Goal: Communication & Community: Answer question/provide support

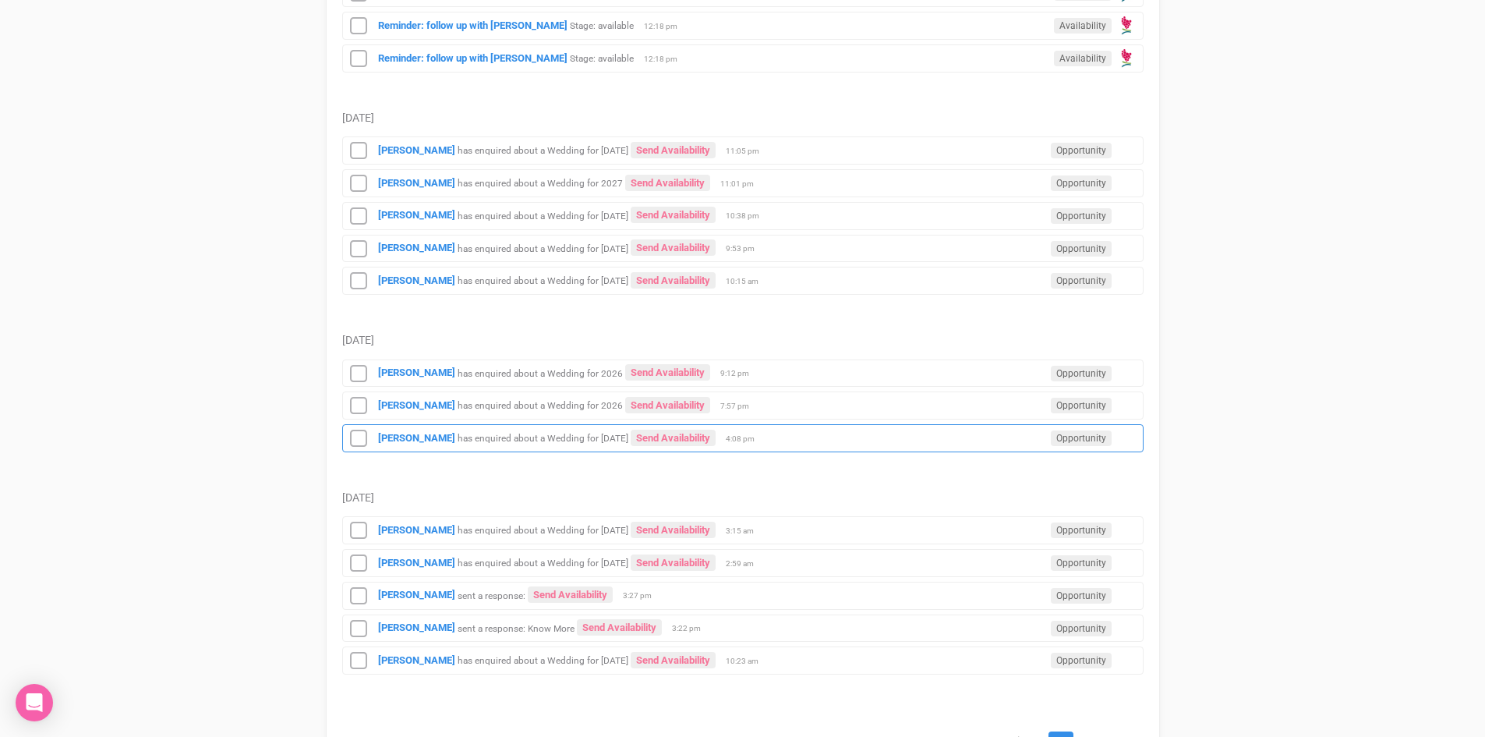
scroll to position [1729, 0]
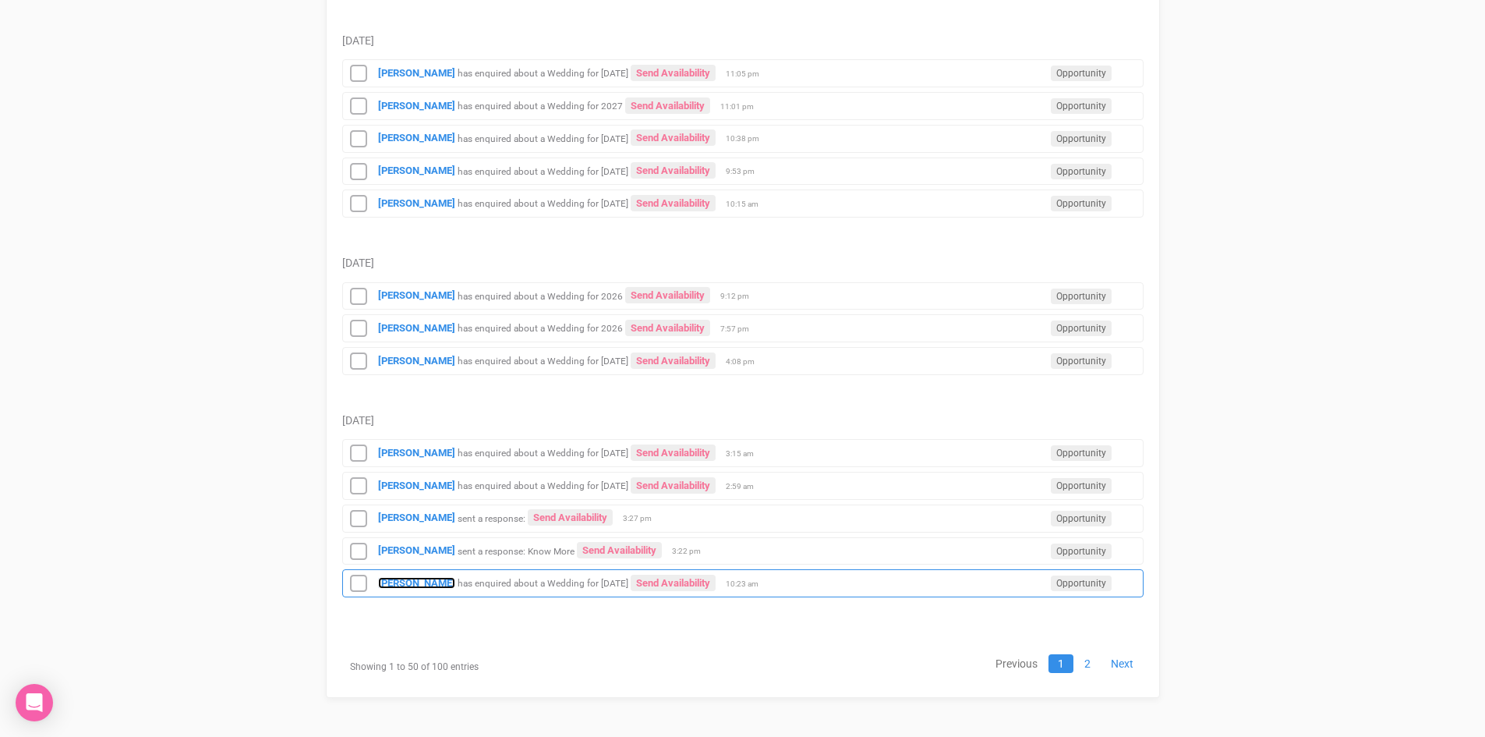
click at [393, 579] on strong "[PERSON_NAME]" at bounding box center [416, 583] width 77 height 12
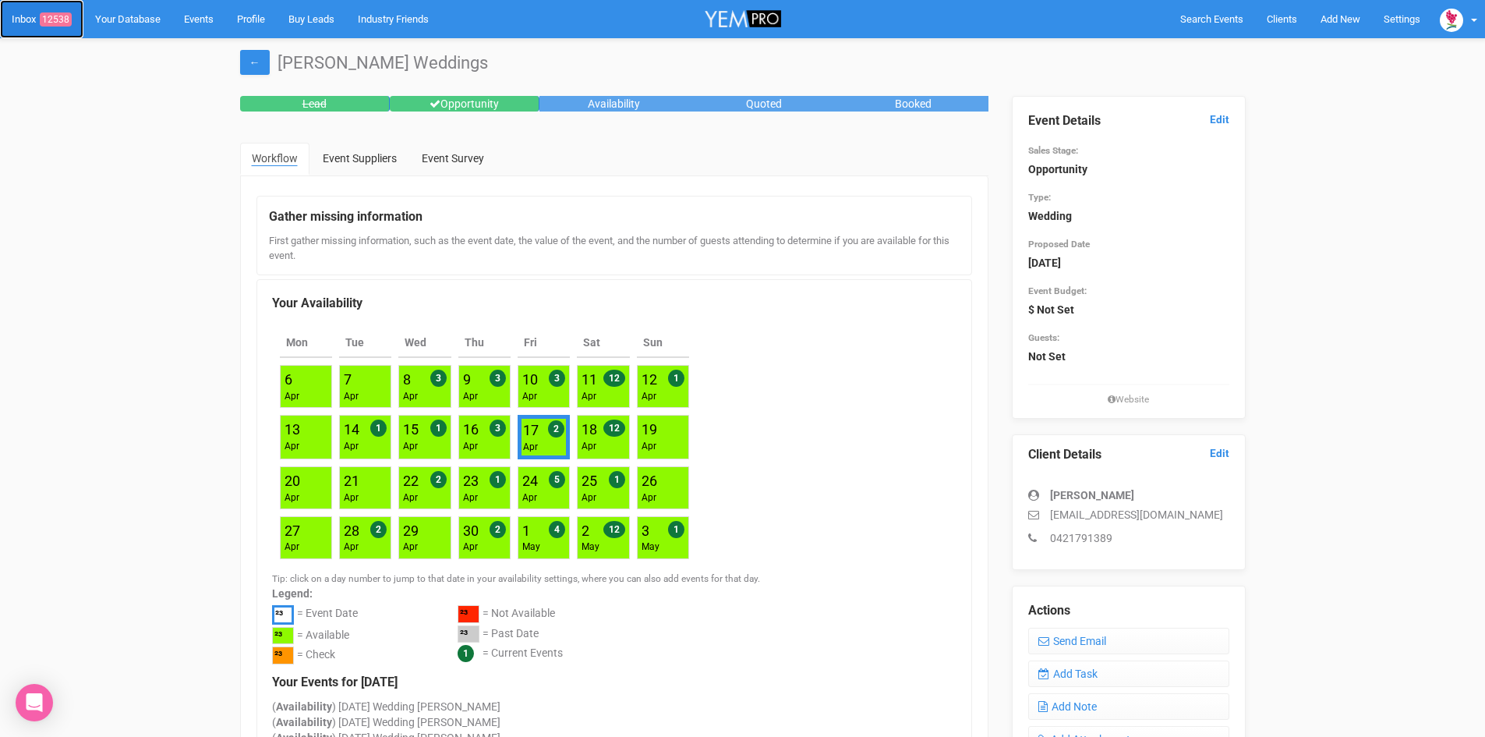
click at [55, 15] on span "12538" at bounding box center [56, 19] width 32 height 14
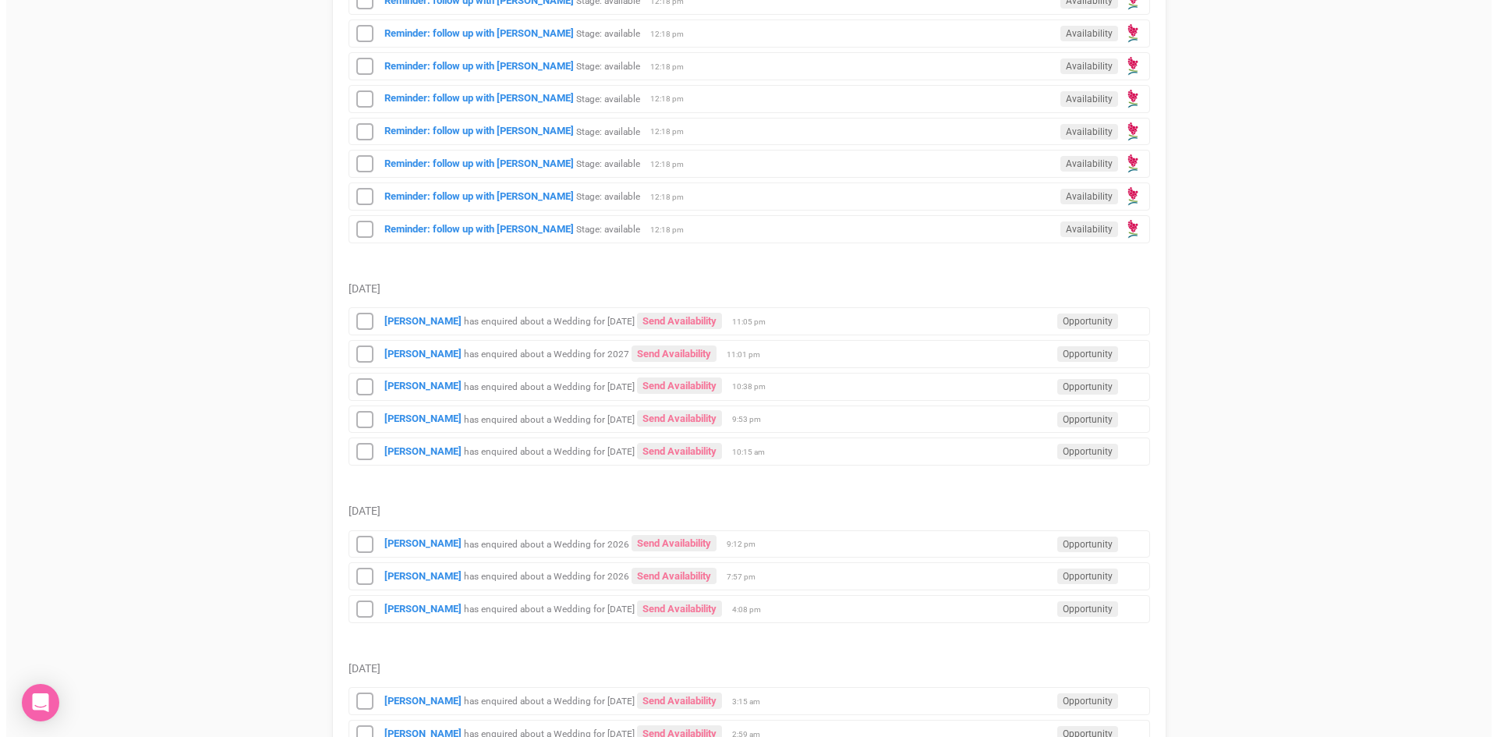
scroll to position [1729, 0]
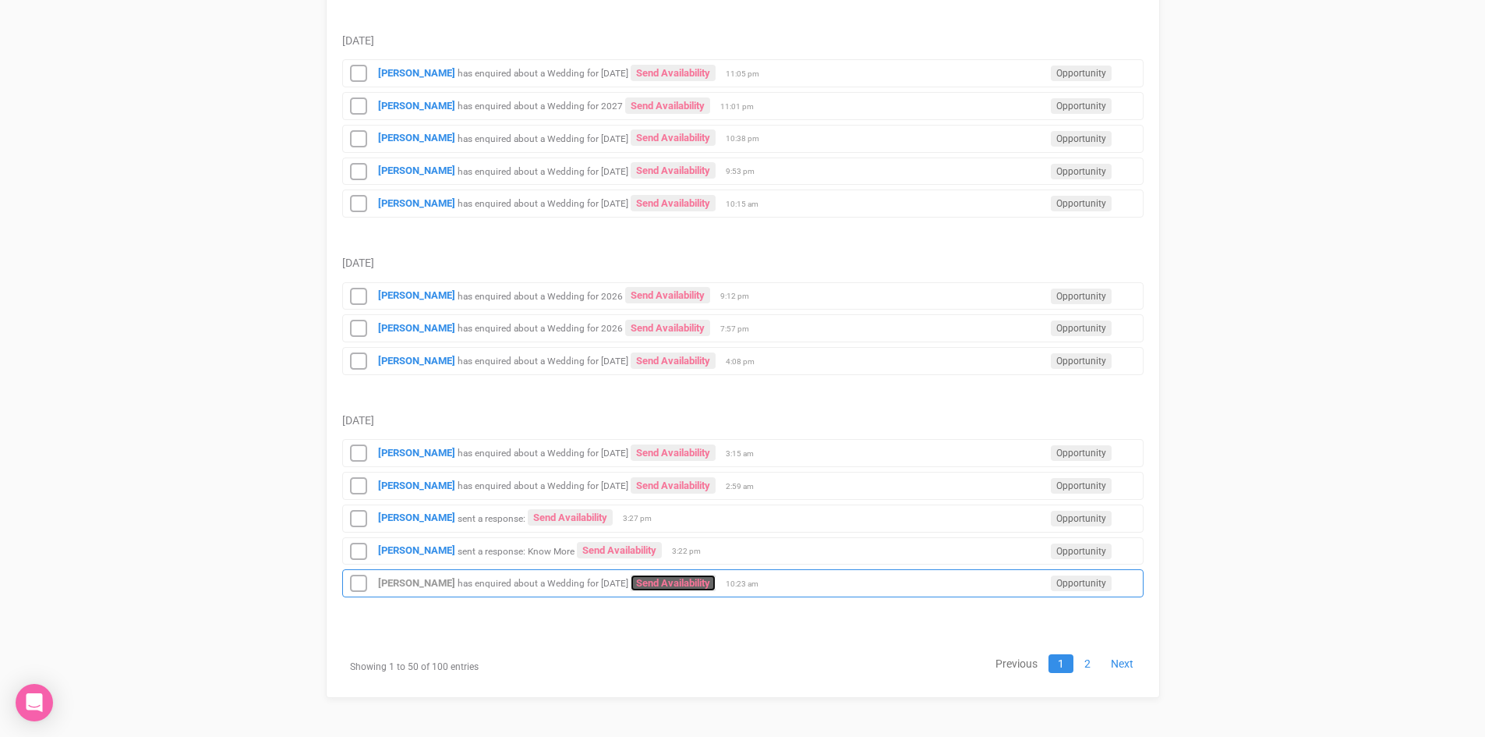
click at [688, 576] on link "Send Availability" at bounding box center [673, 583] width 85 height 16
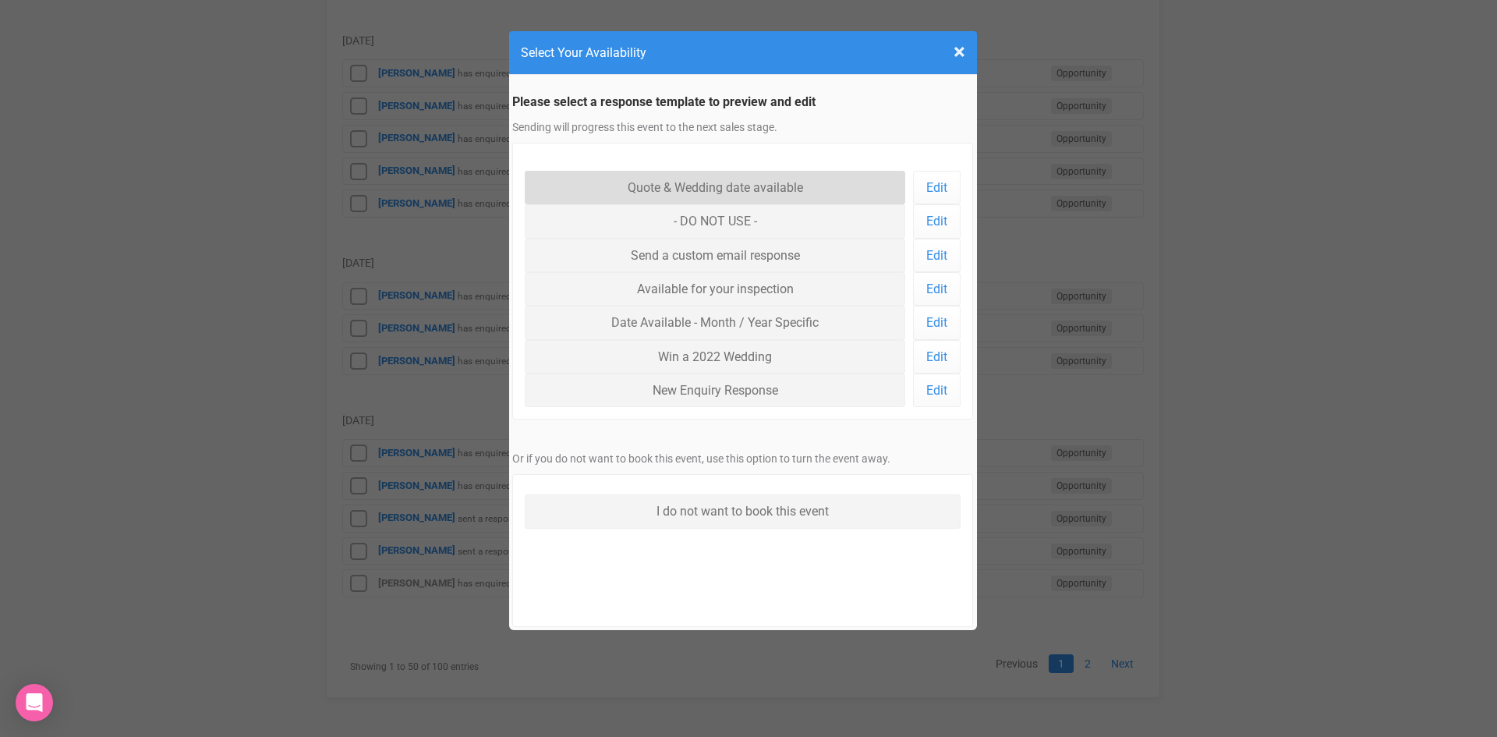
click at [673, 185] on link "Quote & Wedding date available" at bounding box center [715, 188] width 381 height 34
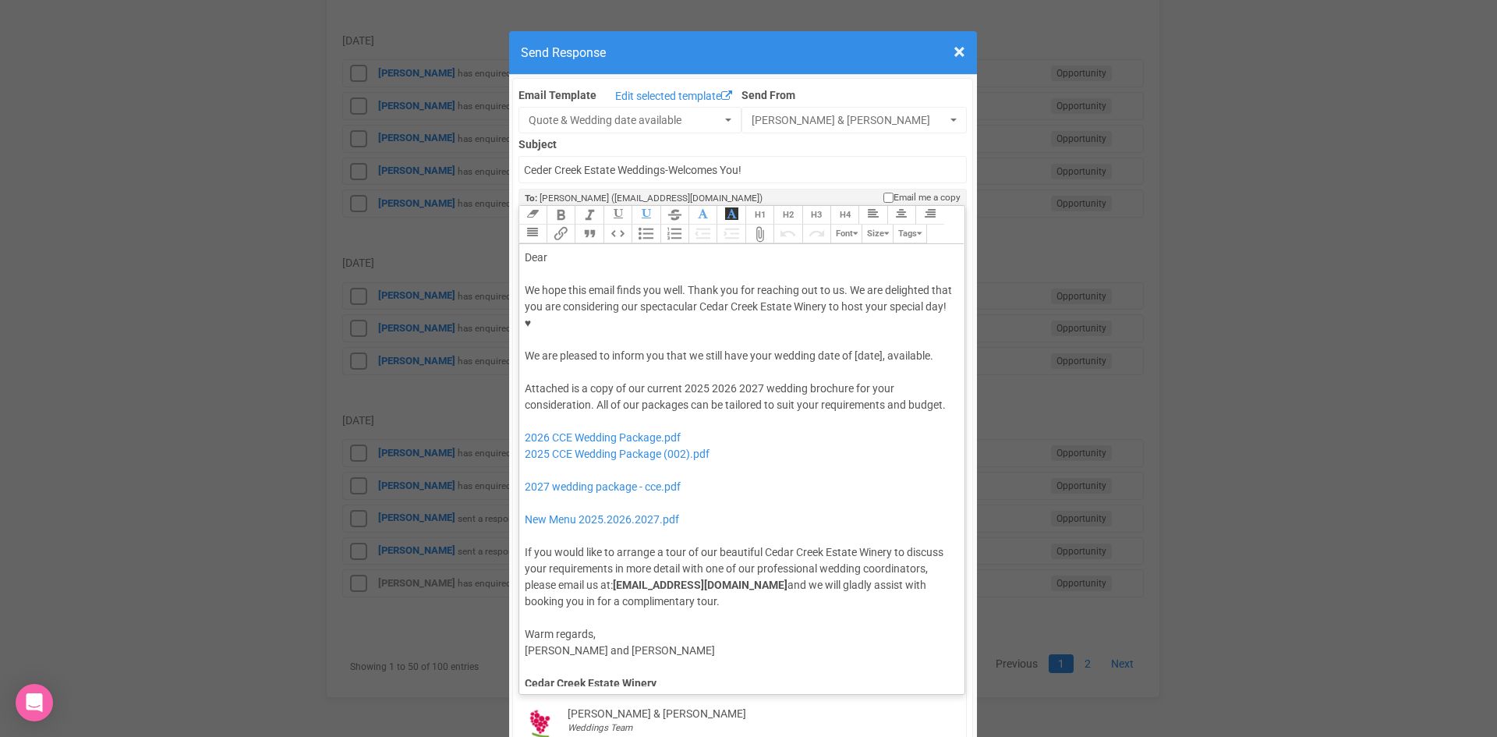
click at [852, 304] on div "We hope this email finds you well. Thank you for reaching out to us. We are del…" at bounding box center [740, 323] width 430 height 82
drag, startPoint x: 705, startPoint y: 356, endPoint x: 678, endPoint y: 359, distance: 26.6
click at [679, 380] on div "Attached is a copy of our current 2025 2026 2027 wedding brochure for your cons…" at bounding box center [740, 494] width 430 height 229
drag, startPoint x: 737, startPoint y: 353, endPoint x: 710, endPoint y: 358, distance: 26.9
click at [710, 380] on div "Attached is a copy of our current 2026 2027 wedding brochure for your considera…" at bounding box center [740, 494] width 430 height 229
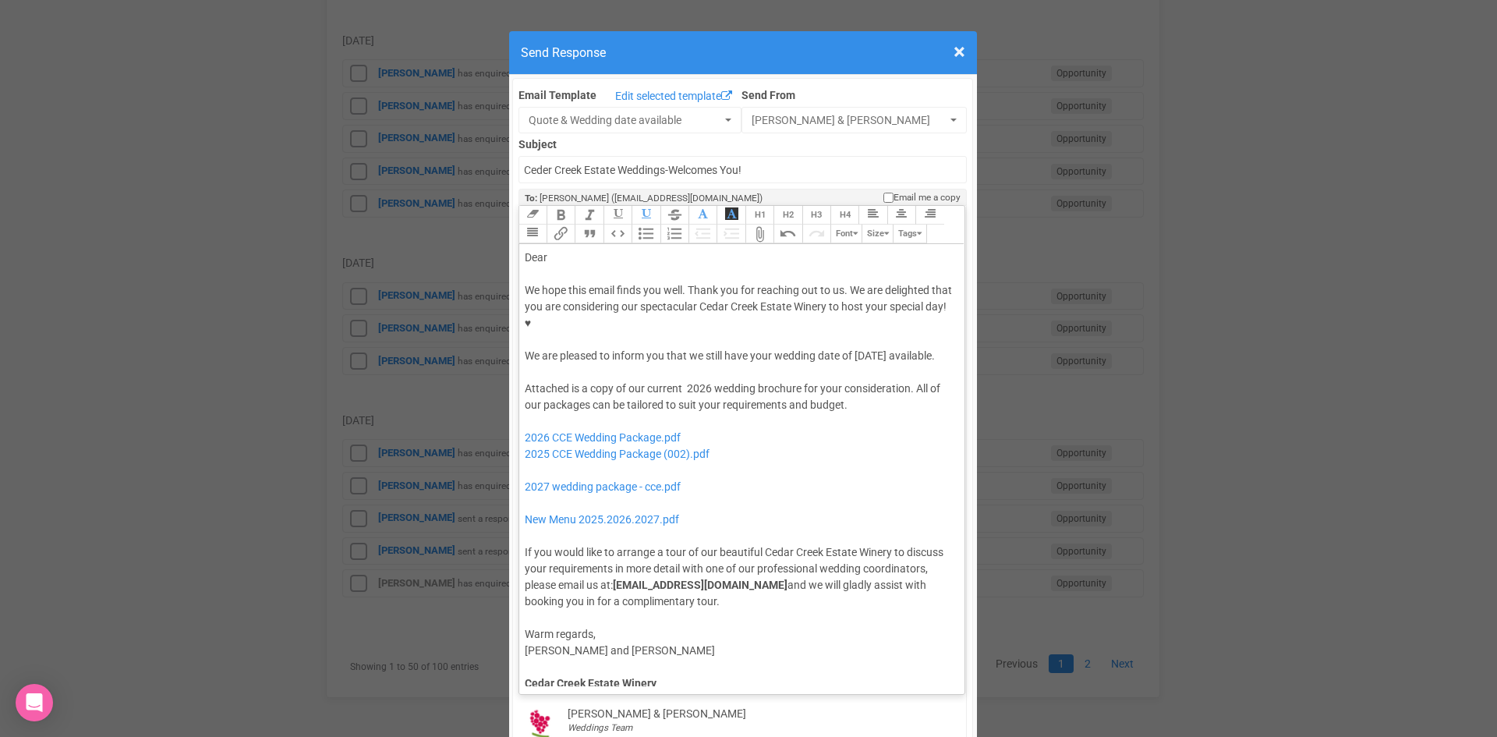
click at [561, 250] on div "Dear" at bounding box center [740, 258] width 430 height 16
click at [875, 381] on div "Attached is a copy of our current 2026 wedding brochure for your consideration.…" at bounding box center [740, 494] width 430 height 229
click at [862, 380] on div "Attached is a copy of our current 2026 wedding brochure for your consideration.…" at bounding box center [740, 494] width 430 height 229
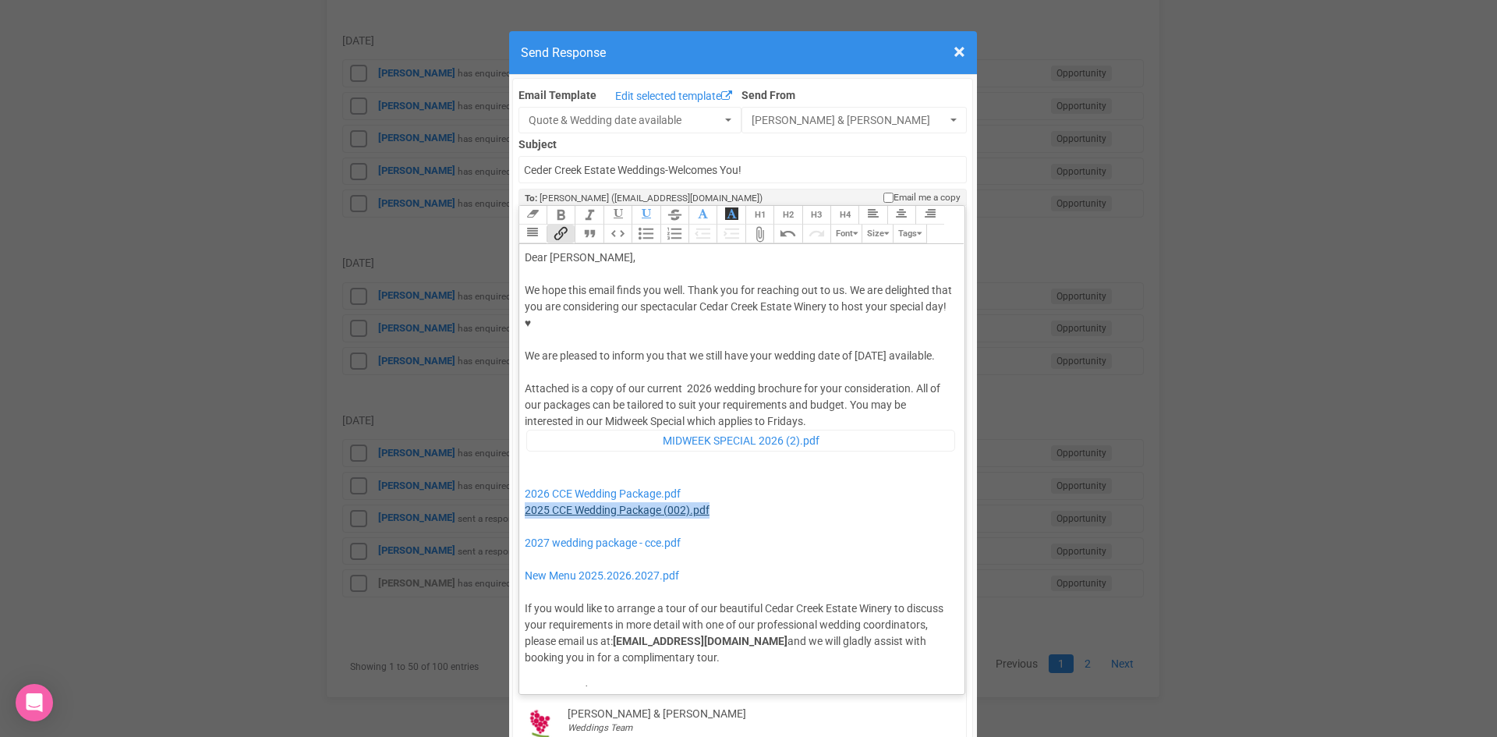
drag, startPoint x: 726, startPoint y: 473, endPoint x: 521, endPoint y: 478, distance: 205.1
click at [525, 478] on div "Attached is a copy of our current 2026 wedding brochure for your consideration.…" at bounding box center [740, 522] width 430 height 285
drag, startPoint x: 692, startPoint y: 505, endPoint x: 556, endPoint y: 489, distance: 136.7
click at [556, 489] on div "Attached is a copy of our current 2026 wedding brochure for your consideration.…" at bounding box center [740, 522] width 430 height 285
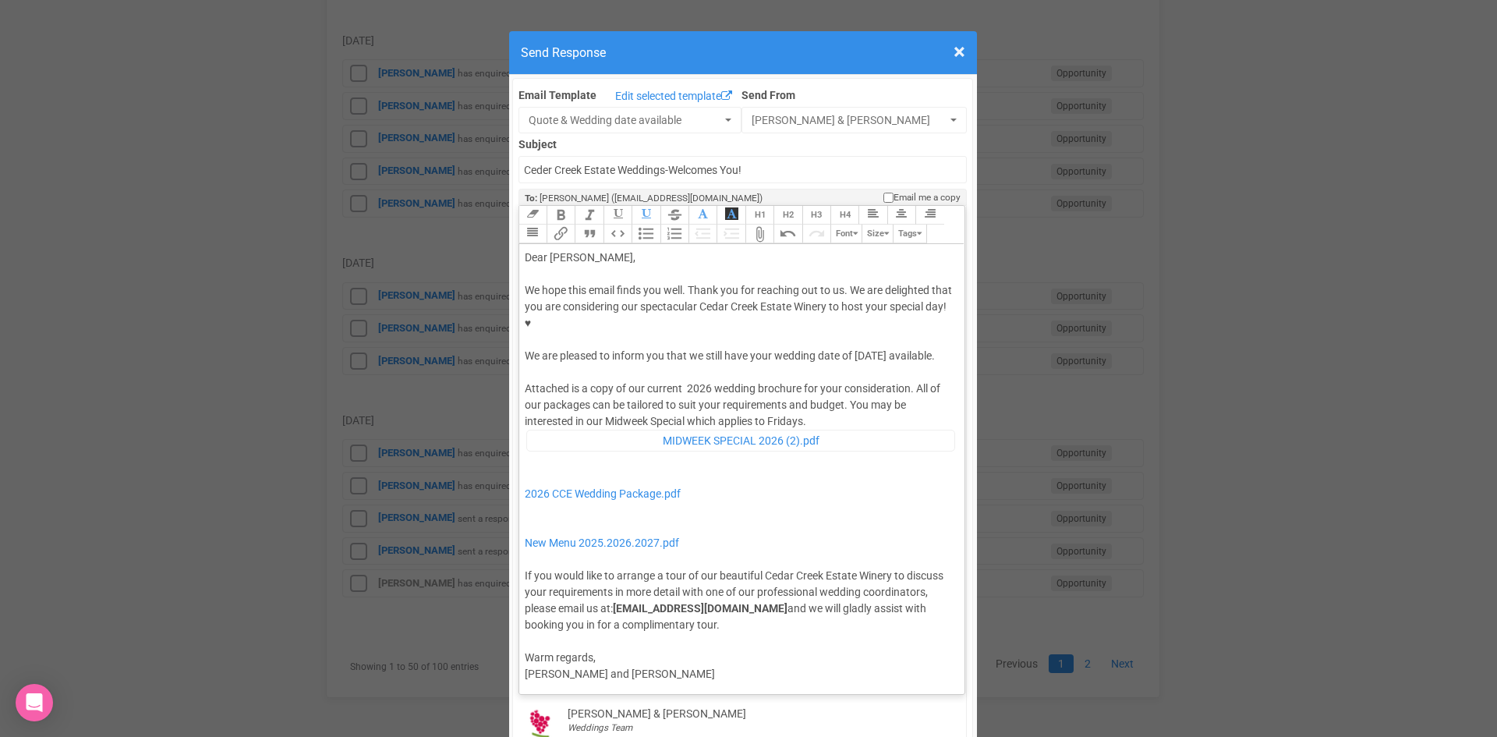
type trix-editor "<div>Dear Mackenzie,</div><div><strong>&nbsp;</strong></div><div>We hope this e…"
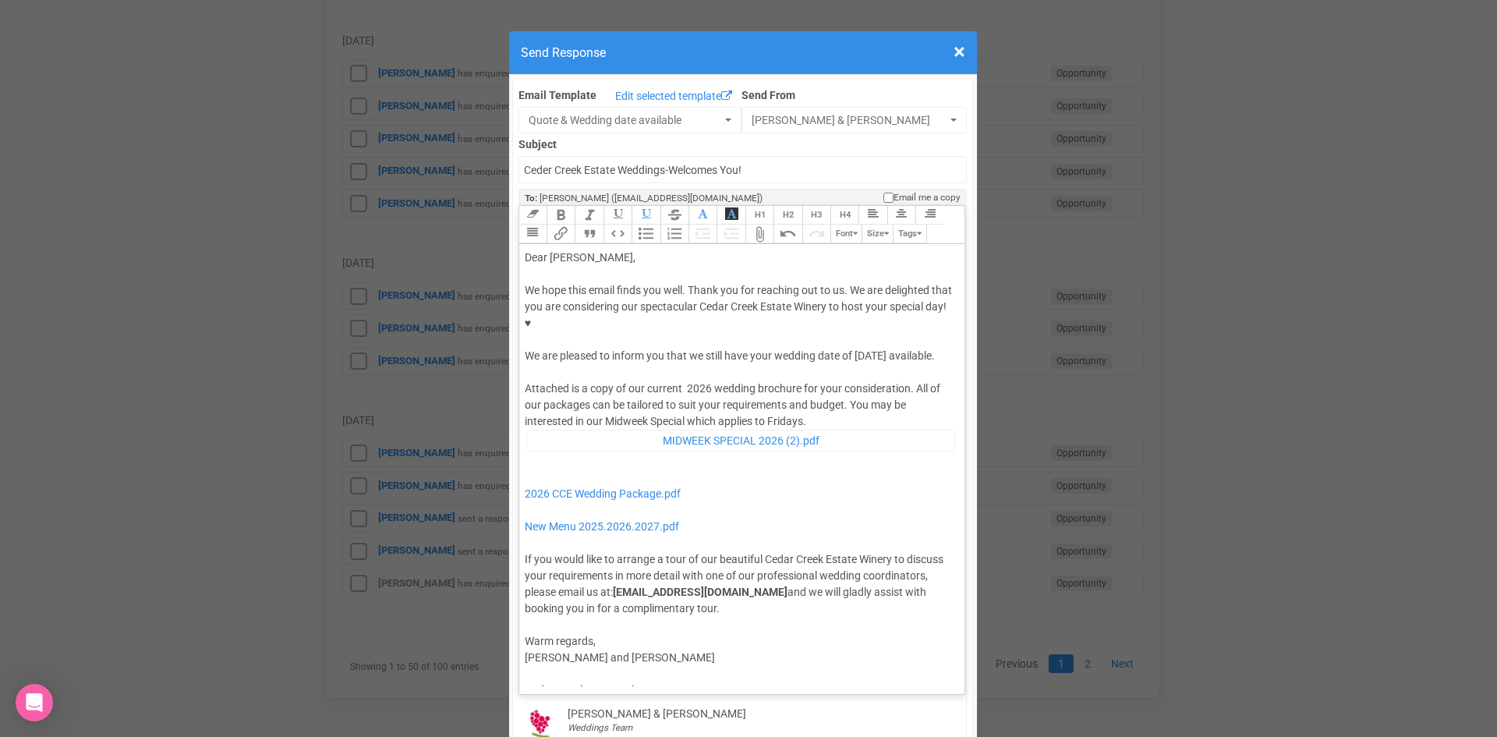
drag, startPoint x: 850, startPoint y: 303, endPoint x: 855, endPoint y: 323, distance: 20.8
click at [855, 323] on div "We hope this email finds you well. Thank you for reaching out to us. We are del…" at bounding box center [740, 323] width 430 height 82
click at [558, 206] on button "Bold" at bounding box center [561, 215] width 28 height 19
click at [621, 282] on div "We hope this email finds you well. Thank you for reaching out to us. We are del…" at bounding box center [740, 323] width 430 height 82
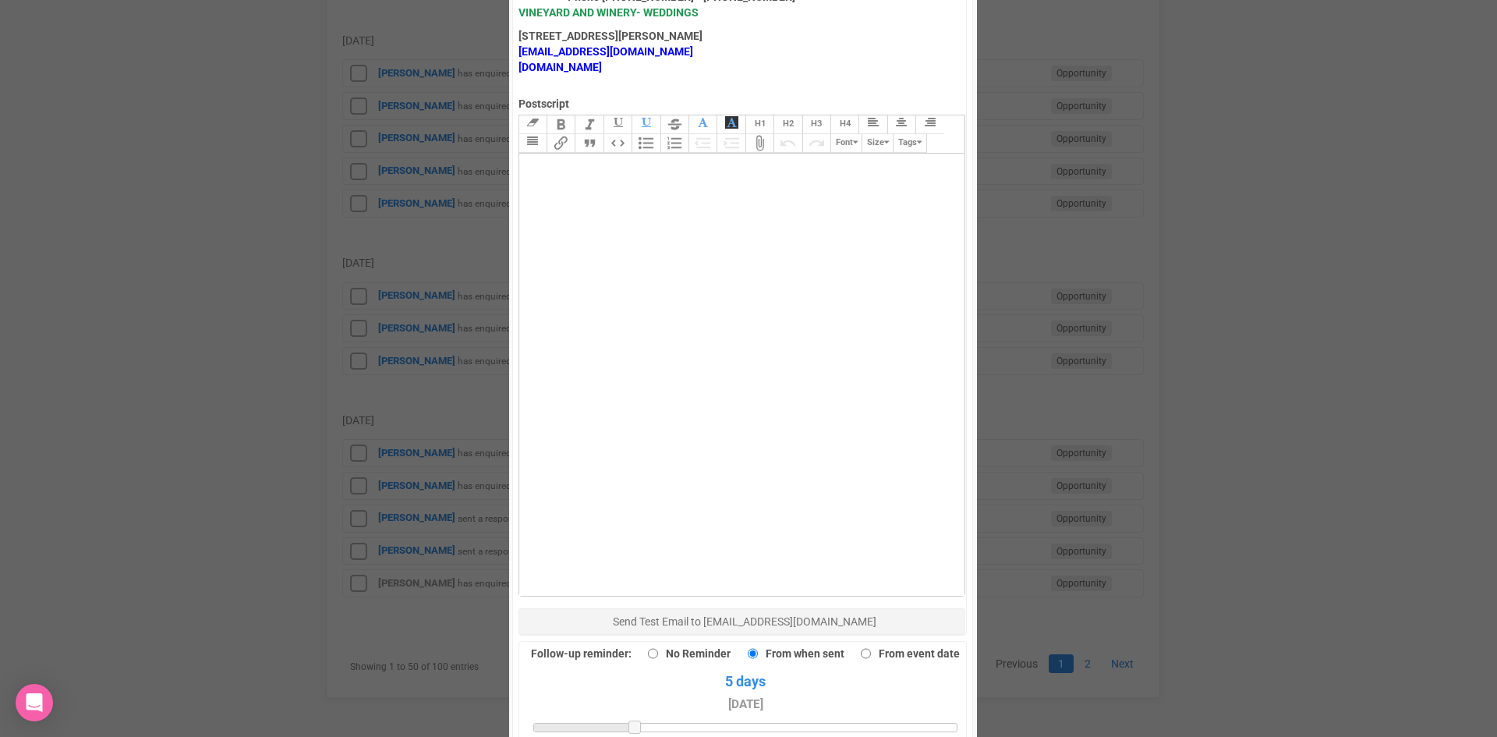
scroll to position [936, 0]
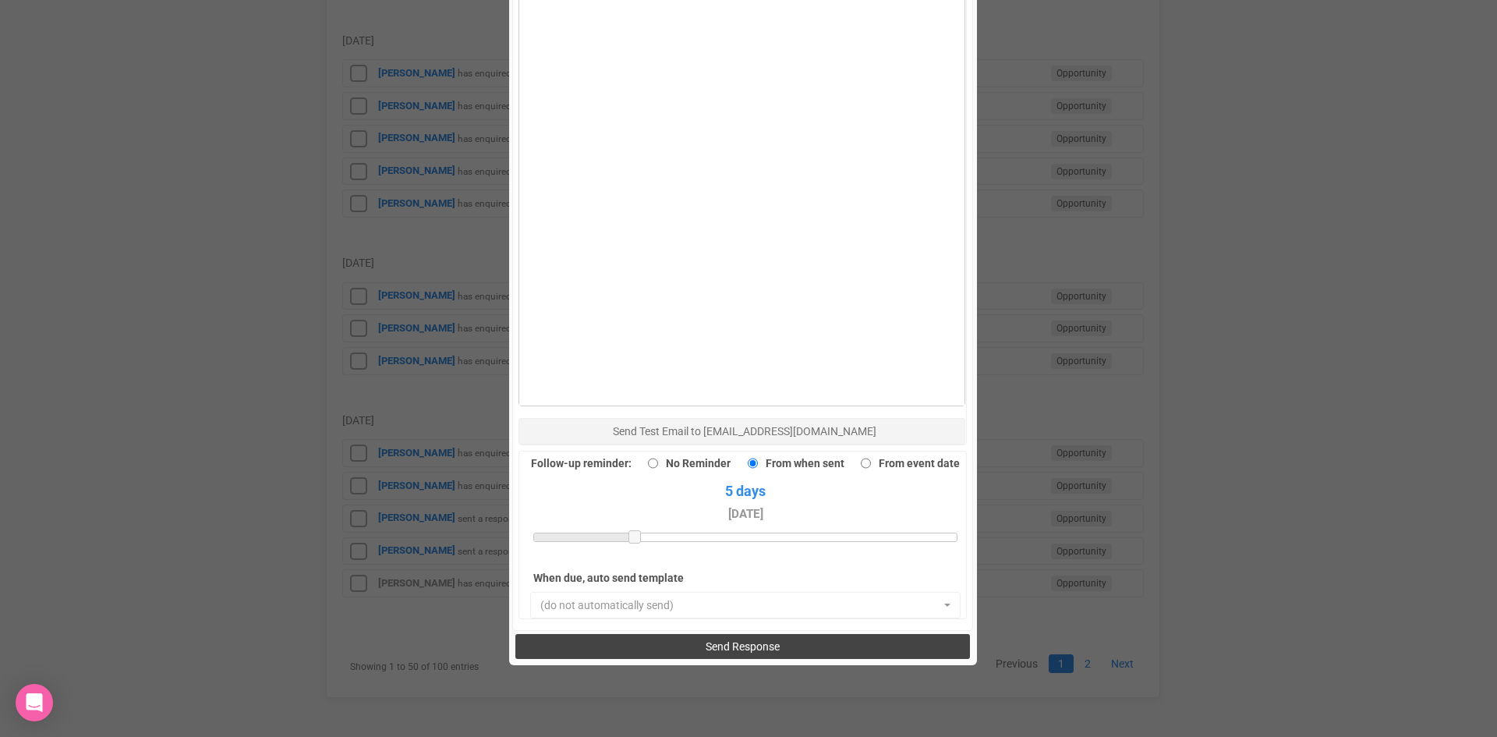
click at [756, 640] on span "Send Response" at bounding box center [743, 646] width 74 height 12
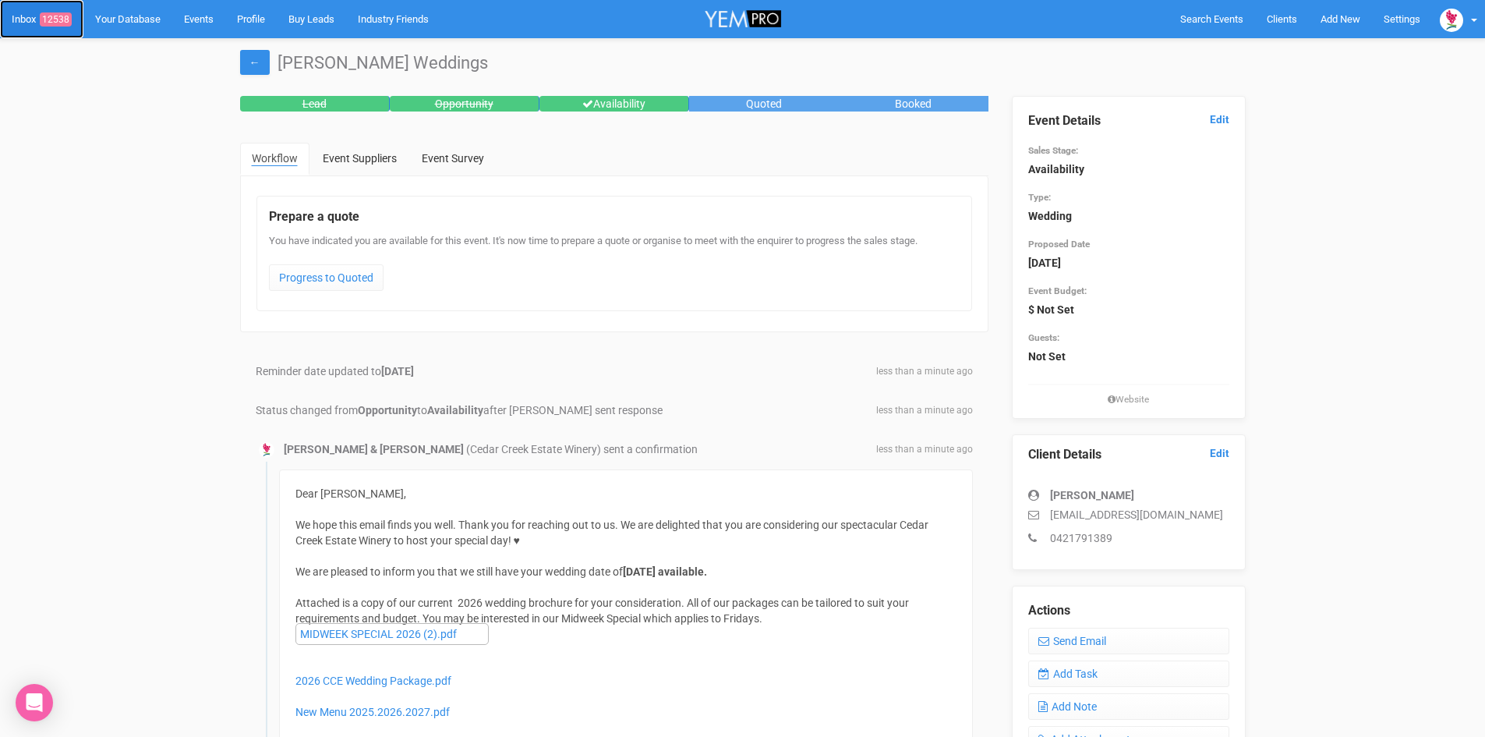
click at [58, 14] on span "12538" at bounding box center [56, 19] width 32 height 14
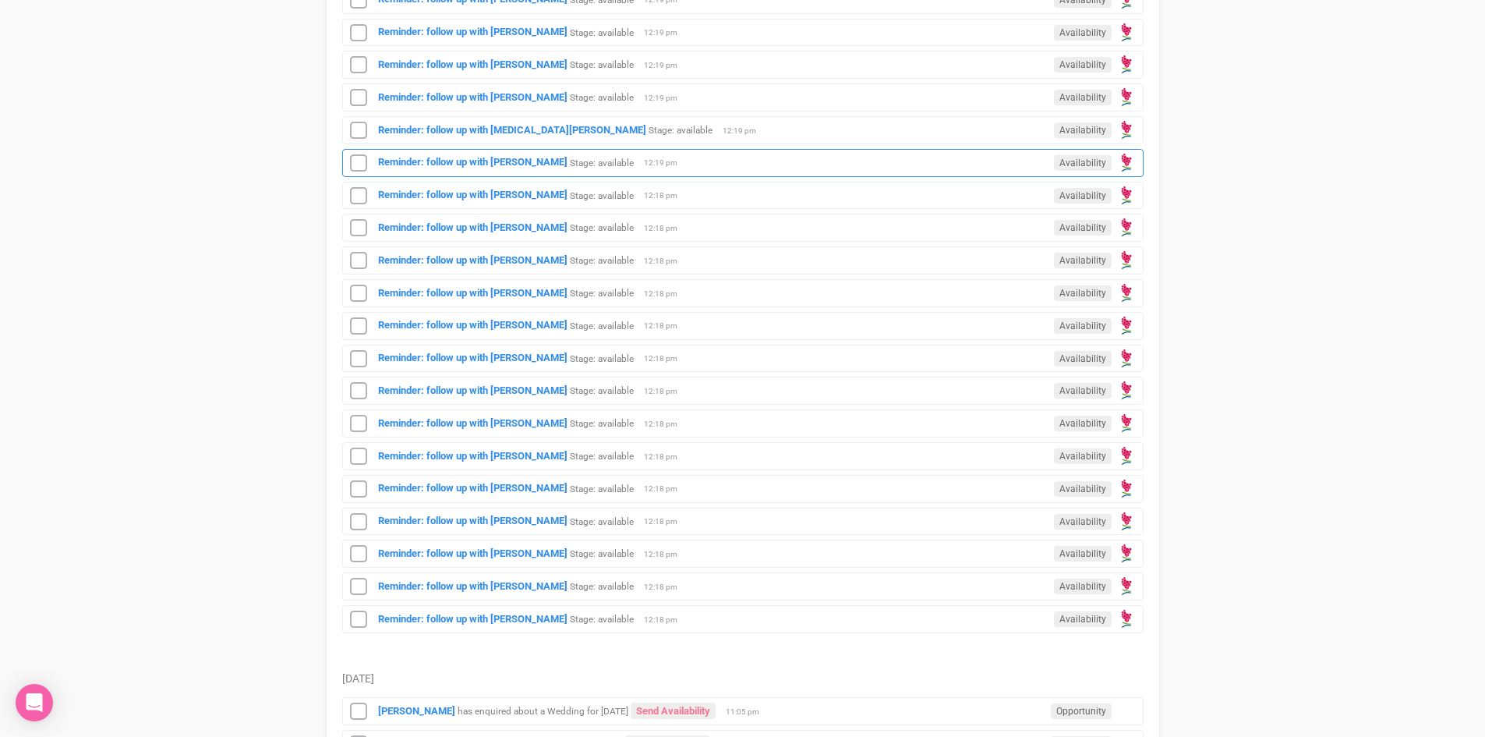
scroll to position [1637, 0]
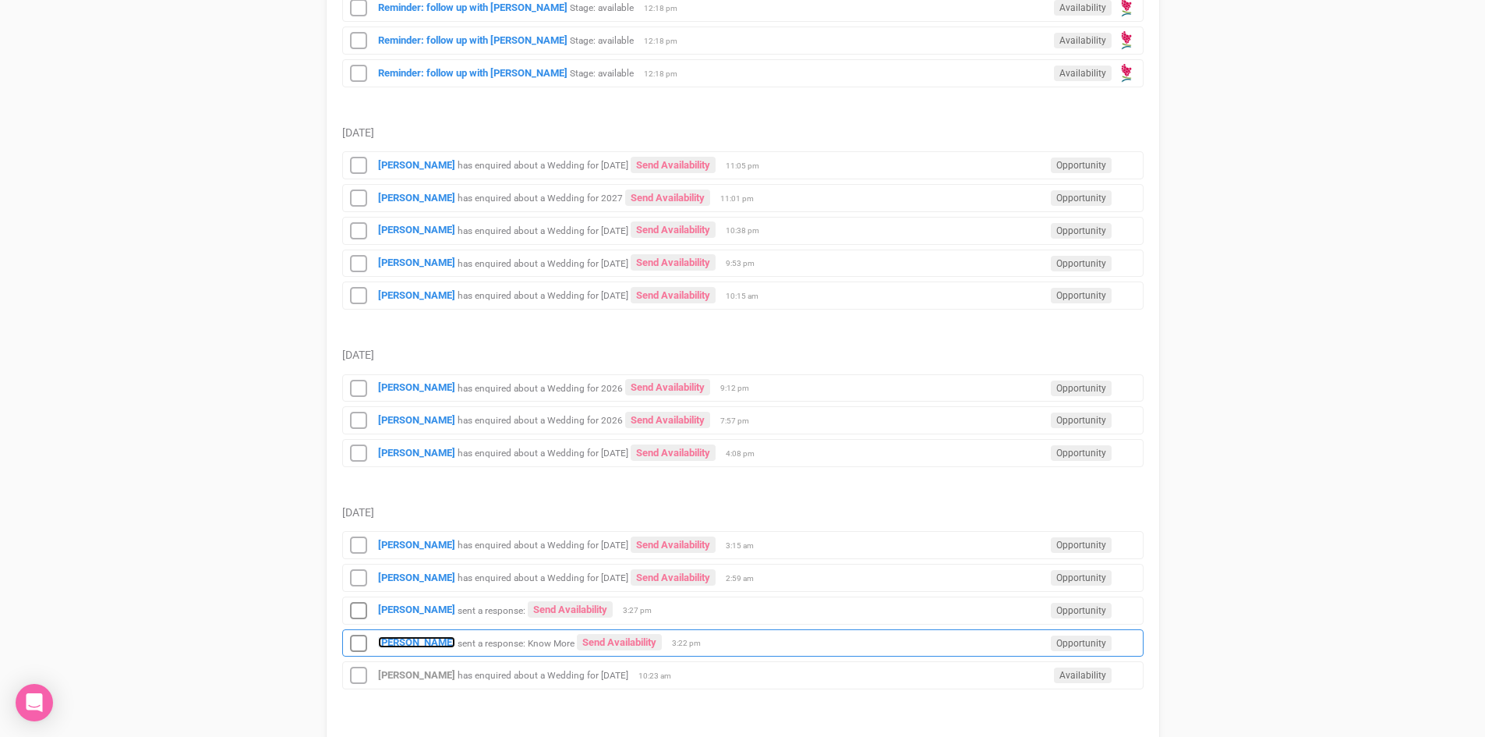
click at [392, 637] on strong "[PERSON_NAME]" at bounding box center [416, 642] width 77 height 12
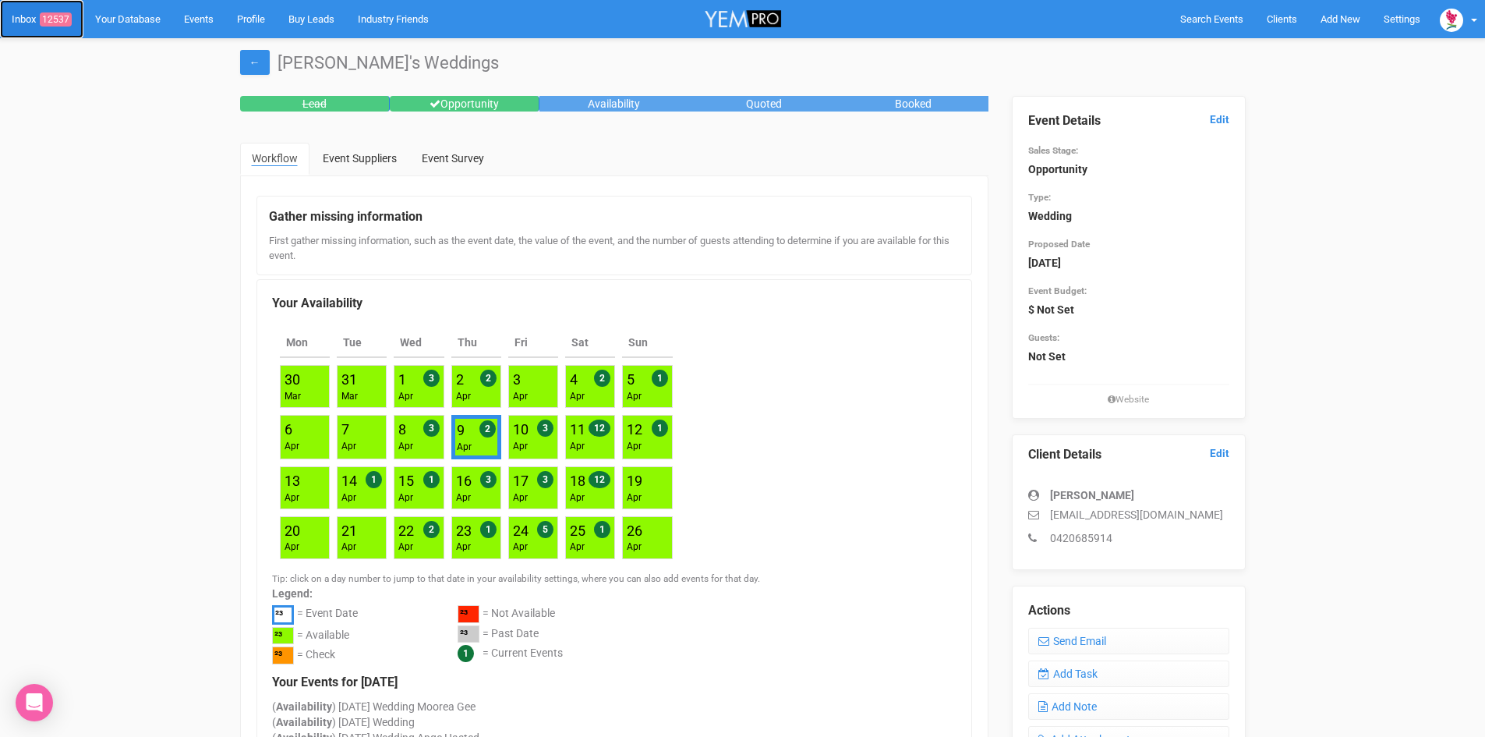
click at [60, 9] on link "Inbox 12537" at bounding box center [41, 19] width 83 height 38
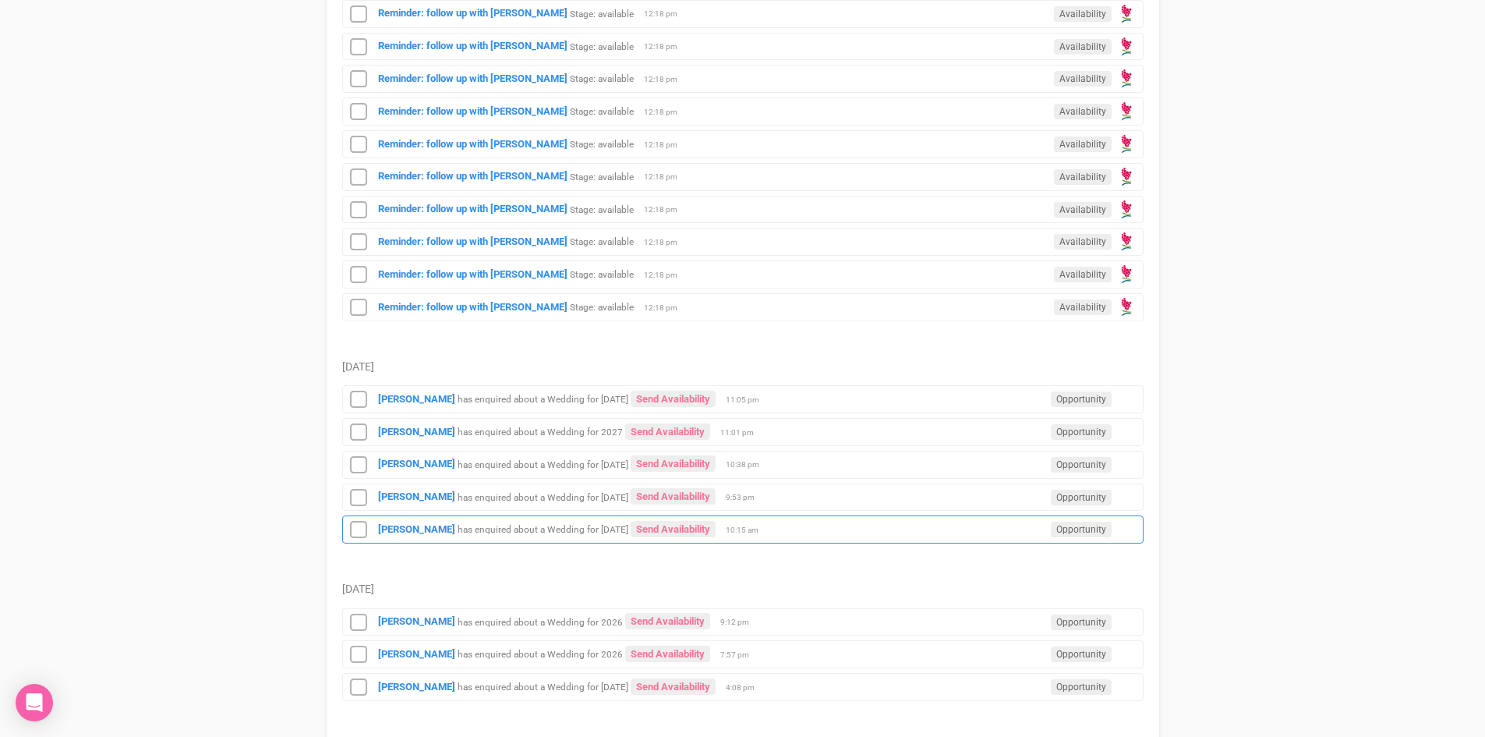
scroll to position [1729, 0]
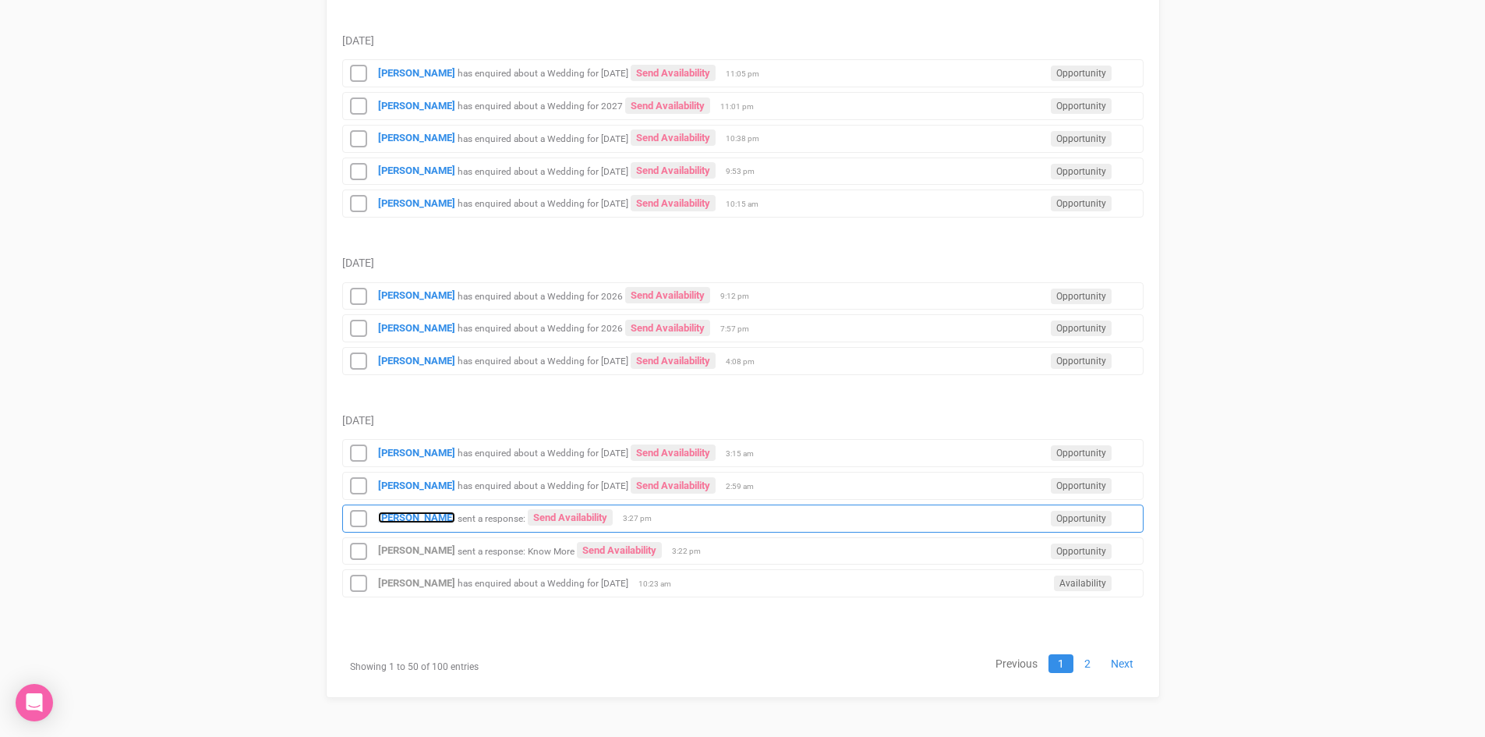
click at [403, 511] on strong "[PERSON_NAME]" at bounding box center [416, 517] width 77 height 12
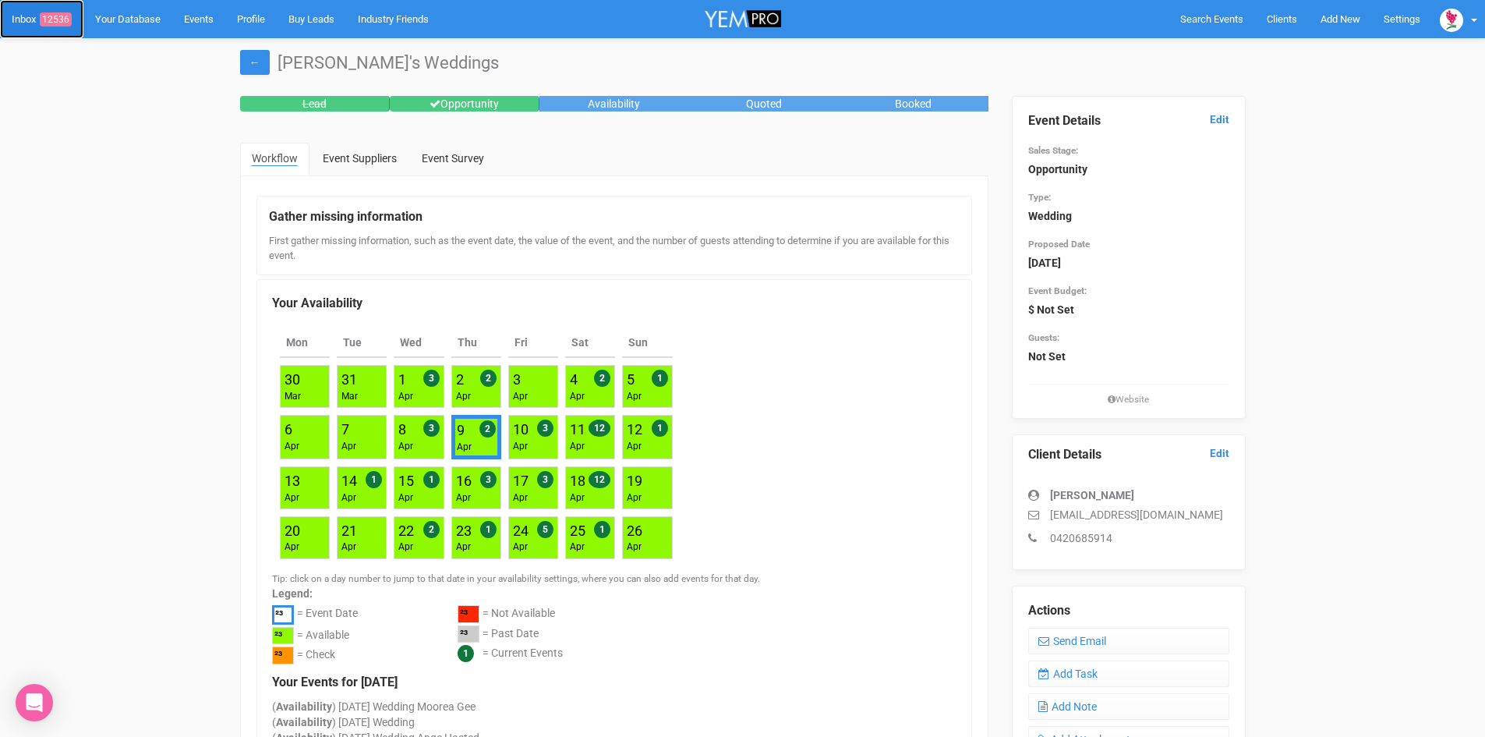
click at [55, 13] on span "12536" at bounding box center [56, 19] width 32 height 14
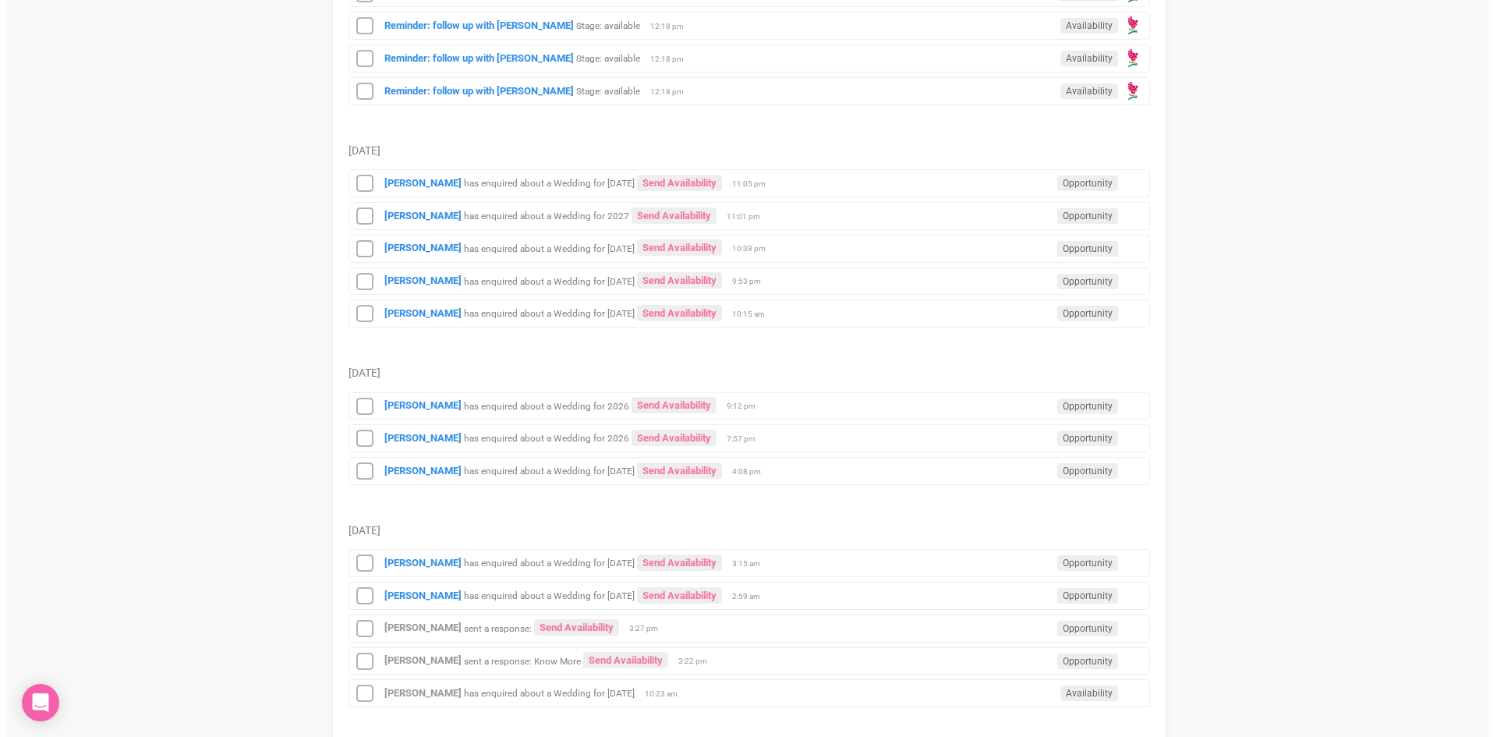
scroll to position [1729, 0]
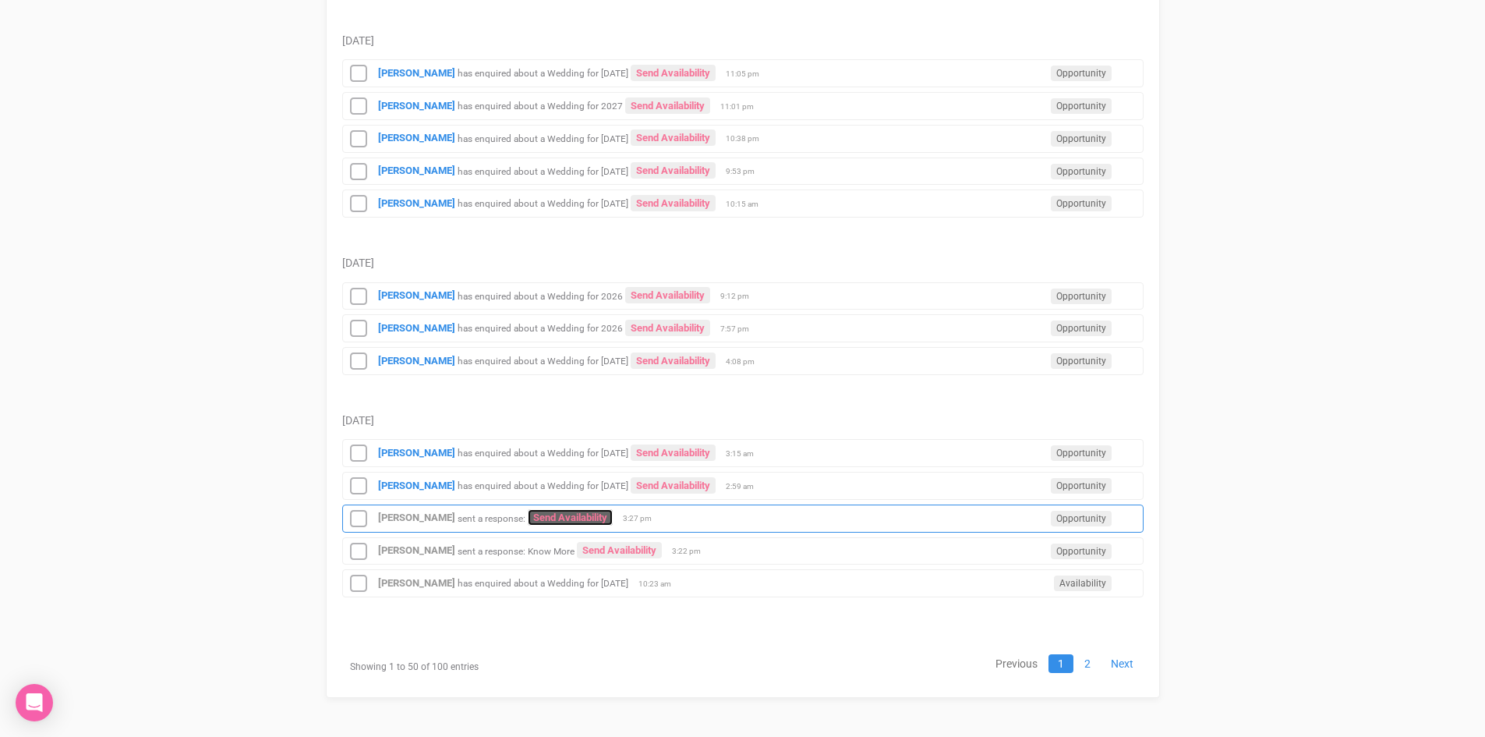
click at [534, 510] on link "Send Availability" at bounding box center [570, 517] width 85 height 16
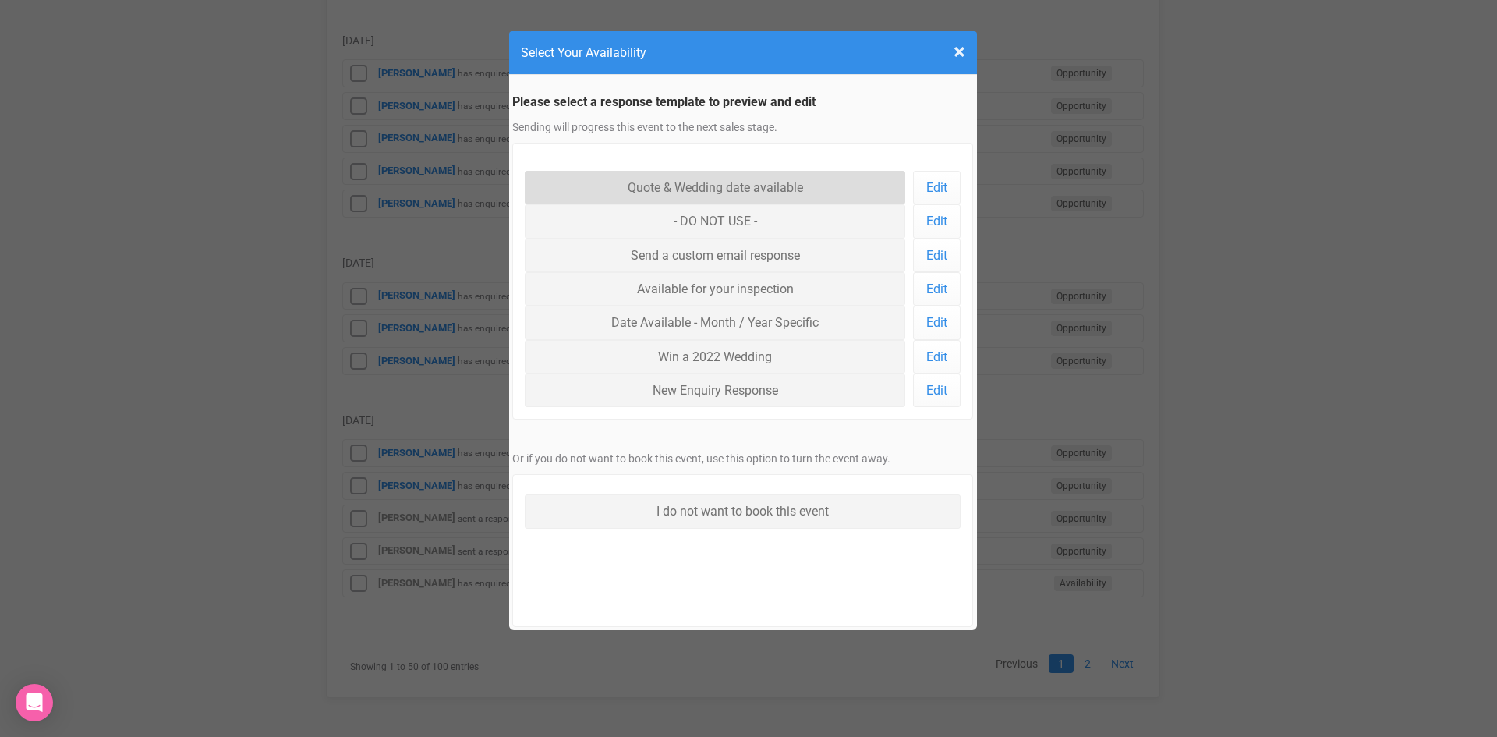
click at [688, 179] on link "Quote & Wedding date available" at bounding box center [715, 188] width 381 height 34
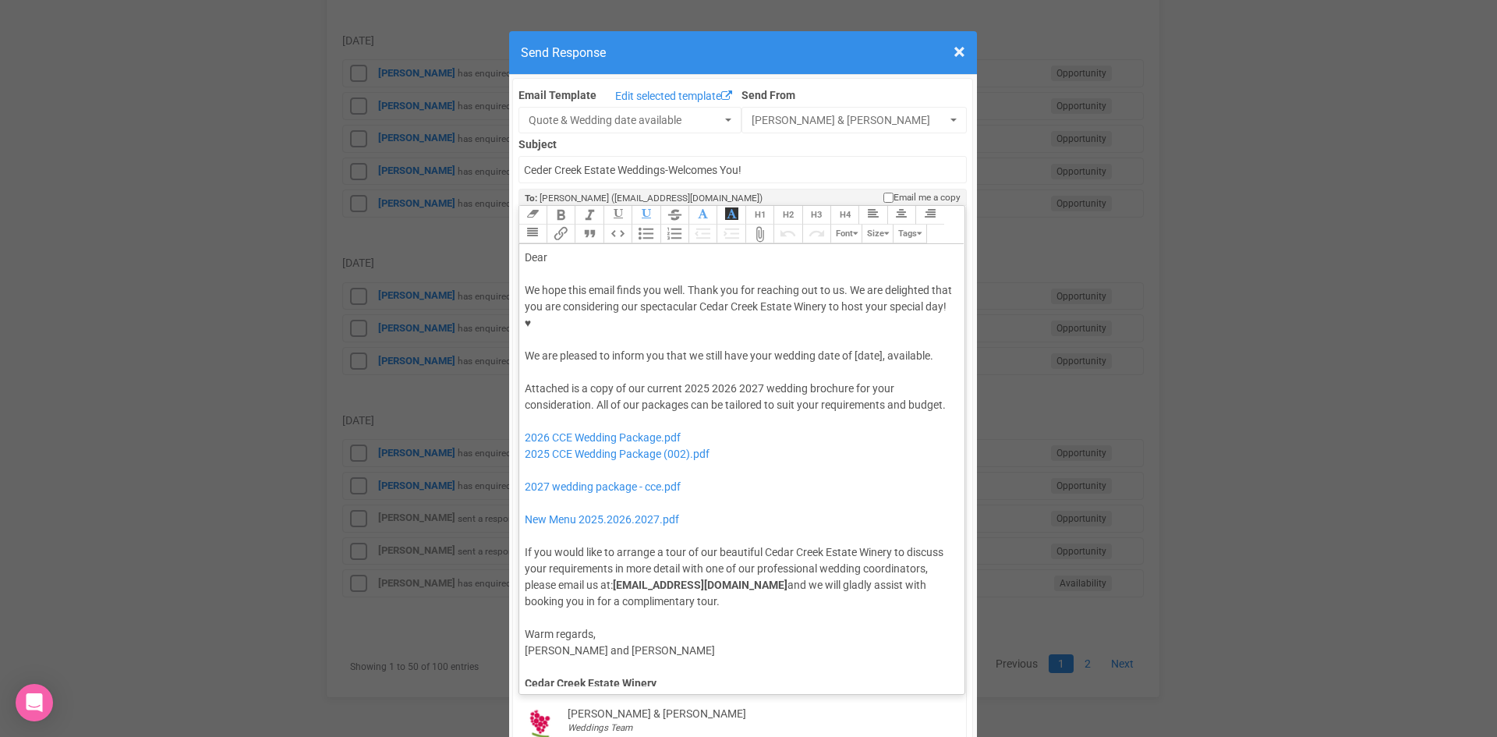
click at [573, 250] on div "Dear" at bounding box center [740, 258] width 430 height 16
click at [745, 306] on div "We hope this email finds you well. Thank you for reaching out to us. We are del…" at bounding box center [740, 323] width 430 height 82
drag, startPoint x: 706, startPoint y: 338, endPoint x: 681, endPoint y: 342, distance: 25.1
click at [681, 380] on div "Attached is a copy of our current 2025 2026 2027 wedding brochure for your cons…" at bounding box center [740, 494] width 430 height 229
drag, startPoint x: 729, startPoint y: 337, endPoint x: 708, endPoint y: 338, distance: 21.1
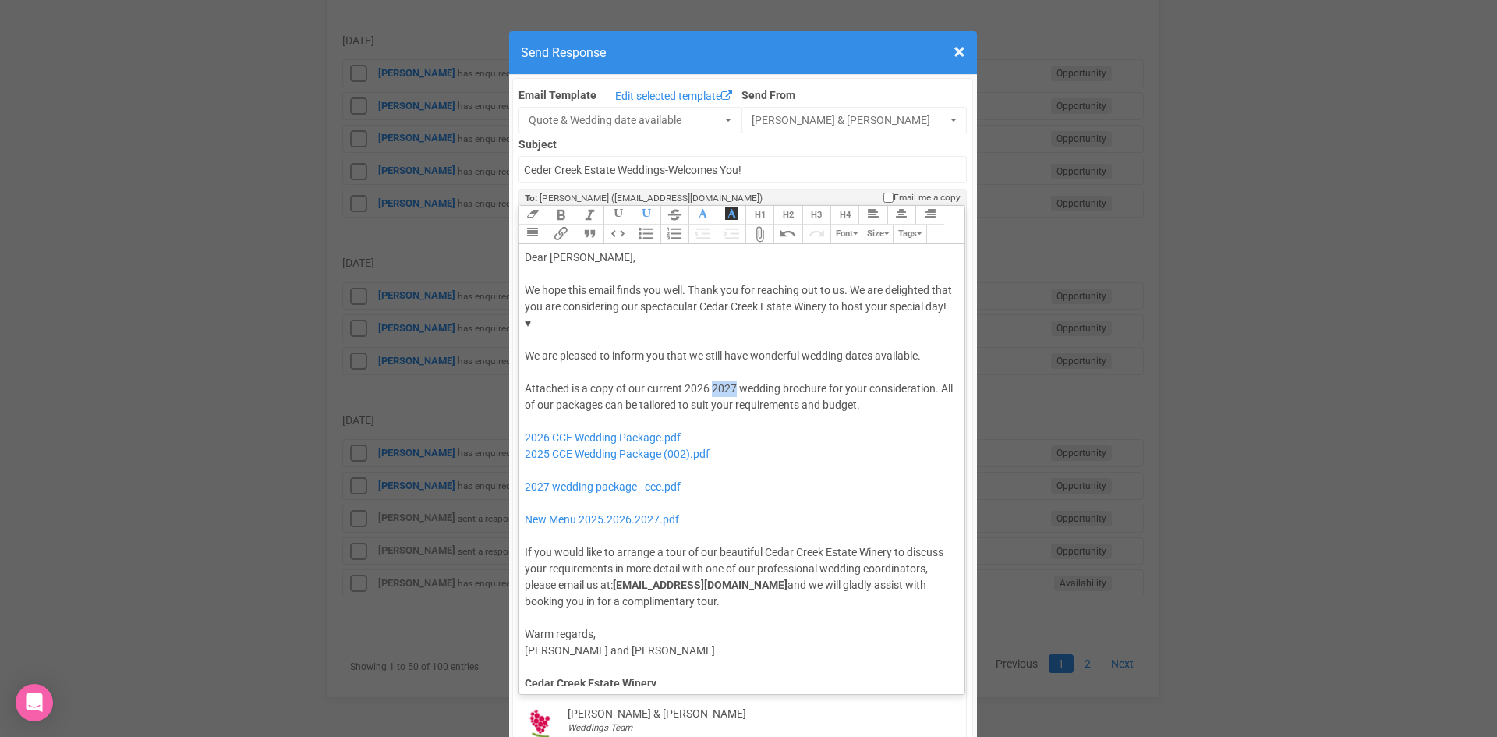
click at [708, 380] on div "Attached is a copy of our current 2026 2027 wedding brochure for your considera…" at bounding box center [740, 494] width 430 height 229
click at [853, 380] on div "Attached is a copy of our current 2026 wedding brochure for your consideration.…" at bounding box center [740, 494] width 430 height 229
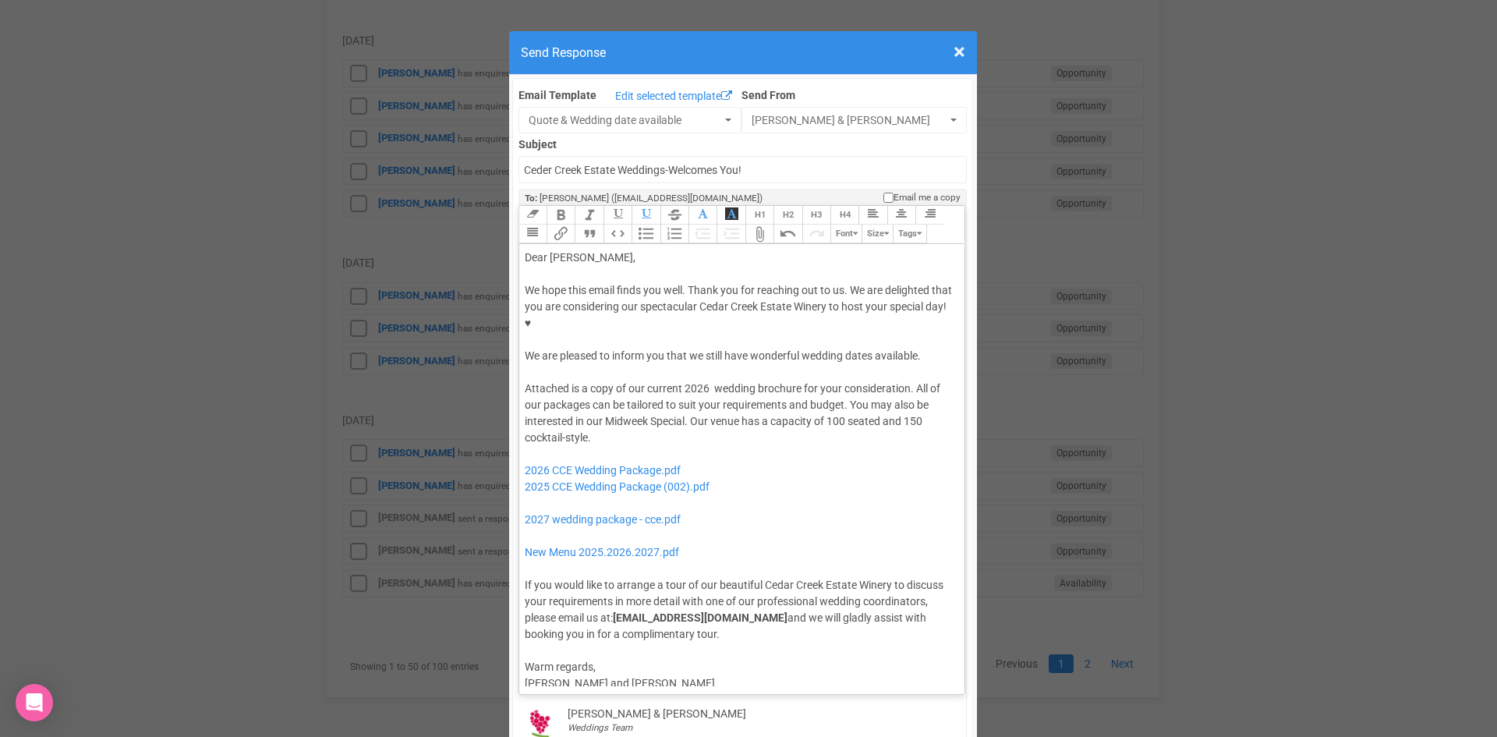
click at [706, 380] on div "Attached is a copy of our current 2026 wedding brochure for your consideration.…" at bounding box center [740, 511] width 430 height 262
drag, startPoint x: 722, startPoint y: 438, endPoint x: 518, endPoint y: 441, distance: 204.3
click at [519, 441] on trix-editor "Dear Lisa, We hope this email finds you well. Thank you for reaching out to us.…" at bounding box center [742, 465] width 446 height 442
drag, startPoint x: 698, startPoint y: 467, endPoint x: 526, endPoint y: 460, distance: 172.5
click at [526, 460] on div "Attached is a copy of our current 2026 wedding brochure for your consideration.…" at bounding box center [740, 511] width 430 height 262
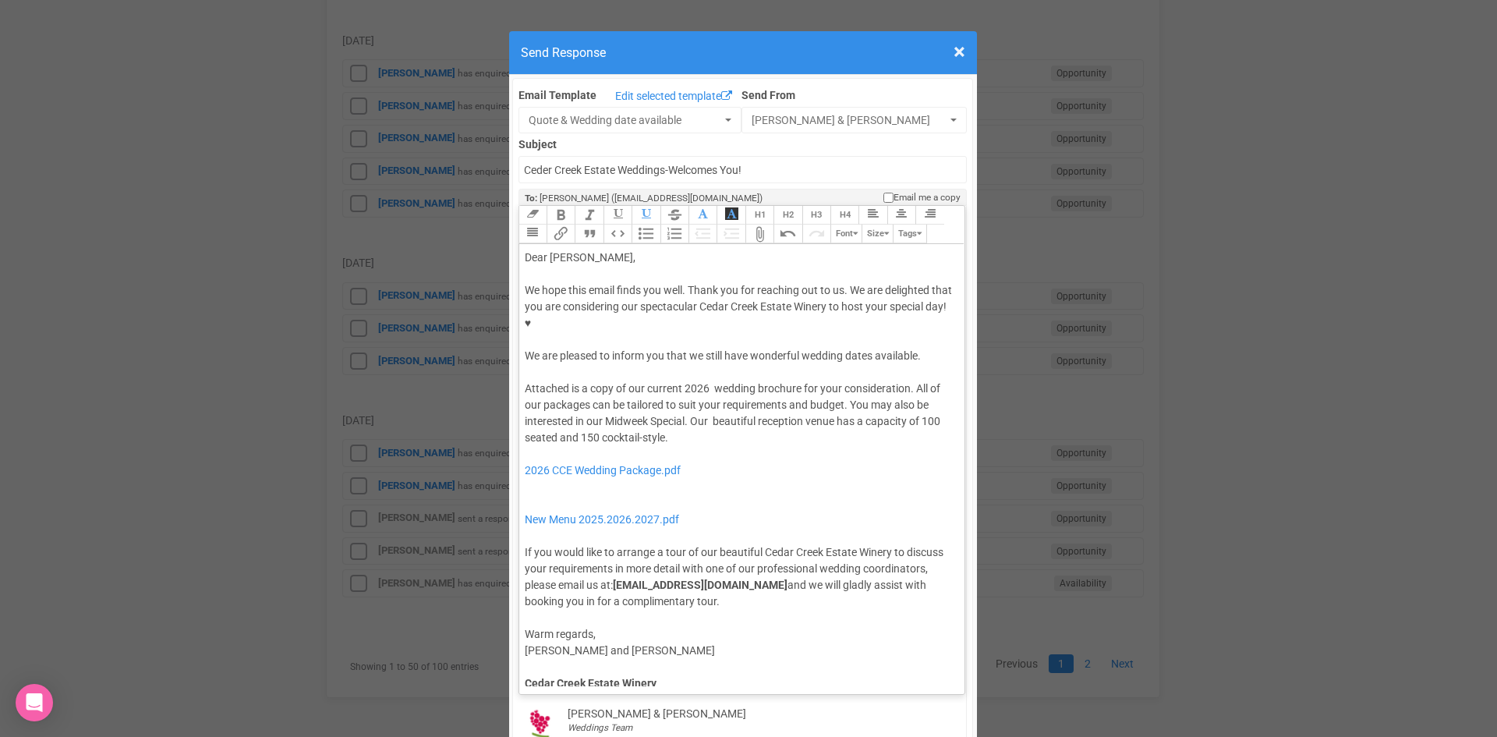
type trix-editor "<div>Dear Lisa,</div><div><strong>&nbsp;</strong></div><div>We hope this email …"
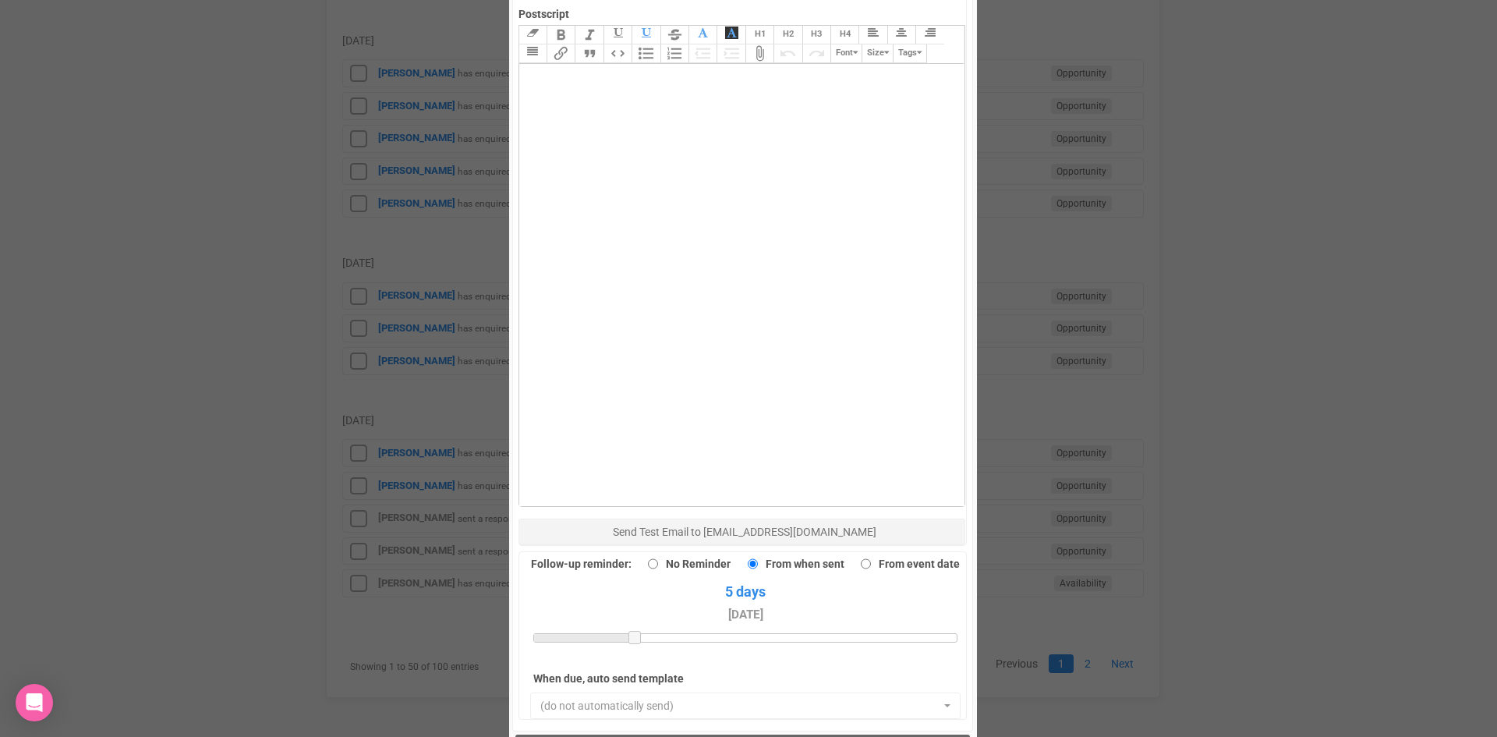
scroll to position [858, 0]
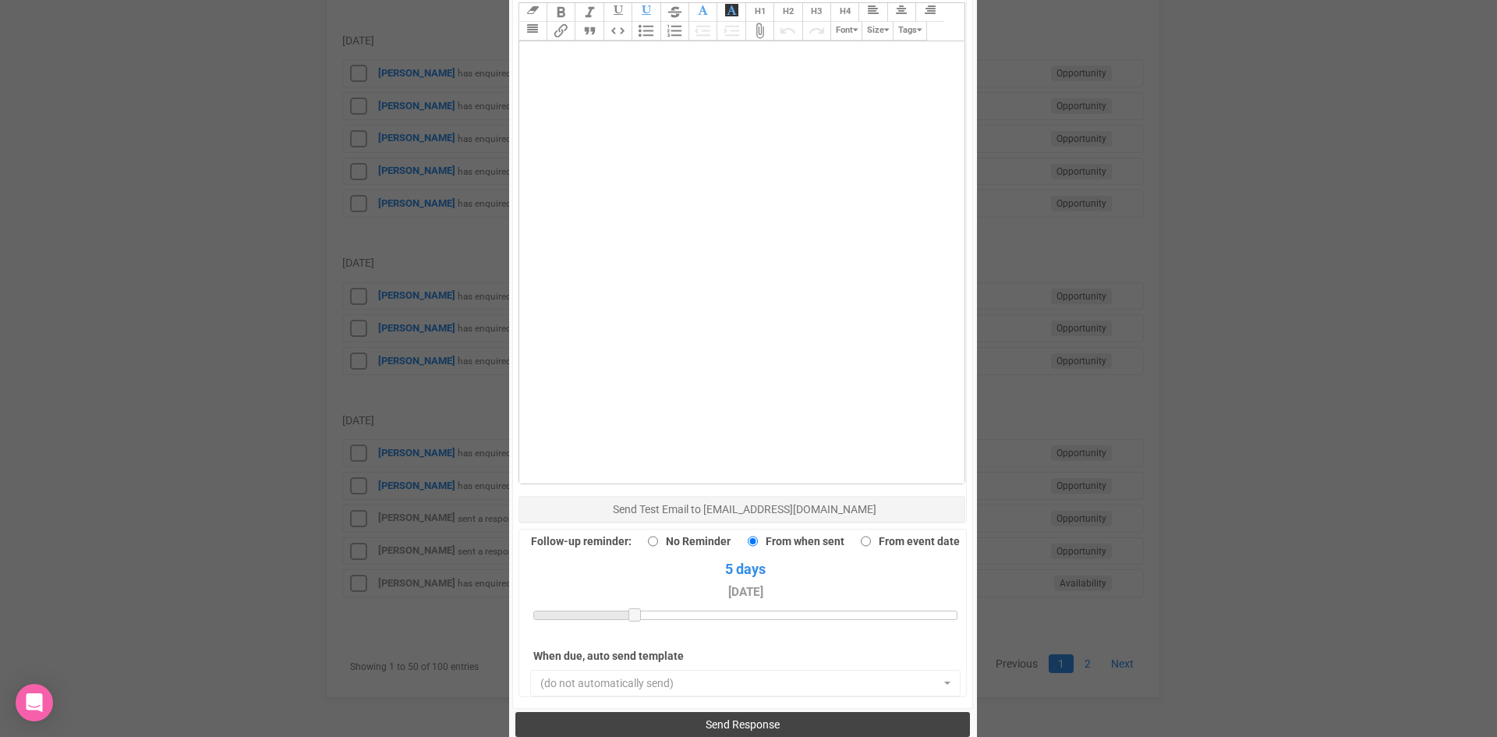
click at [756, 712] on button "Send Response" at bounding box center [742, 724] width 455 height 25
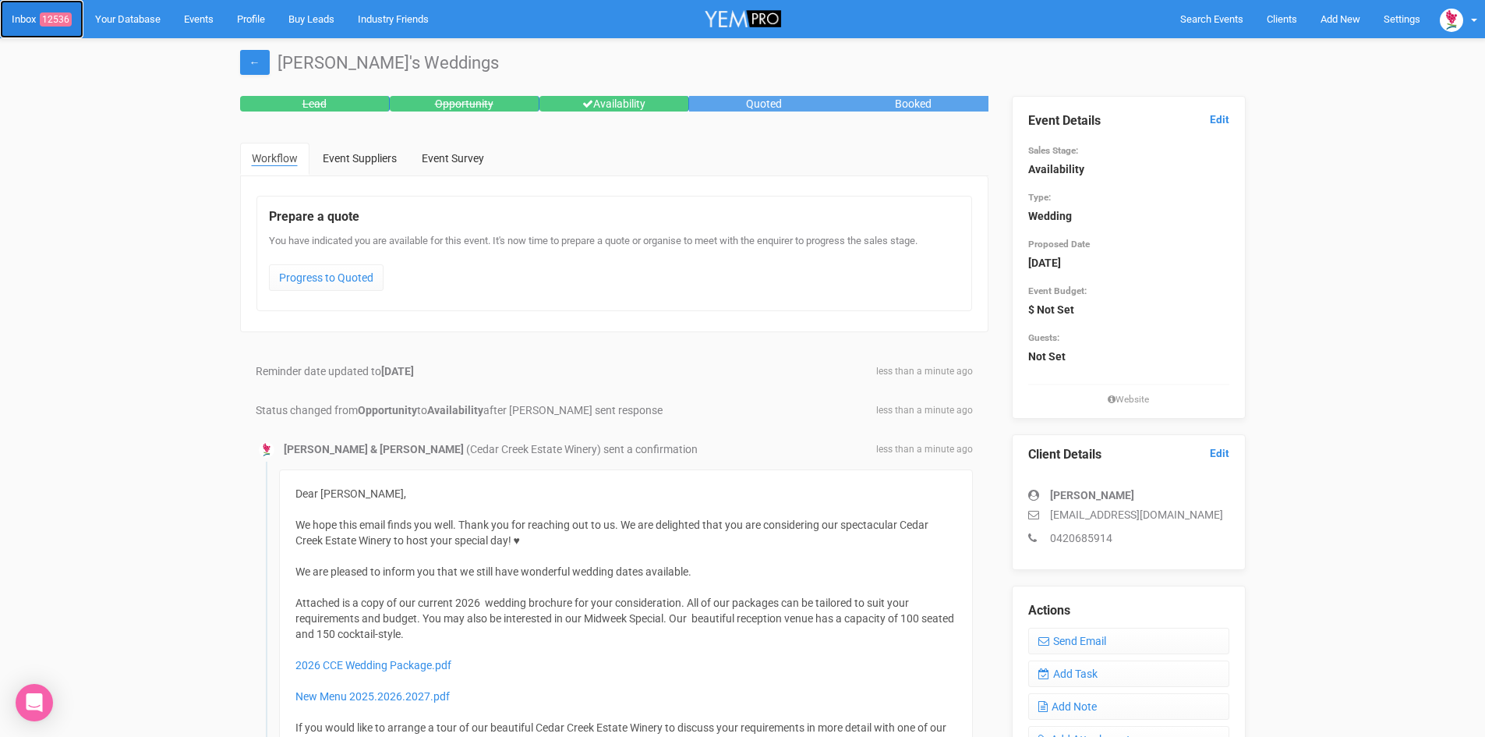
click at [56, 12] on span "12536" at bounding box center [56, 19] width 32 height 14
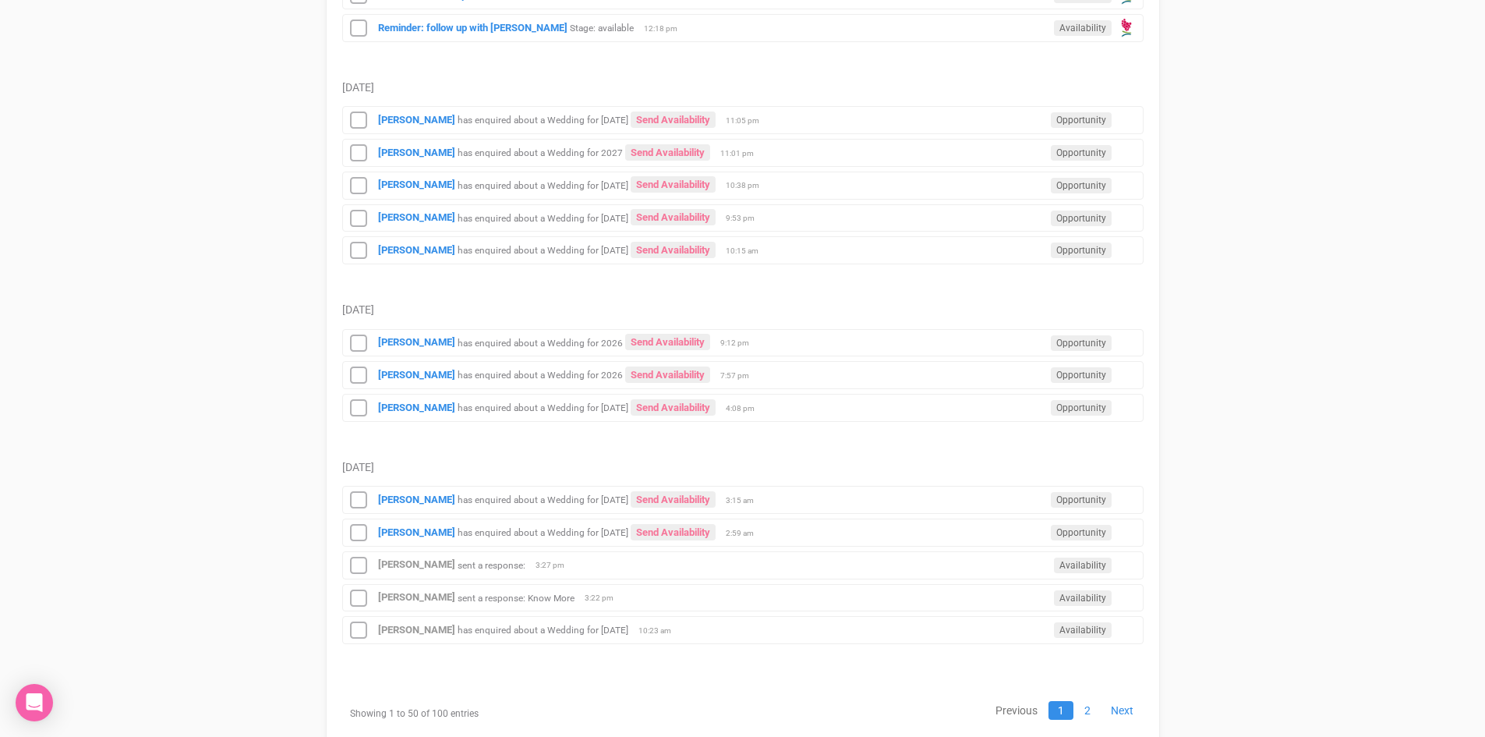
scroll to position [1729, 0]
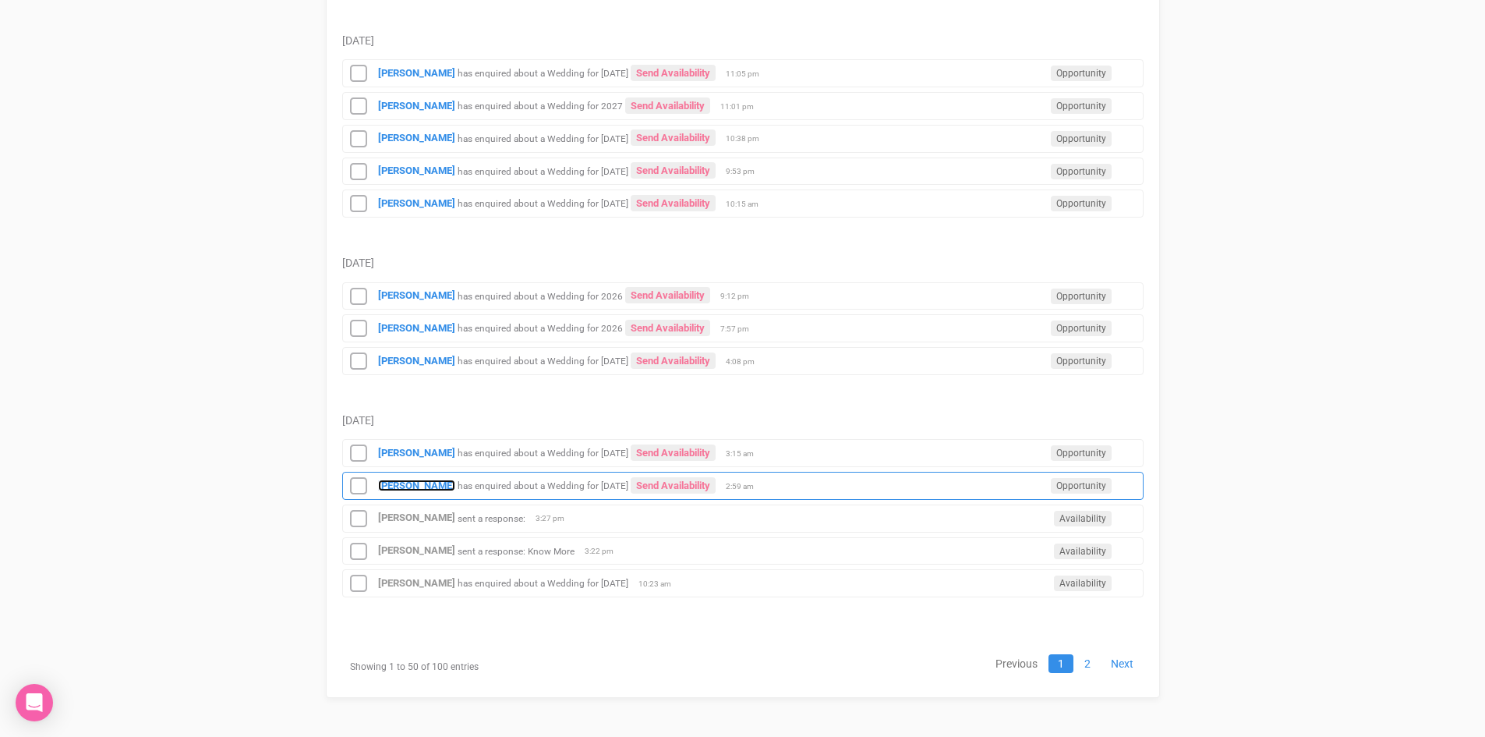
click at [400, 480] on strong "[PERSON_NAME]" at bounding box center [416, 486] width 77 height 12
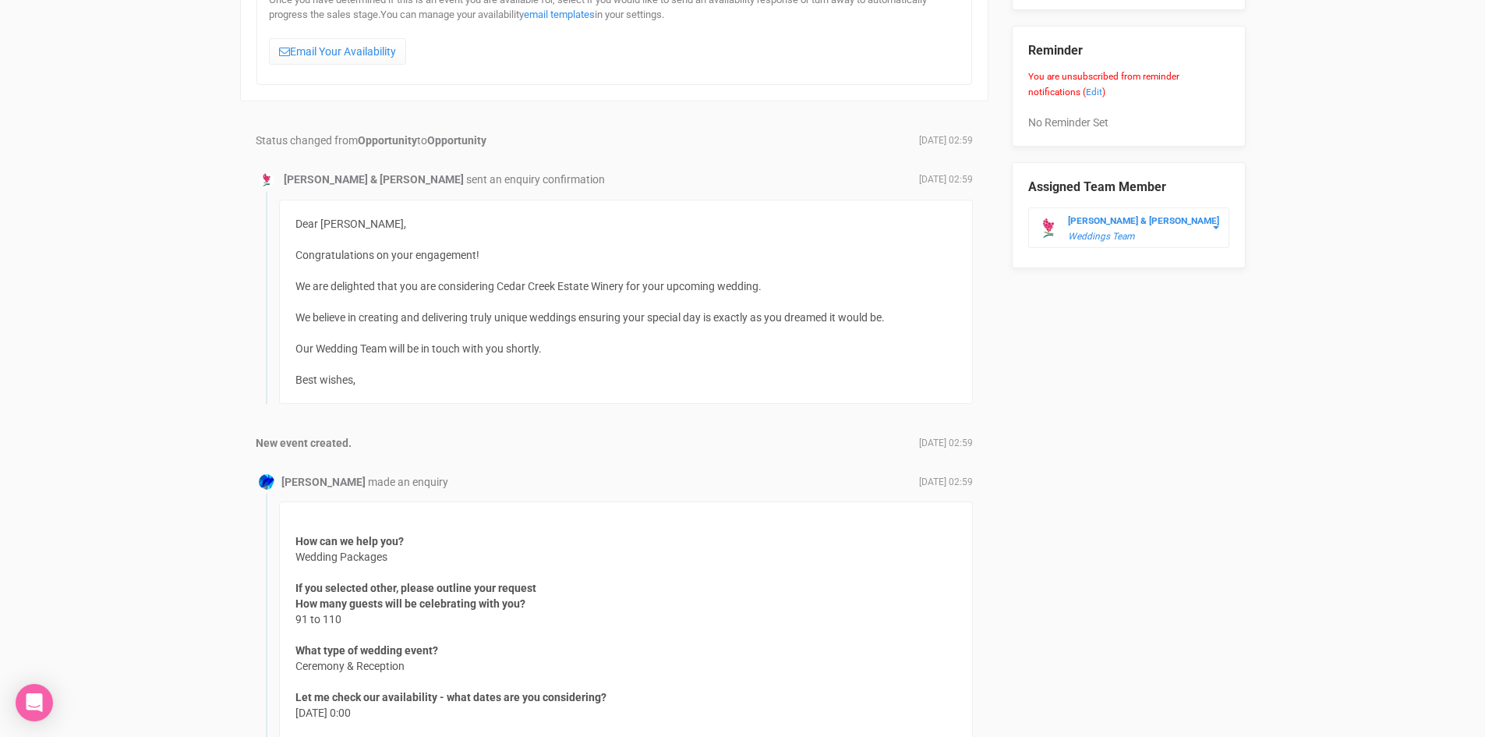
scroll to position [858, 0]
click at [1088, 86] on link "Edit" at bounding box center [1094, 91] width 16 height 11
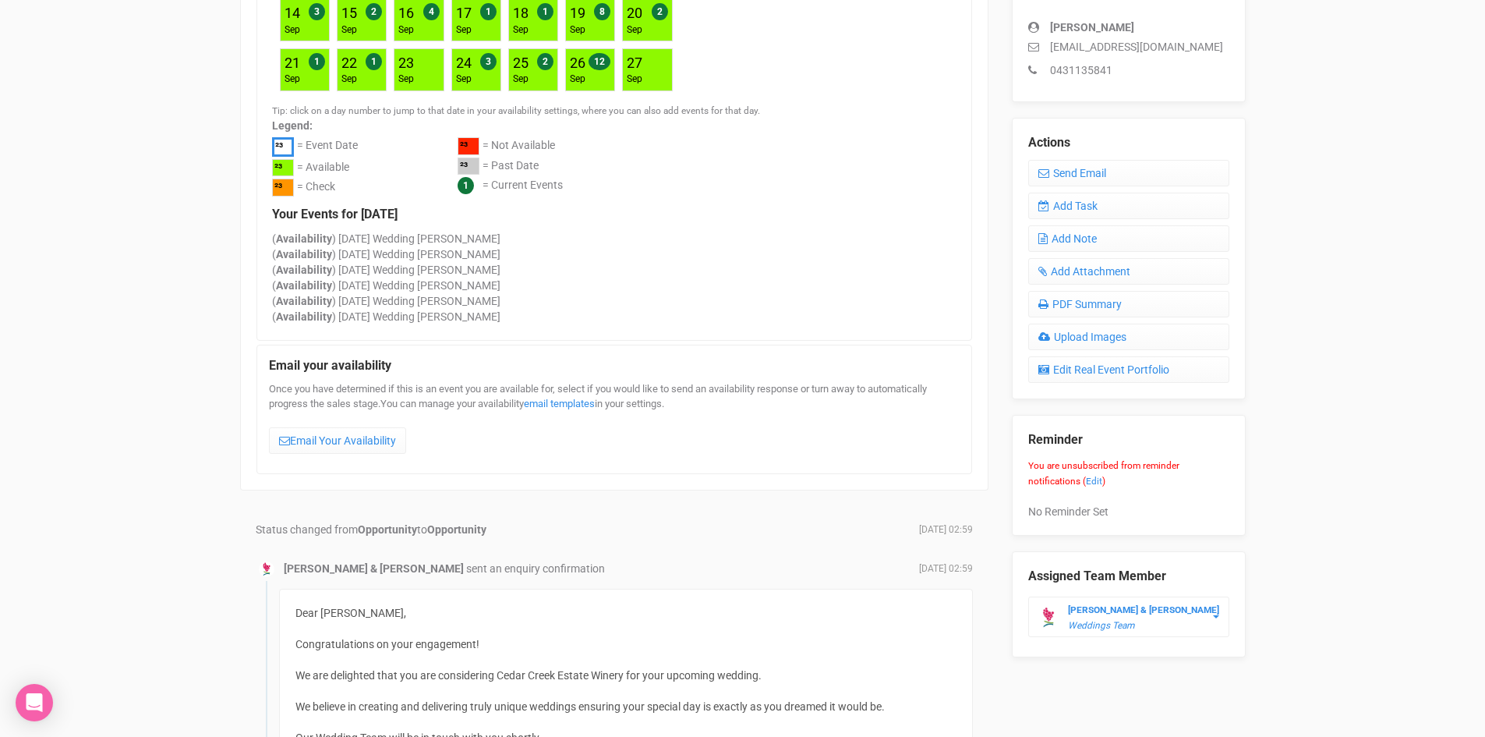
scroll to position [0, 0]
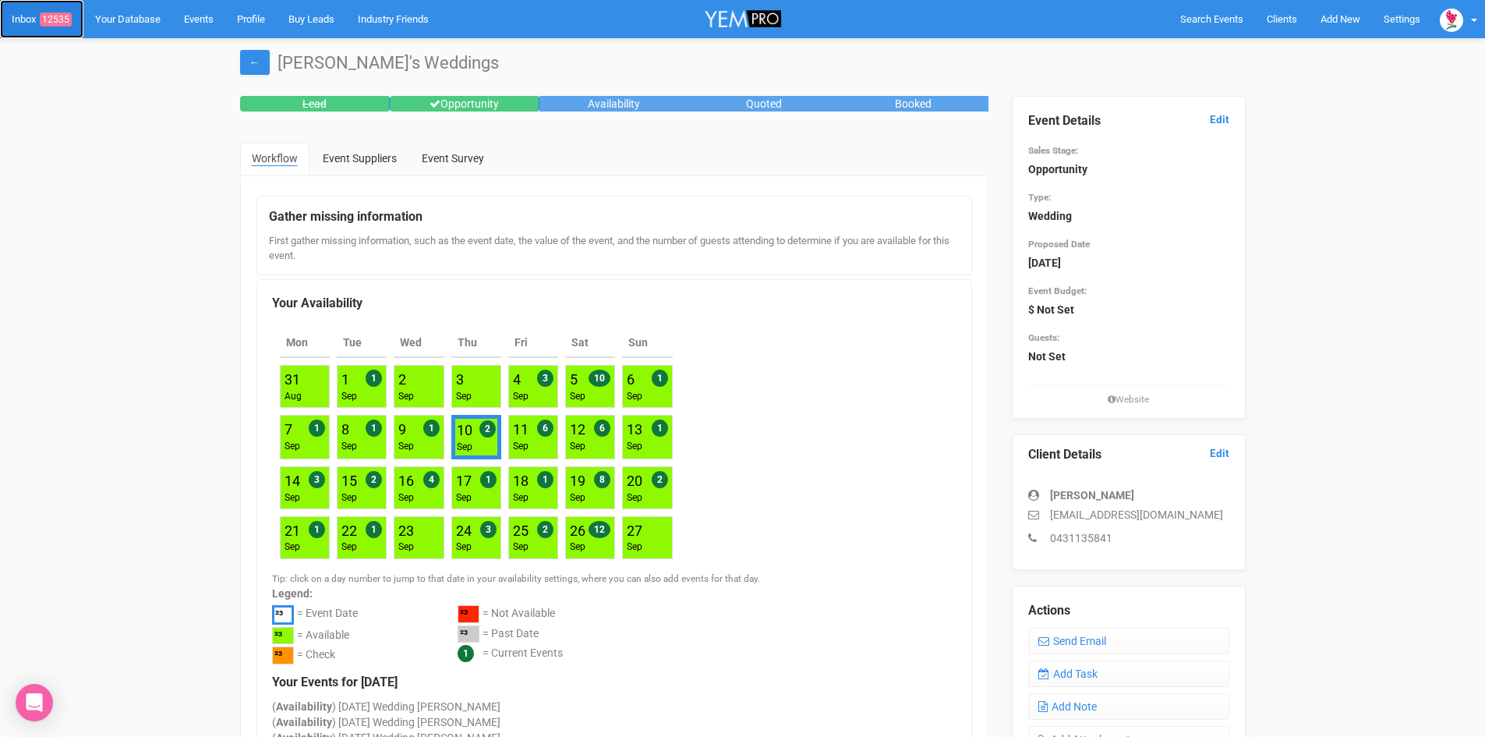
click at [55, 12] on span "12535" at bounding box center [56, 19] width 32 height 14
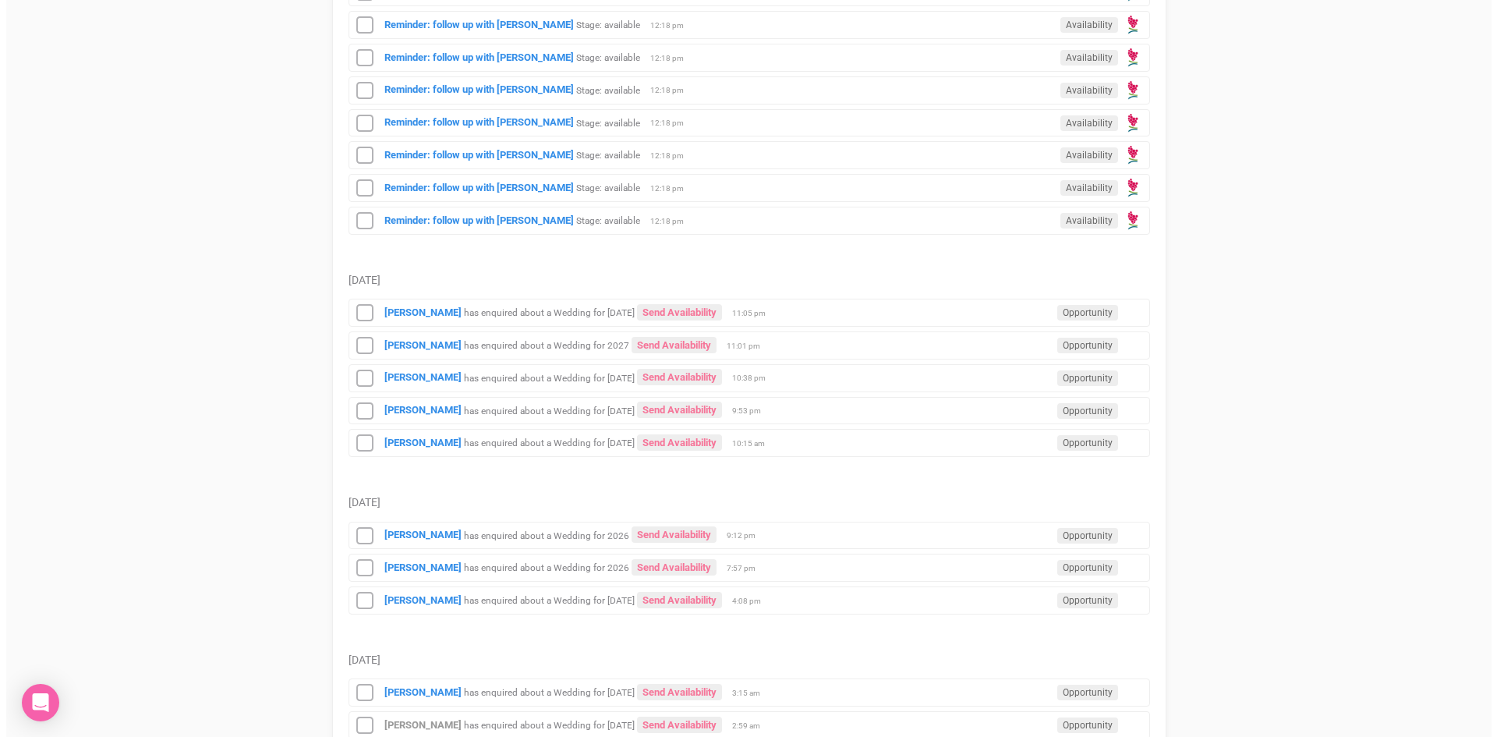
scroll to position [1715, 0]
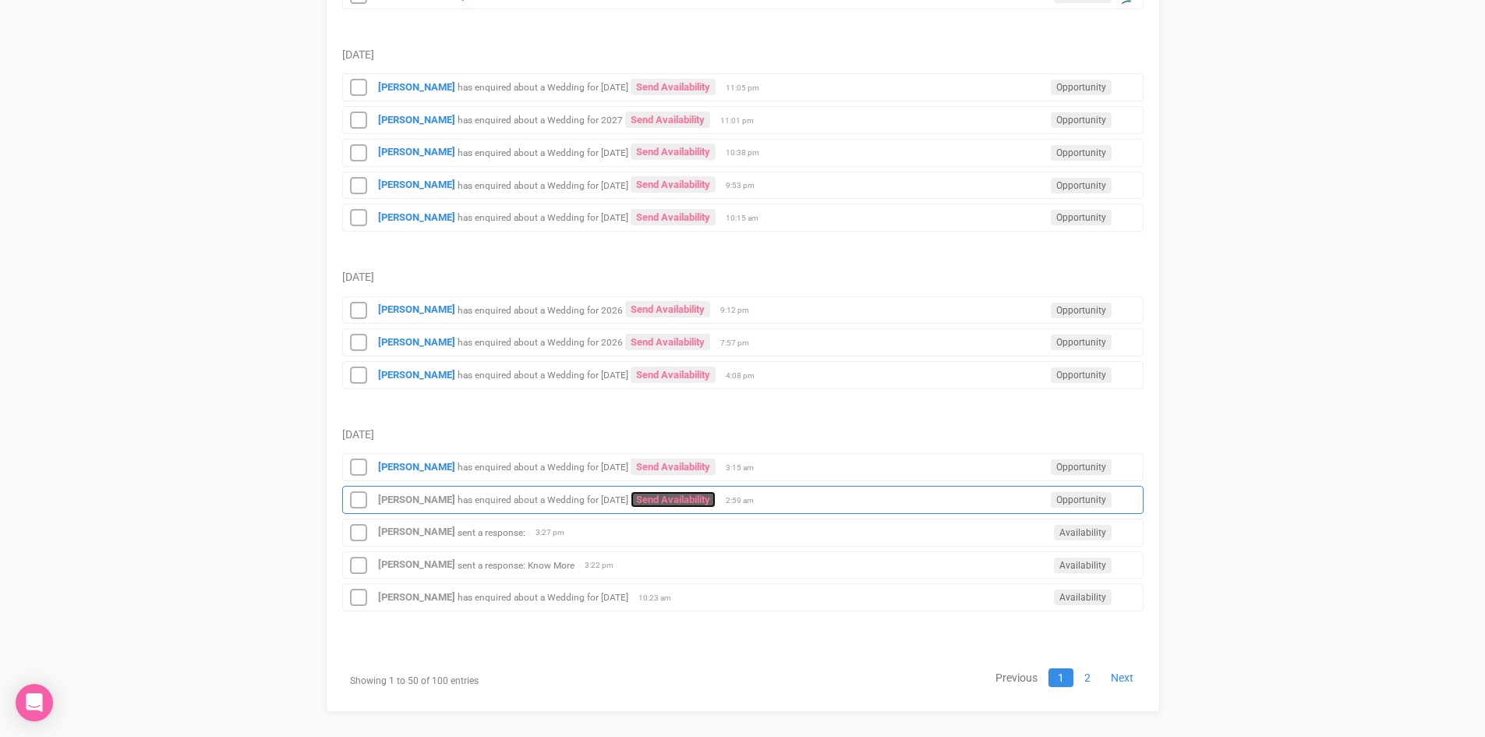
click at [716, 492] on link "Send Availability" at bounding box center [673, 499] width 85 height 16
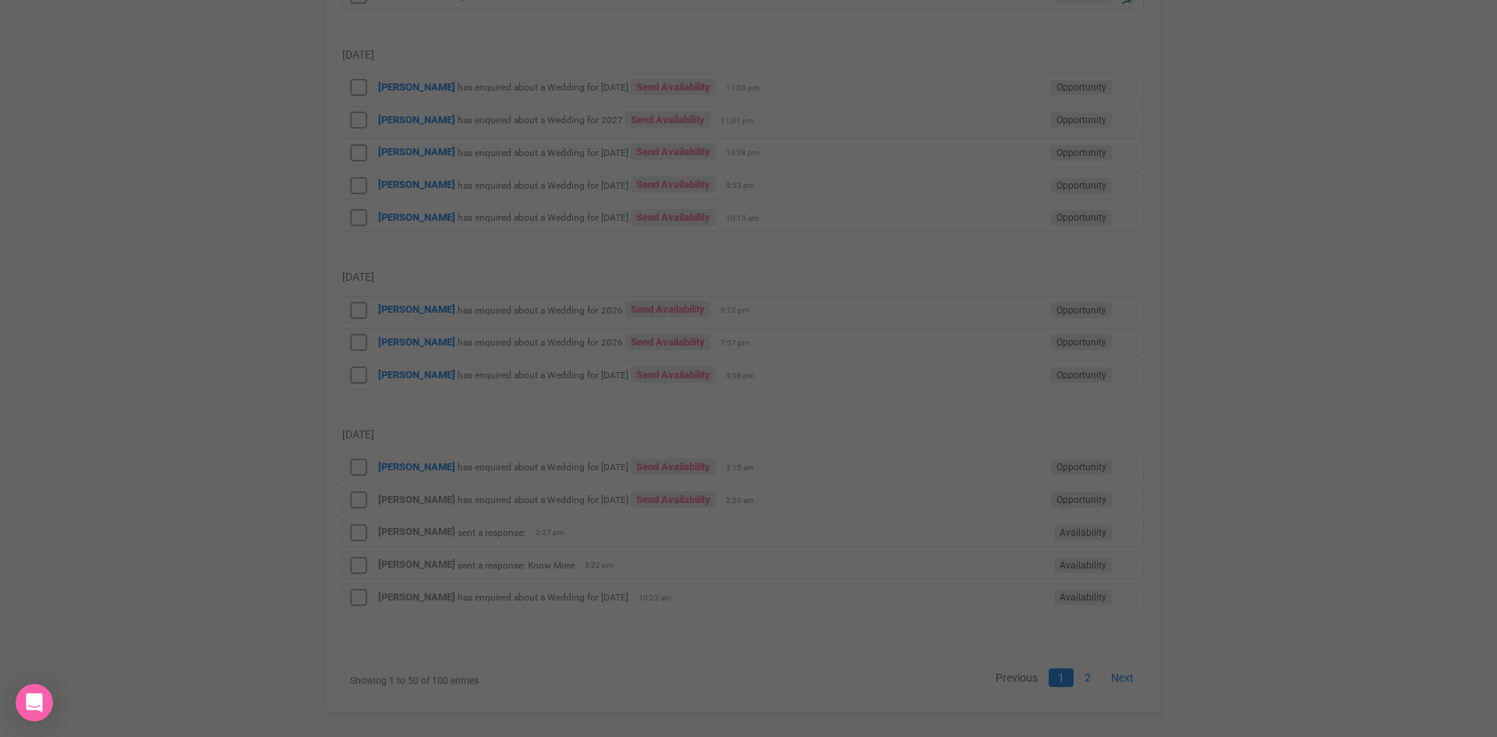
scroll to position [0, 0]
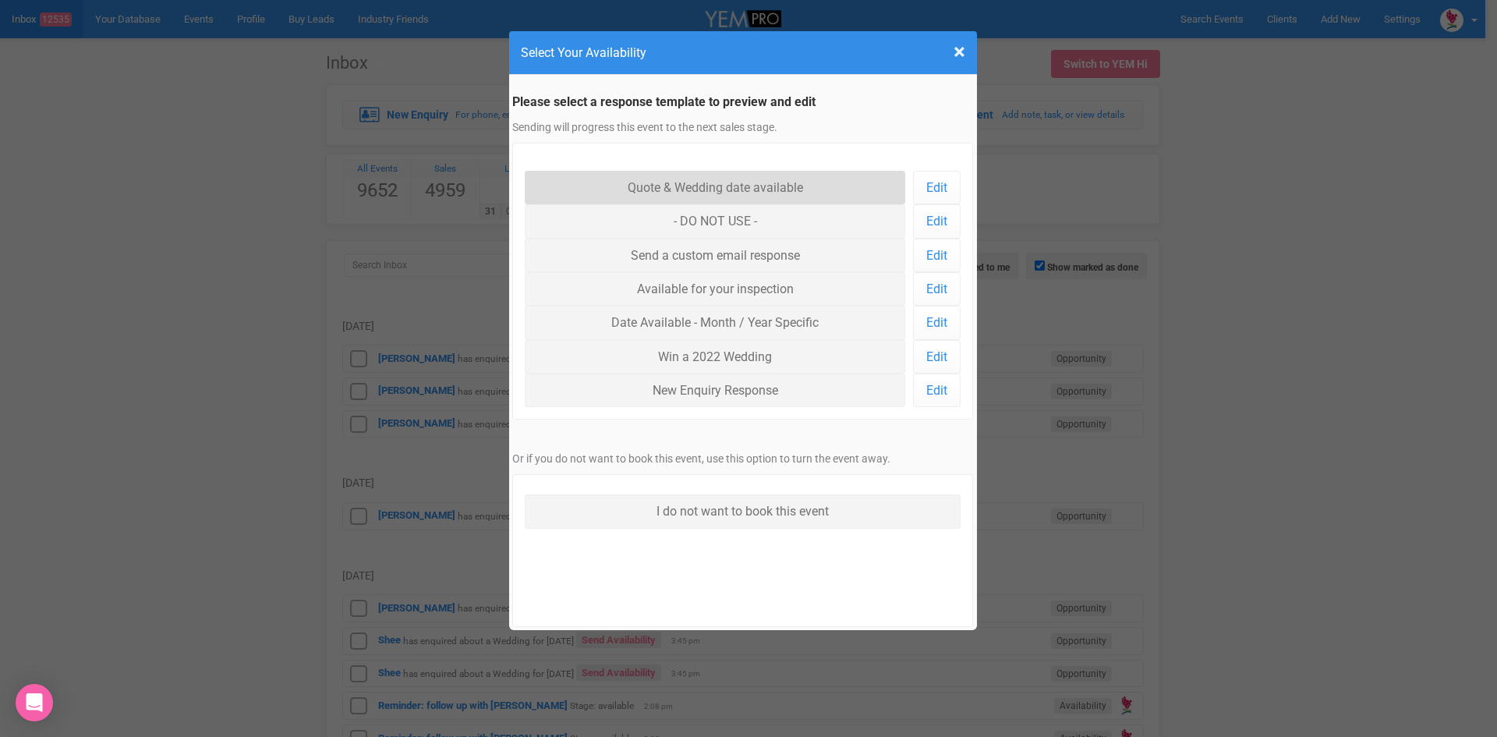
click at [673, 182] on link "Quote & Wedding date available" at bounding box center [715, 188] width 381 height 34
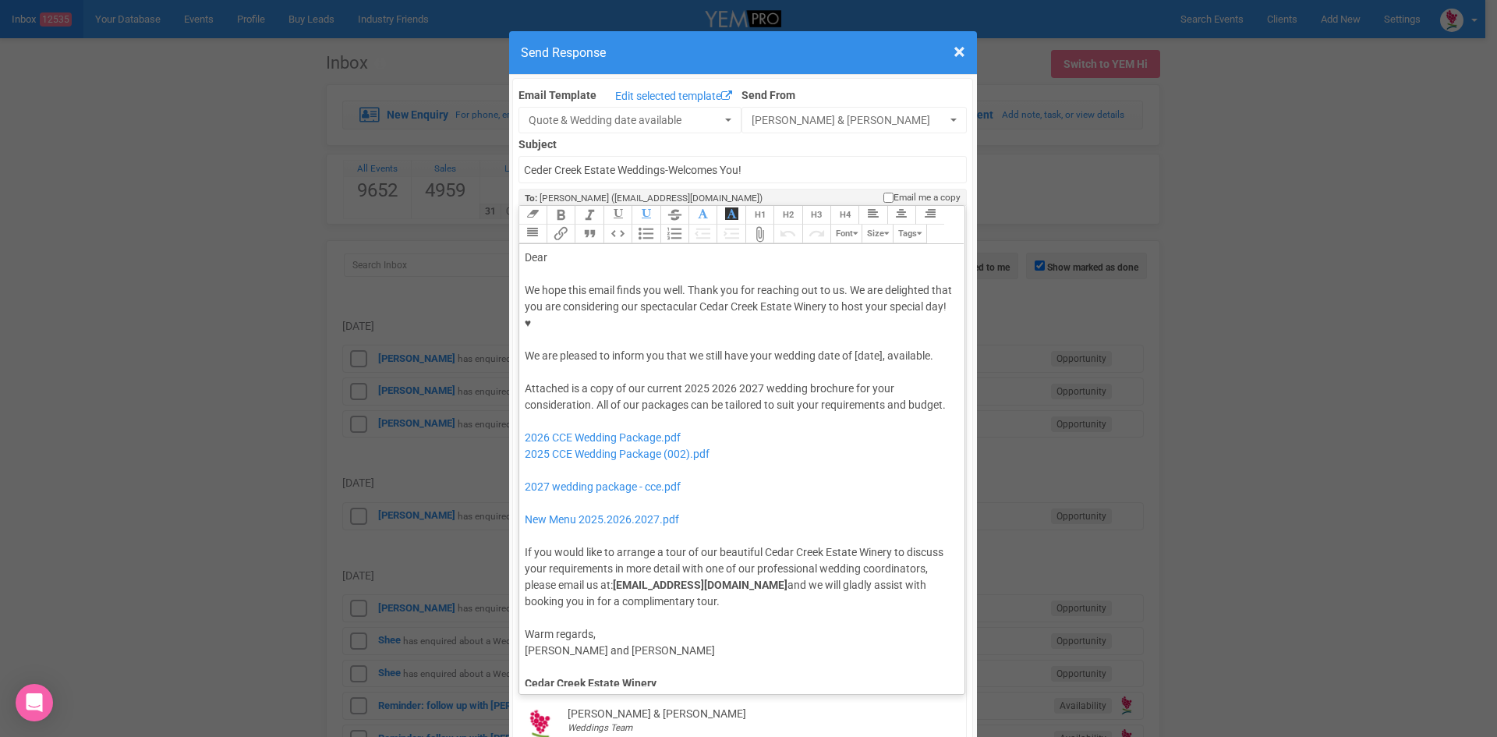
click at [848, 306] on div "We hope this email finds you well. Thank you for reaching out to us. We are del…" at bounding box center [740, 323] width 430 height 82
drag, startPoint x: 851, startPoint y: 304, endPoint x: 855, endPoint y: 317, distance: 12.9
click at [855, 317] on div "We hope this email finds you well. Thank you for reaching out to us. We are del…" at bounding box center [740, 323] width 430 height 82
click at [557, 206] on button "Bold" at bounding box center [561, 215] width 28 height 19
click at [552, 250] on div "Dear" at bounding box center [740, 258] width 430 height 16
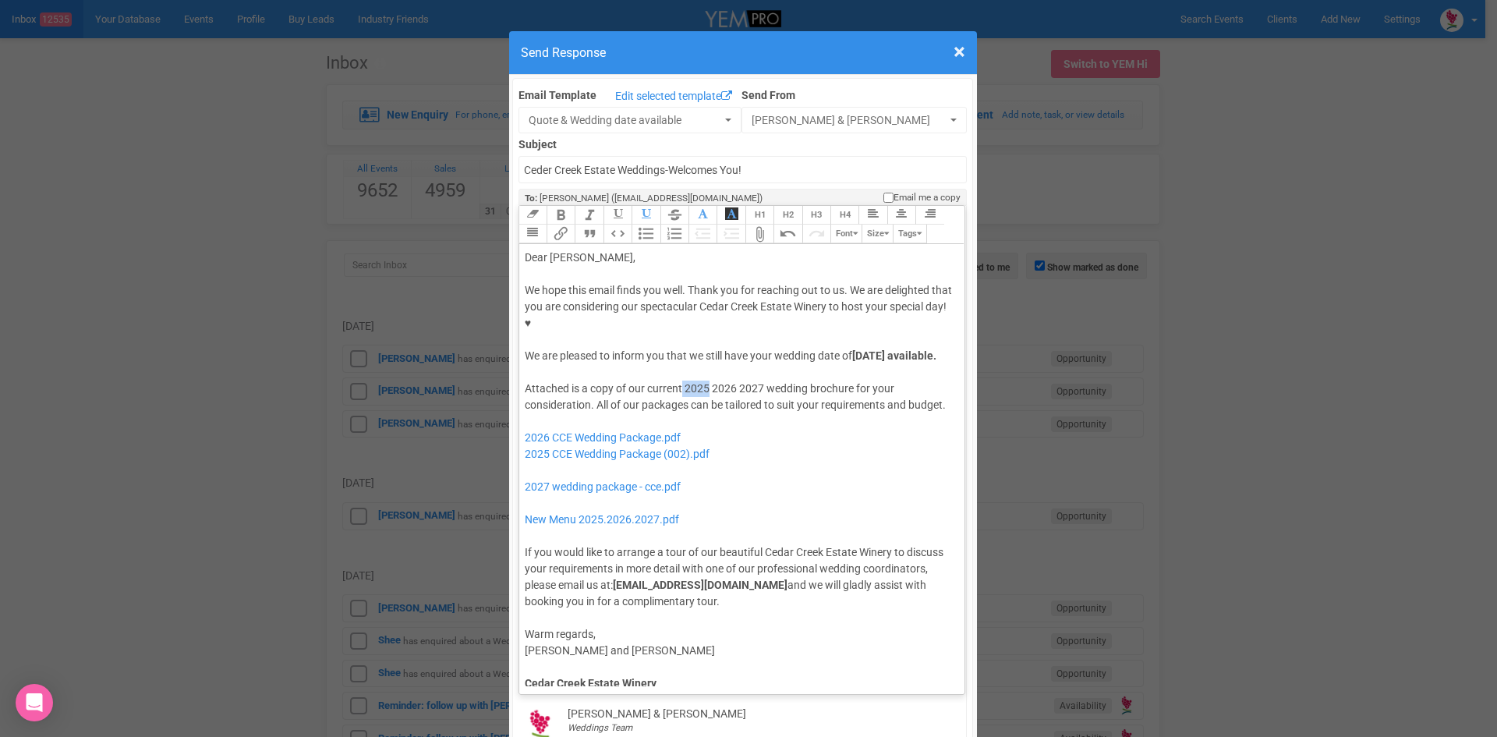
drag, startPoint x: 704, startPoint y: 354, endPoint x: 676, endPoint y: 363, distance: 29.4
click at [677, 380] on div "Attached is a copy of our current 2025 2026 2027 wedding brochure for your cons…" at bounding box center [740, 494] width 430 height 229
drag, startPoint x: 732, startPoint y: 356, endPoint x: 706, endPoint y: 358, distance: 26.6
click at [706, 380] on div "Attached is a copy of our current 2026 2027 wedding brochure for your considera…" at bounding box center [740, 494] width 430 height 229
click at [850, 380] on div "Attached is a copy of our current 2026 wedding brochure for your consideration.…" at bounding box center [740, 494] width 430 height 229
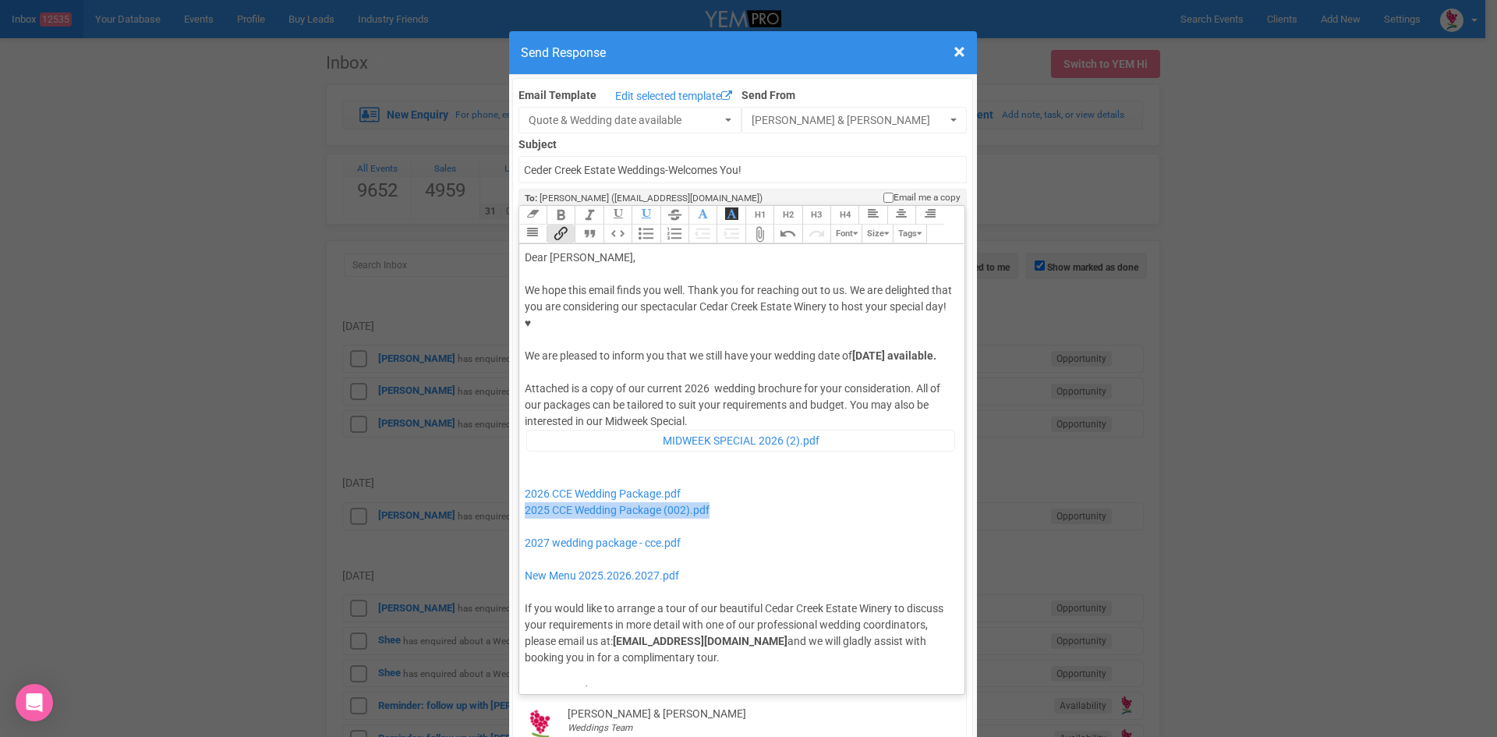
drag, startPoint x: 717, startPoint y: 472, endPoint x: 515, endPoint y: 483, distance: 202.2
click at [519, 483] on trix-editor "Dear Emma, We hope this email finds you well. Thank you for reaching out to us.…" at bounding box center [742, 465] width 446 height 442
drag, startPoint x: 686, startPoint y: 510, endPoint x: 533, endPoint y: 482, distance: 155.4
click at [533, 482] on div "Attached is a copy of our current 2026 wedding brochure for your consideration.…" at bounding box center [740, 522] width 430 height 285
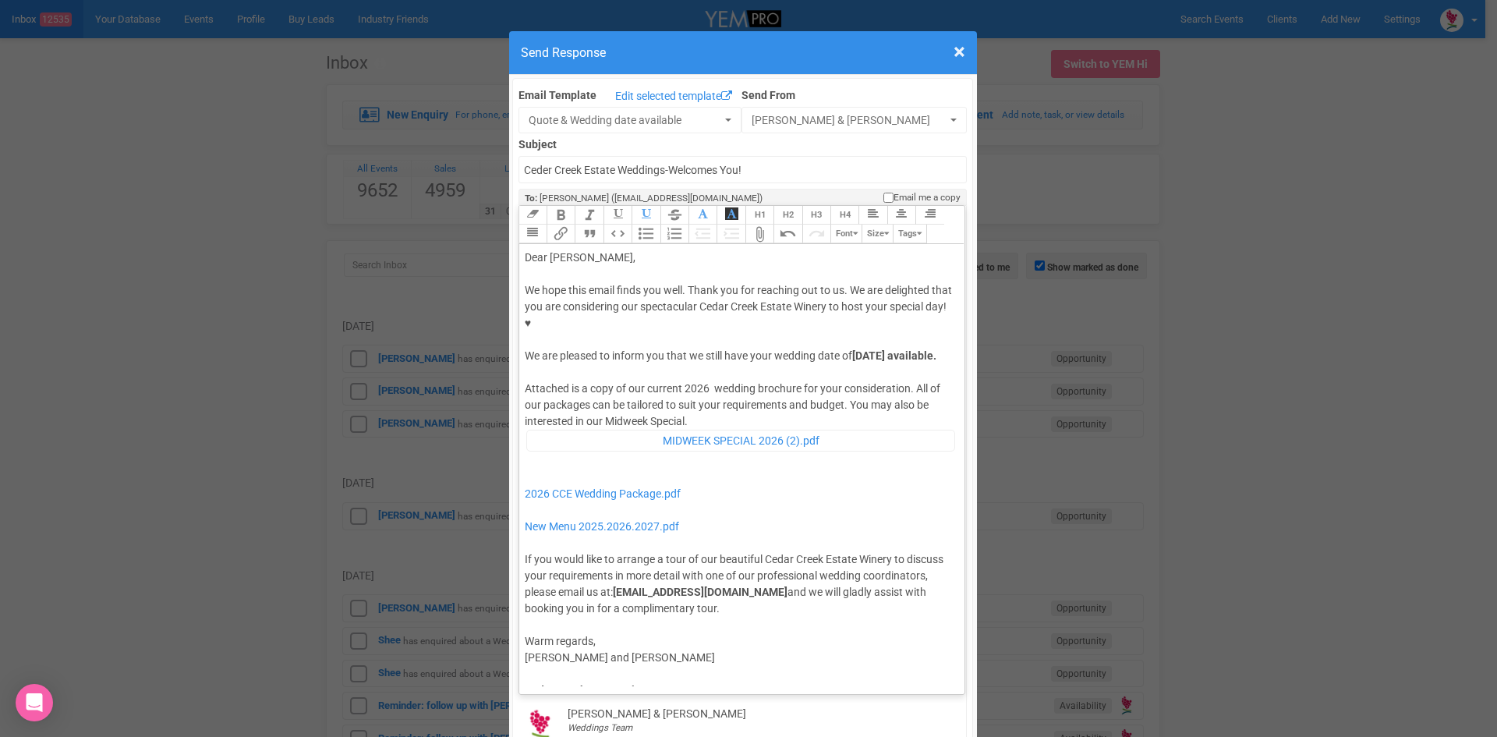
click at [699, 386] on div "Attached is a copy of our current 2026 wedding brochure for your consideration.…" at bounding box center [740, 497] width 430 height 235
type trix-editor "<div>Dear Emma,</div><div><strong>&nbsp;</strong></div><div>We hope this email …"
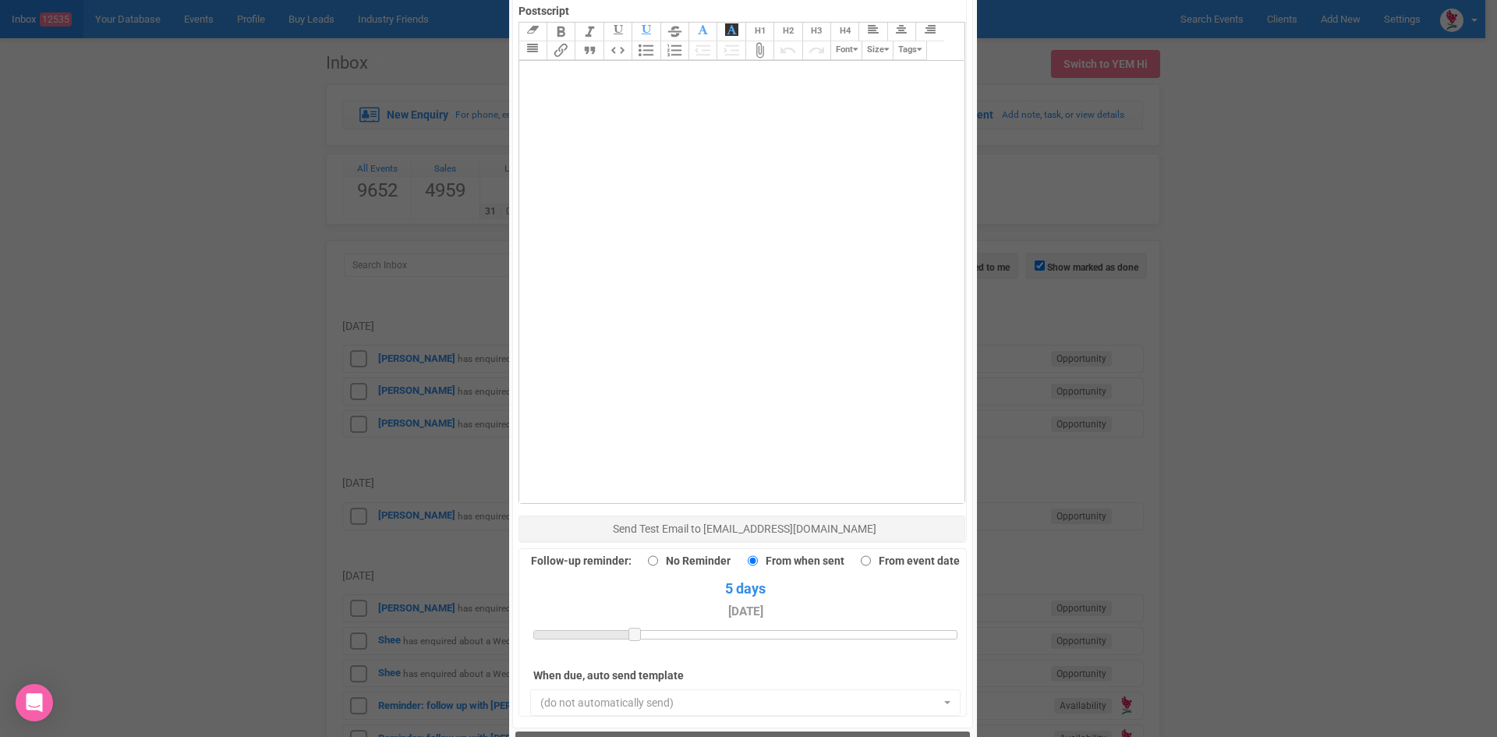
scroll to position [1080, 0]
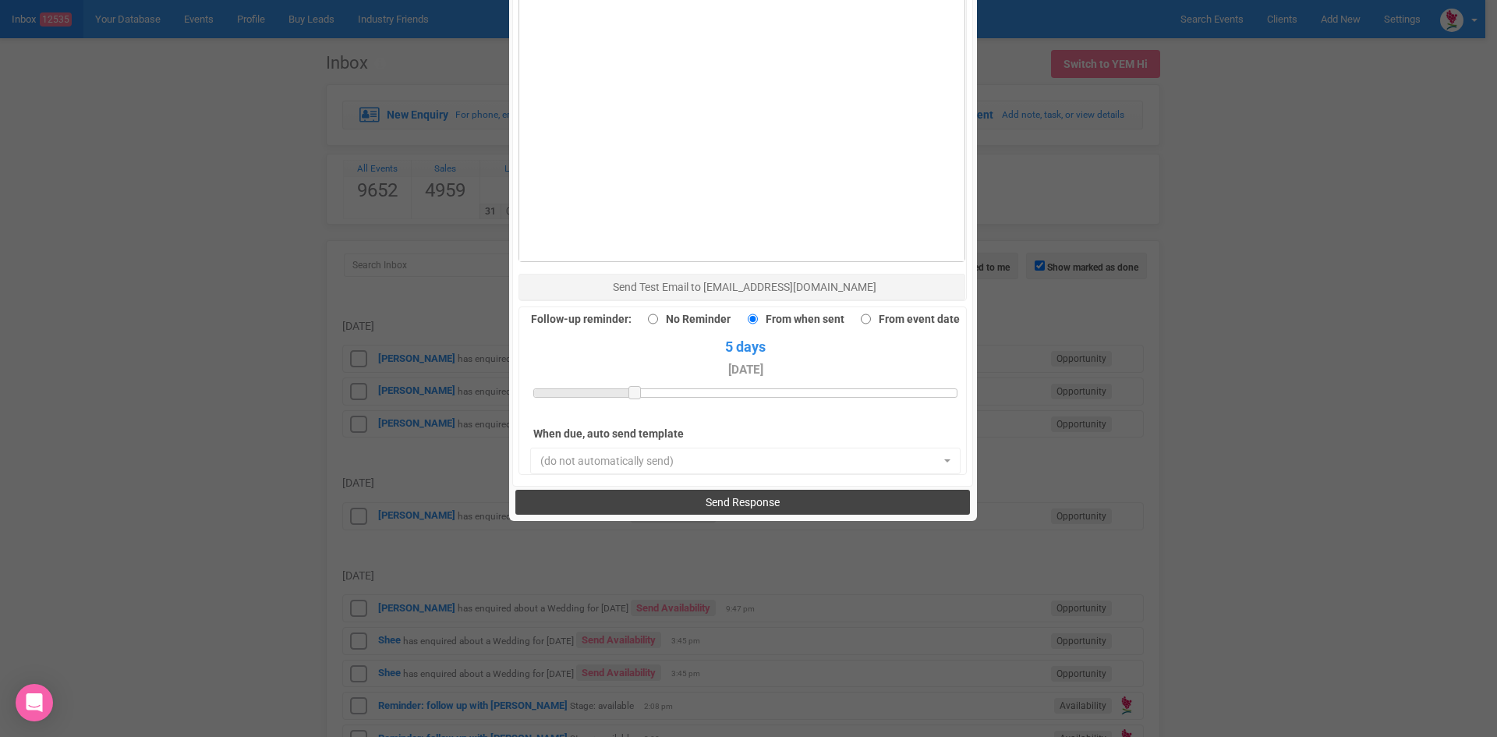
click at [667, 490] on button "Send Response" at bounding box center [742, 502] width 455 height 25
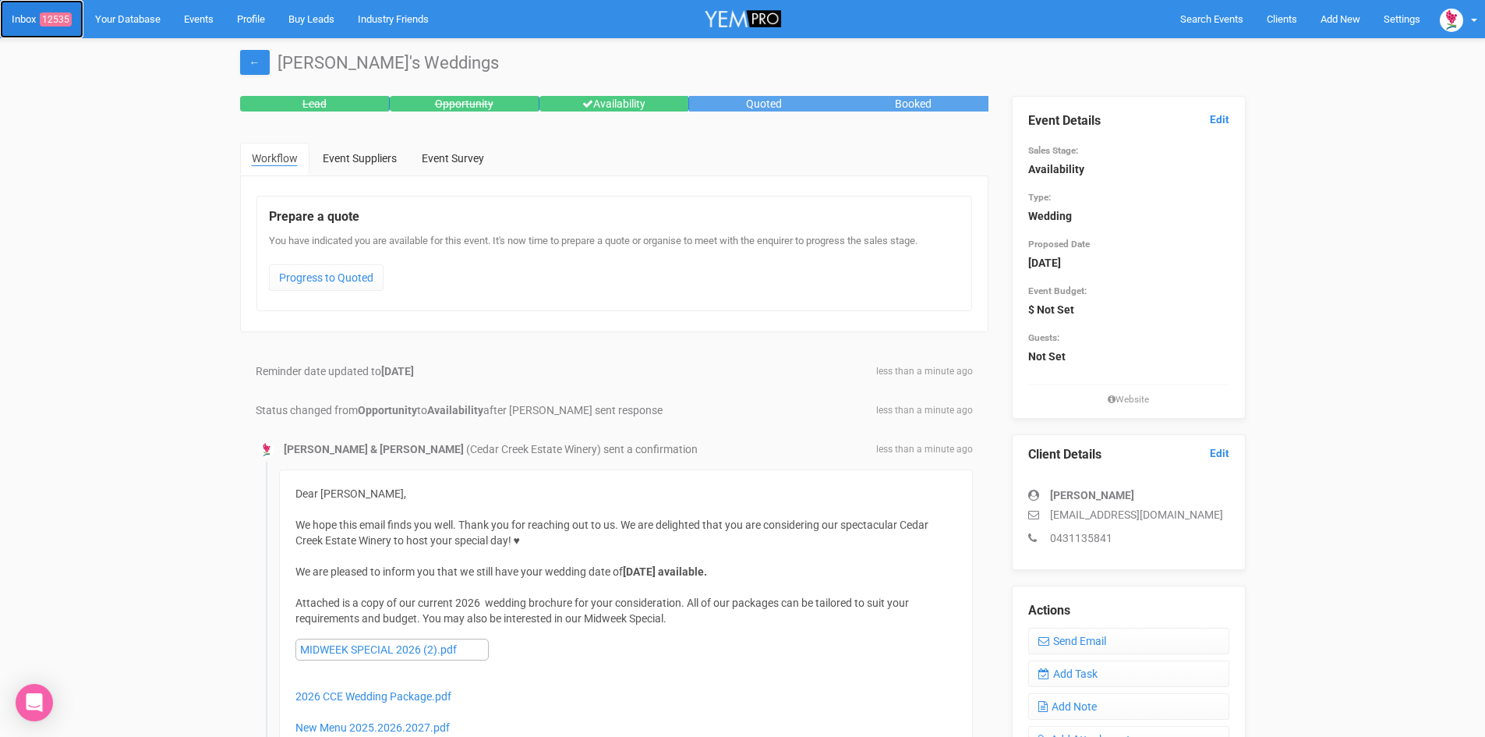
click at [54, 15] on span "12535" at bounding box center [56, 19] width 32 height 14
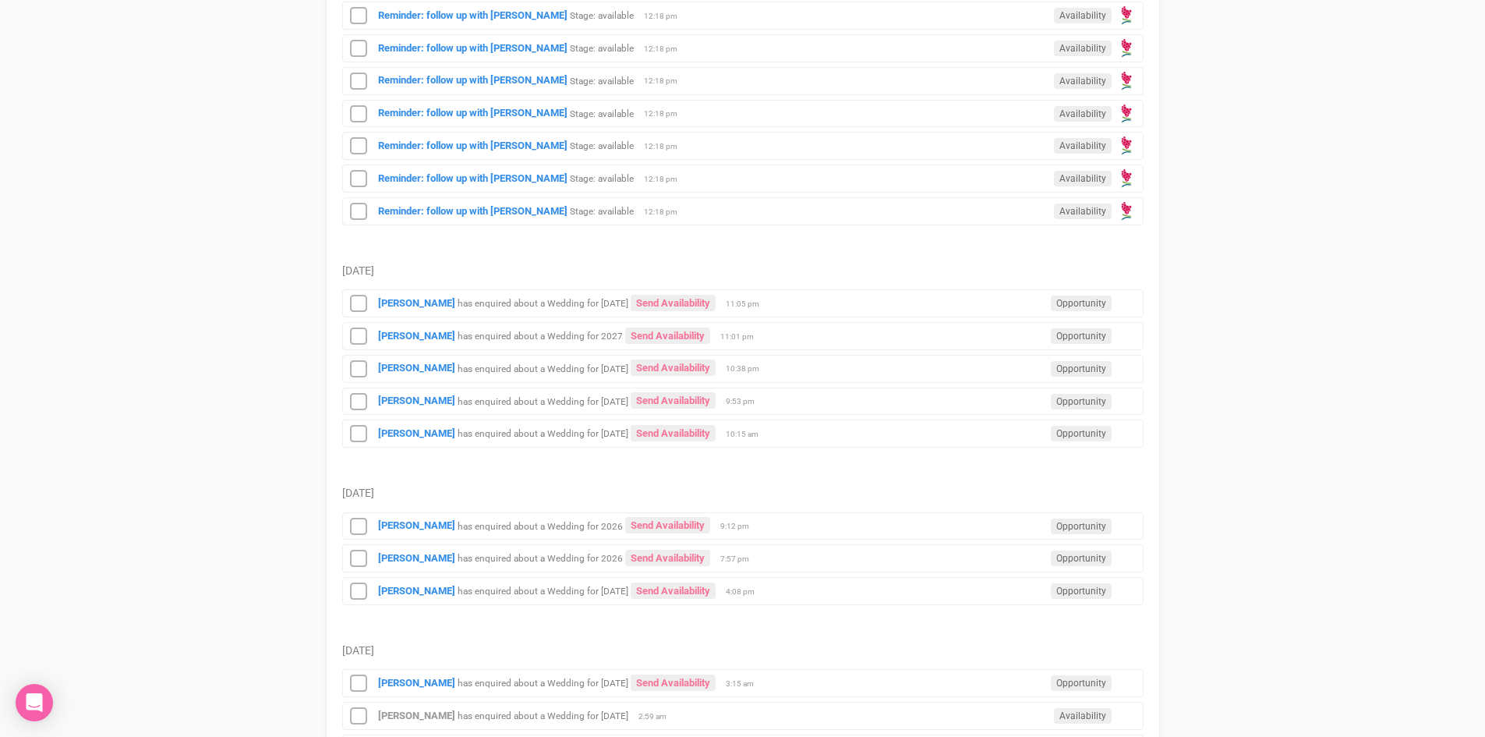
scroll to position [1715, 0]
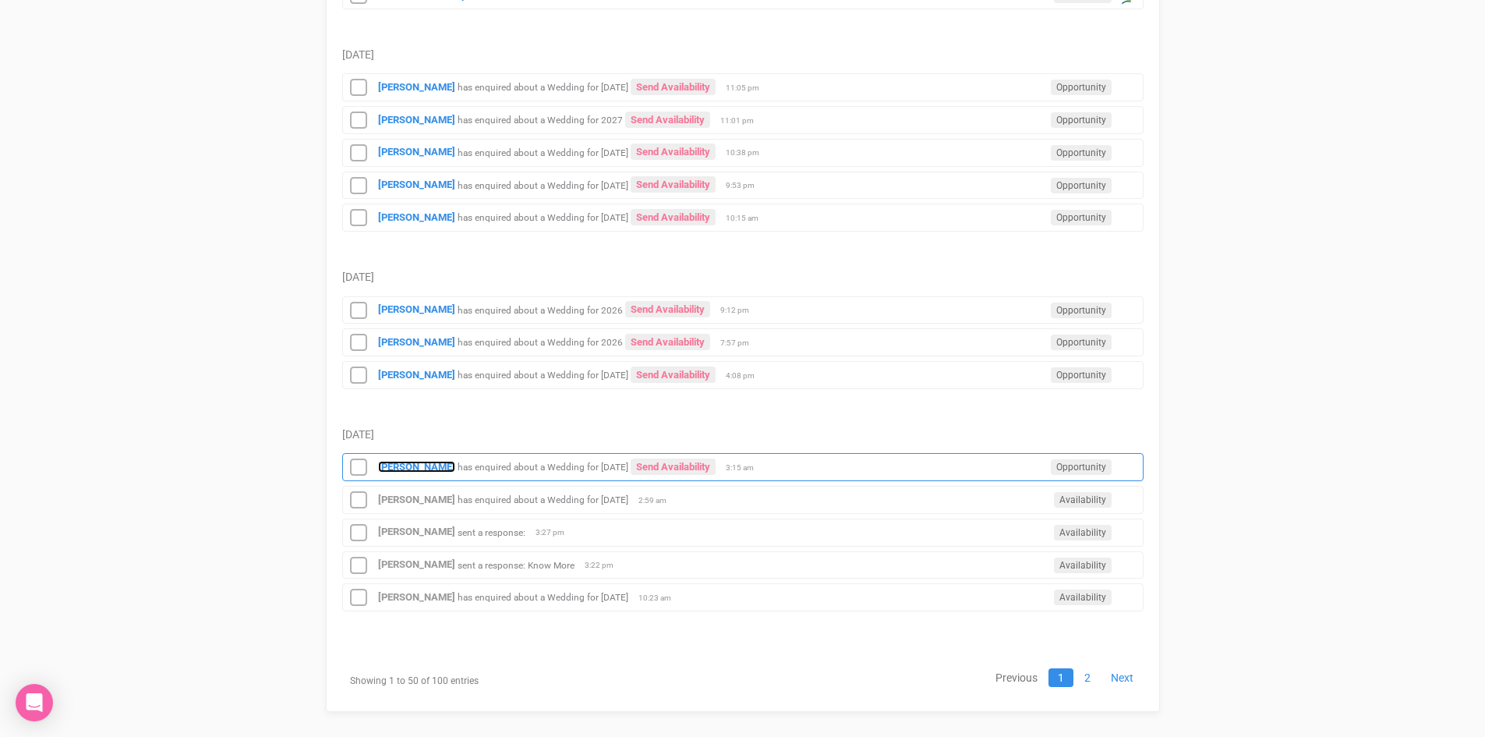
click at [403, 461] on strong "[PERSON_NAME]" at bounding box center [416, 467] width 77 height 12
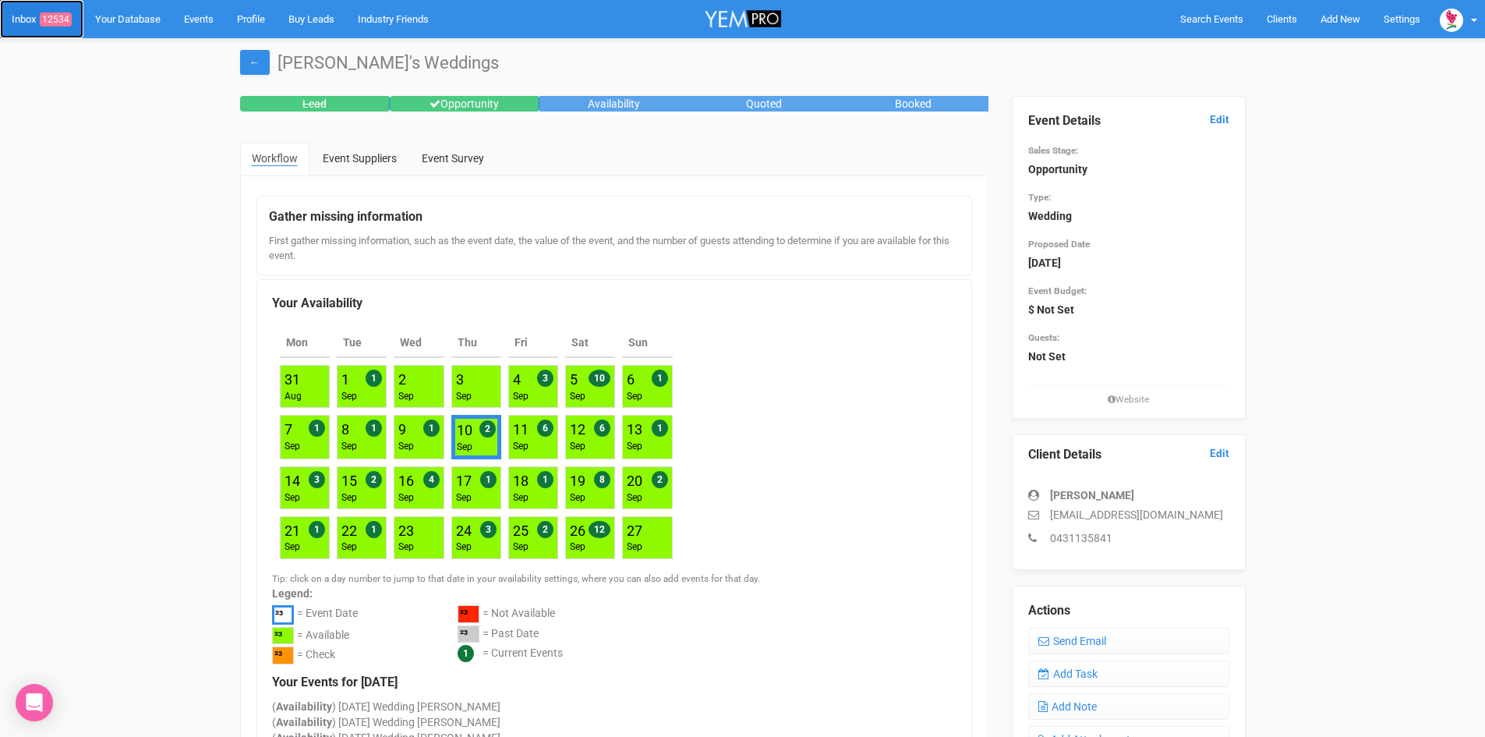
click at [58, 11] on link "Inbox 12534" at bounding box center [41, 19] width 83 height 38
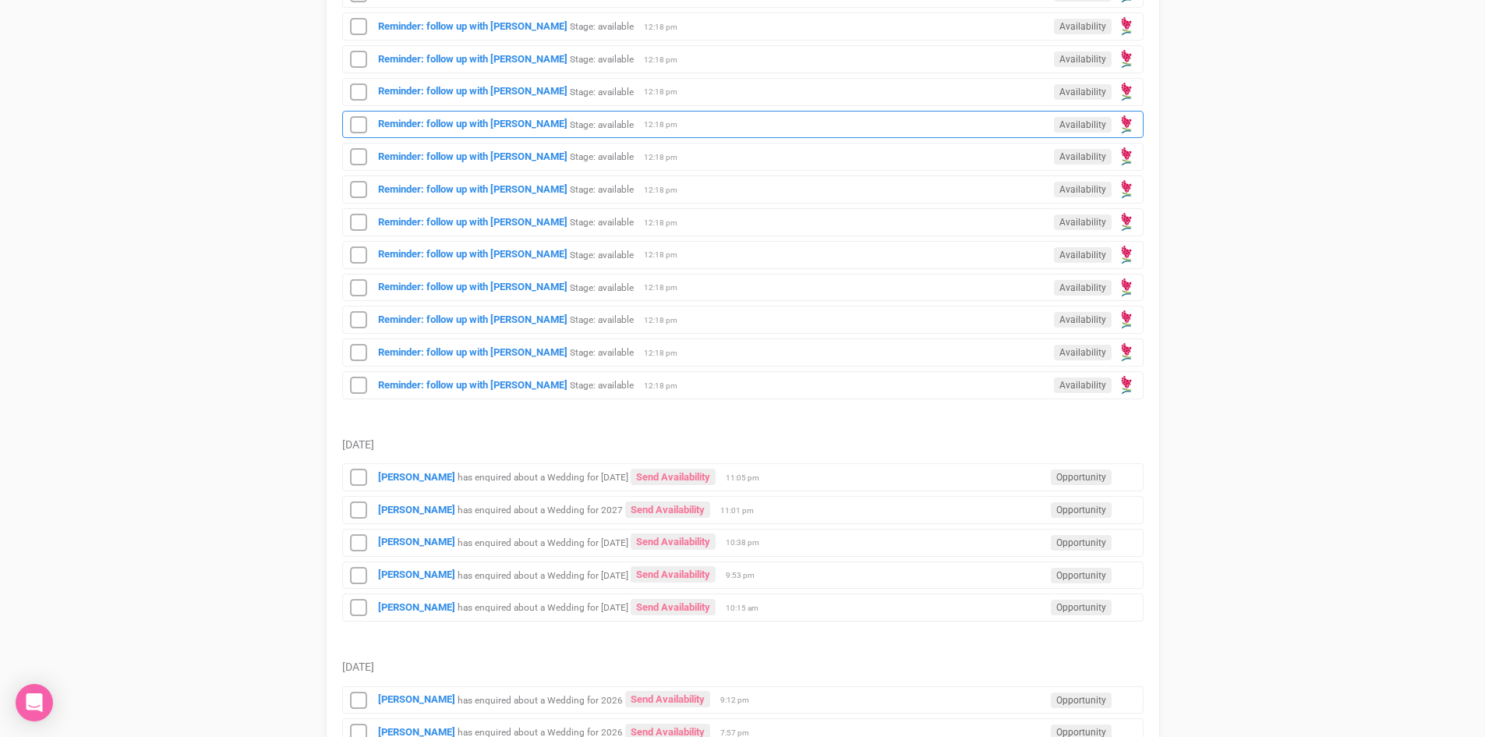
scroll to position [1715, 0]
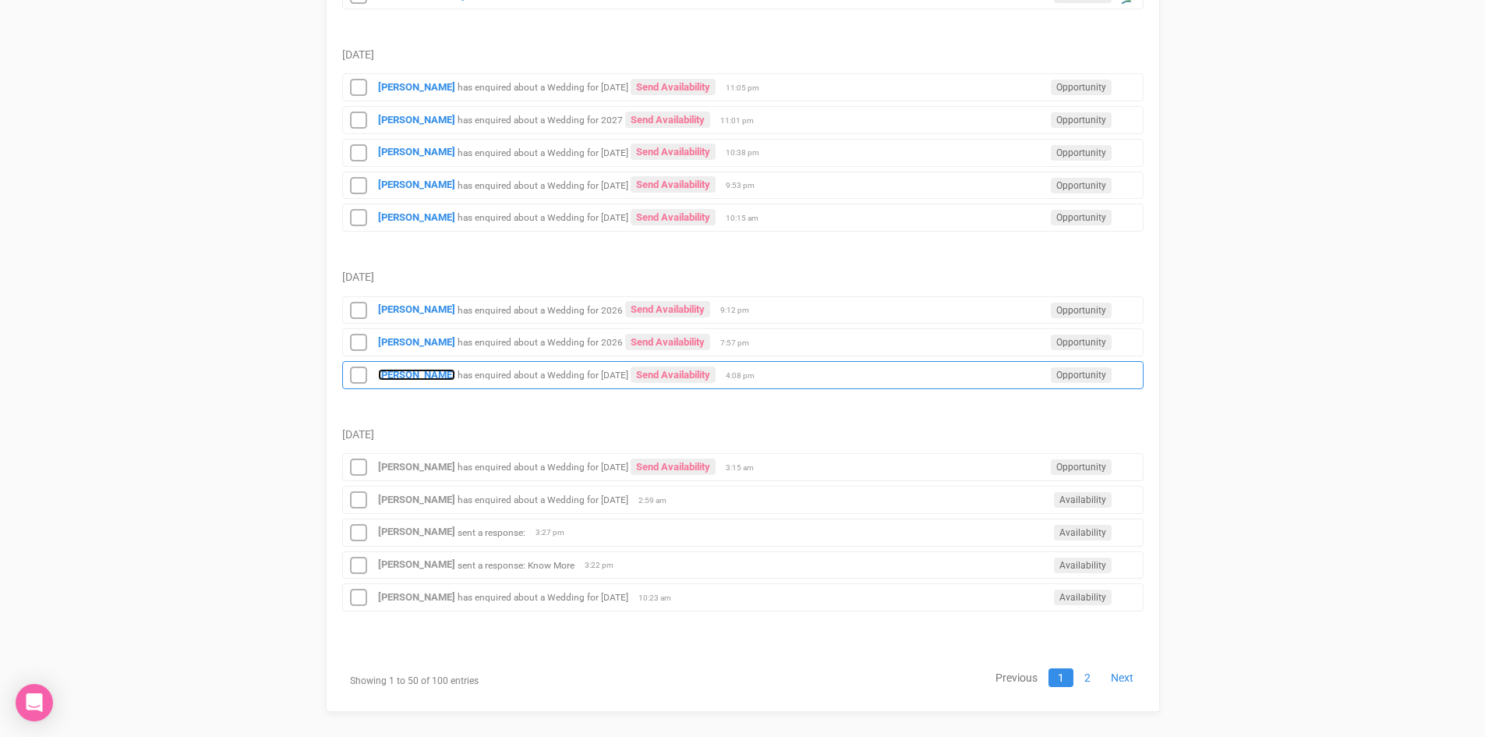
click at [401, 370] on strong "[PERSON_NAME]" at bounding box center [416, 375] width 77 height 12
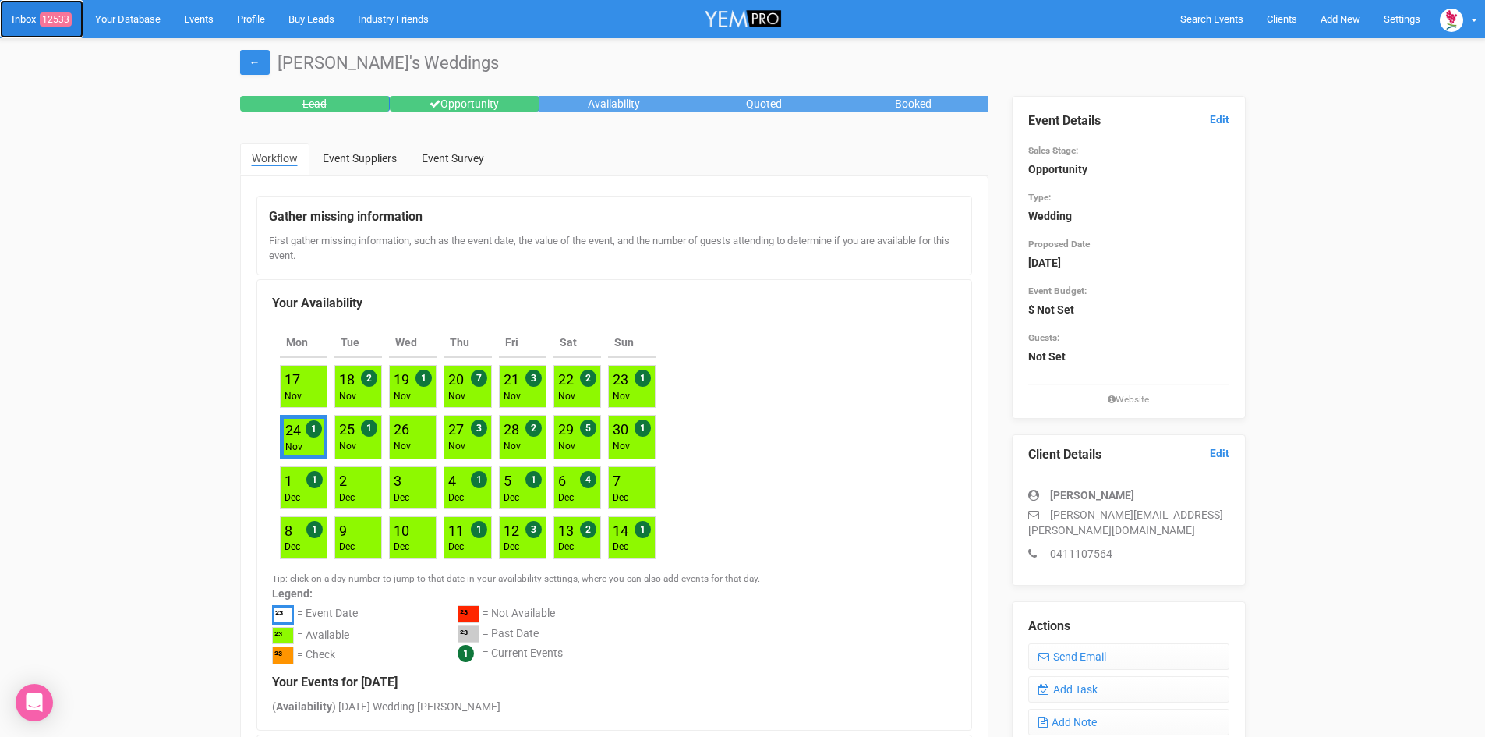
click at [54, 10] on link "Inbox 12533" at bounding box center [41, 19] width 83 height 38
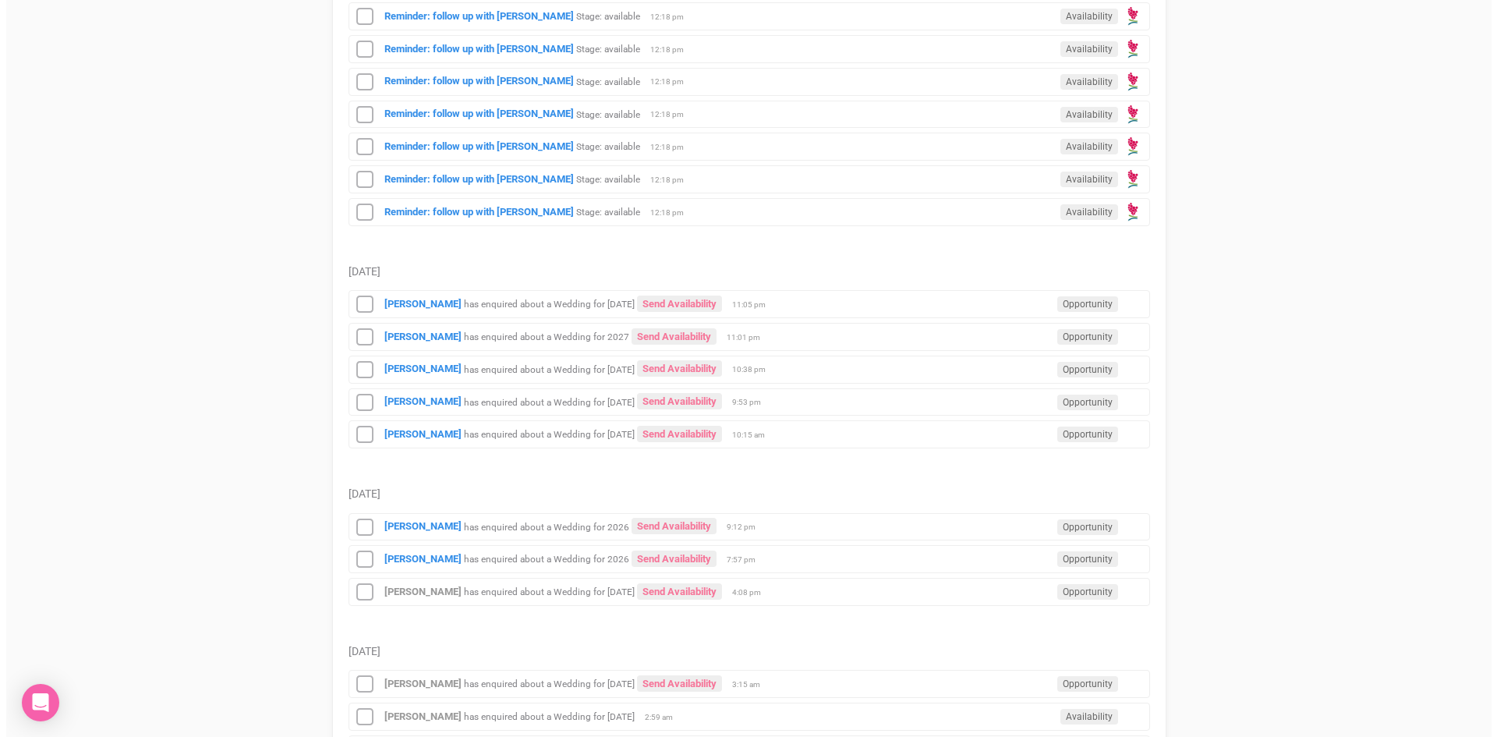
scroll to position [1729, 0]
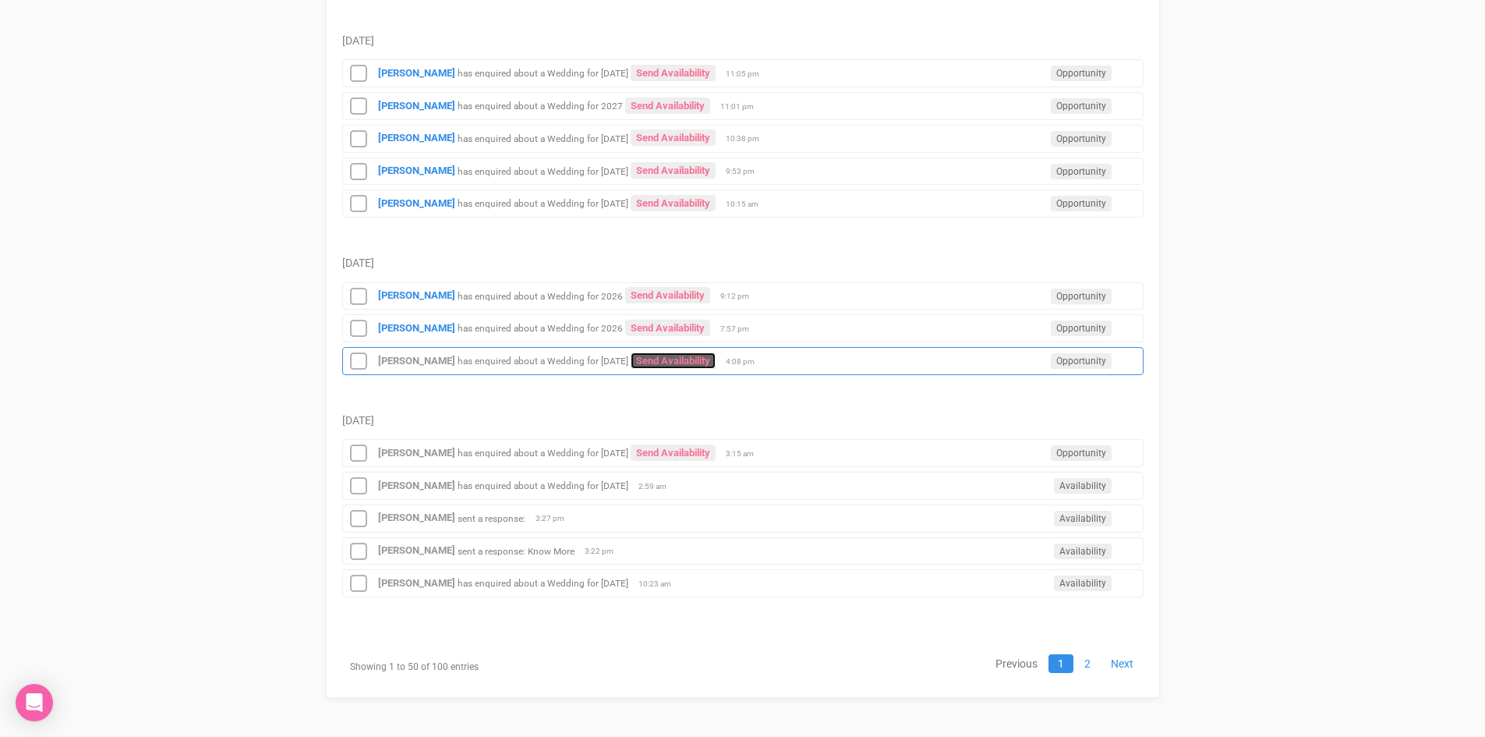
click at [703, 356] on link "Send Availability" at bounding box center [673, 360] width 85 height 16
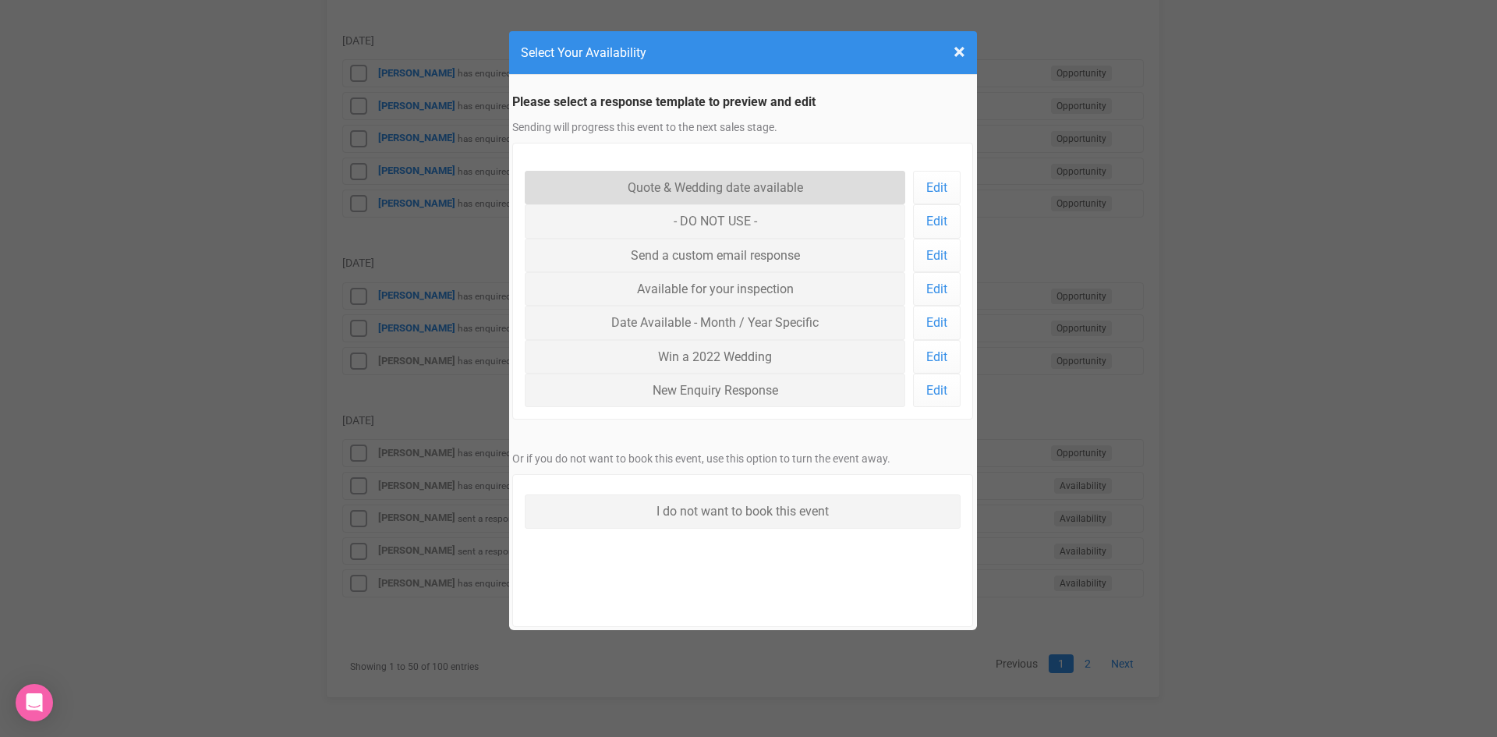
click at [707, 183] on link "Quote & Wedding date available" at bounding box center [715, 188] width 381 height 34
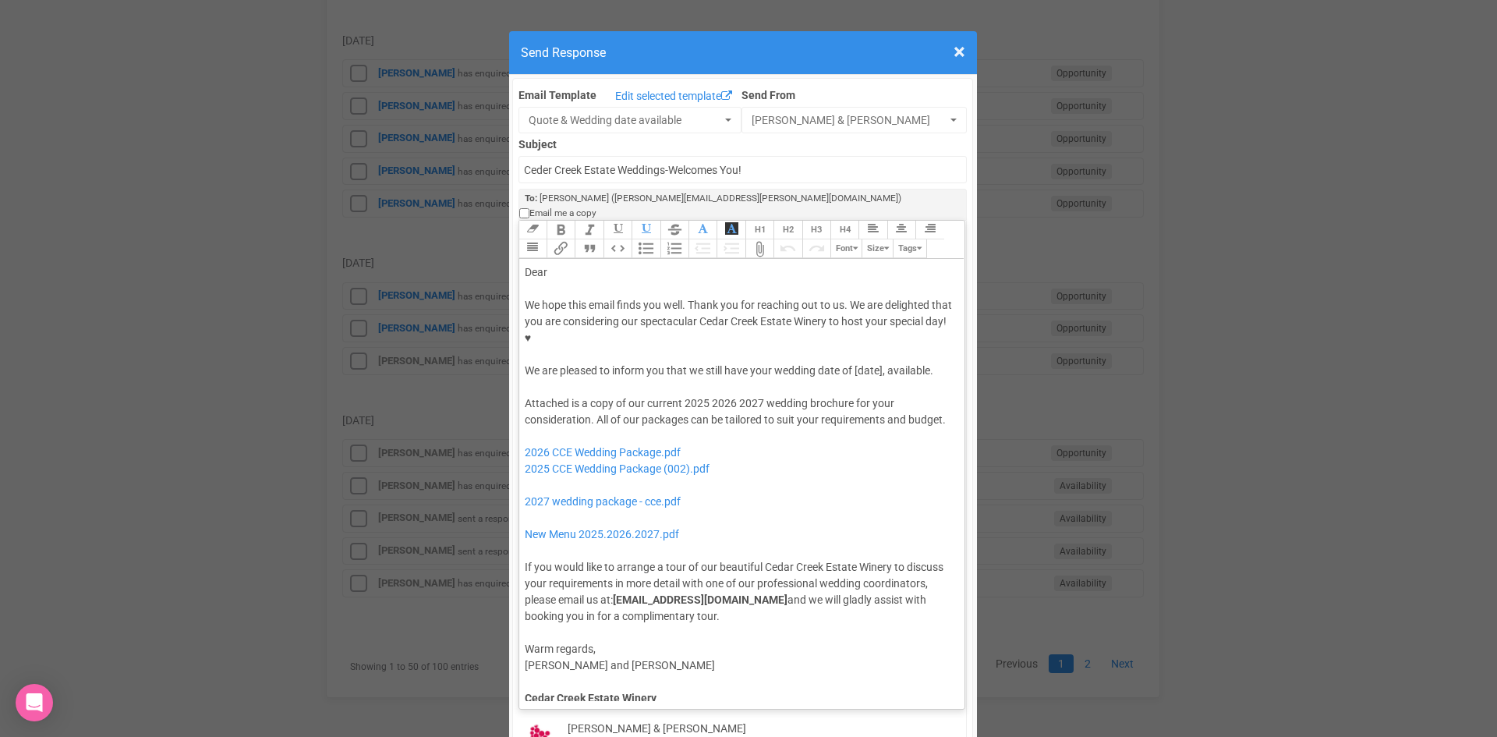
click at [576, 264] on div "Dear" at bounding box center [740, 272] width 430 height 16
click at [850, 306] on div "We hope this email finds you well. Thank you for reaching out to us. We are del…" at bounding box center [740, 338] width 430 height 82
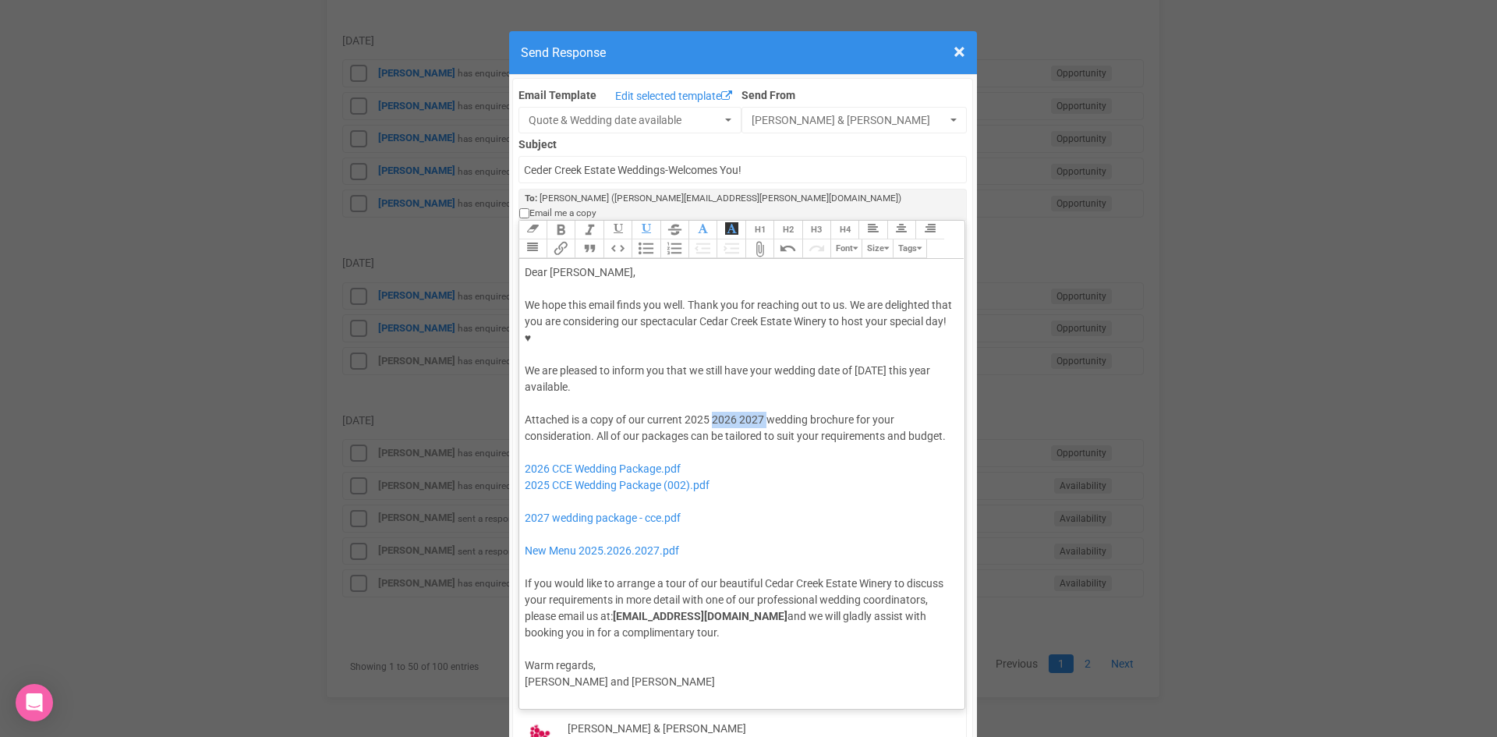
drag, startPoint x: 706, startPoint y: 353, endPoint x: 761, endPoint y: 359, distance: 54.9
click at [761, 412] on div "Attached is a copy of our current 2025 2026 2027 wedding brochure for your cons…" at bounding box center [740, 526] width 430 height 229
click at [795, 412] on div "Attached is a copy of our current 2025 wedding brochure for your consideration.…" at bounding box center [740, 526] width 430 height 229
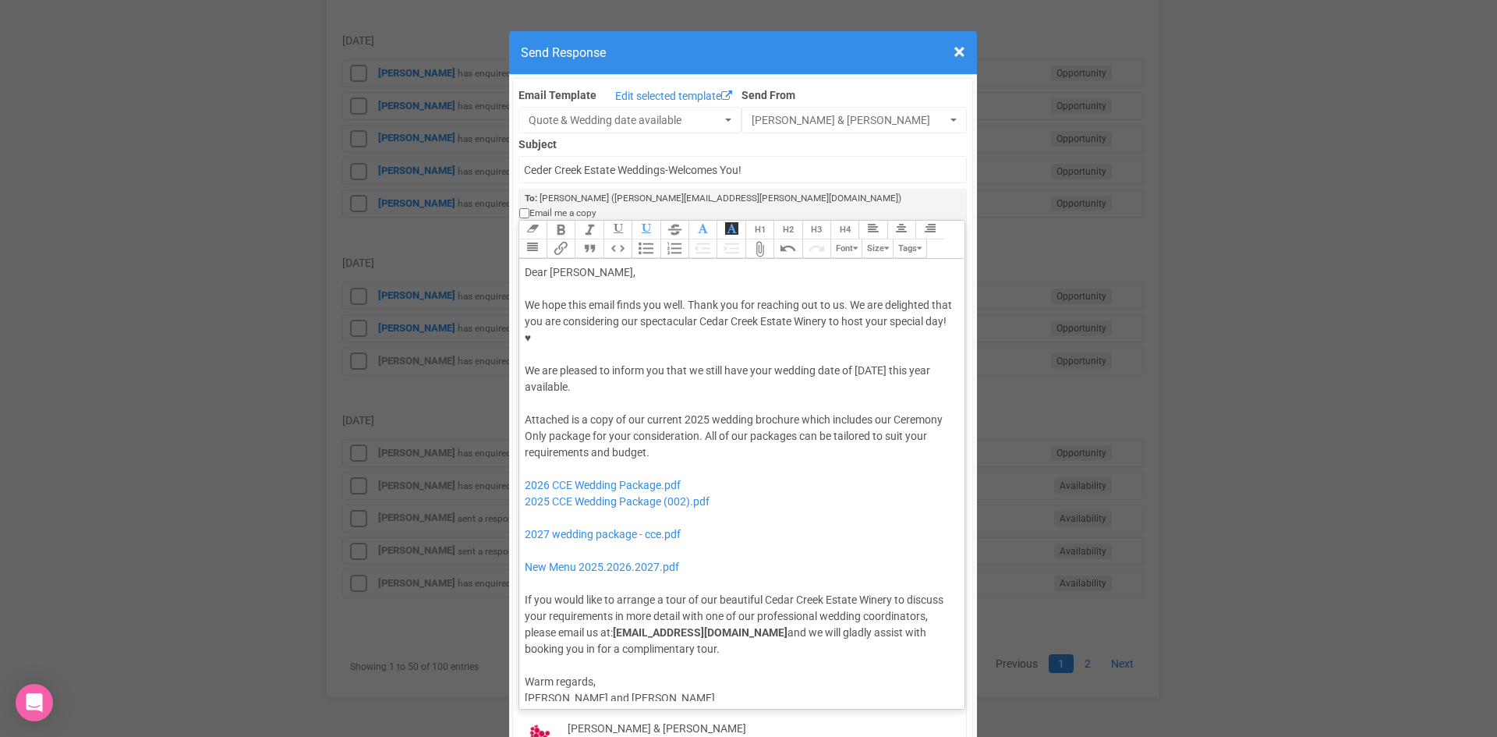
click at [731, 412] on div "Attached is a copy of our current 2025 wedding brochure which includes our Cere…" at bounding box center [740, 535] width 430 height 246
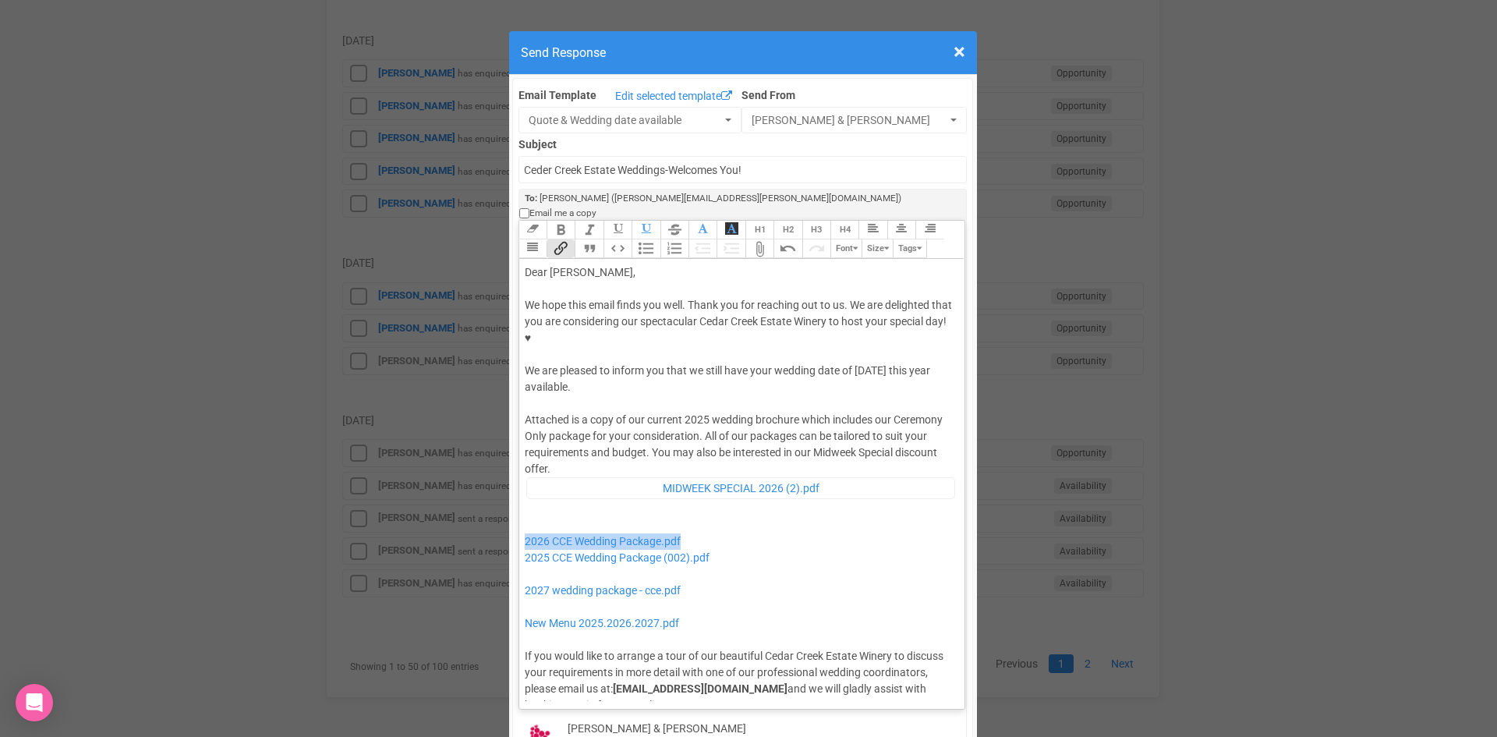
drag, startPoint x: 688, startPoint y: 471, endPoint x: 518, endPoint y: 485, distance: 171.3
click at [519, 485] on trix-editor "Dear Daniel, We hope this email finds you well. Thank you for reaching out to u…" at bounding box center [742, 480] width 446 height 442
drag, startPoint x: 675, startPoint y: 526, endPoint x: 518, endPoint y: 530, distance: 156.8
click at [525, 530] on div "Attached is a copy of our current 2025 wedding brochure which includes our Cere…" at bounding box center [740, 562] width 430 height 301
click at [529, 455] on div "Attached is a copy of our current 2025 wedding brochure which includes our Cere…" at bounding box center [740, 562] width 430 height 301
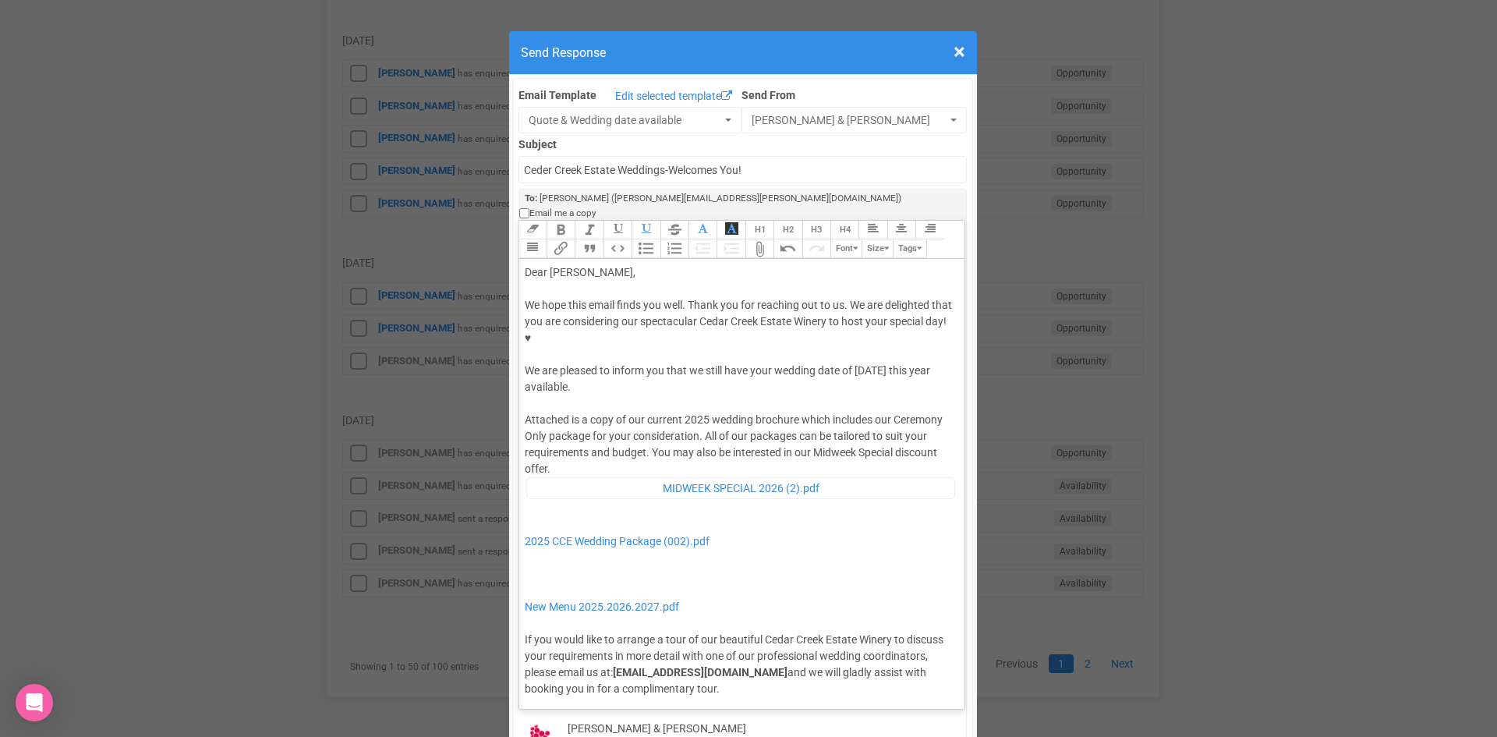
click at [525, 508] on div "Attached is a copy of our current 2025 wedding brochure which includes our Cere…" at bounding box center [740, 554] width 430 height 285
type trix-editor "<div>Dear Daniel,</div><div><strong>&nbsp;</strong></div><div>We hope this emai…"
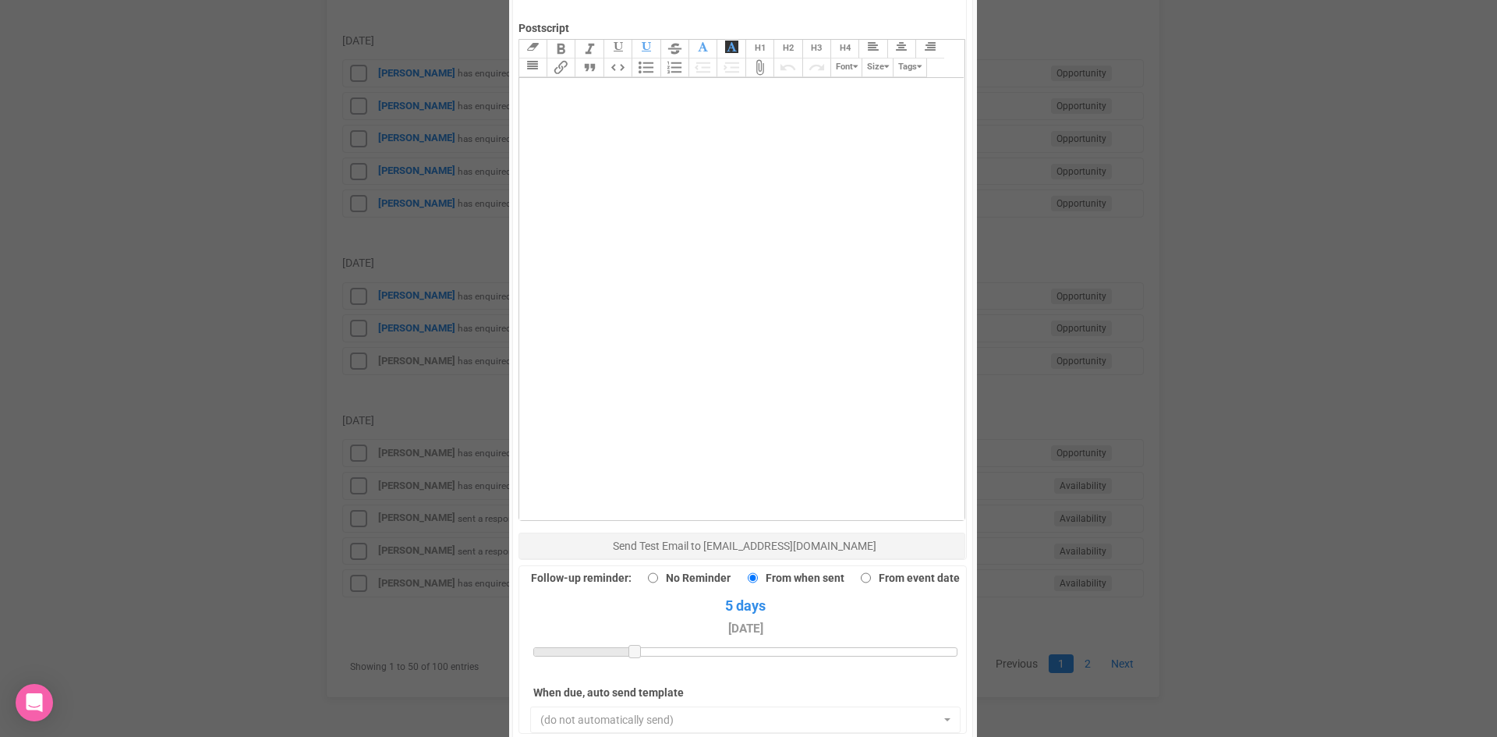
scroll to position [1014, 0]
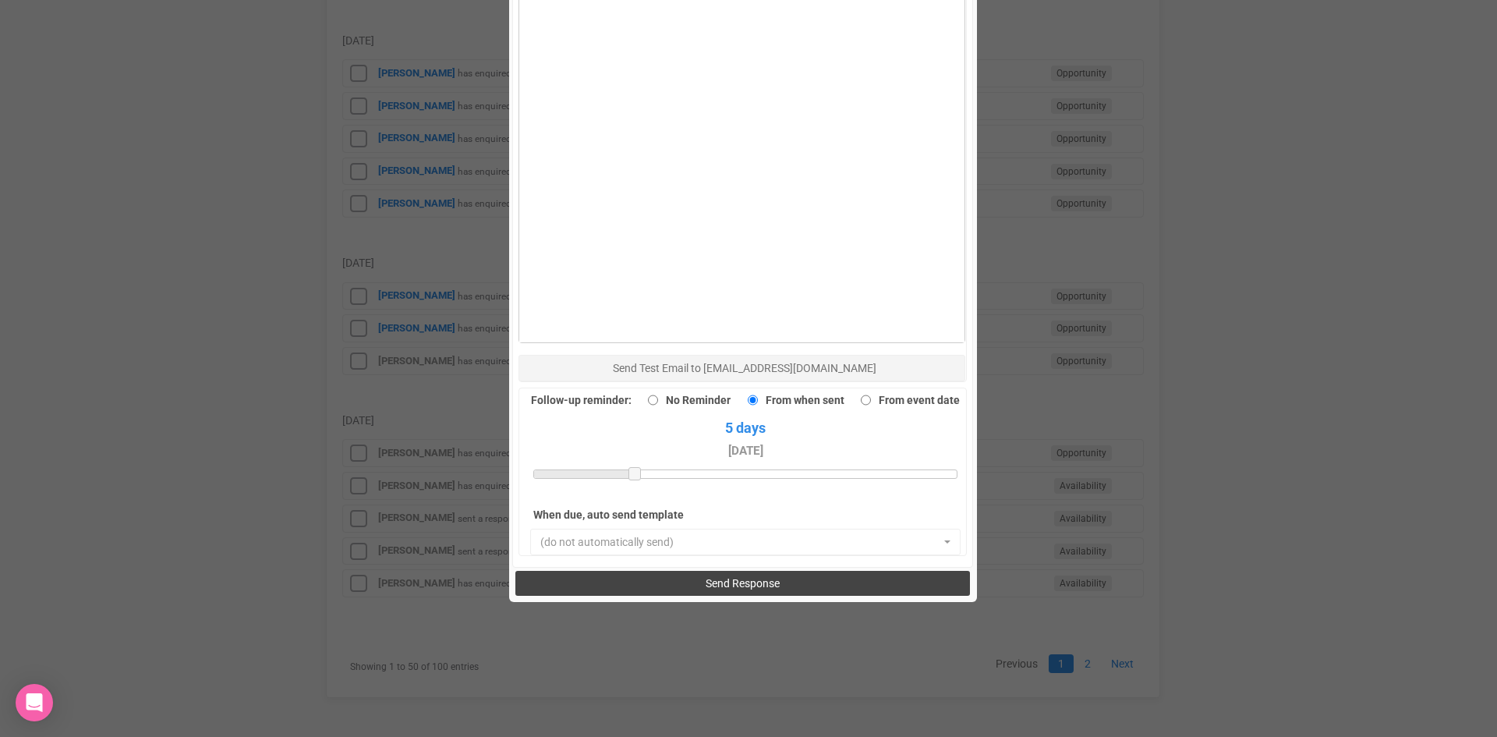
click at [660, 571] on button "Send Response" at bounding box center [742, 583] width 455 height 25
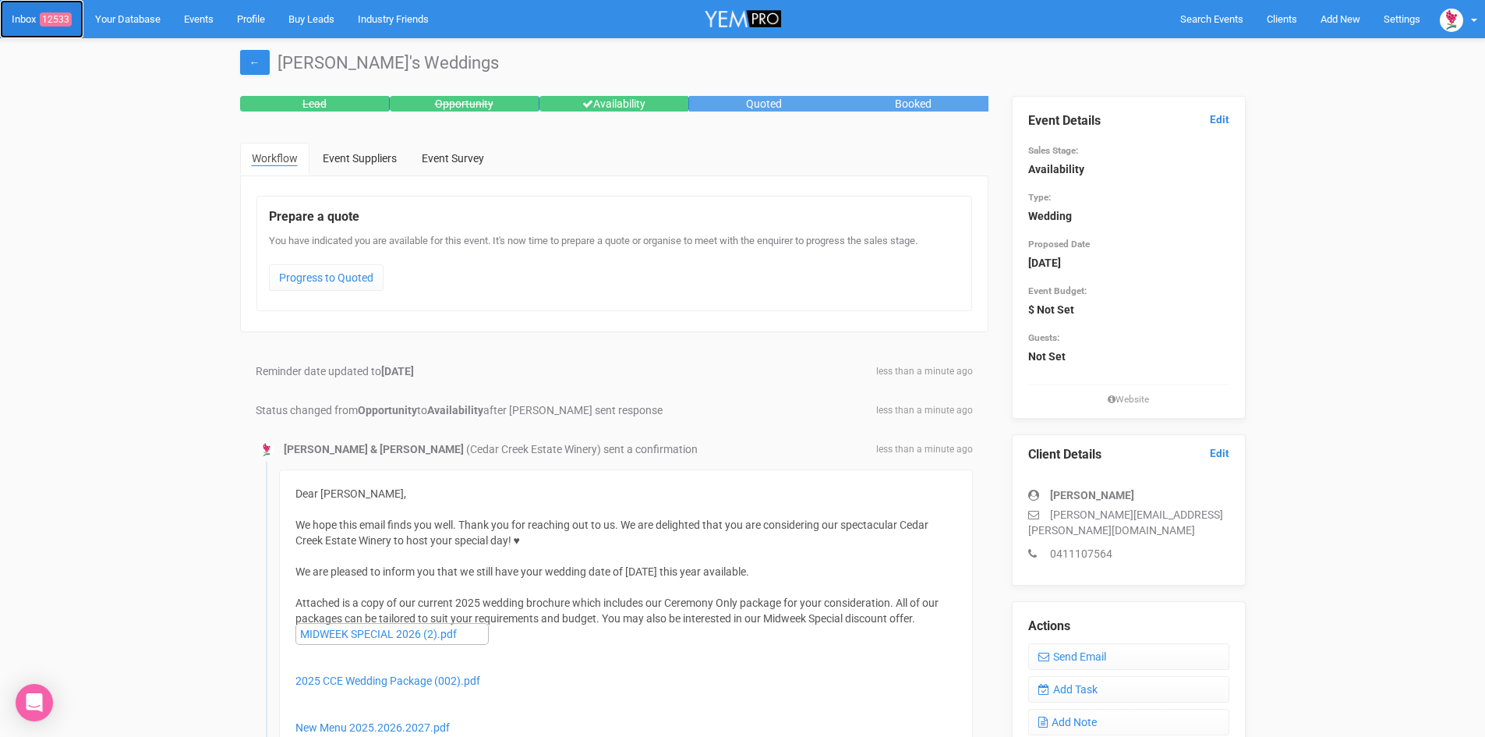
click at [65, 10] on link "Inbox 12533" at bounding box center [41, 19] width 83 height 38
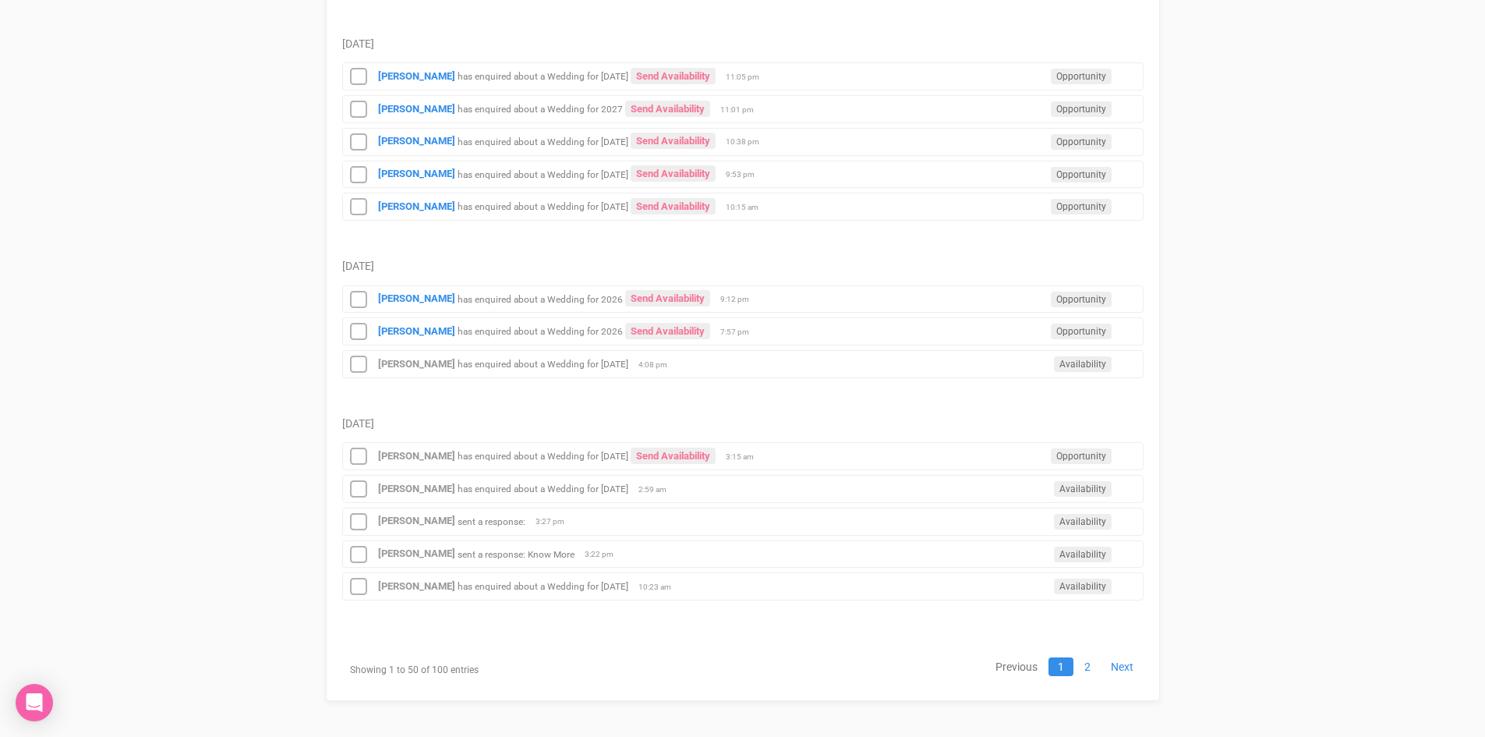
scroll to position [1729, 0]
click at [1085, 662] on link "2" at bounding box center [1087, 663] width 25 height 19
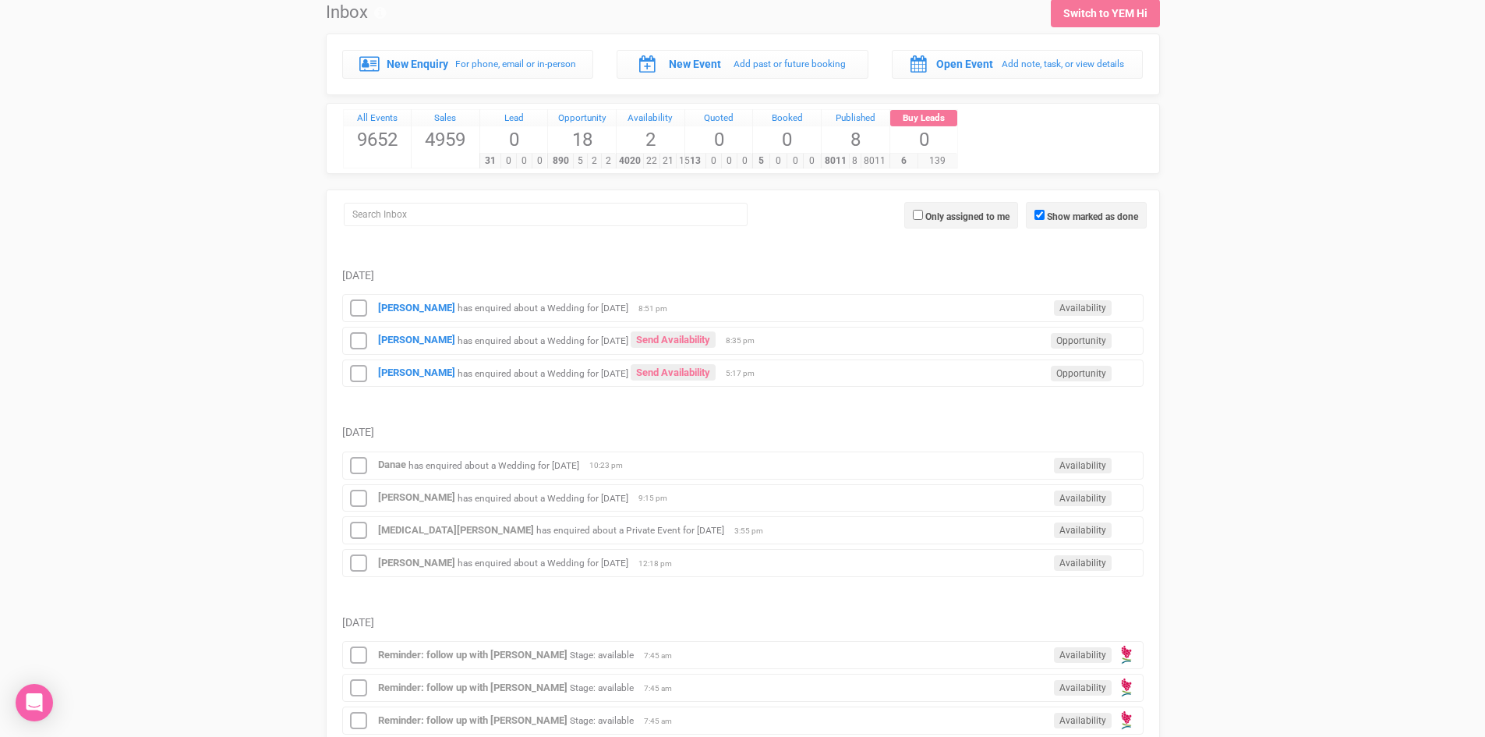
scroll to position [78, 0]
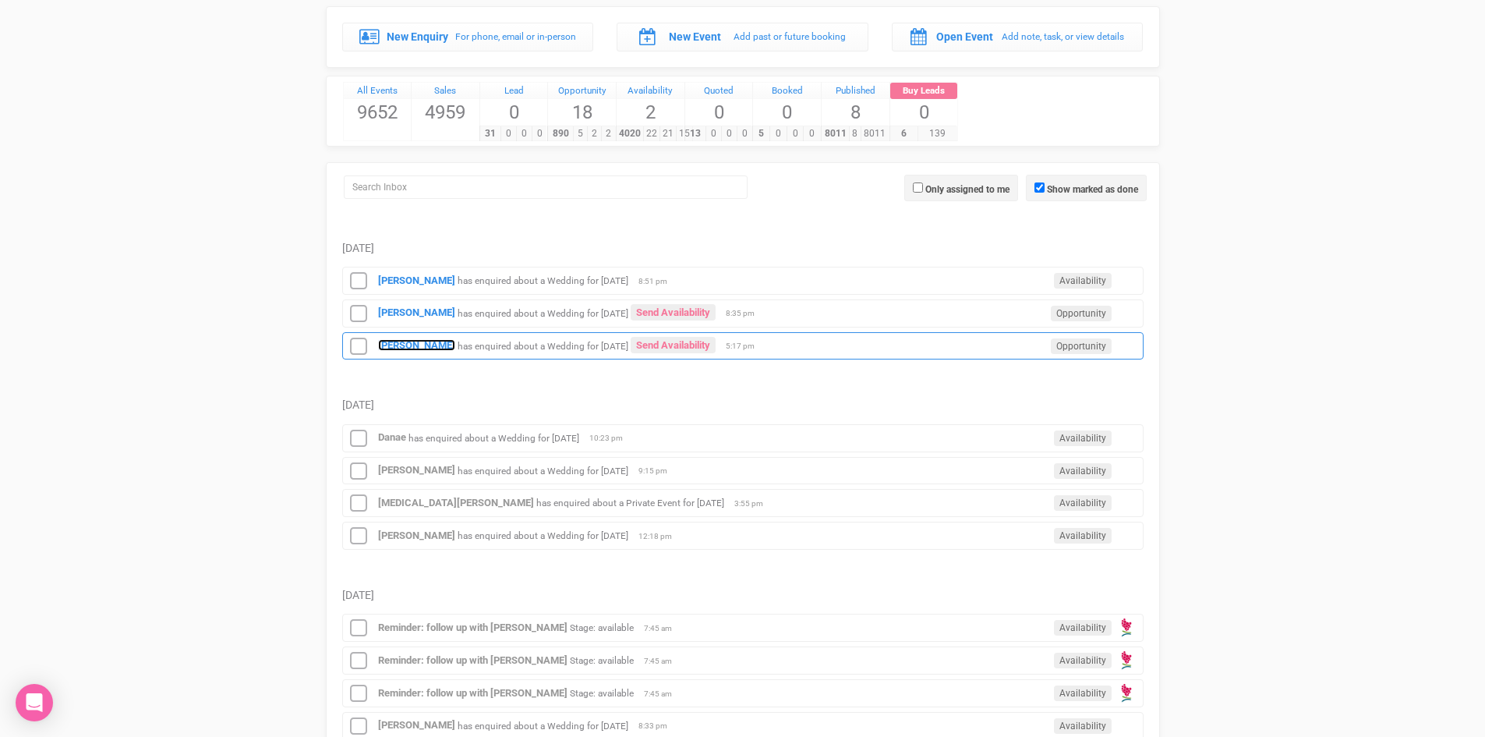
click at [388, 339] on strong "[PERSON_NAME]" at bounding box center [416, 345] width 77 height 12
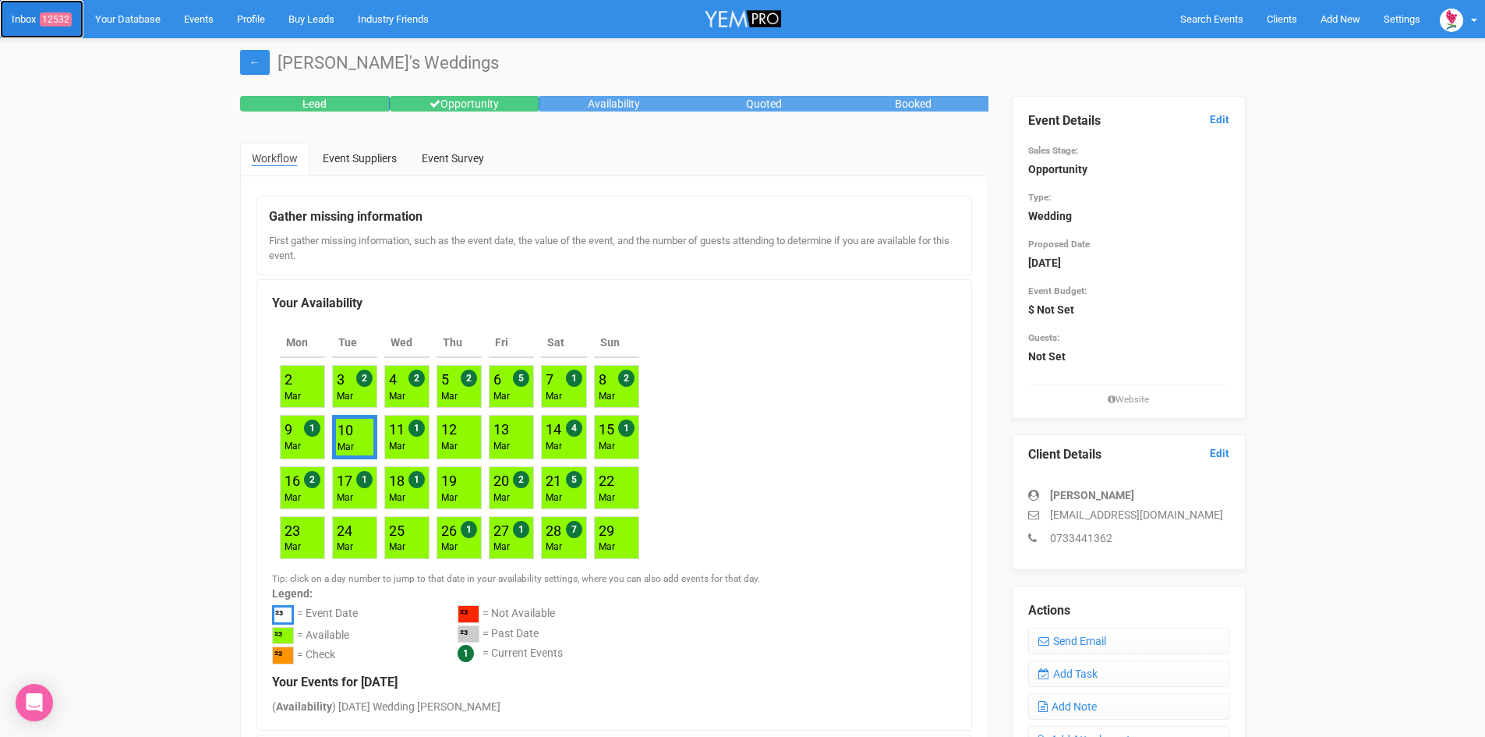
click at [60, 15] on span "12532" at bounding box center [56, 19] width 32 height 14
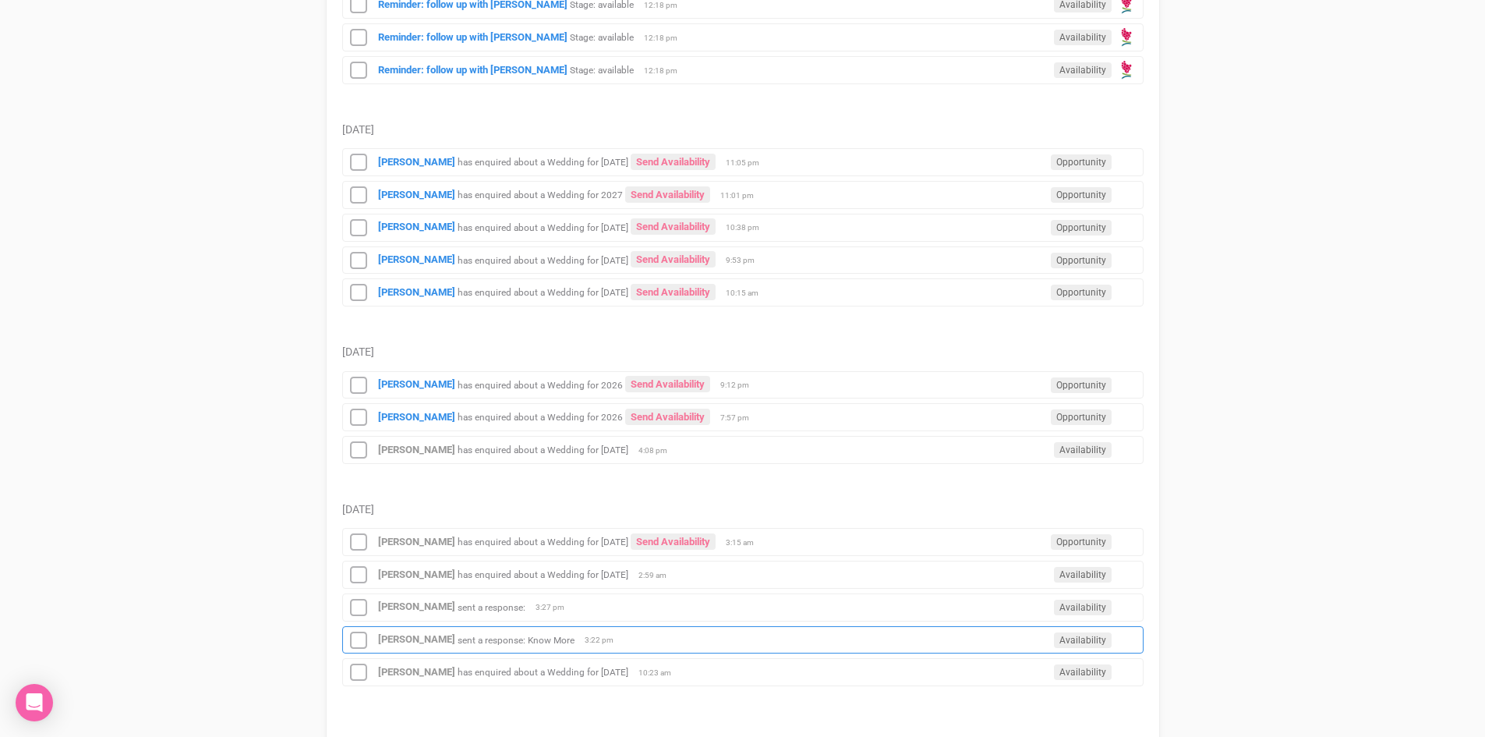
scroll to position [1729, 0]
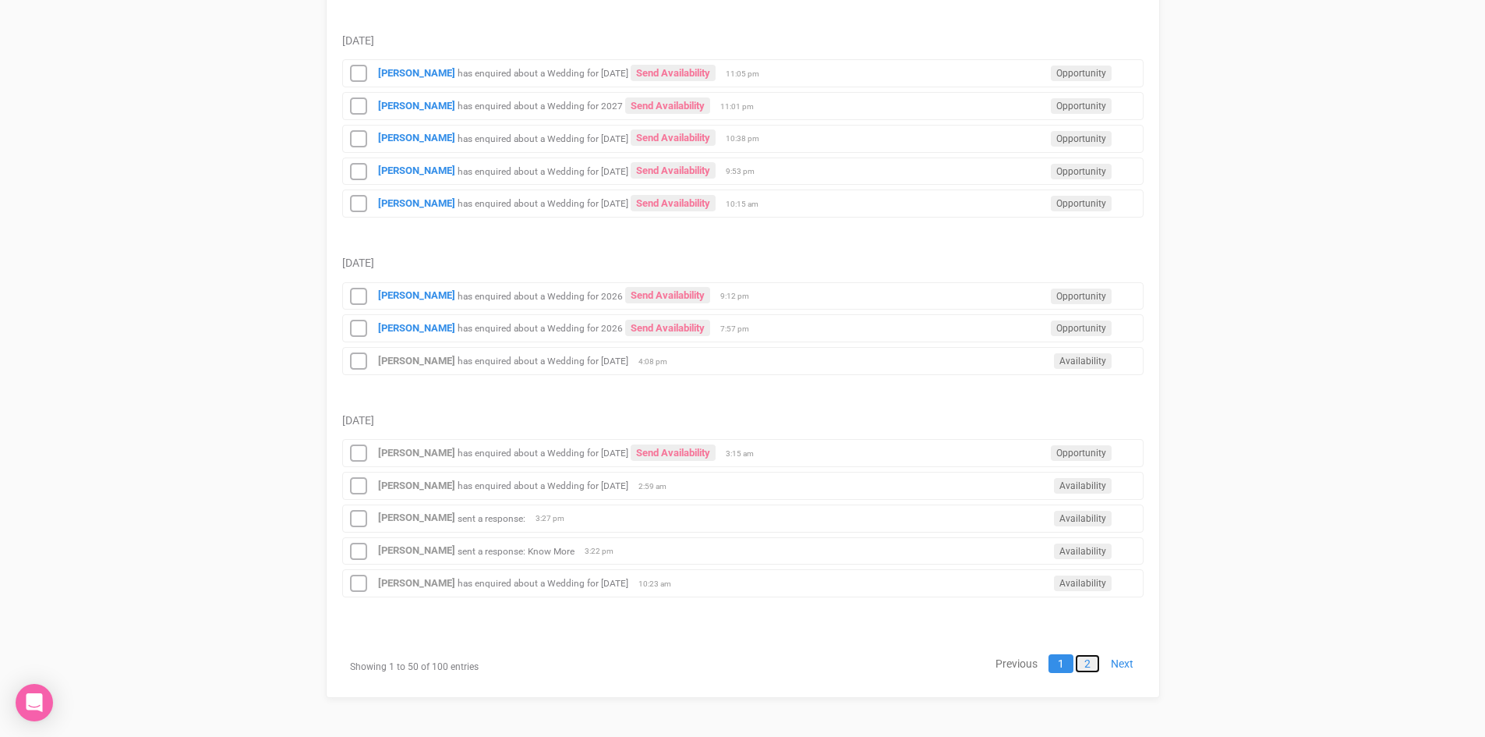
click at [1086, 657] on link "2" at bounding box center [1087, 663] width 25 height 19
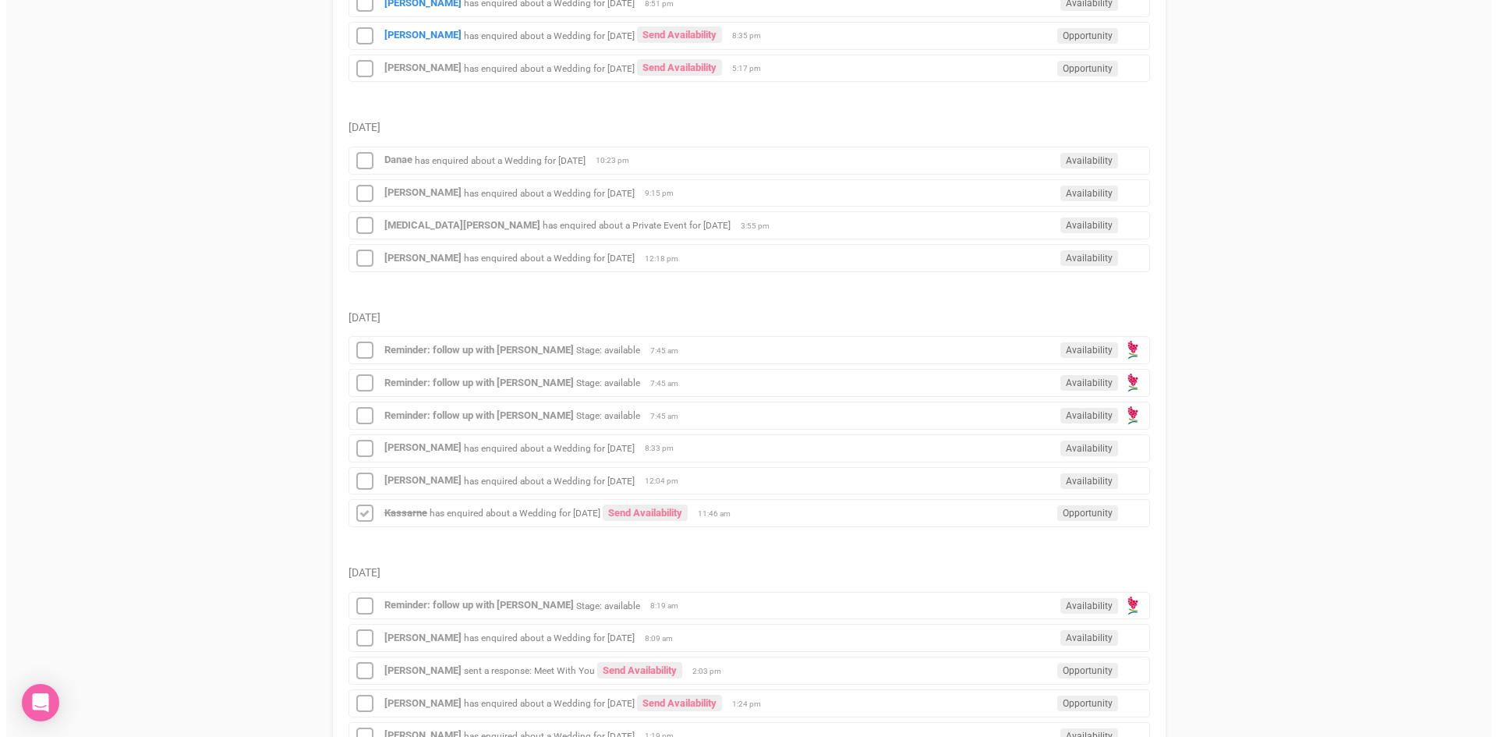
scroll to position [92, 0]
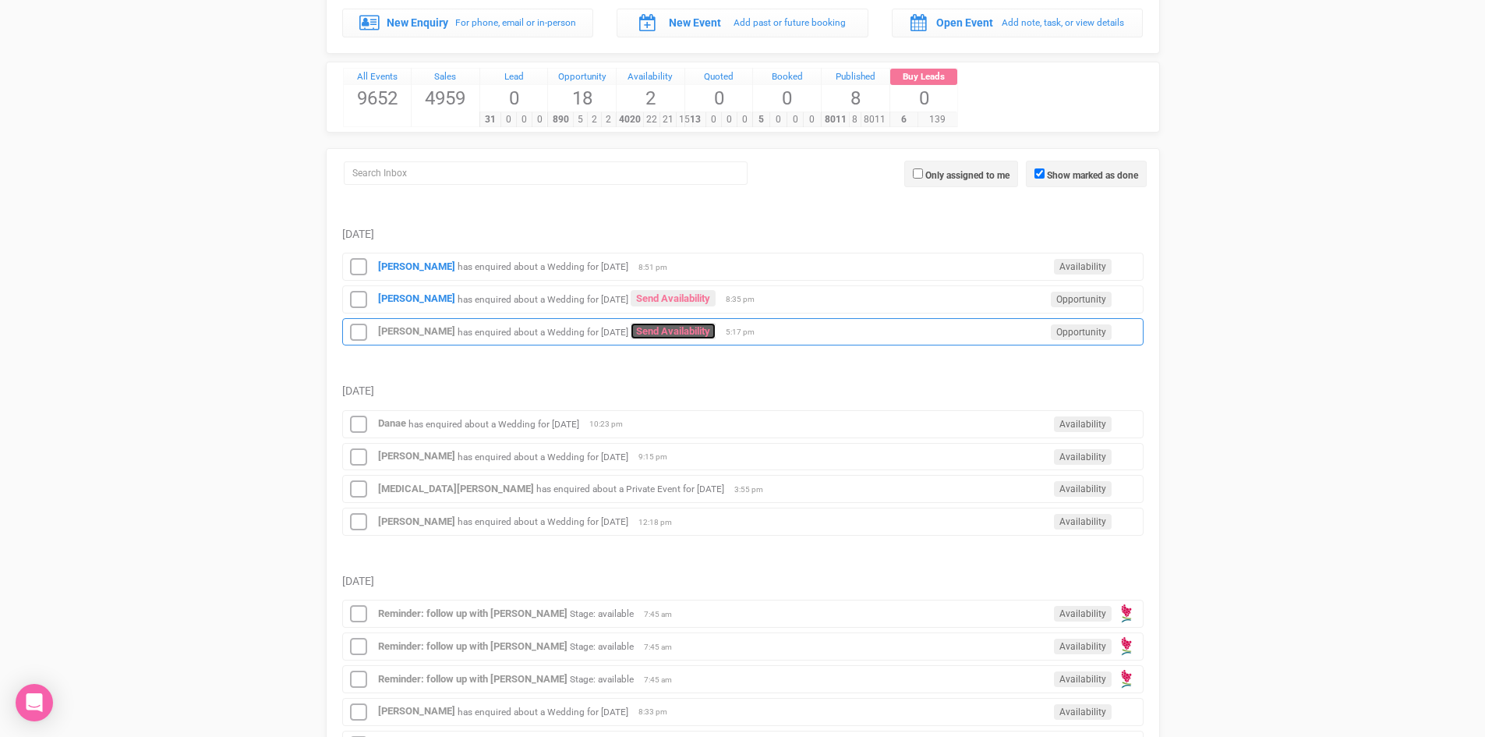
click at [687, 327] on link "Send Availability" at bounding box center [673, 331] width 85 height 16
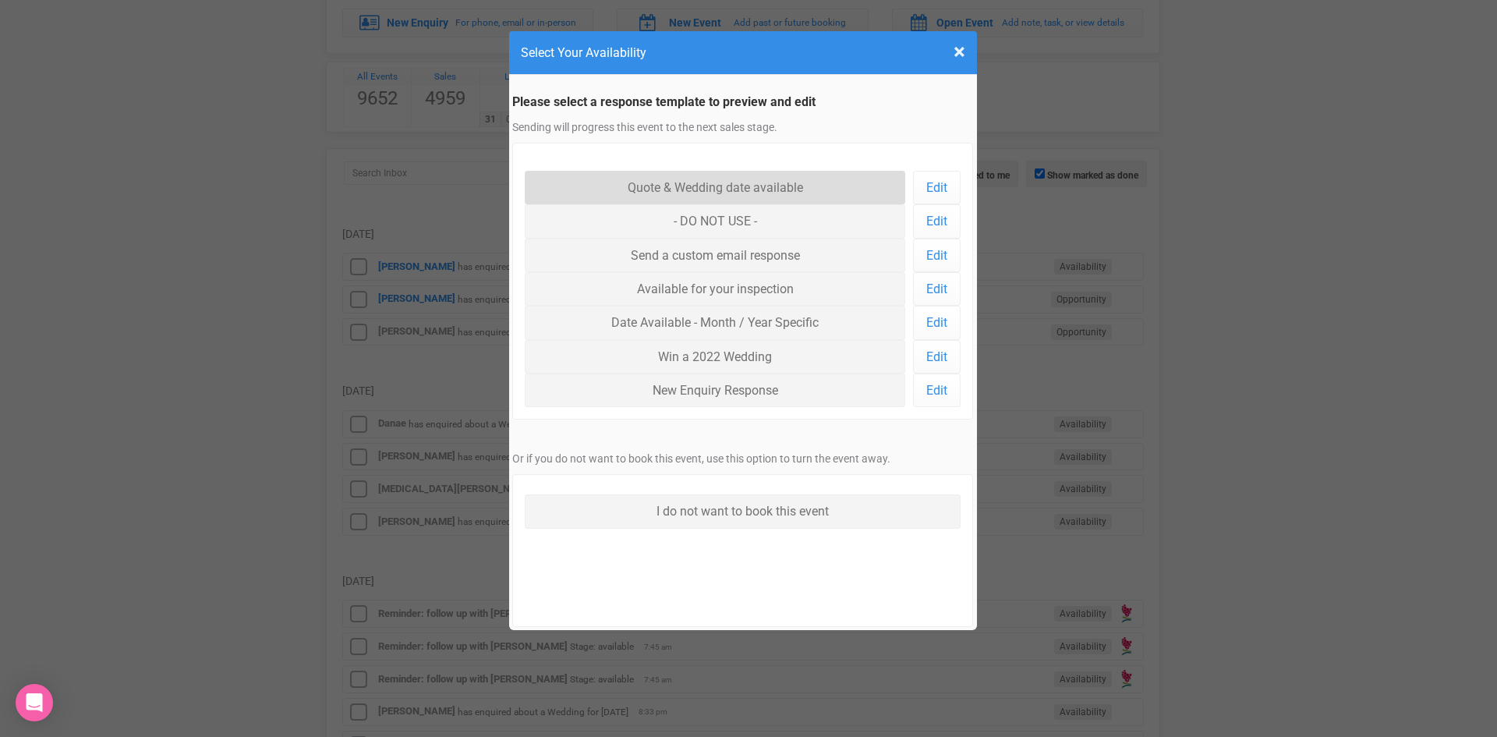
click at [688, 179] on link "Quote & Wedding date available" at bounding box center [715, 188] width 381 height 34
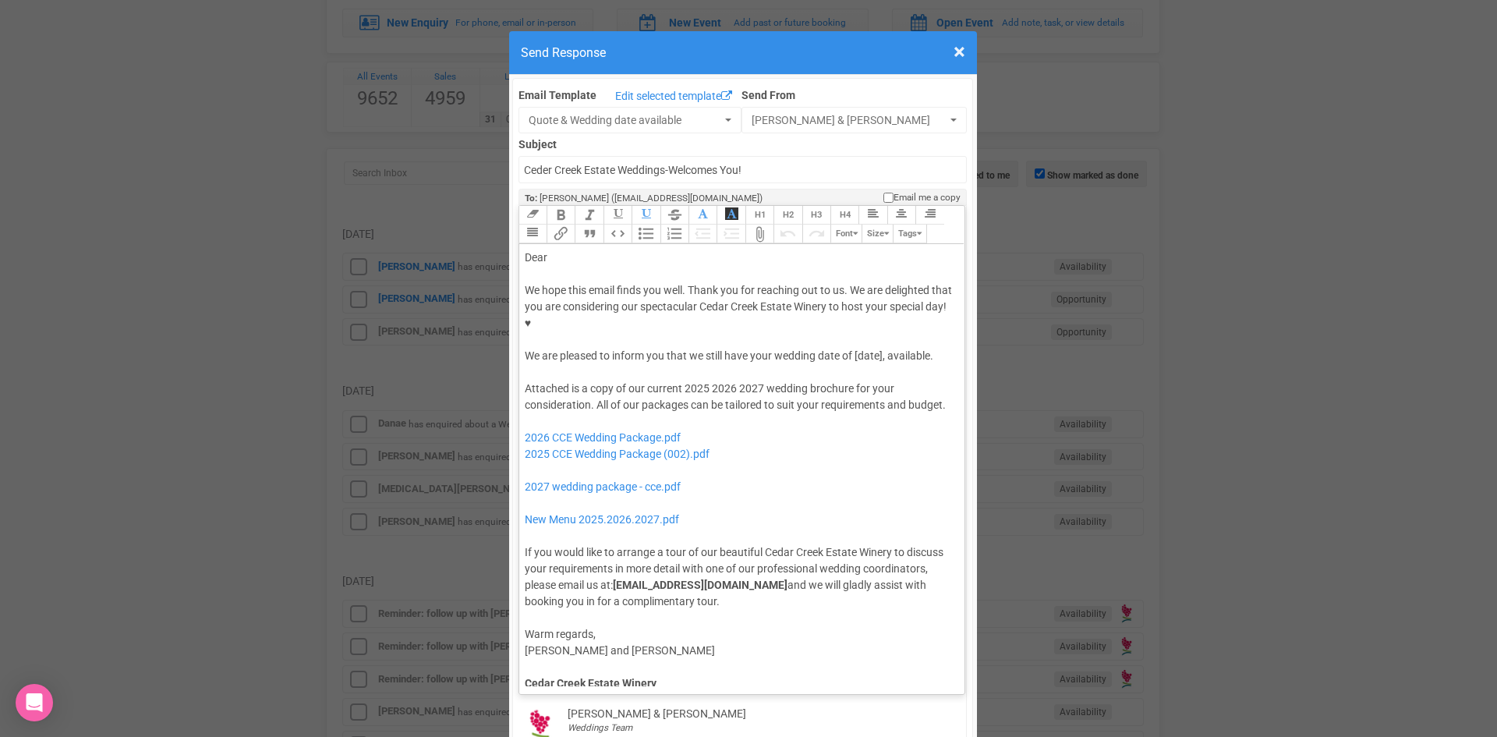
click at [851, 307] on div "We hope this email finds you well. Thank you for reaching out to us. We are del…" at bounding box center [740, 323] width 430 height 82
drag, startPoint x: 853, startPoint y: 306, endPoint x: 856, endPoint y: 319, distance: 13.6
click at [856, 319] on div "We hope this email finds you well. Thank you for reaching out to us. We are del…" at bounding box center [740, 323] width 430 height 82
click at [561, 206] on button "Bold" at bounding box center [561, 215] width 28 height 19
click at [550, 250] on div "Dear" at bounding box center [740, 258] width 430 height 16
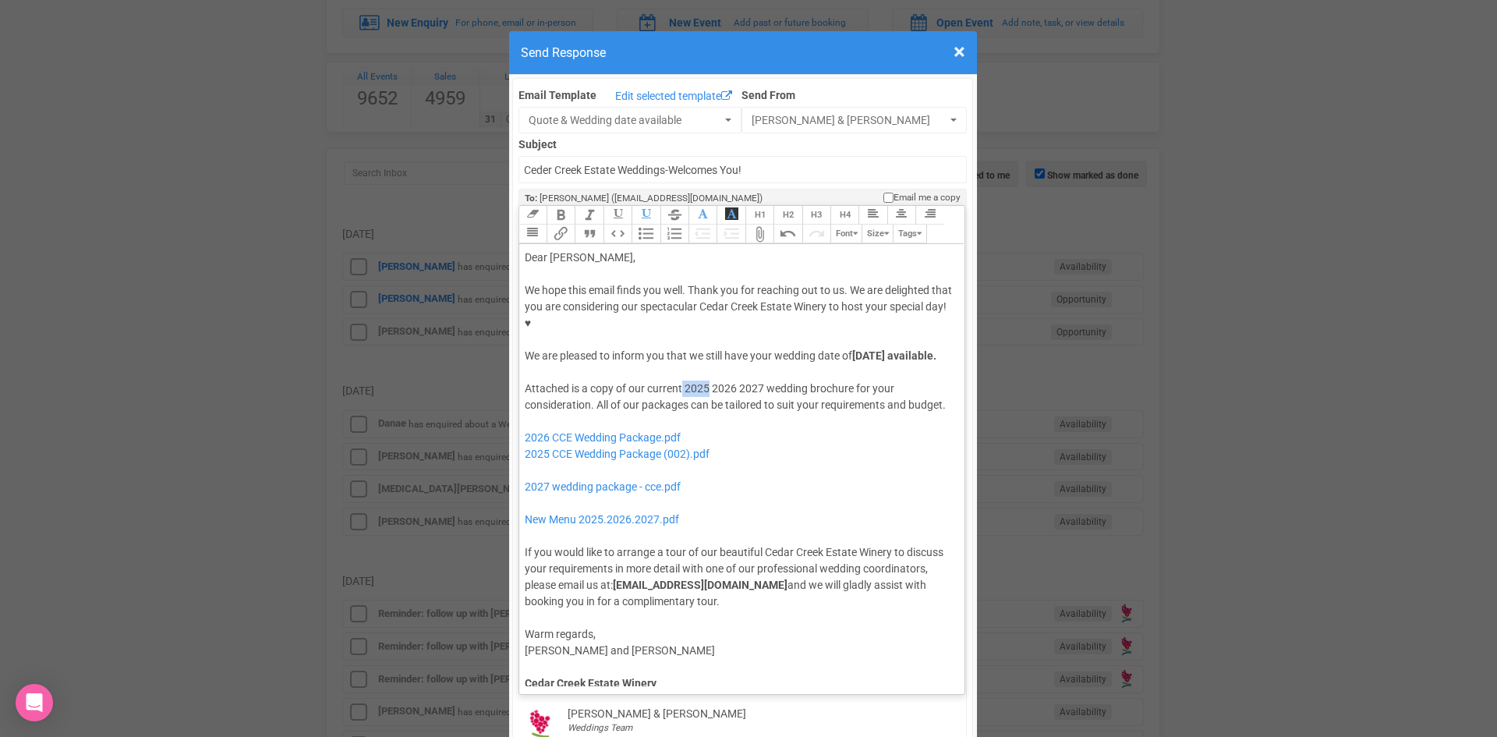
drag, startPoint x: 703, startPoint y: 356, endPoint x: 677, endPoint y: 356, distance: 25.7
click at [677, 380] on div "Attached is a copy of our current 2025 2026 2027 wedding brochure for your cons…" at bounding box center [740, 494] width 430 height 229
drag, startPoint x: 731, startPoint y: 353, endPoint x: 708, endPoint y: 354, distance: 23.4
click at [708, 380] on div "Attached is a copy of our current 2026 2027 wedding brochure for your considera…" at bounding box center [740, 494] width 430 height 229
click at [853, 380] on div "Attached is a copy of our current 2026 wedding brochure for your consideration.…" at bounding box center [740, 494] width 430 height 229
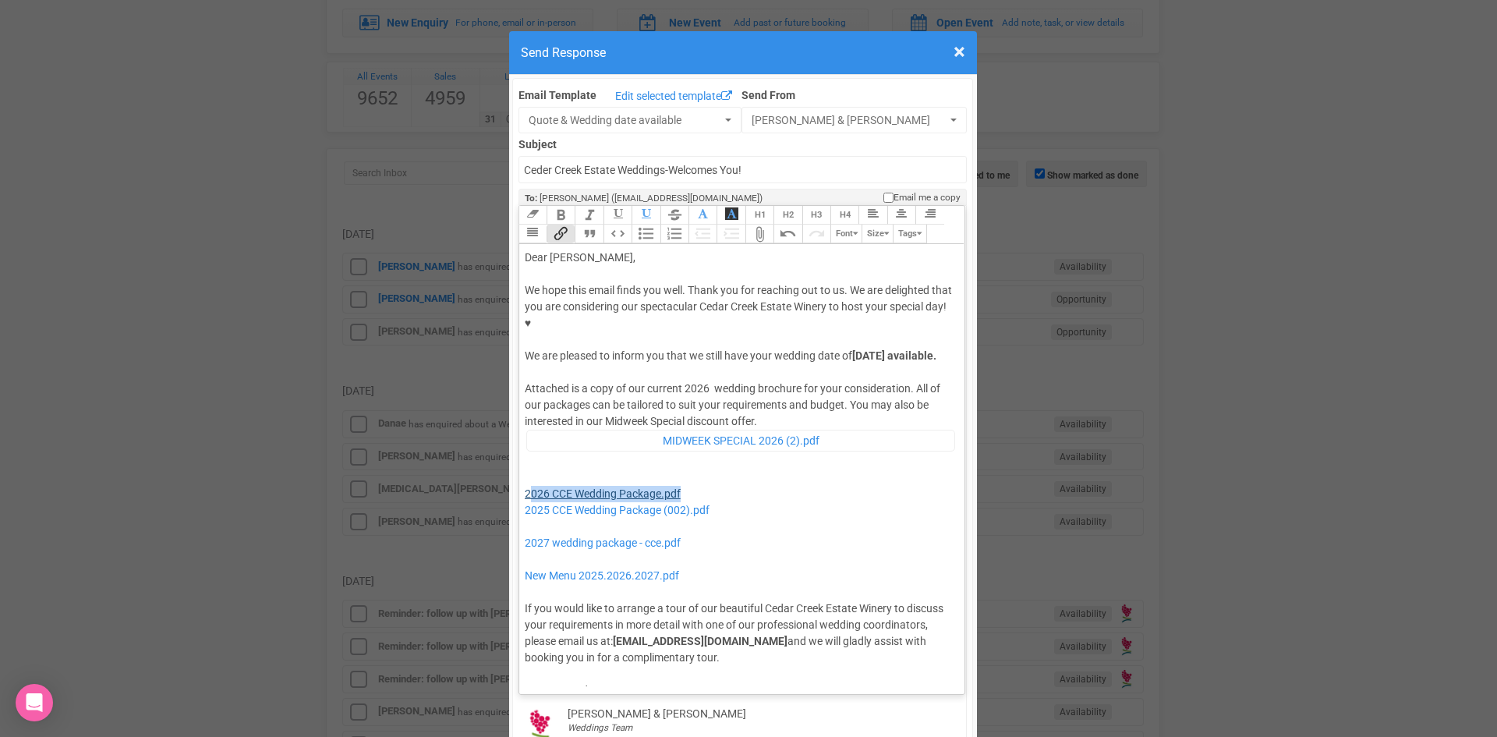
drag, startPoint x: 664, startPoint y: 458, endPoint x: 526, endPoint y: 458, distance: 138.0
click at [526, 458] on div "Attached is a copy of our current 2026 wedding brochure for your consideration.…" at bounding box center [740, 522] width 430 height 285
click at [727, 447] on div "Attached is a copy of our current 2026 wedding brochure for your consideration.…" at bounding box center [740, 522] width 430 height 285
drag, startPoint x: 682, startPoint y: 475, endPoint x: 515, endPoint y: 477, distance: 166.9
click at [519, 476] on trix-editor "Dear Sam, We hope this email finds you well. Thank you for reaching out to us. …" at bounding box center [742, 465] width 446 height 442
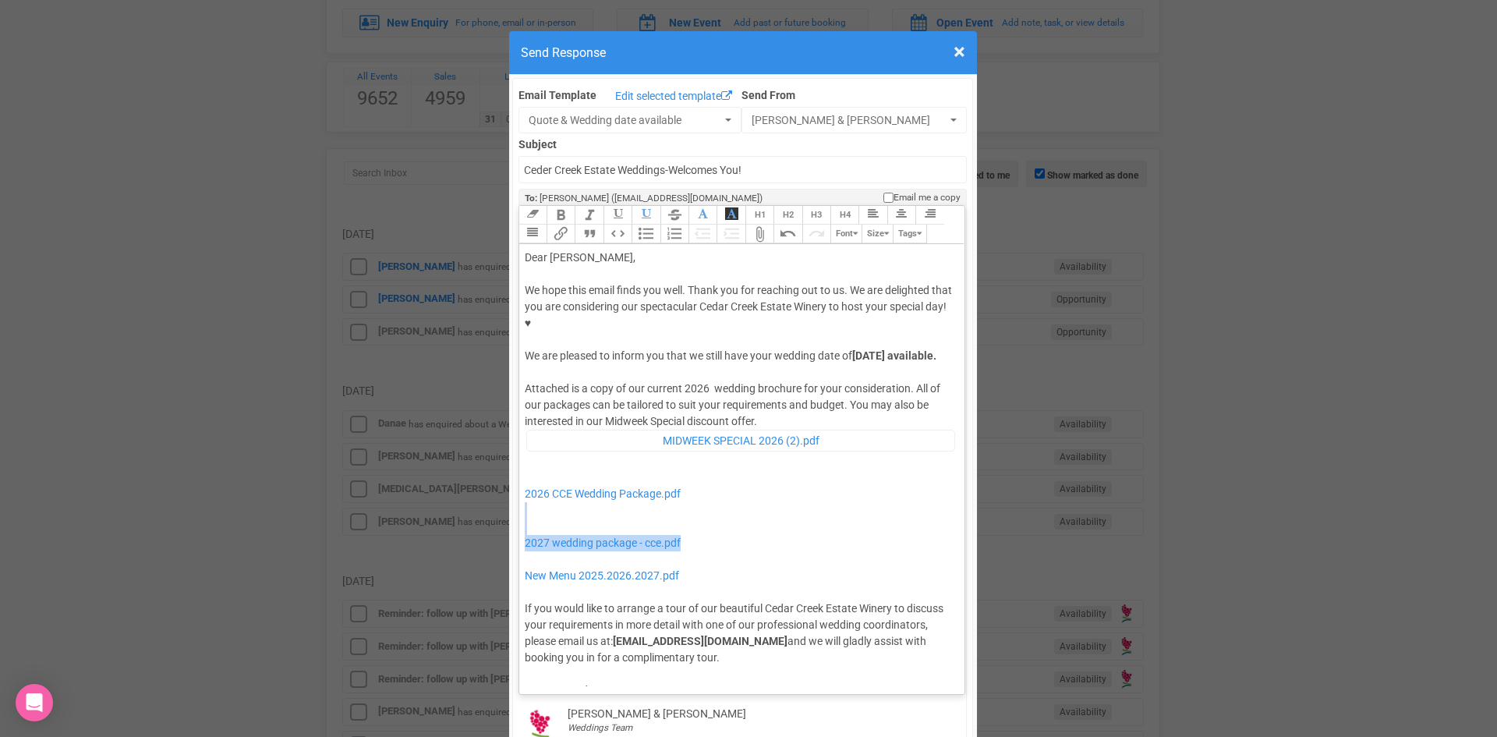
drag, startPoint x: 687, startPoint y: 505, endPoint x: 520, endPoint y: 494, distance: 167.3
click at [525, 494] on div "Attached is a copy of our current 2026 wedding brochure for your consideration.…" at bounding box center [740, 522] width 430 height 285
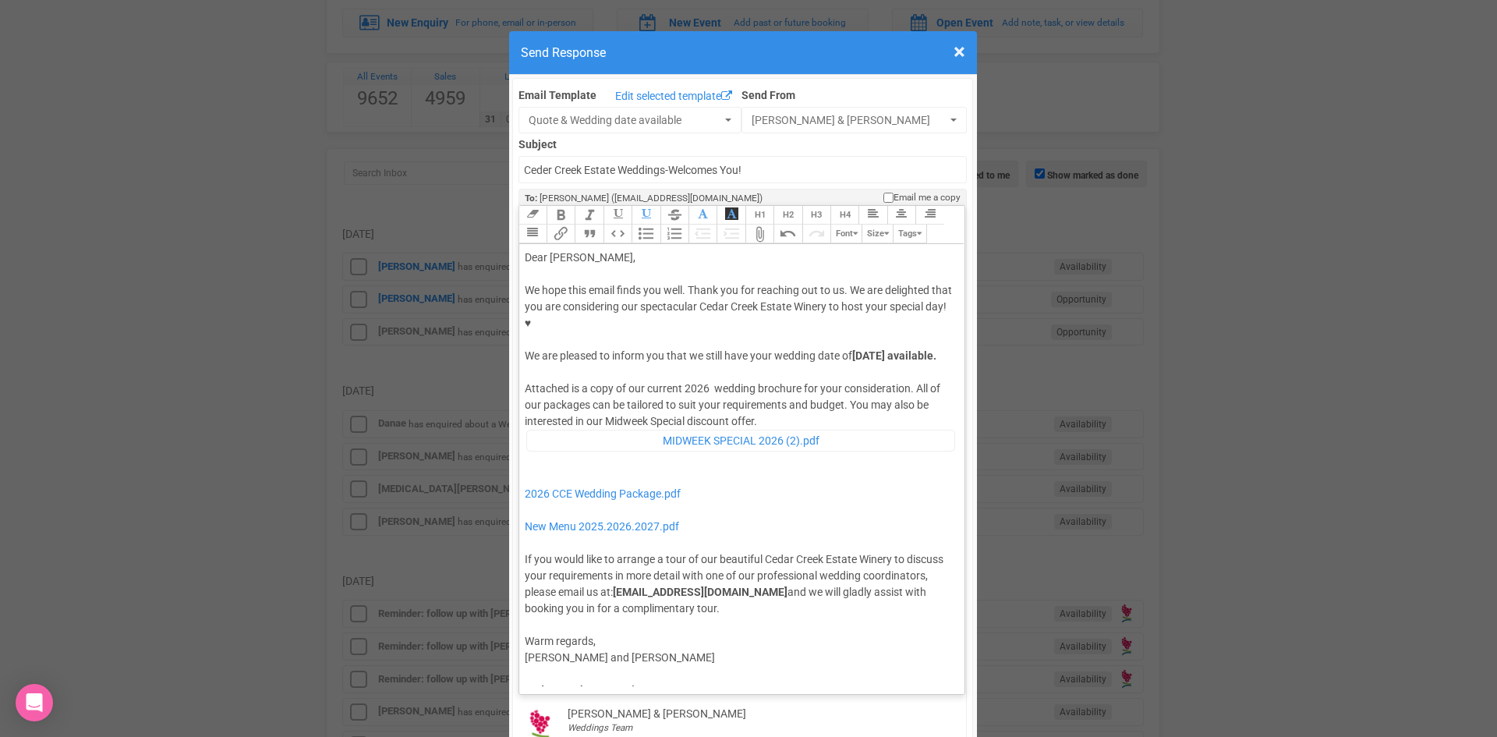
click at [758, 390] on div "Attached is a copy of our current 2026 wedding brochure for your consideration.…" at bounding box center [740, 497] width 430 height 235
type trix-editor "<div>Dear Sam,</div><div><strong>&nbsp;</strong></div><div>We hope this email f…"
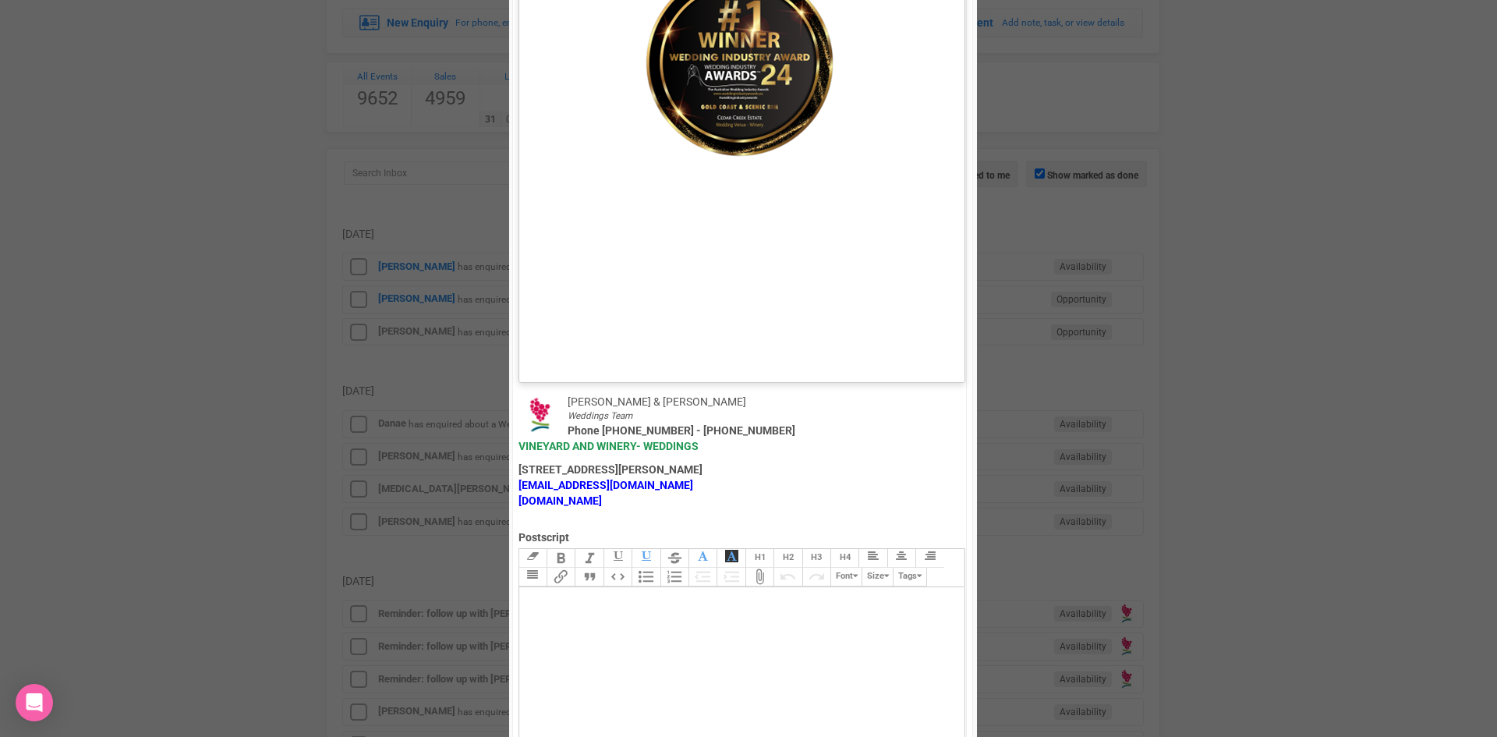
scroll to position [858, 0]
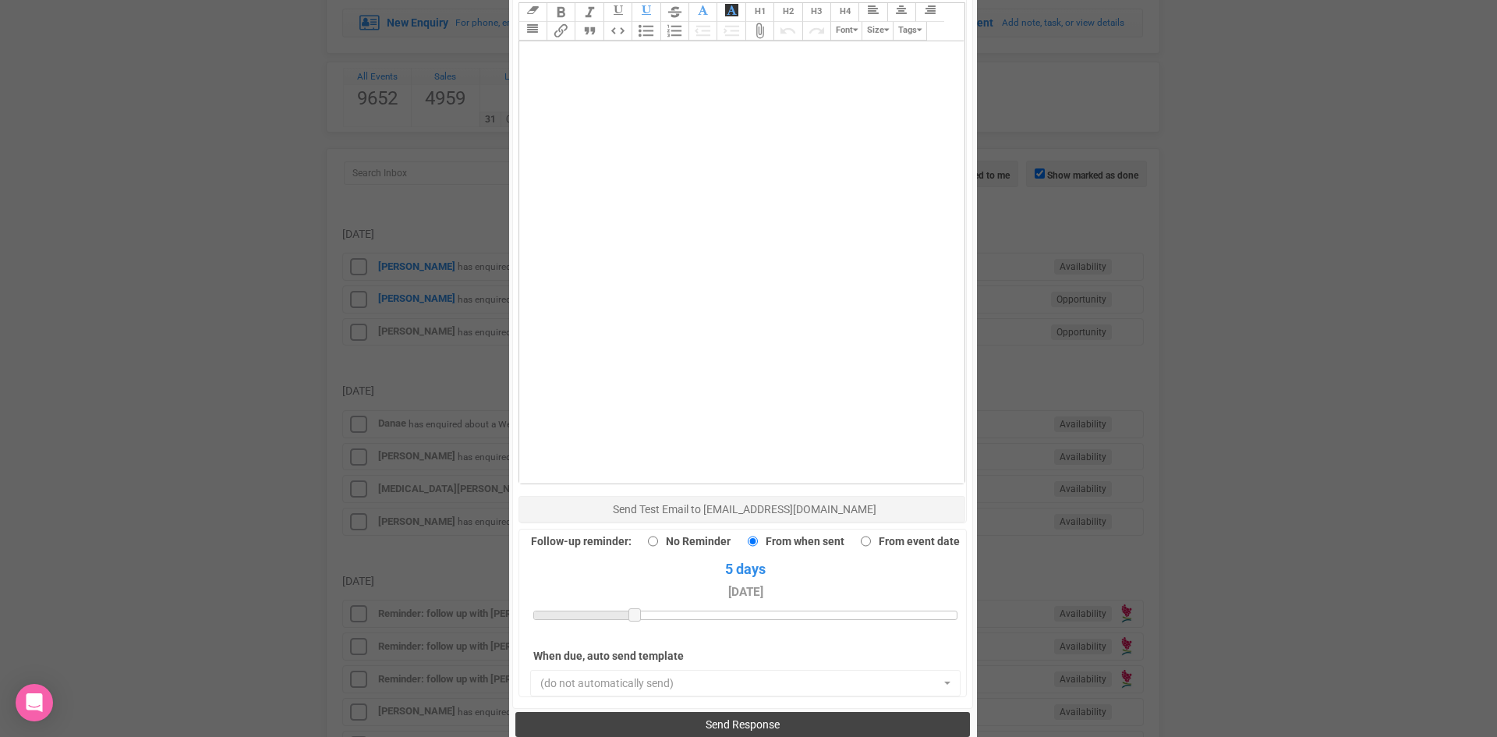
click at [727, 718] on span "Send Response" at bounding box center [743, 724] width 74 height 12
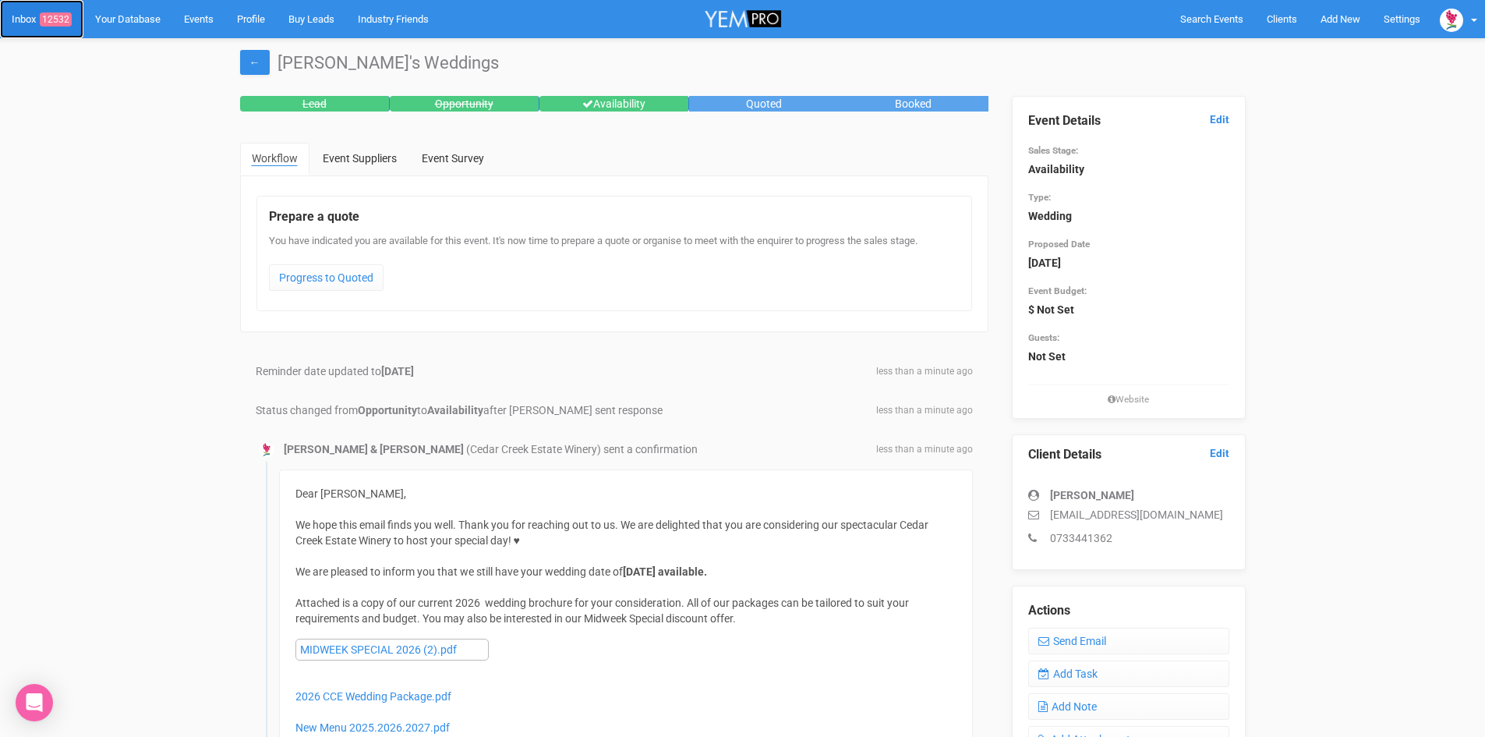
click at [55, 13] on span "12532" at bounding box center [56, 19] width 32 height 14
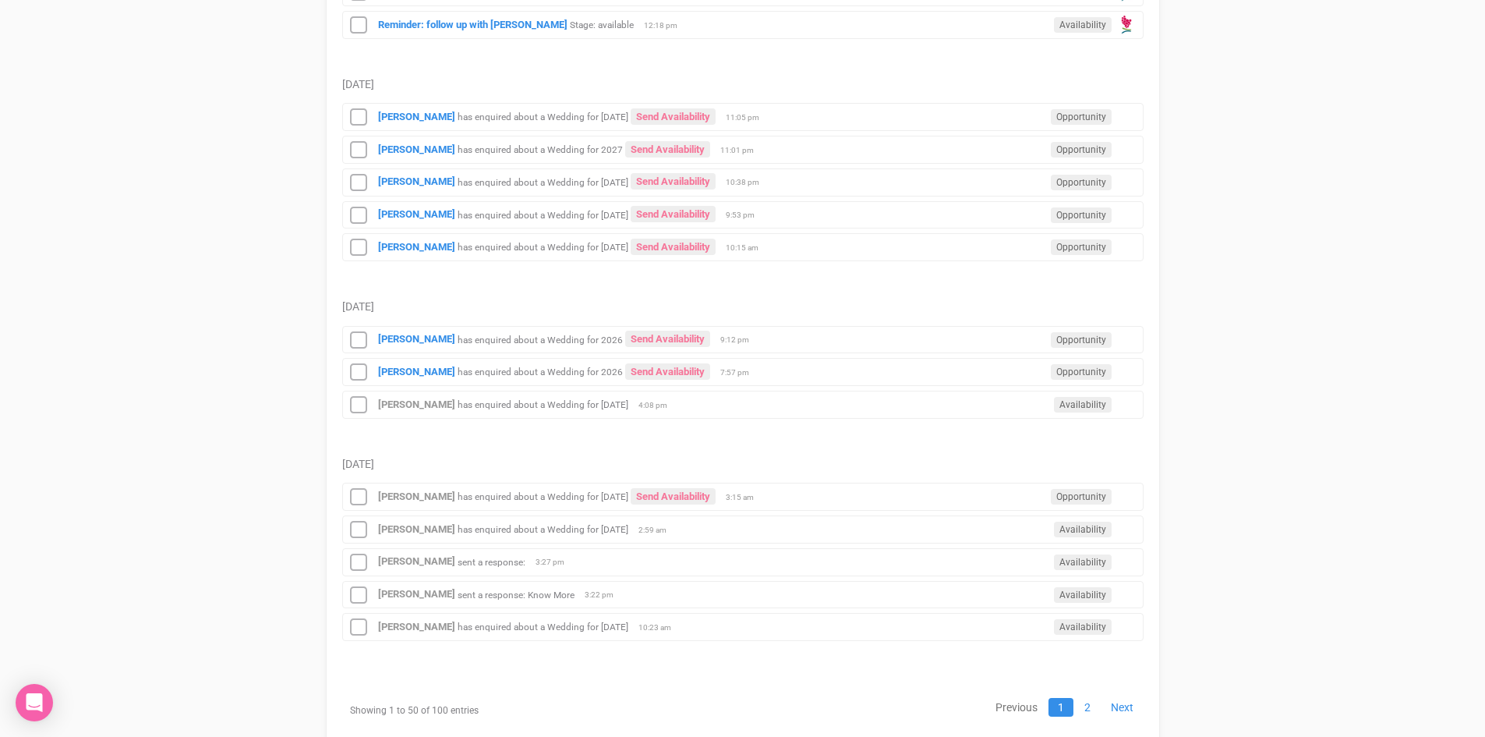
scroll to position [1729, 0]
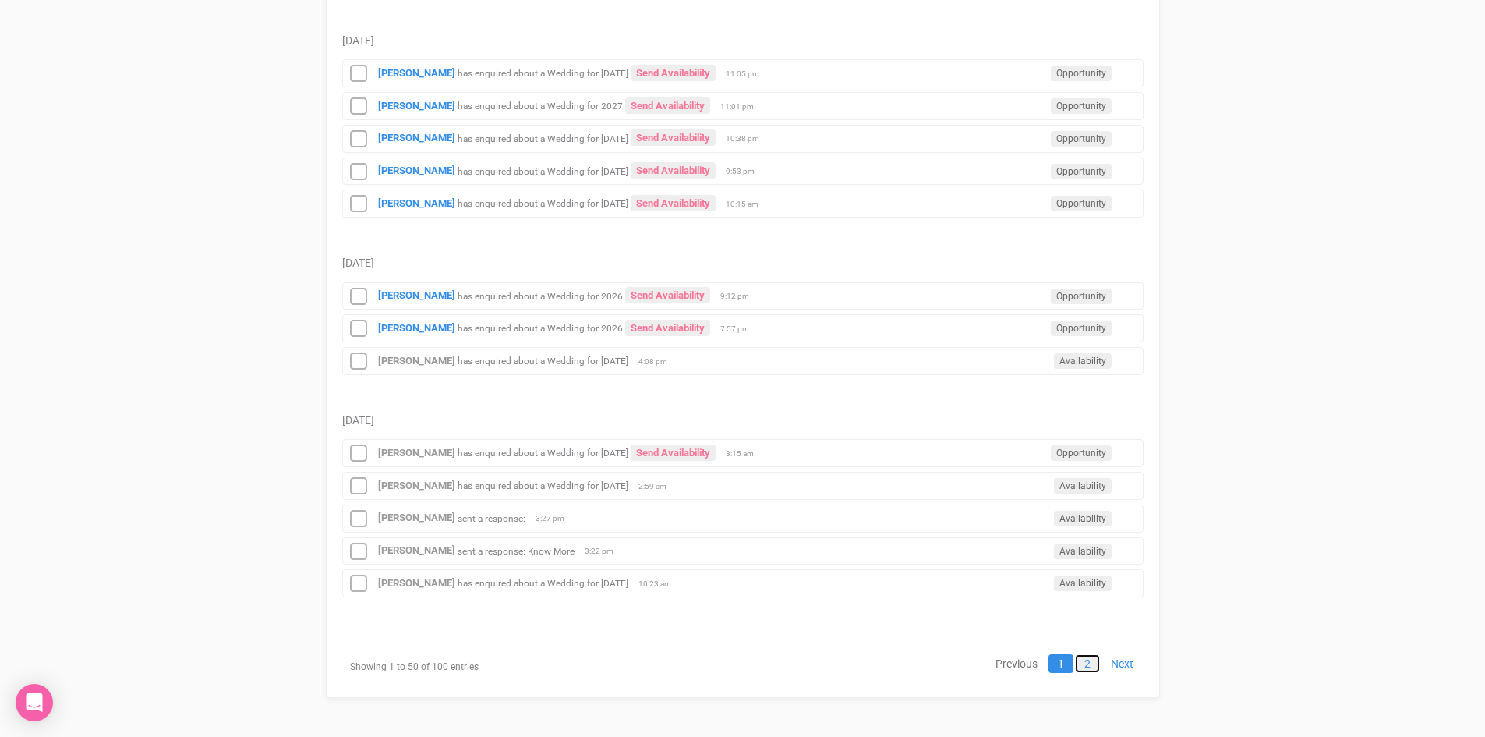
click at [1088, 656] on link "2" at bounding box center [1087, 663] width 25 height 19
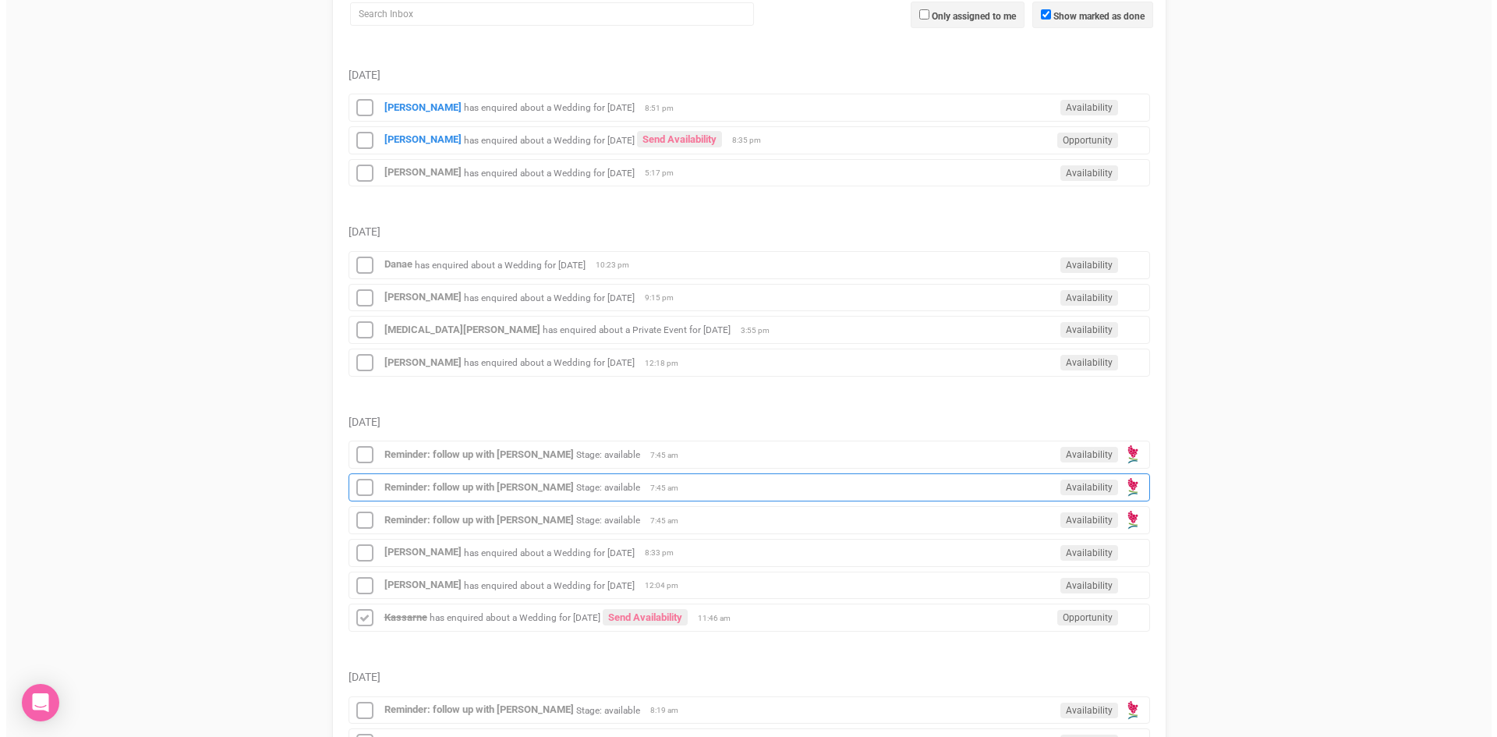
scroll to position [0, 0]
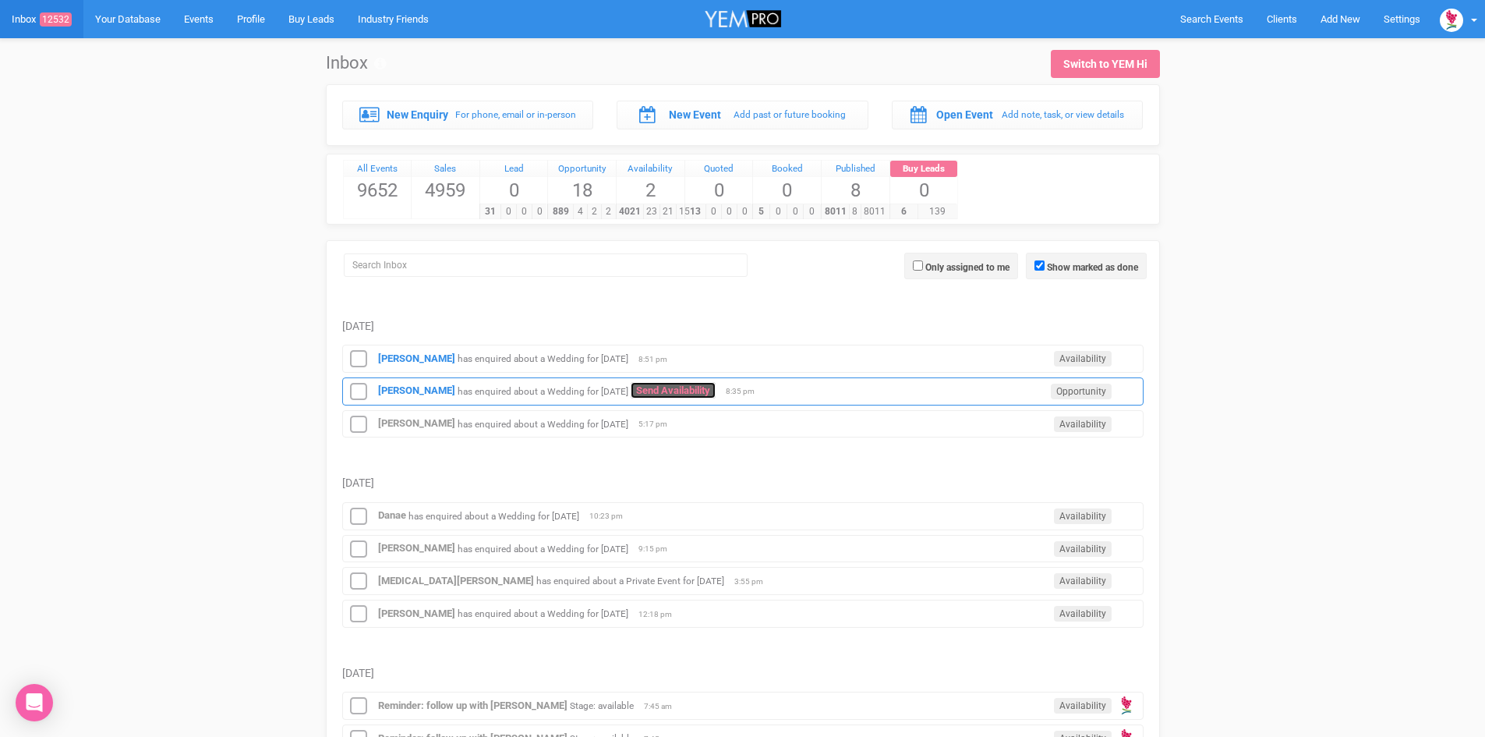
click at [646, 387] on link "Send Availability" at bounding box center [673, 390] width 85 height 16
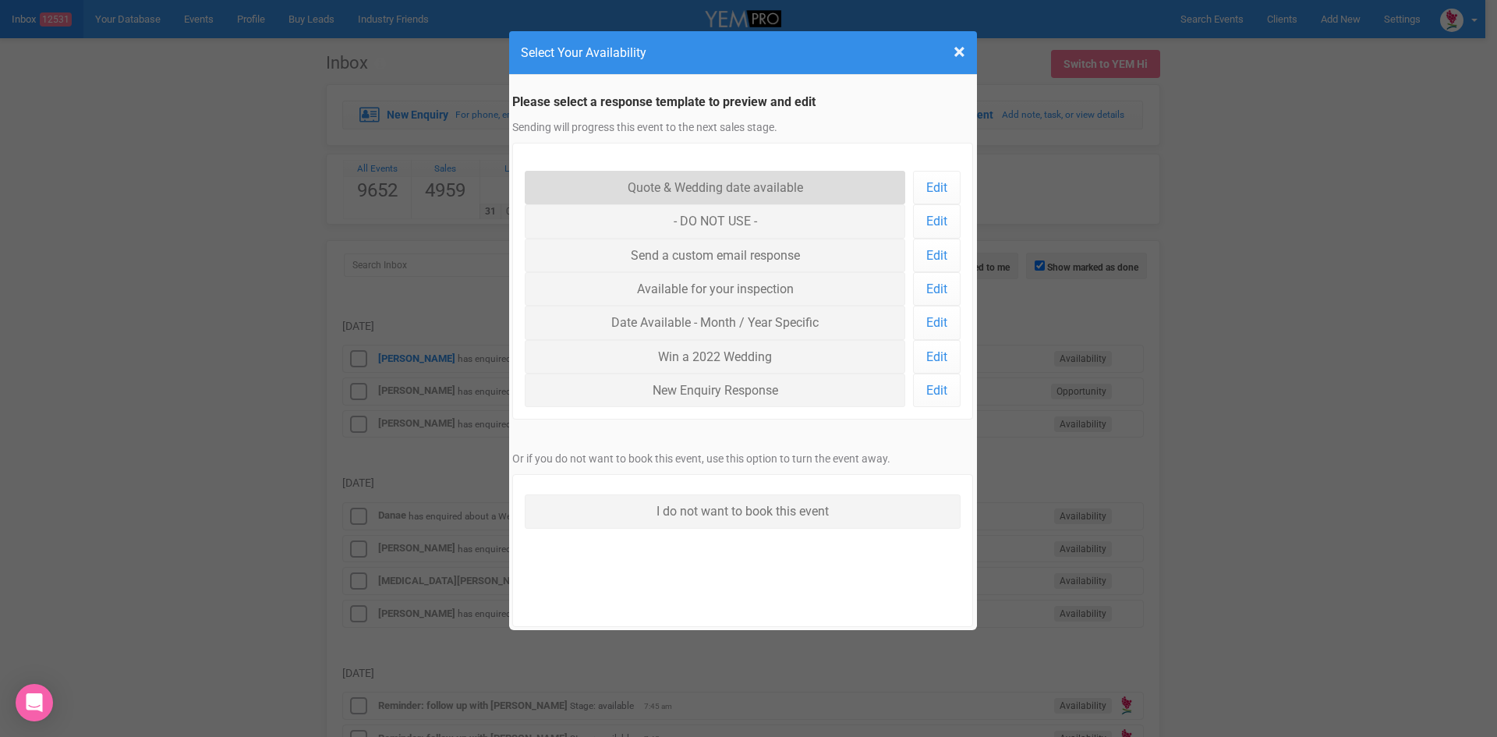
click at [649, 179] on link "Quote & Wedding date available" at bounding box center [715, 188] width 381 height 34
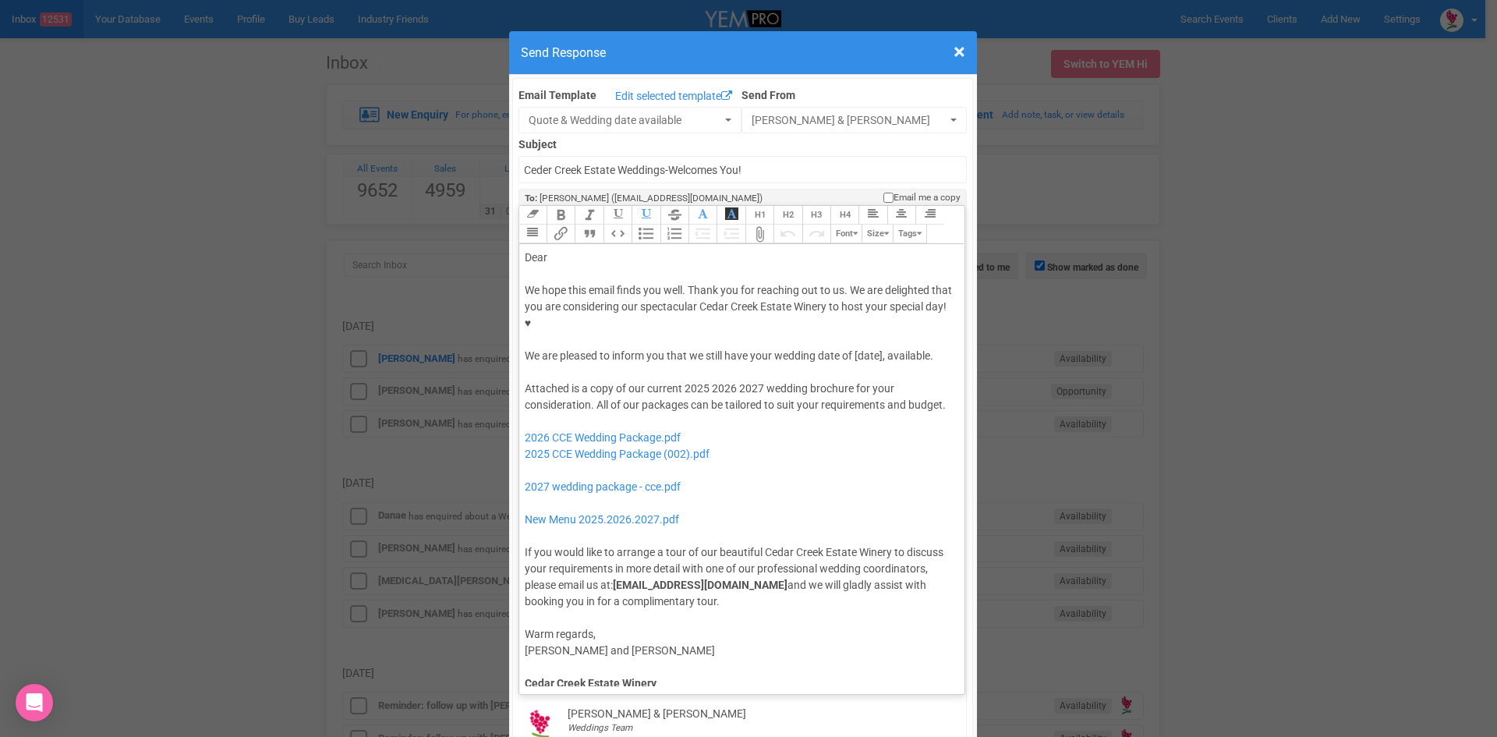
click at [850, 305] on div "We hope this email finds you well. Thank you for reaching out to us. We are del…" at bounding box center [740, 323] width 430 height 82
drag, startPoint x: 850, startPoint y: 305, endPoint x: 851, endPoint y: 320, distance: 15.6
click at [851, 320] on div "We hope this email finds you well. Thank you for reaching out to us. We are del…" at bounding box center [740, 323] width 430 height 82
click at [552, 206] on button "Bold" at bounding box center [561, 215] width 28 height 19
click at [557, 250] on div "Dear" at bounding box center [740, 258] width 430 height 16
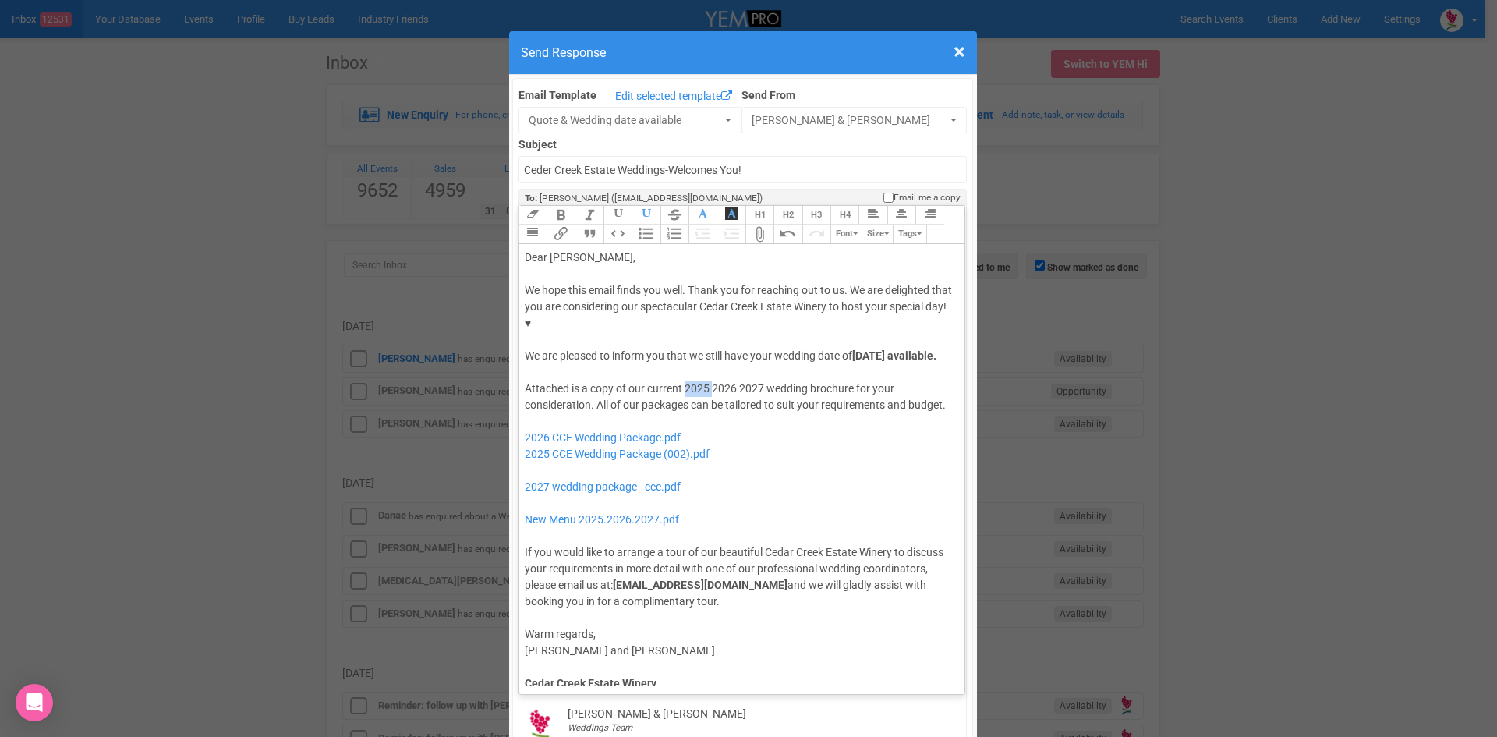
drag, startPoint x: 706, startPoint y: 352, endPoint x: 678, endPoint y: 353, distance: 27.3
click at [680, 380] on div "Attached is a copy of our current 2025 2026 2027 wedding brochure for your cons…" at bounding box center [740, 494] width 430 height 229
drag, startPoint x: 731, startPoint y: 353, endPoint x: 706, endPoint y: 353, distance: 25.7
click at [706, 380] on div "Attached is a copy of our current 2026 2027 wedding brochure for your considera…" at bounding box center [740, 494] width 430 height 229
click at [855, 380] on div "Attached is a copy of our current 2026 wedding brochure for your consideration.…" at bounding box center [740, 494] width 430 height 229
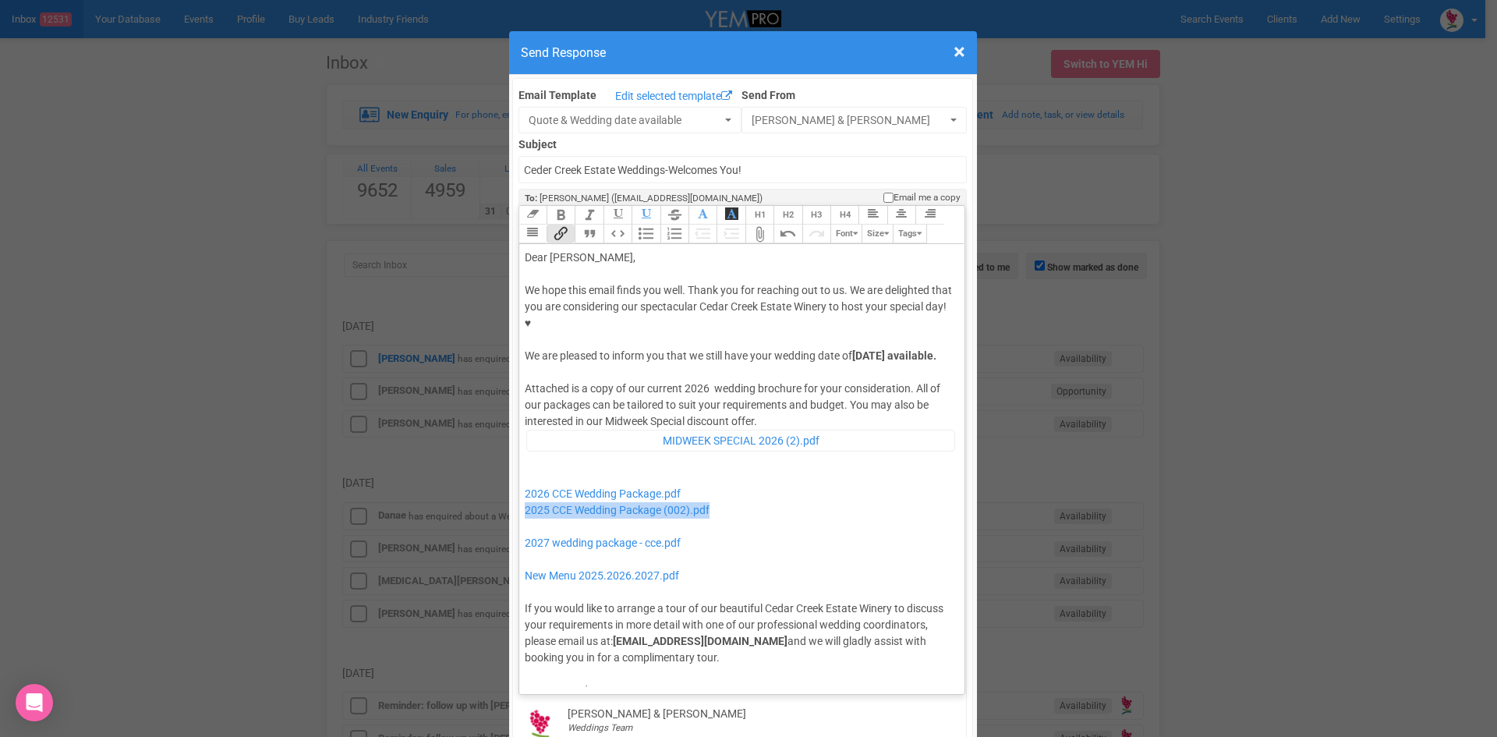
drag, startPoint x: 724, startPoint y: 474, endPoint x: 511, endPoint y: 485, distance: 212.4
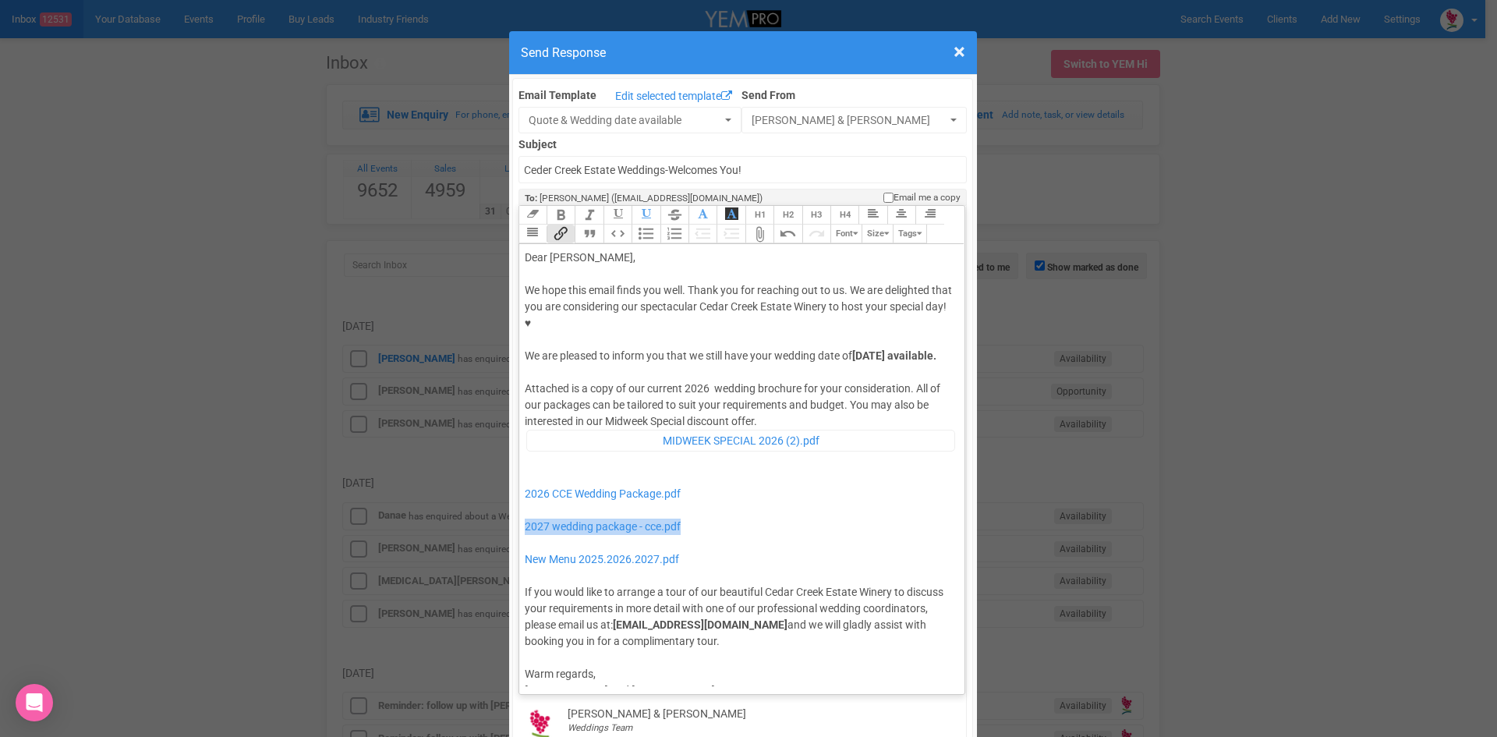
drag, startPoint x: 724, startPoint y: 498, endPoint x: 516, endPoint y: 489, distance: 207.6
click at [519, 489] on trix-editor "Dear Kristy, We hope this email finds you well. Thank you for reaching out to u…" at bounding box center [742, 465] width 446 height 442
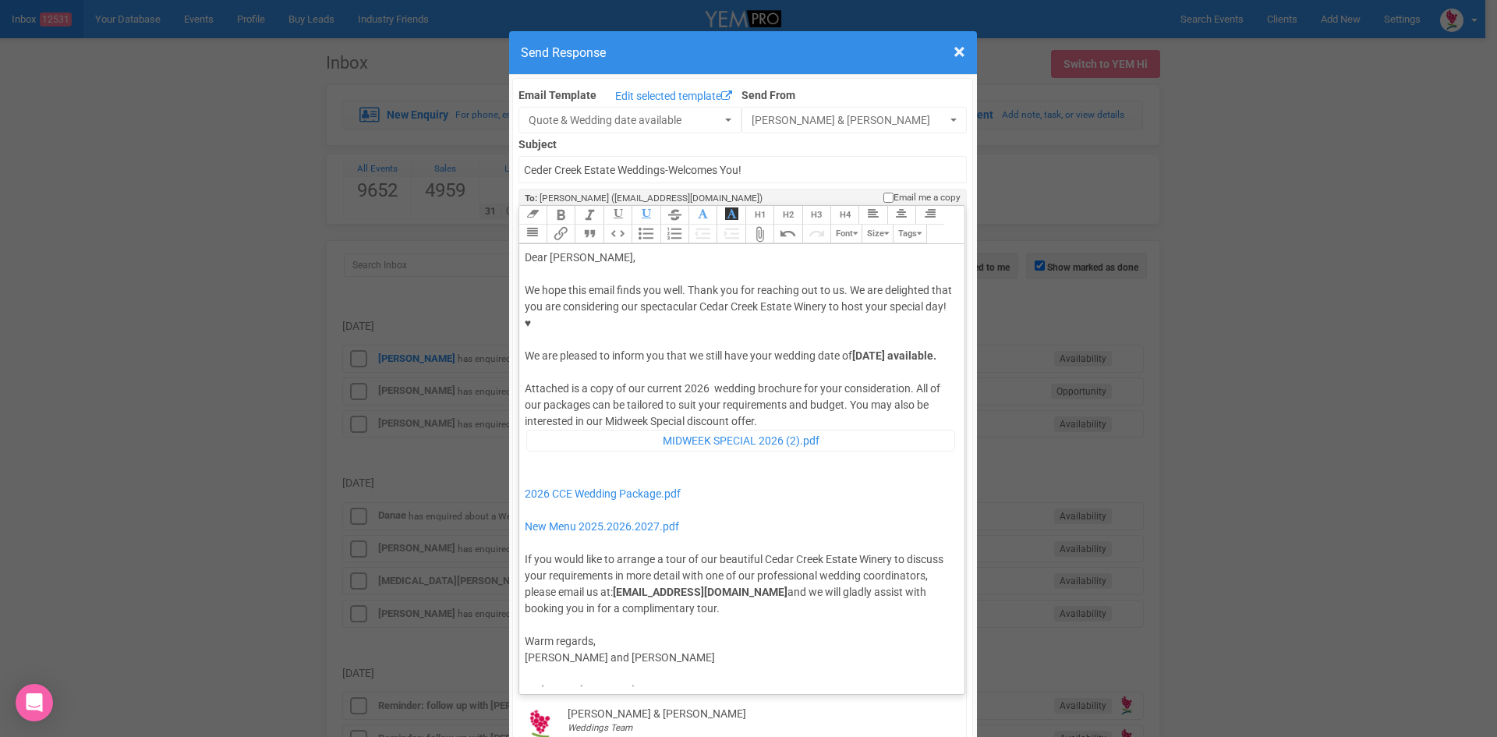
type trix-editor "<div>Dear Kristy,</div><div><strong>&nbsp;</strong></div><div>We hope this emai…"
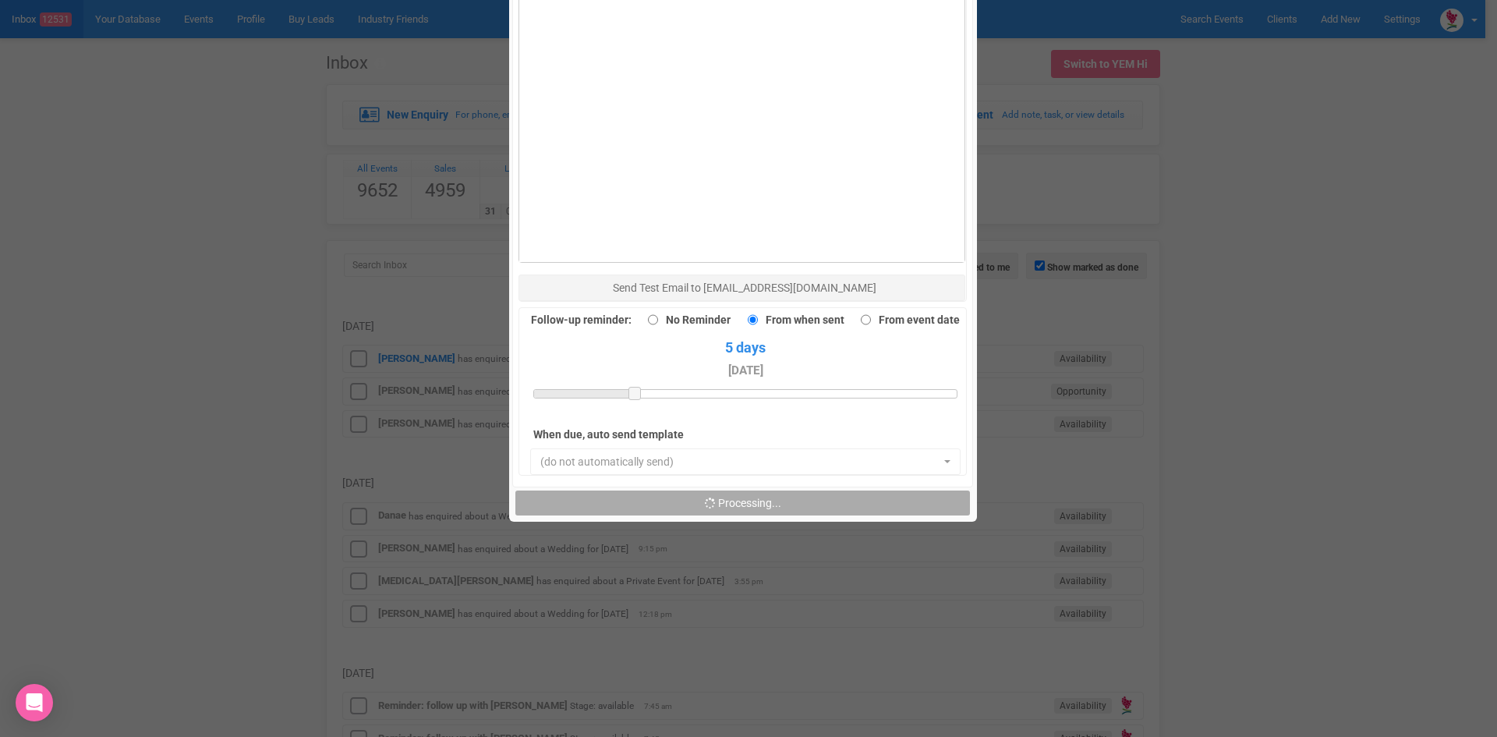
scroll to position [1080, 0]
click at [653, 490] on button "Send Response" at bounding box center [742, 502] width 455 height 25
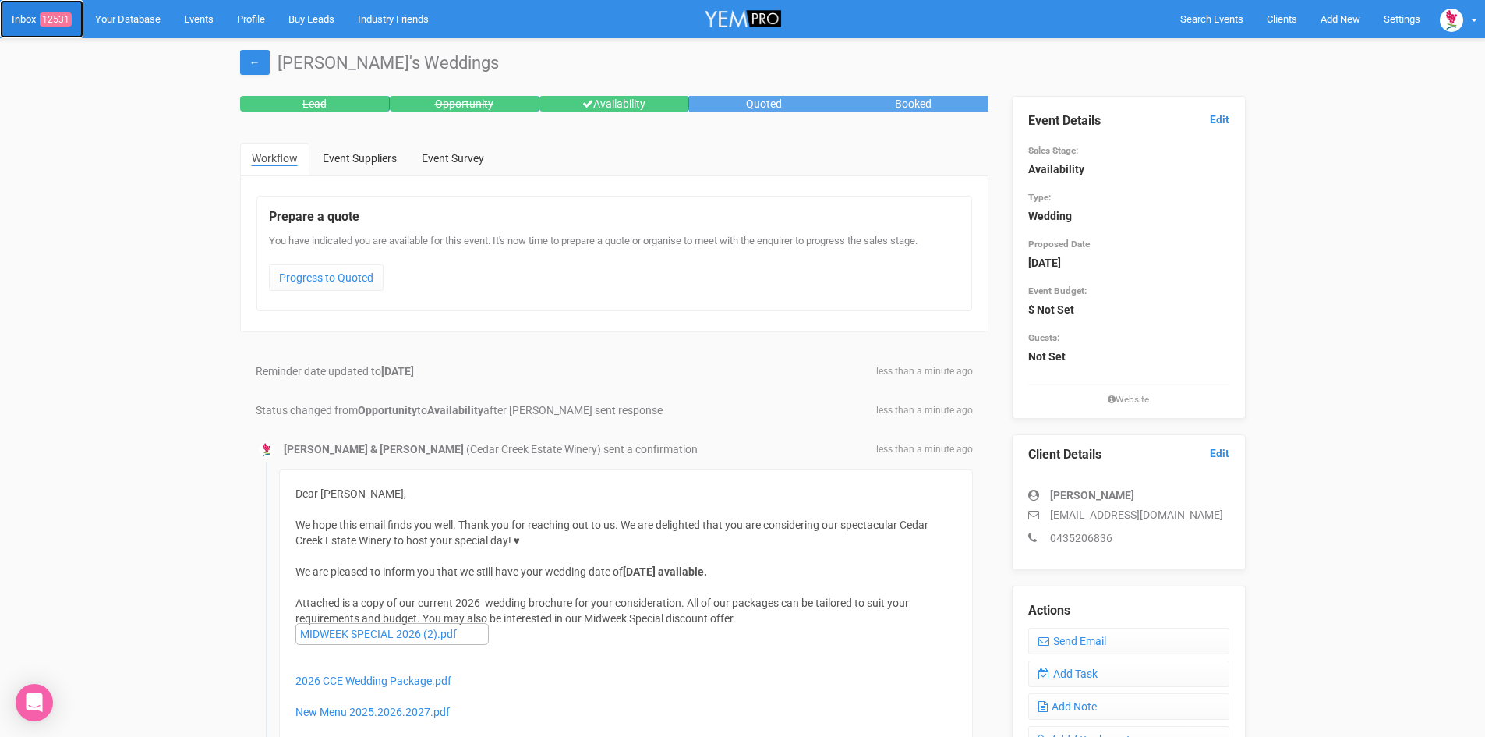
click at [51, 9] on link "Inbox 12531" at bounding box center [41, 19] width 83 height 38
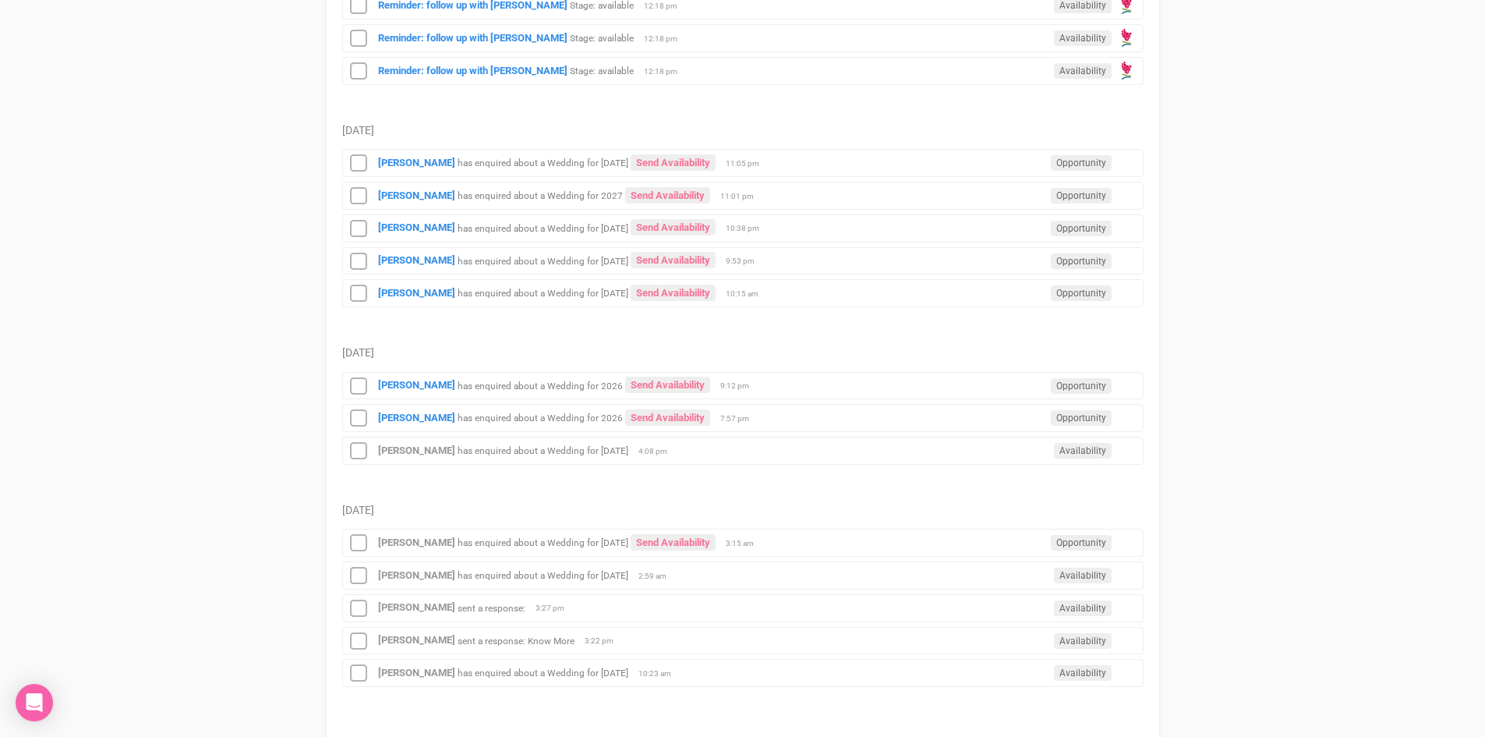
scroll to position [1729, 0]
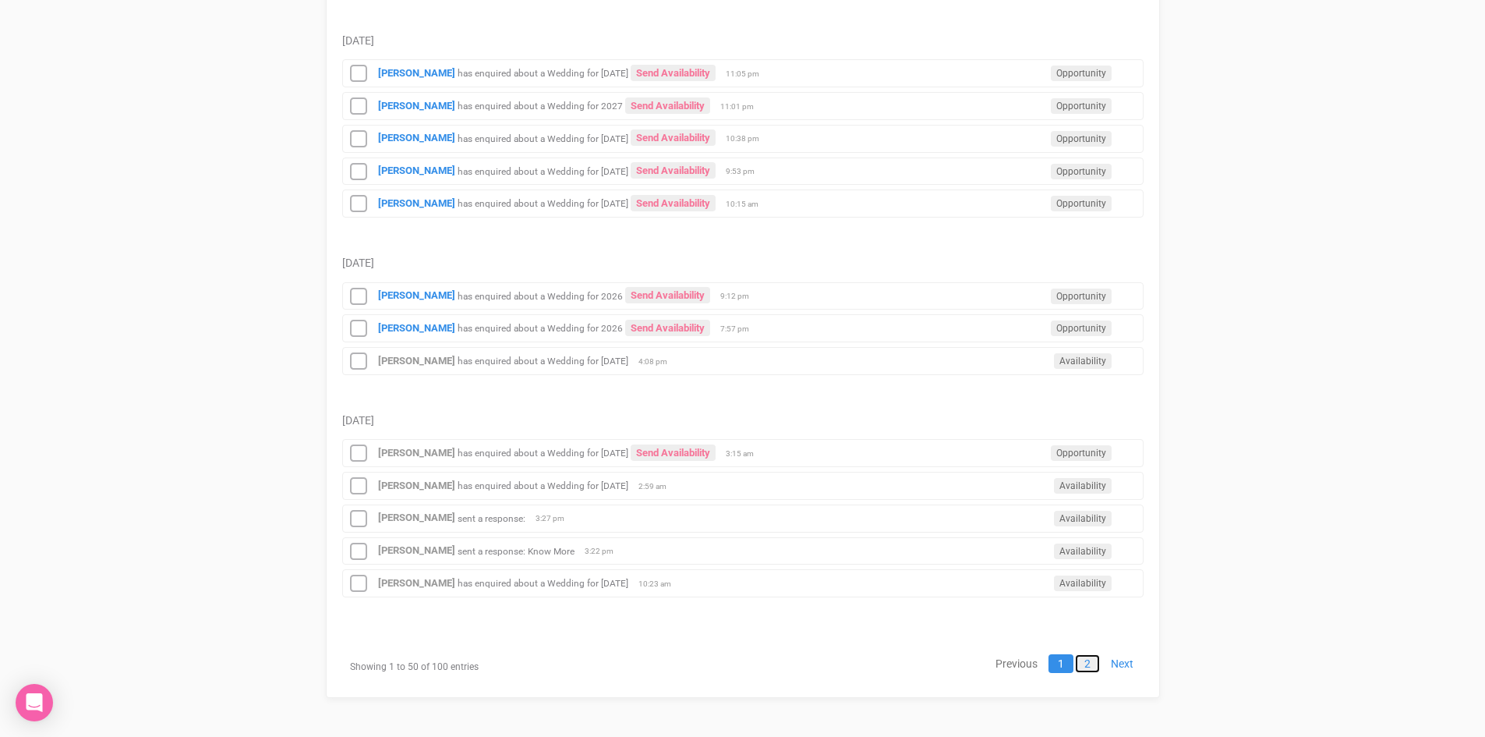
click at [1089, 660] on link "2" at bounding box center [1087, 663] width 25 height 19
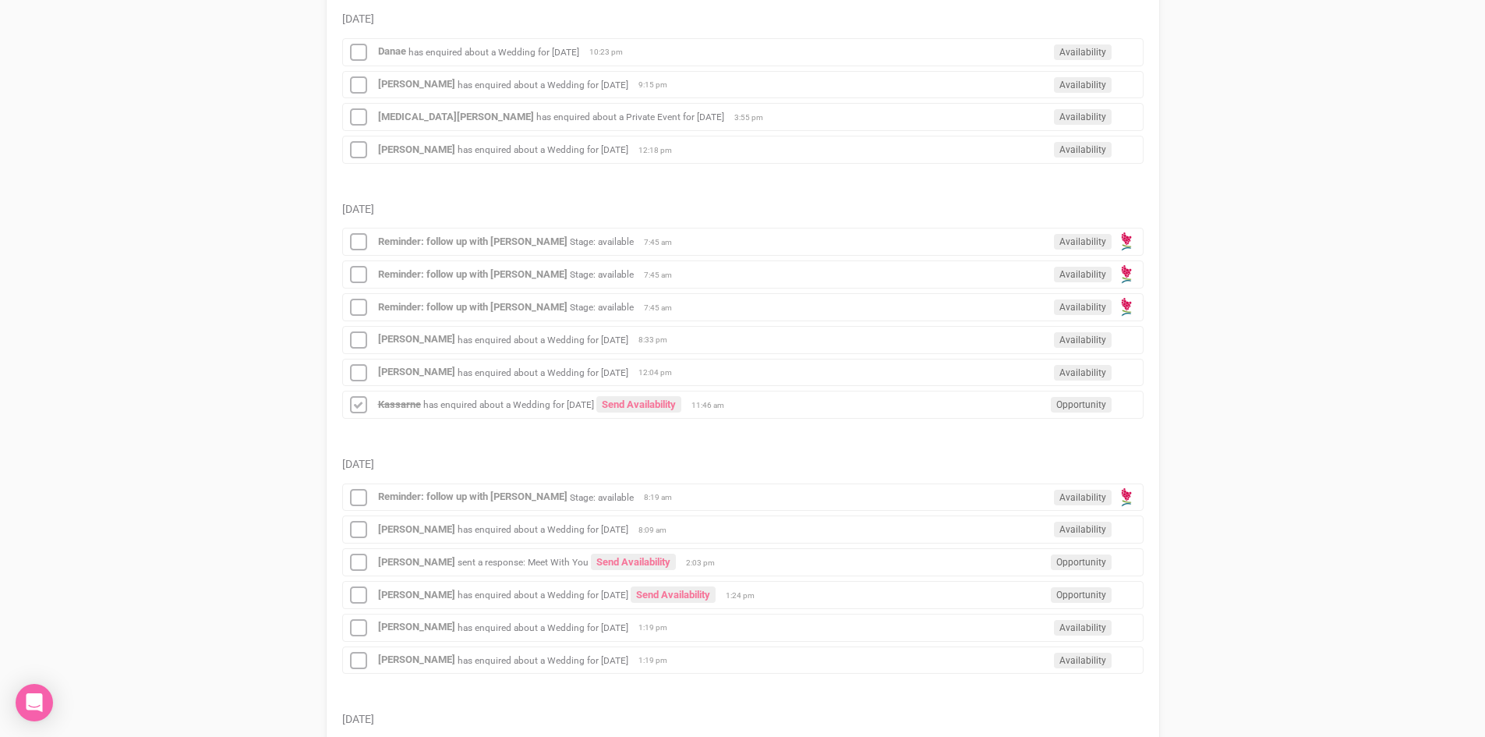
scroll to position [14, 0]
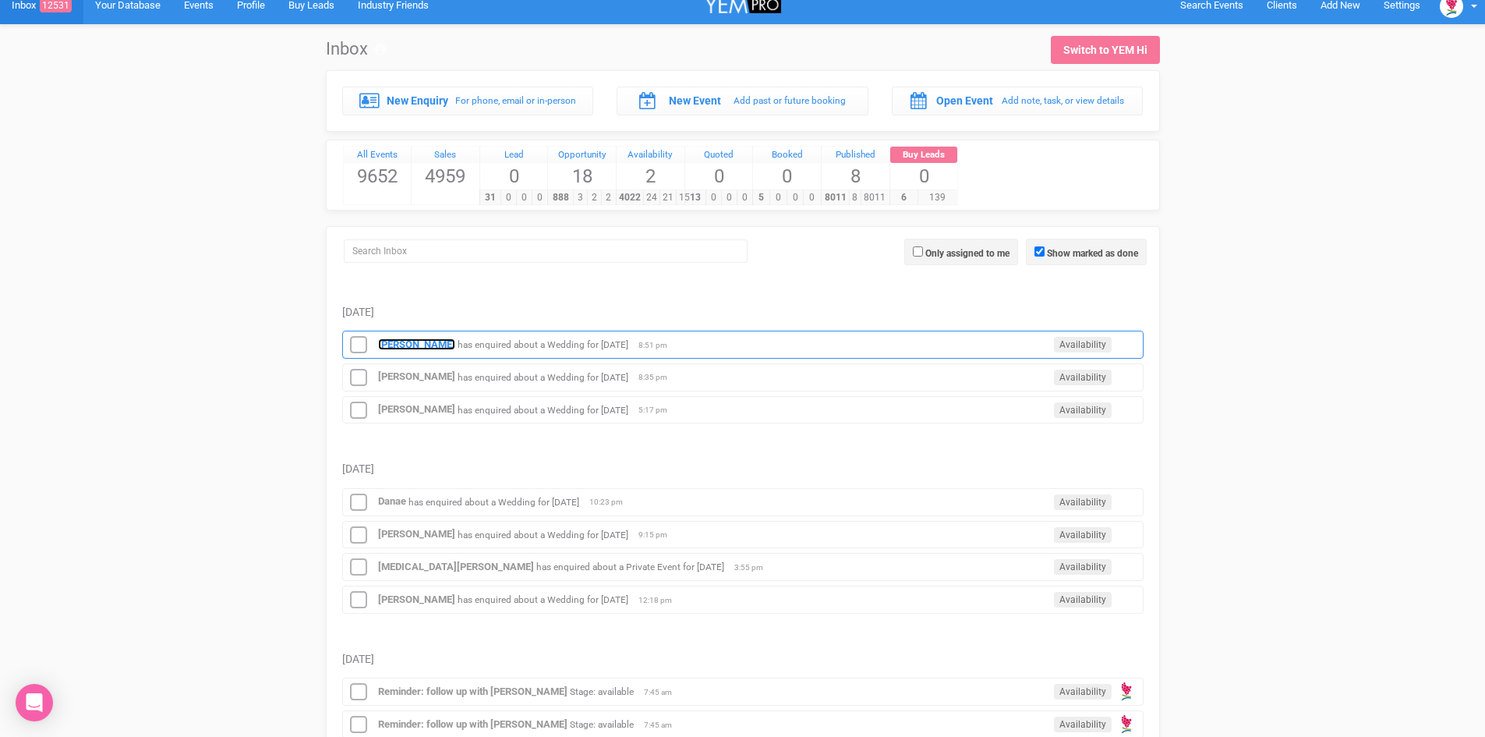
click at [410, 341] on strong "[PERSON_NAME]" at bounding box center [416, 344] width 77 height 12
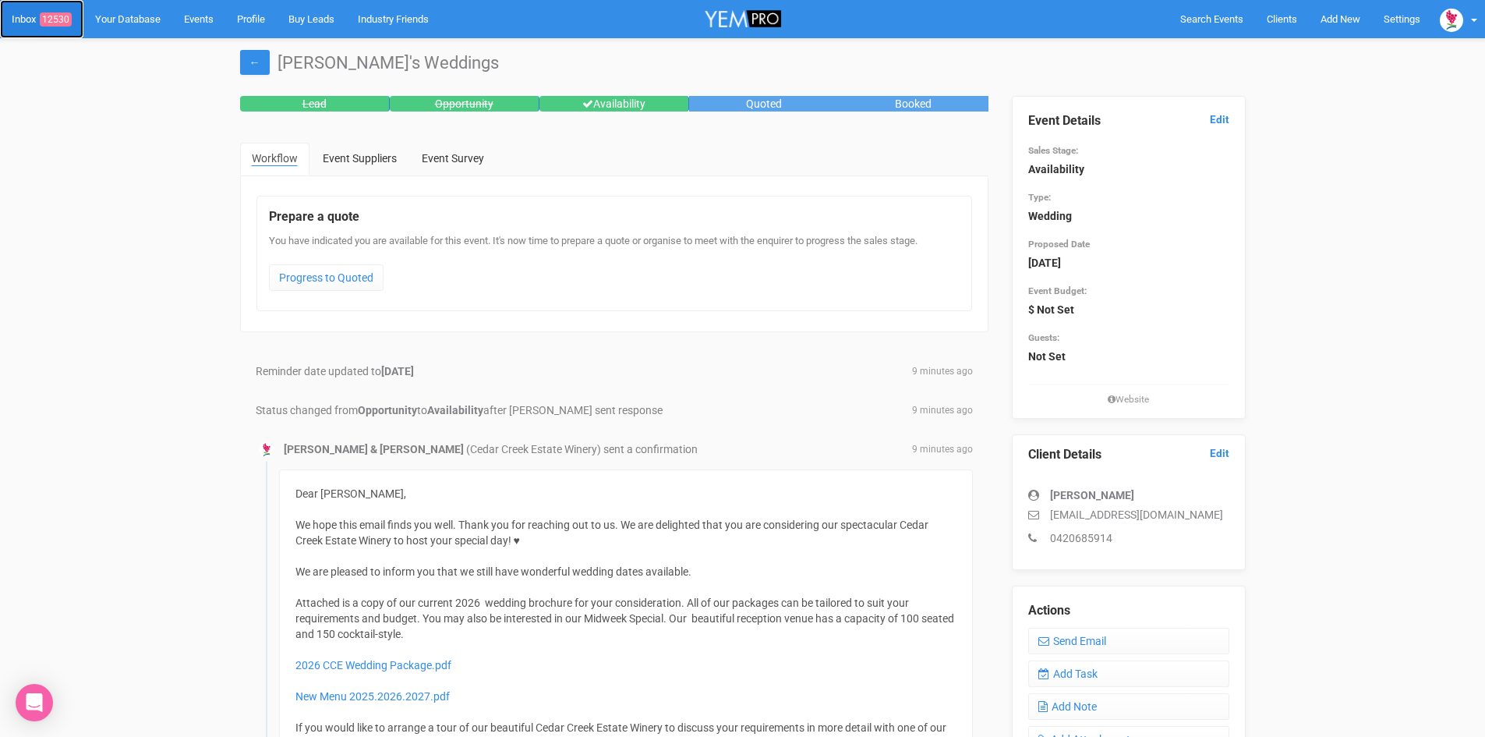
click at [51, 16] on span "12530" at bounding box center [56, 19] width 32 height 14
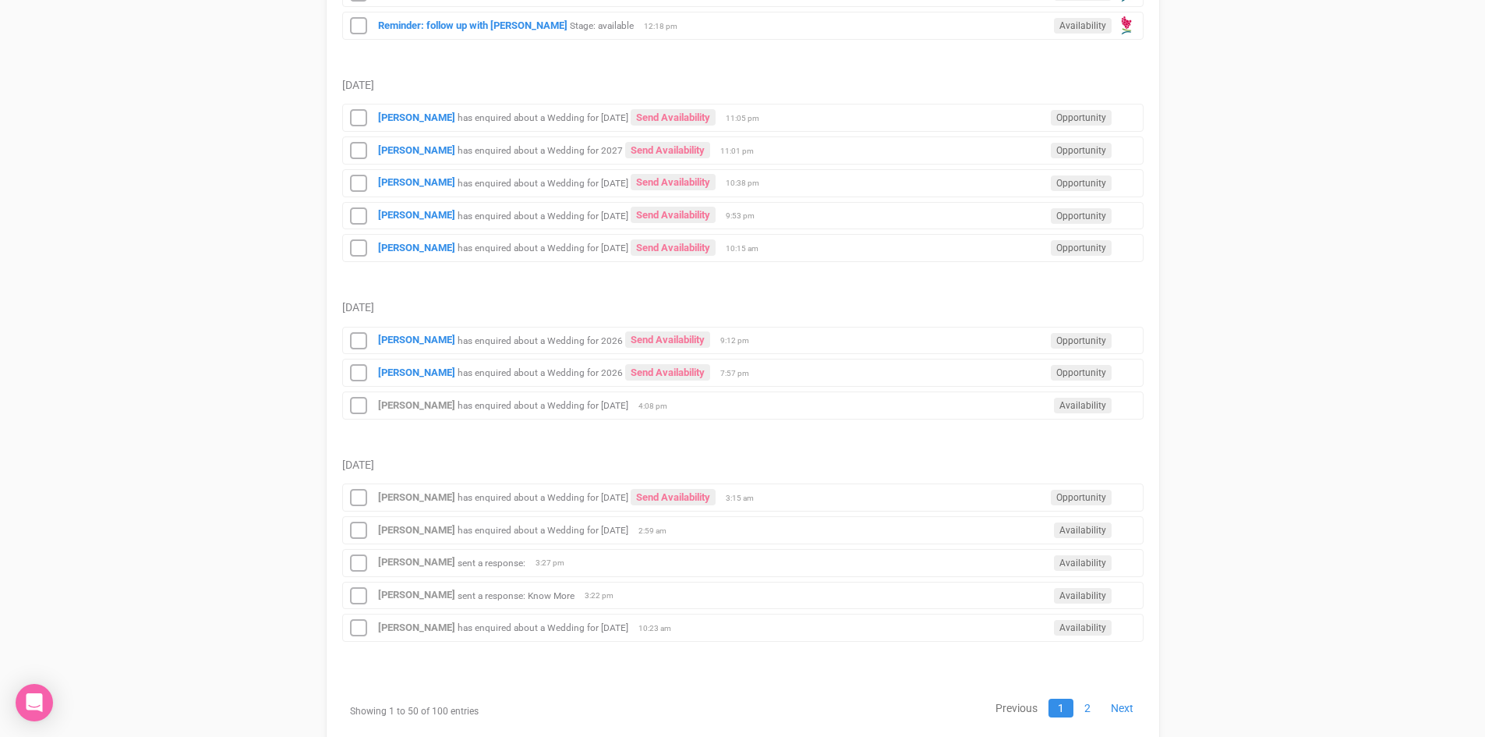
scroll to position [1729, 0]
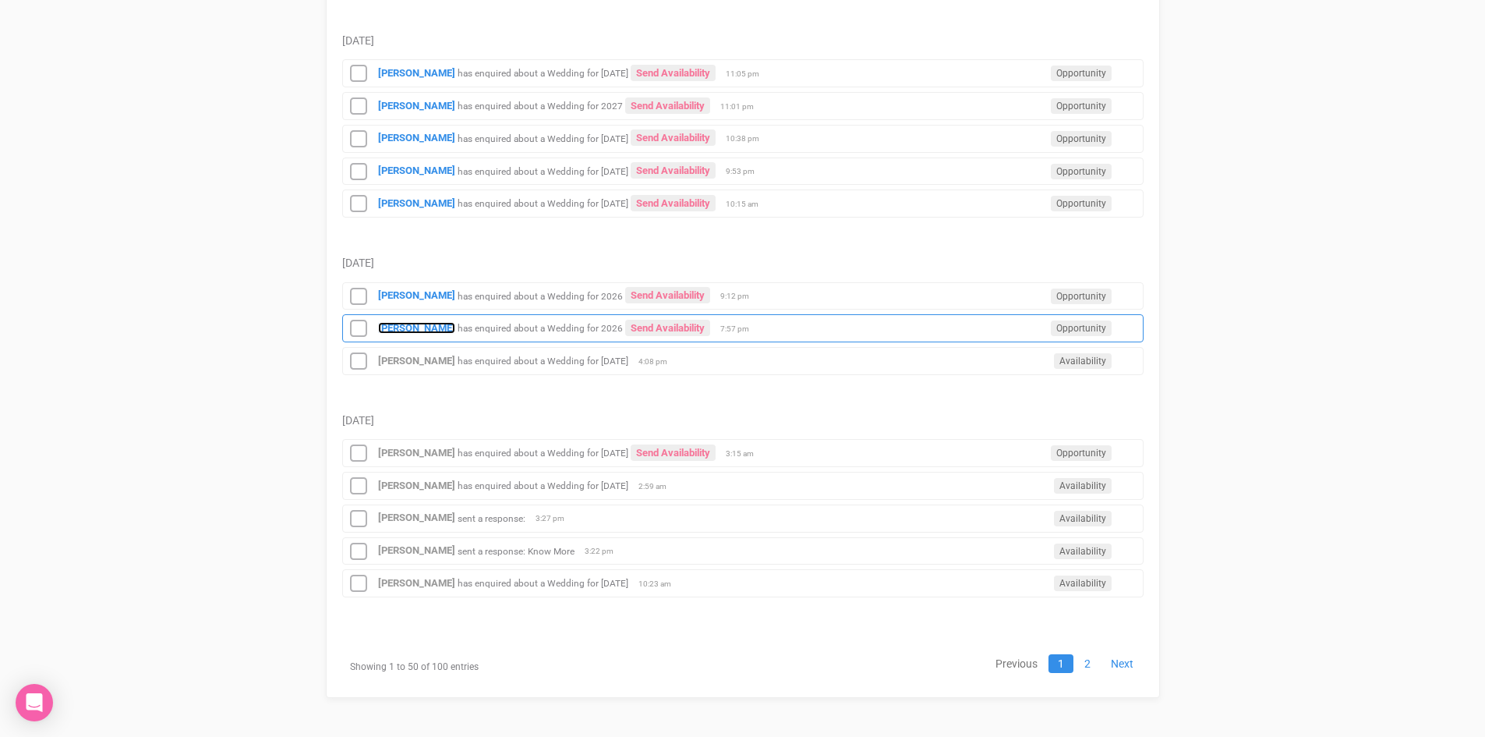
click at [398, 322] on strong "[PERSON_NAME]" at bounding box center [416, 328] width 77 height 12
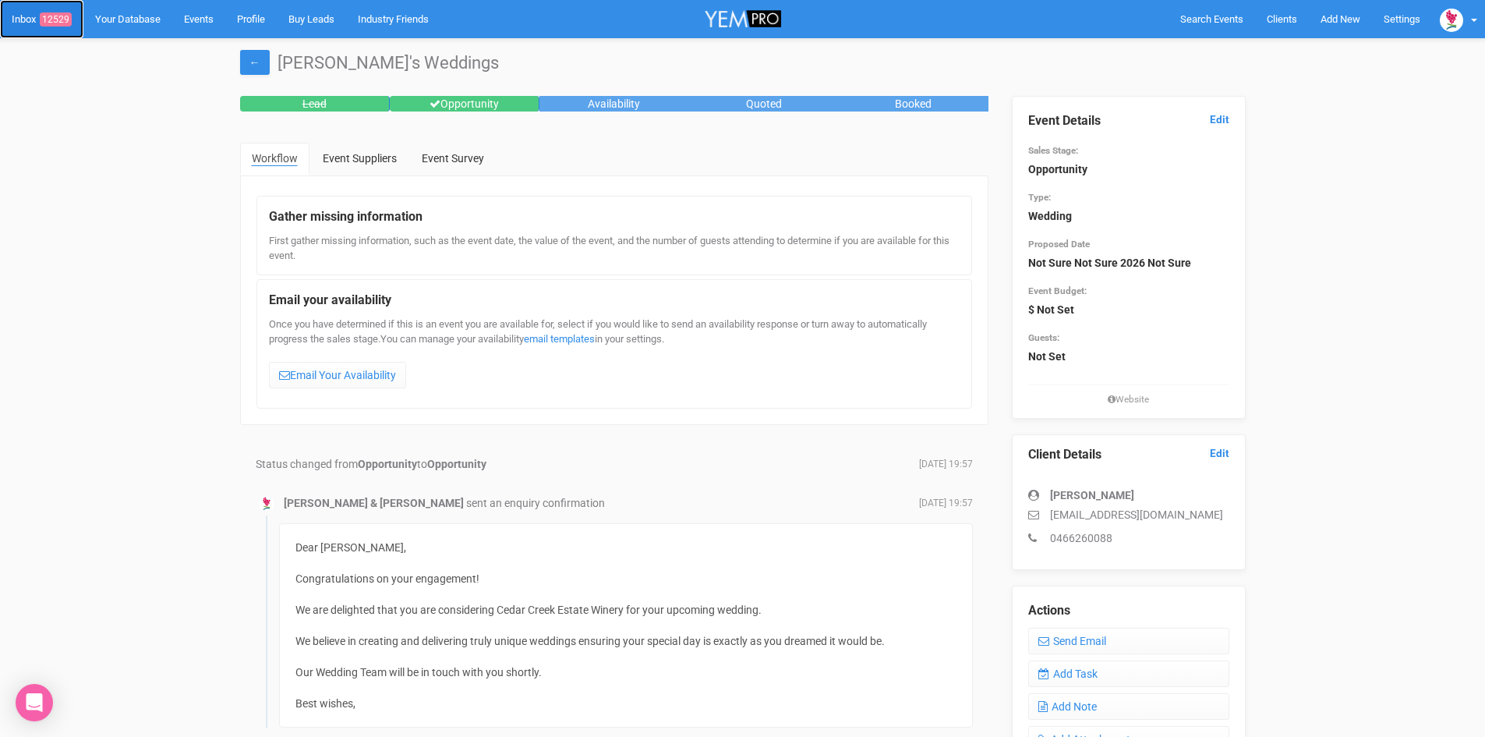
click at [53, 14] on span "12529" at bounding box center [56, 19] width 32 height 14
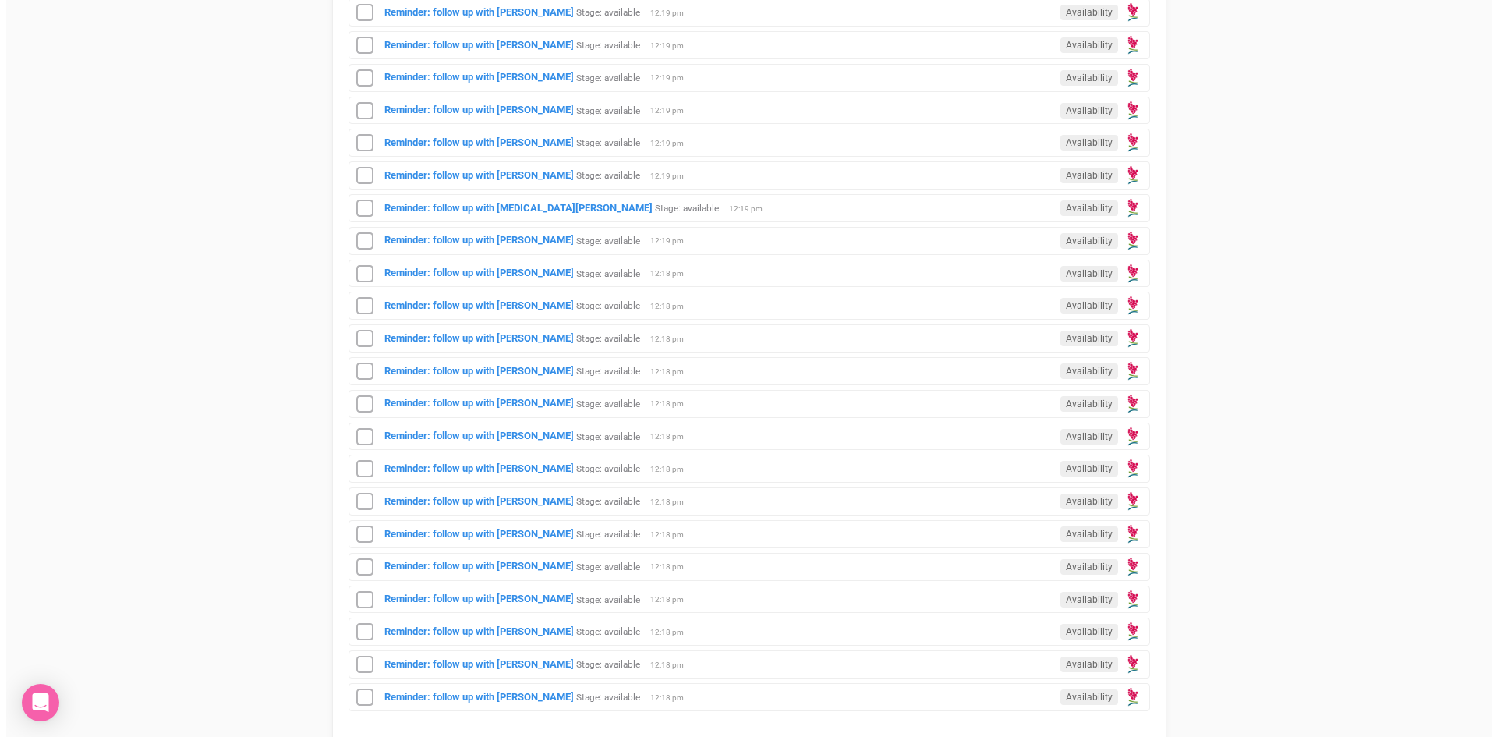
scroll to position [1481, 0]
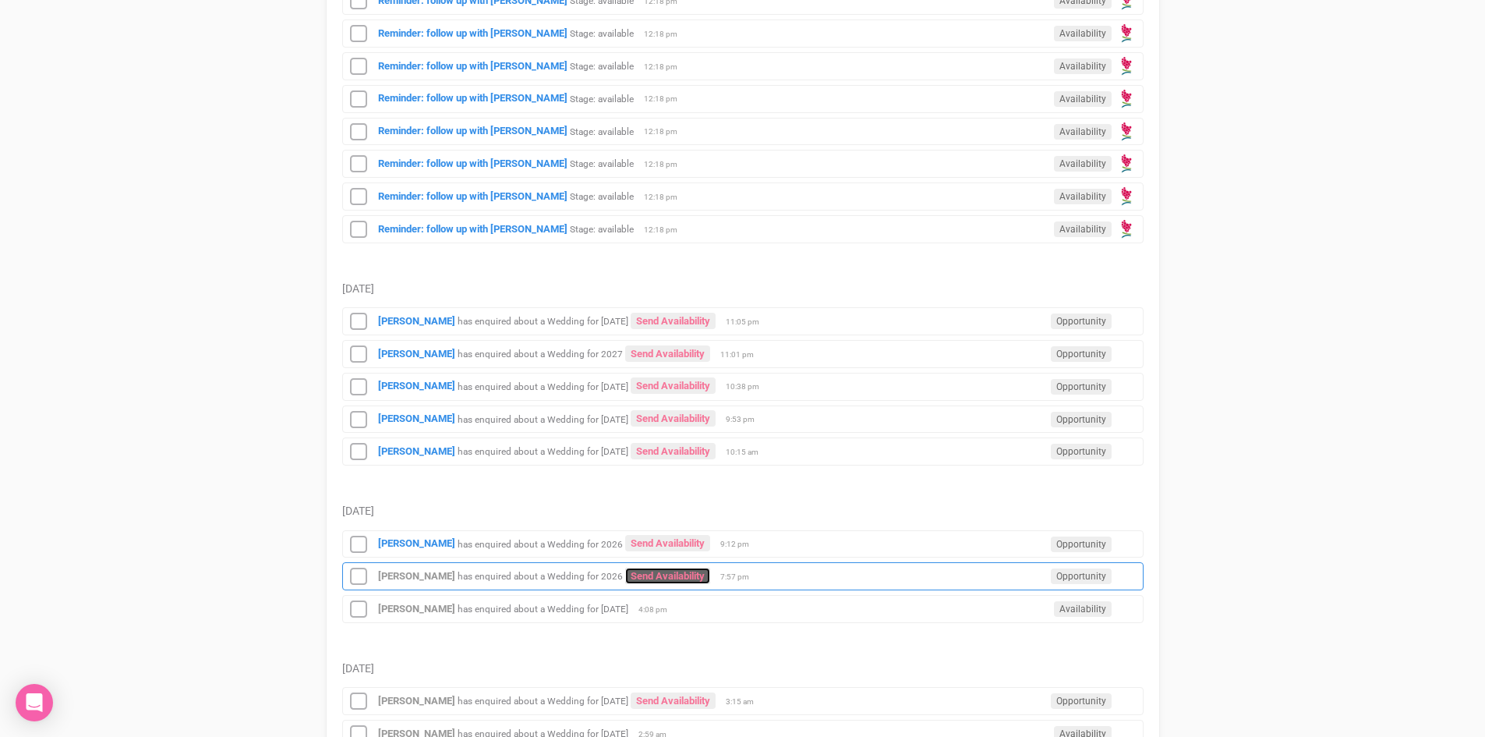
click at [625, 570] on link "Send Availability" at bounding box center [667, 576] width 85 height 16
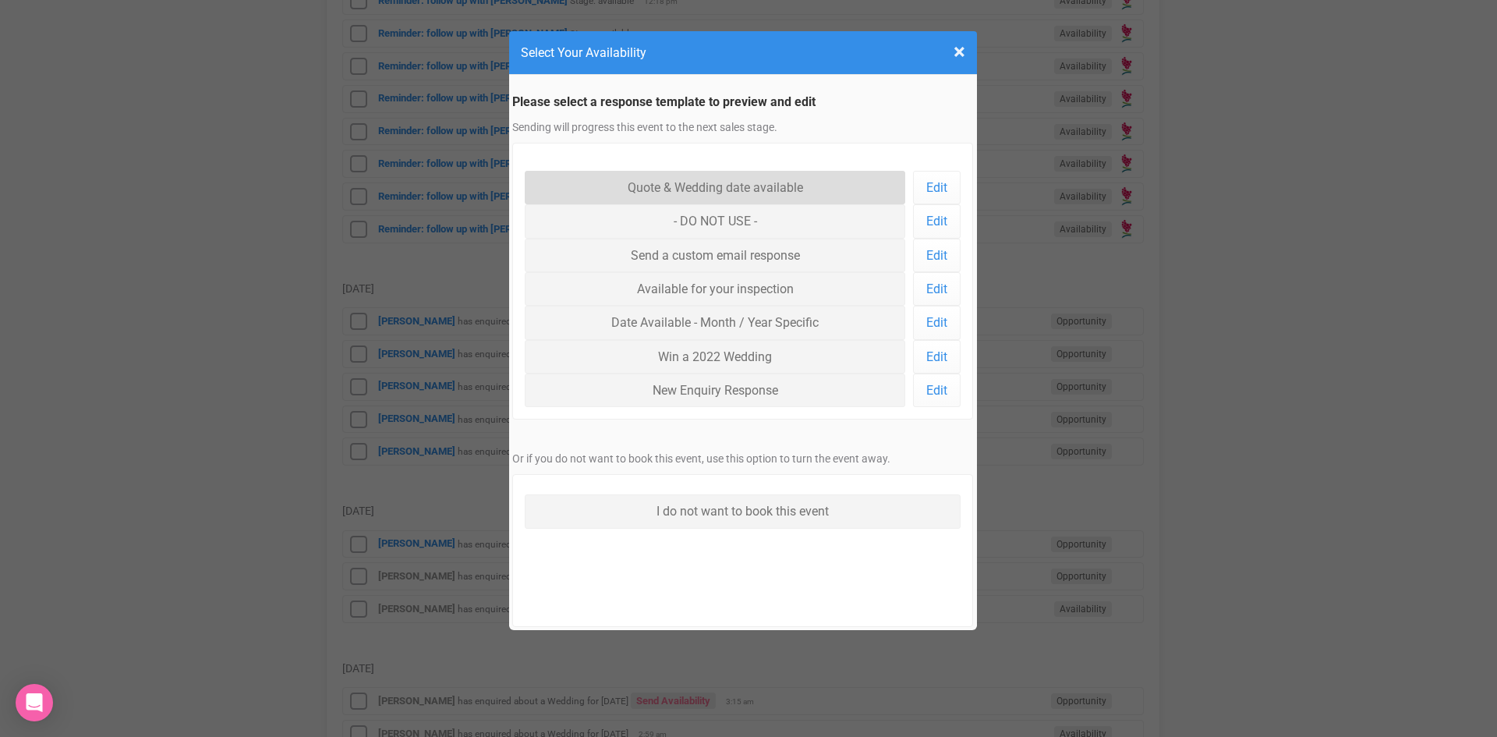
click at [655, 179] on link "Quote & Wedding date available" at bounding box center [715, 188] width 381 height 34
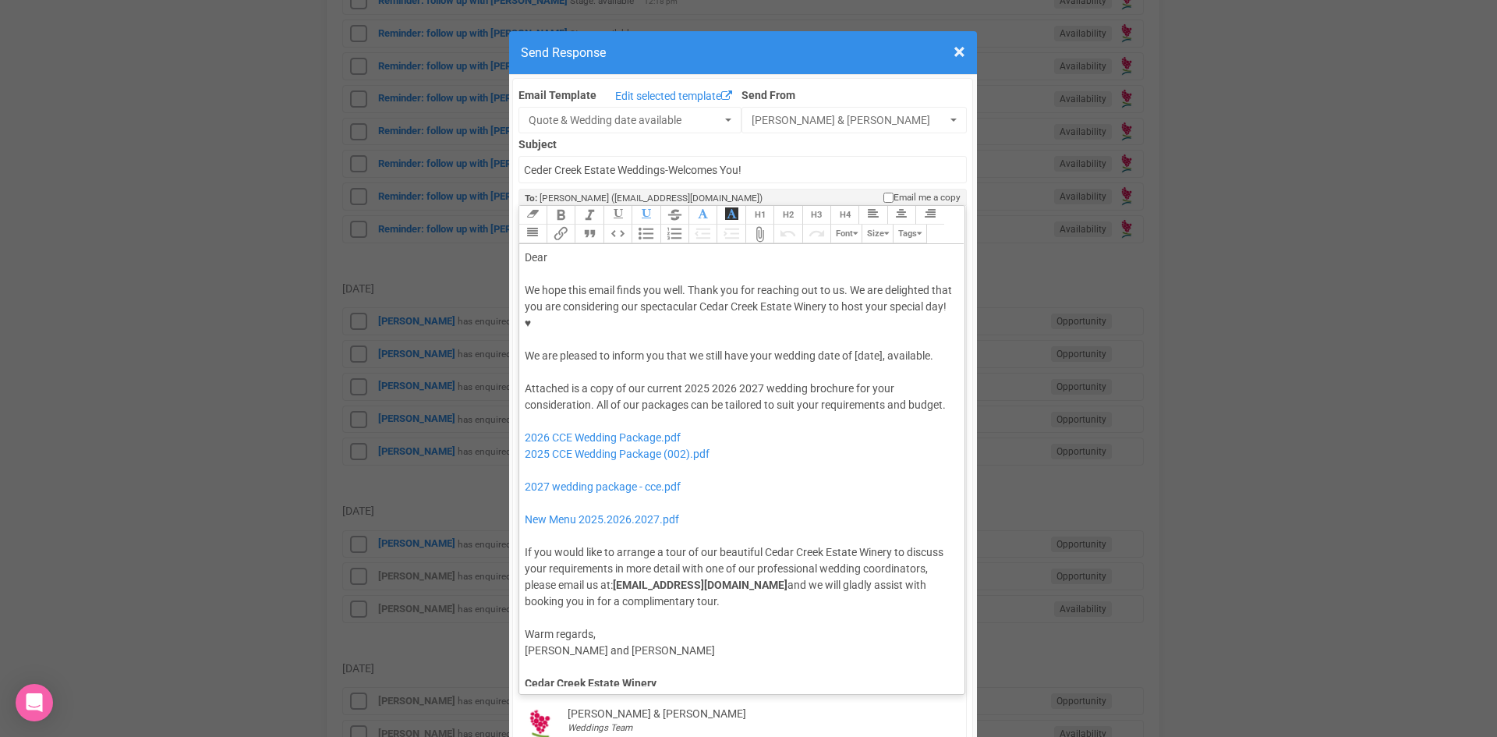
click at [561, 250] on div "Dear" at bounding box center [740, 258] width 430 height 16
click at [749, 306] on div "We hope this email finds you well. Thank you for reaching out to us. We are del…" at bounding box center [740, 323] width 430 height 82
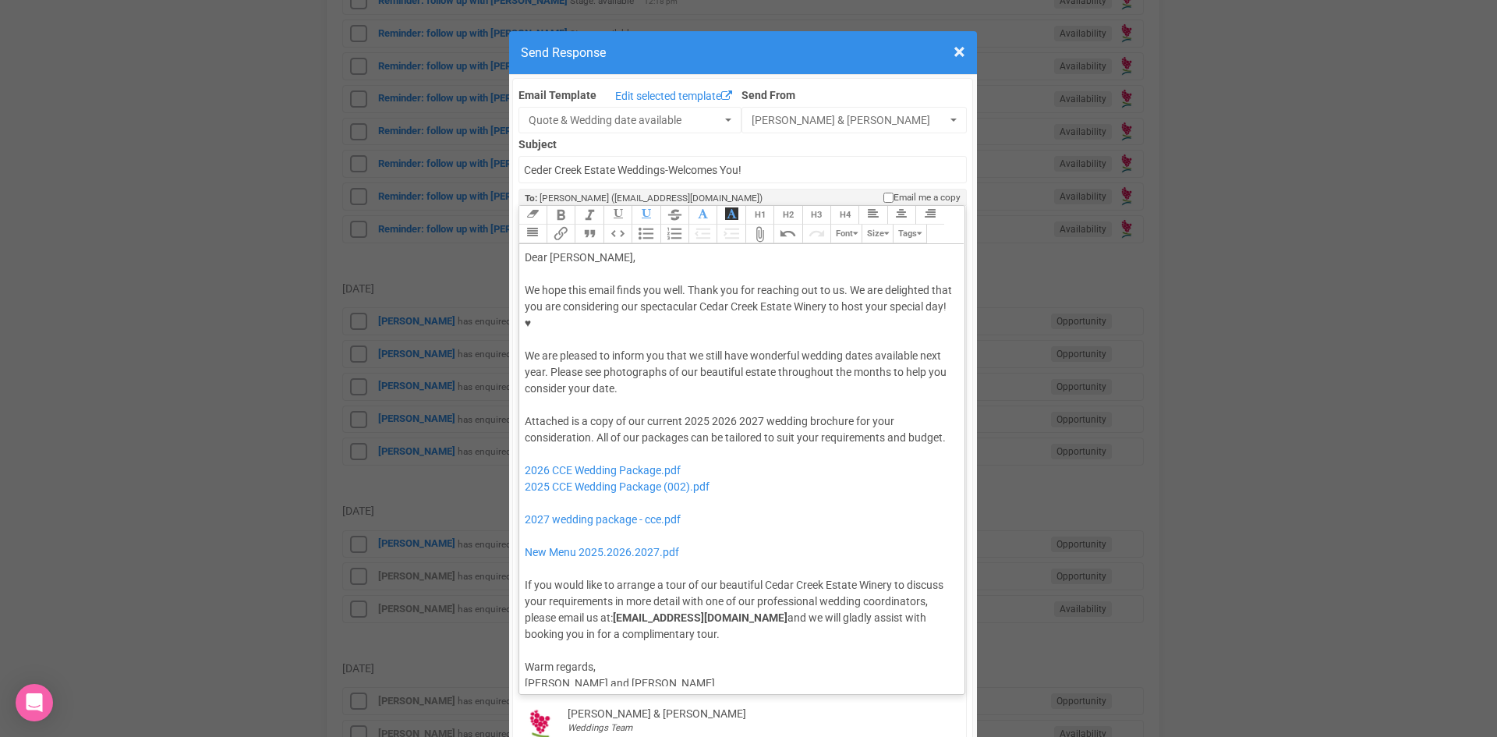
click at [564, 413] on div "Attached is a copy of our current 2025 2026 2027 wedding brochure for your cons…" at bounding box center [740, 527] width 430 height 229
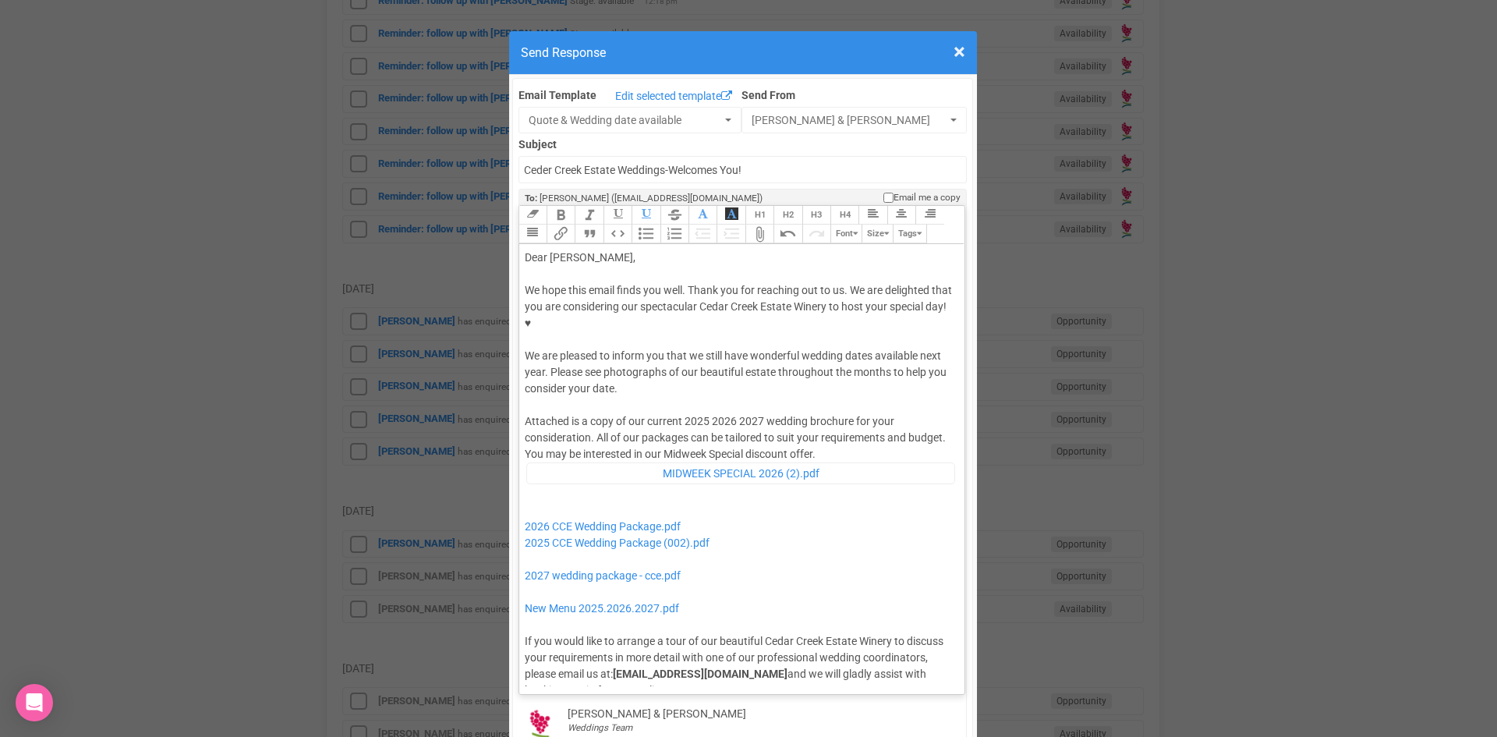
click at [671, 342] on div "We hope this email finds you well. Thank you for reaching out to us. We are del…" at bounding box center [740, 339] width 430 height 115
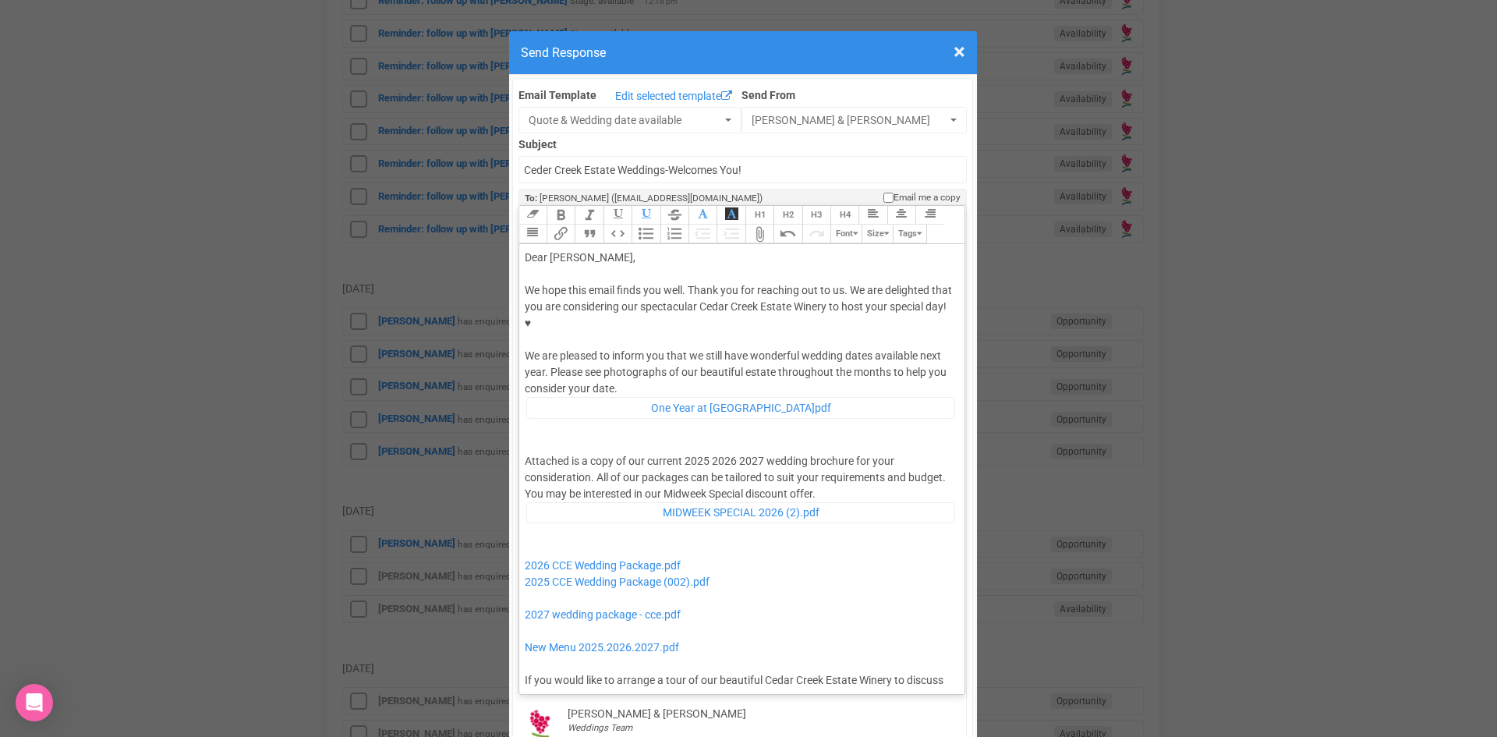
click at [663, 334] on div "We hope this email finds you well. Thank you for reaching out to us. We are del…" at bounding box center [740, 359] width 430 height 154
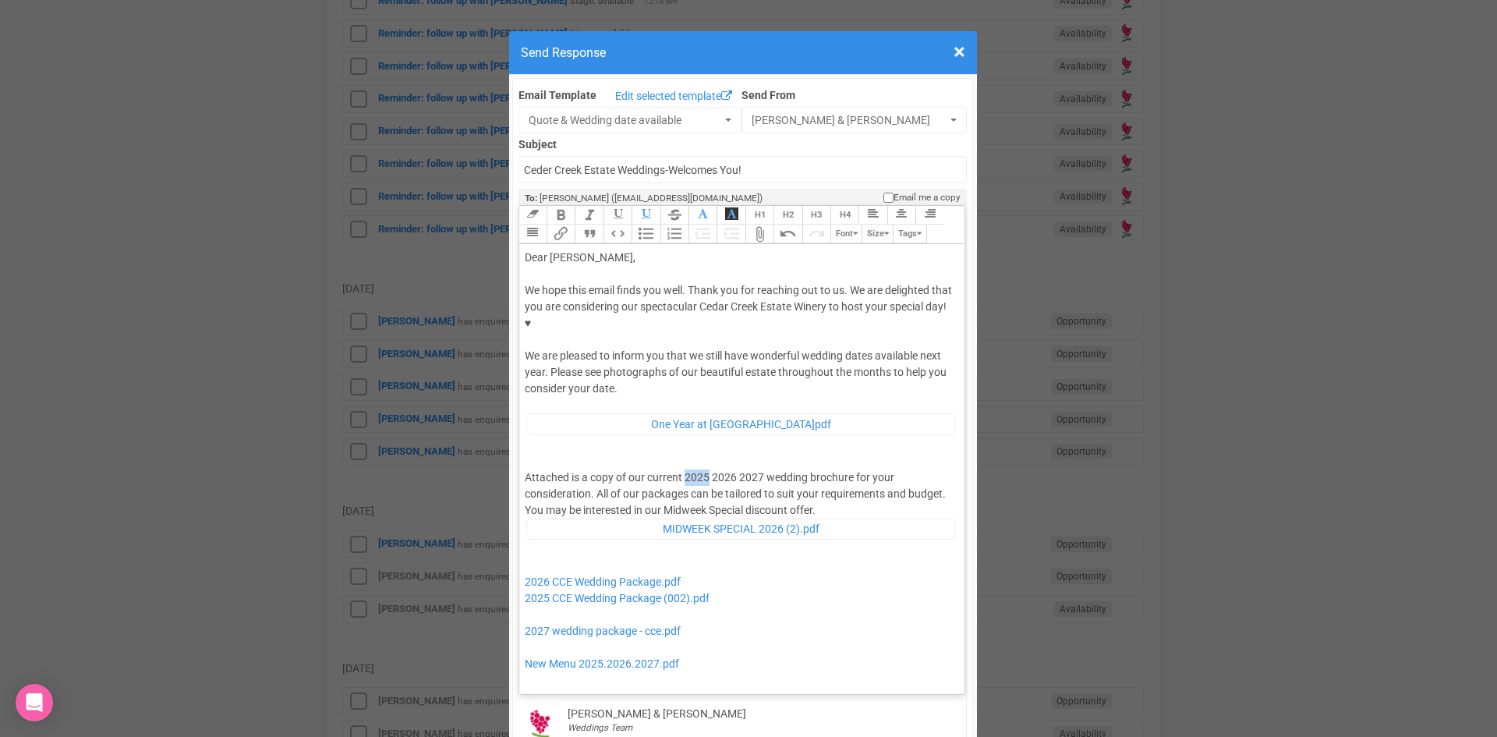
drag, startPoint x: 703, startPoint y: 425, endPoint x: 681, endPoint y: 426, distance: 21.9
click at [681, 469] on div "Attached is a copy of our current 2025 2026 2027 wedding brochure for your cons…" at bounding box center [740, 611] width 430 height 285
drag, startPoint x: 733, startPoint y: 425, endPoint x: 709, endPoint y: 423, distance: 24.2
click at [709, 469] on div "Attached is a copy of our current 2026 2027 wedding brochure for your considera…" at bounding box center [740, 611] width 430 height 285
click at [574, 322] on div "We hope this email finds you well. Thank you for reaching out to us. We are del…" at bounding box center [740, 367] width 430 height 170
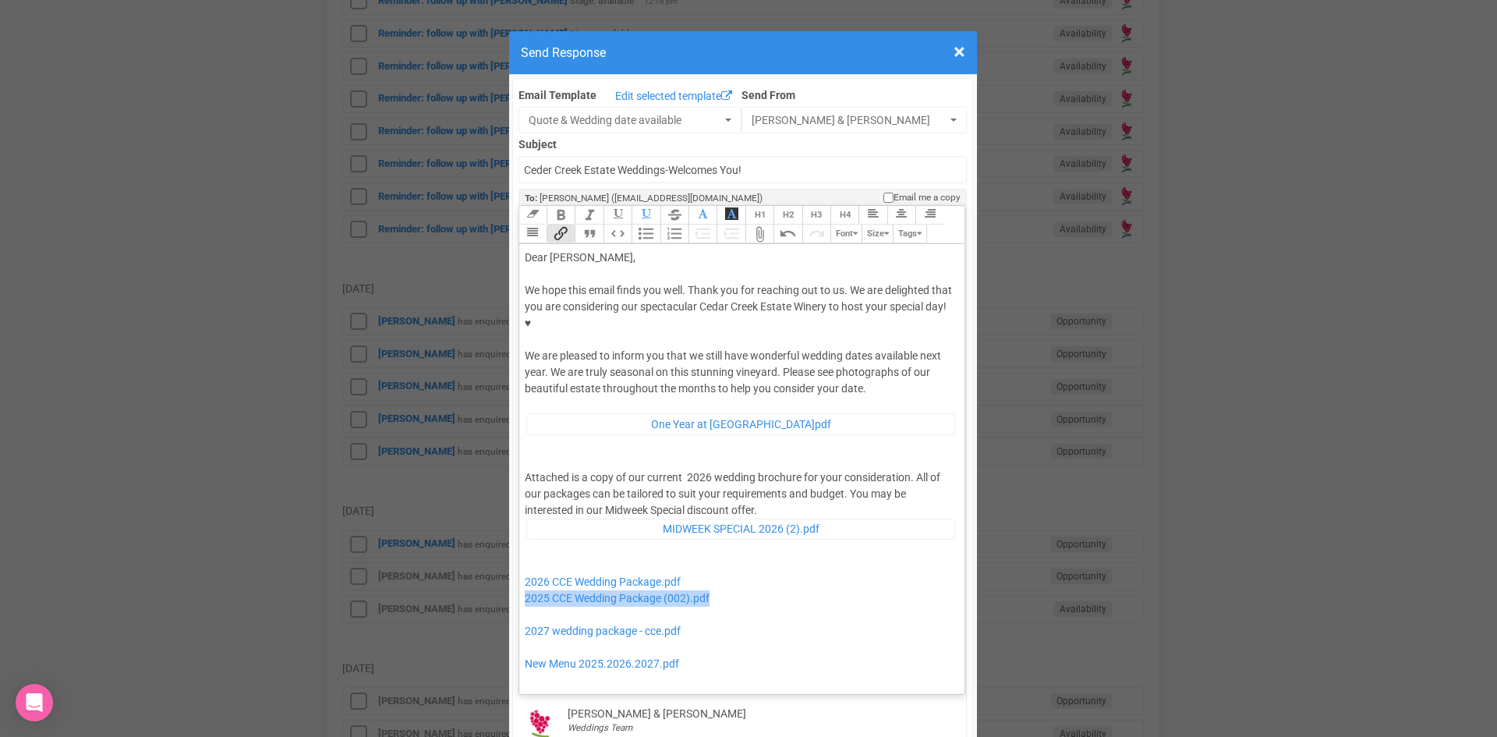
drag, startPoint x: 732, startPoint y: 552, endPoint x: 515, endPoint y: 556, distance: 216.8
click at [519, 556] on trix-editor "Dear [PERSON_NAME], We hope this email finds you well. Thank you for reaching o…" at bounding box center [742, 465] width 446 height 442
drag, startPoint x: 710, startPoint y: 588, endPoint x: 518, endPoint y: 563, distance: 193.4
click at [519, 563] on trix-editor "Dear [PERSON_NAME], We hope this email finds you well. Thank you for reaching o…" at bounding box center [742, 465] width 446 height 442
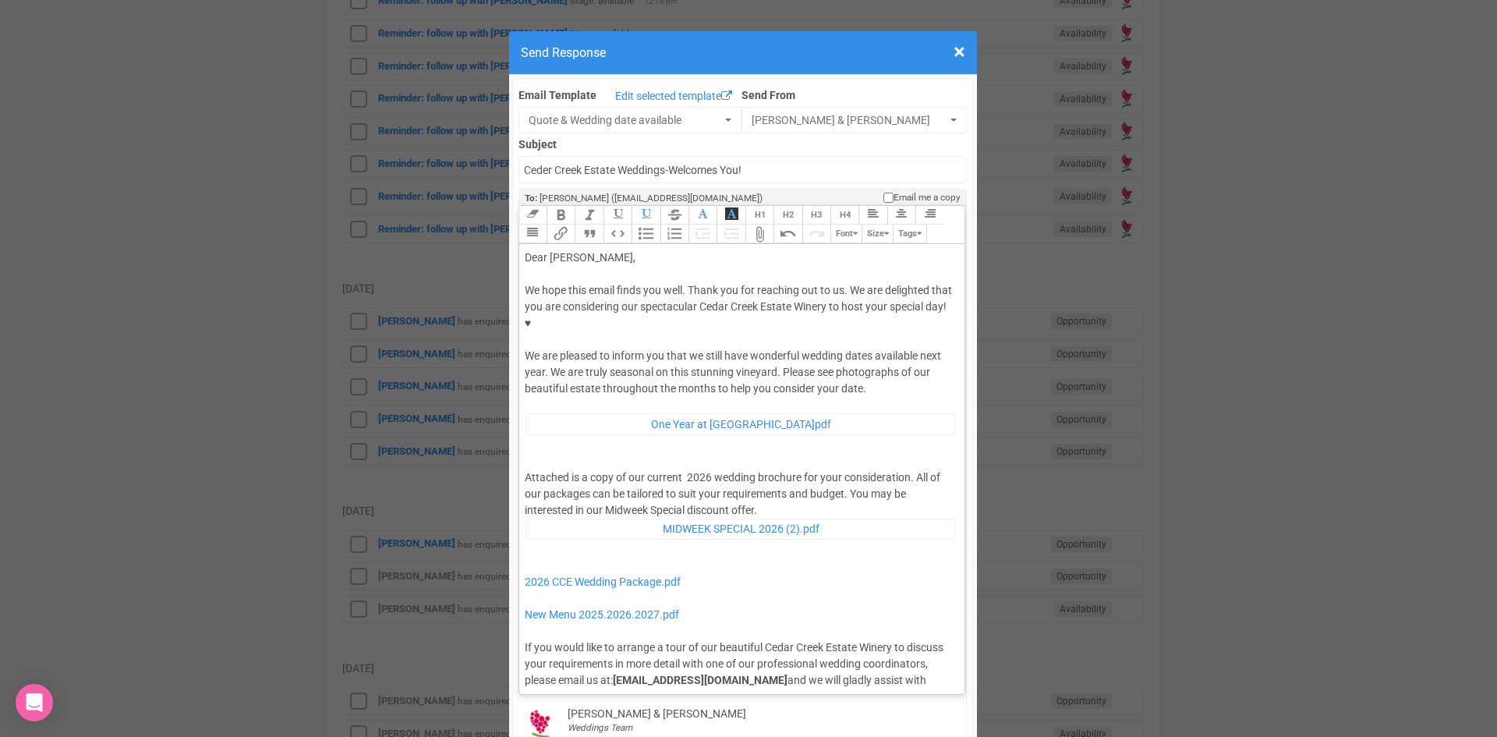
click at [758, 469] on div "Attached is a copy of our current 2026 wedding brochure for your consideration.…" at bounding box center [740, 586] width 430 height 235
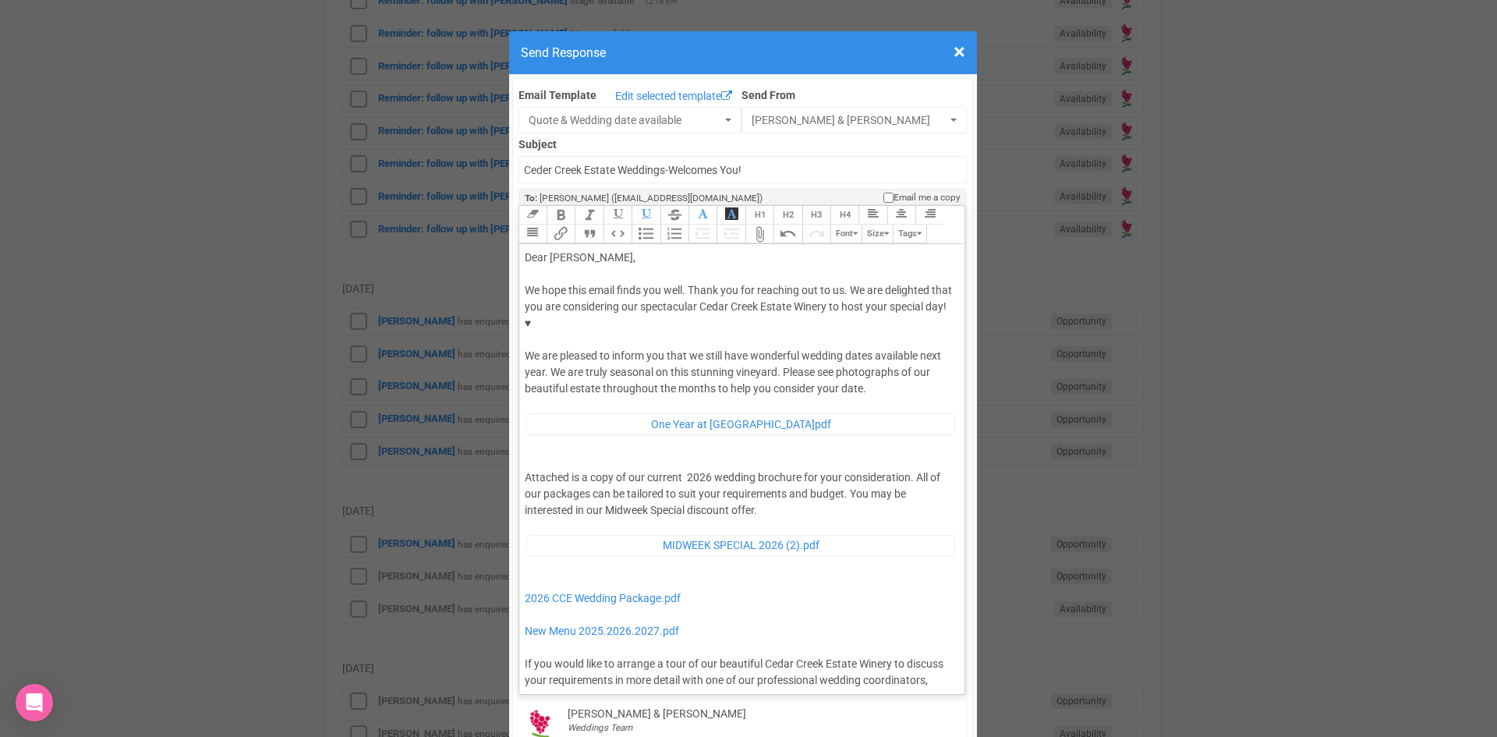
type trix-editor "<lor>Ipsu Dolors,</ame><con><adipis>&elit;</seddoe></tem><inc>Ut labo etdo magn…"
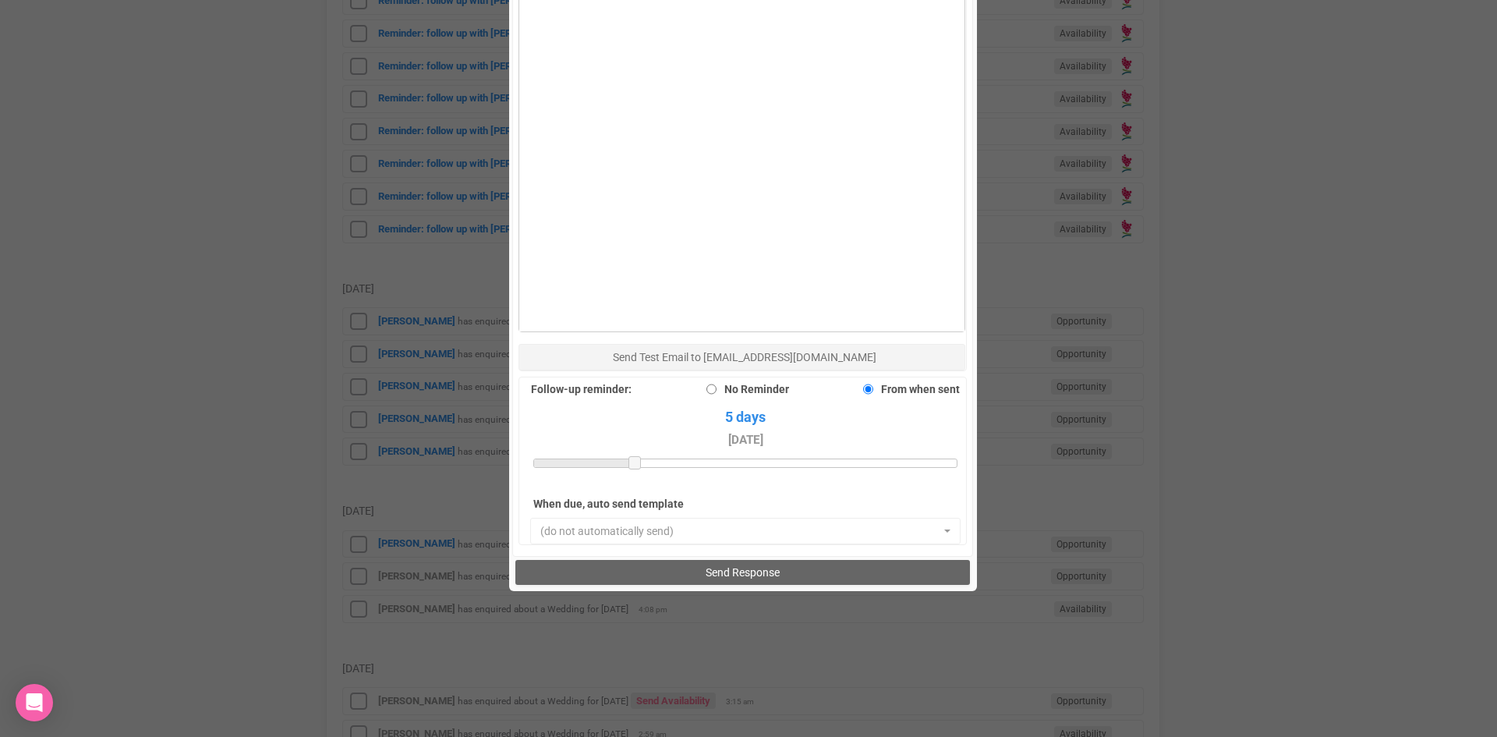
scroll to position [1080, 0]
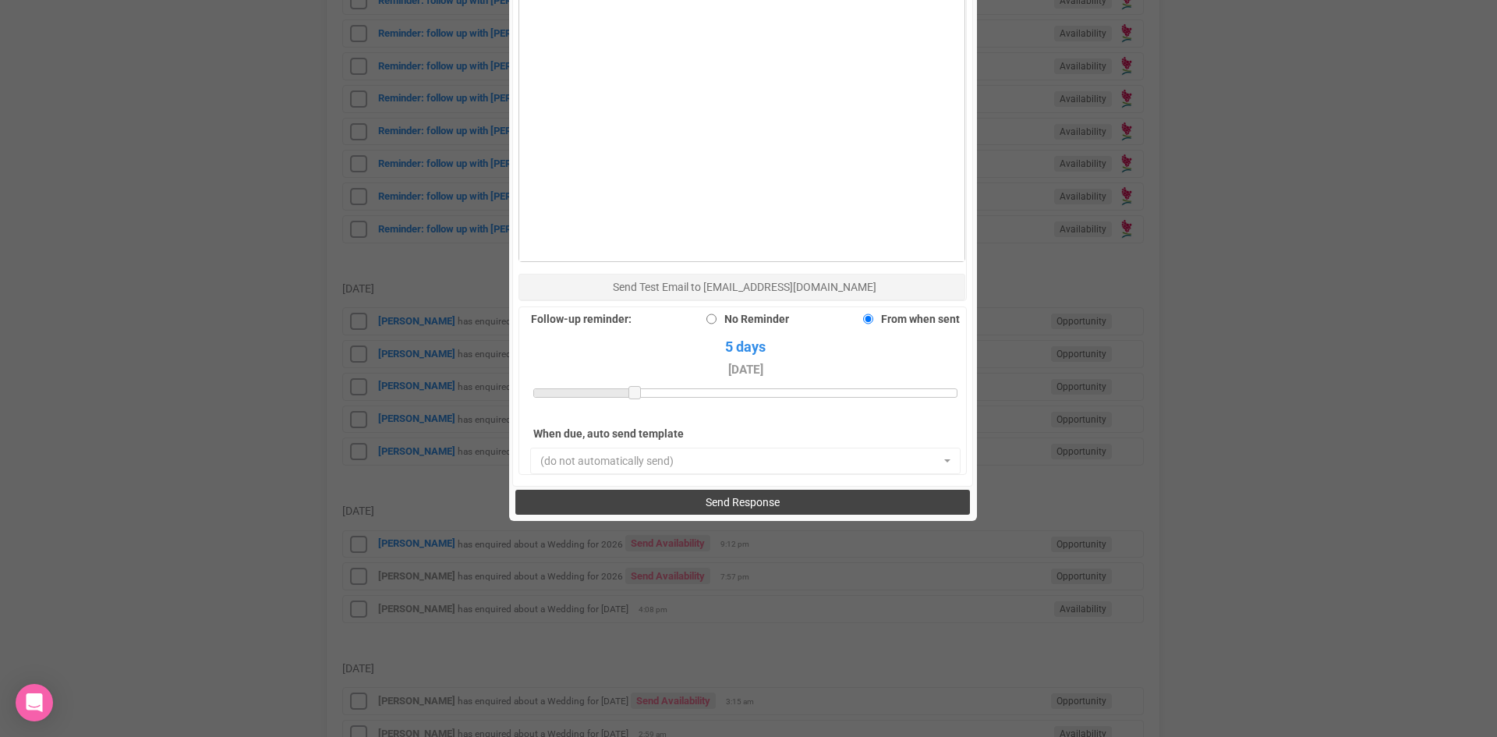
click at [673, 490] on button "Send Response" at bounding box center [742, 502] width 455 height 25
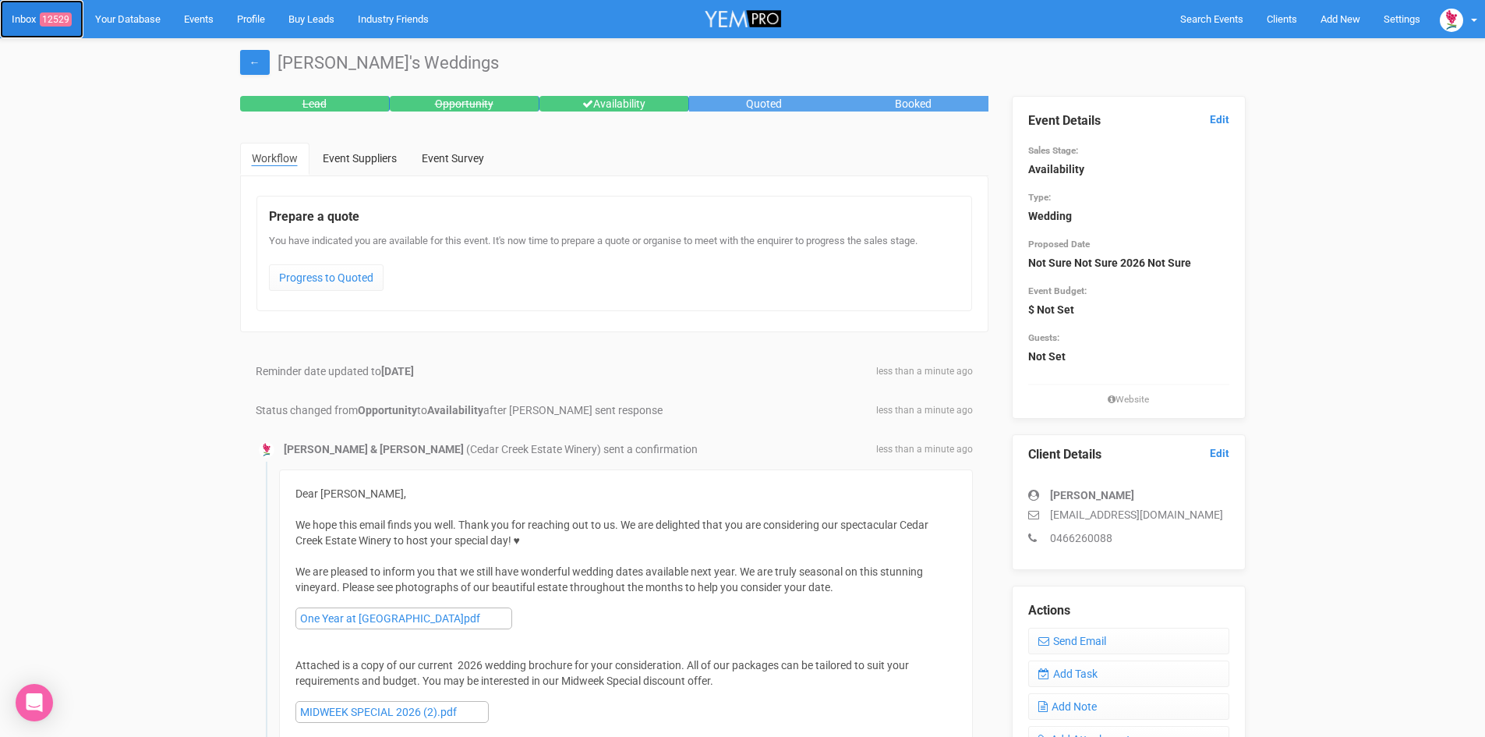
click at [58, 14] on span "12529" at bounding box center [56, 19] width 32 height 14
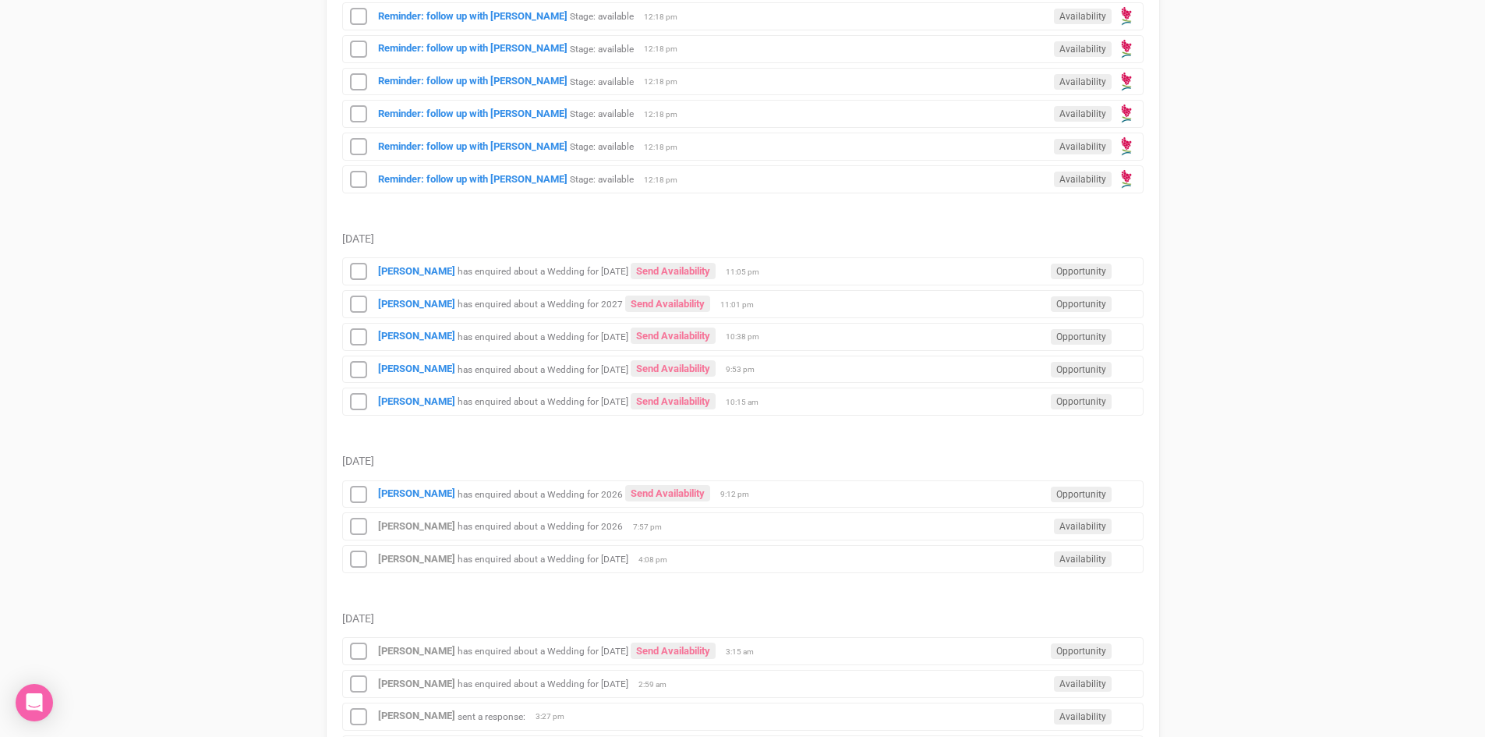
scroll to position [1637, 0]
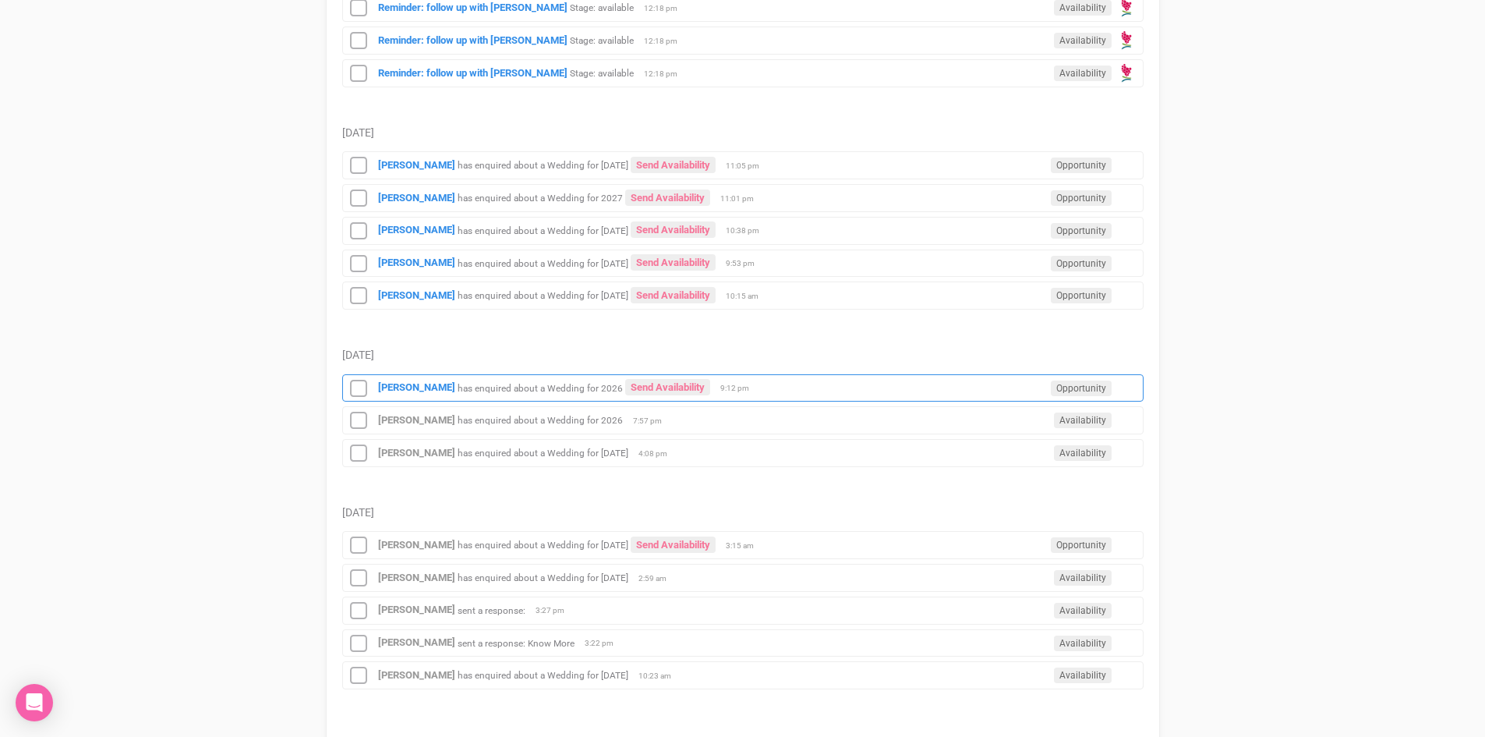
click at [394, 380] on div "Elle Wright has enquired about a Wedding for 2026 Send Availability Opportunity…" at bounding box center [743, 388] width 802 height 28
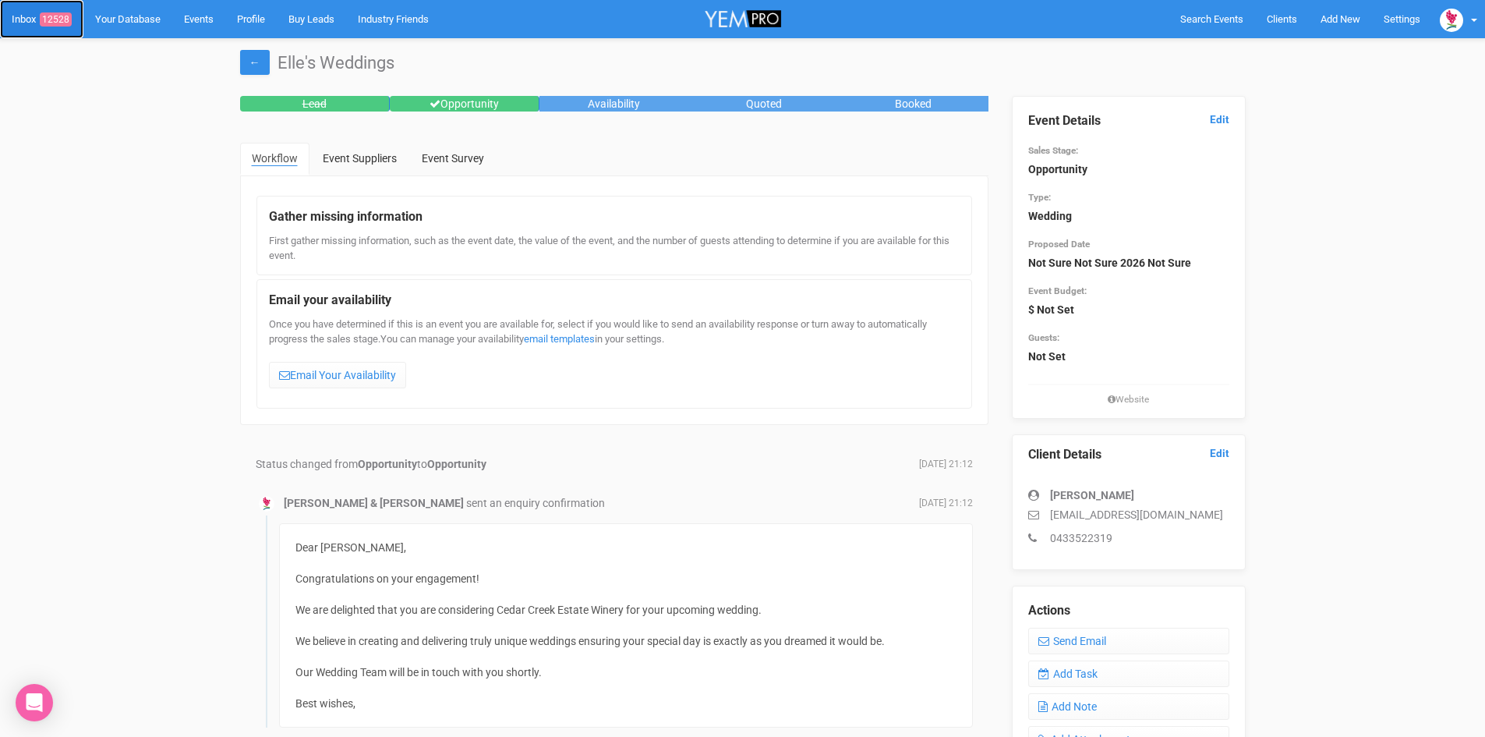
click at [56, 16] on span "12528" at bounding box center [56, 19] width 32 height 14
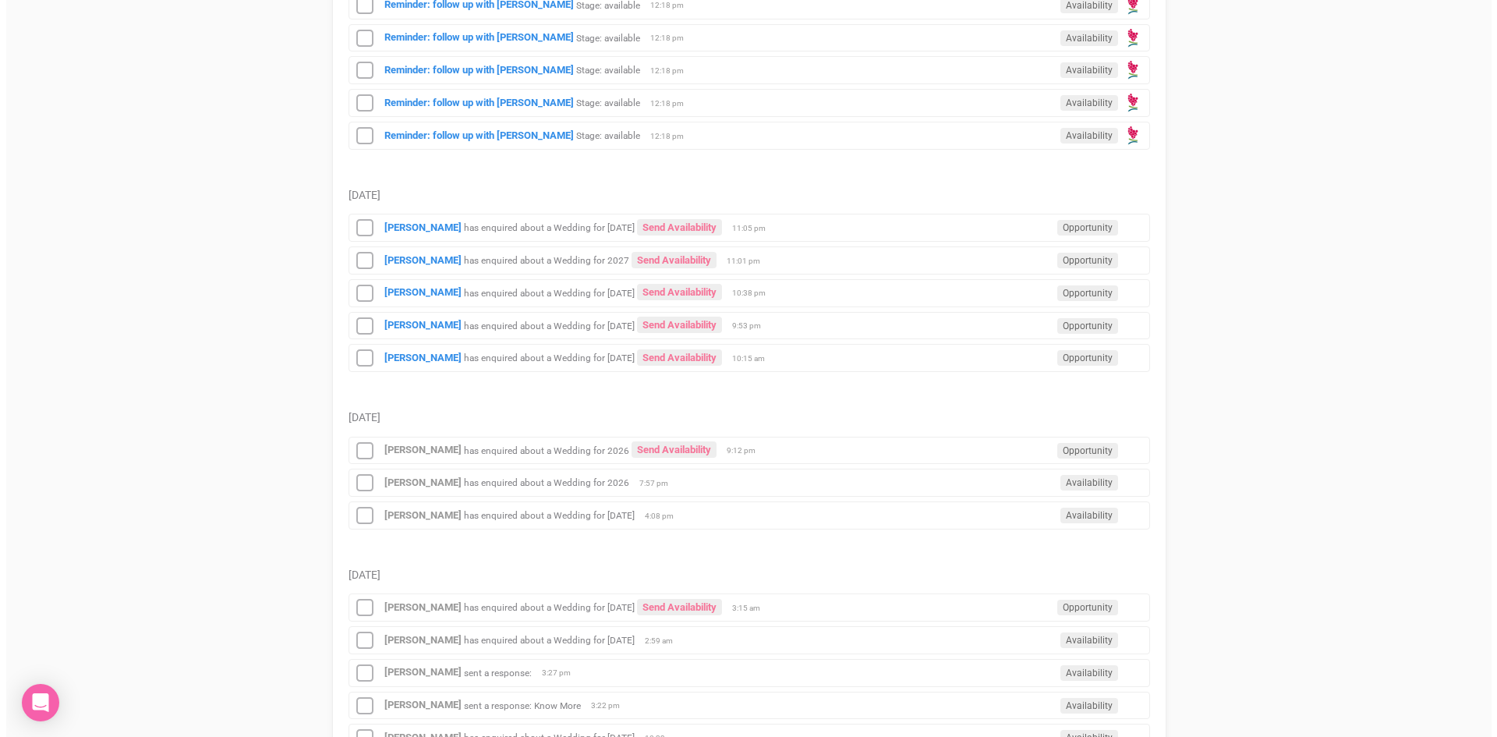
scroll to position [1729, 0]
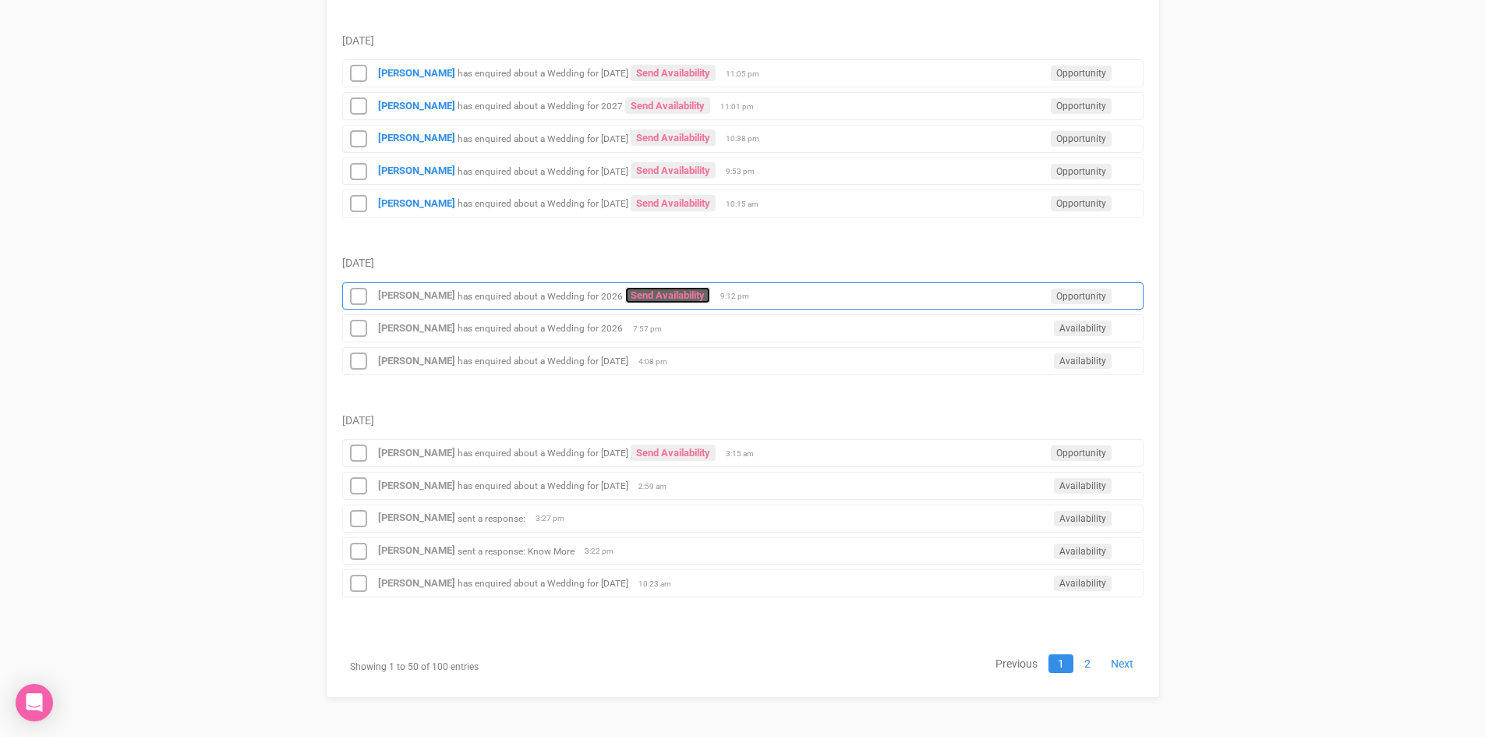
click at [642, 289] on link "Send Availability" at bounding box center [667, 295] width 85 height 16
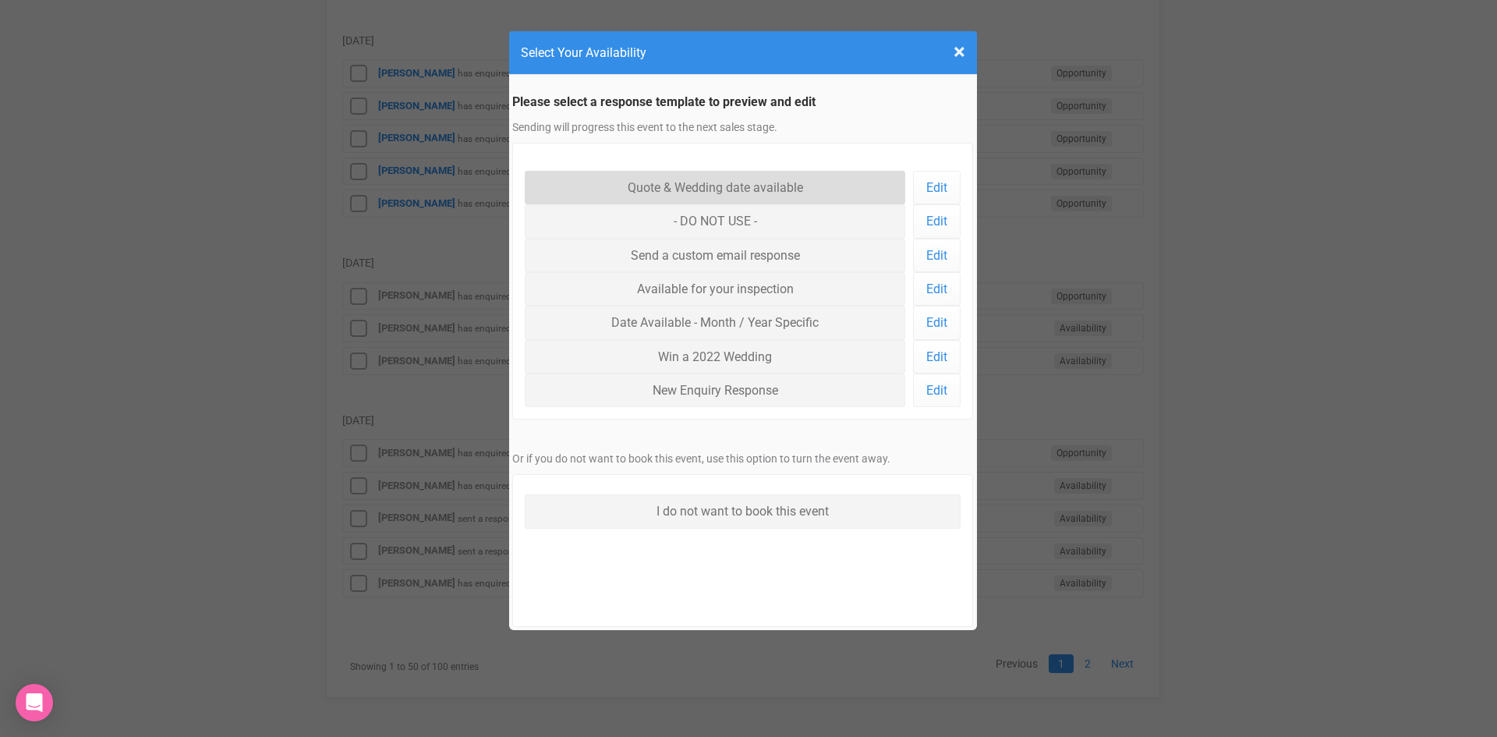
click at [666, 184] on link "Quote & Wedding date available" at bounding box center [715, 188] width 381 height 34
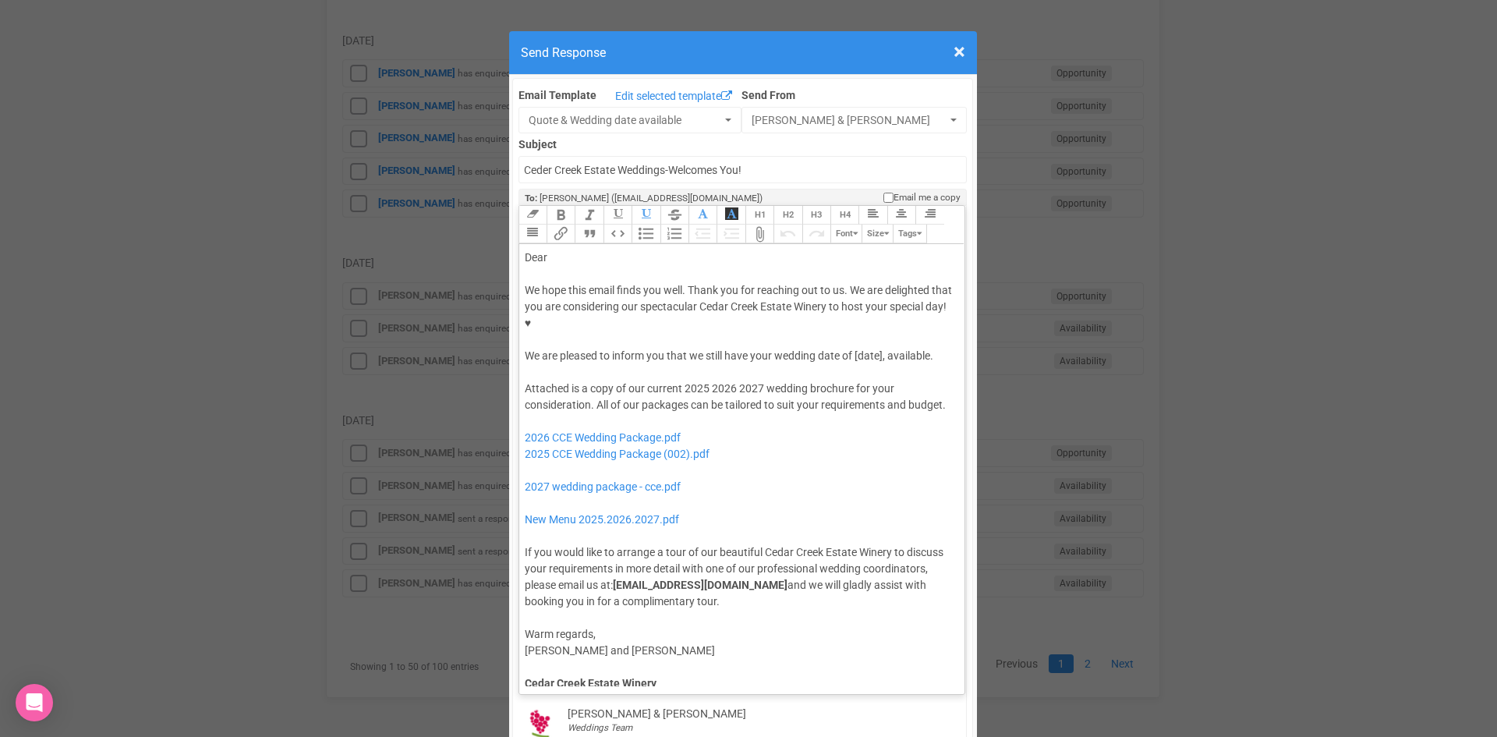
click at [590, 250] on div "Dear" at bounding box center [740, 258] width 430 height 16
click at [751, 306] on div "We hope this email finds you well. Thank you for reaching out to us. We are del…" at bounding box center [740, 323] width 430 height 82
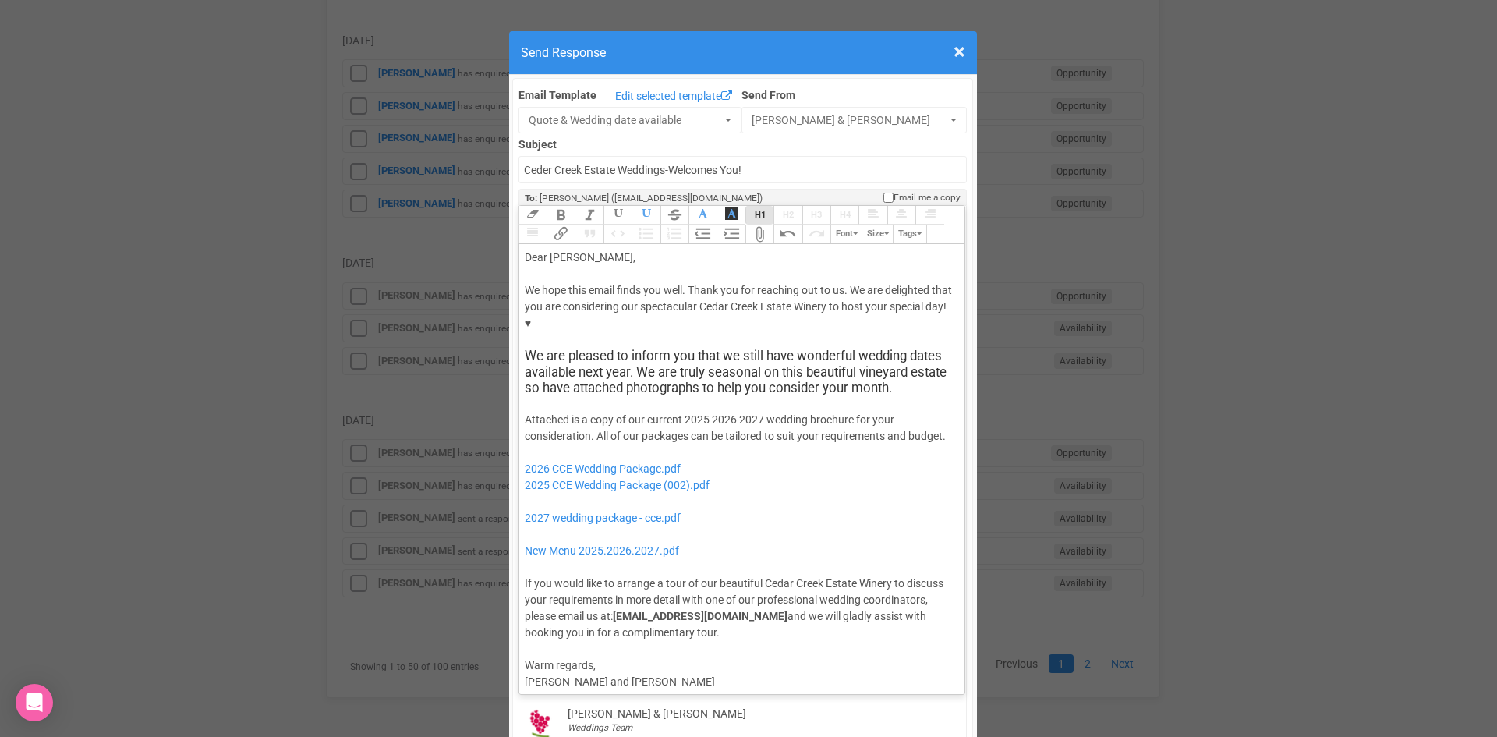
click at [755, 206] on trix-toolbar "Link Unlink Bold Italic Strikethrough H1 H2 H3 H4 Link Quote Code Bullets Numbe…" at bounding box center [741, 225] width 446 height 38
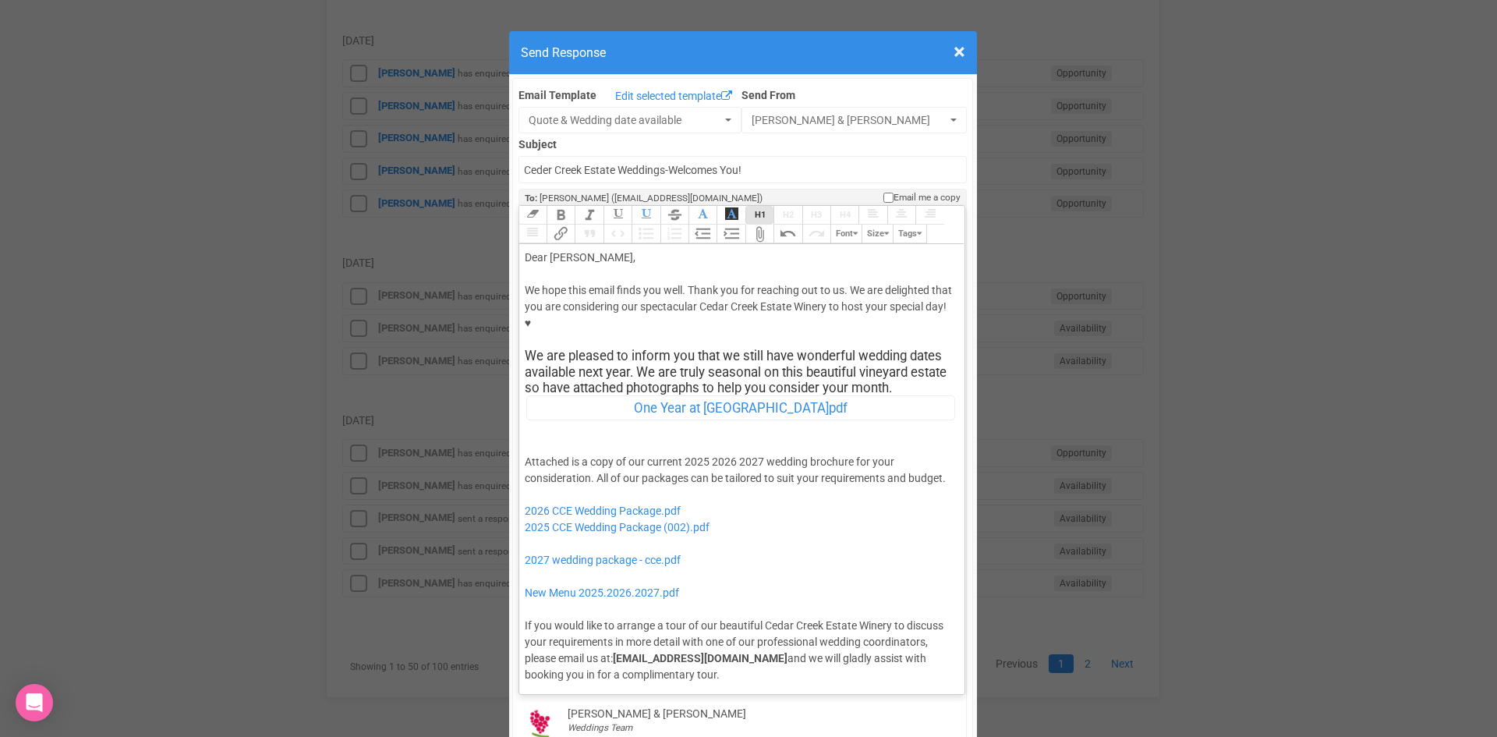
click at [757, 210] on span "H1" at bounding box center [760, 215] width 11 height 10
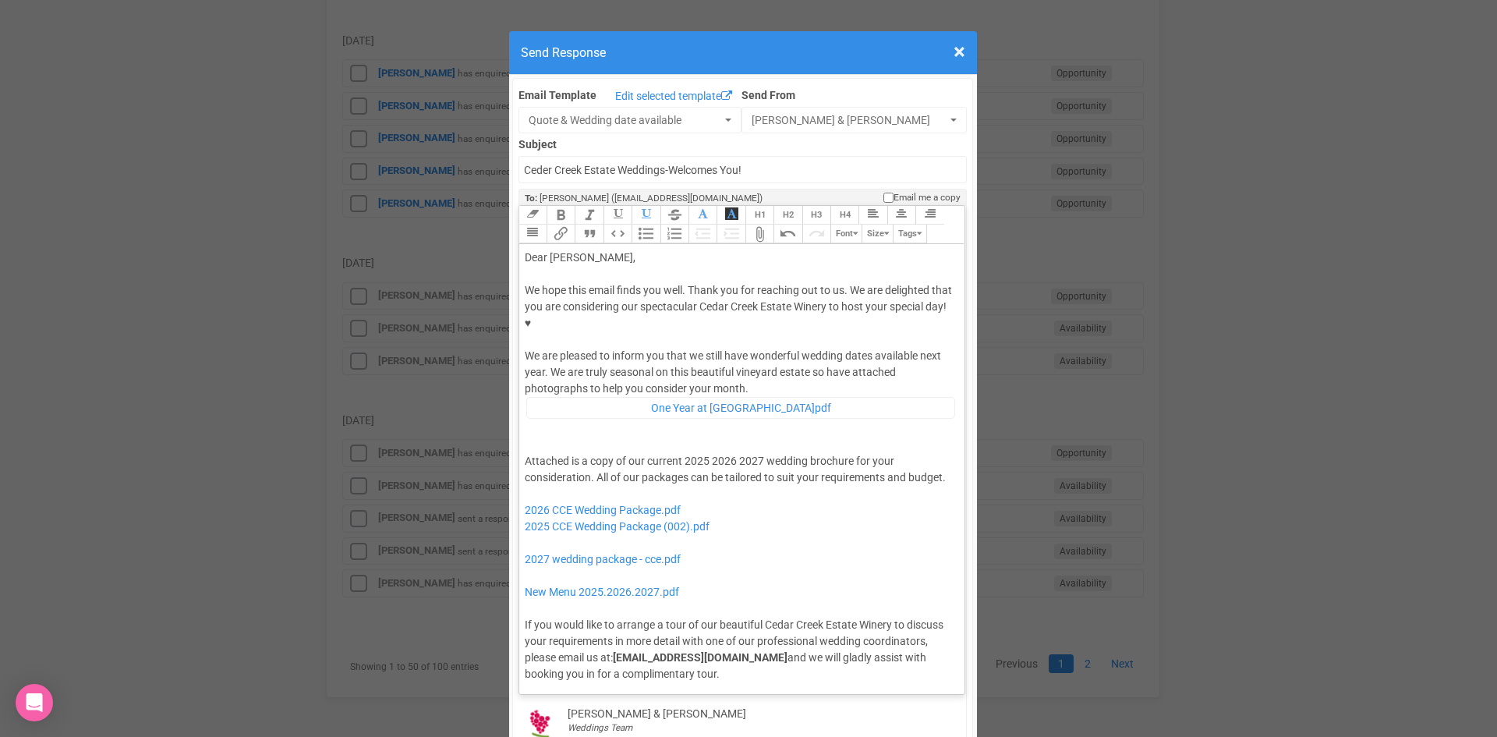
click at [758, 348] on div "We are pleased to inform you that we still have wonderful wedding dates availab…" at bounding box center [740, 392] width 430 height 88
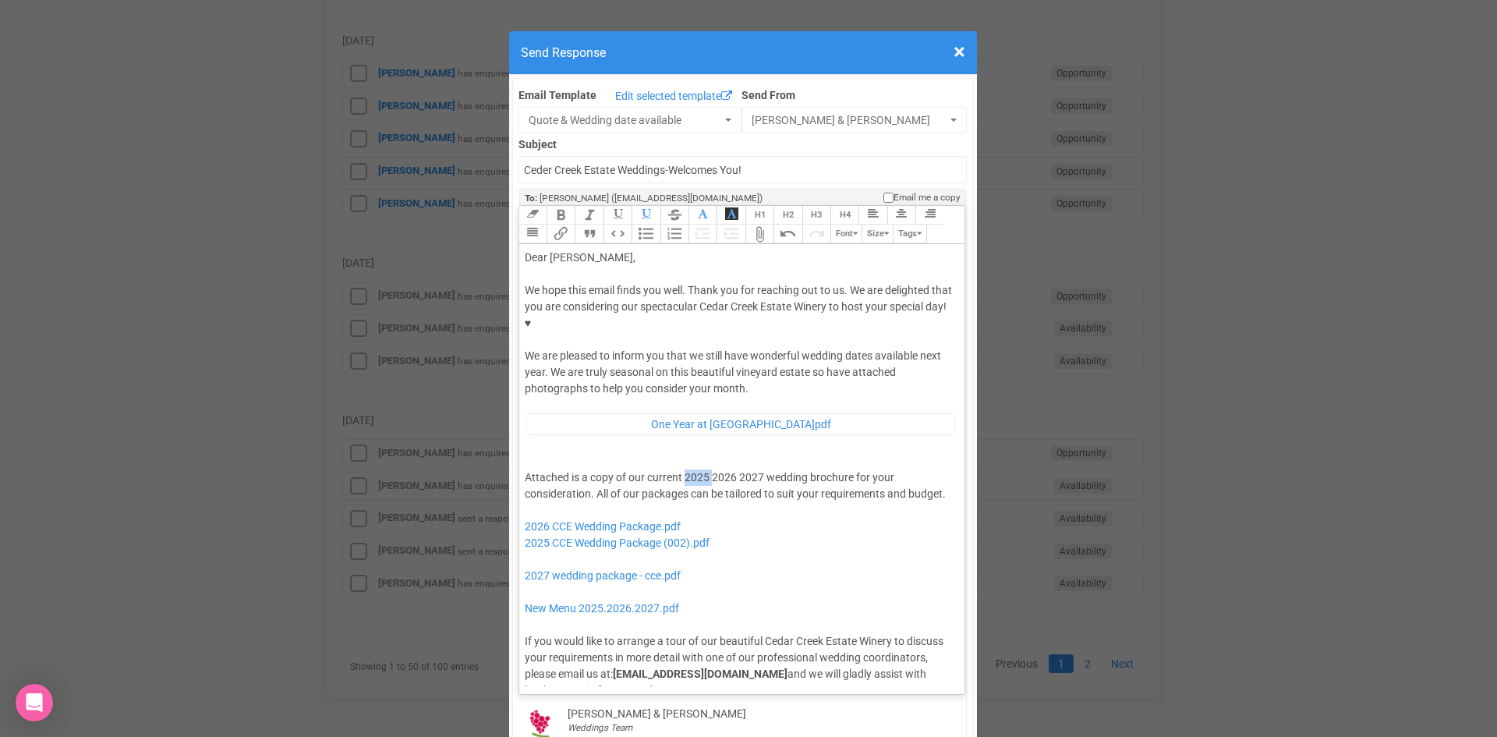
drag, startPoint x: 706, startPoint y: 426, endPoint x: 679, endPoint y: 426, distance: 27.3
click at [679, 469] on div "Attached is a copy of our current 2025 2026 2027 wedding brochure for your cons…" at bounding box center [740, 583] width 430 height 229
drag, startPoint x: 733, startPoint y: 424, endPoint x: 706, endPoint y: 430, distance: 28.0
click at [706, 469] on div "Attached is a copy of our current 2026 2027 wedding brochure for your considera…" at bounding box center [740, 583] width 430 height 229
click at [852, 469] on div "Attached is a copy of our current 2026 wedding brochure for your consideration.…" at bounding box center [740, 583] width 430 height 229
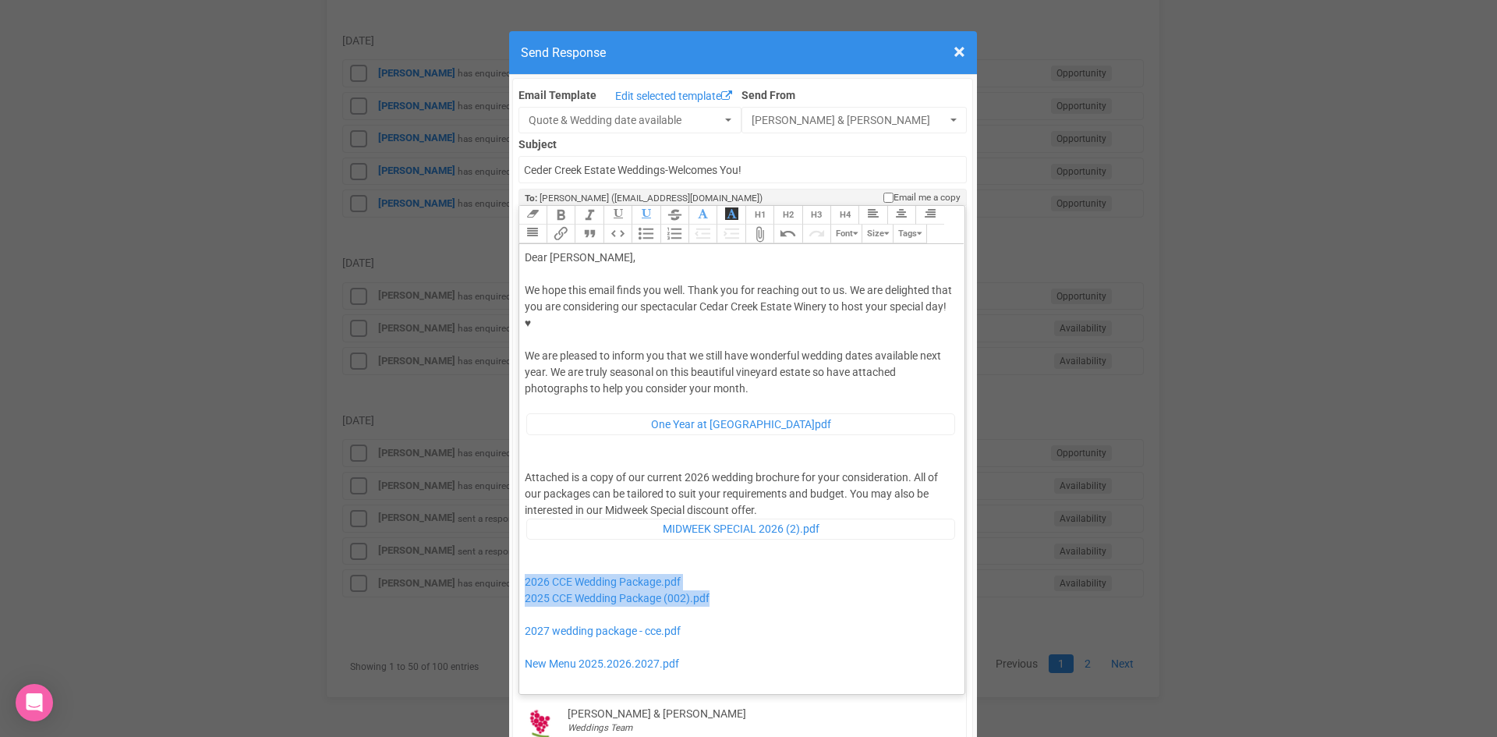
click at [733, 542] on div "Attached is a copy of our current 2026 wedding brochure for your consideration.…" at bounding box center [740, 611] width 430 height 285
click at [735, 537] on div "Attached is a copy of our current 2026 wedding brochure for your consideration.…" at bounding box center [740, 611] width 430 height 285
drag, startPoint x: 740, startPoint y: 547, endPoint x: 519, endPoint y: 557, distance: 220.9
click at [525, 557] on div "Attached is a copy of our current 2026 wedding brochure for your consideration.…" at bounding box center [740, 611] width 430 height 285
drag, startPoint x: 712, startPoint y: 584, endPoint x: 519, endPoint y: 566, distance: 193.4
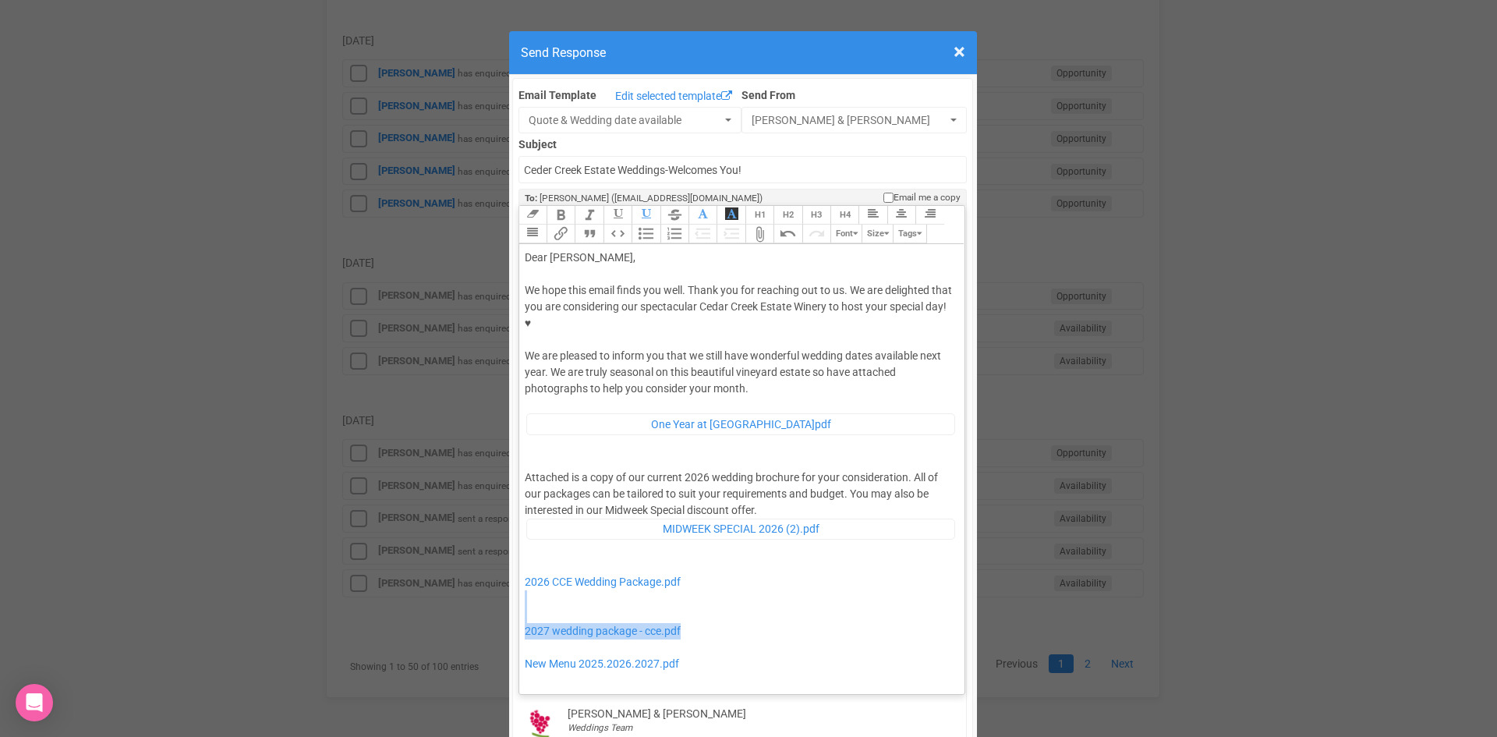
click at [525, 566] on div "Attached is a copy of our current 2026 wedding brochure for your consideration.…" at bounding box center [740, 611] width 430 height 285
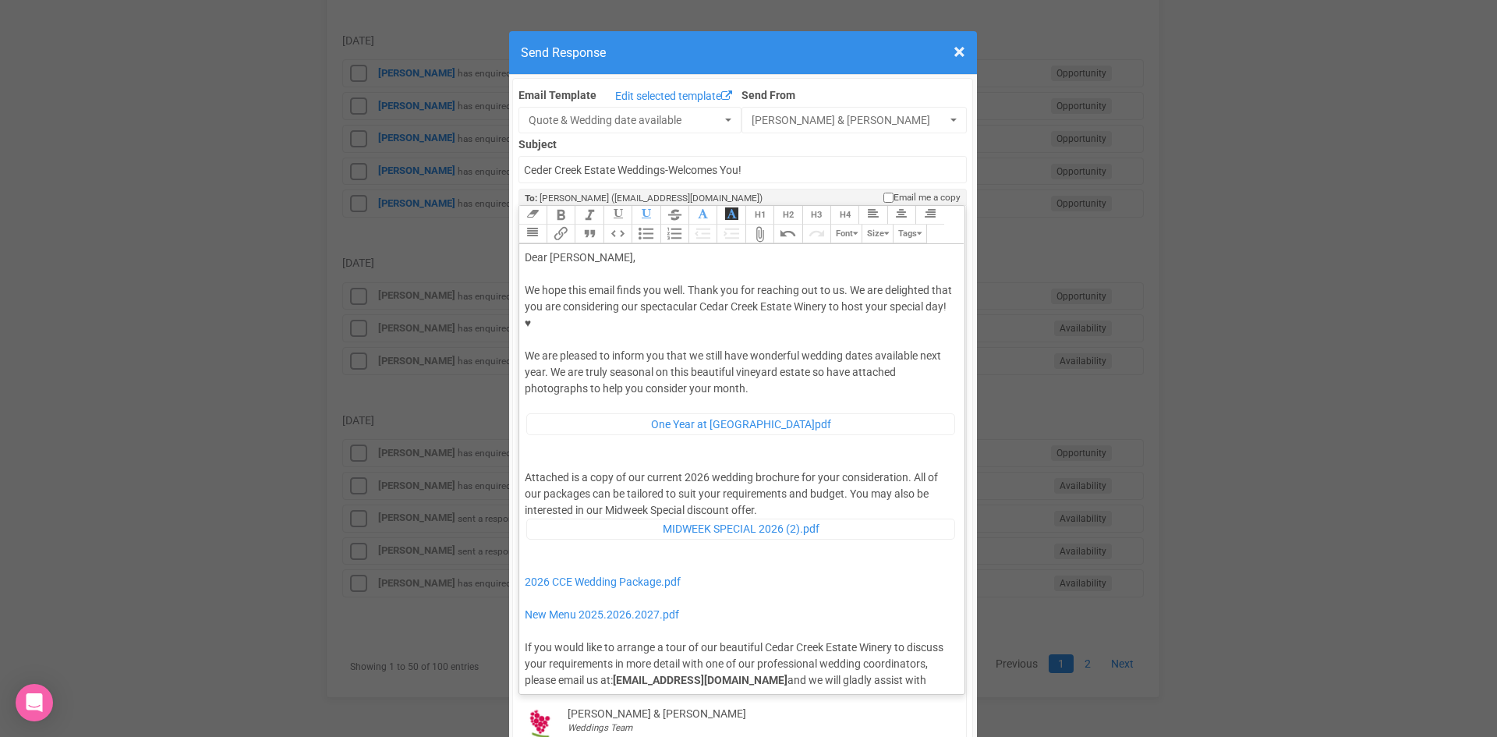
click at [763, 469] on div "Attached is a copy of our current 2026 wedding brochure for your consideration.…" at bounding box center [740, 586] width 430 height 235
type trix-editor "<div>Dear Elle,</div><div><strong>&nbsp;</strong></div><div>We hope this email …"
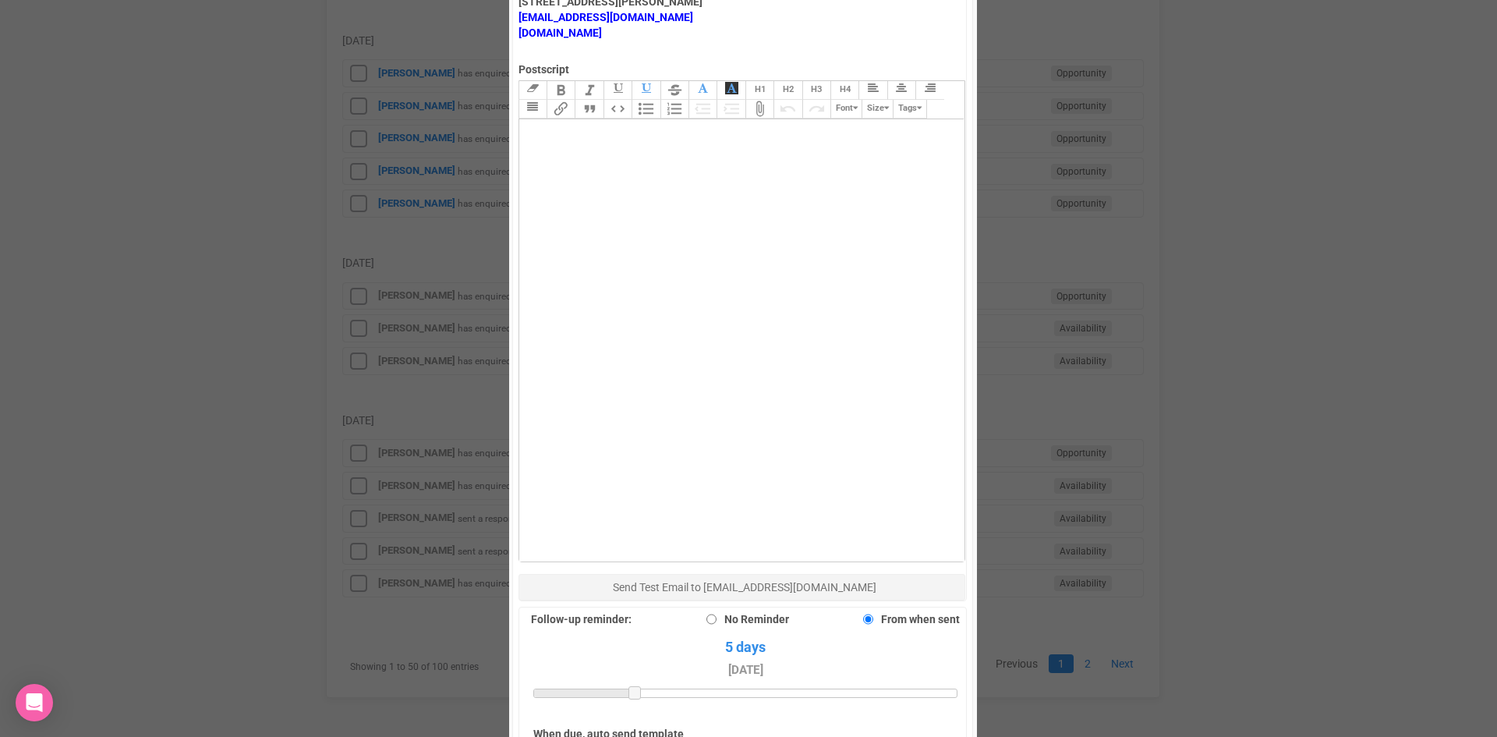
scroll to position [1080, 0]
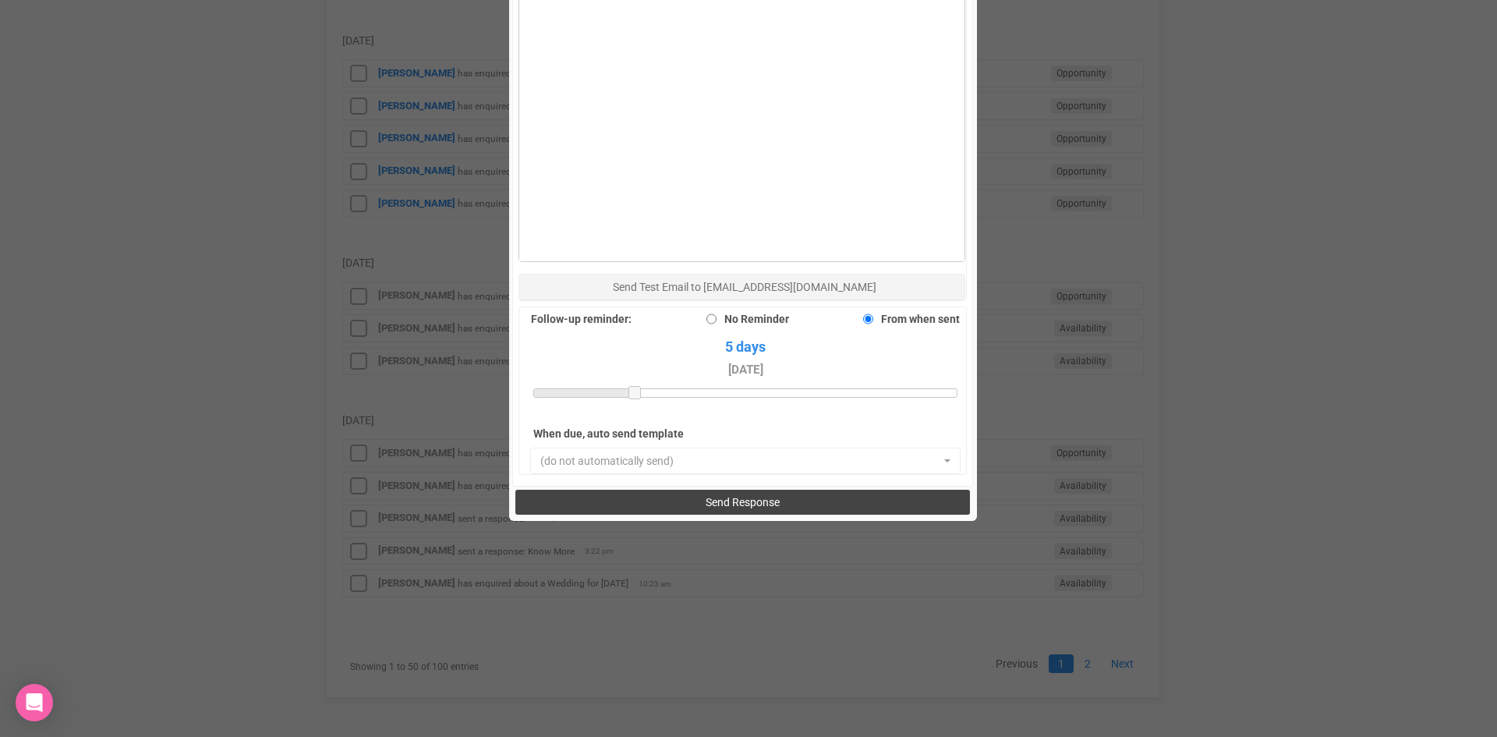
click at [683, 490] on button "Send Response" at bounding box center [742, 502] width 455 height 25
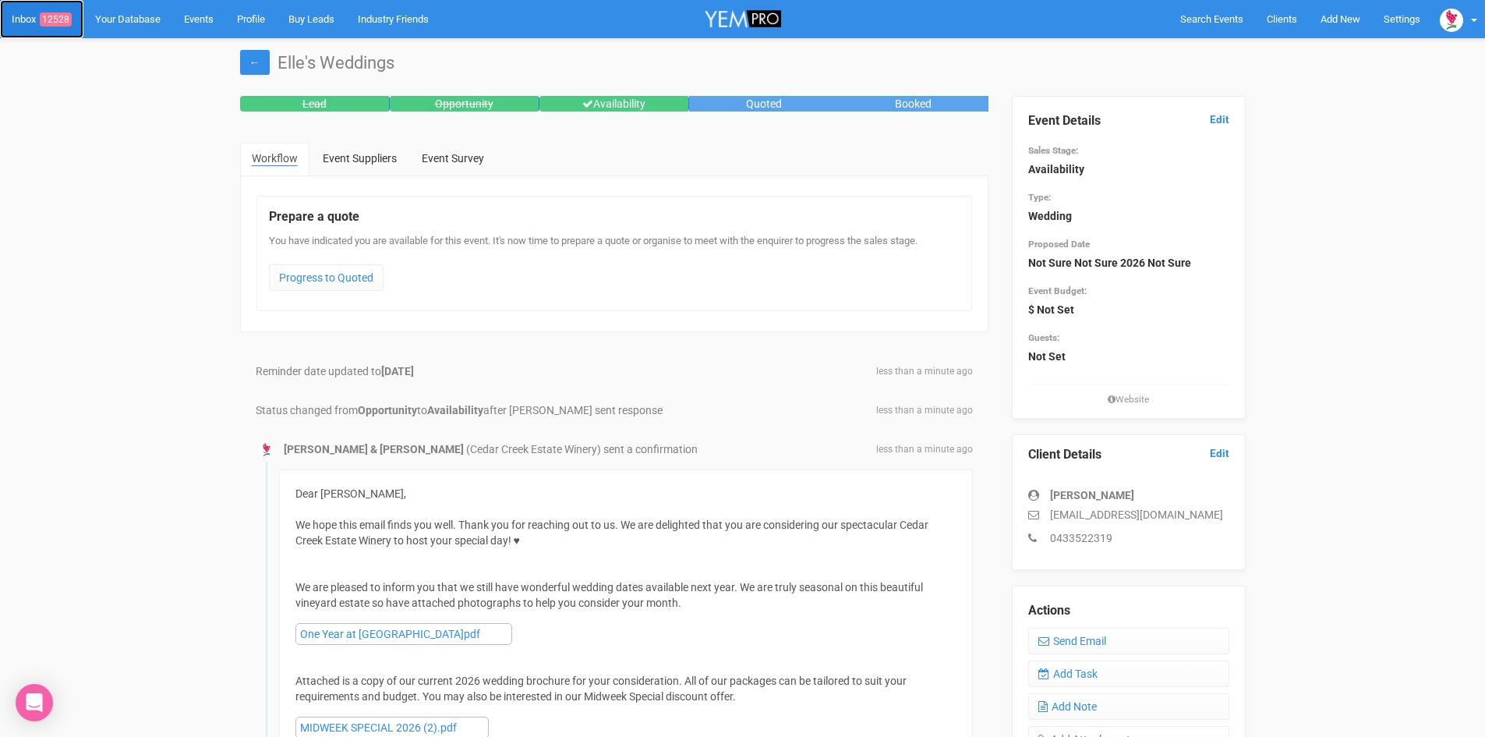
click at [58, 12] on link "Inbox 12528" at bounding box center [41, 19] width 83 height 38
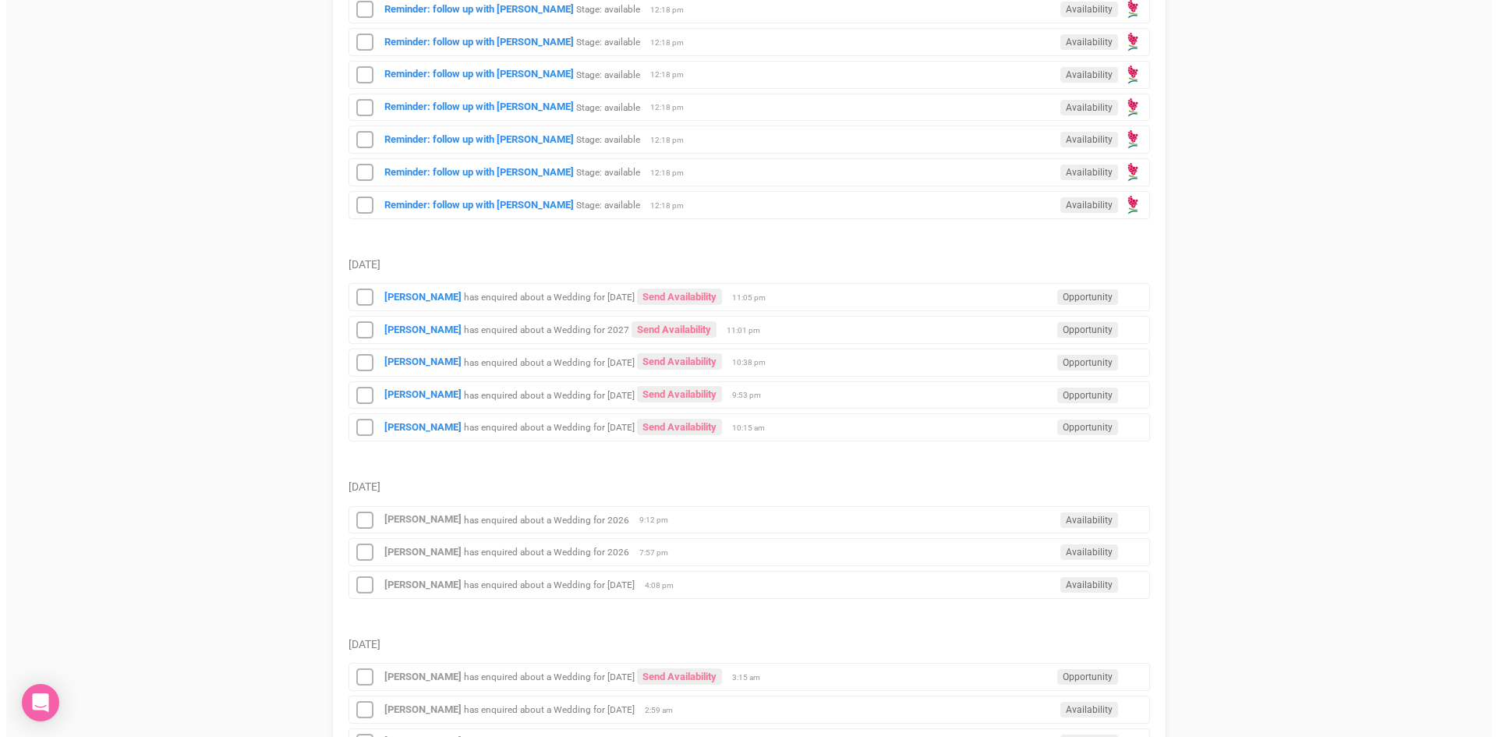
scroll to position [1715, 0]
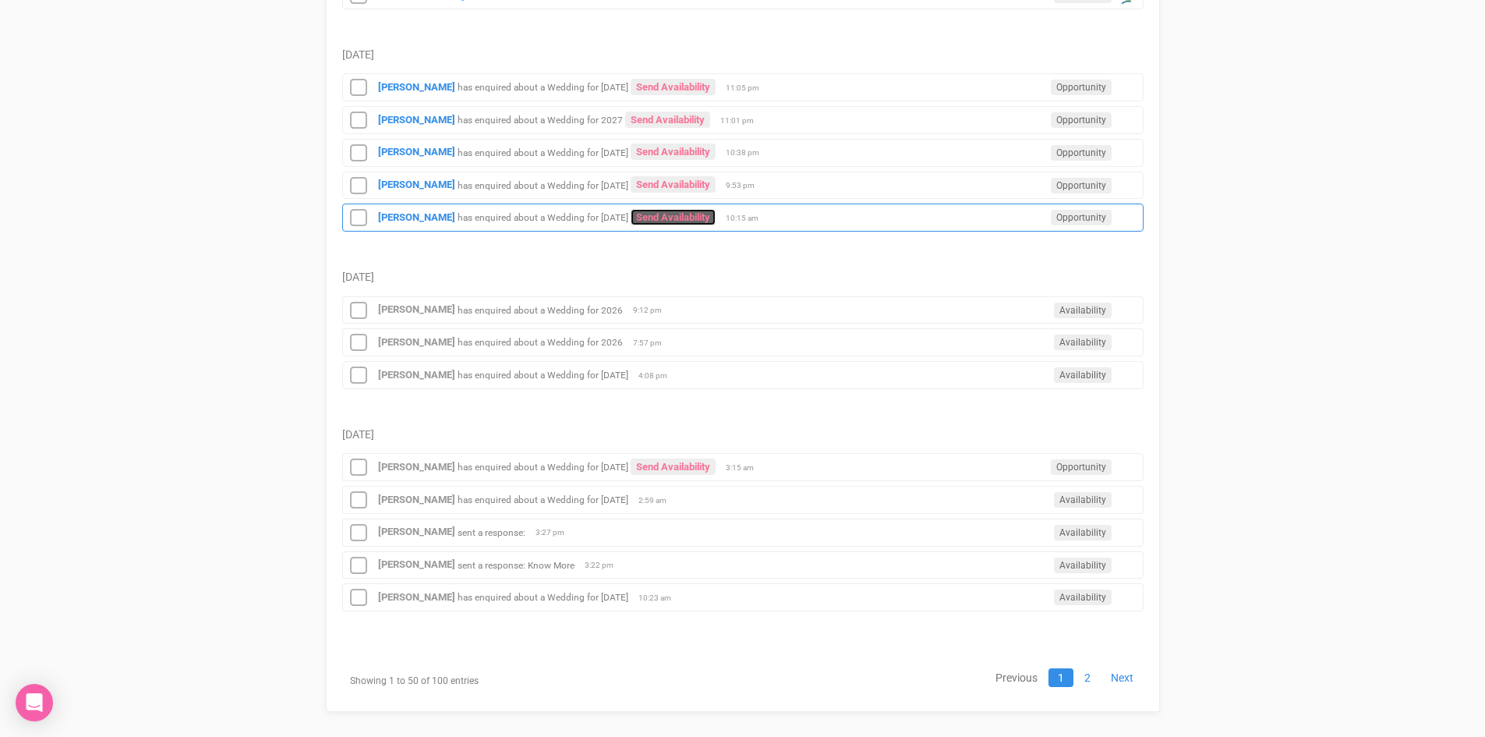
click at [632, 211] on link "Send Availability" at bounding box center [673, 217] width 85 height 16
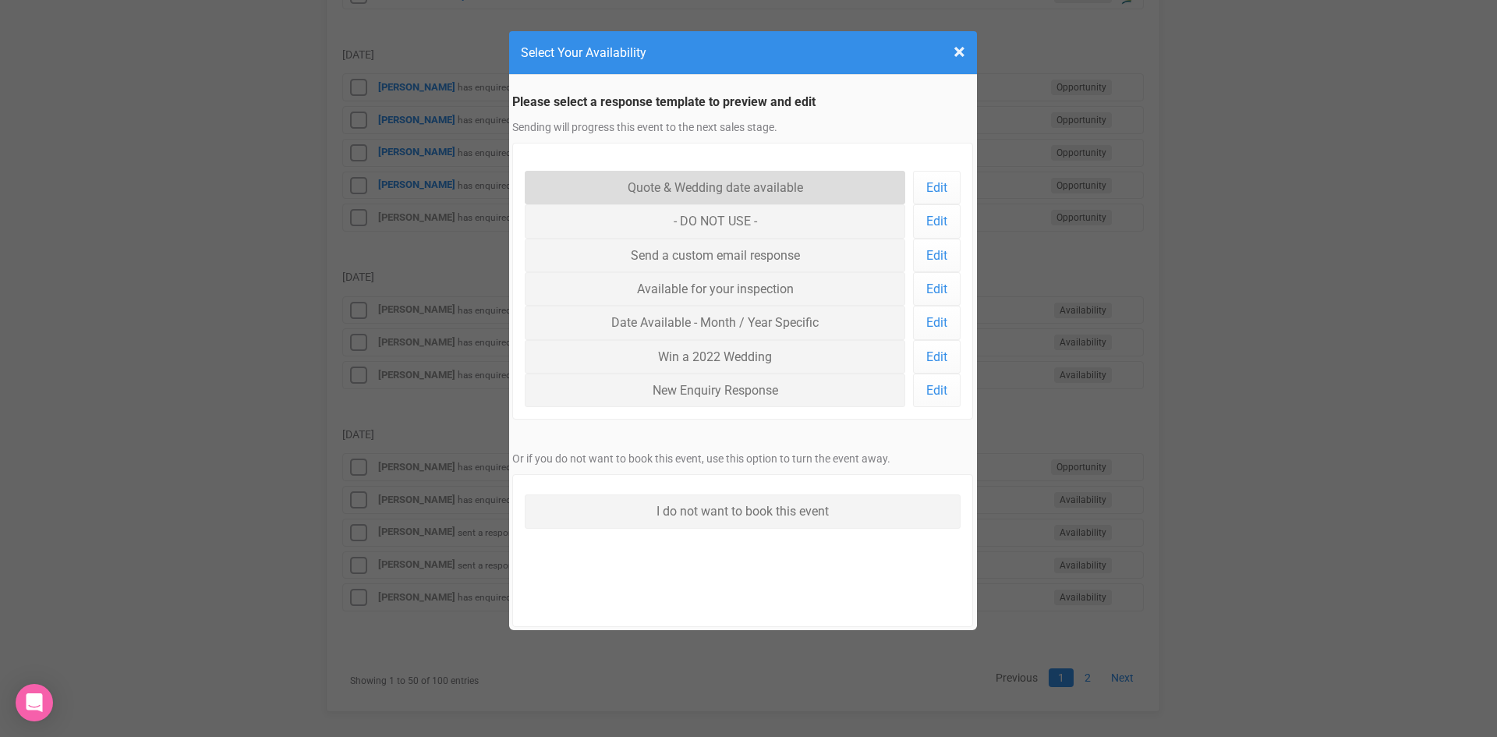
click at [681, 182] on link "Quote & Wedding date available" at bounding box center [715, 188] width 381 height 34
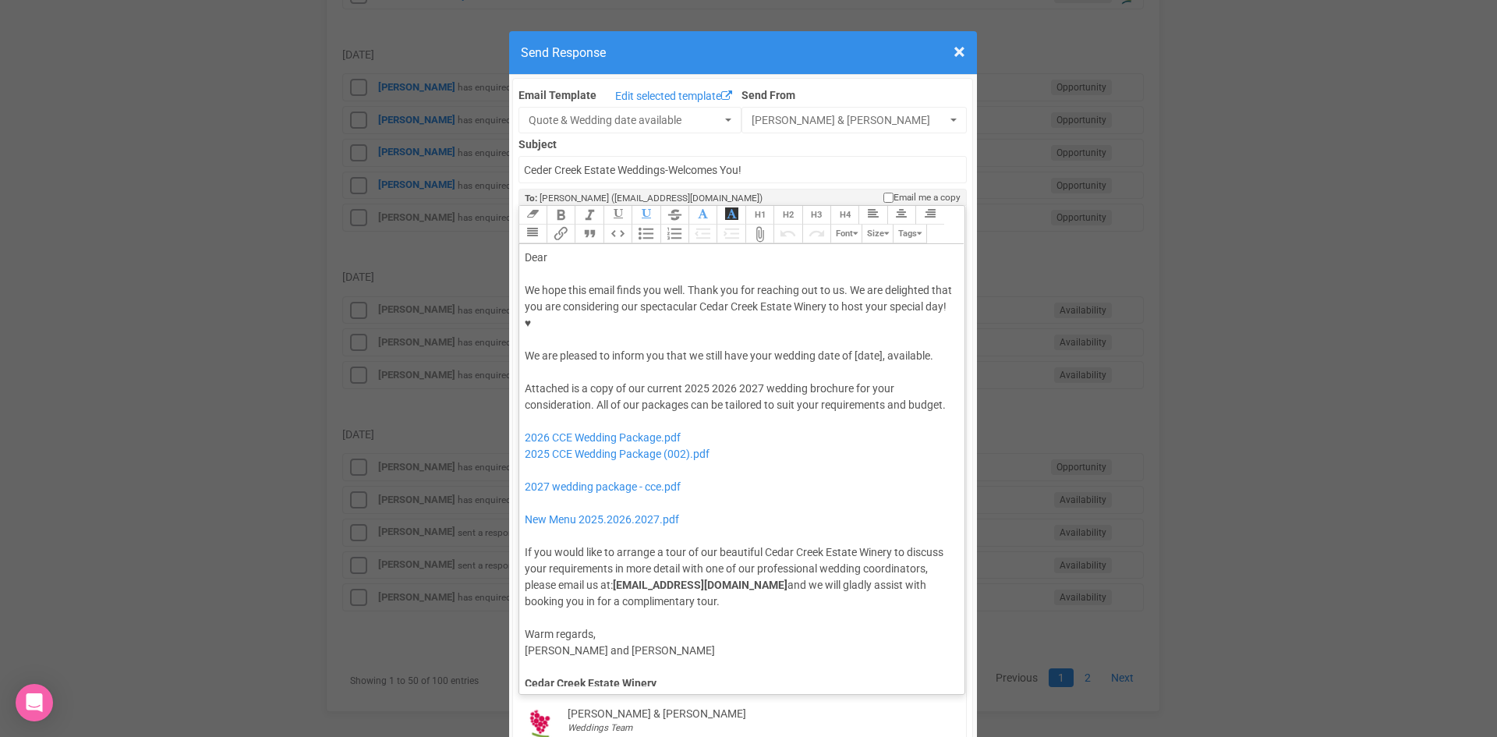
click at [588, 250] on div "Dear" at bounding box center [740, 258] width 430 height 16
click at [753, 307] on div "We hope this email finds you well. Thank you for reaching out to us. We are del…" at bounding box center [740, 323] width 430 height 82
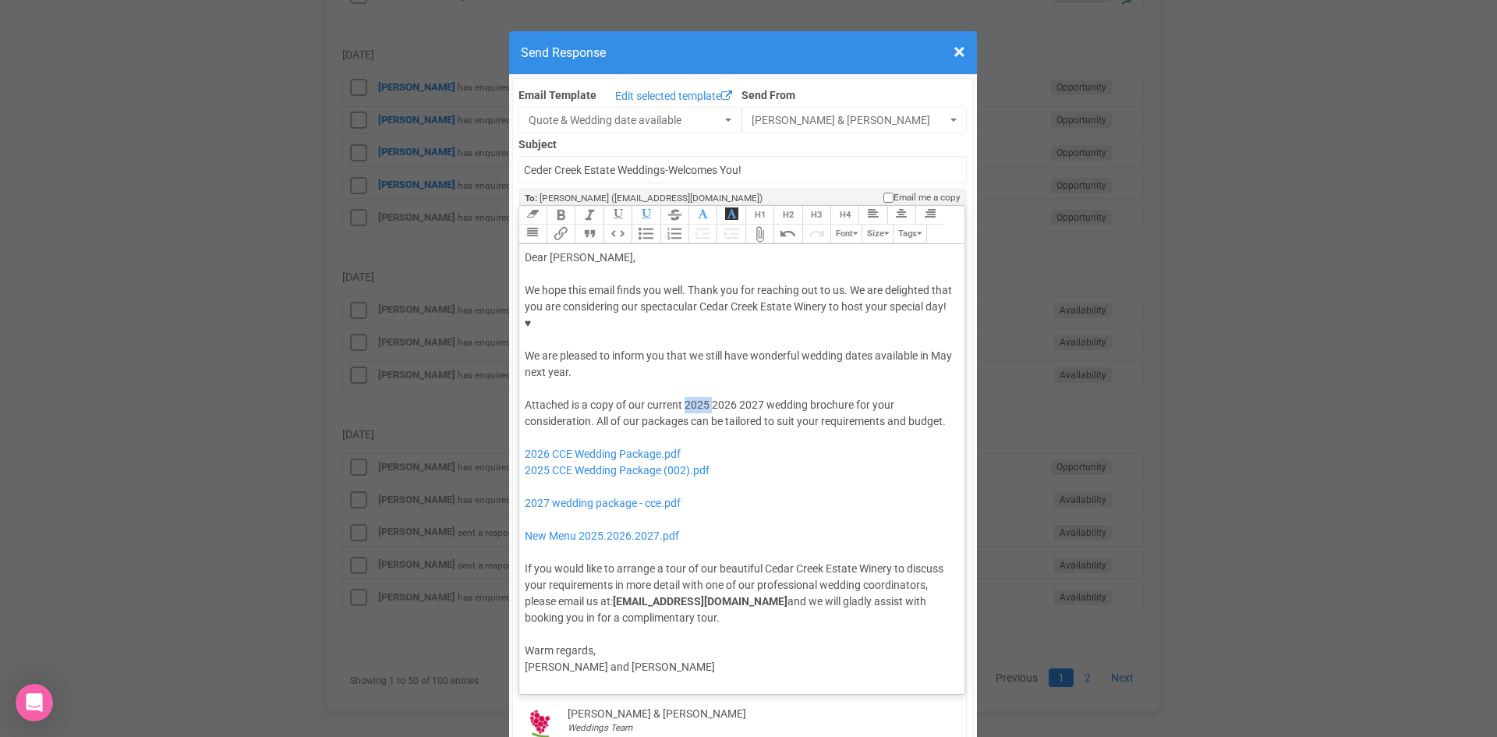
drag, startPoint x: 706, startPoint y: 353, endPoint x: 681, endPoint y: 357, distance: 25.3
click at [681, 397] on div "Attached is a copy of our current 2025 2026 2027 wedding brochure for your cons…" at bounding box center [740, 511] width 430 height 229
drag, startPoint x: 731, startPoint y: 356, endPoint x: 707, endPoint y: 356, distance: 23.4
click at [707, 397] on div "Attached is a copy of our current 2026 2027 wedding brochure for your considera…" at bounding box center [740, 511] width 430 height 229
click at [848, 397] on div "Attached is a copy of our current 2026 wedding brochure for your consideration.…" at bounding box center [740, 511] width 430 height 229
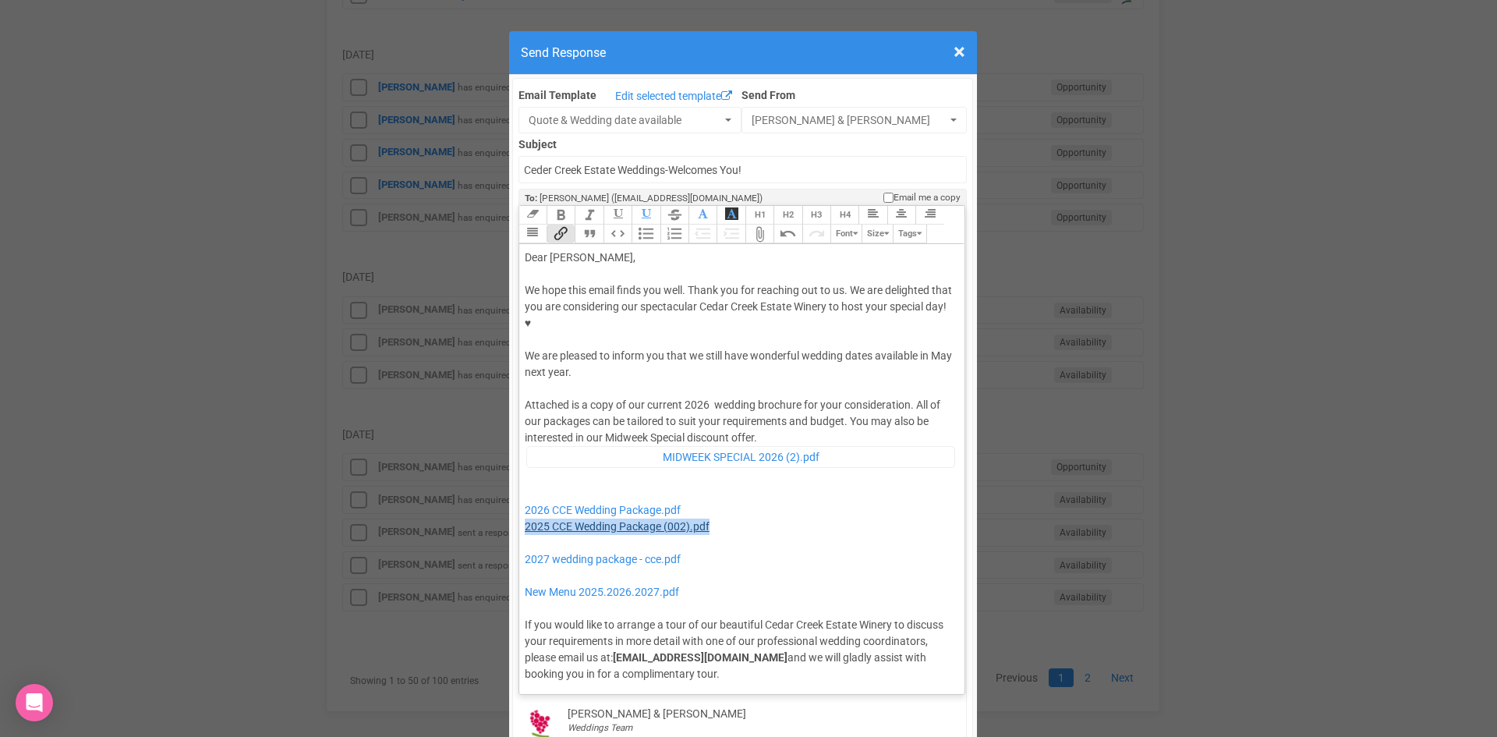
drag, startPoint x: 720, startPoint y: 479, endPoint x: 519, endPoint y: 481, distance: 200.4
click at [525, 481] on div "Attached is a copy of our current 2026 wedding brochure for your consideration.…" at bounding box center [740, 539] width 430 height 285
drag, startPoint x: 686, startPoint y: 508, endPoint x: 536, endPoint y: 493, distance: 150.4
click at [536, 493] on div "Attached is a copy of our current 2026 wedding brochure for your consideration.…" at bounding box center [740, 539] width 430 height 285
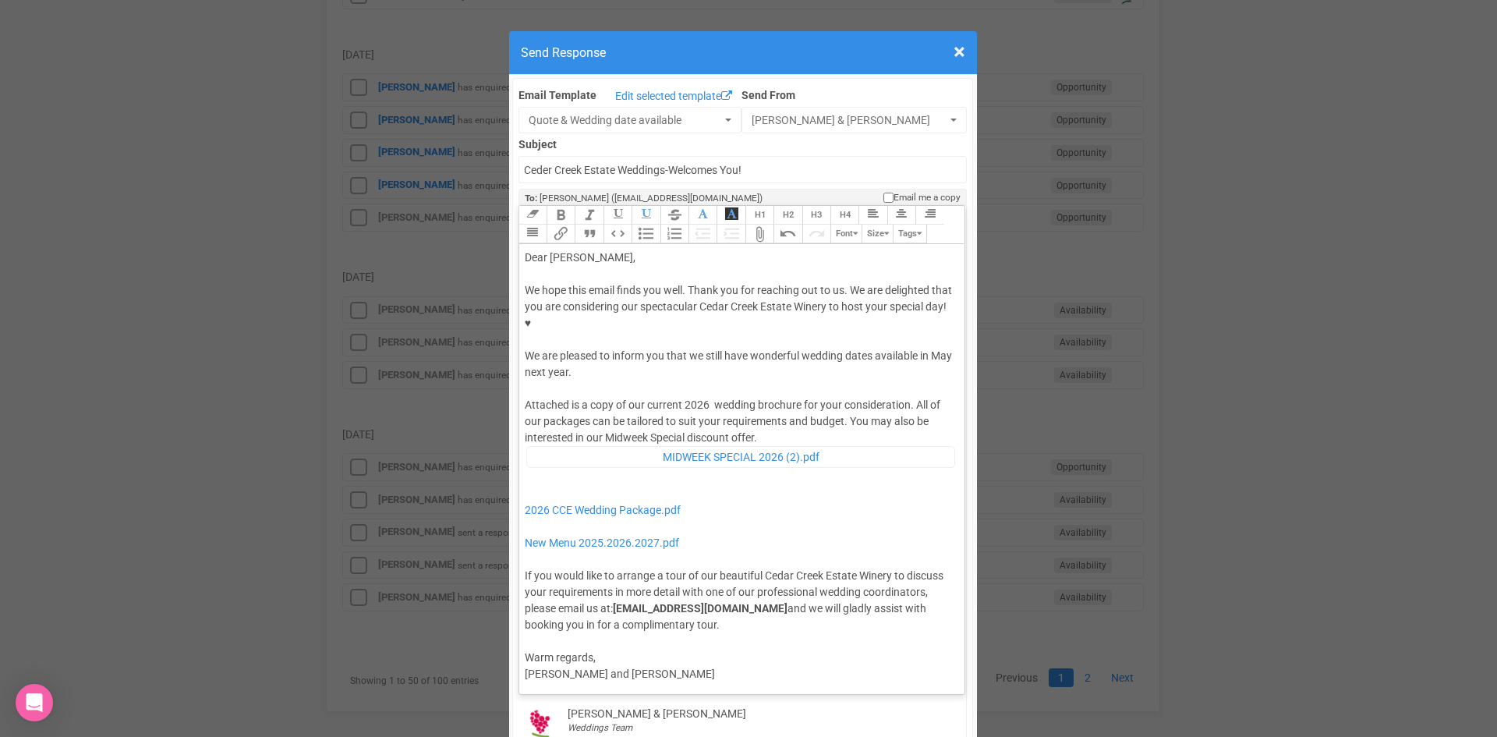
click at [760, 397] on div "Attached is a copy of our current 2026 wedding brochure for your consideration.…" at bounding box center [740, 514] width 430 height 235
type trix-editor "<div>Dear Harriet,</div><div><strong>&nbsp;</strong></div><div>We hope this ema…"
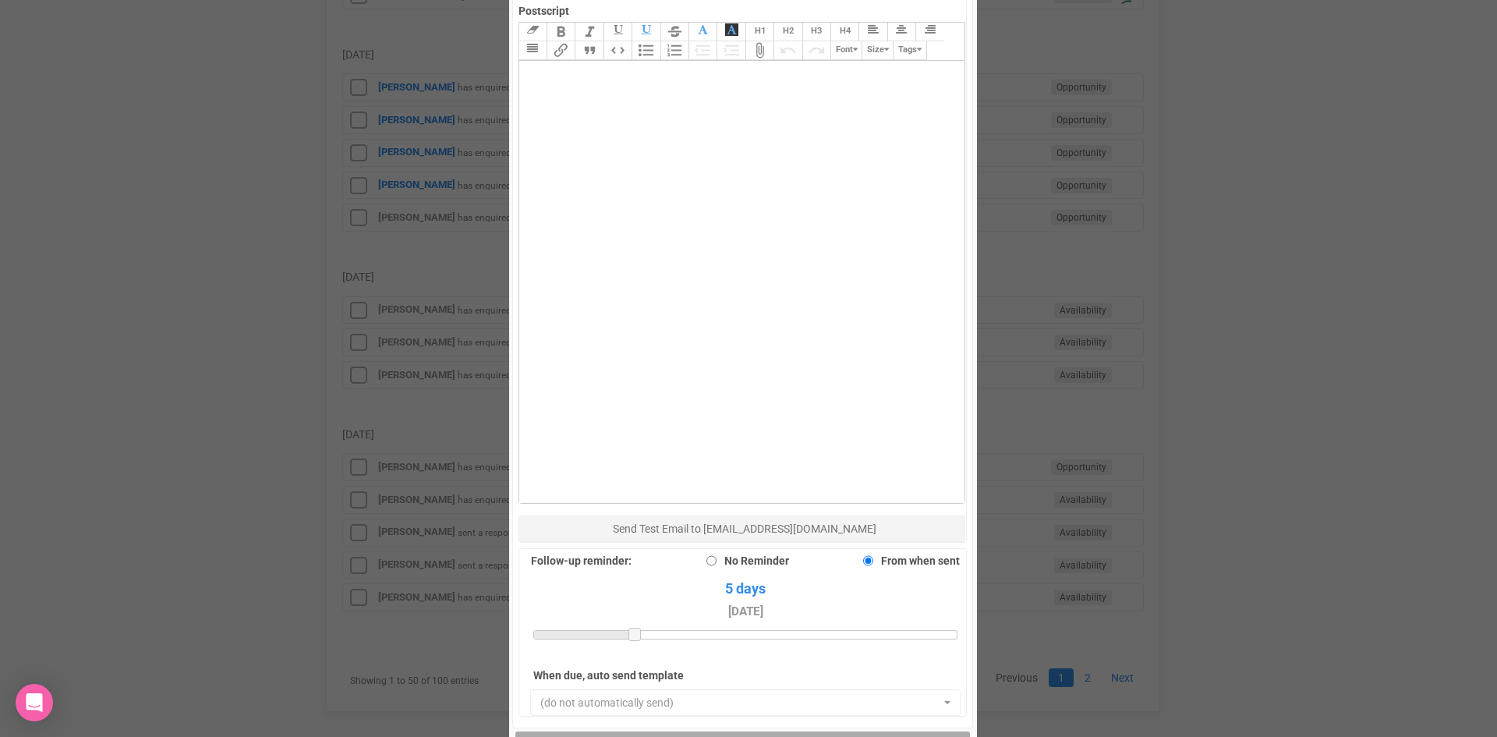
scroll to position [936, 0]
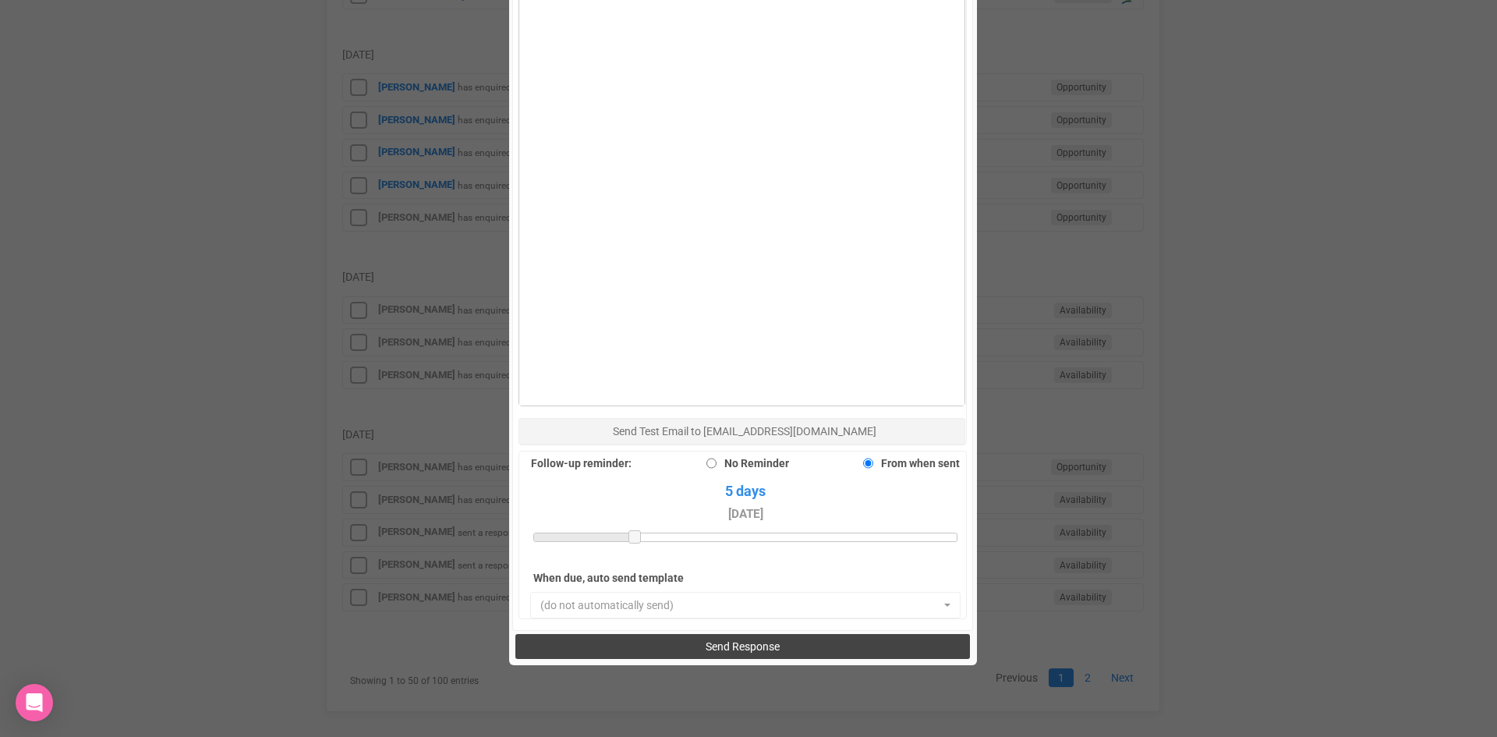
click at [709, 640] on span "Send Response" at bounding box center [743, 646] width 74 height 12
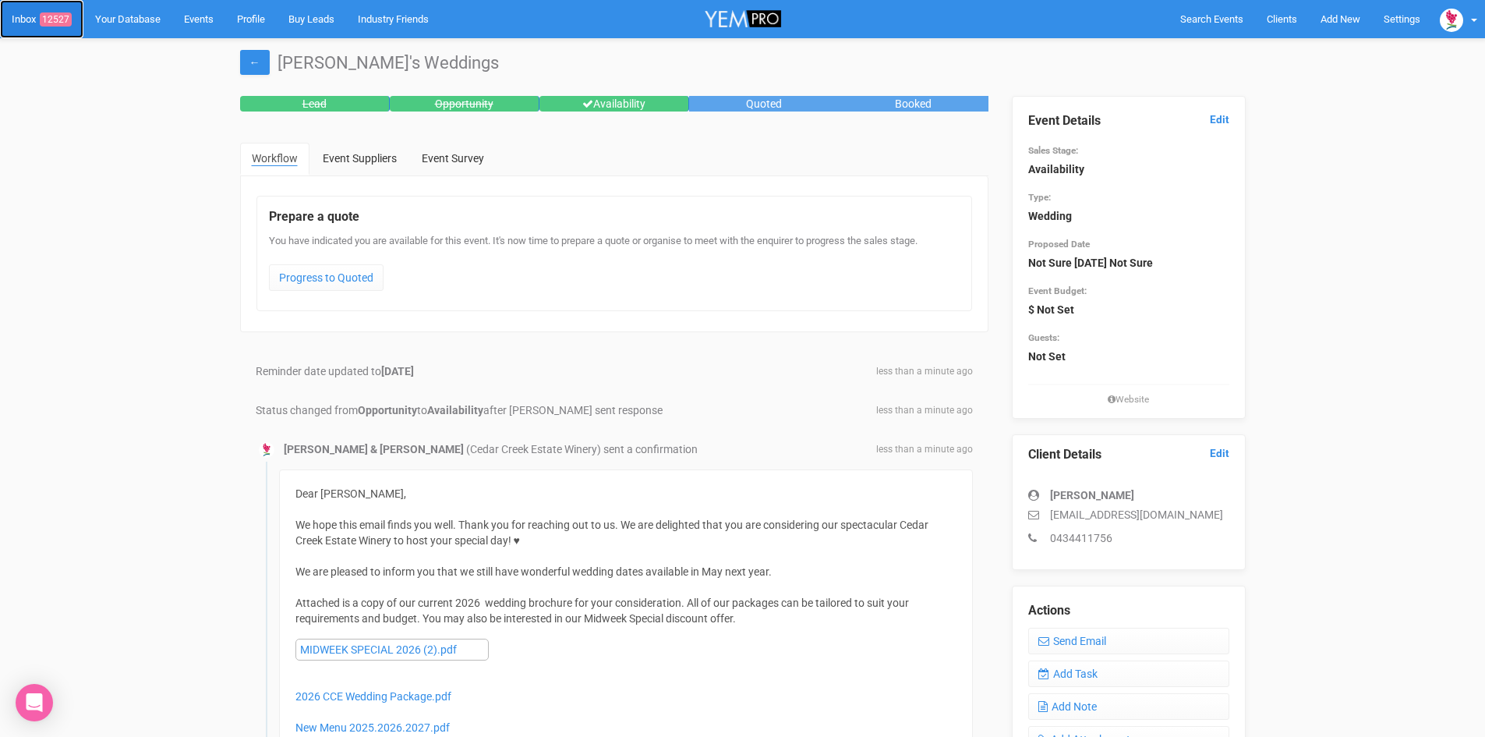
click at [58, 10] on link "Inbox 12527" at bounding box center [41, 19] width 83 height 38
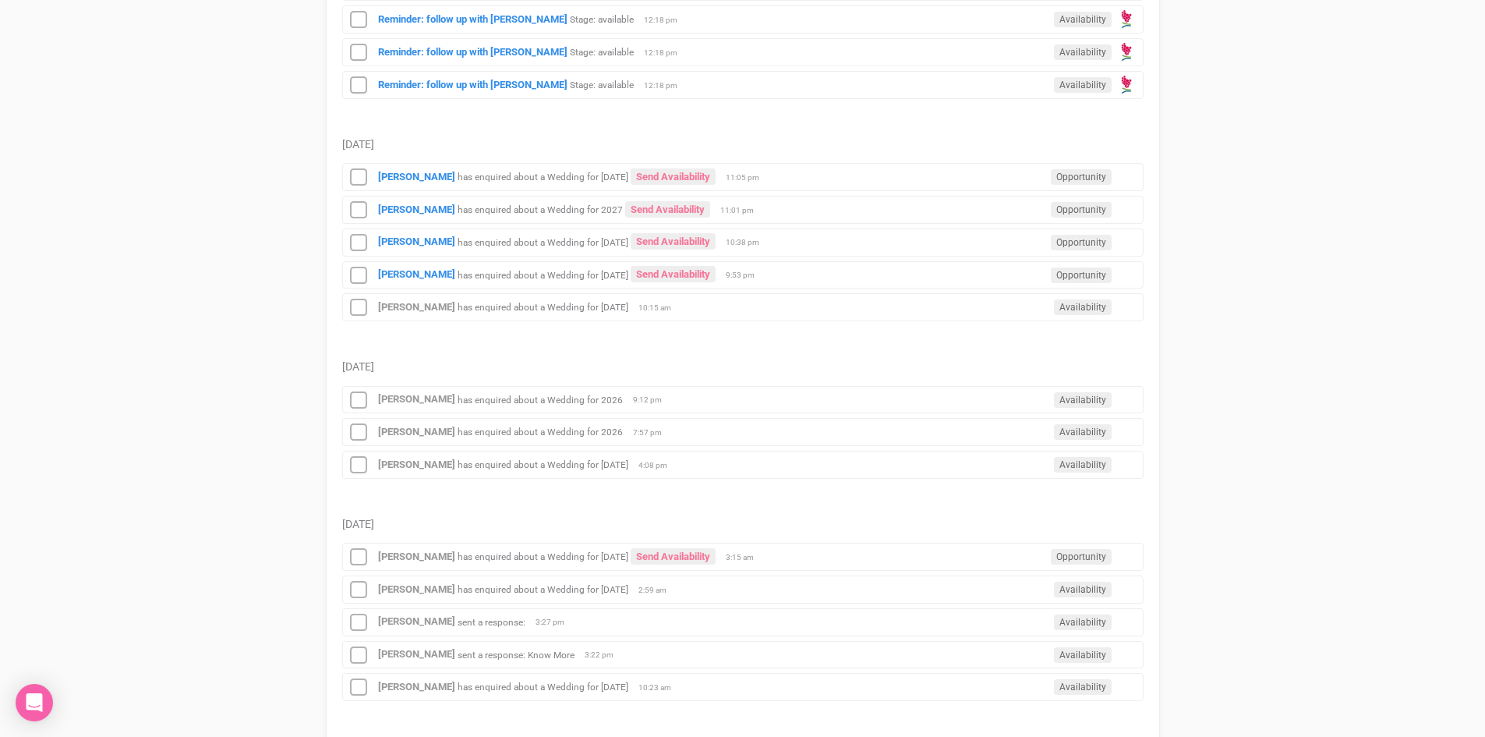
scroll to position [1715, 0]
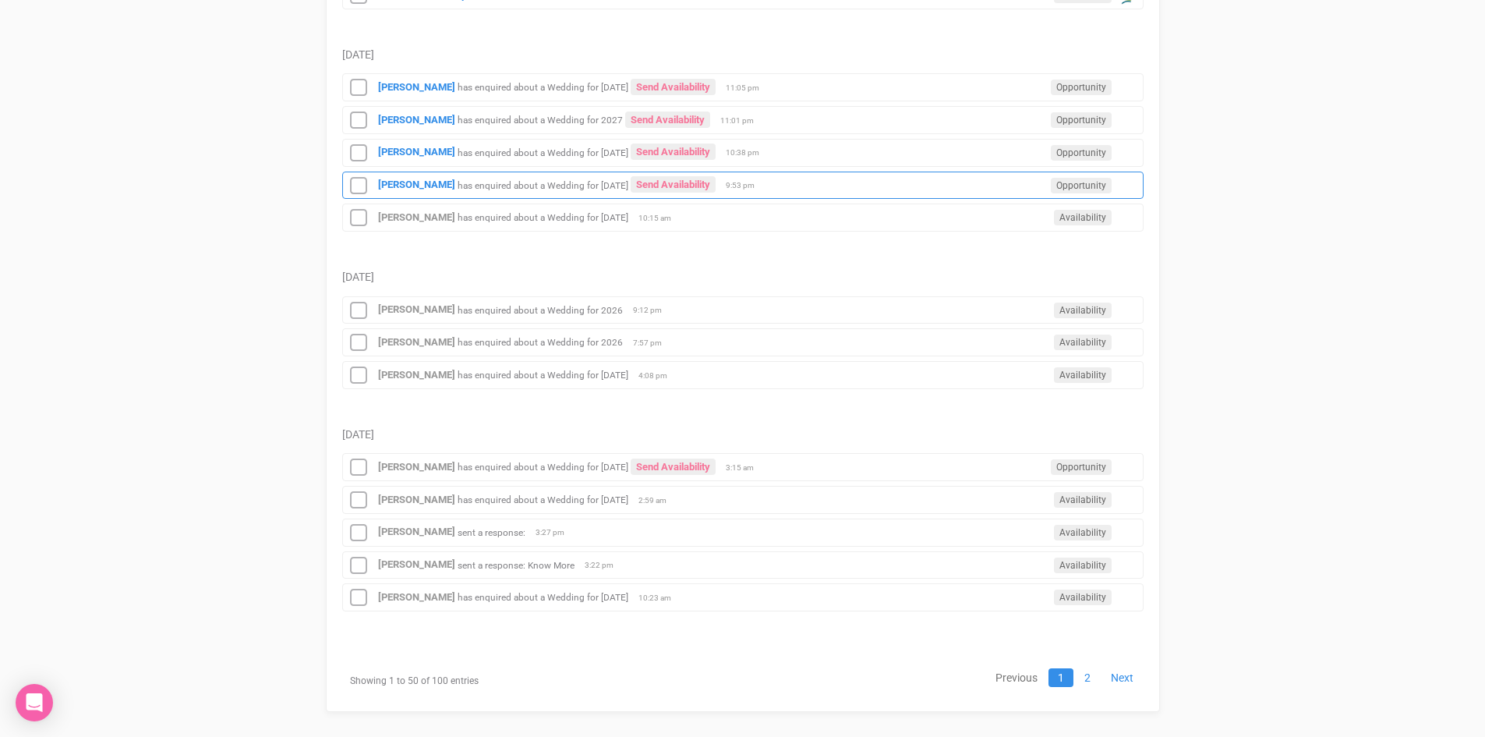
click at [397, 175] on div "[PERSON_NAME] has enquired about a Wedding for [DATE] Send Availability Opportu…" at bounding box center [743, 186] width 802 height 28
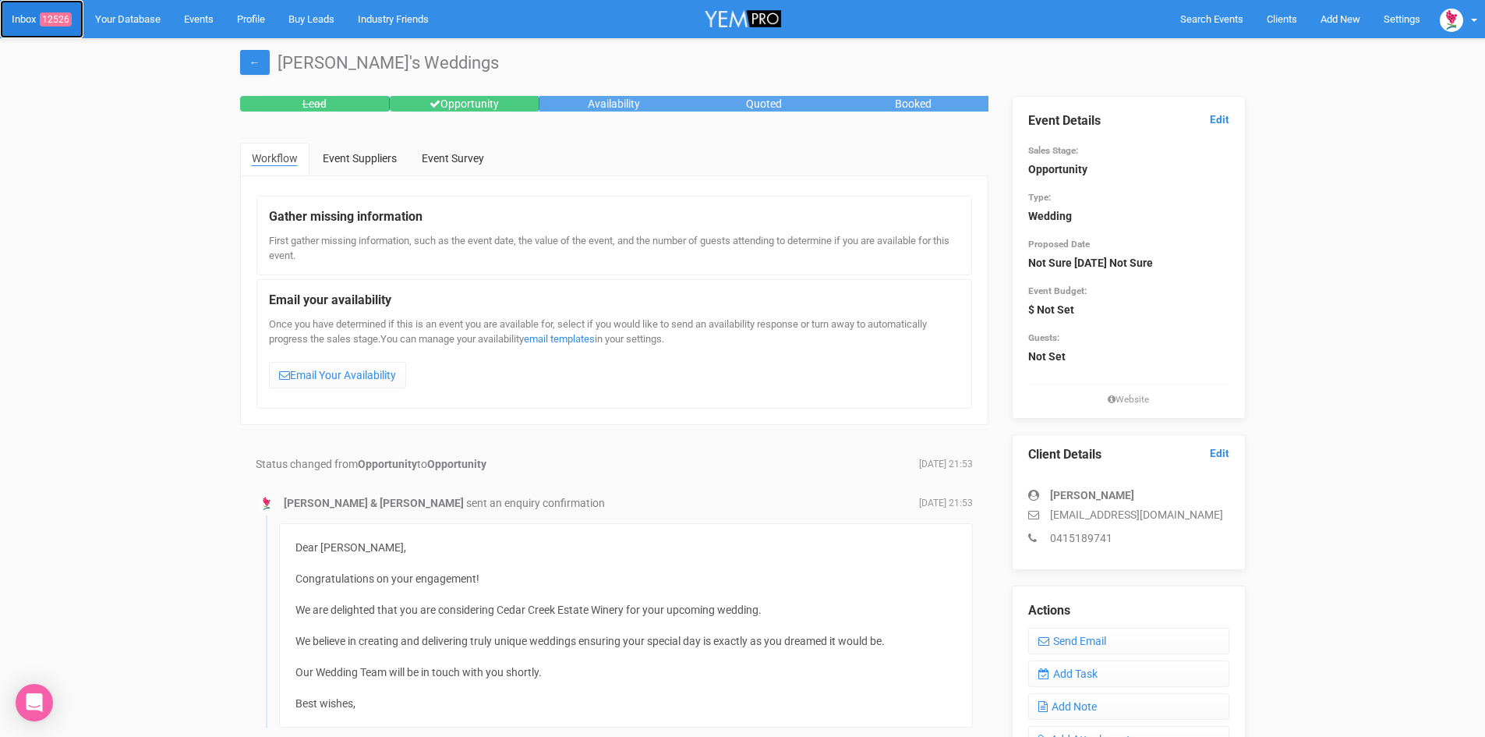
click at [54, 12] on link "Inbox 12526" at bounding box center [41, 19] width 83 height 38
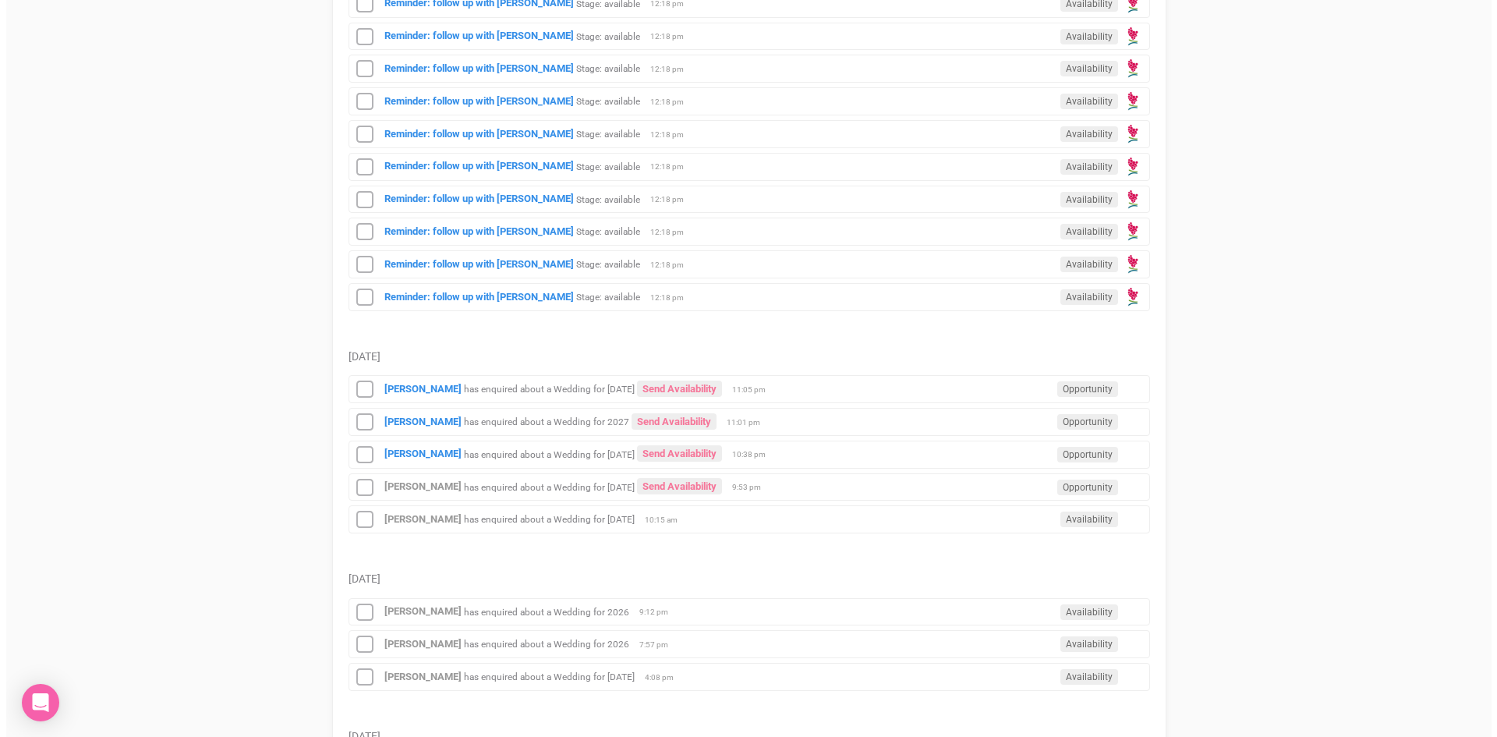
scroll to position [1559, 0]
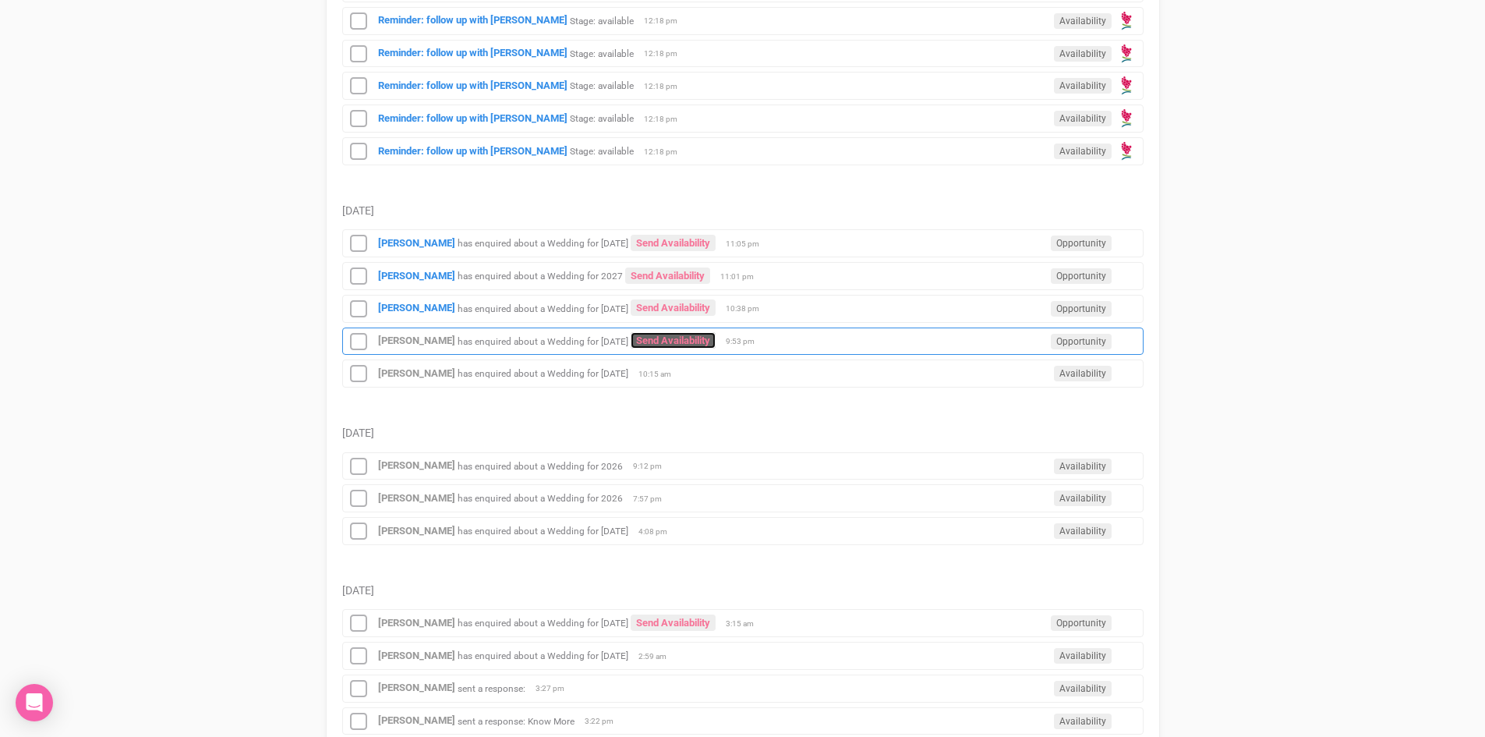
click at [667, 332] on link "Send Availability" at bounding box center [673, 340] width 85 height 16
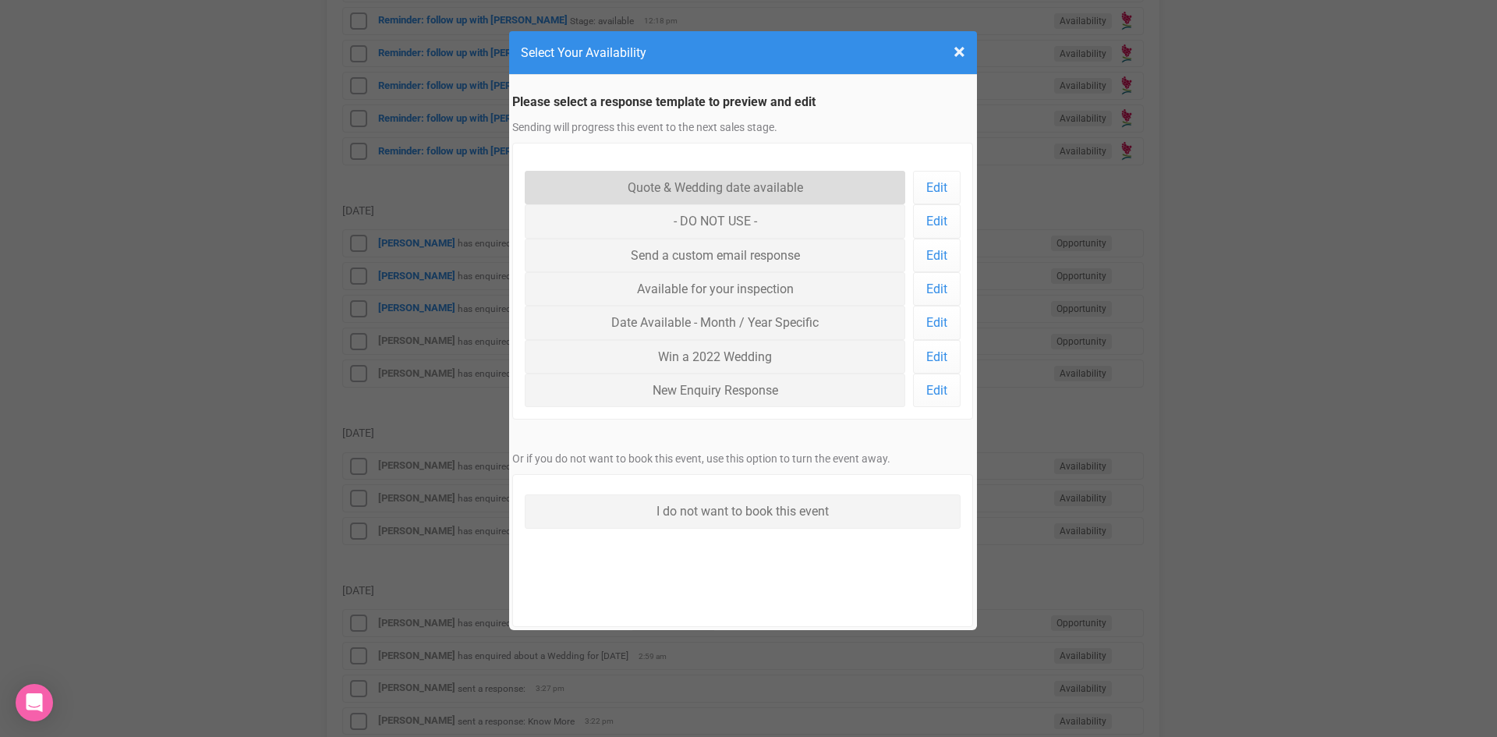
click at [642, 175] on link "Quote & Wedding date available" at bounding box center [715, 188] width 381 height 34
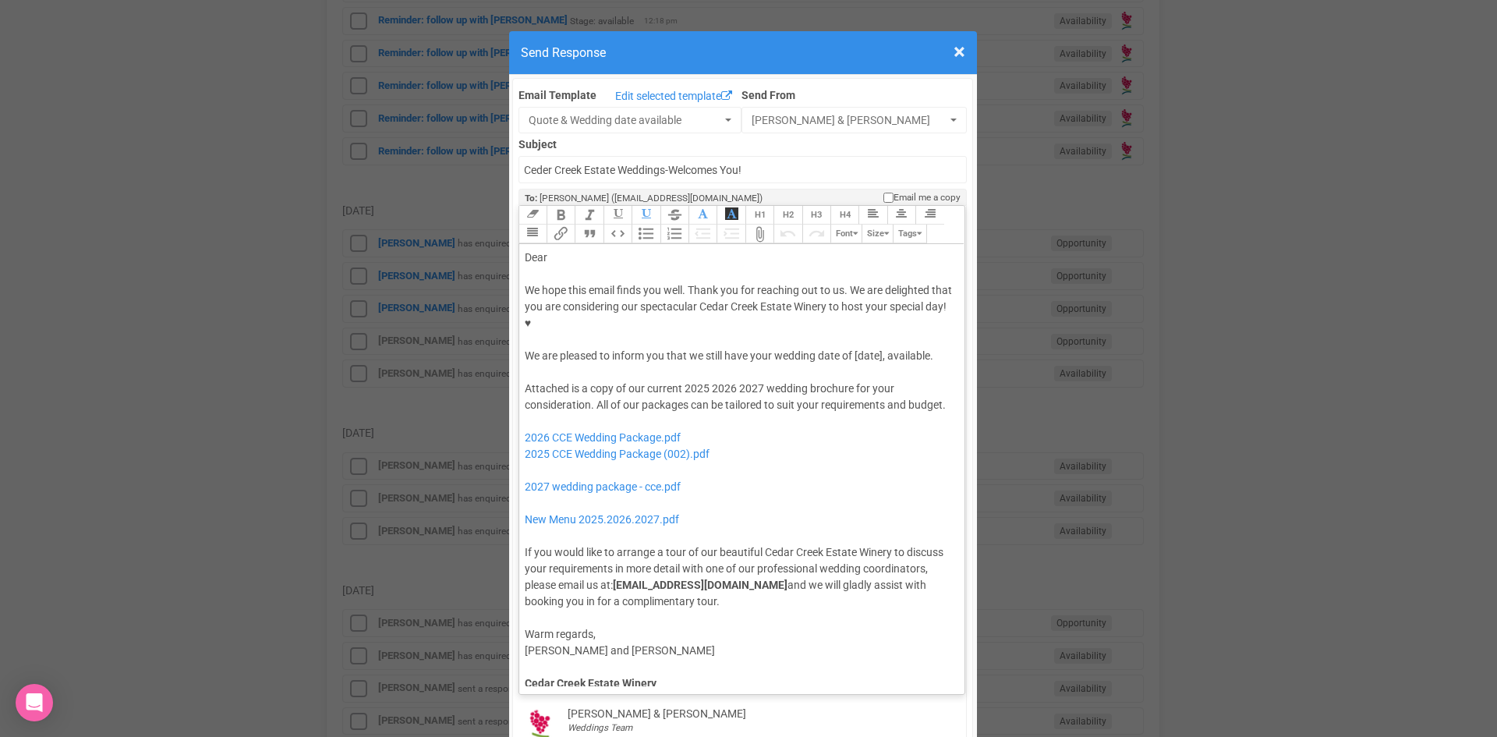
click at [557, 250] on div "Dear" at bounding box center [740, 258] width 430 height 16
click at [751, 310] on div "We hope this email finds you well. Thank you for reaching out to us. We are del…" at bounding box center [740, 323] width 430 height 82
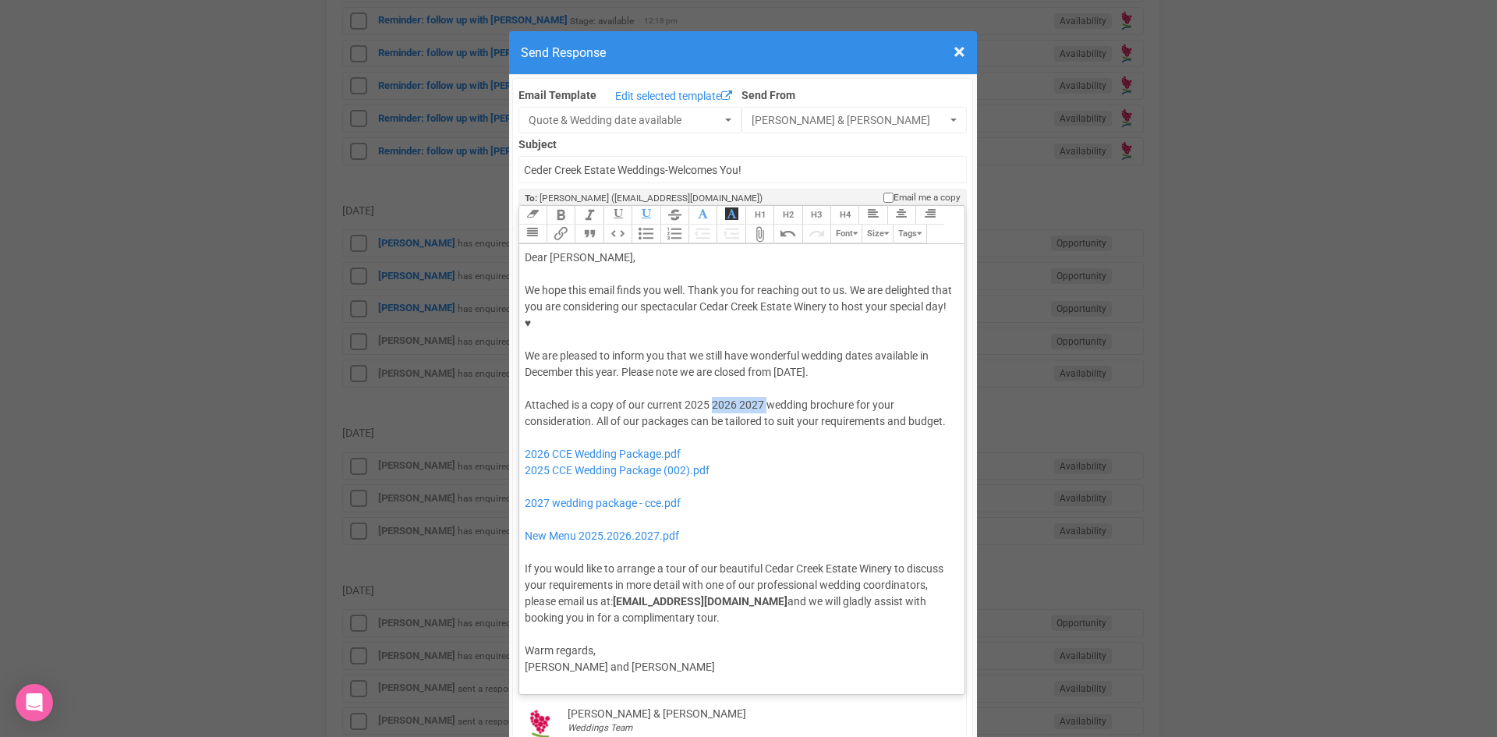
drag, startPoint x: 761, startPoint y: 356, endPoint x: 706, endPoint y: 360, distance: 54.7
click at [706, 397] on div "Attached is a copy of our current 2025 2026 2027 wedding brochure for your cons…" at bounding box center [740, 511] width 430 height 229
click at [793, 397] on div "Attached is a copy of our current 2025 wedding brochure for your consideration.…" at bounding box center [740, 511] width 430 height 229
click at [570, 397] on div "Attached is a copy of our current 2025 wedding brochure which includes prices f…" at bounding box center [740, 511] width 430 height 229
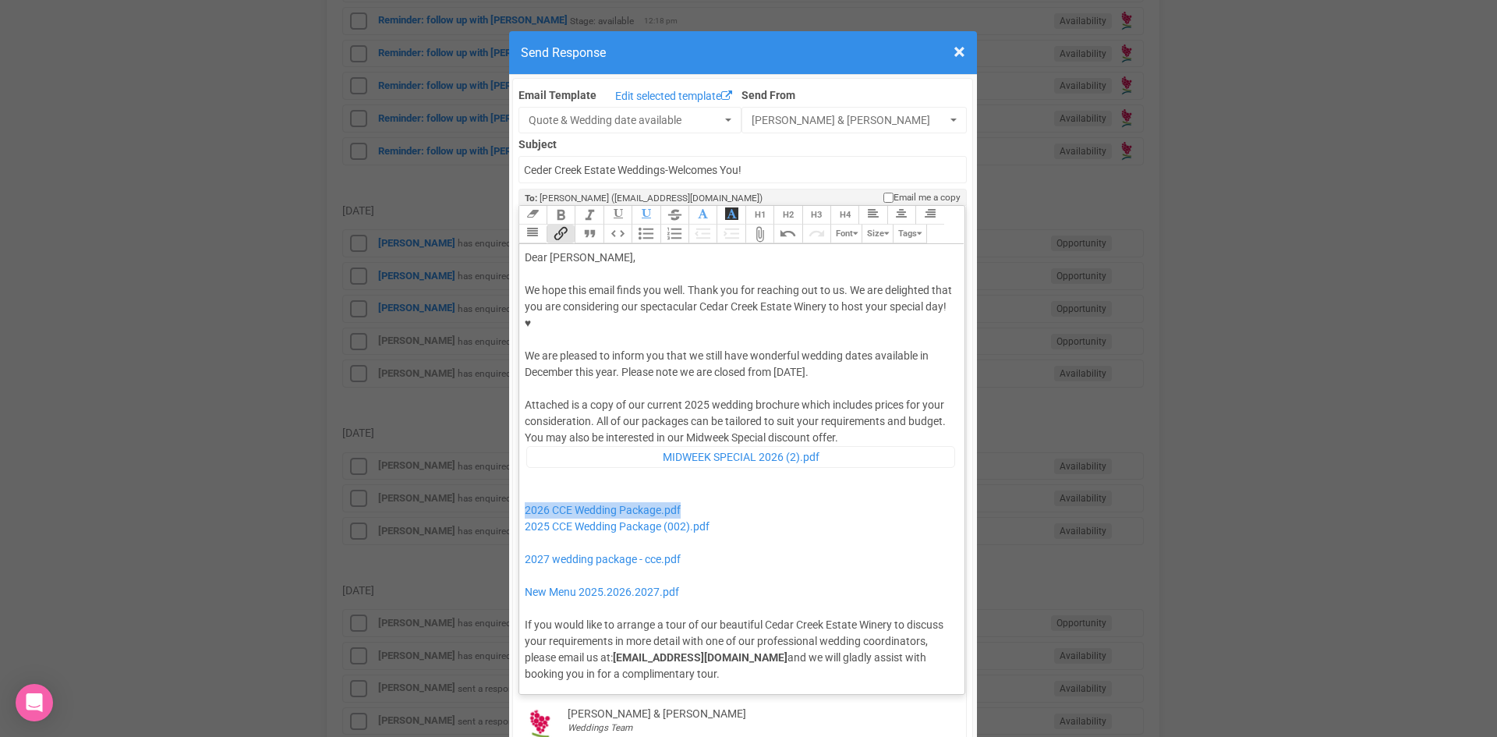
drag, startPoint x: 650, startPoint y: 454, endPoint x: 511, endPoint y: 457, distance: 139.6
drag, startPoint x: 699, startPoint y: 510, endPoint x: 508, endPoint y: 511, distance: 190.3
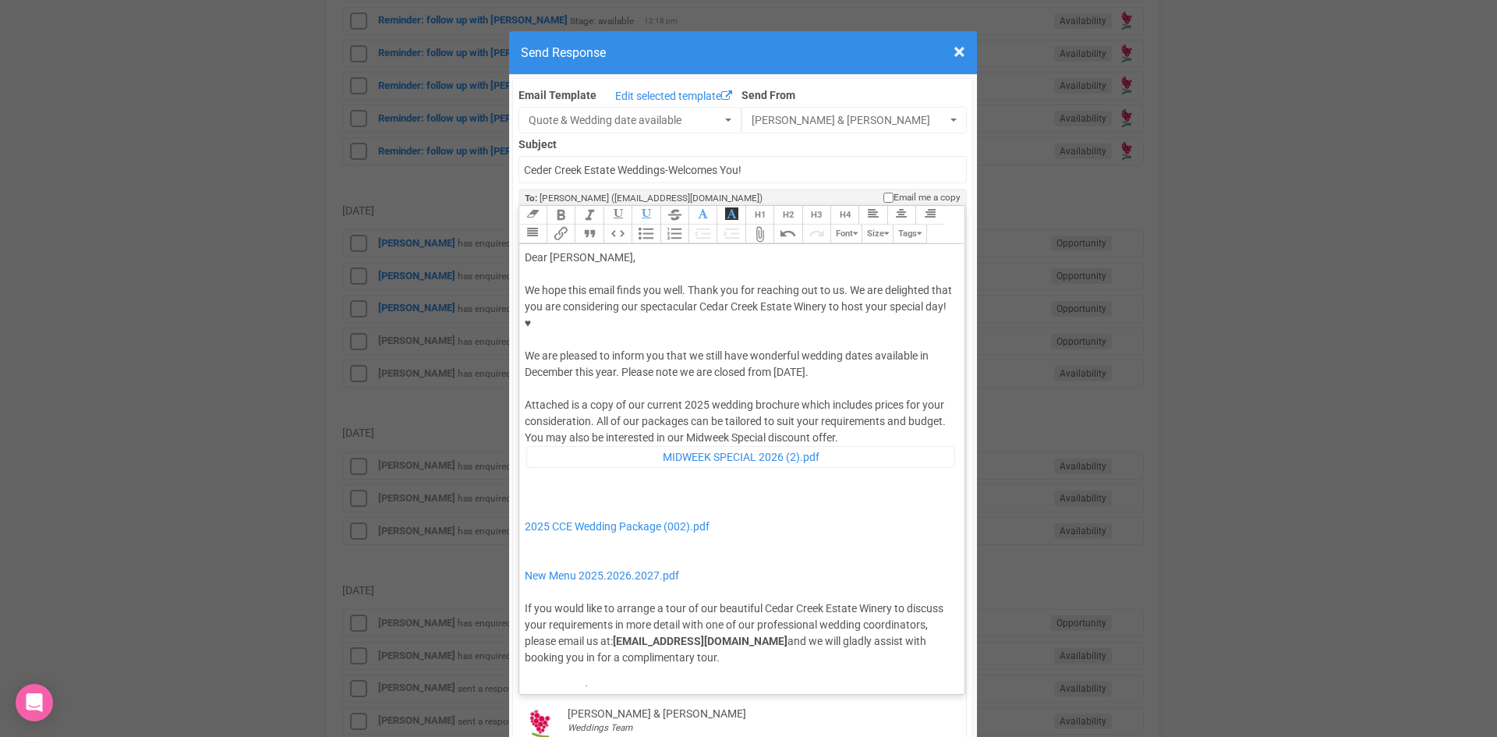
type trix-editor "<lor>Ipsu Dol,</sit><ame><consec>&adip;</elitse></doe><tem>In utla etdo magna a…"
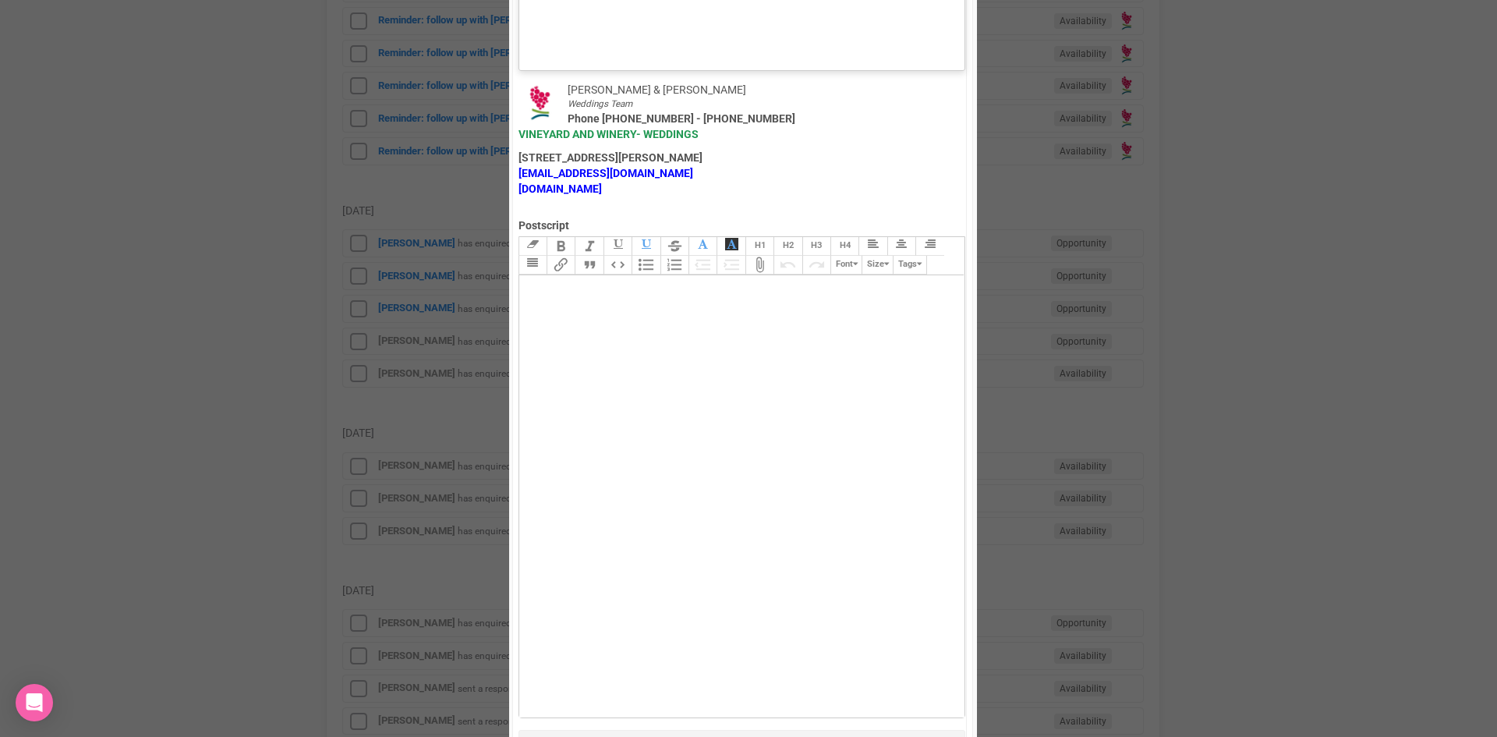
scroll to position [1014, 0]
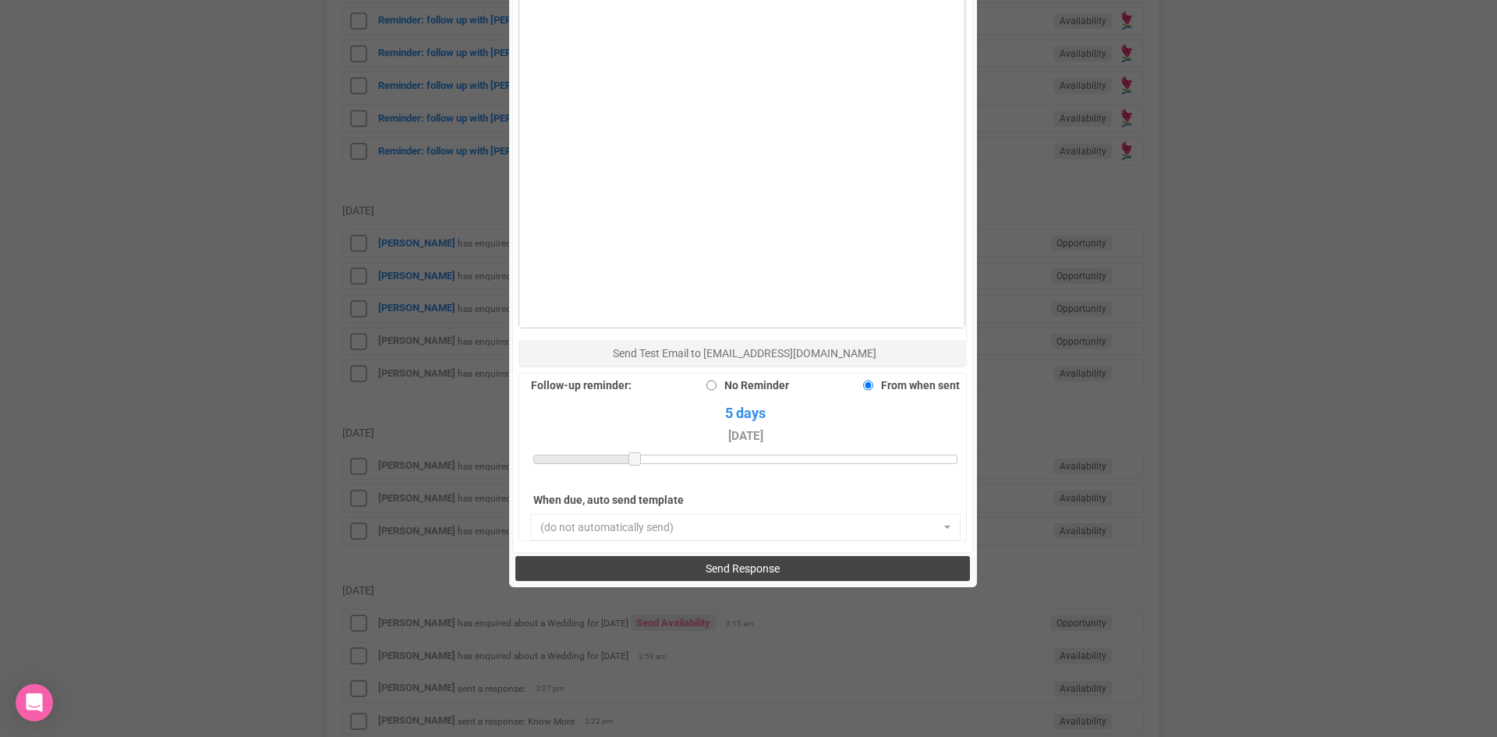
click at [744, 562] on span "Send Response" at bounding box center [743, 568] width 74 height 12
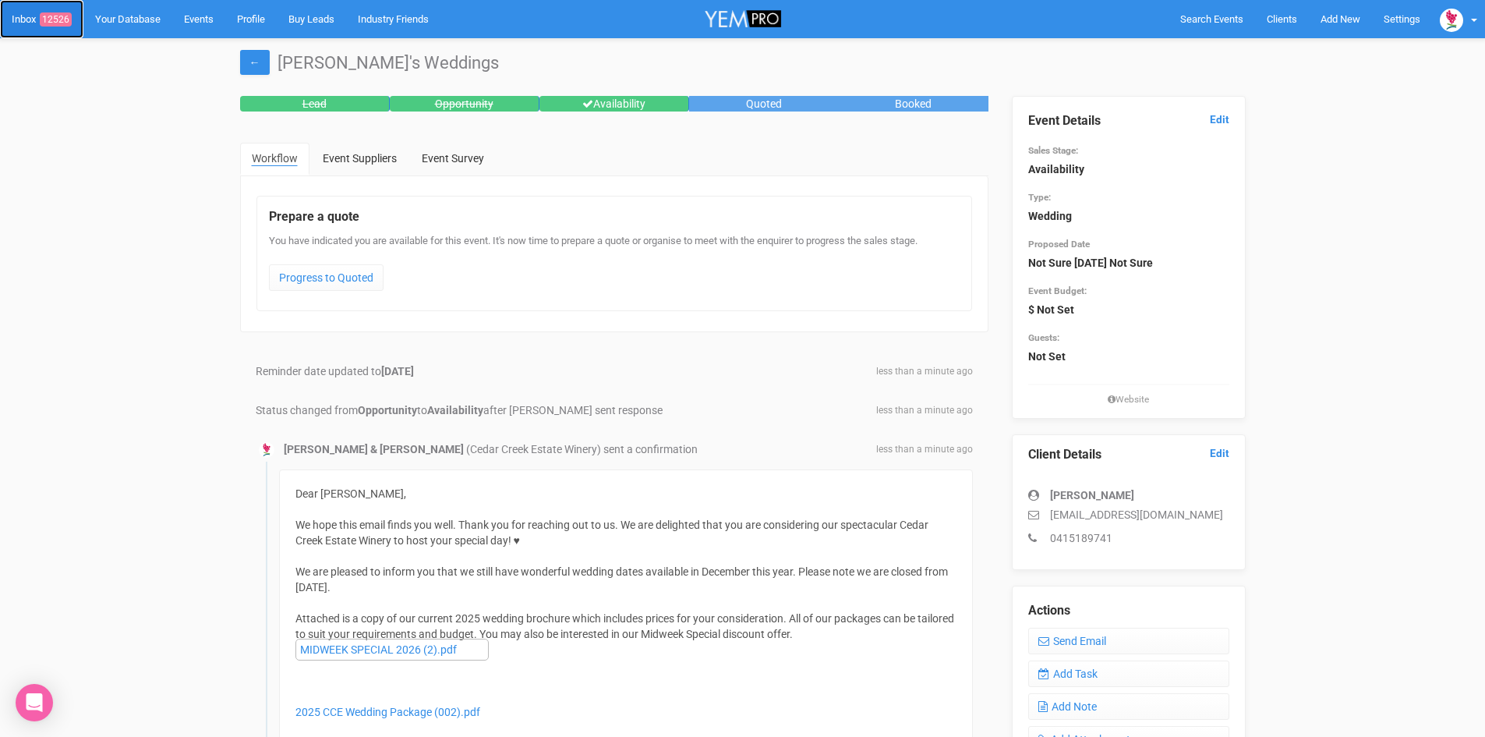
click at [62, 12] on span "12526" at bounding box center [56, 19] width 32 height 14
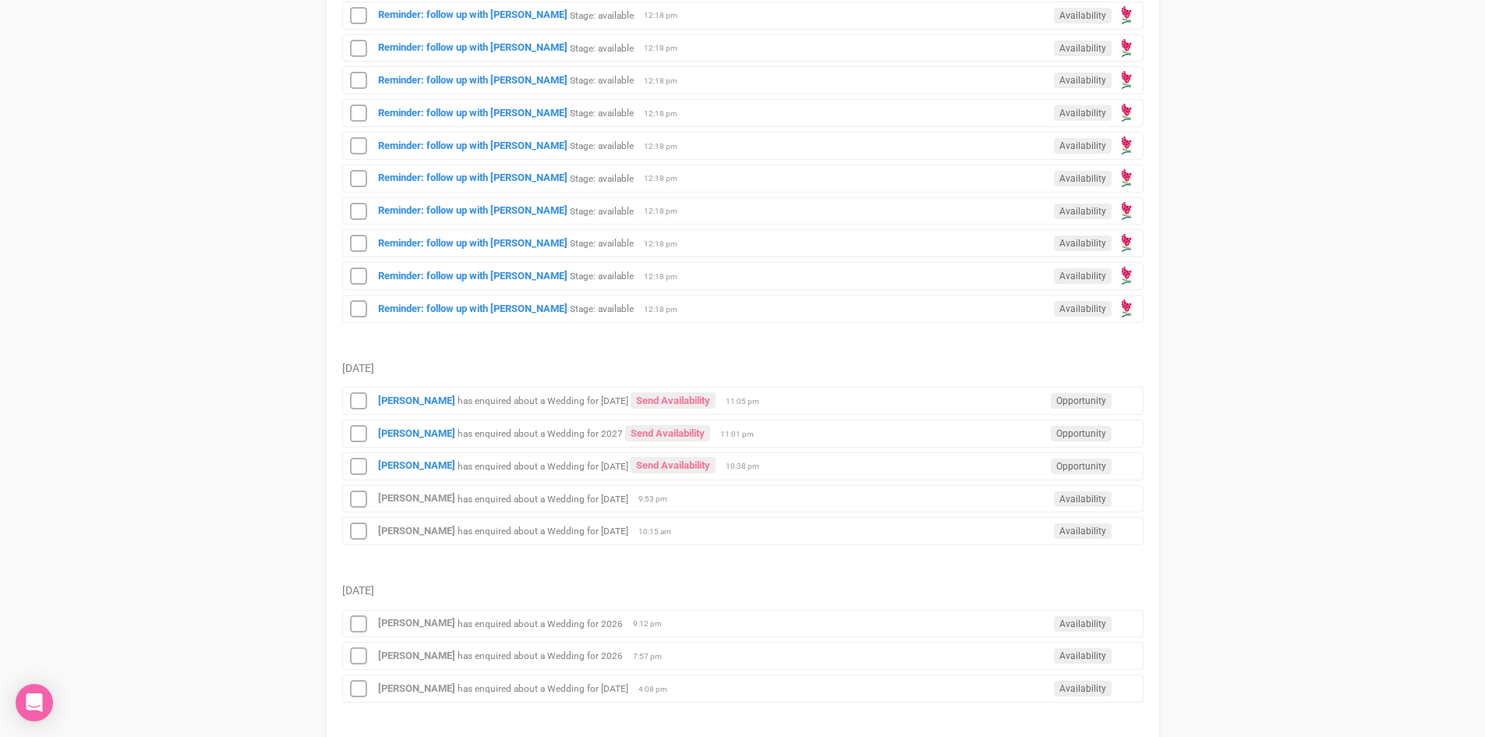
scroll to position [1403, 0]
click at [391, 457] on div "Simone Rol has enquired about a Wedding for 15th April 2027 Send Availability O…" at bounding box center [743, 465] width 802 height 28
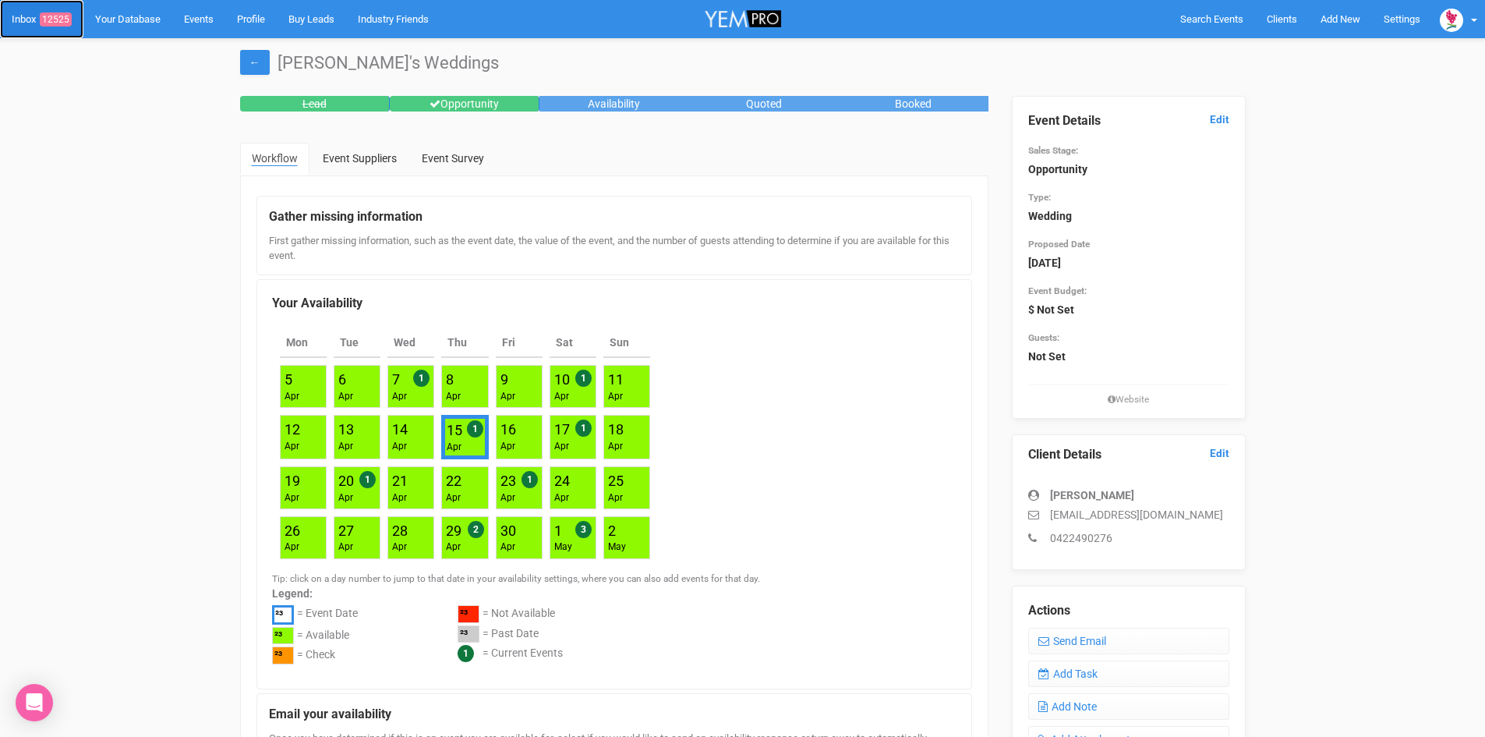
click at [60, 12] on link "Inbox 12525" at bounding box center [41, 19] width 83 height 38
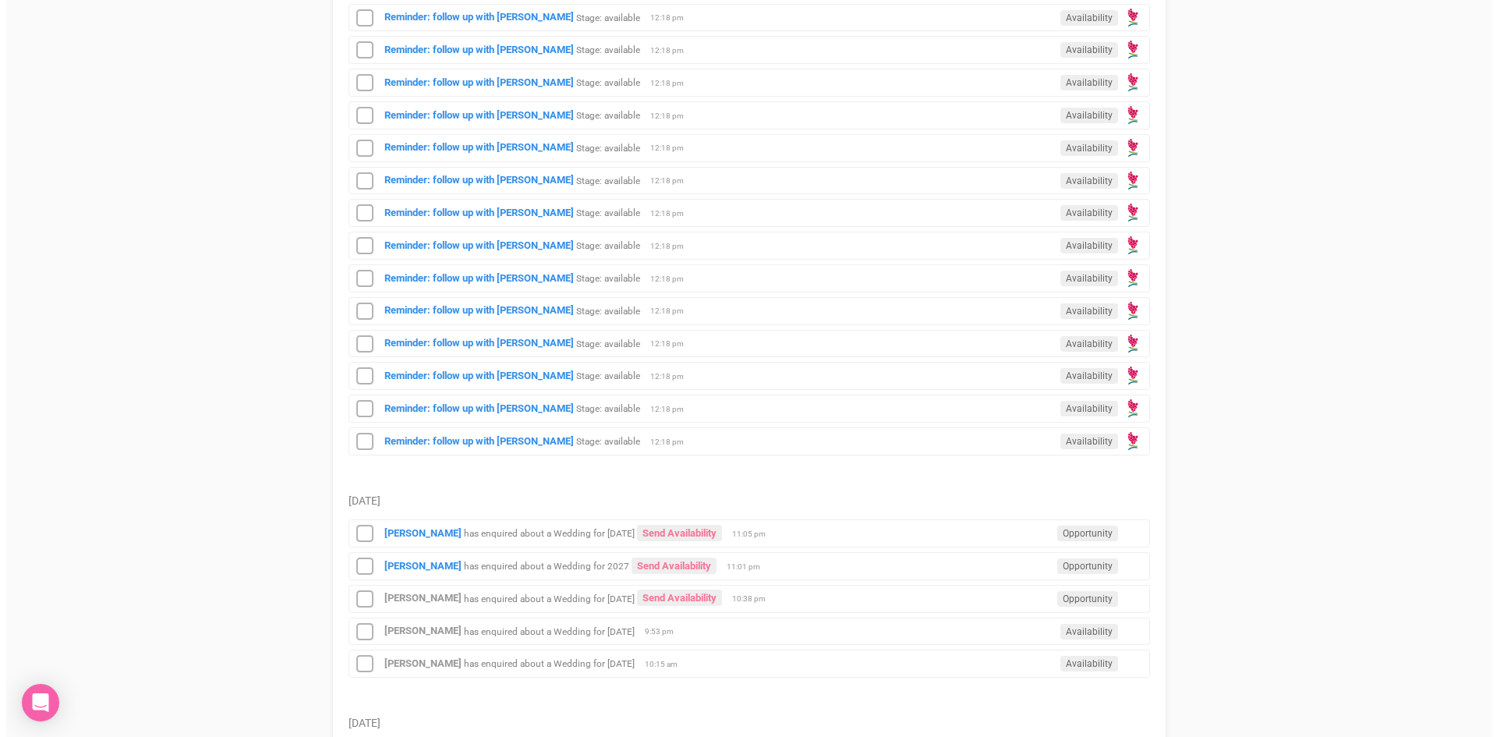
scroll to position [1481, 0]
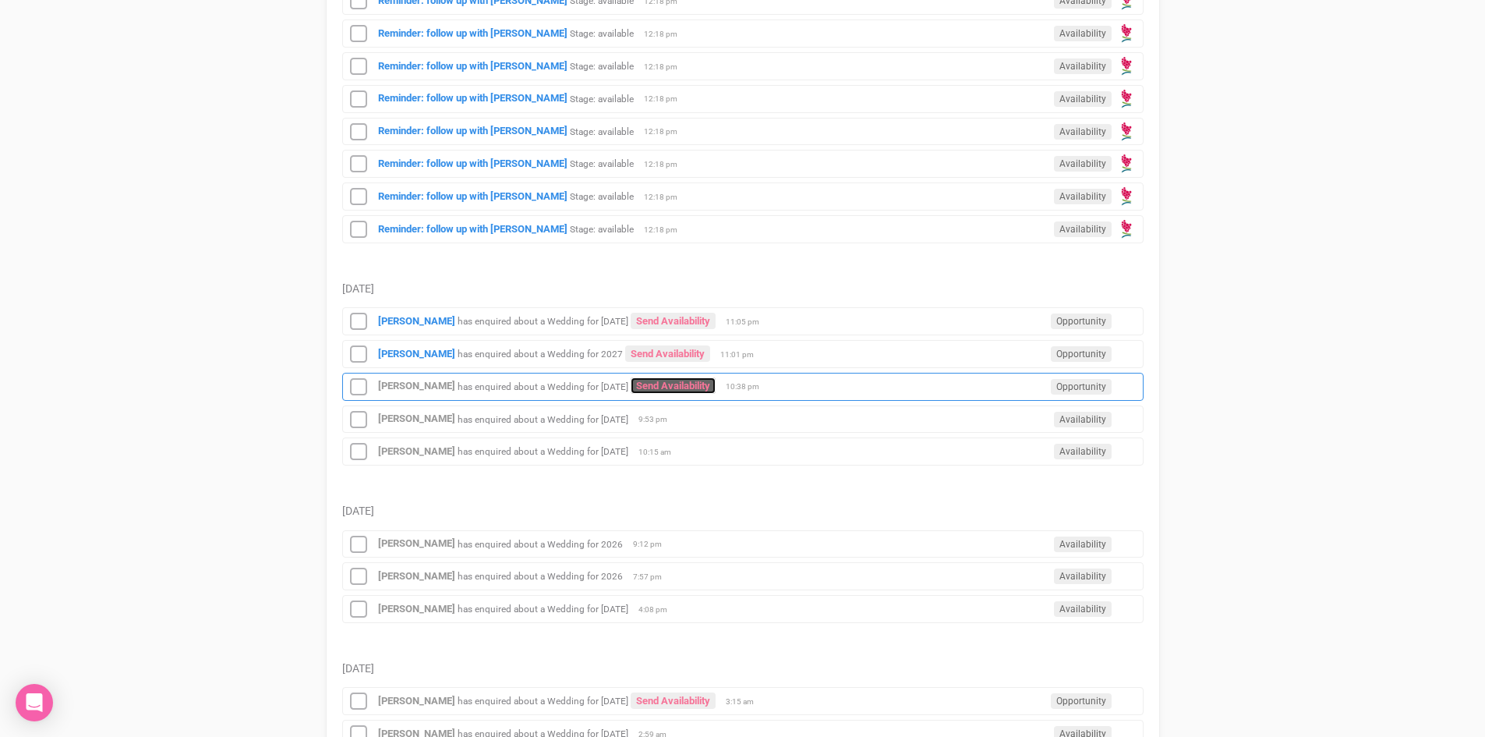
click at [668, 379] on link "Send Availability" at bounding box center [673, 385] width 85 height 16
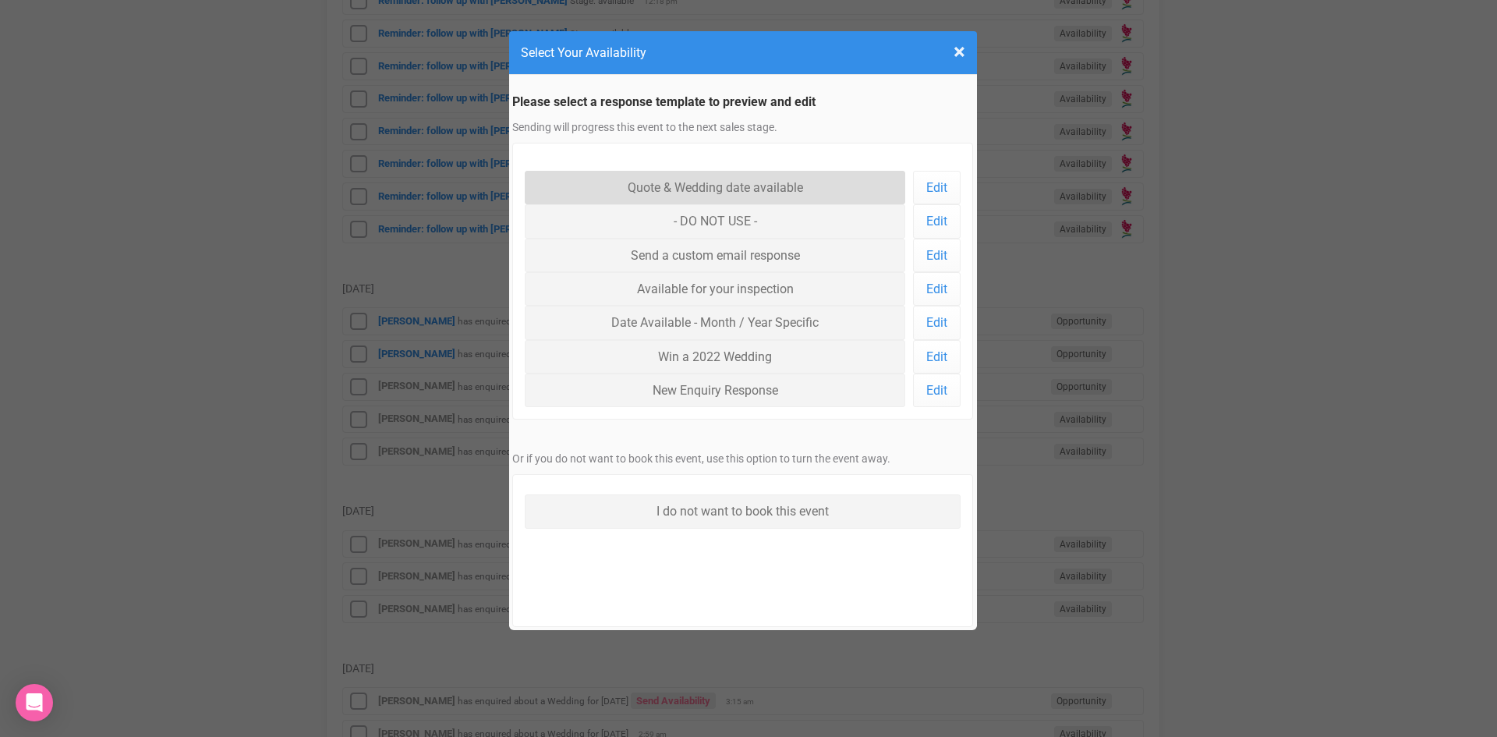
click at [689, 175] on link "Quote & Wedding date available" at bounding box center [715, 188] width 381 height 34
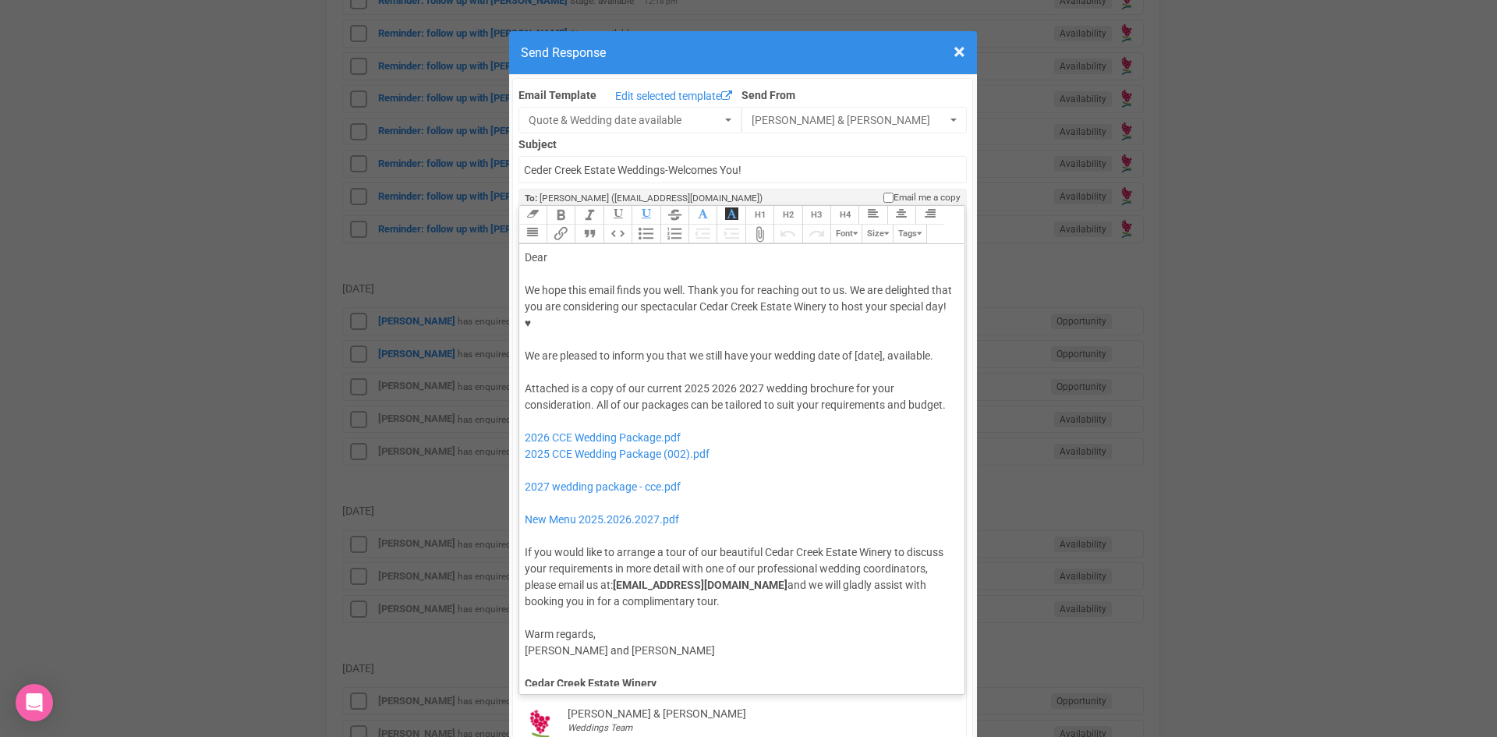
click at [852, 304] on div "We hope this email finds you well. Thank you for reaching out to us. We are del…" at bounding box center [740, 323] width 430 height 82
click at [568, 250] on div "Dear" at bounding box center [740, 258] width 430 height 16
drag, startPoint x: 702, startPoint y: 353, endPoint x: 681, endPoint y: 359, distance: 21.7
click at [681, 380] on div "Attached is a copy of our current 2025 2026 2027 wedding brochure for your cons…" at bounding box center [740, 494] width 430 height 229
drag, startPoint x: 707, startPoint y: 356, endPoint x: 682, endPoint y: 355, distance: 25.0
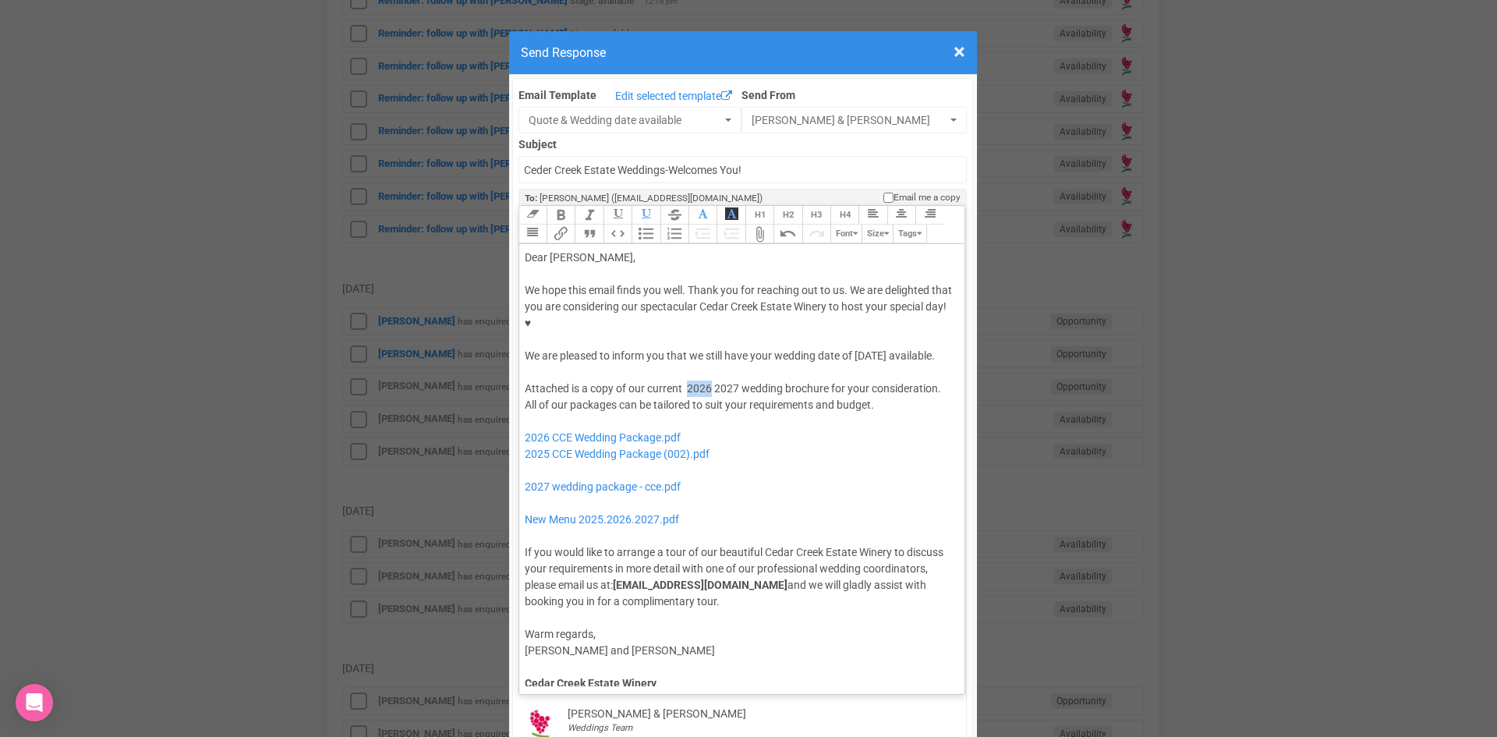
click at [682, 380] on div "Attached is a copy of our current 2026 2027 wedding brochure for your considera…" at bounding box center [740, 494] width 430 height 229
drag, startPoint x: 727, startPoint y: 426, endPoint x: 518, endPoint y: 400, distance: 210.5
click at [525, 400] on div "Attached is a copy of our current 2027 wedding brochure for your consideration.…" at bounding box center [740, 494] width 430 height 229
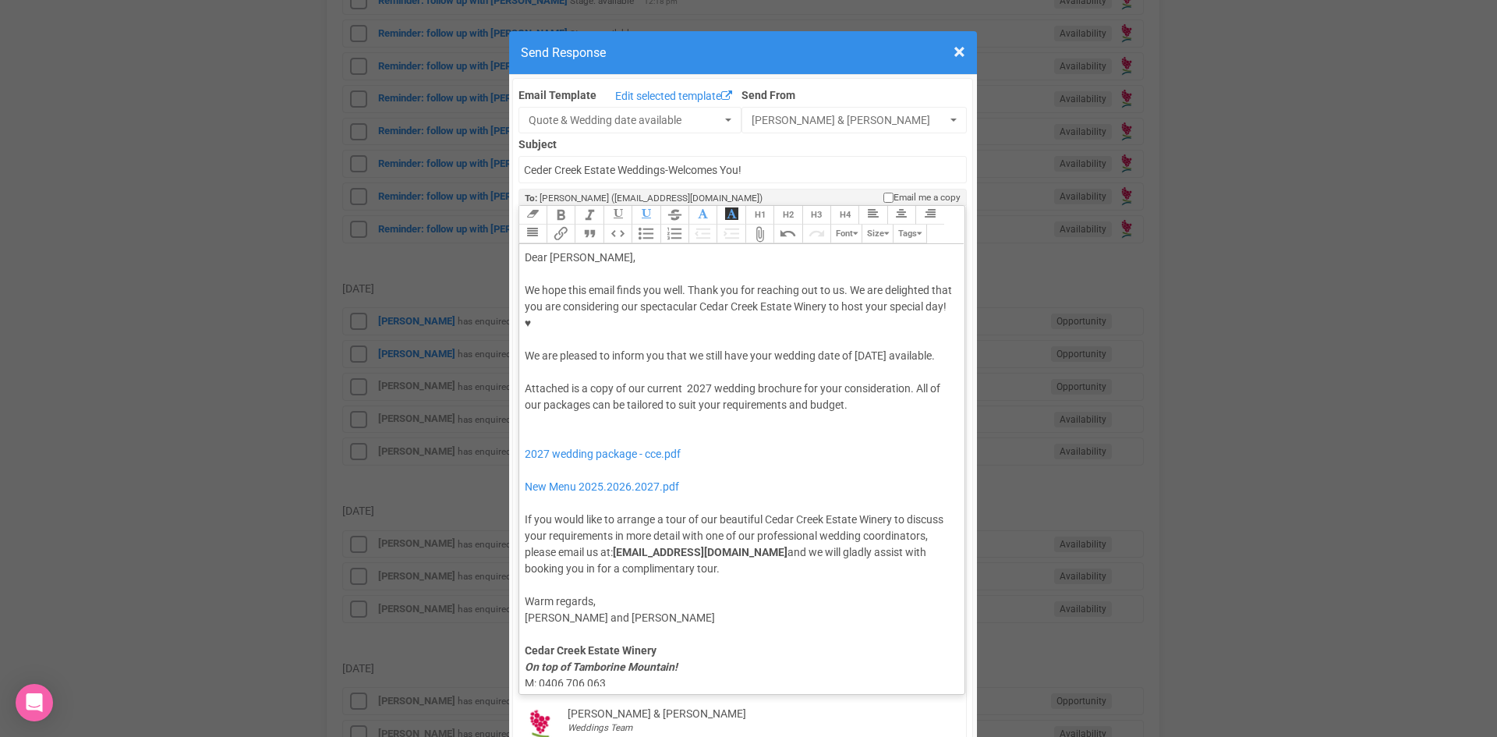
type trix-editor "<div>Dear Simone,</div><div><strong>&nbsp;</strong></div><div>We hope this emai…"
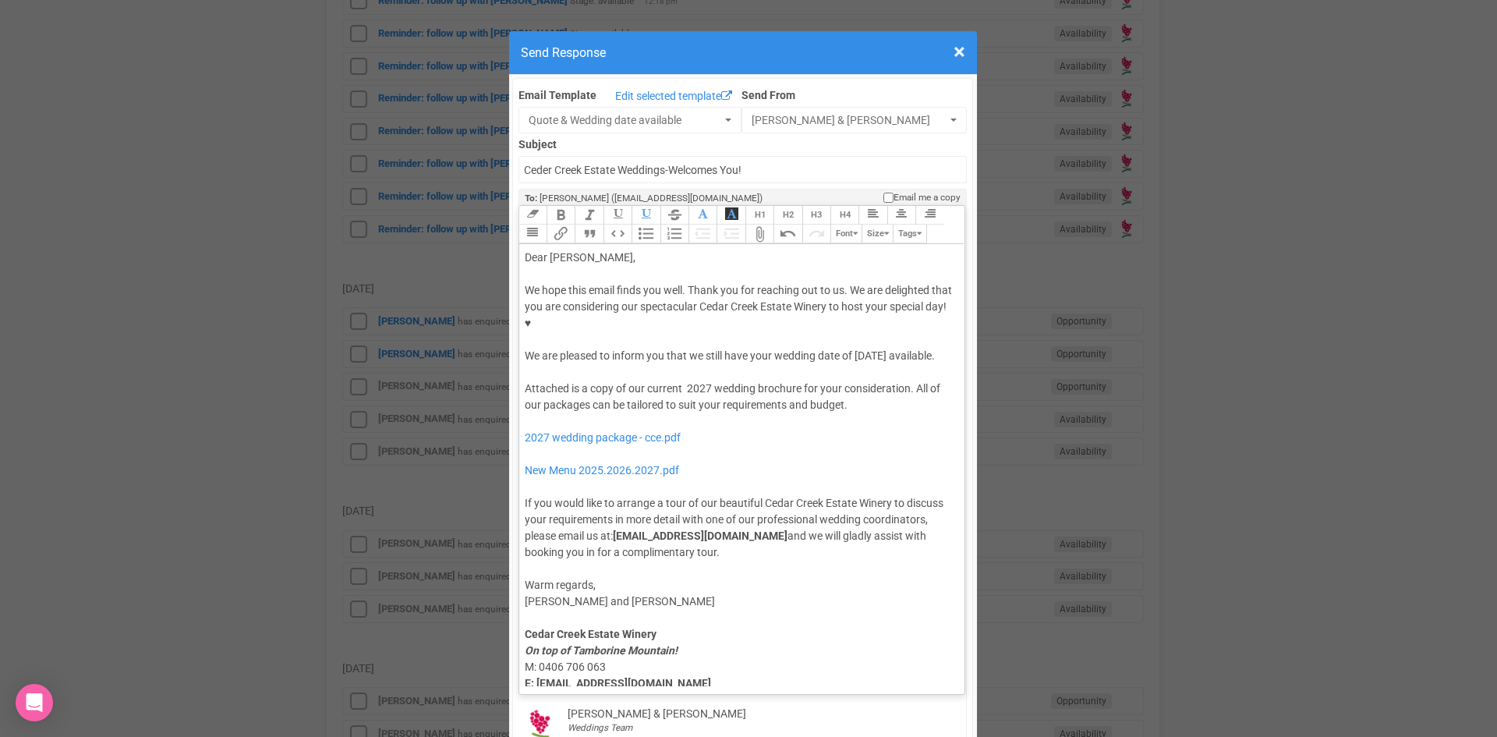
drag, startPoint x: 853, startPoint y: 305, endPoint x: 856, endPoint y: 324, distance: 19.7
click at [856, 324] on div "We hope this email finds you well. Thank you for reaching out to us. We are del…" at bounding box center [740, 323] width 430 height 82
click at [559, 206] on button "Bold" at bounding box center [561, 215] width 28 height 19
click at [657, 305] on div "We hope this email finds you well. Thank you for reaching out to us. We are del…" at bounding box center [740, 323] width 430 height 82
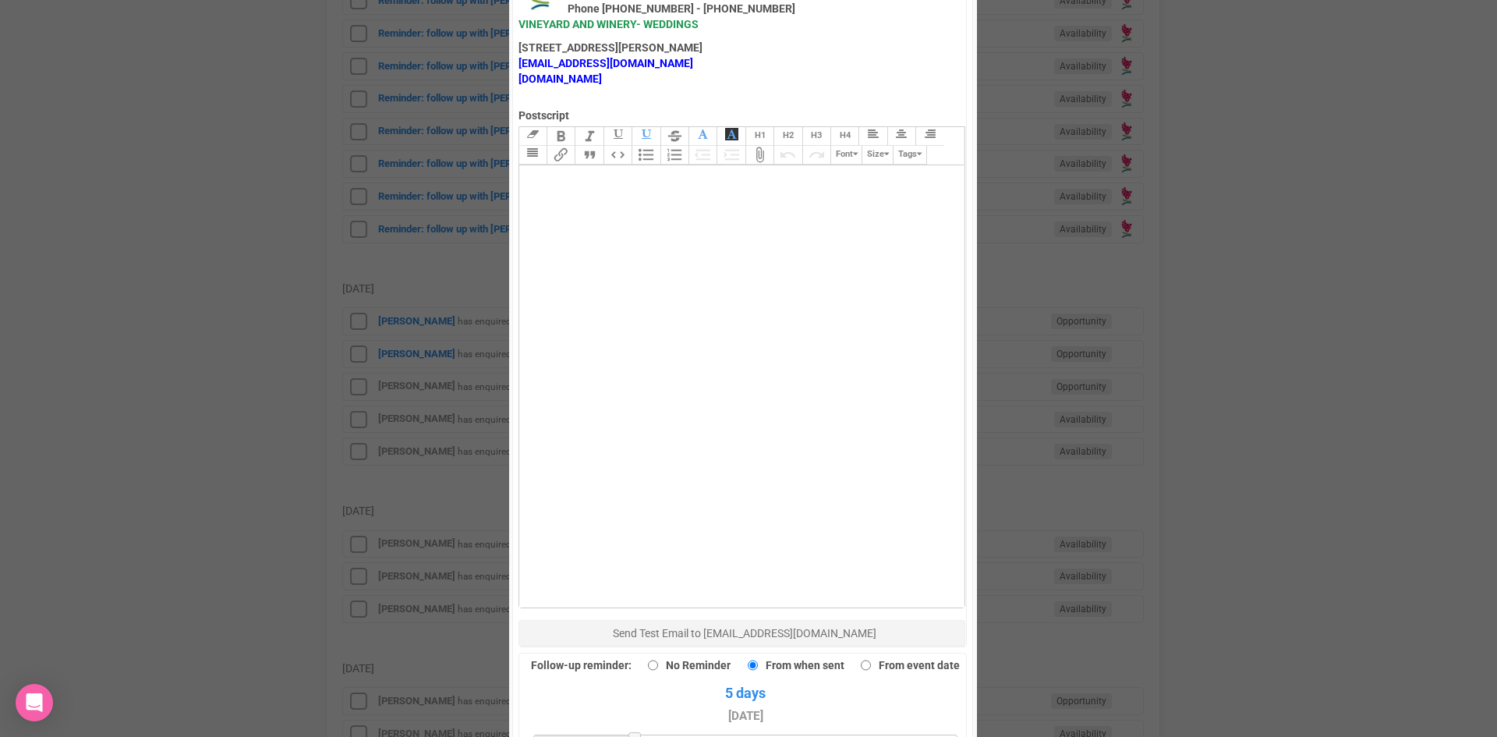
scroll to position [1014, 0]
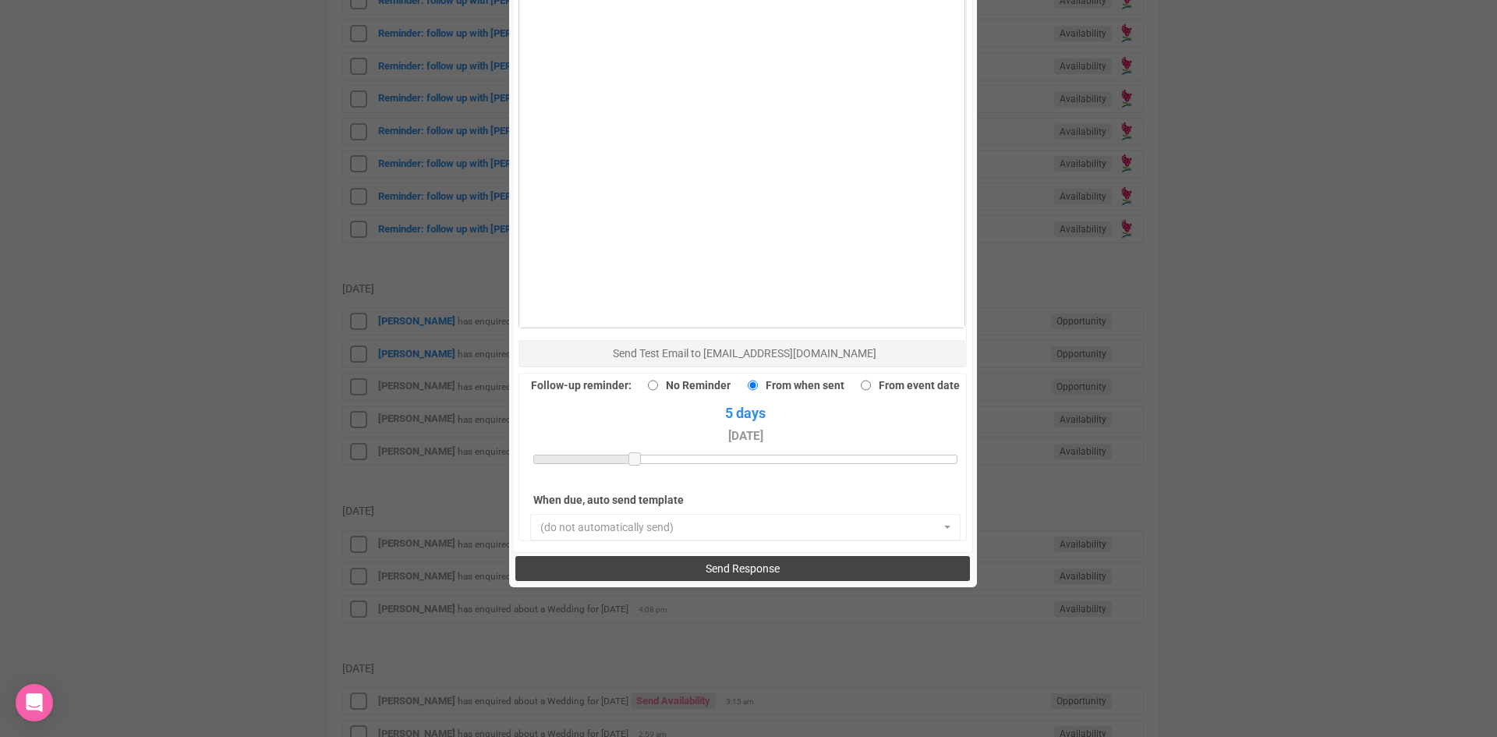
click at [711, 562] on span "Send Response" at bounding box center [743, 568] width 74 height 12
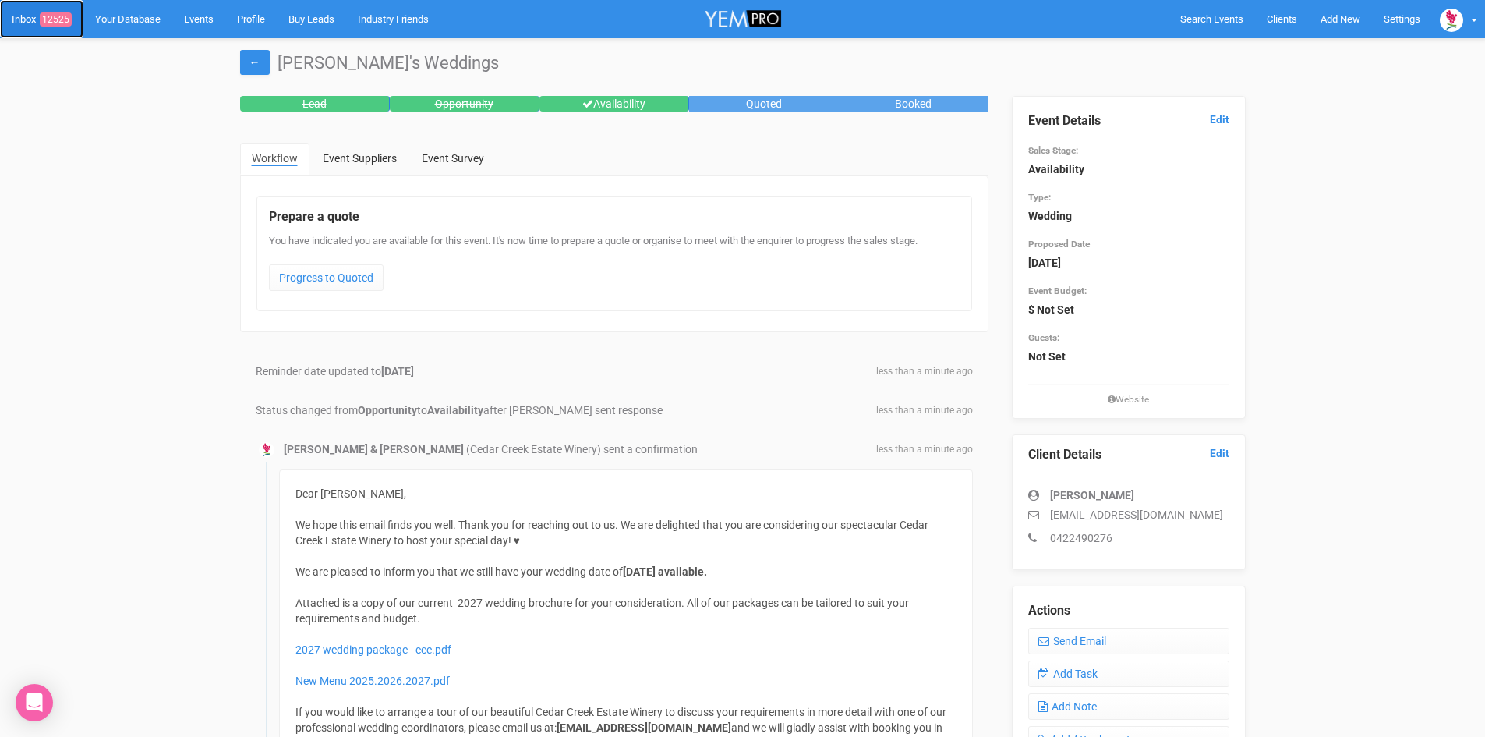
click at [58, 11] on link "Inbox 12525" at bounding box center [41, 19] width 83 height 38
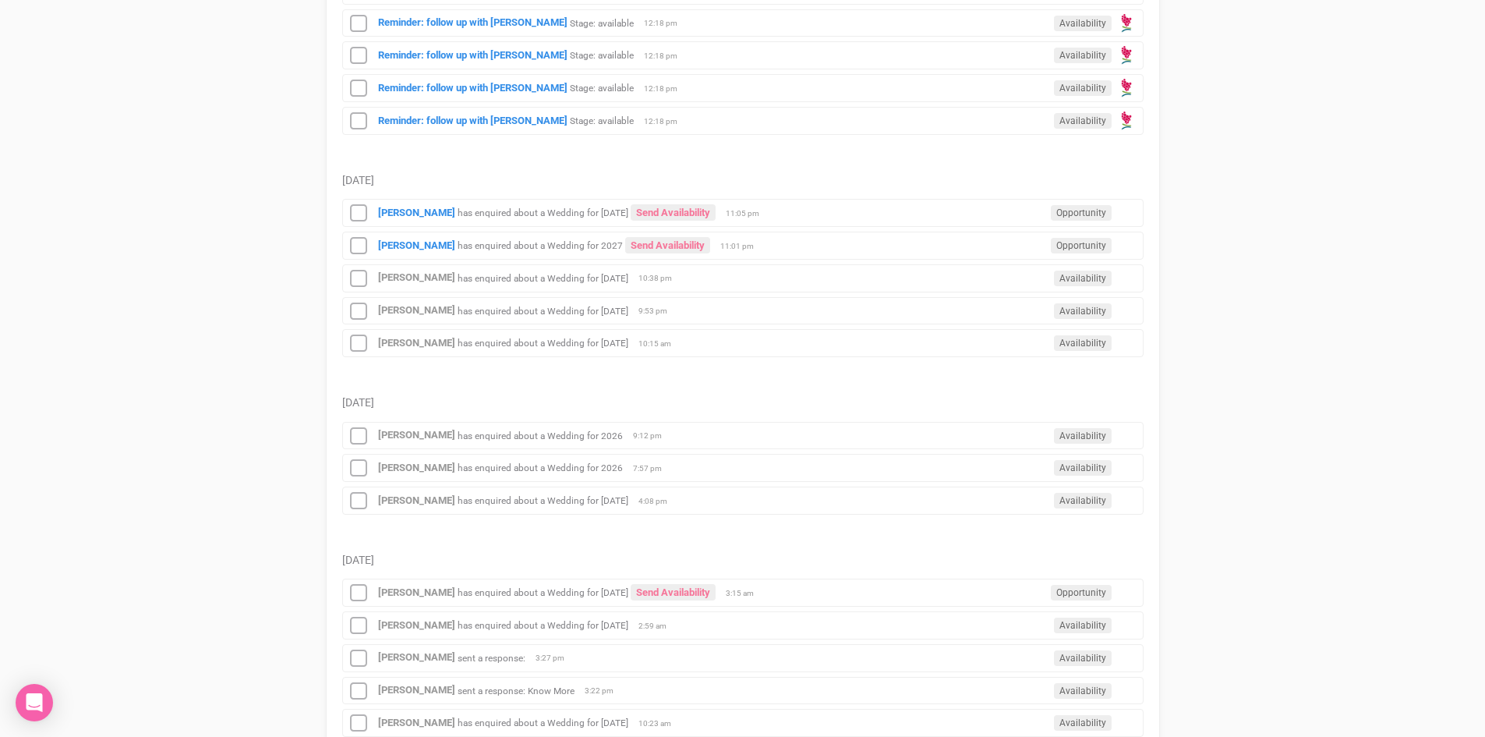
scroll to position [1637, 0]
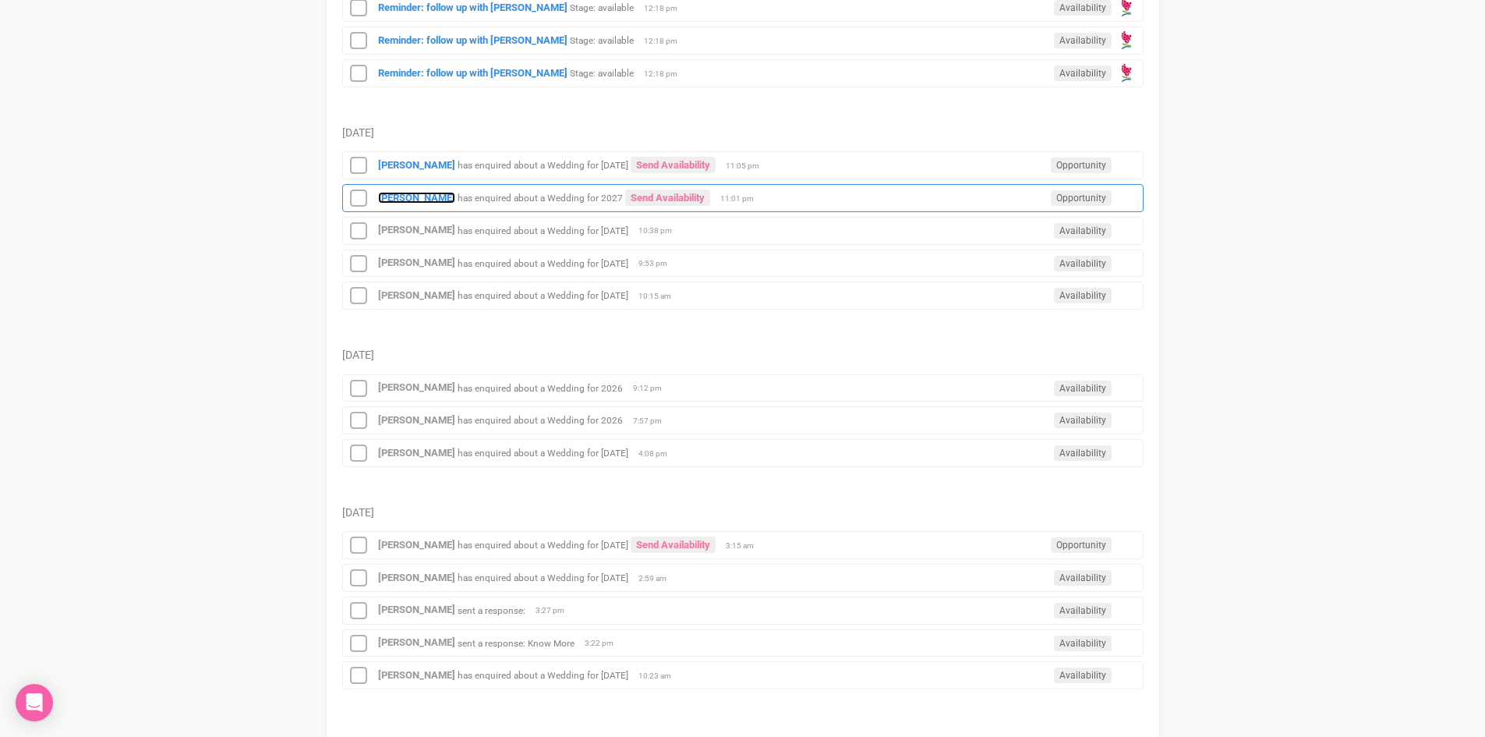
click at [407, 190] on div "[PERSON_NAME] has enquired about a Wedding for 2027 Send Availability Opportuni…" at bounding box center [743, 198] width 802 height 28
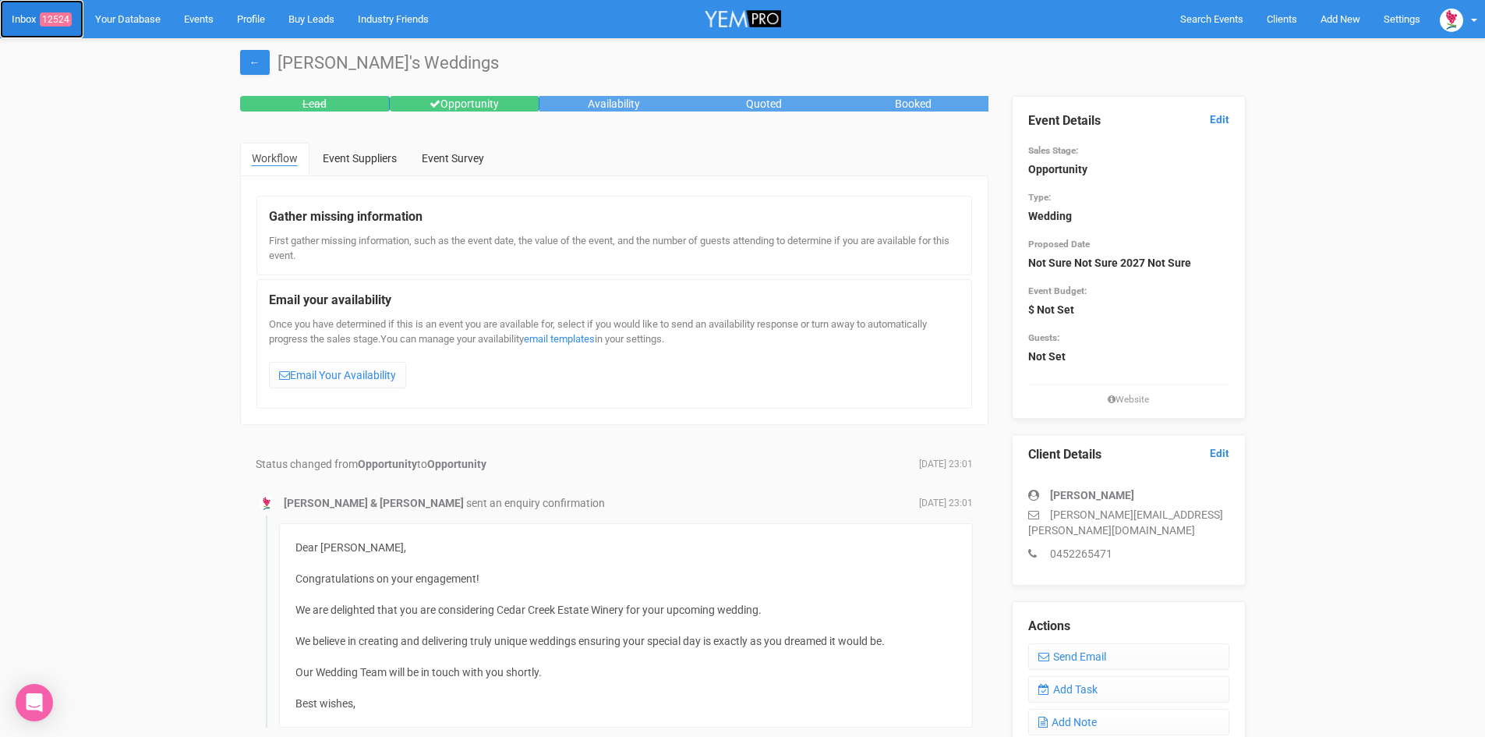
click at [61, 14] on span "12524" at bounding box center [56, 19] width 32 height 14
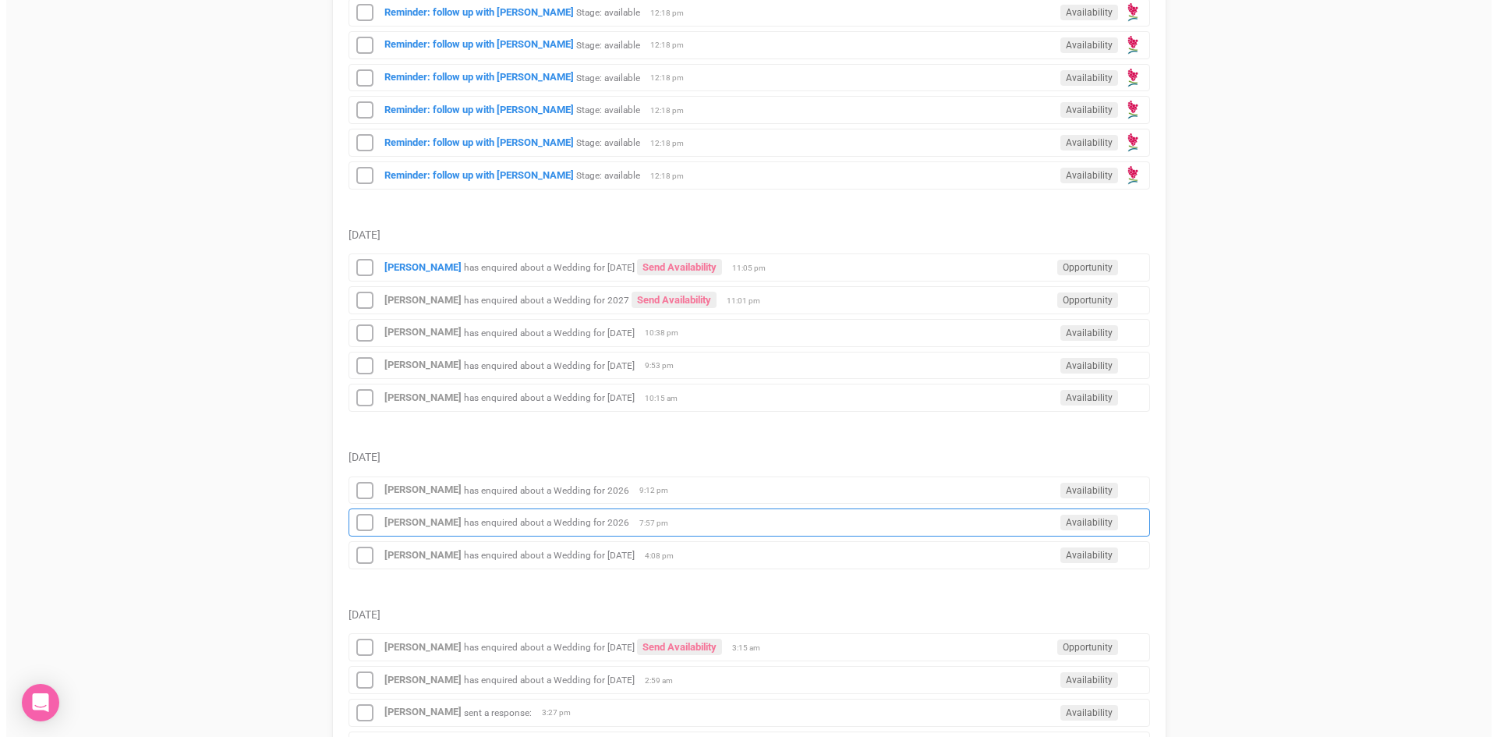
scroll to position [1417, 0]
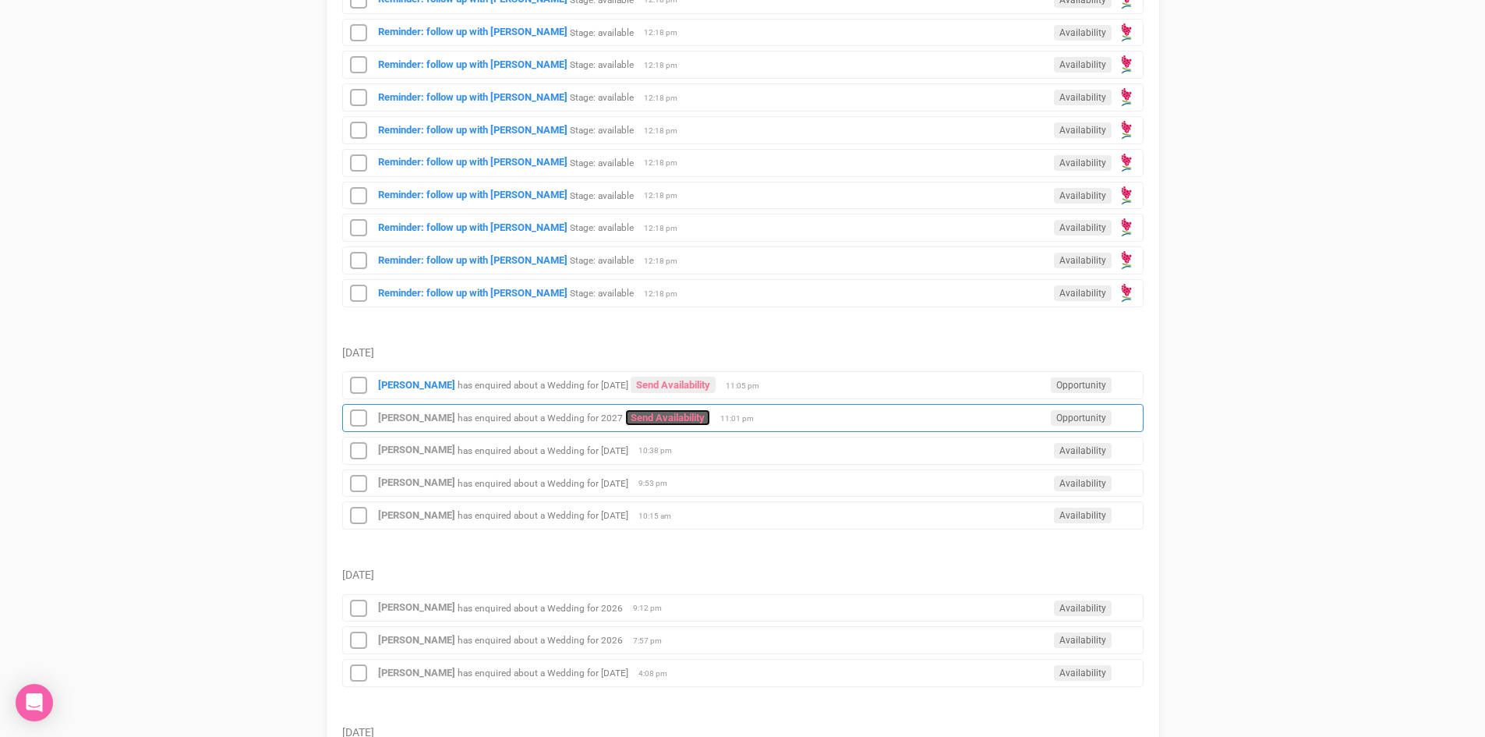
click at [656, 410] on link "Send Availability" at bounding box center [667, 417] width 85 height 16
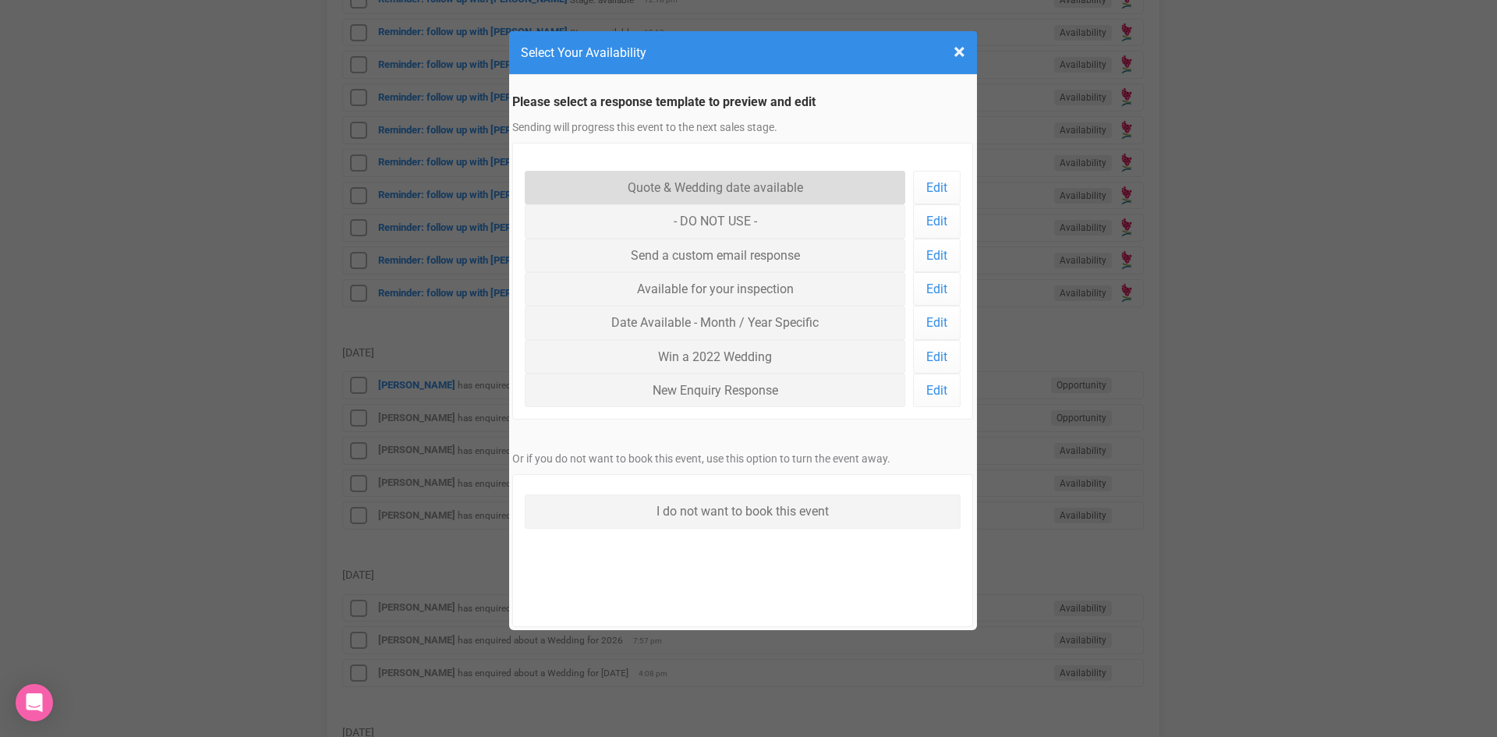
click at [690, 180] on link "Quote & Wedding date available" at bounding box center [715, 188] width 381 height 34
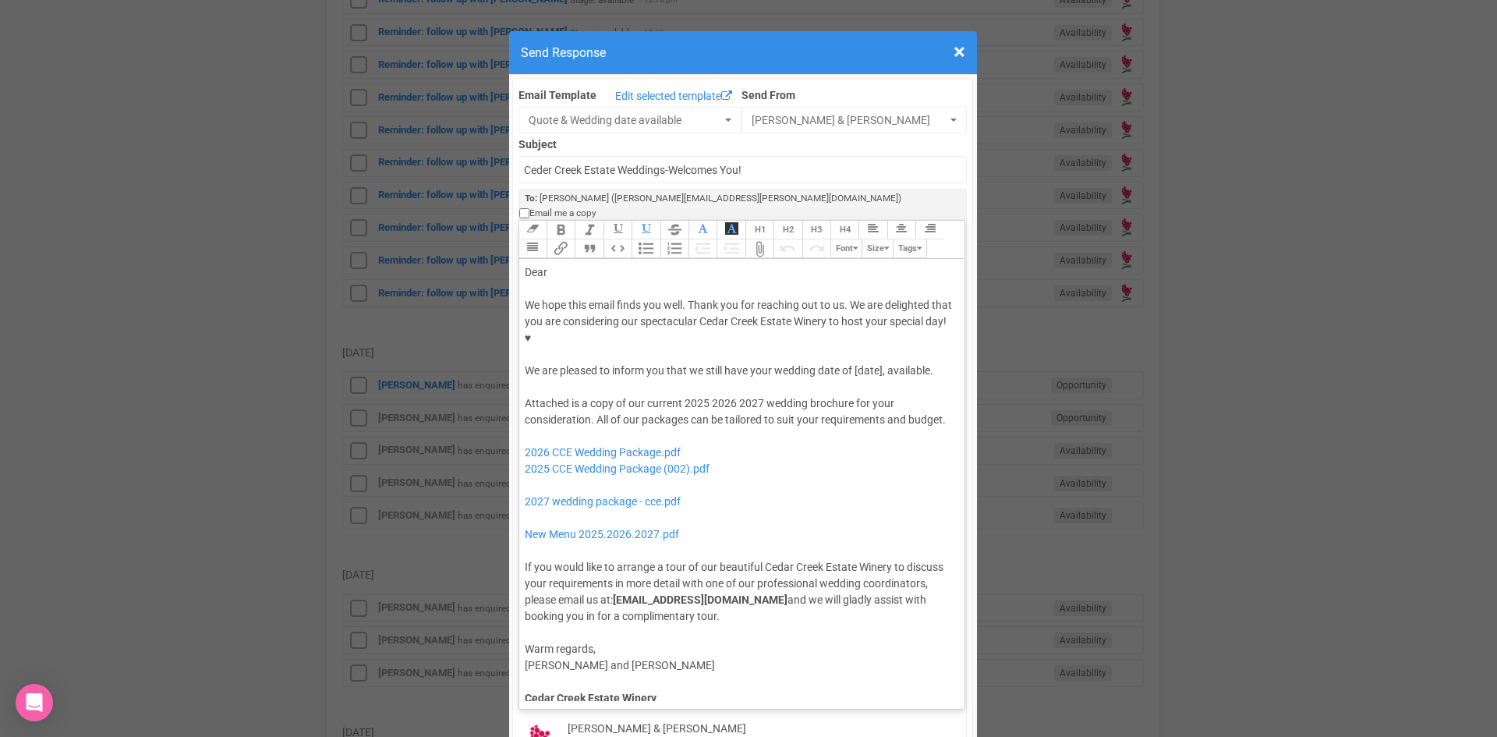
click at [582, 259] on trix-editor "Dear We hope this email finds you well. Thank you for reaching out to us. We ar…" at bounding box center [742, 480] width 446 height 442
click at [749, 306] on div "We hope this email finds you well. Thank you for reaching out to us. We are del…" at bounding box center [740, 338] width 430 height 82
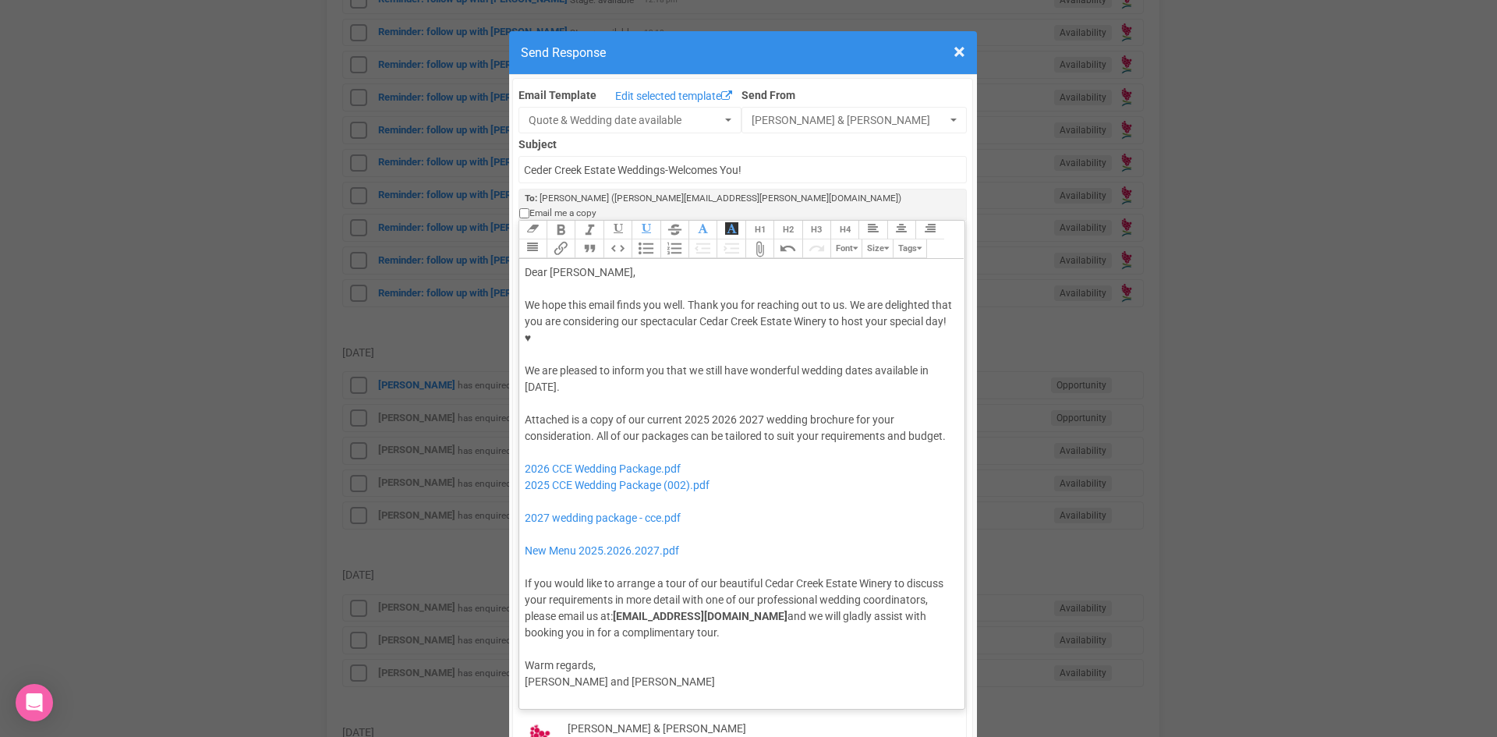
click at [561, 327] on div "We hope this email finds you well. Thank you for reaching out to us. We are del…" at bounding box center [740, 346] width 430 height 98
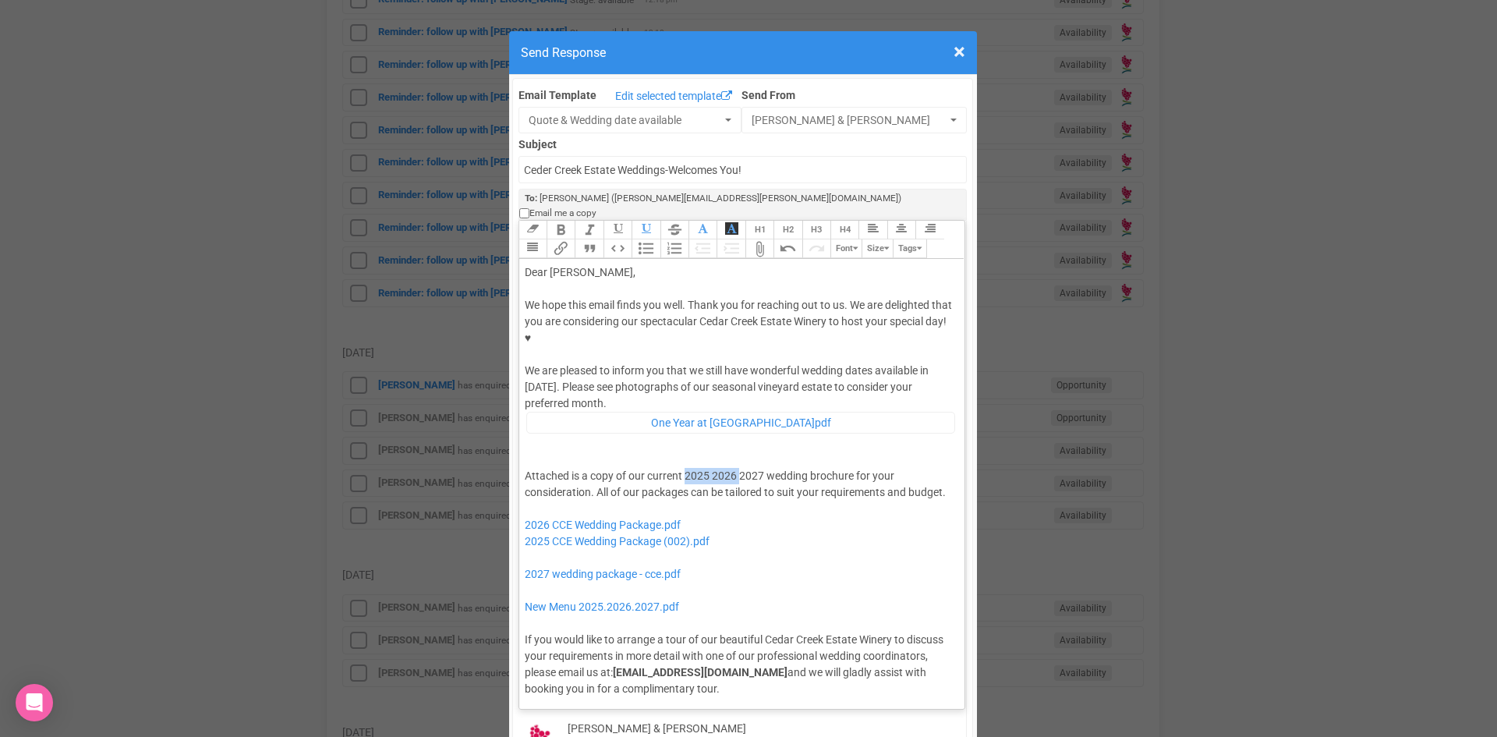
drag, startPoint x: 734, startPoint y: 412, endPoint x: 680, endPoint y: 407, distance: 54.8
click at [680, 468] on div "Attached is a copy of our current 2025 2026 2027 wedding brochure for your cons…" at bounding box center [740, 582] width 430 height 229
click at [875, 468] on div "Attached is a copy of our current 2027 wedding brochure for your consideration.…" at bounding box center [740, 582] width 430 height 229
drag, startPoint x: 745, startPoint y: 494, endPoint x: 518, endPoint y: 452, distance: 230.8
click at [519, 452] on trix-editor "Dear Grace, We hope this email finds you well. Thank you for reaching out to us…" at bounding box center [742, 480] width 446 height 442
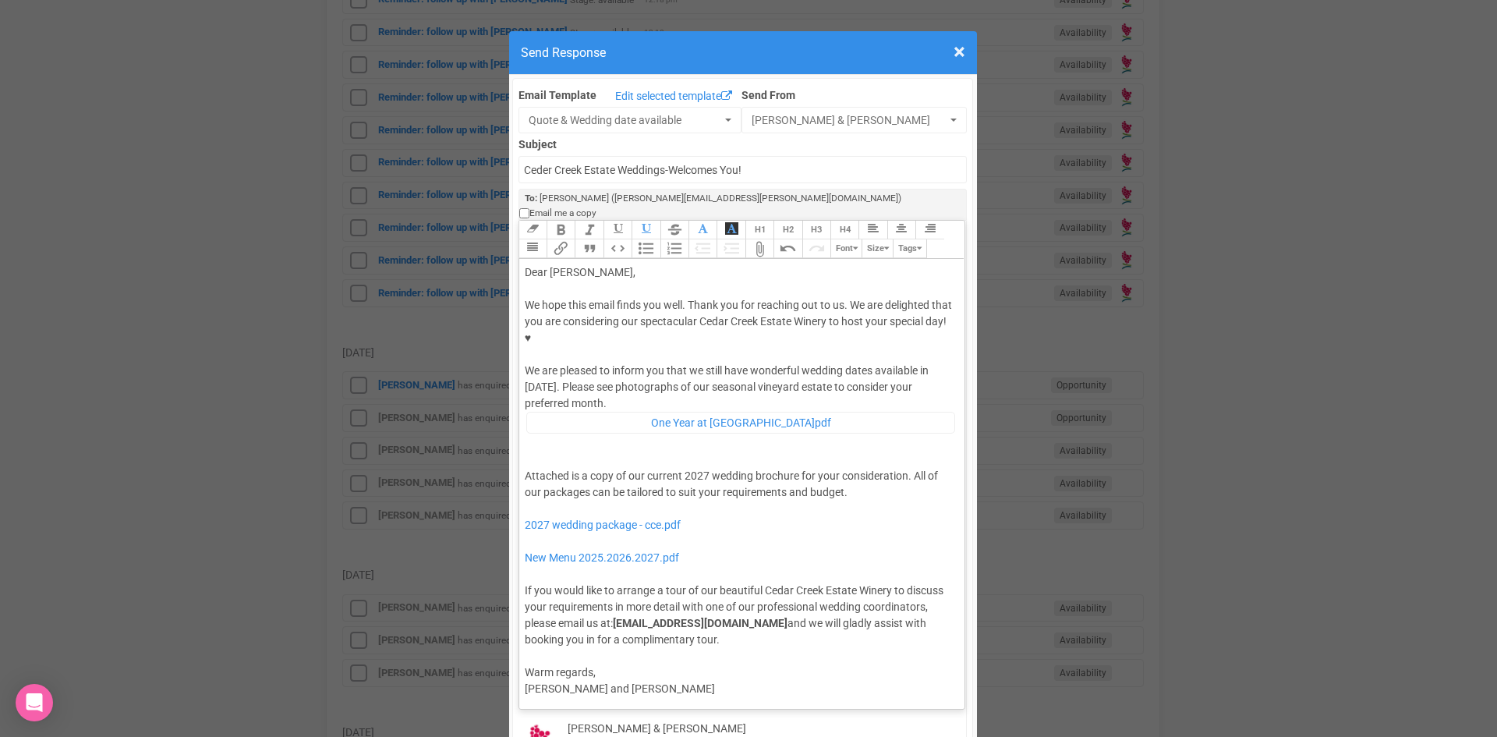
click at [606, 338] on div "We hope this email finds you well. Thank you for reaching out to us. We are del…" at bounding box center [740, 374] width 430 height 154
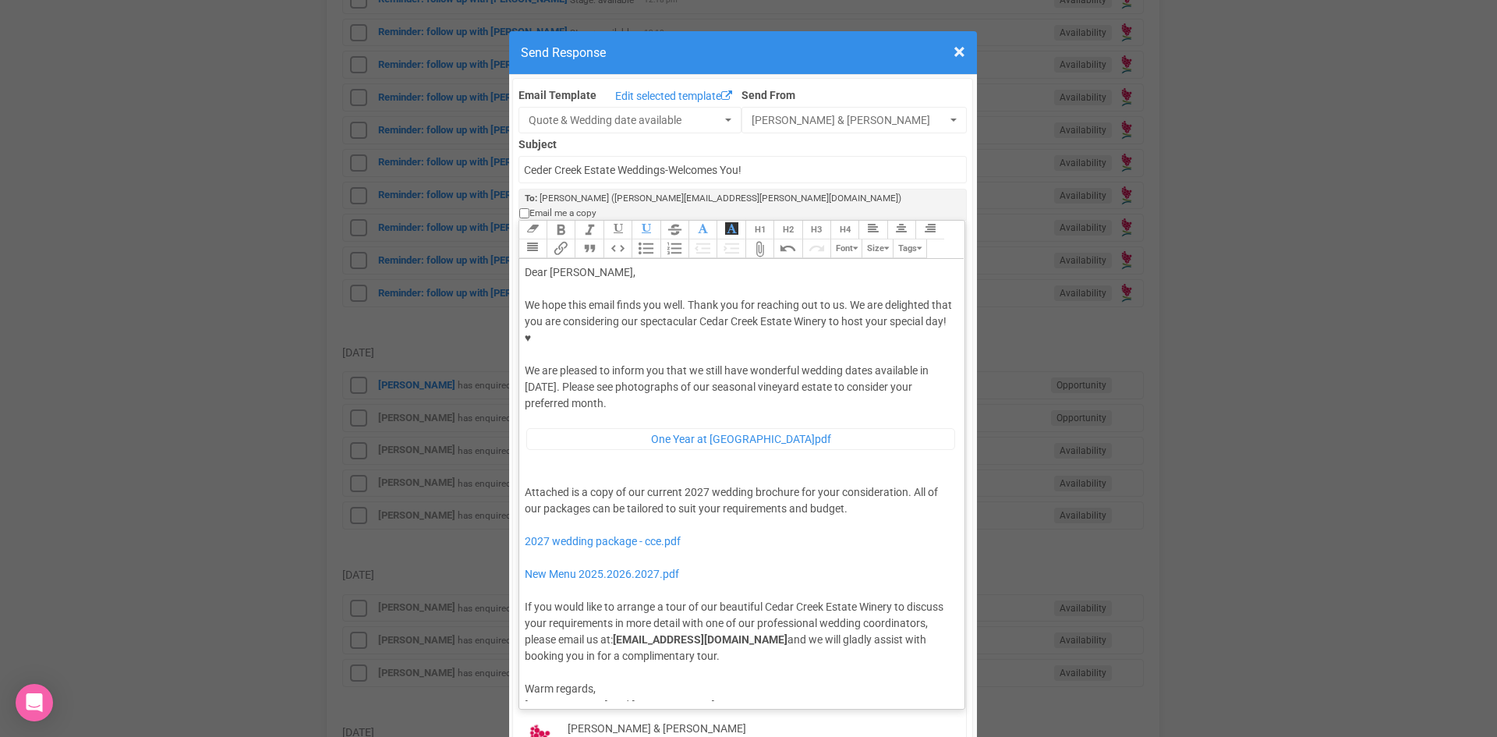
click at [525, 468] on div at bounding box center [740, 476] width 430 height 16
type trix-editor "<div>Dear Grace,</div><div><strong>&nbsp;</strong></div><div>We hope this email…"
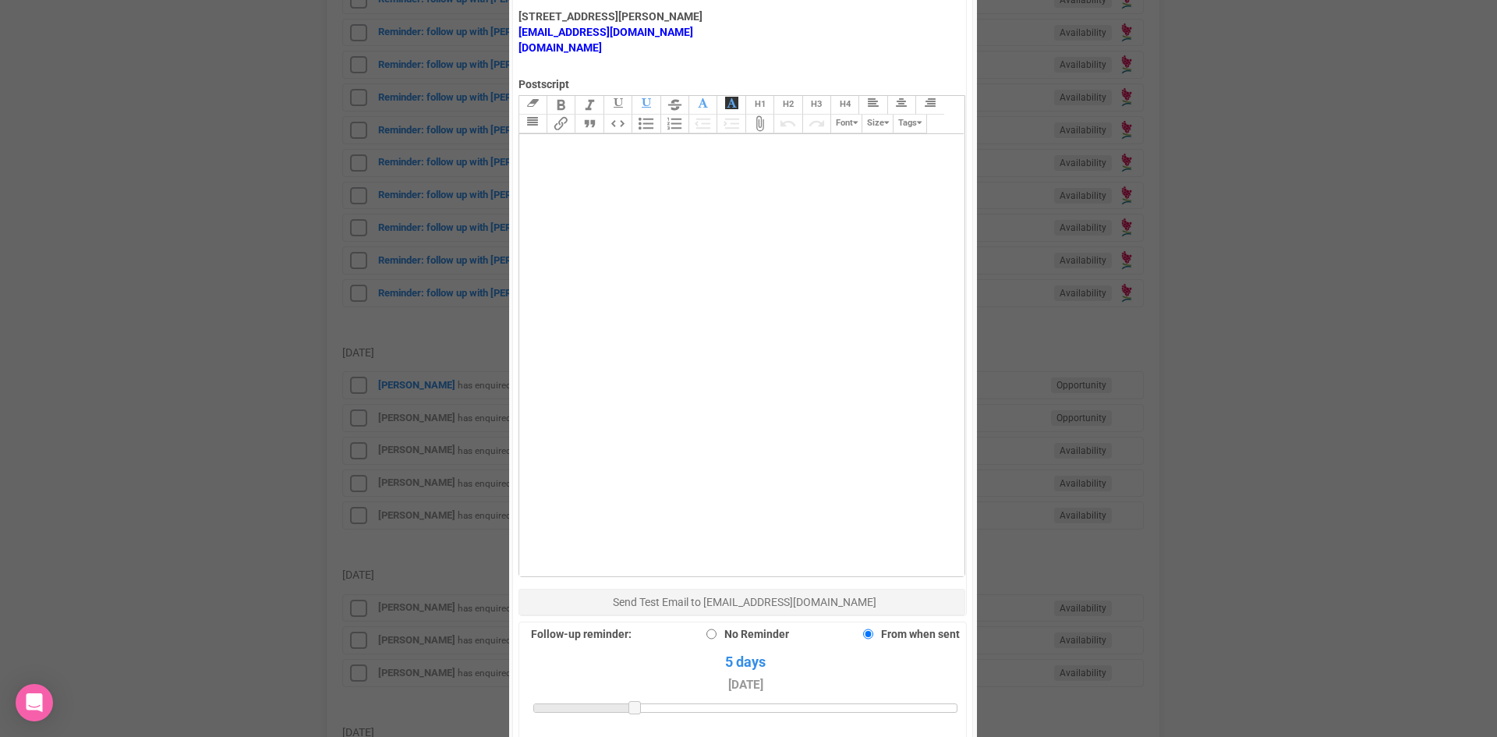
scroll to position [1080, 0]
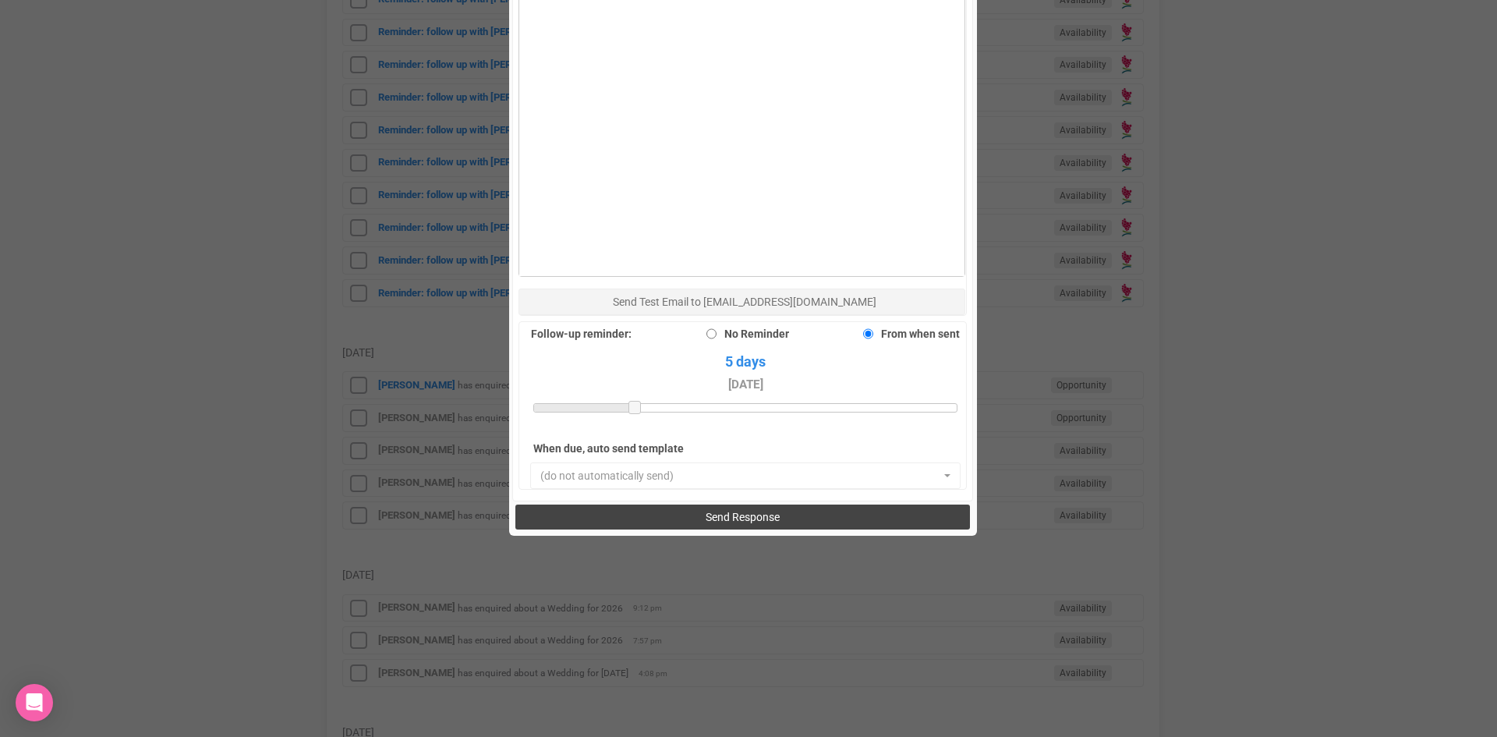
click at [653, 504] on button "Send Response" at bounding box center [742, 516] width 455 height 25
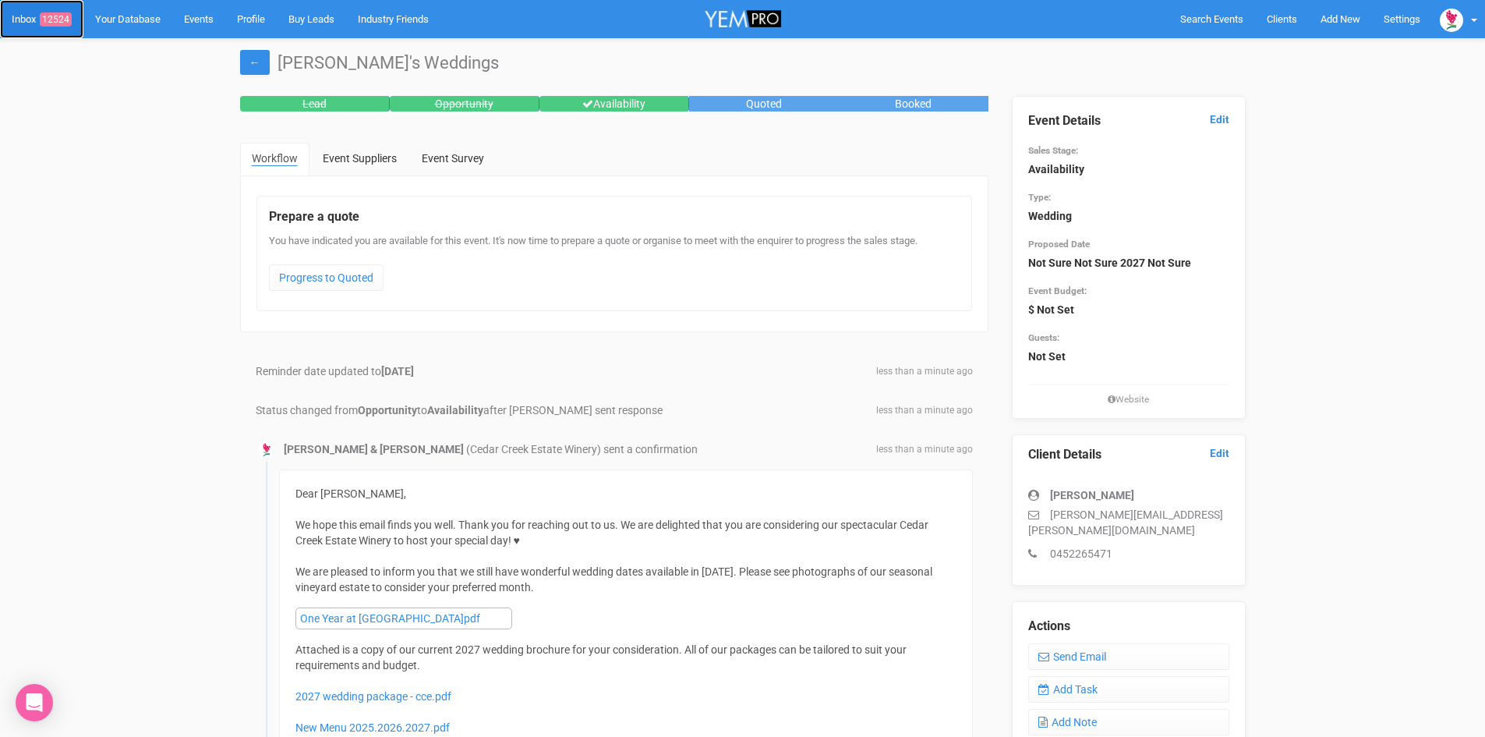
click at [60, 13] on span "12524" at bounding box center [56, 19] width 32 height 14
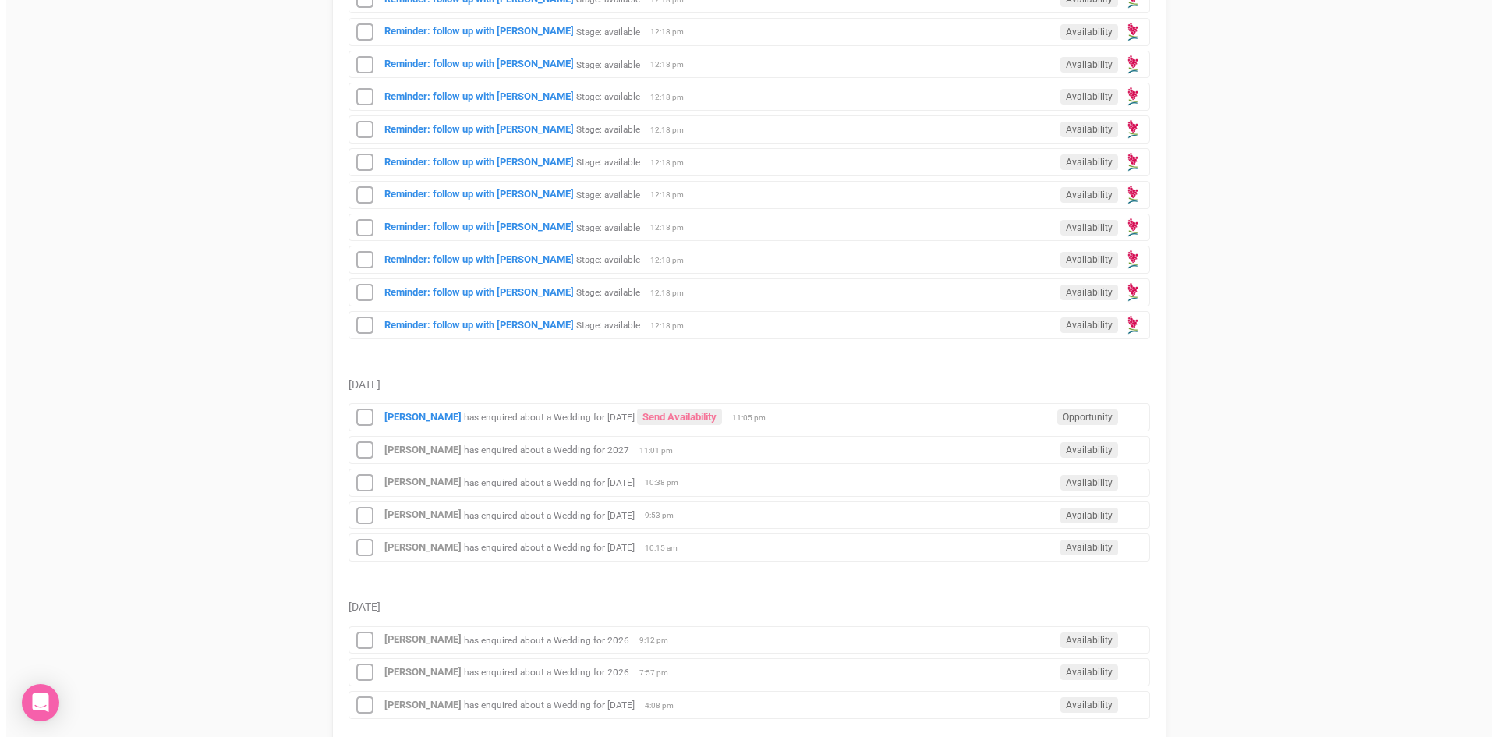
scroll to position [1403, 0]
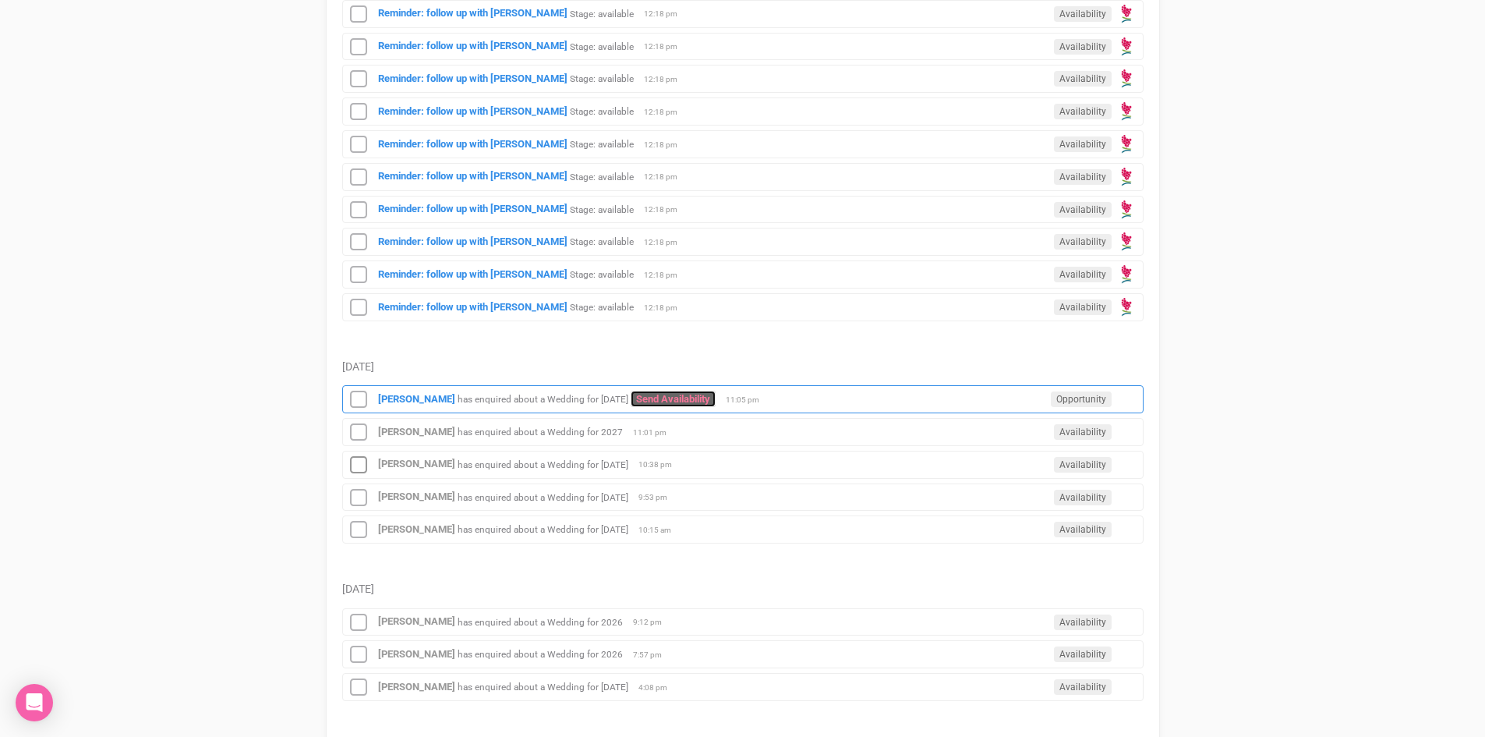
click at [676, 395] on link "Send Availability" at bounding box center [673, 399] width 85 height 16
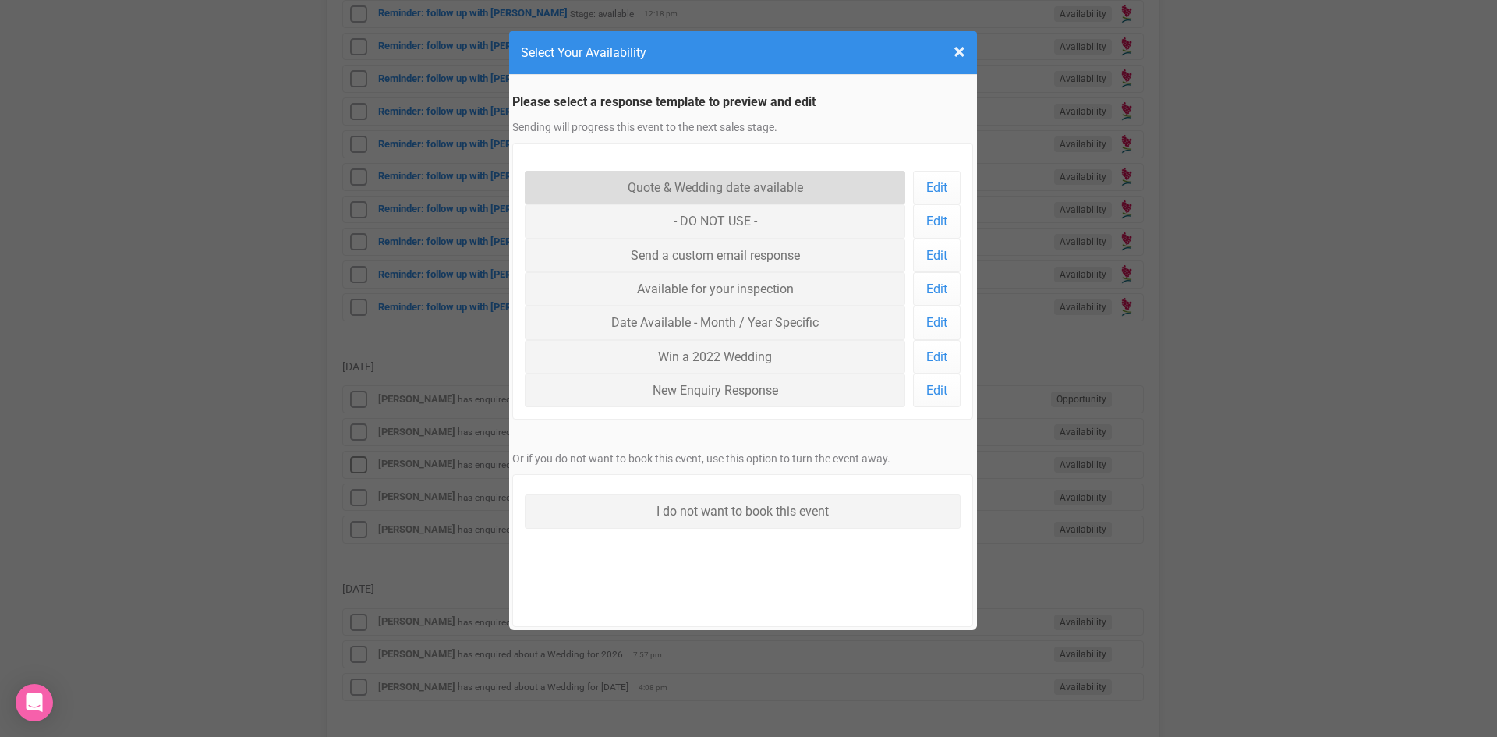
click at [642, 179] on link "Quote & Wedding date available" at bounding box center [715, 188] width 381 height 34
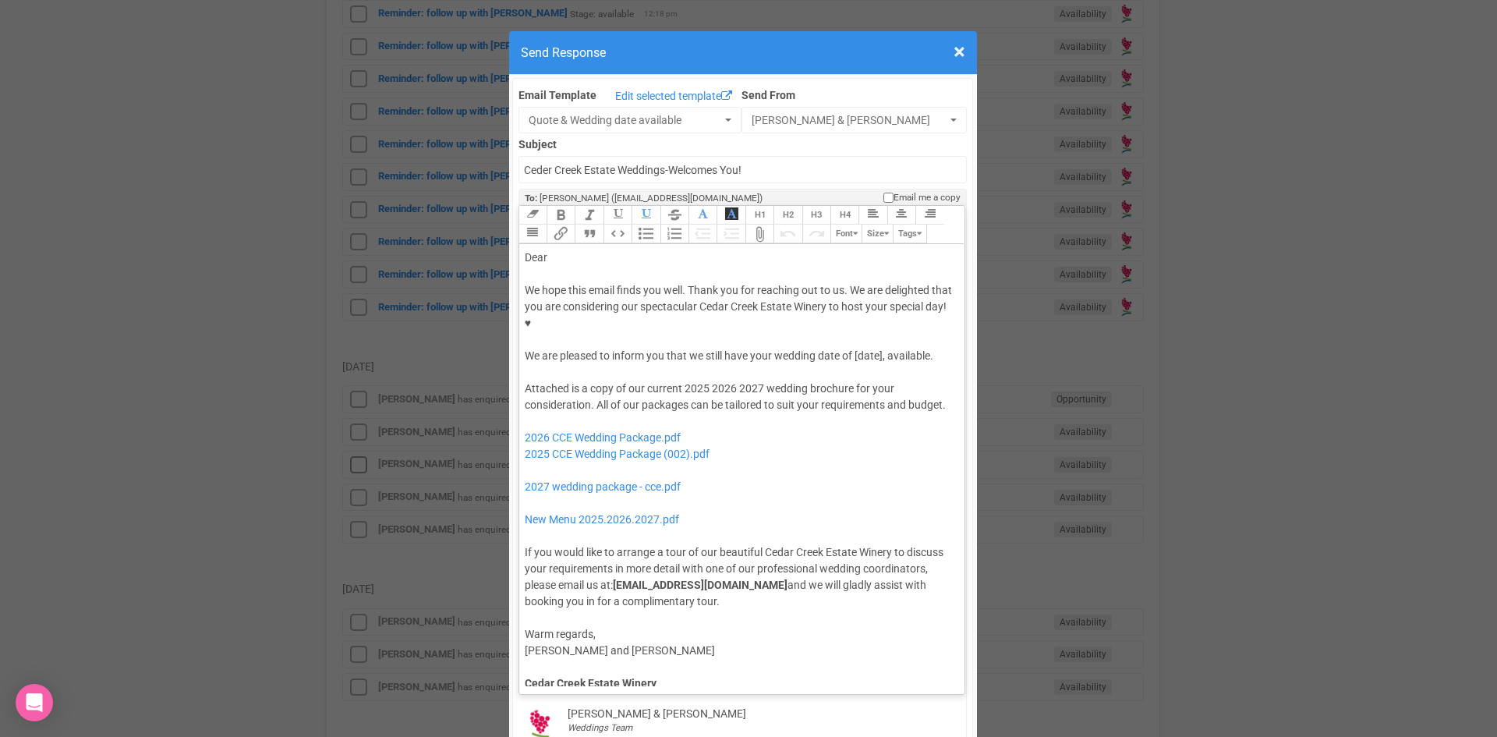
click at [851, 304] on div "We hope this email finds you well. Thank you for reaching out to us. We are del…" at bounding box center [740, 323] width 430 height 82
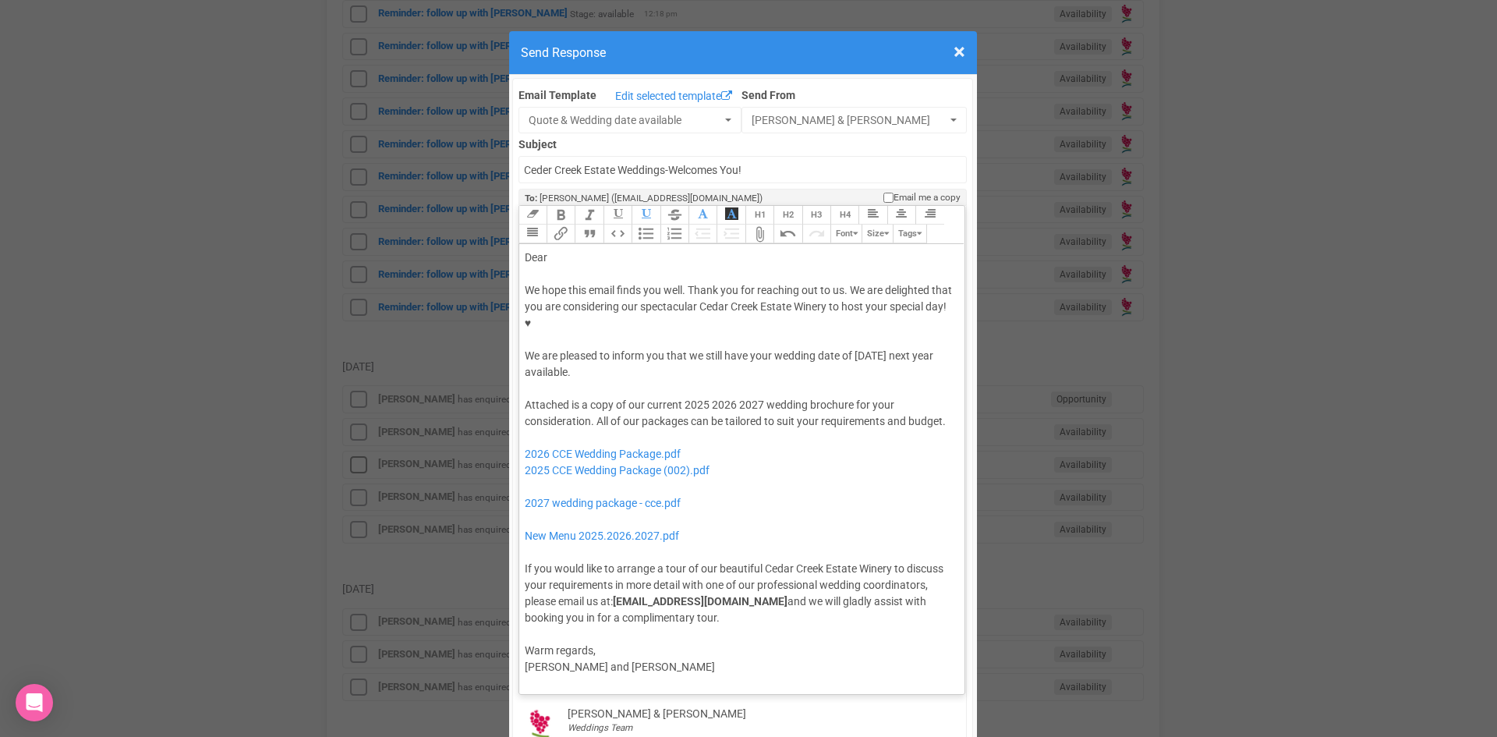
drag, startPoint x: 852, startPoint y: 305, endPoint x: 854, endPoint y: 316, distance: 11.0
click at [854, 316] on div "We hope this email finds you well. Thank you for reaching out to us. We are del…" at bounding box center [740, 331] width 430 height 98
click at [554, 206] on button "Bold" at bounding box center [561, 215] width 28 height 19
click at [560, 250] on div "Dear" at bounding box center [740, 258] width 430 height 16
drag, startPoint x: 703, startPoint y: 353, endPoint x: 692, endPoint y: 353, distance: 11.7
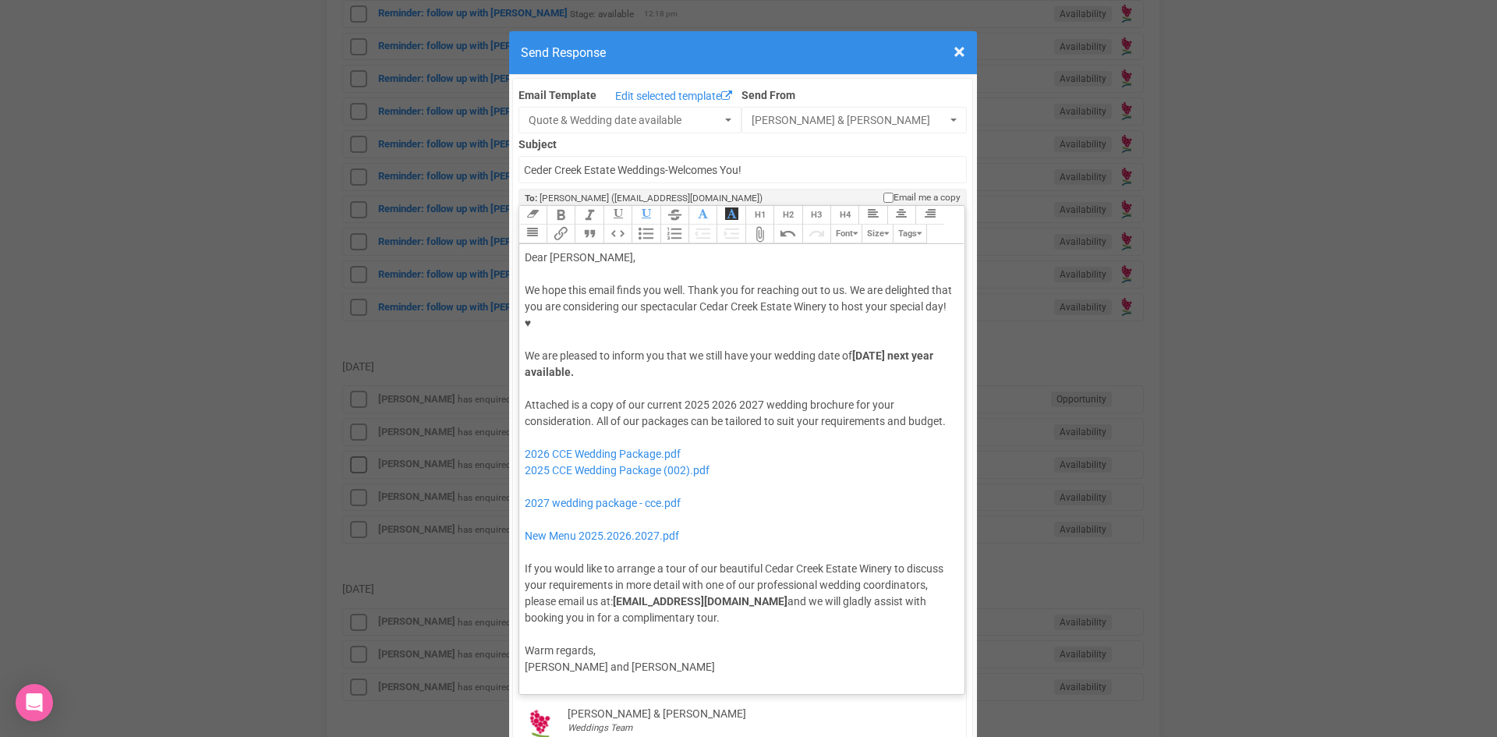
drag, startPoint x: 692, startPoint y: 353, endPoint x: 682, endPoint y: 346, distance: 11.7
click at [682, 380] on div at bounding box center [740, 388] width 430 height 16
drag, startPoint x: 706, startPoint y: 353, endPoint x: 679, endPoint y: 358, distance: 26.9
click at [679, 397] on div "Attached is a copy of our current 2025 2026 2027 wedding brochure for your cons…" at bounding box center [740, 511] width 430 height 229
drag, startPoint x: 731, startPoint y: 352, endPoint x: 706, endPoint y: 357, distance: 26.3
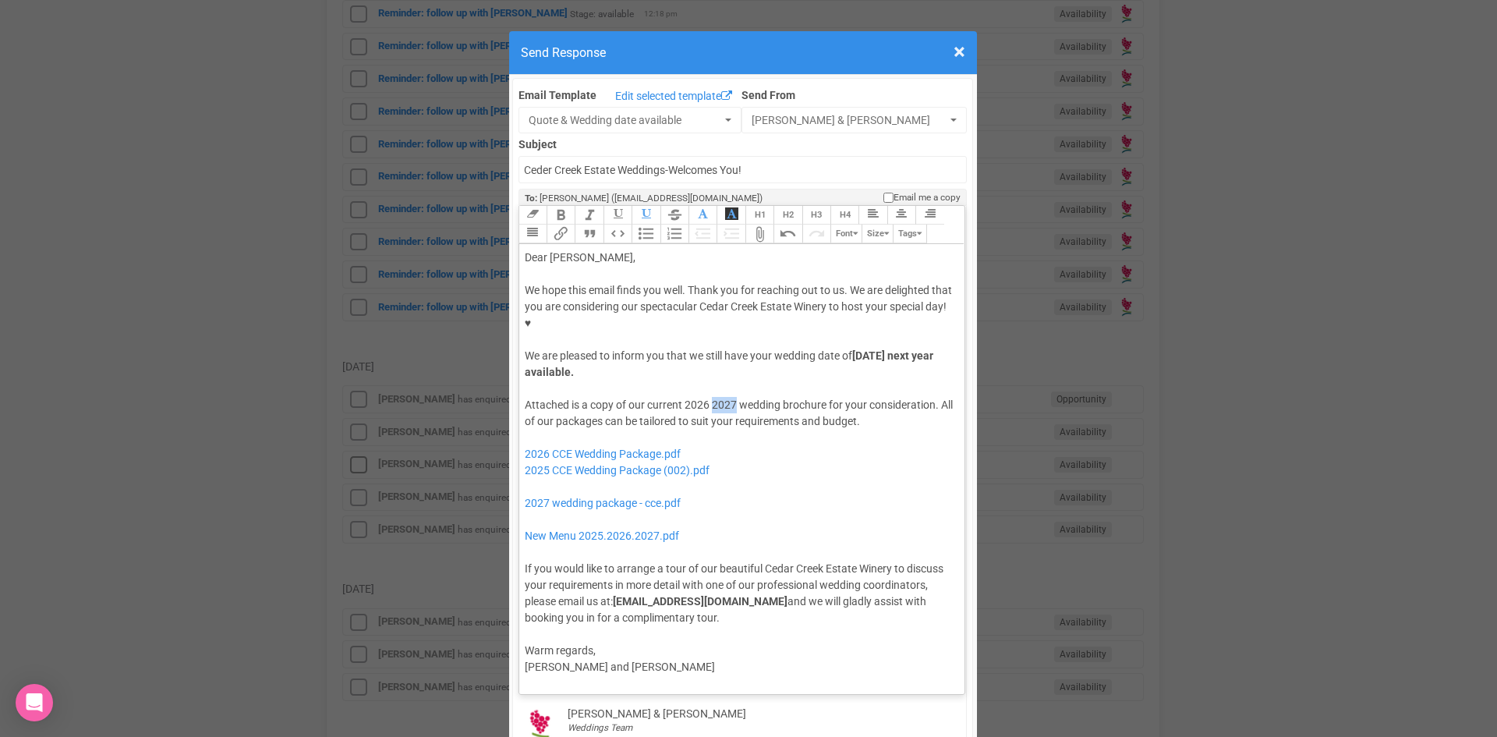
click at [706, 397] on div "Attached is a copy of our current 2026 2027 wedding brochure for your considera…" at bounding box center [740, 511] width 430 height 229
drag, startPoint x: 720, startPoint y: 421, endPoint x: 521, endPoint y: 428, distance: 199.7
click at [525, 428] on div "Attached is a copy of our current 2026 wedding brochure for your consideration.…" at bounding box center [740, 511] width 430 height 229
drag, startPoint x: 687, startPoint y: 450, endPoint x: 555, endPoint y: 441, distance: 132.0
click at [555, 441] on div "Attached is a copy of our current 2026 wedding brochure for your consideration.…" at bounding box center [740, 511] width 430 height 229
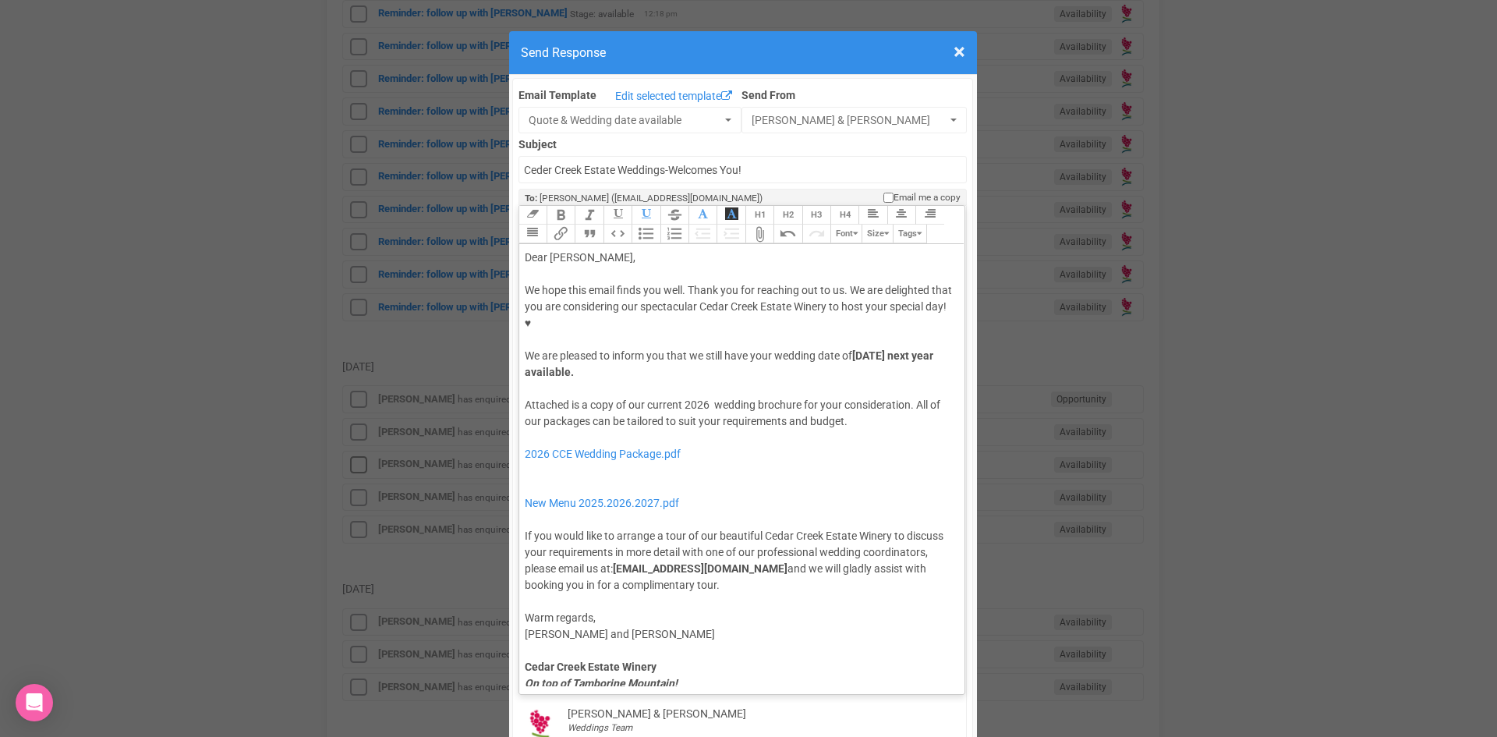
type trix-editor "<lor>Ipsu Dolors,</ame><con><adipis>&elit;</seddoe></tem><inc>Ut labo etdo magn…"
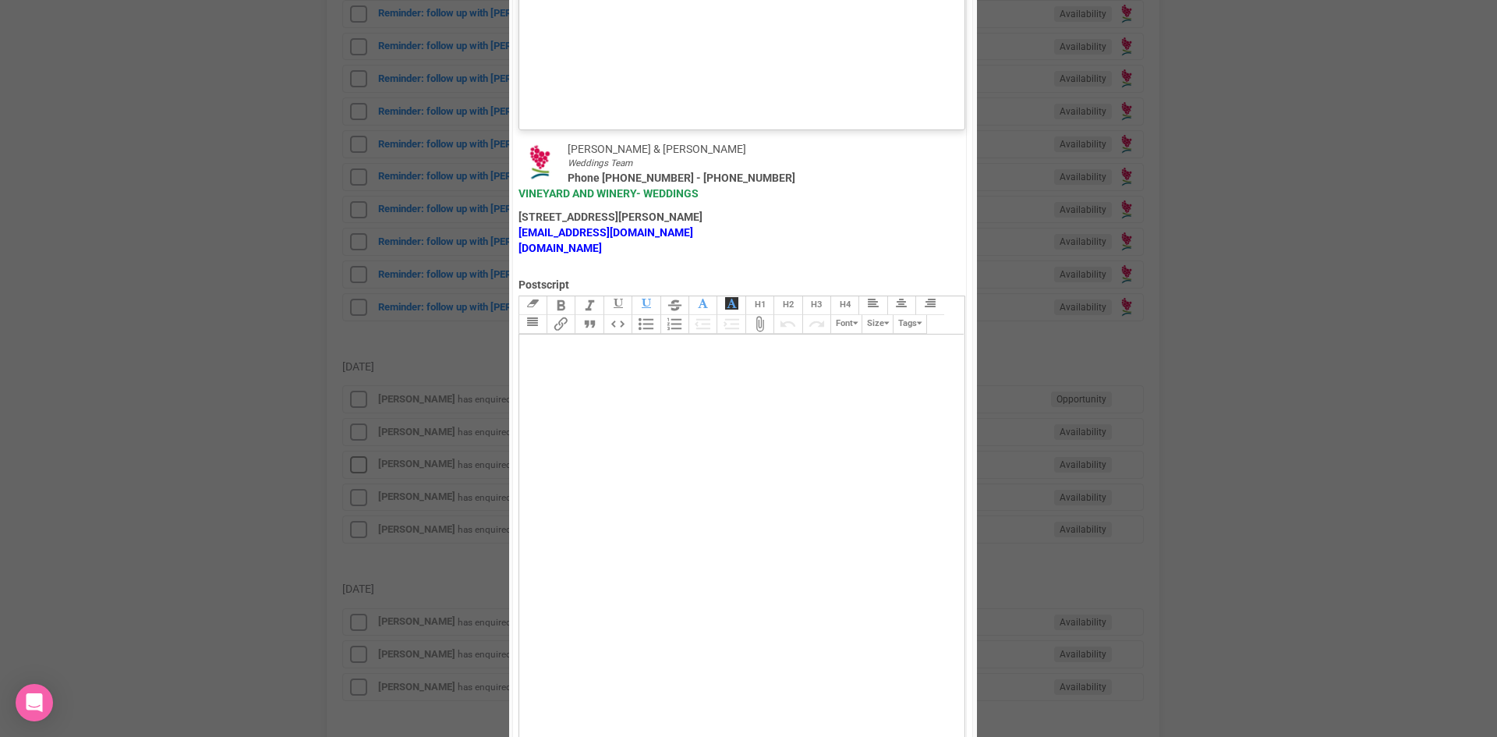
scroll to position [936, 0]
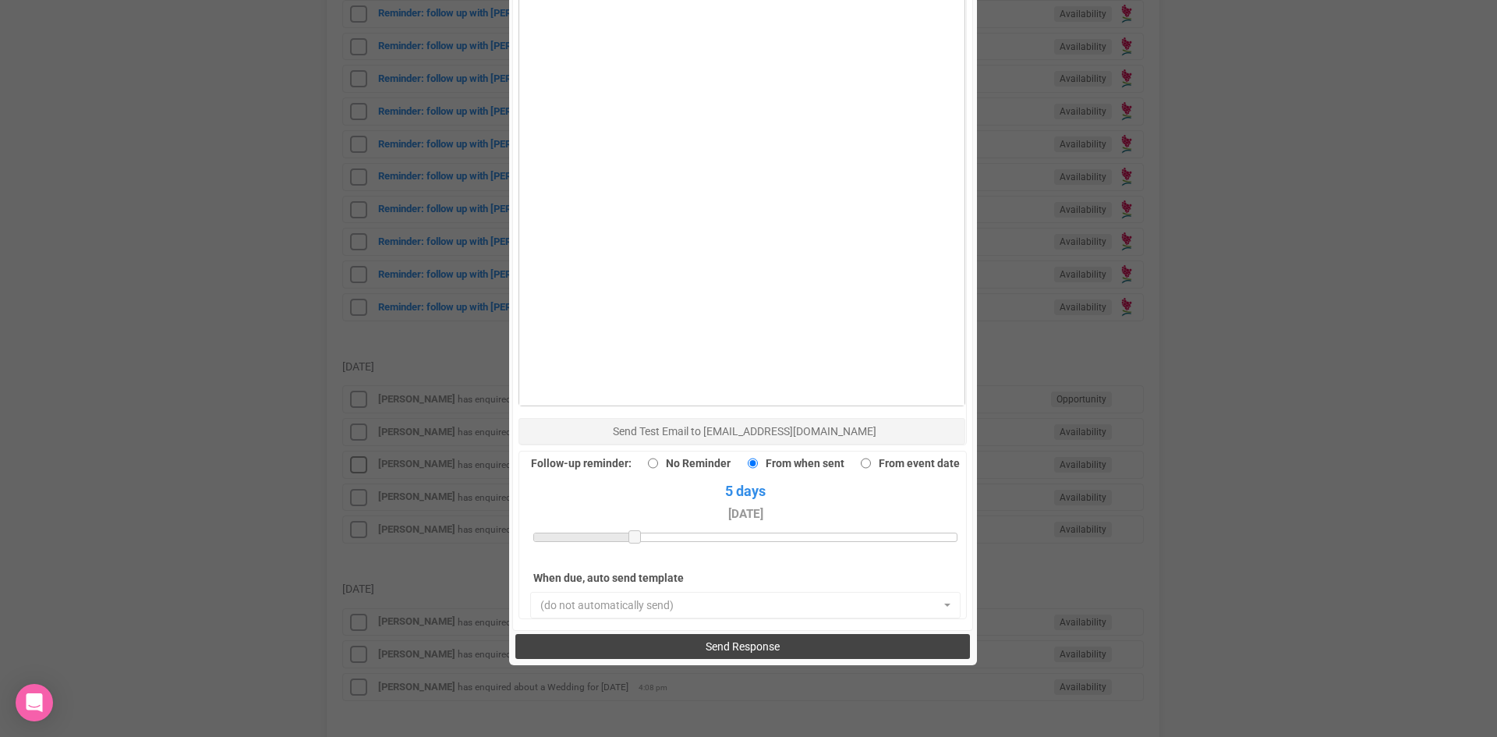
click at [763, 640] on span "Send Response" at bounding box center [743, 646] width 74 height 12
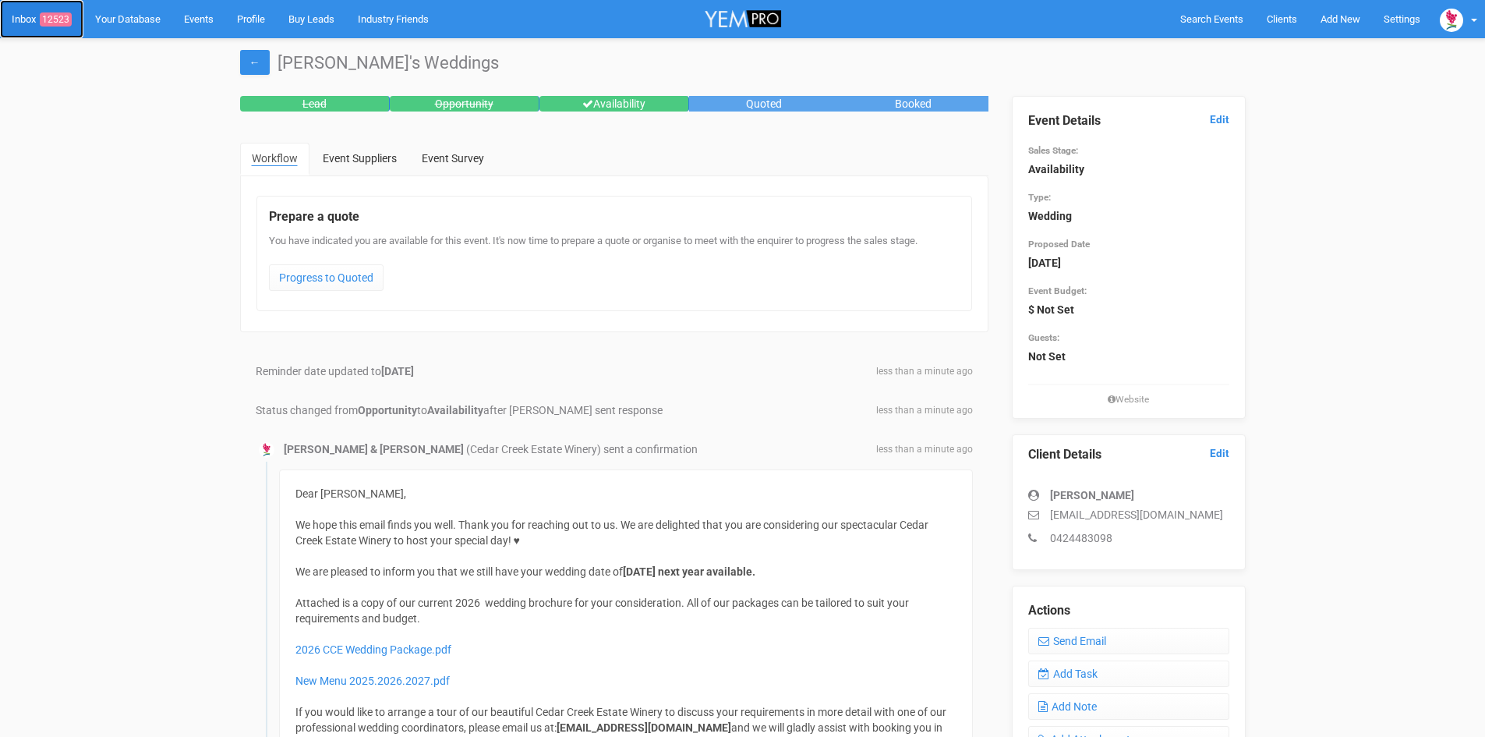
click at [61, 14] on span "12523" at bounding box center [56, 19] width 32 height 14
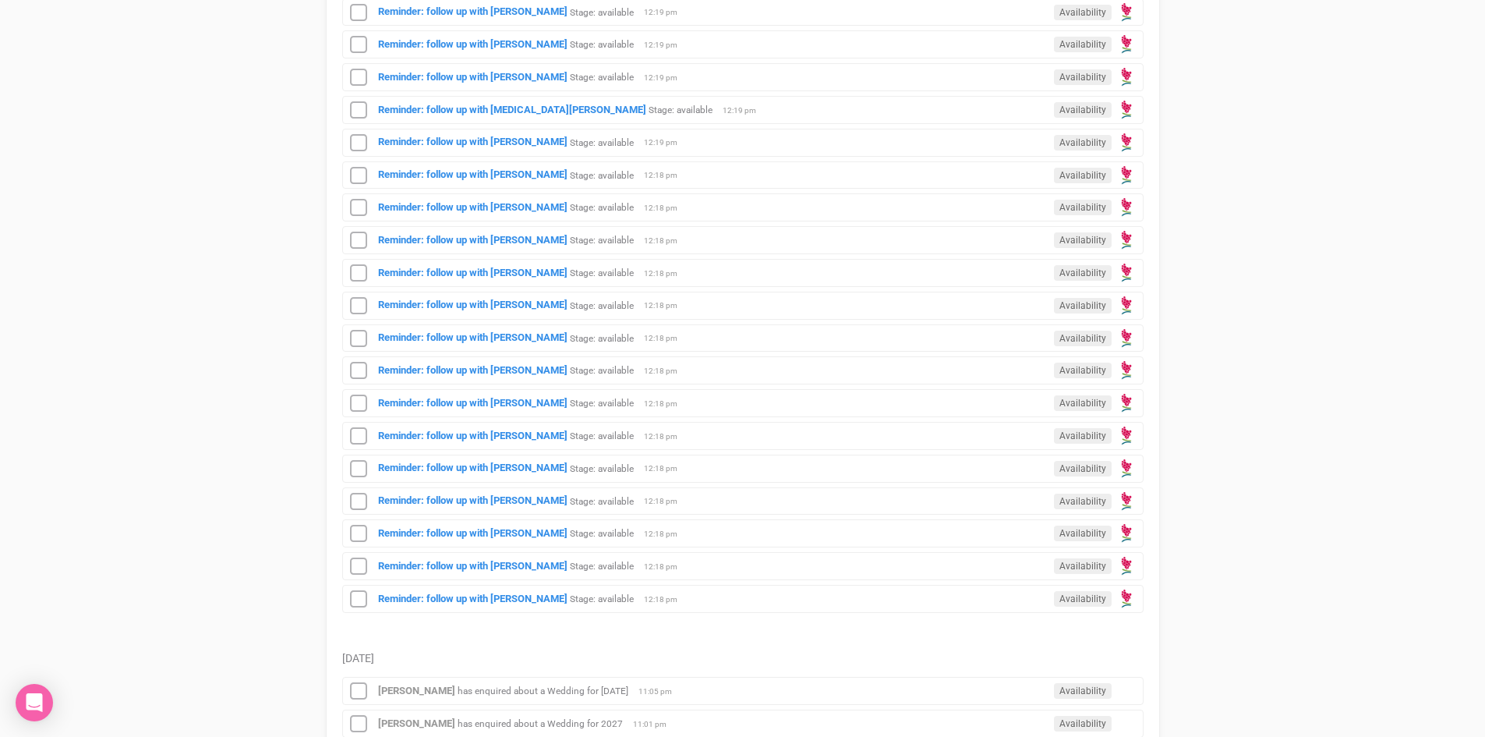
scroll to position [1325, 0]
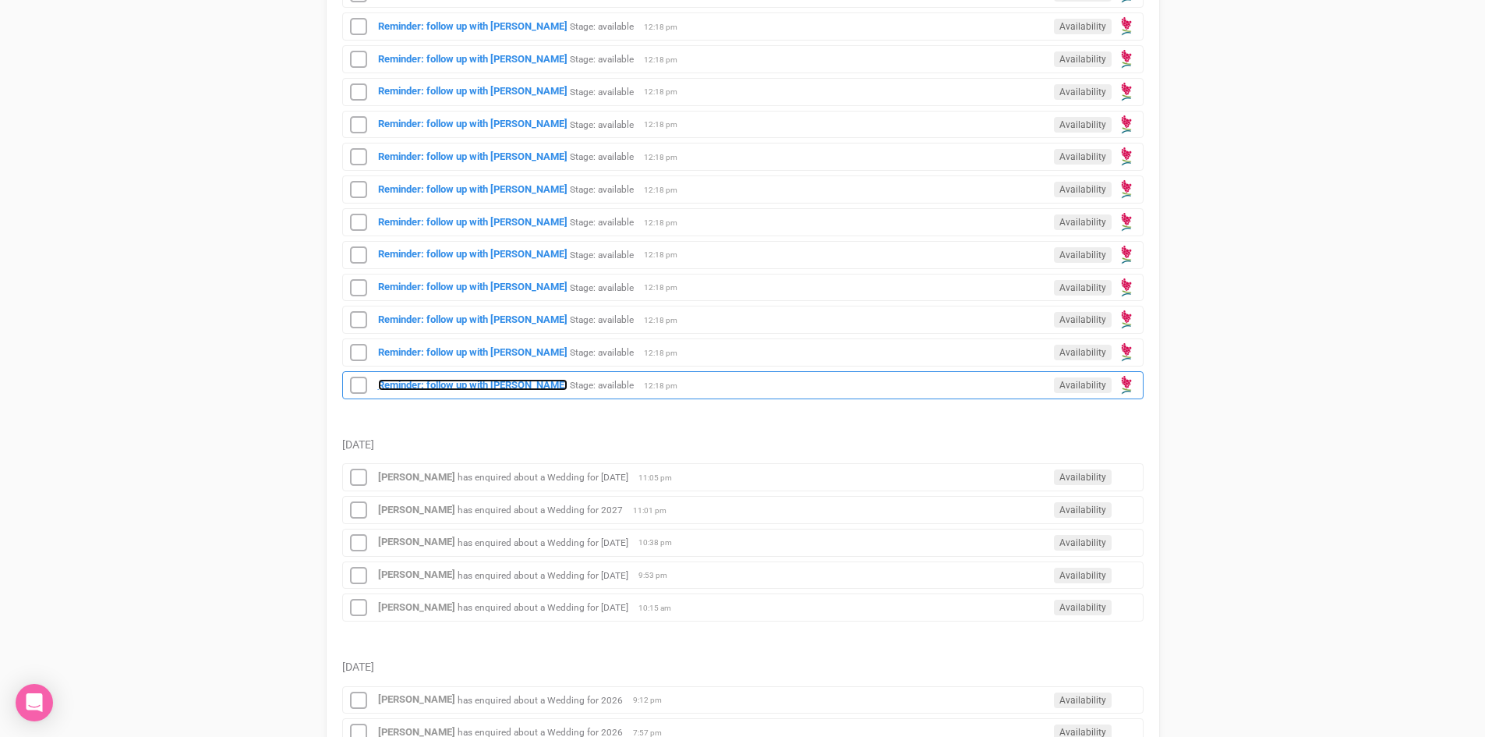
click at [493, 381] on strong "Reminder: follow up with [PERSON_NAME]" at bounding box center [472, 385] width 189 height 12
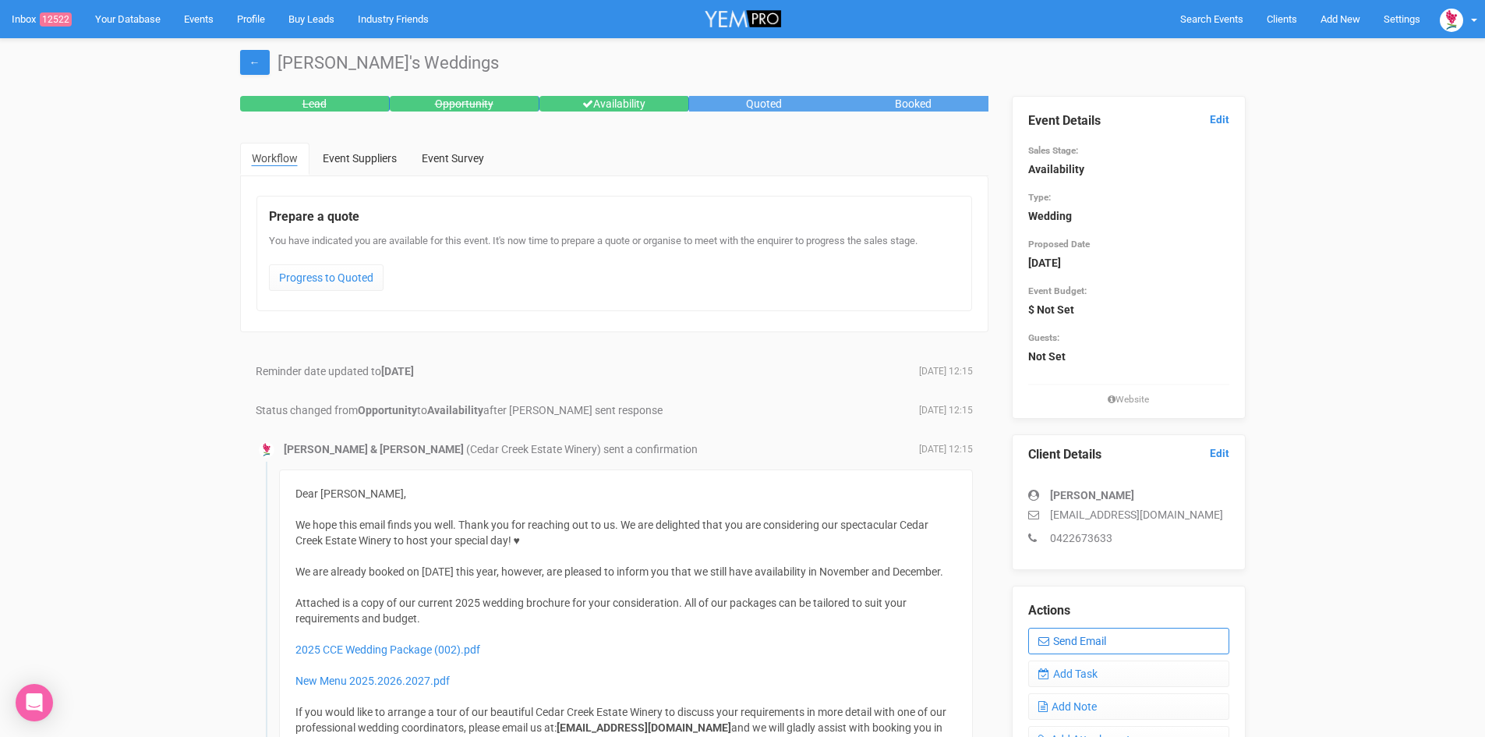
click at [1111, 633] on link "Send Email" at bounding box center [1128, 641] width 201 height 27
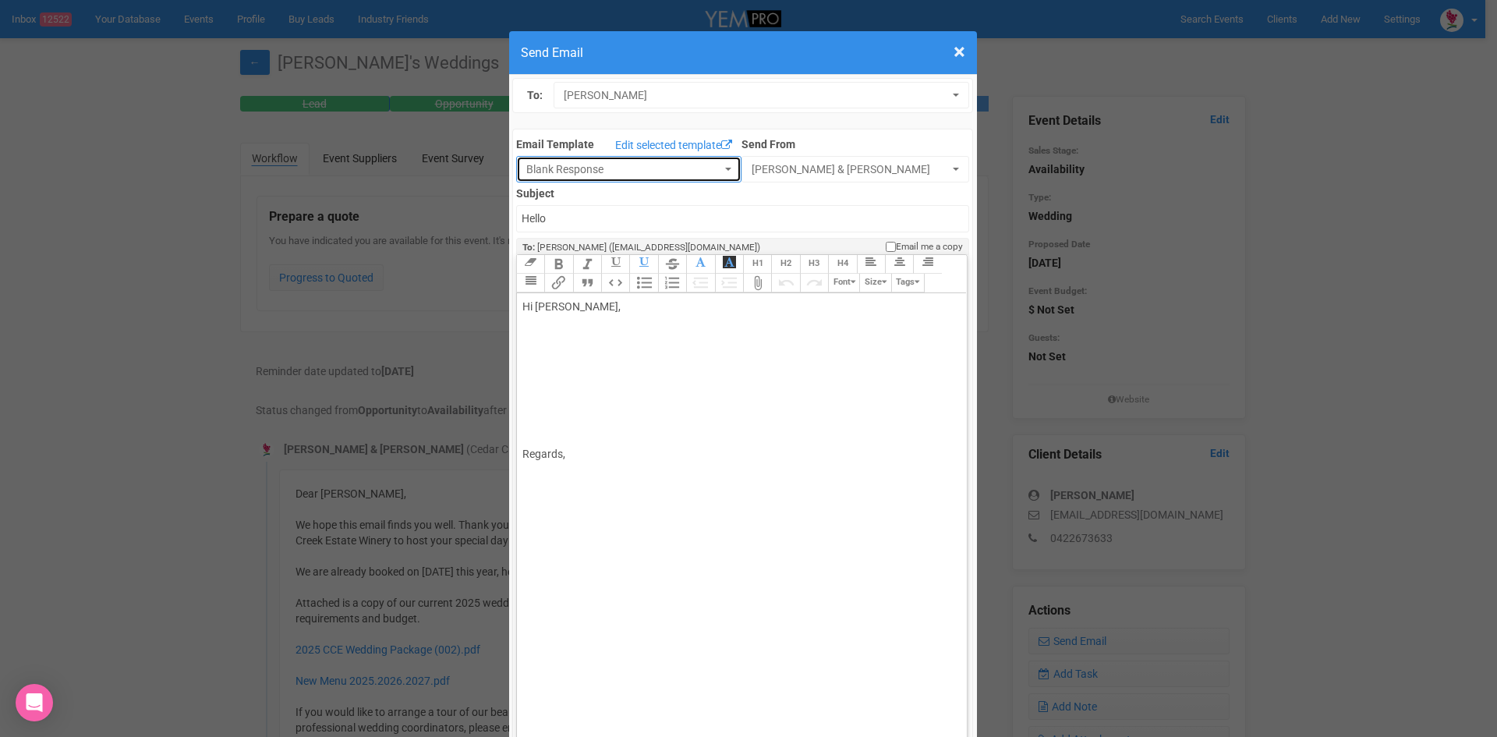
click at [722, 168] on button "Blank Response" at bounding box center [628, 169] width 225 height 27
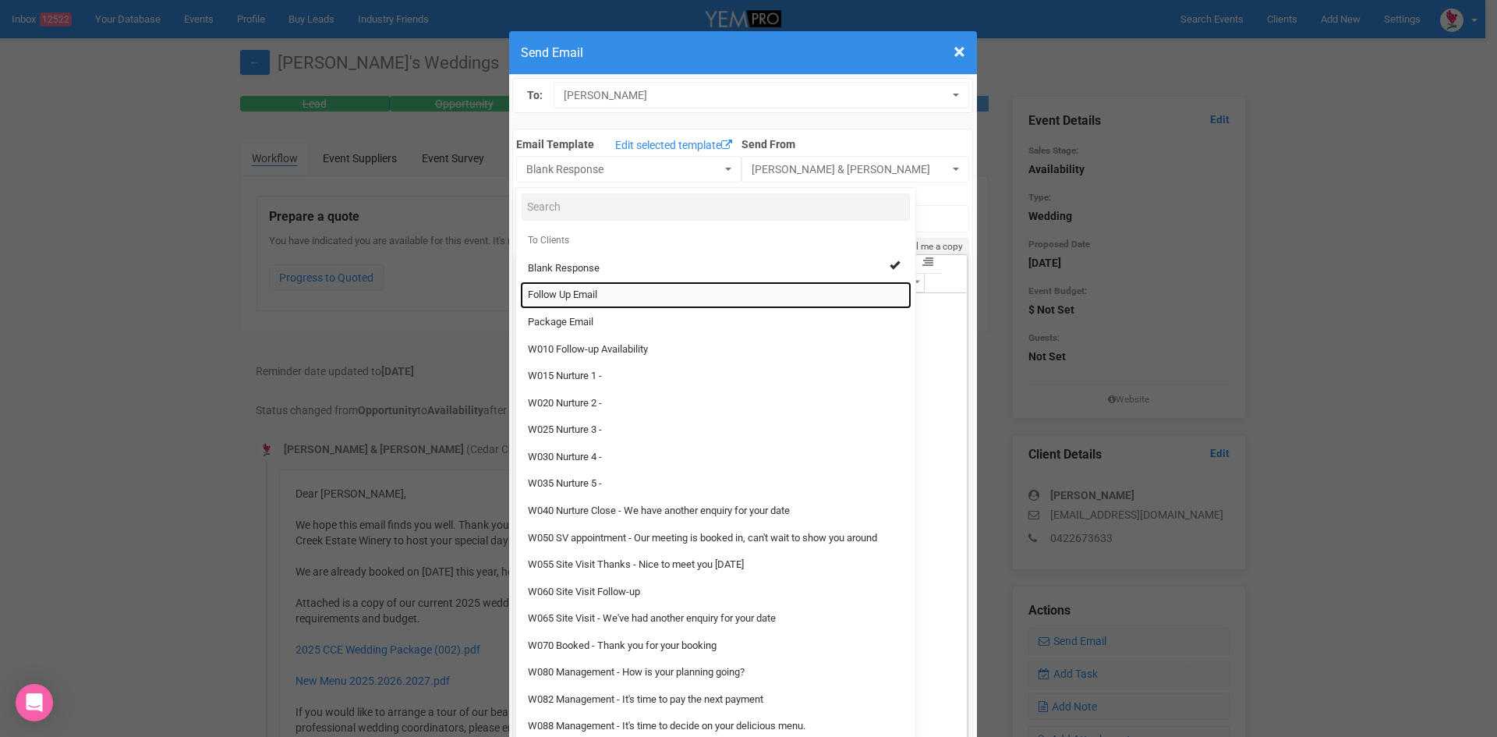
click at [552, 292] on span "Follow Up Email" at bounding box center [562, 295] width 69 height 15
select select "88639"
type input "[GEOGRAPHIC_DATA] - Follow Up"
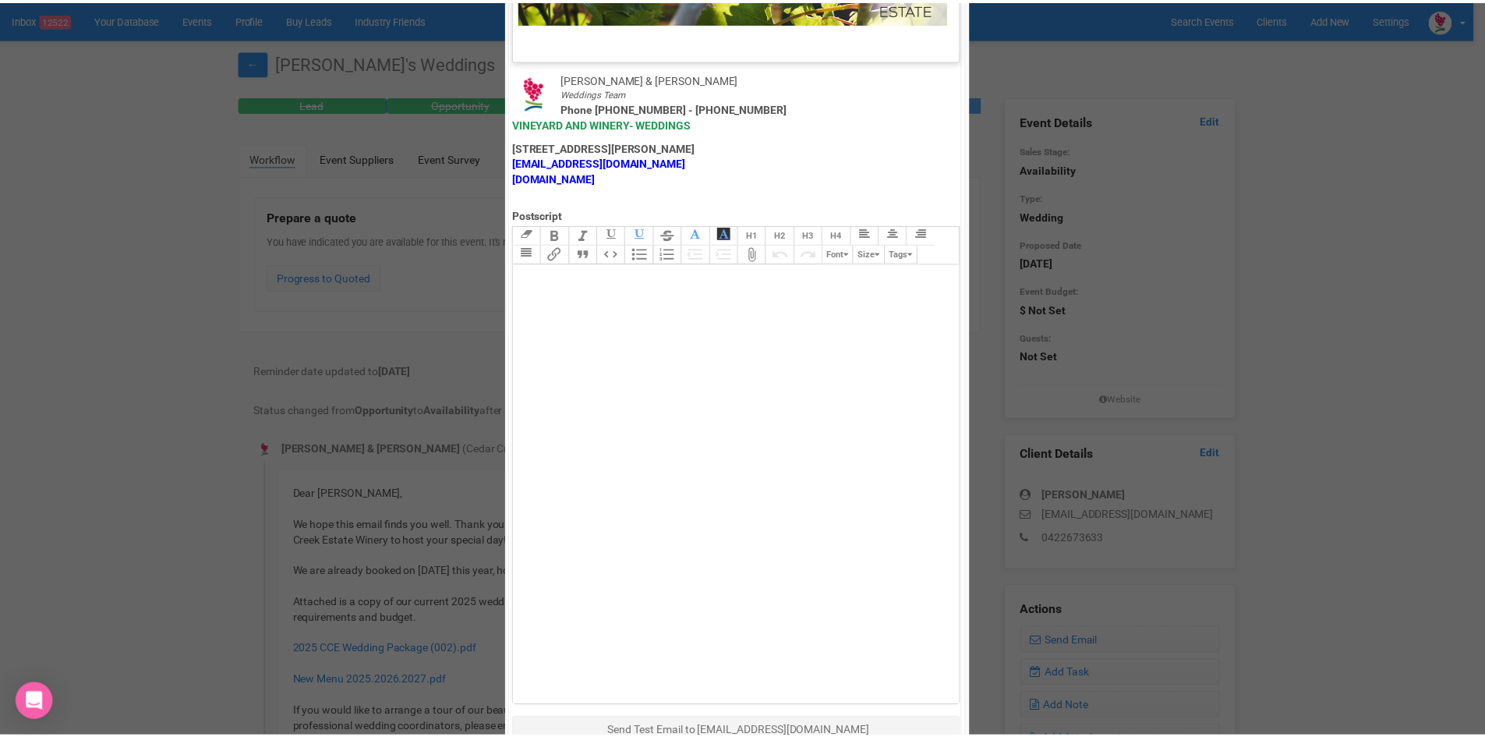
scroll to position [773, 0]
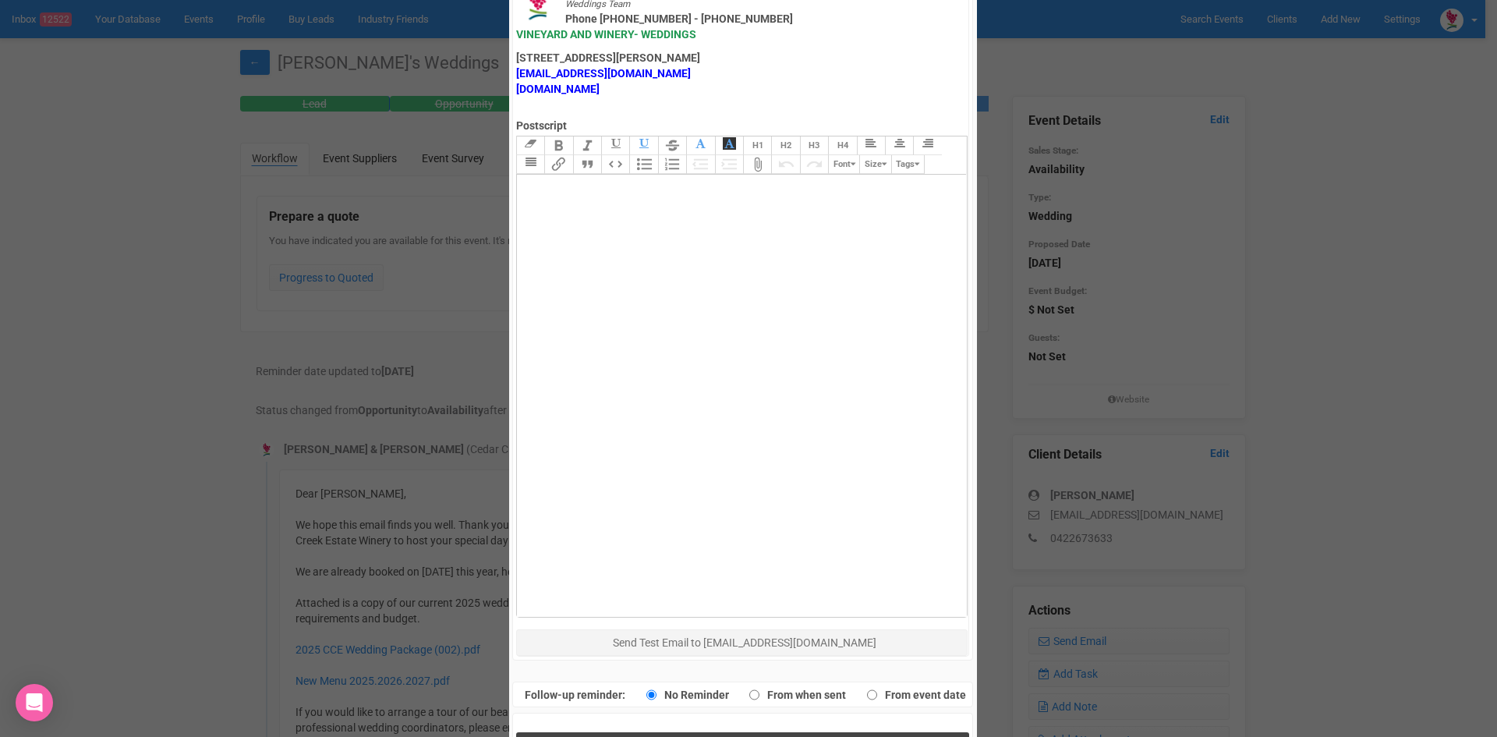
click at [568, 732] on button "Send Response" at bounding box center [742, 748] width 453 height 32
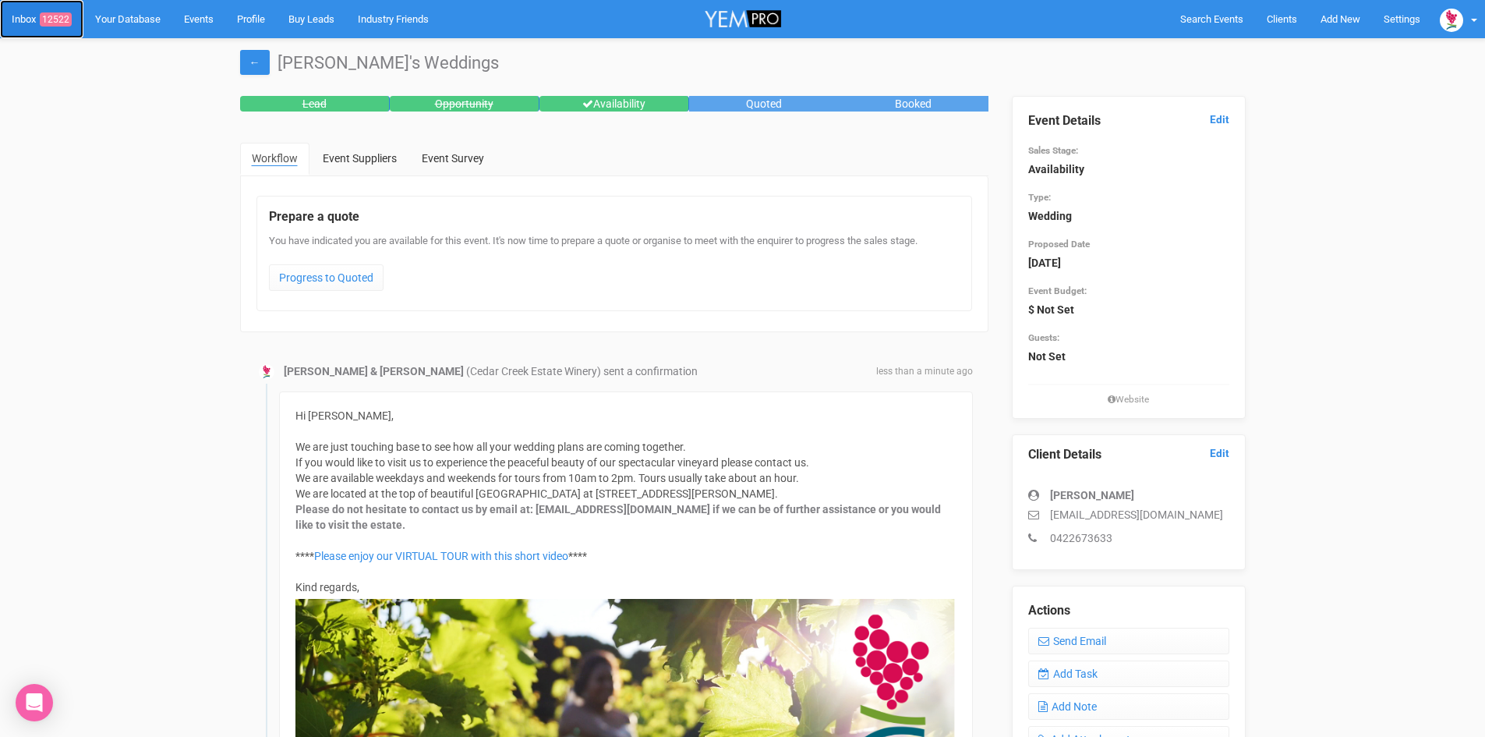
click at [62, 20] on span "12522" at bounding box center [56, 19] width 32 height 14
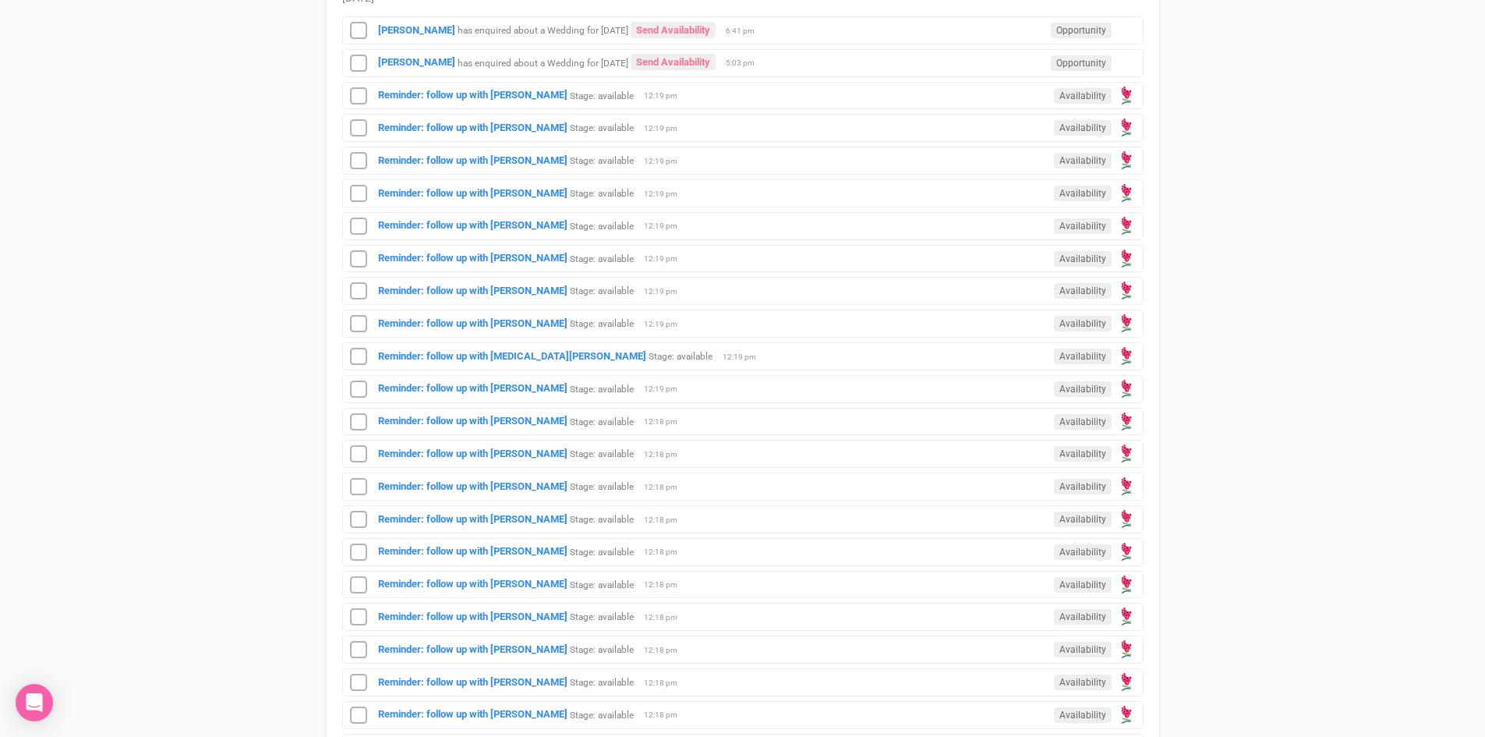
scroll to position [1014, 0]
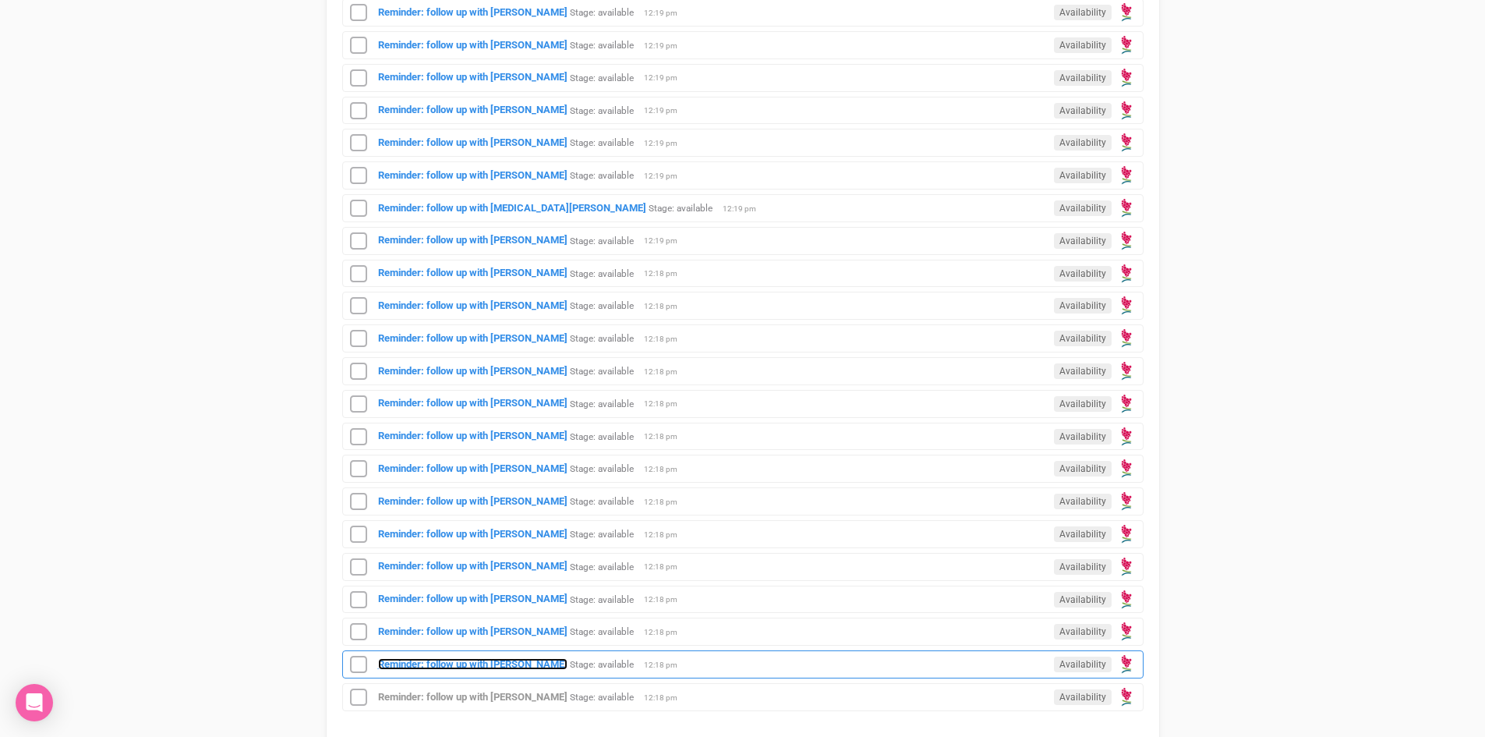
click at [529, 659] on strong "Reminder: follow up with [PERSON_NAME]" at bounding box center [472, 664] width 189 height 12
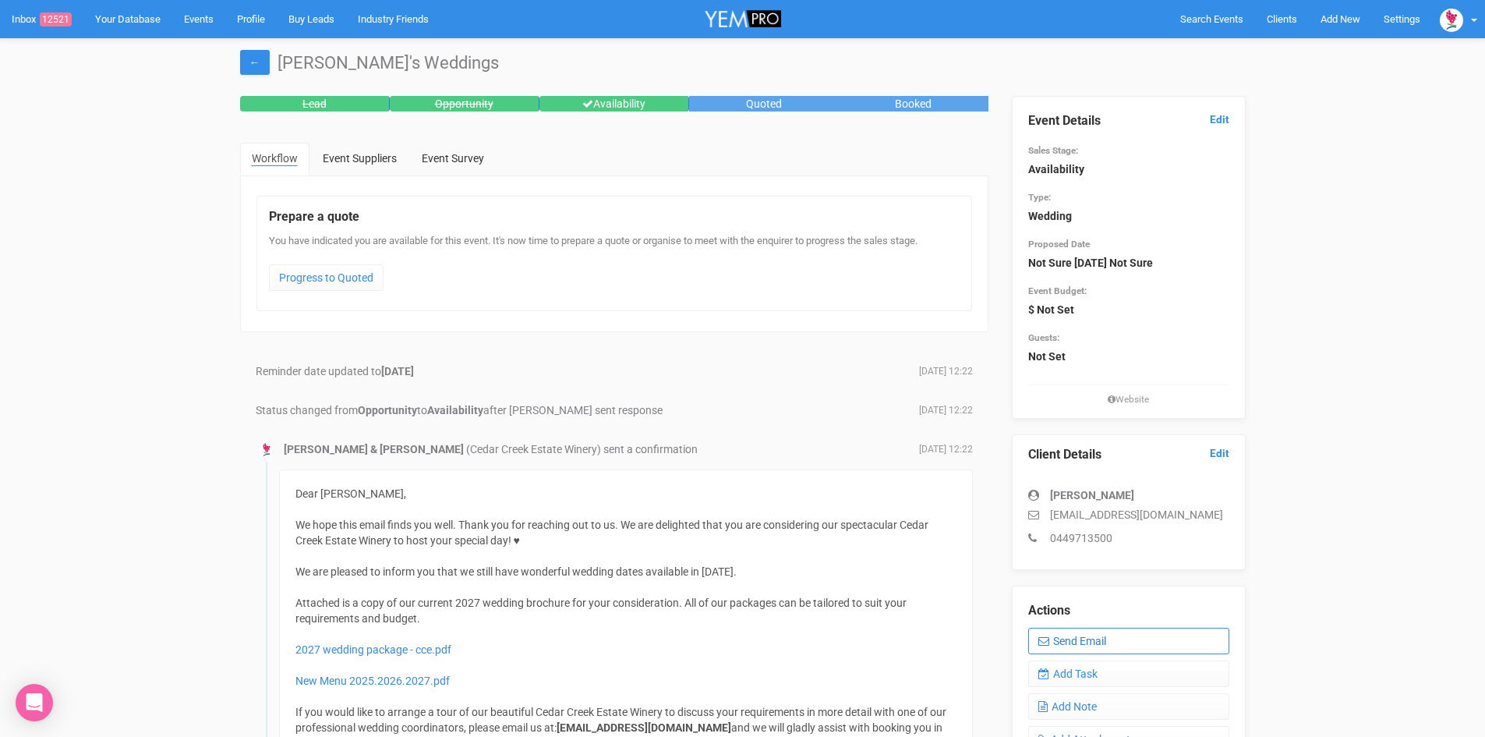
click at [1079, 638] on link "Send Email" at bounding box center [1128, 641] width 201 height 27
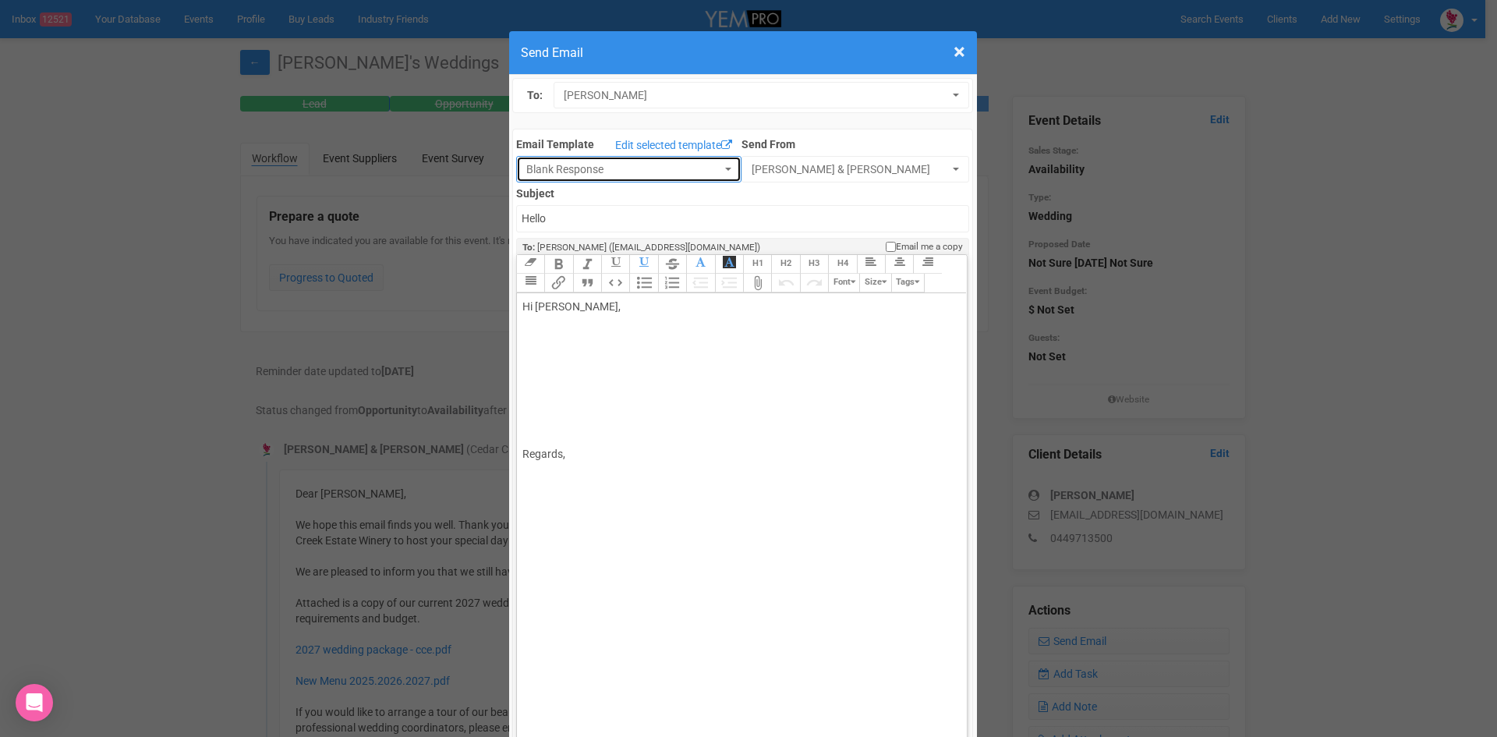
click at [717, 165] on button "Blank Response" at bounding box center [628, 169] width 225 height 27
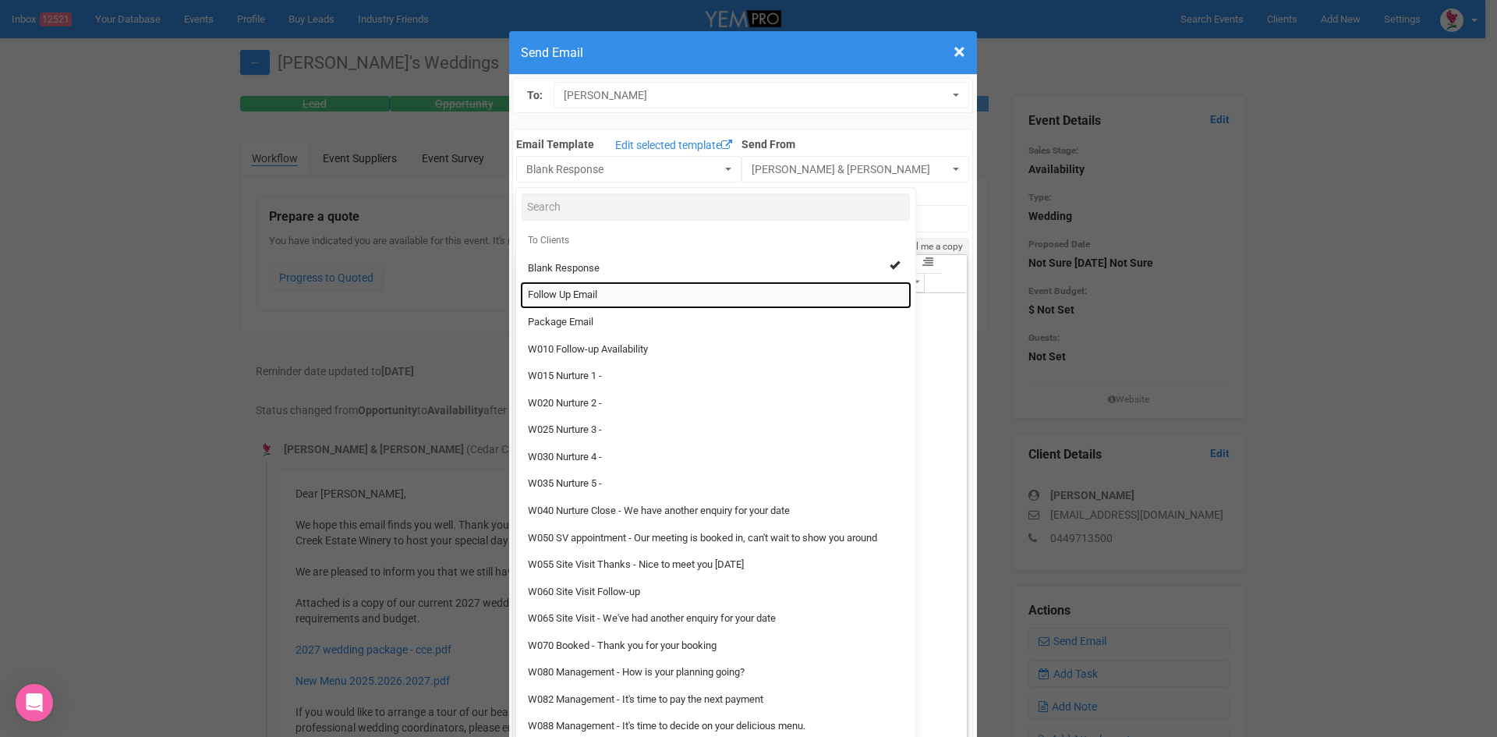
click at [599, 288] on link "Follow Up Email" at bounding box center [715, 294] width 391 height 27
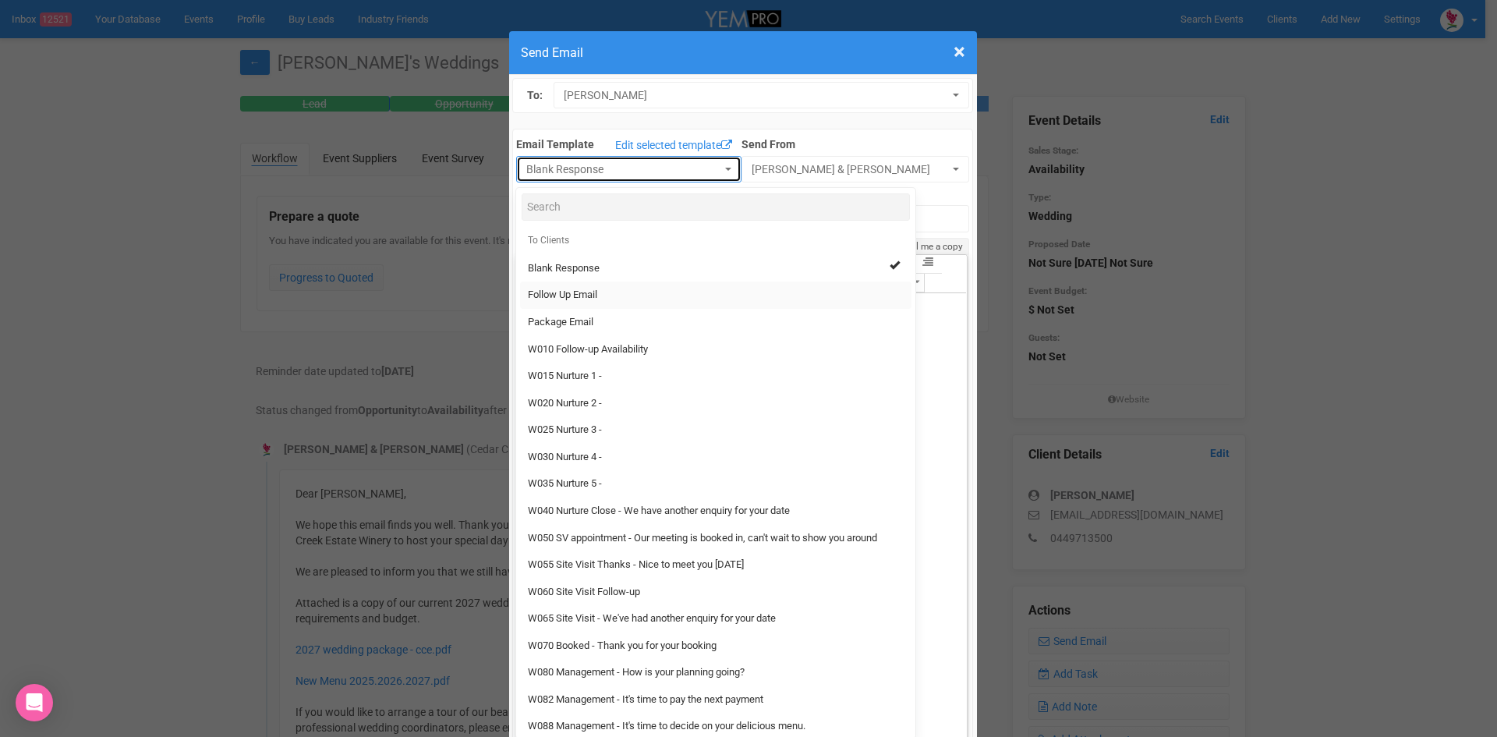
select select "88639"
type input "[GEOGRAPHIC_DATA] - Follow Up"
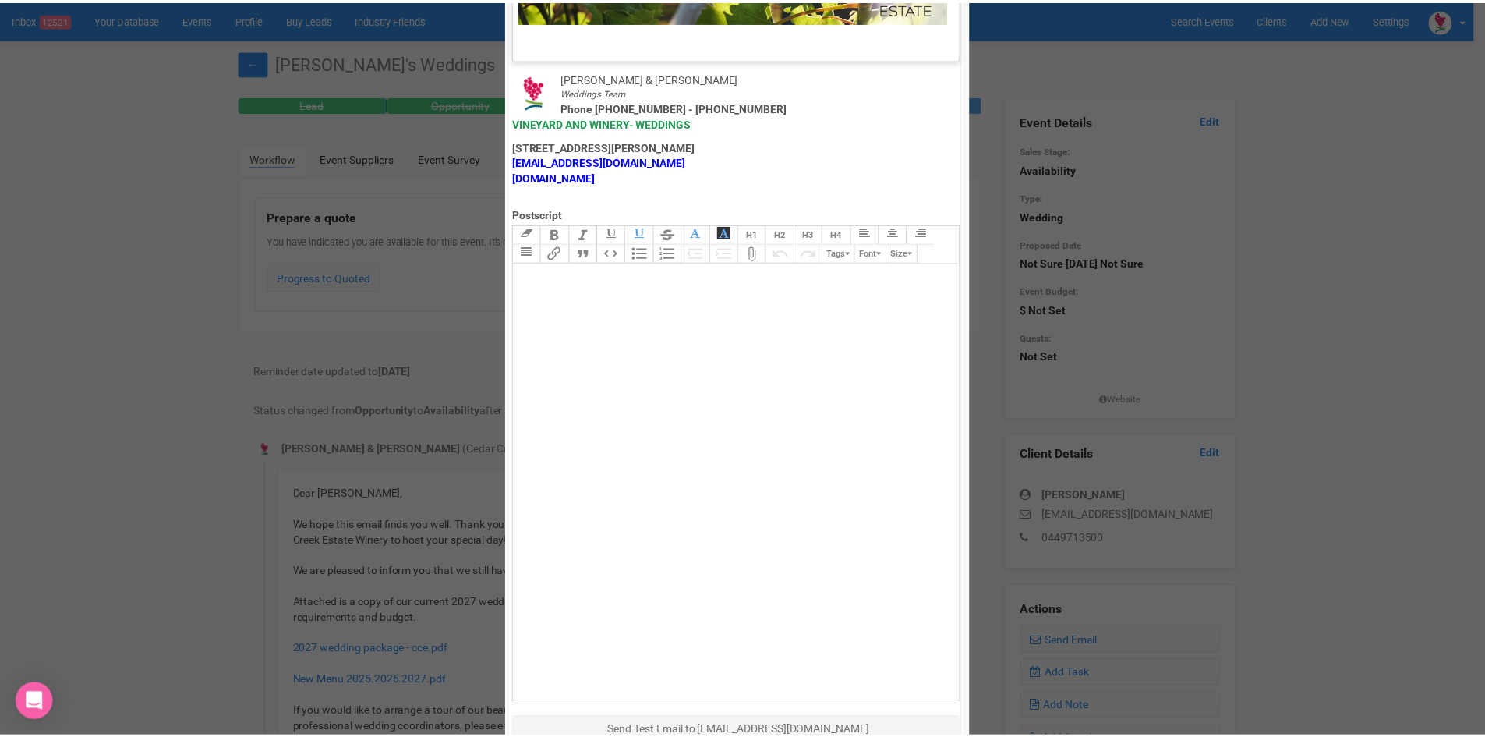
scroll to position [773, 0]
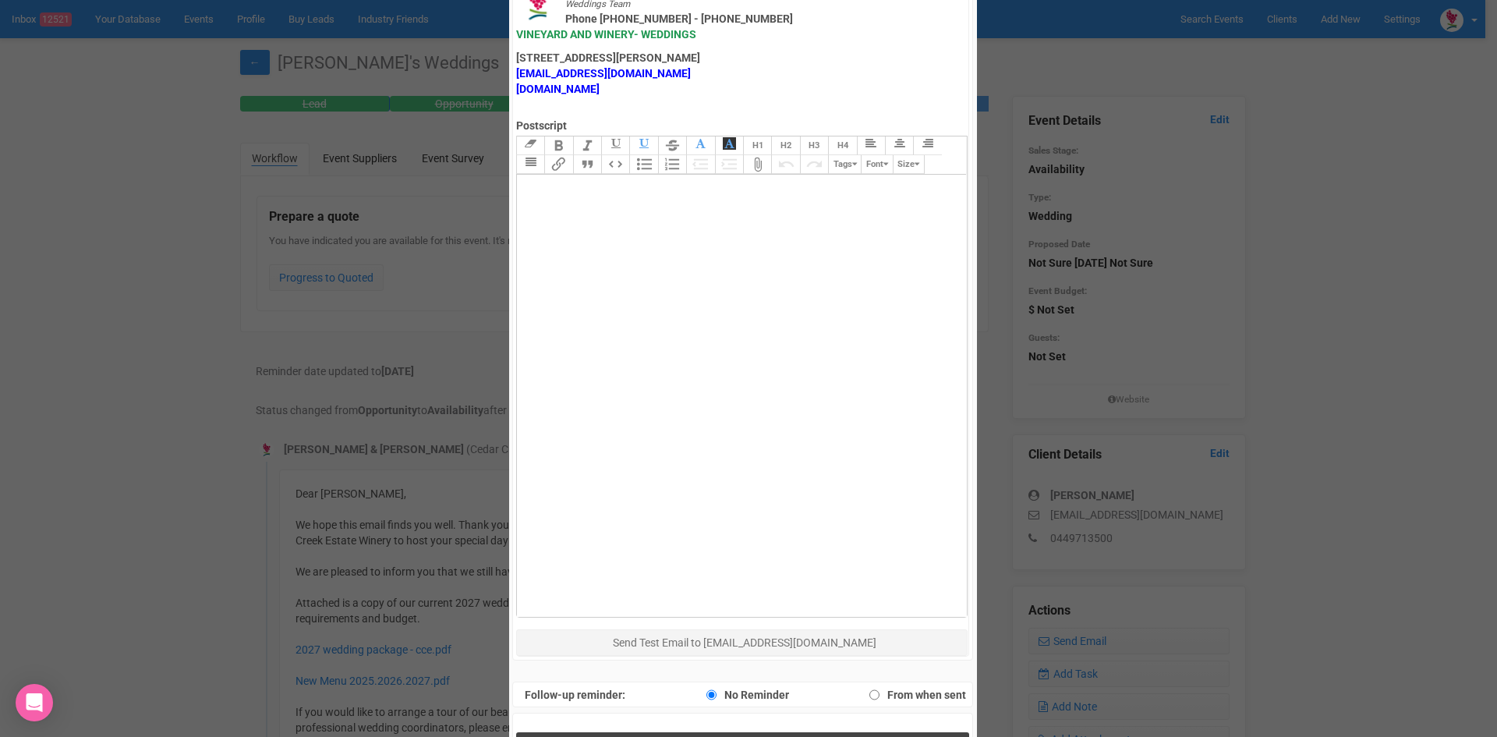
click at [738, 736] on span "Send Response" at bounding box center [745, 748] width 85 height 15
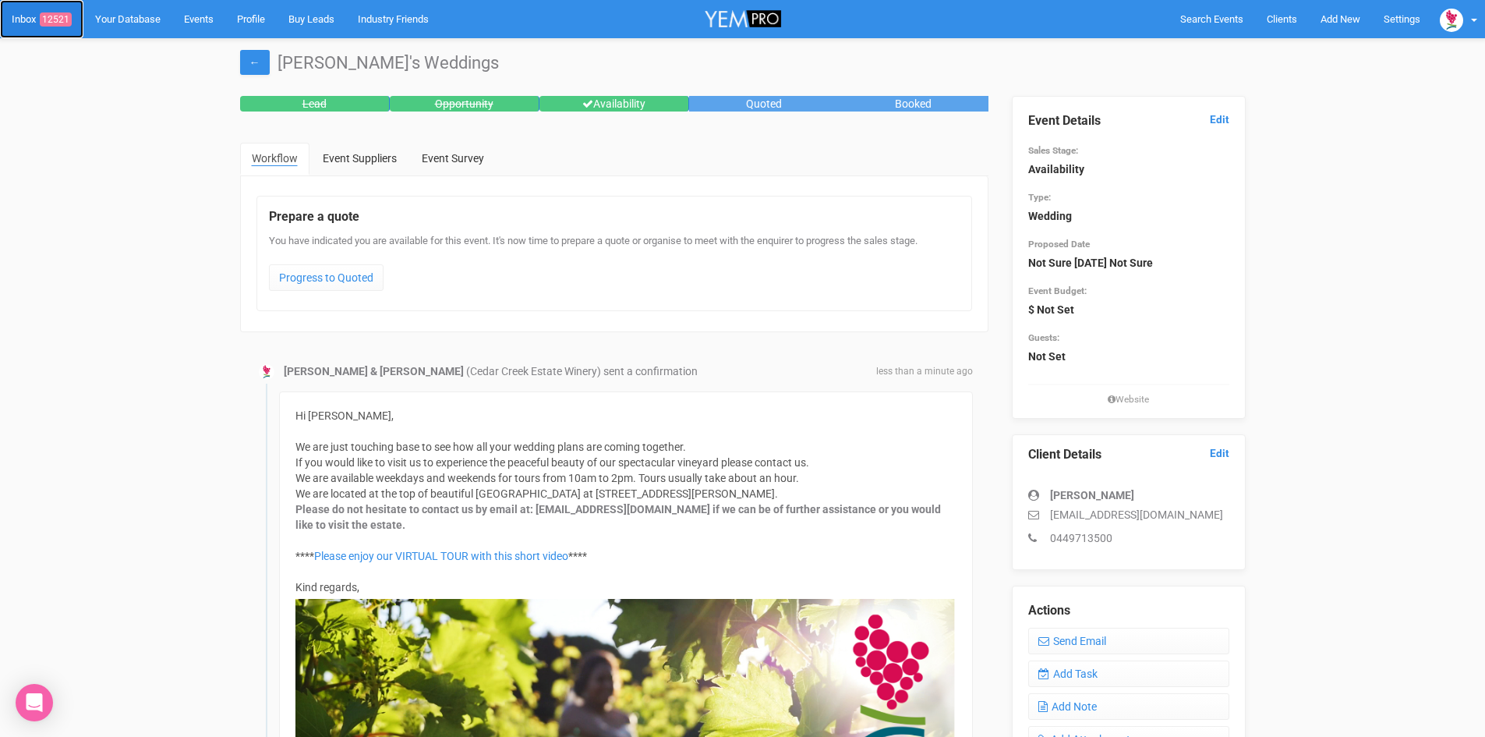
click at [62, 12] on span "12521" at bounding box center [56, 19] width 32 height 14
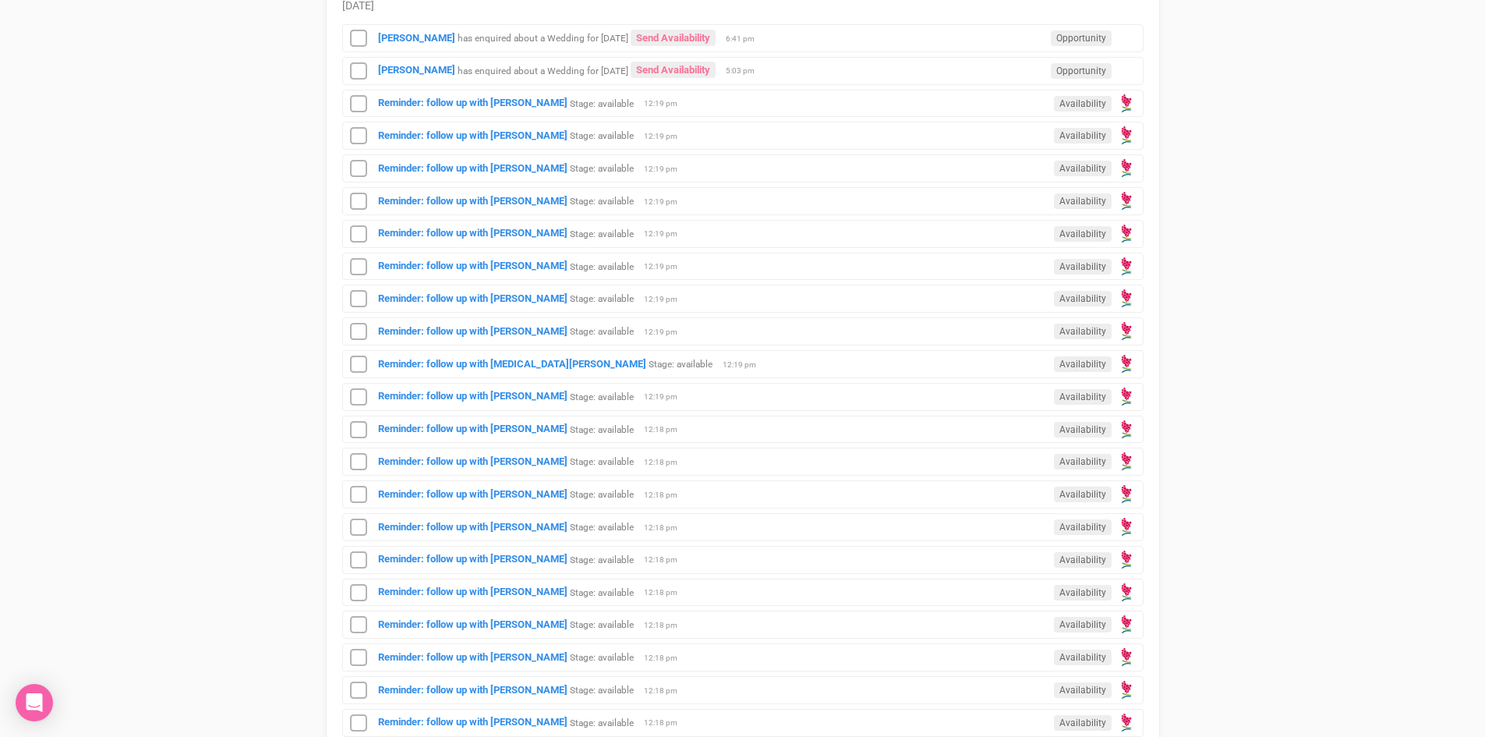
scroll to position [1248, 0]
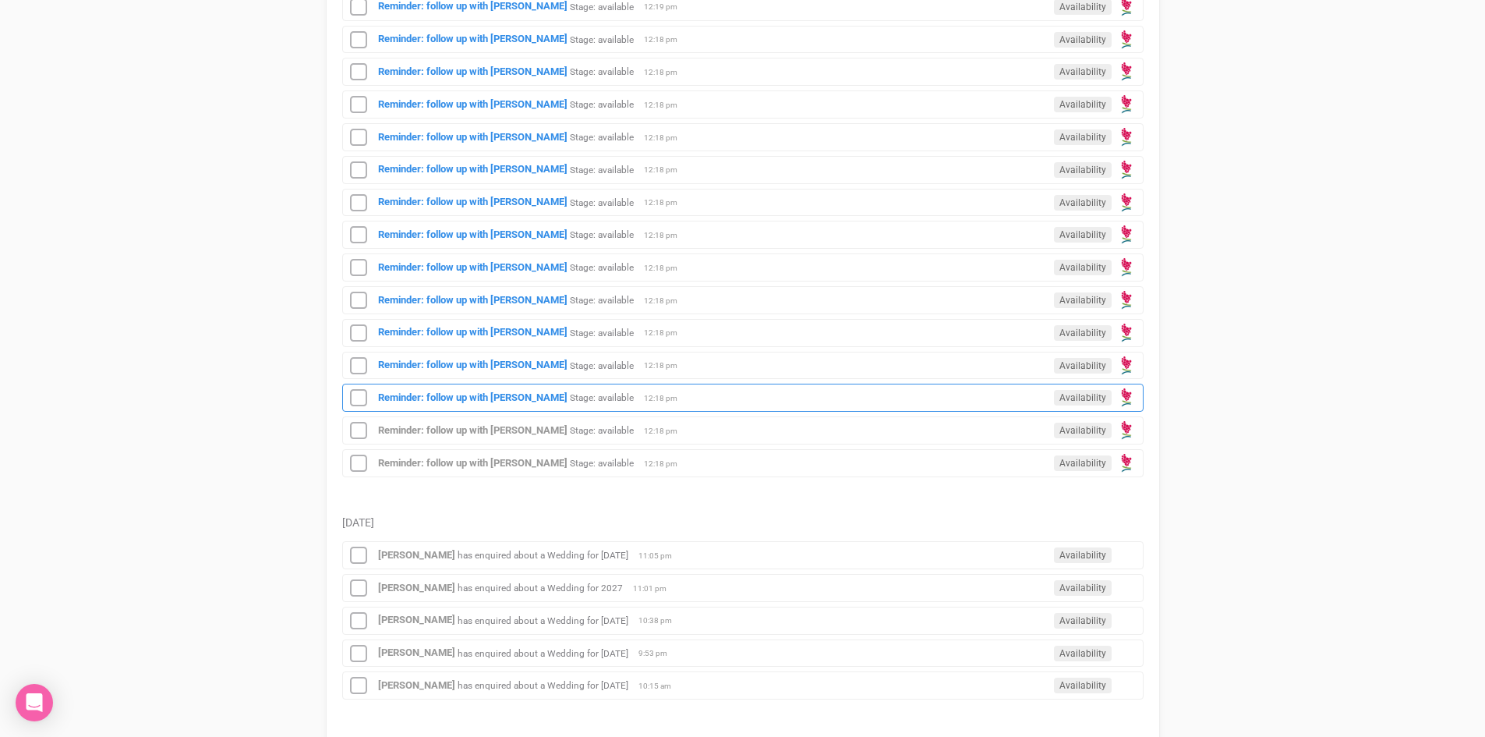
click at [502, 388] on div "Reminder: follow up with [PERSON_NAME] Stage: available Availability 12:18 pm" at bounding box center [743, 398] width 802 height 28
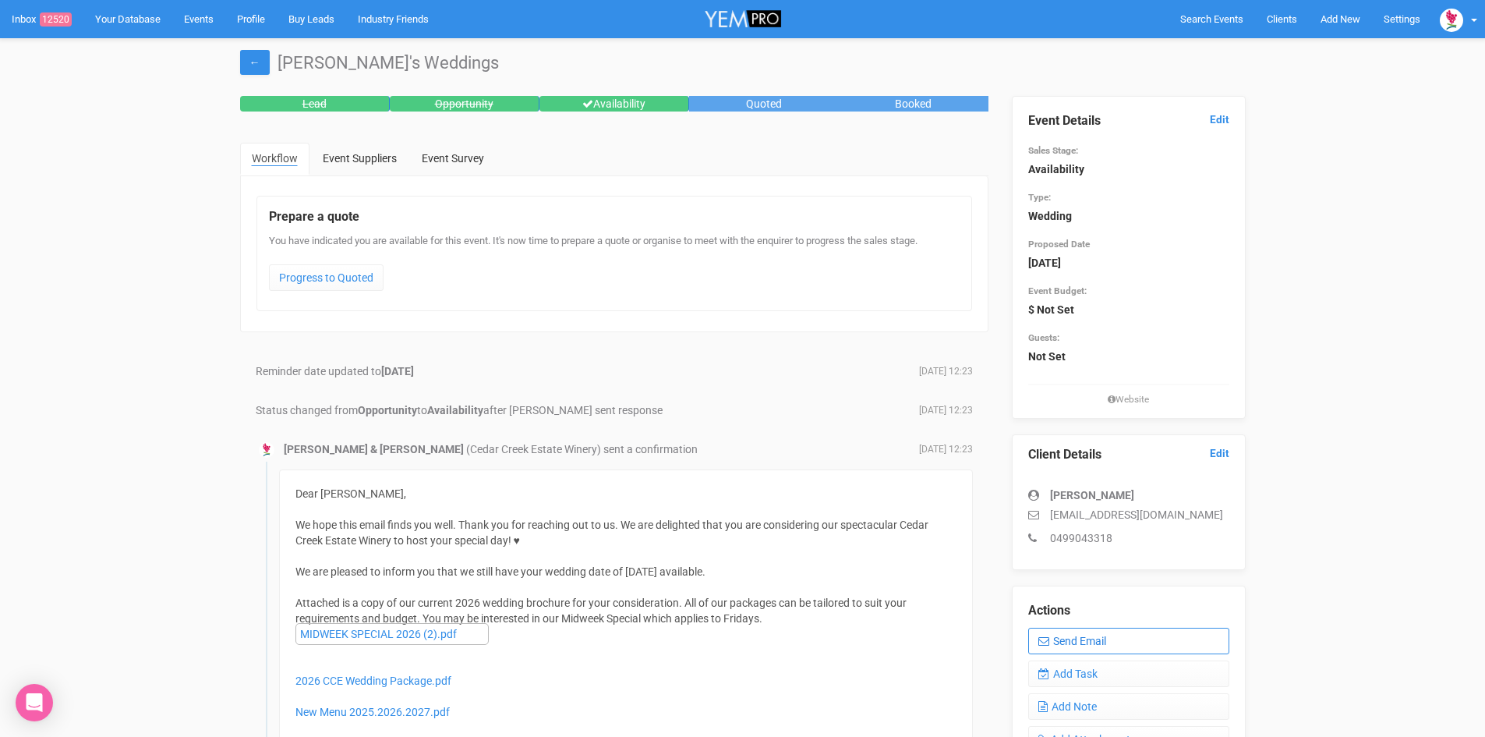
click at [1092, 632] on link "Send Email" at bounding box center [1128, 641] width 201 height 27
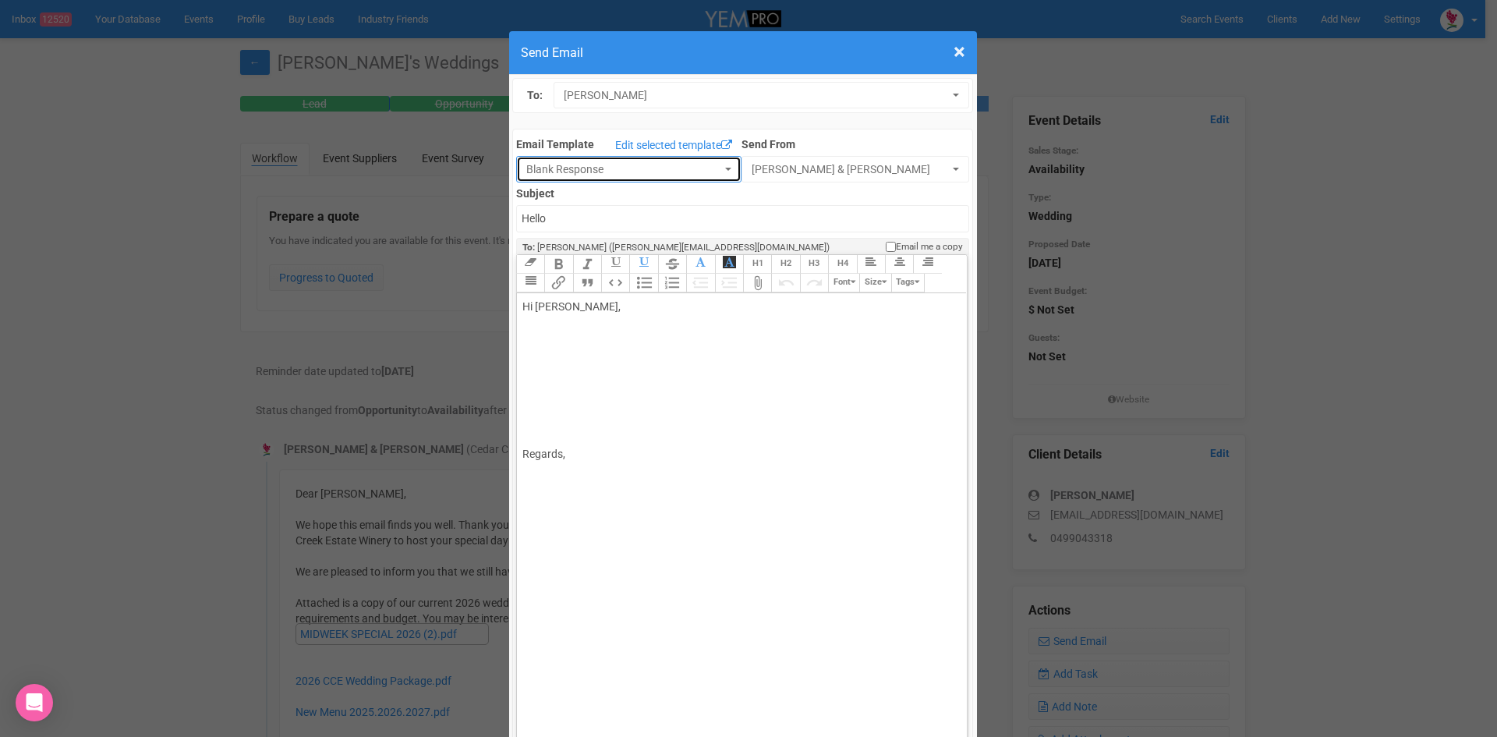
click at [715, 167] on button "Blank Response" at bounding box center [628, 169] width 225 height 27
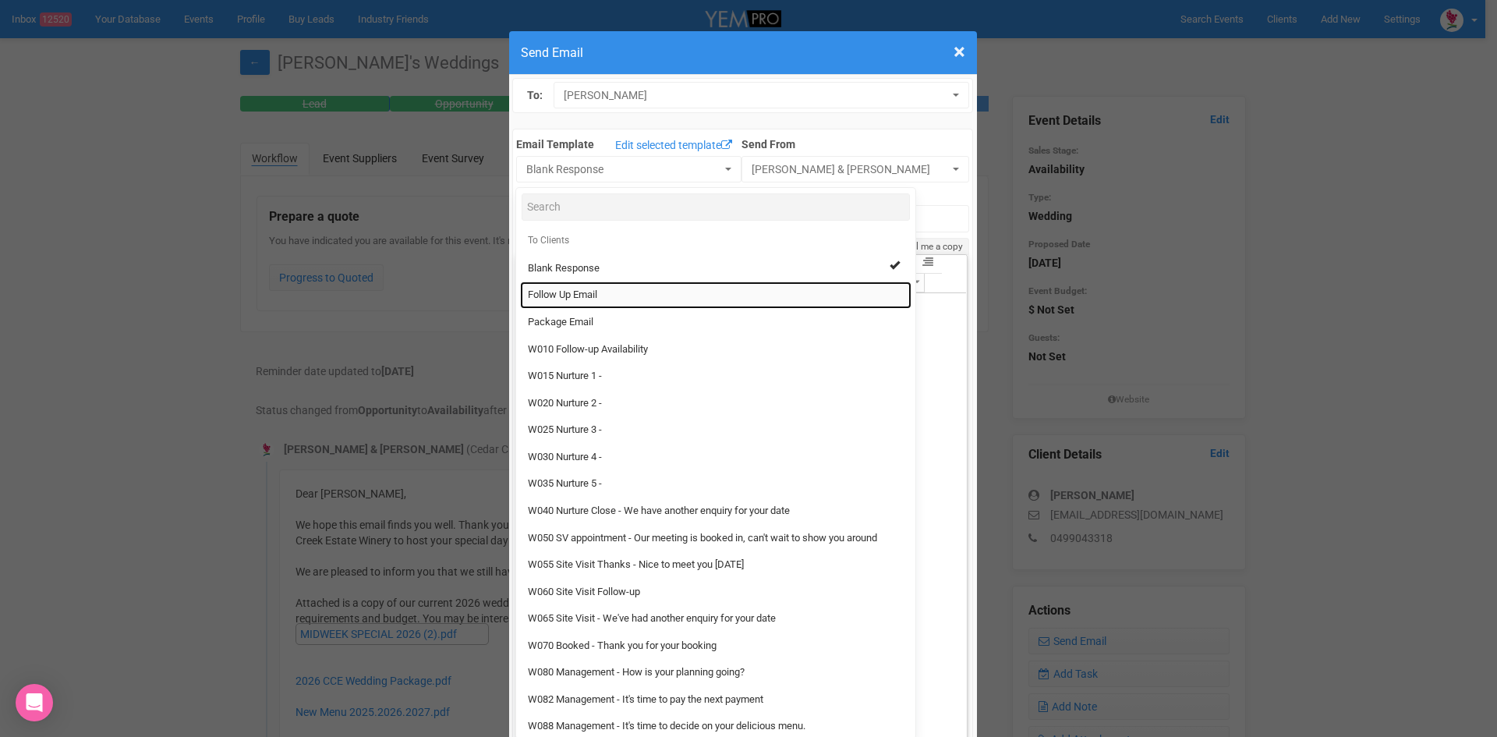
click at [553, 292] on span "Follow Up Email" at bounding box center [562, 295] width 69 height 15
select select "88639"
type input "[GEOGRAPHIC_DATA] - Follow Up"
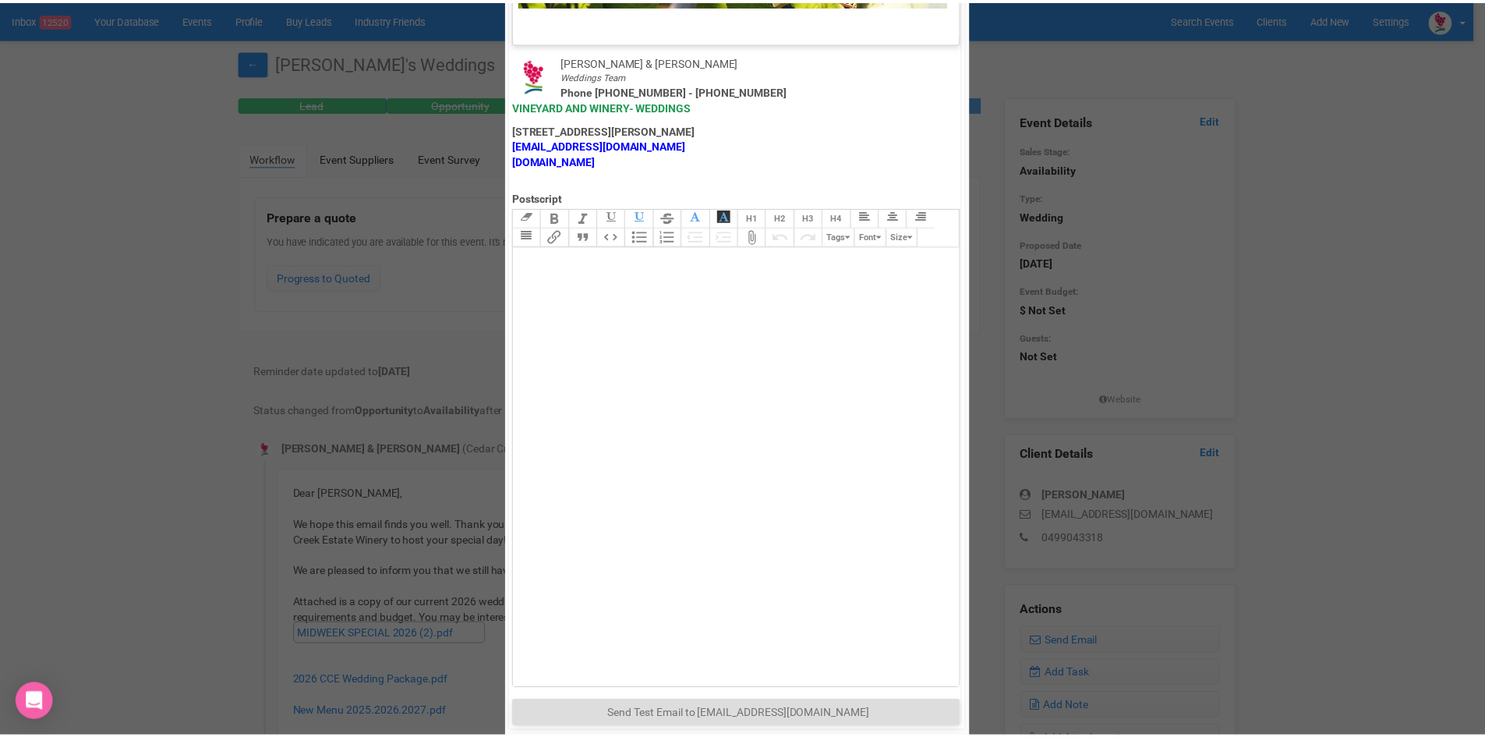
scroll to position [773, 0]
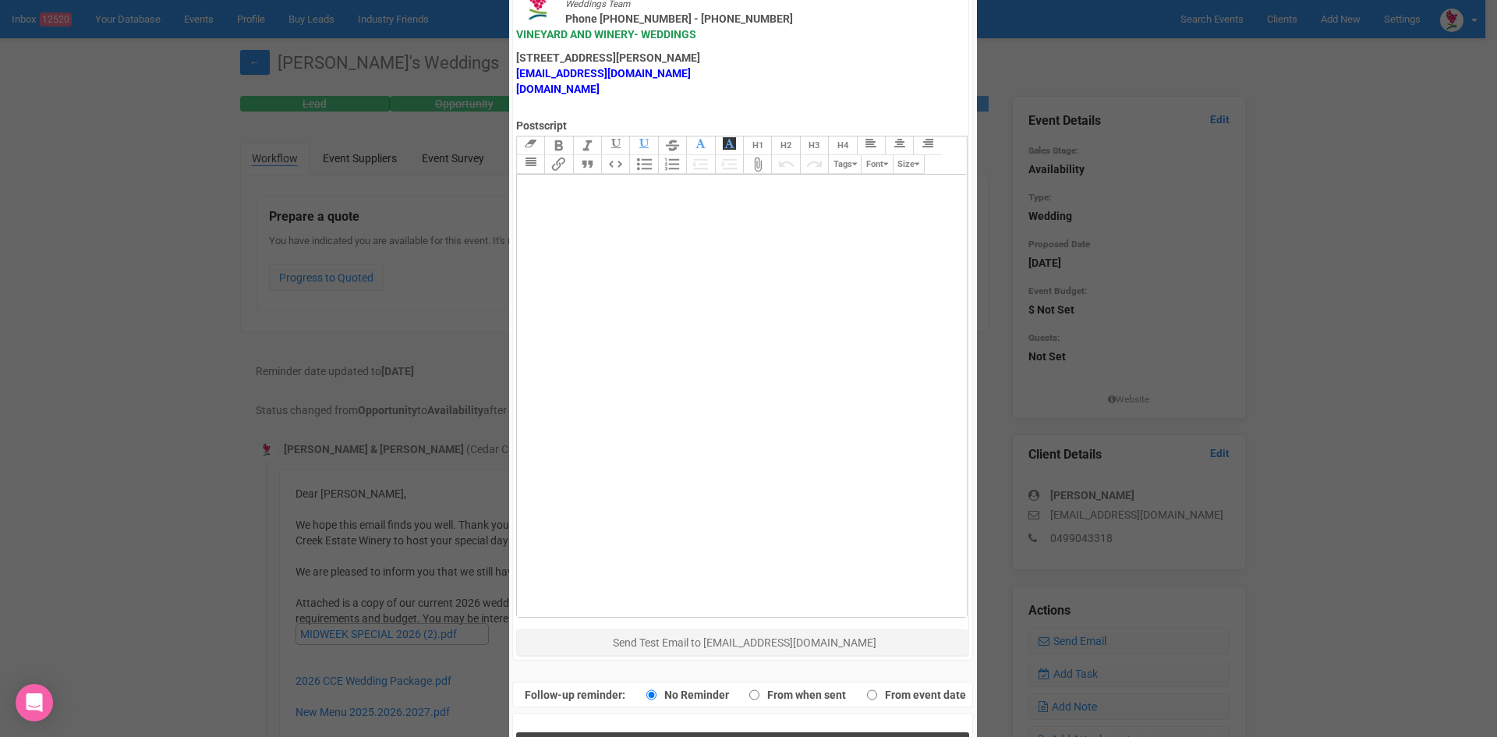
click at [653, 732] on button "Send Response" at bounding box center [742, 748] width 453 height 32
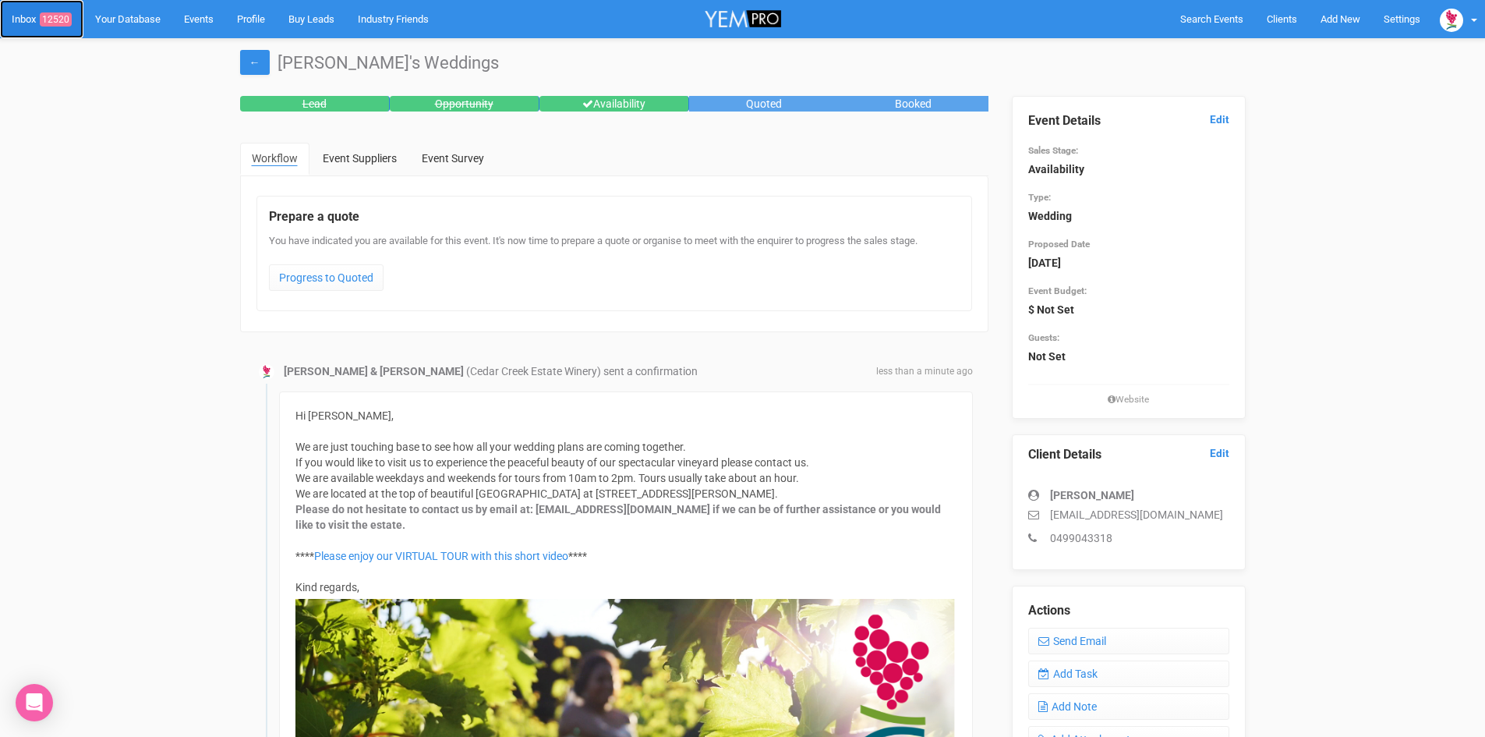
click at [56, 16] on span "12520" at bounding box center [56, 19] width 32 height 14
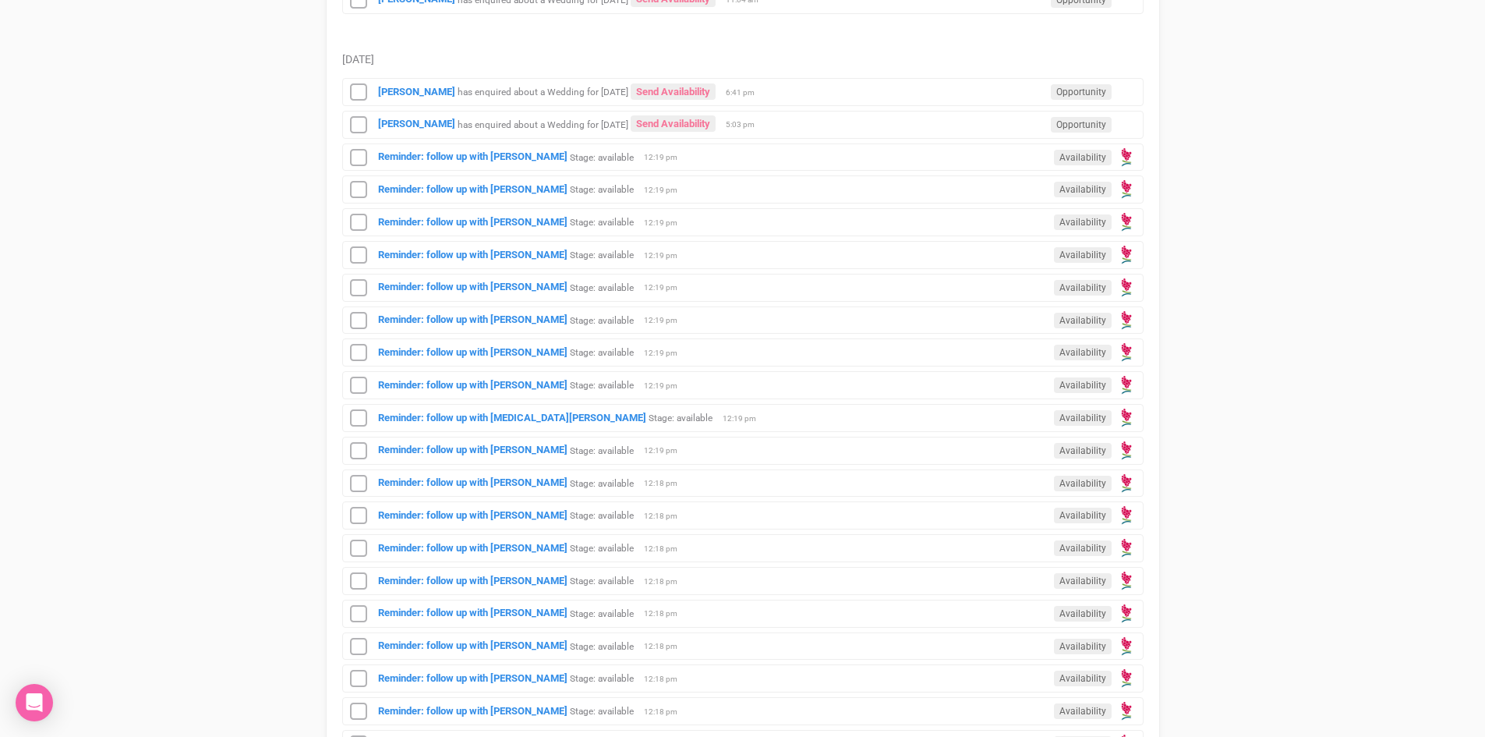
scroll to position [936, 0]
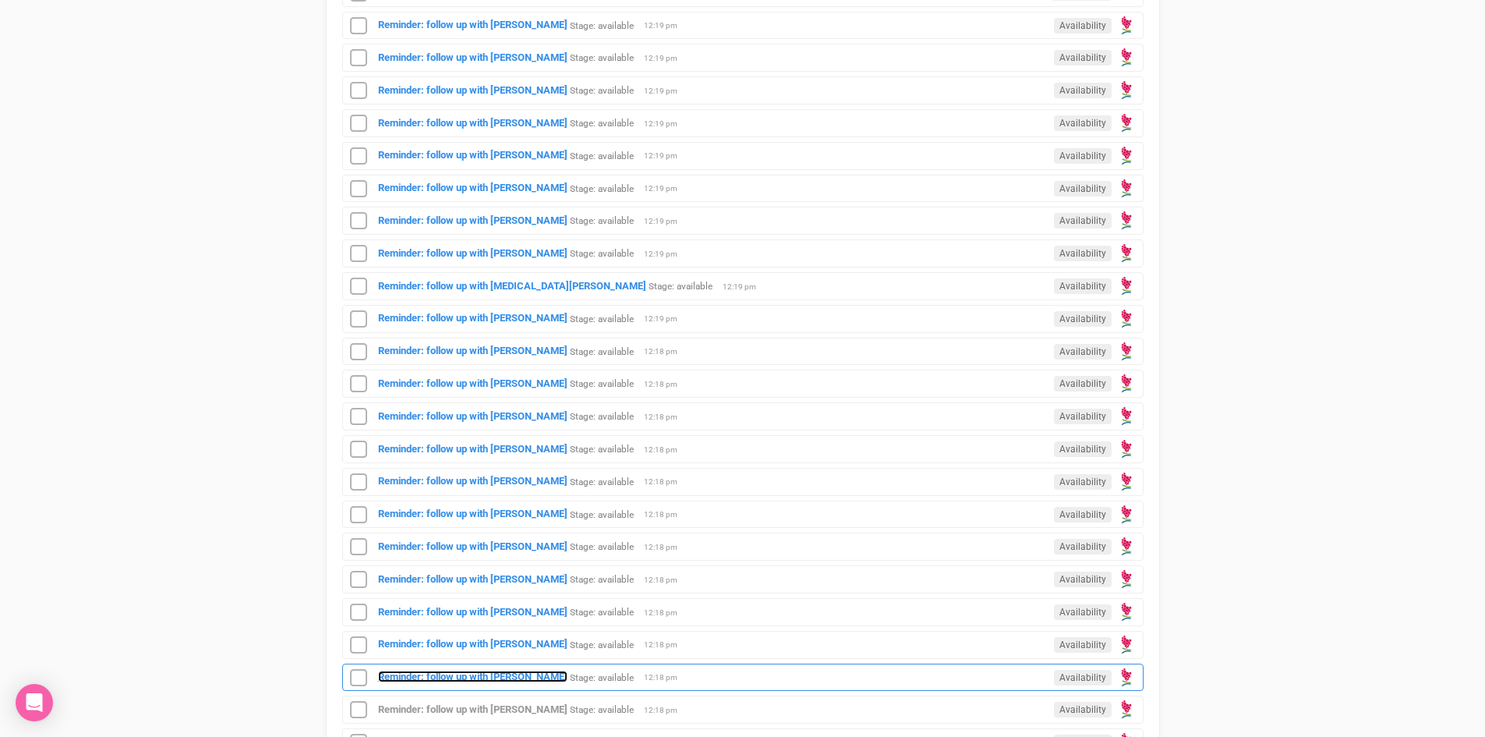
click at [506, 671] on strong "Reminder: follow up with [PERSON_NAME]" at bounding box center [472, 677] width 189 height 12
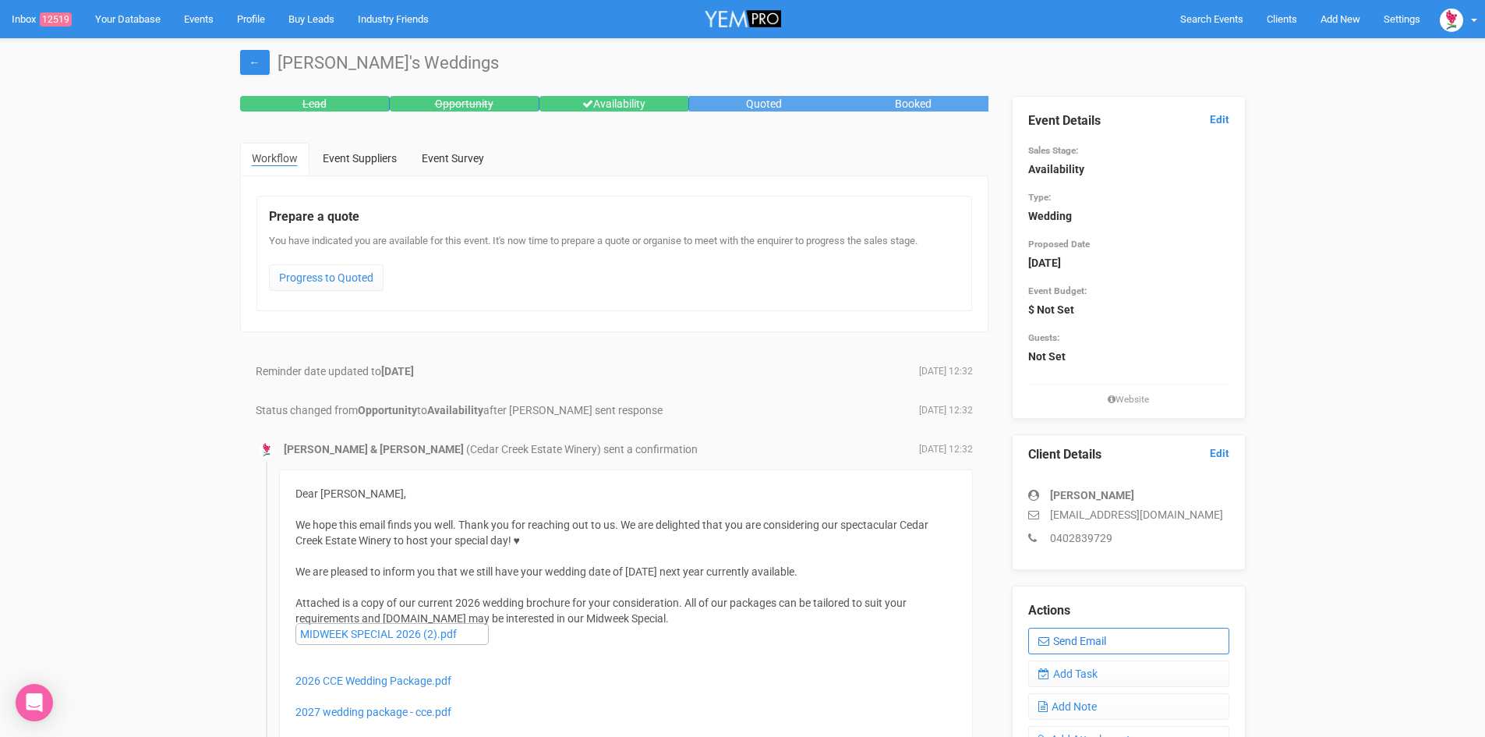
click at [1074, 635] on link "Send Email" at bounding box center [1128, 641] width 201 height 27
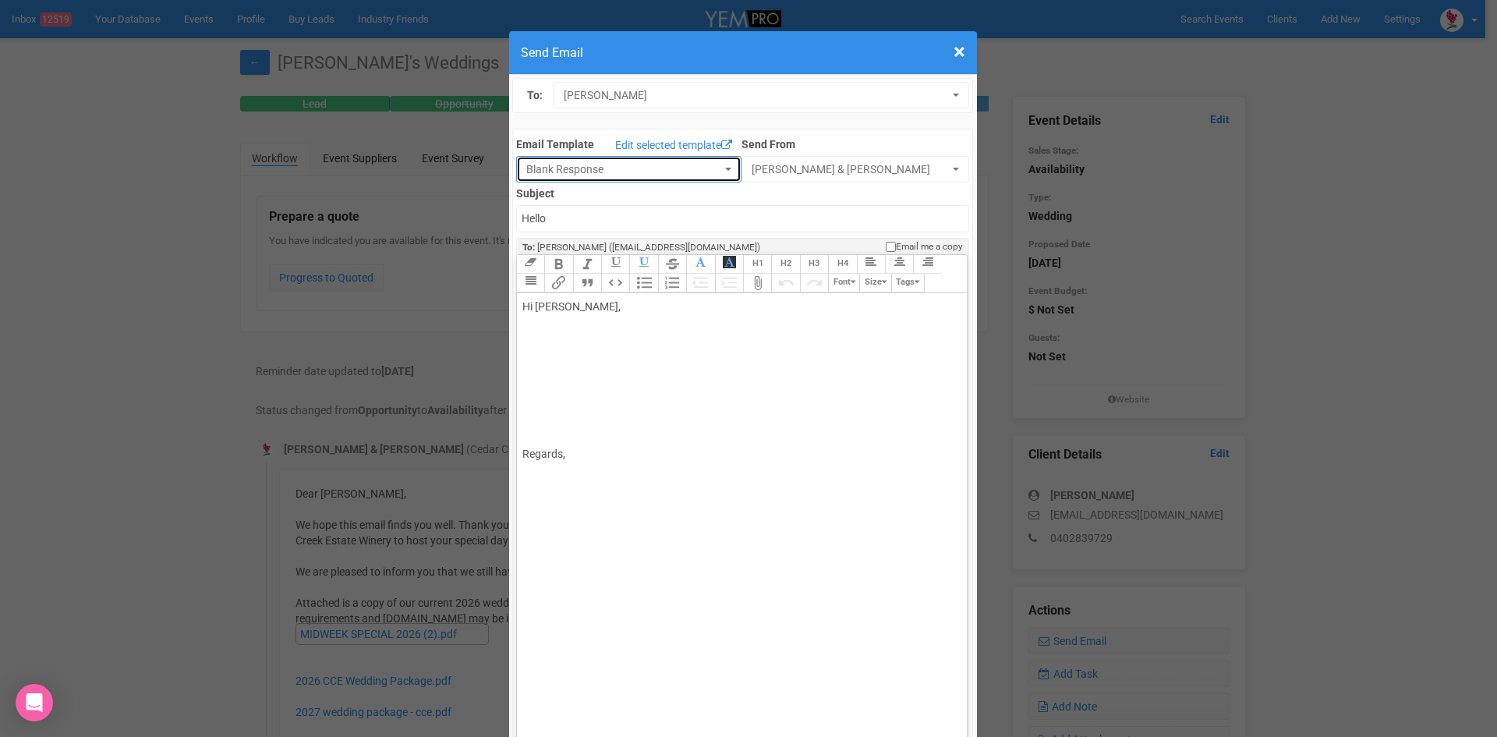
click at [713, 166] on button "Blank Response" at bounding box center [628, 169] width 225 height 27
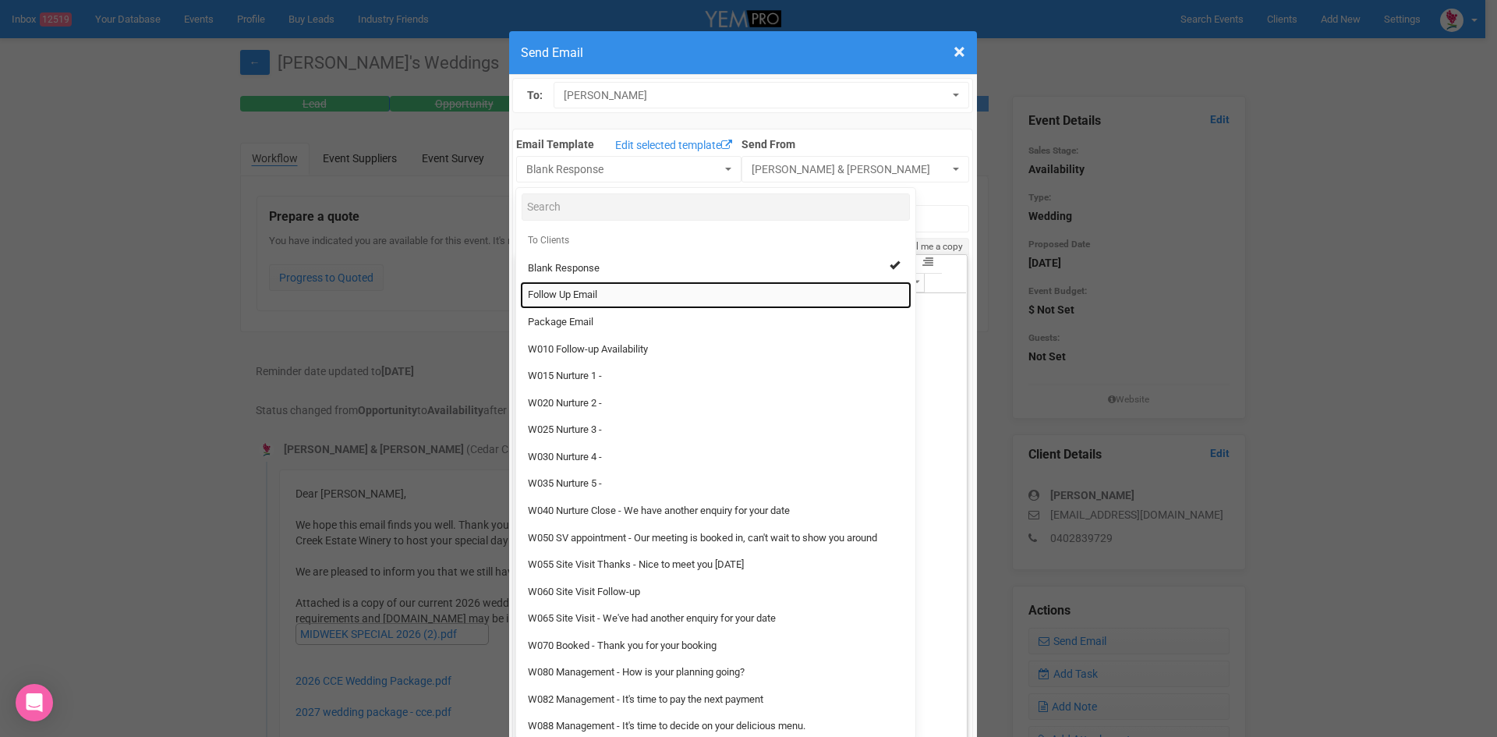
click at [561, 292] on span "Follow Up Email" at bounding box center [562, 295] width 69 height 15
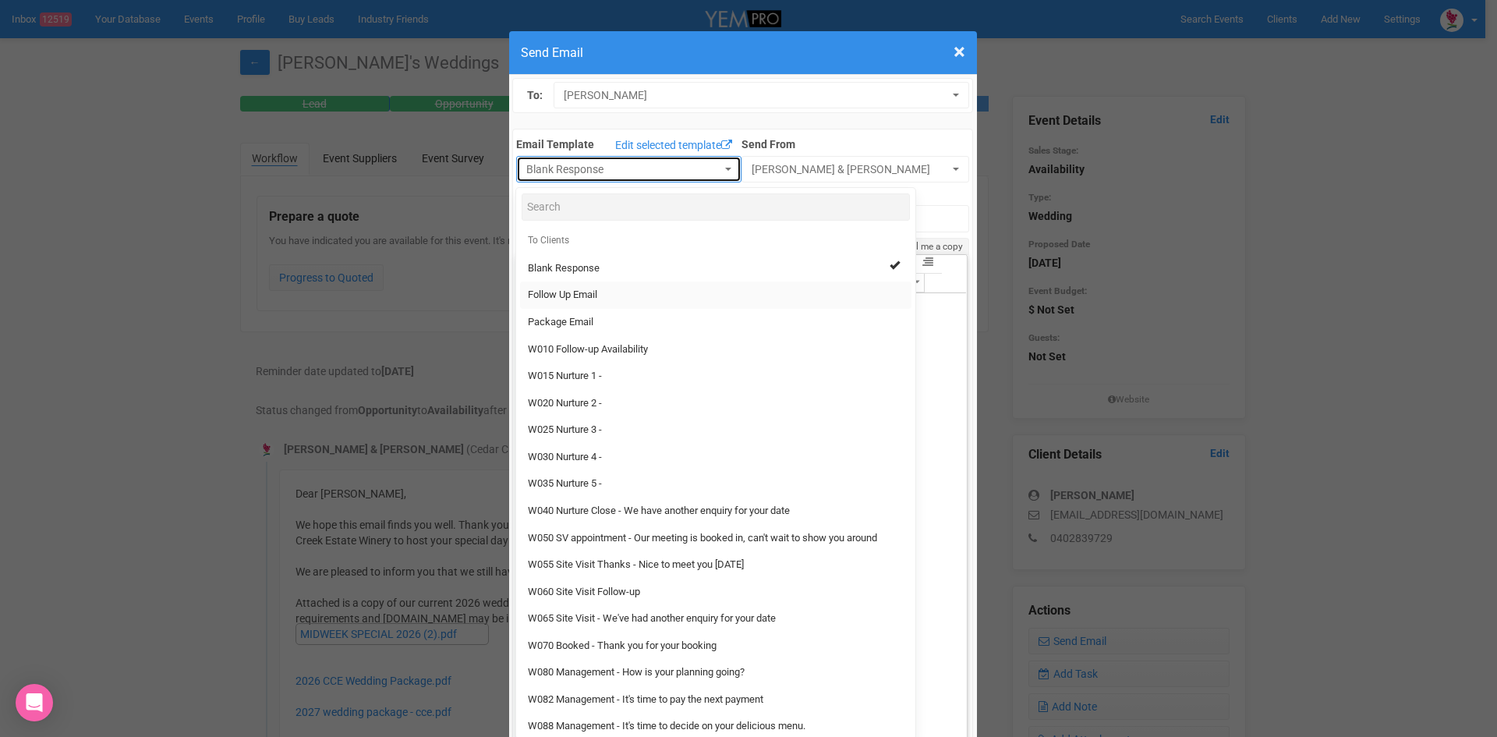
select select "88639"
type input "[GEOGRAPHIC_DATA] - Follow Up"
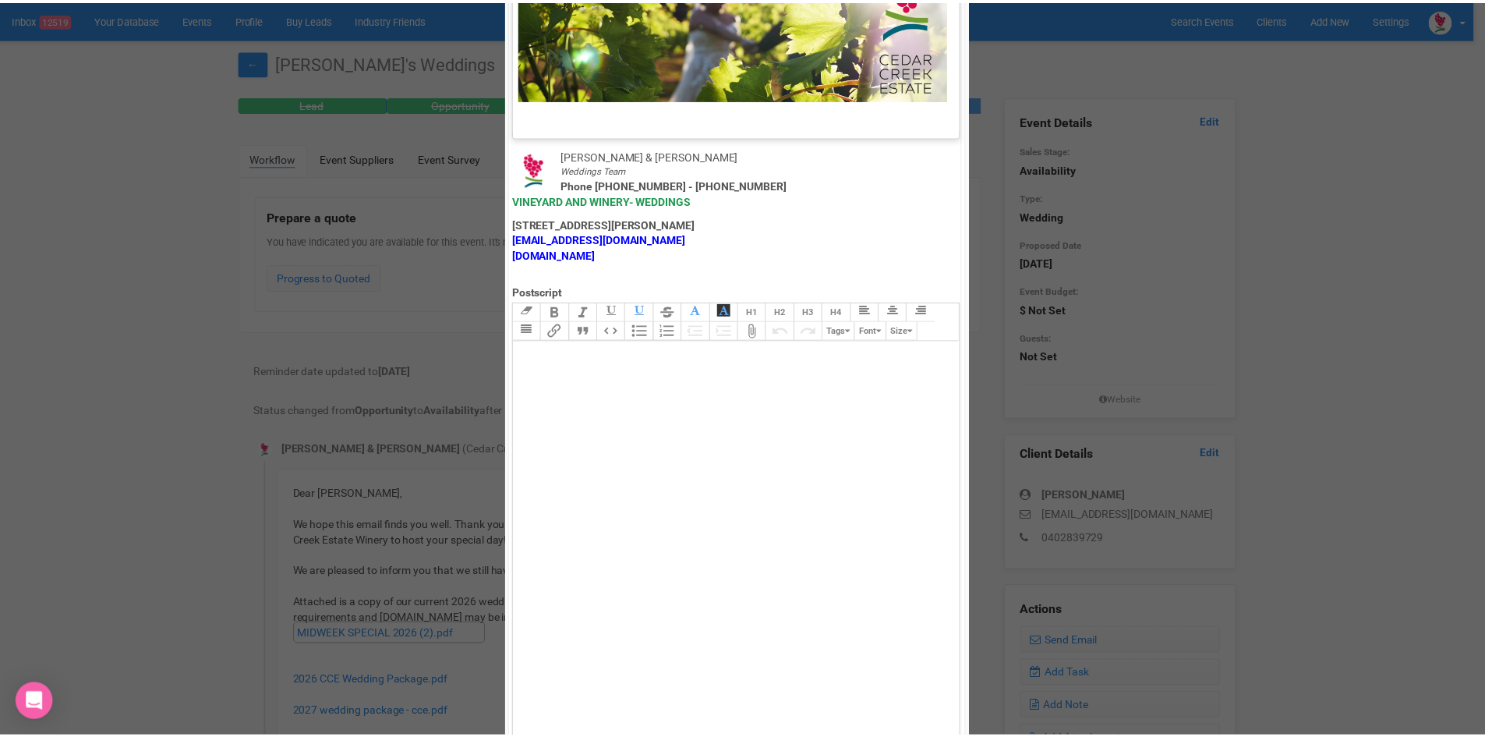
scroll to position [773, 0]
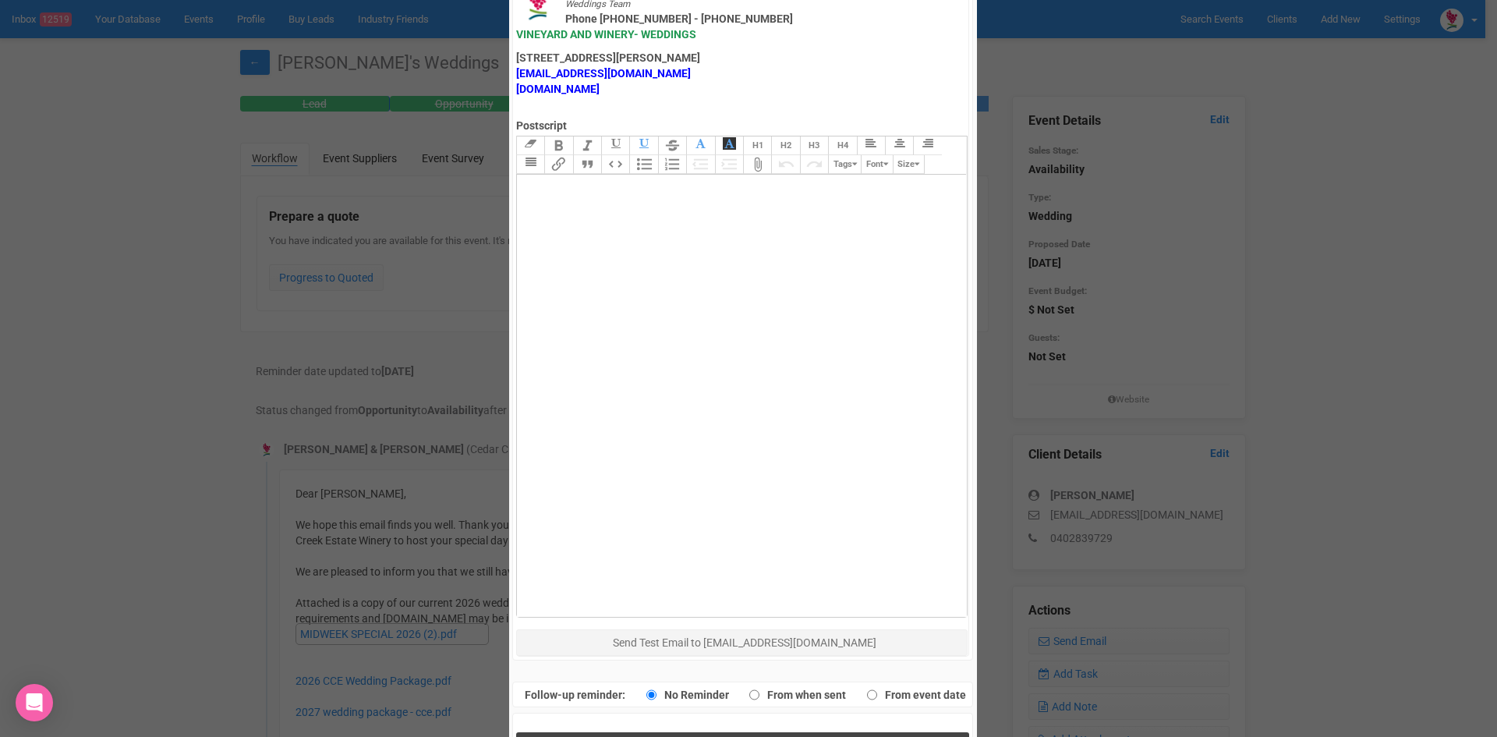
click at [608, 732] on button "Send Response" at bounding box center [742, 748] width 453 height 32
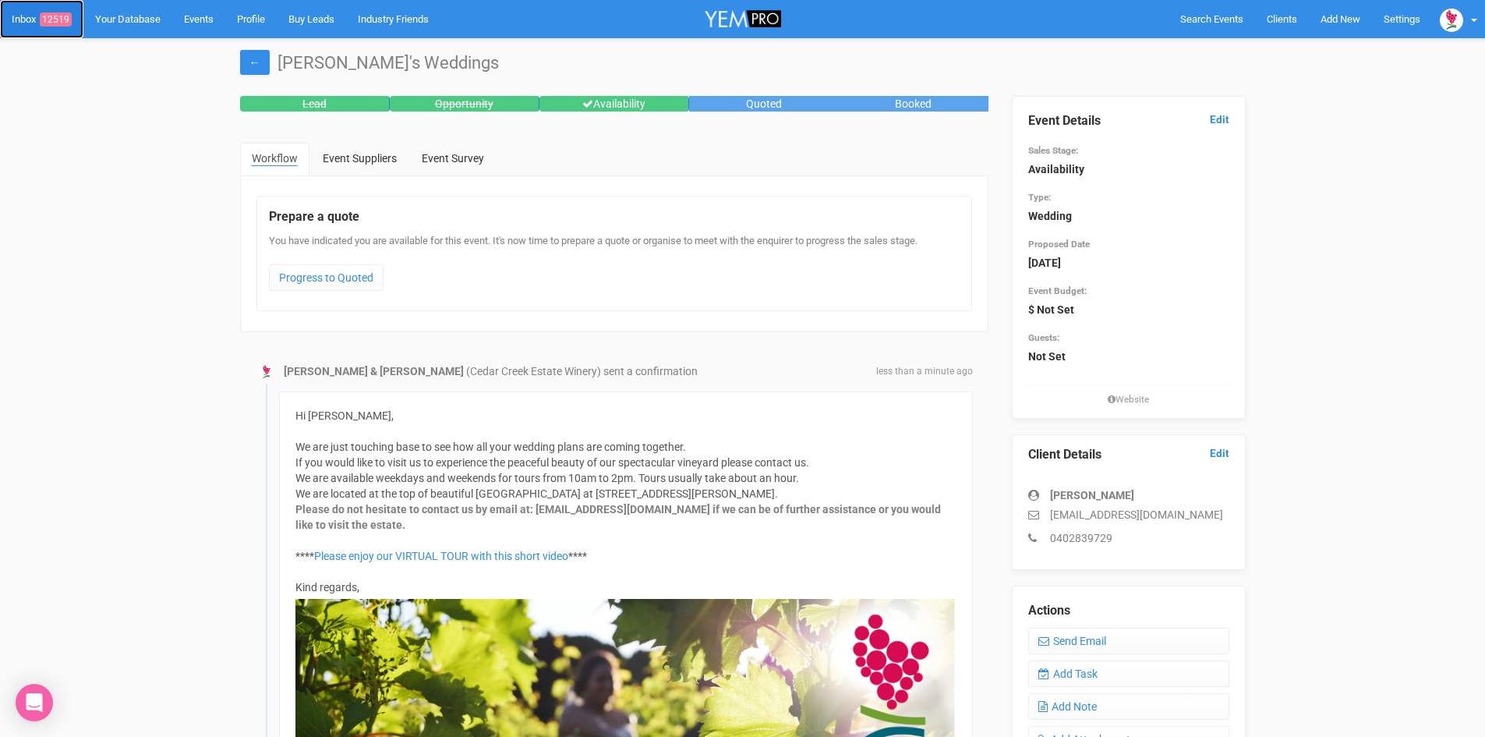
click at [55, 15] on span "12519" at bounding box center [56, 19] width 32 height 14
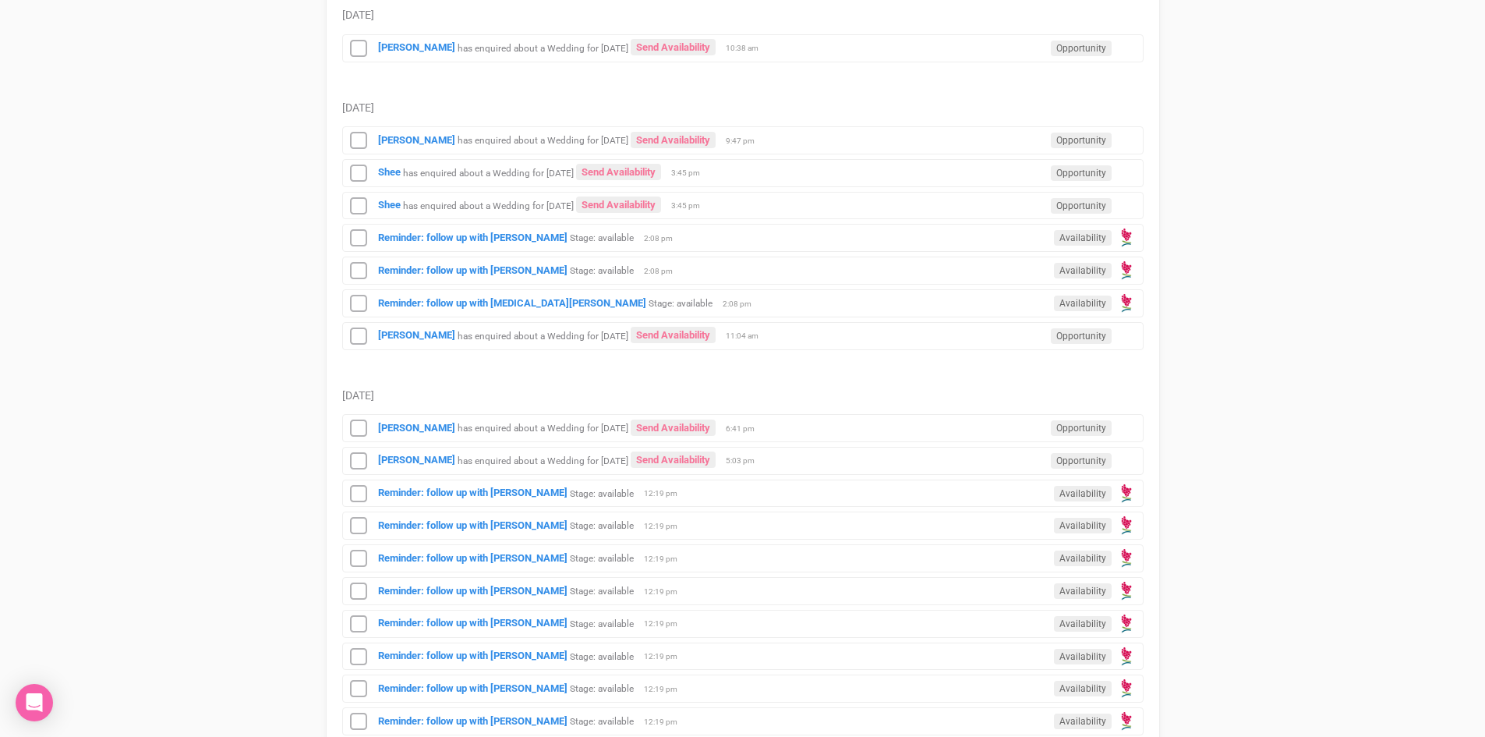
scroll to position [936, 0]
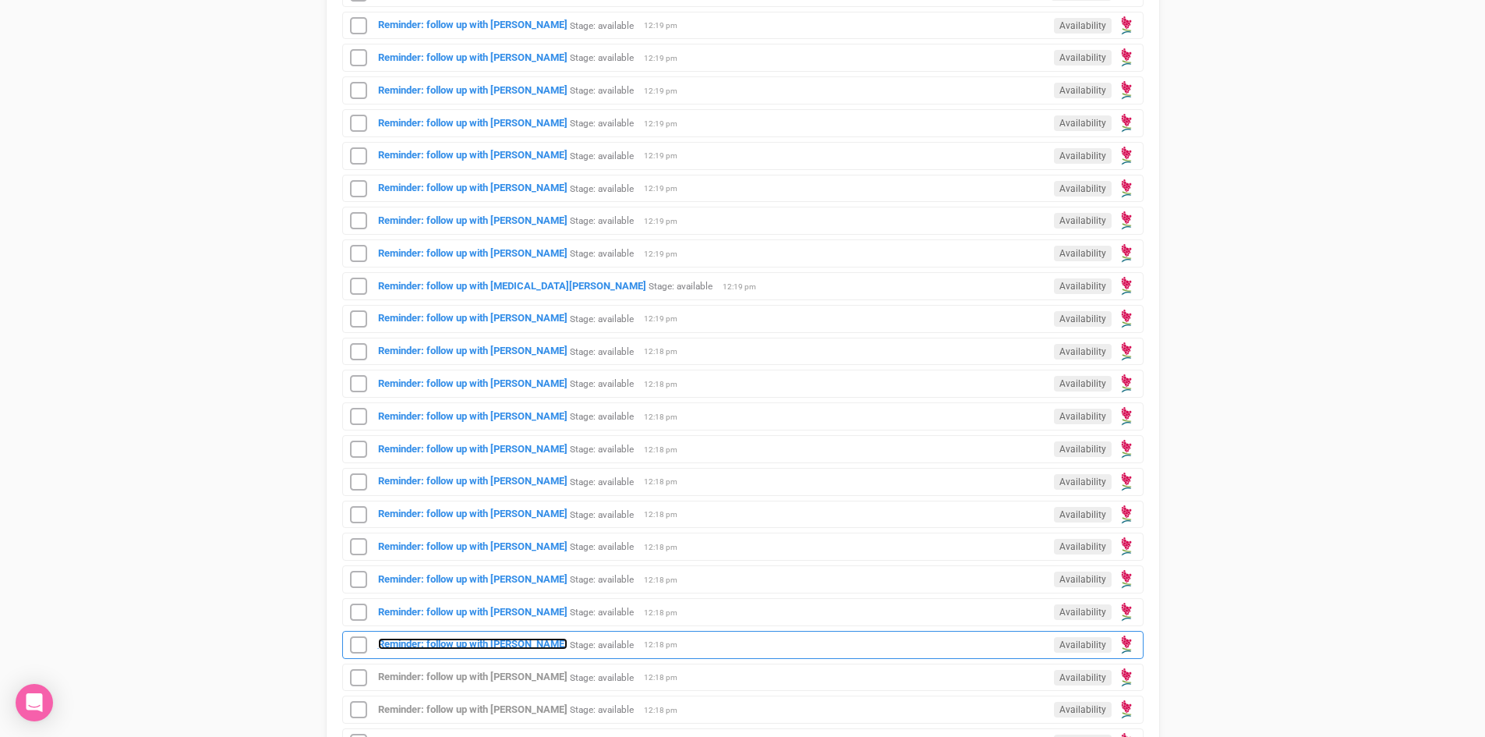
click at [526, 639] on strong "Reminder: follow up with [PERSON_NAME]" at bounding box center [472, 644] width 189 height 12
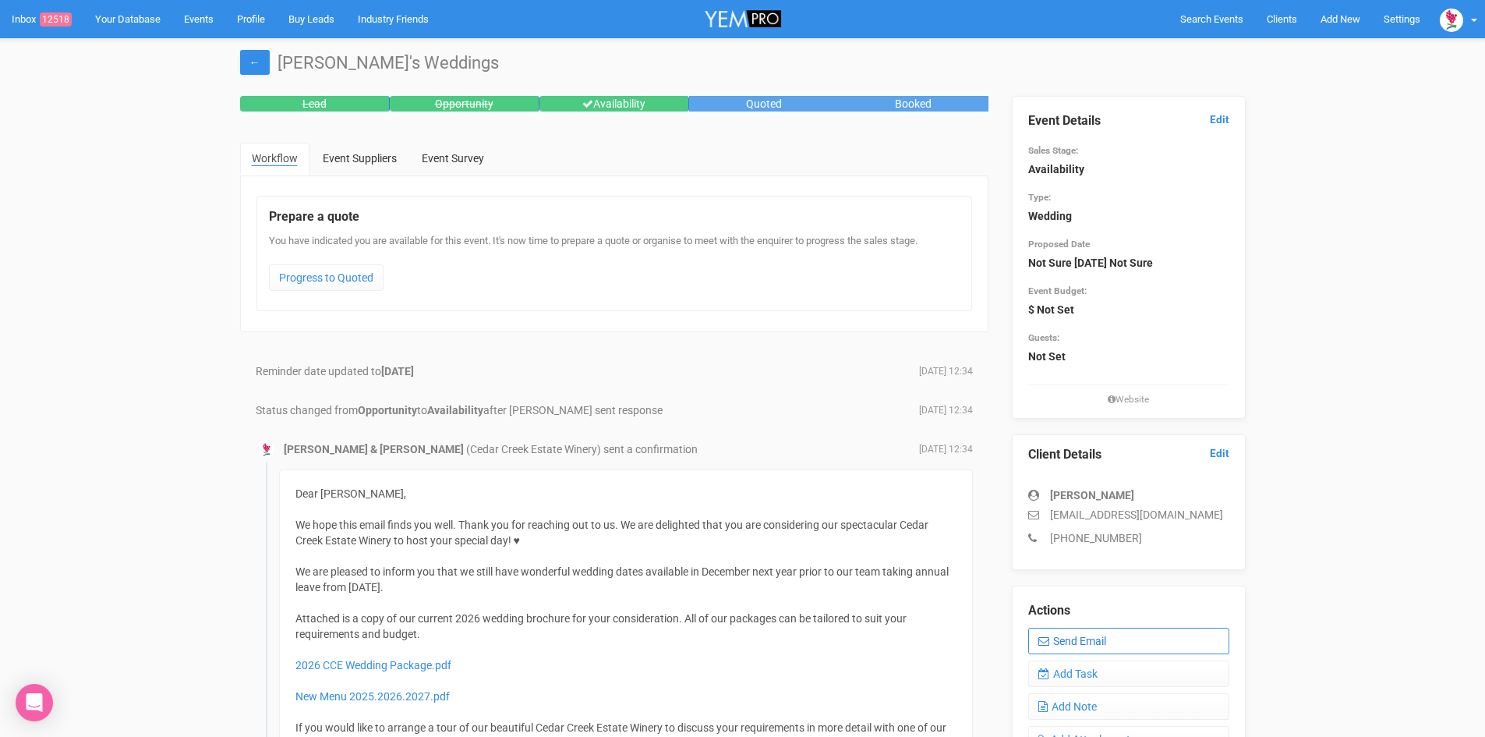
click at [1089, 636] on link "Send Email" at bounding box center [1128, 641] width 201 height 27
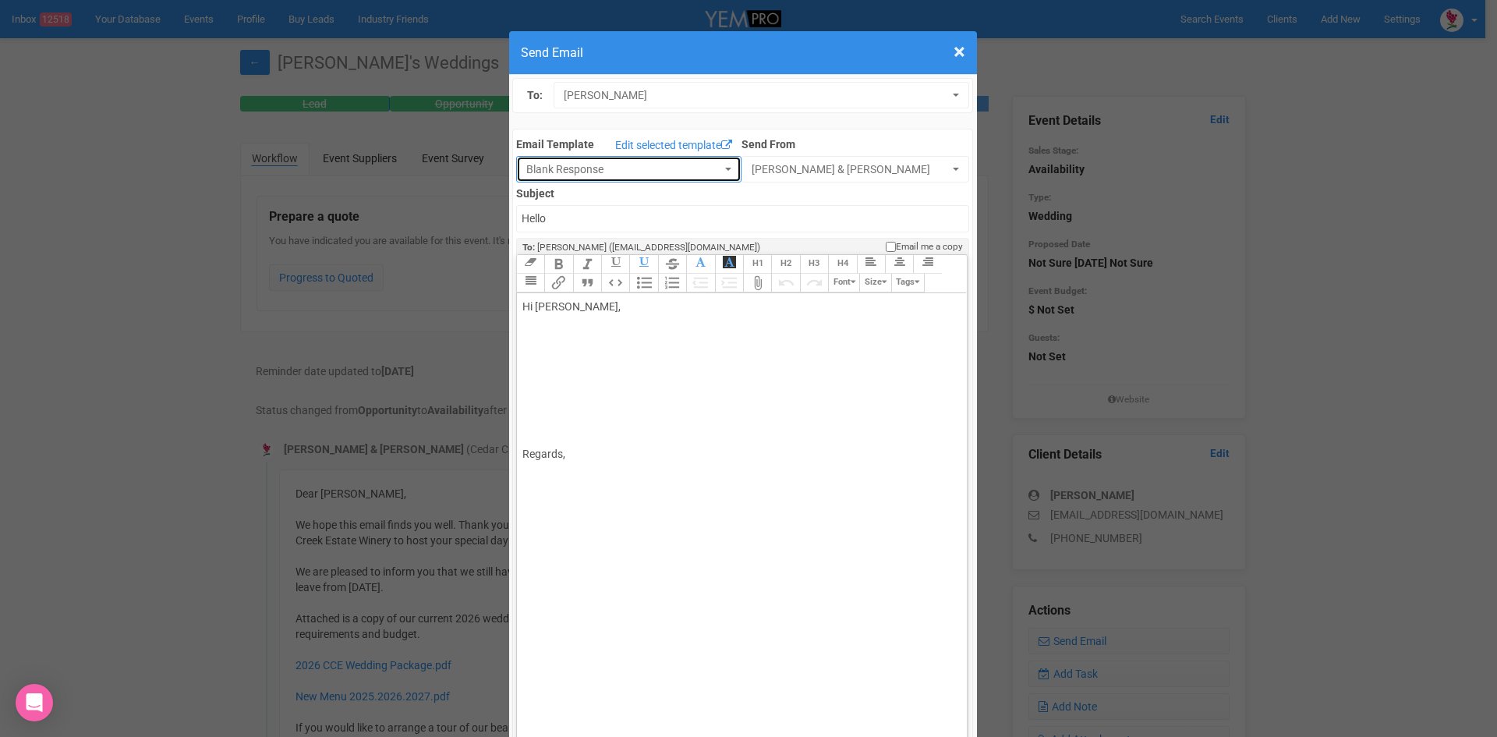
click at [710, 167] on button "Blank Response" at bounding box center [628, 169] width 225 height 27
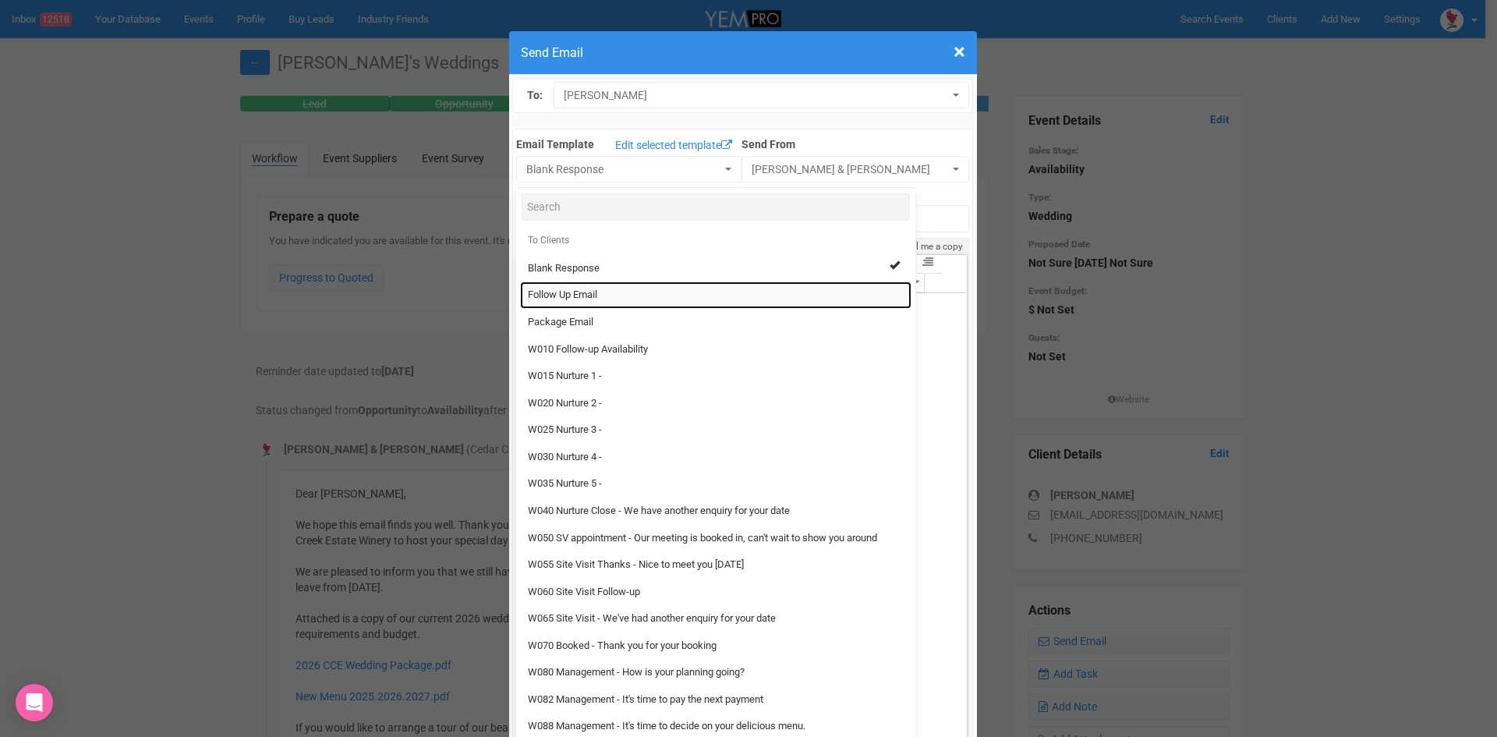
click at [543, 289] on span "Follow Up Email" at bounding box center [562, 295] width 69 height 15
select select "88639"
type input "[GEOGRAPHIC_DATA] - Follow Up"
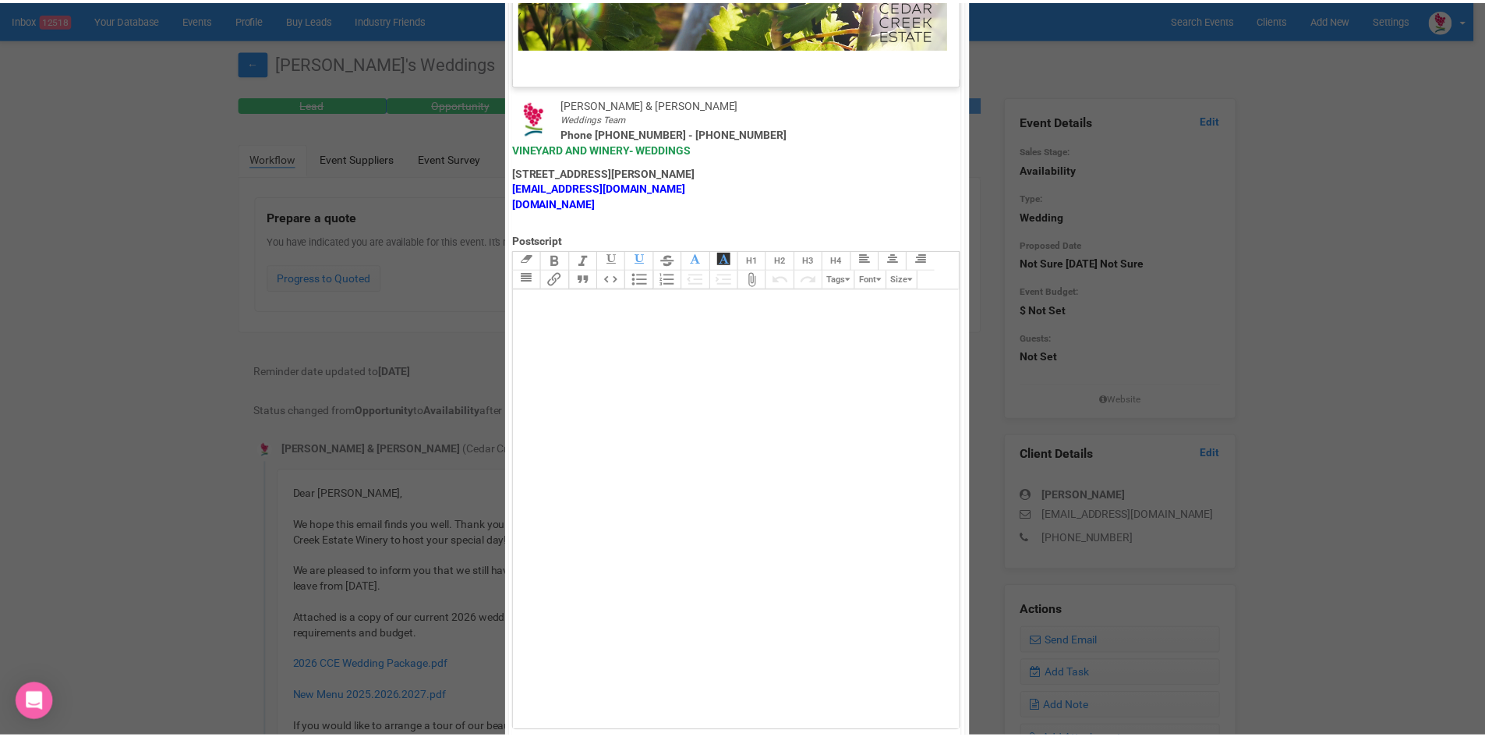
scroll to position [773, 0]
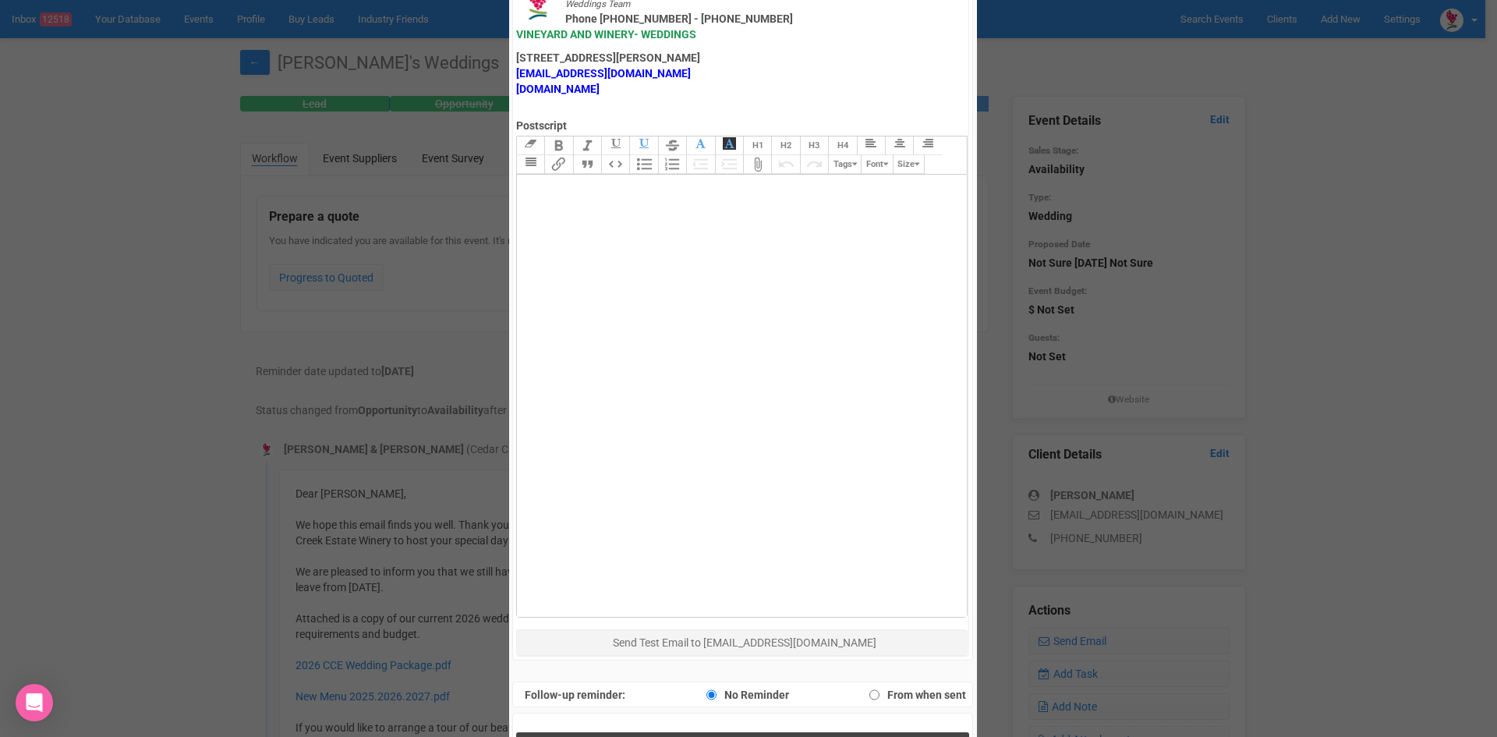
click at [663, 732] on button "Send Response" at bounding box center [742, 748] width 453 height 32
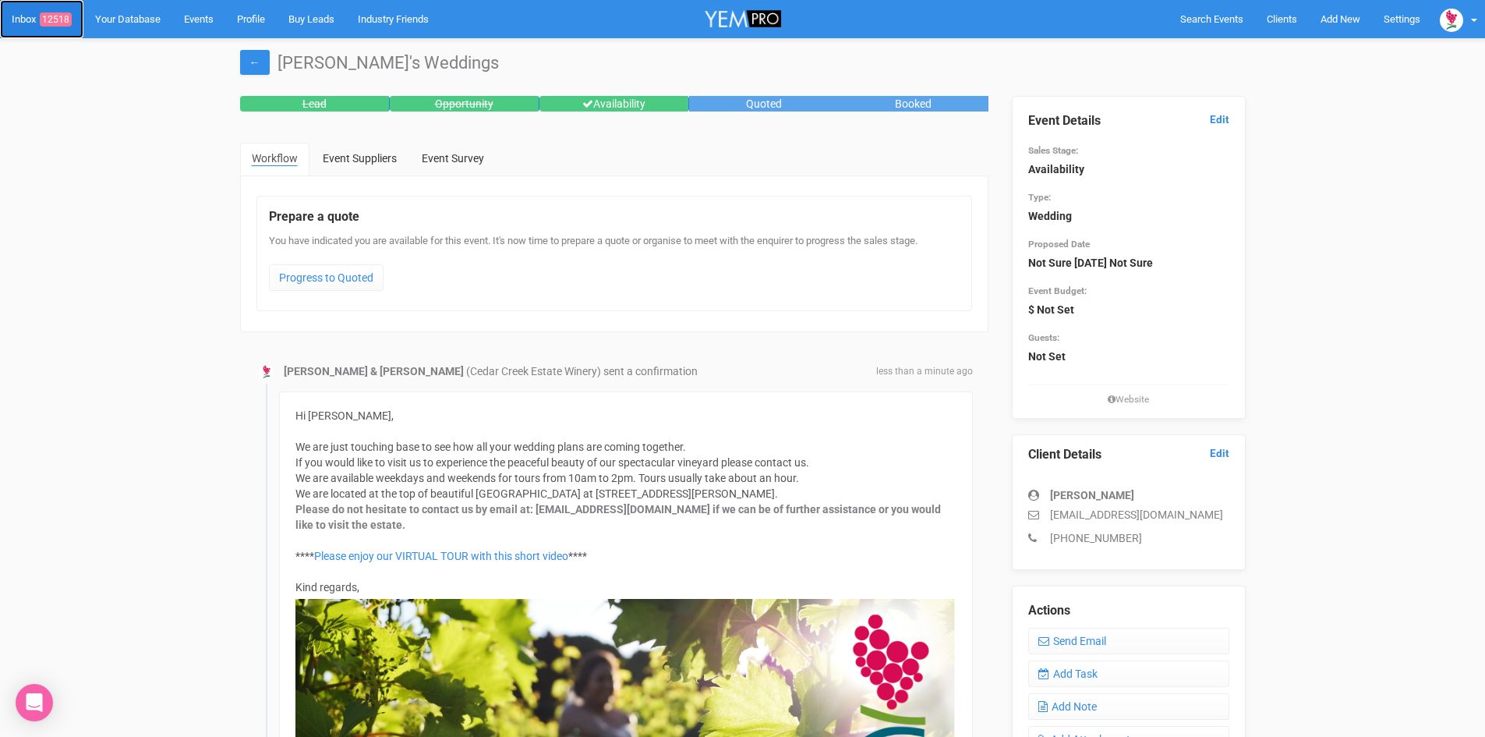
click at [53, 14] on span "12518" at bounding box center [56, 19] width 32 height 14
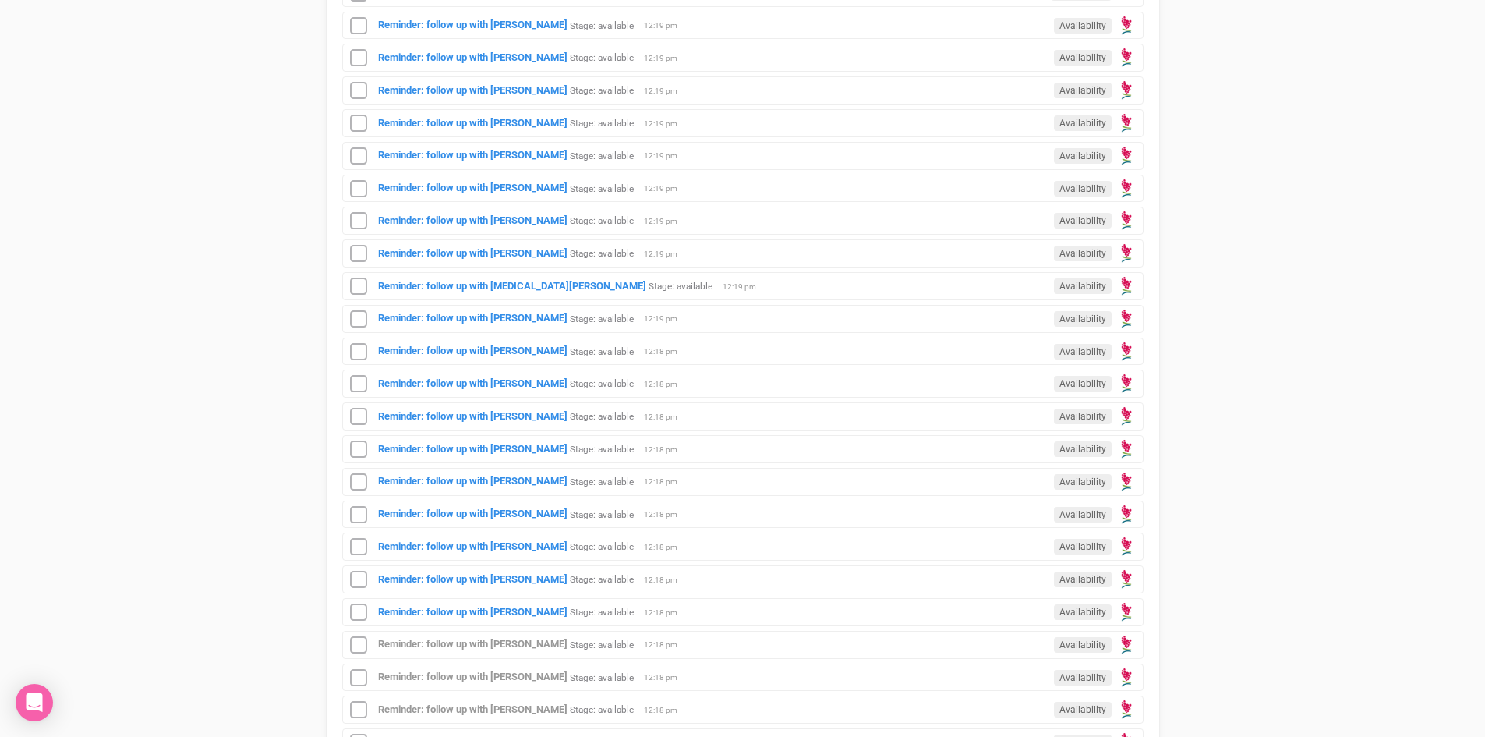
scroll to position [1325, 0]
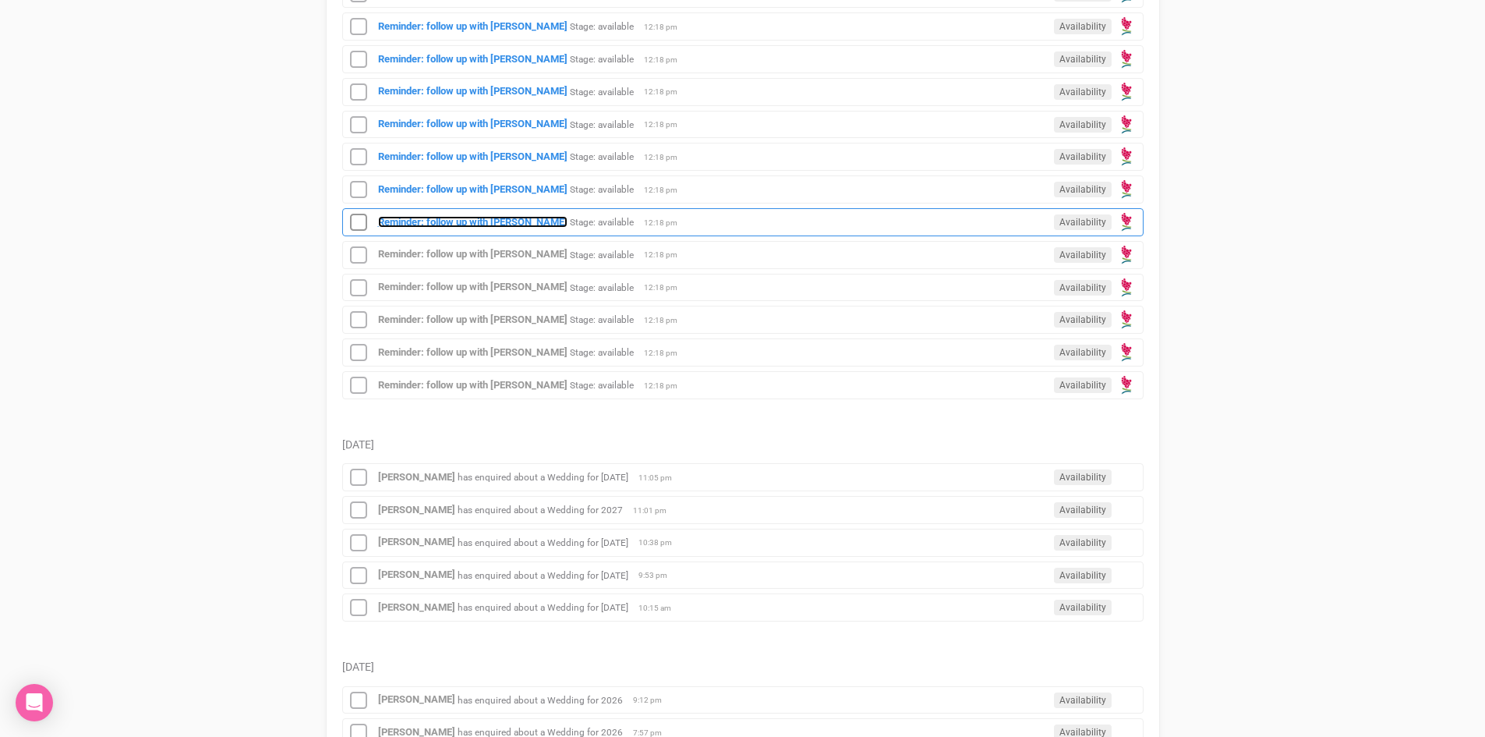
click at [483, 216] on strong "Reminder: follow up with [PERSON_NAME]" at bounding box center [472, 222] width 189 height 12
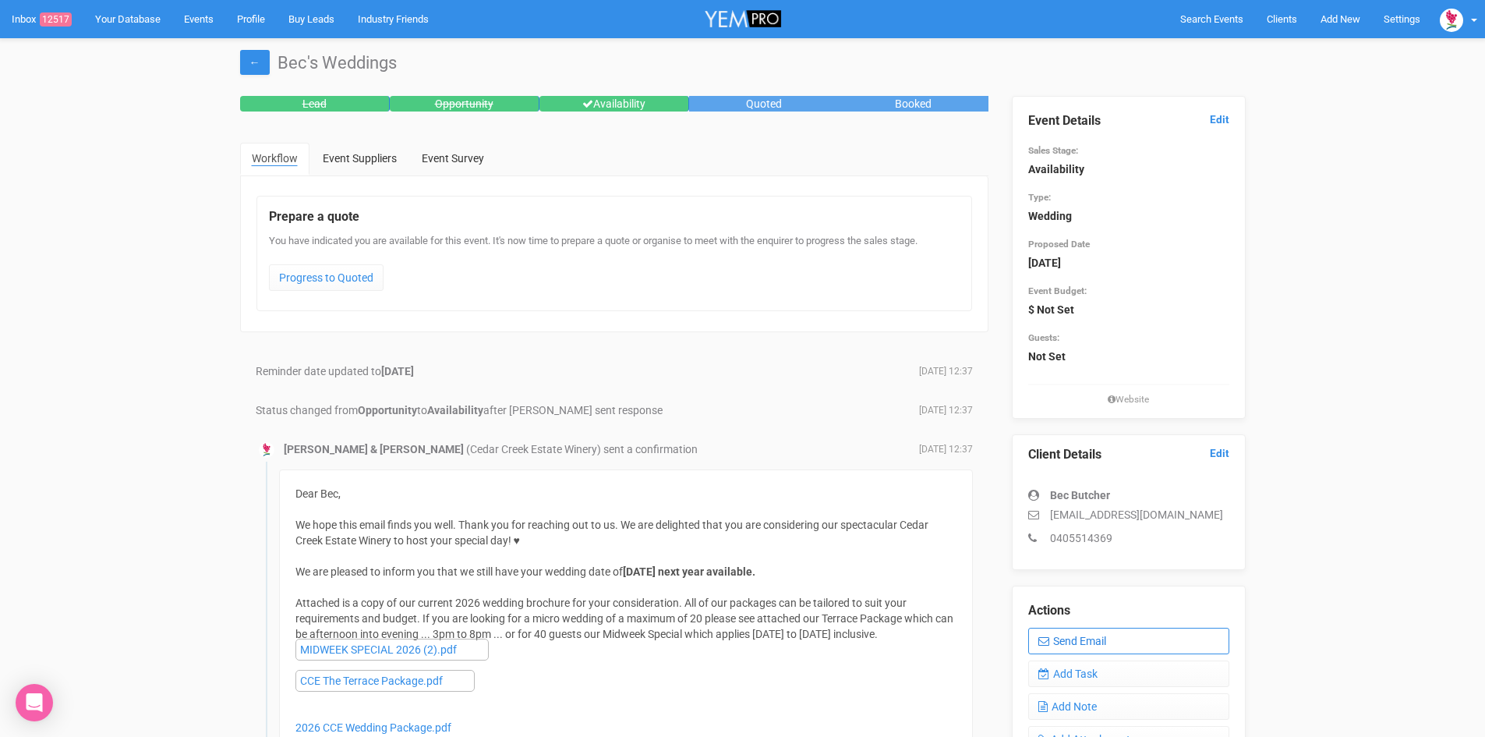
click at [1083, 639] on link "Send Email" at bounding box center [1128, 641] width 201 height 27
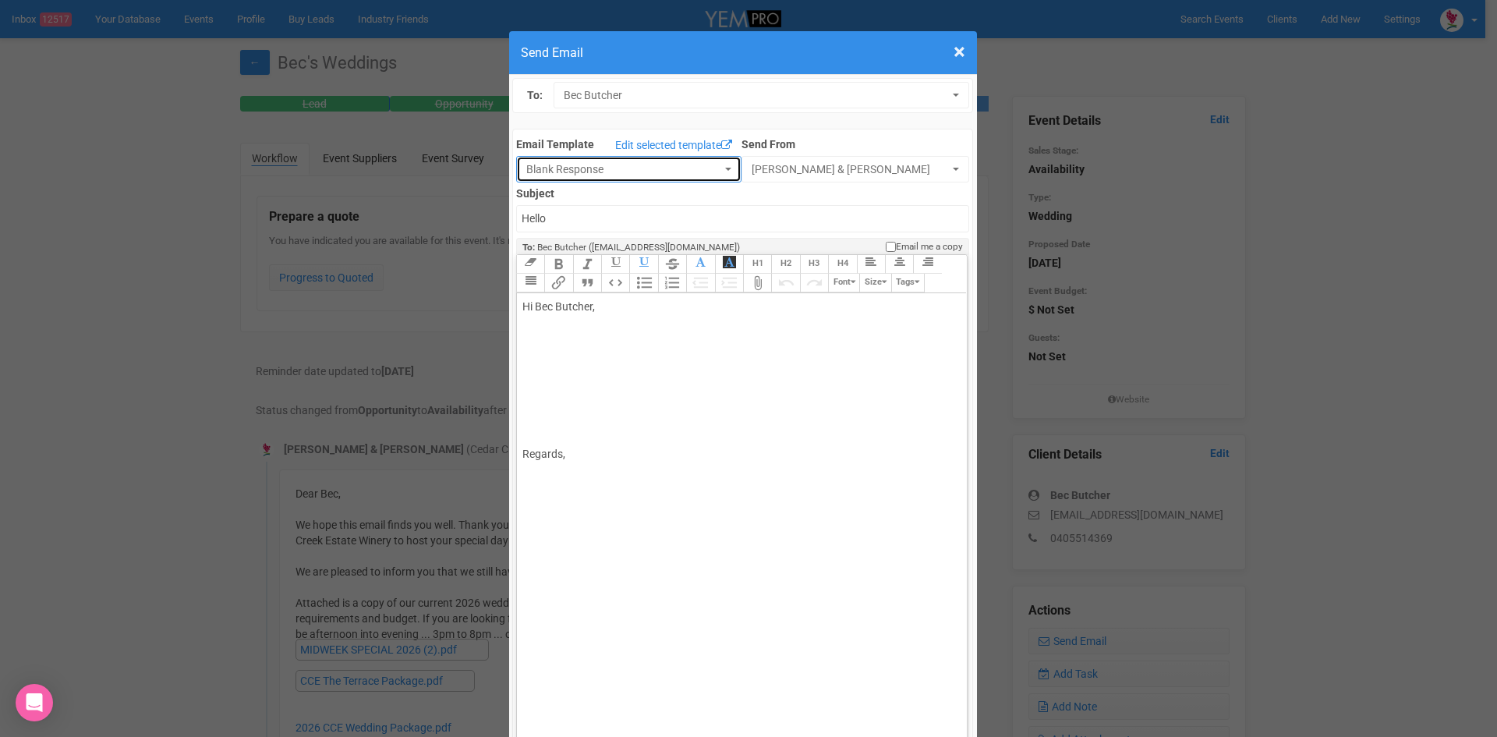
click at [725, 168] on span "button" at bounding box center [728, 169] width 6 height 3
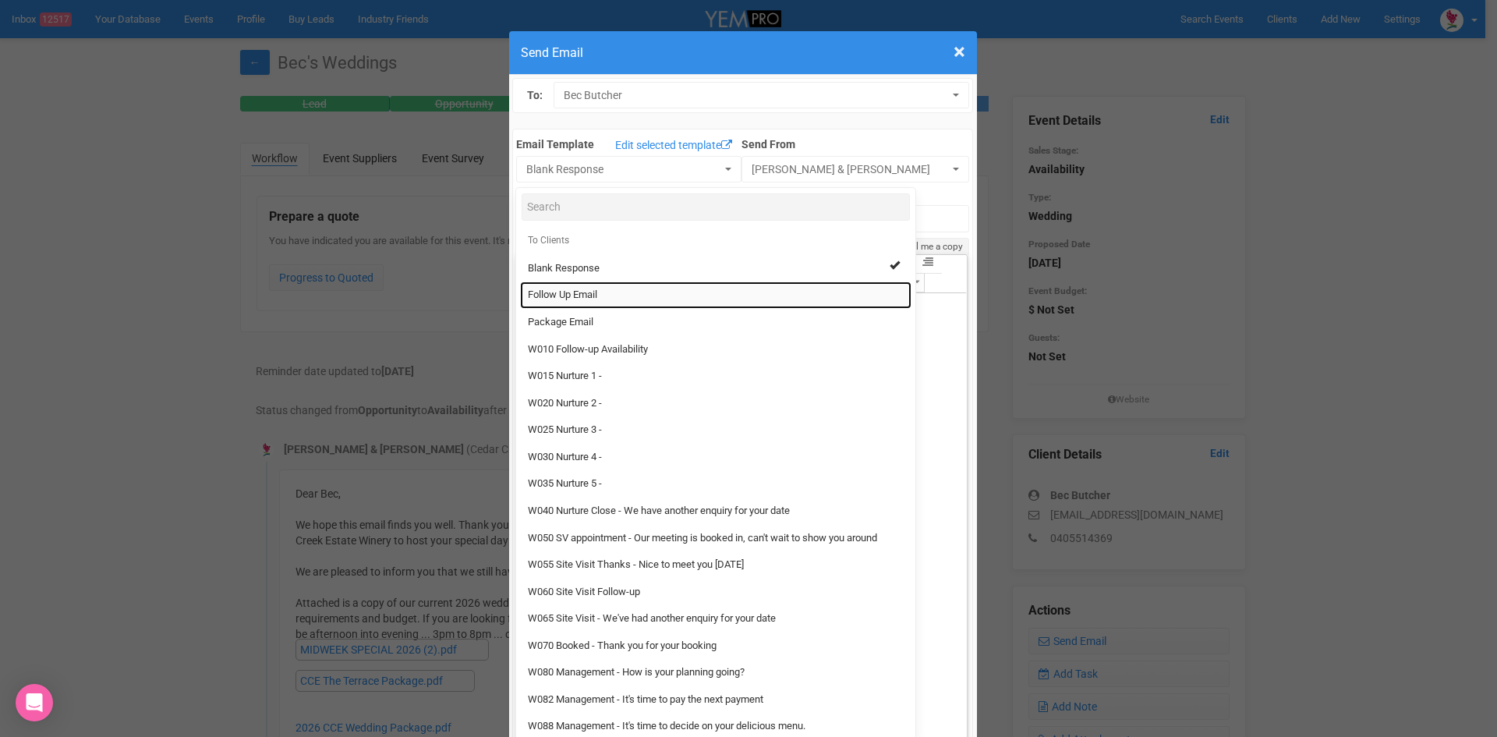
click at [558, 287] on link "Follow Up Email" at bounding box center [715, 294] width 391 height 27
select select "88639"
type input "[GEOGRAPHIC_DATA] - Follow Up"
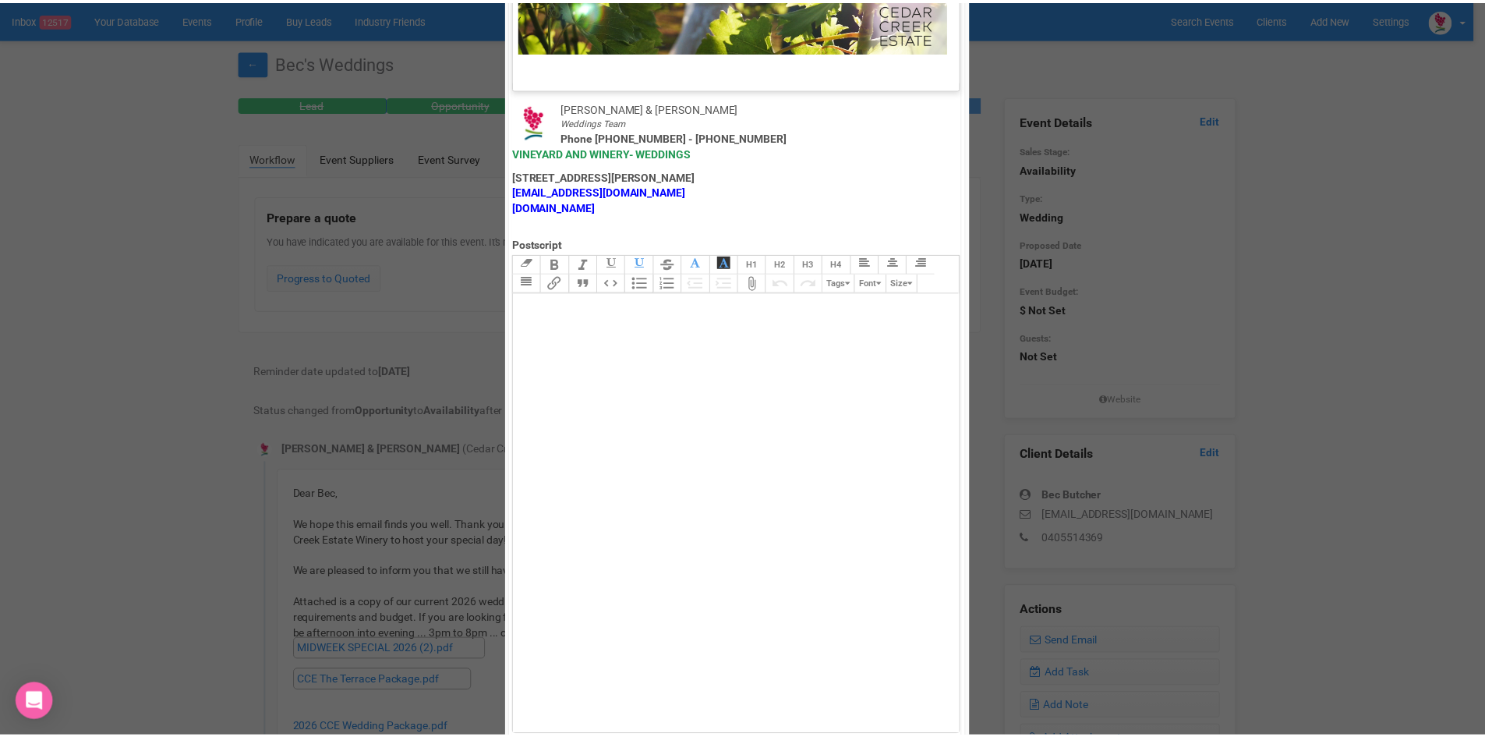
scroll to position [773, 0]
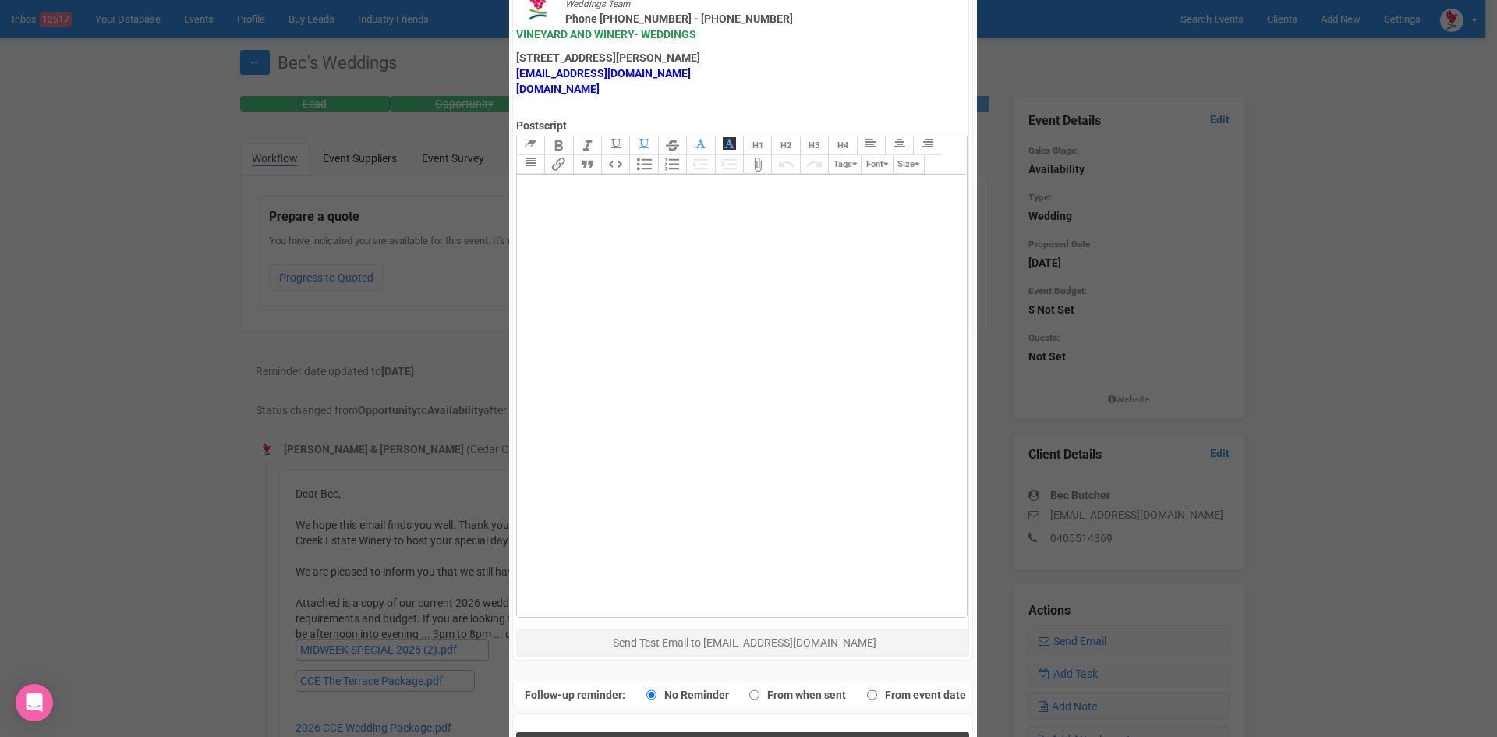
click at [626, 732] on button "Send Response" at bounding box center [742, 748] width 453 height 32
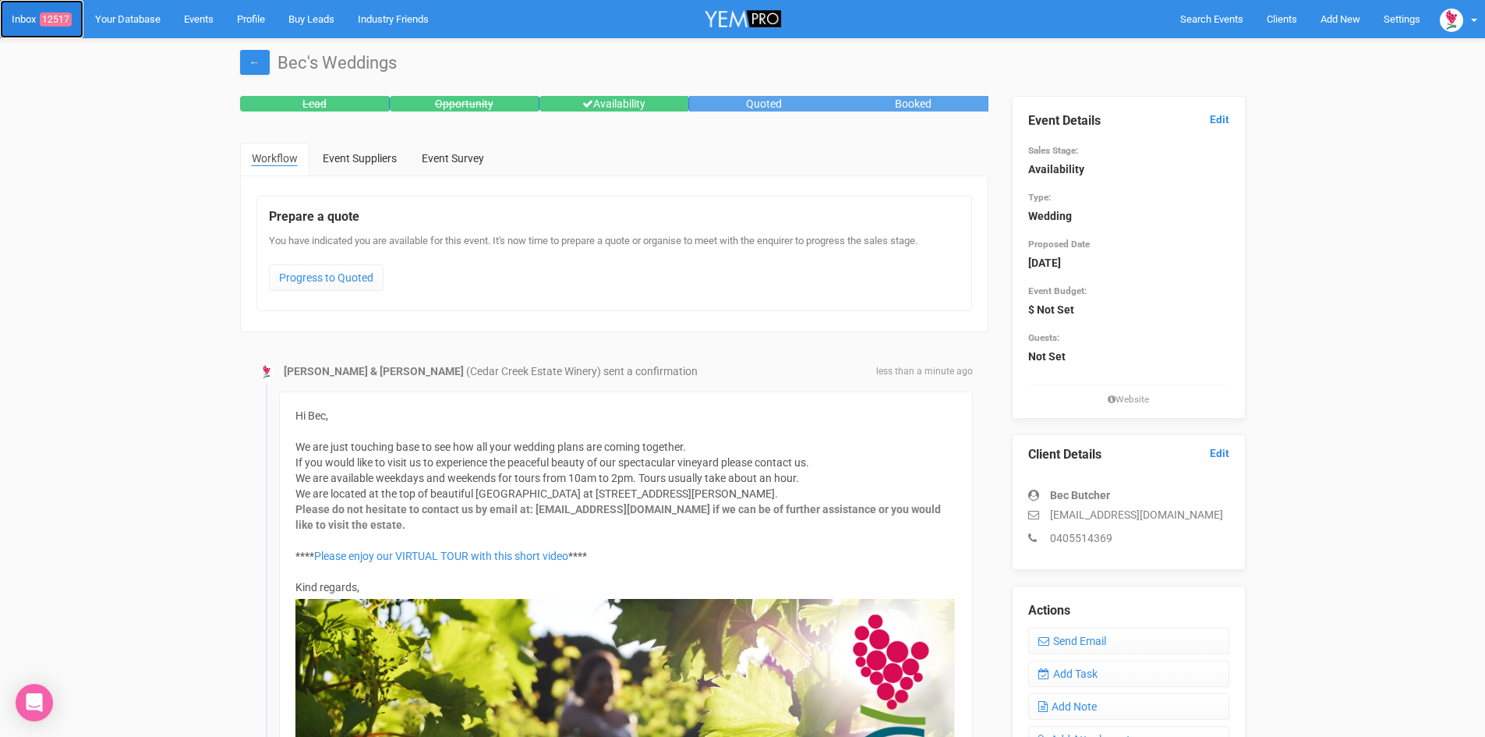
click at [56, 10] on link "Inbox 12517" at bounding box center [41, 19] width 83 height 38
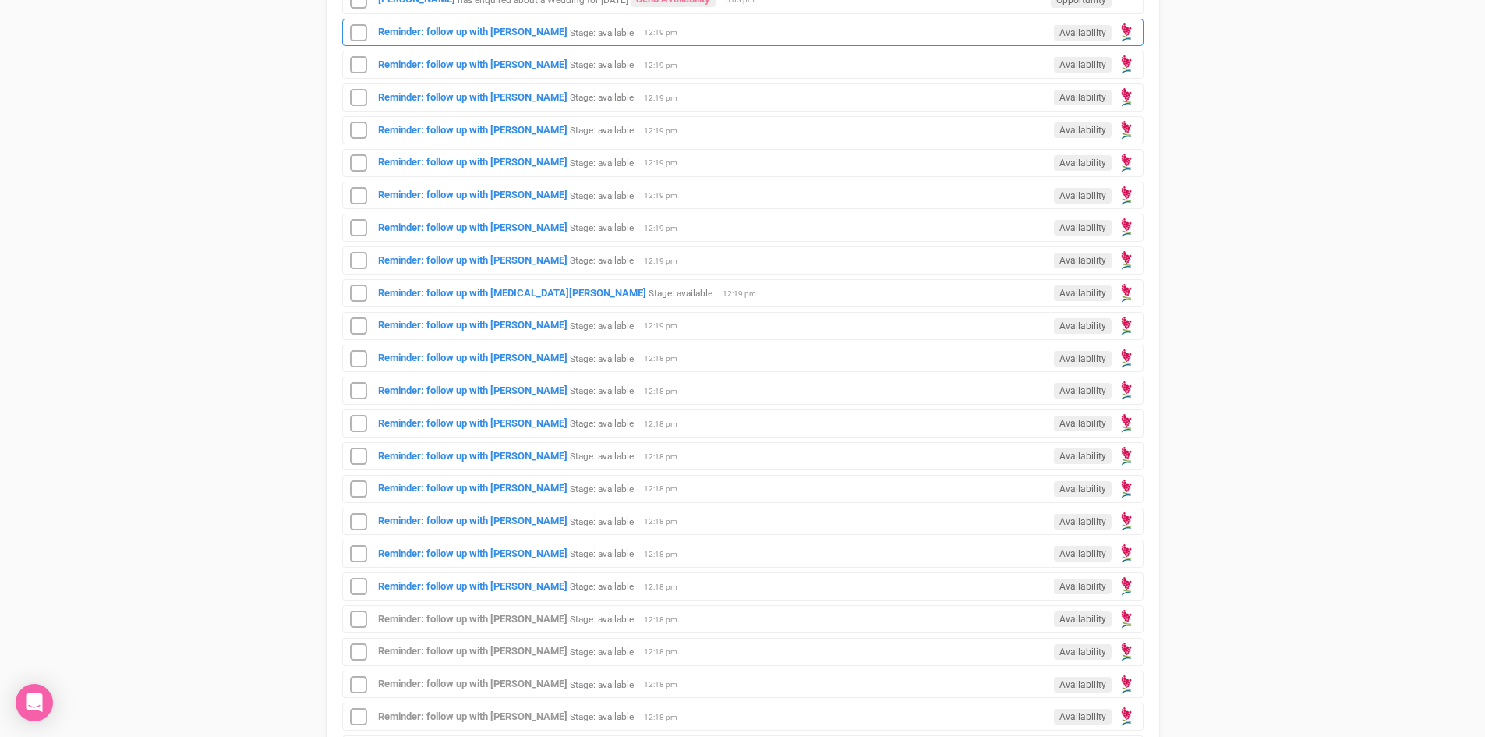
scroll to position [936, 0]
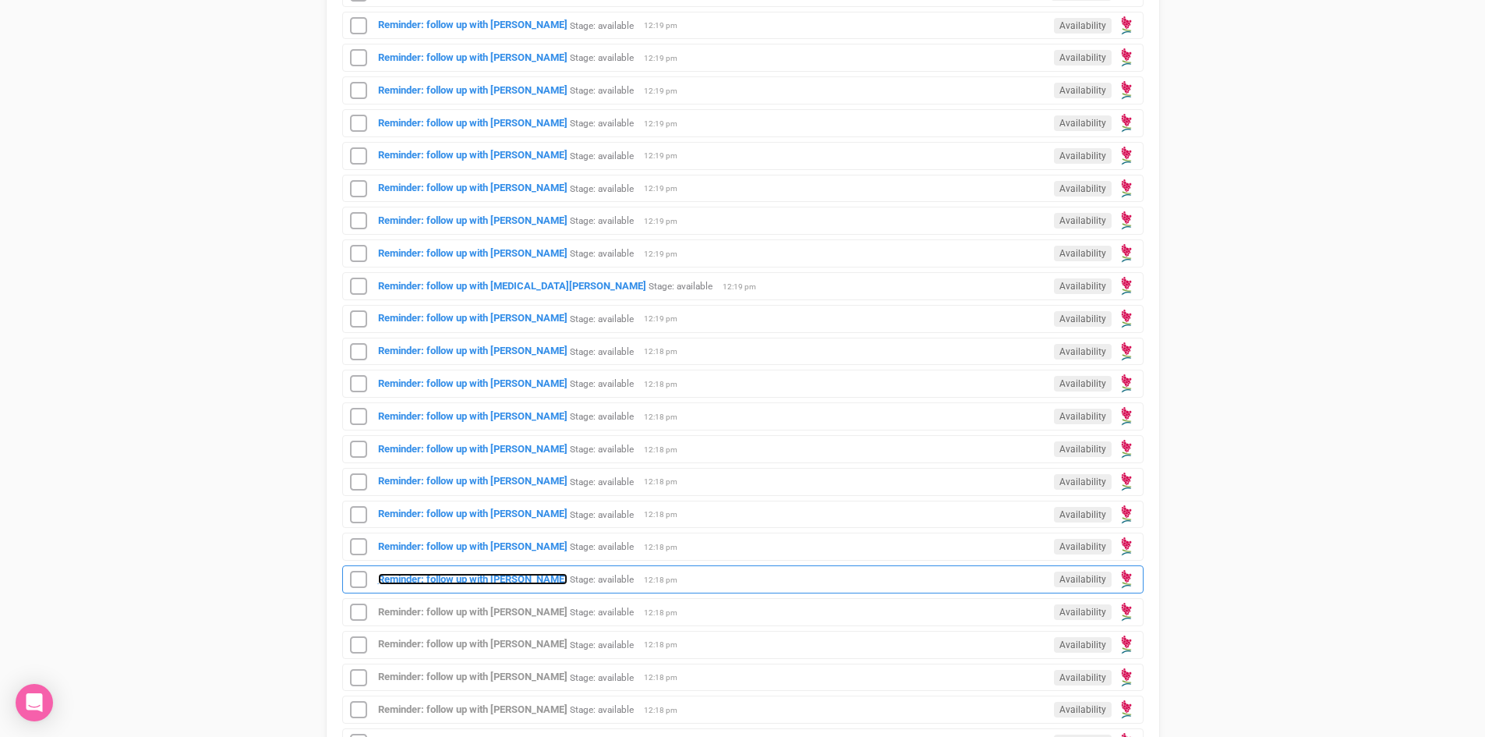
click at [497, 572] on div "Reminder: follow up with [PERSON_NAME]: available Availability 12:18 pm" at bounding box center [743, 579] width 802 height 28
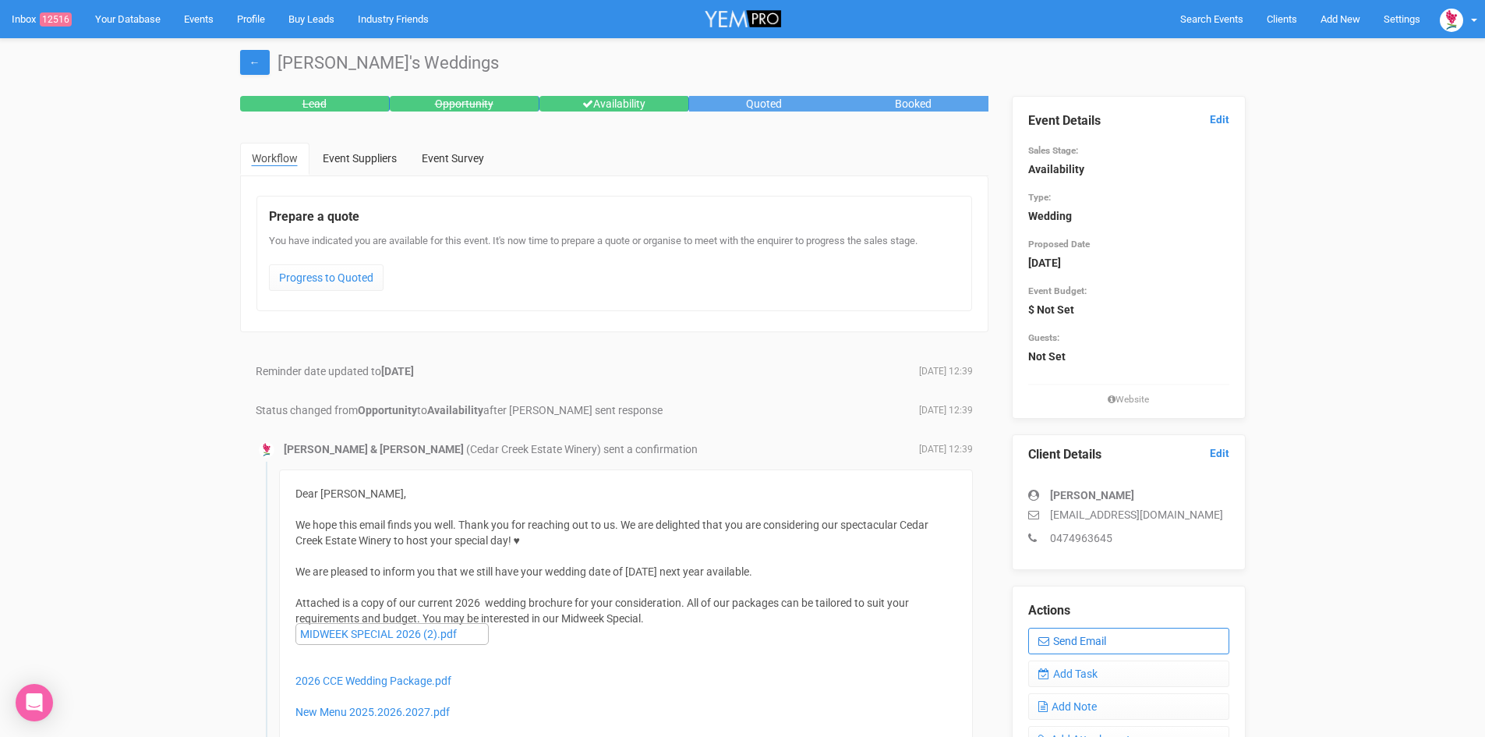
click at [1092, 633] on link "Send Email" at bounding box center [1128, 641] width 201 height 27
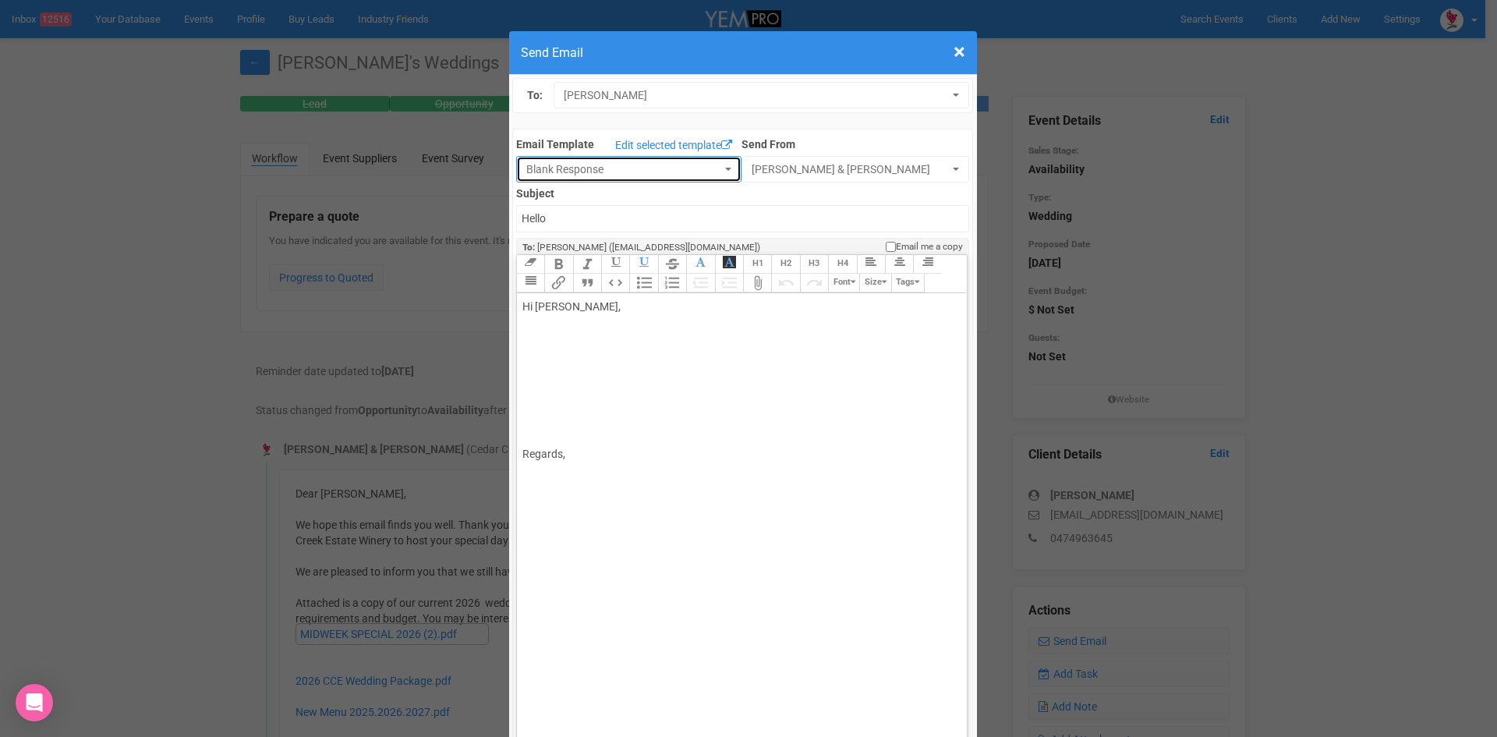
click at [711, 159] on button "Blank Response" at bounding box center [628, 169] width 225 height 27
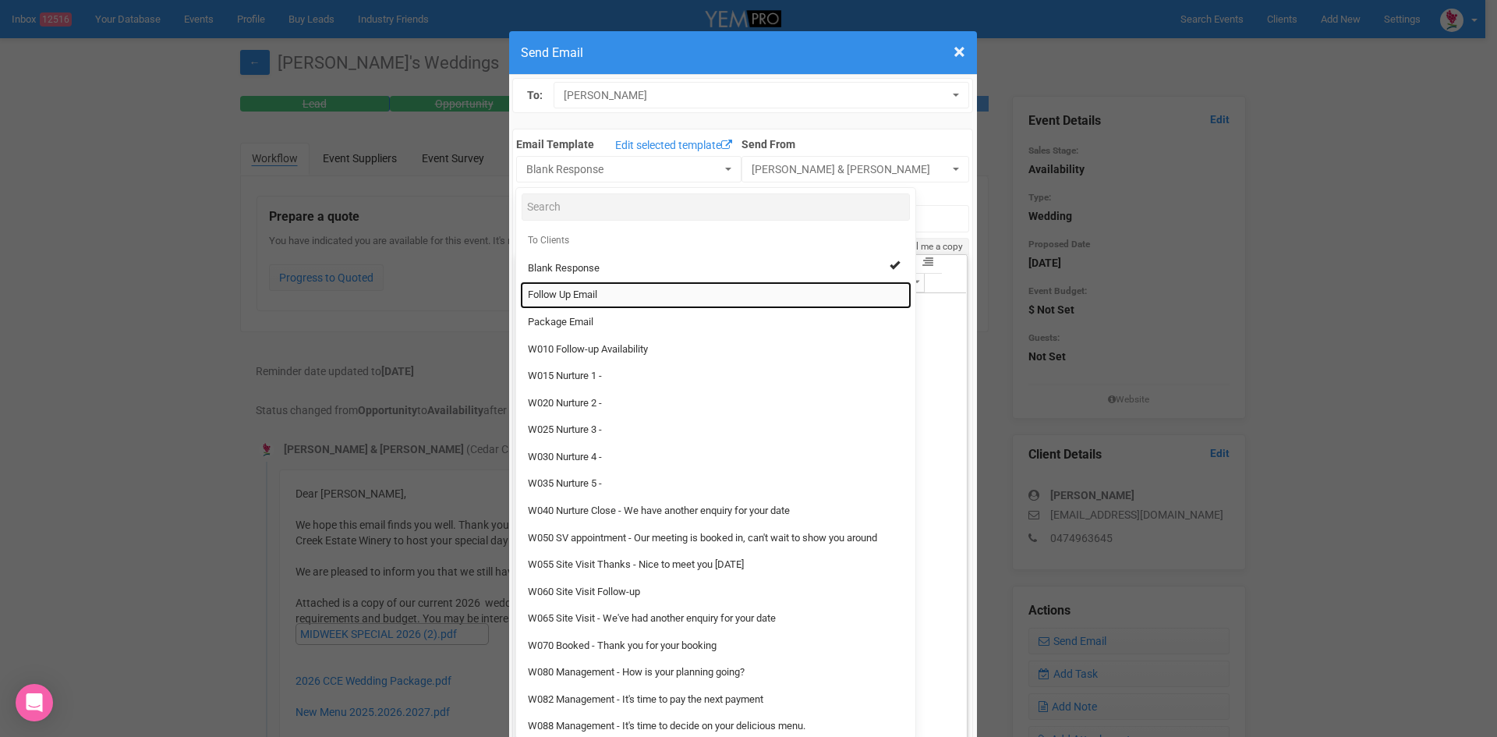
click at [578, 292] on span "Follow Up Email" at bounding box center [562, 295] width 69 height 15
select select "88639"
type input "[GEOGRAPHIC_DATA] - Follow Up"
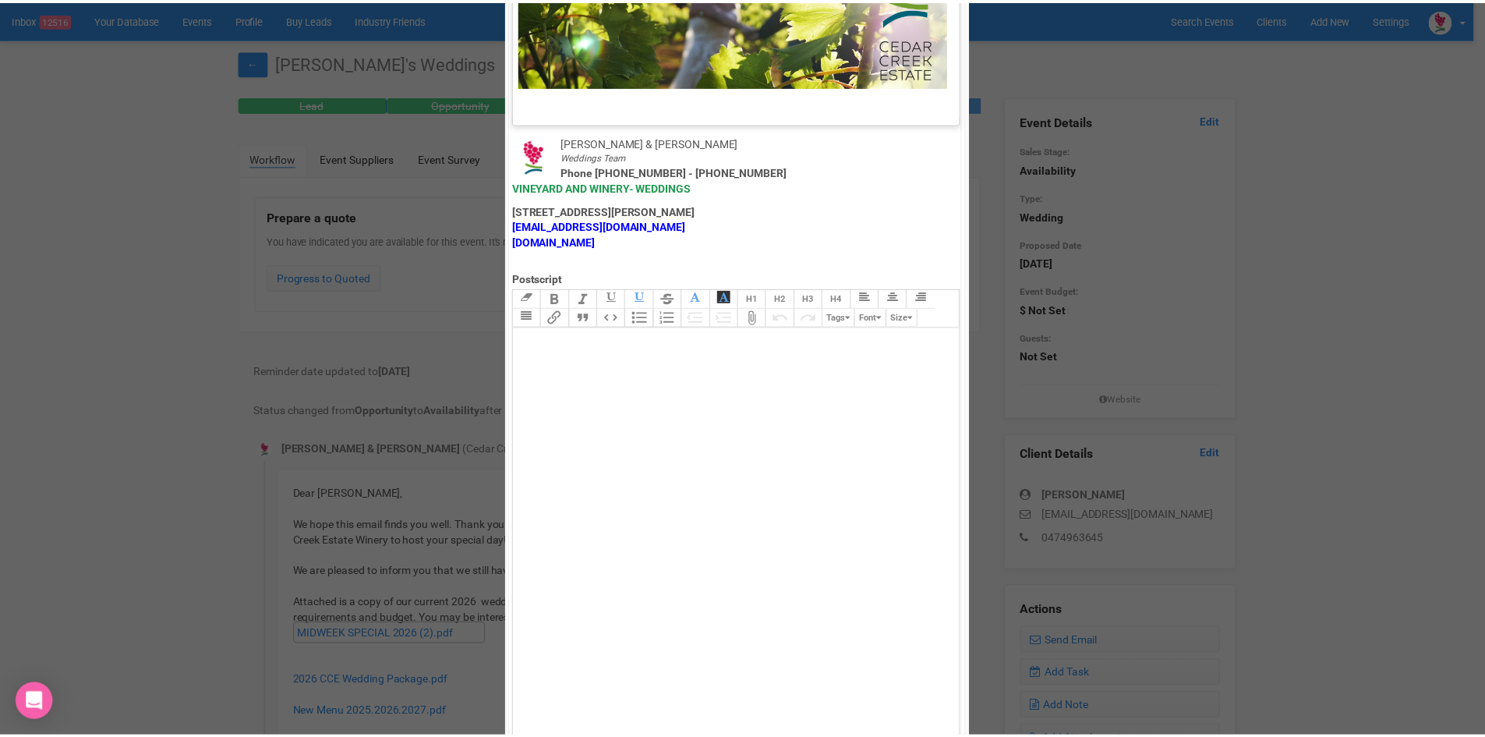
scroll to position [773, 0]
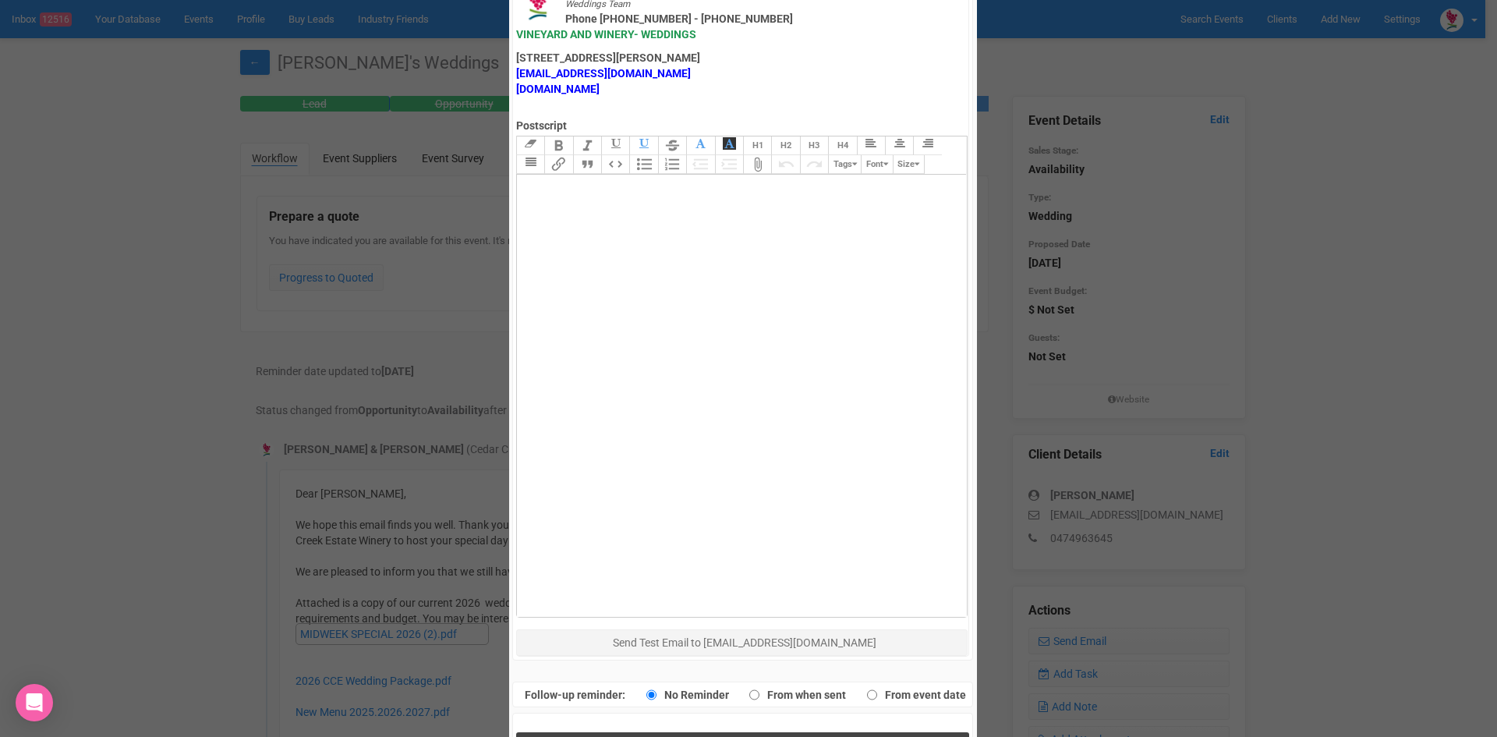
click at [627, 732] on button "Send Response" at bounding box center [742, 748] width 453 height 32
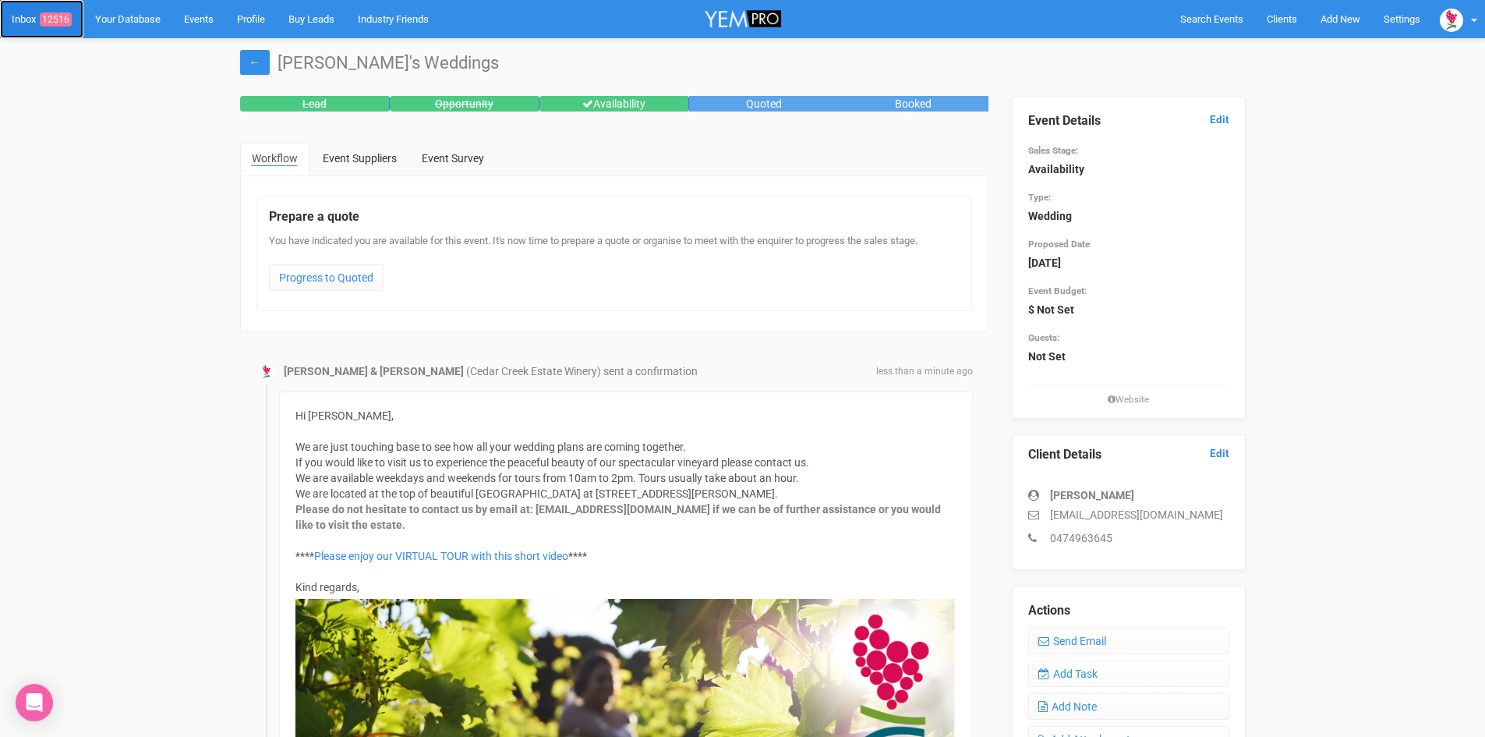
click at [59, 14] on span "12516" at bounding box center [56, 19] width 32 height 14
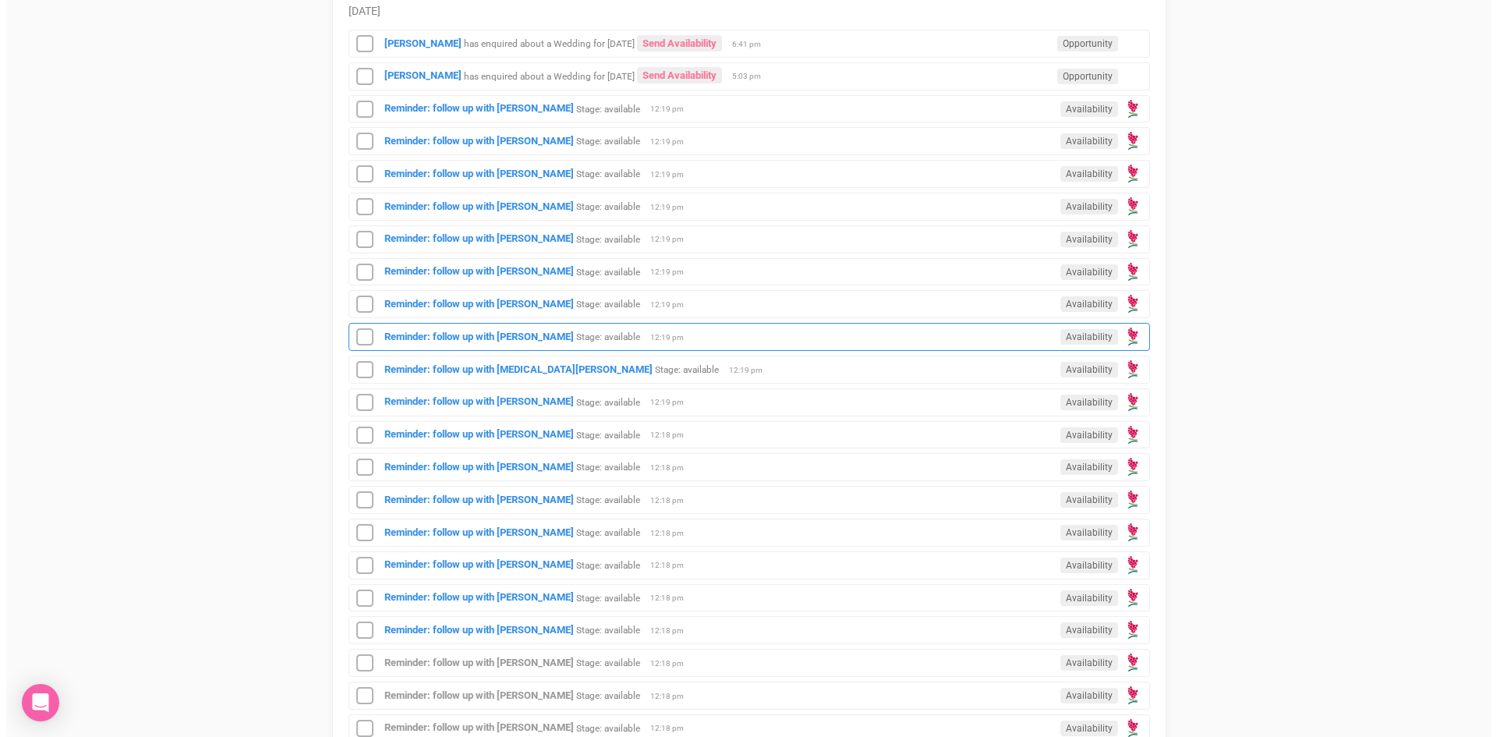
scroll to position [312, 0]
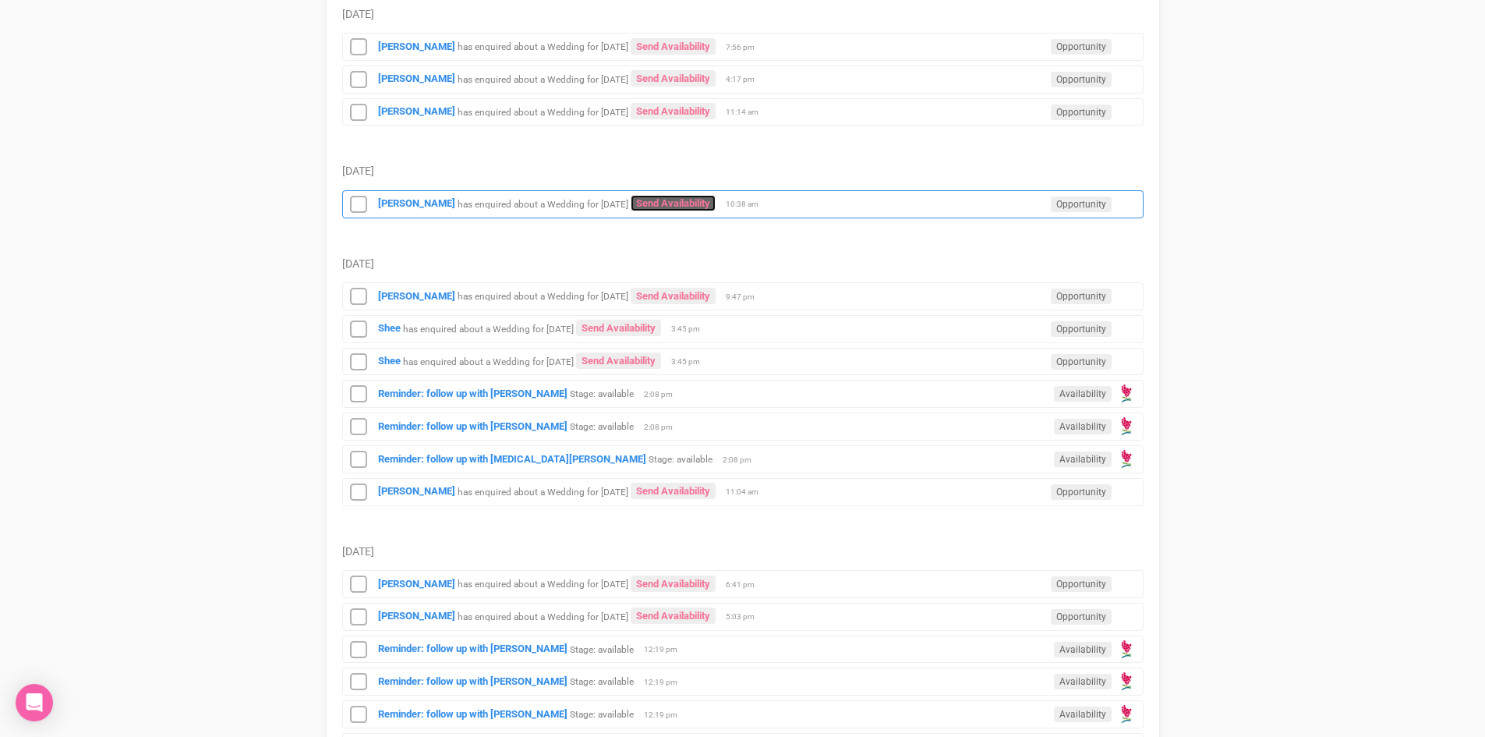
click at [697, 201] on link "Send Availability" at bounding box center [673, 203] width 85 height 16
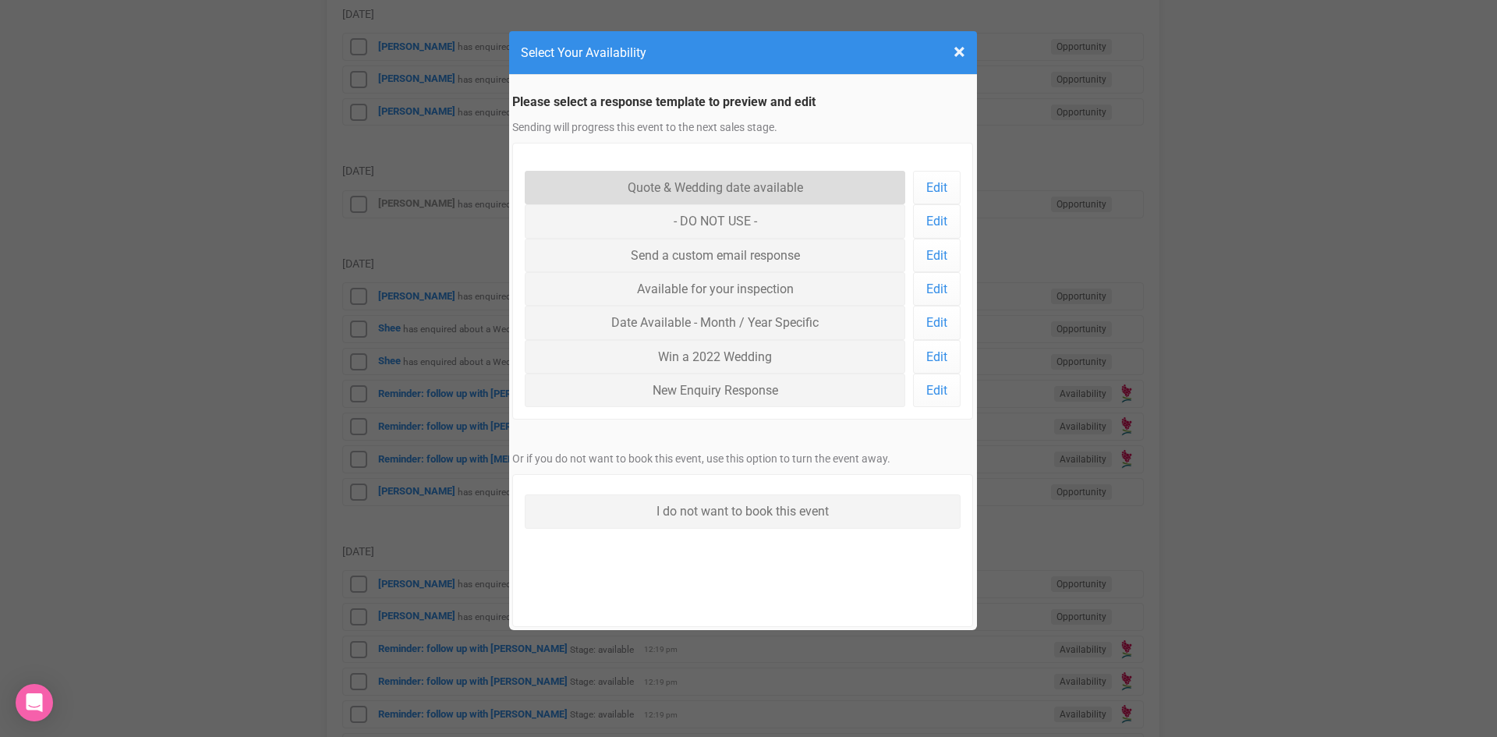
click at [690, 182] on link "Quote & Wedding date available" at bounding box center [715, 188] width 381 height 34
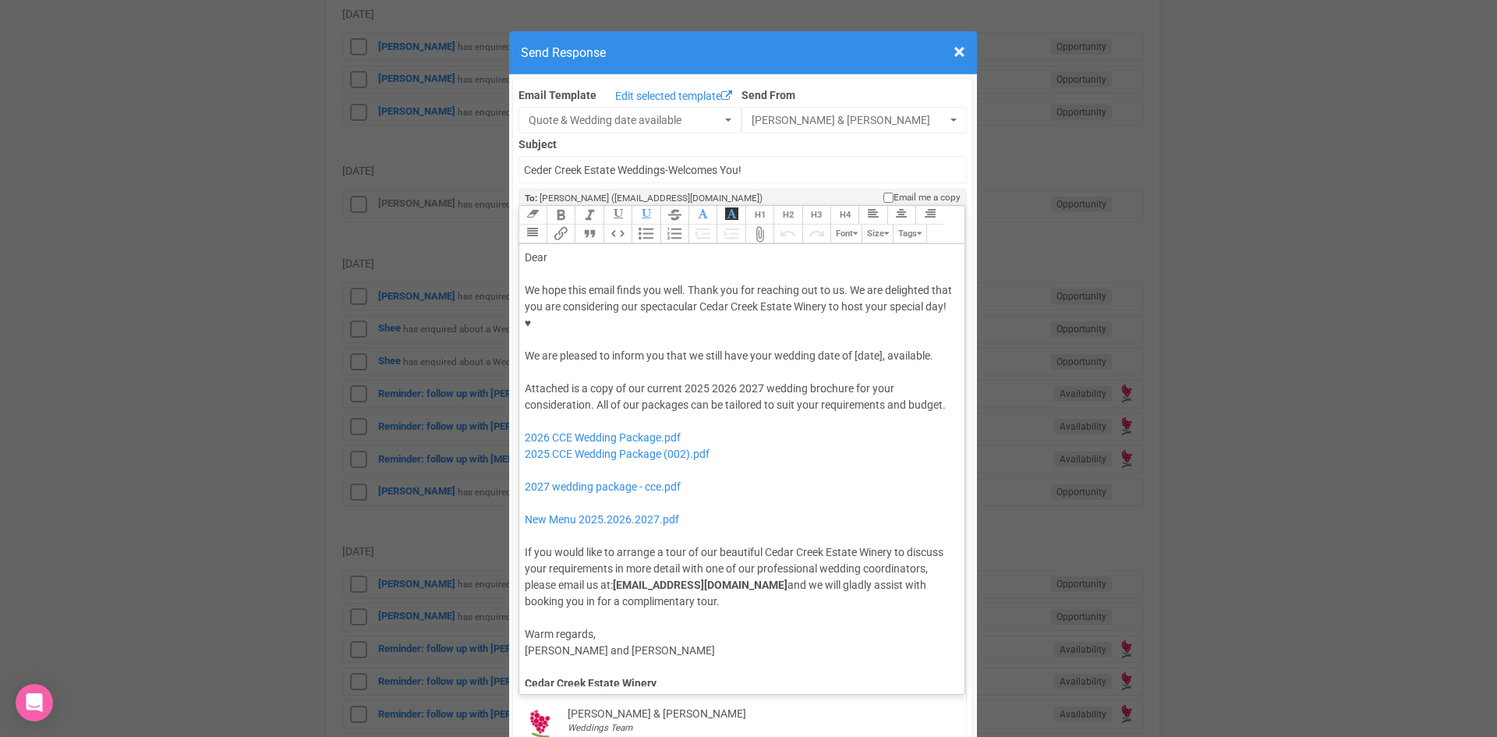
click at [573, 250] on div "Dear" at bounding box center [740, 258] width 430 height 16
click at [851, 306] on div "We hope this email finds you well. Thank you for reaching out to us. We are del…" at bounding box center [740, 323] width 430 height 82
drag, startPoint x: 732, startPoint y: 352, endPoint x: 678, endPoint y: 360, distance: 54.5
click at [678, 380] on div "Attached is a copy of our current 2025 2026 2027 wedding brochure for your cons…" at bounding box center [740, 494] width 430 height 229
drag, startPoint x: 721, startPoint y: 430, endPoint x: 518, endPoint y: 401, distance: 205.6
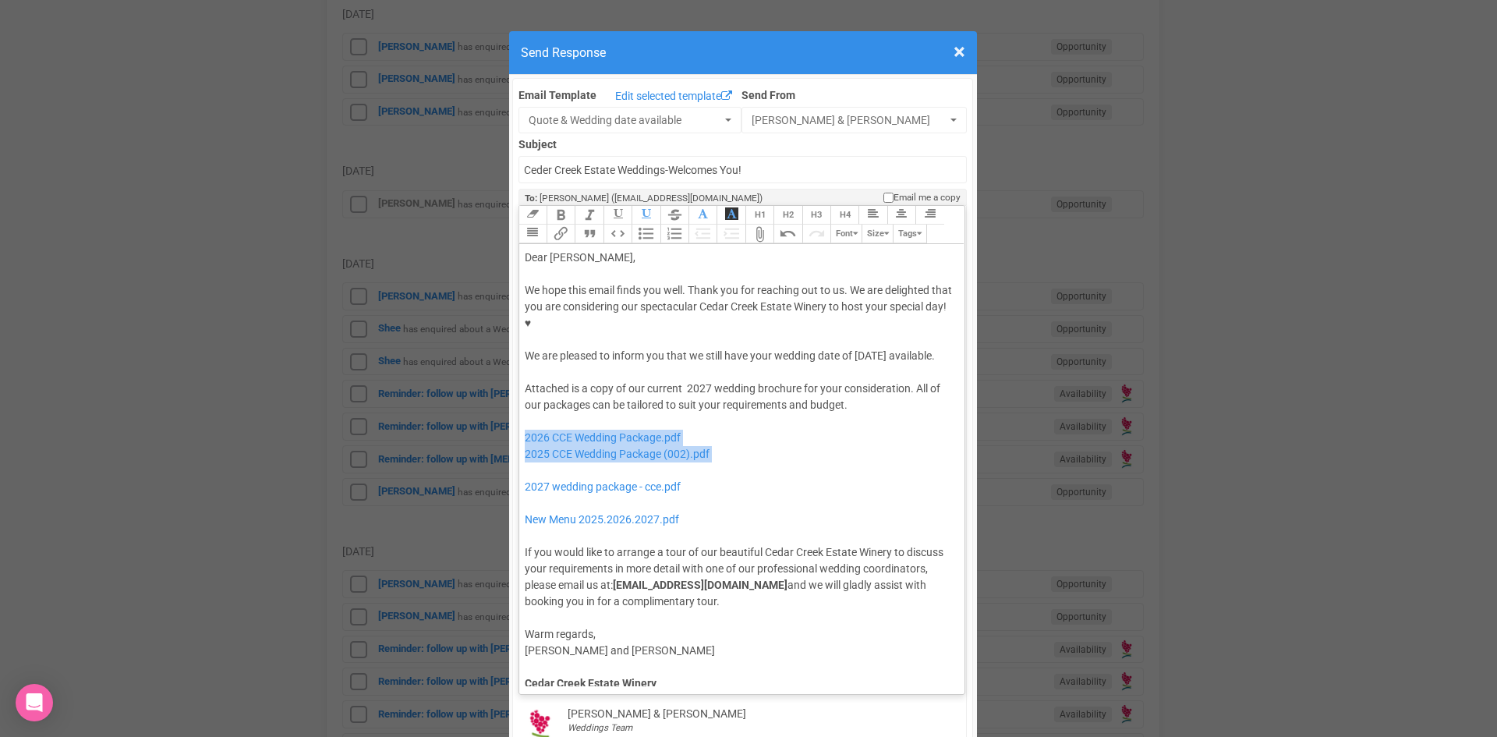
click at [519, 401] on trix-editor "Dear [PERSON_NAME], We hope this email finds you well. Thank you for reaching o…" at bounding box center [742, 465] width 446 height 442
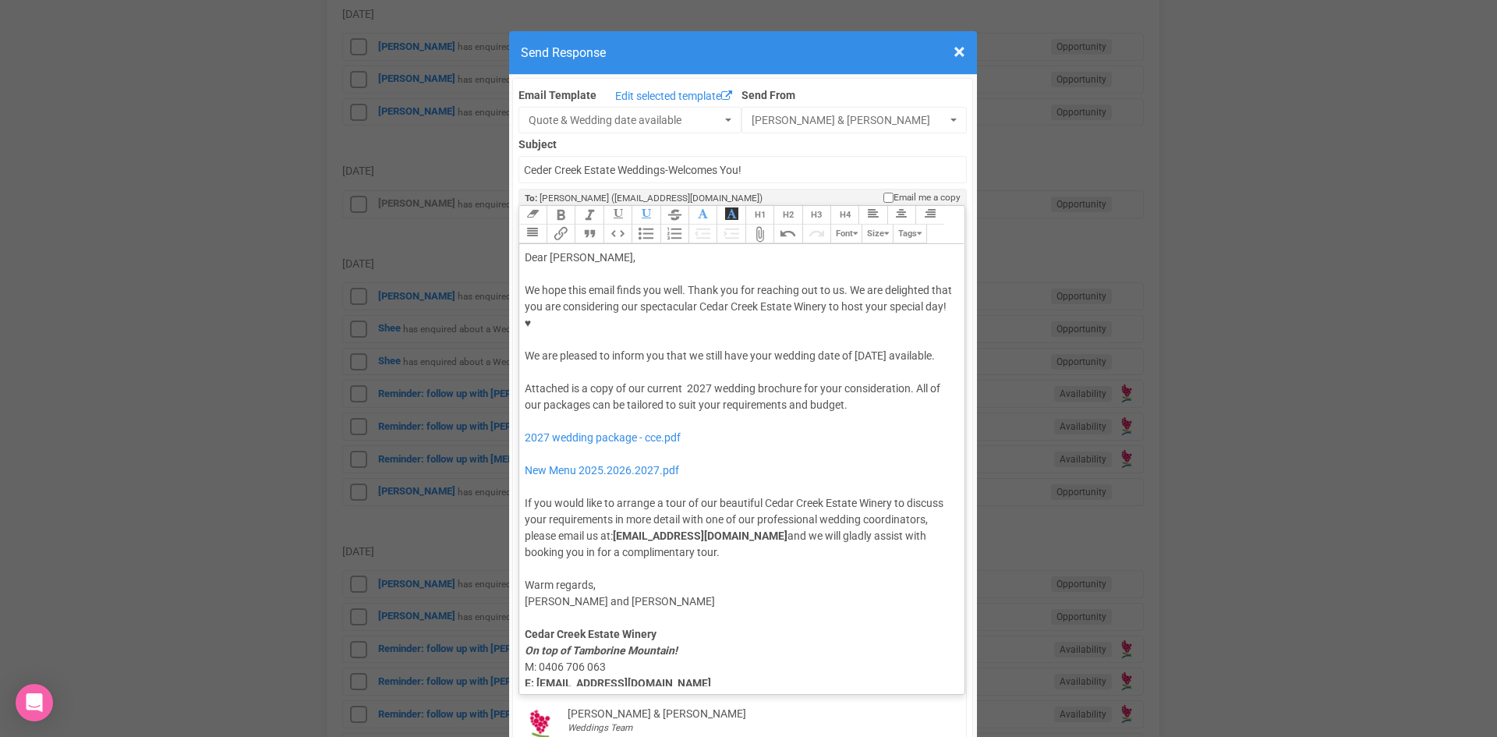
click at [682, 380] on div "Attached is a copy of our current 2027 wedding brochure for your consideration.…" at bounding box center [740, 470] width 430 height 180
type trix-editor "<lor>Ipsu Dolor,</sit><ame><consec>&adip;</elitse></doe><tem>In utla etdo magna…"
drag, startPoint x: 853, startPoint y: 303, endPoint x: 861, endPoint y: 320, distance: 19.6
click at [861, 320] on div "We hope this email finds you well. Thank you for reaching out to us. We are del…" at bounding box center [740, 323] width 430 height 82
click at [558, 206] on button "Bold" at bounding box center [561, 215] width 28 height 19
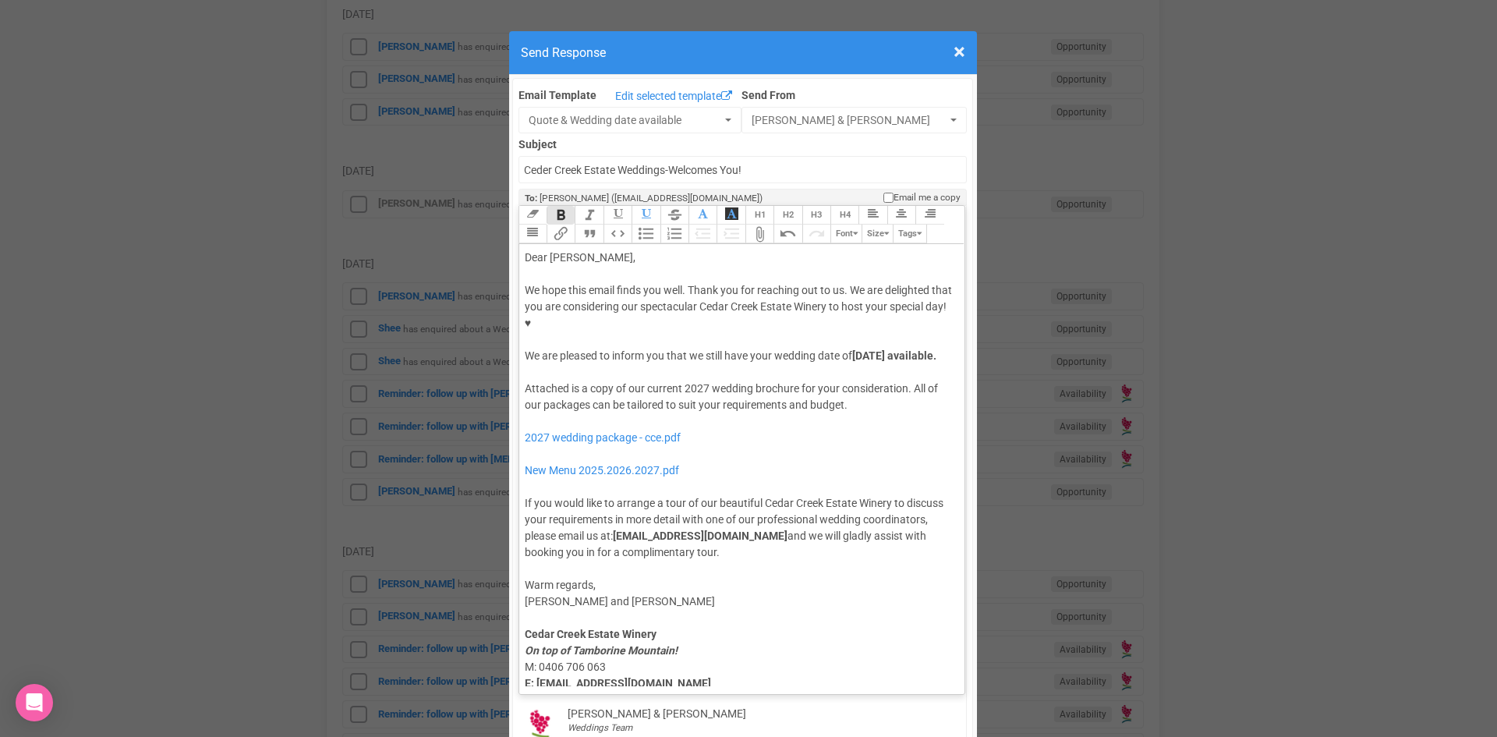
click at [694, 324] on div "We hope this email finds you well. Thank you for reaching out to us. We are del…" at bounding box center [740, 323] width 430 height 82
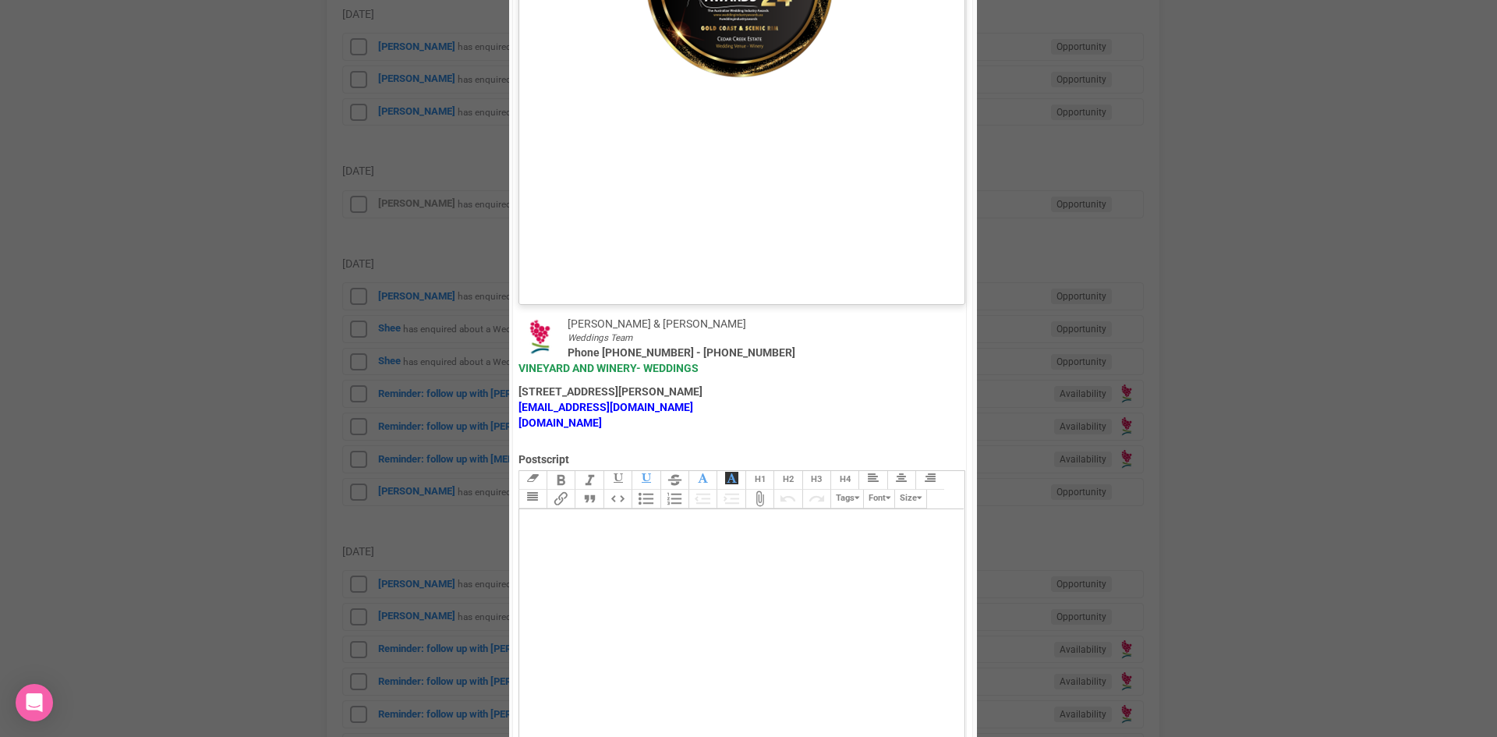
scroll to position [858, 0]
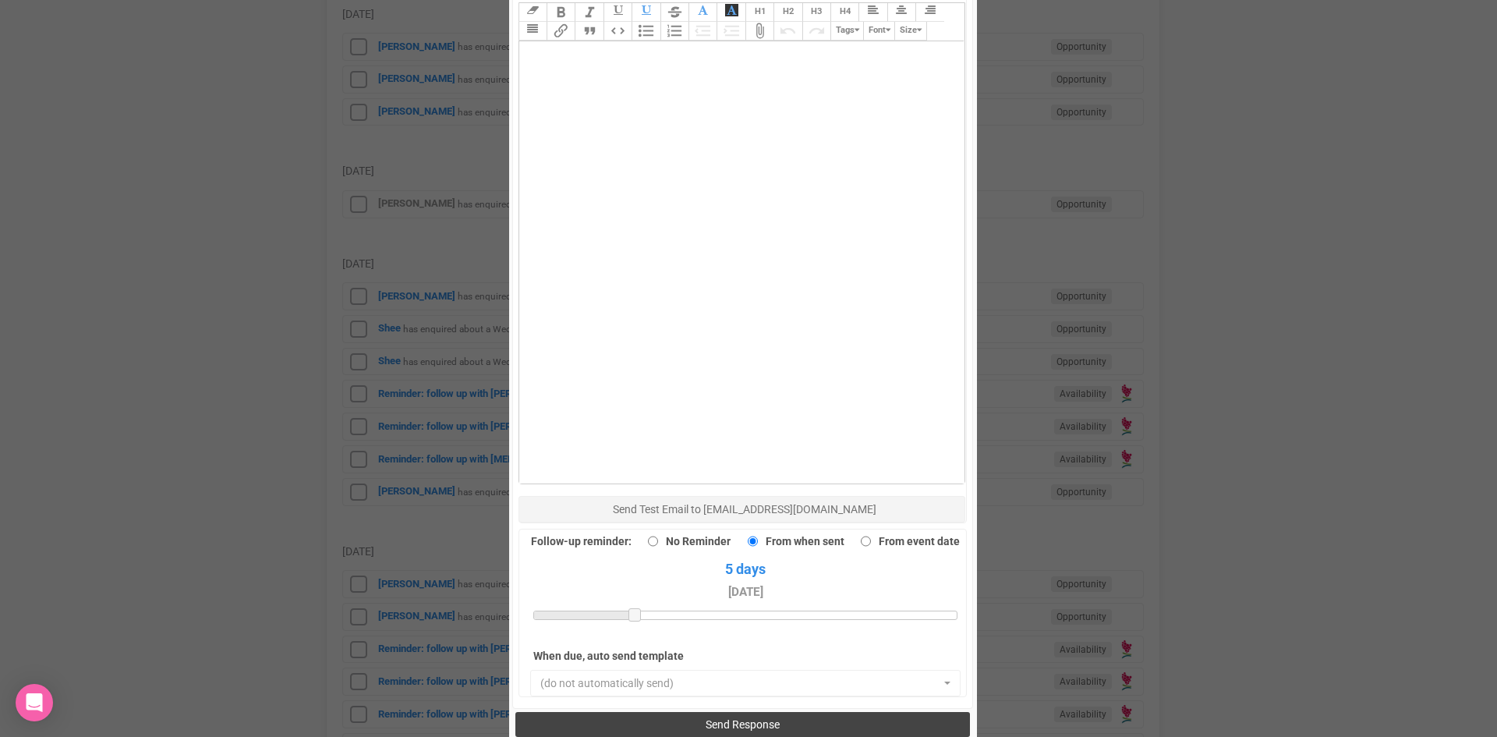
click at [772, 718] on span "Send Response" at bounding box center [743, 724] width 74 height 12
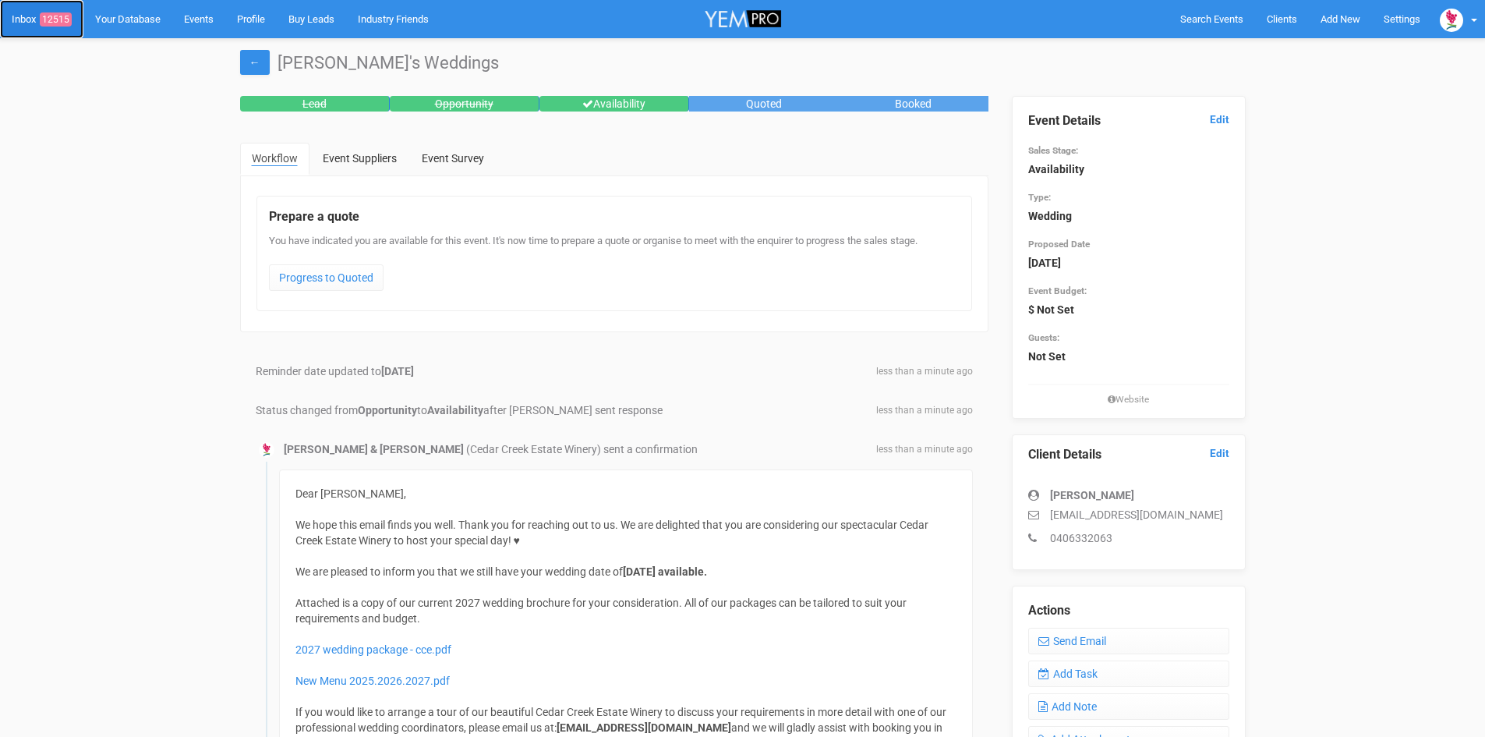
click at [54, 15] on span "12515" at bounding box center [56, 19] width 32 height 14
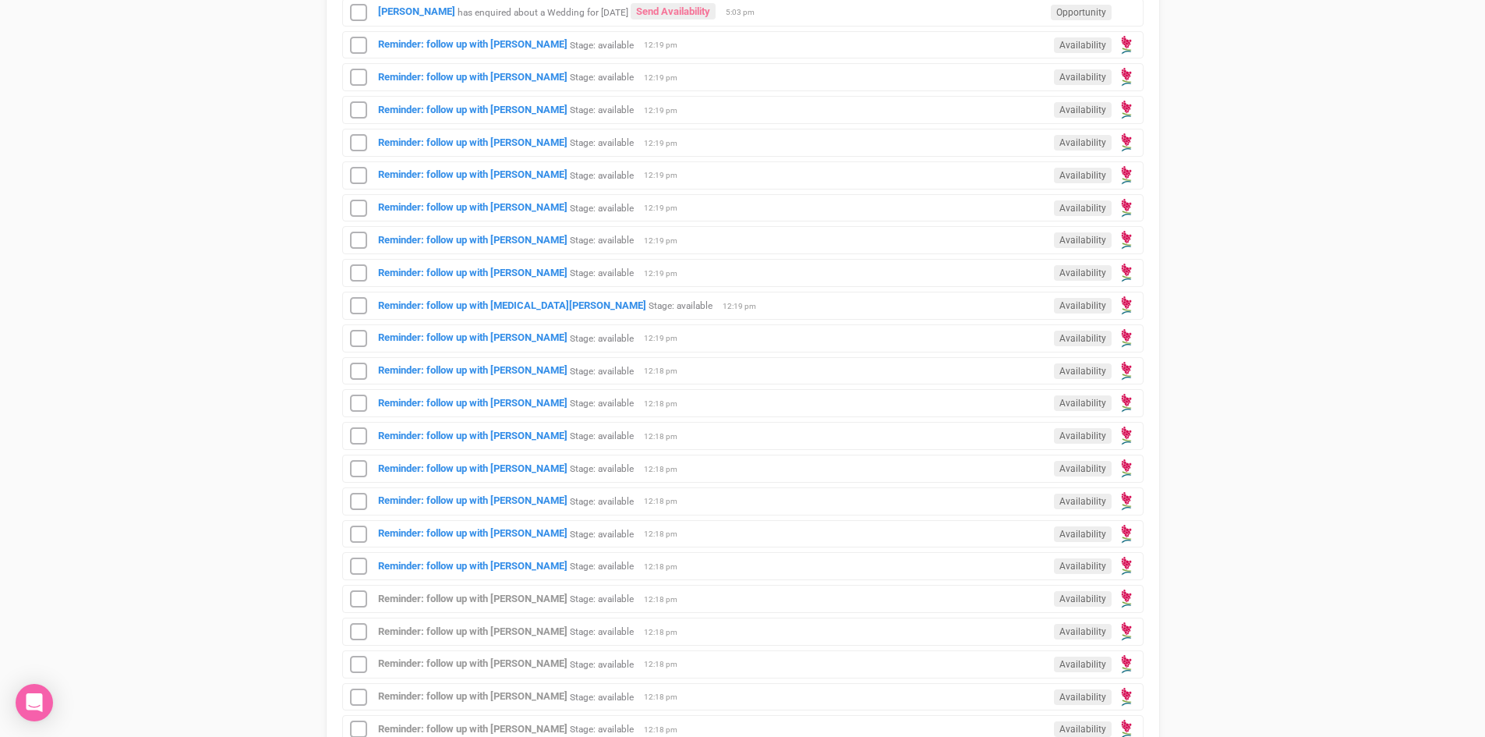
scroll to position [936, 0]
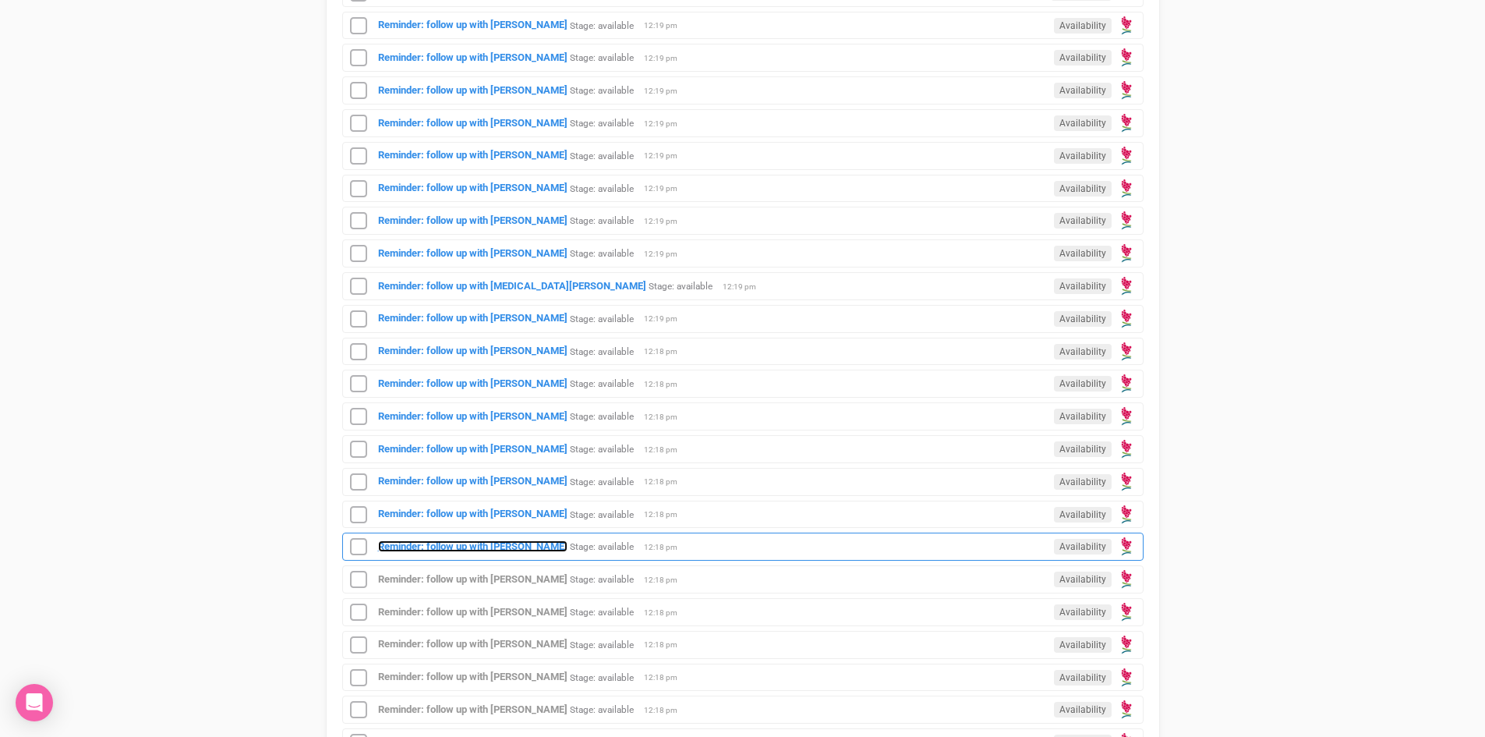
click at [514, 540] on strong "Reminder: follow up with [PERSON_NAME]" at bounding box center [472, 546] width 189 height 12
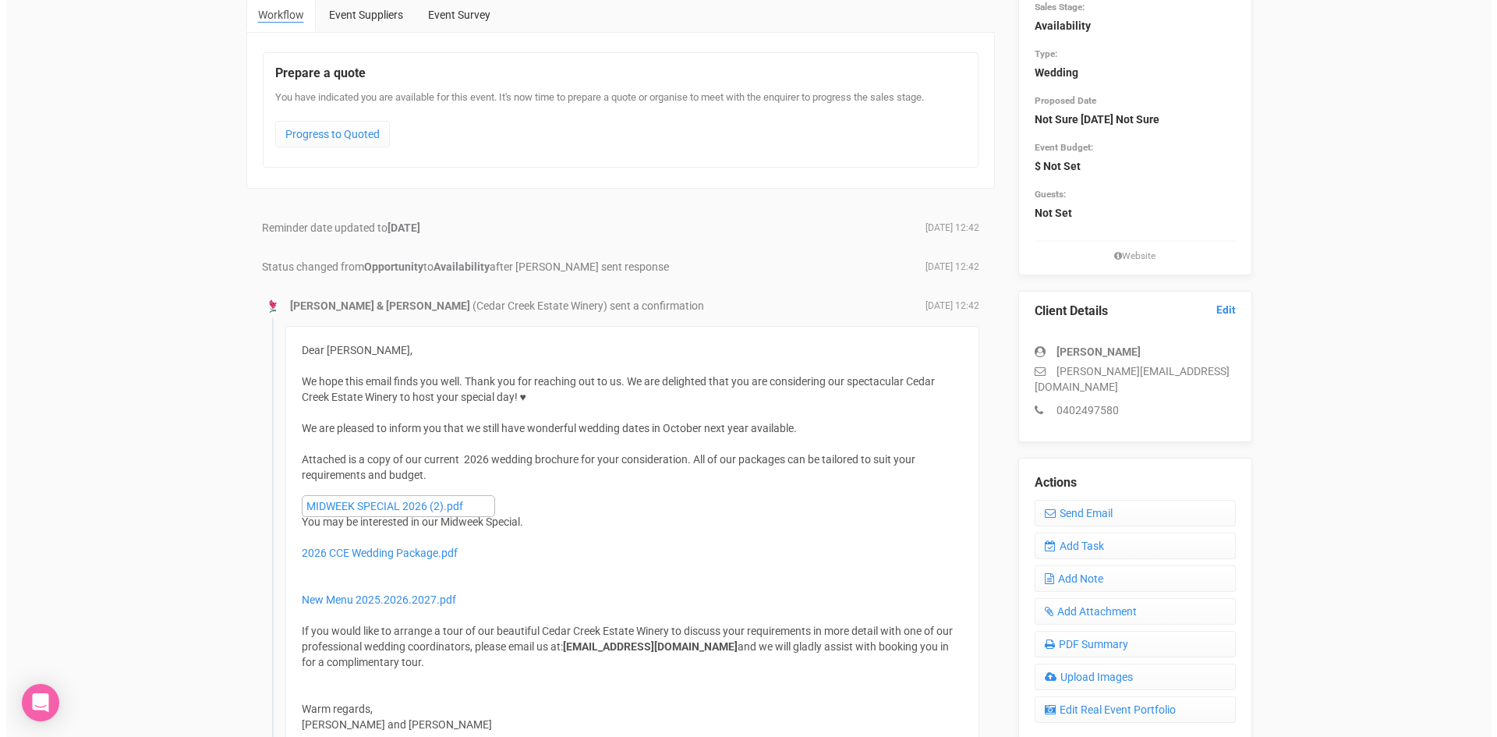
scroll to position [234, 0]
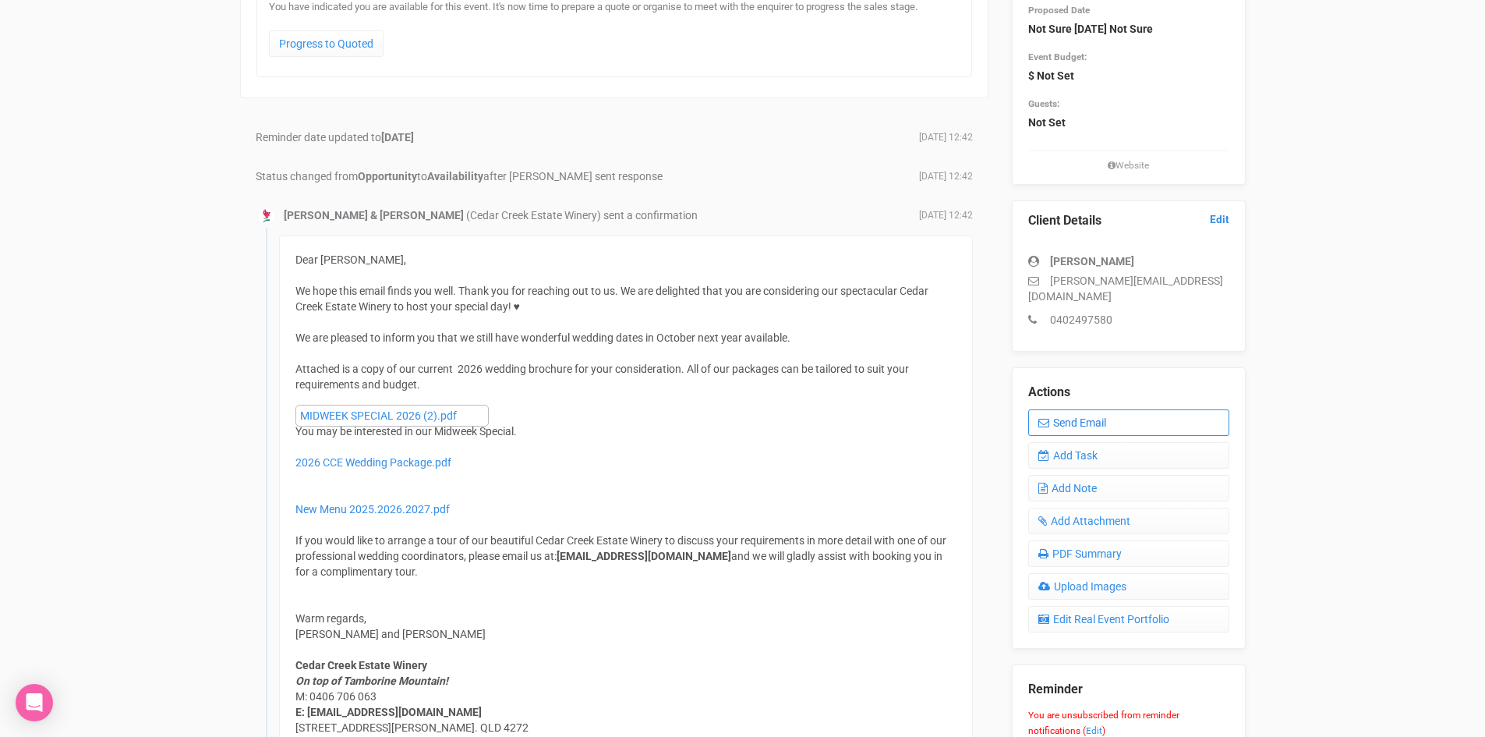
click at [1091, 409] on link "Send Email" at bounding box center [1128, 422] width 201 height 27
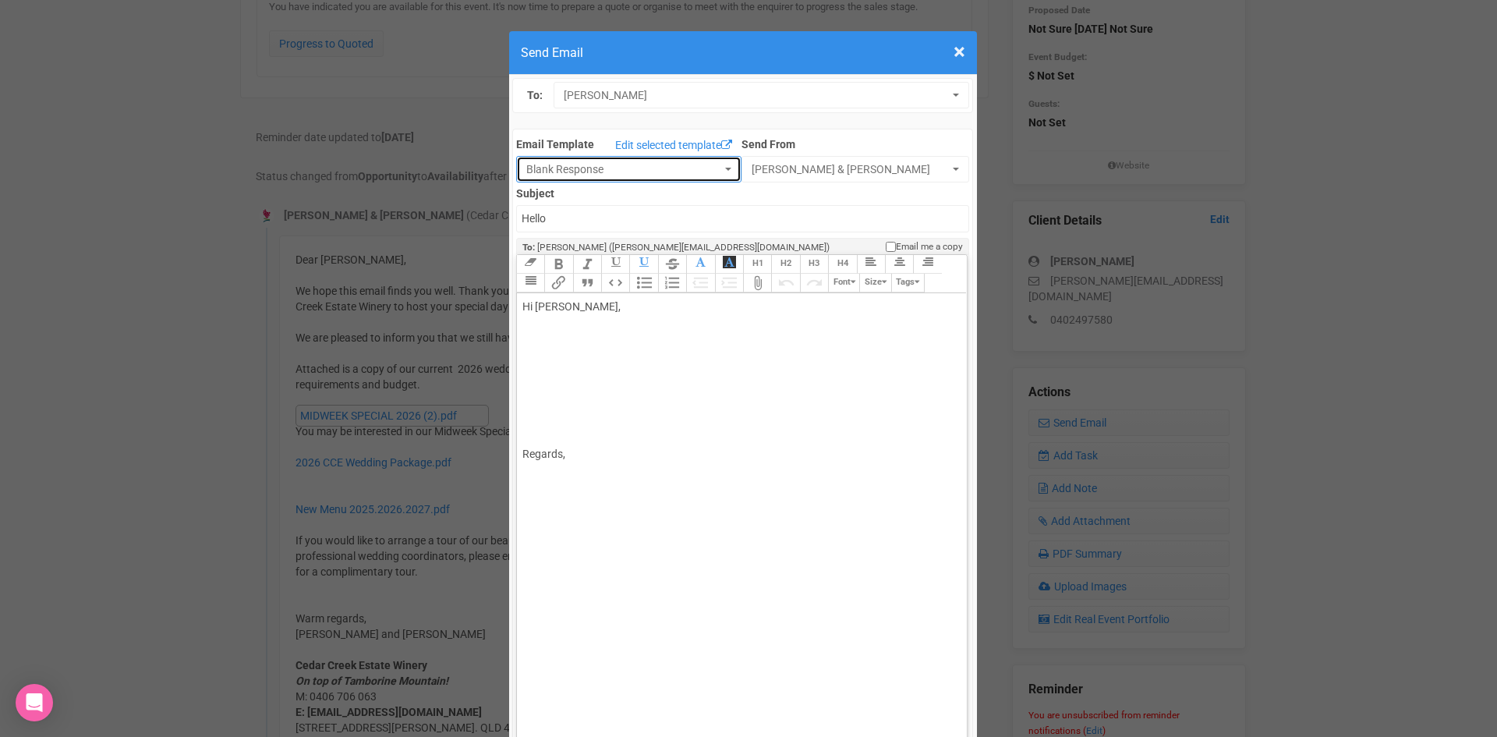
click at [715, 165] on button "Blank Response" at bounding box center [628, 169] width 225 height 27
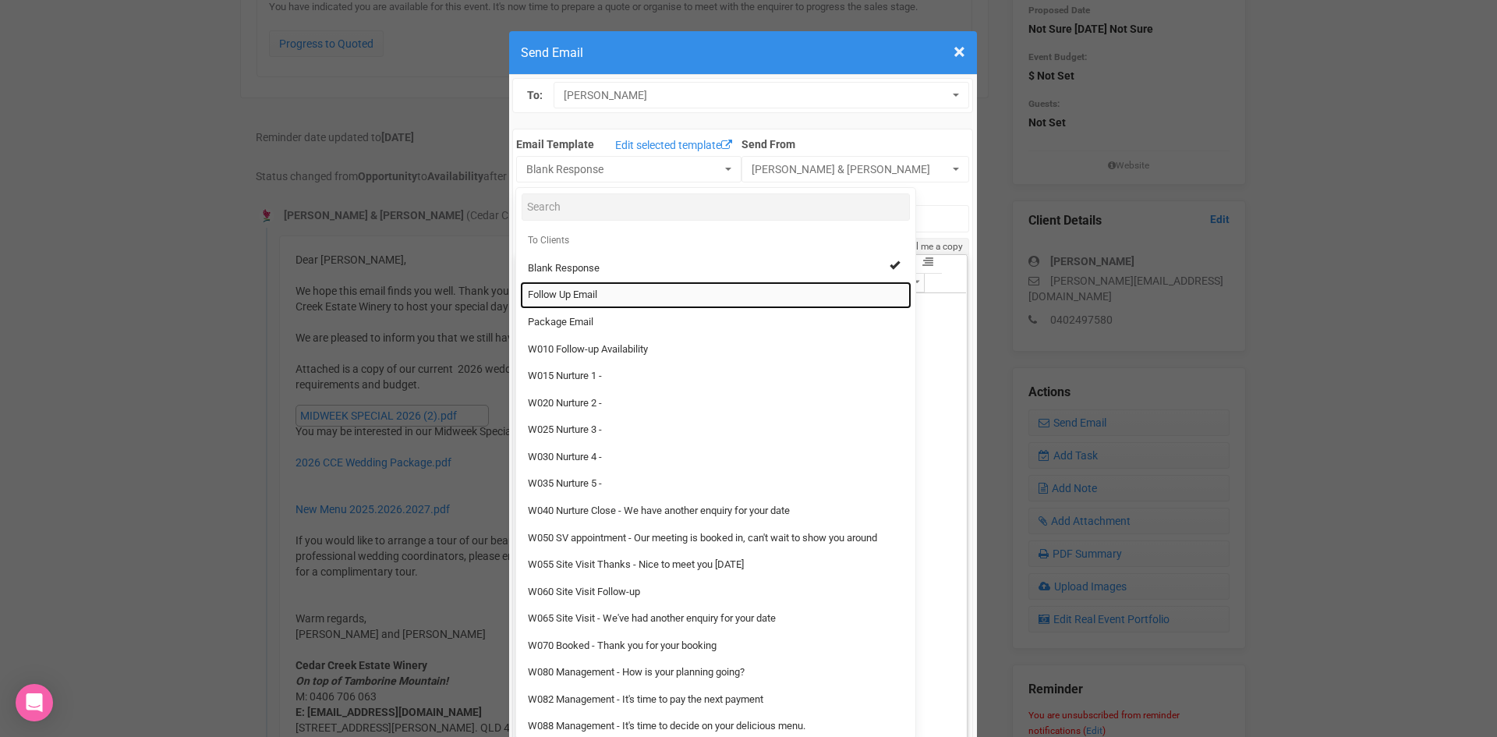
click at [572, 284] on link "Follow Up Email" at bounding box center [715, 294] width 391 height 27
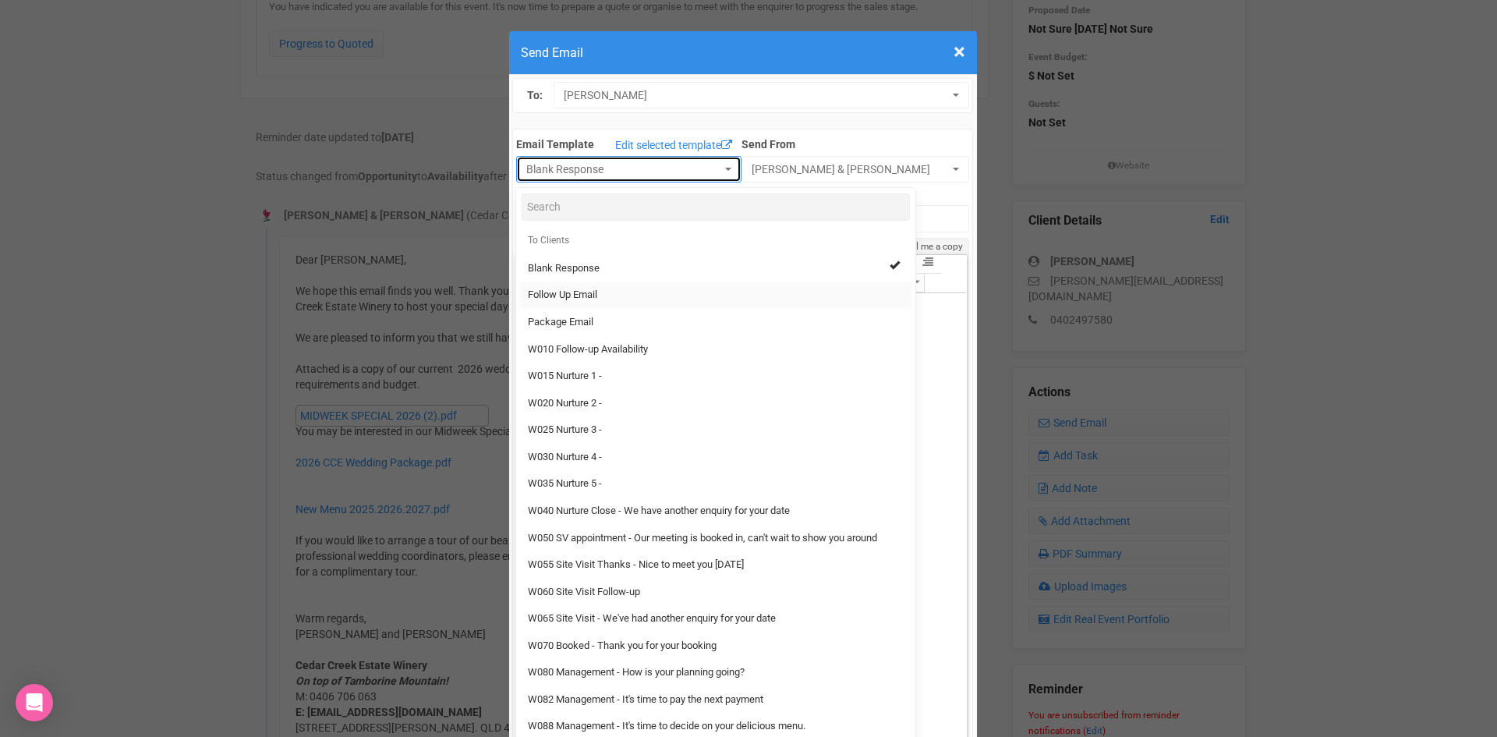
select select "88639"
type input "[GEOGRAPHIC_DATA] - Follow Up"
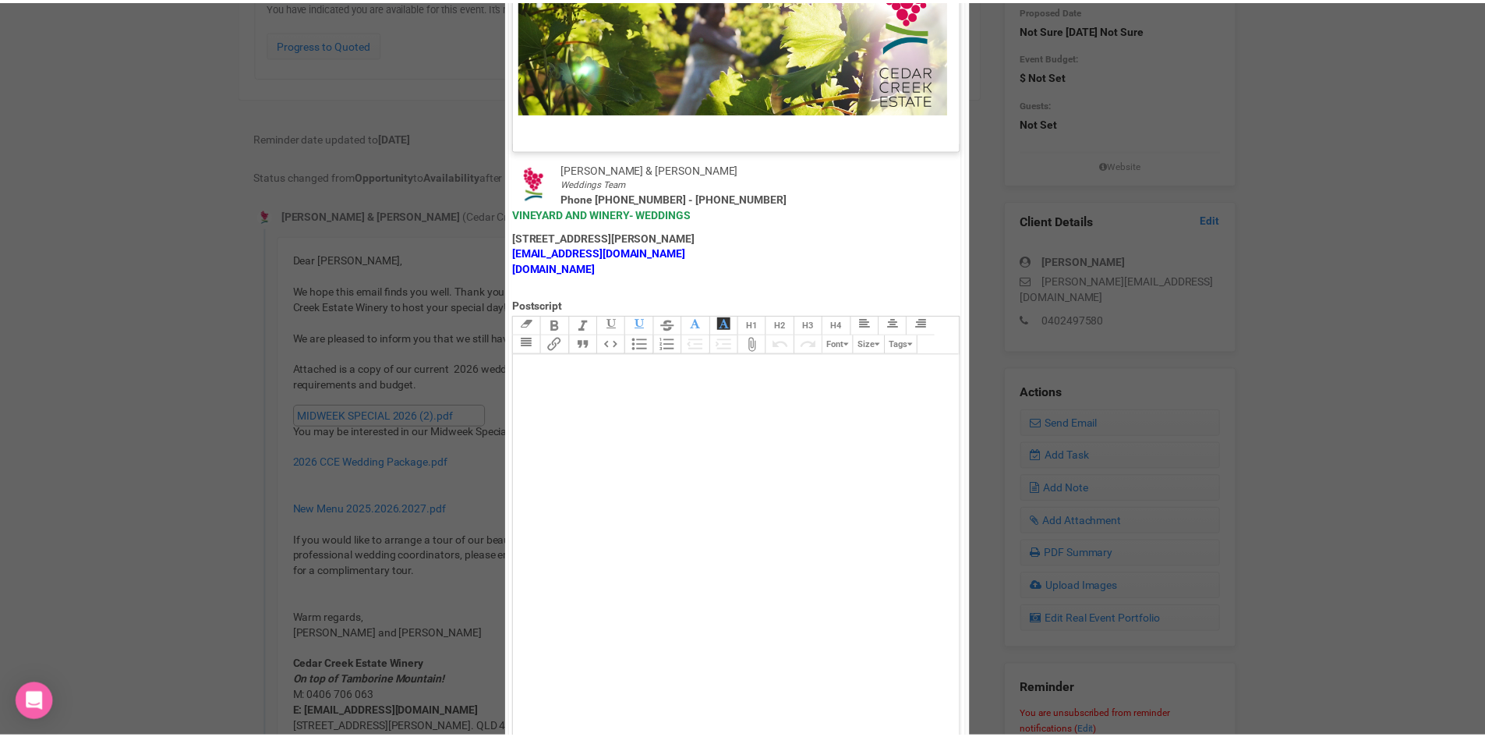
scroll to position [773, 0]
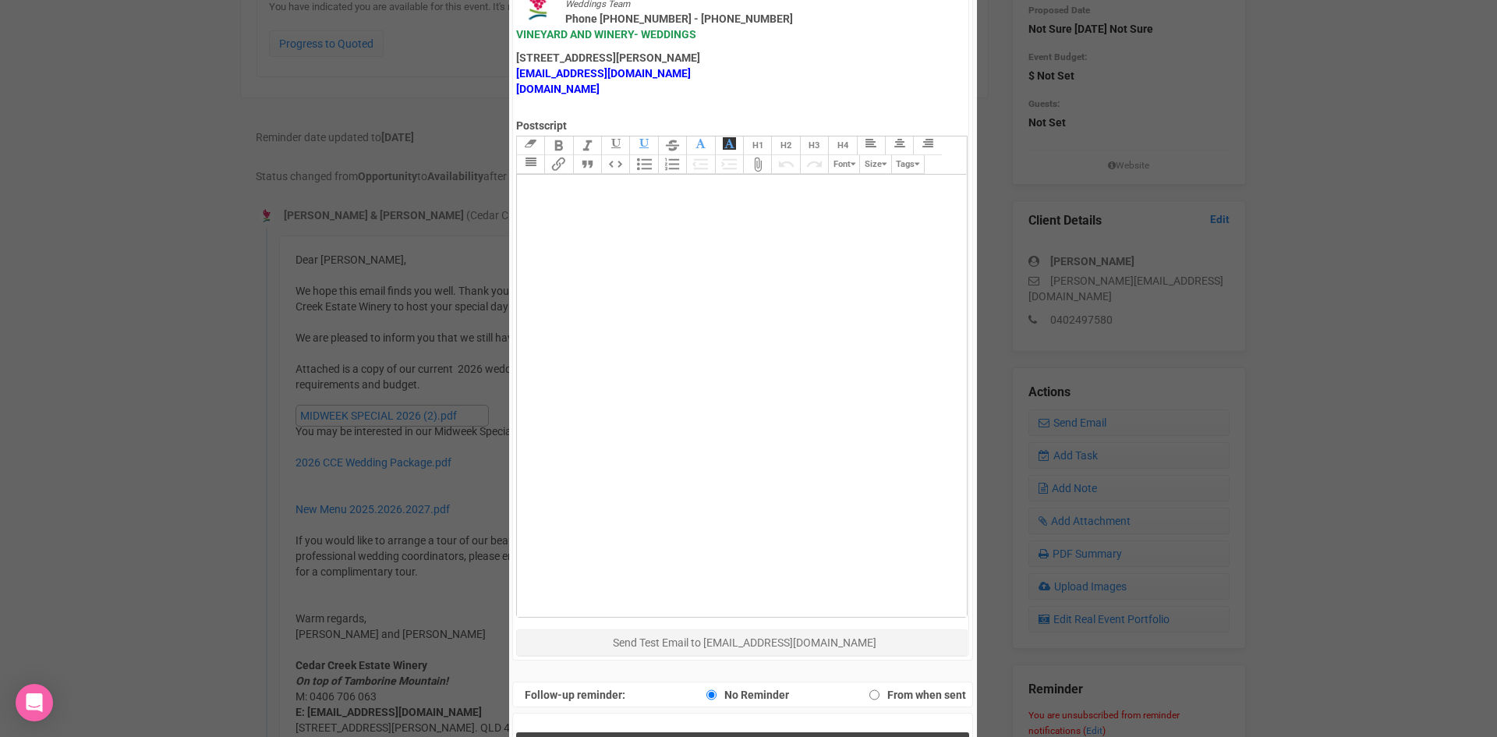
click at [671, 732] on button "Send Response" at bounding box center [742, 748] width 453 height 32
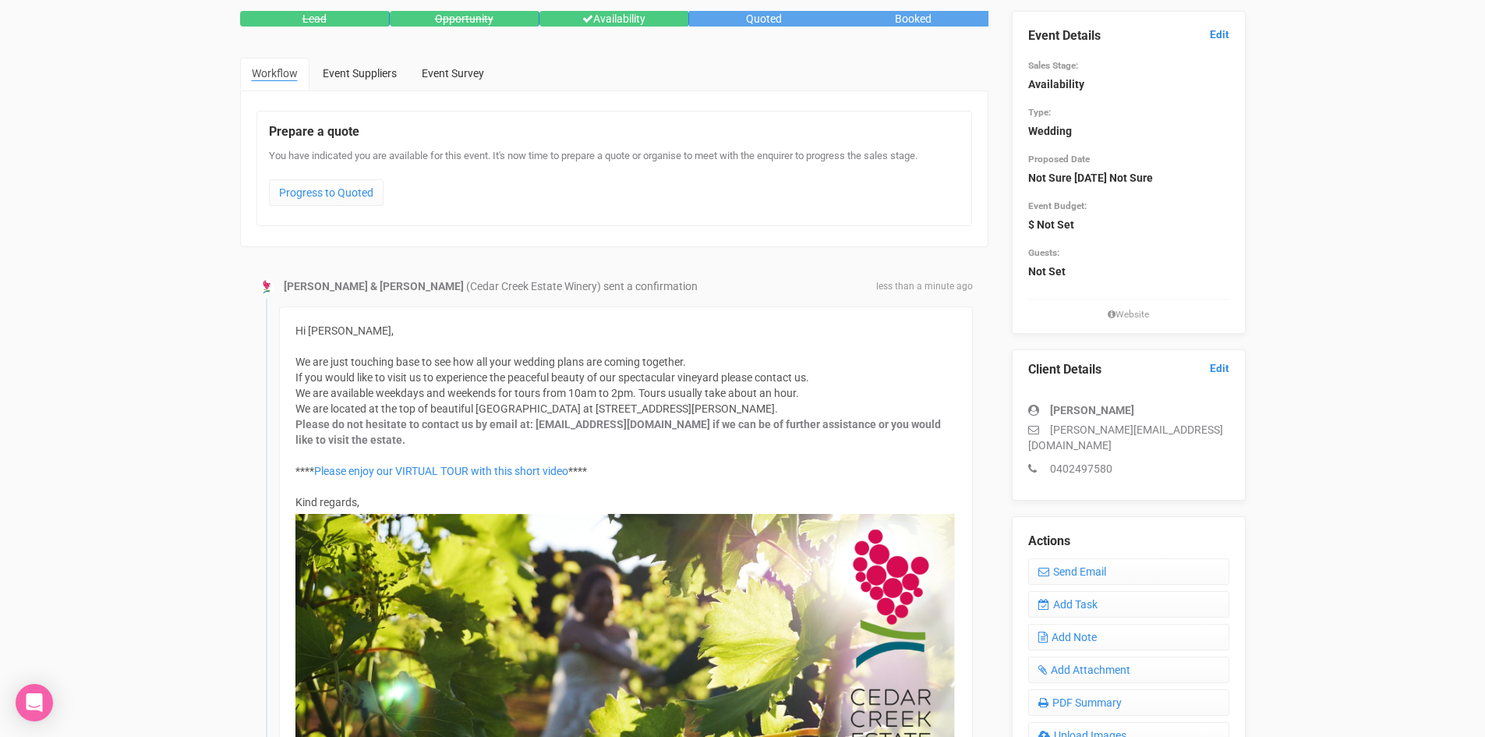
scroll to position [0, 0]
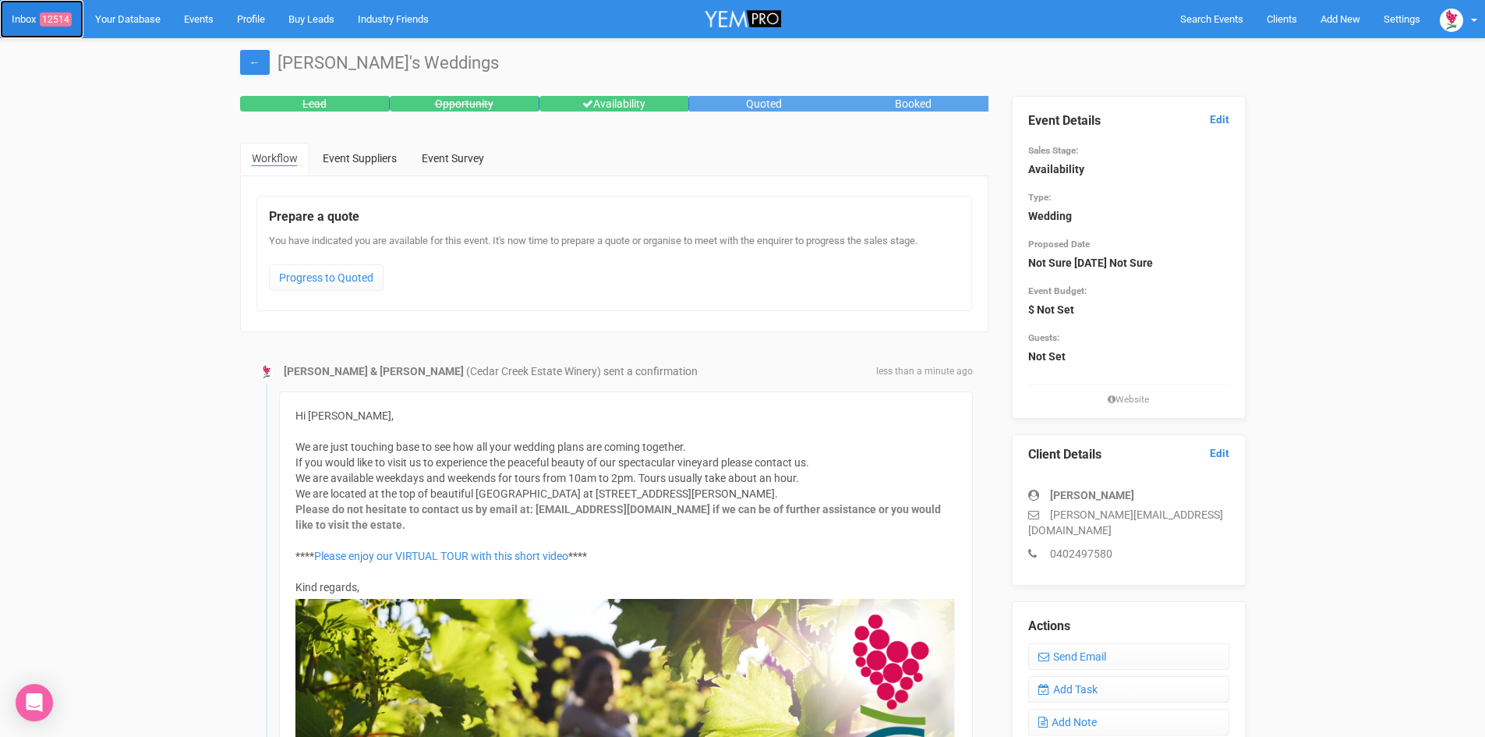
click at [62, 11] on link "Inbox 12514" at bounding box center [41, 19] width 83 height 38
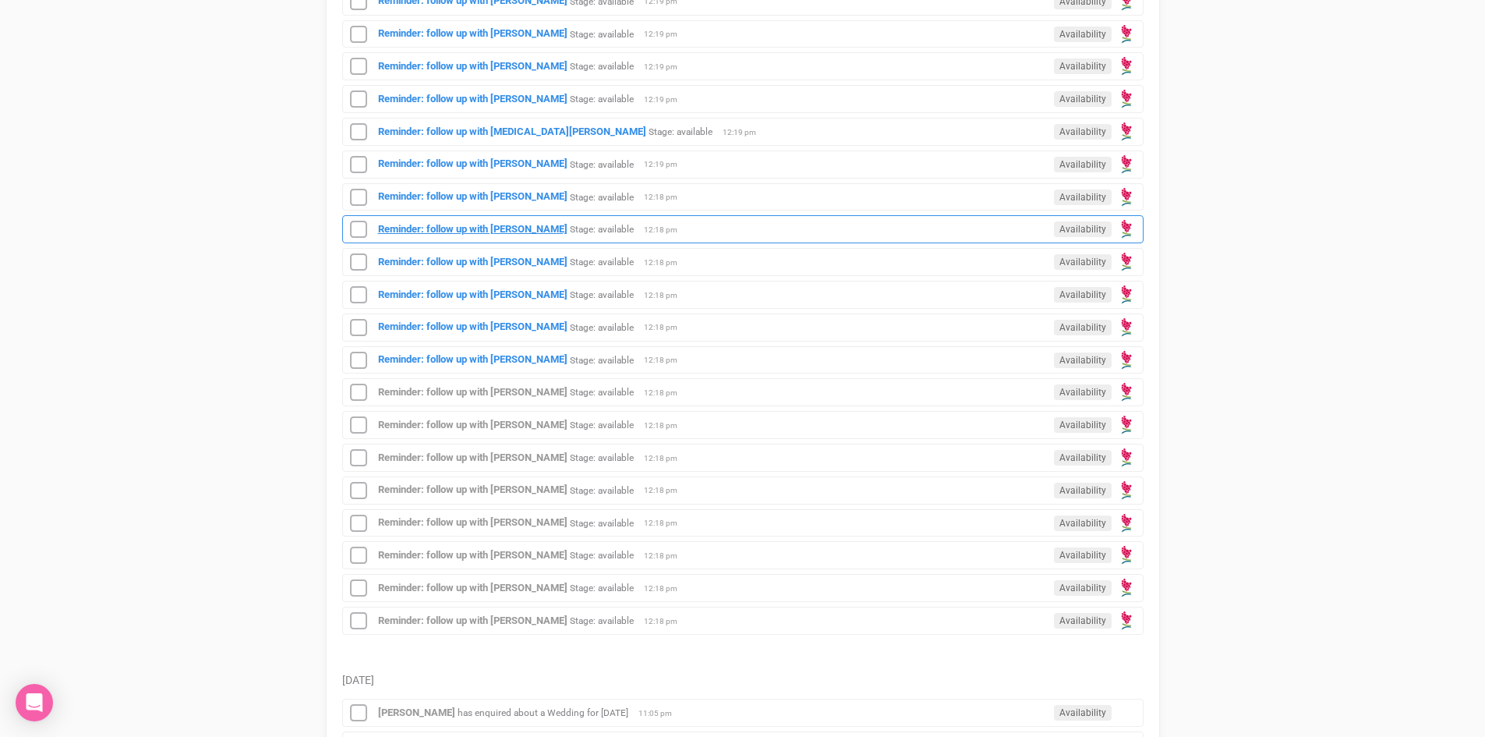
scroll to position [1092, 0]
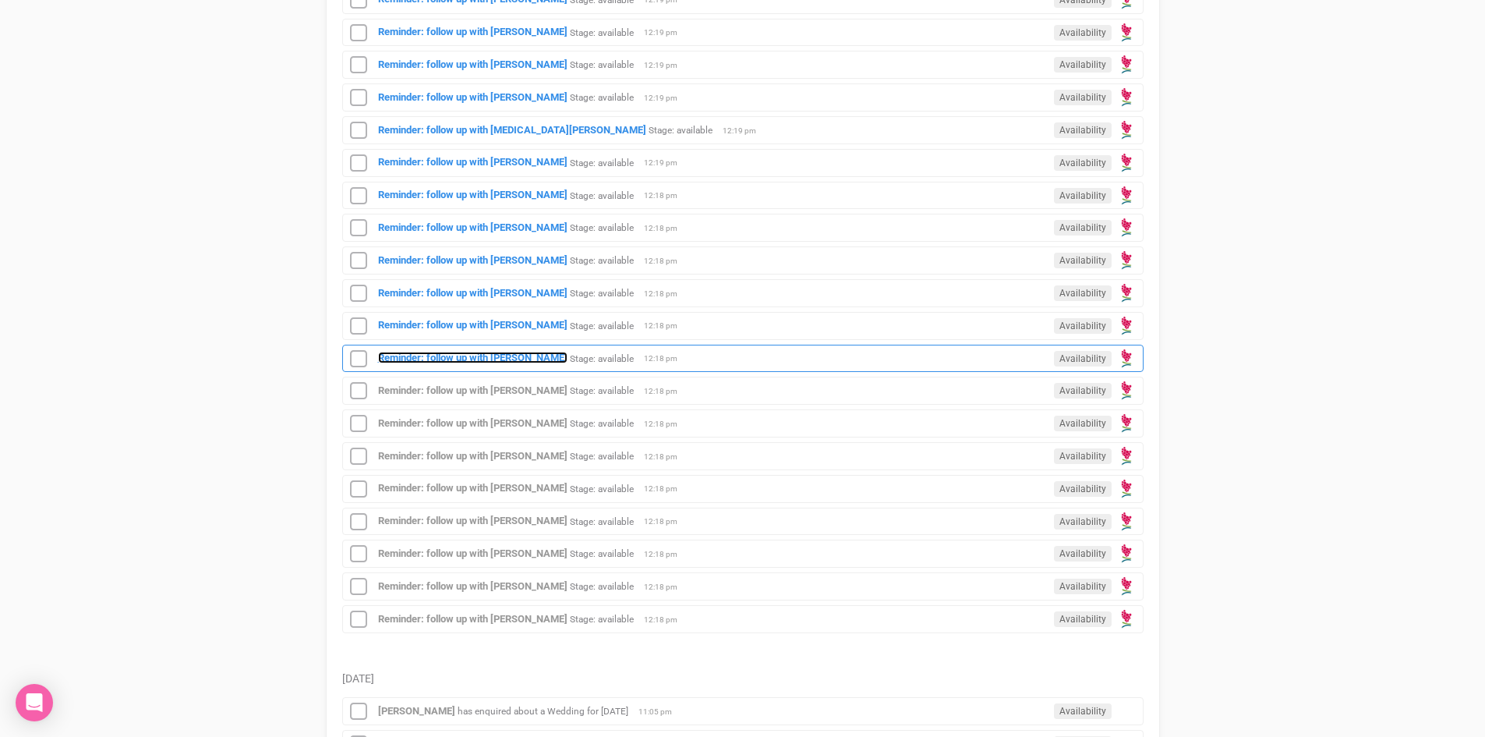
click at [490, 352] on strong "Reminder: follow up with [PERSON_NAME]" at bounding box center [472, 358] width 189 height 12
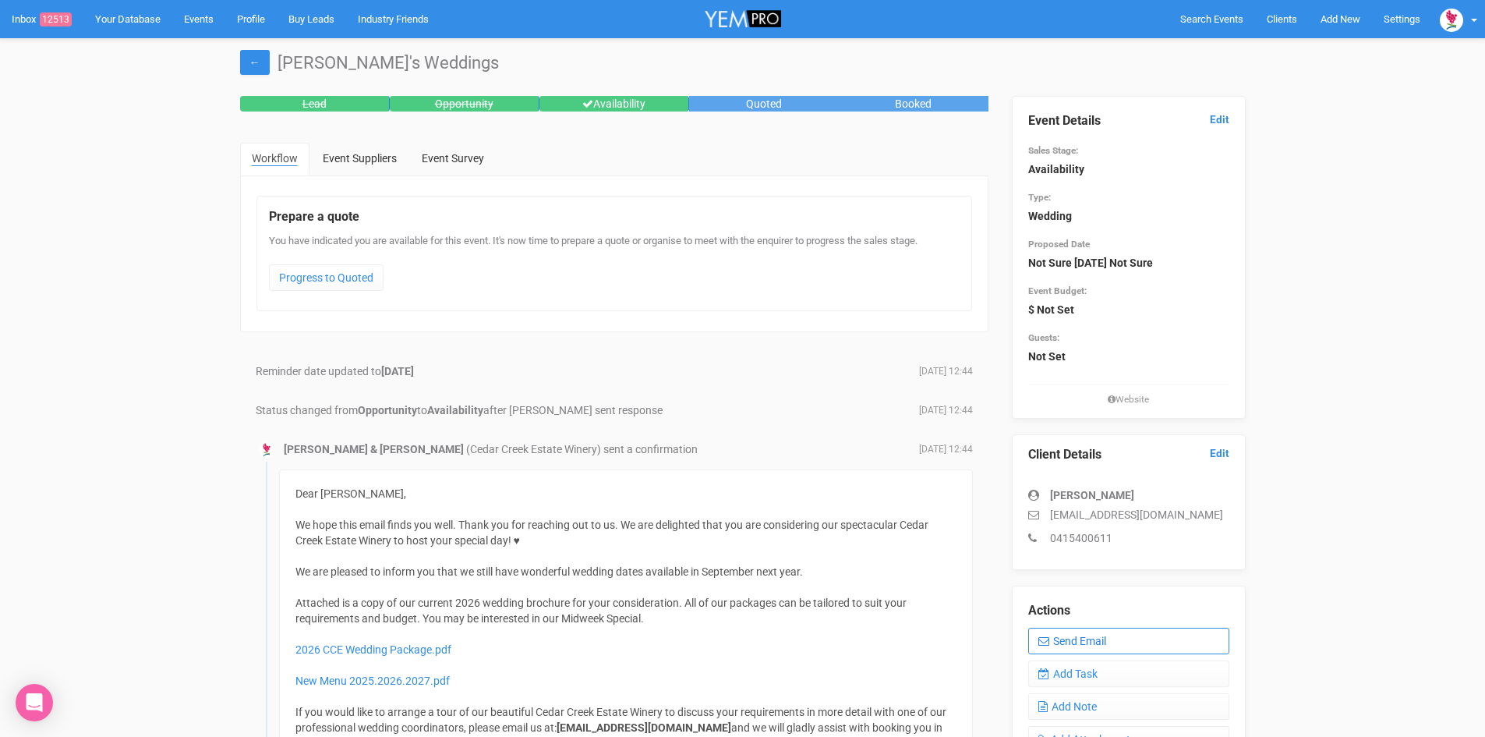
click at [1092, 635] on link "Send Email" at bounding box center [1128, 641] width 201 height 27
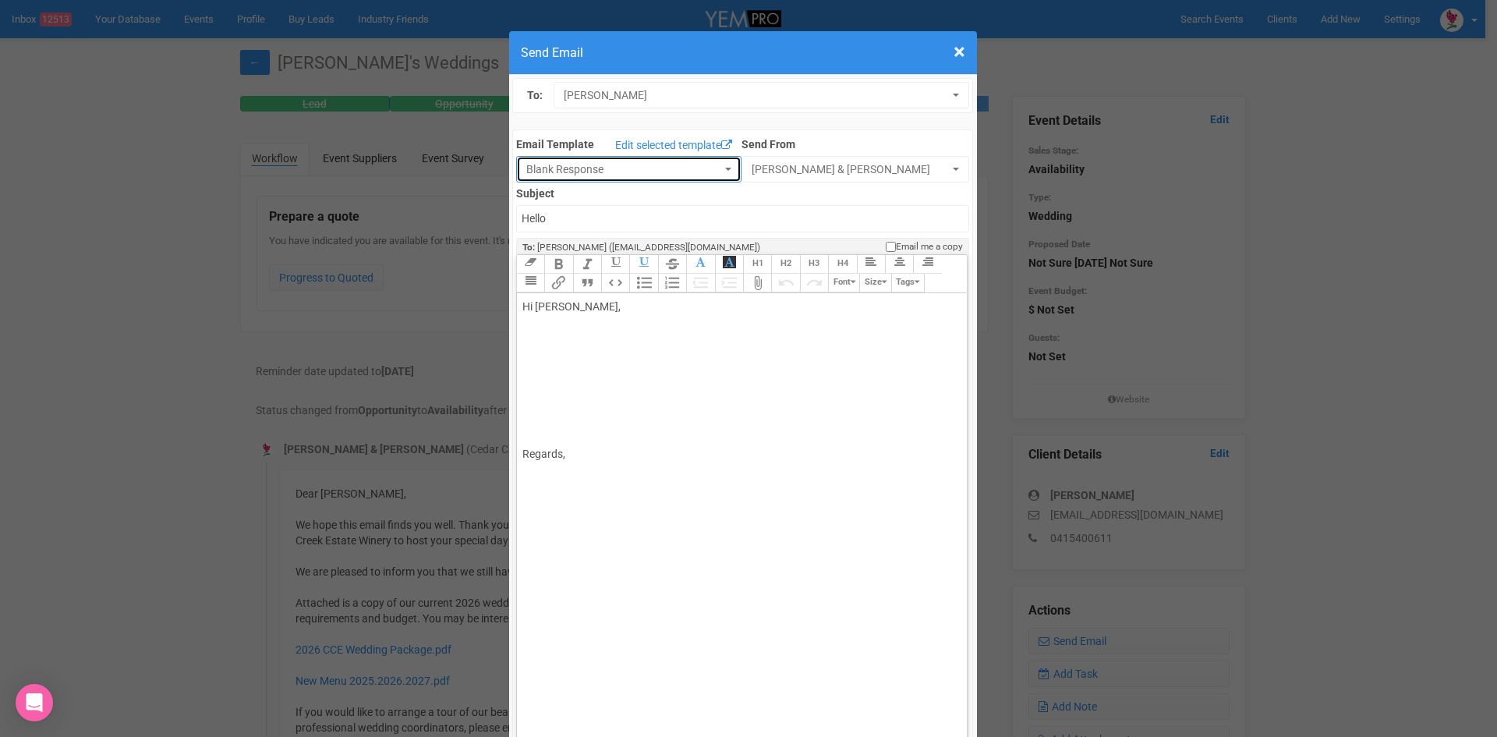
drag, startPoint x: 712, startPoint y: 165, endPoint x: 705, endPoint y: 168, distance: 8.0
click at [713, 165] on button "Blank Response" at bounding box center [628, 169] width 225 height 27
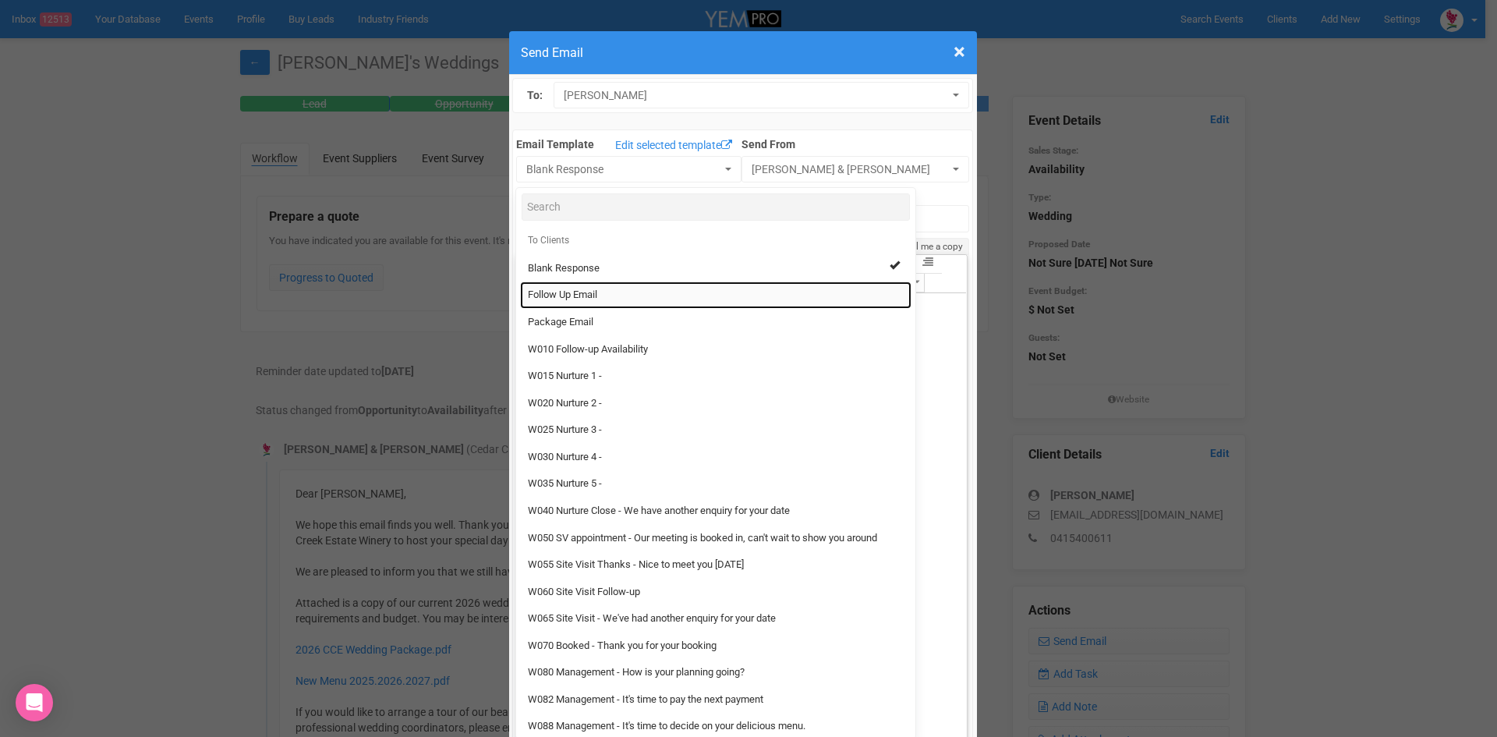
click at [599, 291] on link "Follow Up Email" at bounding box center [715, 294] width 391 height 27
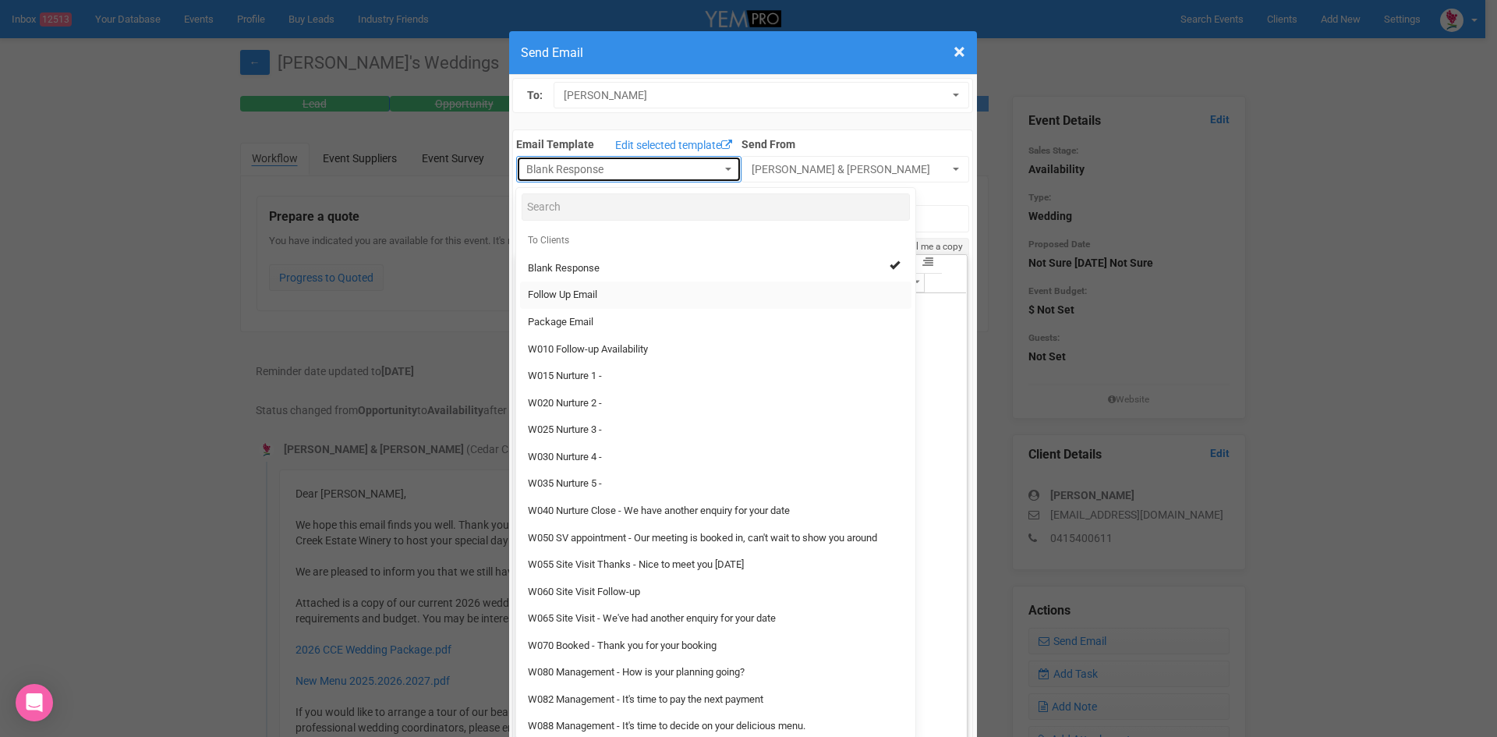
select select "88639"
type input "Cedar Creek Estate - Follow Up"
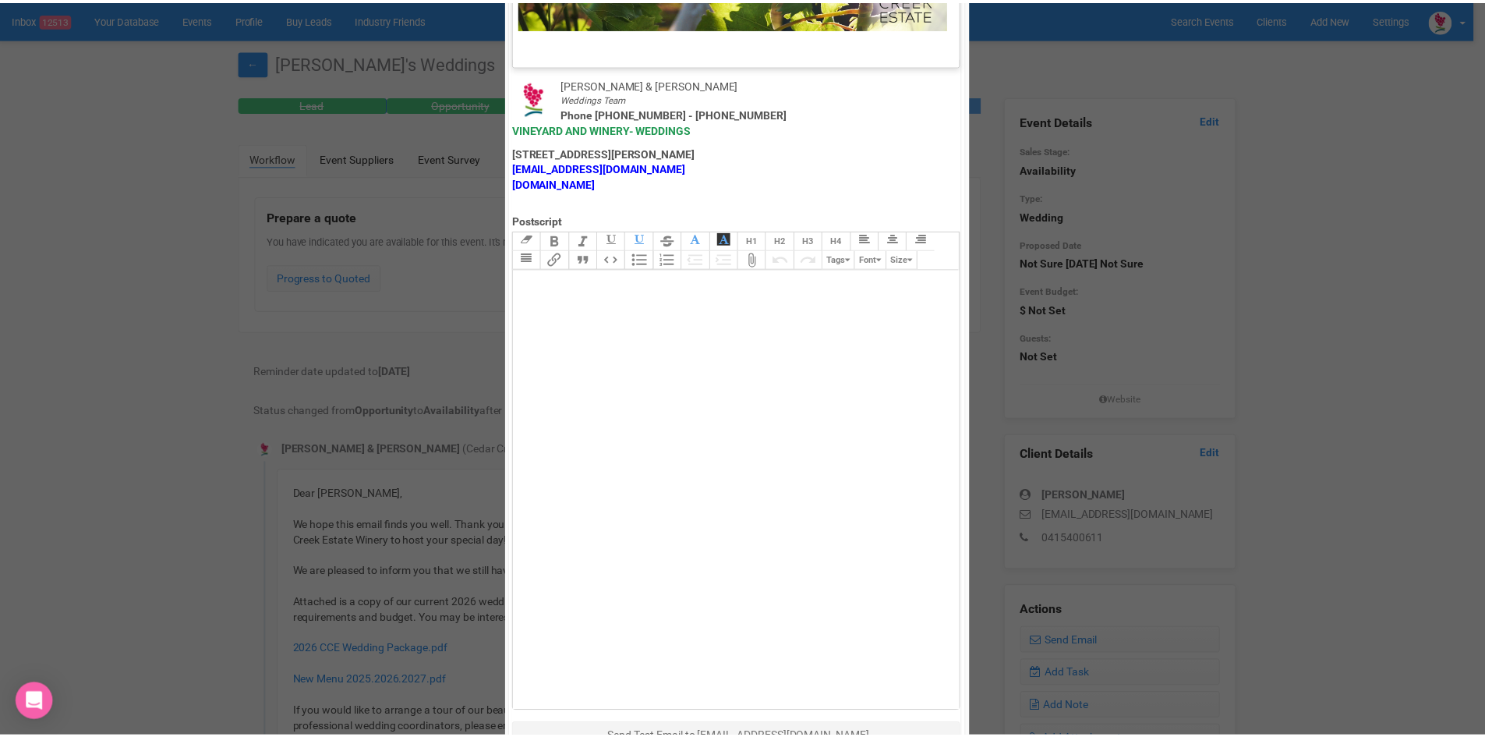
scroll to position [773, 0]
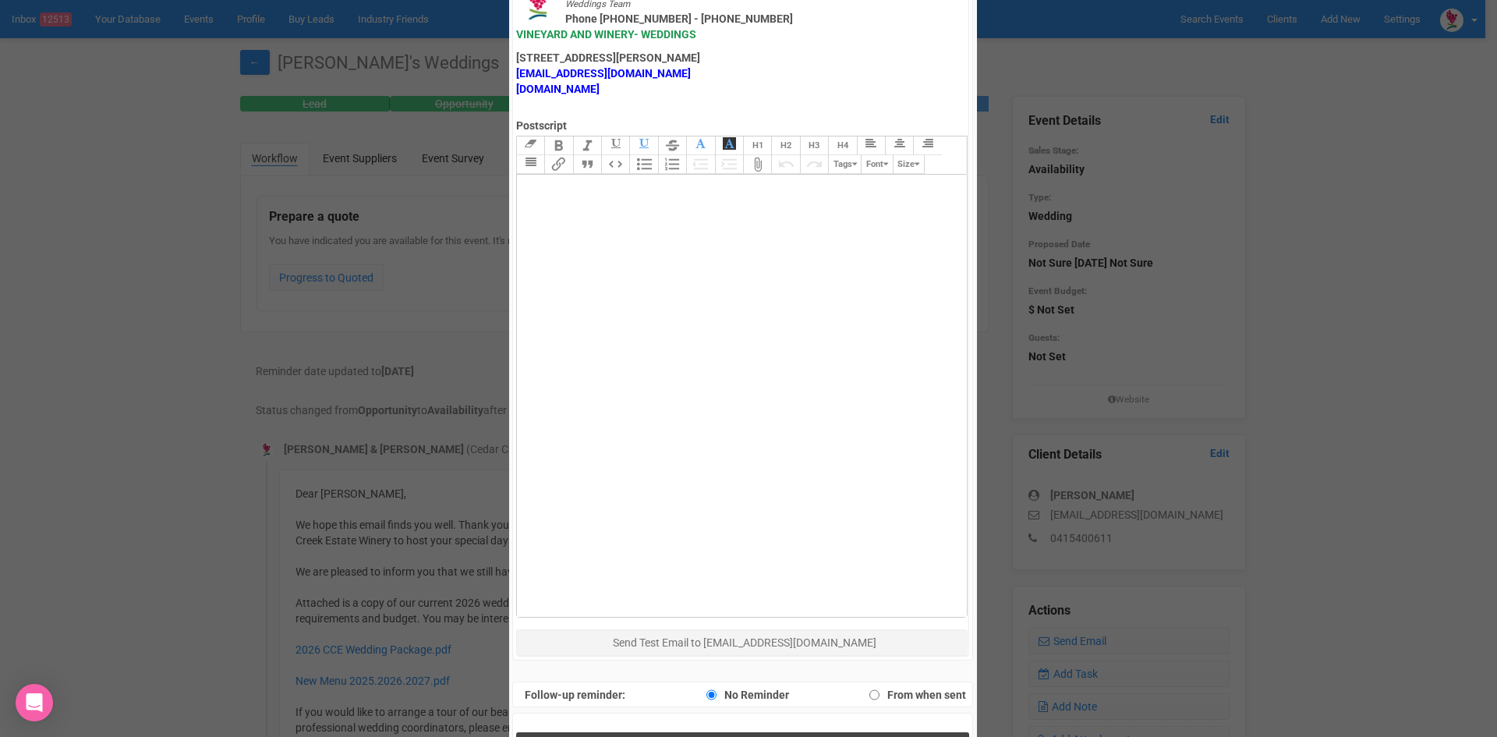
click at [738, 736] on span "Send Response" at bounding box center [745, 748] width 85 height 15
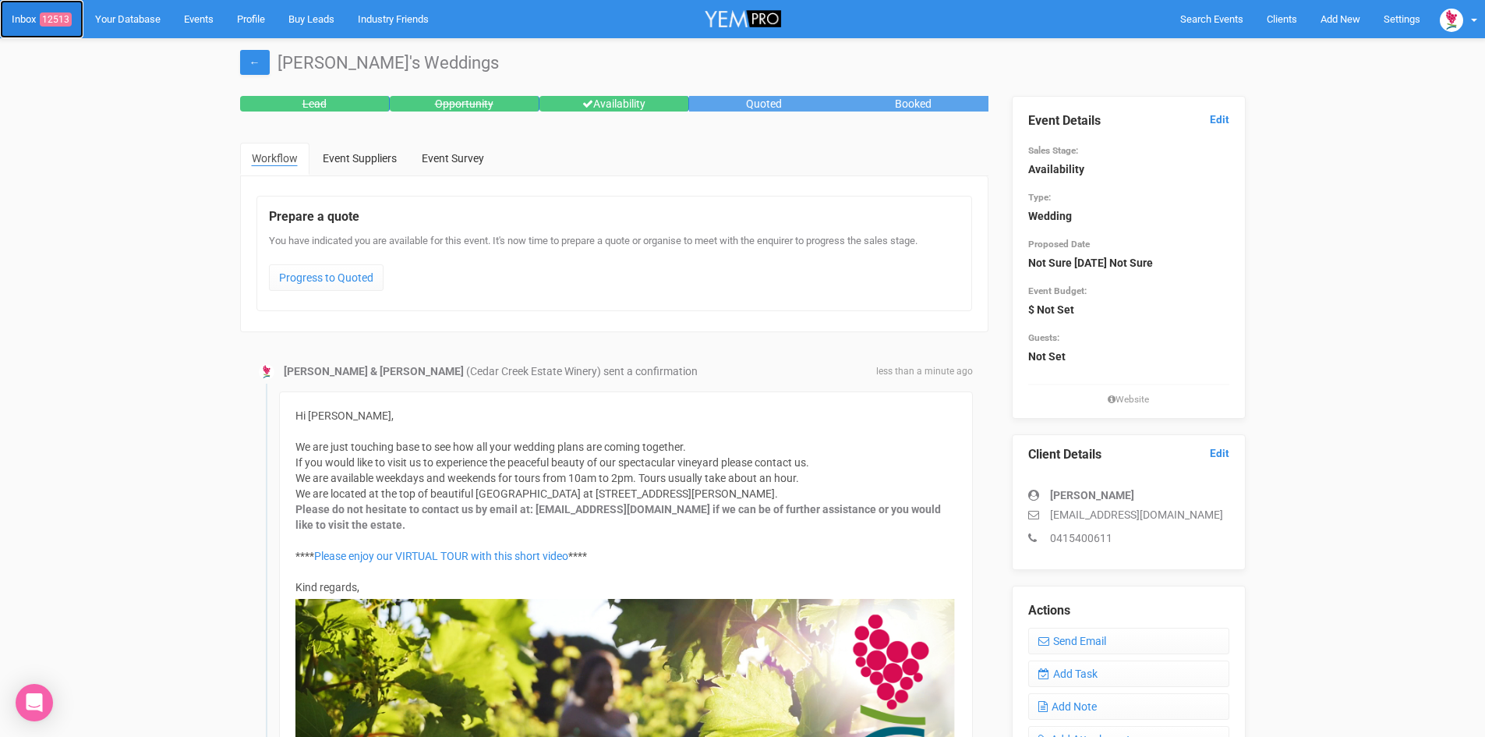
click at [59, 13] on span "12513" at bounding box center [56, 19] width 32 height 14
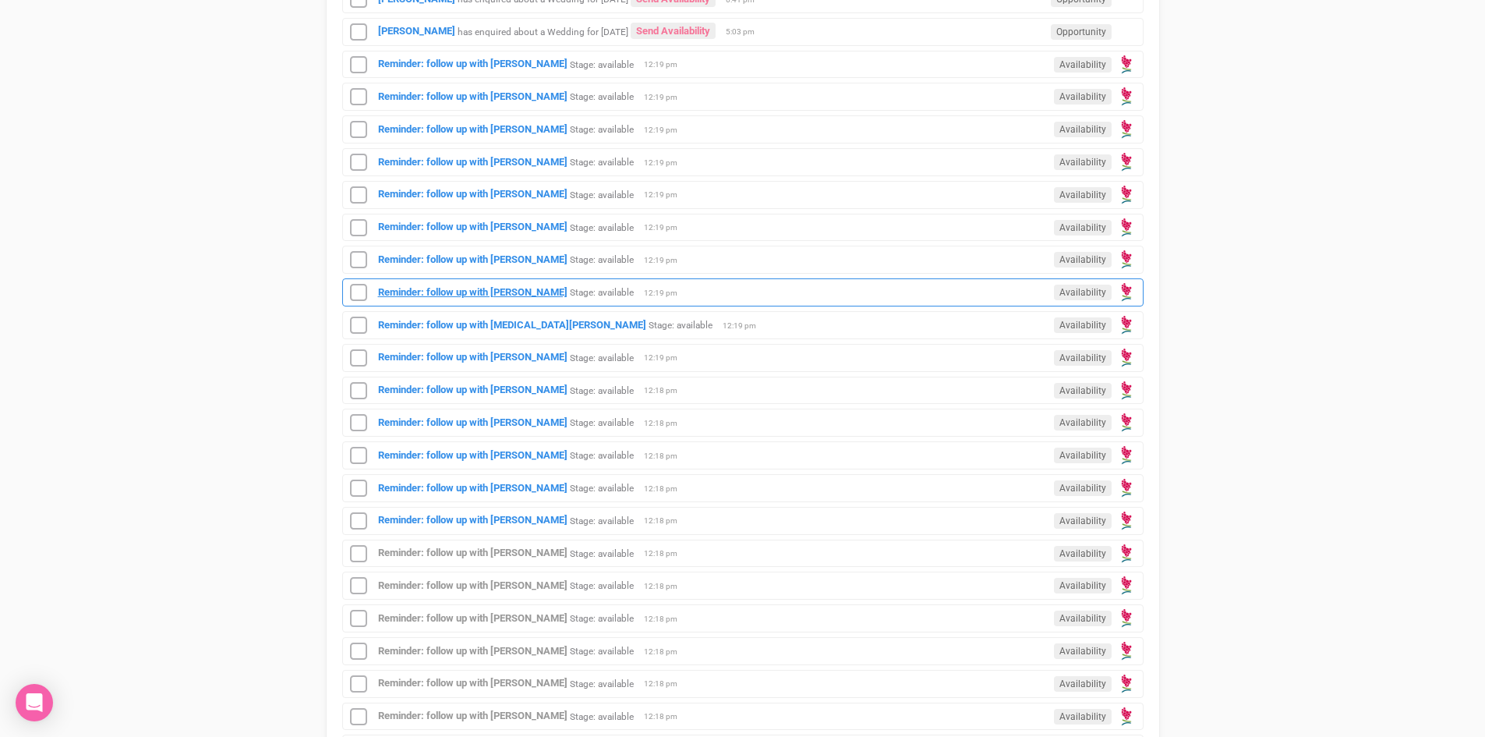
scroll to position [1014, 0]
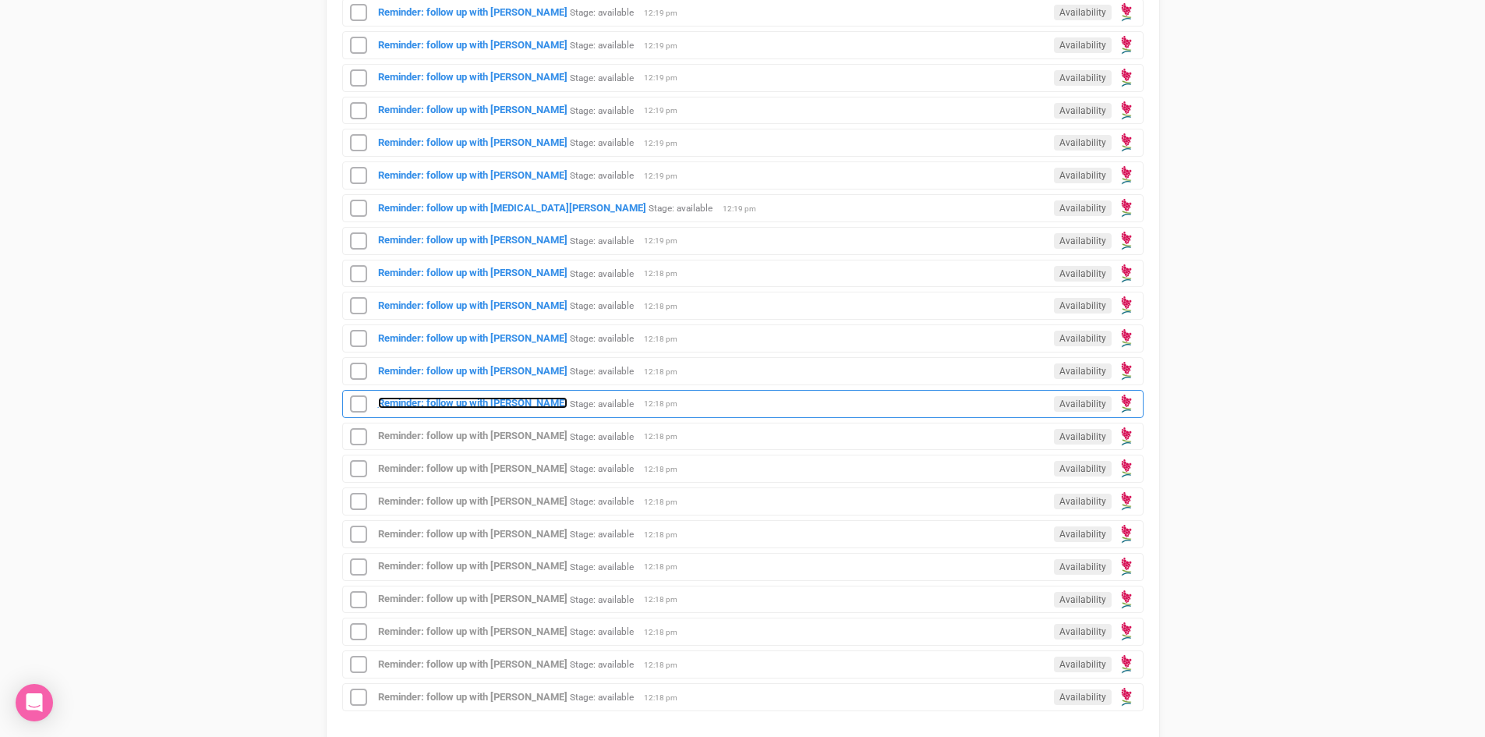
click at [475, 401] on strong "Reminder: follow up with [PERSON_NAME]" at bounding box center [472, 403] width 189 height 12
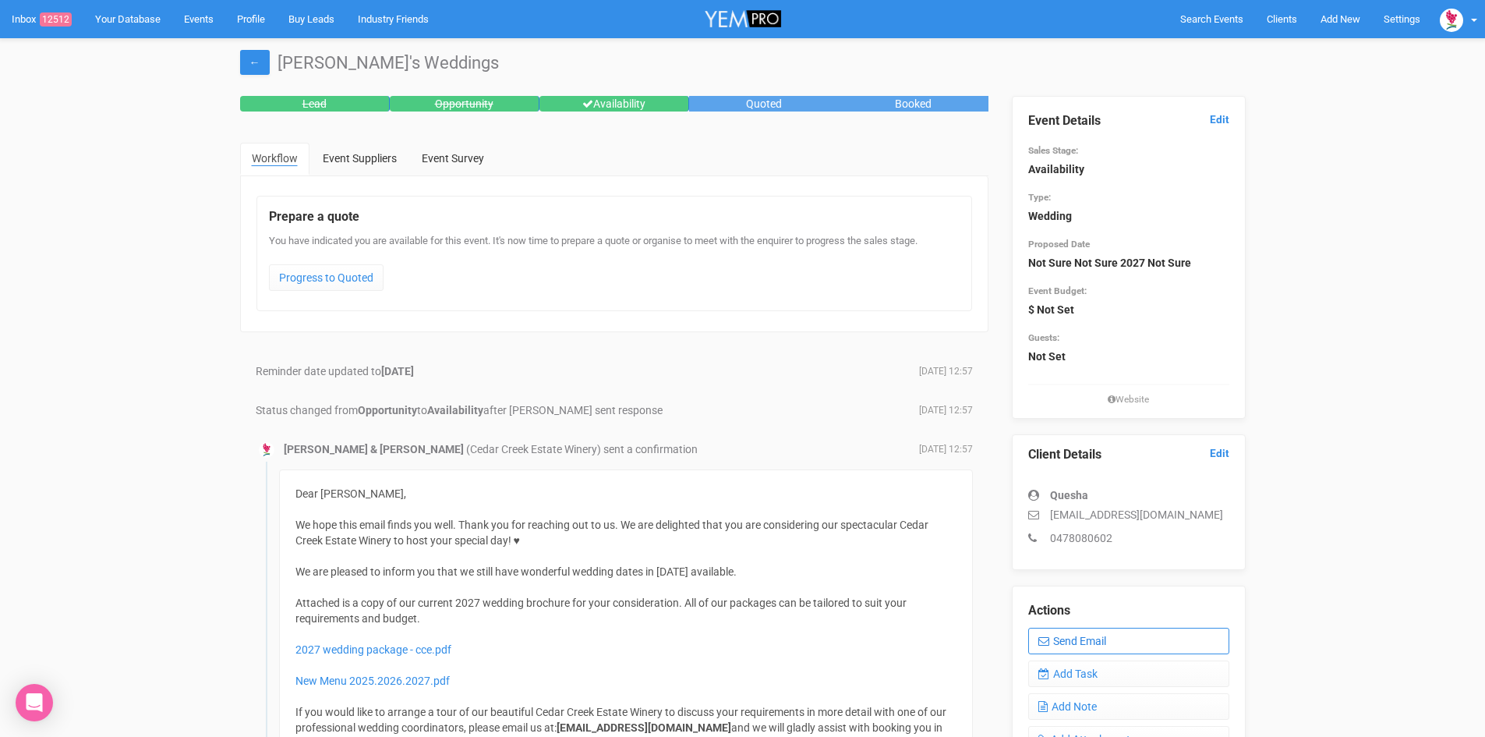
click at [1101, 635] on link "Send Email" at bounding box center [1128, 641] width 201 height 27
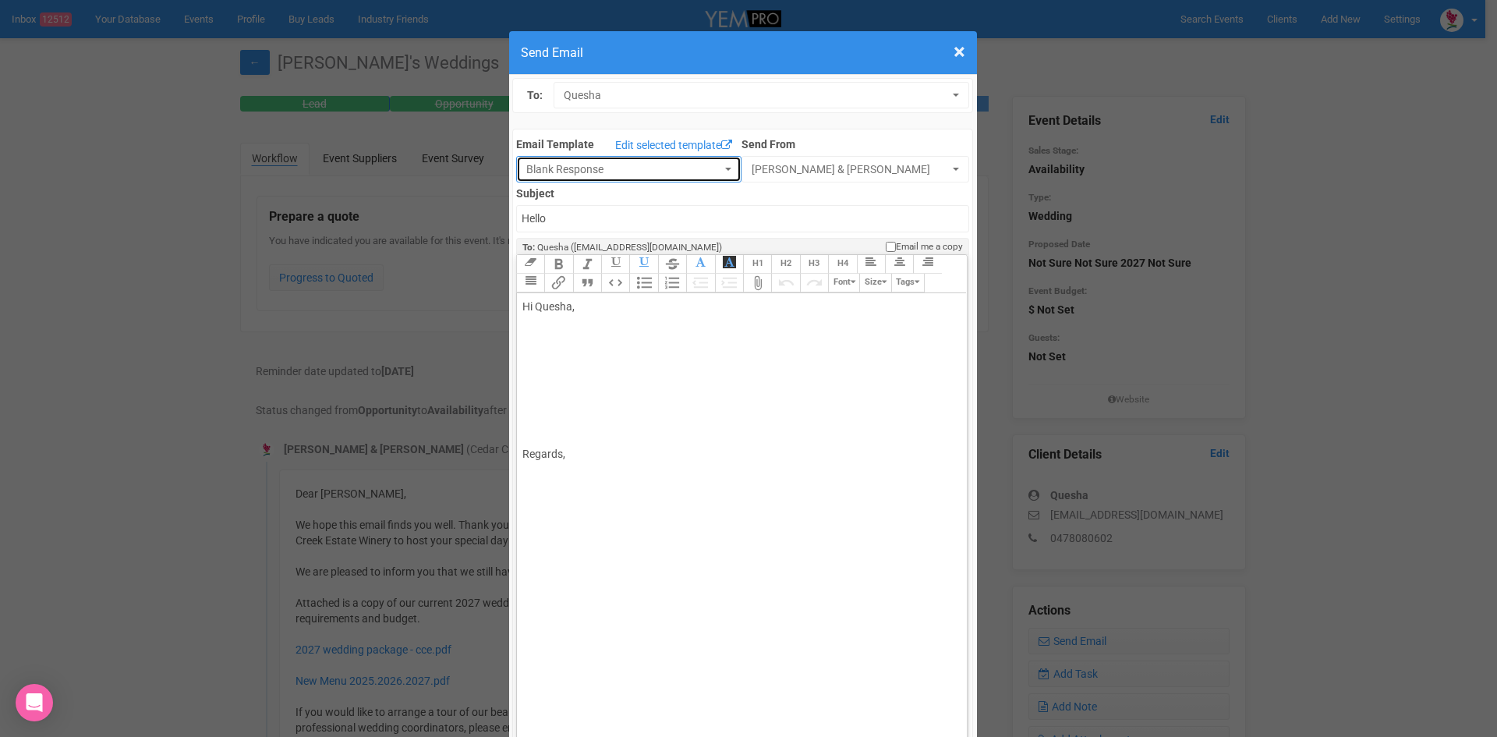
click at [717, 167] on button "Blank Response" at bounding box center [628, 169] width 225 height 27
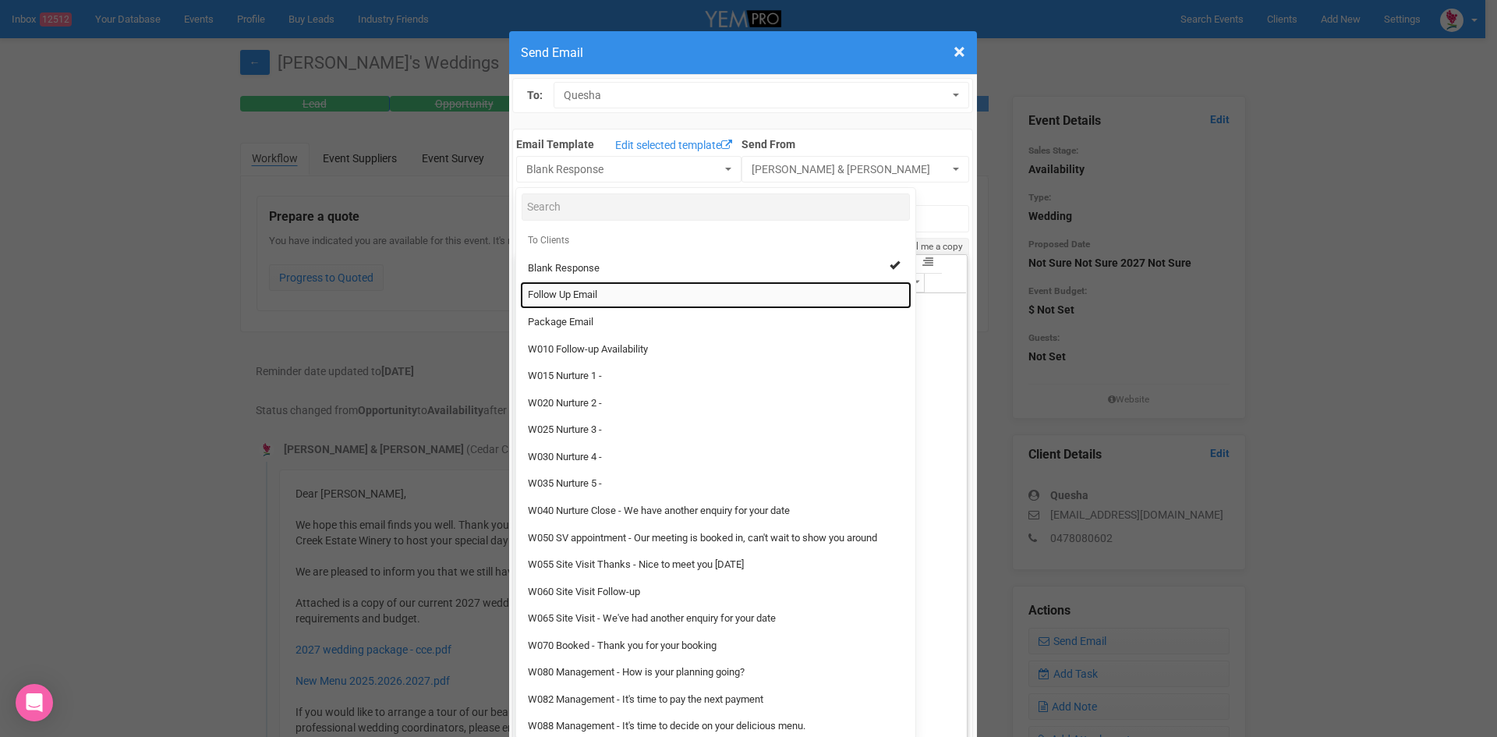
click at [576, 288] on span "Follow Up Email" at bounding box center [562, 295] width 69 height 15
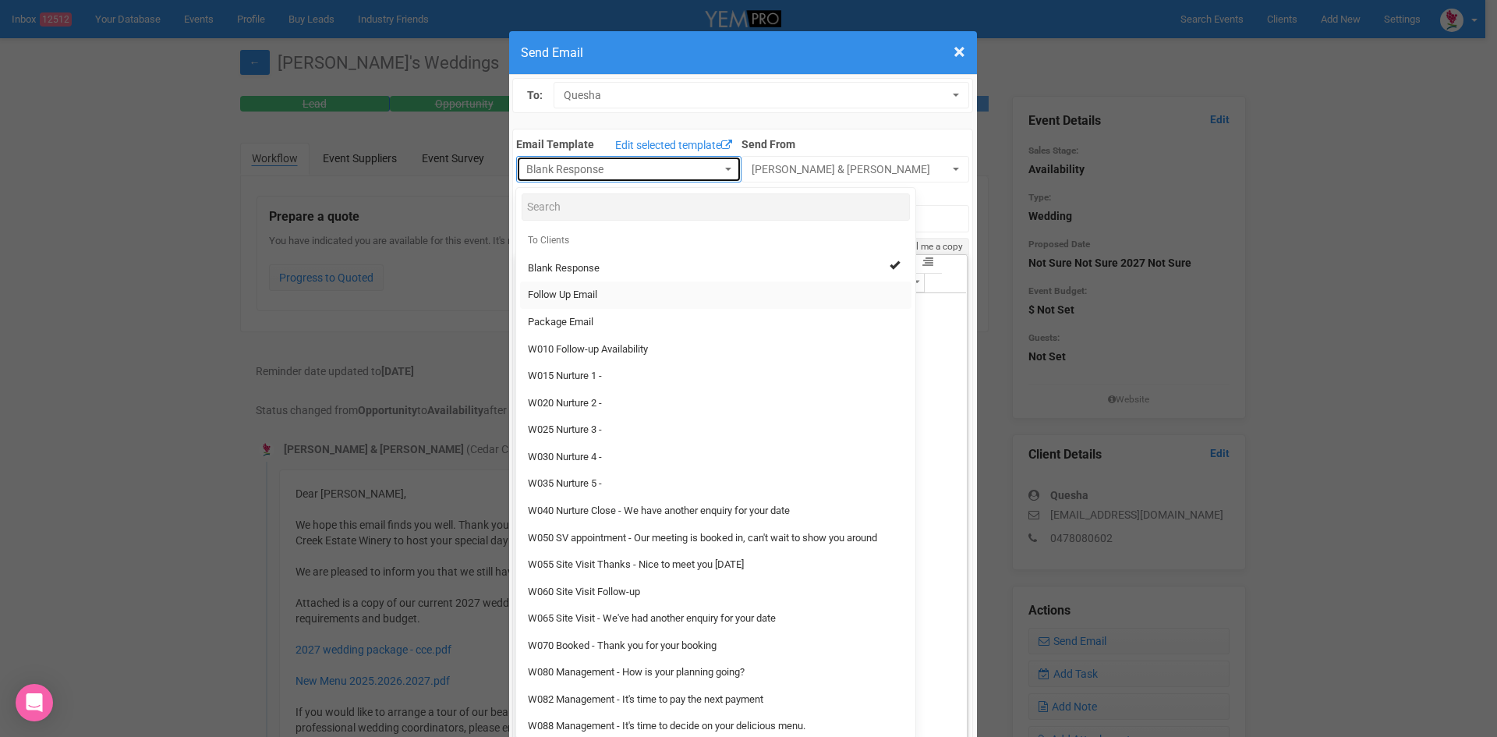
select select "88639"
type input "Cedar Creek Estate - Follow Up"
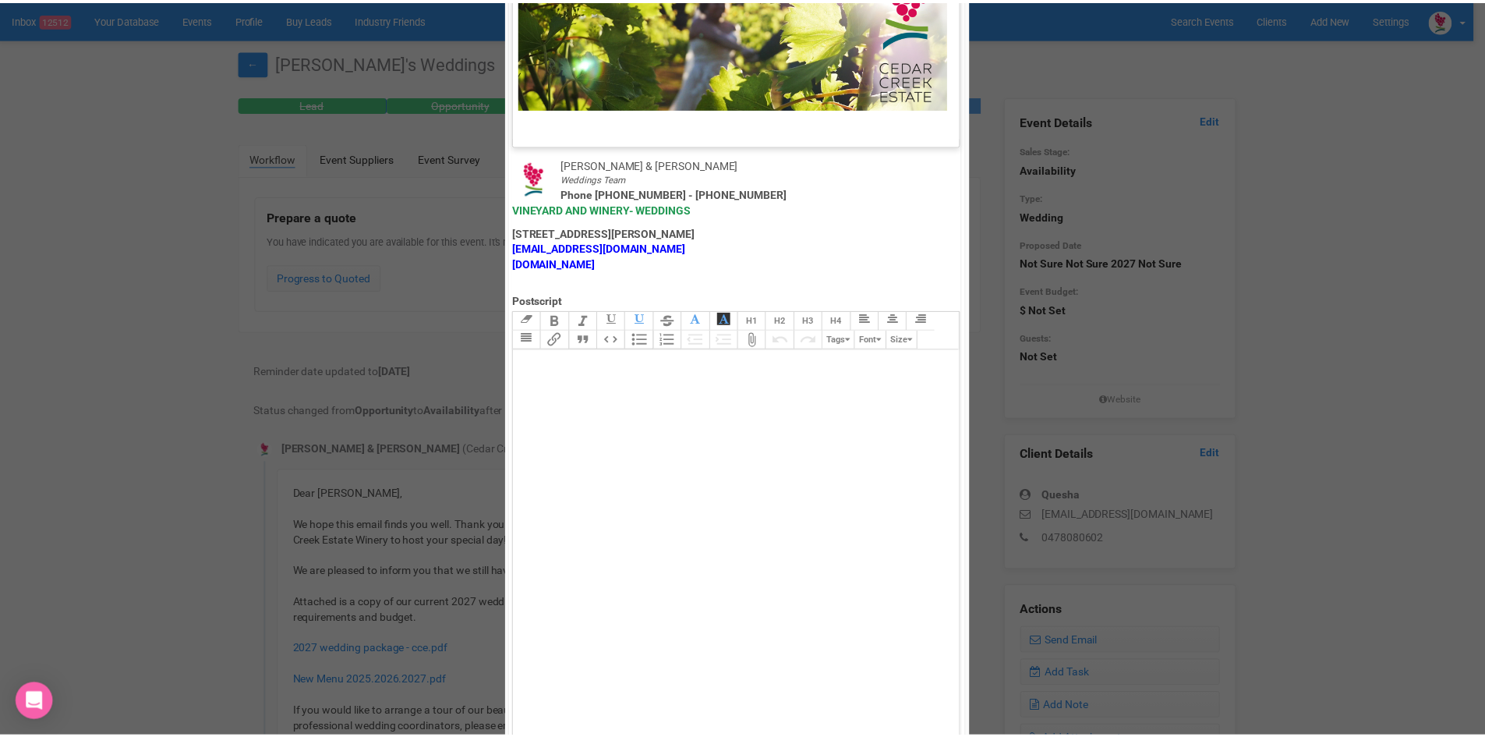
scroll to position [773, 0]
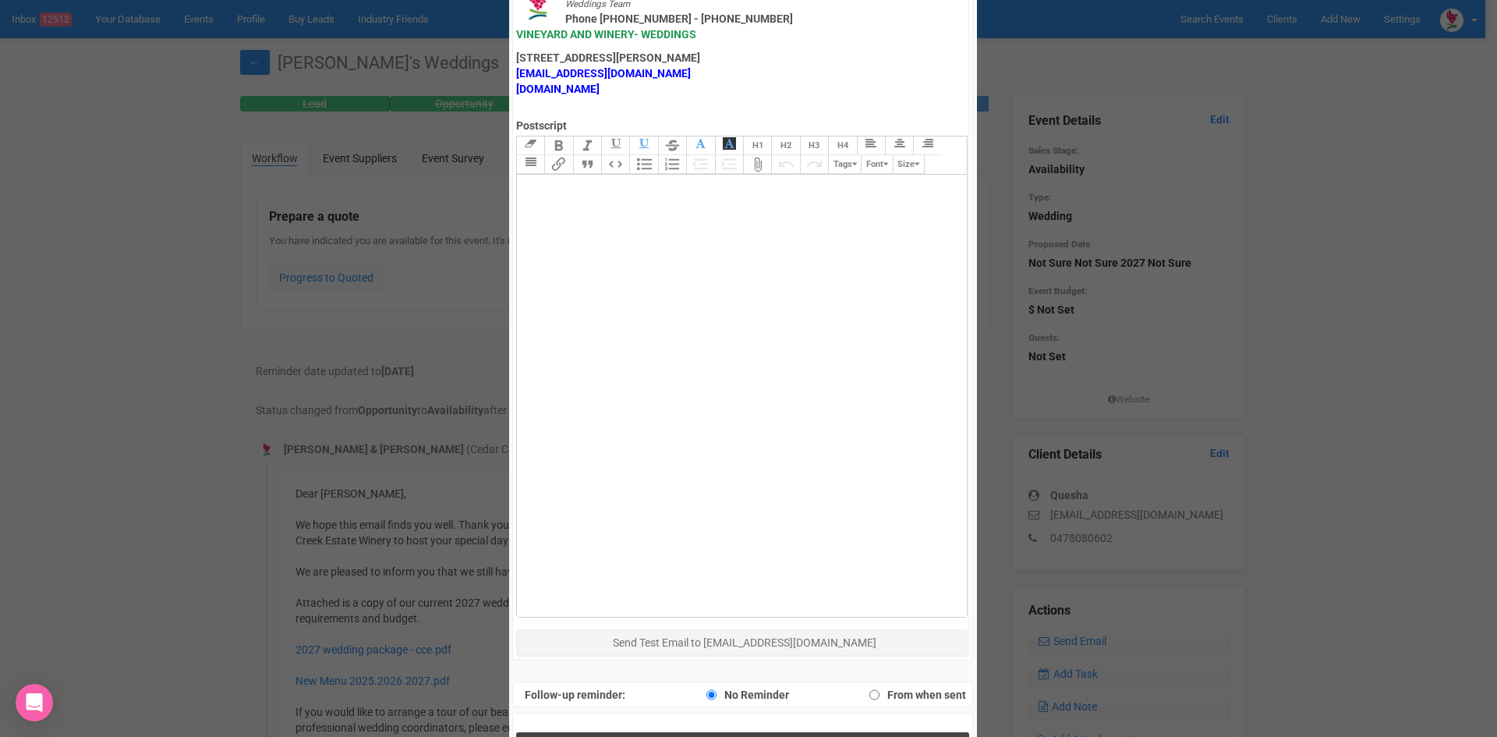
click at [703, 736] on span "Send Response" at bounding box center [745, 748] width 85 height 15
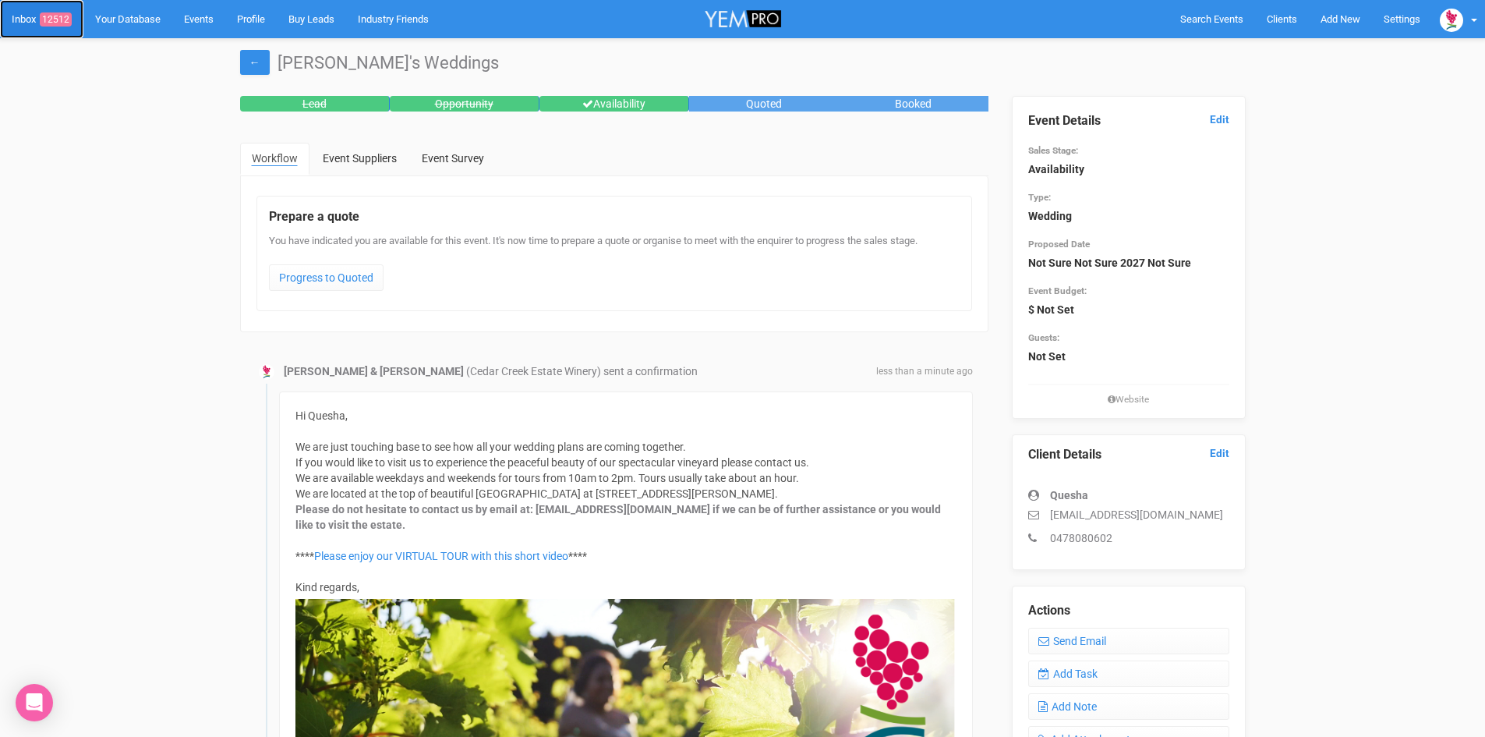
click at [62, 17] on span "12512" at bounding box center [56, 19] width 32 height 14
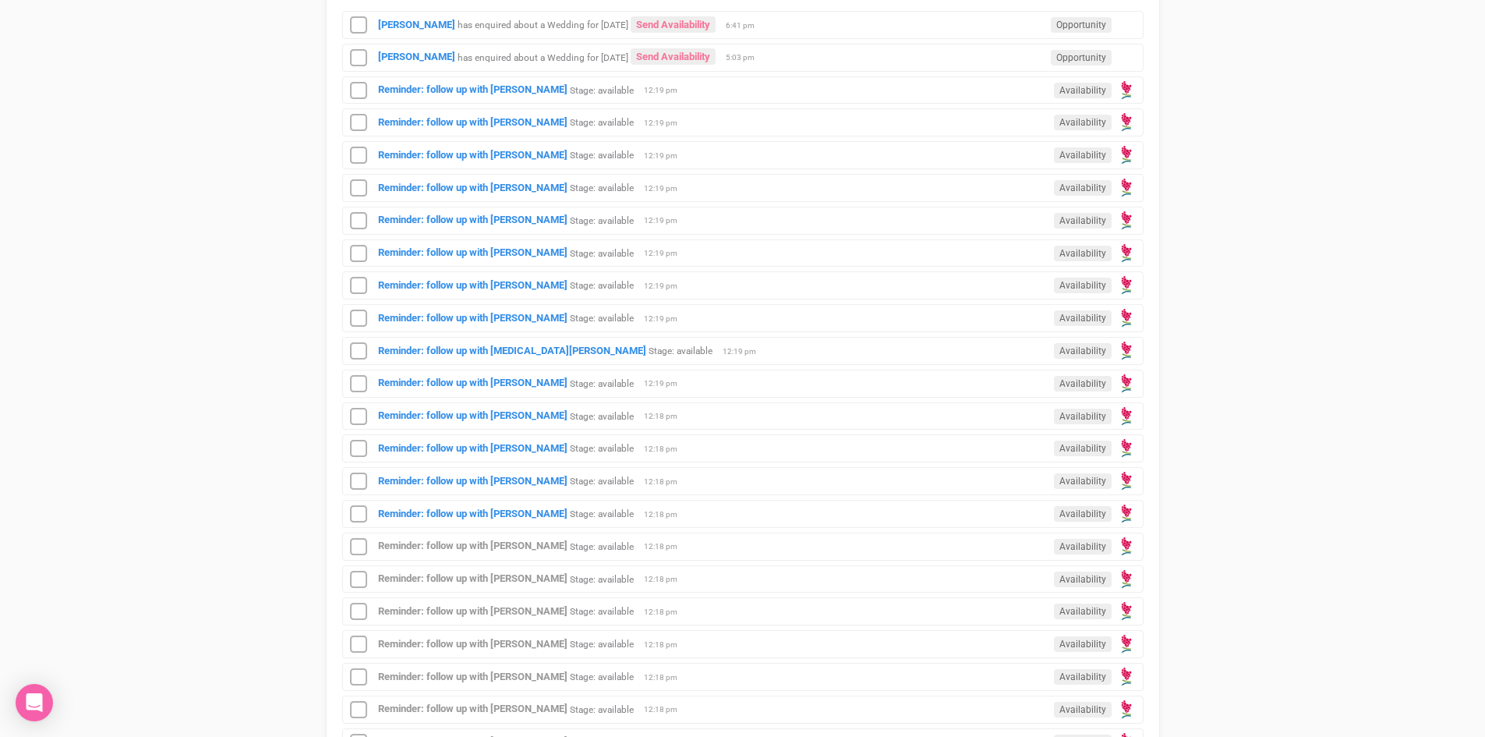
scroll to position [1014, 0]
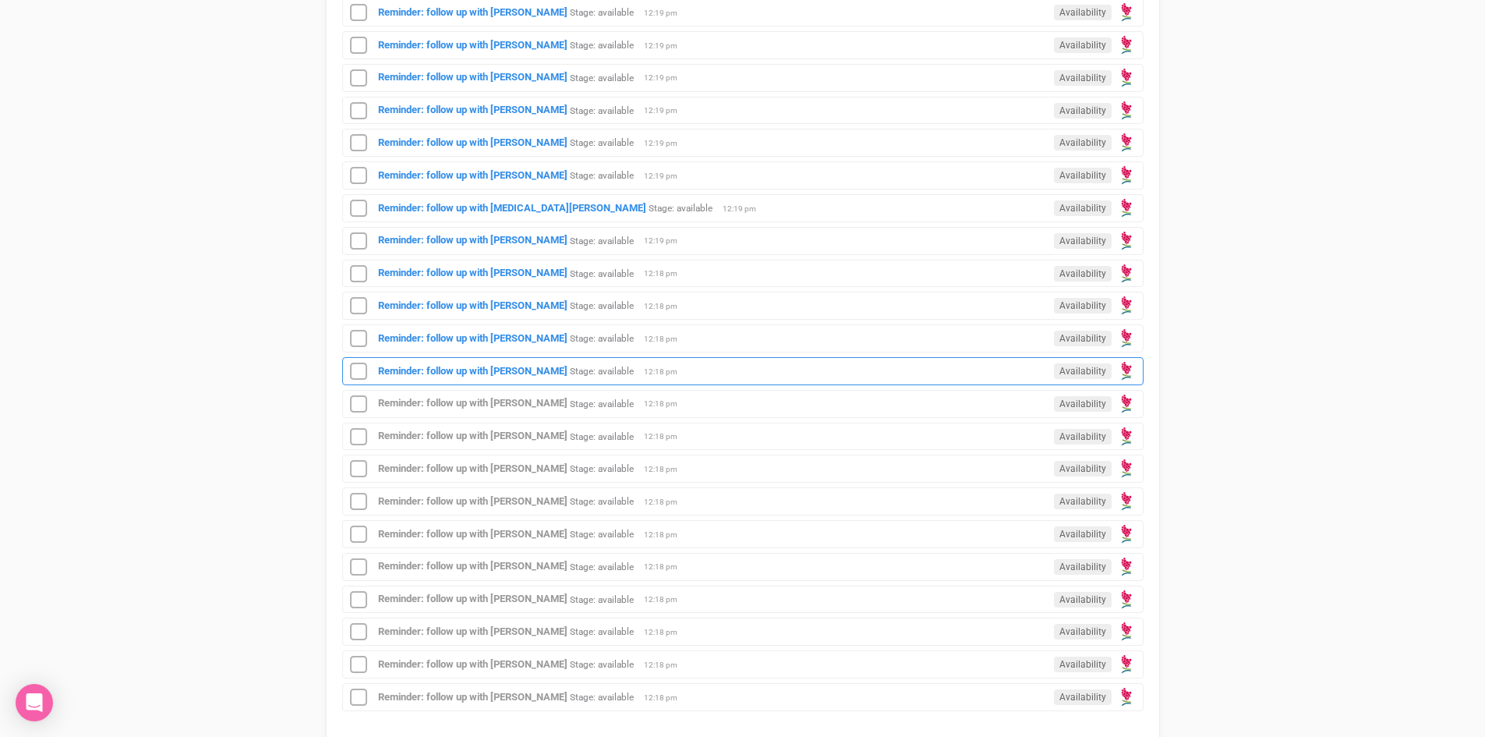
click at [462, 359] on div "Reminder: follow up with Peta Stage: available Availability 12:18 pm" at bounding box center [743, 371] width 802 height 28
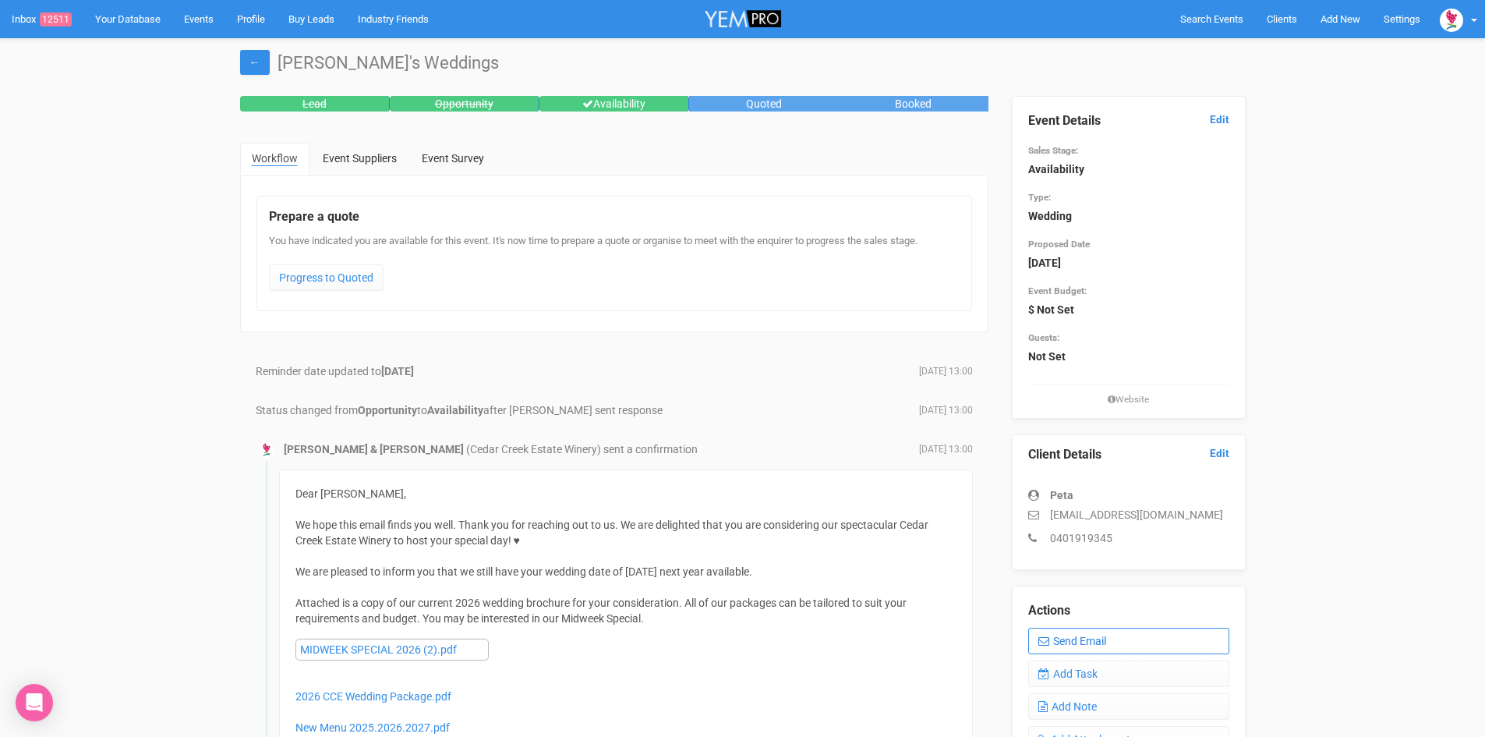
click at [1106, 638] on link "Send Email" at bounding box center [1128, 641] width 201 height 27
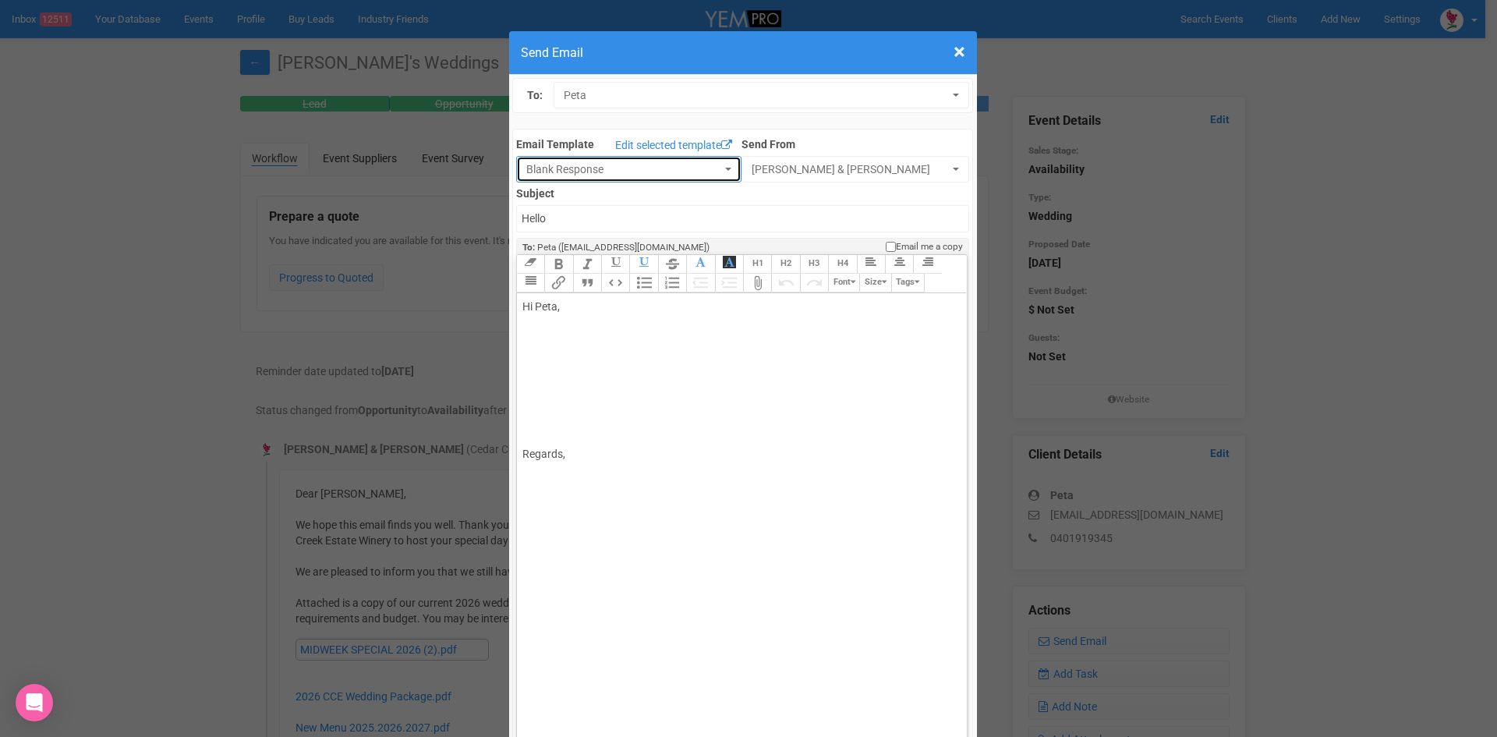
click at [719, 165] on button "Blank Response" at bounding box center [628, 169] width 225 height 27
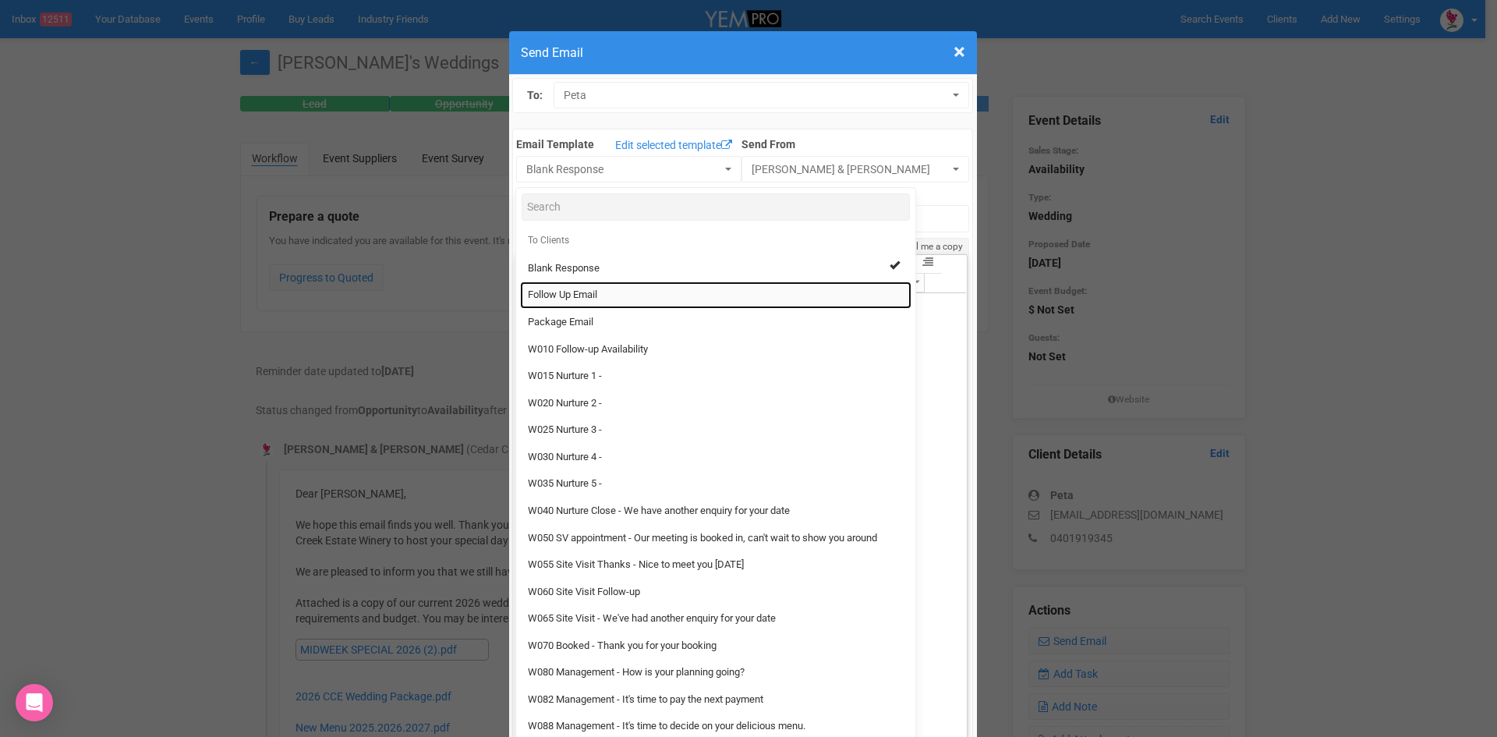
click at [580, 291] on span "Follow Up Email" at bounding box center [562, 295] width 69 height 15
select select "88639"
type input "Cedar Creek Estate - Follow Up"
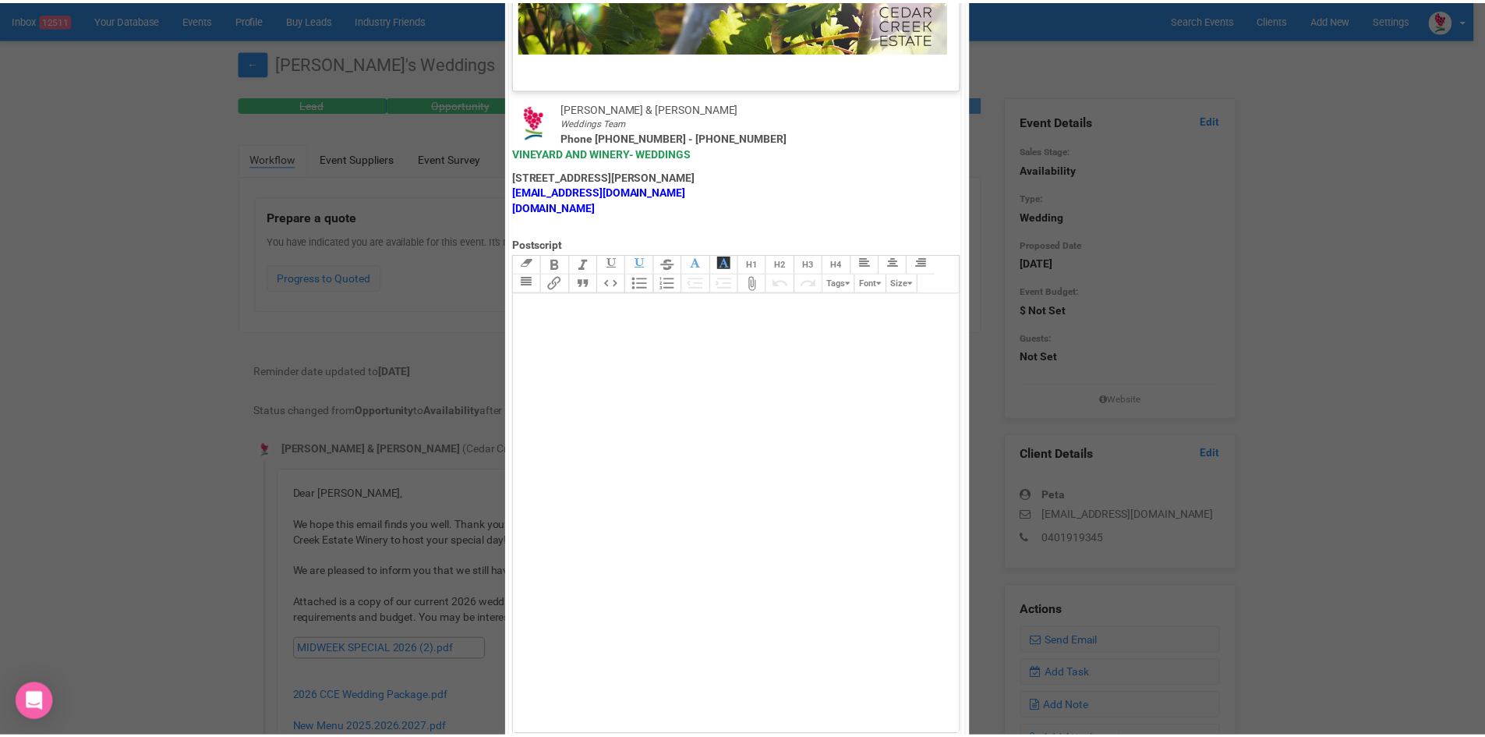
scroll to position [773, 0]
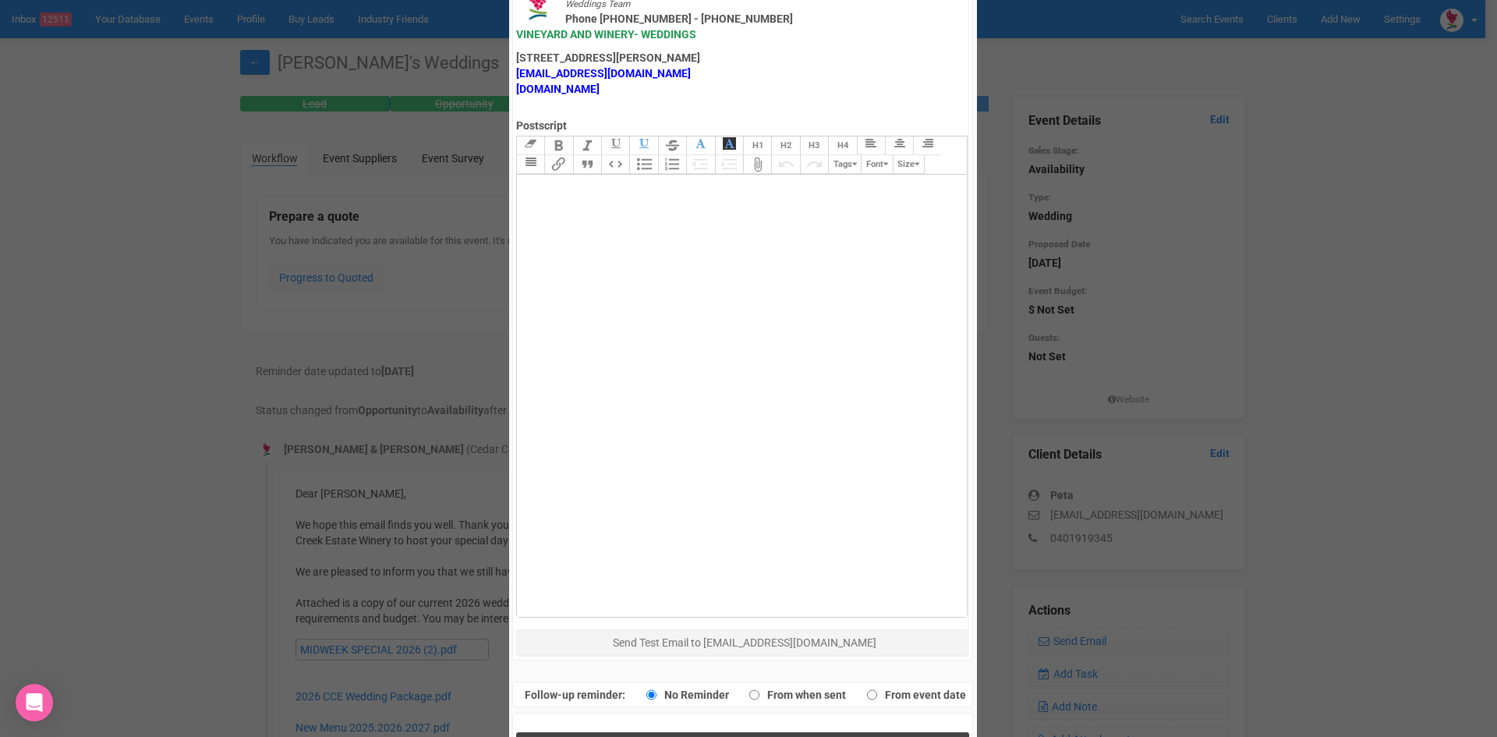
click at [649, 732] on button "Send Response" at bounding box center [742, 748] width 453 height 32
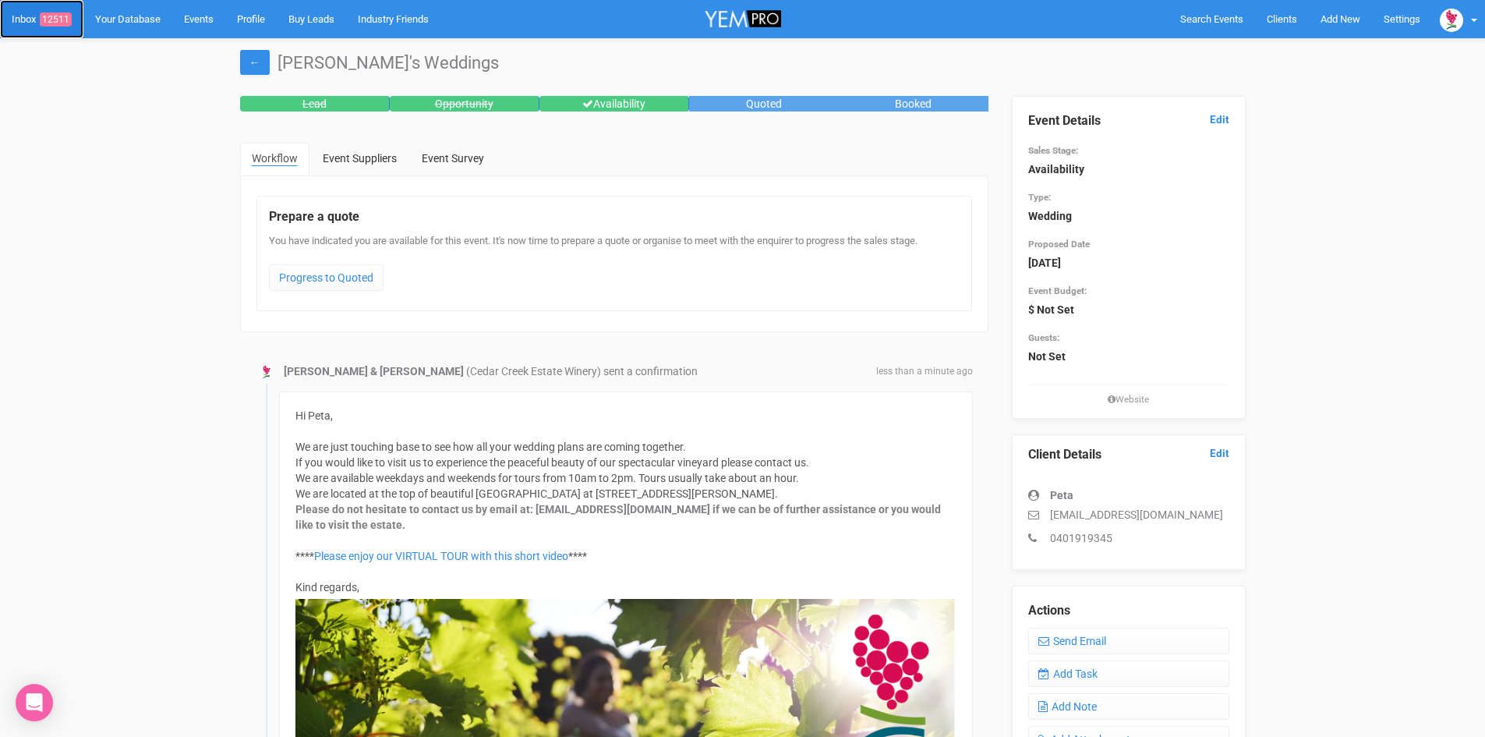
click at [62, 16] on span "12511" at bounding box center [56, 19] width 32 height 14
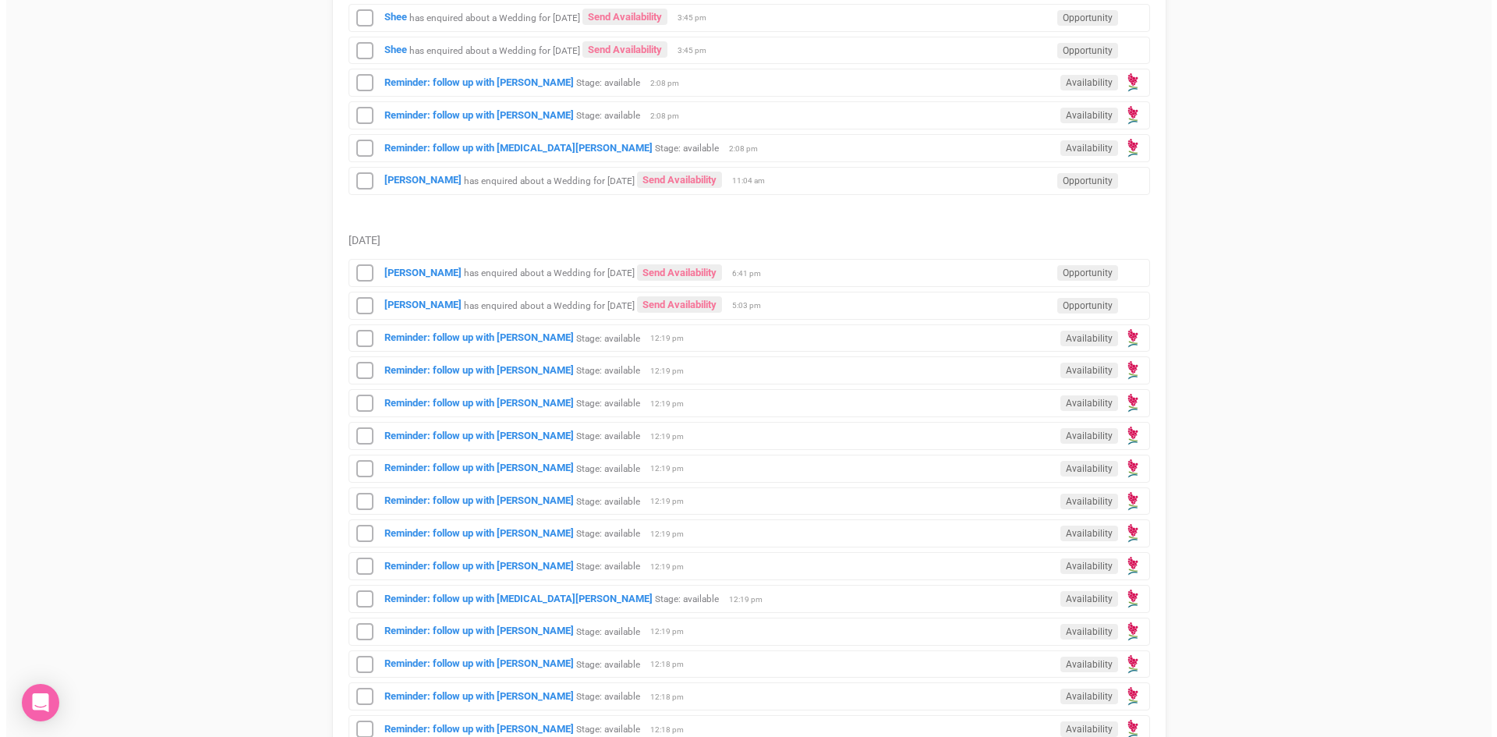
scroll to position [624, 0]
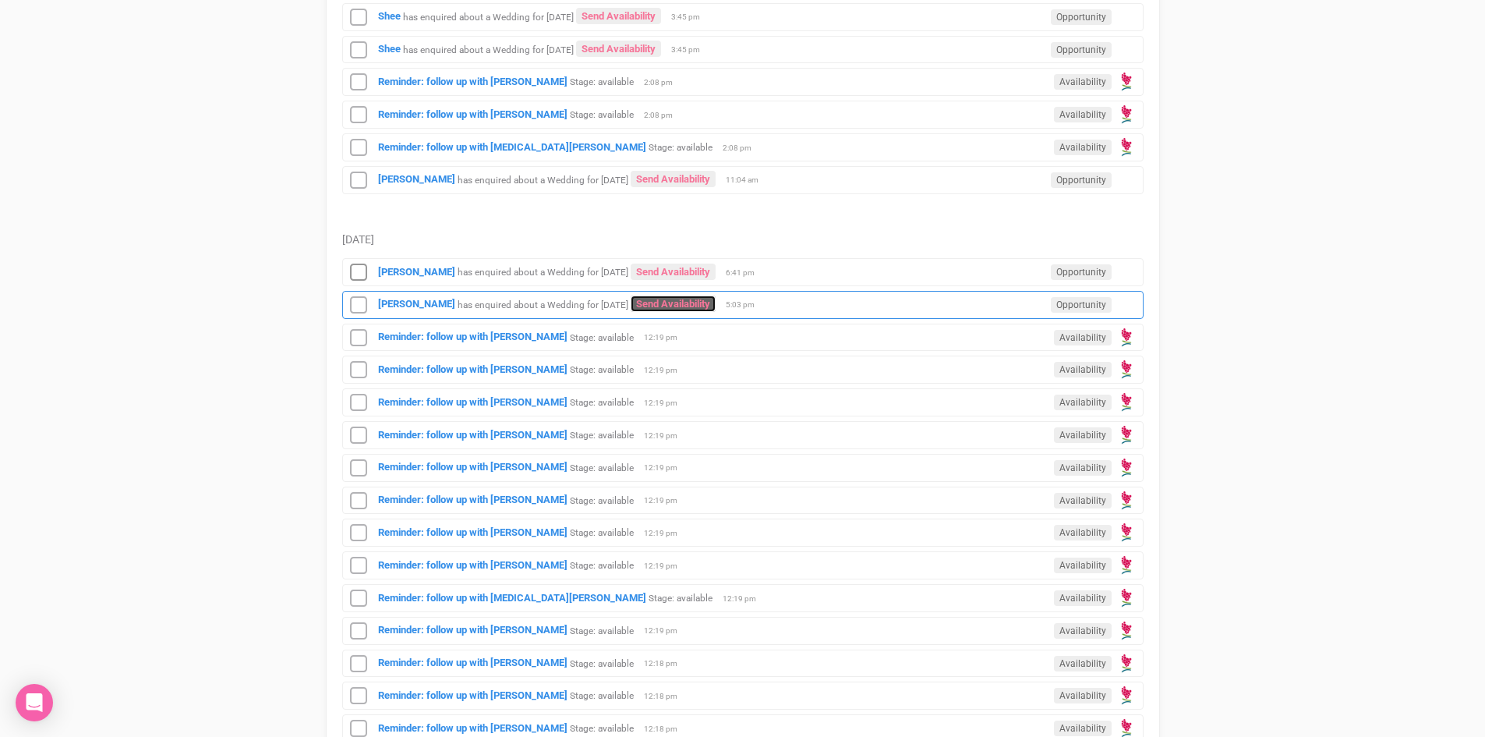
click at [692, 299] on link "Send Availability" at bounding box center [673, 304] width 85 height 16
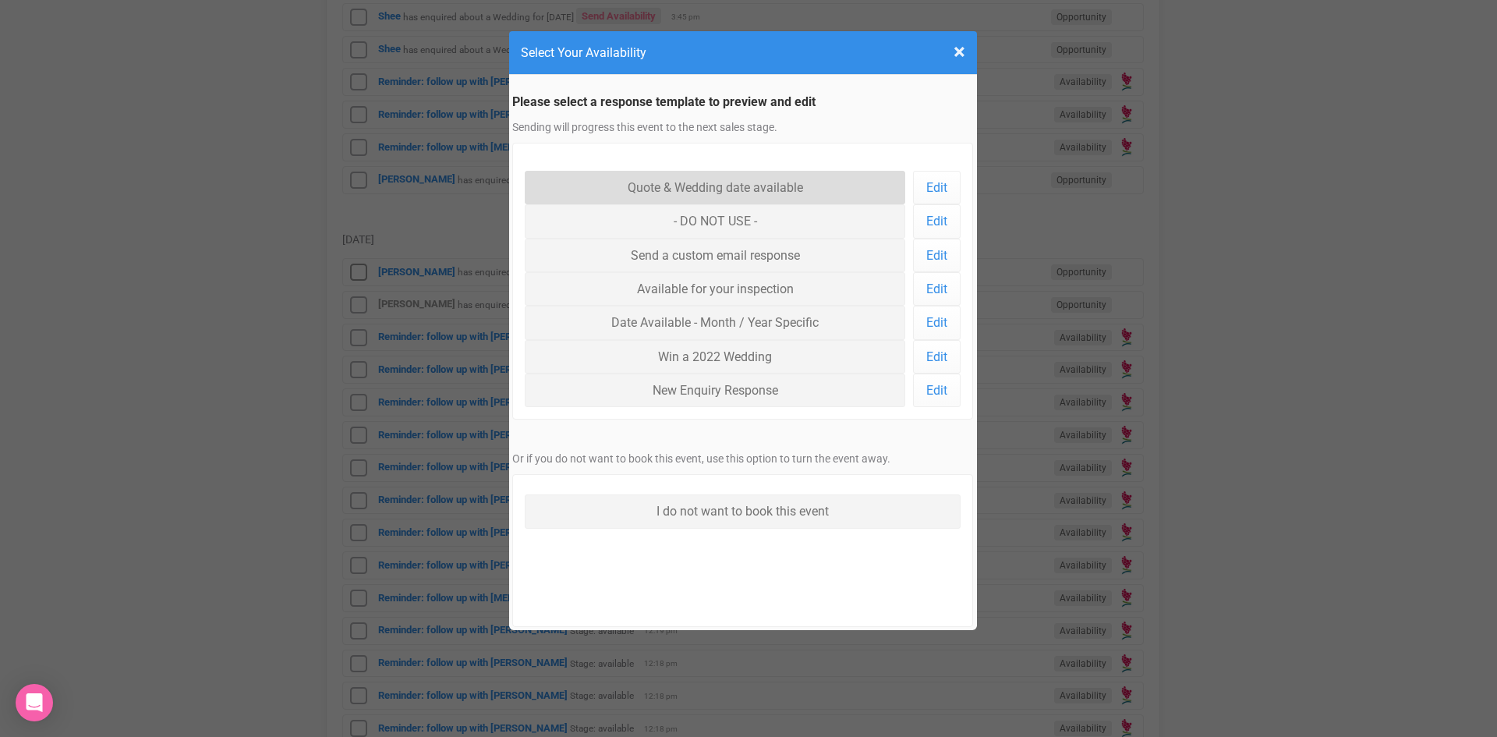
click at [693, 179] on link "Quote & Wedding date available" at bounding box center [715, 188] width 381 height 34
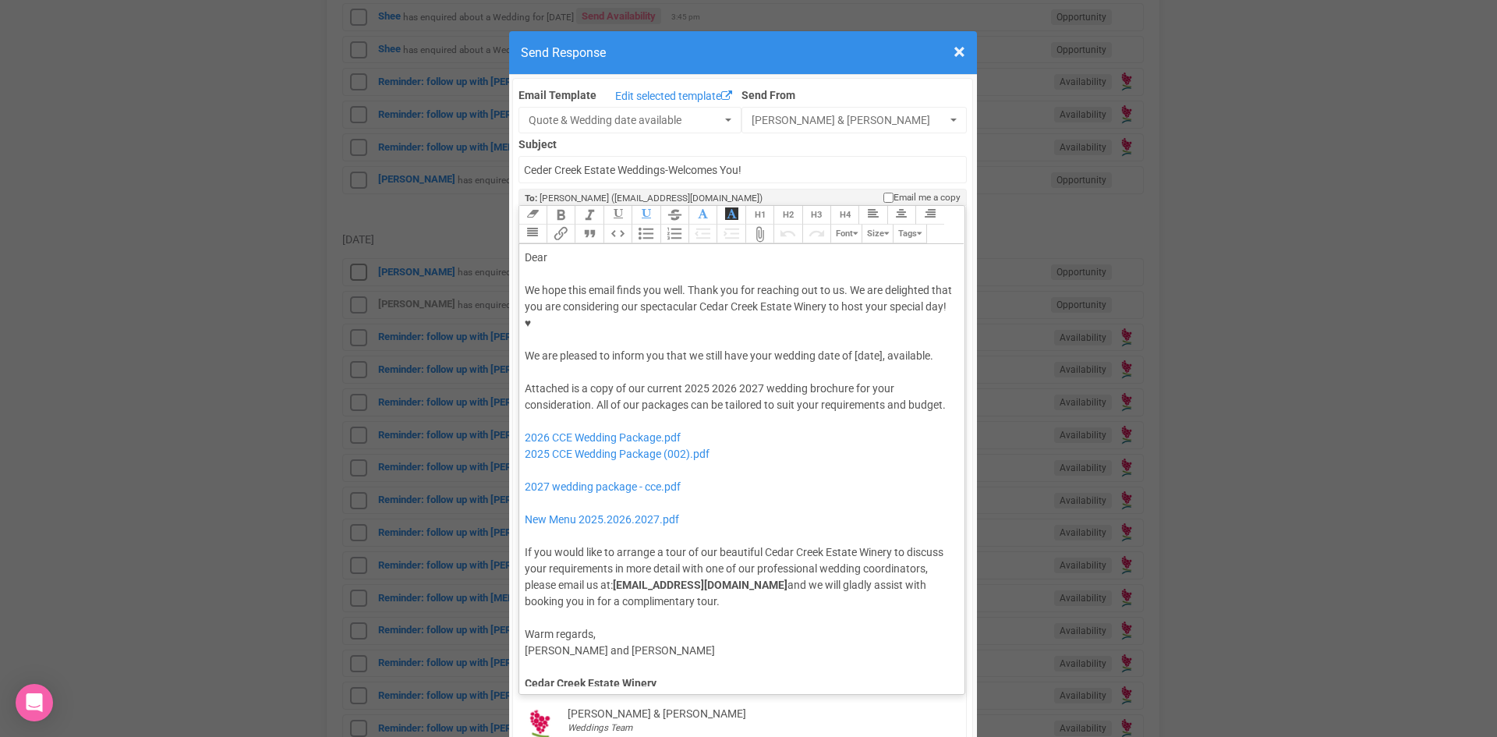
click at [851, 306] on div "We hope this email finds you well. Thank you for reaching out to us. We are del…" at bounding box center [740, 323] width 430 height 82
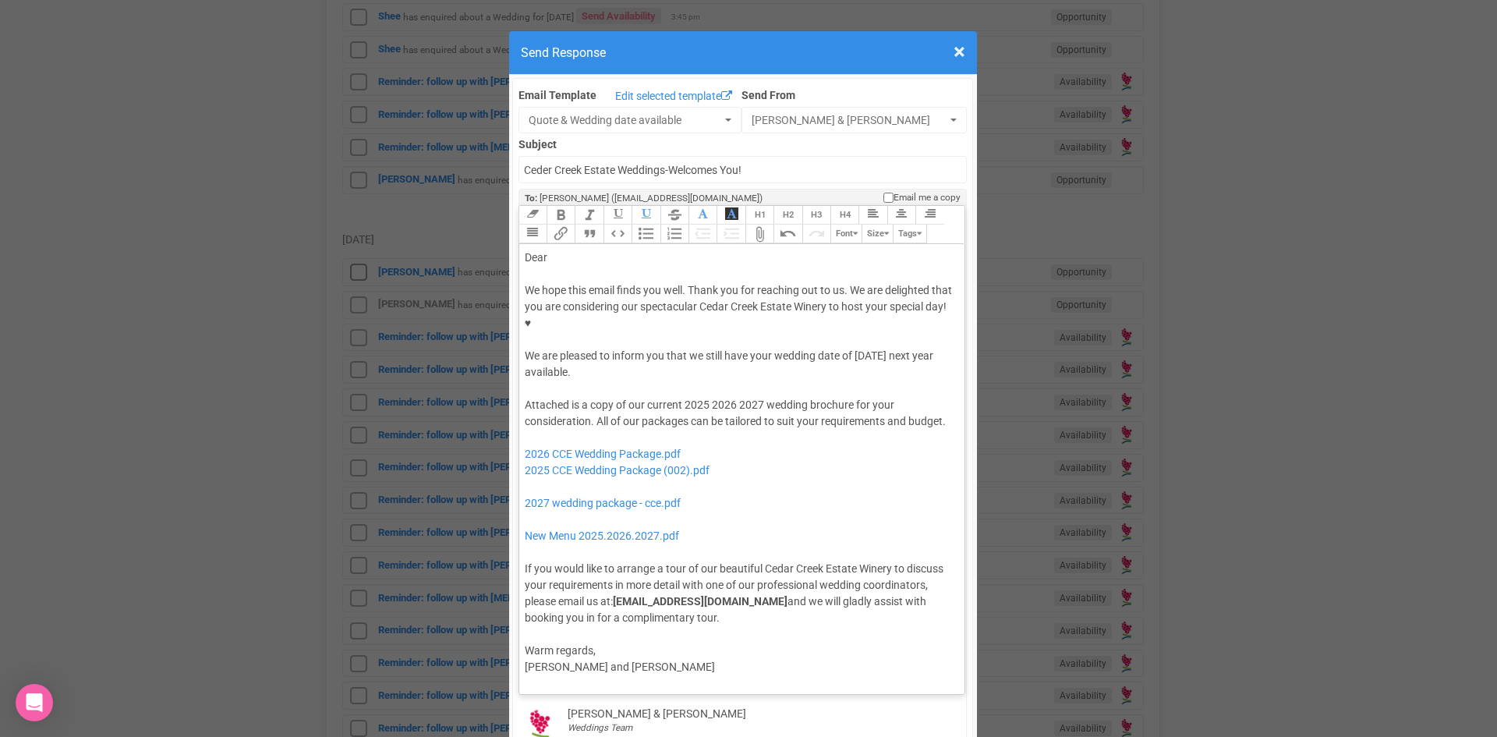
click at [563, 250] on div "Dear" at bounding box center [740, 258] width 430 height 16
drag, startPoint x: 853, startPoint y: 308, endPoint x: 855, endPoint y: 322, distance: 14.1
click at [855, 322] on div "We hope this email finds you well. Thank you for reaching out to us. We are del…" at bounding box center [740, 331] width 430 height 98
click at [555, 206] on button "Bold" at bounding box center [561, 215] width 28 height 19
drag, startPoint x: 703, startPoint y: 354, endPoint x: 677, endPoint y: 354, distance: 25.7
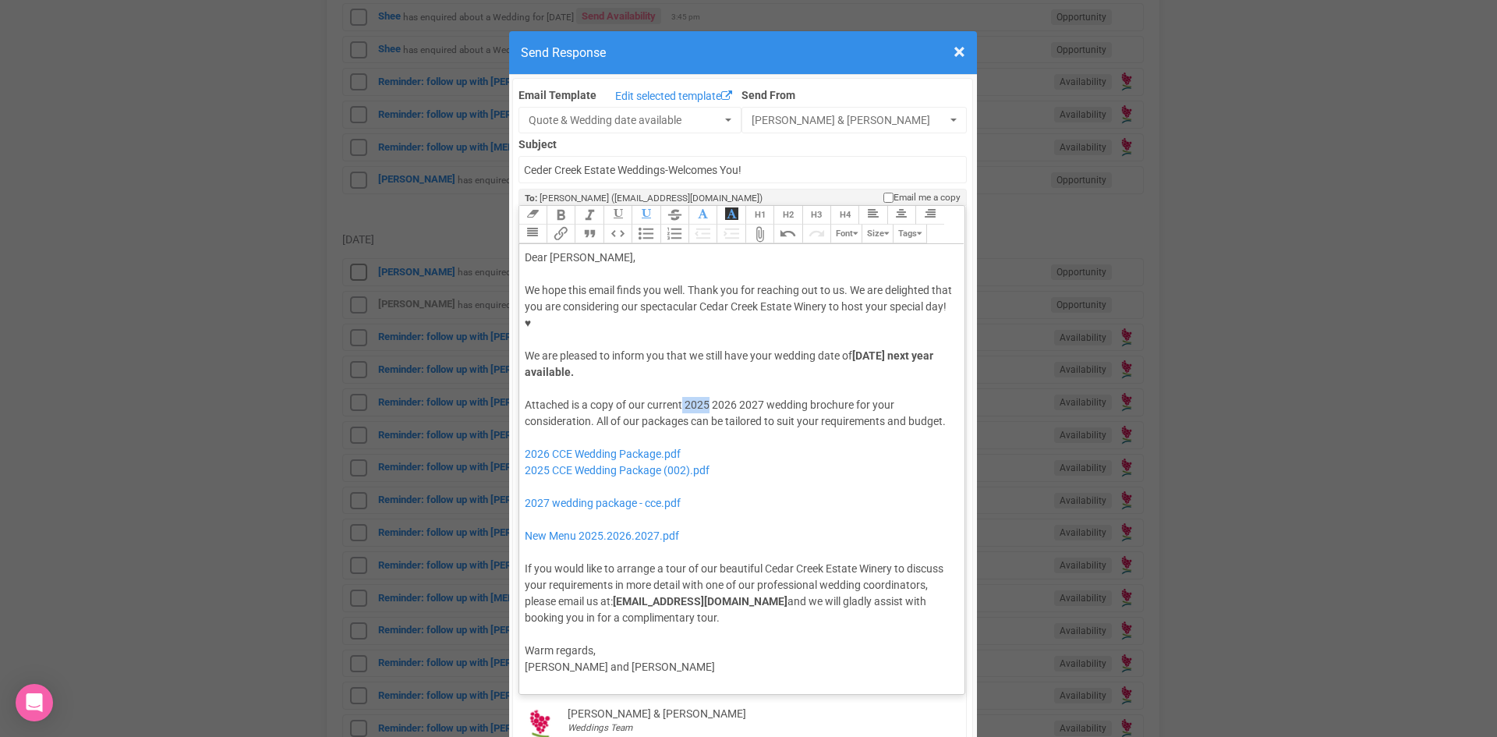
click at [677, 397] on div "Attached is a copy of our current 2025 2026 2027 wedding brochure for your cons…" at bounding box center [740, 511] width 430 height 229
drag, startPoint x: 732, startPoint y: 353, endPoint x: 707, endPoint y: 354, distance: 25.0
click at [707, 397] on div "Attached is a copy of our current 2026 2027 wedding brochure for your considera…" at bounding box center [740, 511] width 430 height 229
drag, startPoint x: 713, startPoint y: 418, endPoint x: 521, endPoint y: 429, distance: 192.9
click at [525, 429] on div "Attached is a copy of our current 2026 wedding brochure for your consideration.…" at bounding box center [740, 511] width 430 height 229
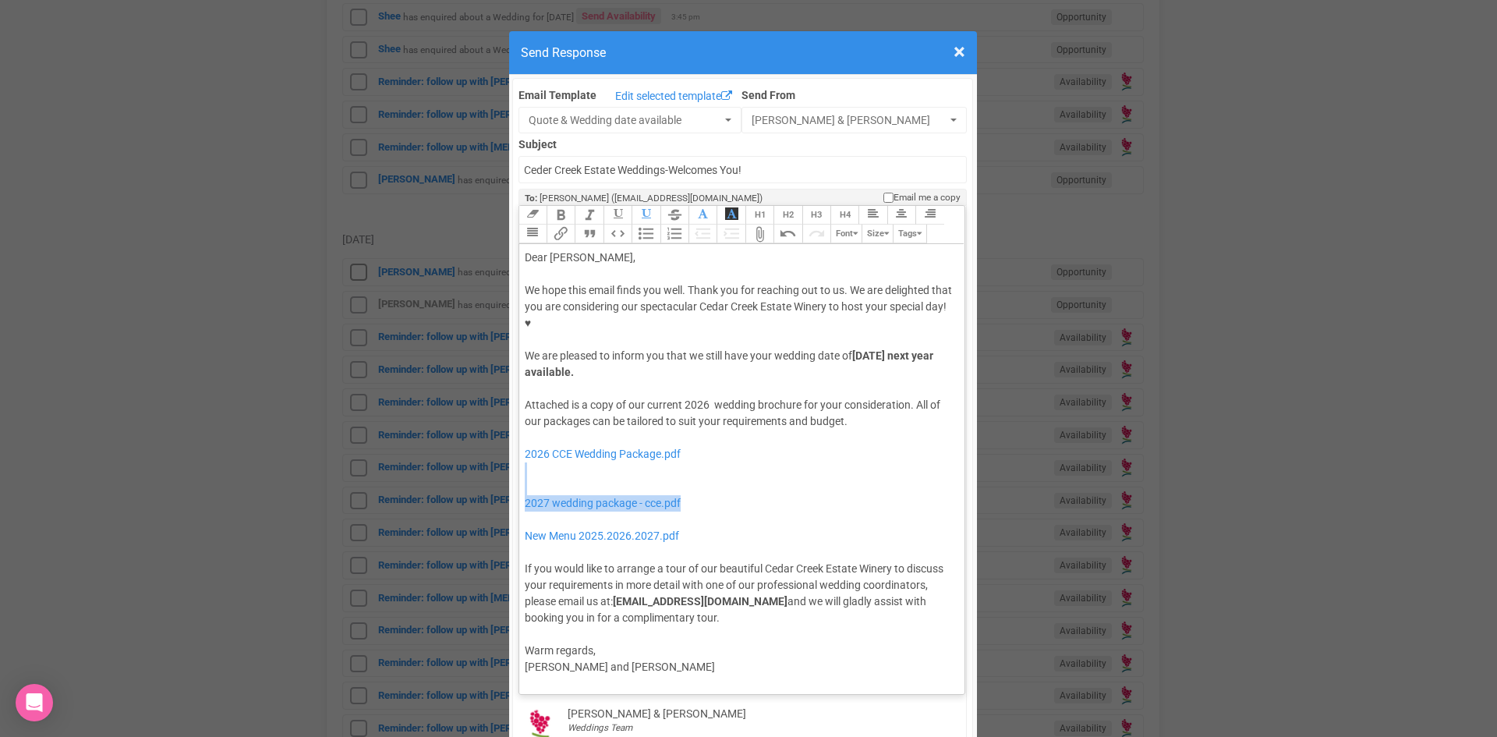
drag, startPoint x: 679, startPoint y: 451, endPoint x: 530, endPoint y: 430, distance: 150.4
click at [530, 430] on div "Attached is a copy of our current 2026 wedding brochure for your consideration.…" at bounding box center [740, 511] width 430 height 229
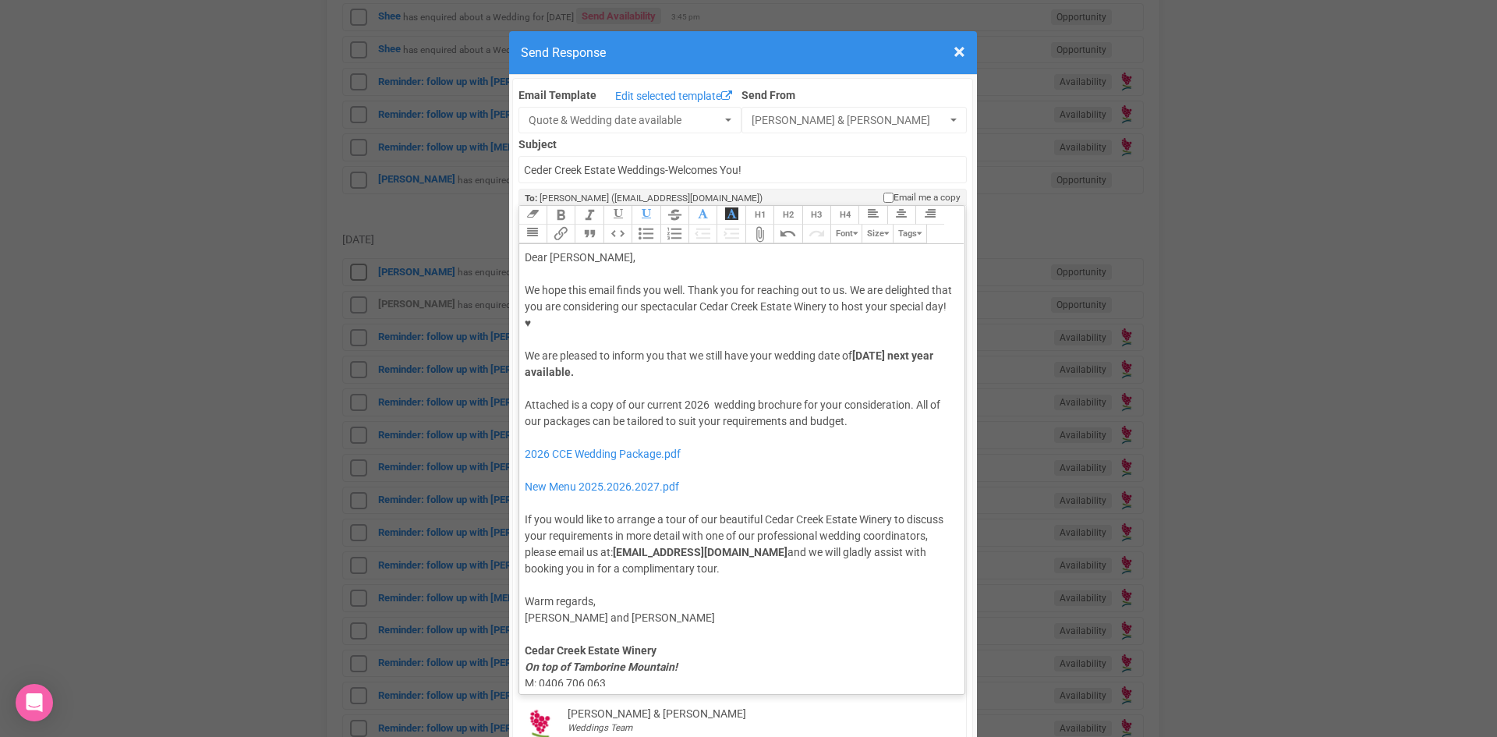
type trix-editor "<div>Dear Callum,</div><div><strong>&nbsp;</strong></div><div>We hope this emai…"
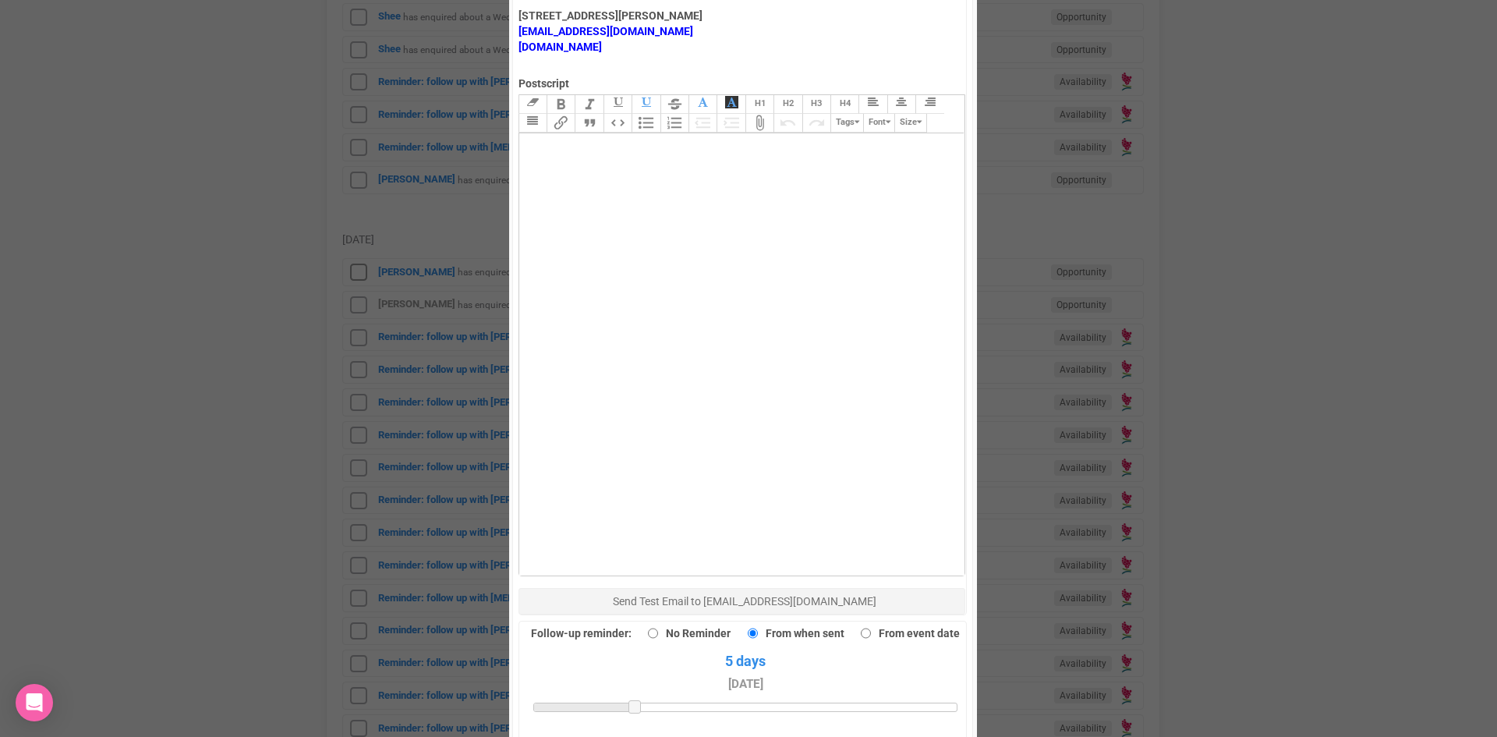
scroll to position [1014, 0]
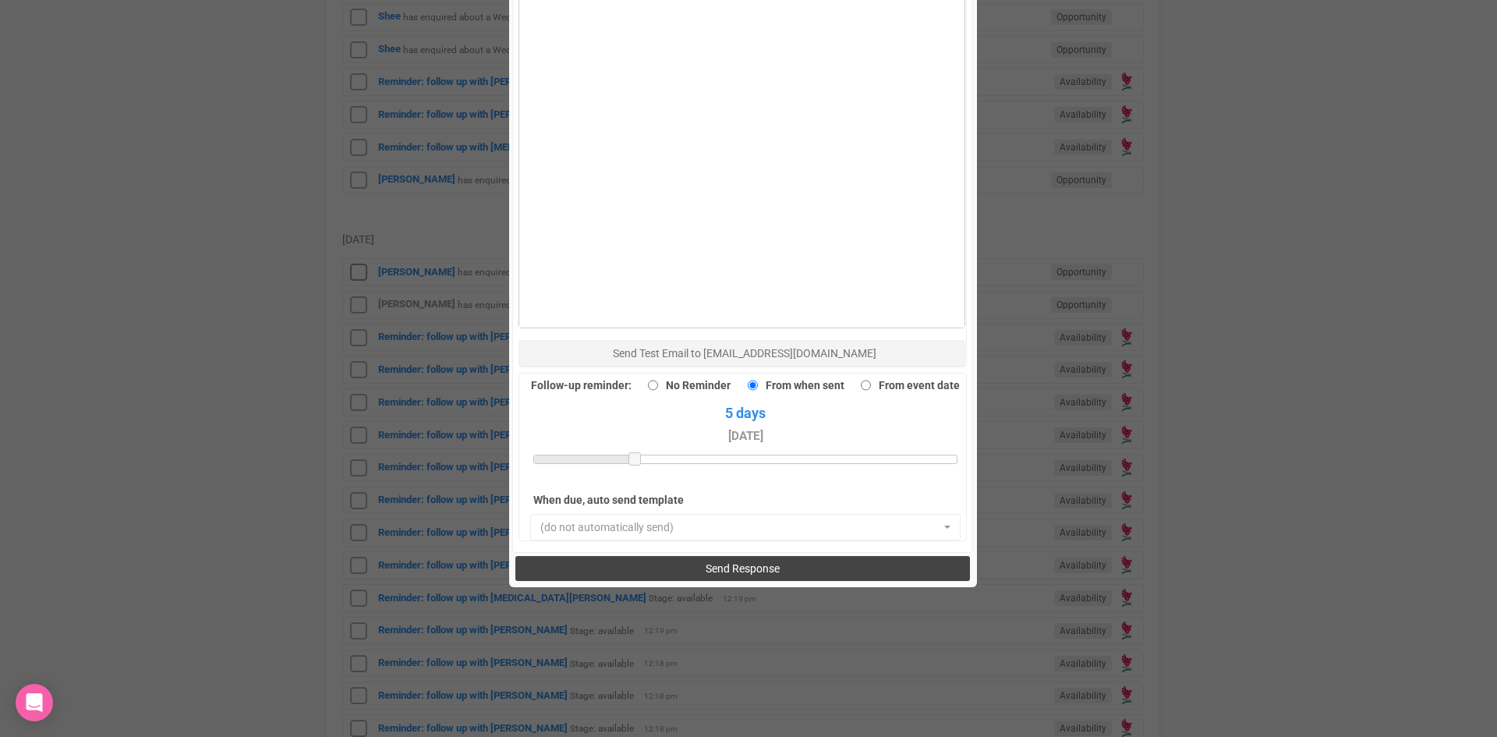
click at [660, 556] on button "Send Response" at bounding box center [742, 568] width 455 height 25
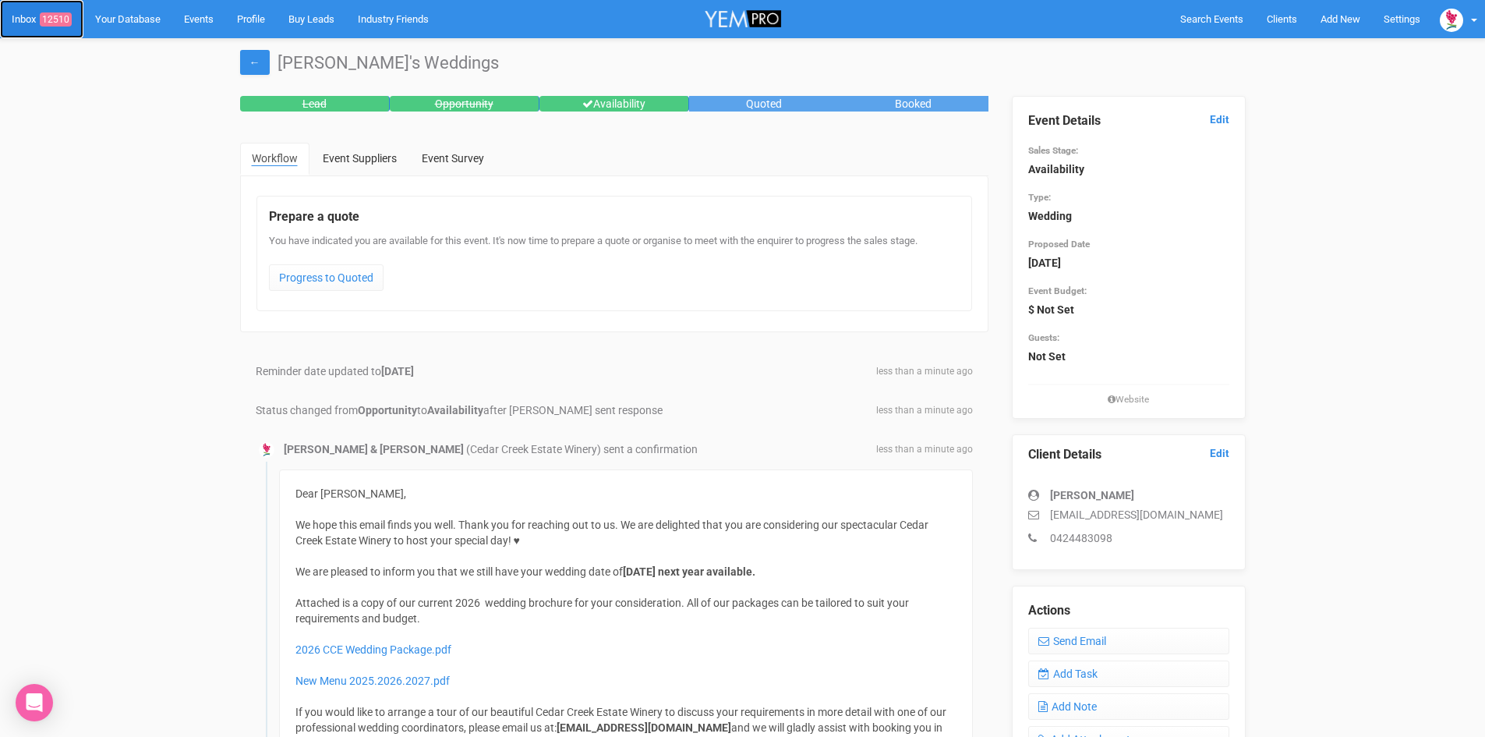
click at [55, 14] on span "12510" at bounding box center [56, 19] width 32 height 14
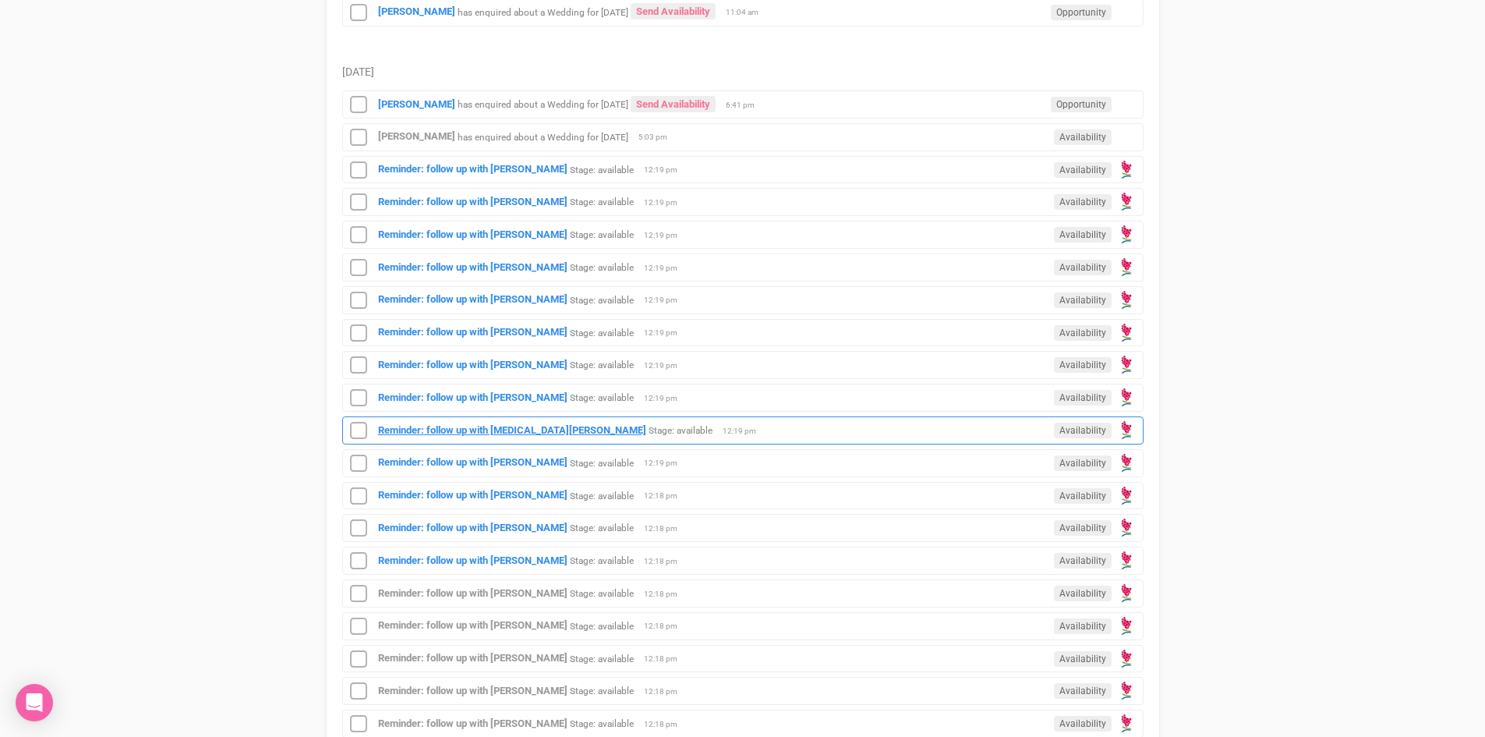
scroll to position [780, 0]
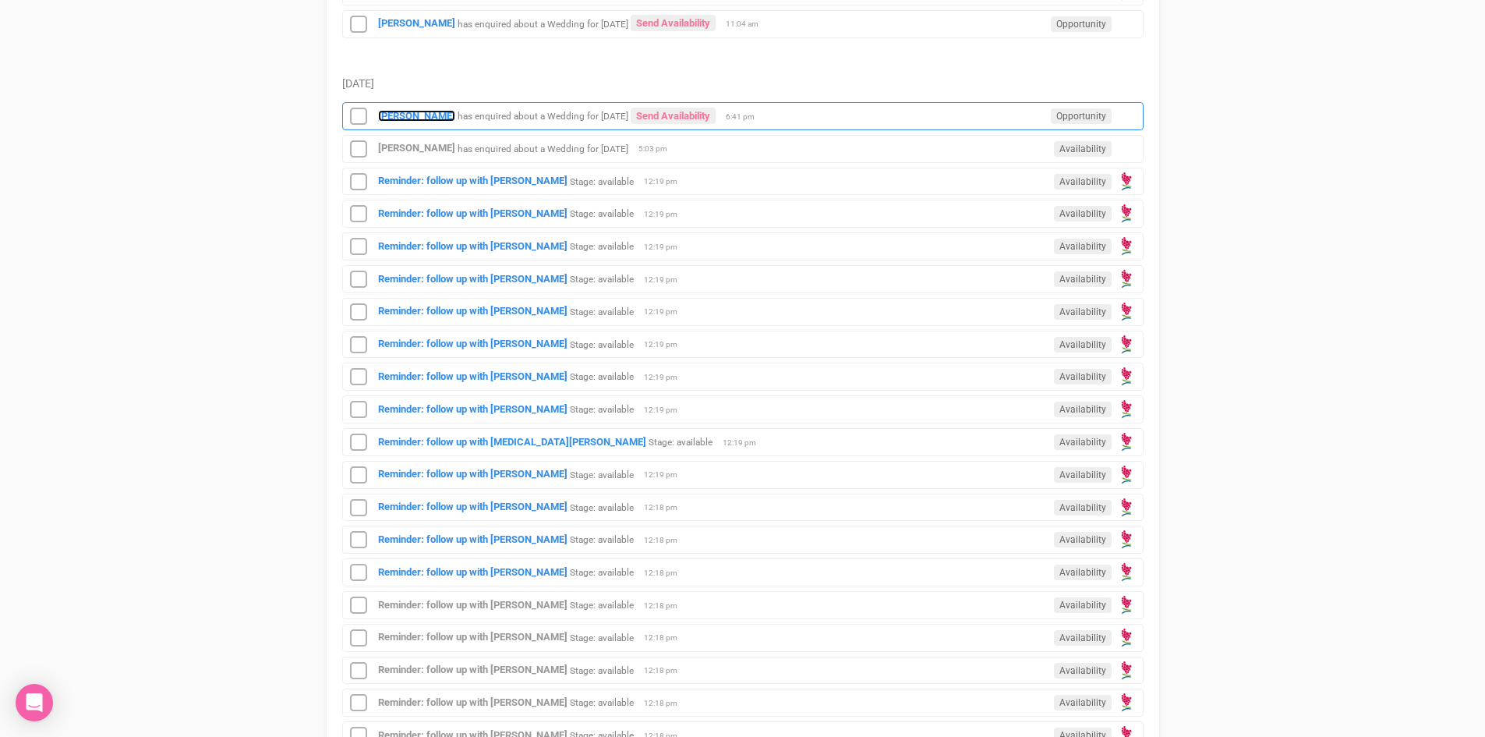
click at [394, 110] on strong "[PERSON_NAME]" at bounding box center [416, 116] width 77 height 12
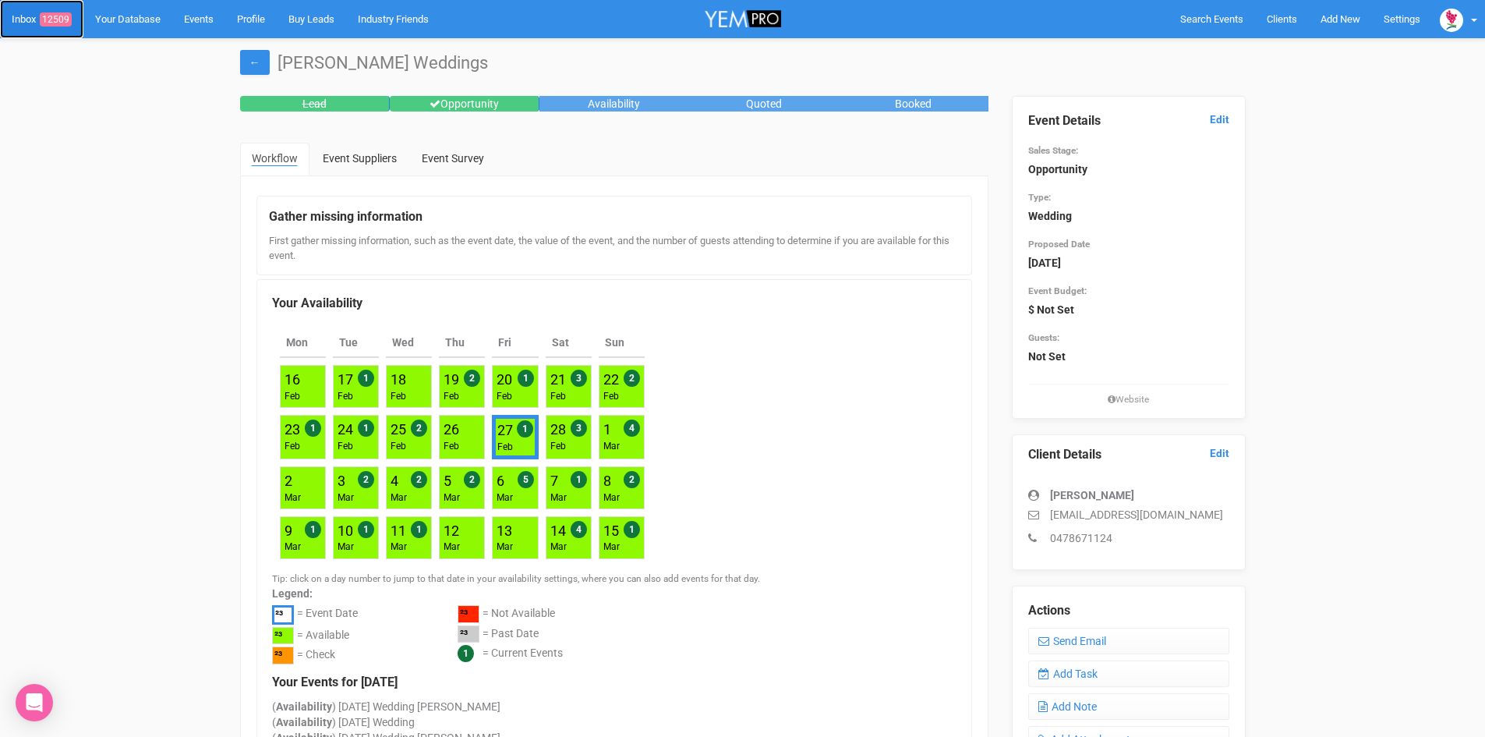
click at [65, 14] on span "12509" at bounding box center [56, 19] width 32 height 14
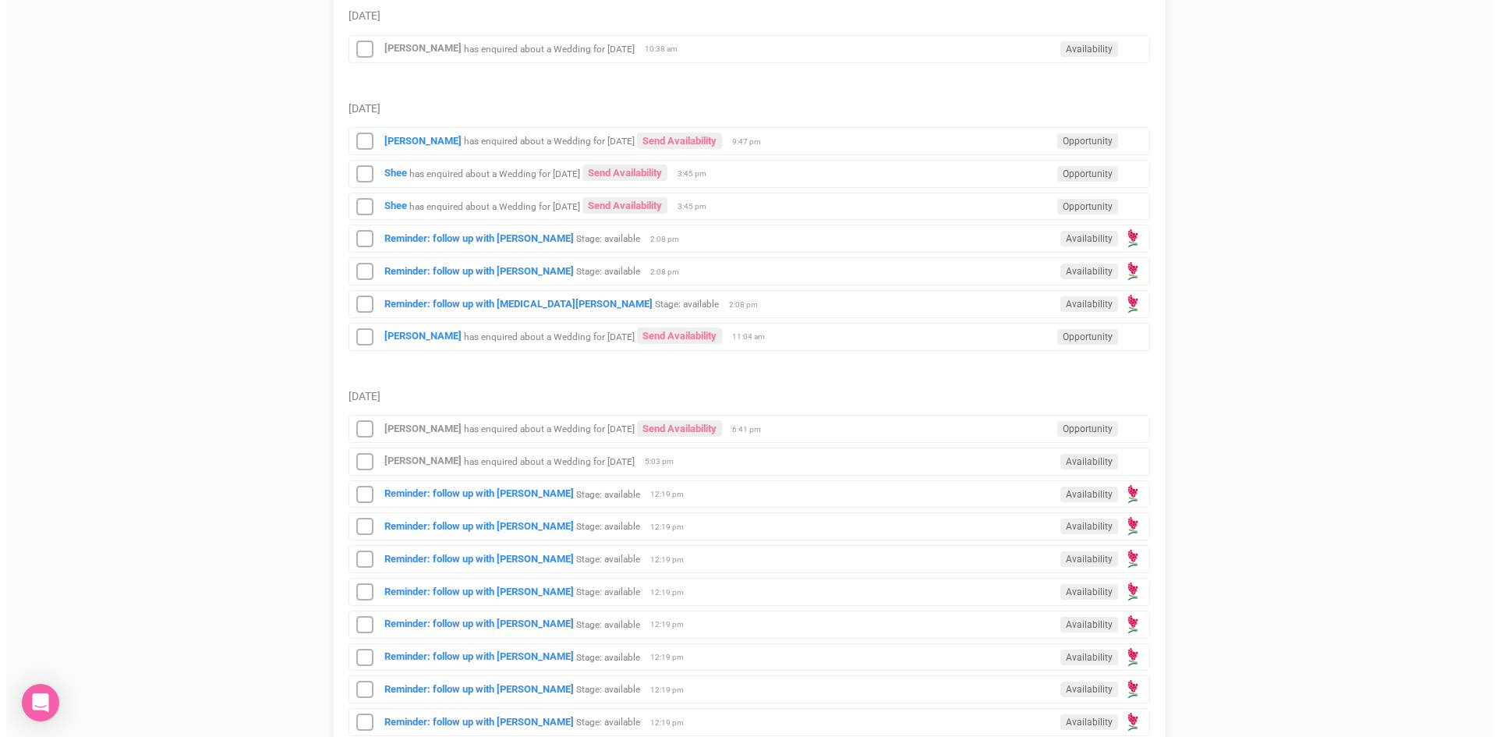
scroll to position [468, 0]
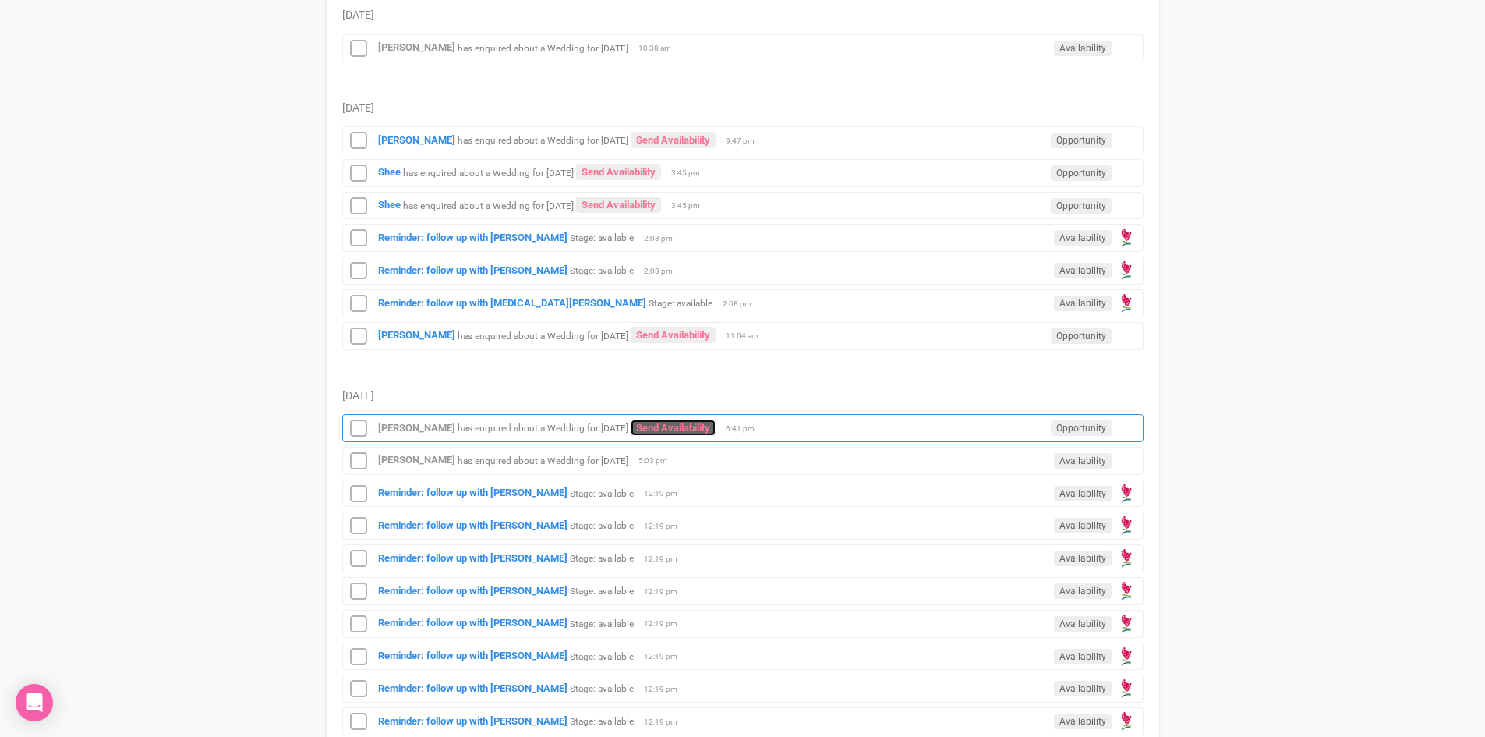
click at [716, 424] on link "Send Availability" at bounding box center [673, 427] width 85 height 16
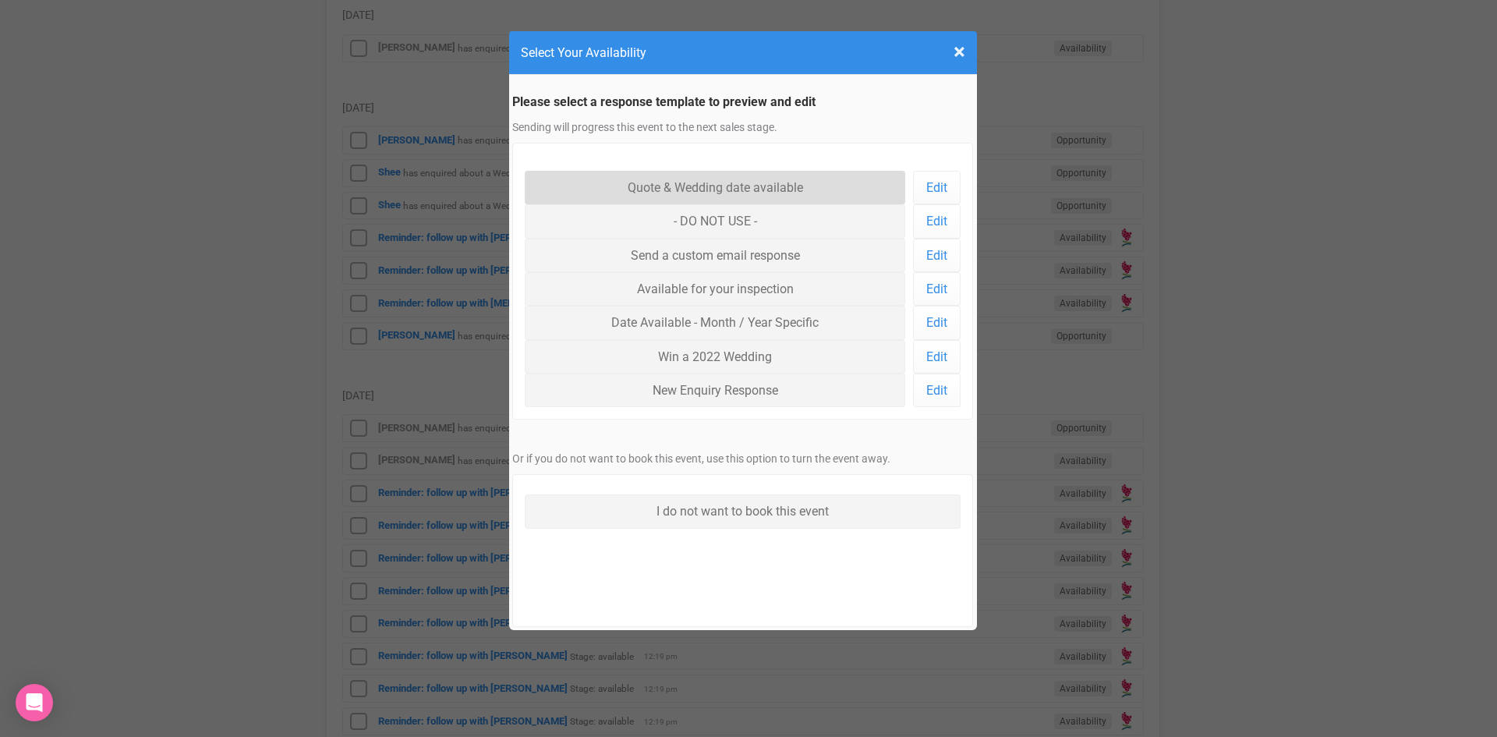
click at [722, 180] on link "Quote & Wedding date available" at bounding box center [715, 188] width 381 height 34
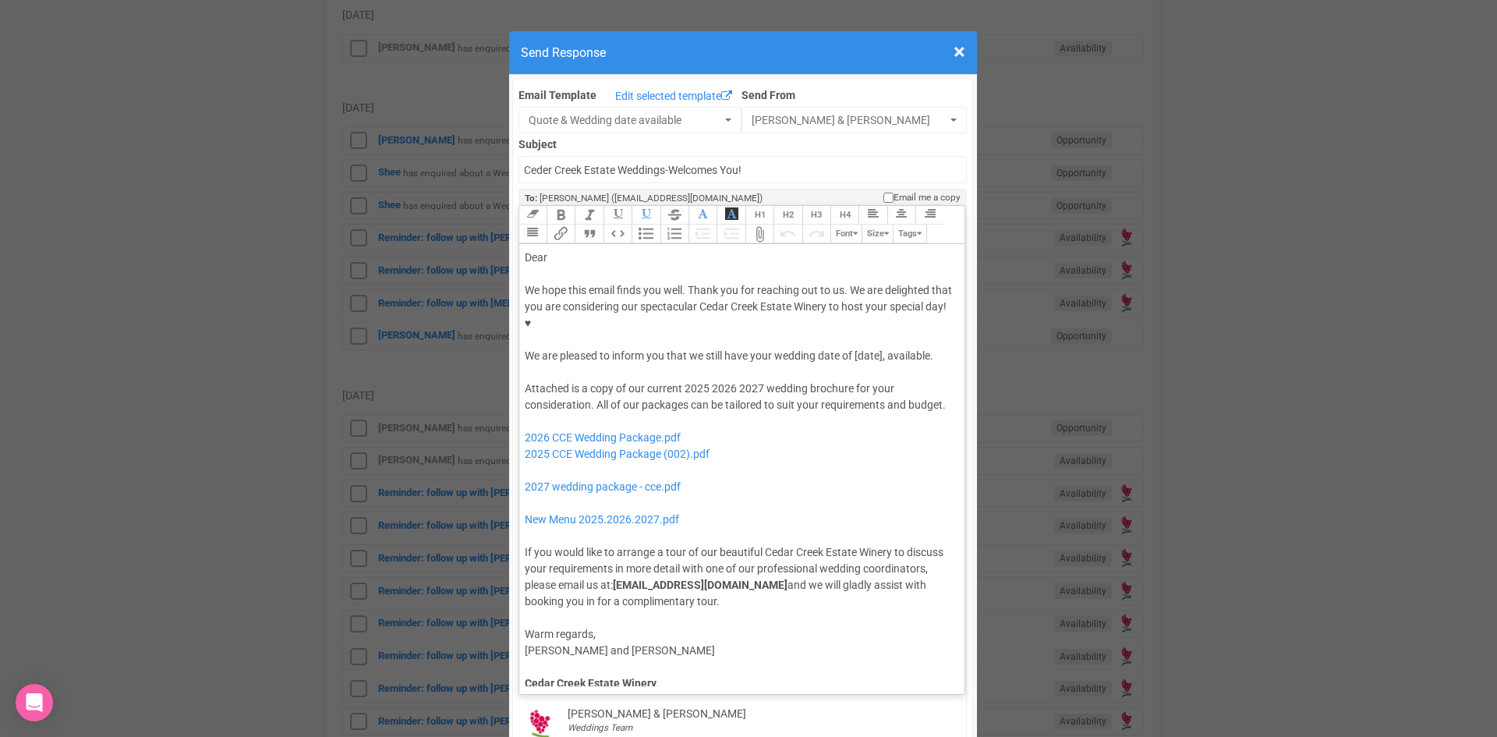
click at [582, 250] on div "Dear" at bounding box center [740, 258] width 430 height 16
click at [852, 308] on div "We hope this email finds you well. Thank you for reaching out to us. We are del…" at bounding box center [740, 323] width 430 height 82
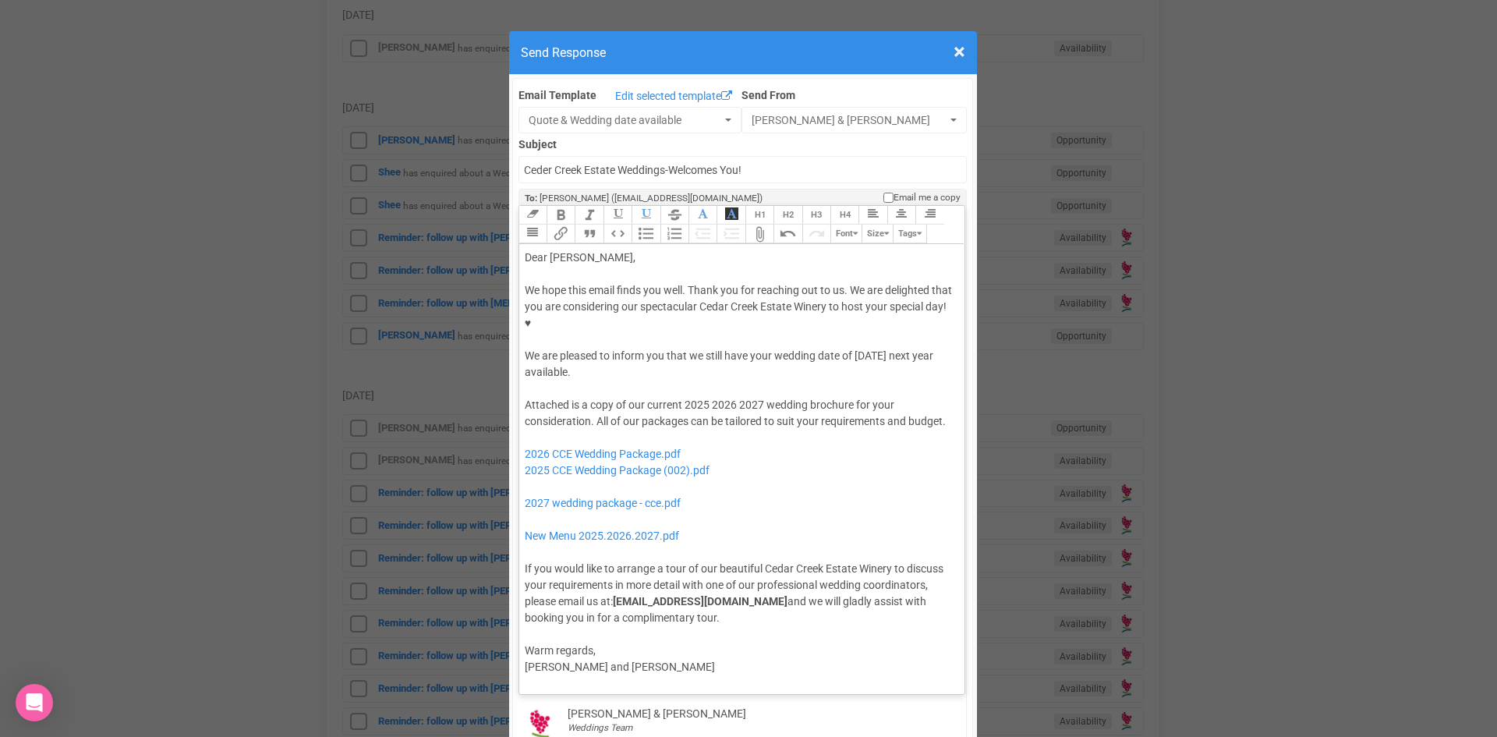
drag, startPoint x: 852, startPoint y: 308, endPoint x: 852, endPoint y: 324, distance: 16.4
click at [852, 324] on div "We hope this email finds you well. Thank you for reaching out to us. We are del…" at bounding box center [740, 331] width 430 height 98
click at [554, 206] on button "Bold" at bounding box center [561, 215] width 28 height 19
drag, startPoint x: 705, startPoint y: 355, endPoint x: 678, endPoint y: 356, distance: 26.5
click at [678, 397] on div "Attached is a copy of our current 2025 2026 2027 wedding brochure for your cons…" at bounding box center [740, 511] width 430 height 229
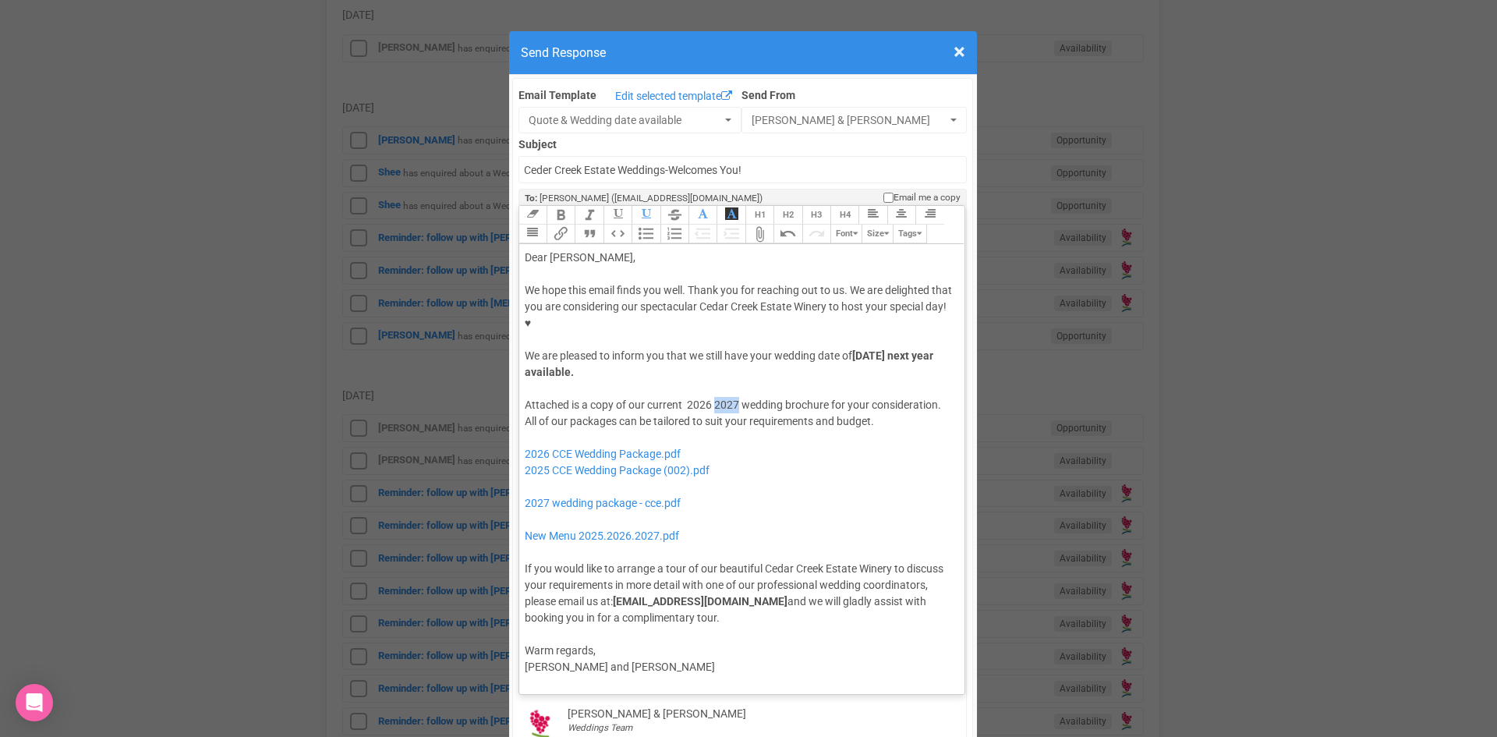
drag, startPoint x: 734, startPoint y: 353, endPoint x: 711, endPoint y: 358, distance: 23.1
click at [711, 397] on div "Attached is a copy of our current 2026 2027 wedding brochure for your considera…" at bounding box center [740, 511] width 430 height 229
click at [675, 397] on div "Attached is a copy of our current 2026 wedding brochure for your consideration.…" at bounding box center [740, 511] width 430 height 229
click at [859, 397] on div "Attached is a copy of our current 2026 wedding brochure for your consideration.…" at bounding box center [740, 511] width 430 height 229
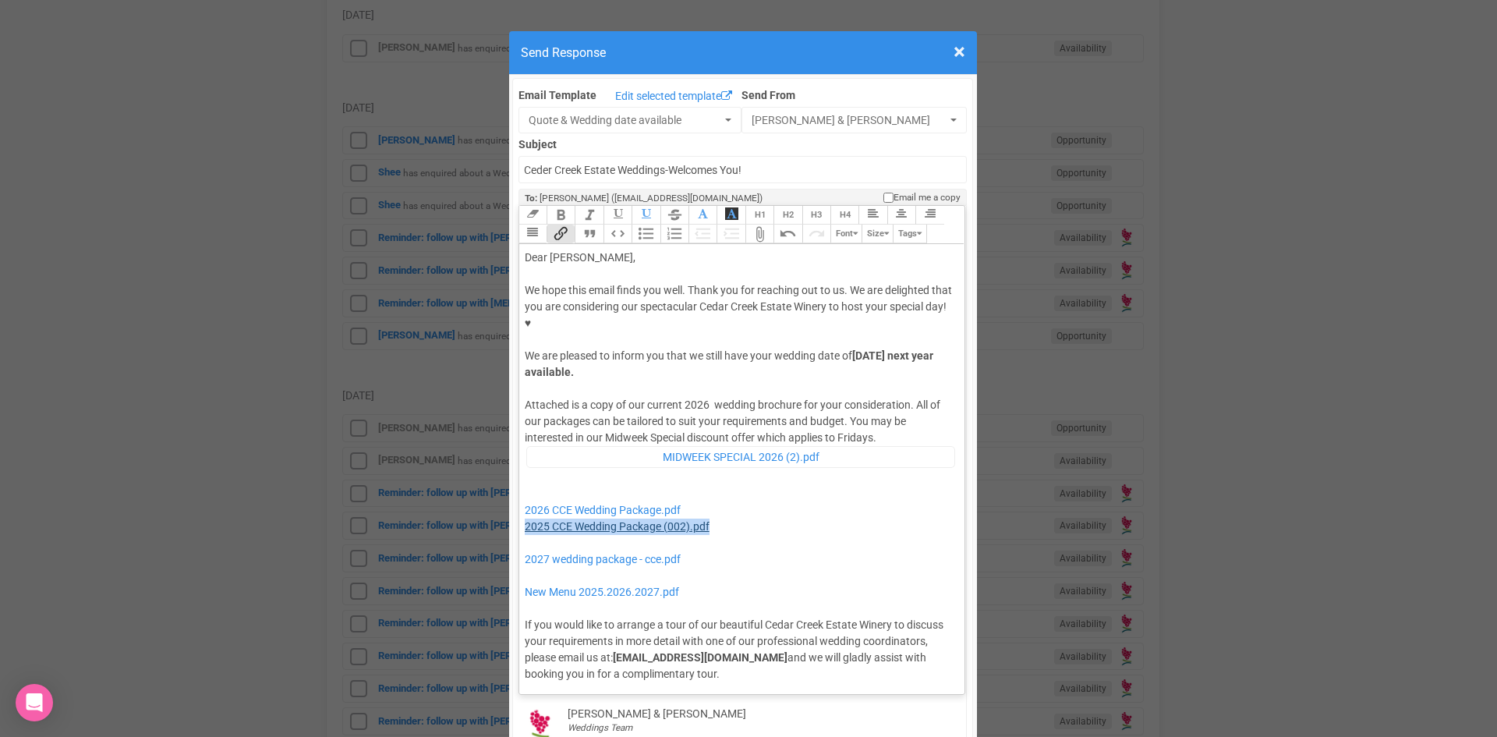
drag, startPoint x: 725, startPoint y: 473, endPoint x: 518, endPoint y: 478, distance: 206.7
click at [525, 478] on div "Attached is a copy of our current 2026 wedding brochure for your consideration.…" at bounding box center [740, 539] width 430 height 285
drag, startPoint x: 704, startPoint y: 505, endPoint x: 540, endPoint y: 492, distance: 164.3
click at [540, 492] on div "Attached is a copy of our current 2026 wedding brochure for your consideration.…" at bounding box center [740, 539] width 430 height 285
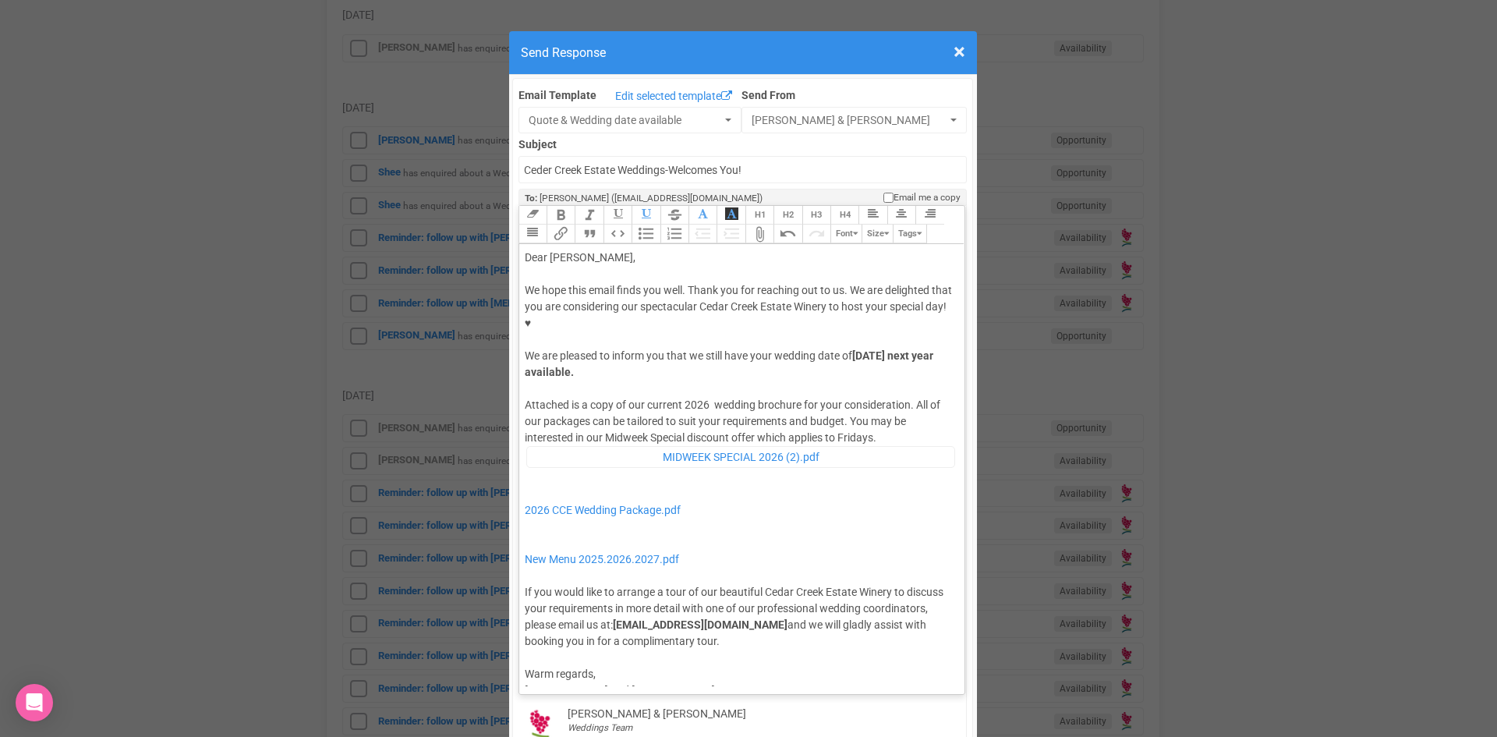
click at [890, 397] on div "Attached is a copy of our current 2026 wedding brochure for your consideration.…" at bounding box center [740, 523] width 430 height 252
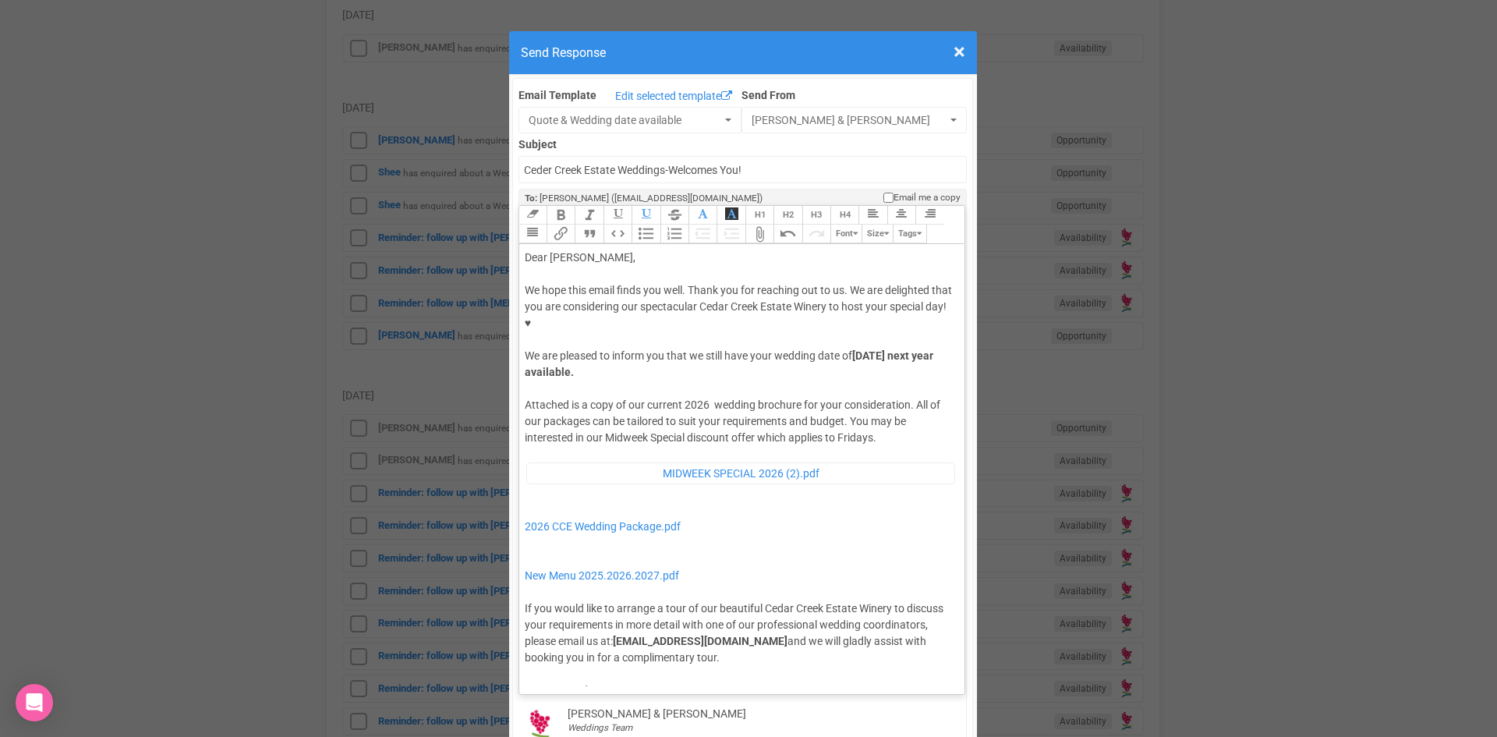
type trix-editor "<div>Dear Morgan,</div><div><strong>&nbsp;</strong></div><div>We hope this emai…"
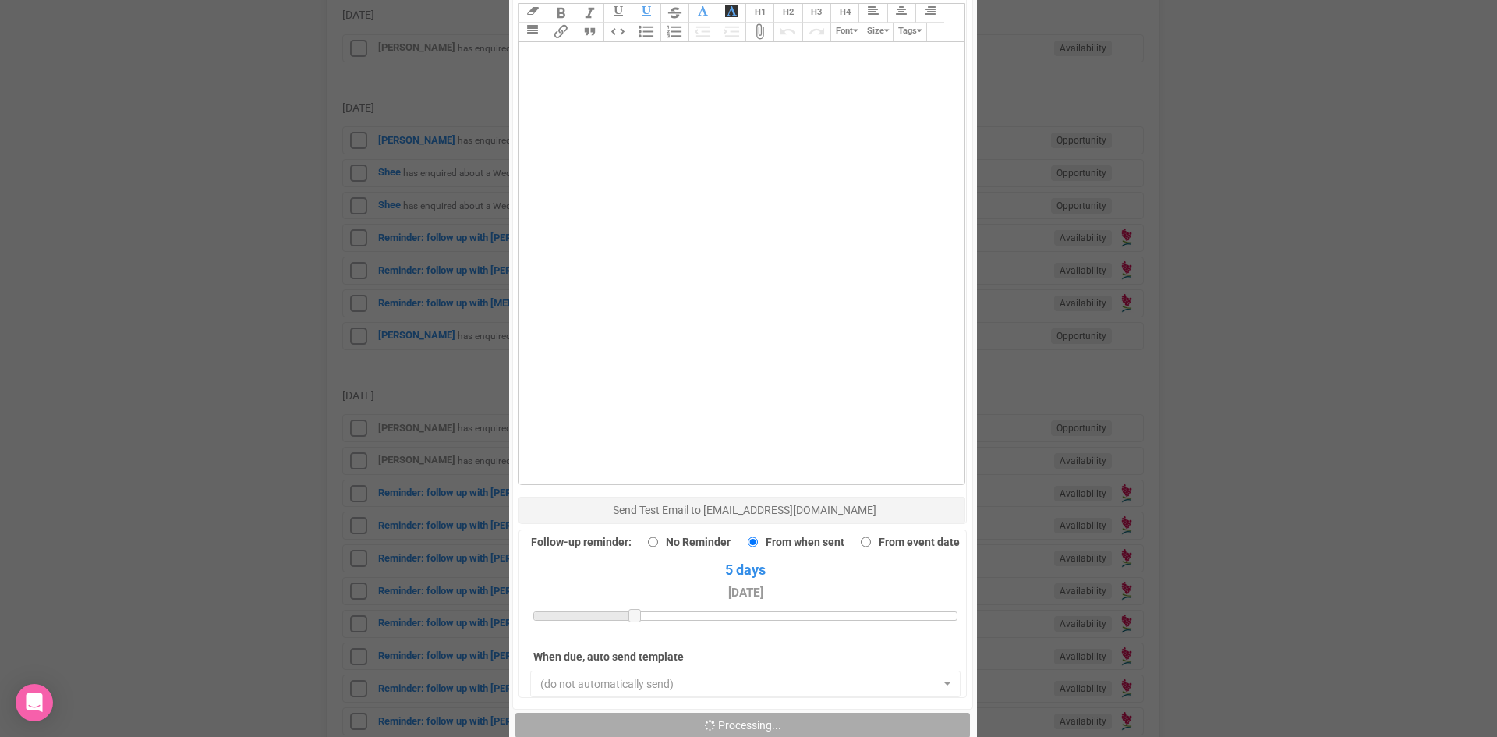
scroll to position [858, 0]
click at [675, 712] on button "Send Response" at bounding box center [742, 724] width 455 height 25
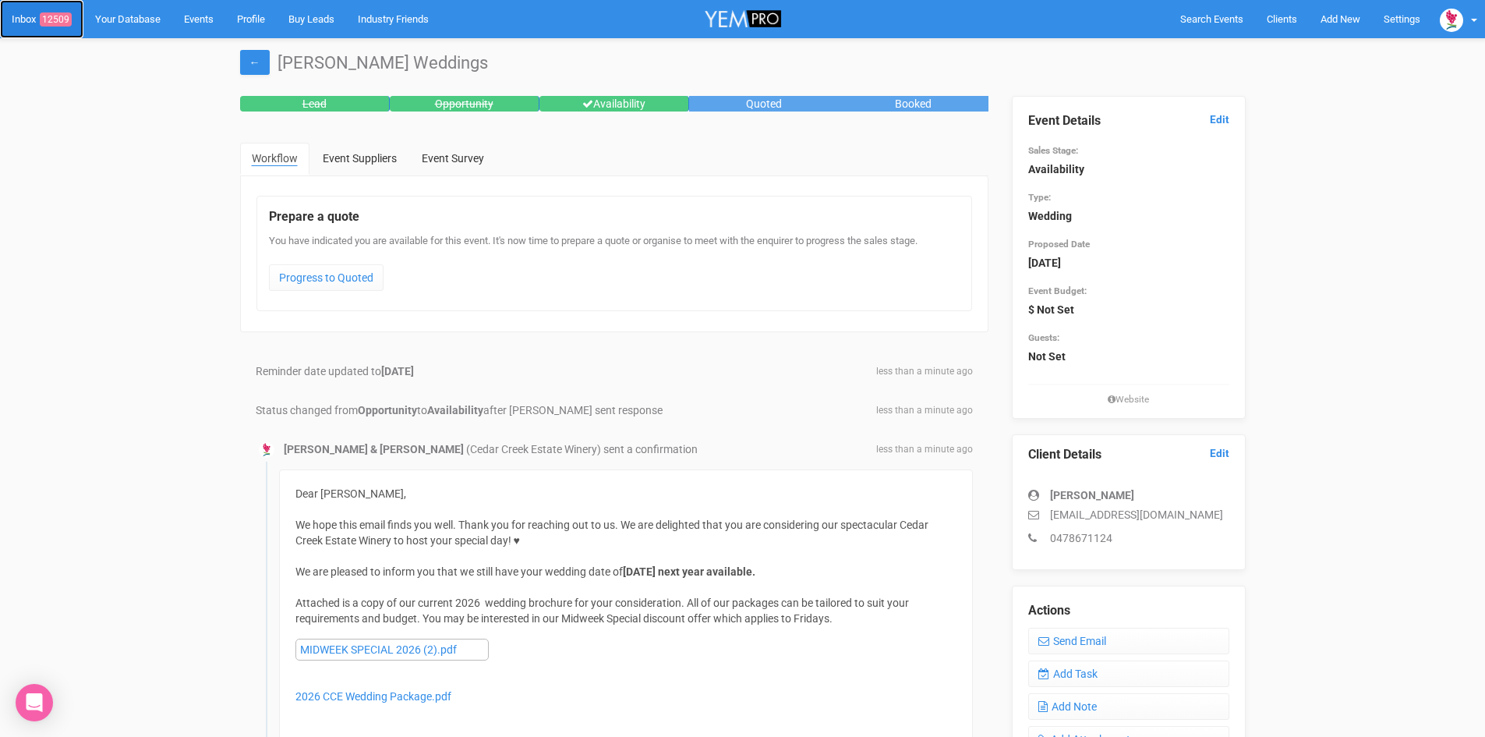
click at [54, 12] on span "12509" at bounding box center [56, 19] width 32 height 14
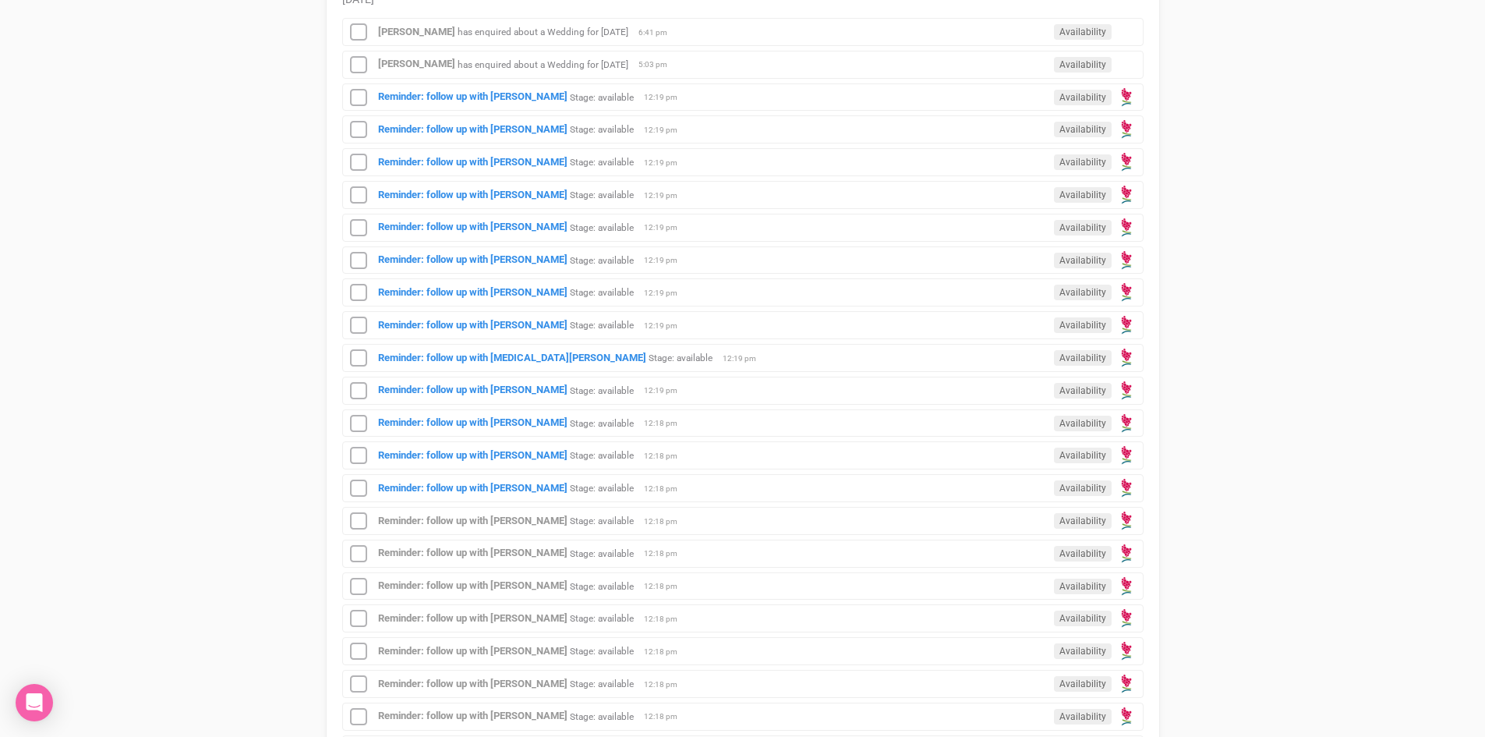
scroll to position [858, 0]
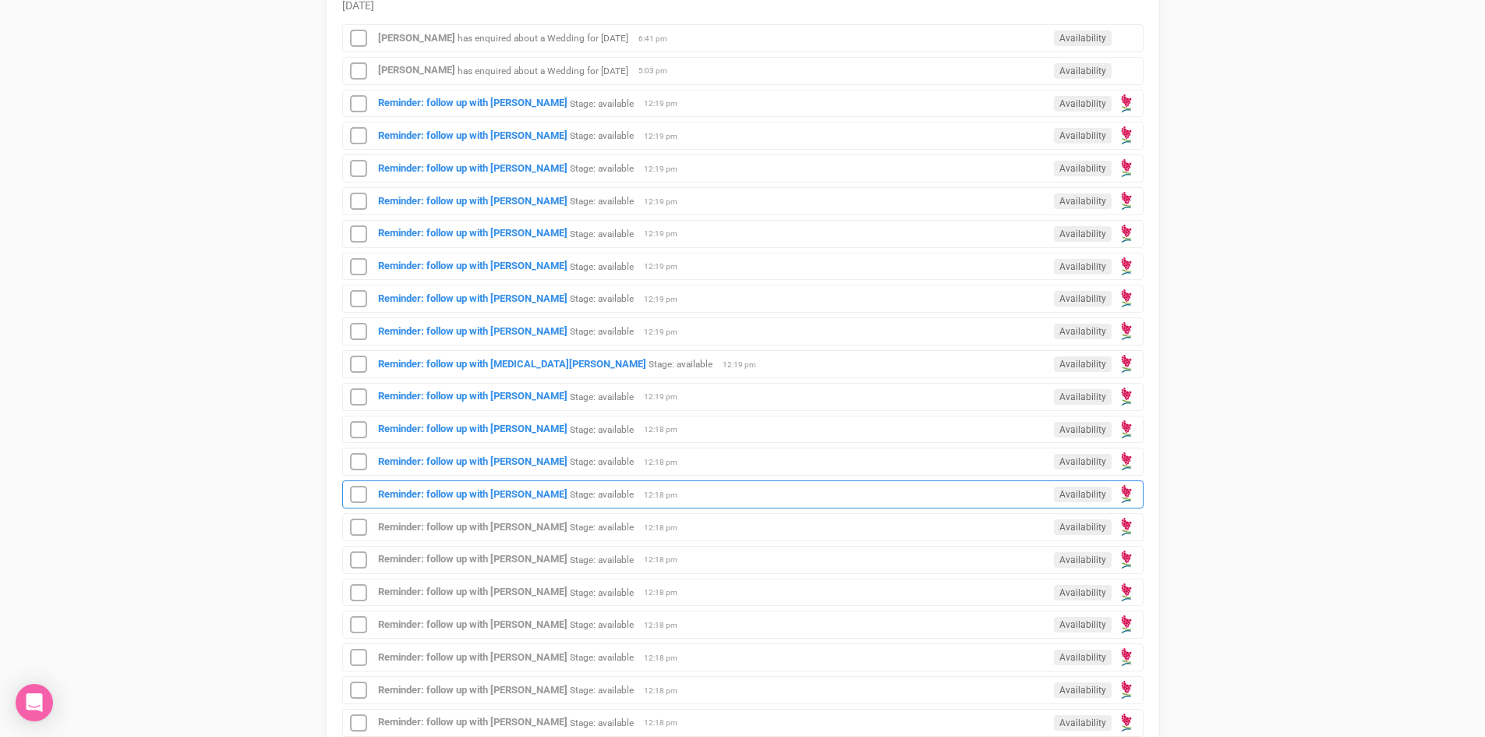
click at [456, 483] on div "Reminder: follow up with [PERSON_NAME]: available Availability 12:18 pm" at bounding box center [743, 494] width 802 height 28
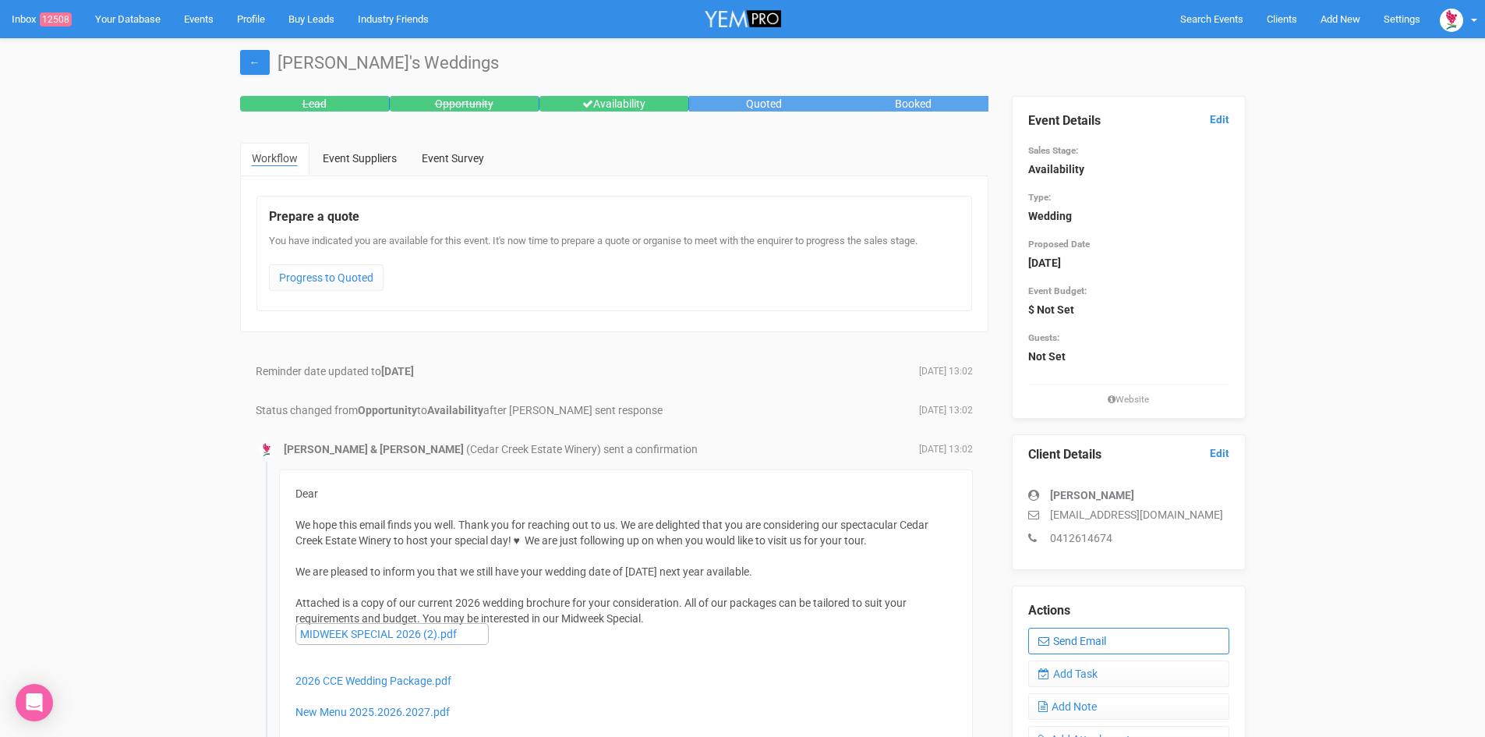
click at [1091, 639] on link "Send Email" at bounding box center [1128, 641] width 201 height 27
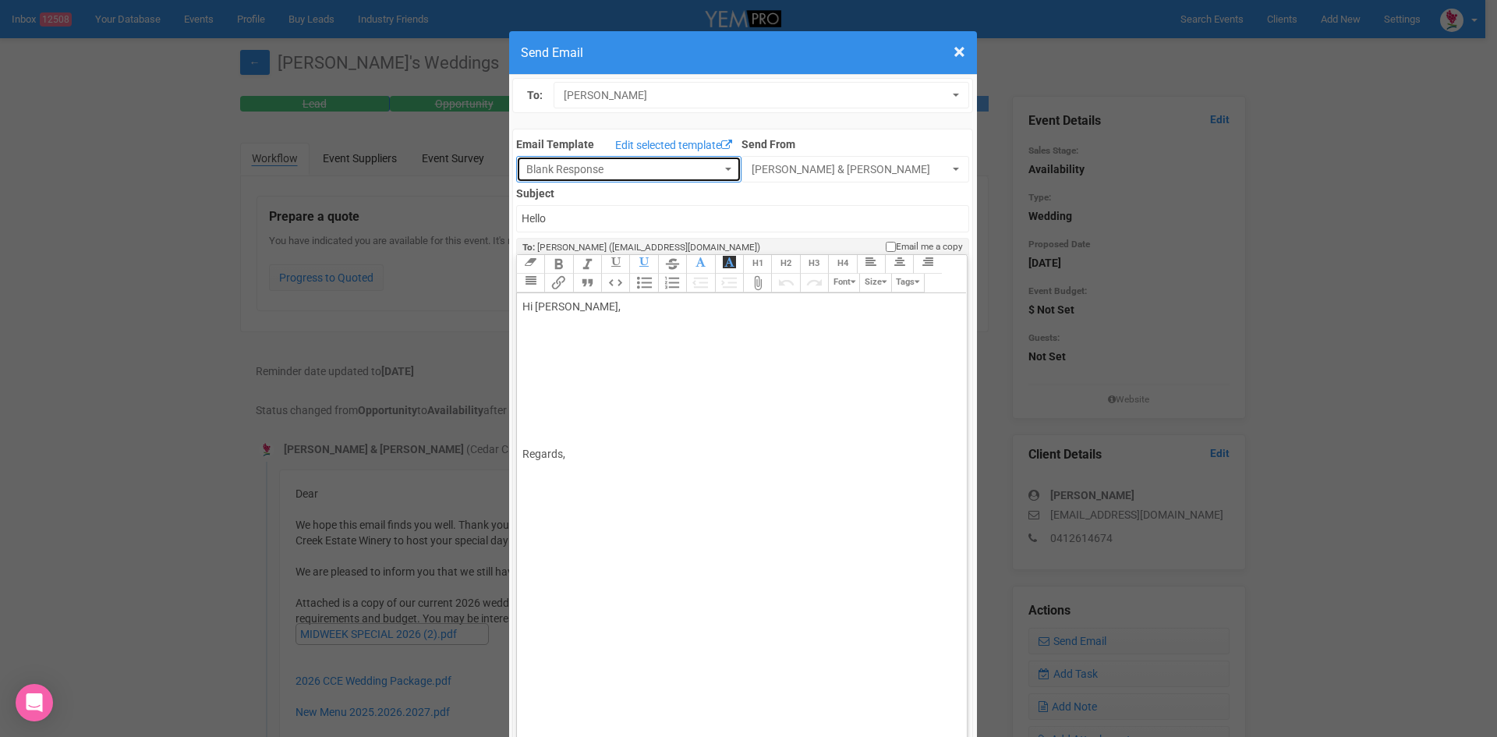
click at [713, 161] on button "Blank Response" at bounding box center [628, 169] width 225 height 27
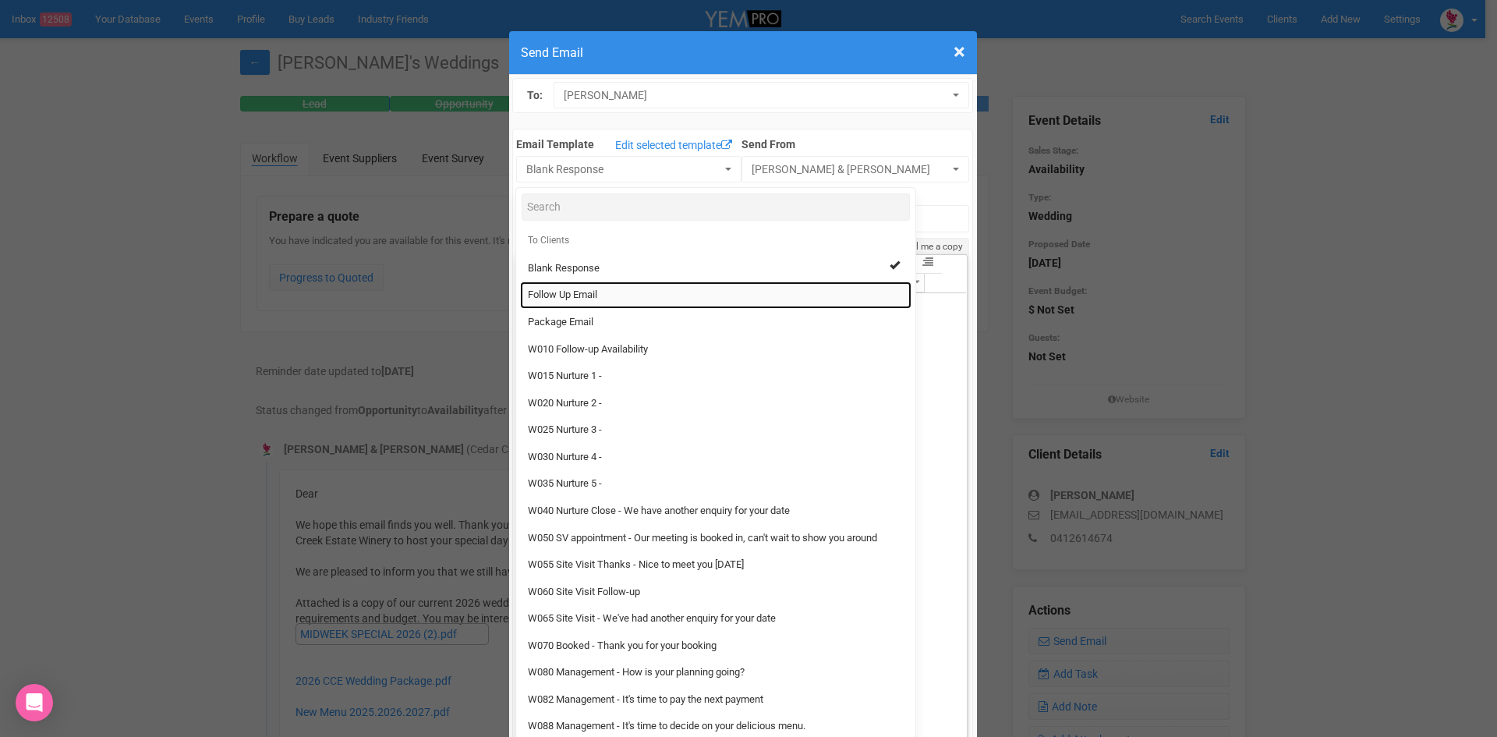
click at [550, 288] on link "Follow Up Email" at bounding box center [715, 294] width 391 height 27
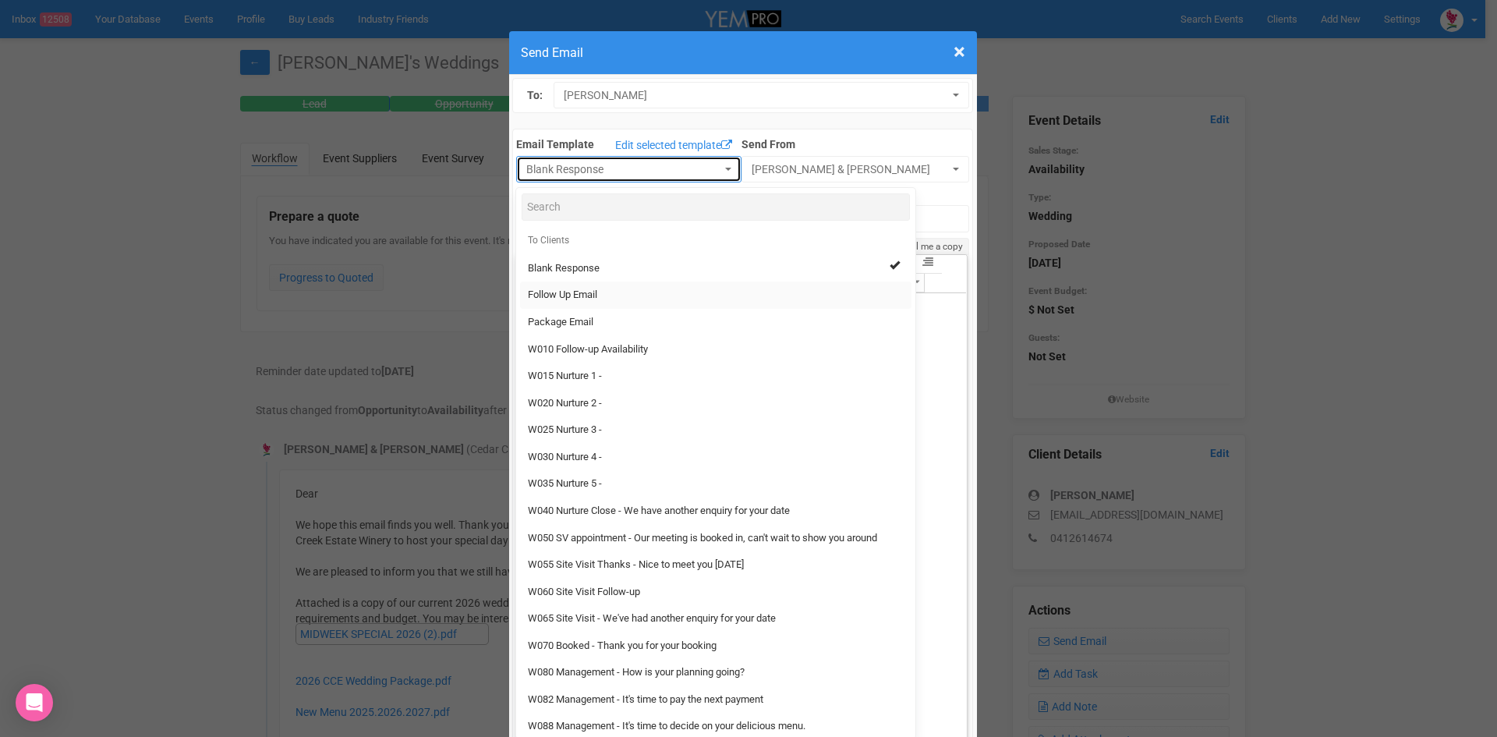
select select "88639"
type input "[GEOGRAPHIC_DATA] - Follow Up"
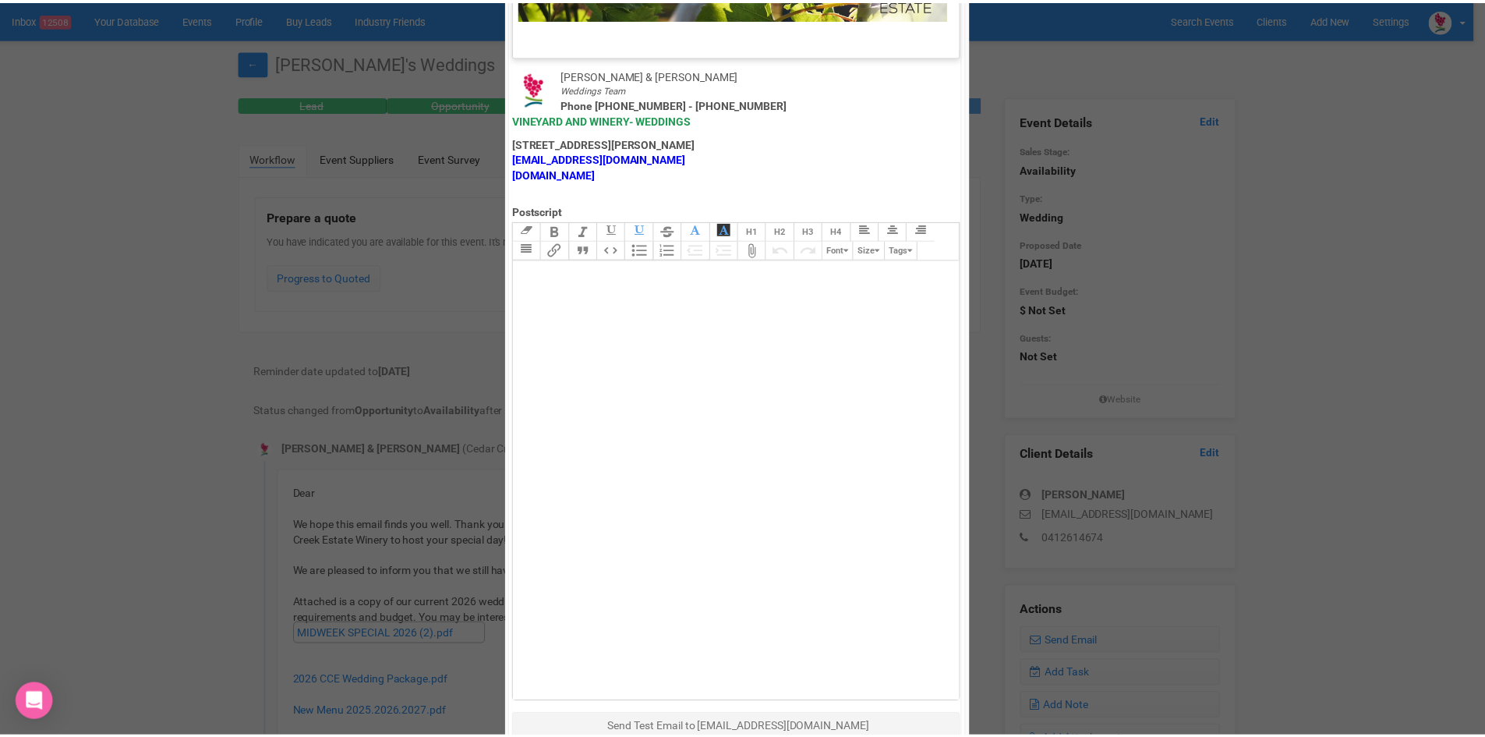
scroll to position [773, 0]
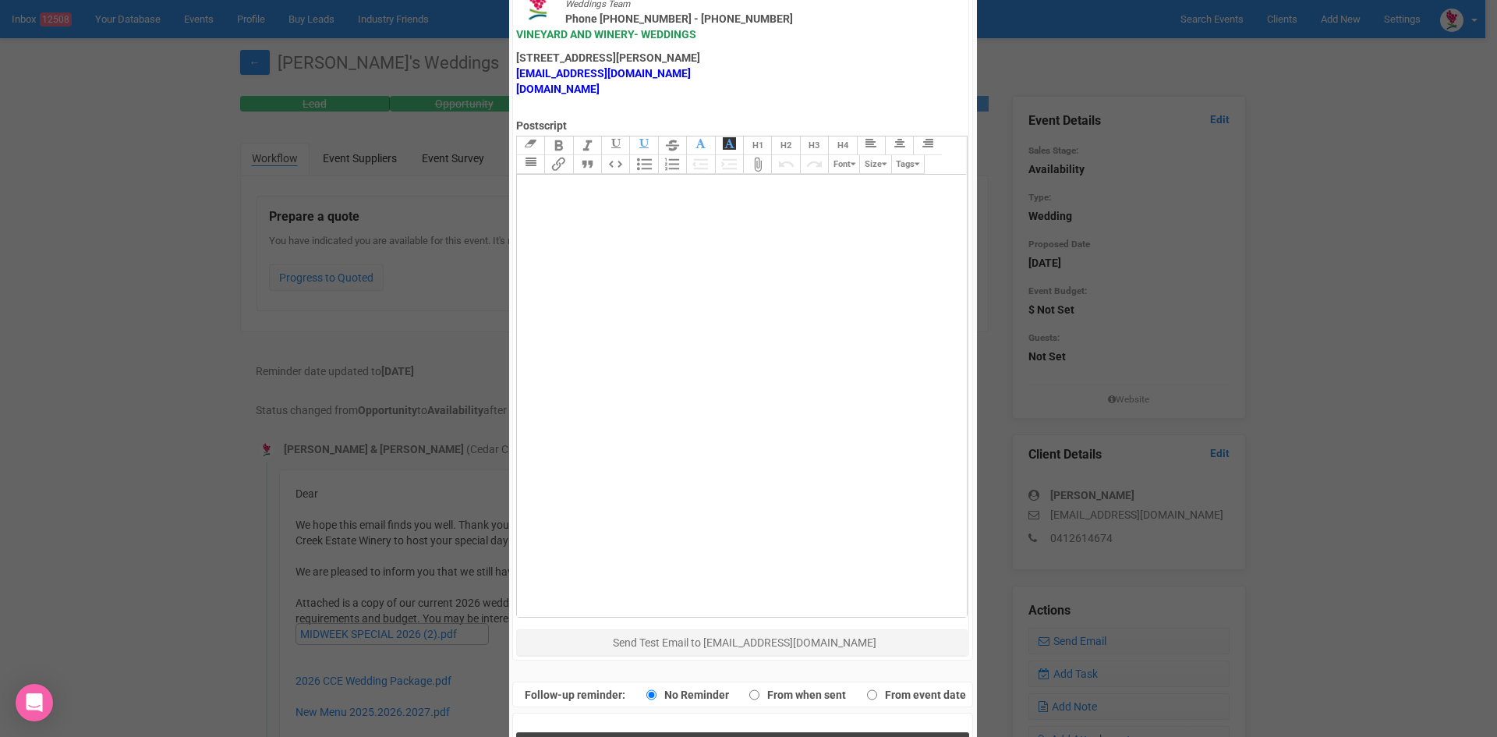
click at [676, 732] on button "Send Response" at bounding box center [742, 748] width 453 height 32
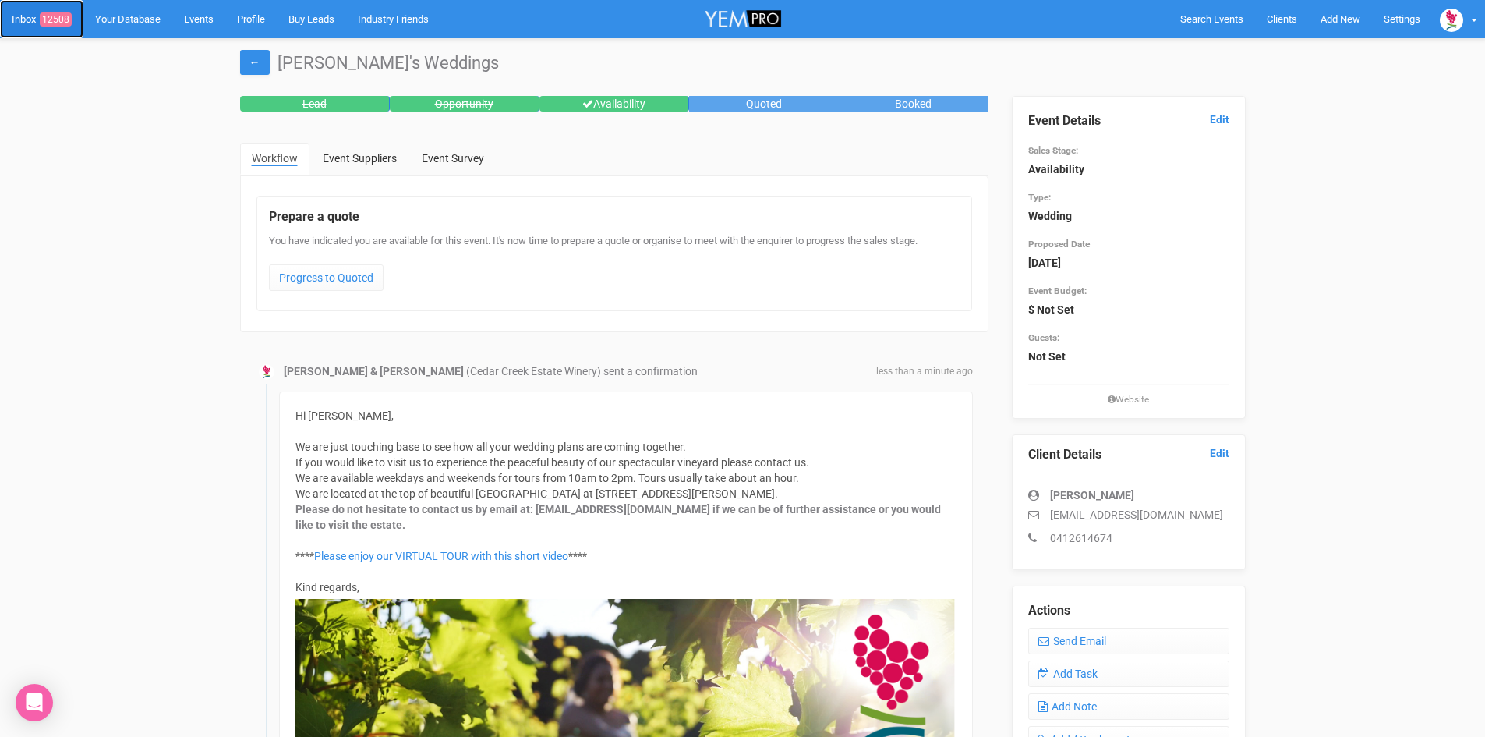
click at [62, 20] on span "12508" at bounding box center [56, 19] width 32 height 14
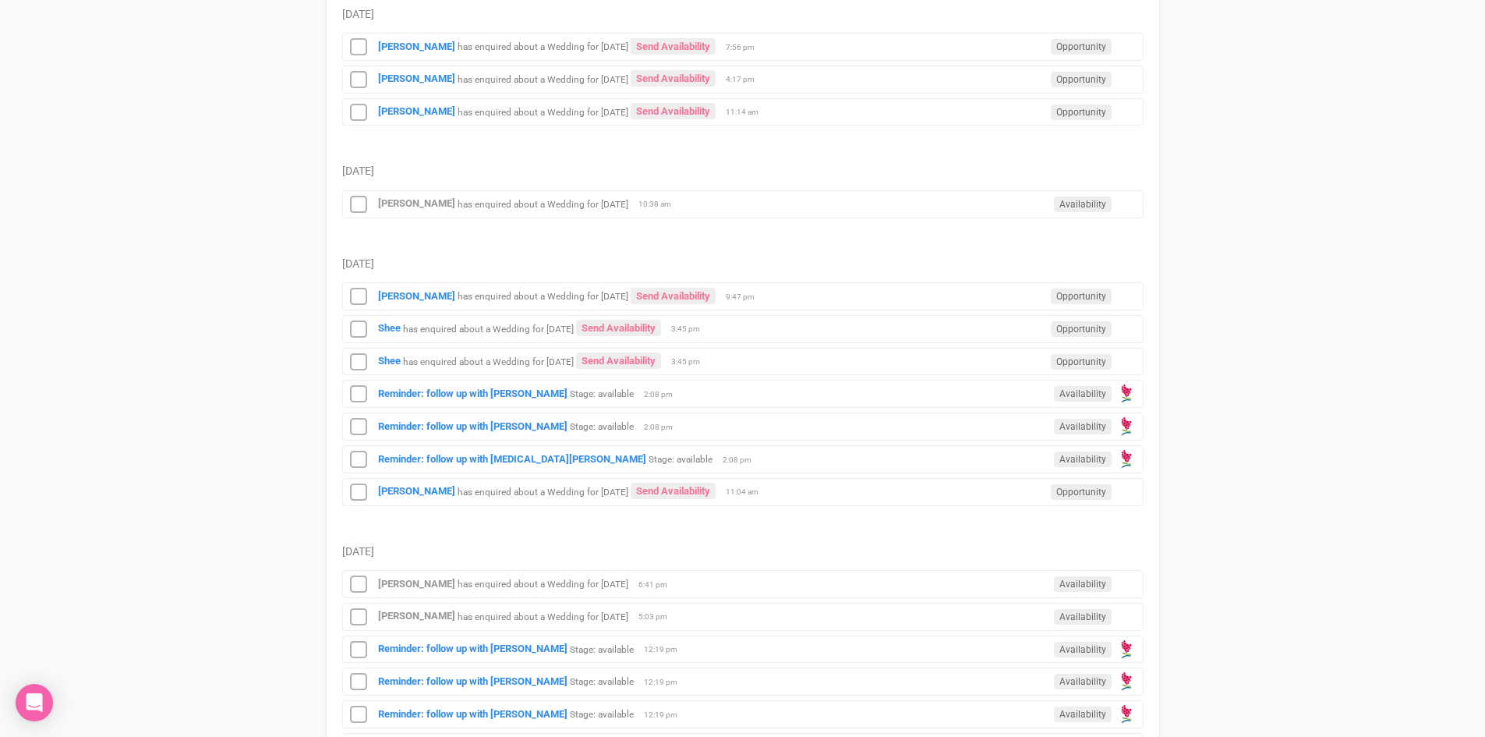
scroll to position [546, 0]
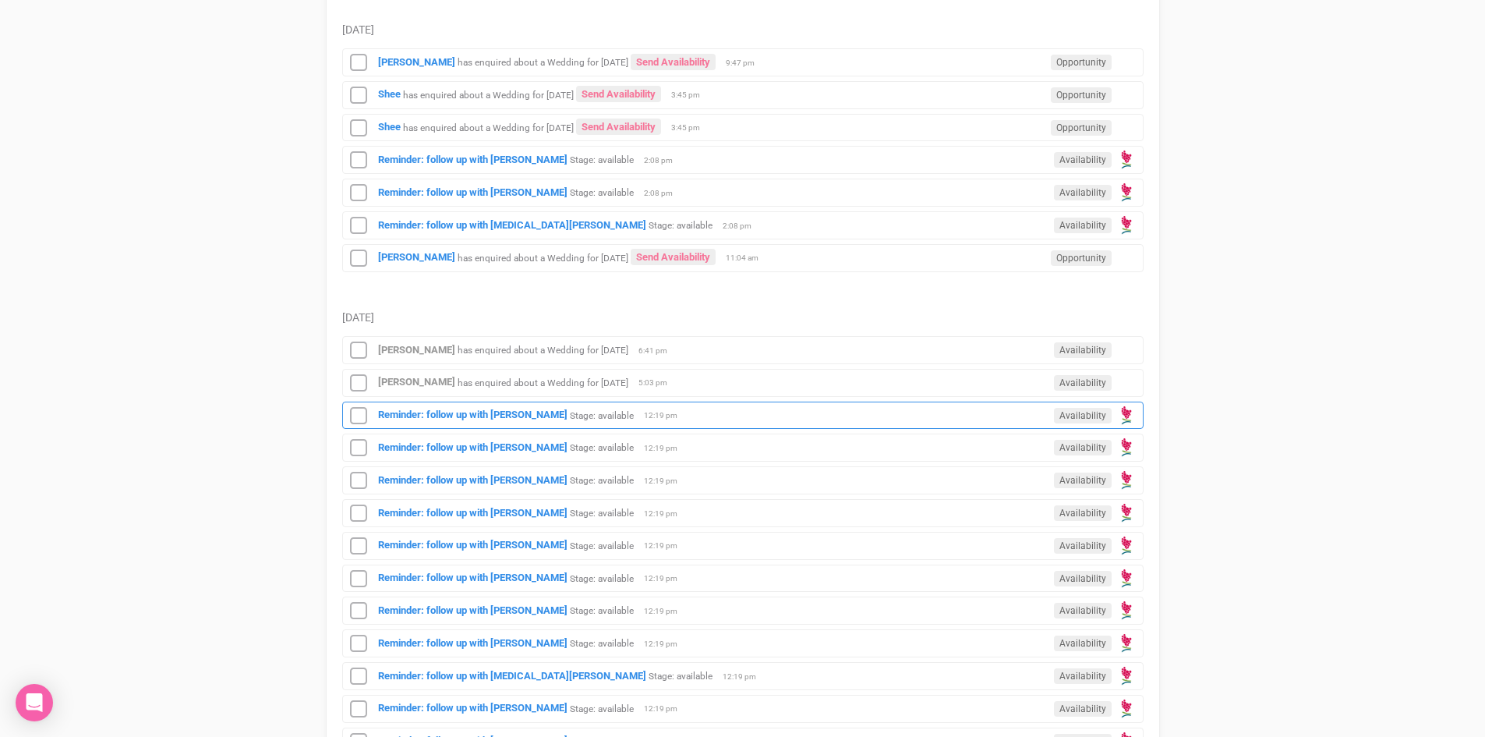
click at [462, 406] on div "Reminder: follow up with Kayley Slowgrove Stage: available Availability 12:19 pm" at bounding box center [743, 416] width 802 height 28
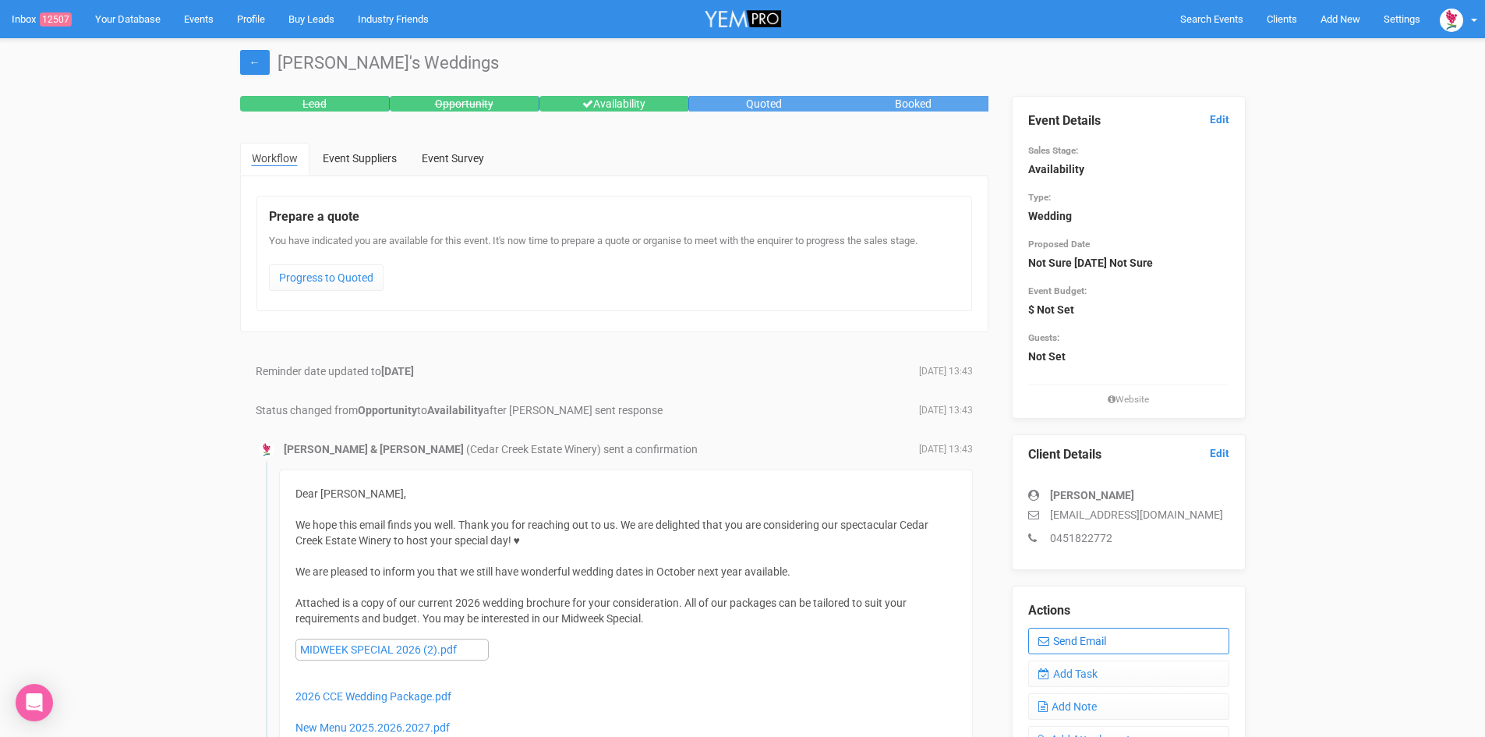
click at [1091, 634] on link "Send Email" at bounding box center [1128, 641] width 201 height 27
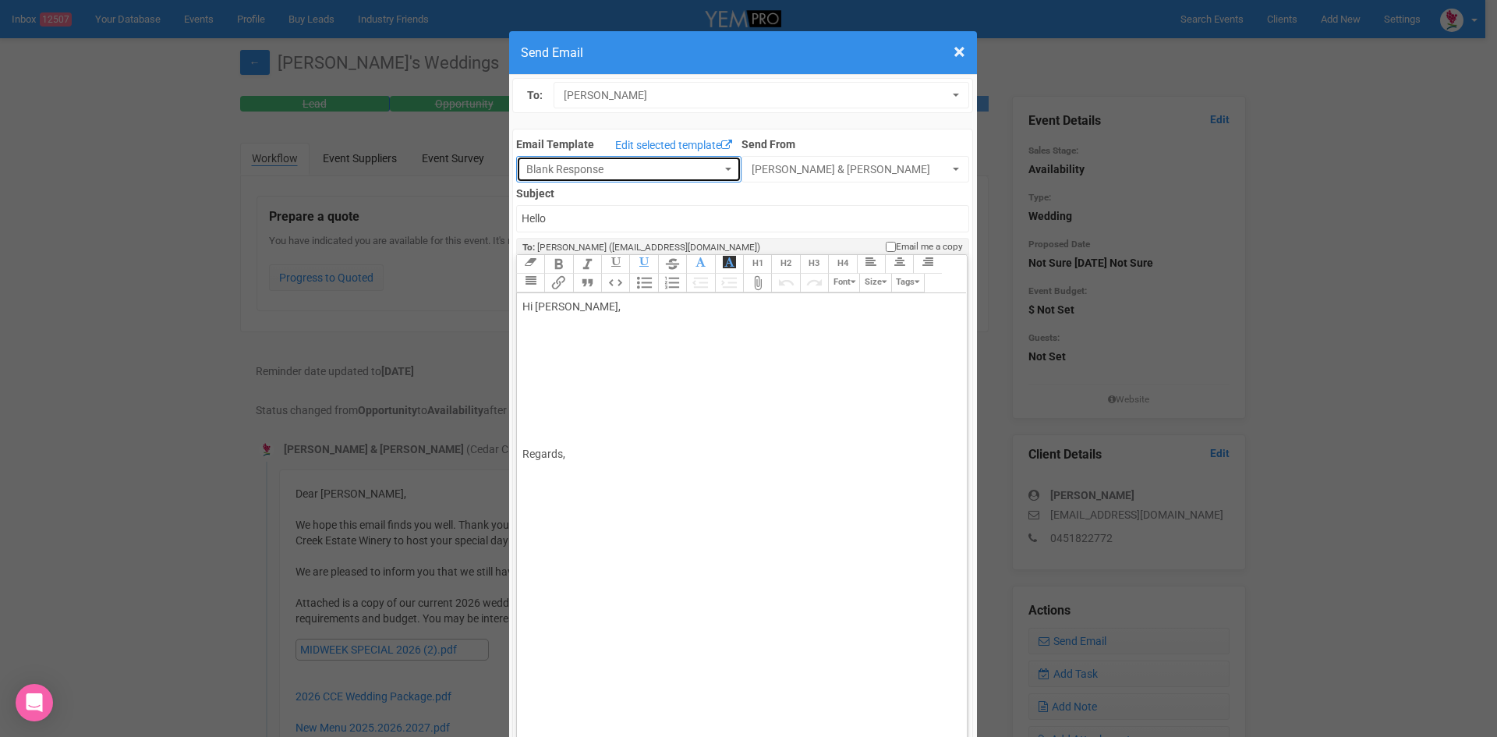
click at [715, 163] on button "Blank Response" at bounding box center [628, 169] width 225 height 27
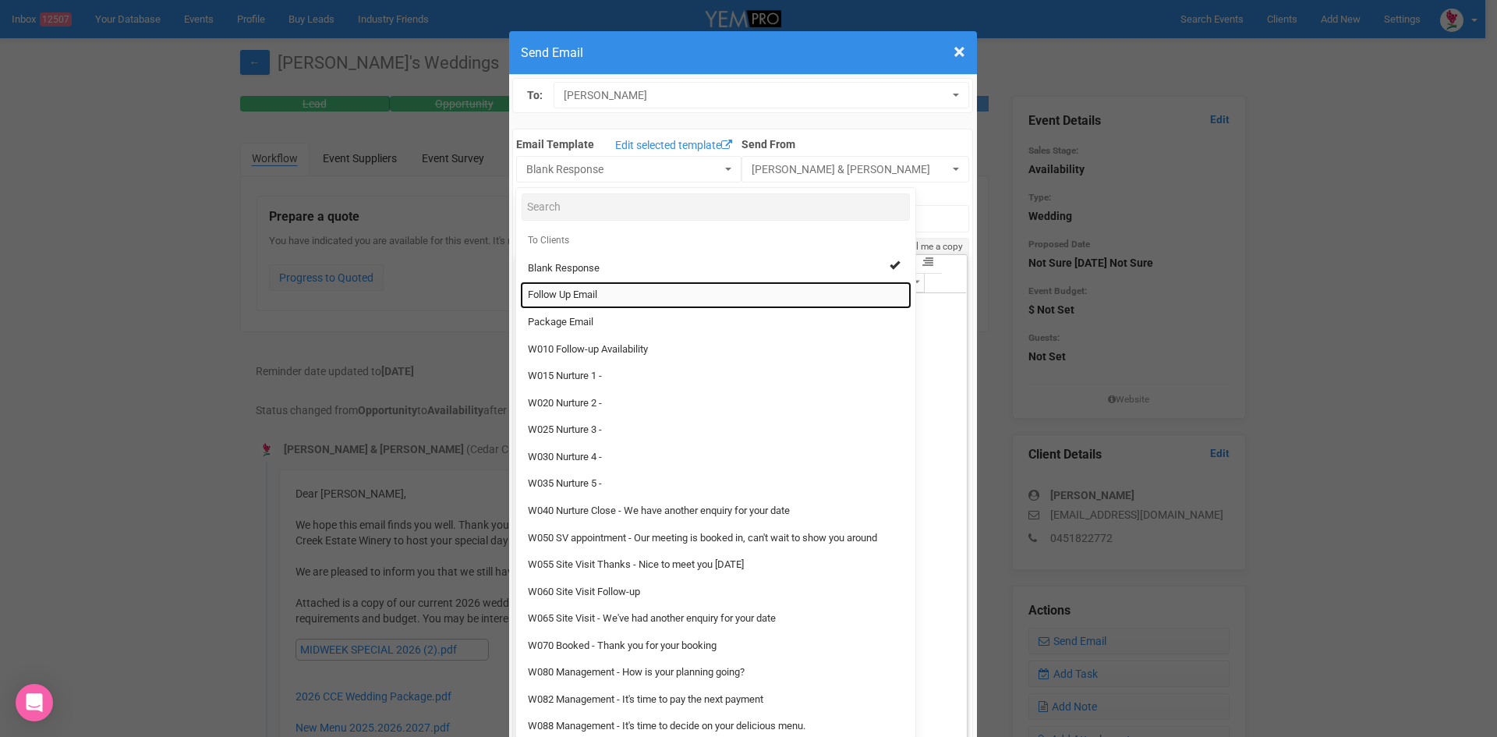
click at [596, 290] on link "Follow Up Email" at bounding box center [715, 294] width 391 height 27
select select "88639"
type input "Cedar Creek Estate - Follow Up"
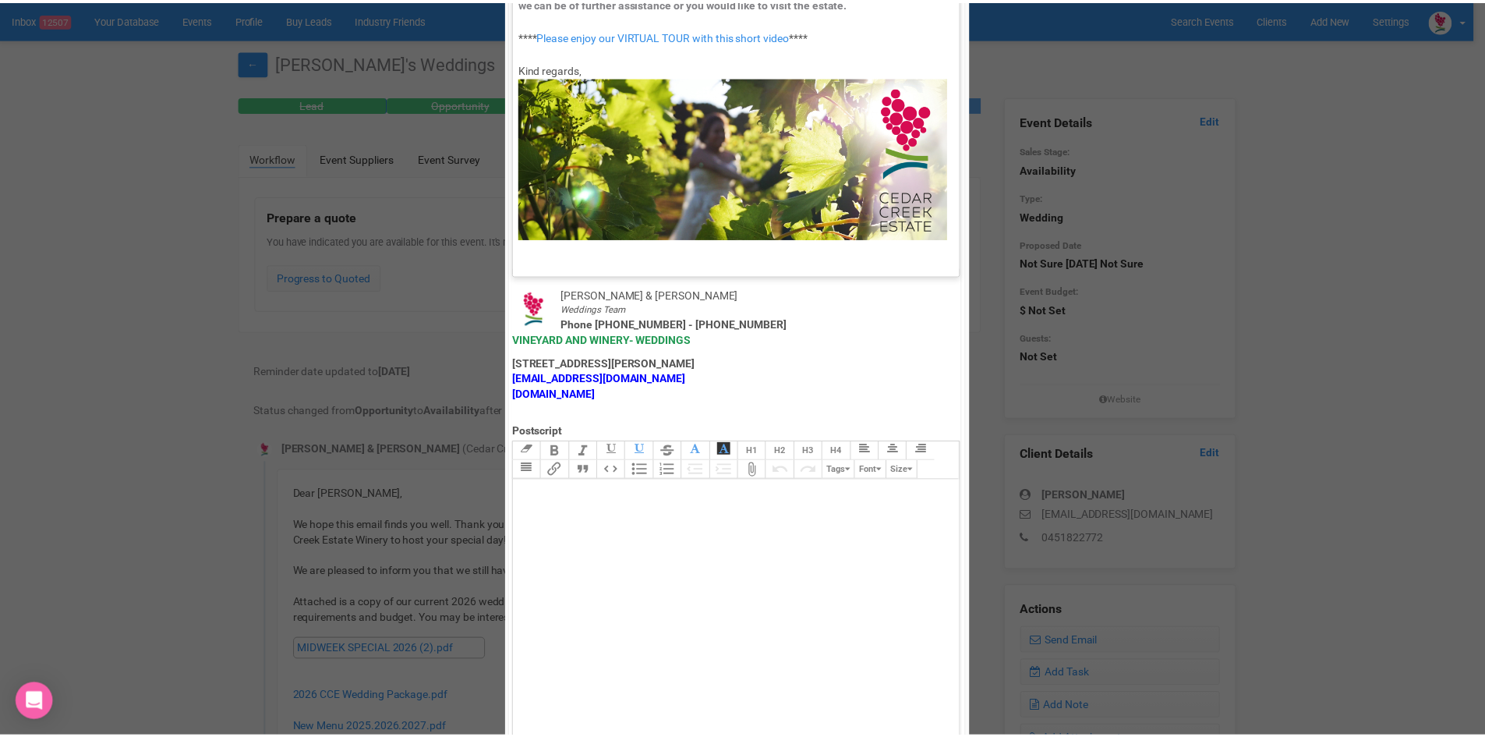
scroll to position [773, 0]
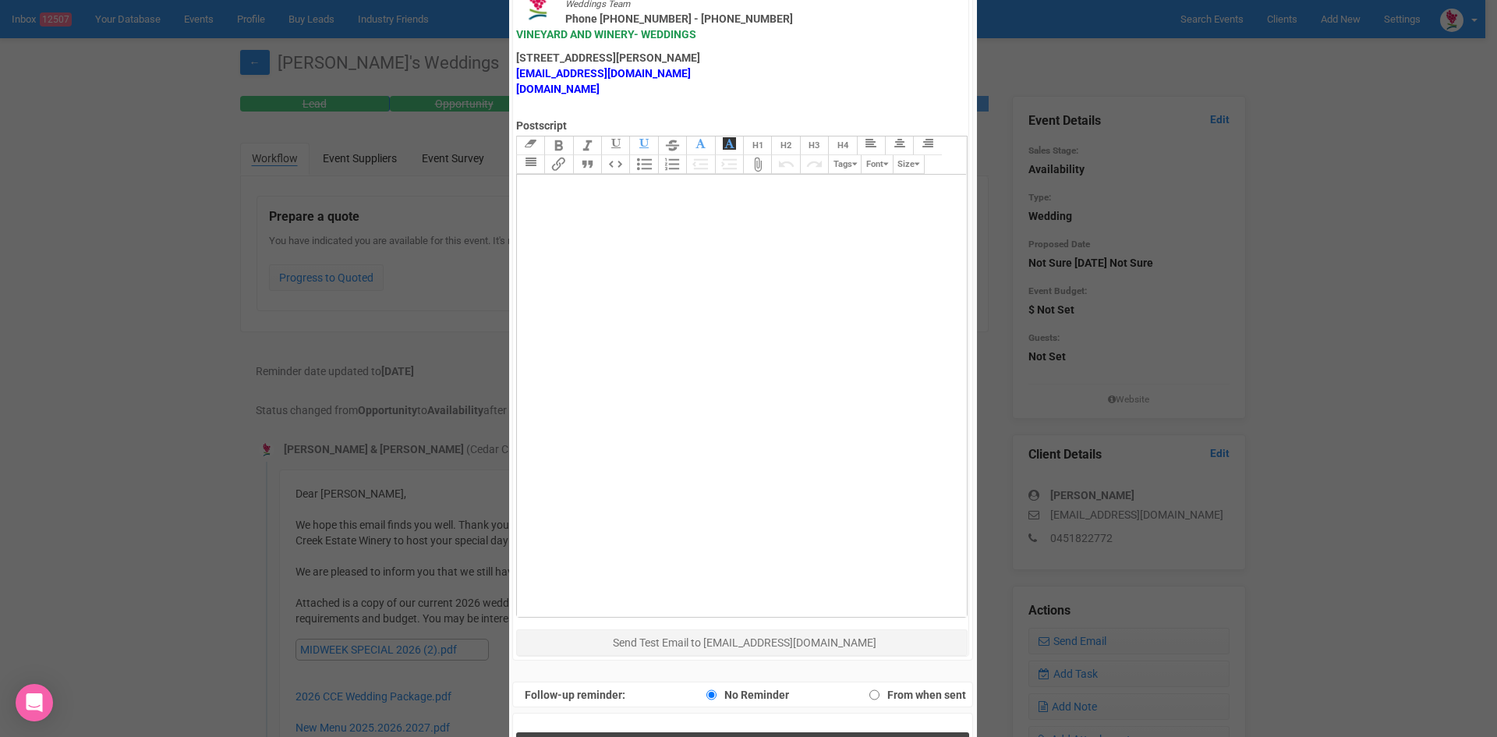
click at [659, 732] on button "Send Response" at bounding box center [742, 748] width 453 height 32
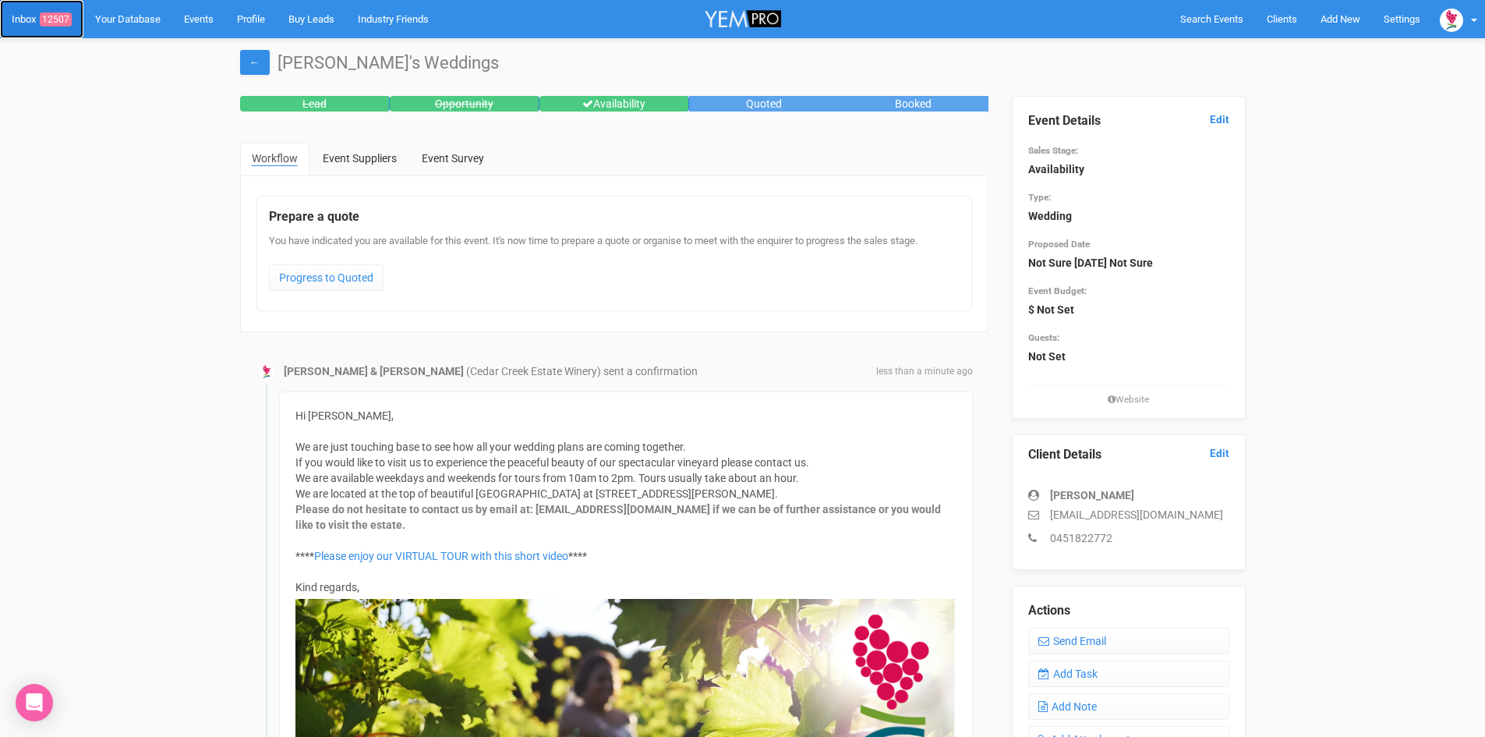
click at [62, 9] on link "Inbox 12507" at bounding box center [41, 19] width 83 height 38
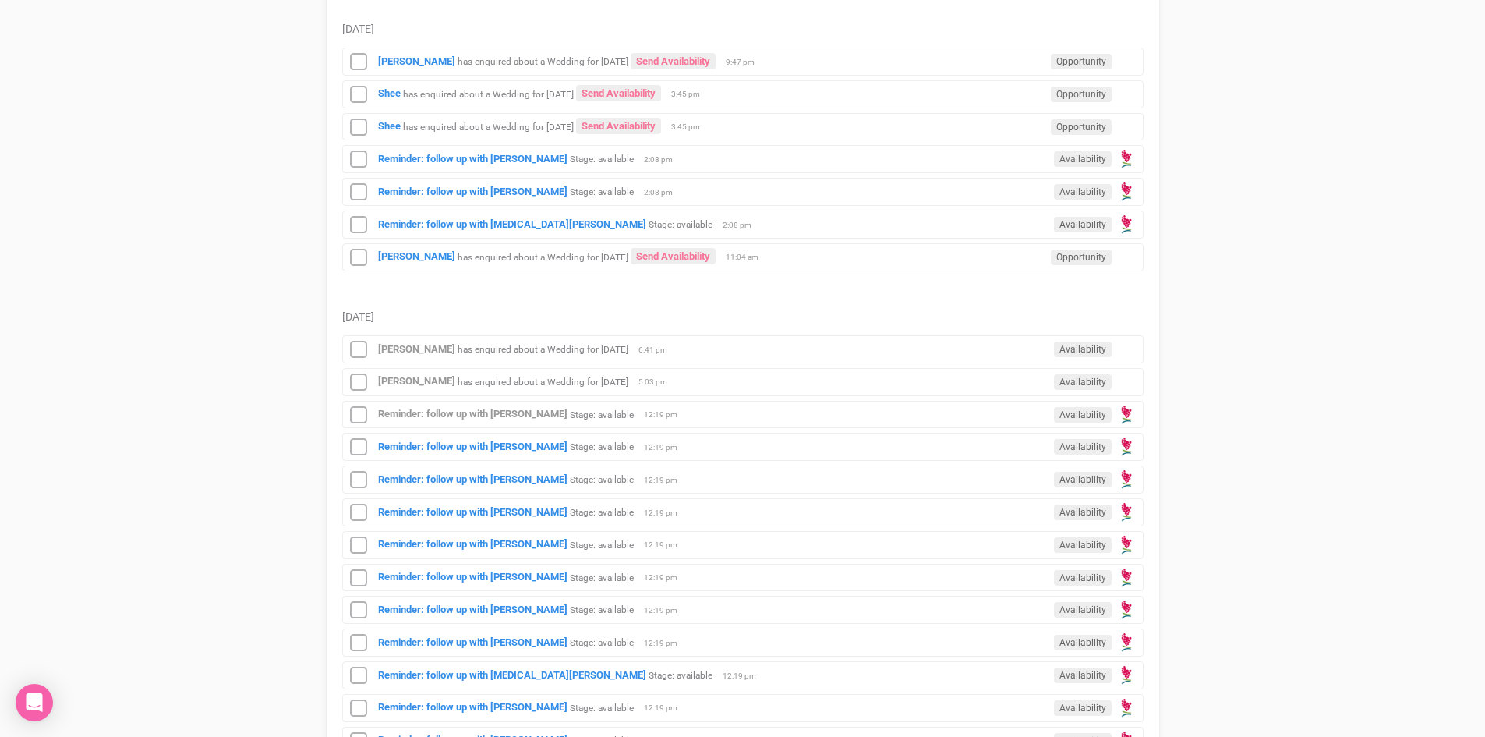
scroll to position [858, 0]
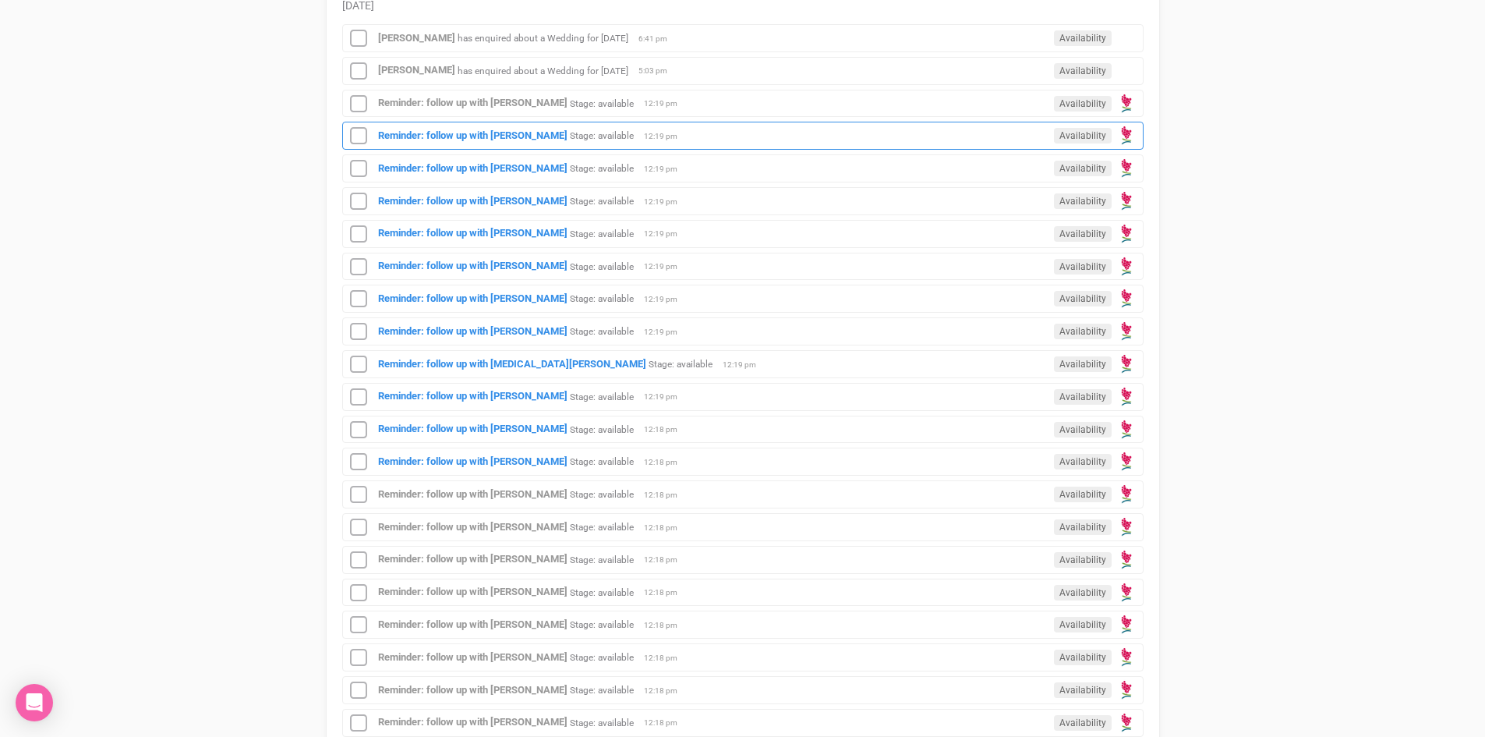
click at [430, 129] on div "Reminder: follow up with Casey Larden Stage: available Availability 12:19 pm" at bounding box center [743, 136] width 802 height 28
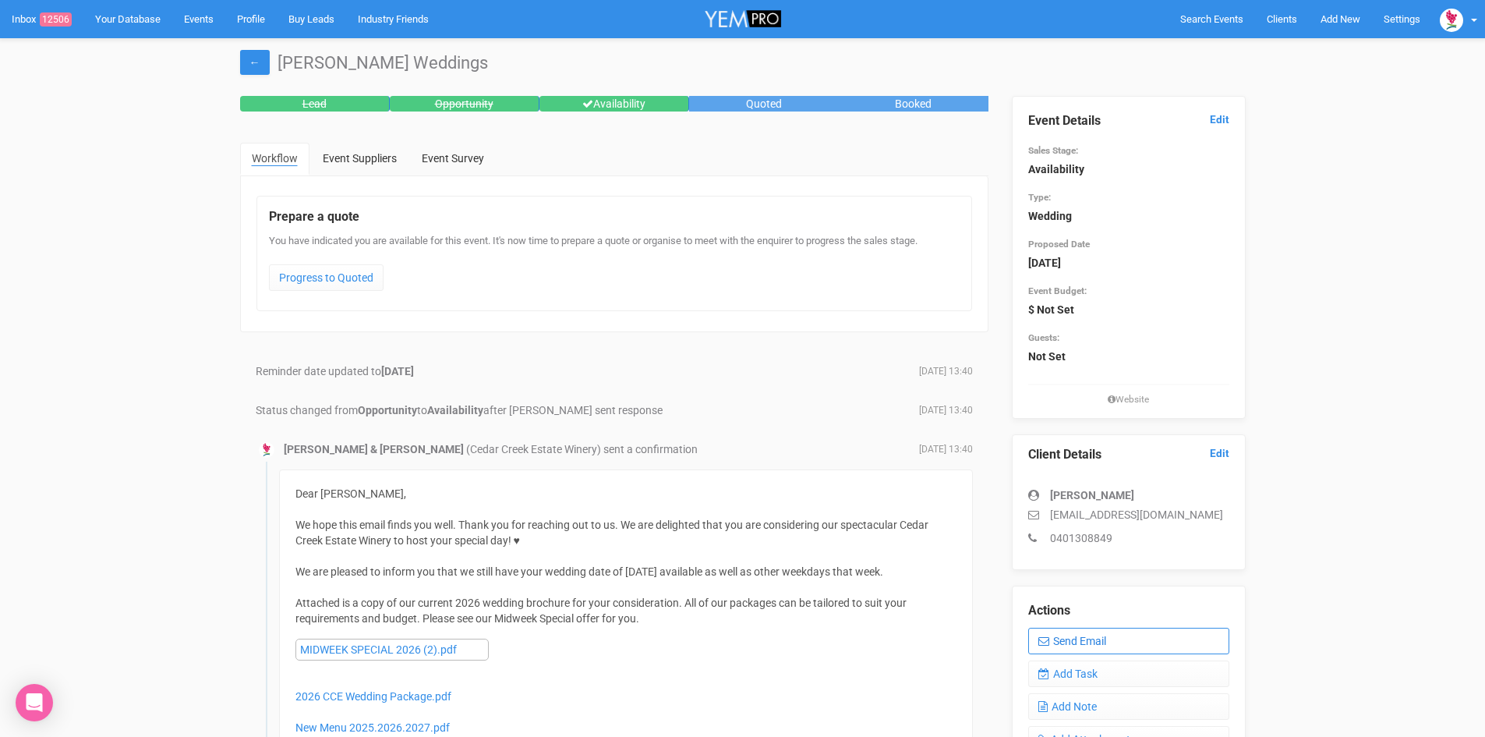
click at [1122, 635] on link "Send Email" at bounding box center [1128, 641] width 201 height 27
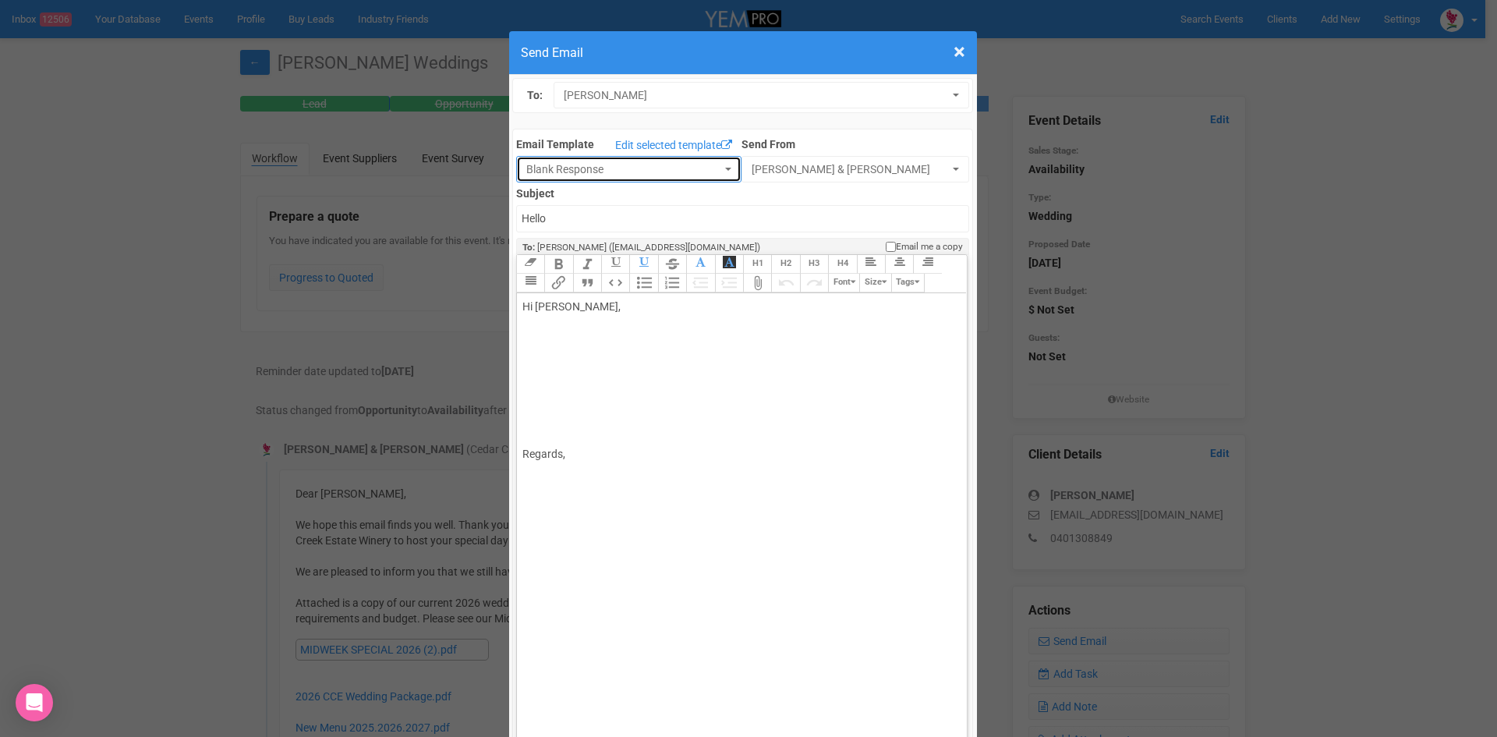
click at [716, 162] on button "Blank Response" at bounding box center [628, 169] width 225 height 27
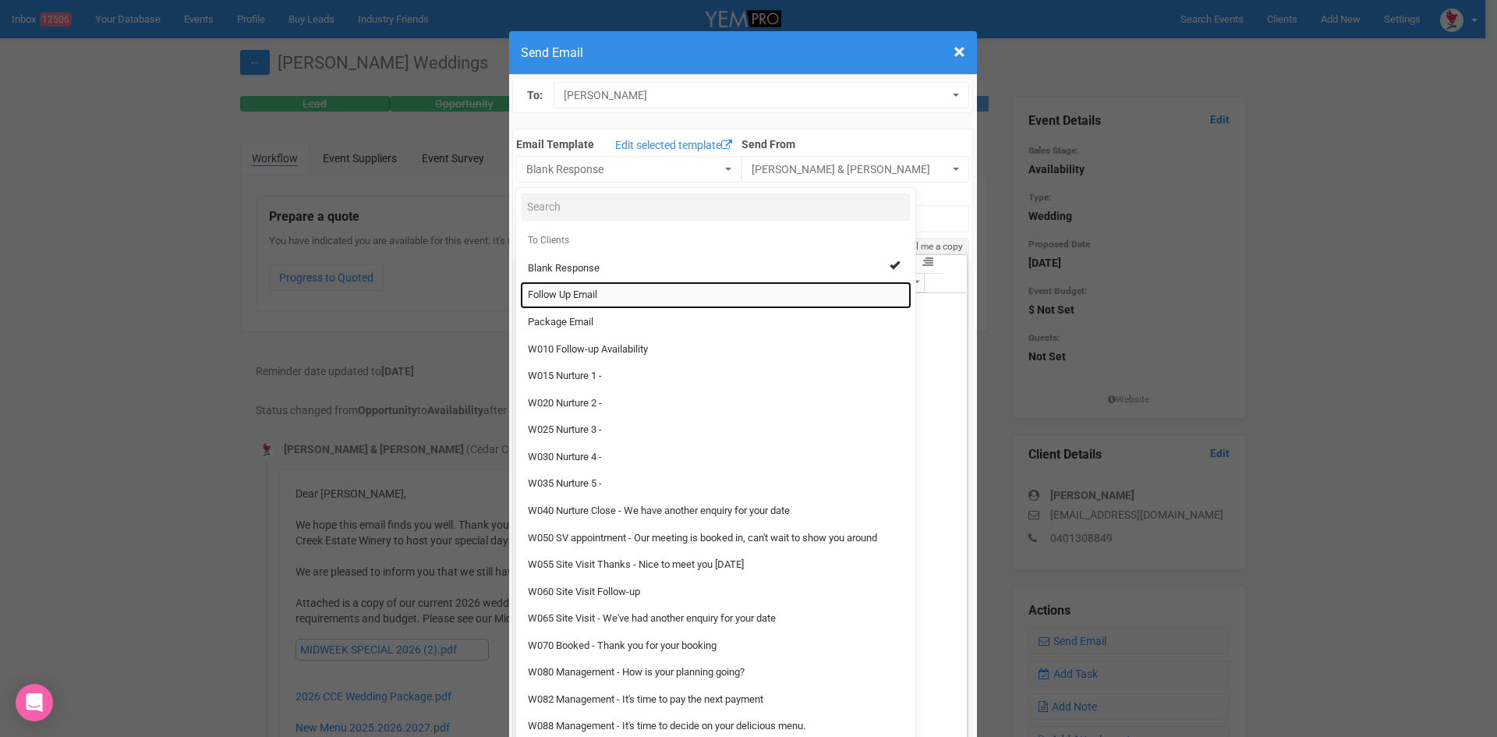
click at [564, 293] on span "Follow Up Email" at bounding box center [562, 295] width 69 height 15
select select "88639"
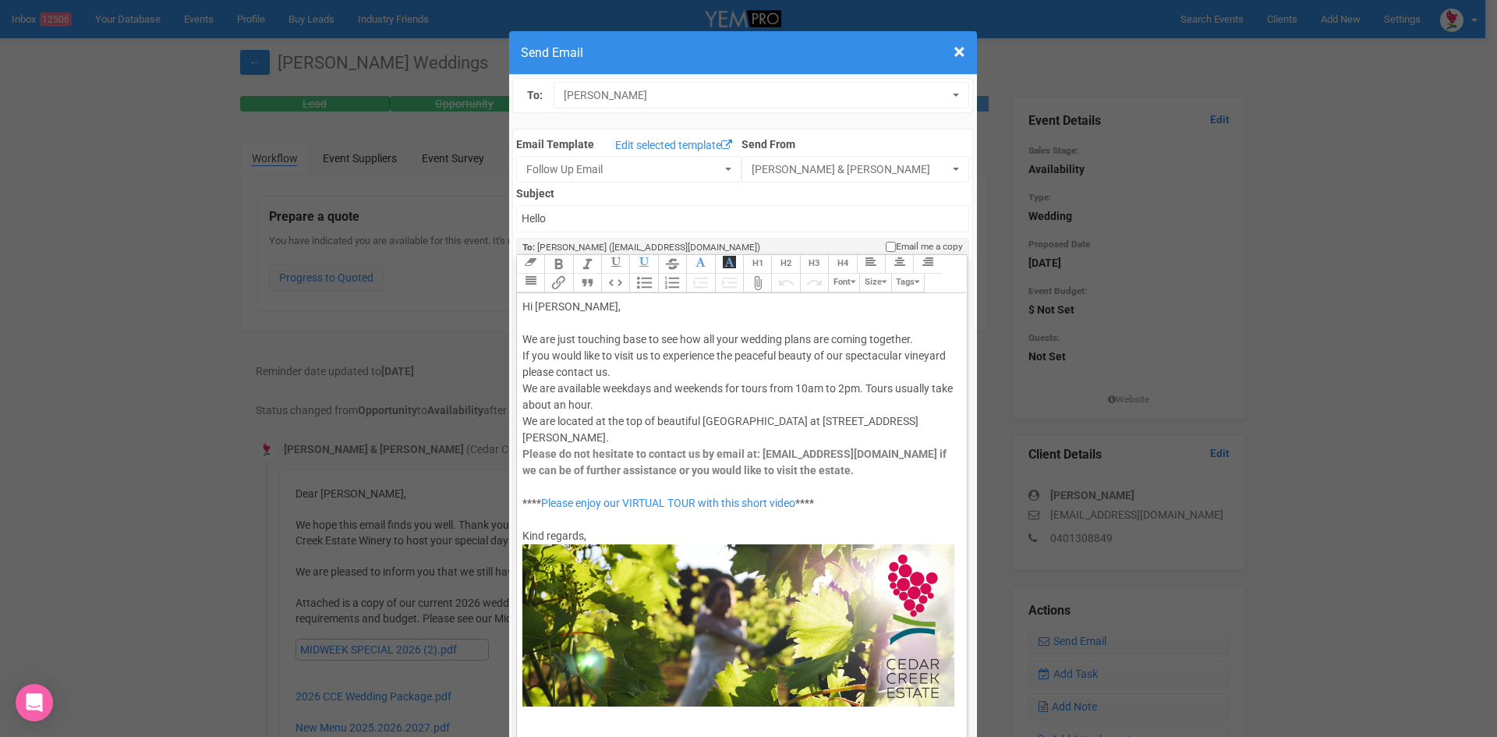
type input "Cedar Creek Estate - Follow Up"
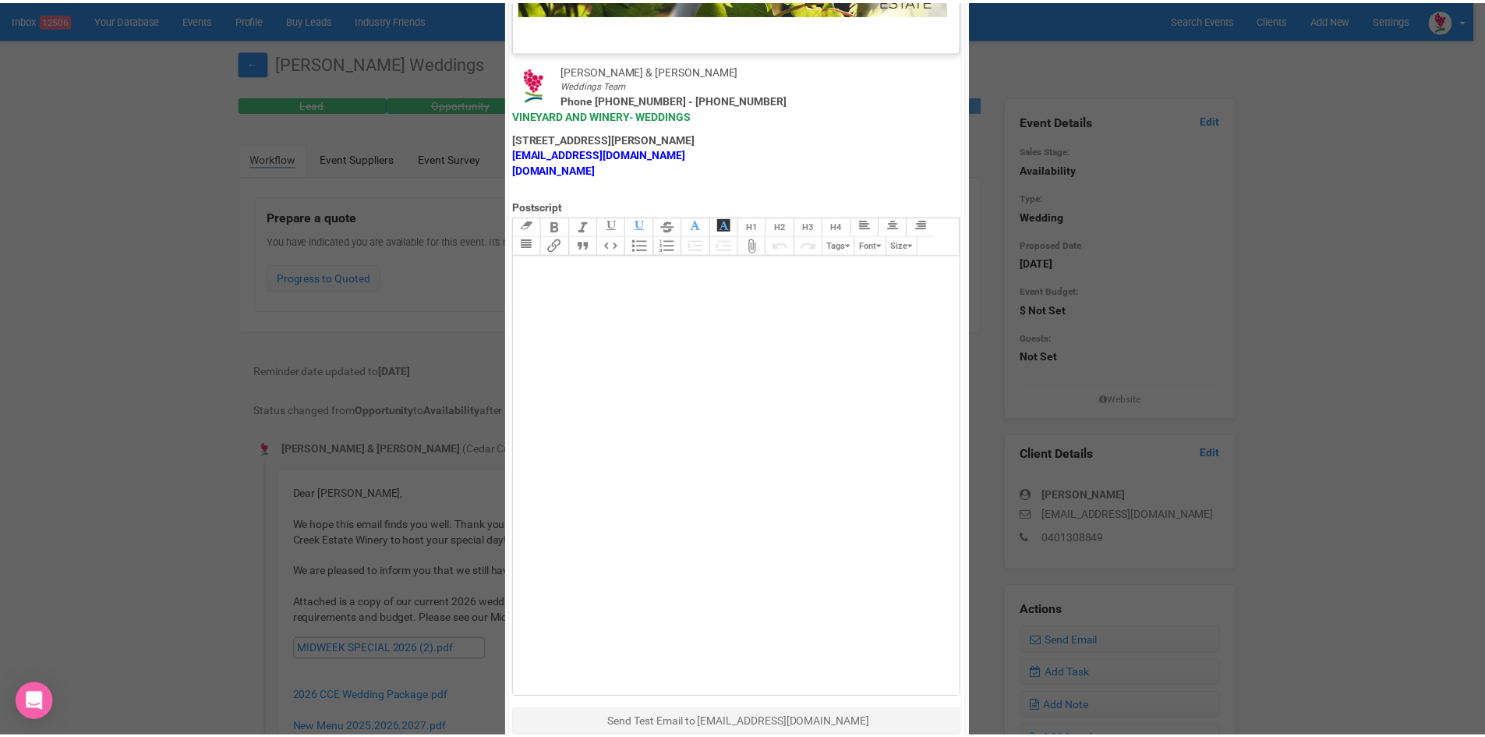
scroll to position [773, 0]
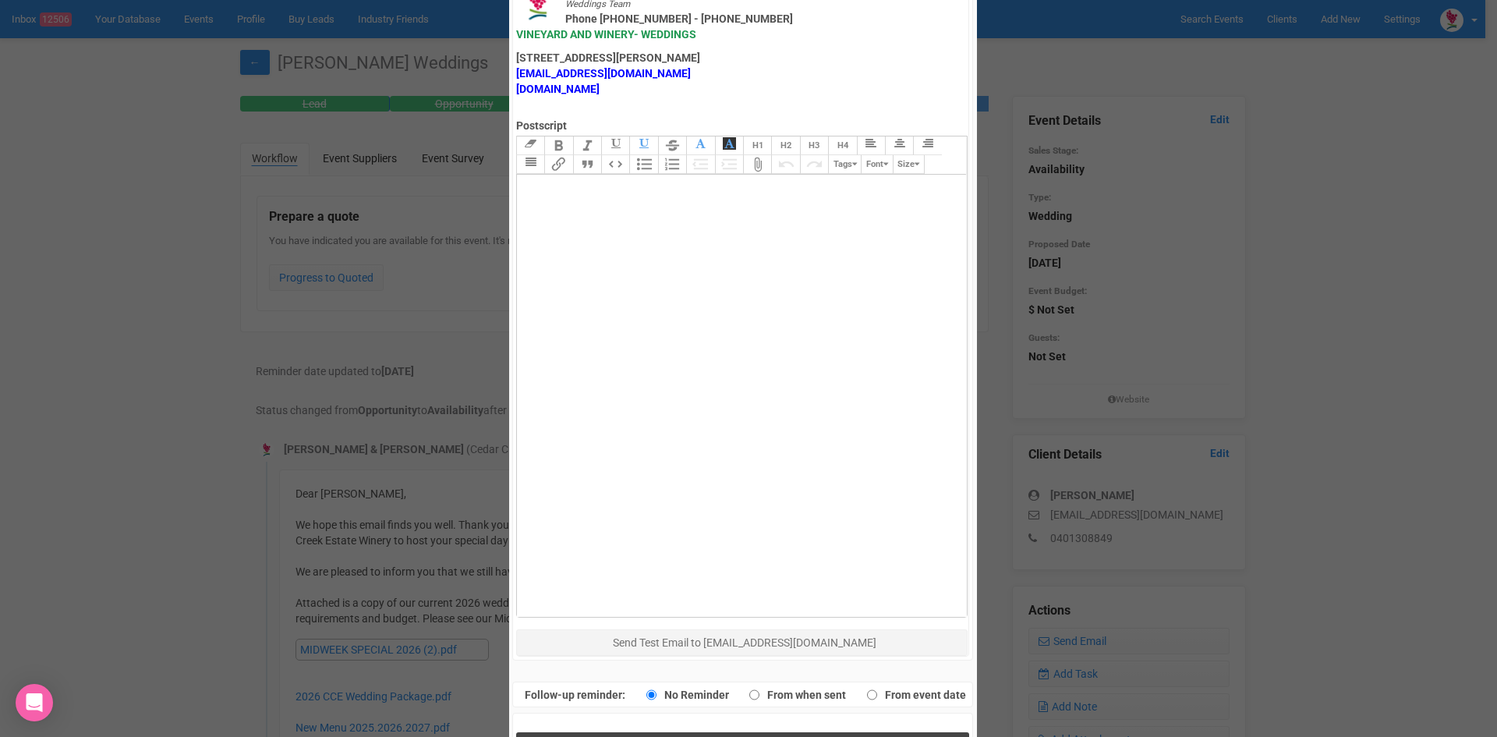
click at [705, 732] on button "Send Response" at bounding box center [742, 748] width 453 height 32
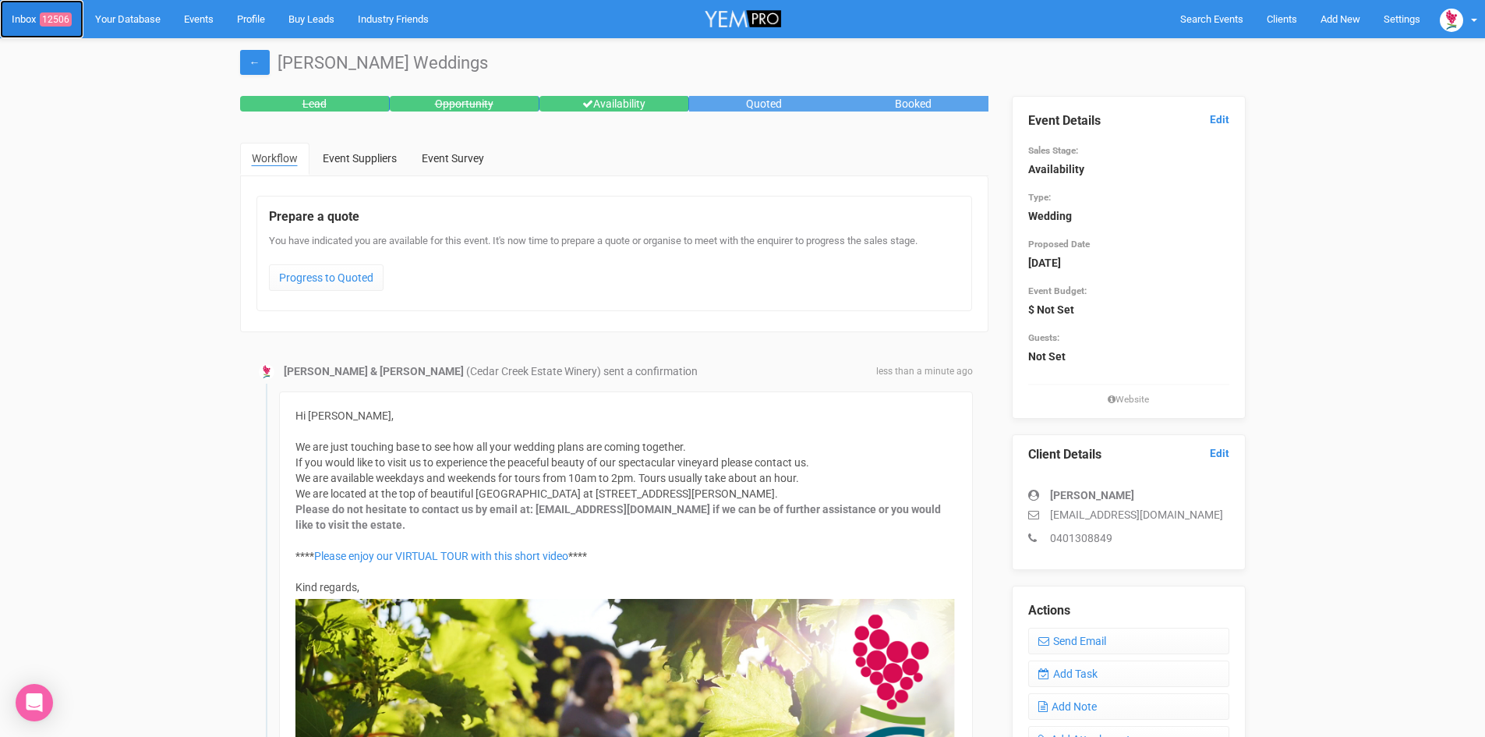
click at [55, 12] on link "Inbox 12506" at bounding box center [41, 19] width 83 height 38
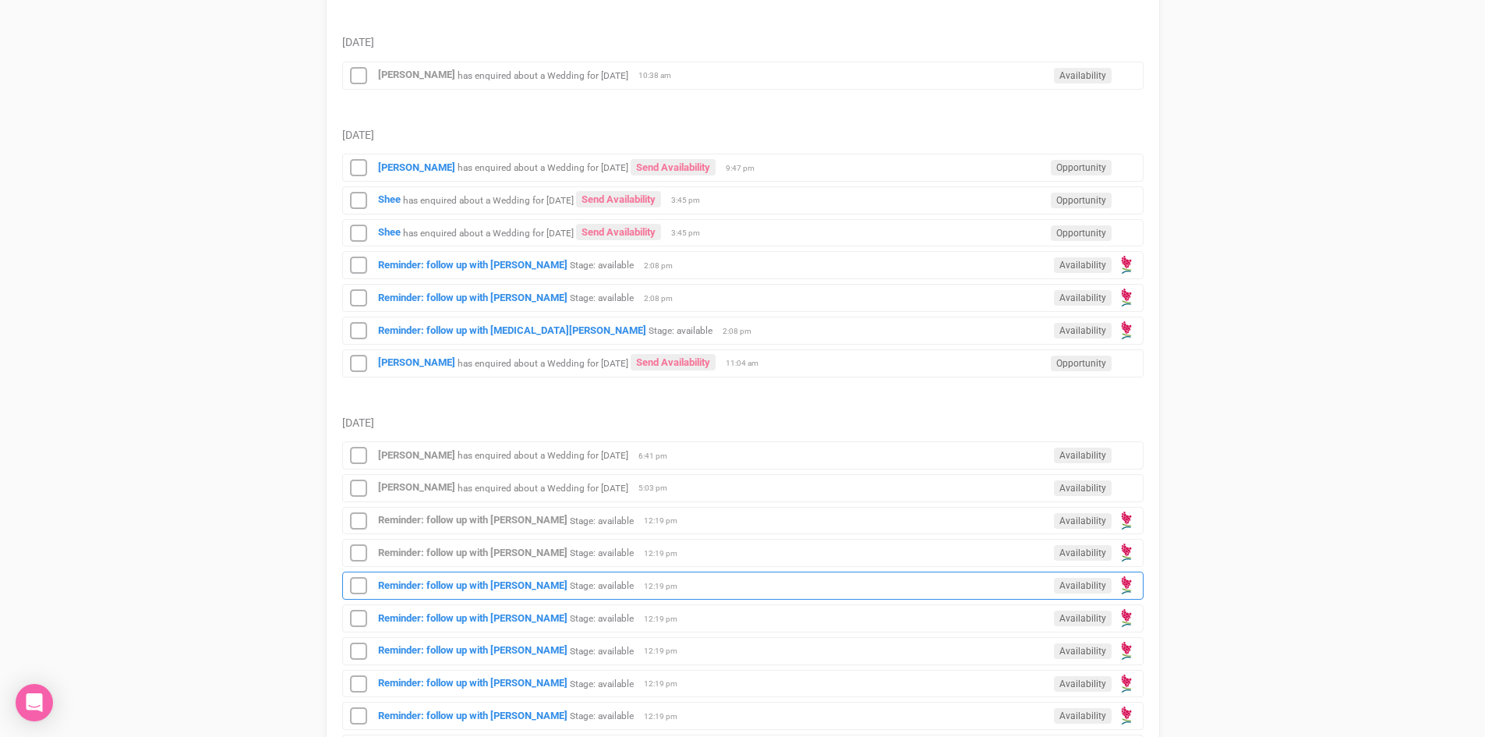
scroll to position [468, 0]
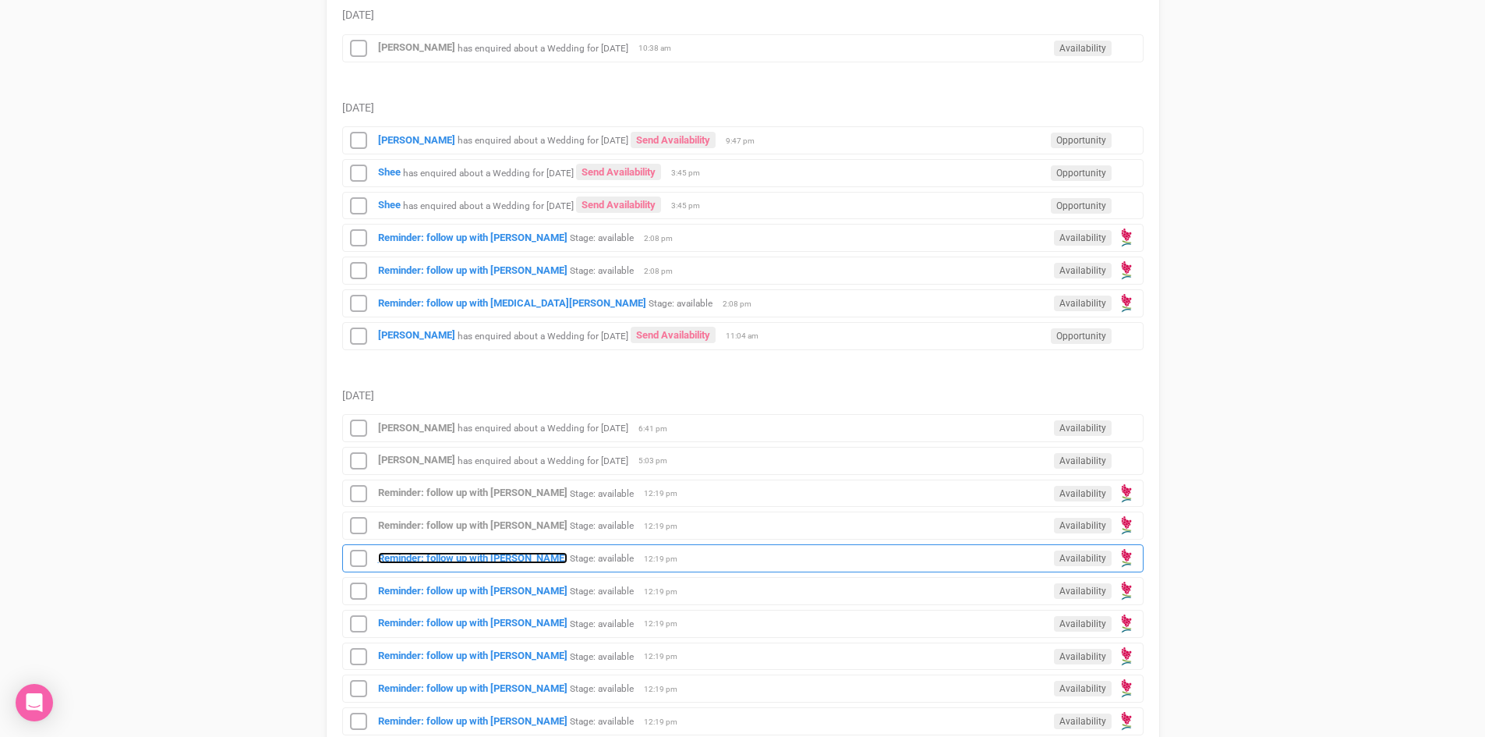
click at [472, 552] on strong "Reminder: follow up with [PERSON_NAME]" at bounding box center [472, 558] width 189 height 12
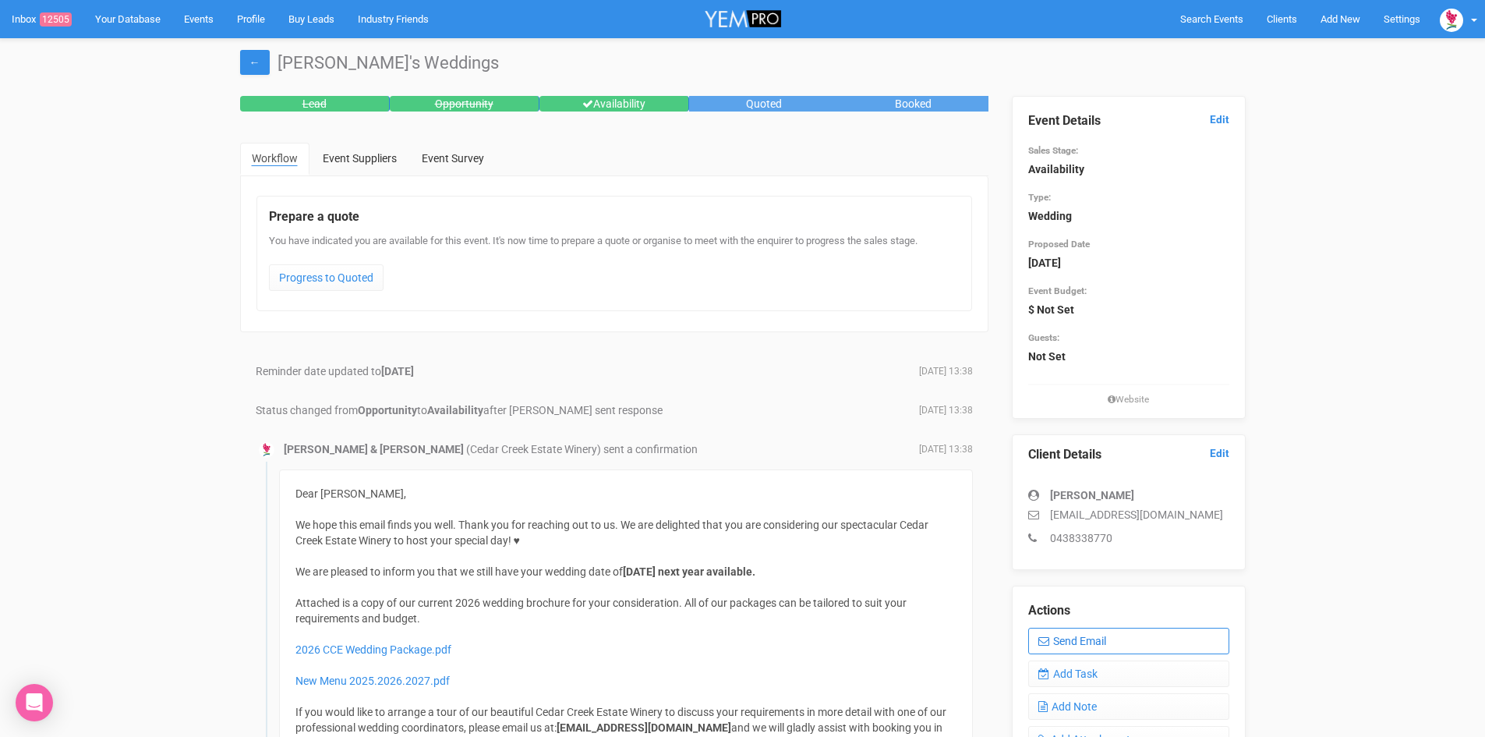
click at [1109, 639] on link "Send Email" at bounding box center [1128, 641] width 201 height 27
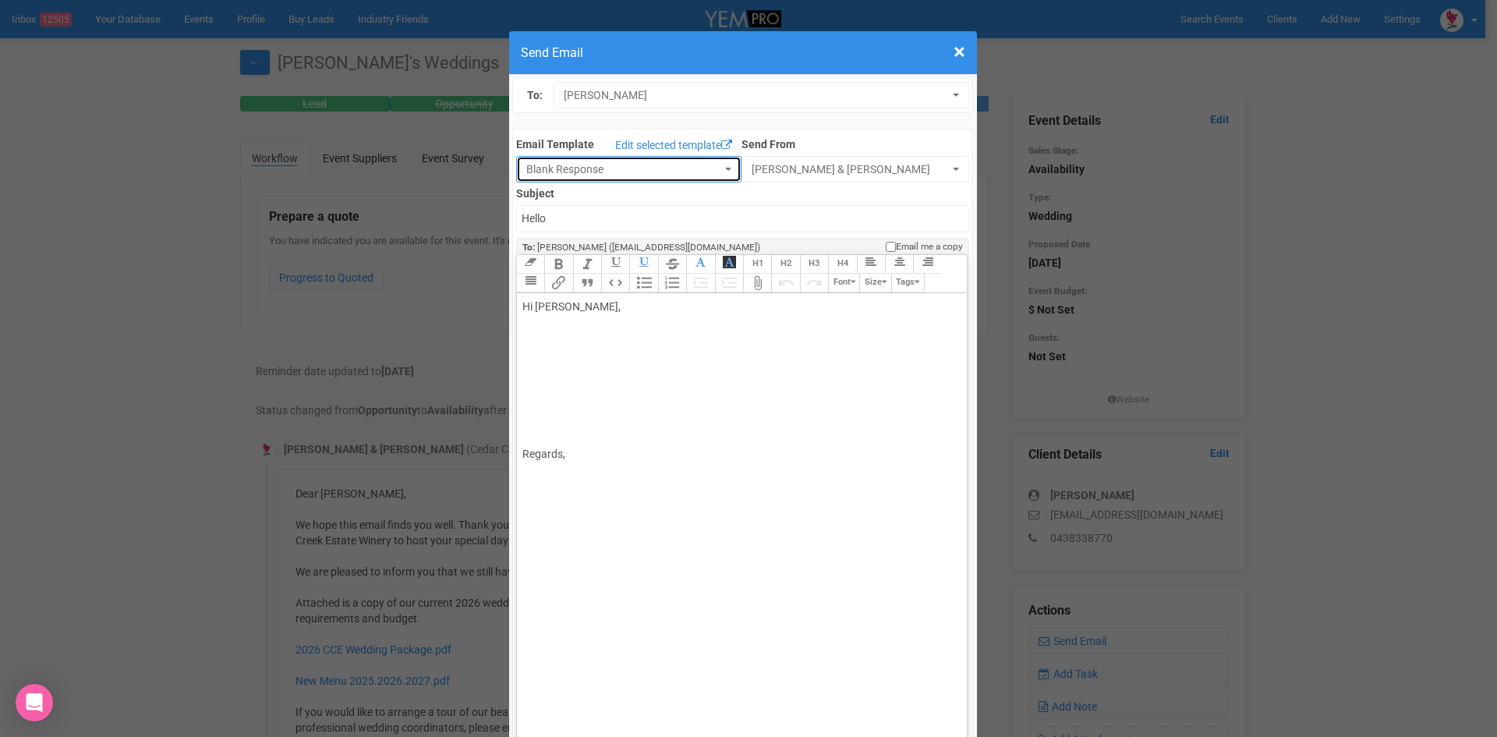
drag, startPoint x: 717, startPoint y: 165, endPoint x: 699, endPoint y: 175, distance: 20.9
click at [717, 165] on button "Blank Response" at bounding box center [628, 169] width 225 height 27
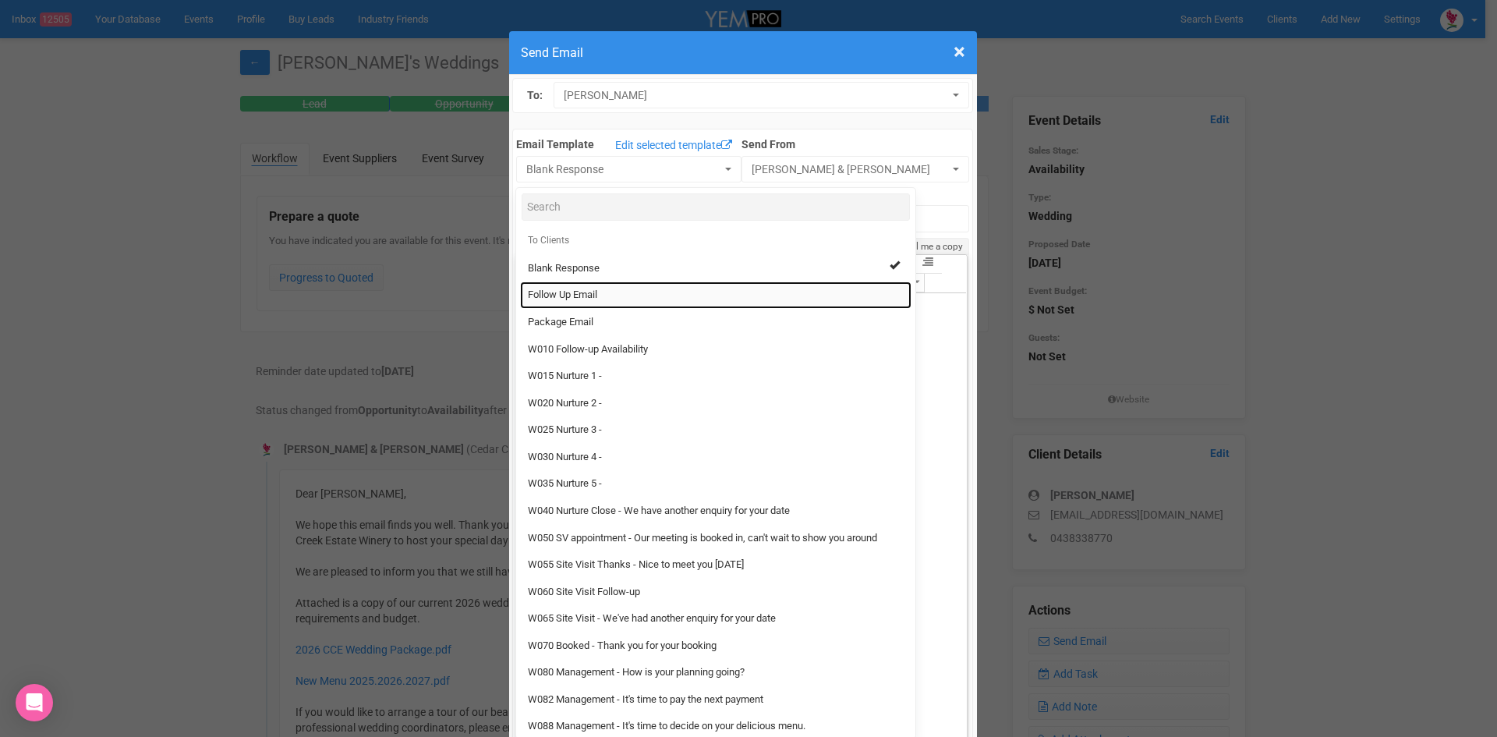
click at [568, 292] on span "Follow Up Email" at bounding box center [562, 295] width 69 height 15
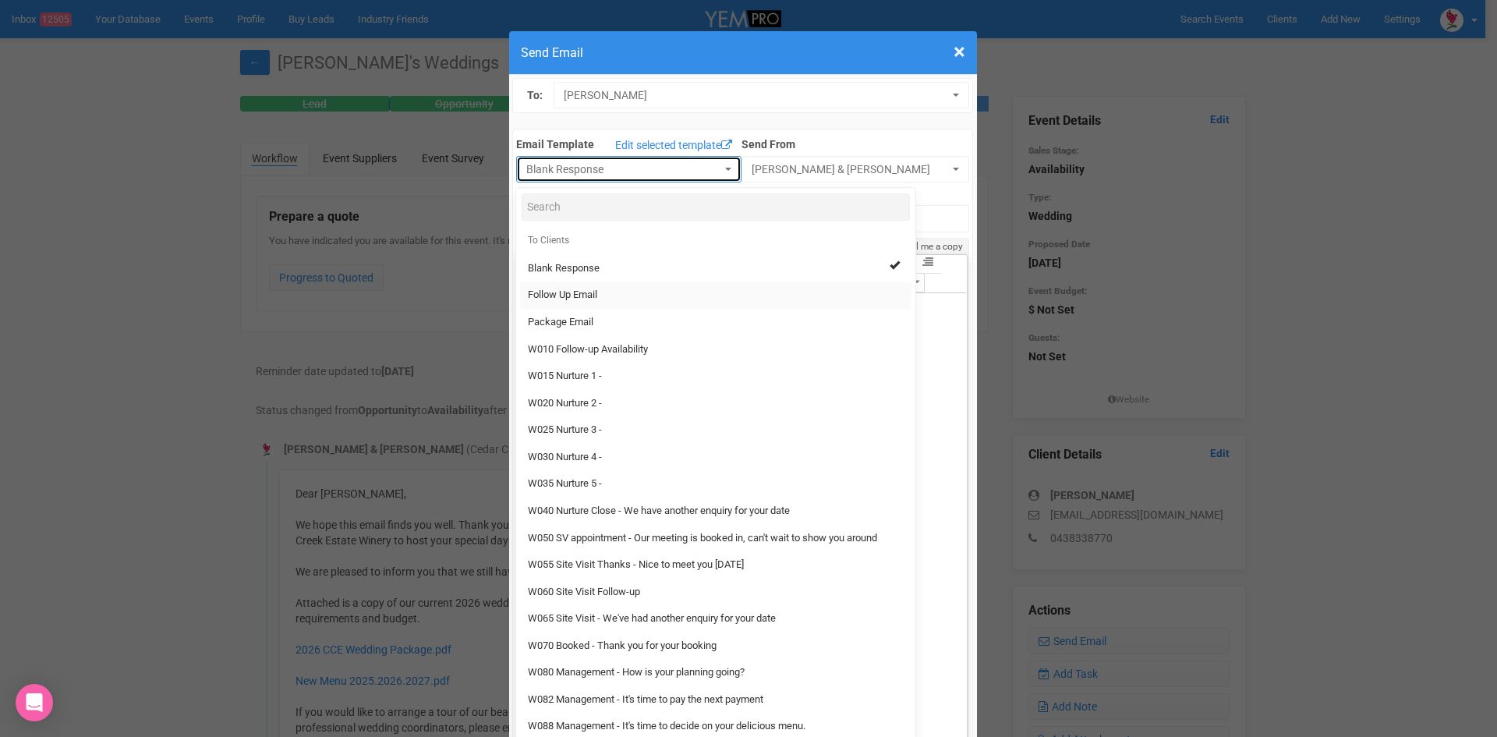
select select "88639"
type input "Cedar Creek Estate - Follow Up"
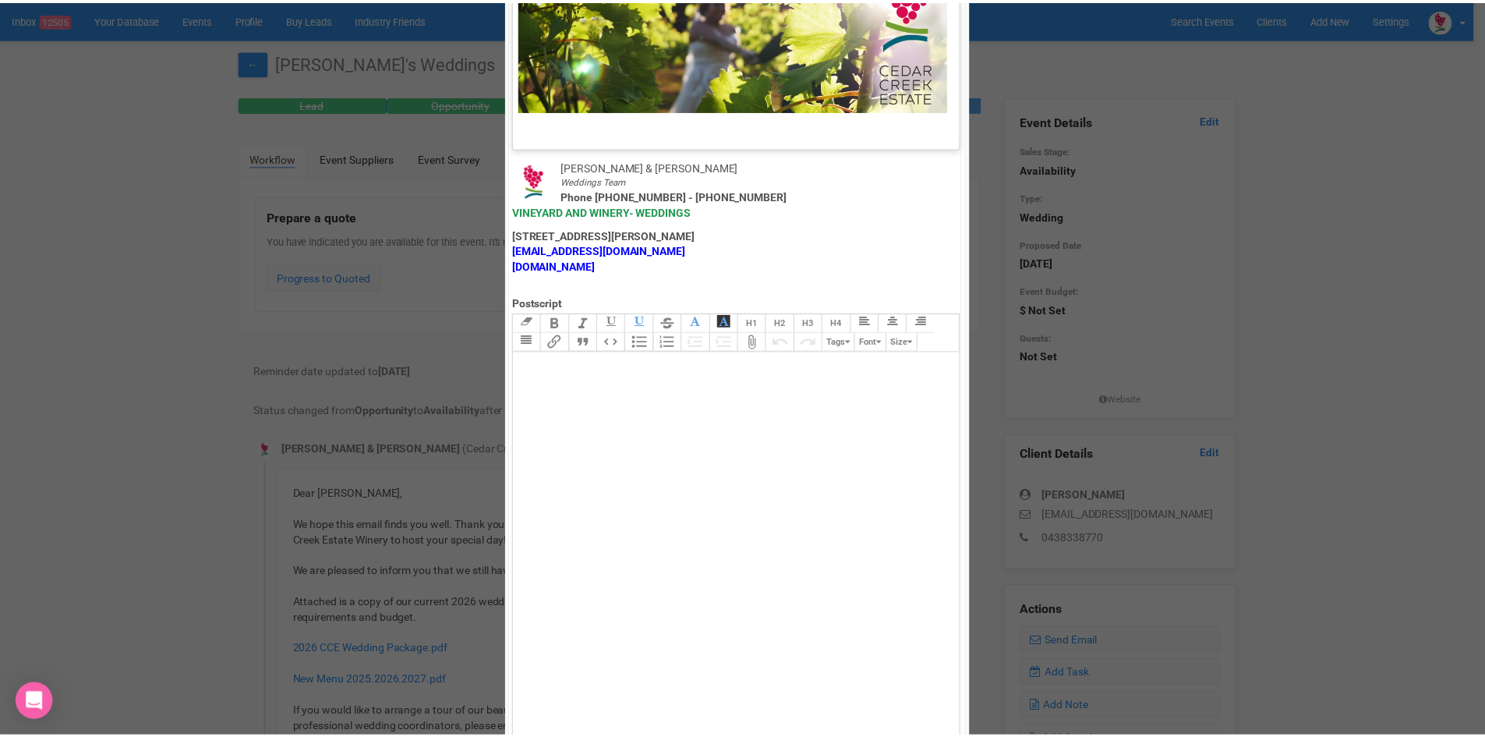
scroll to position [773, 0]
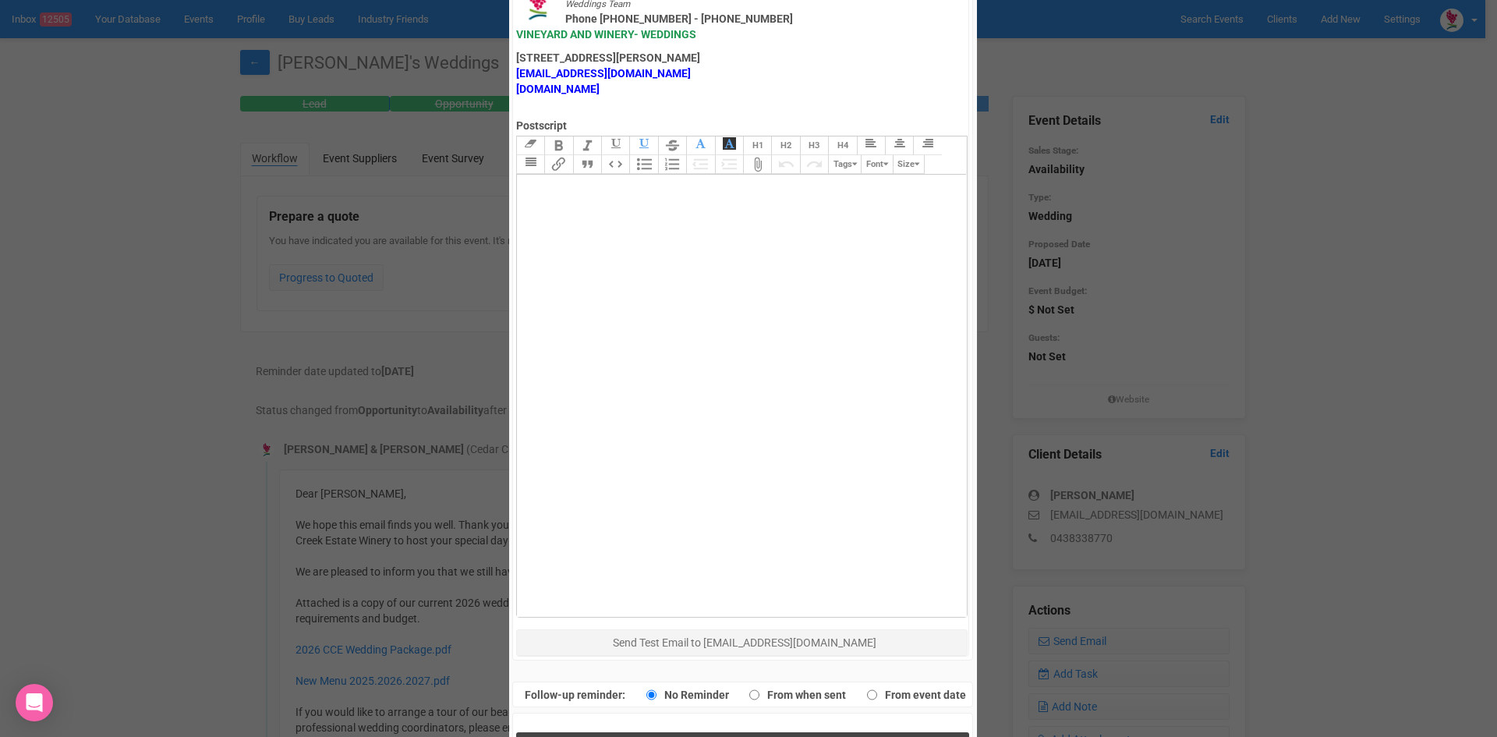
click at [659, 732] on button "Send Response" at bounding box center [742, 748] width 453 height 32
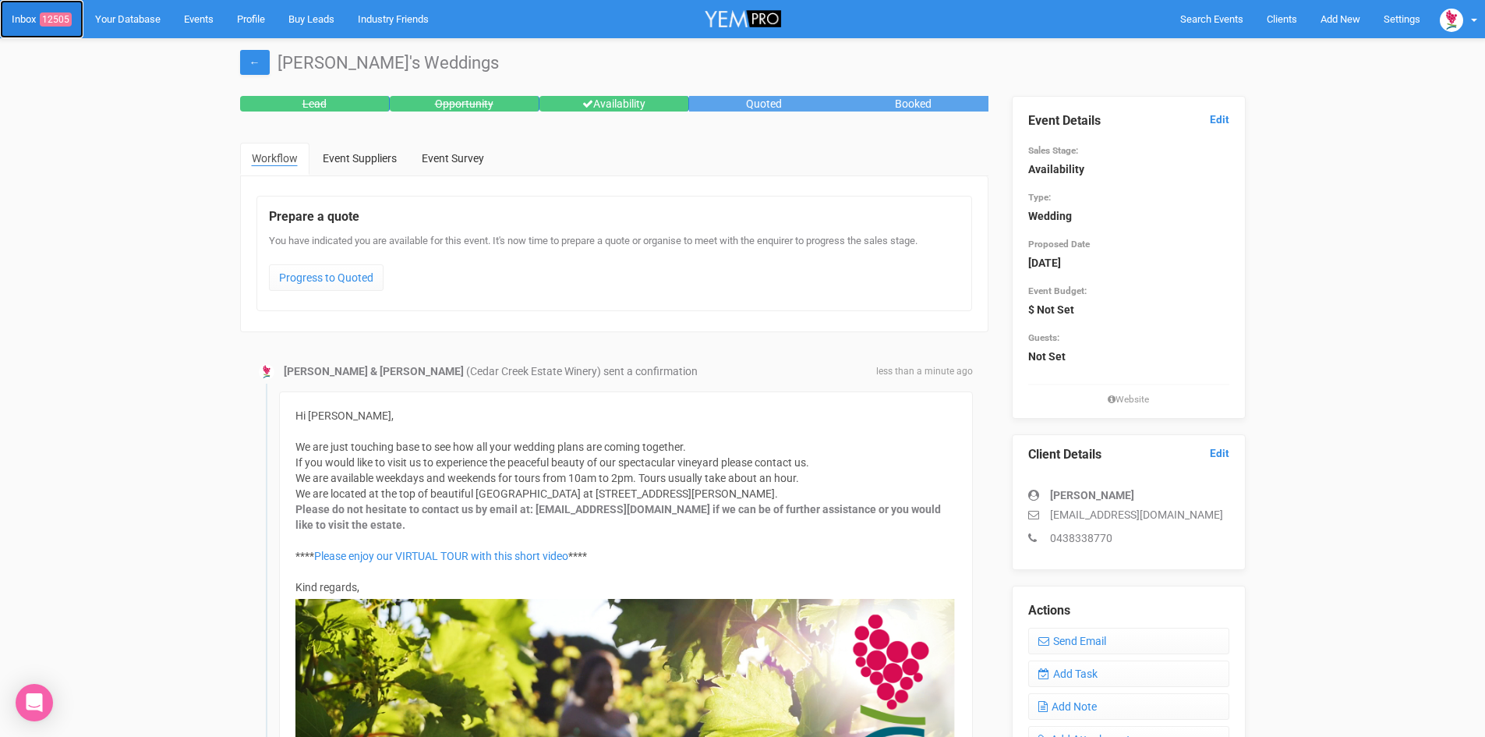
click at [60, 16] on span "12505" at bounding box center [56, 19] width 32 height 14
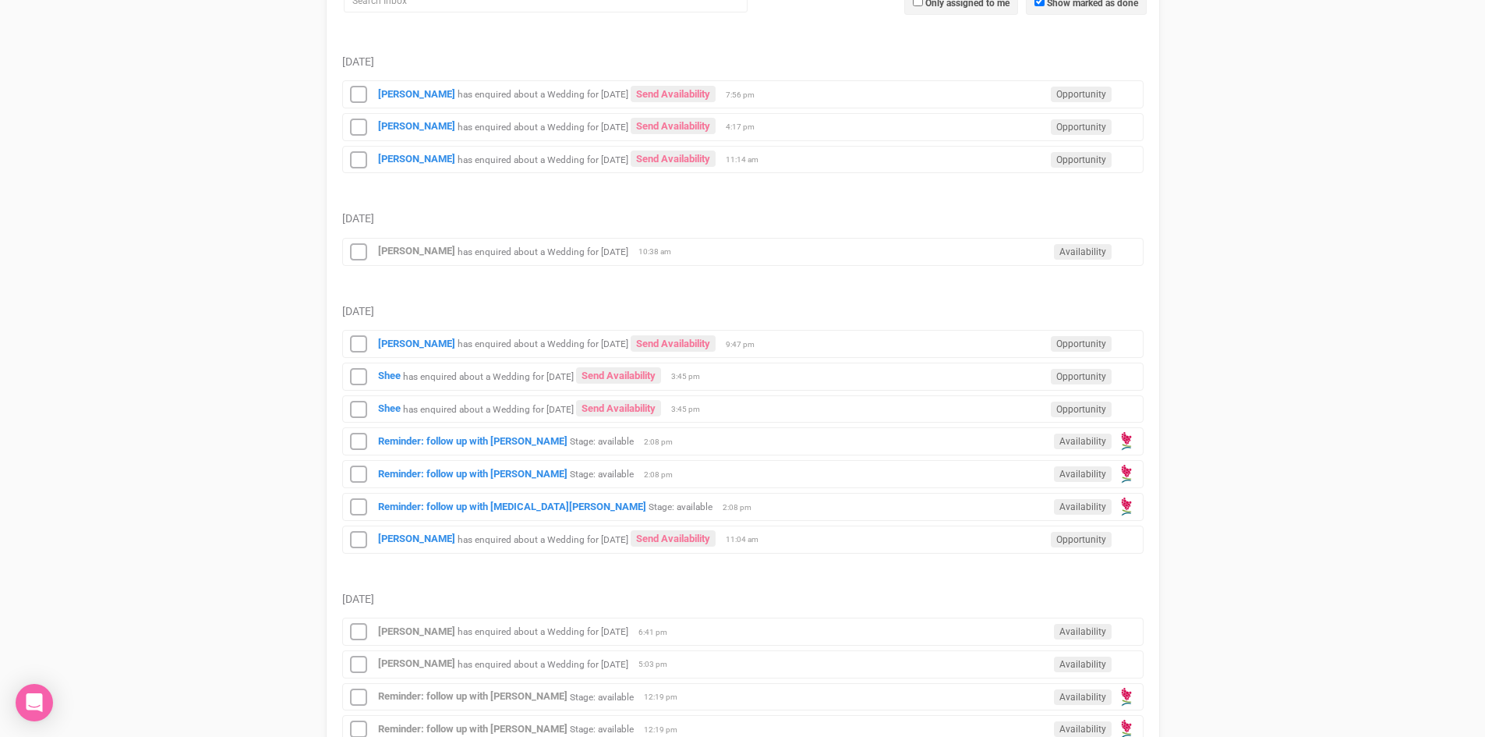
scroll to position [312, 0]
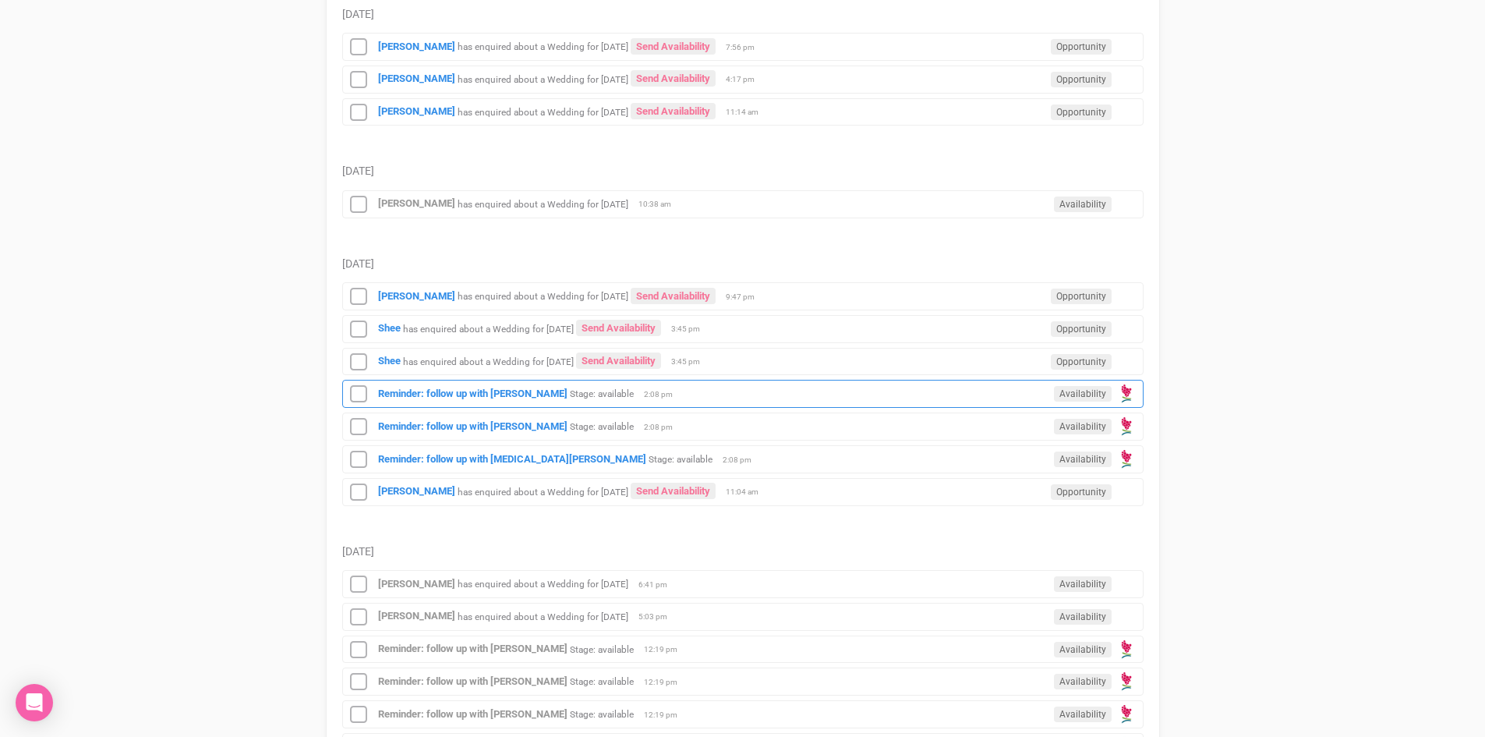
click at [417, 387] on div "Reminder: follow up with Danae Stage: available Availability 2:08 pm" at bounding box center [743, 394] width 802 height 28
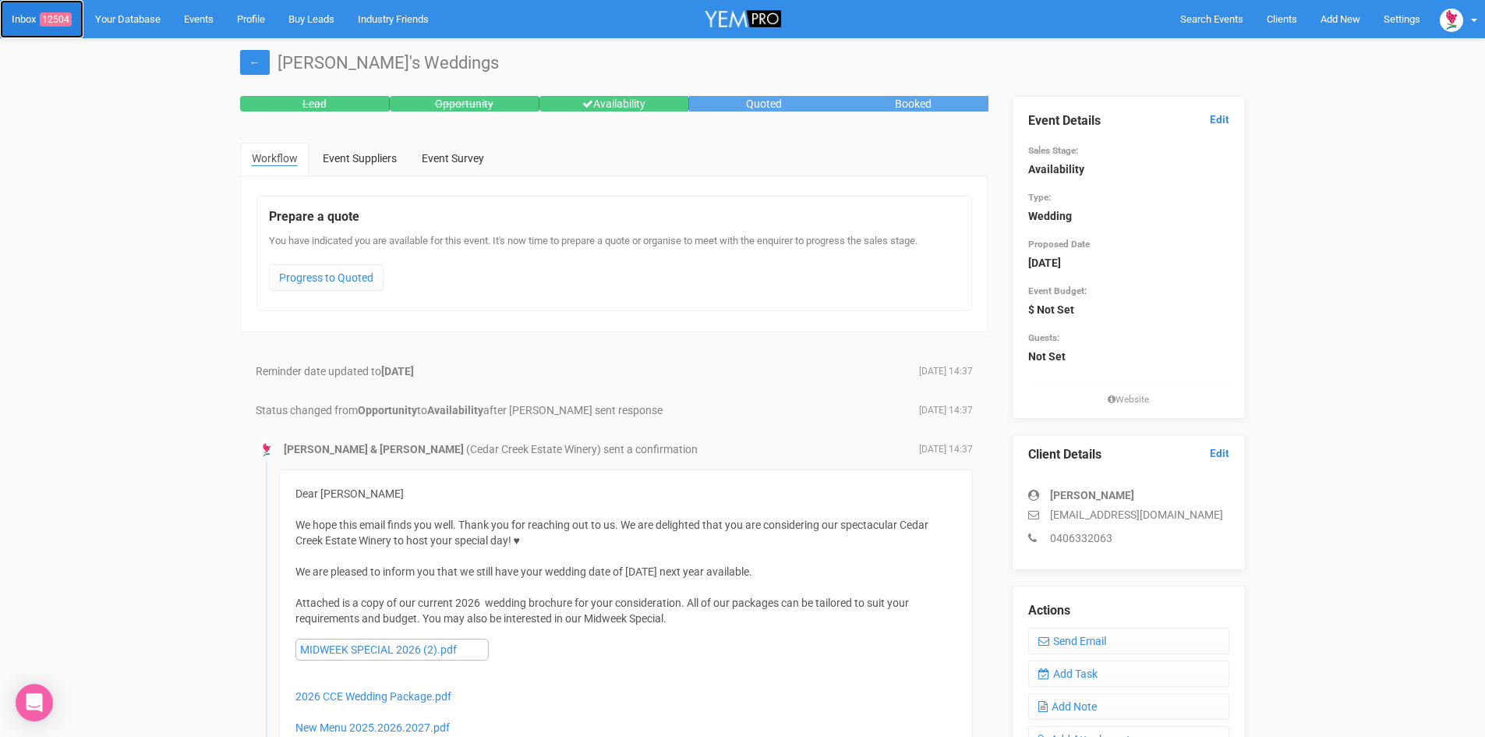
click at [56, 7] on link "Inbox 12504" at bounding box center [41, 19] width 83 height 38
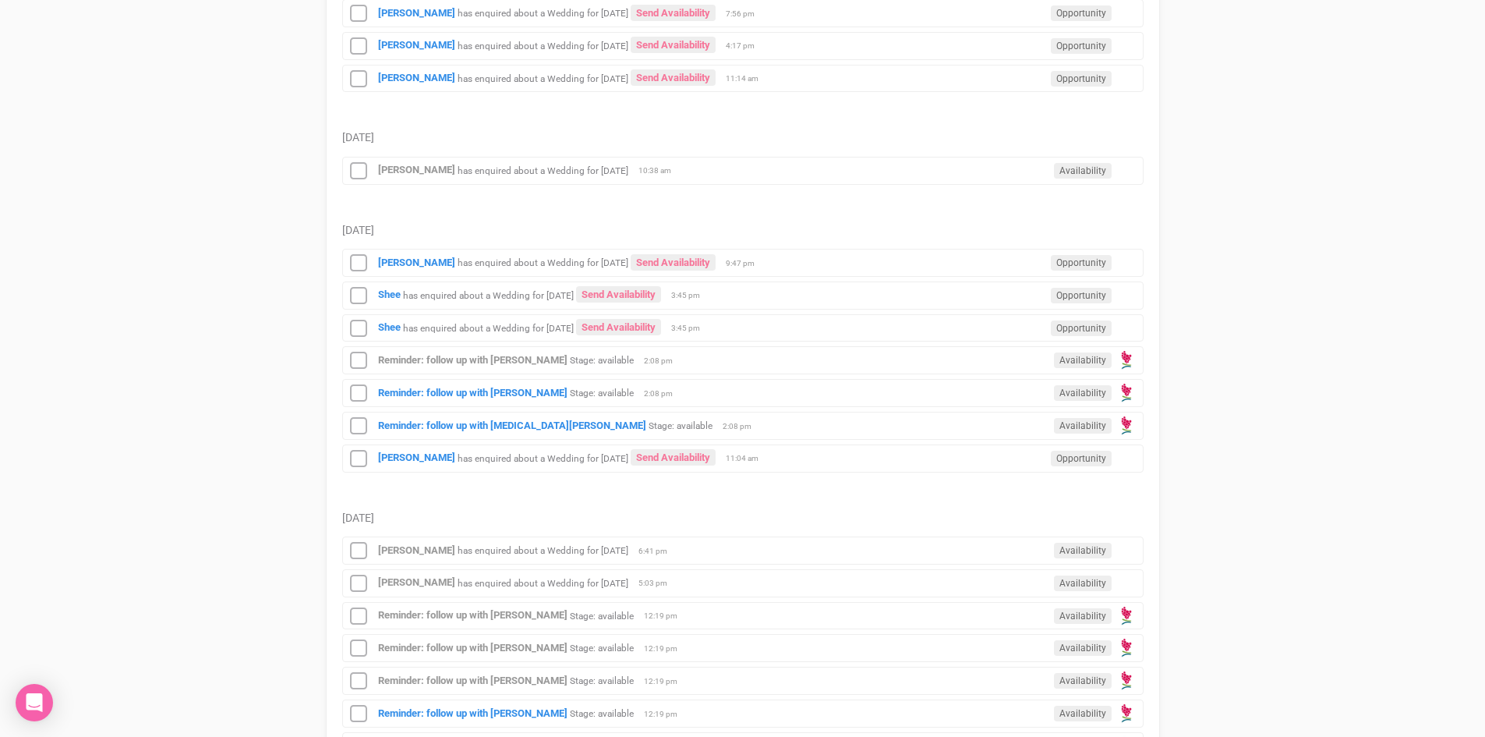
scroll to position [546, 0]
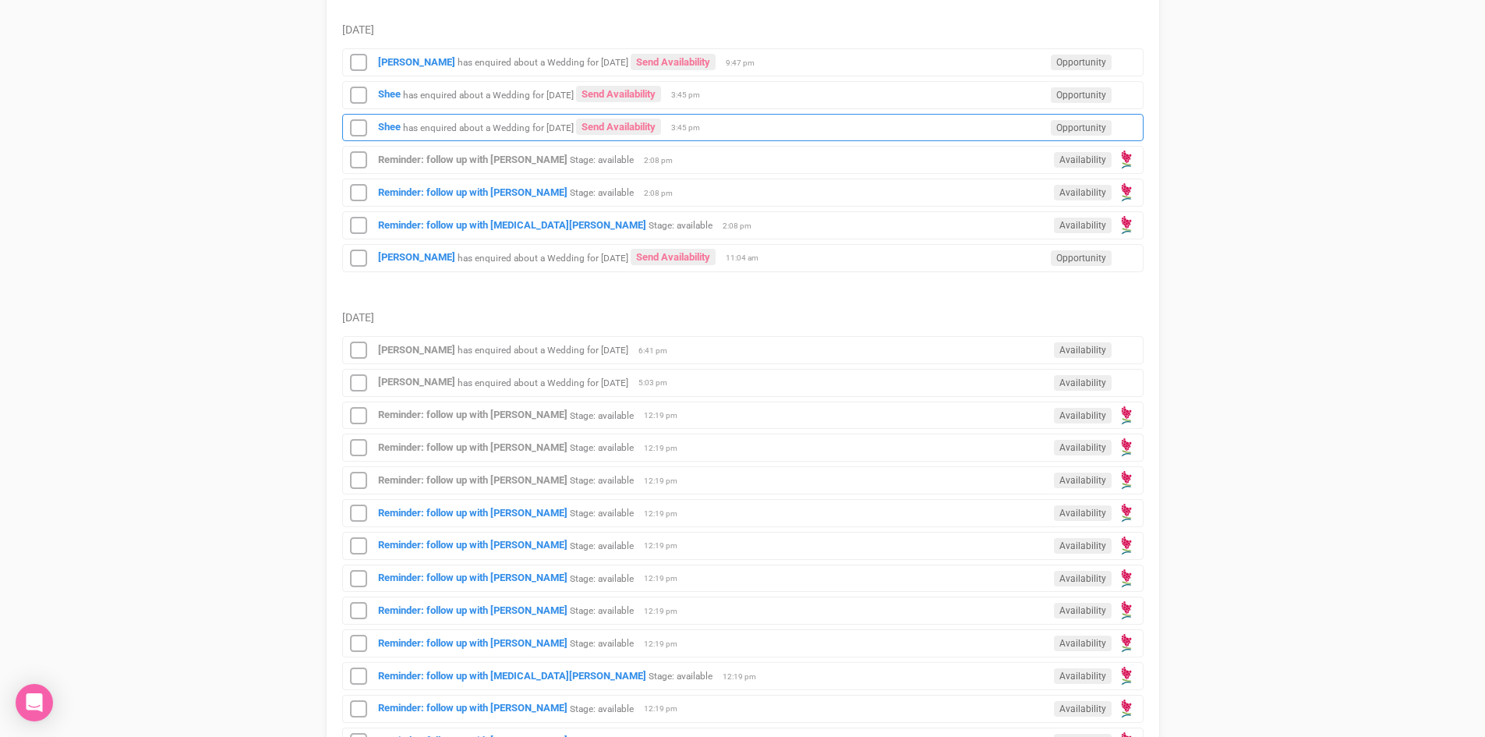
click at [387, 119] on div "Shee has enquired about a Wedding for 25th February 2026 Send Availability Oppo…" at bounding box center [743, 128] width 802 height 28
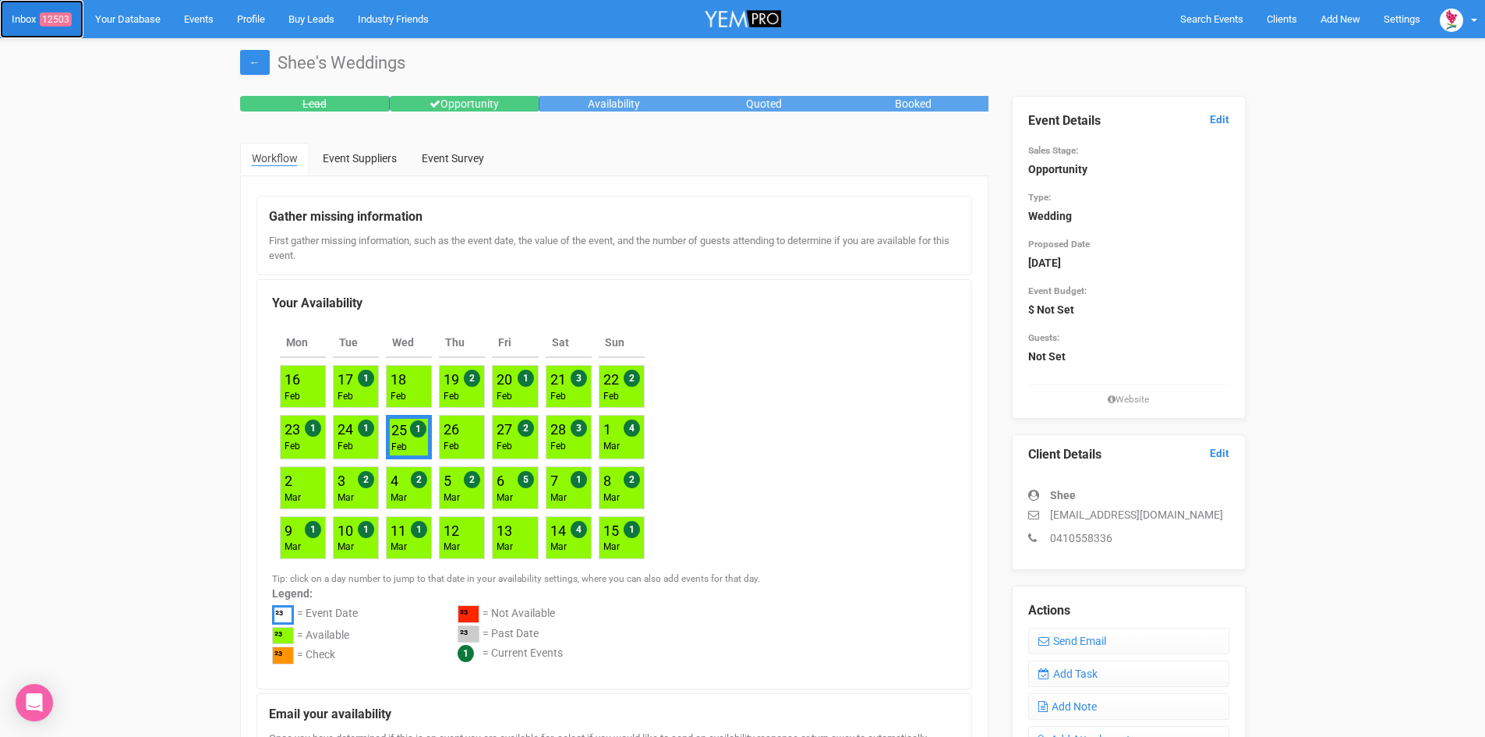
click at [65, 11] on link "Inbox 12503" at bounding box center [41, 19] width 83 height 38
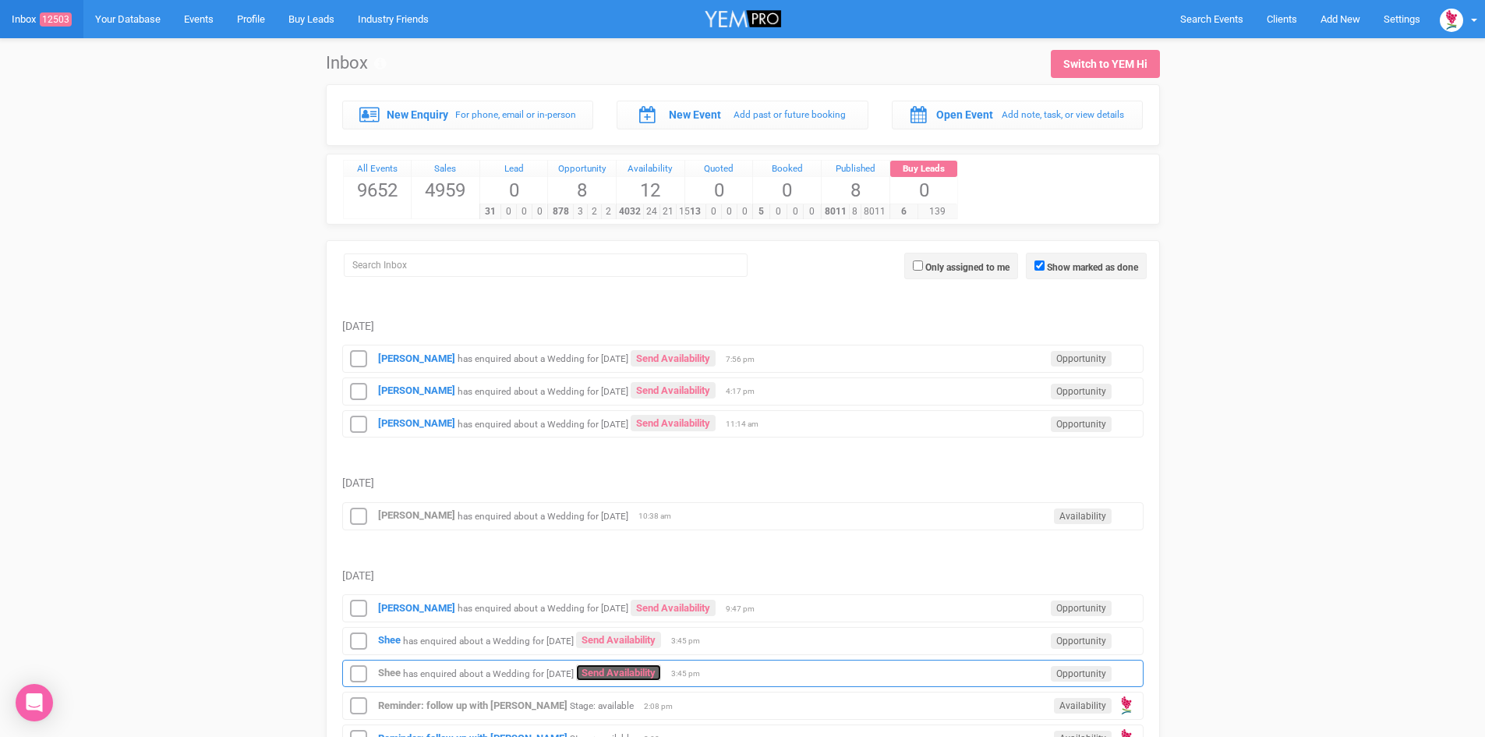
click at [661, 664] on link "Send Availability" at bounding box center [618, 672] width 85 height 16
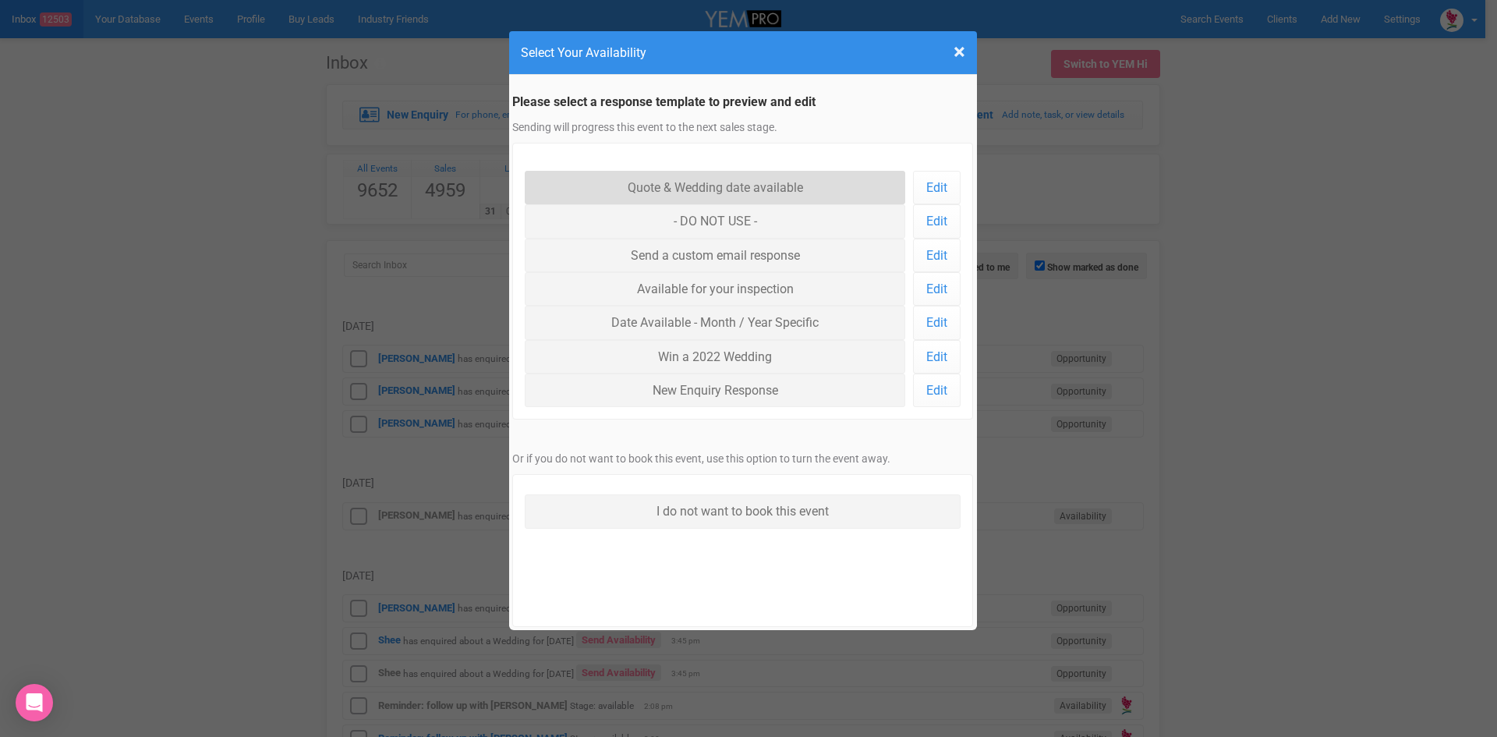
click at [699, 176] on link "Quote & Wedding date available" at bounding box center [715, 188] width 381 height 34
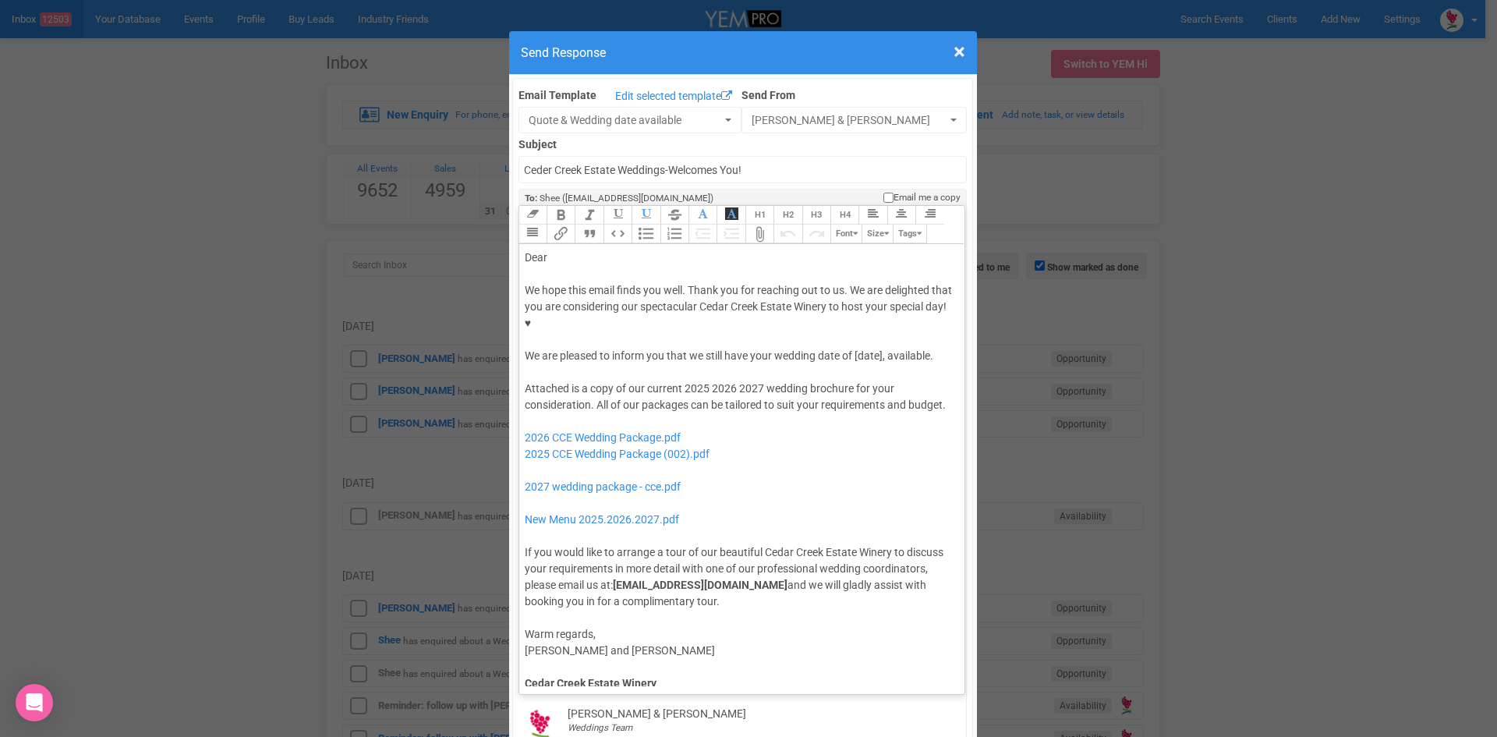
click at [852, 304] on div "We hope this email finds you well. Thank you for reaching out to us. We are del…" at bounding box center [740, 323] width 430 height 82
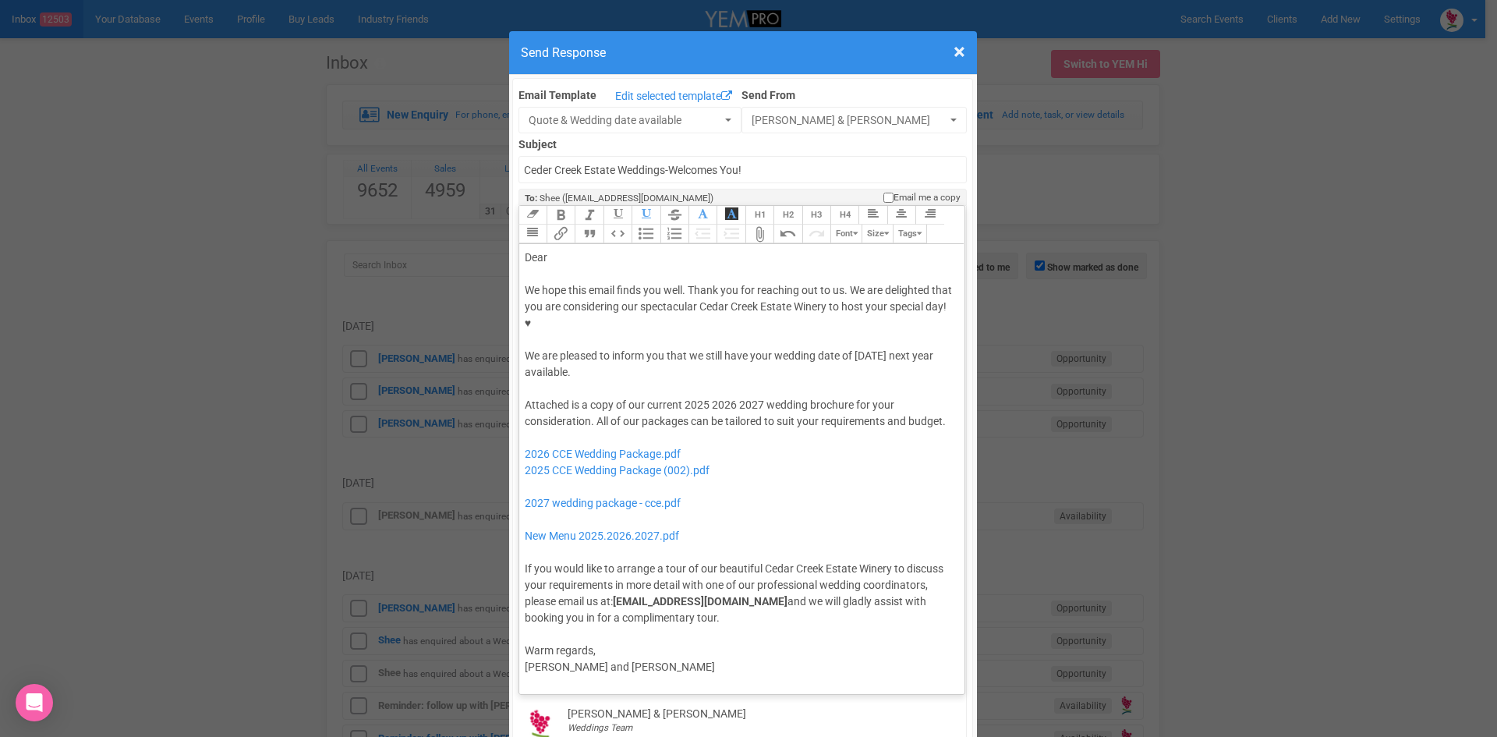
drag, startPoint x: 853, startPoint y: 305, endPoint x: 855, endPoint y: 317, distance: 12.6
click at [855, 317] on div "We hope this email finds you well. Thank you for reaching out to us. We are del…" at bounding box center [740, 331] width 430 height 98
click at [554, 206] on button "Bold" at bounding box center [561, 215] width 28 height 19
click at [554, 250] on div "Dear" at bounding box center [740, 258] width 430 height 16
drag, startPoint x: 703, startPoint y: 357, endPoint x: 681, endPoint y: 358, distance: 21.8
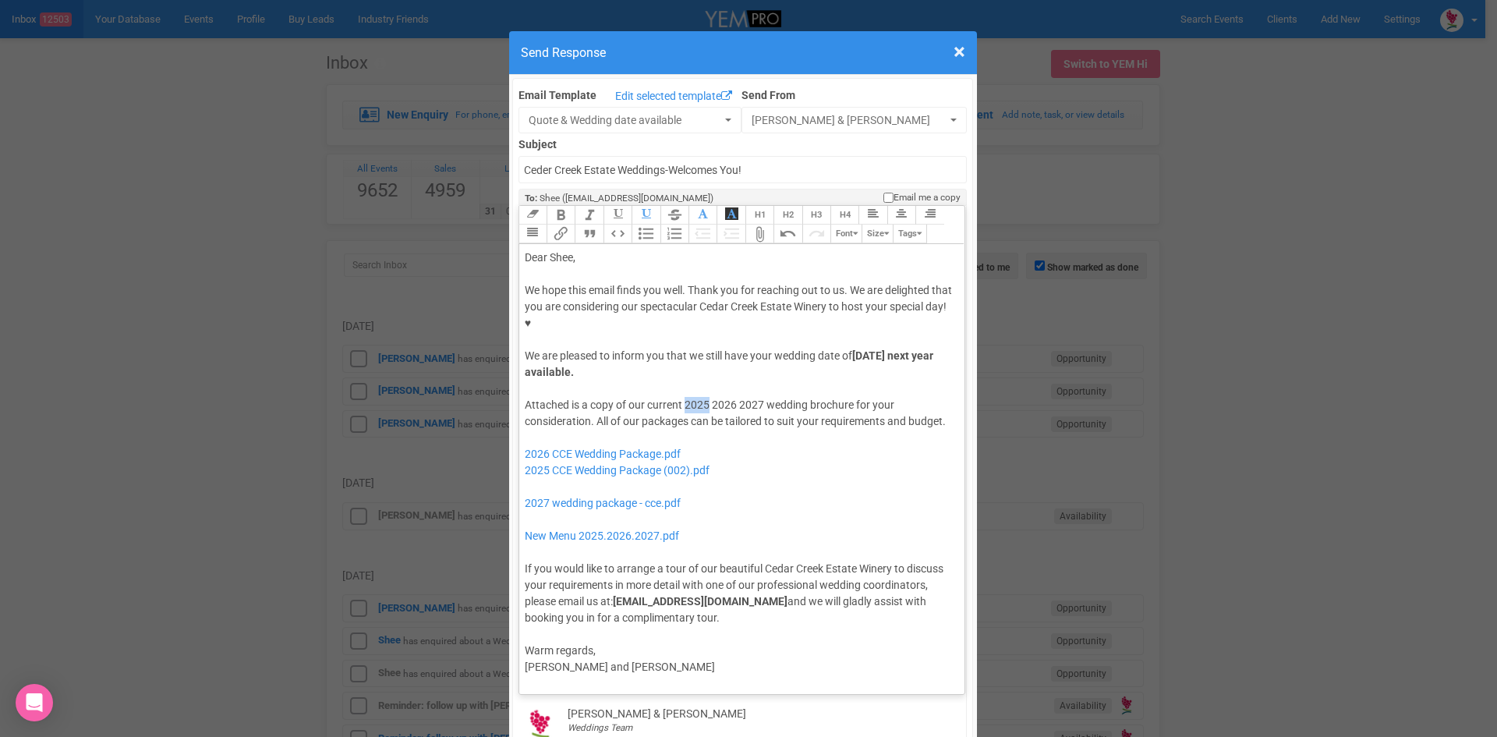
click at [681, 397] on div "Attached is a copy of our current 2025 2026 2027 wedding brochure for your cons…" at bounding box center [740, 511] width 430 height 229
drag, startPoint x: 734, startPoint y: 354, endPoint x: 712, endPoint y: 351, distance: 22.1
click at [712, 397] on div "Attached is a copy of our current 2026 2027 wedding brochure for your considera…" at bounding box center [740, 511] width 430 height 229
click at [680, 397] on div "Attached is a copy of our current 2026 wedding brochure for your consideration.…" at bounding box center [740, 511] width 430 height 229
click at [847, 397] on div "Attached is a copy of our current 2026 wedding brochure for your consideration.…" at bounding box center [740, 511] width 430 height 229
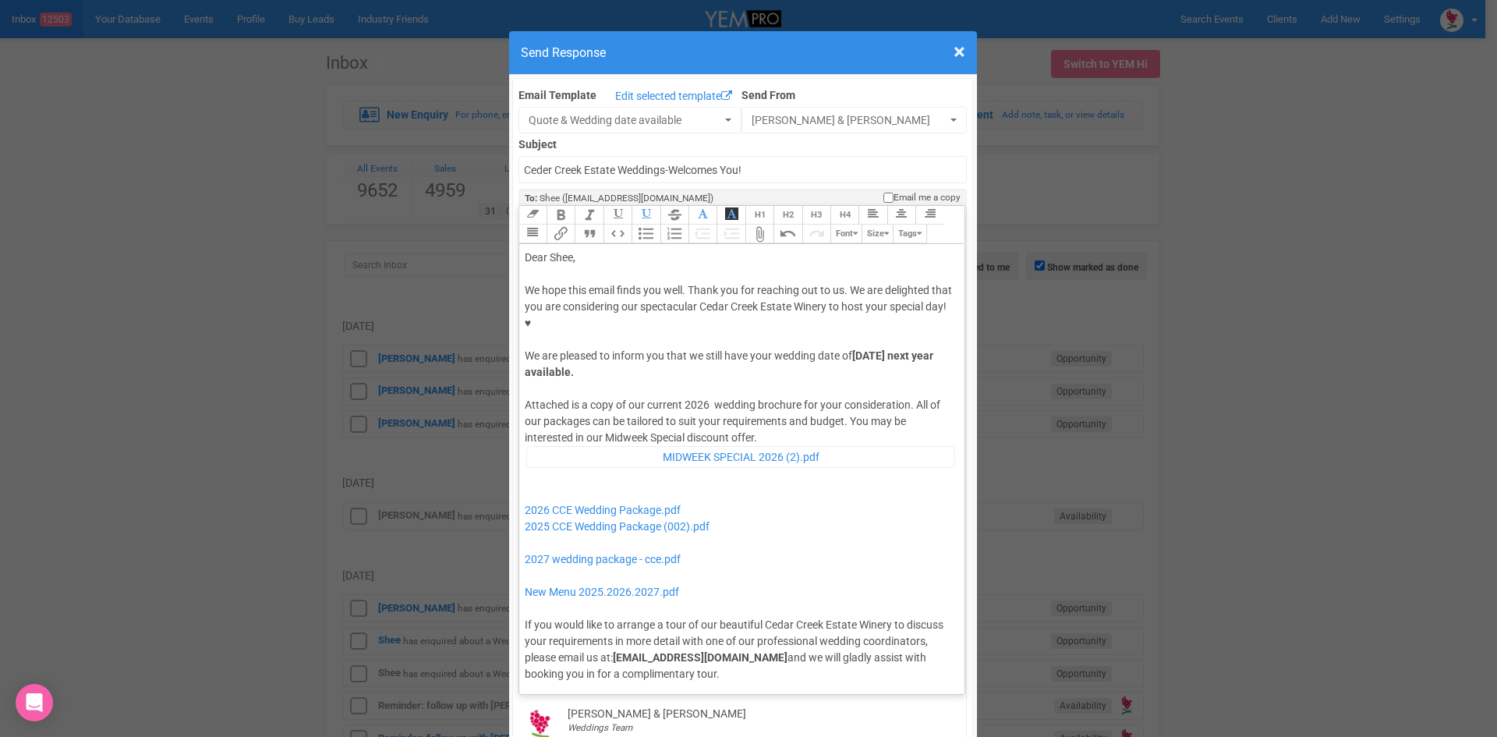
click at [770, 397] on div "Attached is a copy of our current 2026 wedding brochure for your consideration.…" at bounding box center [740, 539] width 430 height 285
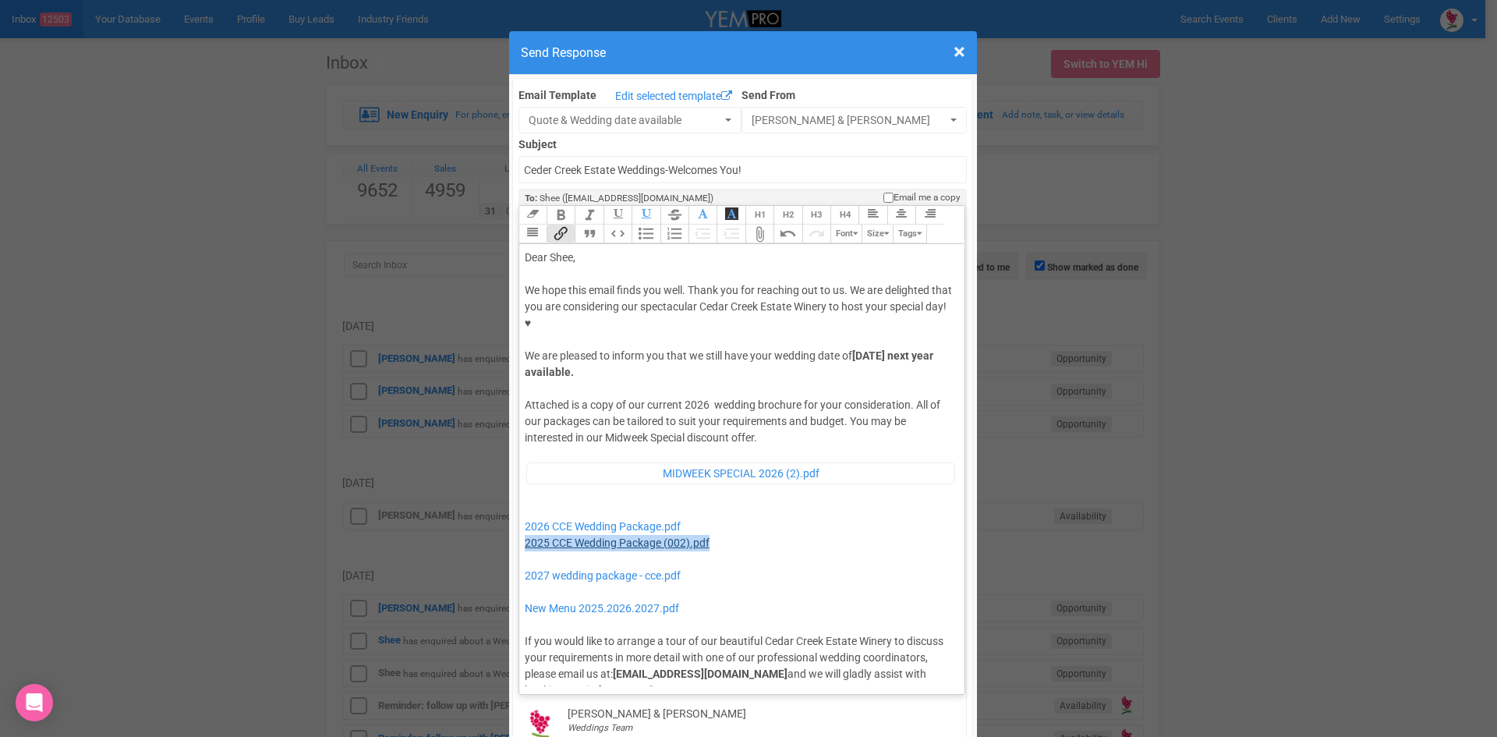
drag, startPoint x: 724, startPoint y: 491, endPoint x: 518, endPoint y: 497, distance: 205.9
click at [525, 497] on div "Attached is a copy of our current 2026 wedding brochure for your consideration.…" at bounding box center [740, 547] width 430 height 301
drag, startPoint x: 703, startPoint y: 521, endPoint x: 541, endPoint y: 504, distance: 162.2
click at [541, 504] on div "Attached is a copy of our current 2026 wedding brochure for your consideration.…" at bounding box center [740, 547] width 430 height 301
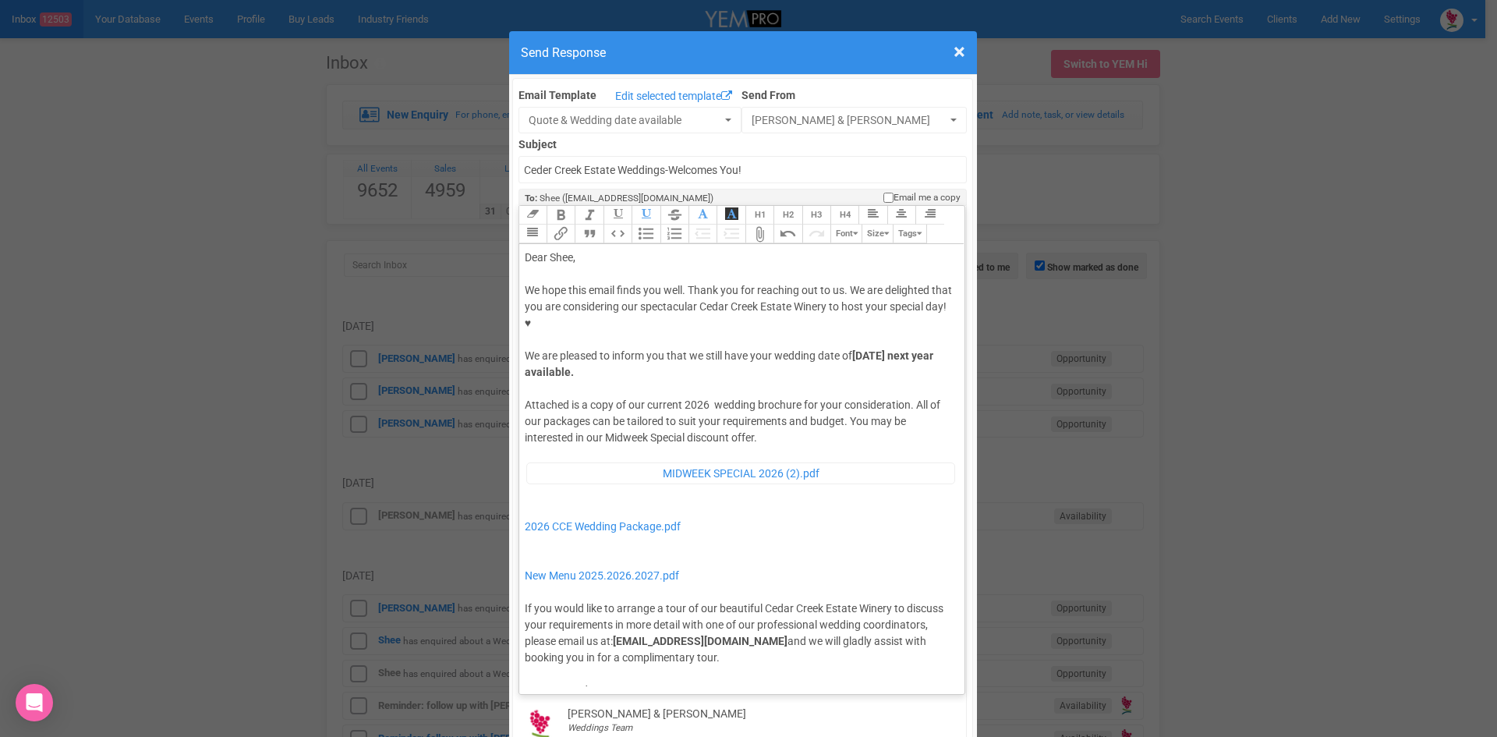
type trix-editor "<div>Dear Shee,</div><div><strong>&nbsp;</strong></div><div>We hope this email …"
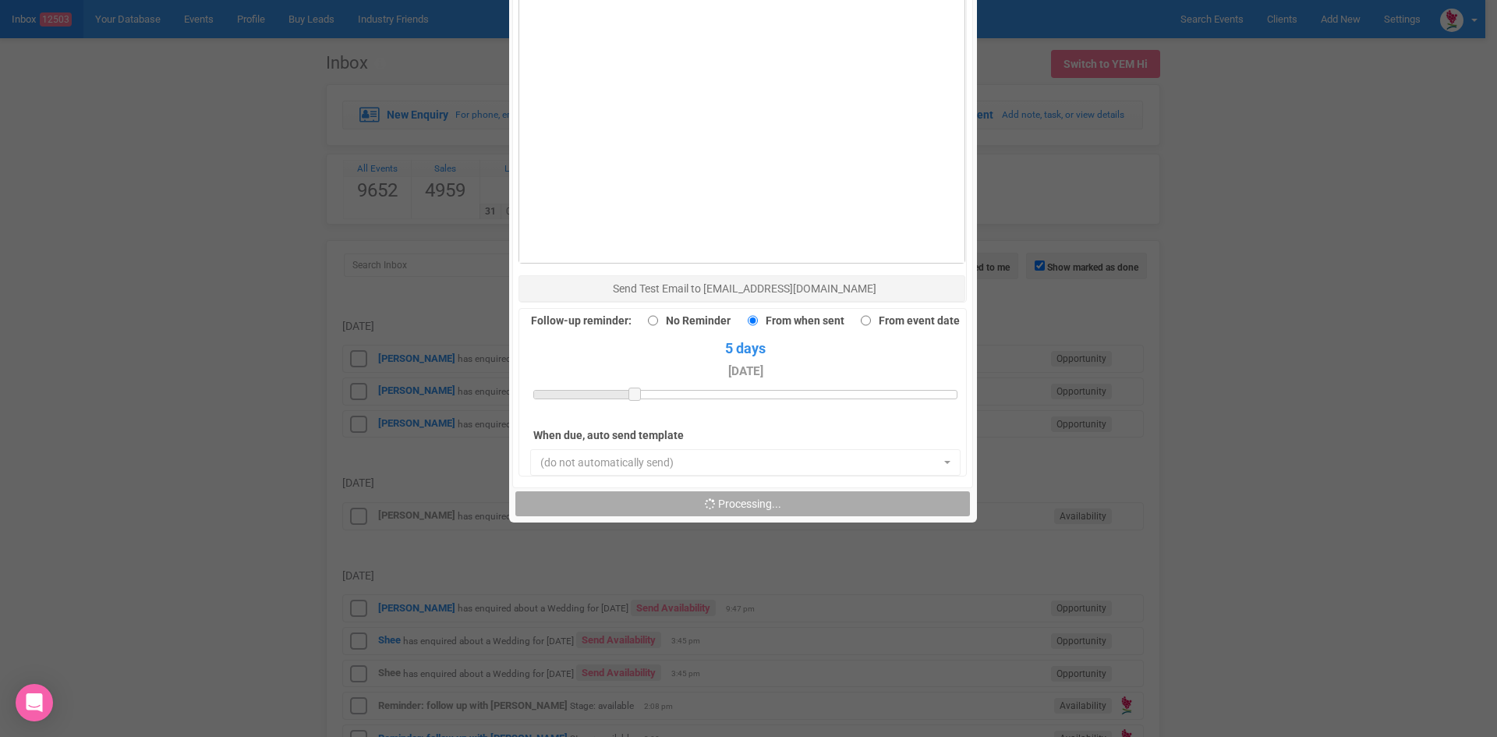
scroll to position [1080, 0]
click at [717, 496] on span "Send Response" at bounding box center [743, 502] width 74 height 12
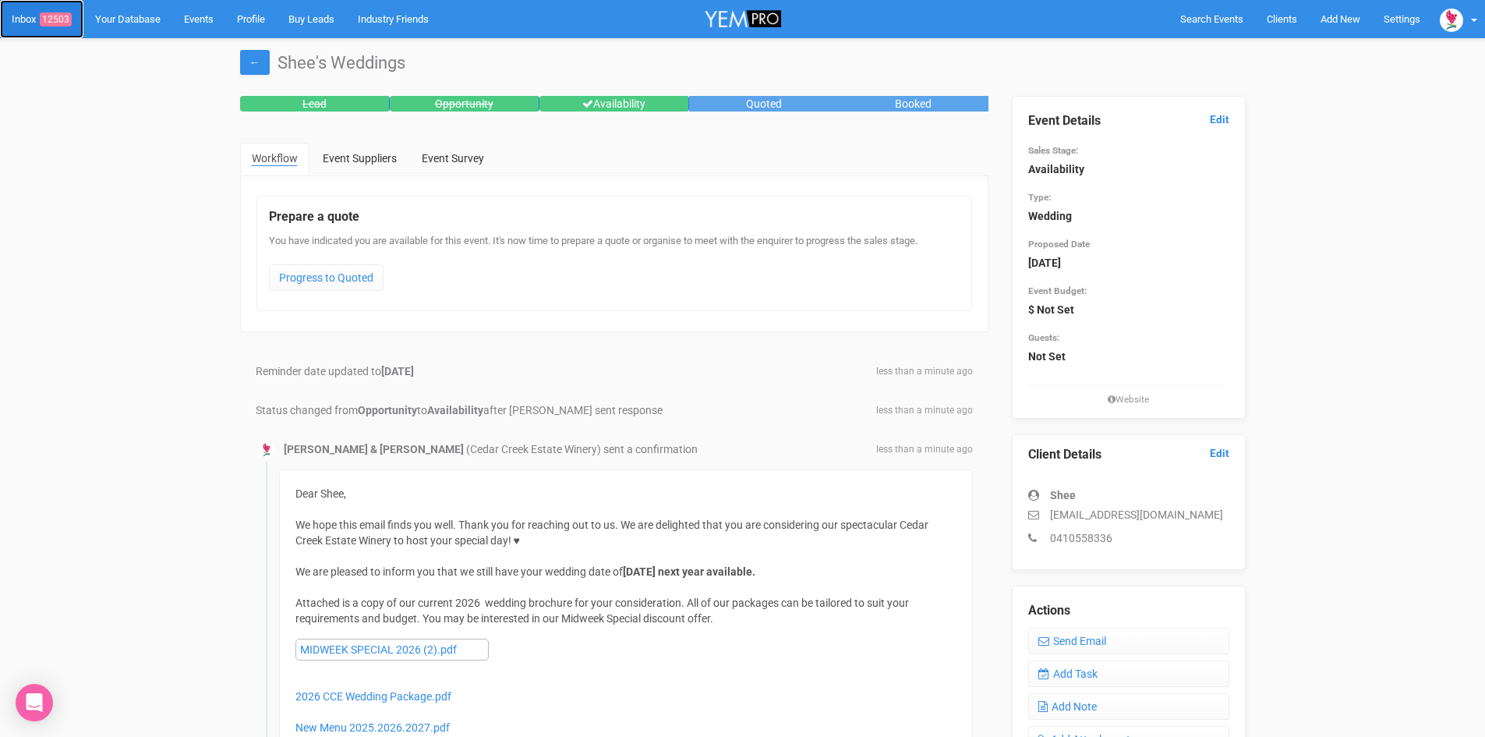
click at [57, 12] on span "12503" at bounding box center [56, 19] width 32 height 14
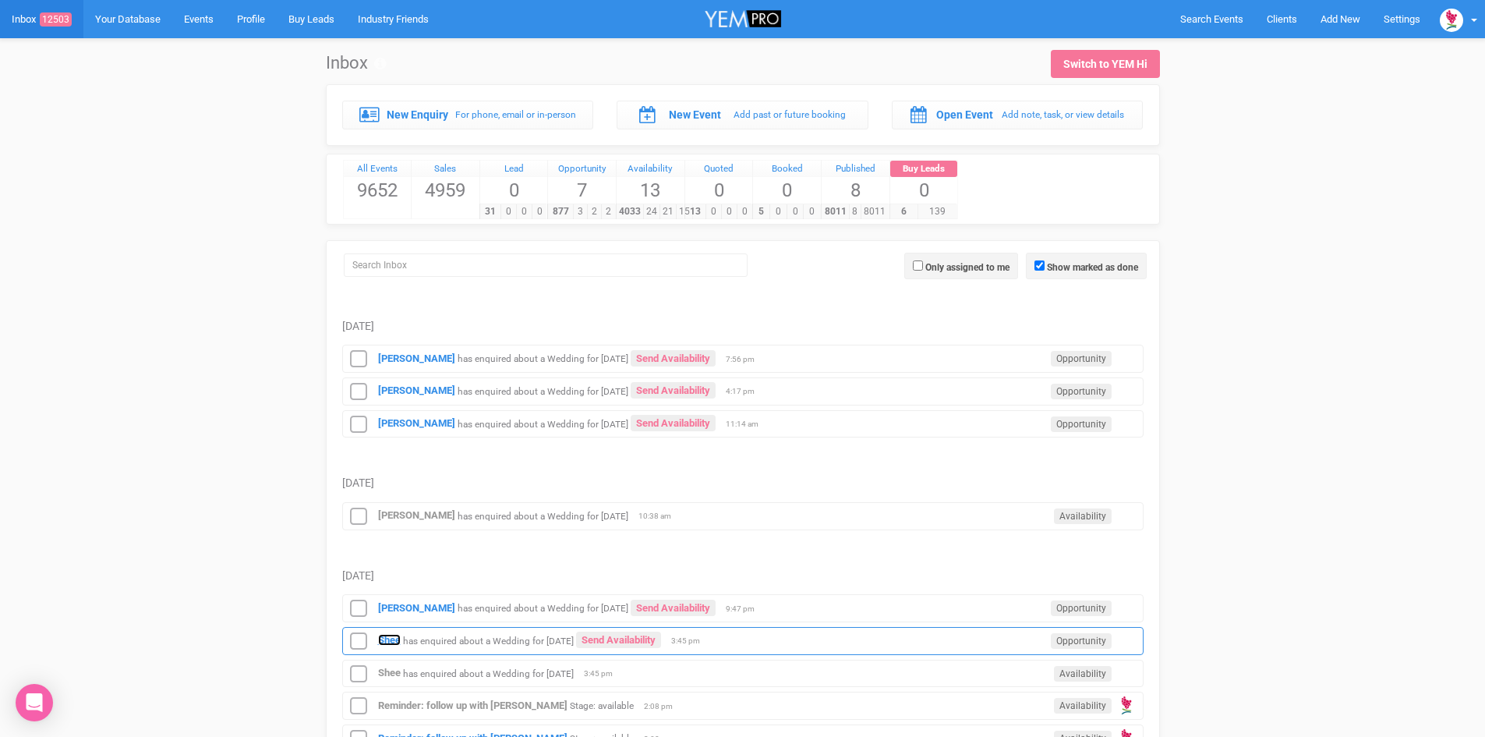
click at [388, 635] on strong "Shee" at bounding box center [389, 640] width 23 height 12
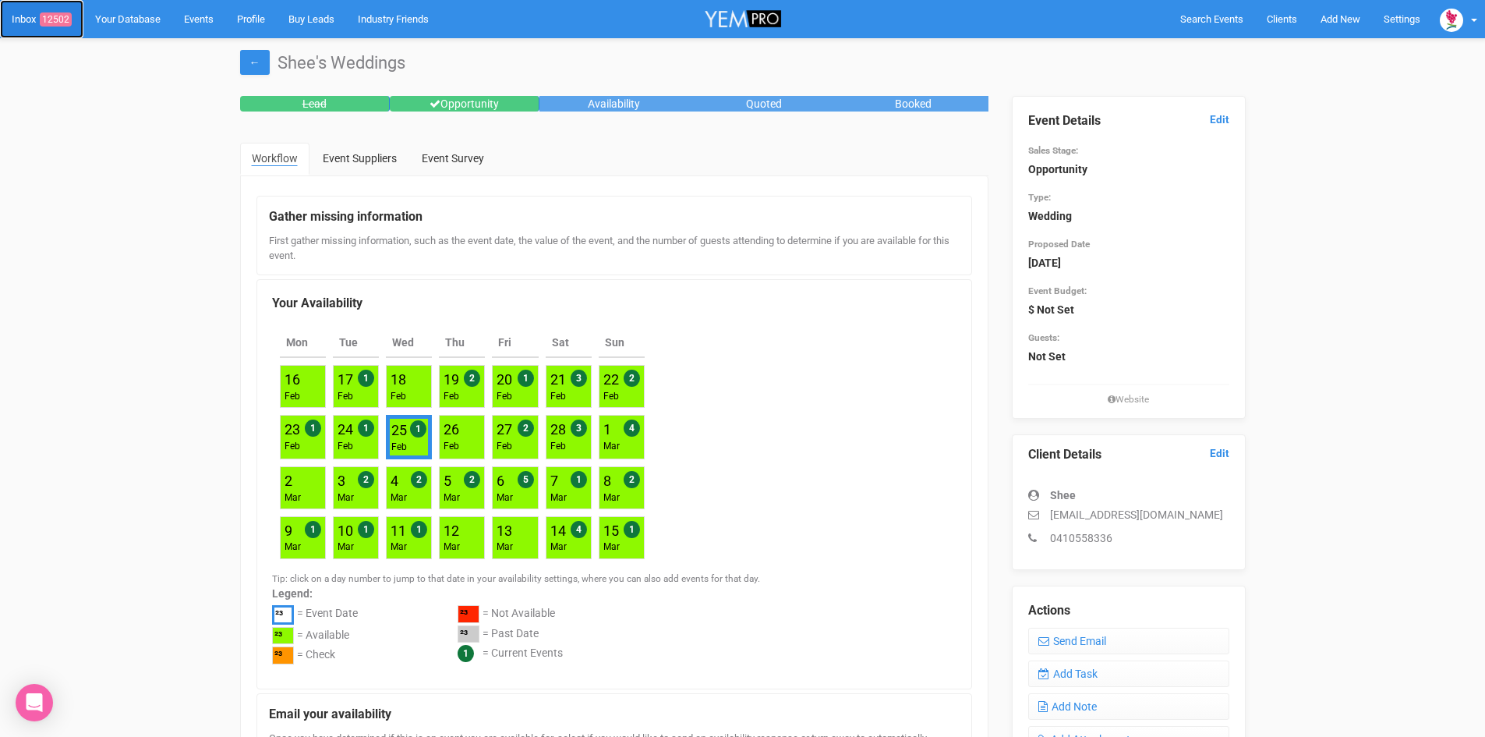
click at [62, 18] on span "12502" at bounding box center [56, 19] width 32 height 14
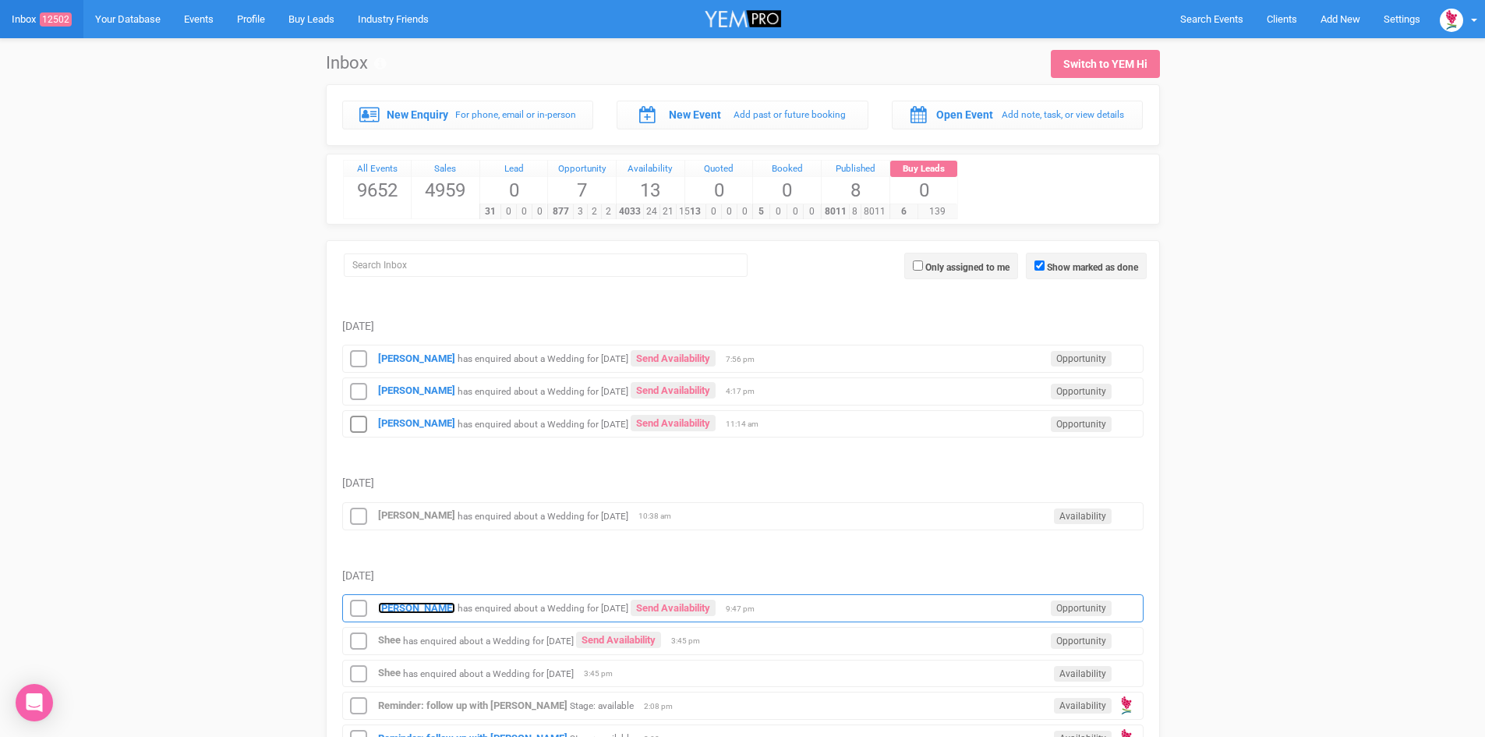
click at [416, 602] on strong "[PERSON_NAME]" at bounding box center [416, 608] width 77 height 12
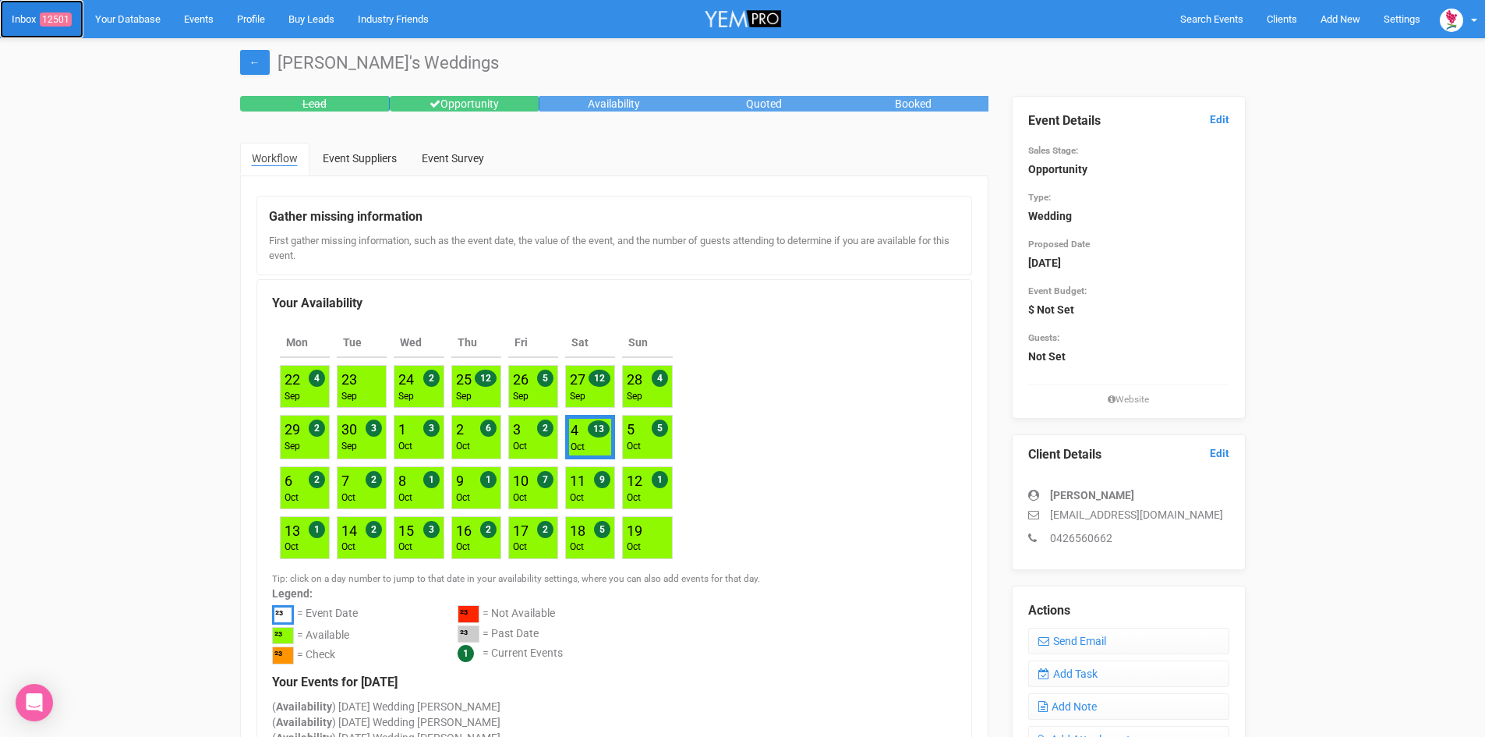
click at [51, 12] on span "12501" at bounding box center [56, 19] width 32 height 14
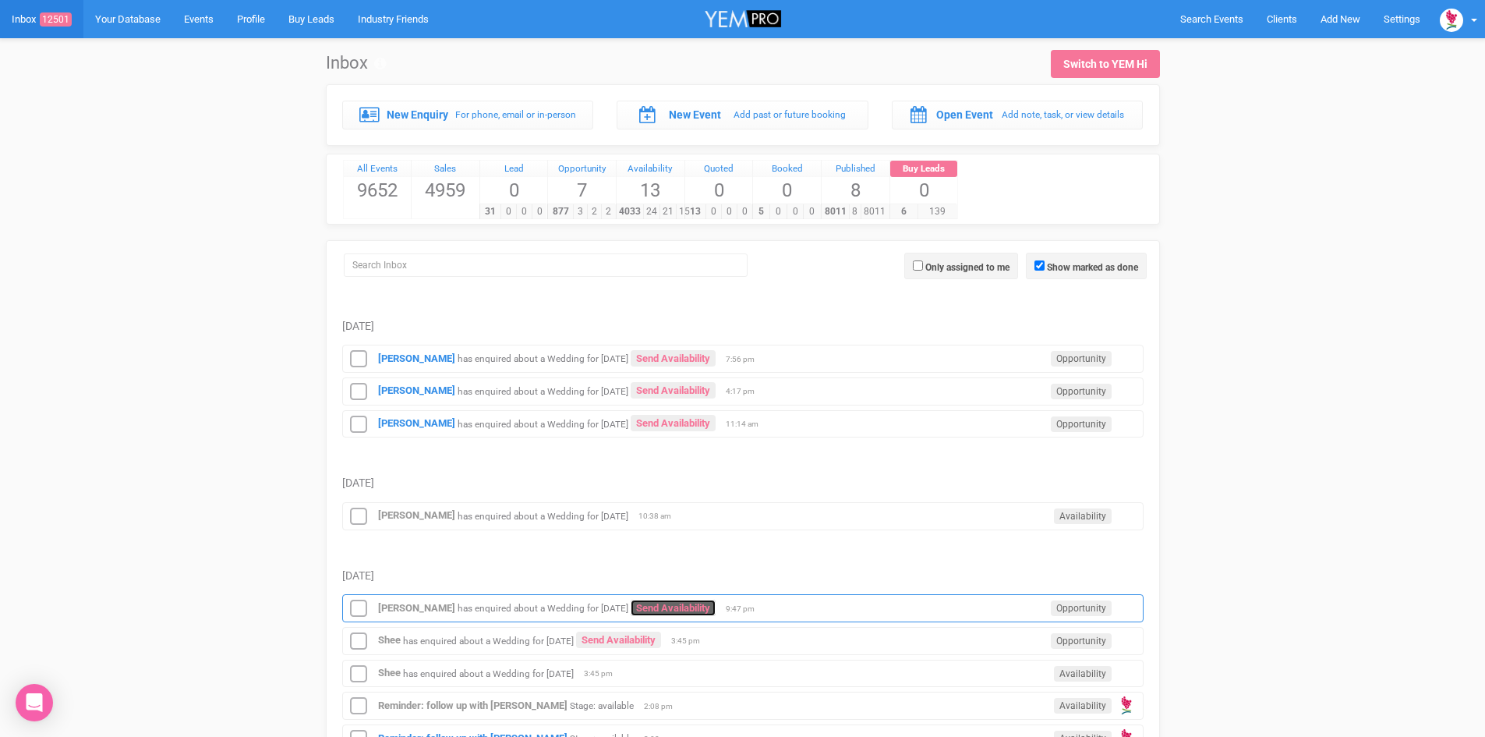
click at [708, 602] on link "Send Availability" at bounding box center [673, 608] width 85 height 16
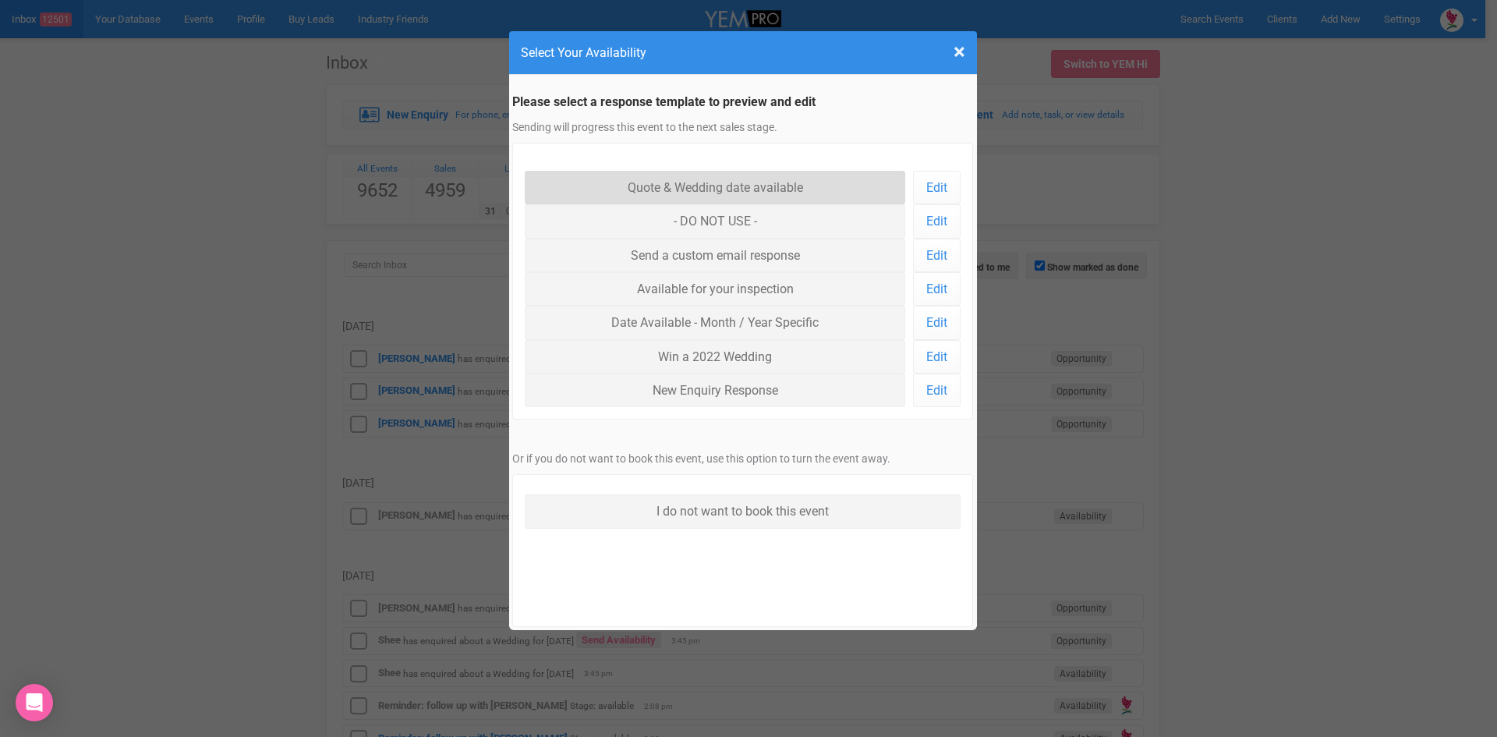
click at [646, 178] on link "Quote & Wedding date available" at bounding box center [715, 188] width 381 height 34
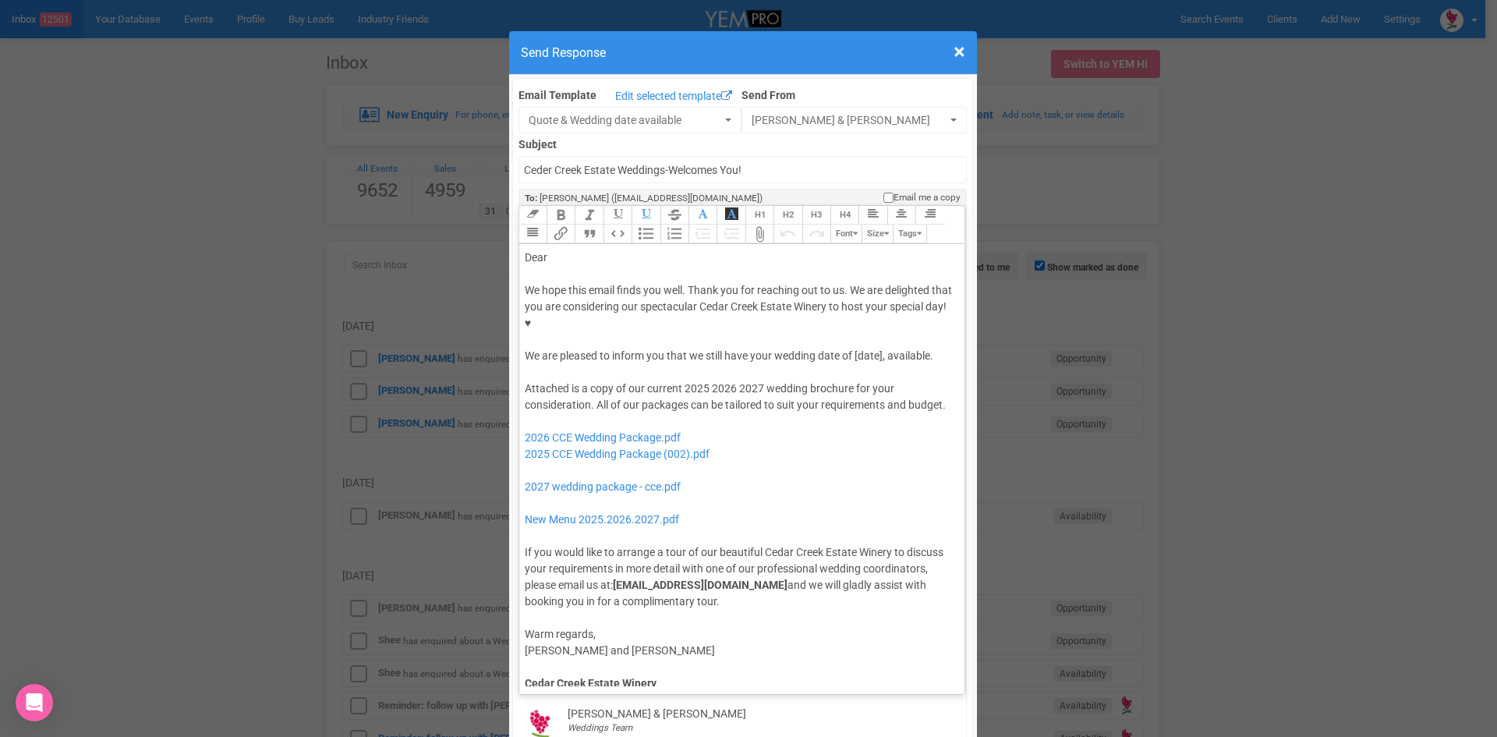
click at [586, 250] on div "Dear" at bounding box center [740, 258] width 430 height 16
click at [703, 308] on div "We hope this email finds you well. Thank you for reaching out to us. We are del…" at bounding box center [740, 323] width 430 height 82
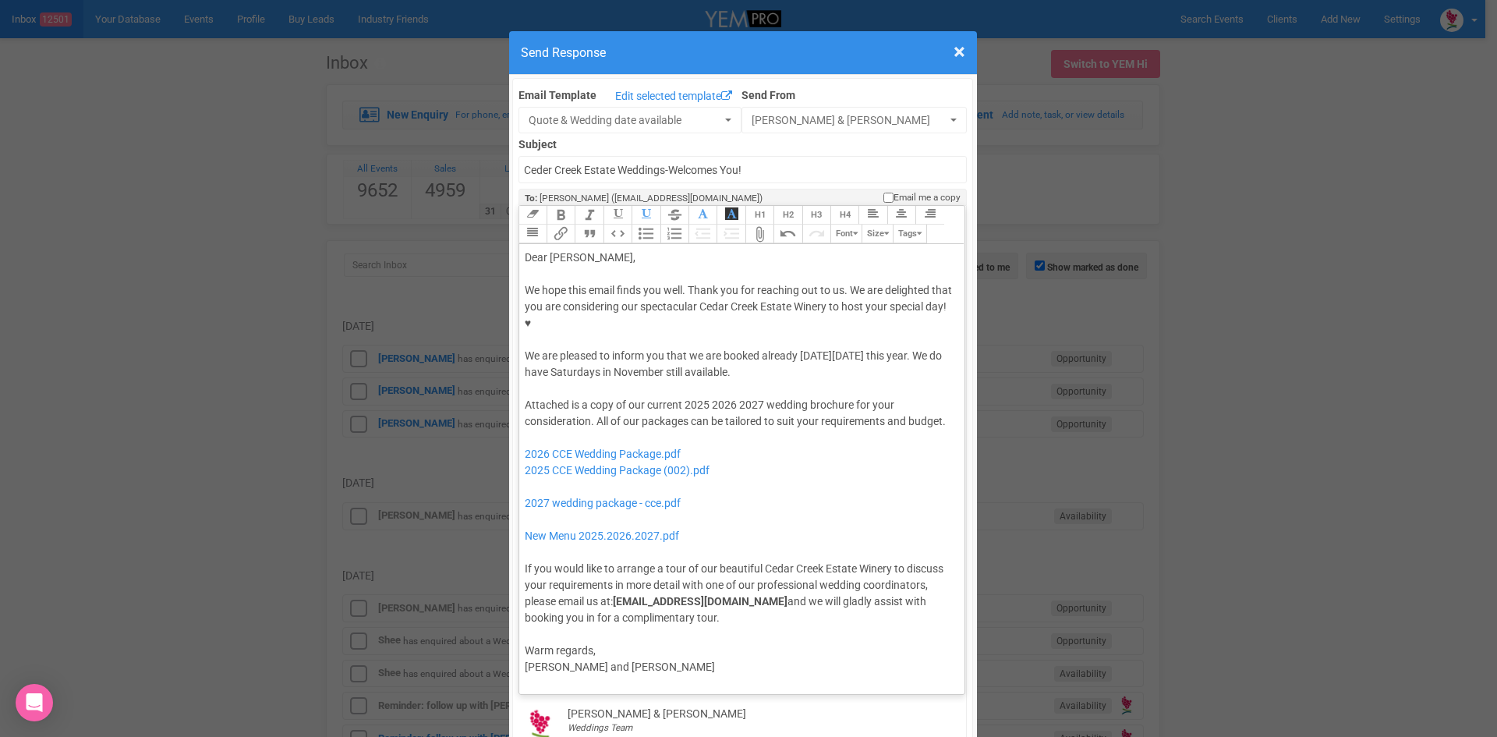
click at [833, 329] on div "We hope this email finds you well. Thank you for reaching out to us. We are del…" at bounding box center [740, 331] width 430 height 98
drag, startPoint x: 705, startPoint y: 354, endPoint x: 760, endPoint y: 357, distance: 55.4
click at [760, 397] on div "Attached is a copy of our current 2025 2026 2027 wedding brochure for your cons…" at bounding box center [740, 511] width 430 height 229
drag, startPoint x: 706, startPoint y: 402, endPoint x: 513, endPoint y: 402, distance: 193.4
click at [519, 402] on trix-editor "Dear [PERSON_NAME], We hope this email finds you well. Thank you for reaching o…" at bounding box center [742, 465] width 446 height 442
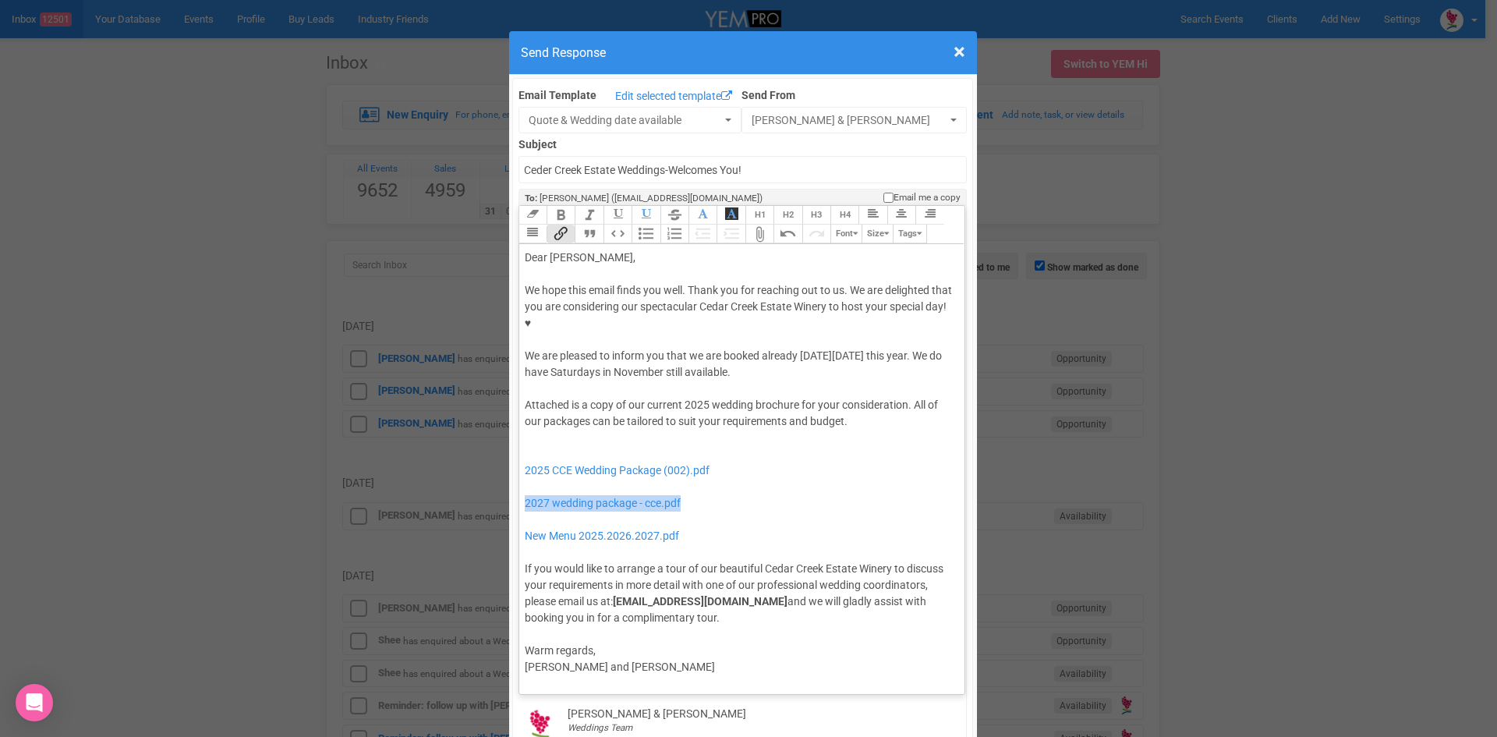
drag, startPoint x: 708, startPoint y: 458, endPoint x: 510, endPoint y: 447, distance: 198.3
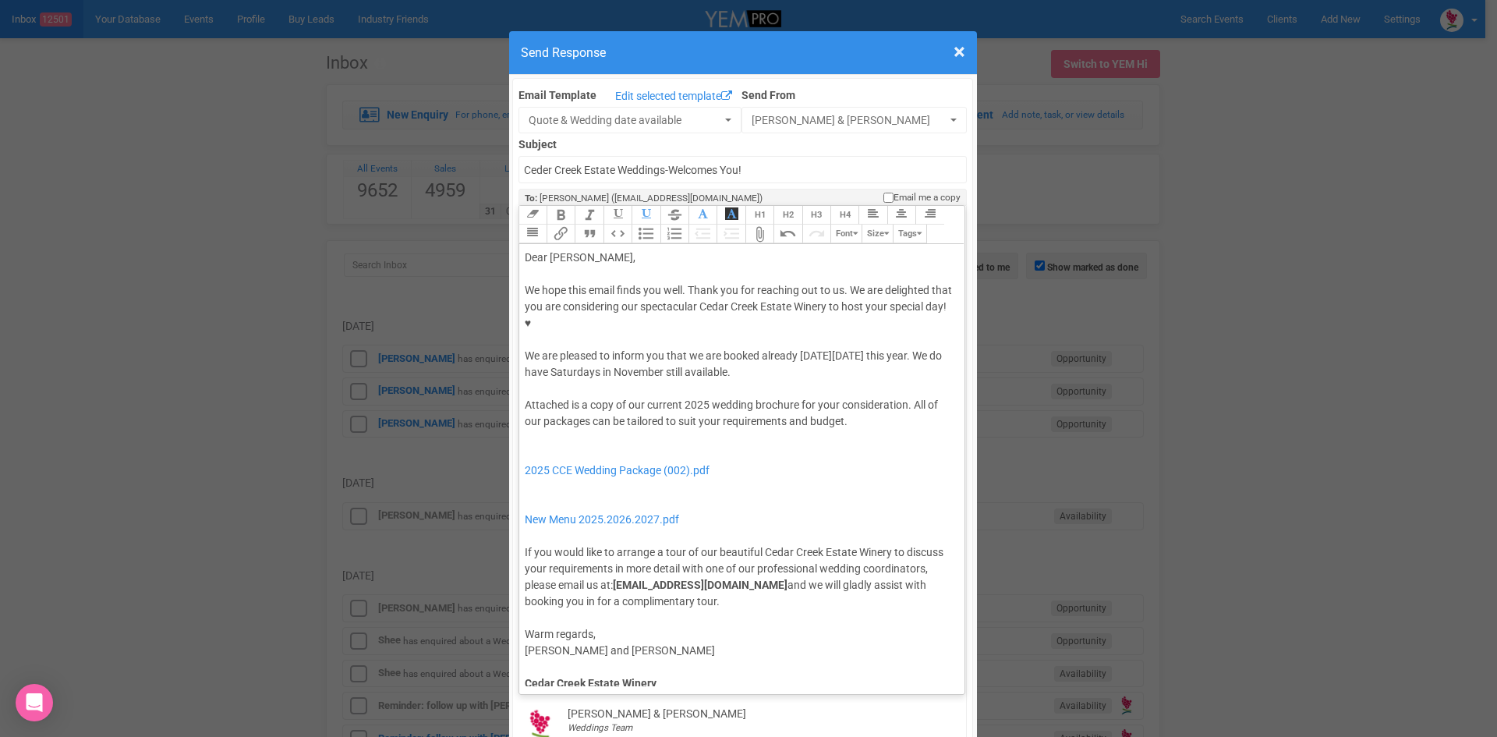
type trix-editor "<lor>Ipsu Dolors,</ame><con><adipis>&elit;</seddoe></tem><inc>Ut labo etdo magn…"
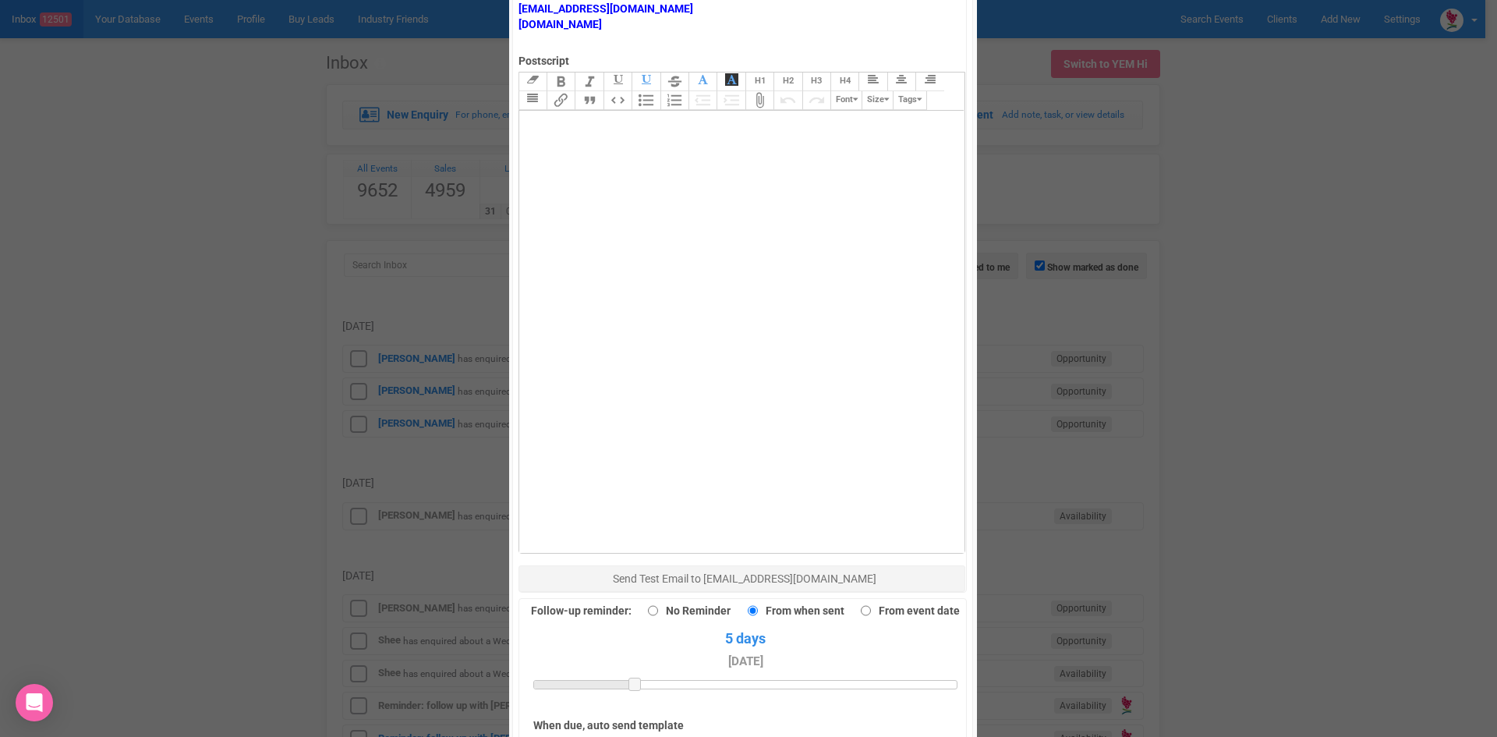
scroll to position [936, 0]
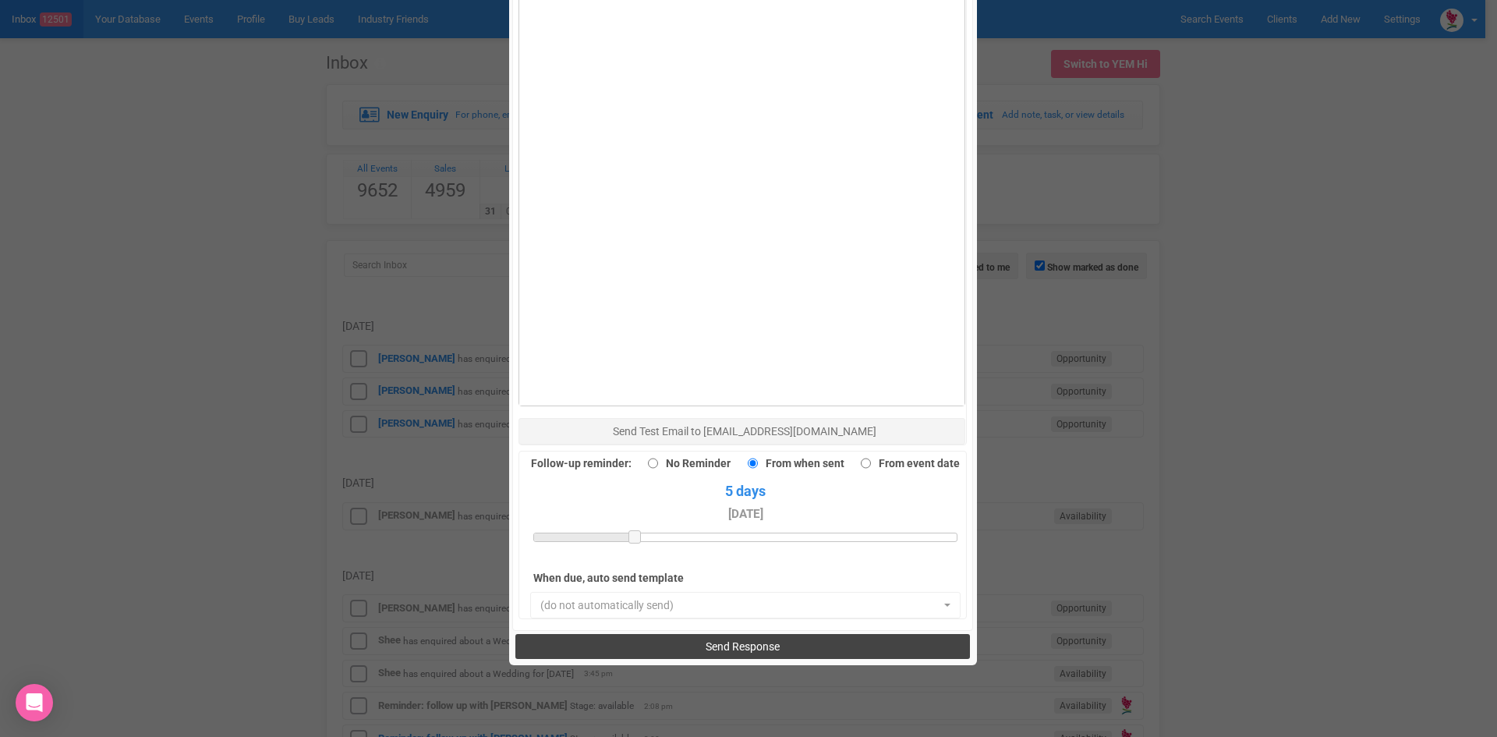
click at [677, 634] on button "Send Response" at bounding box center [742, 646] width 455 height 25
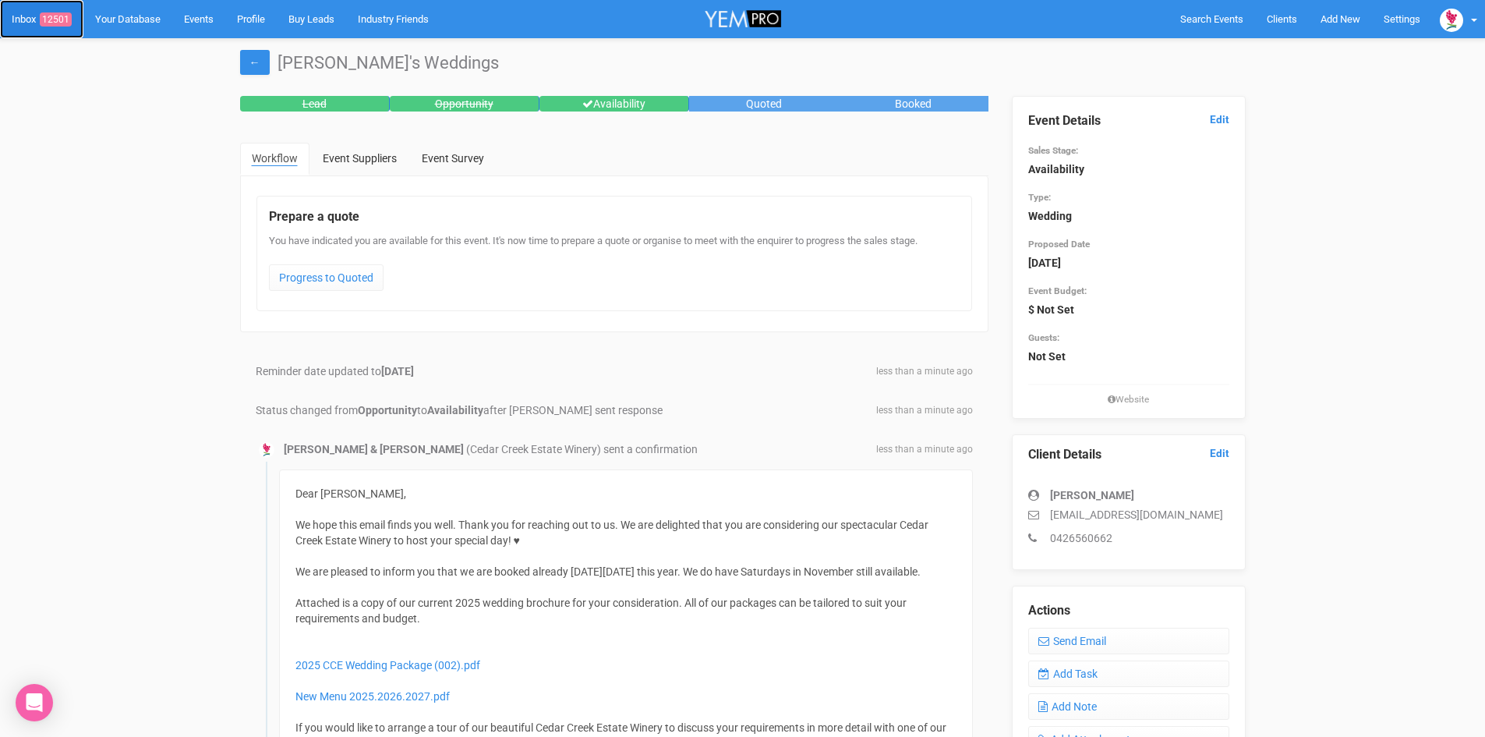
click at [54, 11] on link "Inbox 12501" at bounding box center [41, 19] width 83 height 38
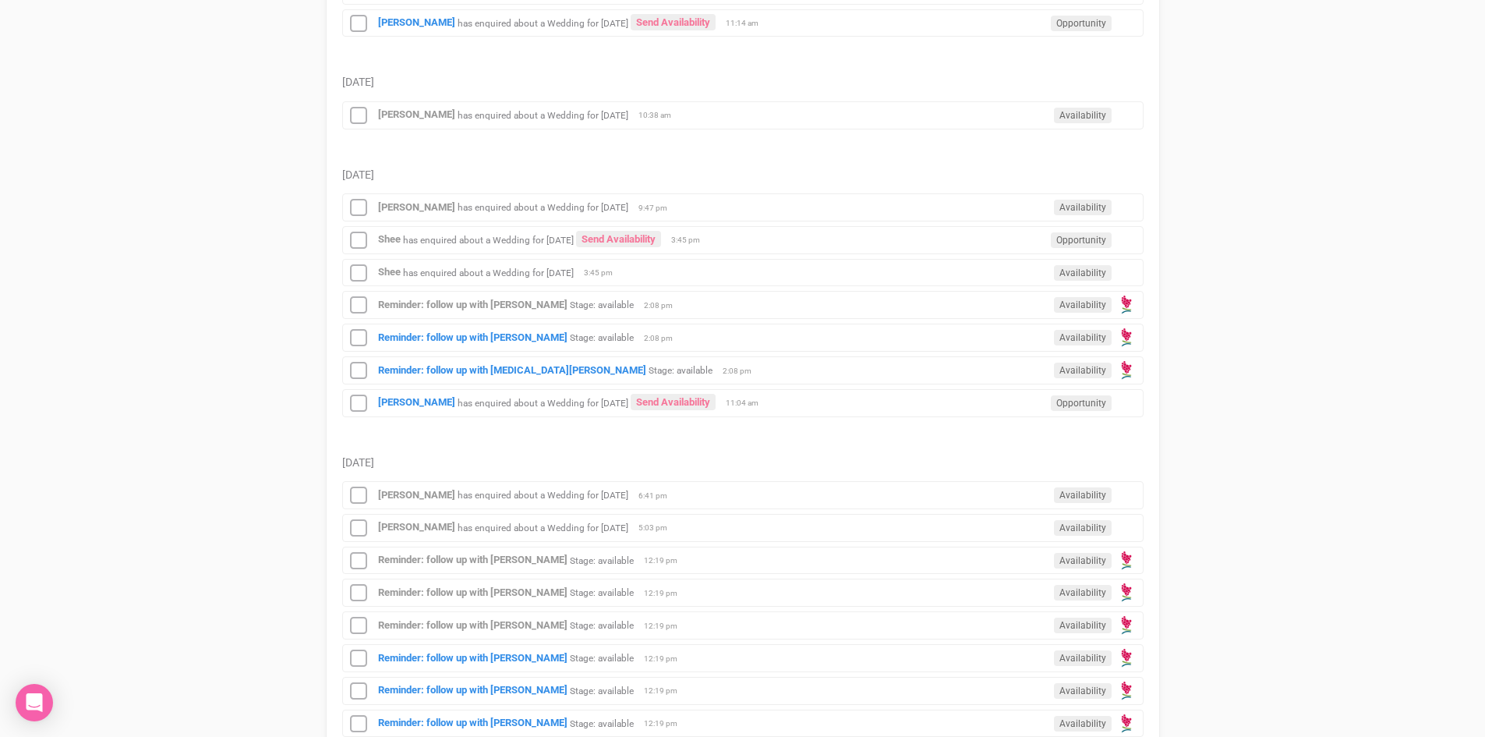
scroll to position [624, 0]
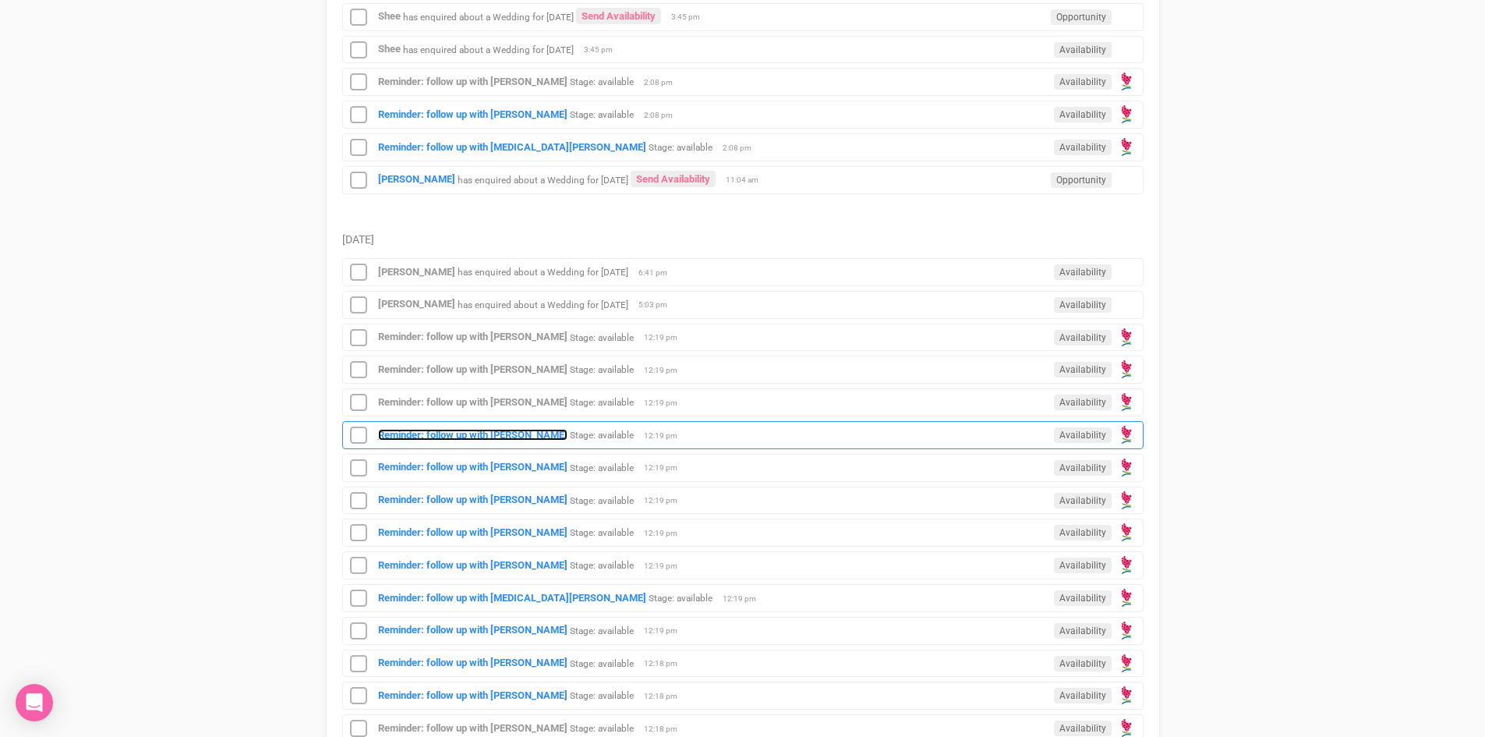
click at [475, 429] on strong "Reminder: follow up with [PERSON_NAME]" at bounding box center [472, 435] width 189 height 12
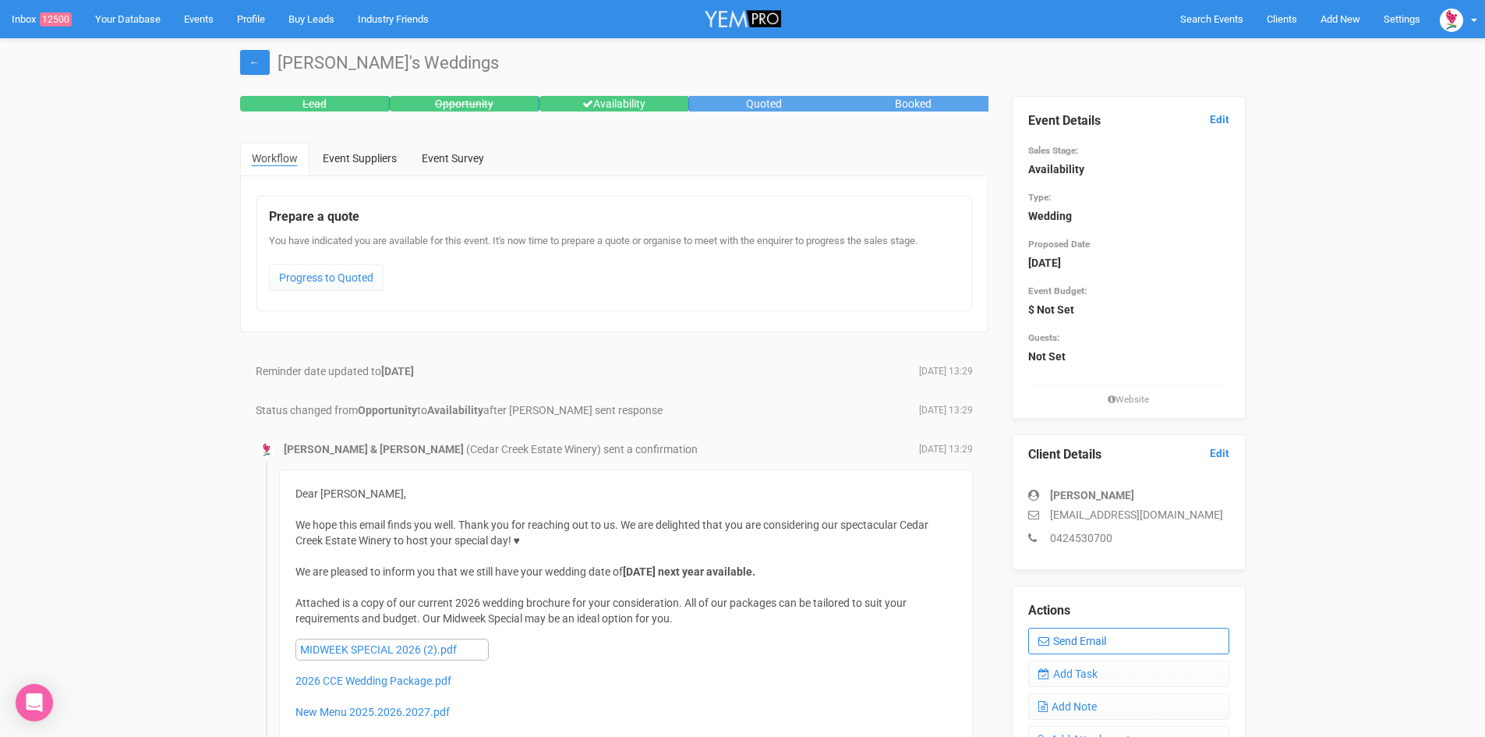
click at [1086, 633] on link "Send Email" at bounding box center [1128, 641] width 201 height 27
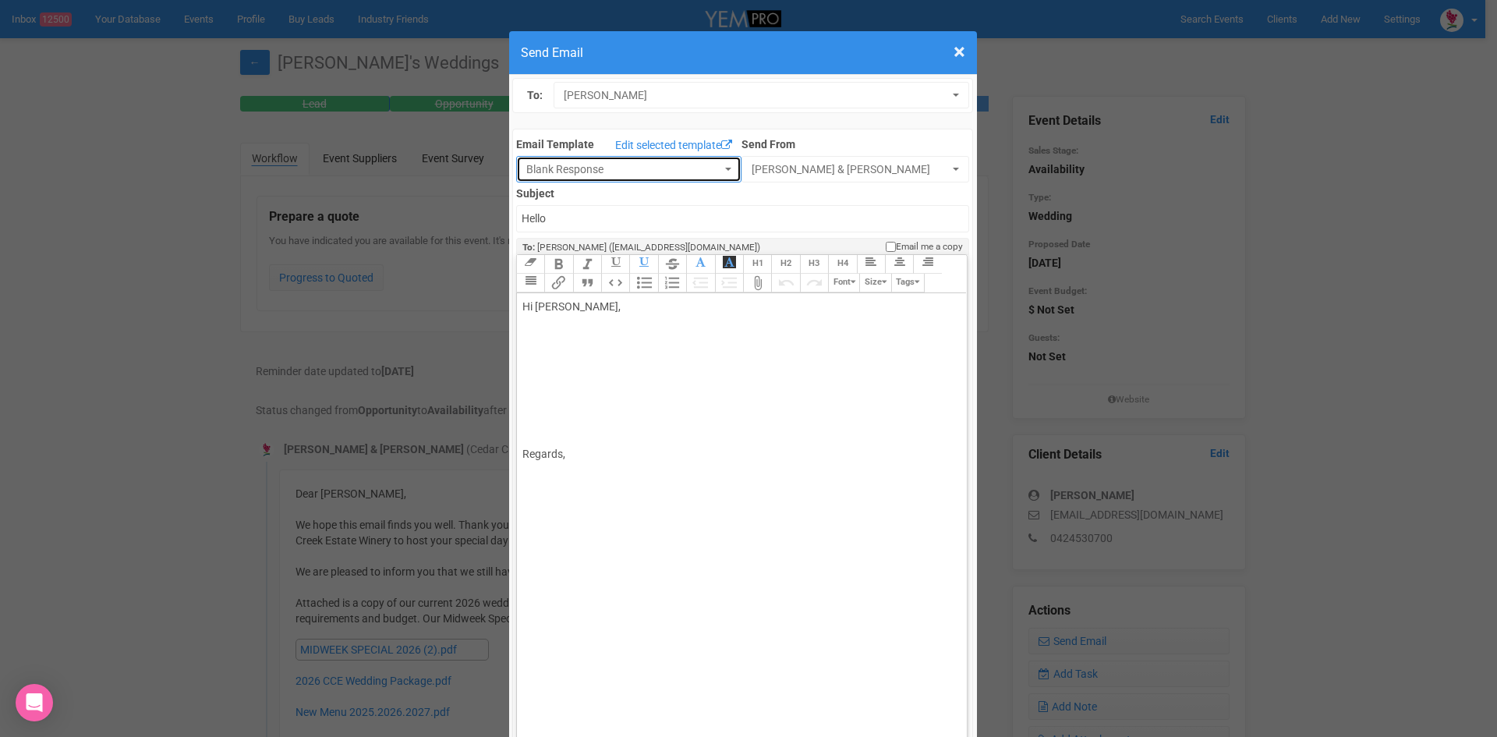
click at [714, 161] on button "Blank Response" at bounding box center [628, 169] width 225 height 27
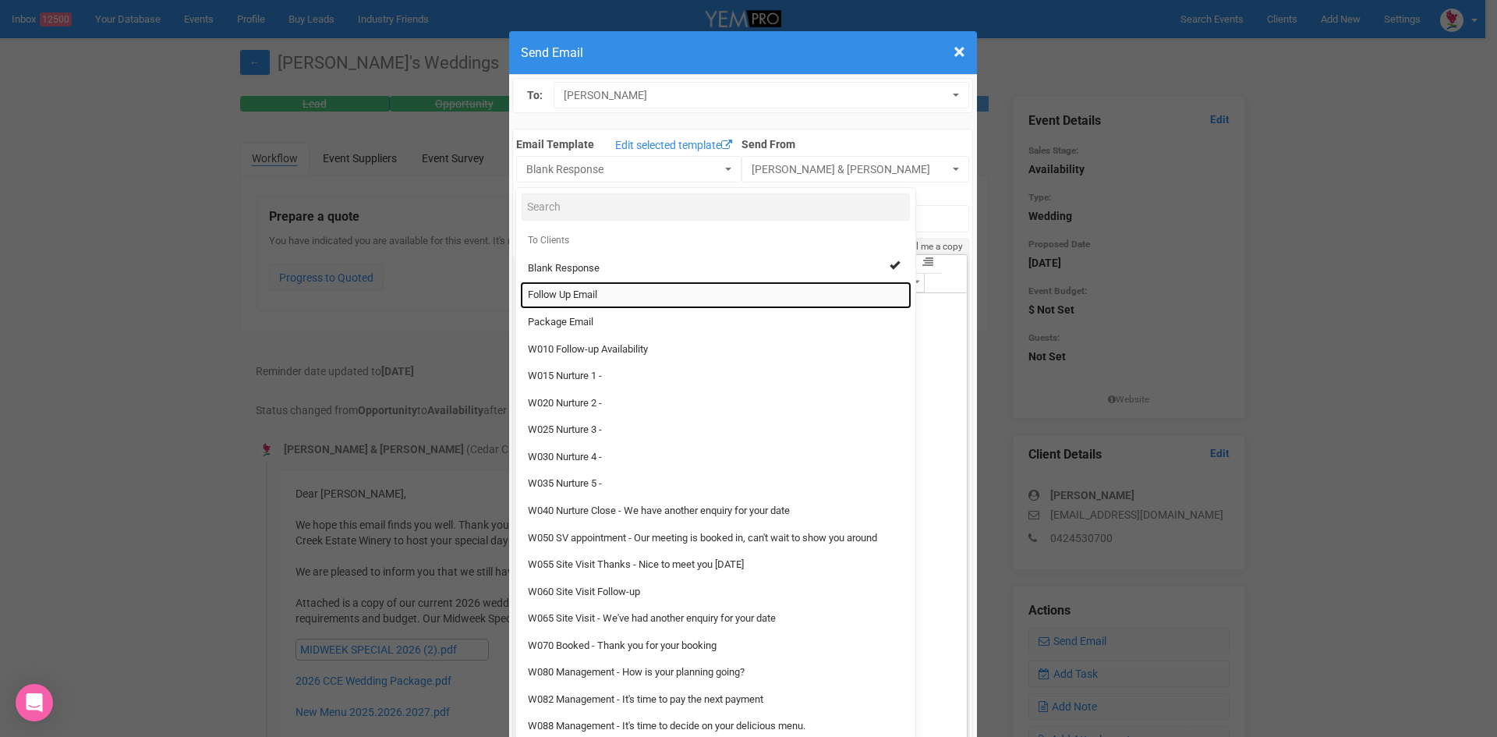
click at [589, 294] on span "Follow Up Email" at bounding box center [562, 295] width 69 height 15
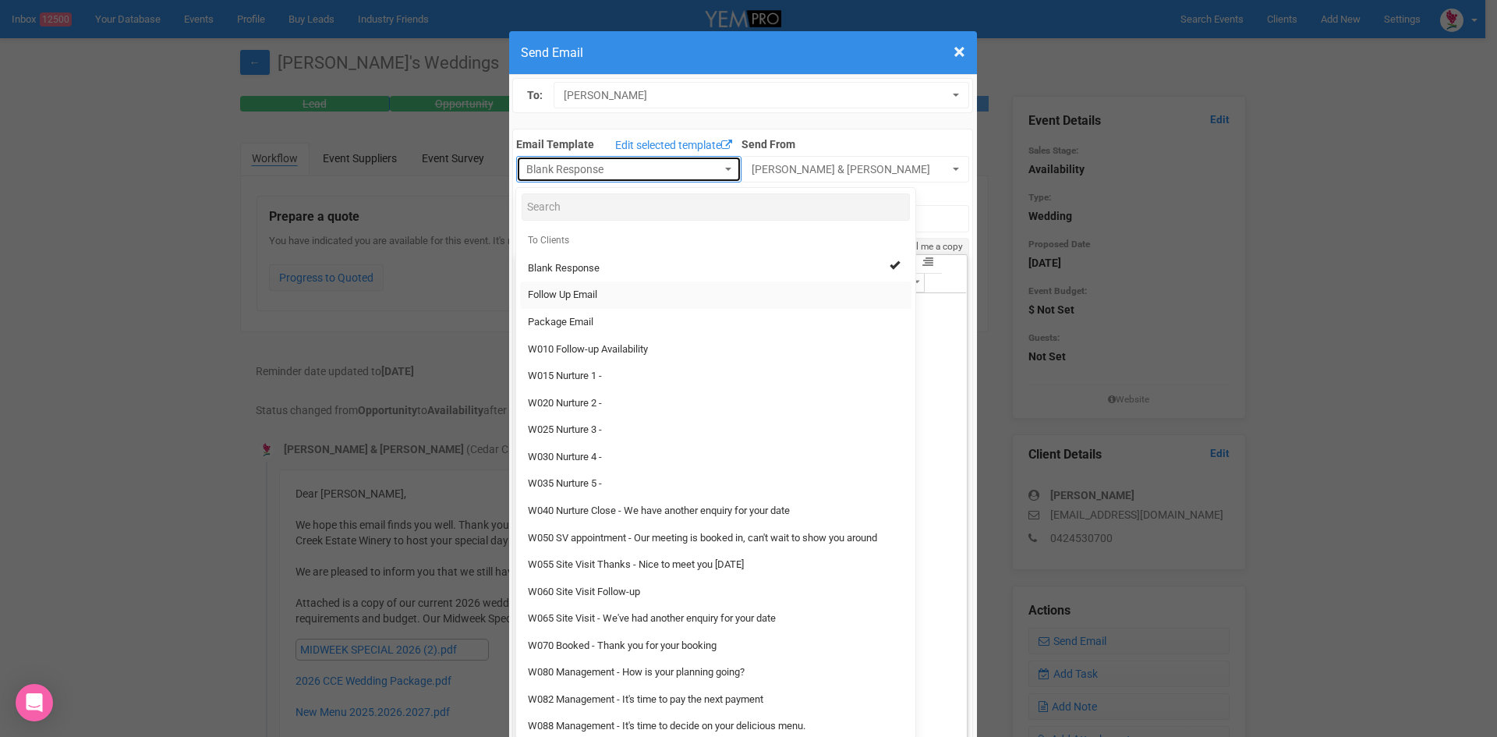
select select "88639"
type input "[GEOGRAPHIC_DATA] - Follow Up"
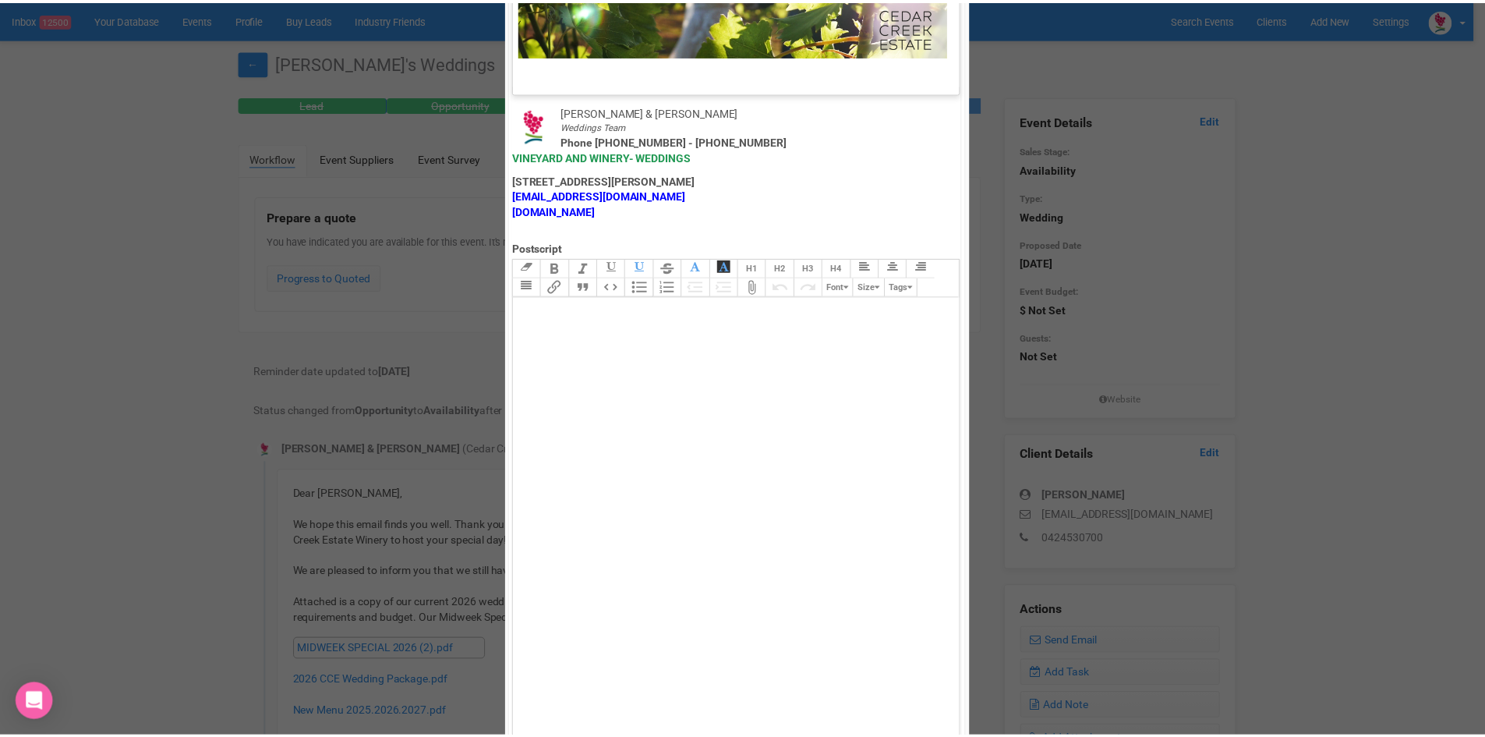
scroll to position [773, 0]
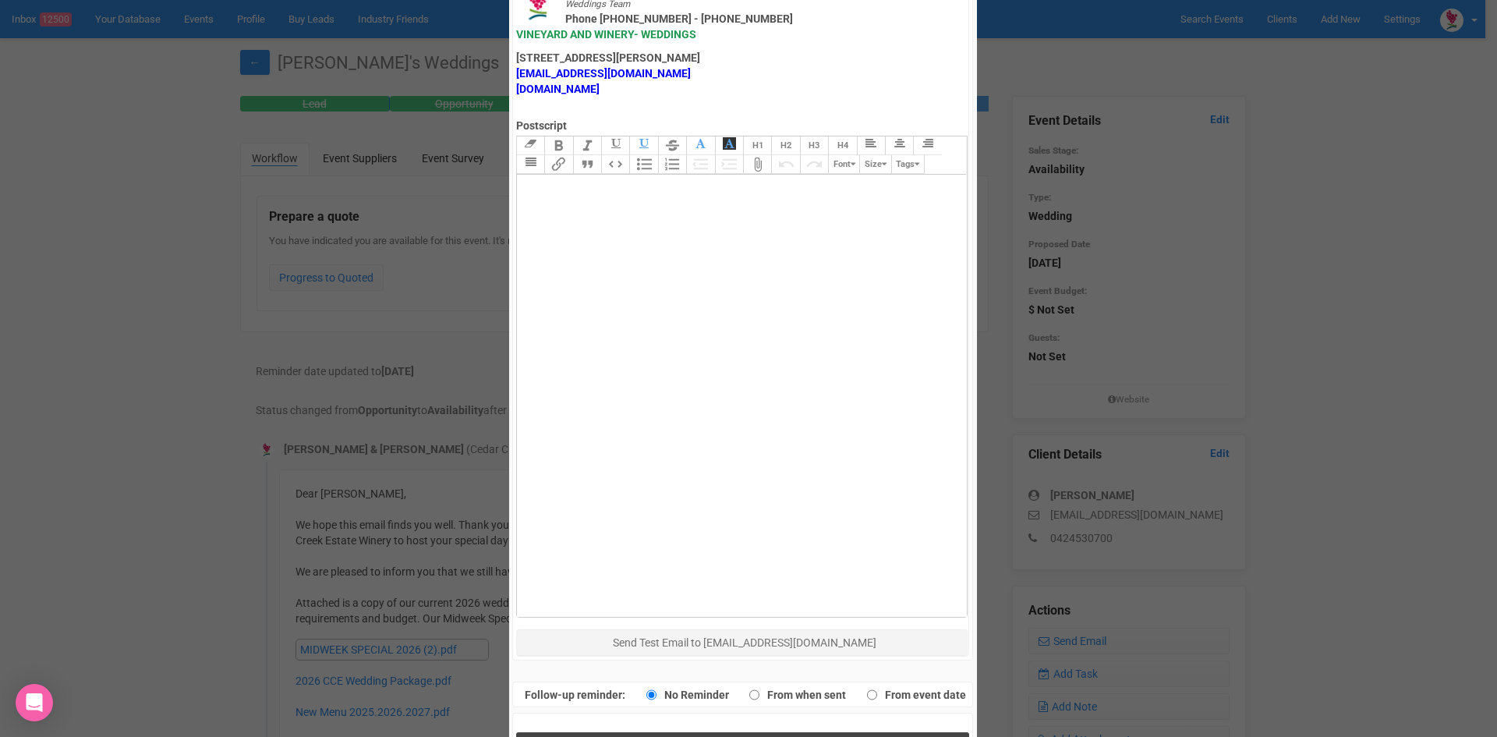
click at [684, 732] on button "Send Response" at bounding box center [742, 748] width 453 height 32
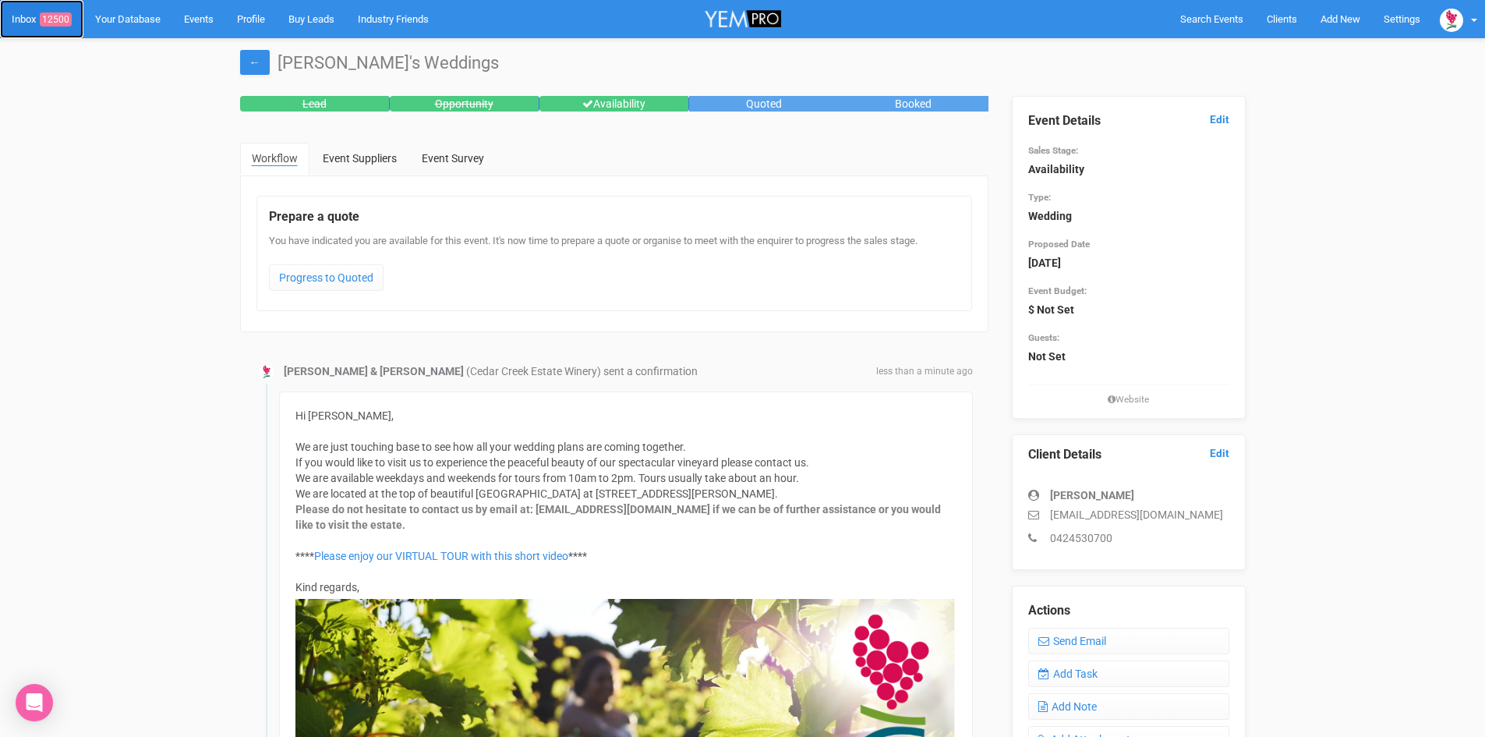
click at [63, 15] on span "12500" at bounding box center [56, 19] width 32 height 14
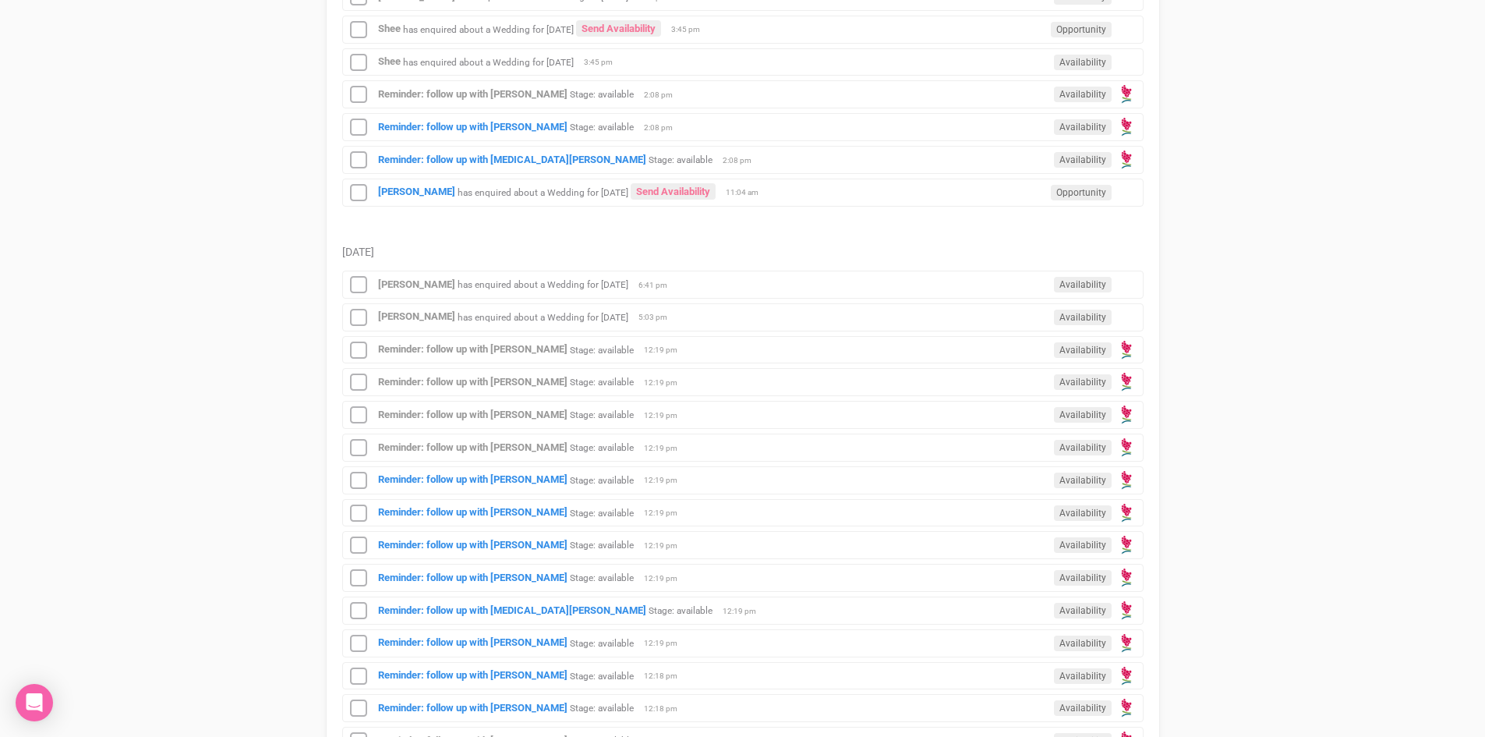
scroll to position [858, 0]
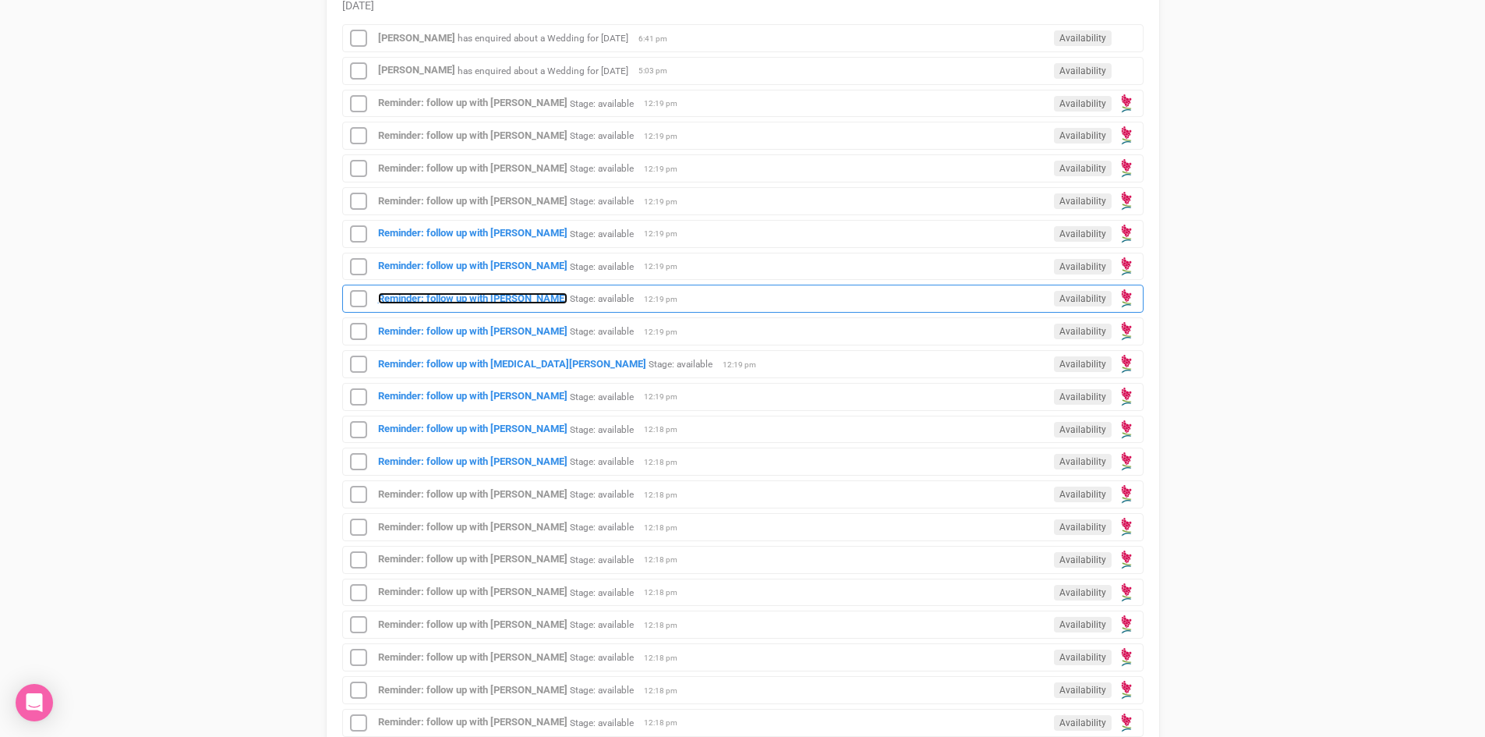
click at [465, 292] on div "Reminder: follow up with [PERSON_NAME] Stage: available Availability 12:19 pm" at bounding box center [743, 299] width 802 height 28
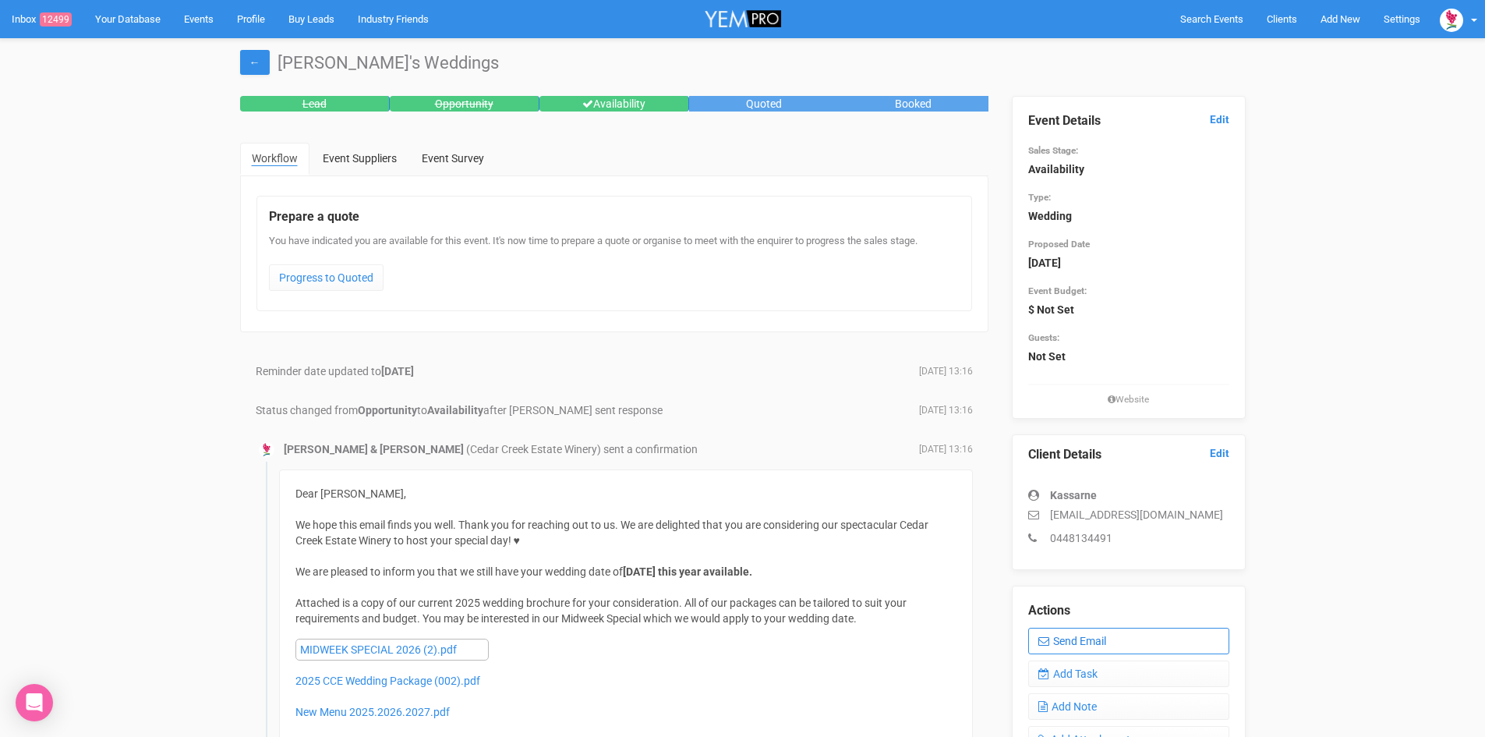
click at [1132, 638] on link "Send Email" at bounding box center [1128, 641] width 201 height 27
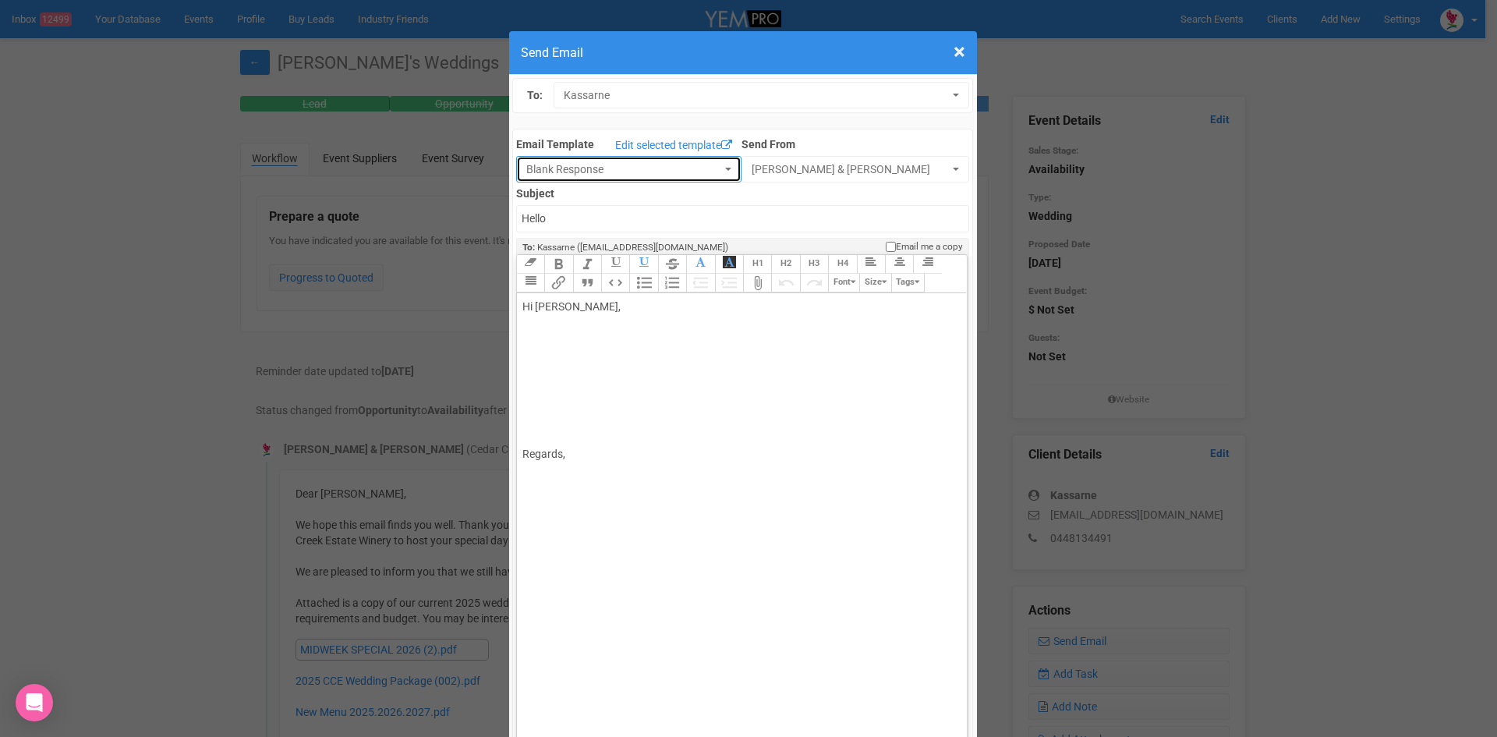
click at [716, 163] on button "Blank Response" at bounding box center [628, 169] width 225 height 27
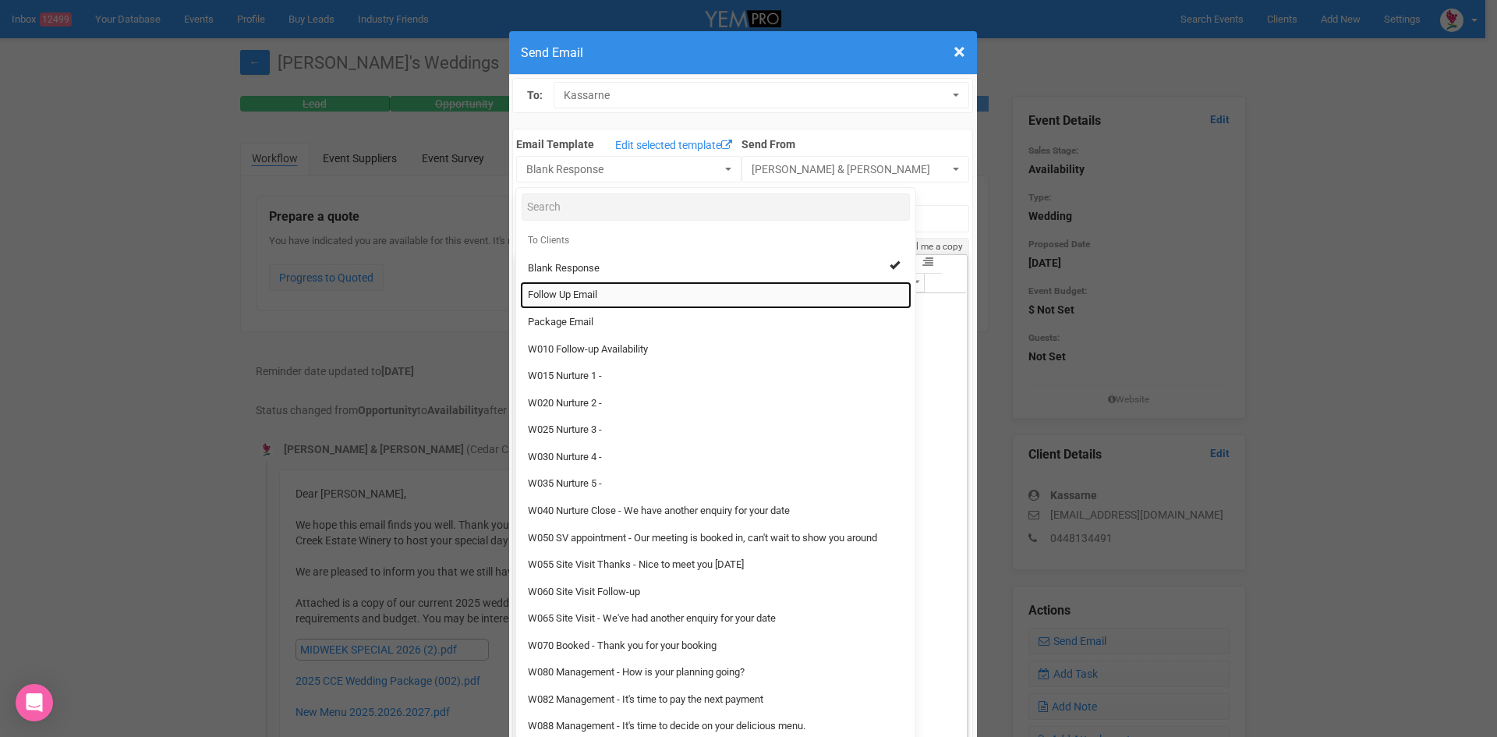
click at [569, 286] on link "Follow Up Email" at bounding box center [715, 294] width 391 height 27
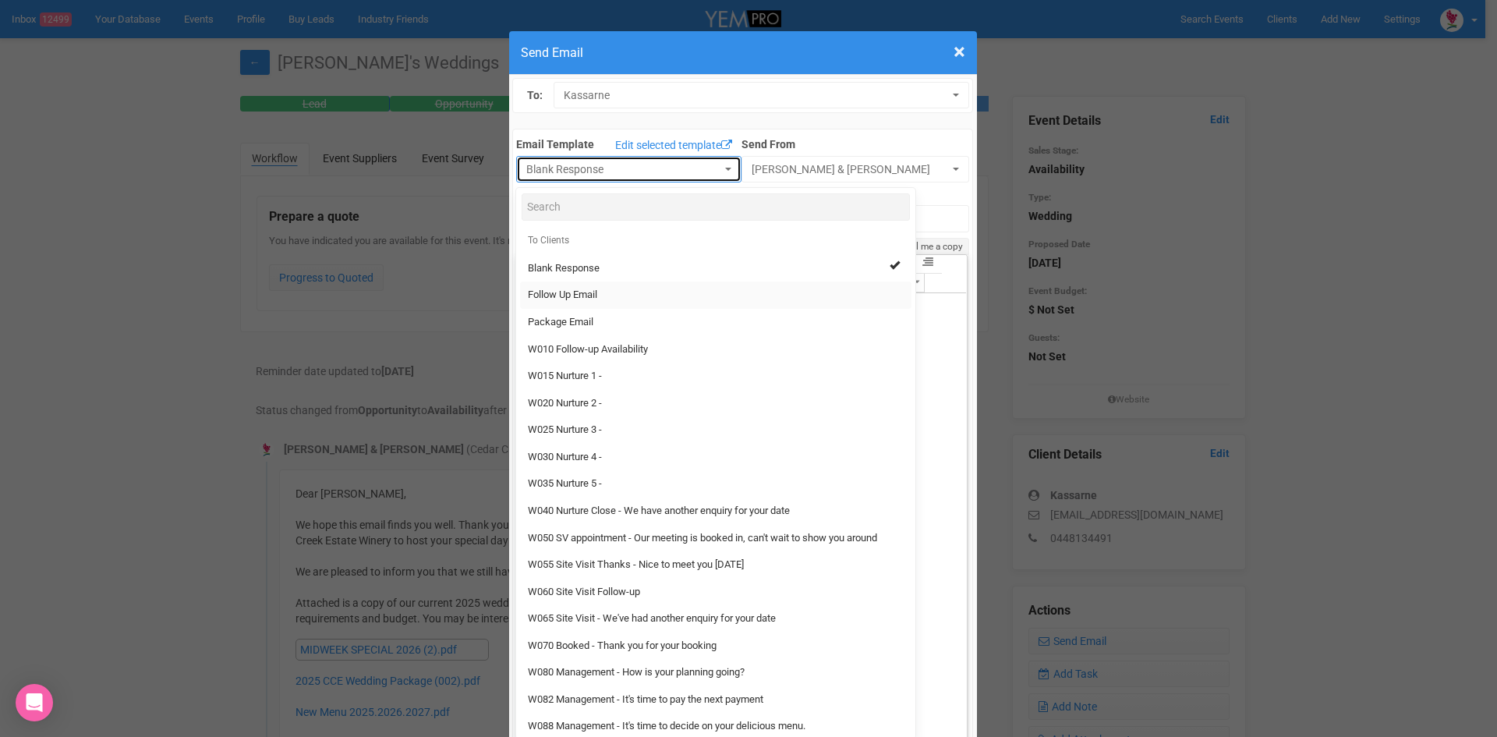
select select "88639"
type input "[GEOGRAPHIC_DATA] - Follow Up"
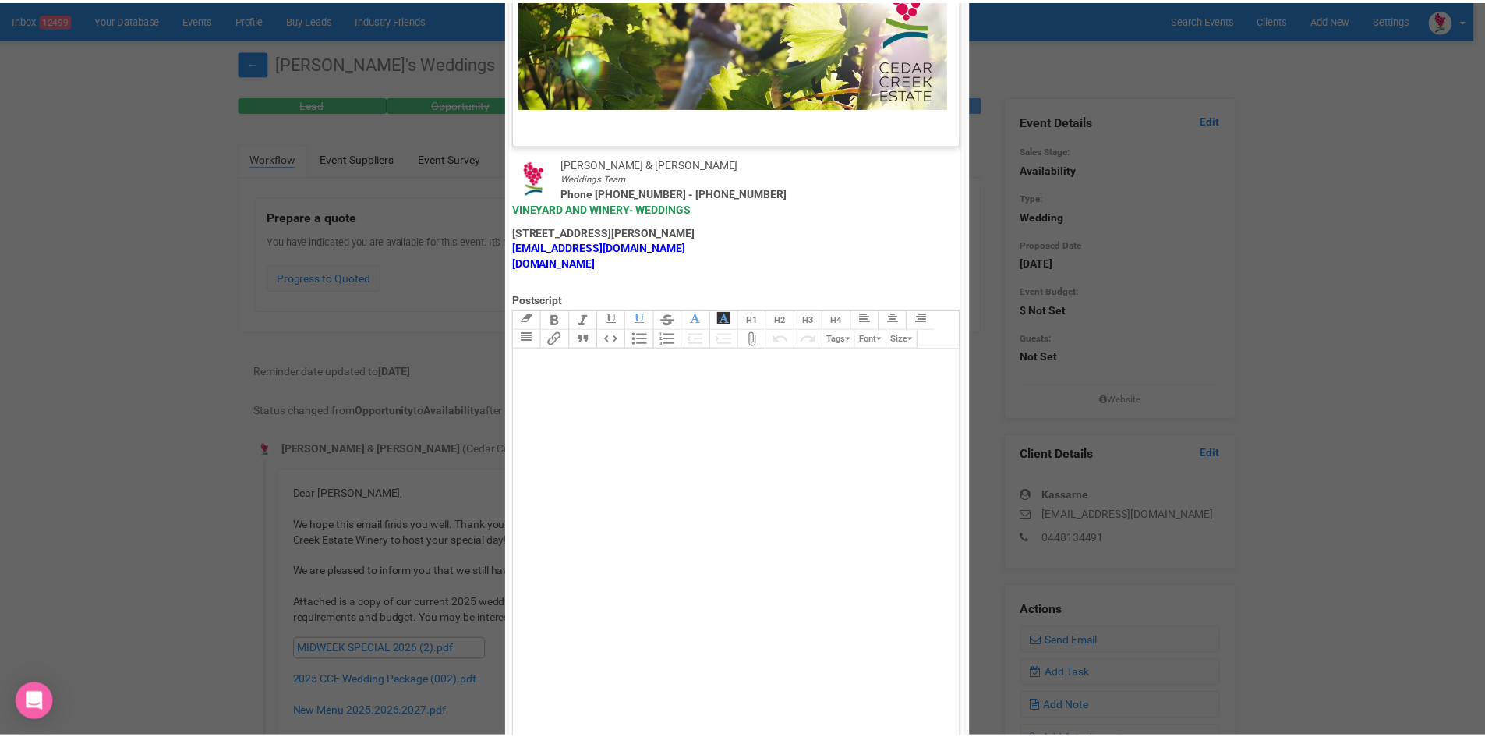
scroll to position [773, 0]
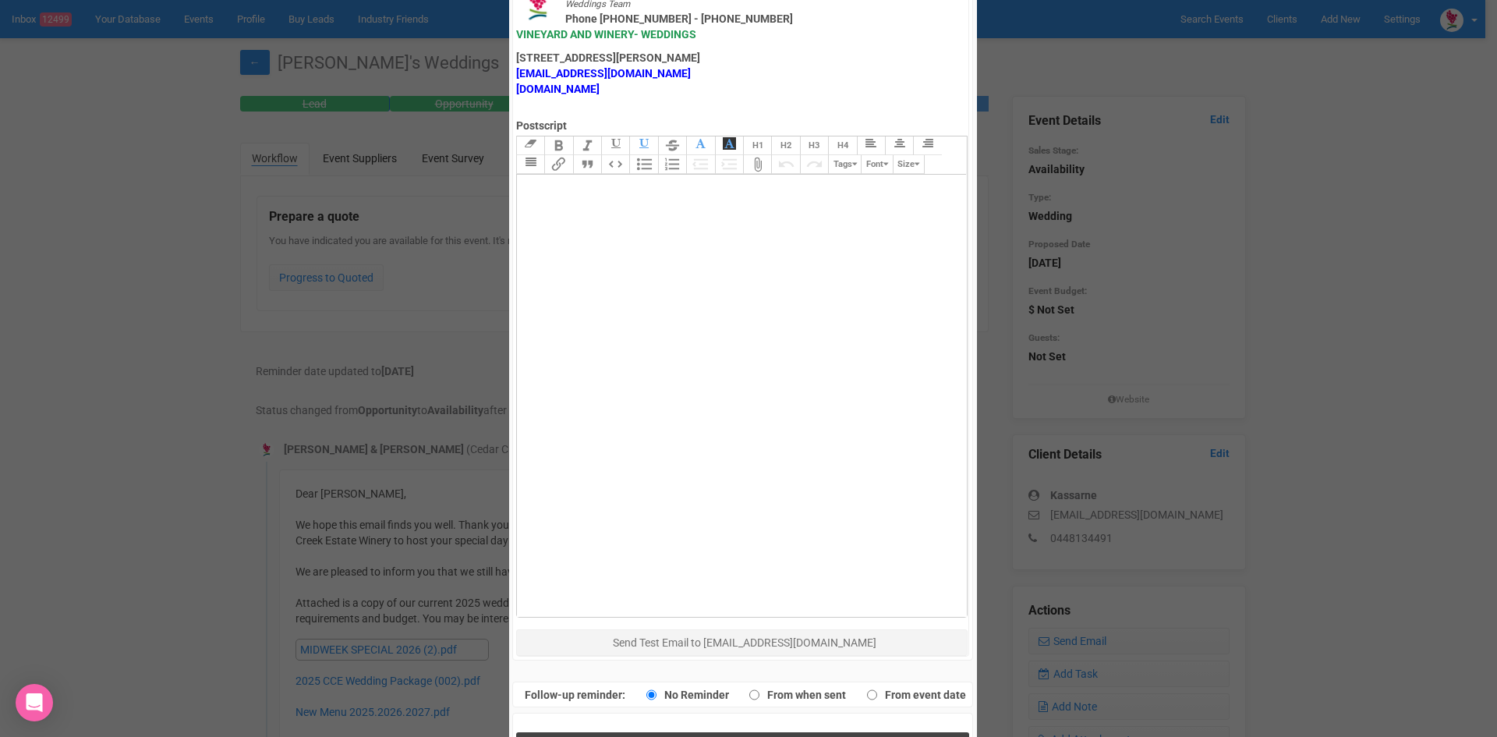
click at [721, 732] on button "Send Response" at bounding box center [742, 748] width 453 height 32
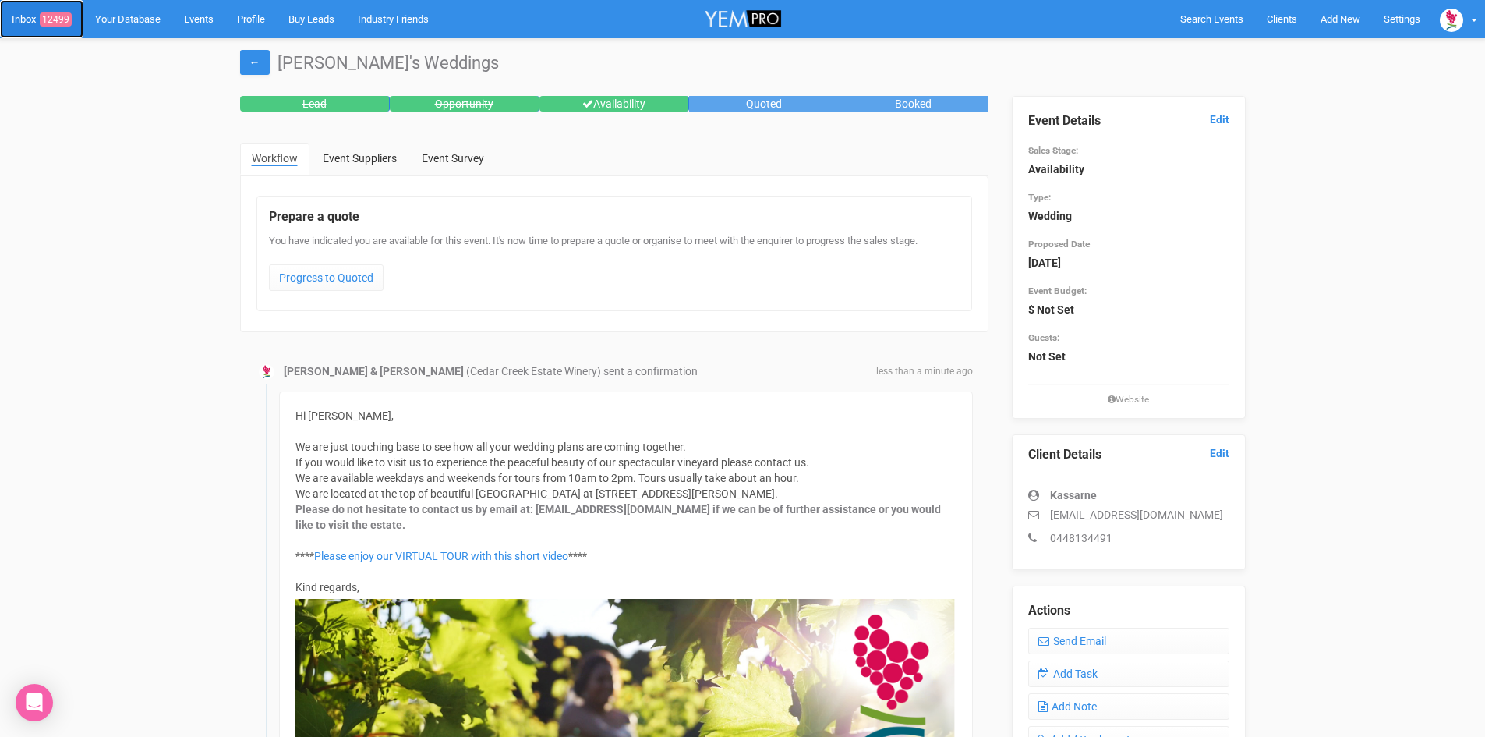
click at [51, 13] on span "12499" at bounding box center [56, 19] width 32 height 14
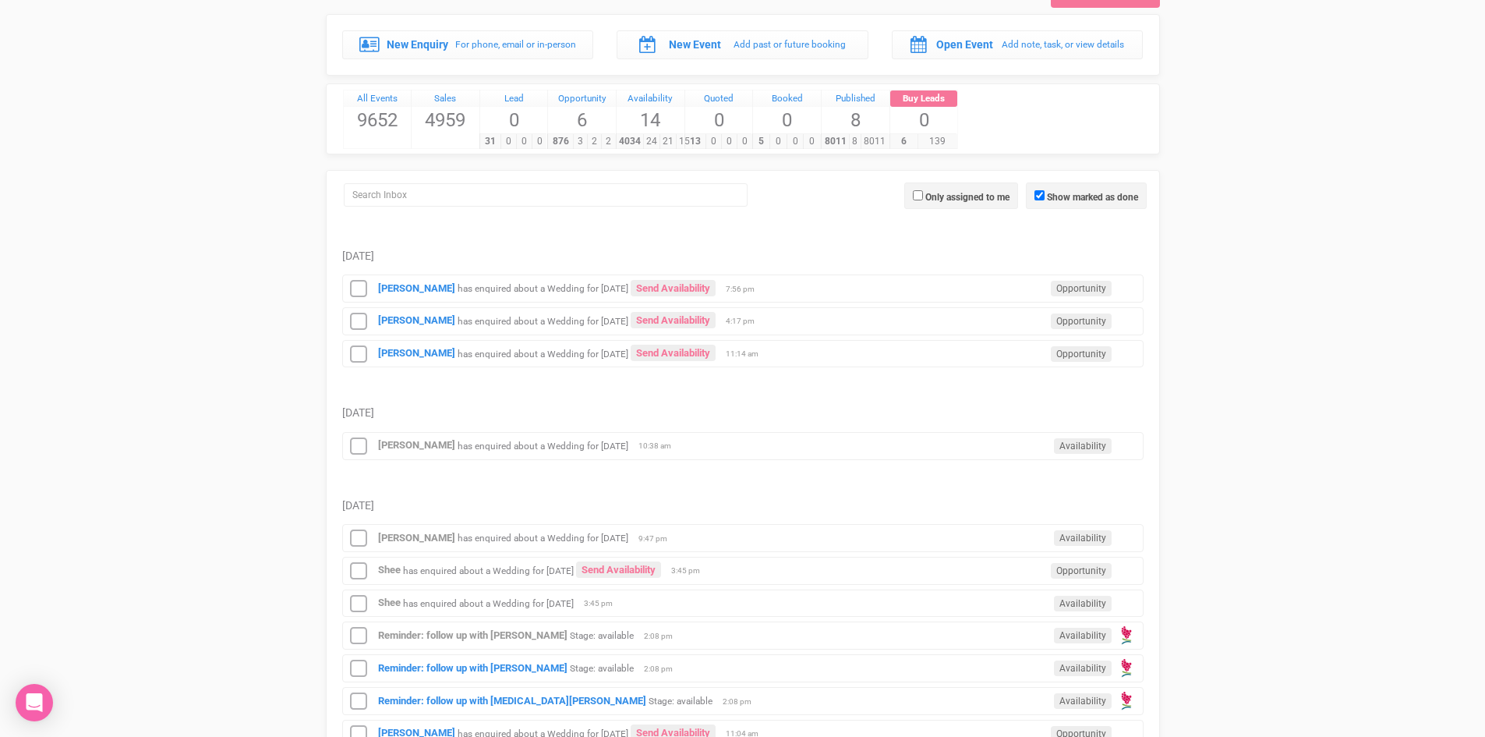
scroll to position [234, 0]
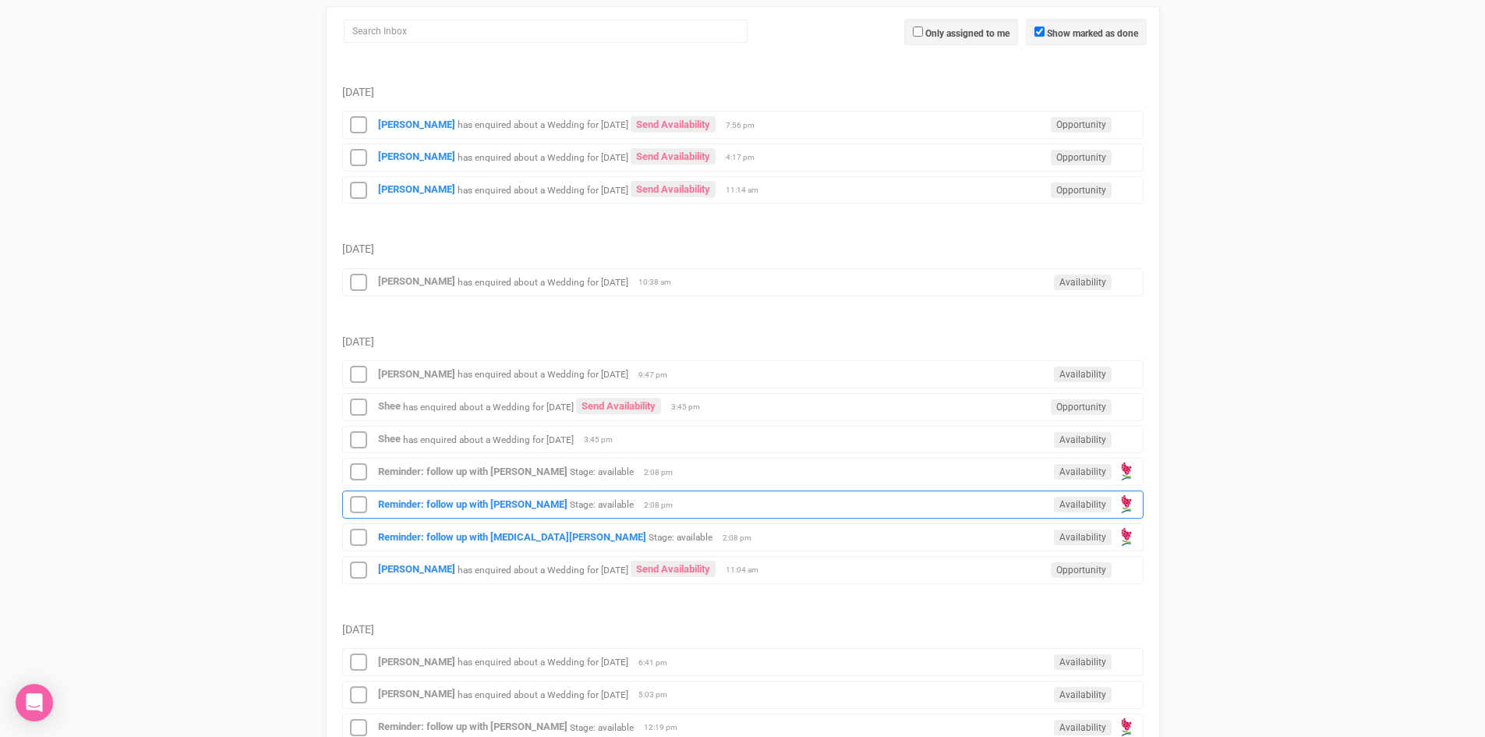
click at [434, 497] on div "Reminder: follow up with [PERSON_NAME] Stage: available Availability 2:08 pm" at bounding box center [743, 504] width 802 height 28
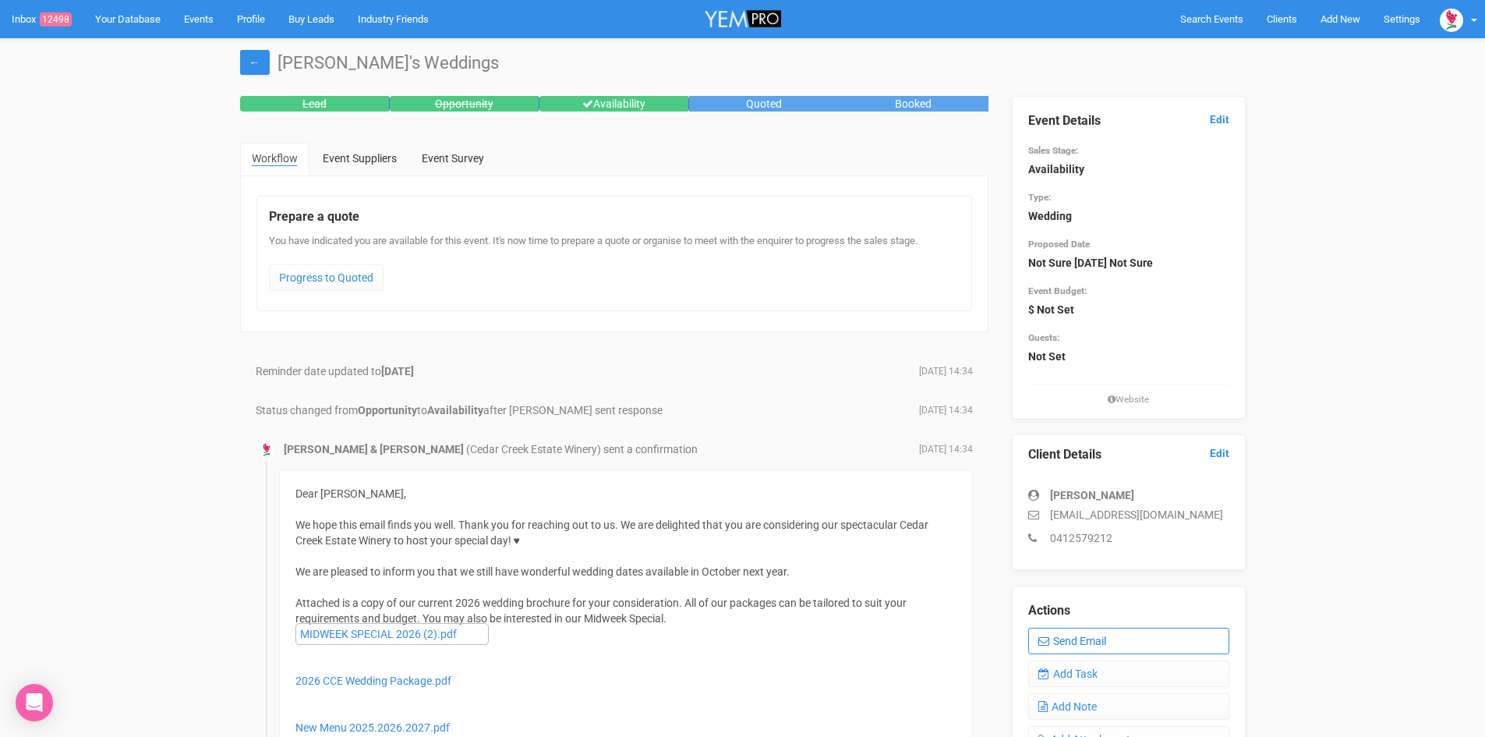
click at [1106, 632] on link "Send Email" at bounding box center [1128, 641] width 201 height 27
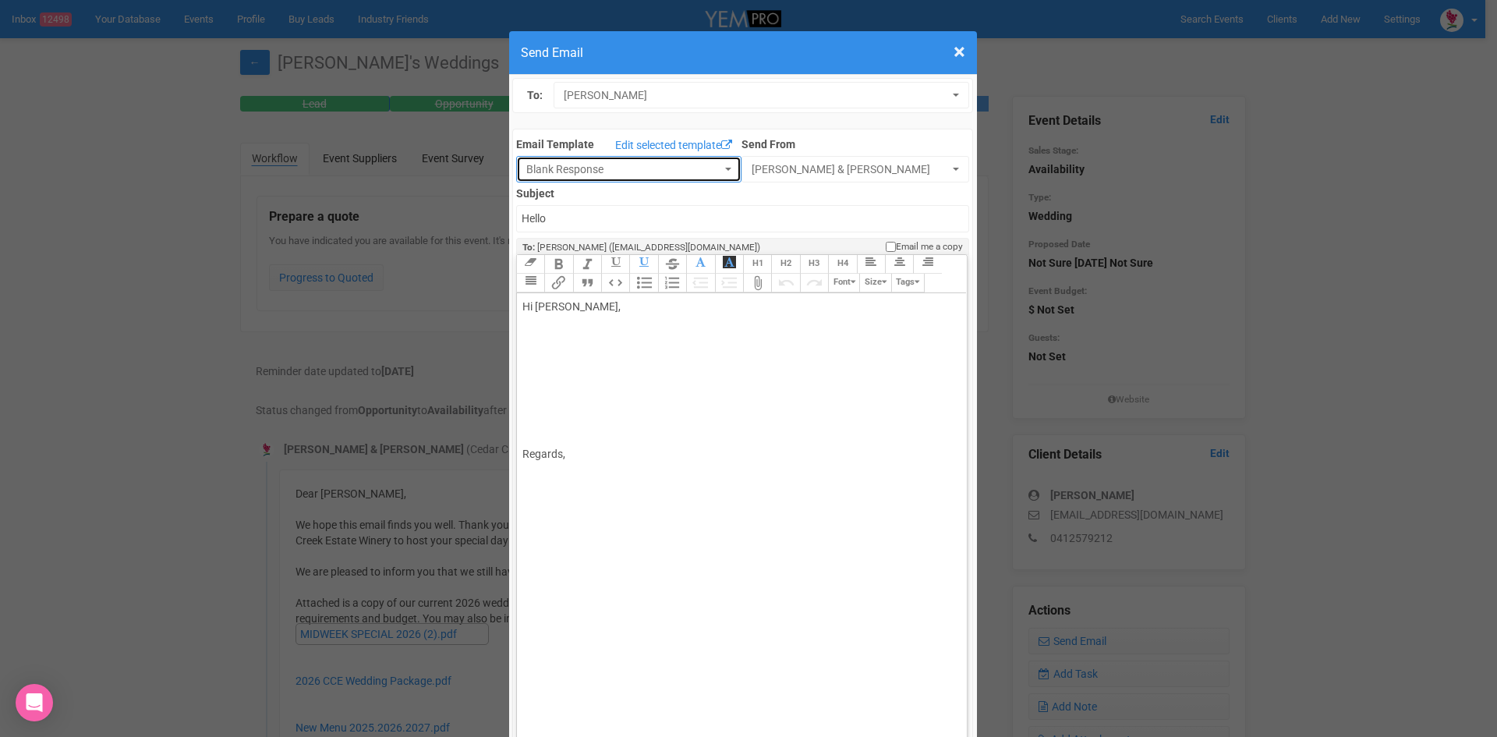
click at [725, 168] on span "button" at bounding box center [728, 169] width 6 height 3
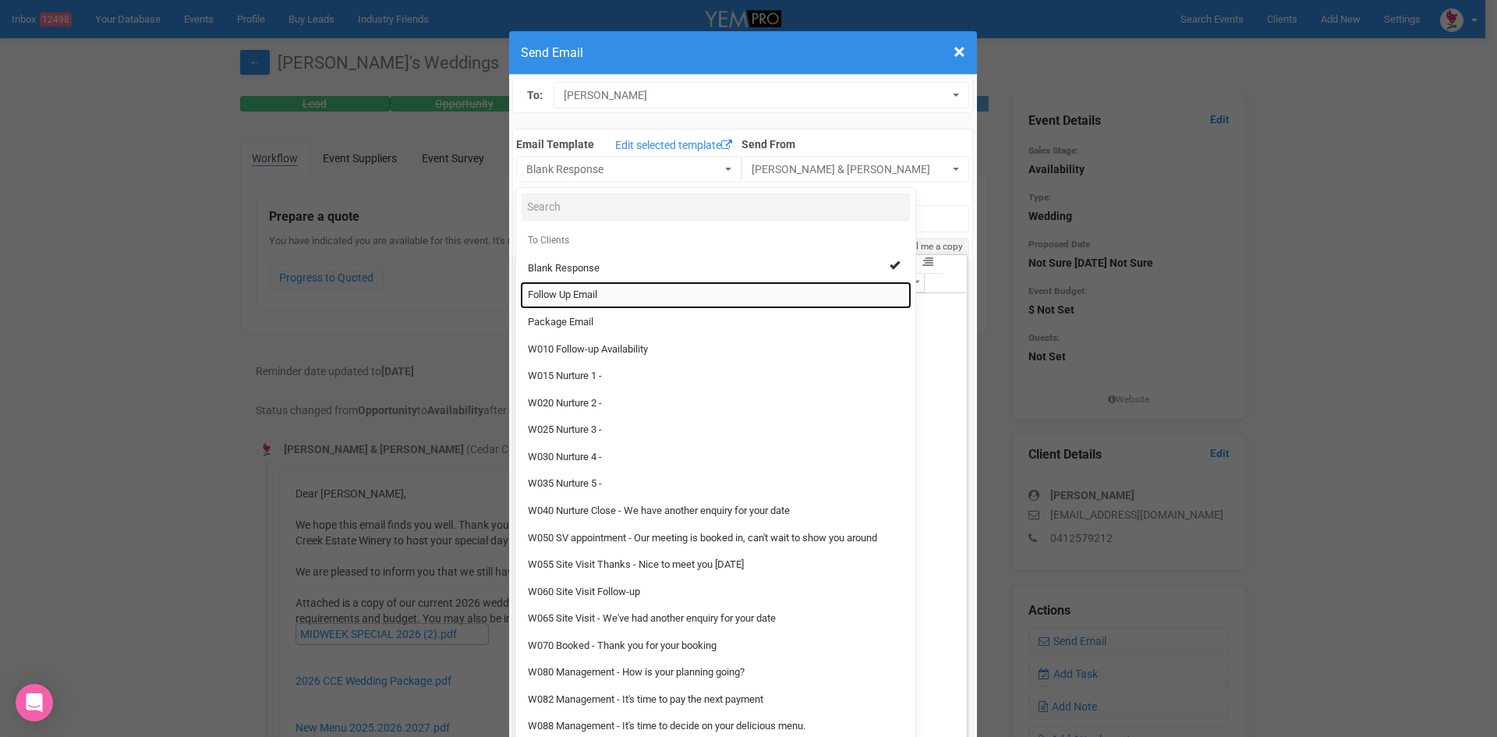
click at [576, 287] on link "Follow Up Email" at bounding box center [715, 294] width 391 height 27
select select "88639"
type input "[GEOGRAPHIC_DATA] - Follow Up"
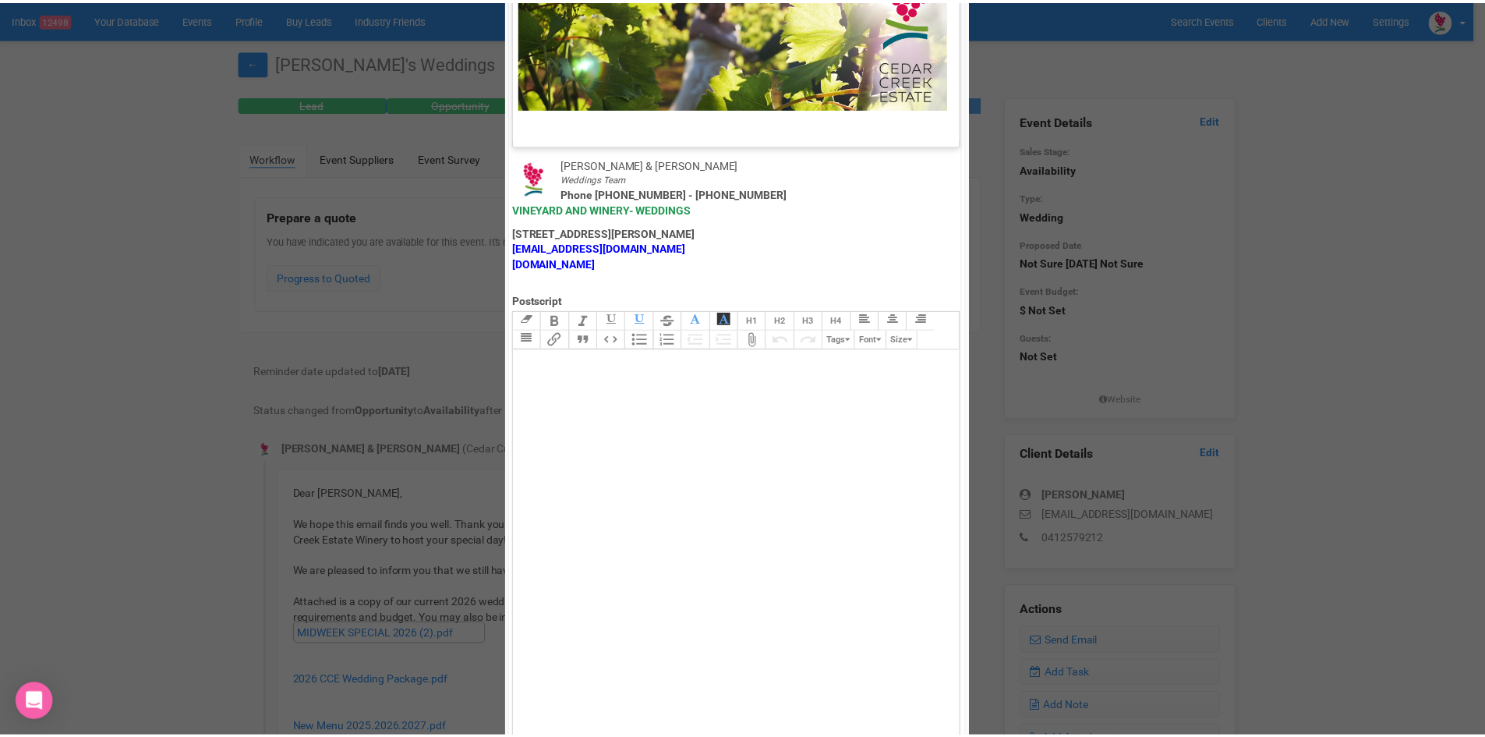
scroll to position [773, 0]
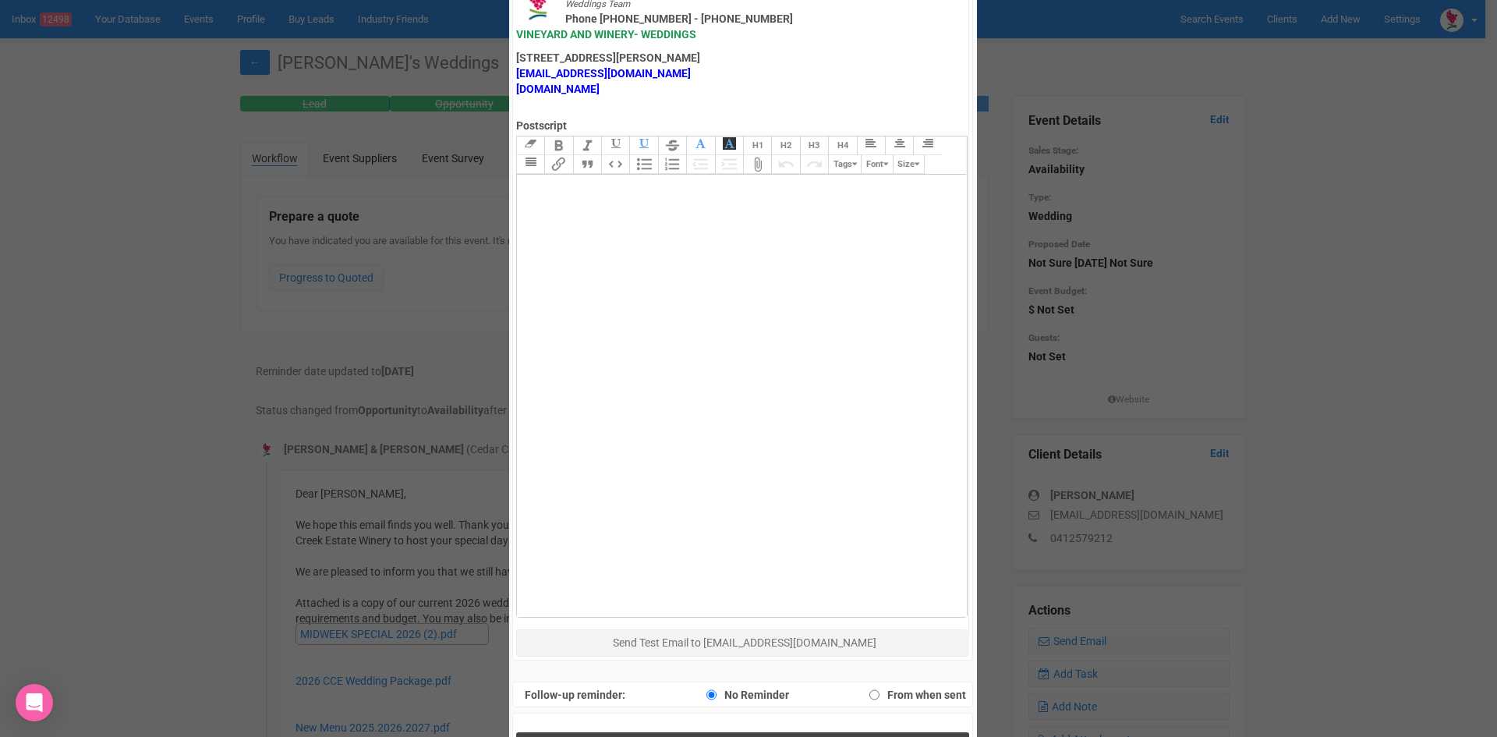
click at [703, 736] on span "Send Response" at bounding box center [745, 748] width 85 height 15
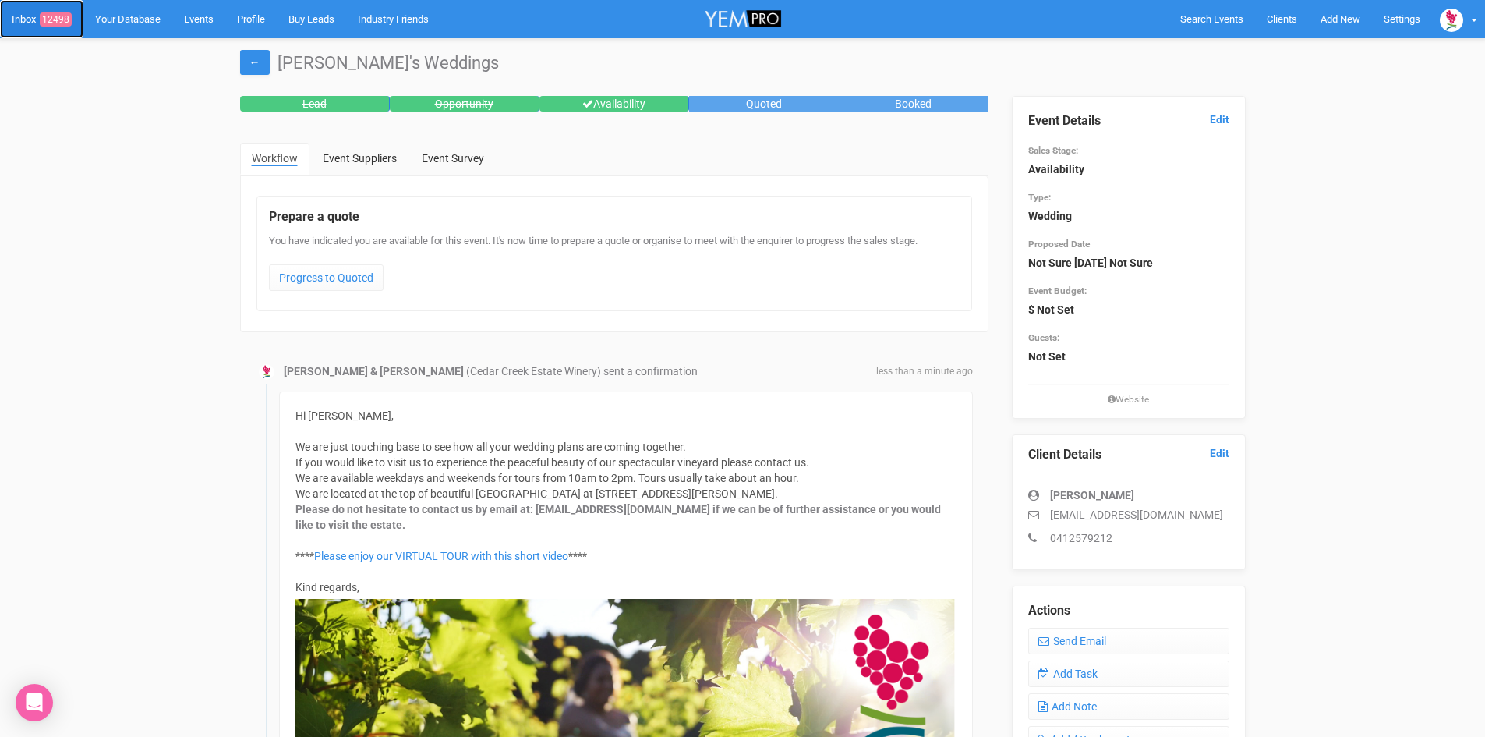
click at [66, 16] on span "12498" at bounding box center [56, 19] width 32 height 14
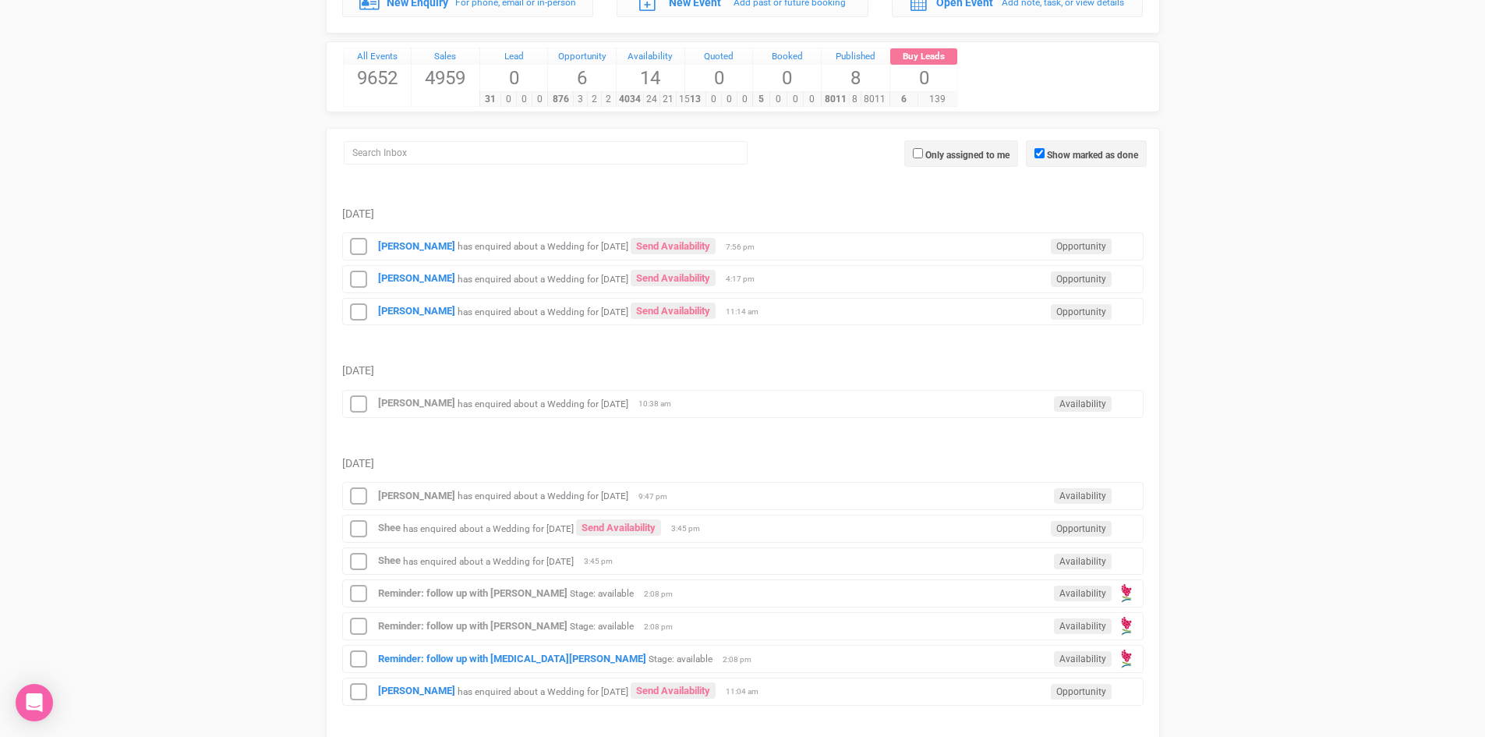
scroll to position [312, 0]
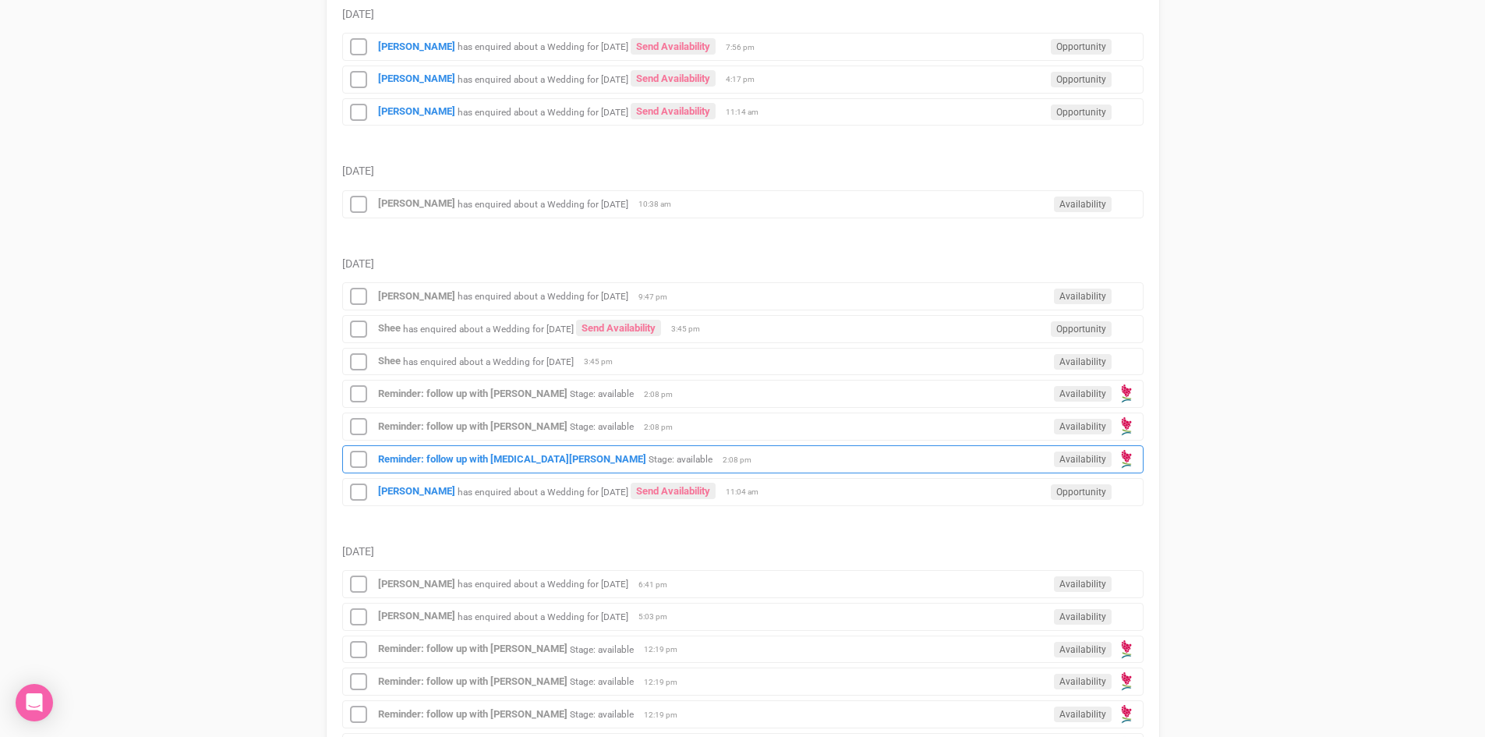
click at [439, 450] on div "Reminder: follow up with [MEDICAL_DATA][PERSON_NAME] Stage: available Availabil…" at bounding box center [743, 459] width 802 height 28
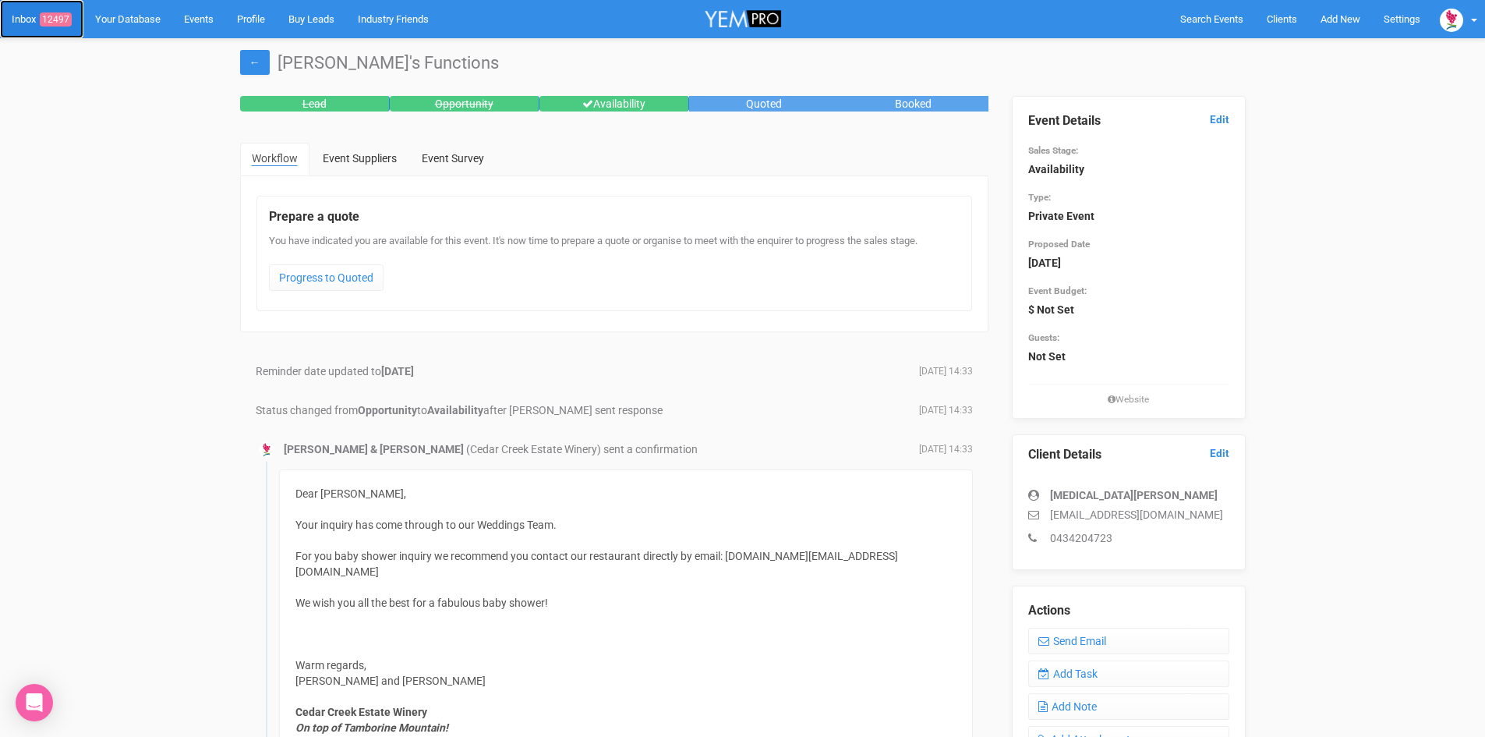
click at [58, 19] on span "12497" at bounding box center [56, 19] width 32 height 14
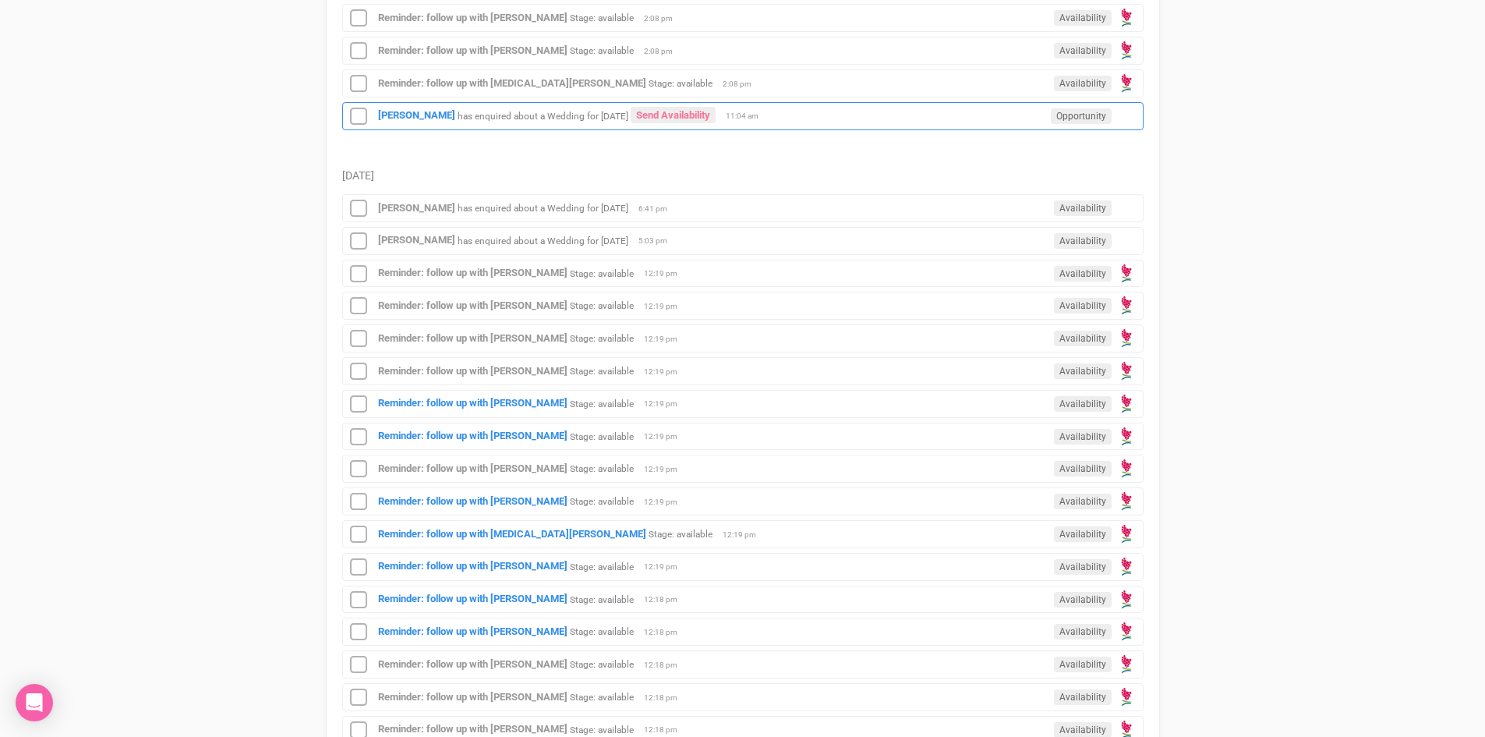
scroll to position [702, 0]
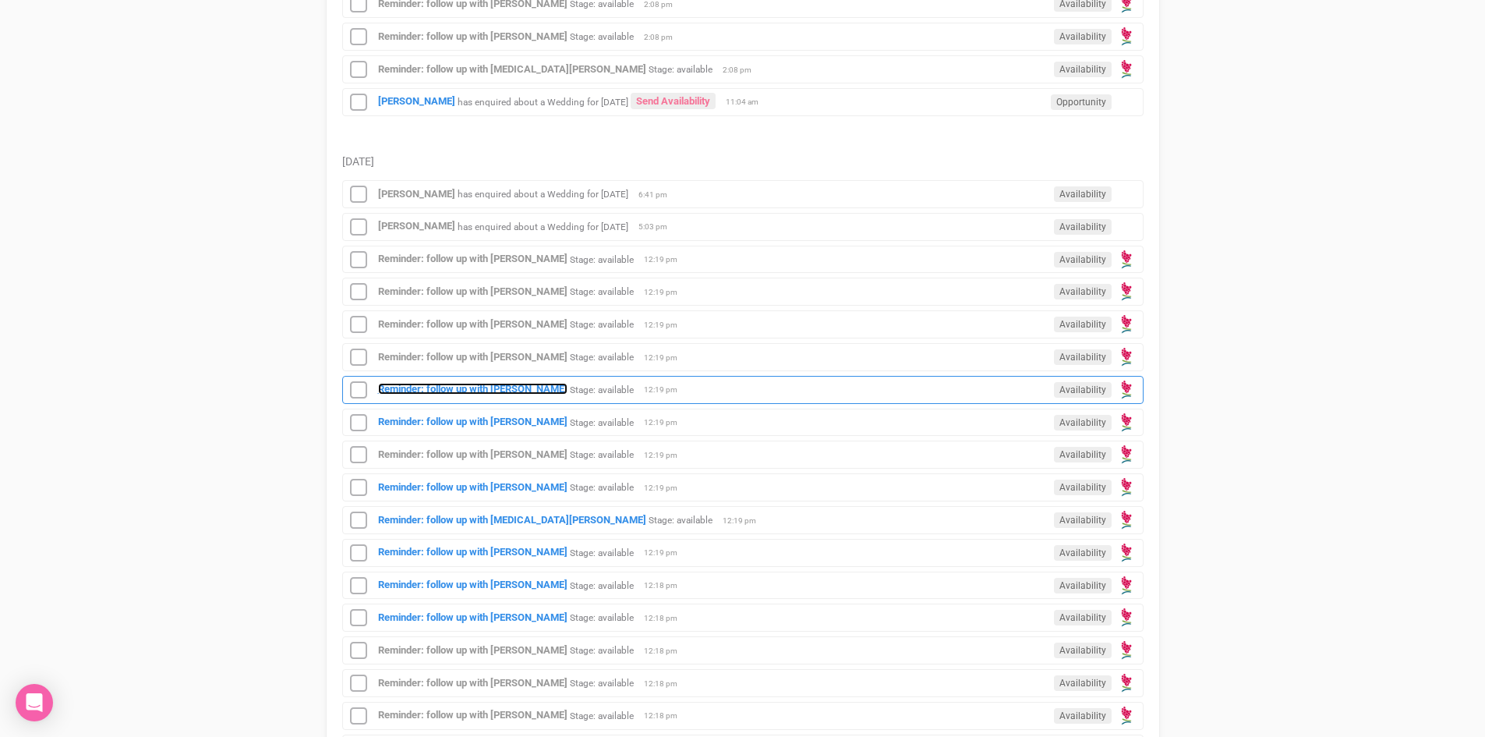
click at [468, 387] on strong "Reminder: follow up with [PERSON_NAME]" at bounding box center [472, 389] width 189 height 12
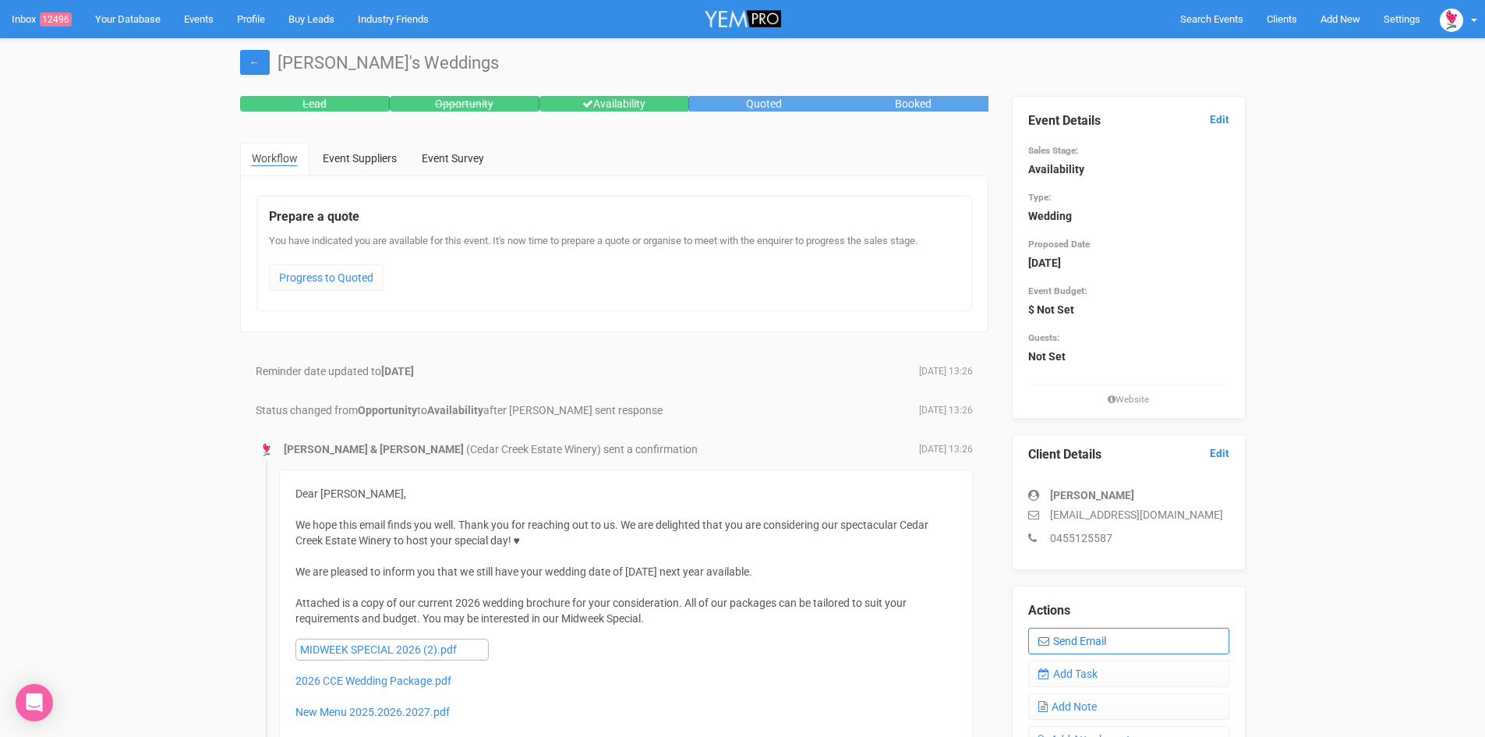
click at [1089, 632] on link "Send Email" at bounding box center [1128, 641] width 201 height 27
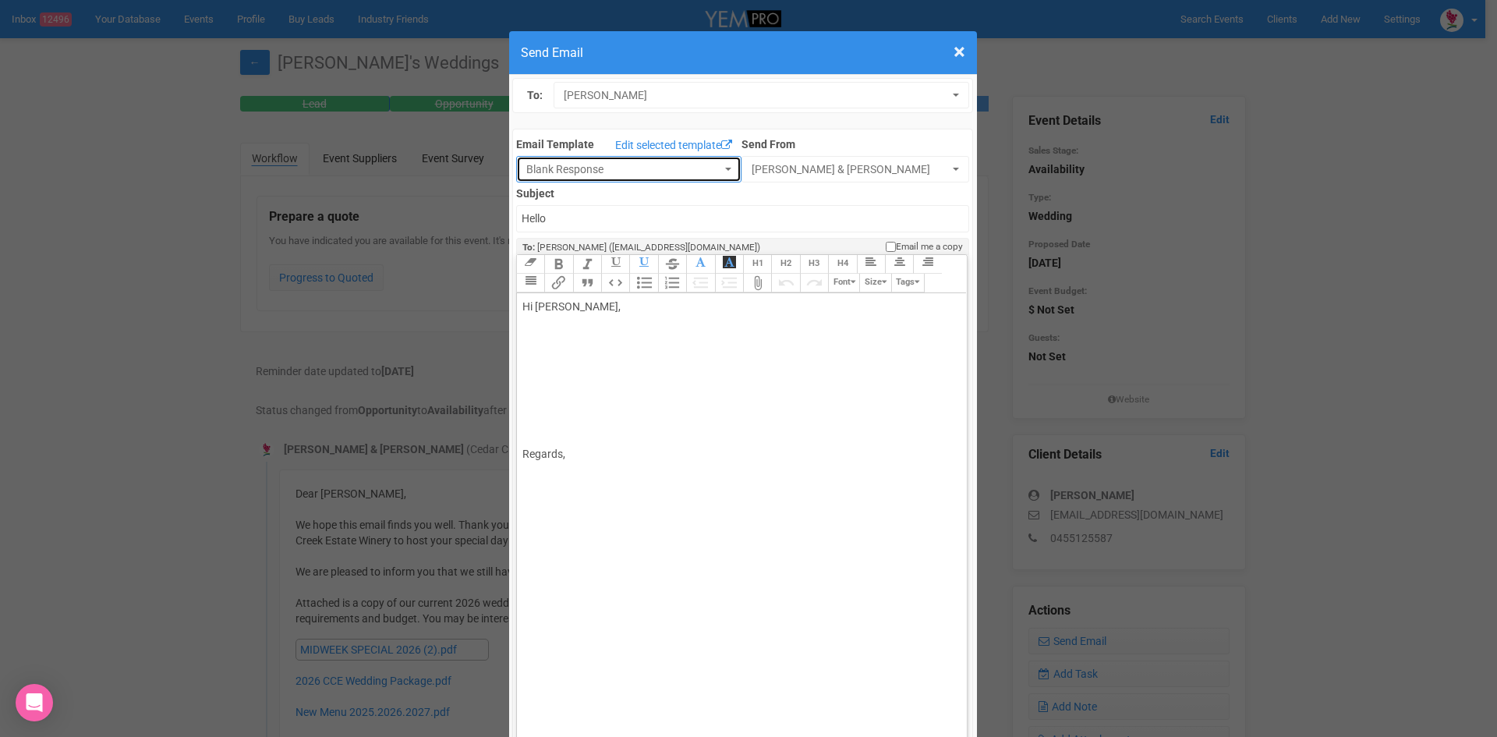
click at [718, 165] on button "Blank Response" at bounding box center [628, 169] width 225 height 27
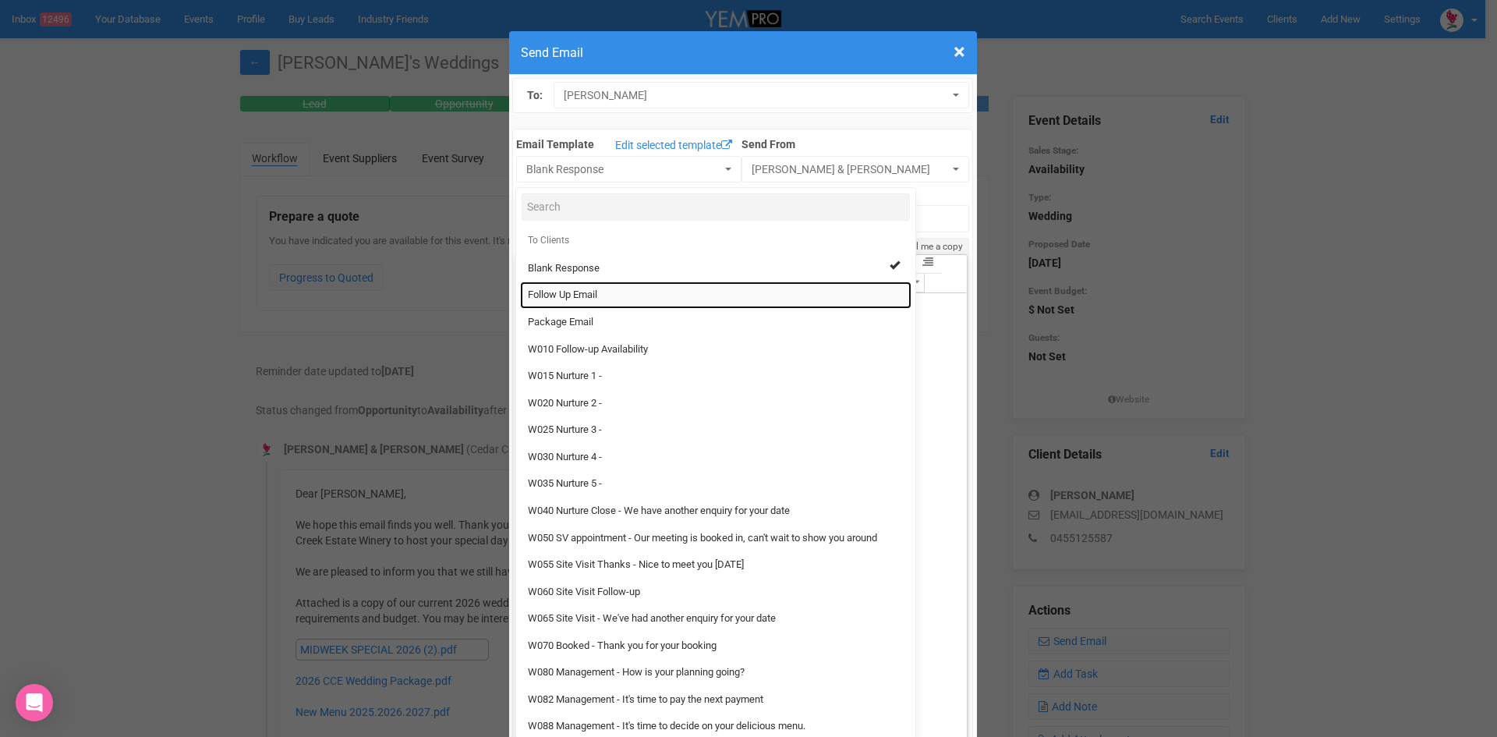
click at [535, 285] on link "Follow Up Email" at bounding box center [715, 294] width 391 height 27
select select "88639"
type input "Cedar Creek Estate - Follow Up"
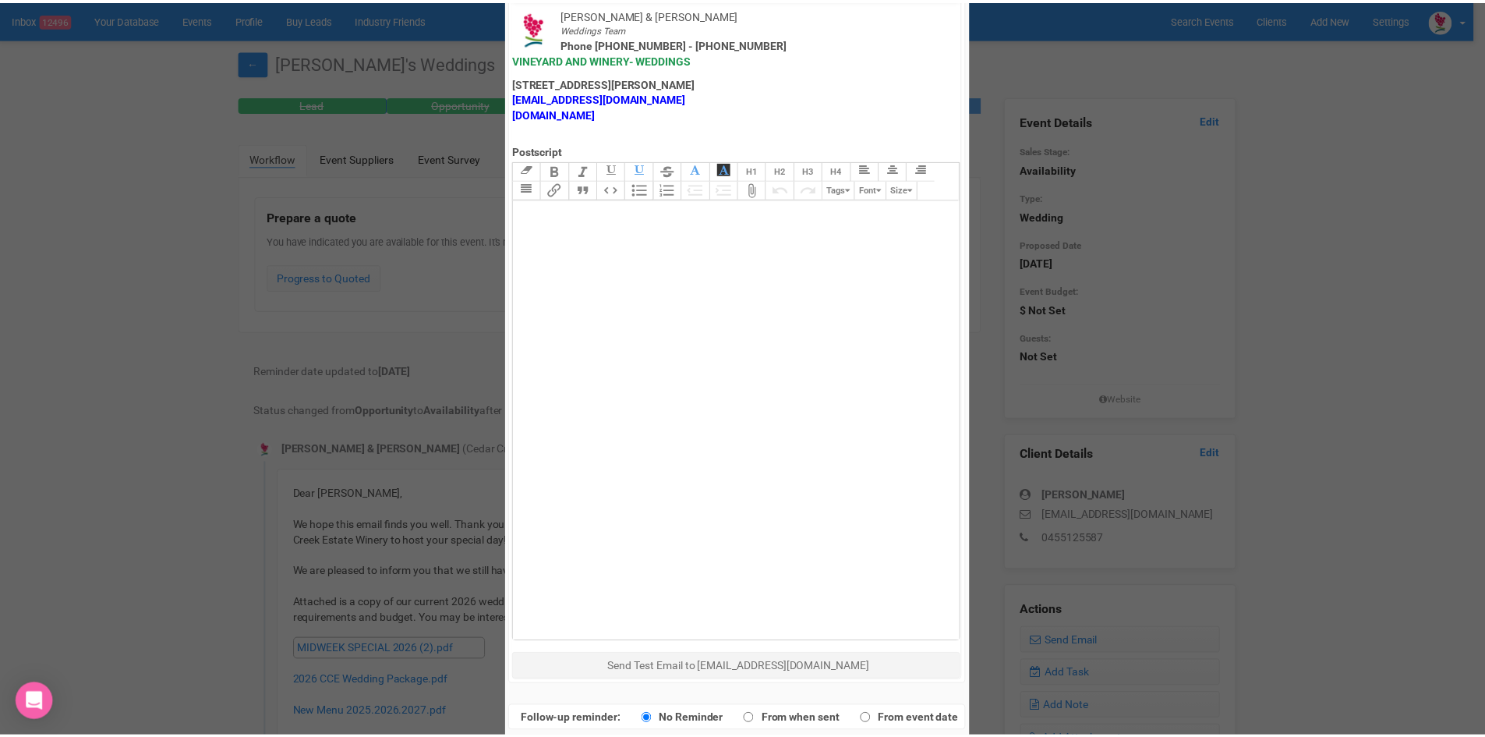
scroll to position [773, 0]
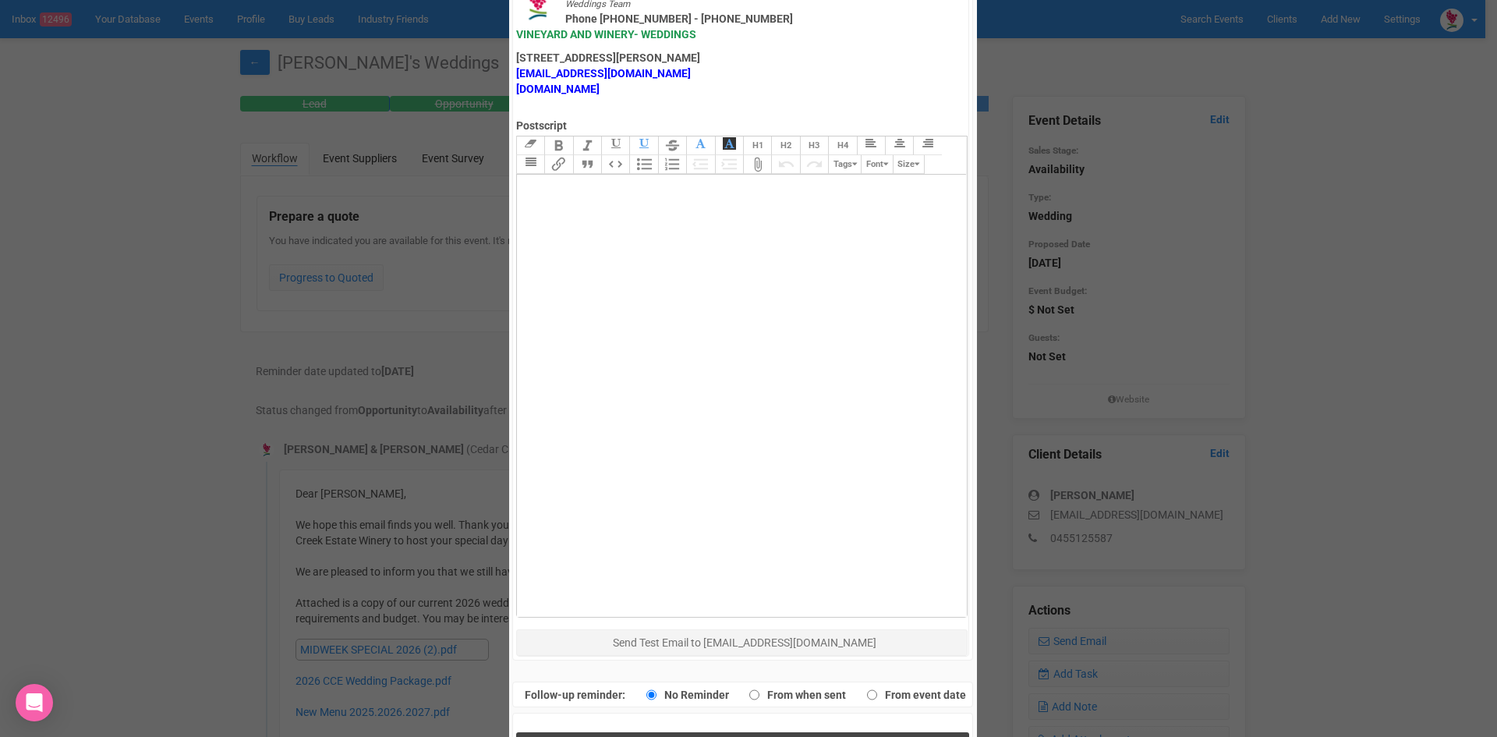
click at [681, 732] on button "Send Response" at bounding box center [742, 748] width 453 height 32
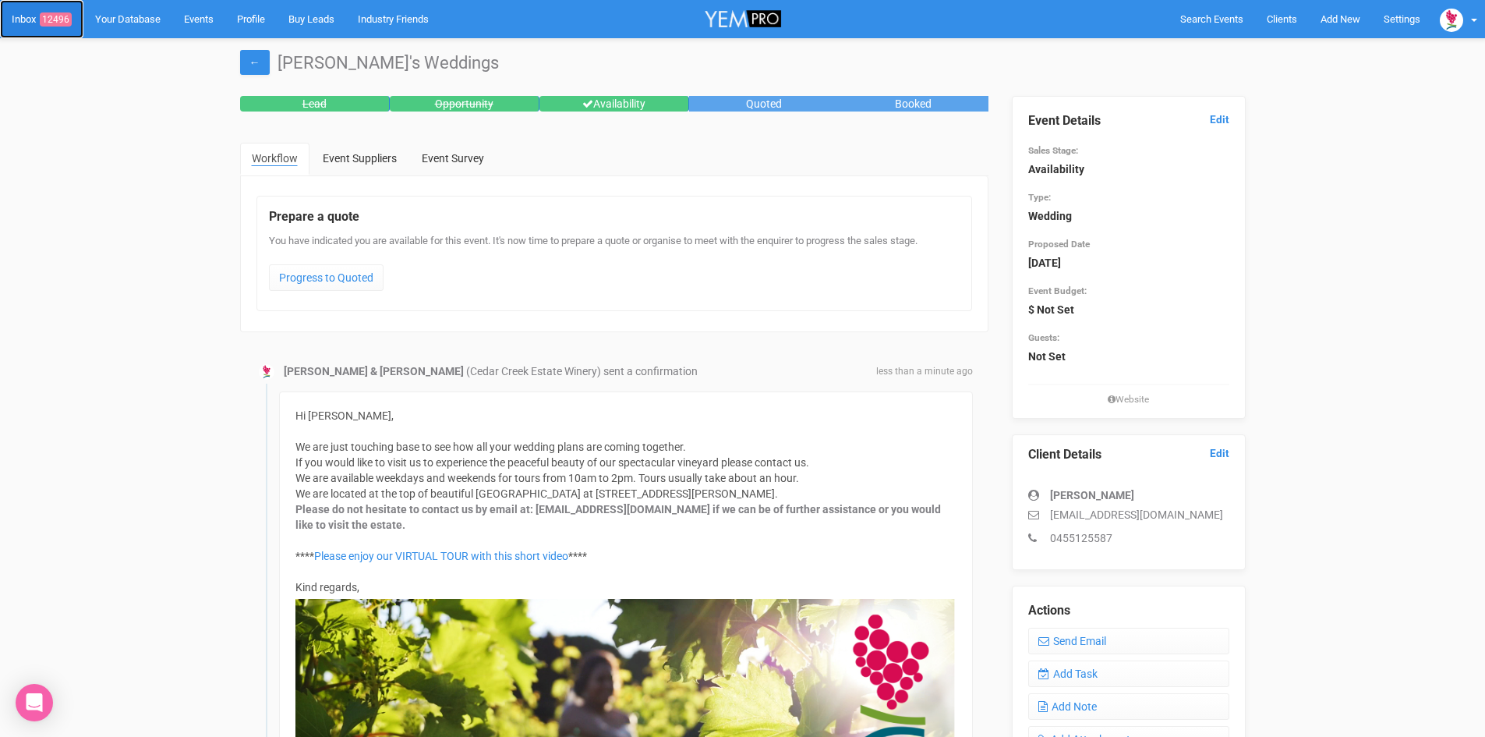
click at [53, 14] on span "12496" at bounding box center [56, 19] width 32 height 14
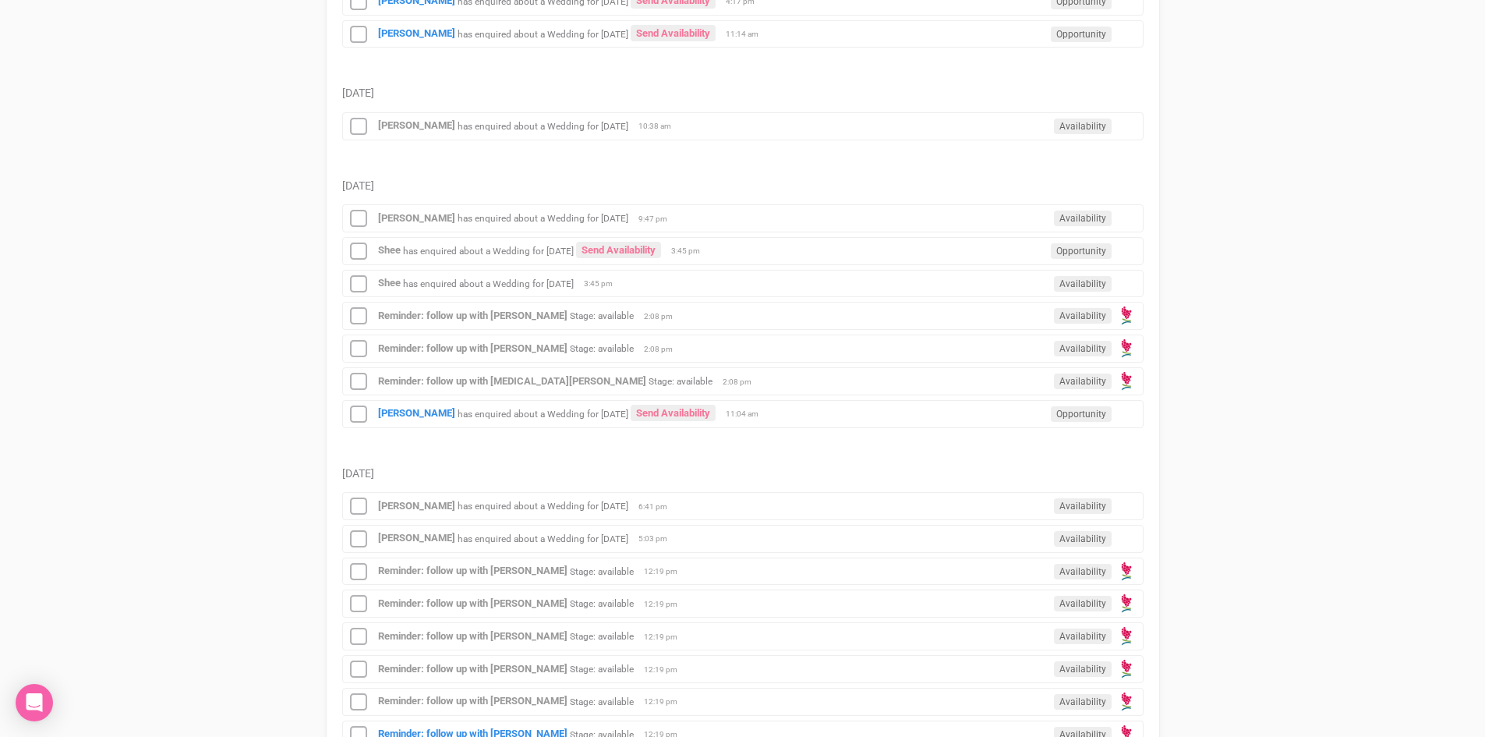
scroll to position [780, 0]
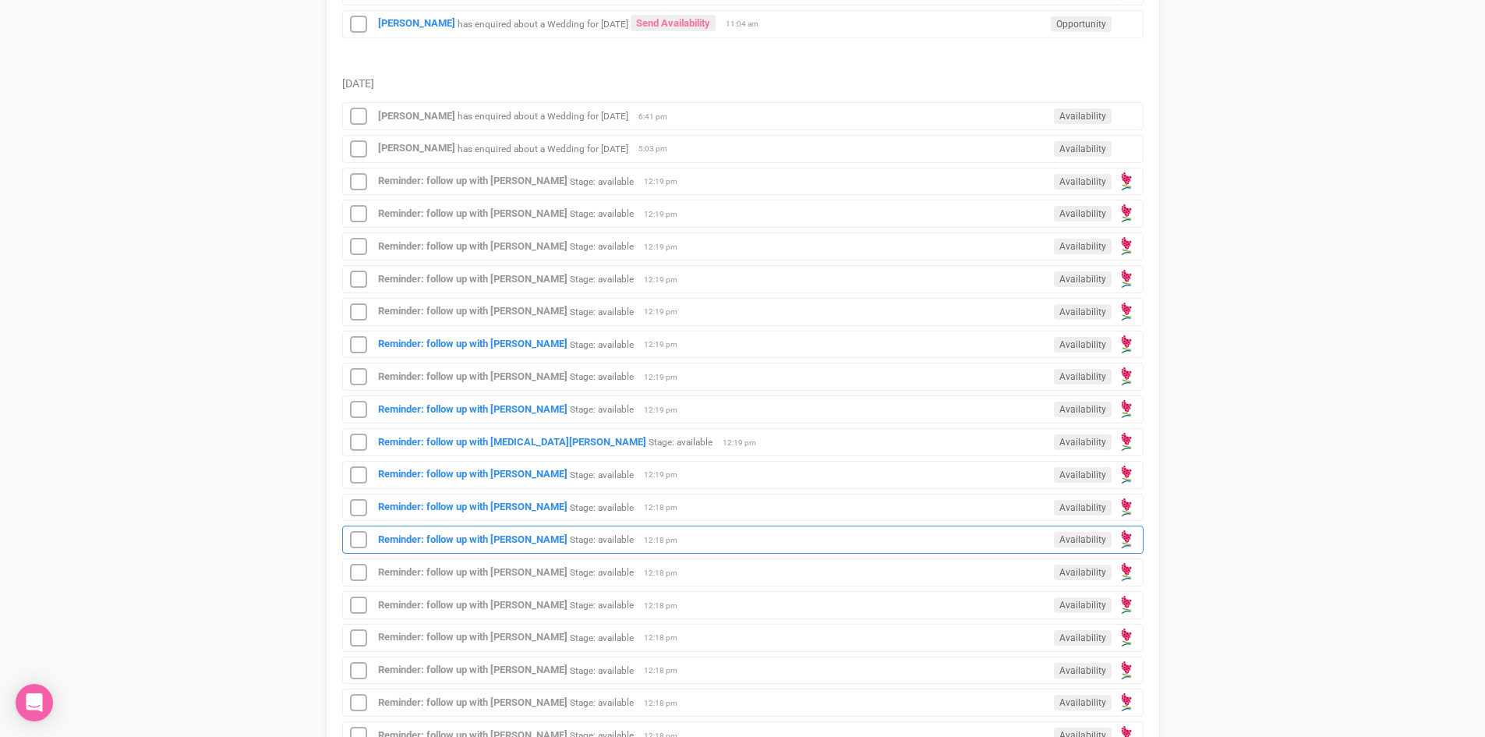
click at [451, 530] on div "Reminder: follow up with Chloe Holzheimer Stage: available Availability 12:18 pm" at bounding box center [743, 540] width 802 height 28
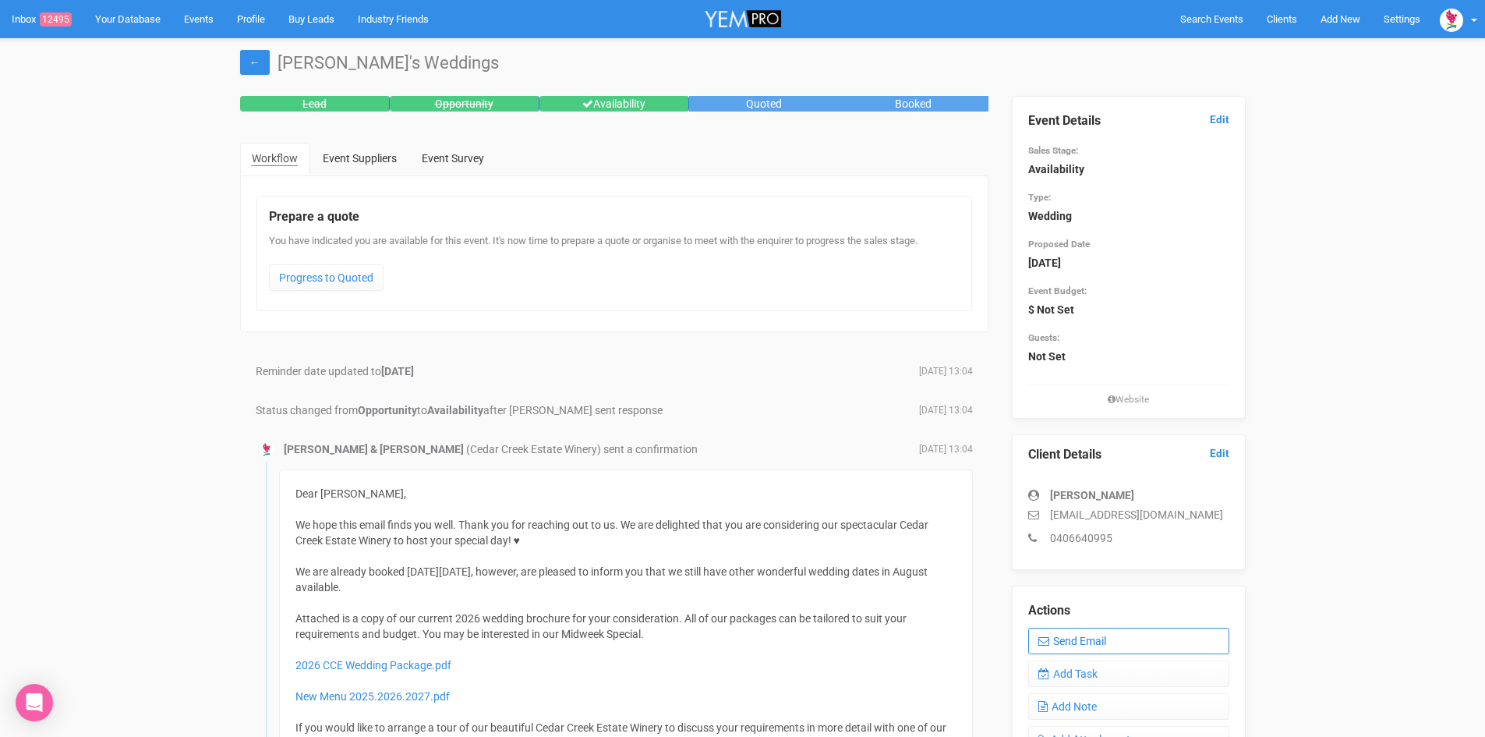
click at [1099, 636] on link "Send Email" at bounding box center [1128, 641] width 201 height 27
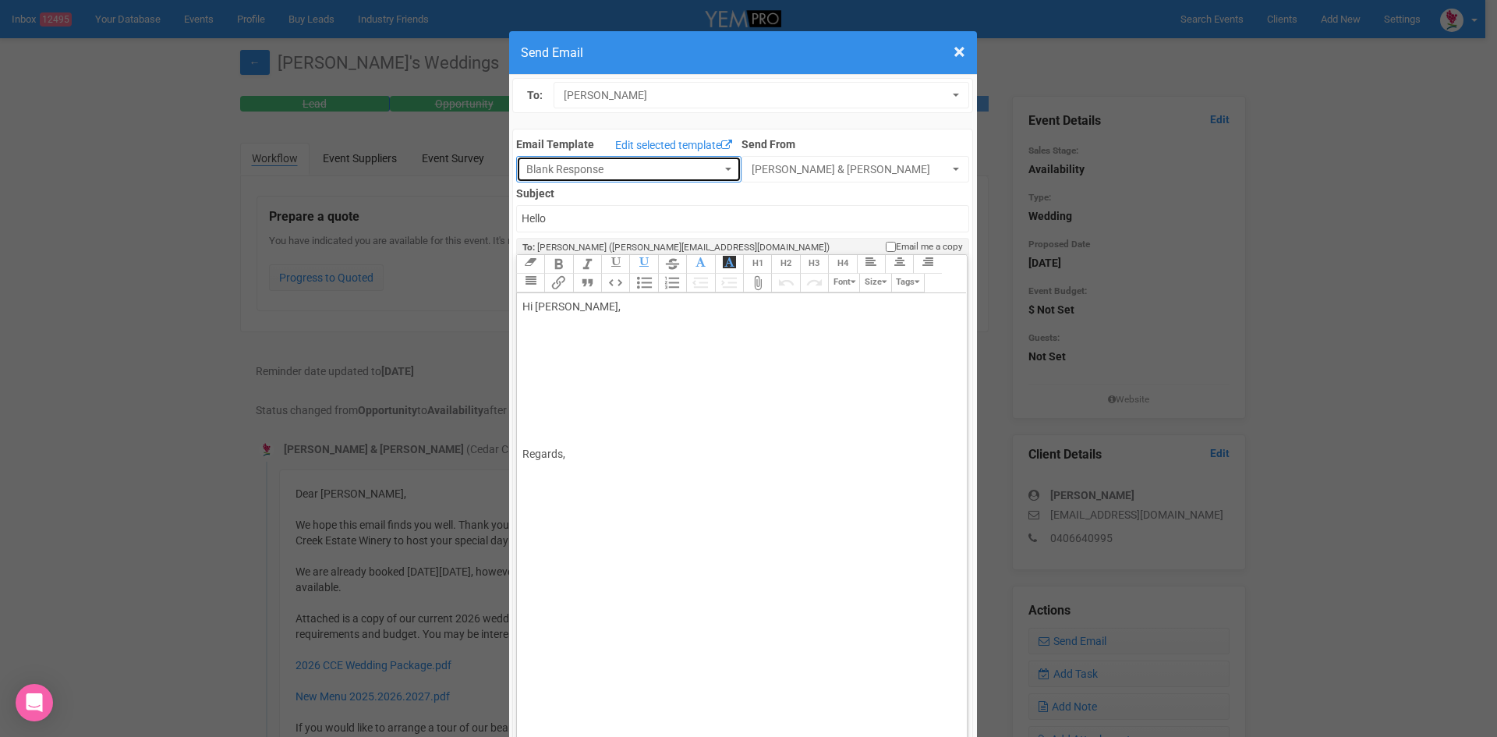
click at [715, 164] on button "Blank Response" at bounding box center [628, 169] width 225 height 27
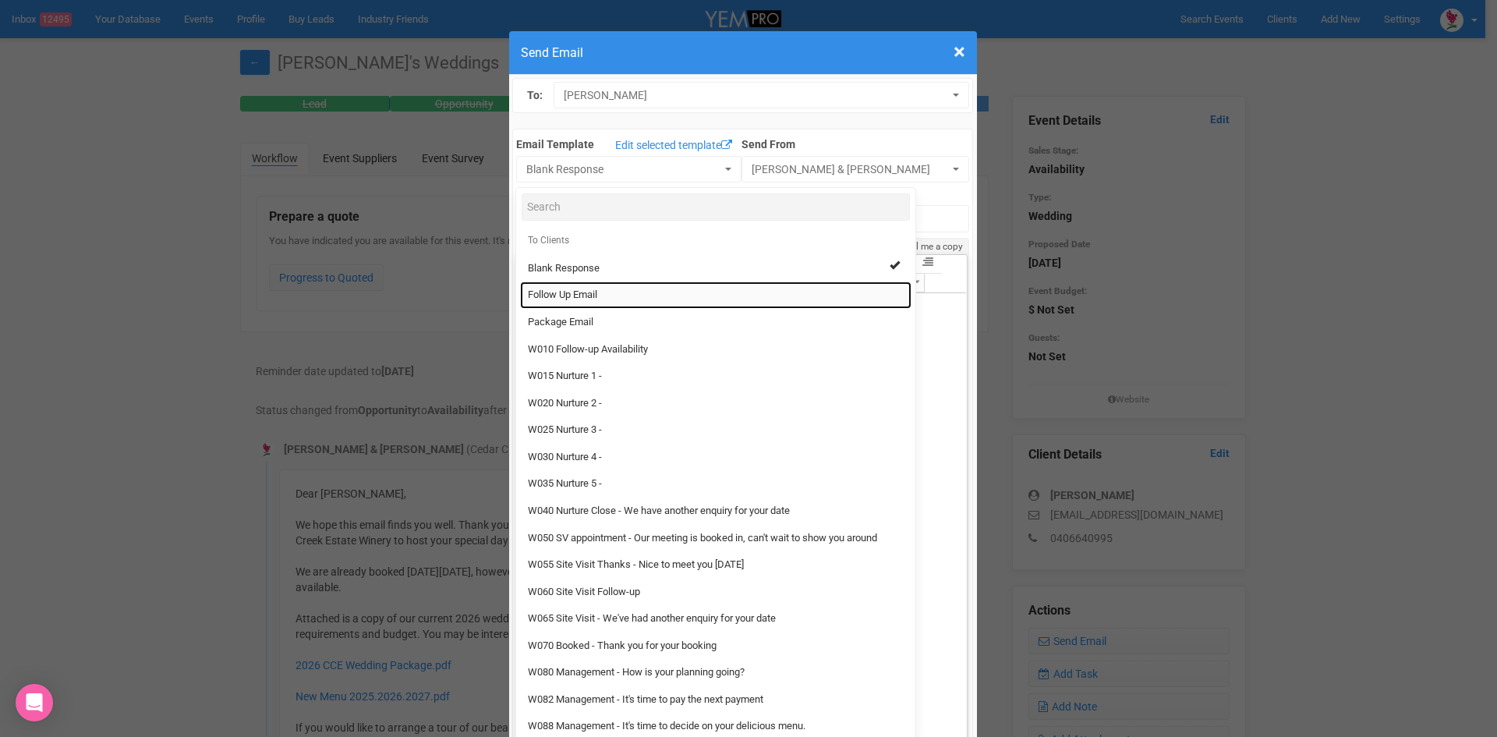
click at [569, 291] on span "Follow Up Email" at bounding box center [562, 295] width 69 height 15
select select "88639"
type input "Cedar Creek Estate - Follow Up"
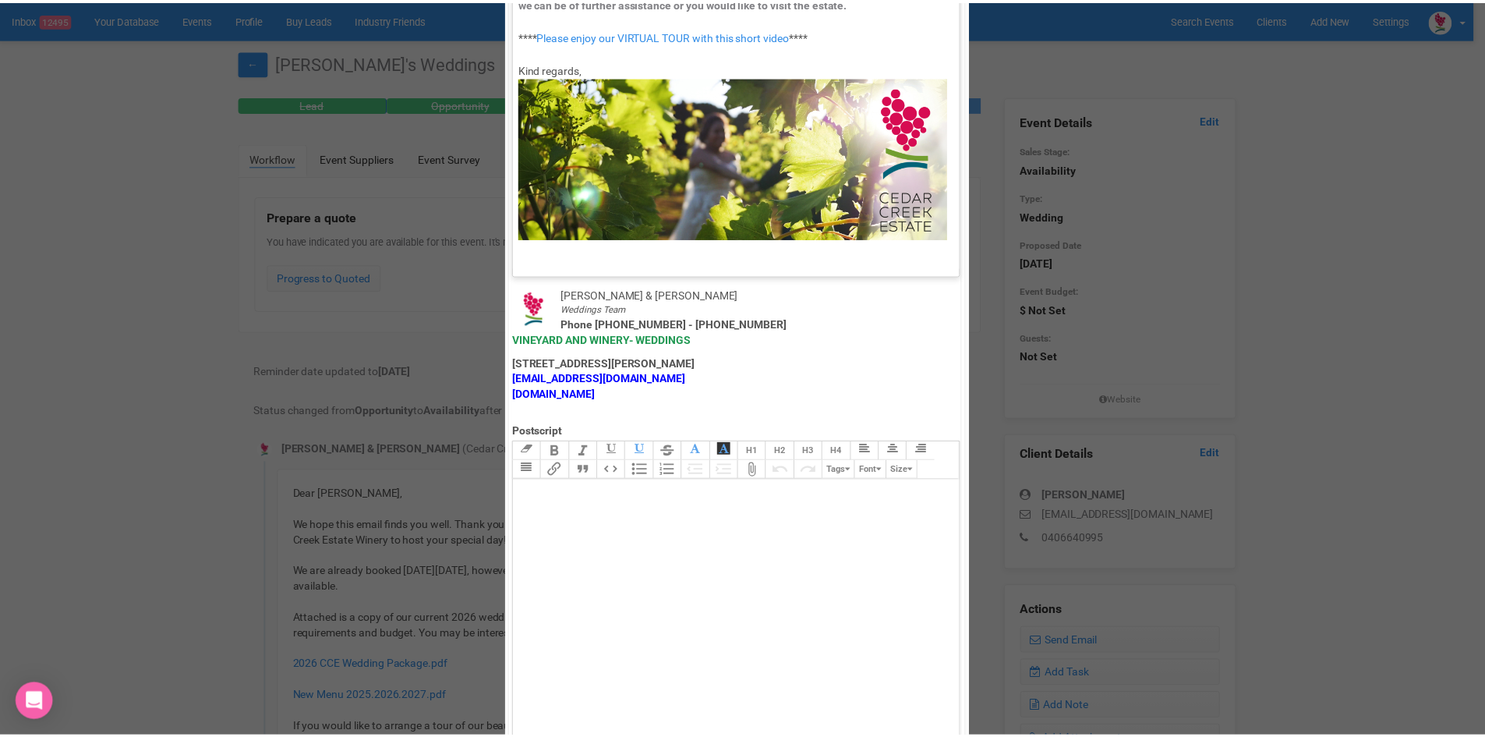
scroll to position [773, 0]
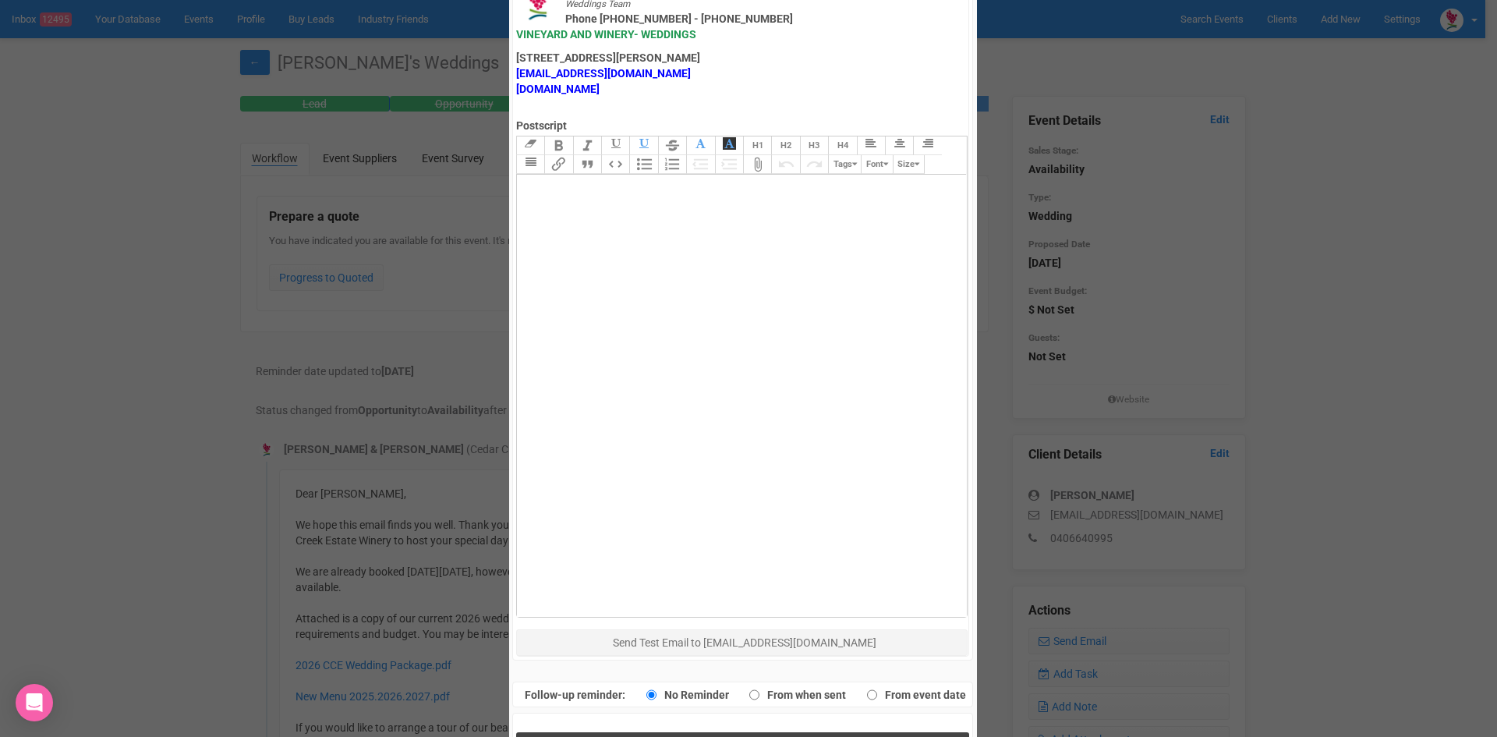
click at [669, 732] on button "Send Response" at bounding box center [742, 748] width 453 height 32
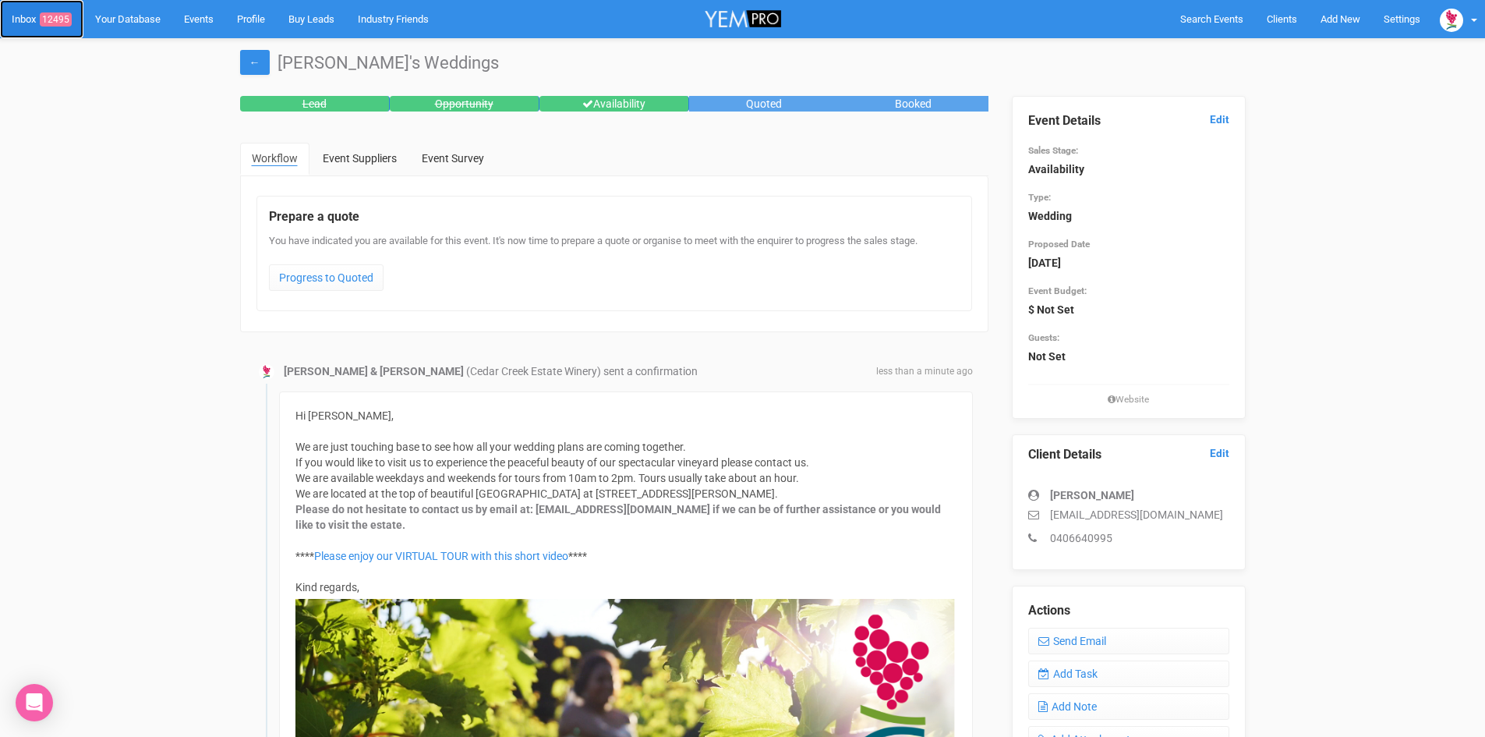
click at [64, 16] on span "12495" at bounding box center [56, 19] width 32 height 14
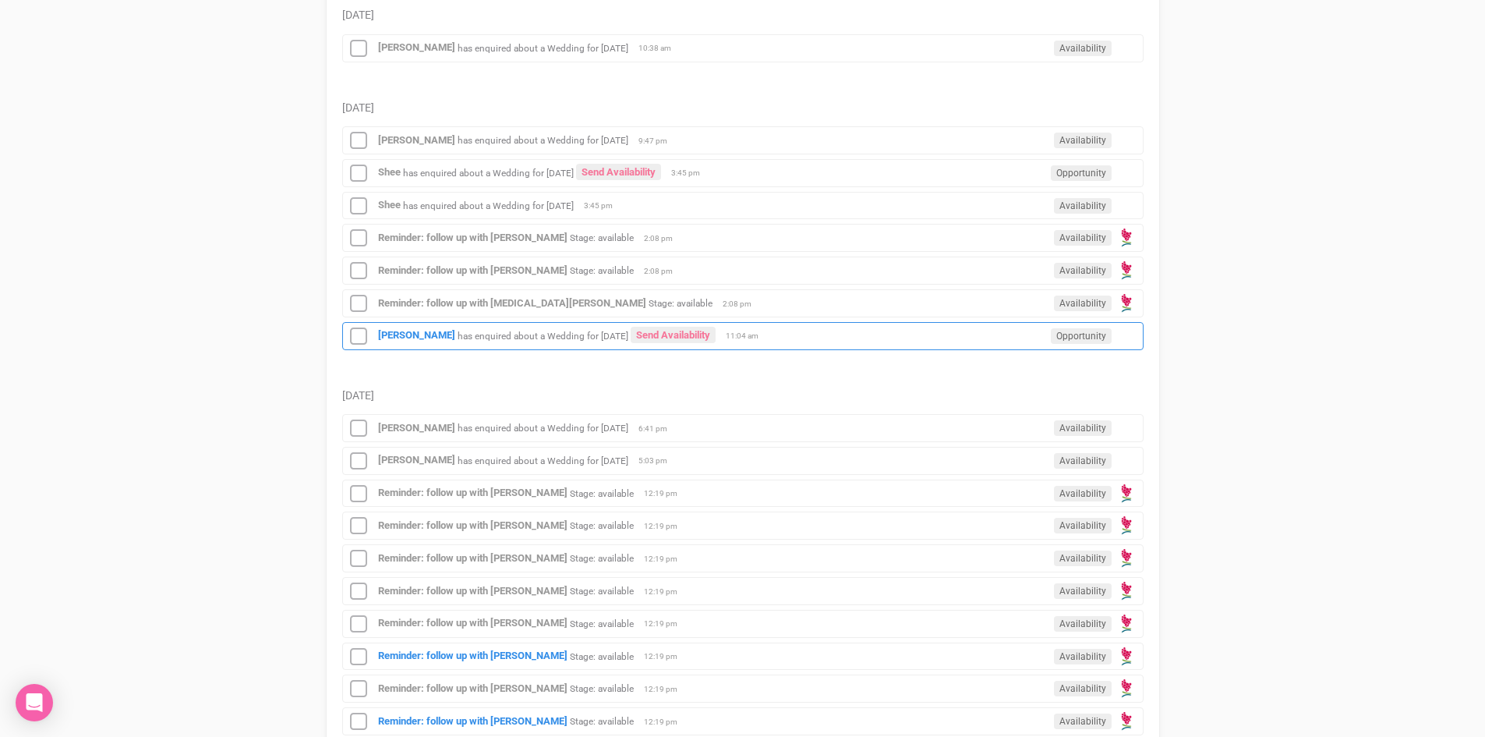
scroll to position [780, 0]
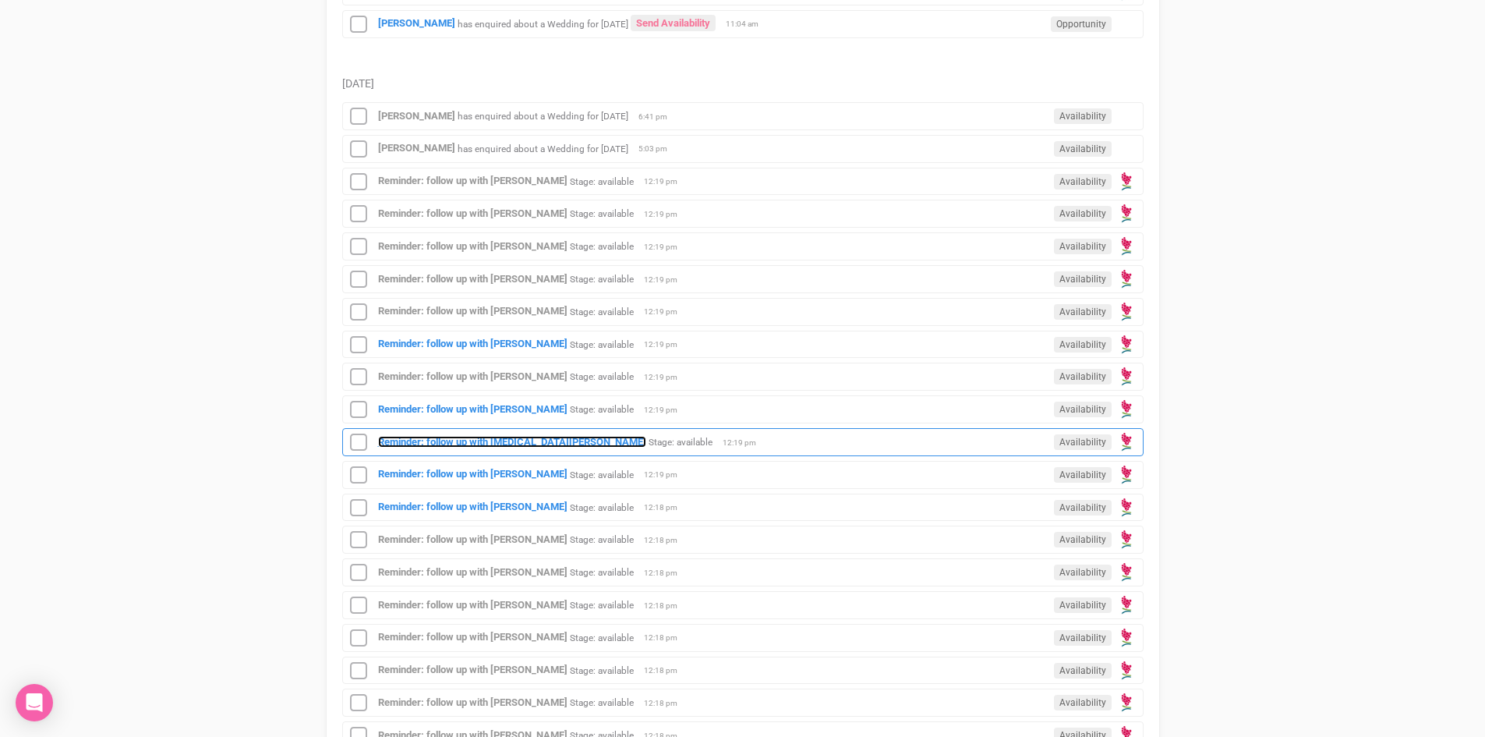
click at [485, 438] on strong "Reminder: follow up with [MEDICAL_DATA][PERSON_NAME]" at bounding box center [512, 442] width 268 height 12
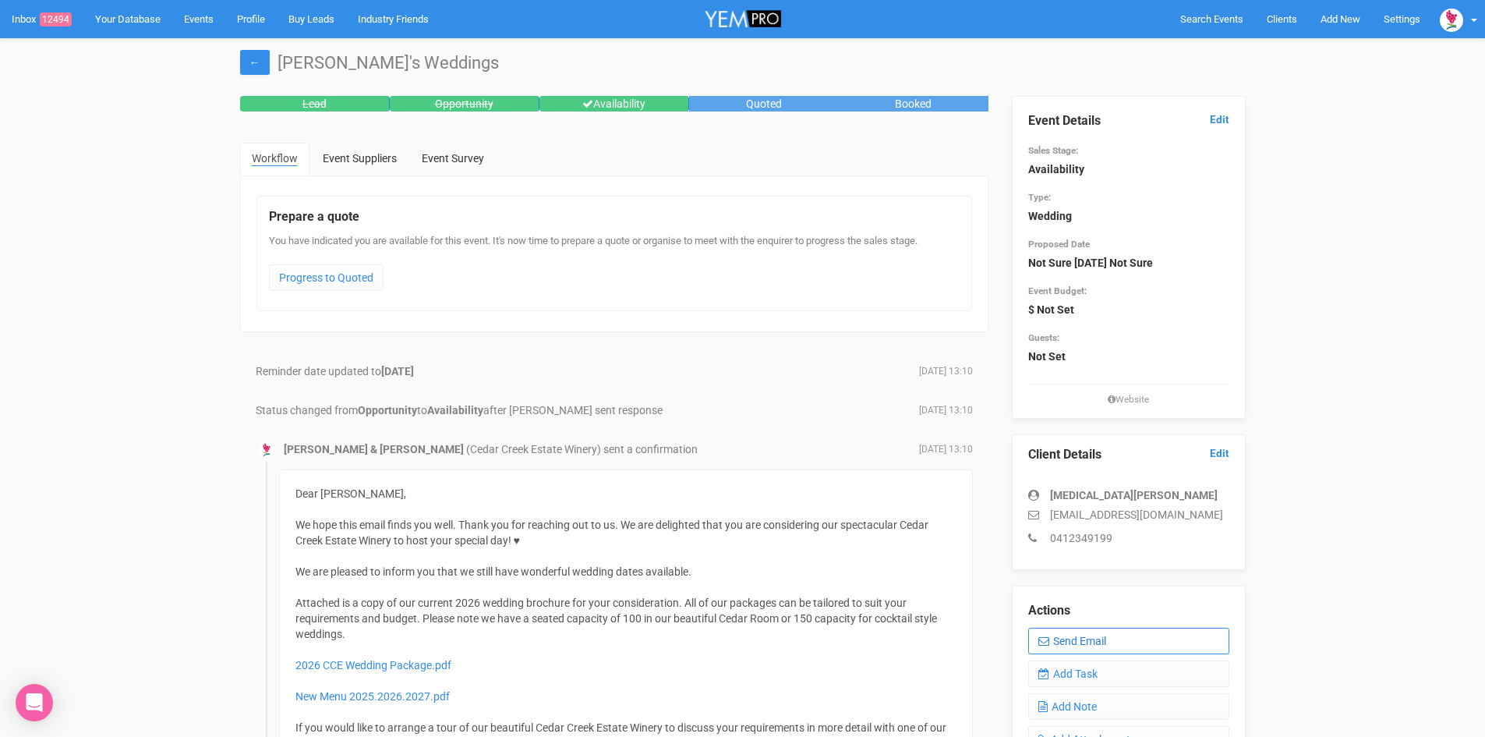
click at [1124, 635] on link "Send Email" at bounding box center [1128, 641] width 201 height 27
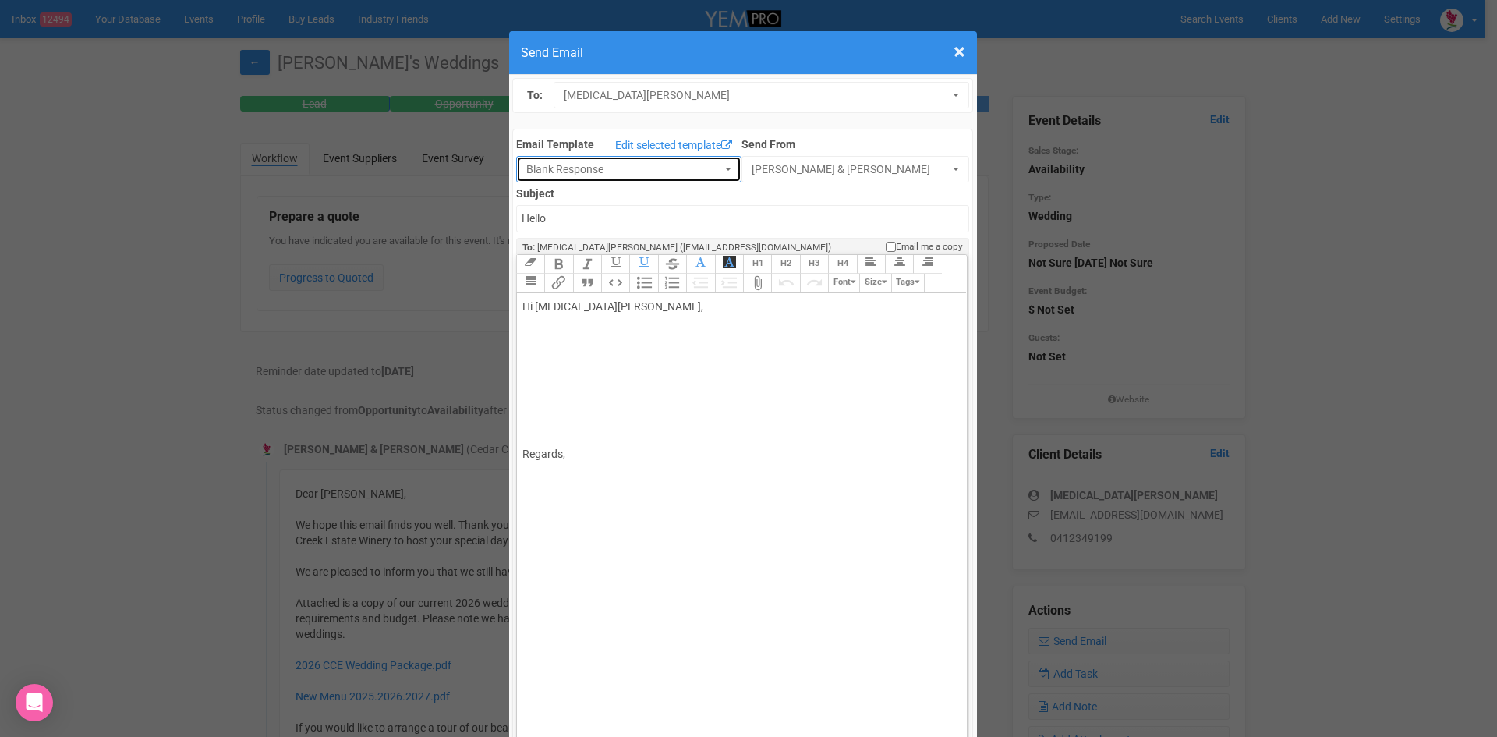
click at [713, 163] on button "Blank Response" at bounding box center [628, 169] width 225 height 27
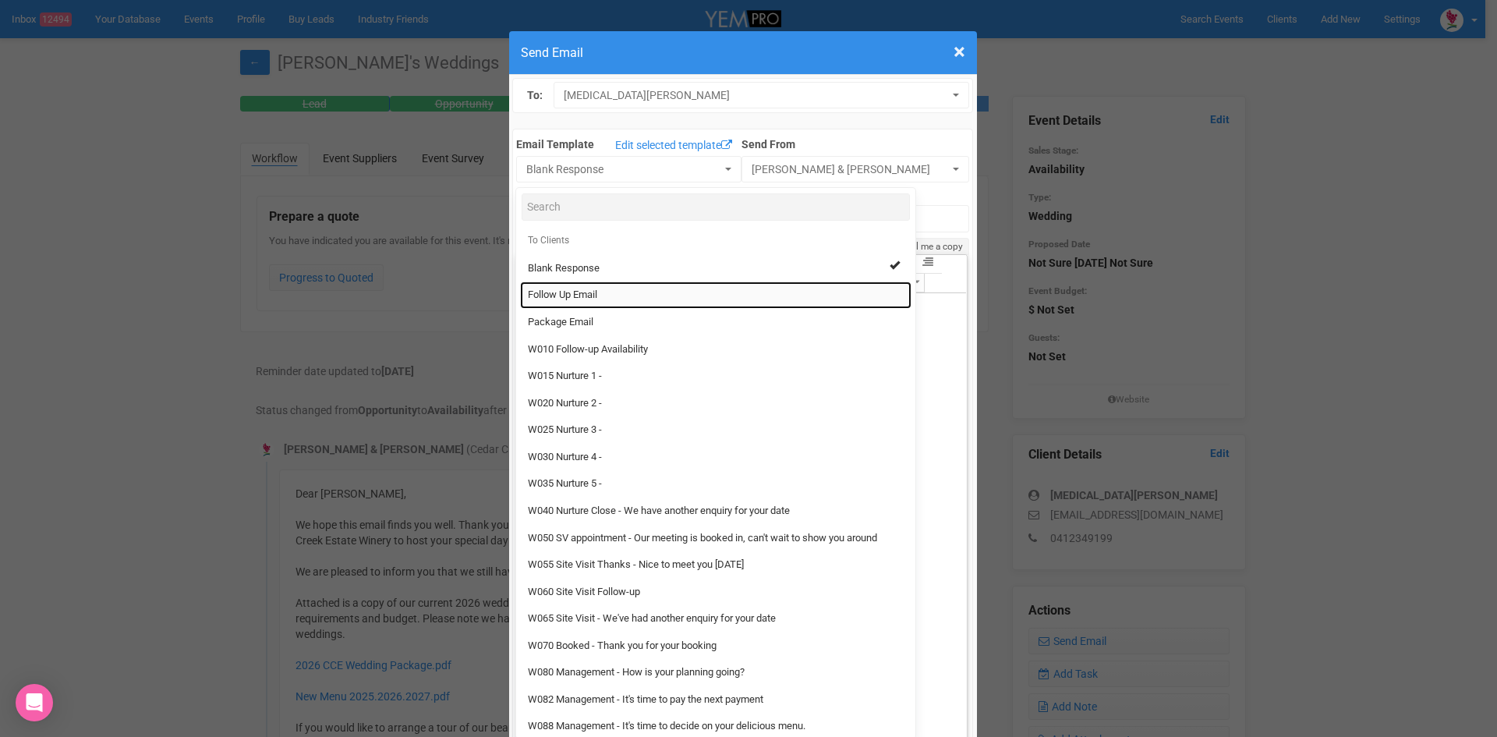
click at [590, 292] on span "Follow Up Email" at bounding box center [562, 295] width 69 height 15
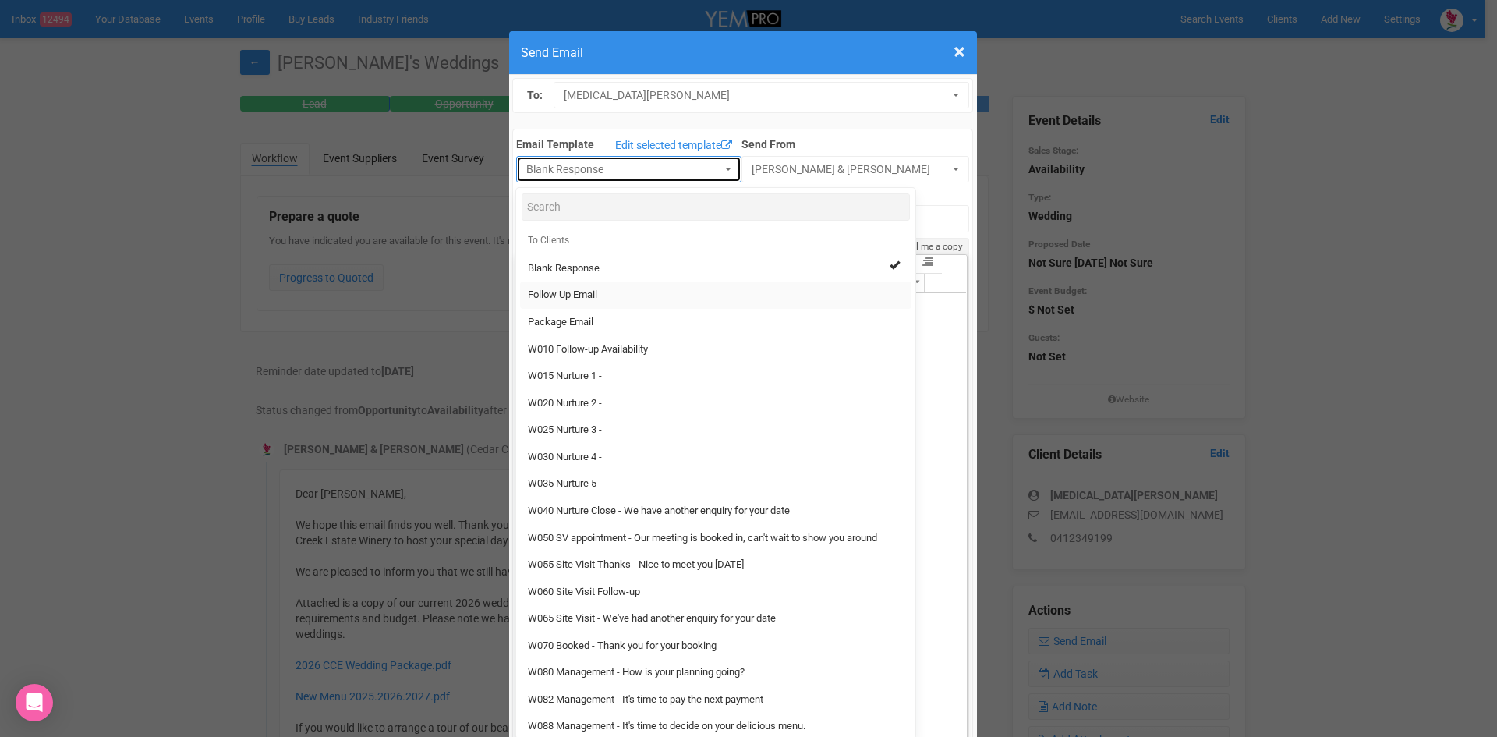
select select "88639"
type input "Cedar Creek Estate - Follow Up"
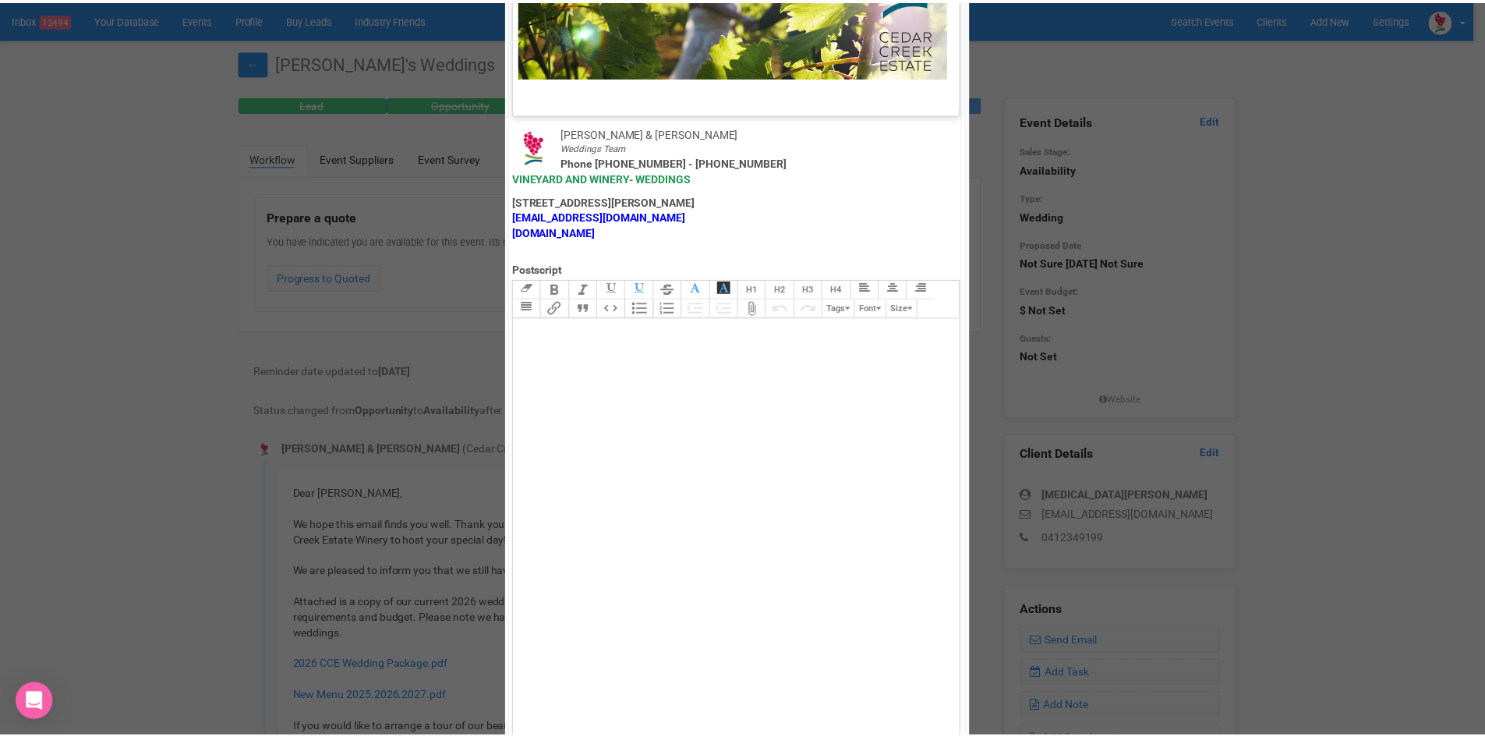
scroll to position [773, 0]
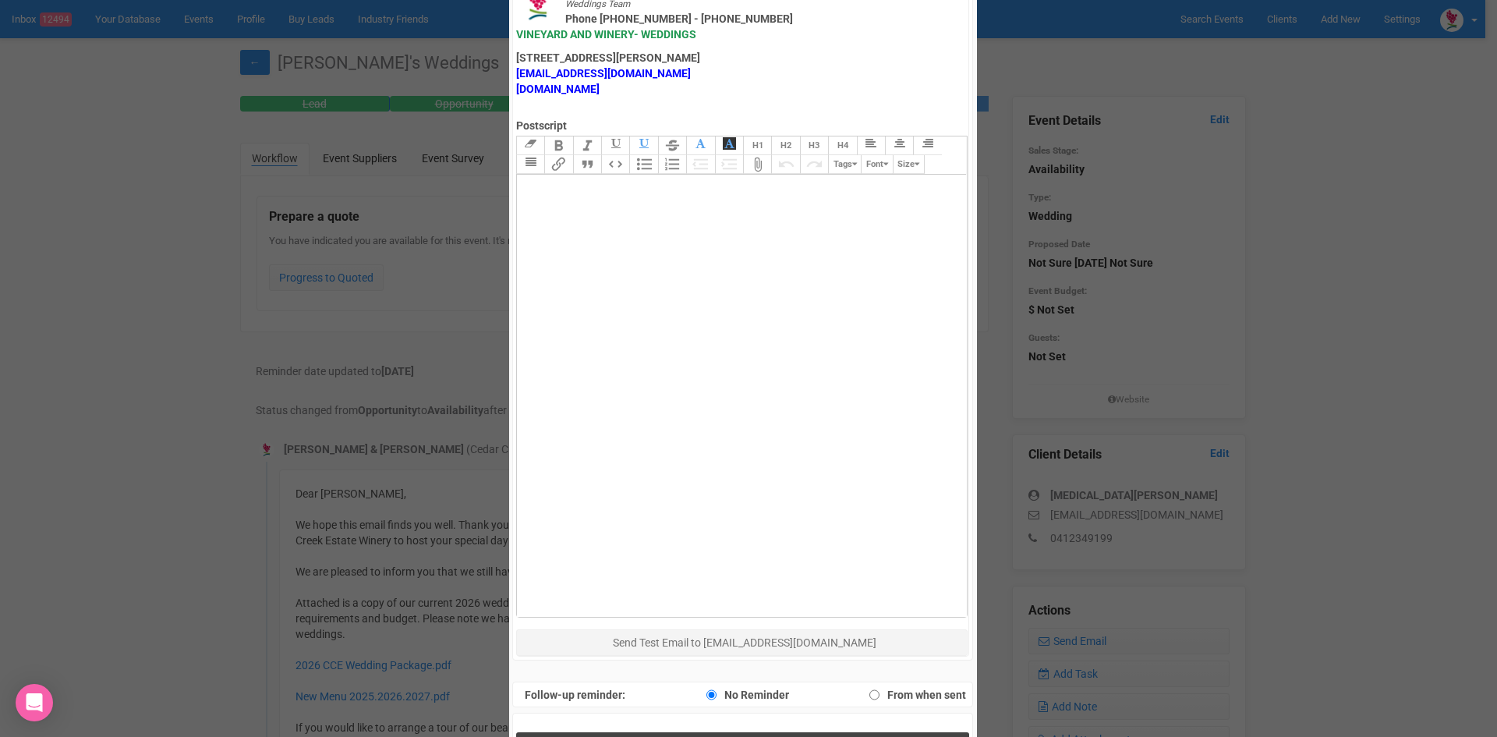
click at [765, 736] on span "Send Response" at bounding box center [745, 748] width 85 height 15
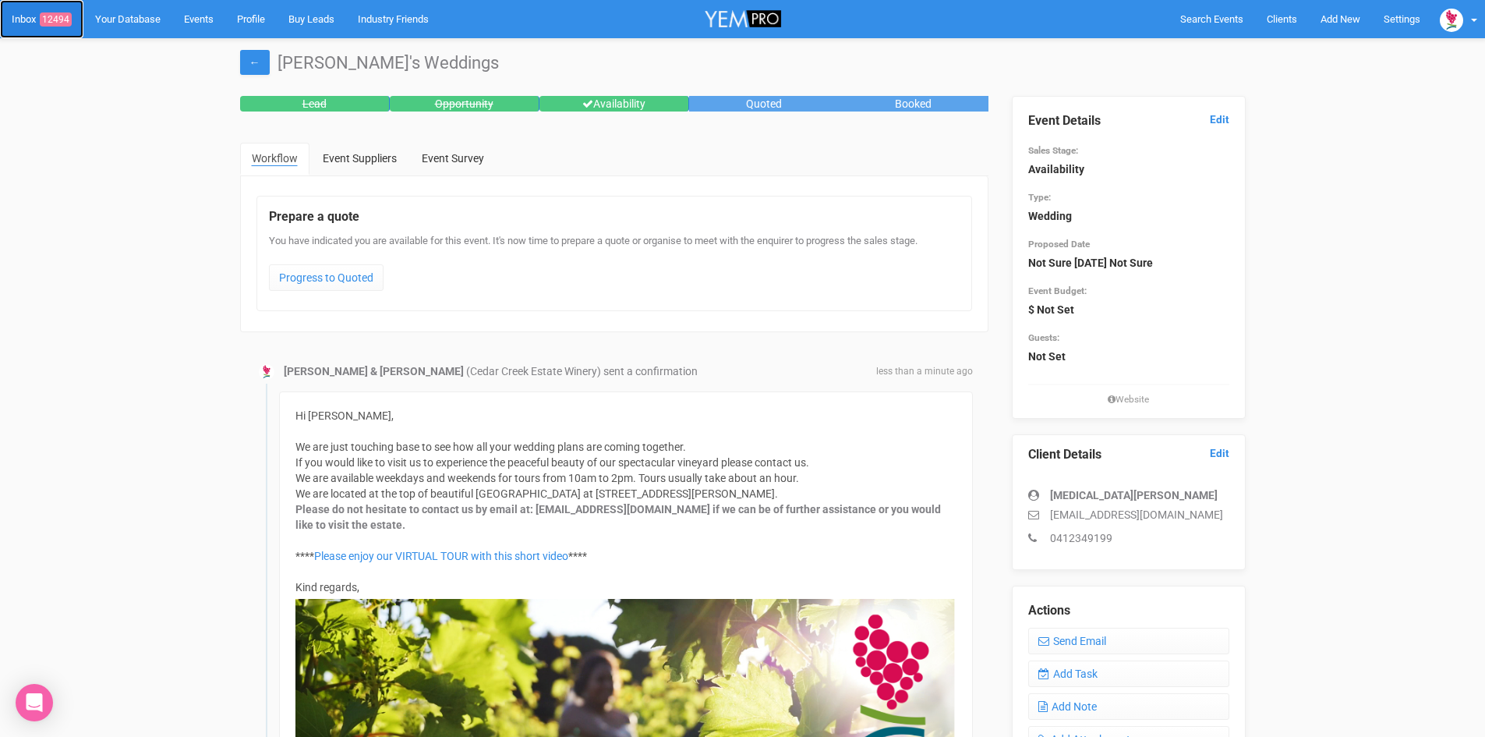
click at [63, 8] on link "Inbox 12494" at bounding box center [41, 19] width 83 height 38
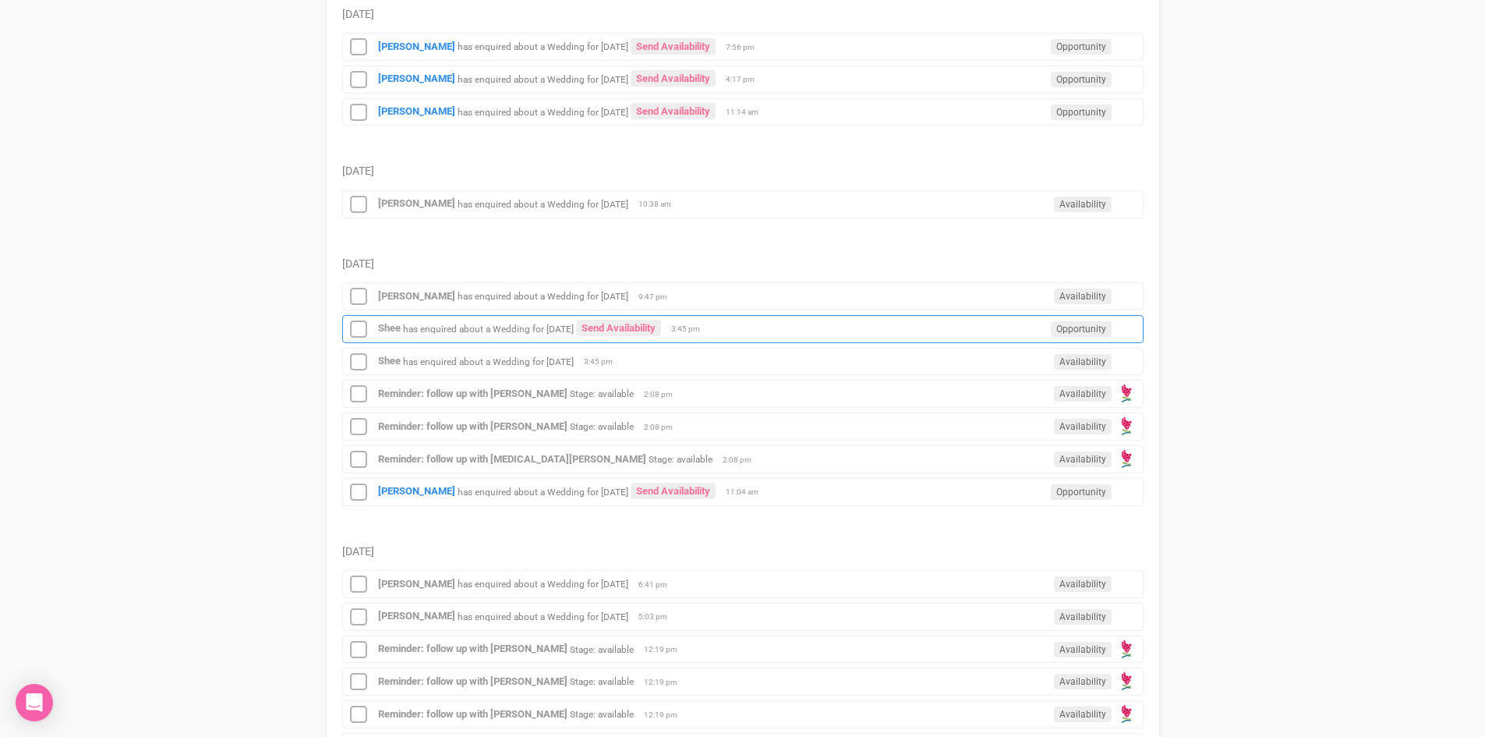
scroll to position [702, 0]
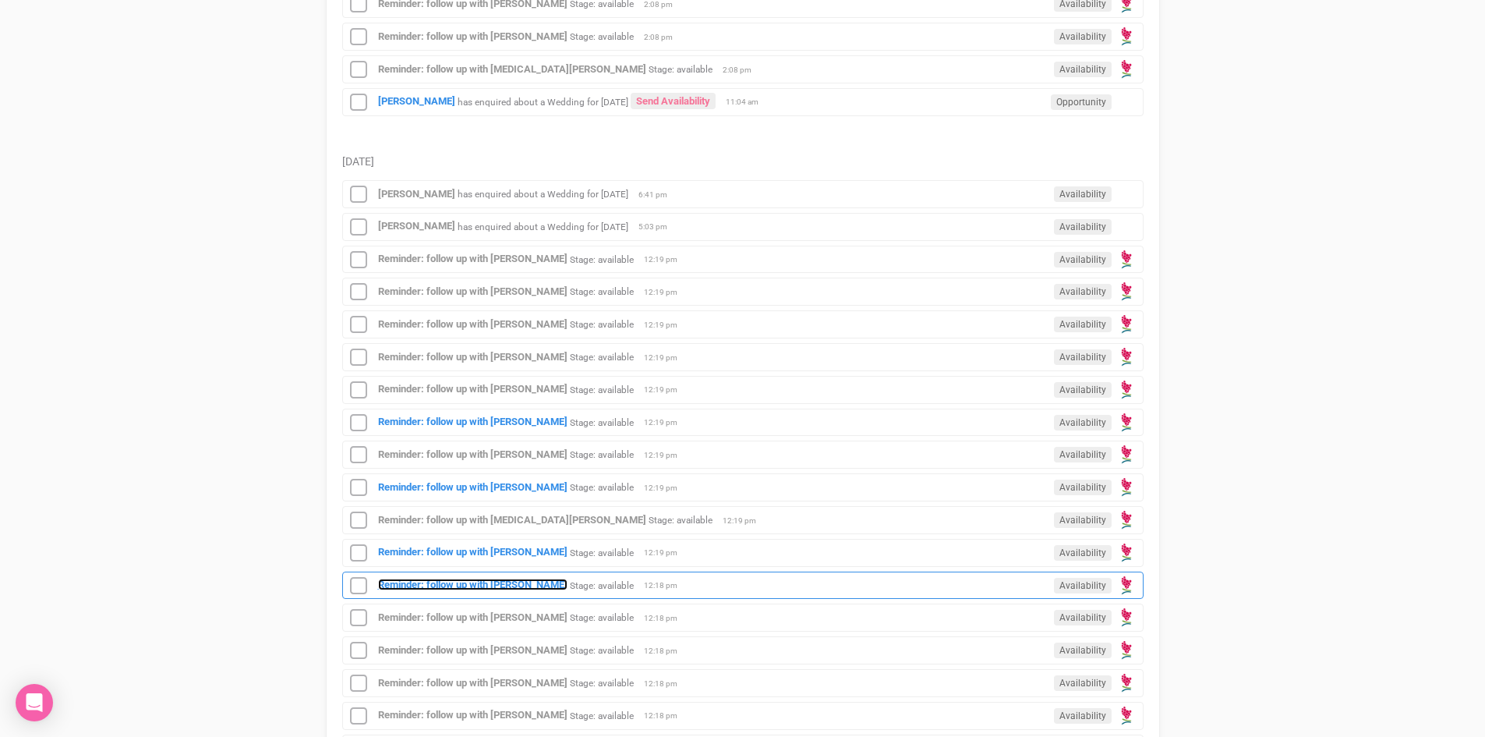
click at [537, 579] on strong "Reminder: follow up with [PERSON_NAME]" at bounding box center [472, 585] width 189 height 12
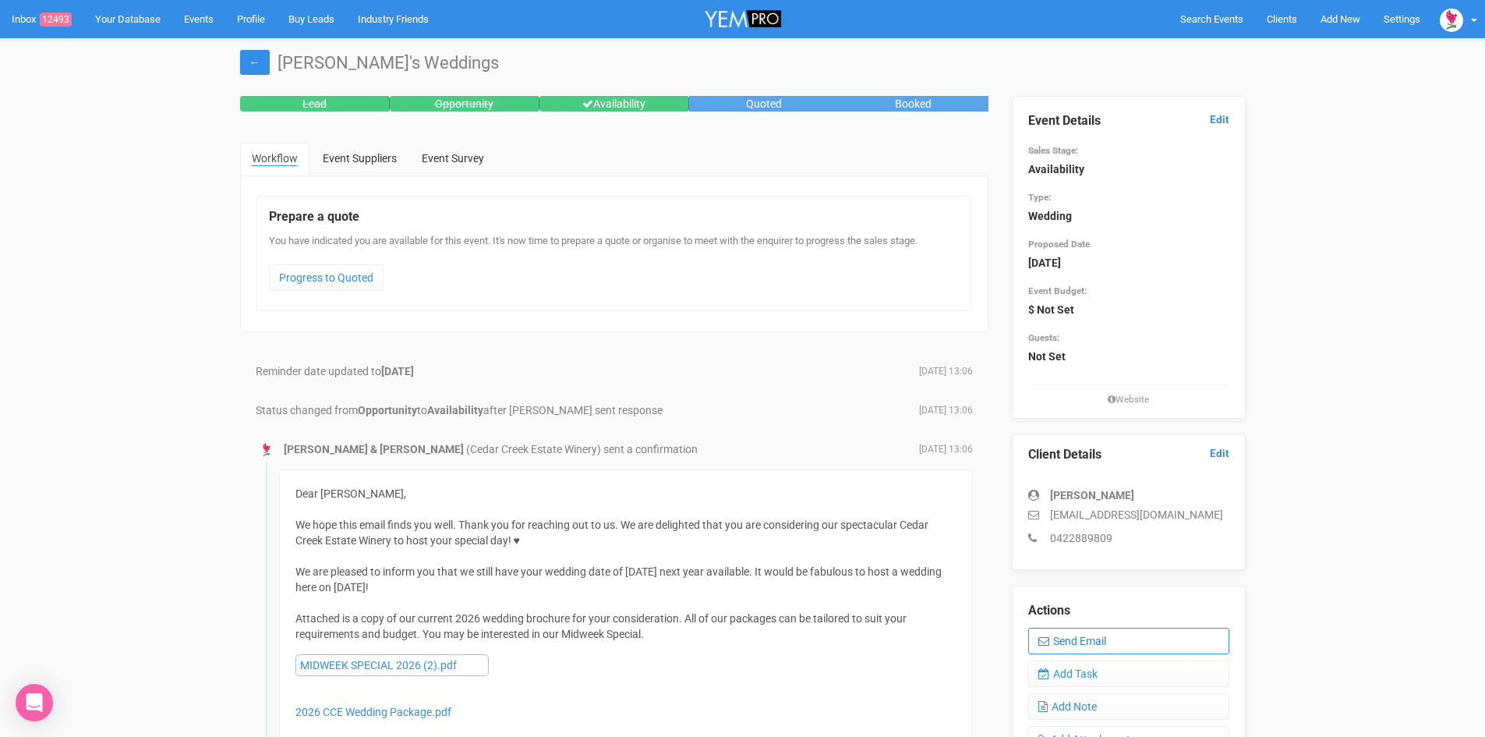
click at [1095, 628] on link "Send Email" at bounding box center [1128, 641] width 201 height 27
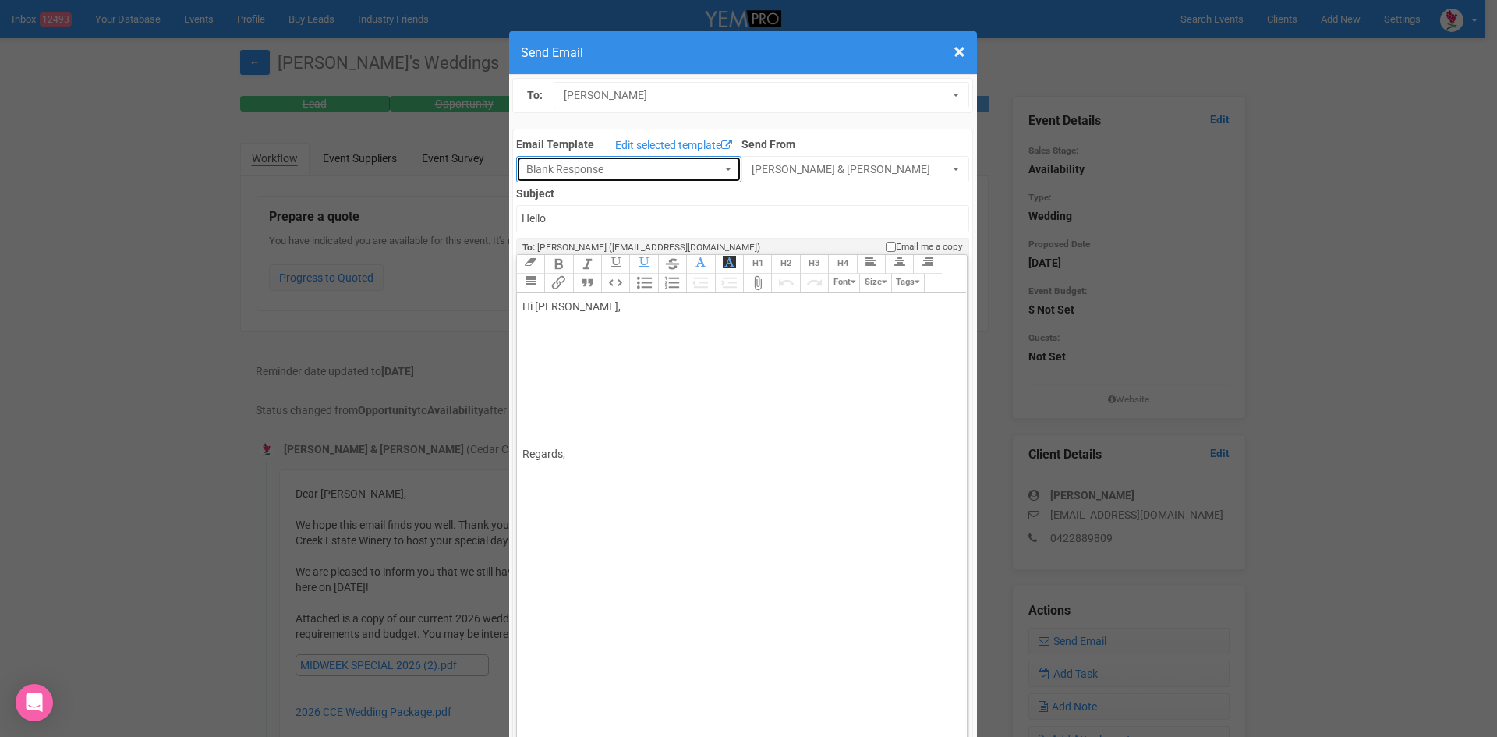
click at [717, 162] on button "Blank Response" at bounding box center [628, 169] width 225 height 27
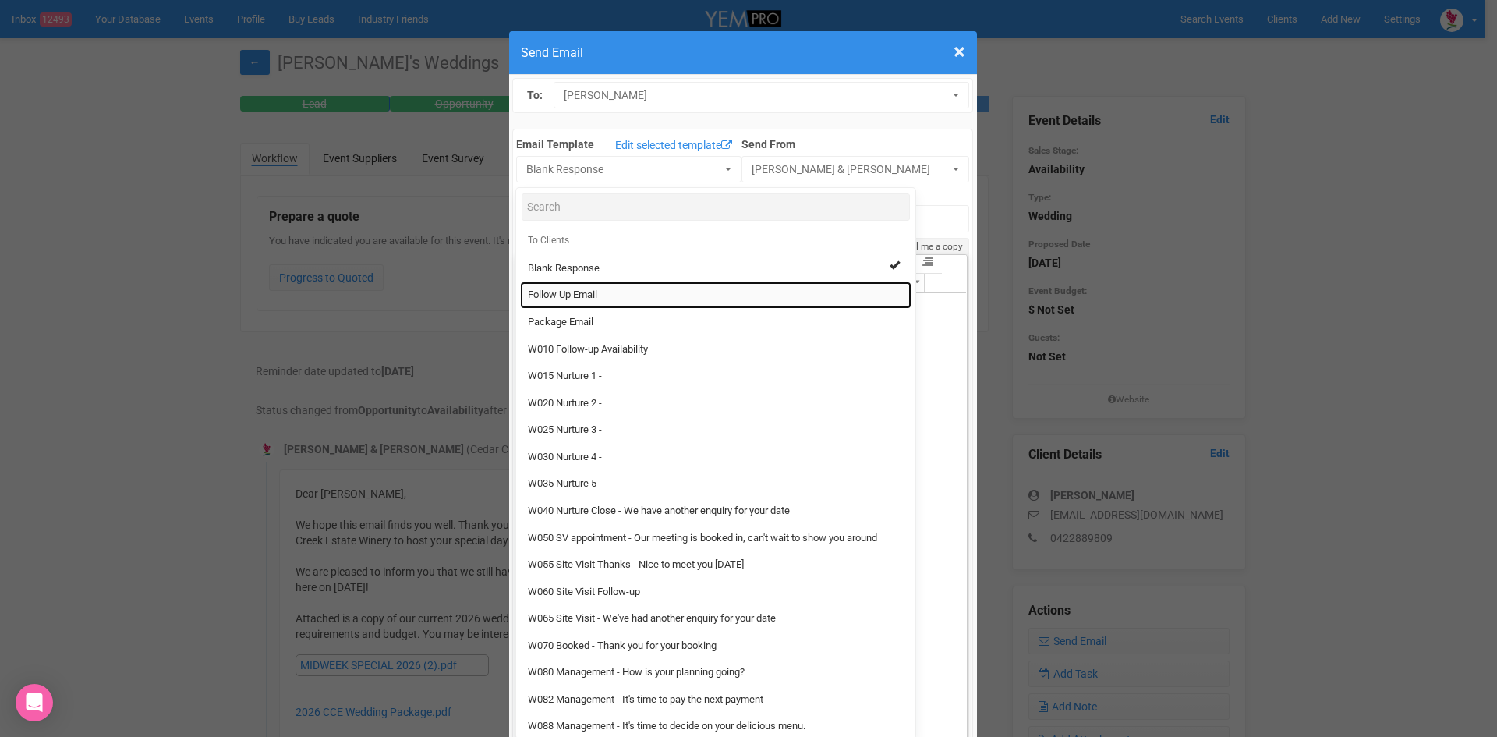
click at [547, 288] on span "Follow Up Email" at bounding box center [562, 295] width 69 height 15
select select "88639"
type input "Cedar Creek Estate - Follow Up"
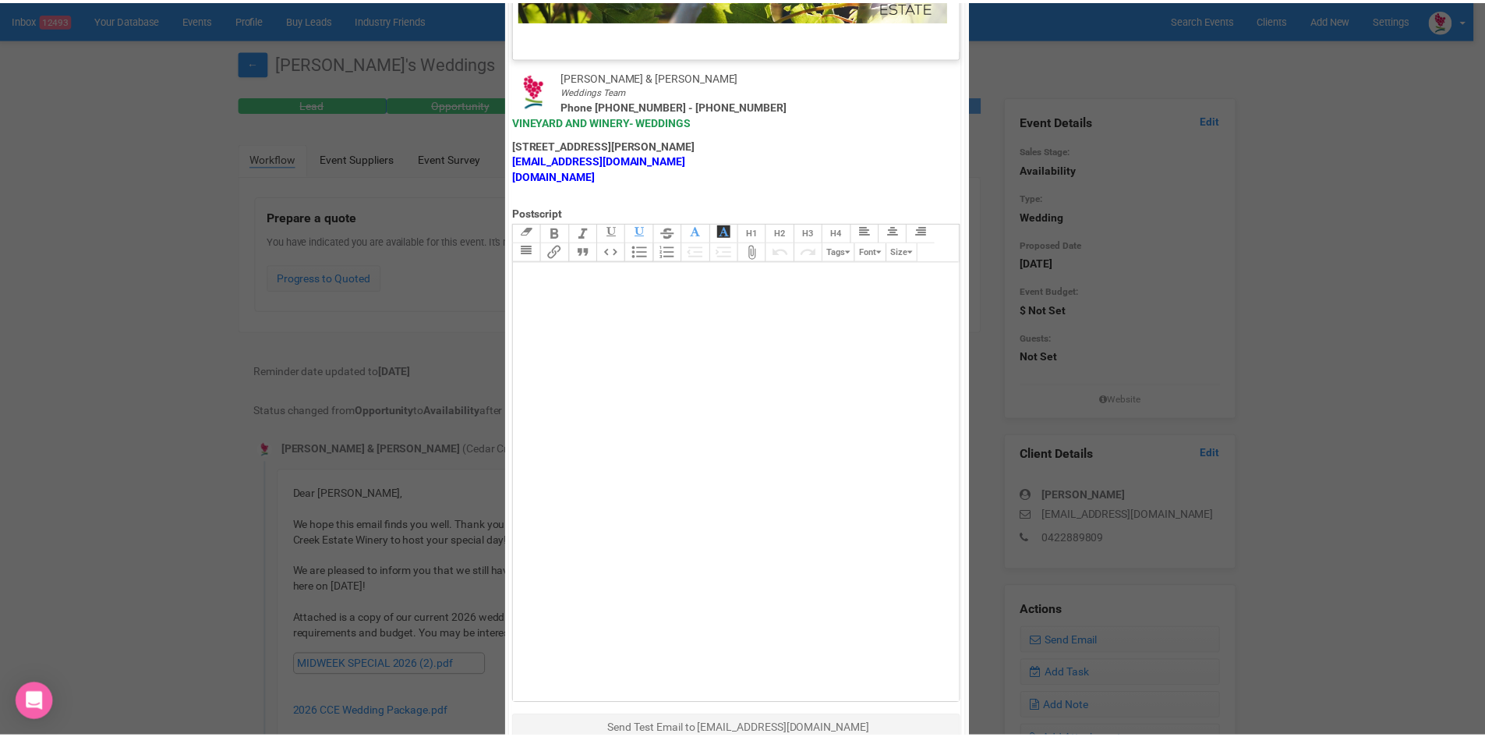
scroll to position [773, 0]
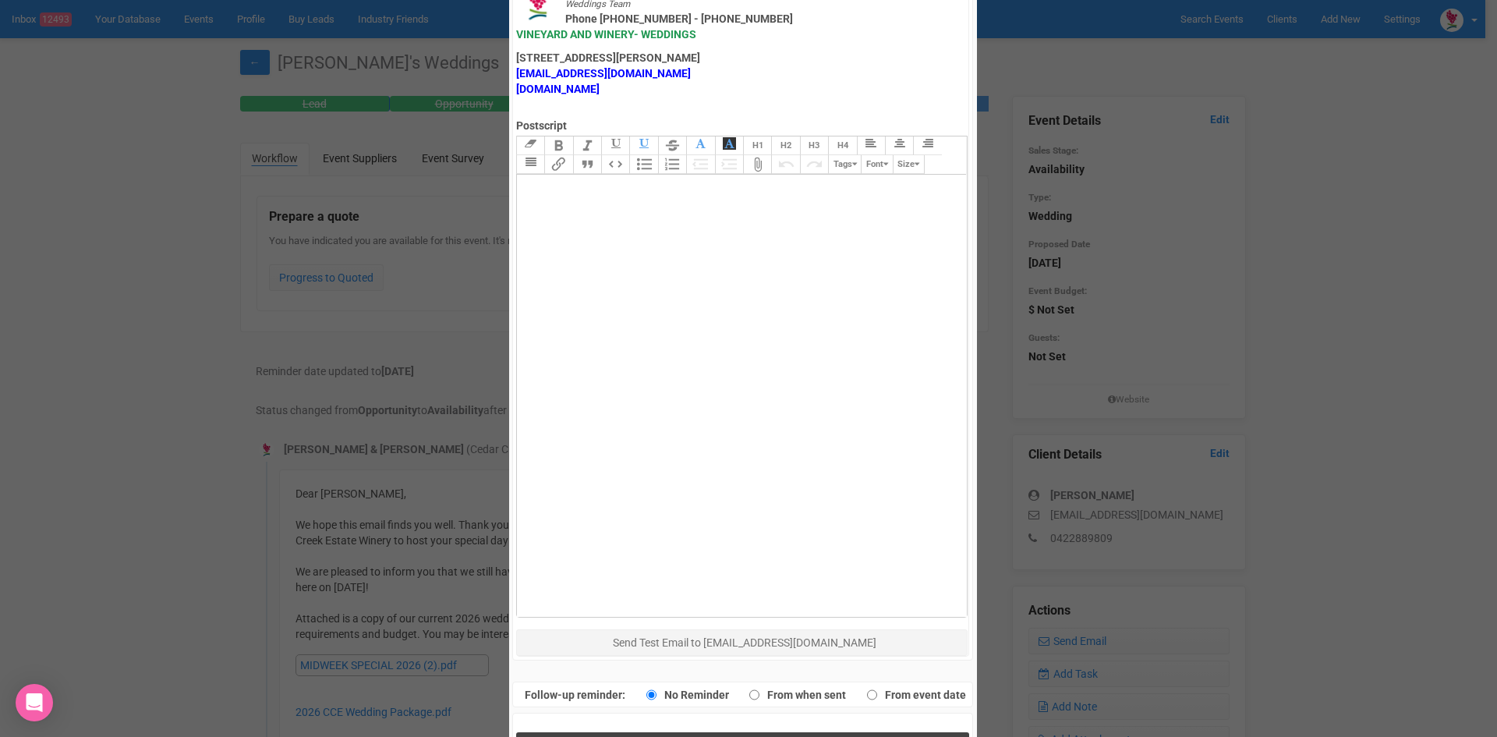
click at [607, 732] on button "Send Response" at bounding box center [742, 748] width 453 height 32
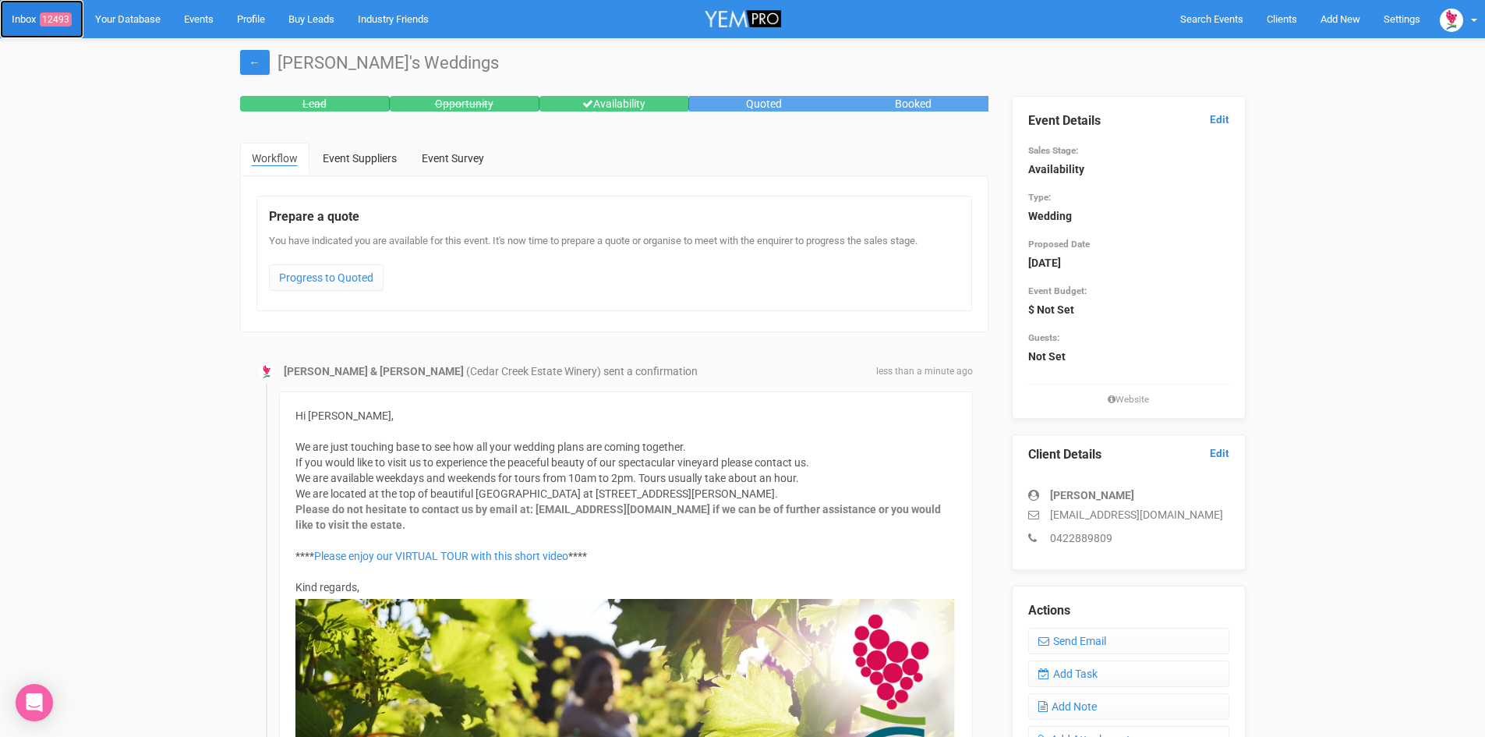
click at [65, 16] on span "12493" at bounding box center [56, 19] width 32 height 14
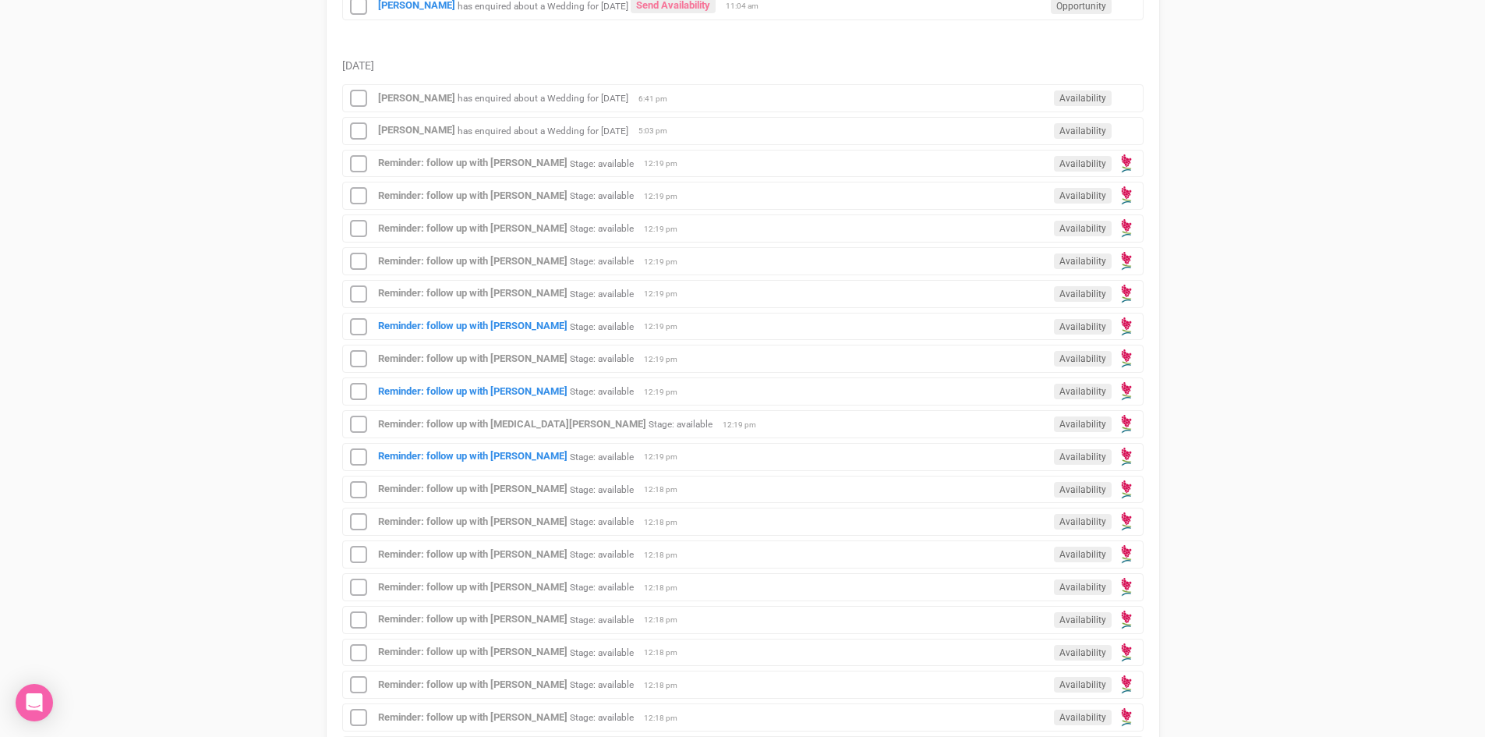
scroll to position [936, 0]
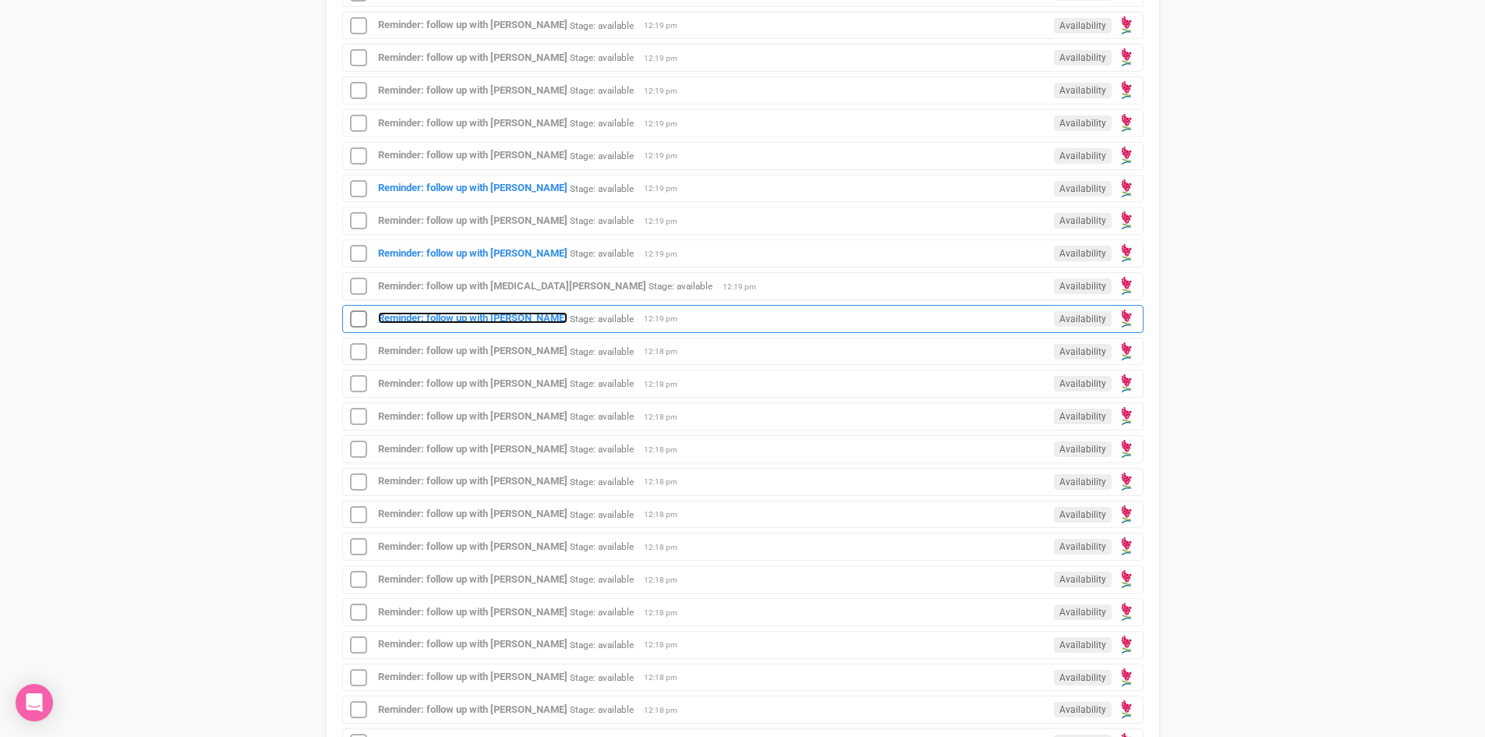
click at [451, 312] on strong "Reminder: follow up with [PERSON_NAME]" at bounding box center [472, 318] width 189 height 12
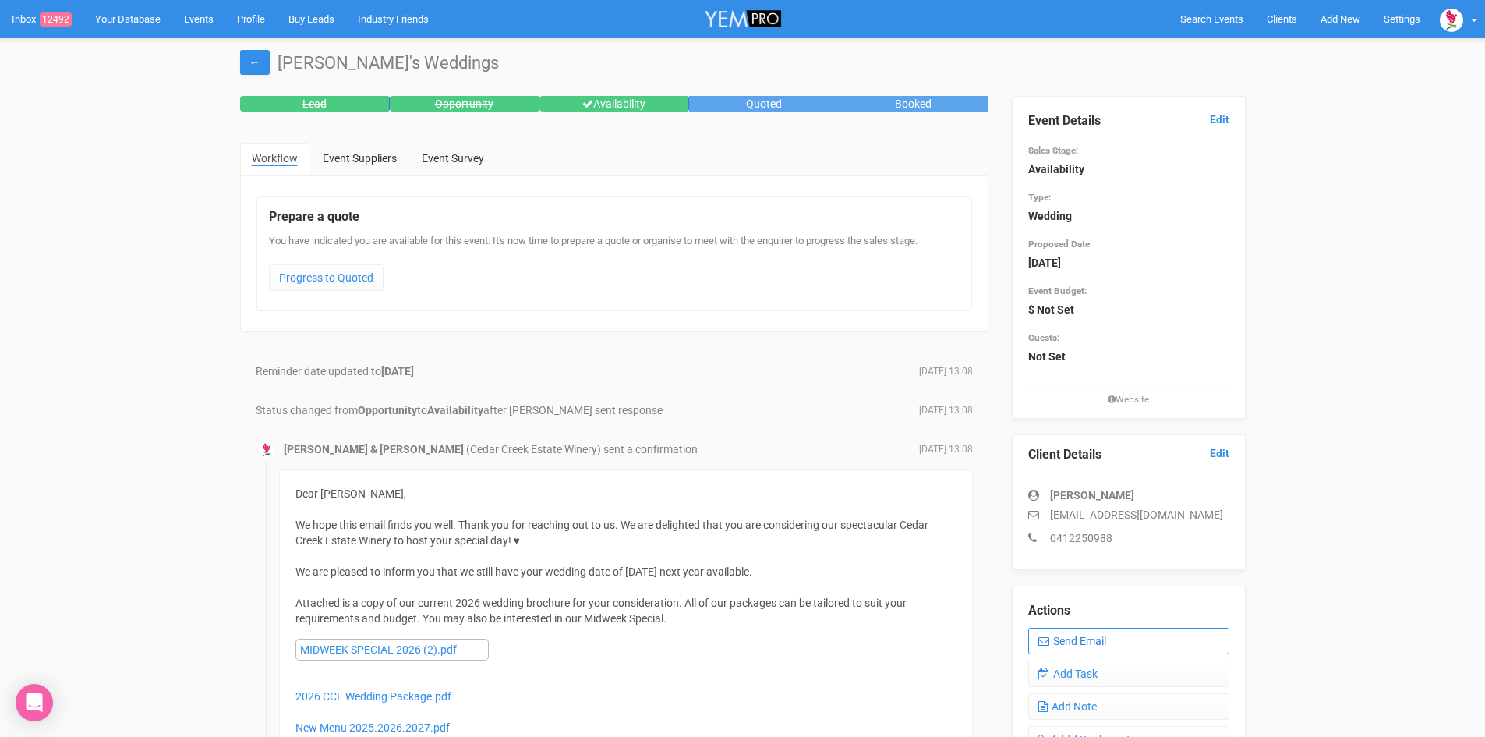
click at [1113, 635] on link "Send Email" at bounding box center [1128, 641] width 201 height 27
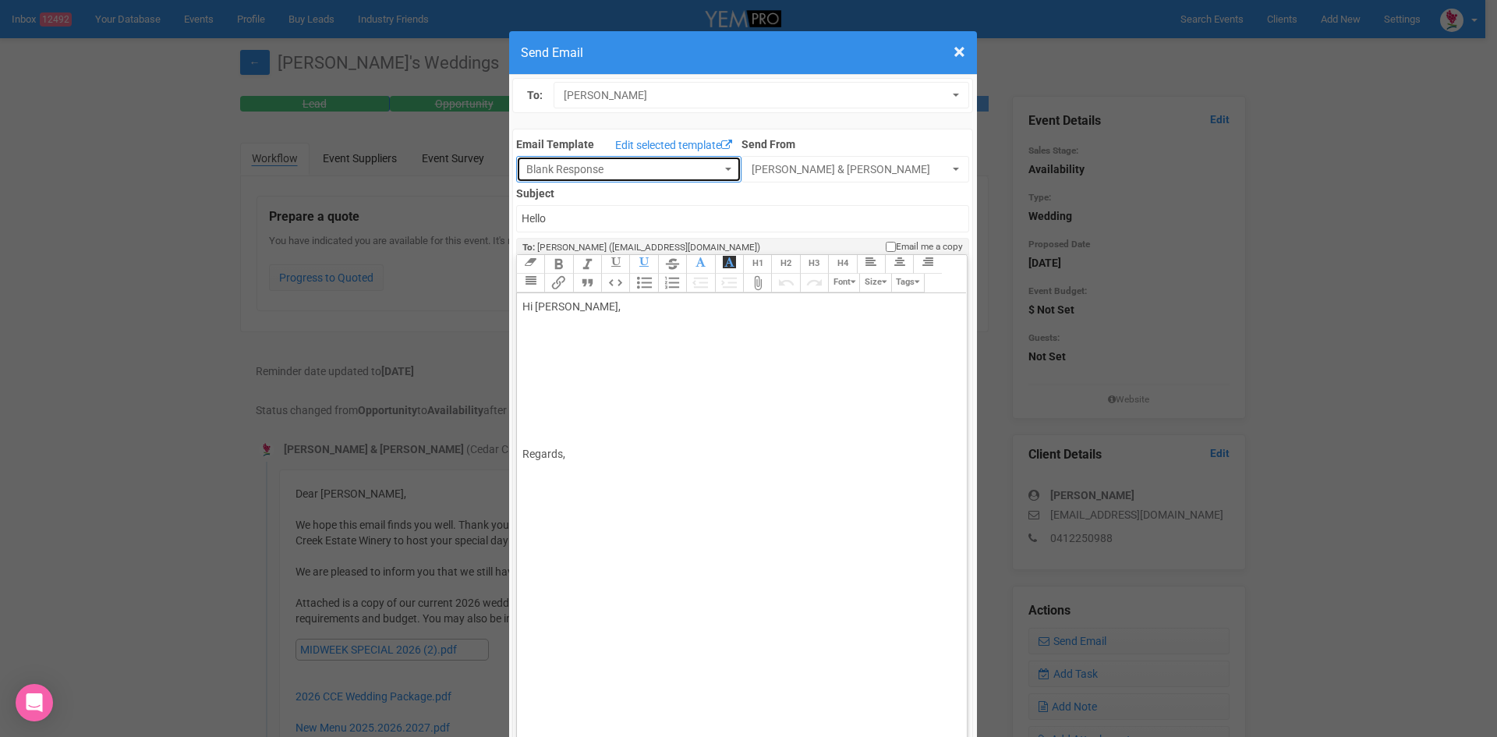
click at [712, 163] on button "Blank Response" at bounding box center [628, 169] width 225 height 27
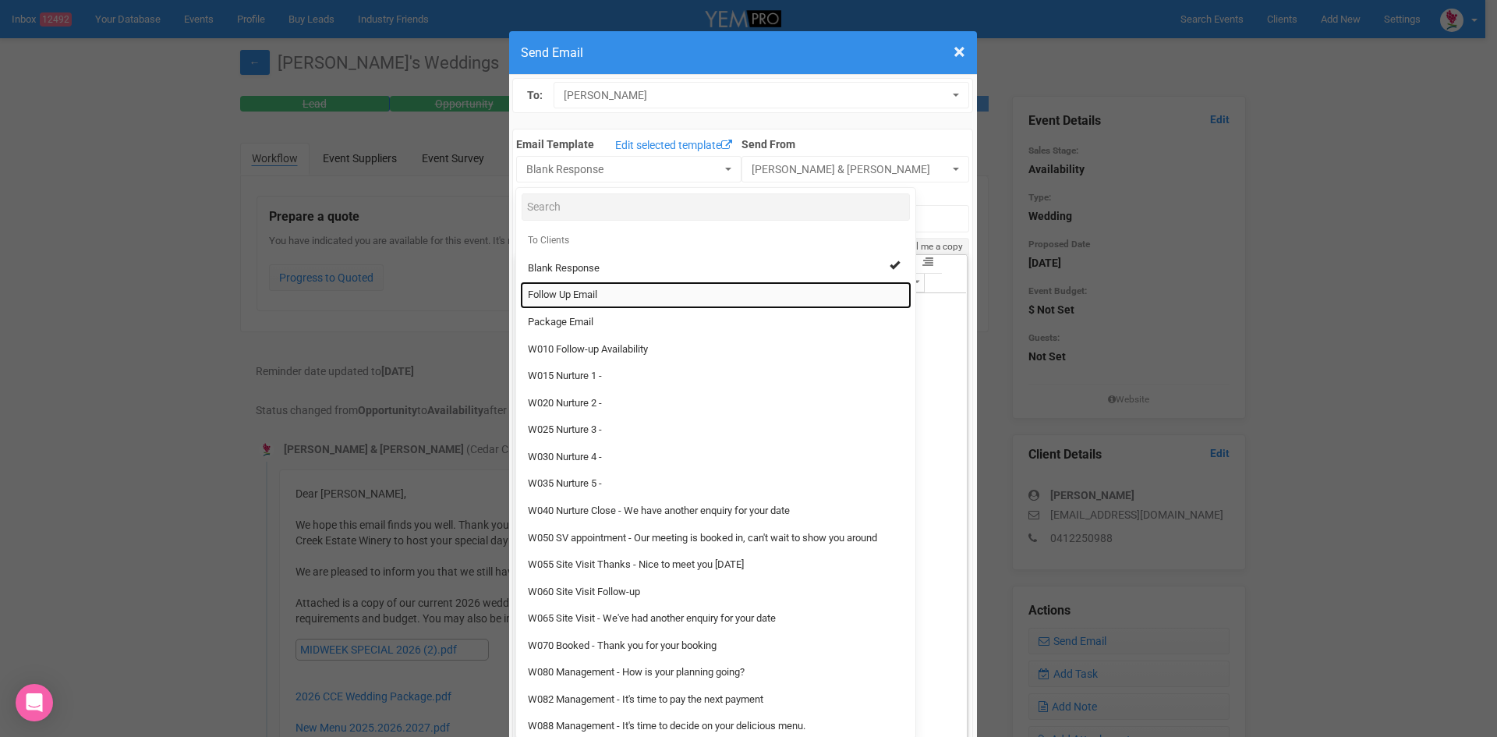
click at [572, 287] on link "Follow Up Email" at bounding box center [715, 294] width 391 height 27
select select "88639"
type input "Cedar Creek Estate - Follow Up"
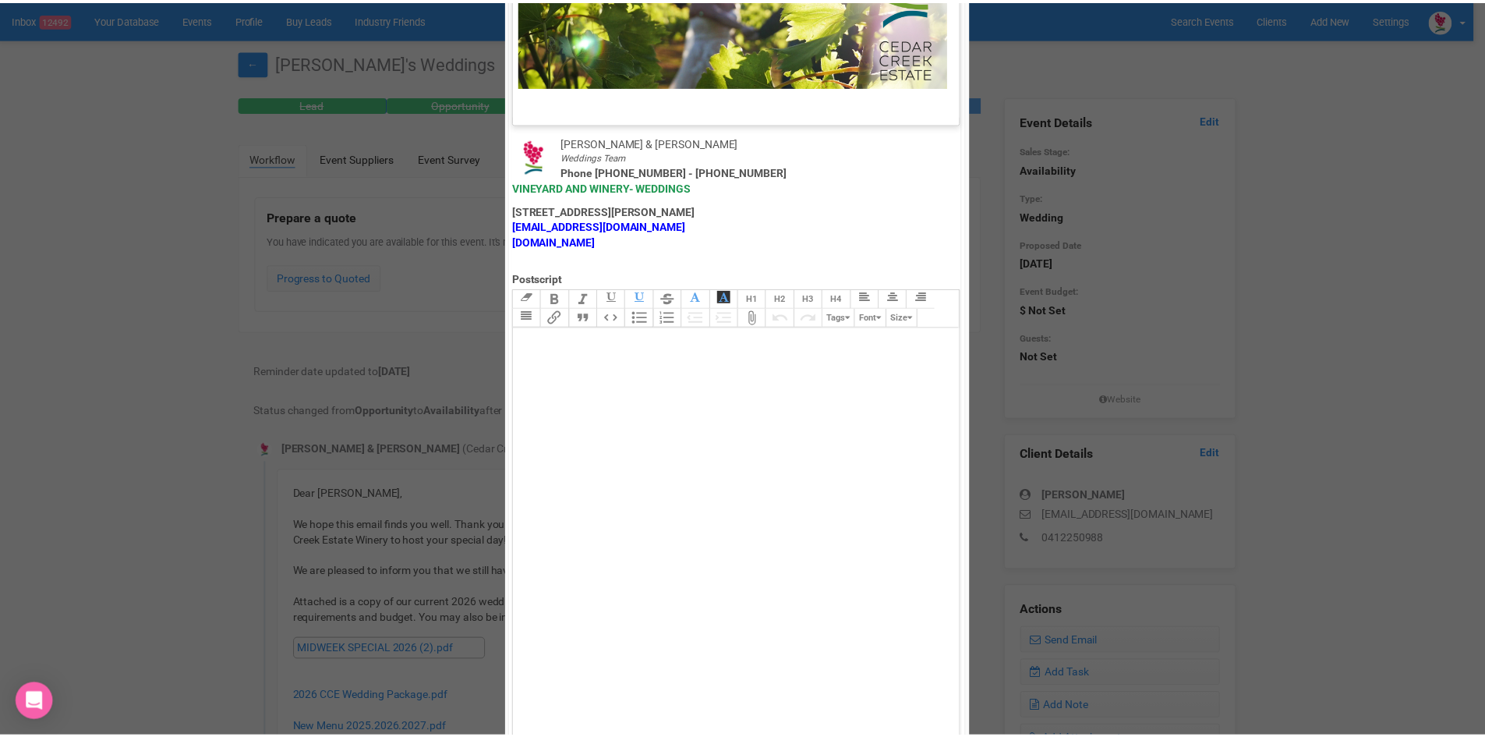
scroll to position [773, 0]
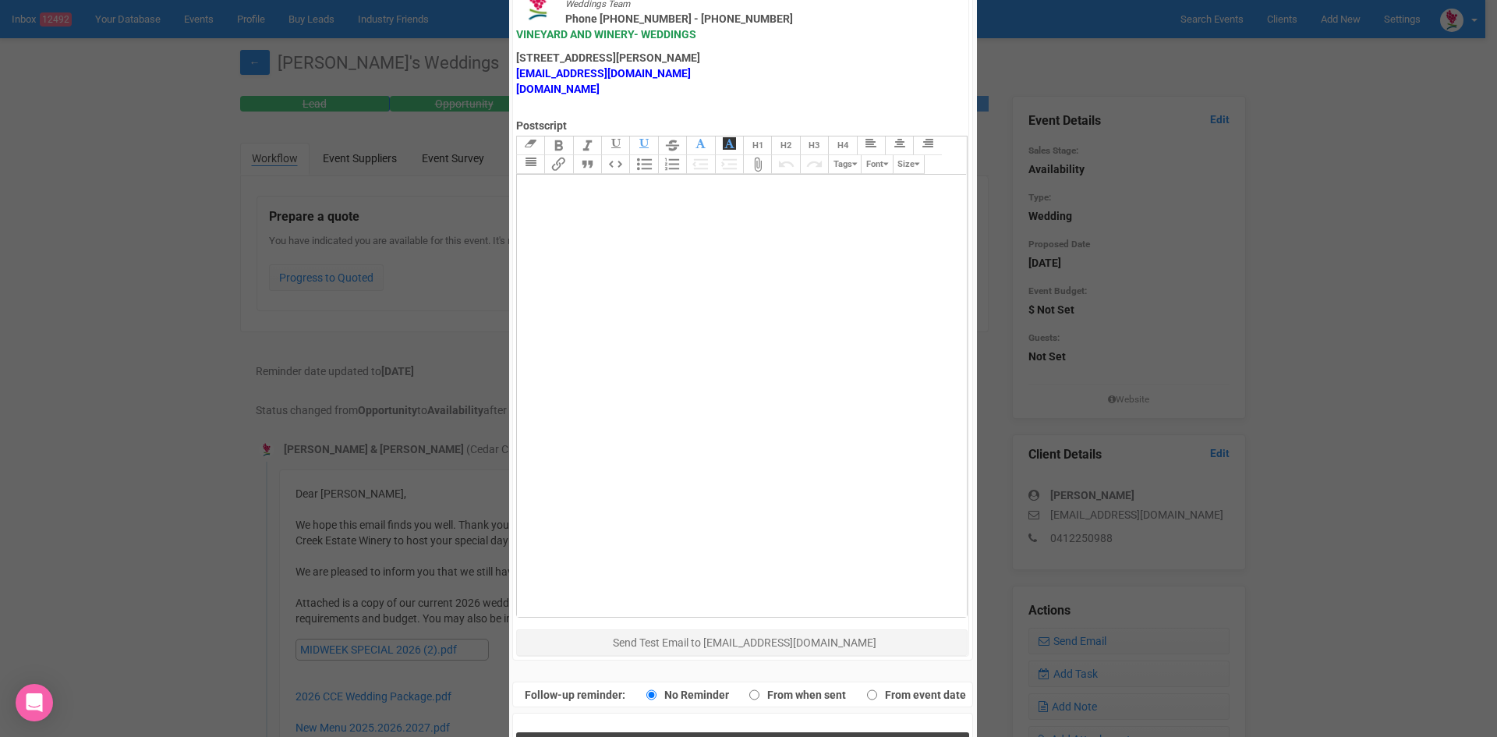
click at [635, 732] on button "Send Response" at bounding box center [742, 748] width 453 height 32
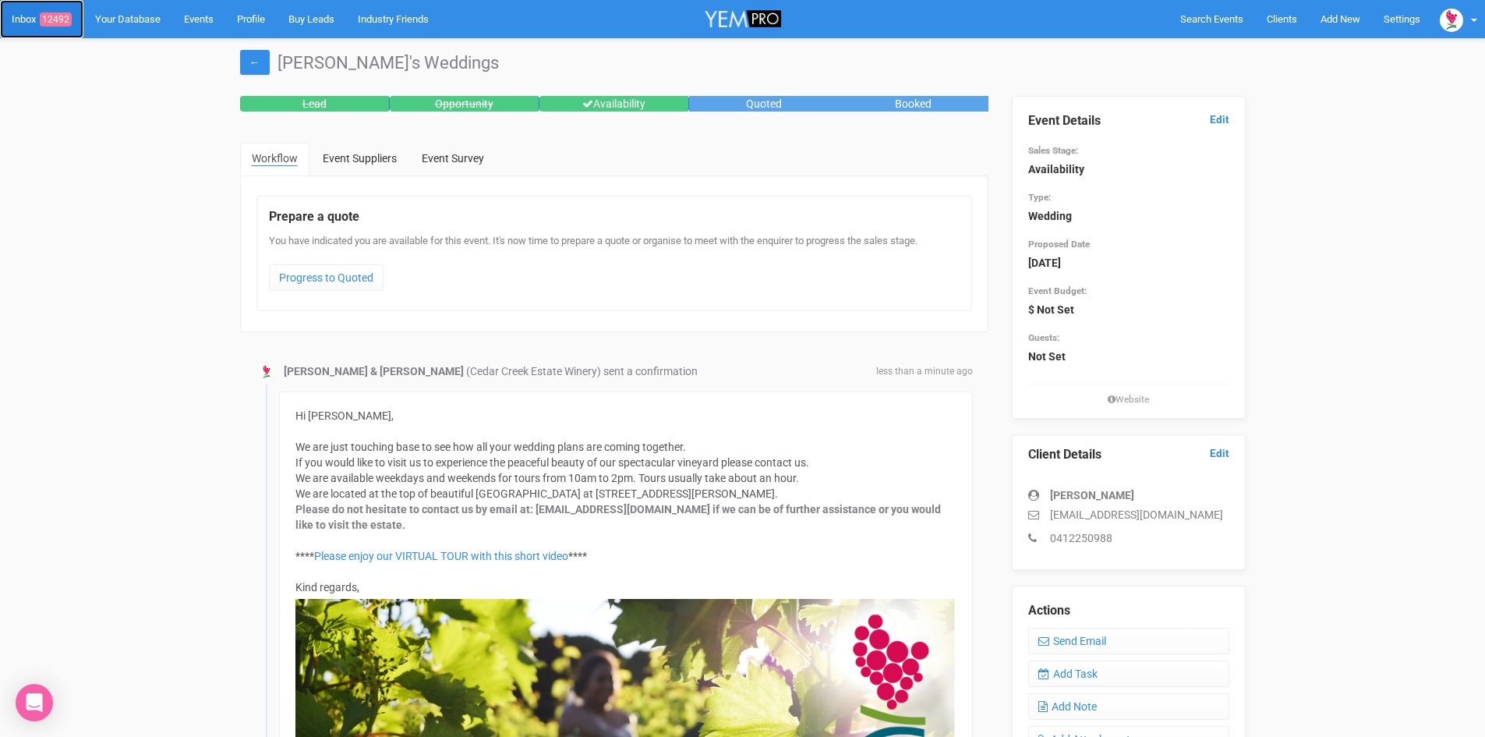
click at [63, 14] on span "12492" at bounding box center [56, 19] width 32 height 14
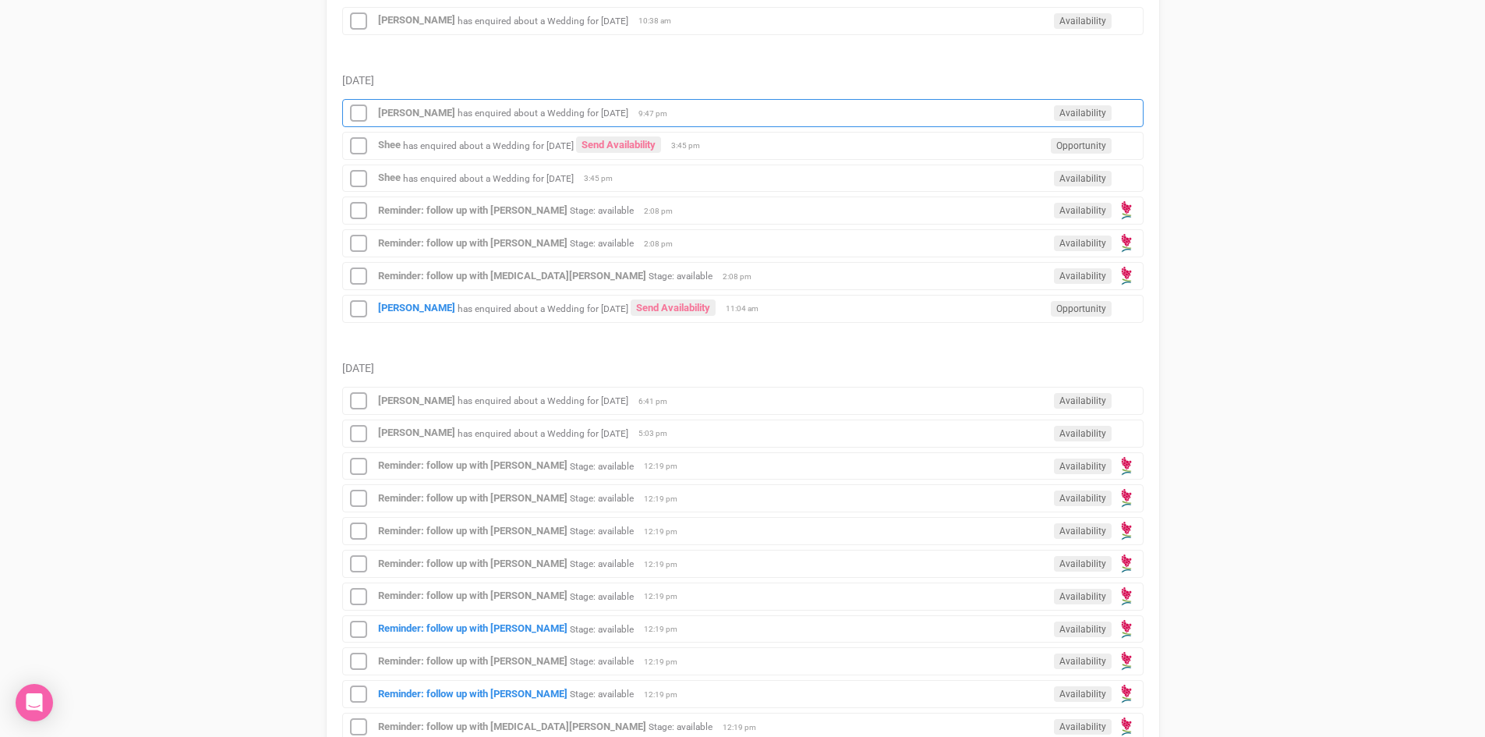
scroll to position [780, 0]
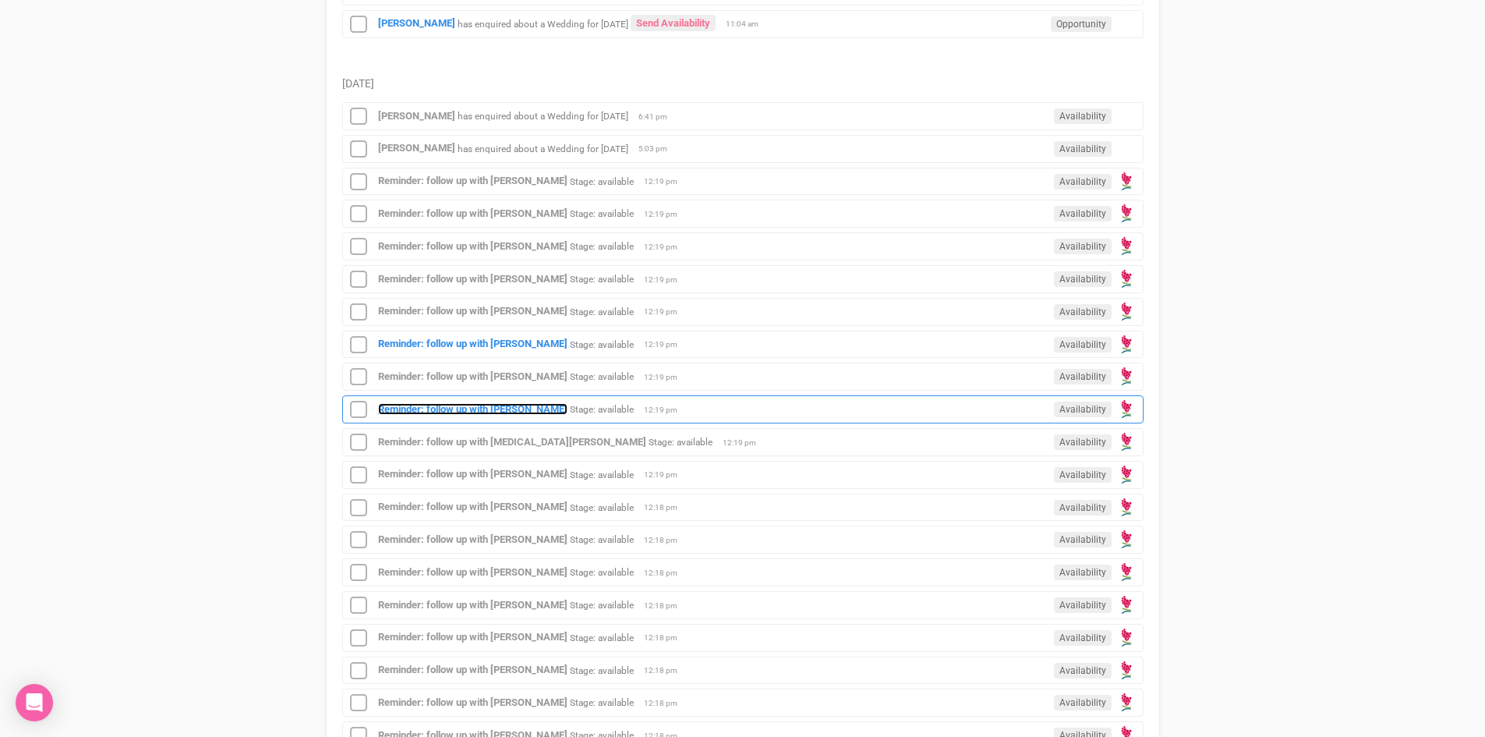
click at [530, 405] on strong "Reminder: follow up with [PERSON_NAME]" at bounding box center [472, 409] width 189 height 12
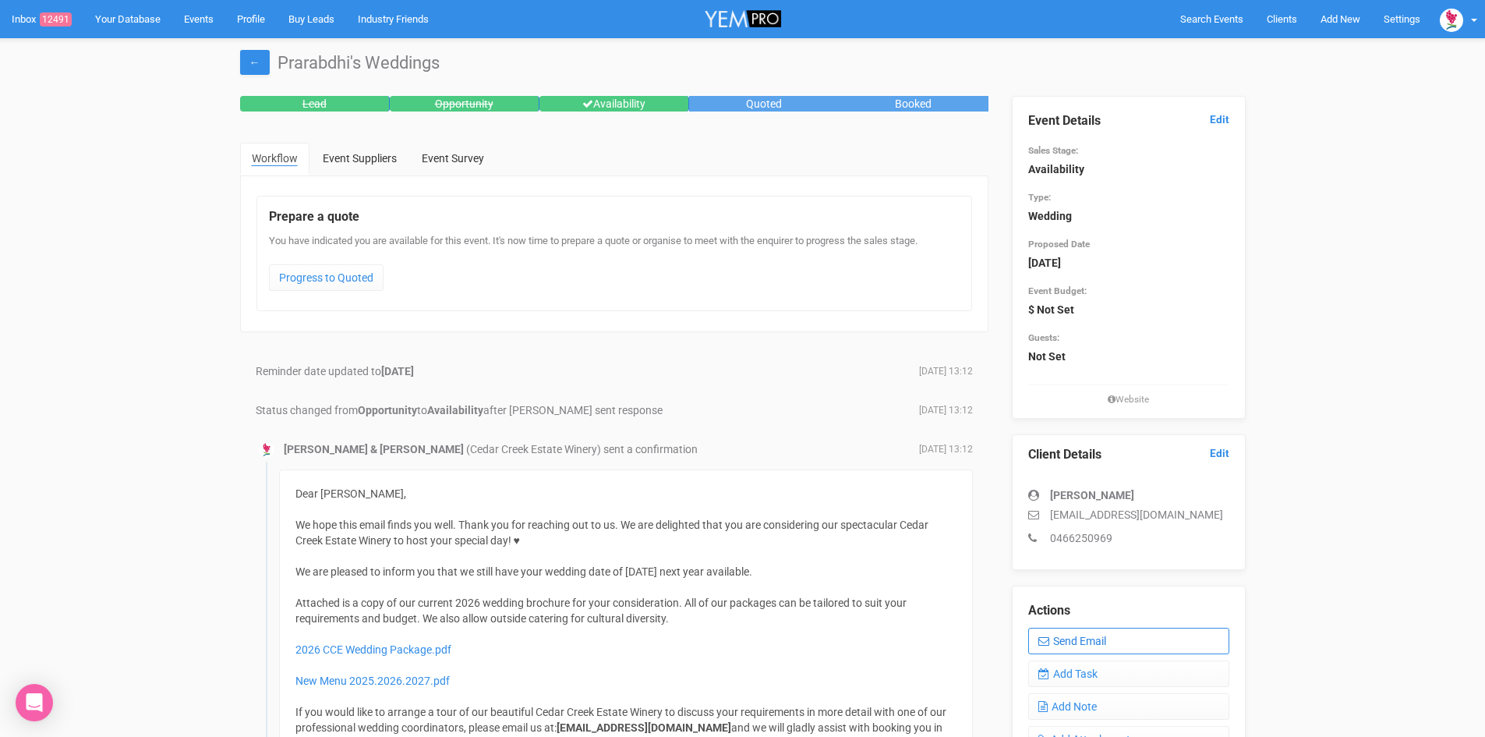
click at [1090, 635] on link "Send Email" at bounding box center [1128, 641] width 201 height 27
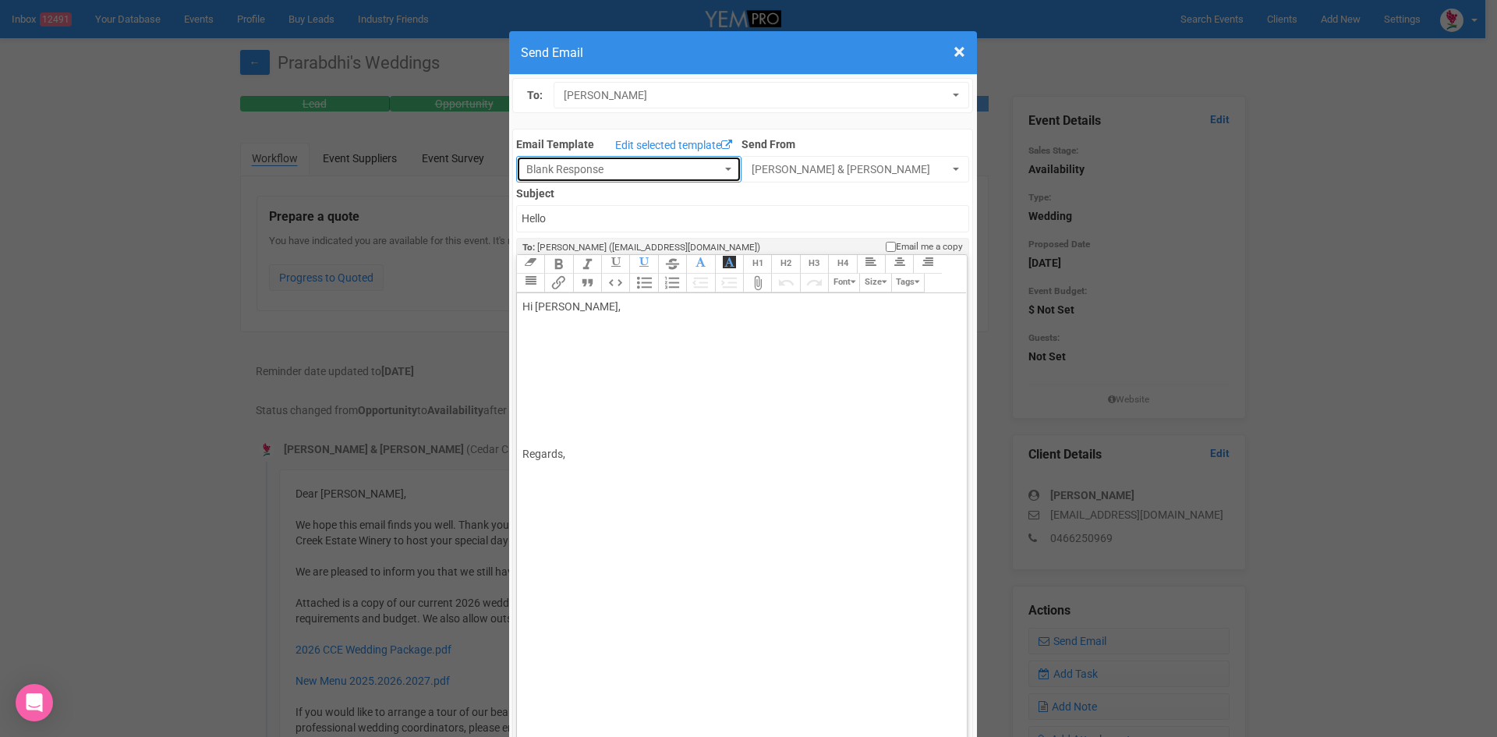
click at [713, 165] on button "Blank Response" at bounding box center [628, 169] width 225 height 27
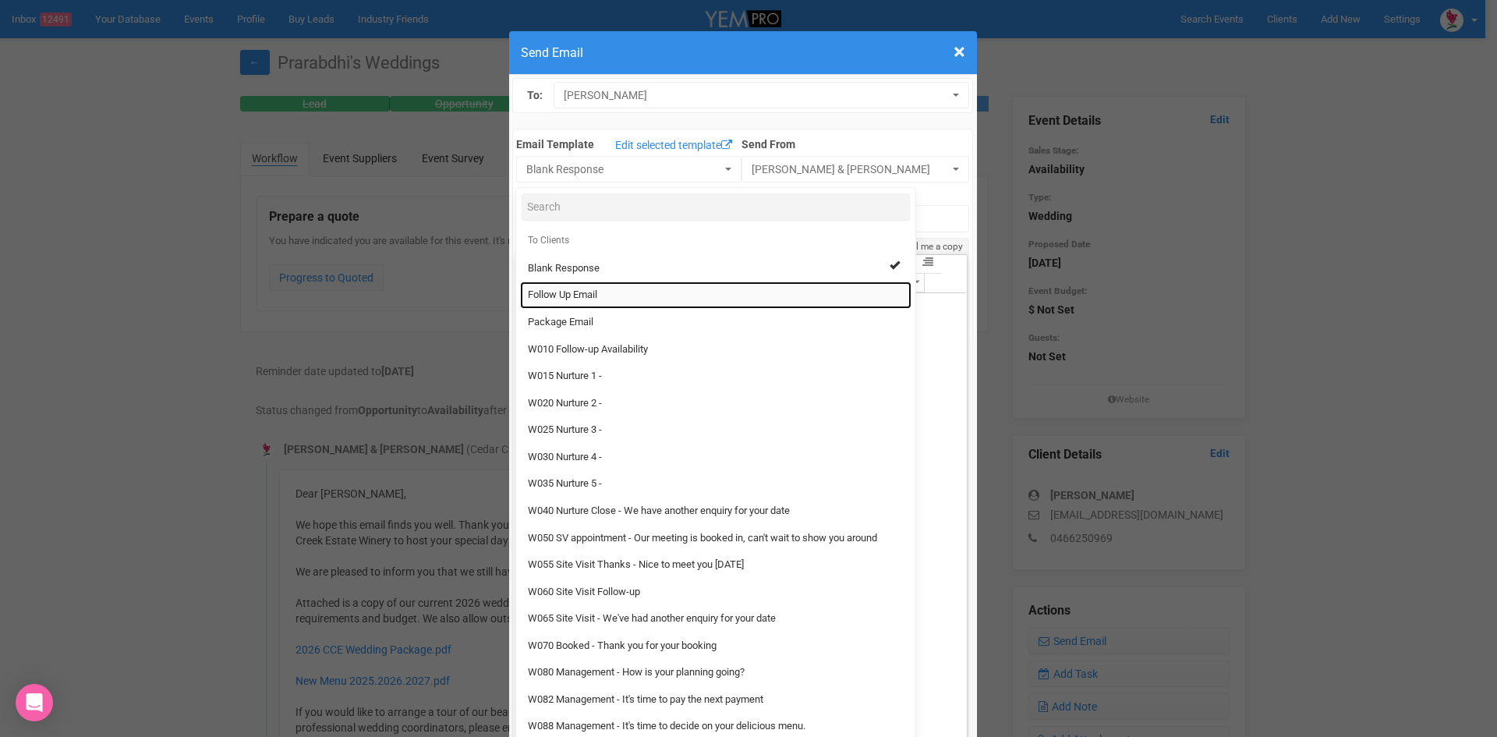
click at [590, 294] on span "Follow Up Email" at bounding box center [562, 295] width 69 height 15
select select "88639"
type input "Cedar Creek Estate - Follow Up"
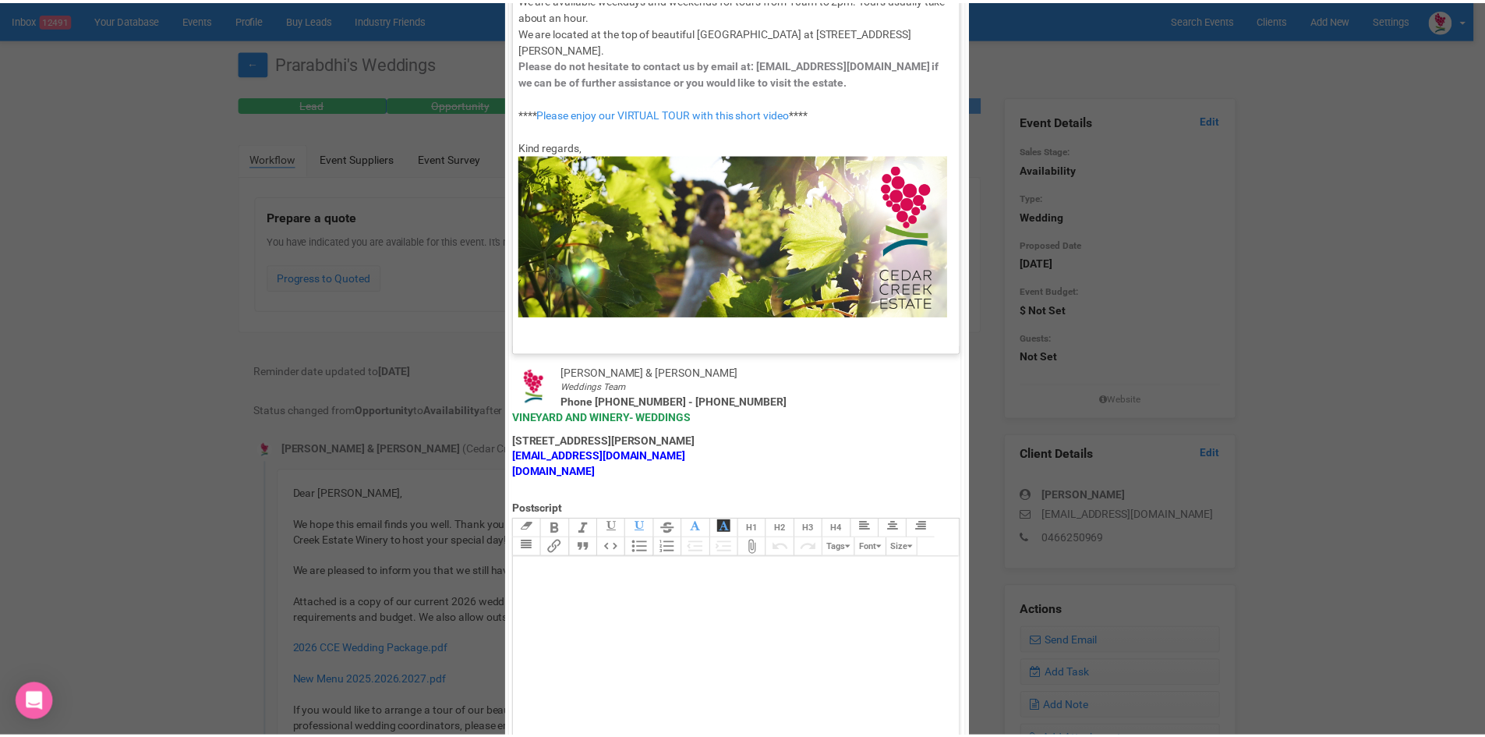
scroll to position [773, 0]
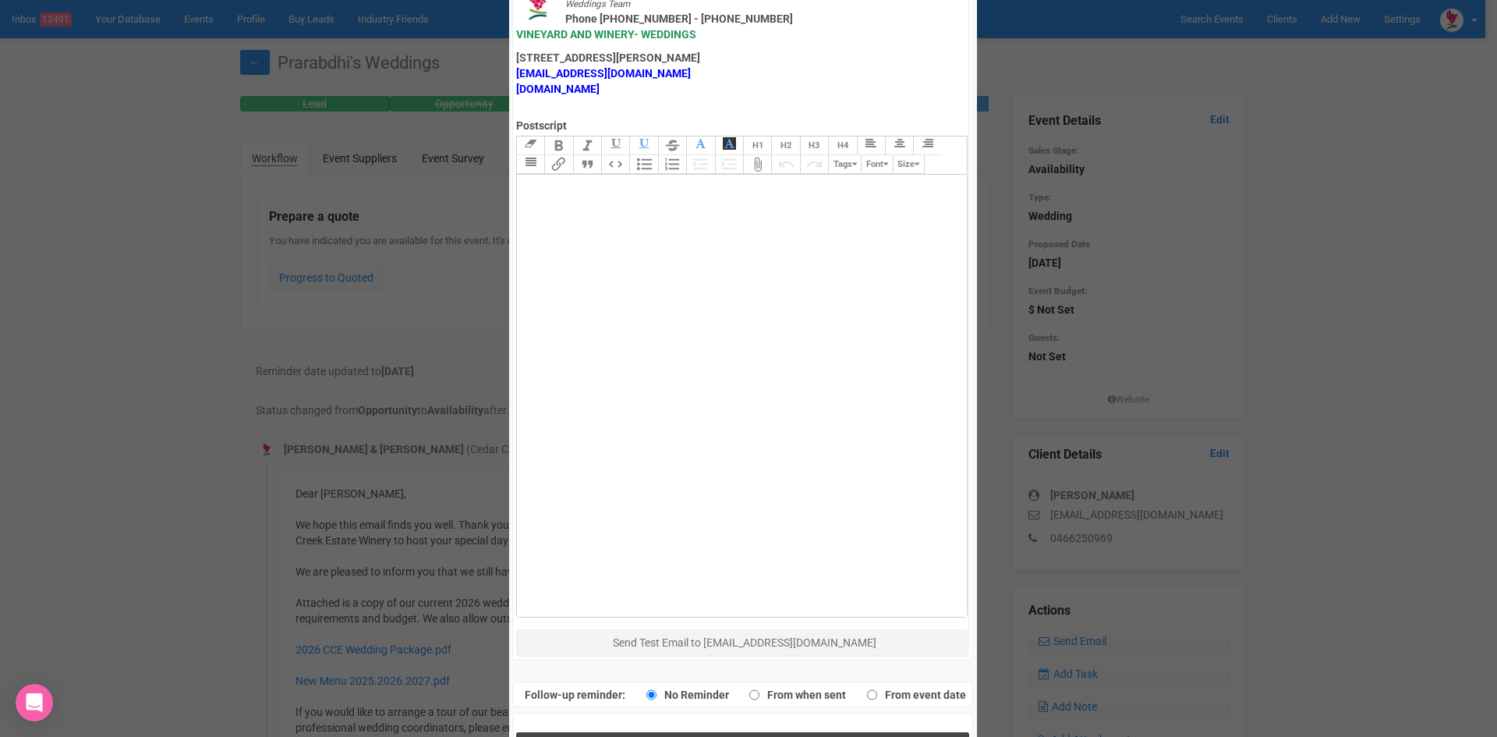
click at [694, 732] on button "Send Response" at bounding box center [742, 748] width 453 height 32
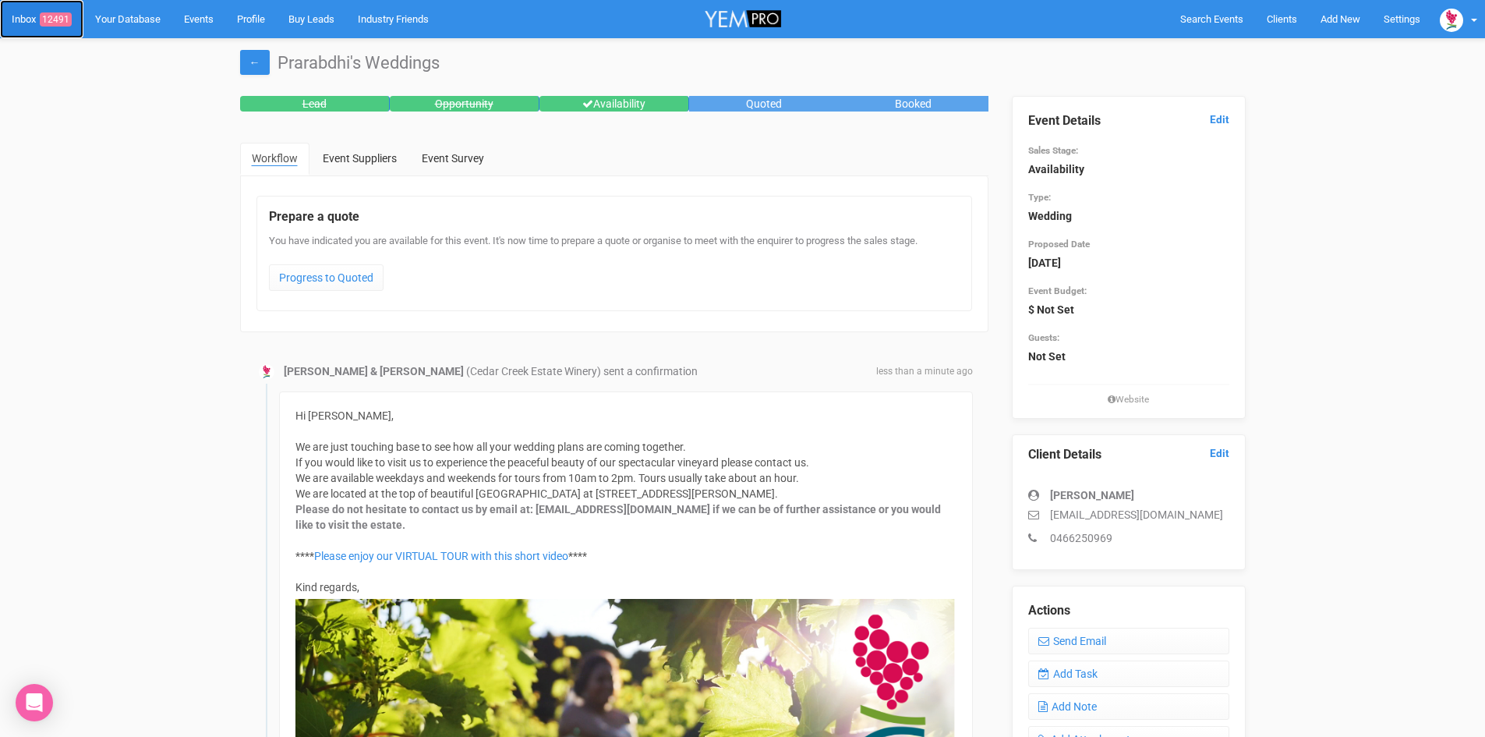
click at [51, 14] on span "12491" at bounding box center [56, 19] width 32 height 14
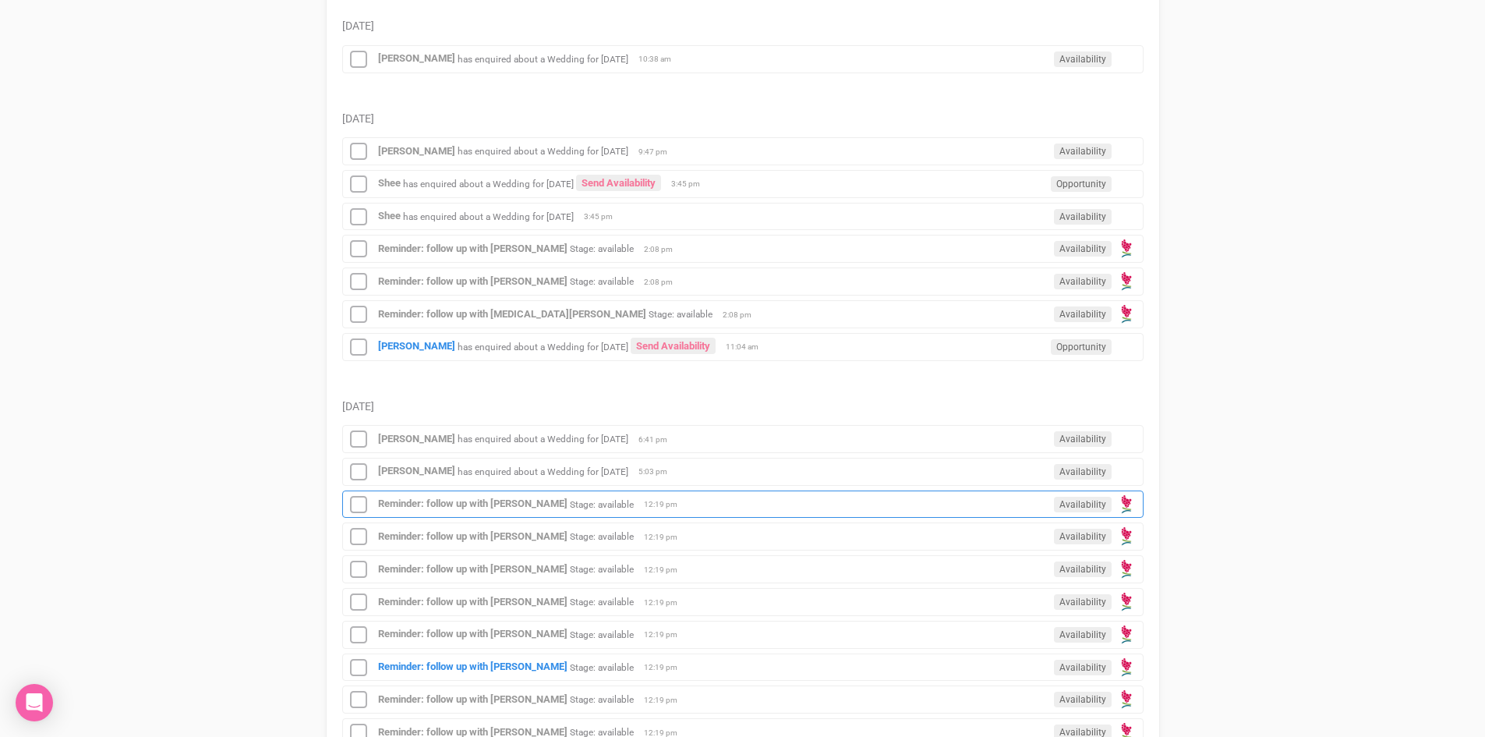
scroll to position [624, 0]
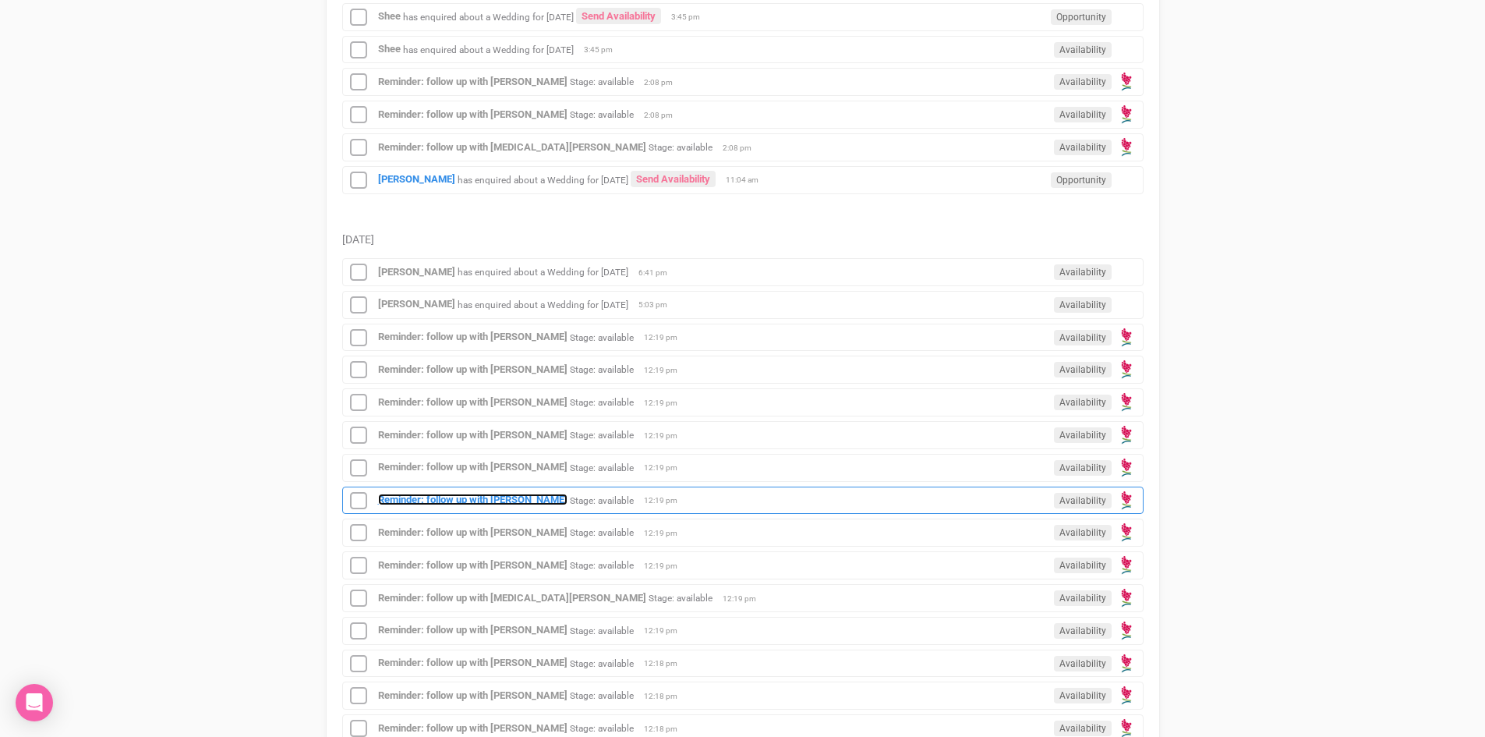
click at [504, 496] on strong "Reminder: follow up with [PERSON_NAME]" at bounding box center [472, 500] width 189 height 12
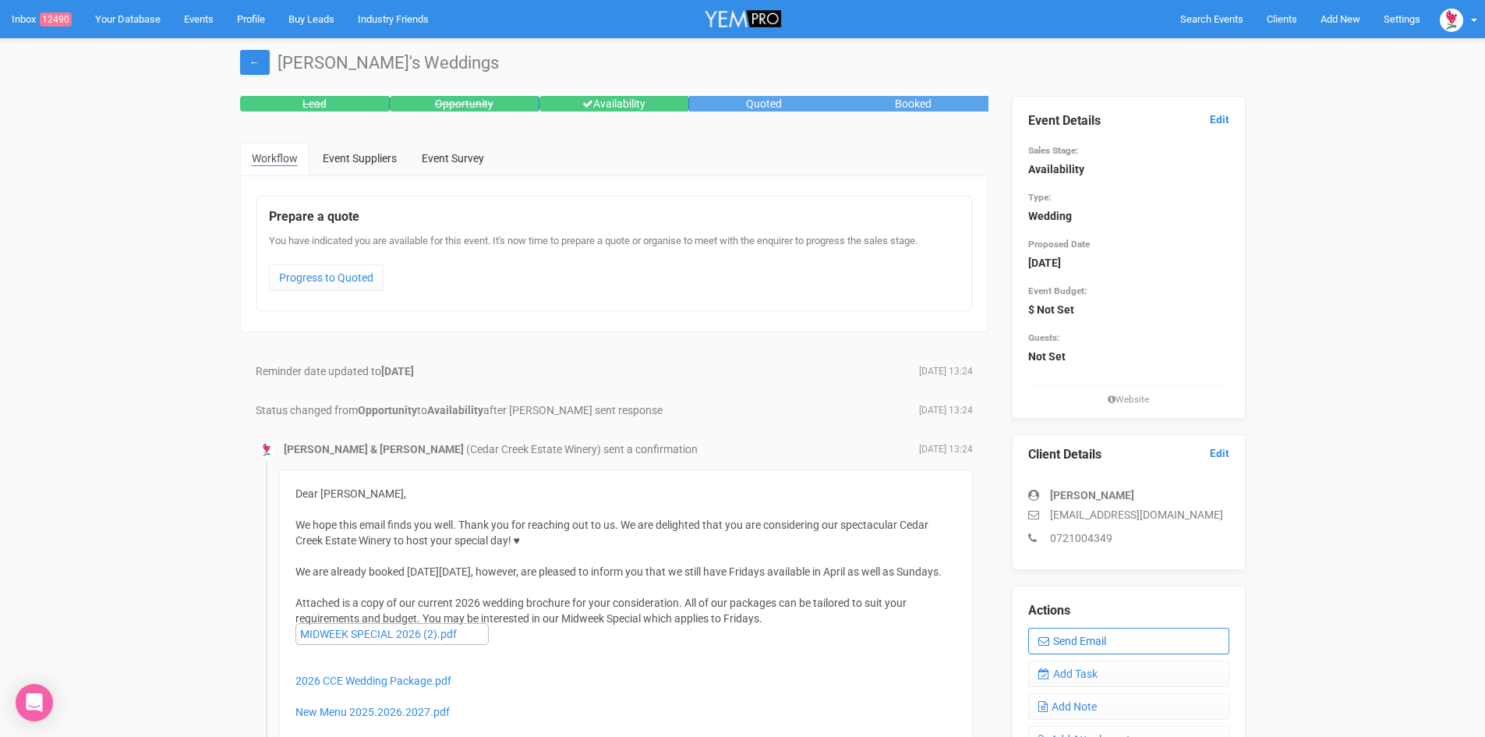
click at [1092, 635] on link "Send Email" at bounding box center [1128, 641] width 201 height 27
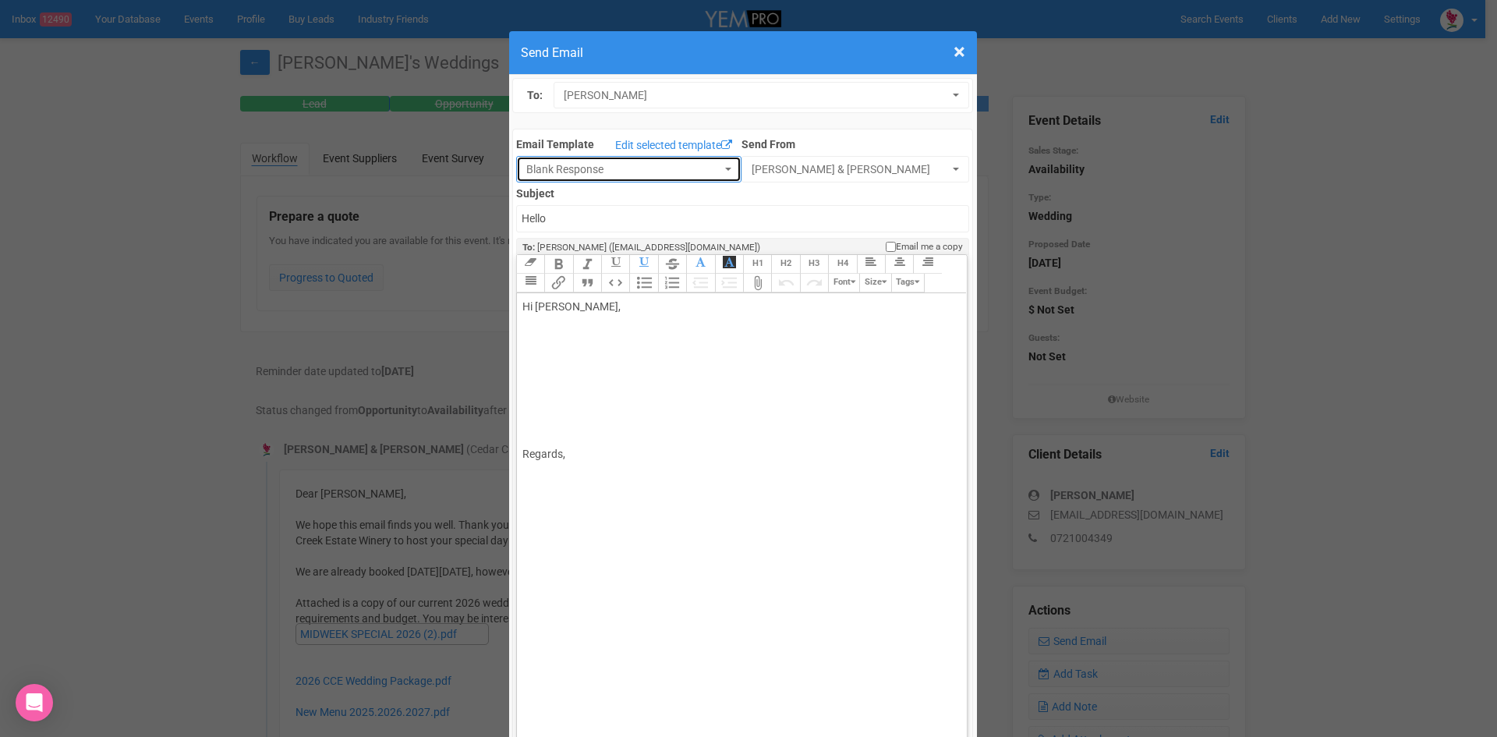
click at [712, 163] on button "Blank Response" at bounding box center [628, 169] width 225 height 27
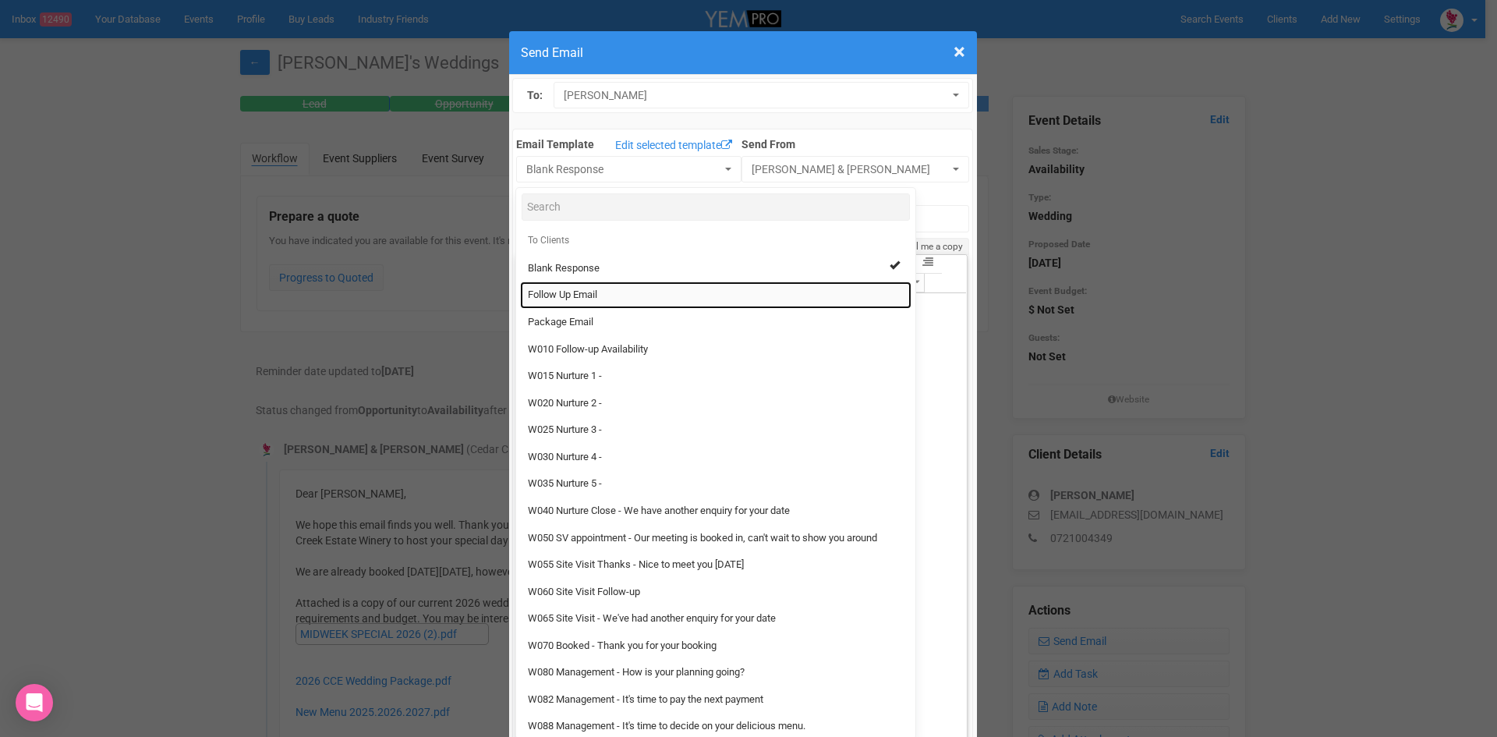
click at [577, 288] on link "Follow Up Email" at bounding box center [715, 294] width 391 height 27
select select "88639"
type input "Cedar Creek Estate - Follow Up"
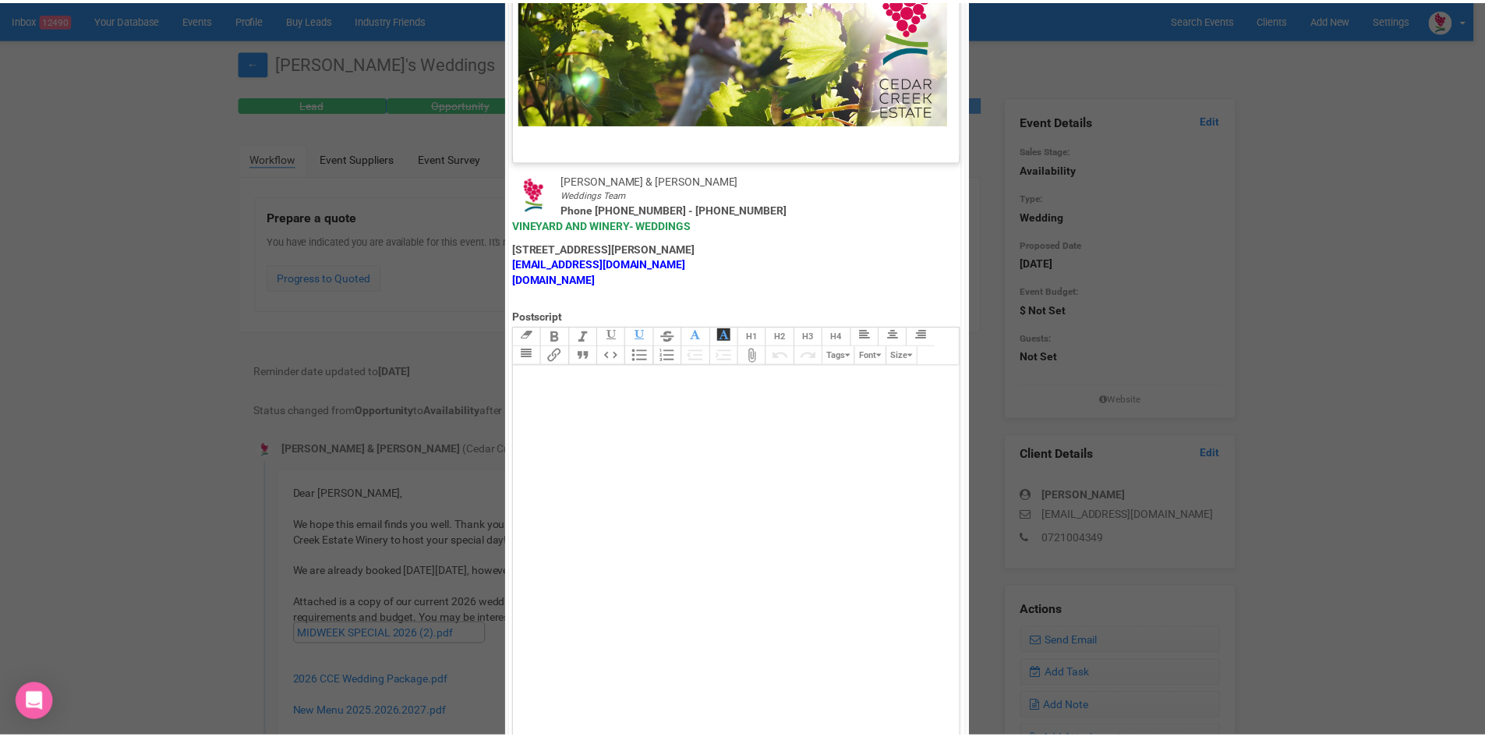
scroll to position [773, 0]
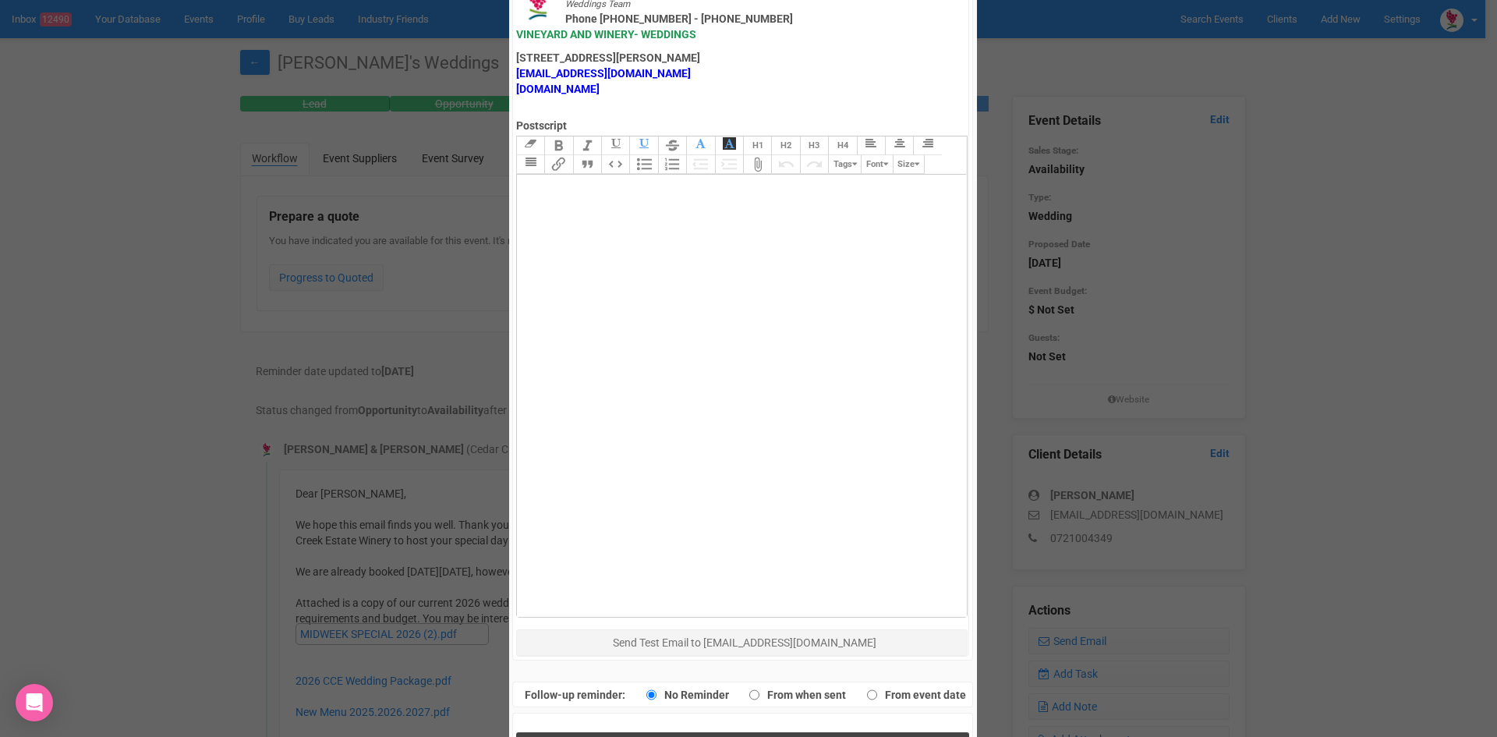
click at [678, 732] on button "Send Response" at bounding box center [742, 748] width 453 height 32
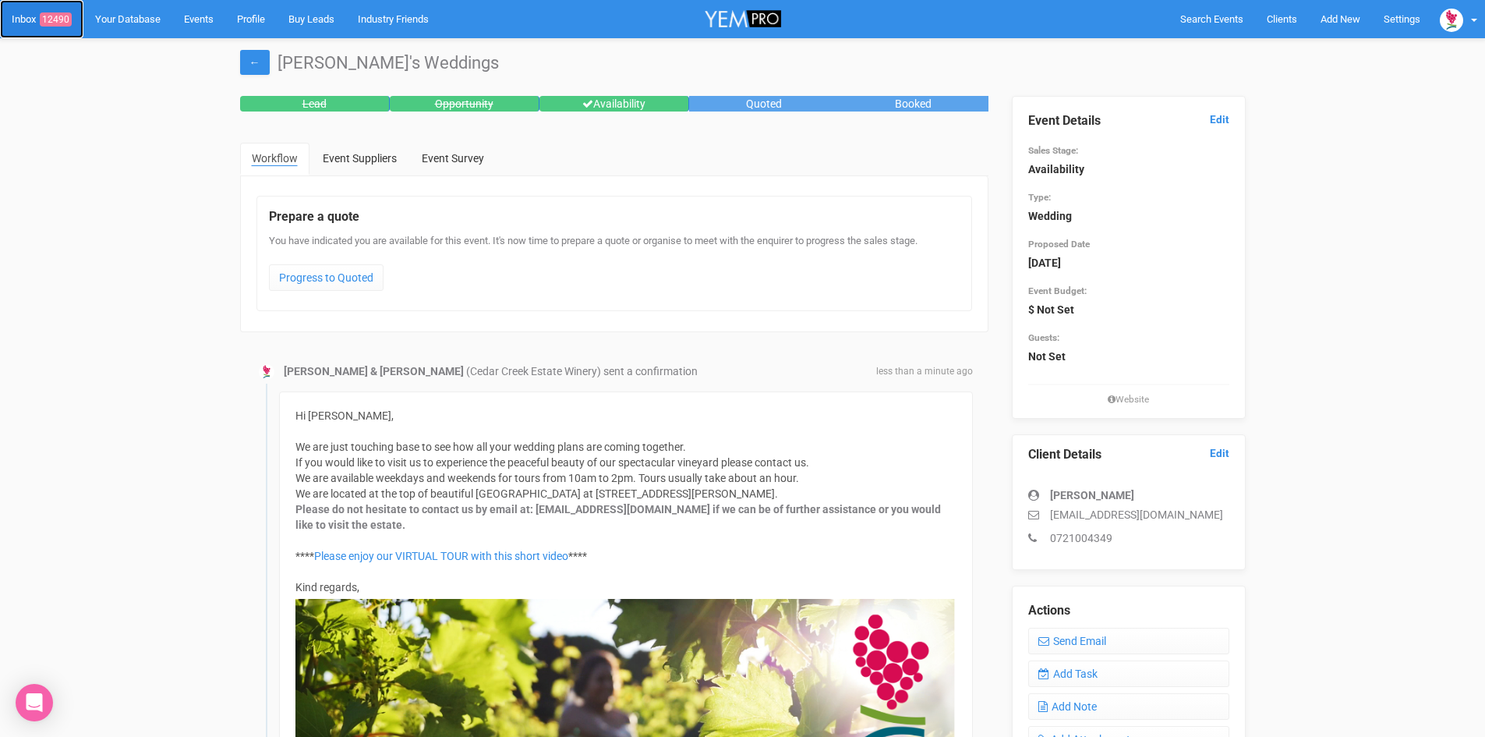
click at [62, 12] on span "12490" at bounding box center [56, 19] width 32 height 14
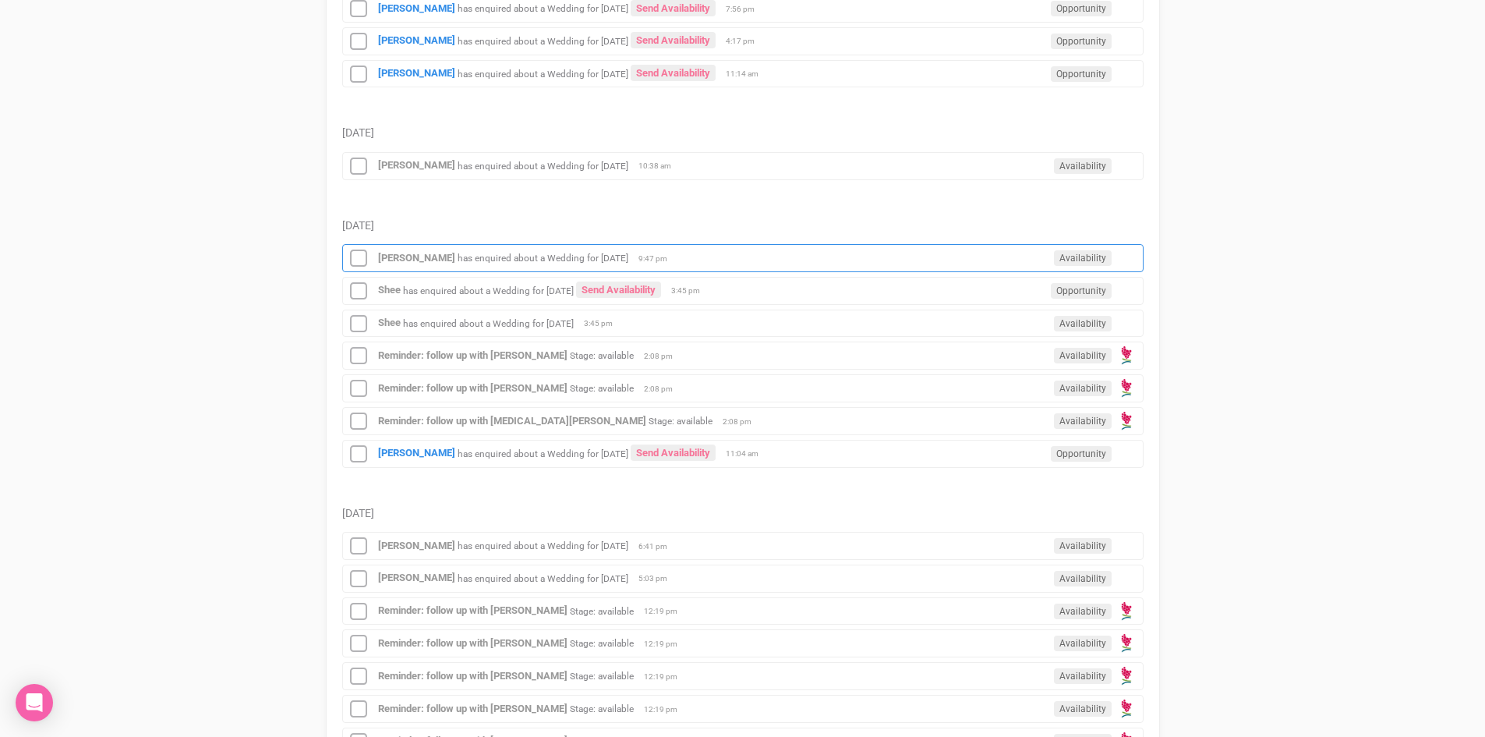
scroll to position [390, 0]
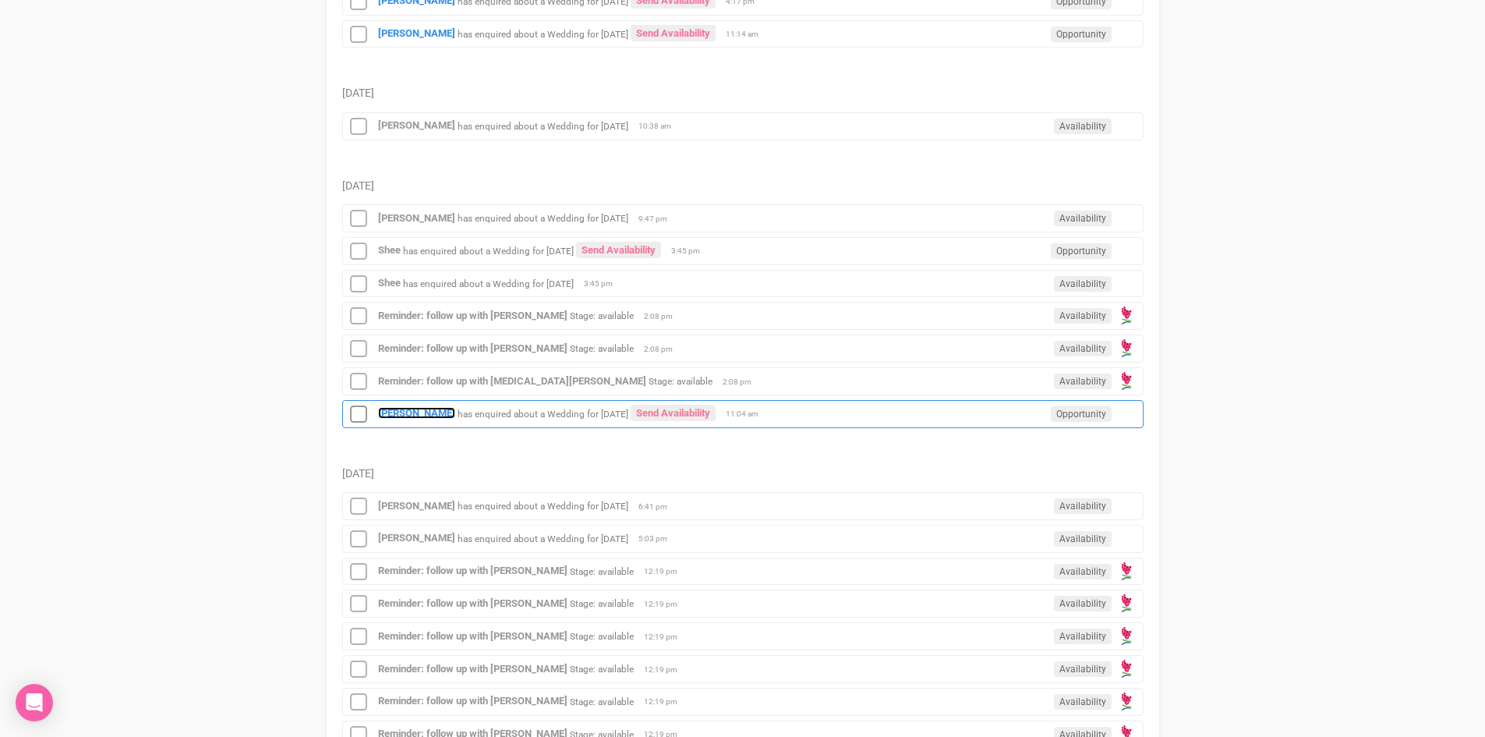
click at [405, 408] on strong "[PERSON_NAME]" at bounding box center [416, 413] width 77 height 12
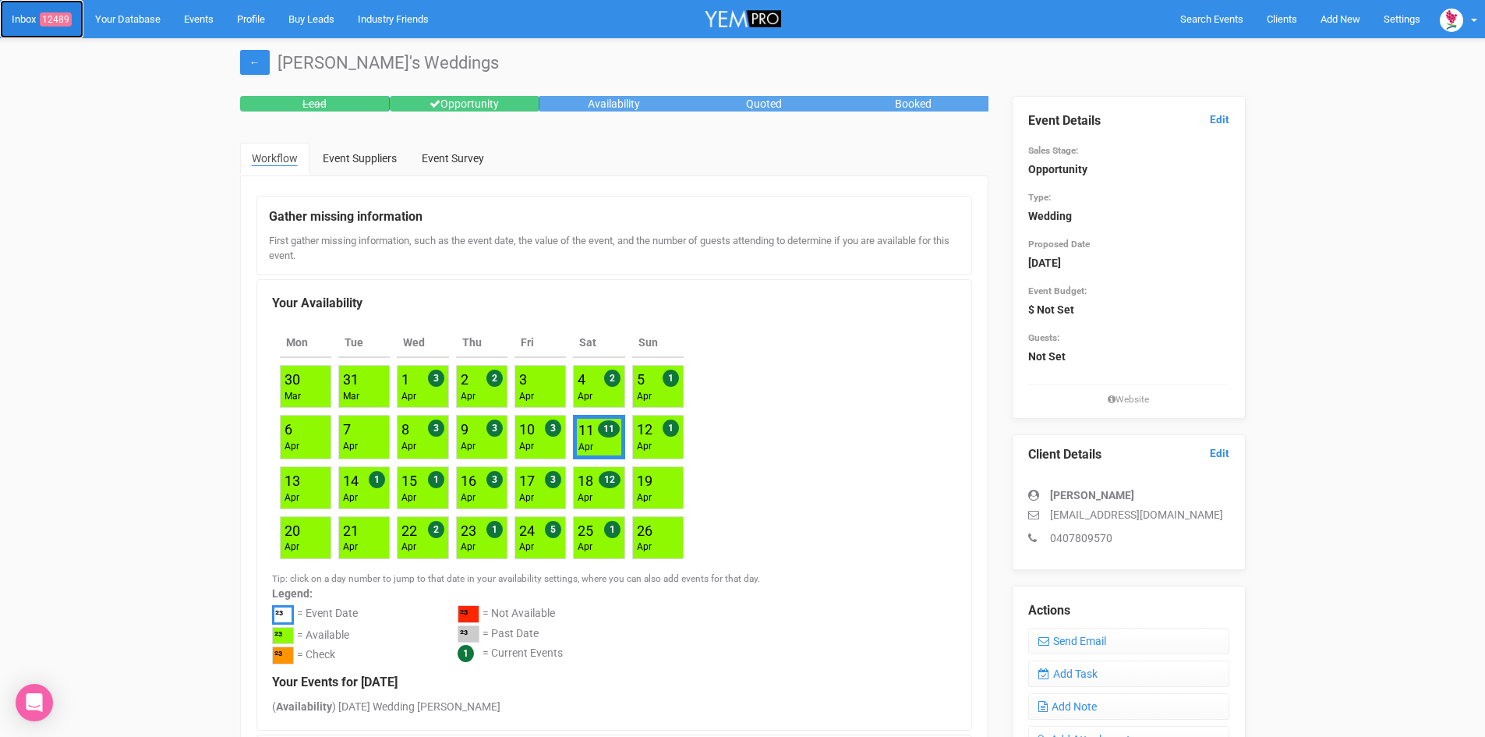
click at [62, 14] on span "12489" at bounding box center [56, 19] width 32 height 14
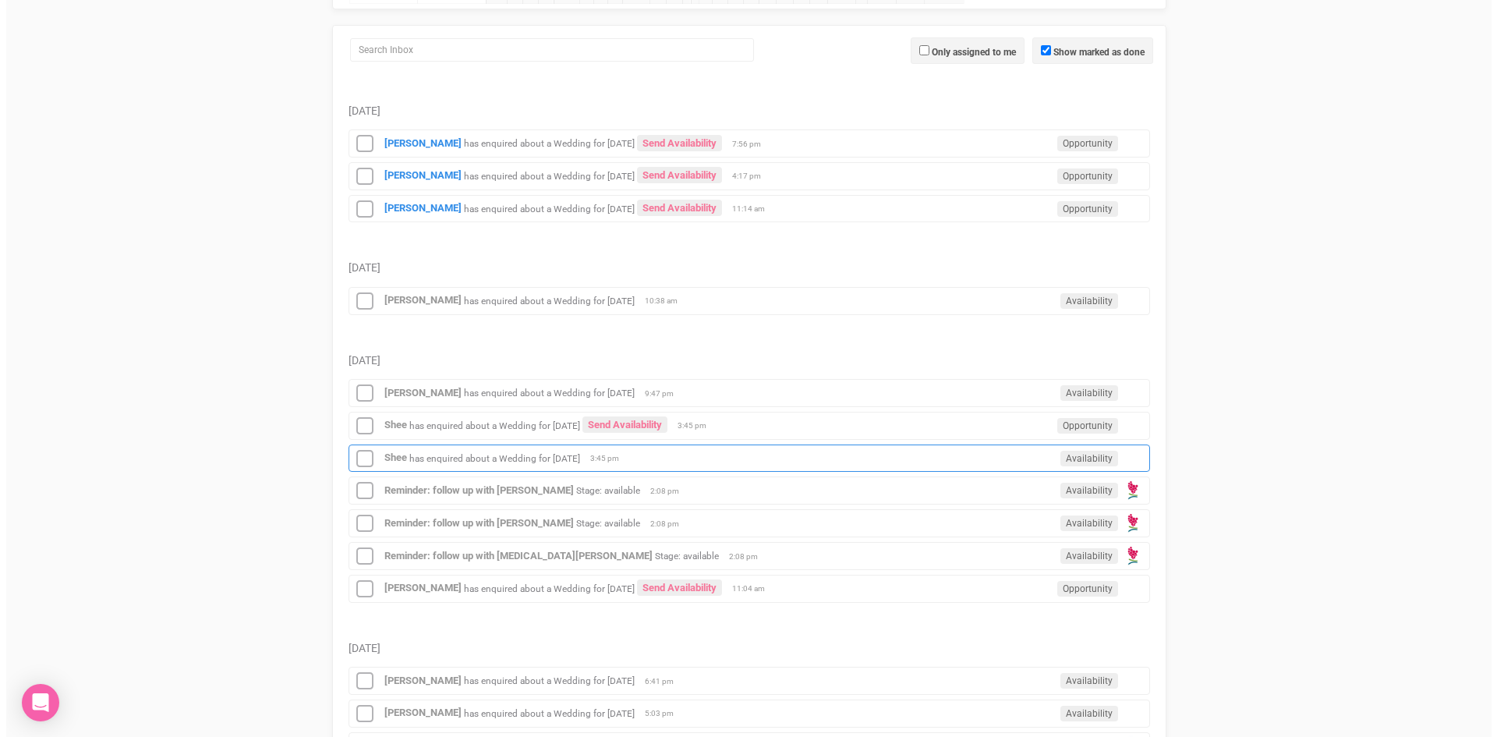
scroll to position [234, 0]
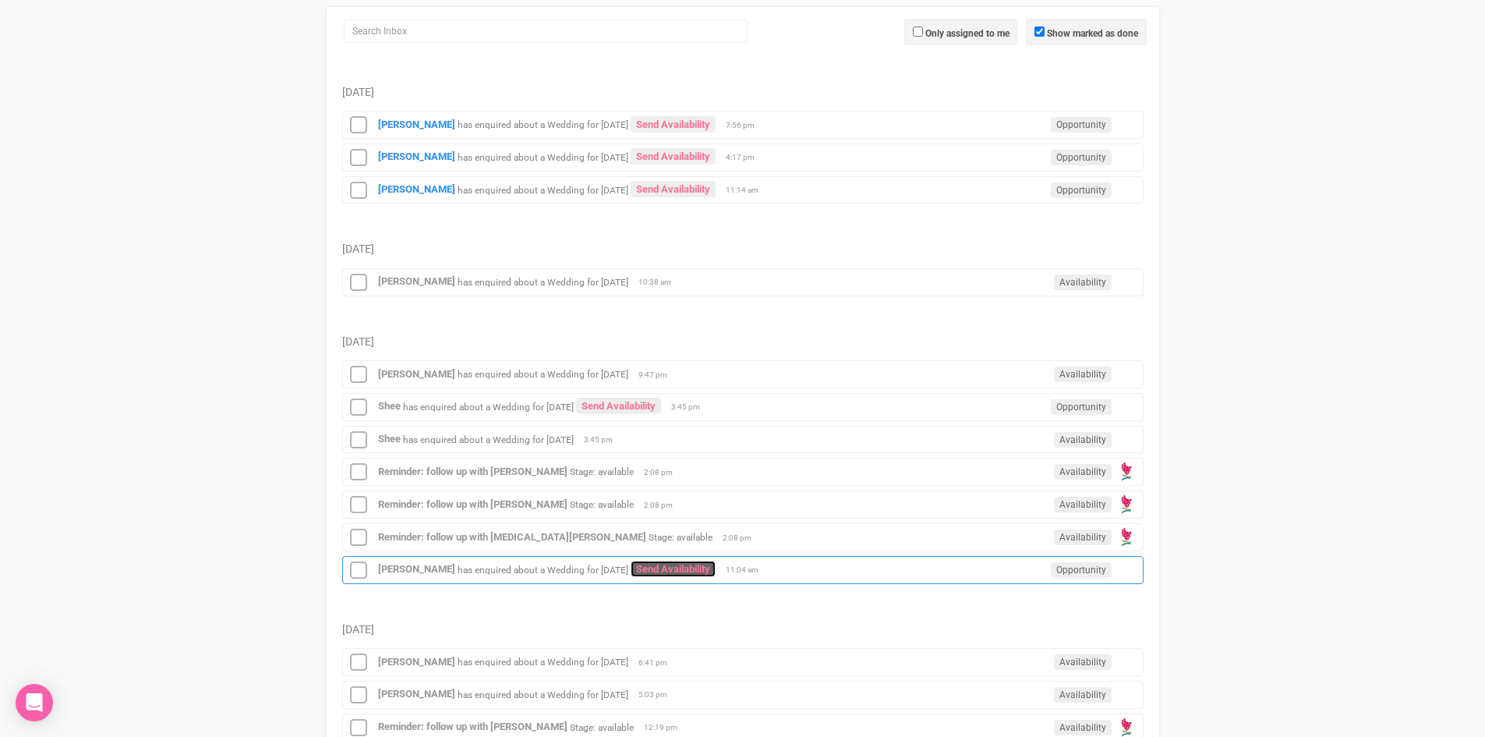
click at [695, 562] on link "Send Availability" at bounding box center [673, 569] width 85 height 16
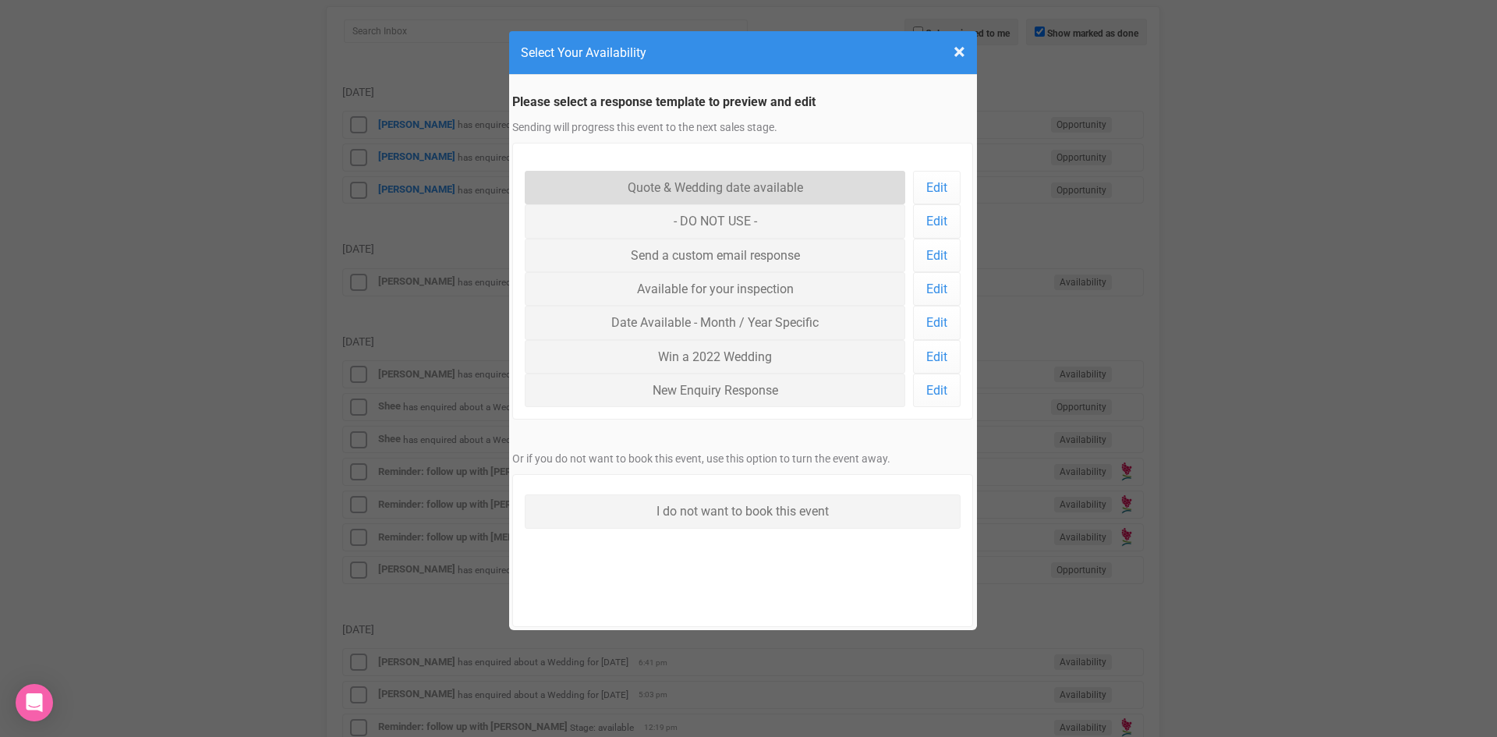
click at [696, 182] on link "Quote & Wedding date available" at bounding box center [715, 188] width 381 height 34
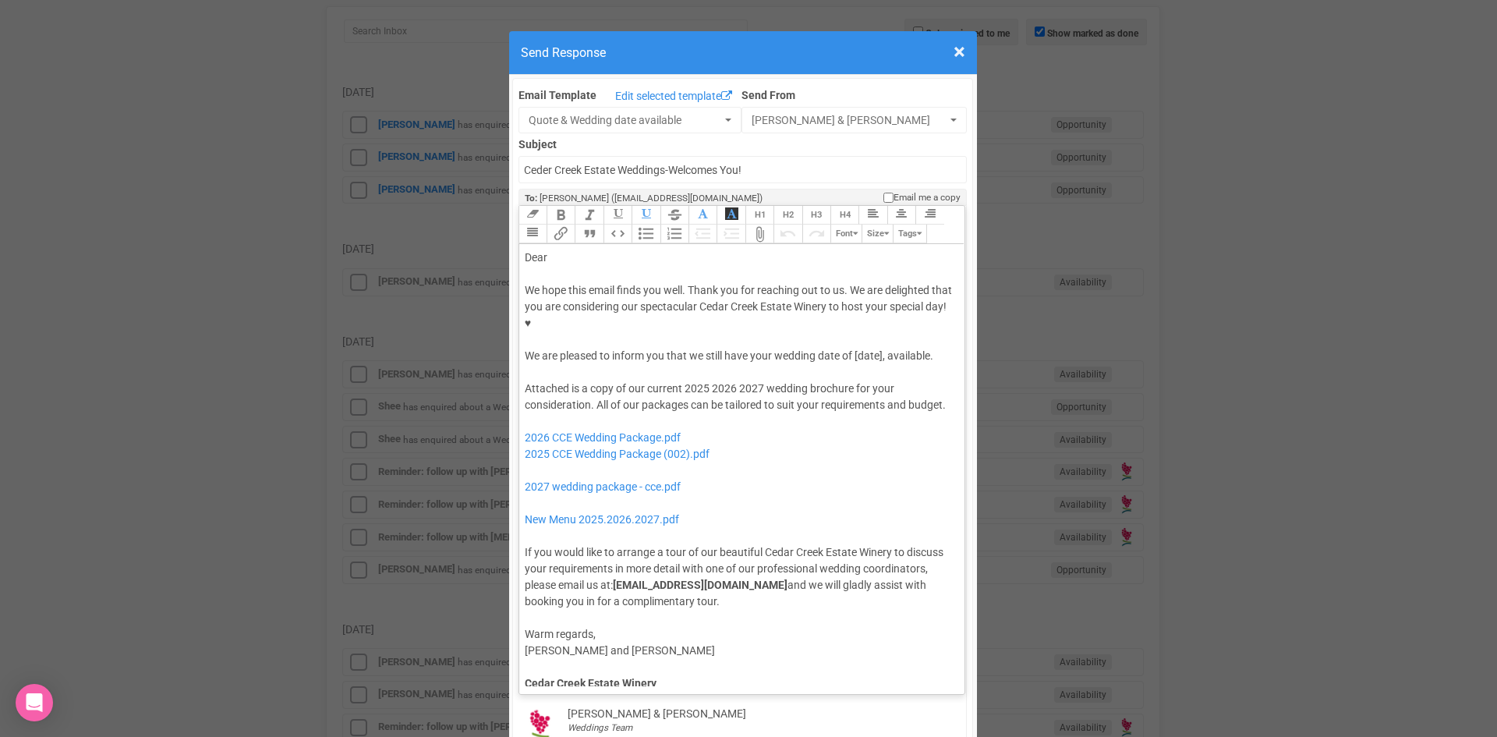
click at [556, 303] on div "We hope this email finds you well. Thank you for reaching out to us. We are del…" at bounding box center [740, 323] width 430 height 82
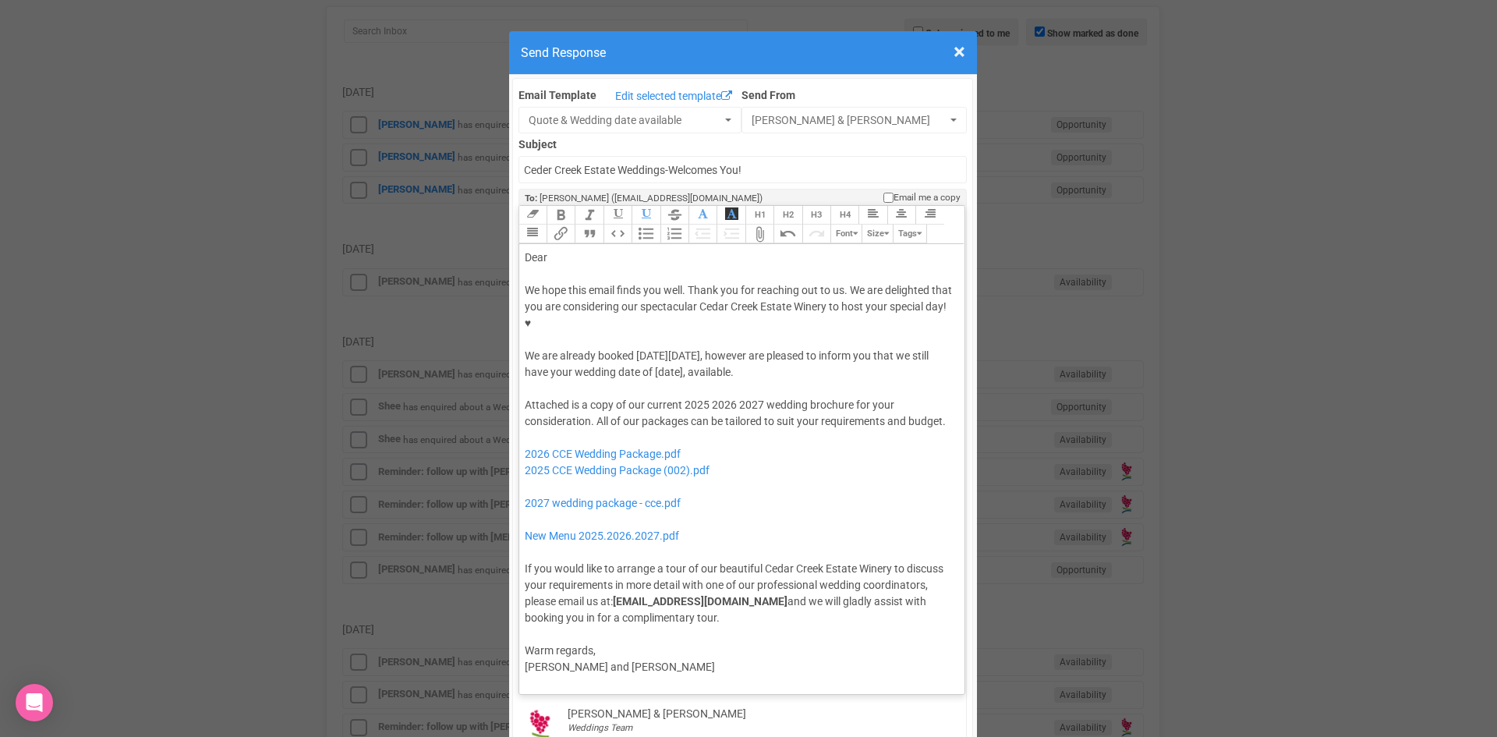
click at [603, 328] on div "We hope this email finds you well. Thank you for reaching out to us. We are del…" at bounding box center [740, 331] width 430 height 98
click at [586, 250] on div "Dear" at bounding box center [740, 258] width 430 height 16
drag, startPoint x: 703, startPoint y: 354, endPoint x: 678, endPoint y: 357, distance: 25.1
click at [678, 397] on div "Attached is a copy of our current 2025 2026 2027 wedding brochure for your cons…" at bounding box center [740, 511] width 430 height 229
drag, startPoint x: 734, startPoint y: 353, endPoint x: 709, endPoint y: 353, distance: 25.0
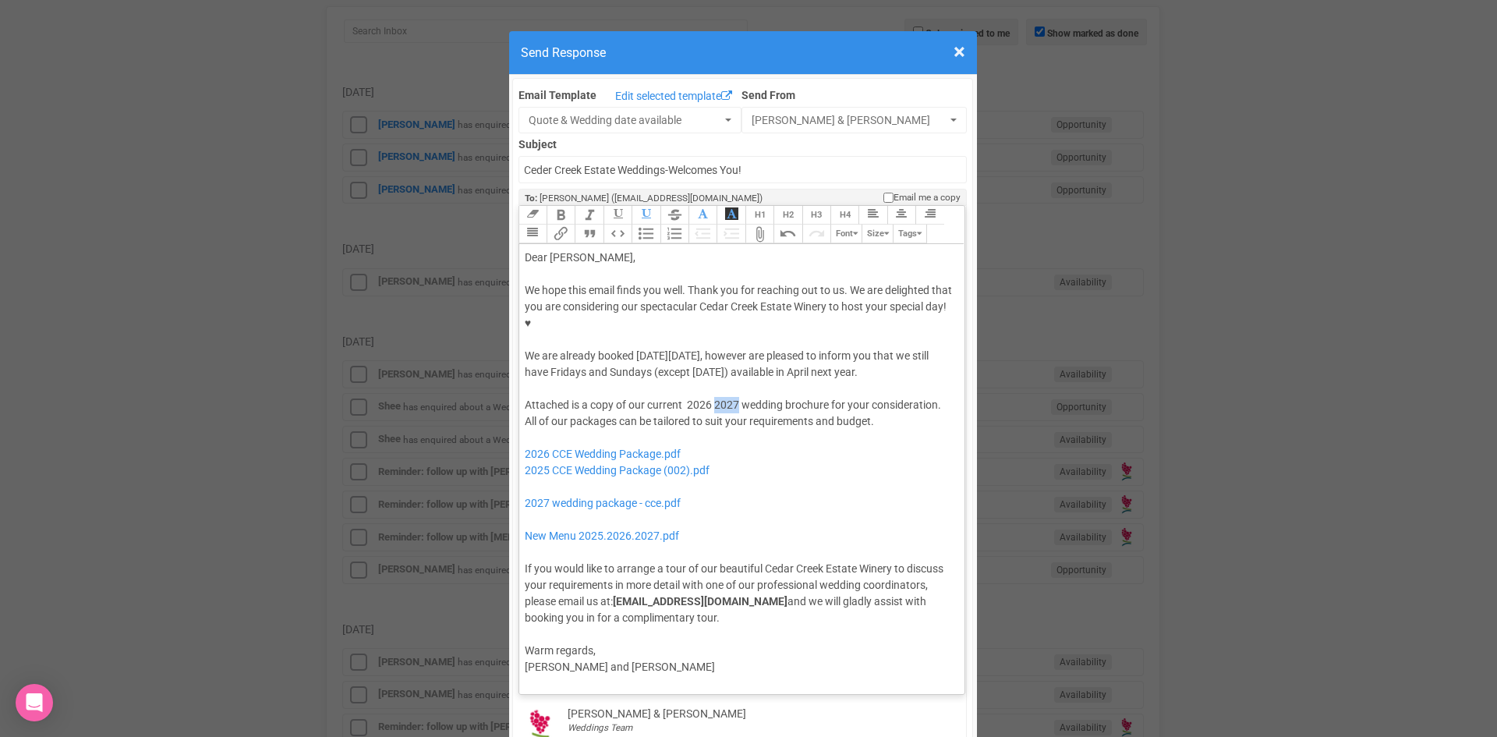
click at [711, 397] on div "Attached is a copy of our current 2026 2027 wedding brochure for your considera…" at bounding box center [740, 511] width 430 height 229
click at [864, 397] on div "Attached is a copy of our current 2026 wedding brochure for your consideration.…" at bounding box center [740, 511] width 430 height 229
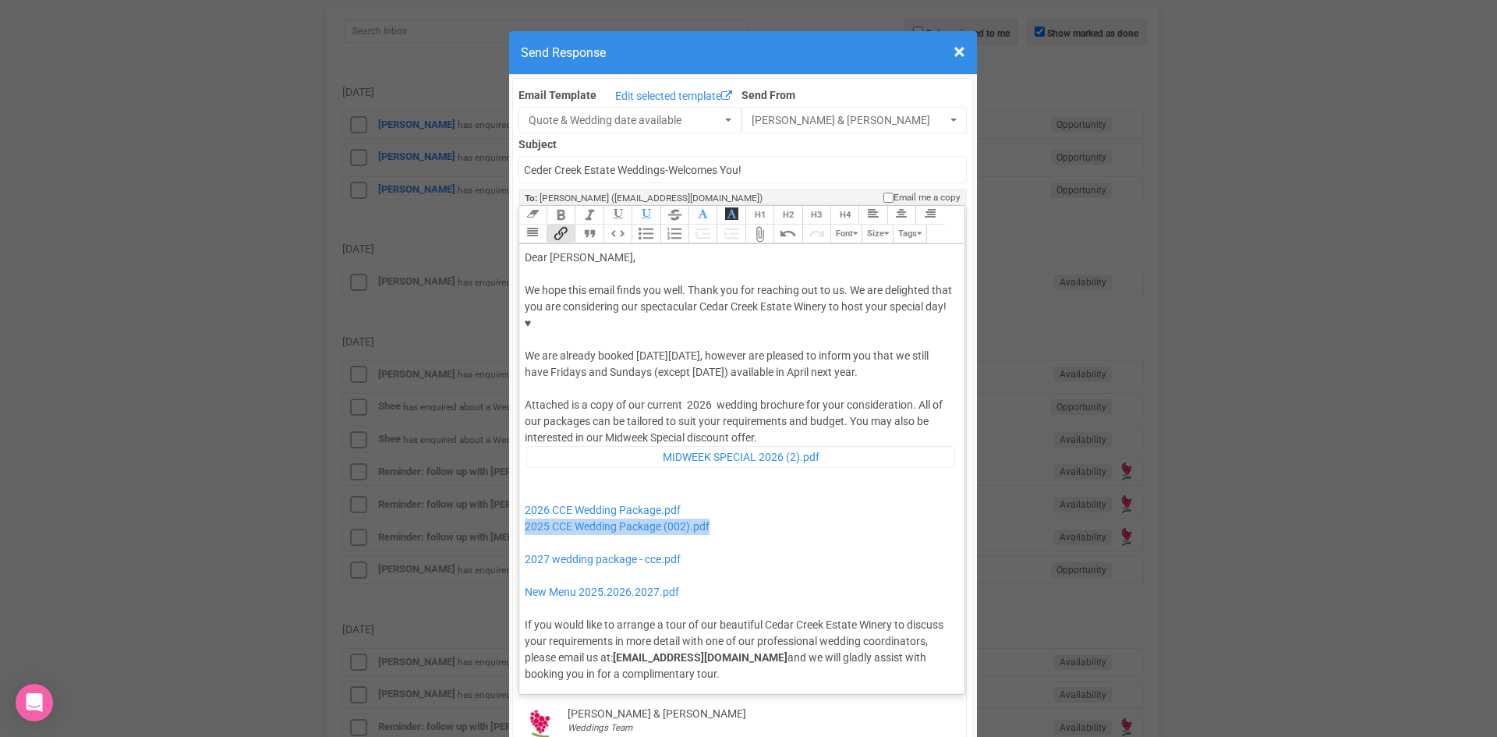
drag, startPoint x: 726, startPoint y: 472, endPoint x: 518, endPoint y: 483, distance: 208.5
click at [519, 483] on trix-editor "Dear Deborah, We hope this email finds you well. Thank you for reaching out to …" at bounding box center [742, 465] width 446 height 442
drag, startPoint x: 702, startPoint y: 510, endPoint x: 543, endPoint y: 499, distance: 159.4
click at [543, 499] on div "Attached is a copy of our current 2026 wedding brochure for your consideration.…" at bounding box center [740, 539] width 430 height 285
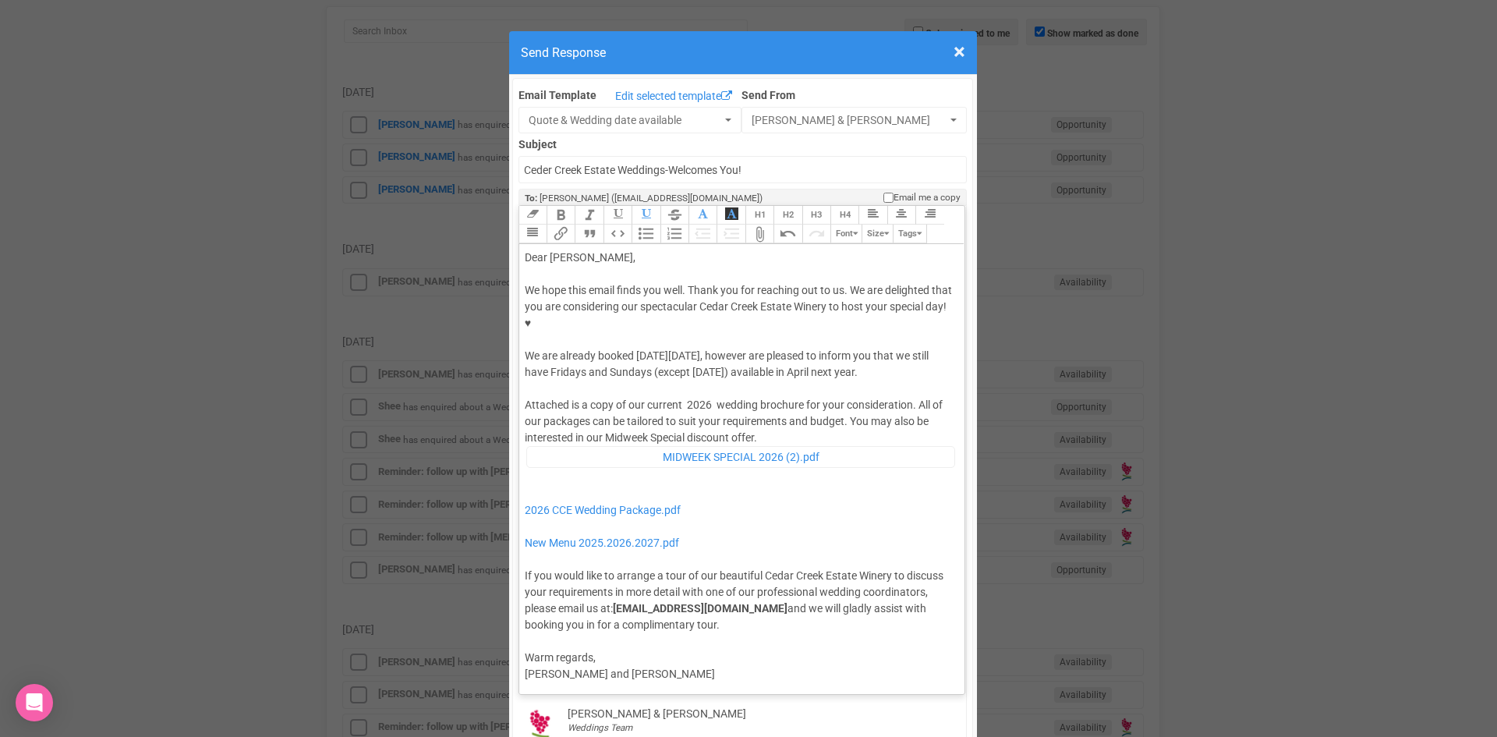
click at [757, 430] on span "﻿" at bounding box center [756, 438] width 1 height 16
type trix-editor "<div>Dear Deborah,</div><div><strong>&nbsp;</strong></div><div>We hope this ema…"
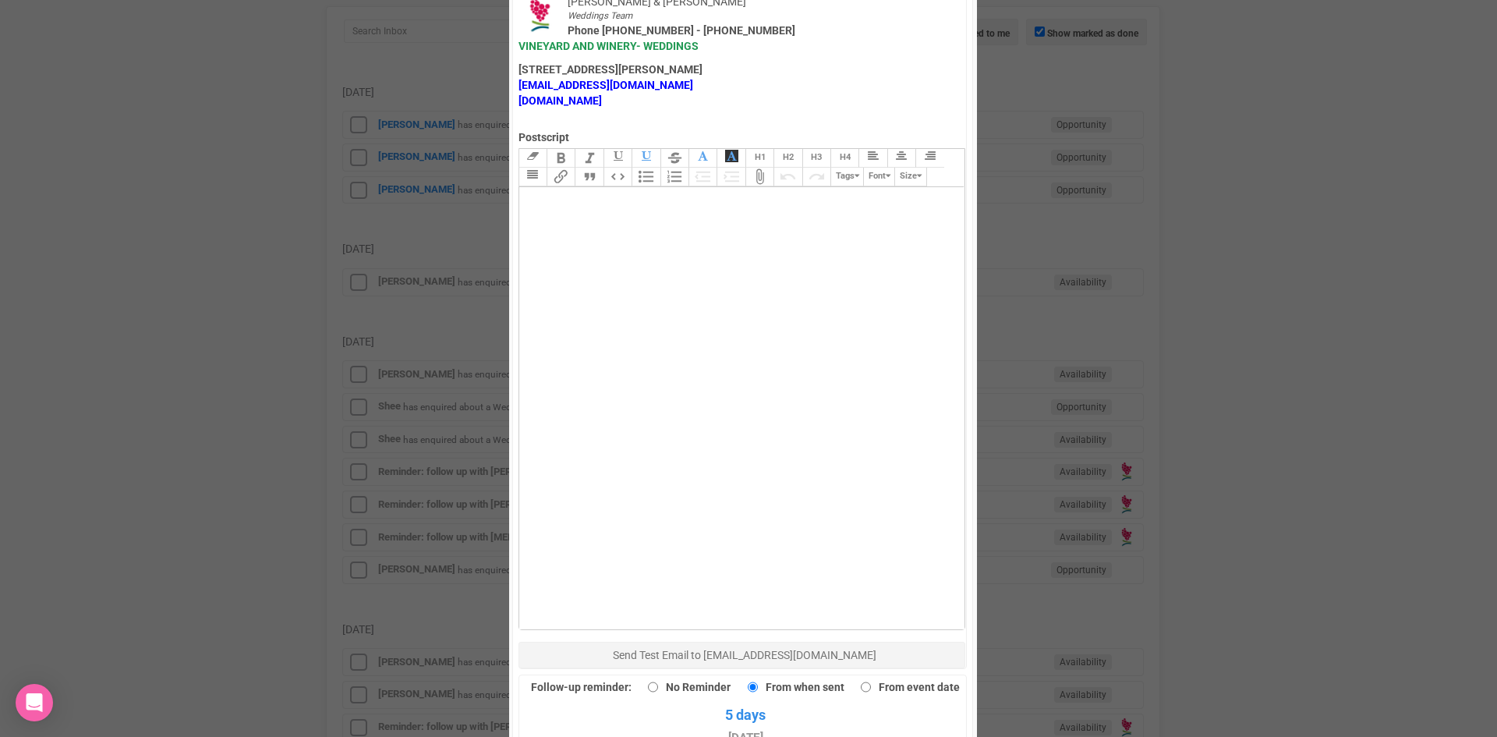
scroll to position [1014, 0]
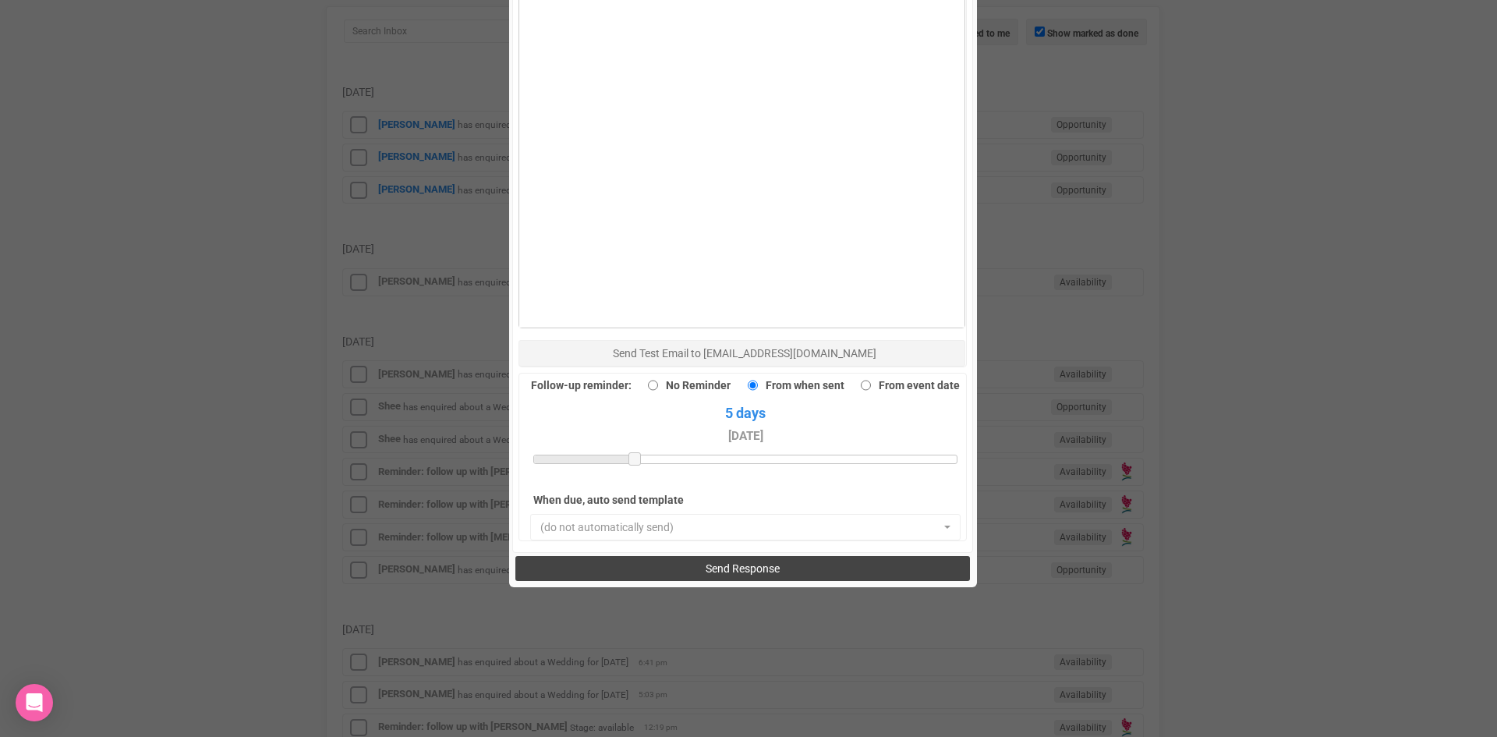
click at [712, 562] on span "Send Response" at bounding box center [743, 568] width 74 height 12
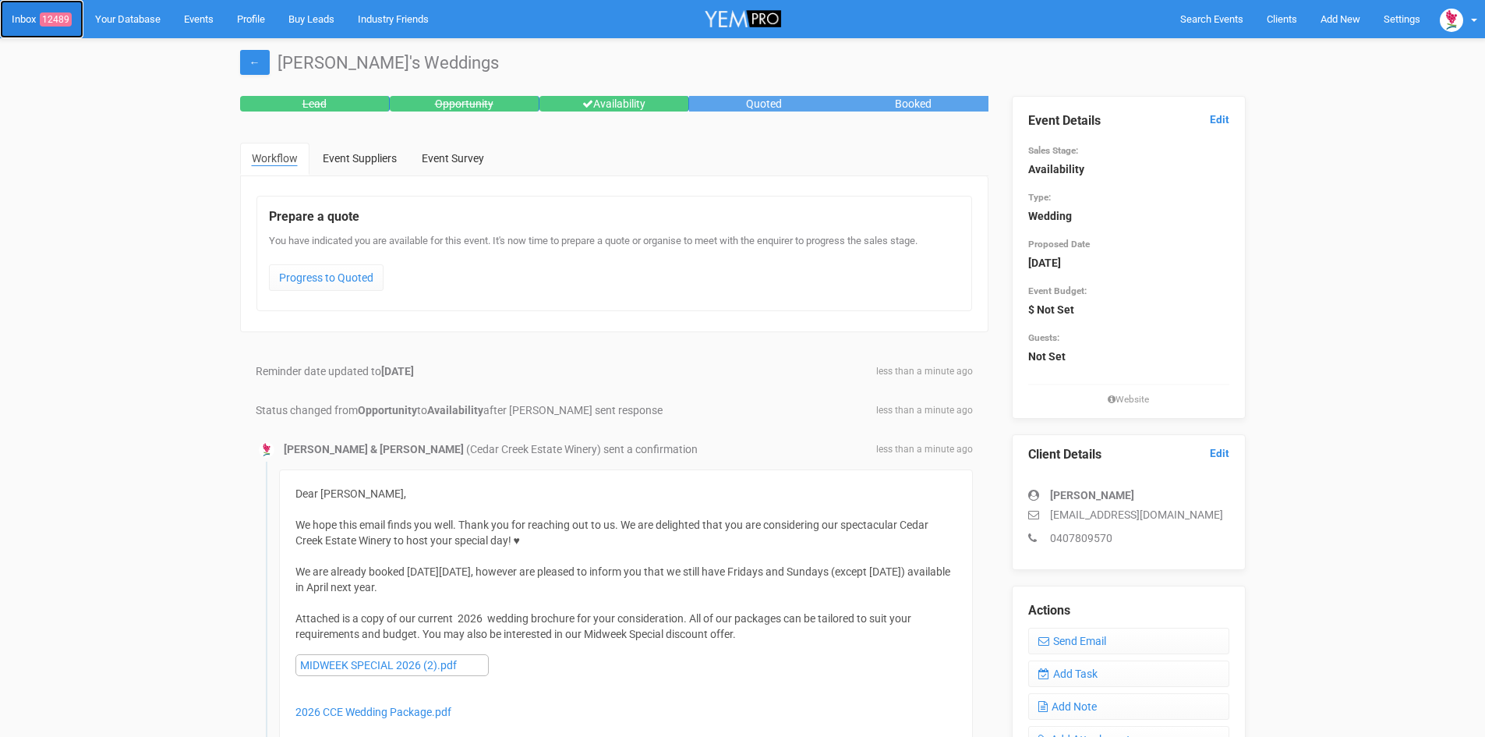
click at [54, 15] on span "12489" at bounding box center [56, 19] width 32 height 14
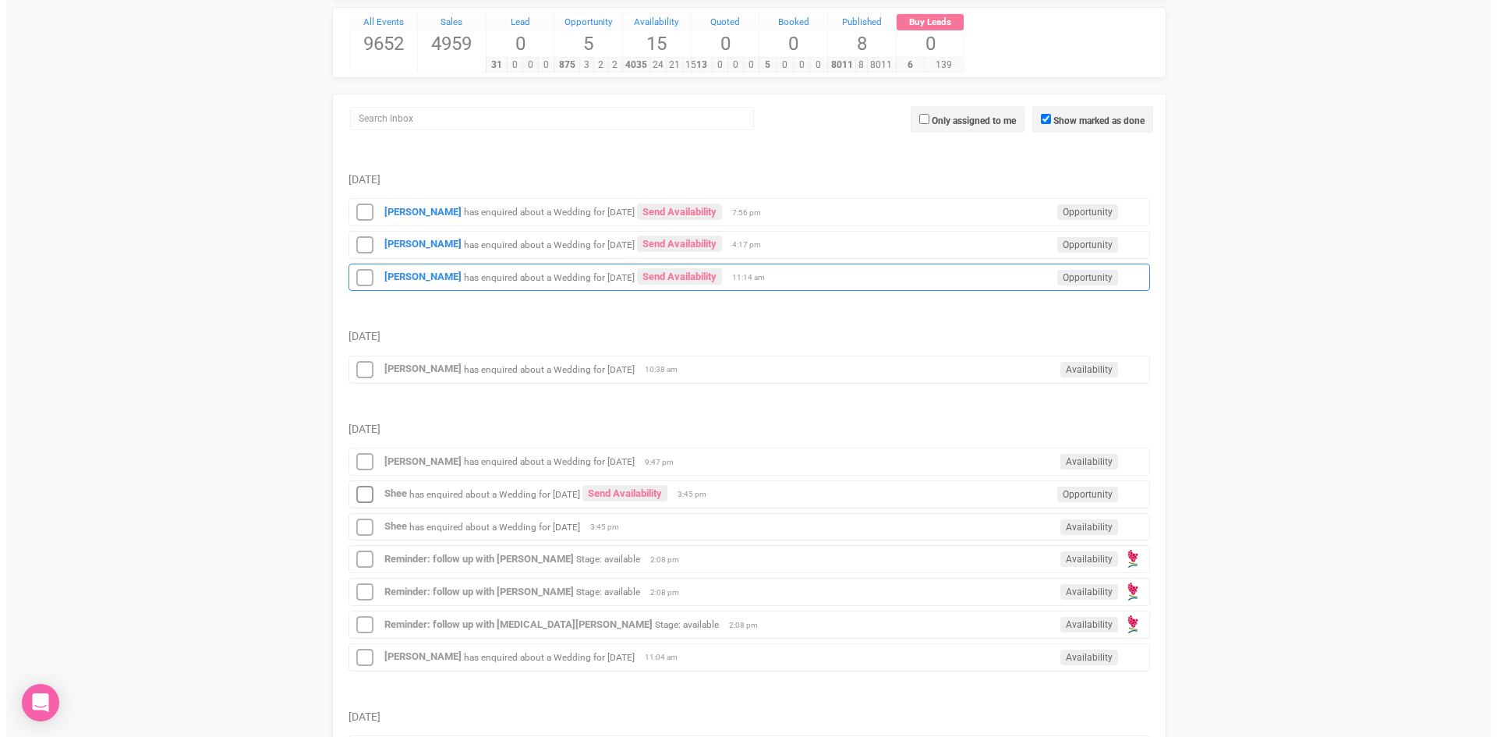
scroll to position [78, 0]
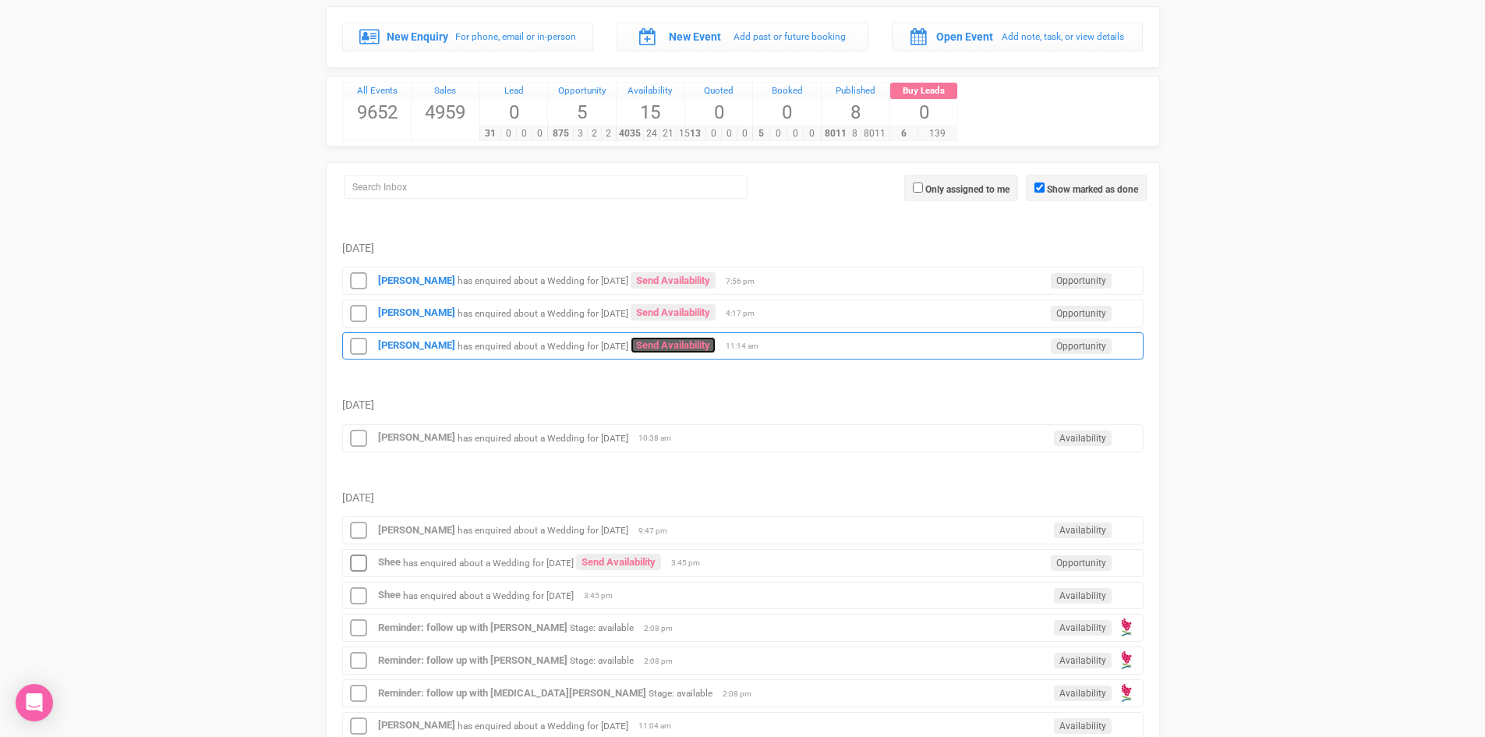
click at [716, 338] on link "Send Availability" at bounding box center [673, 345] width 85 height 16
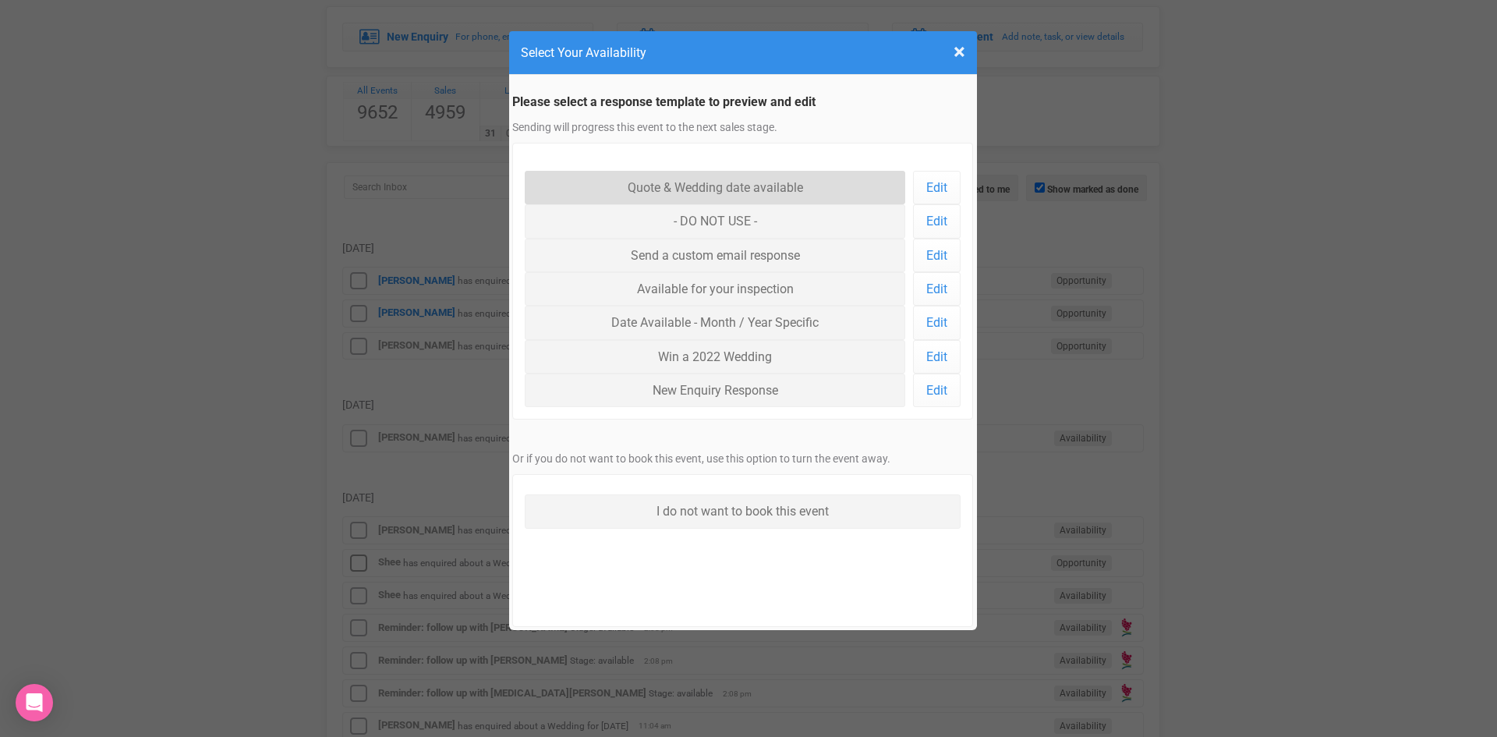
click at [678, 183] on link "Quote & Wedding date available" at bounding box center [715, 188] width 381 height 34
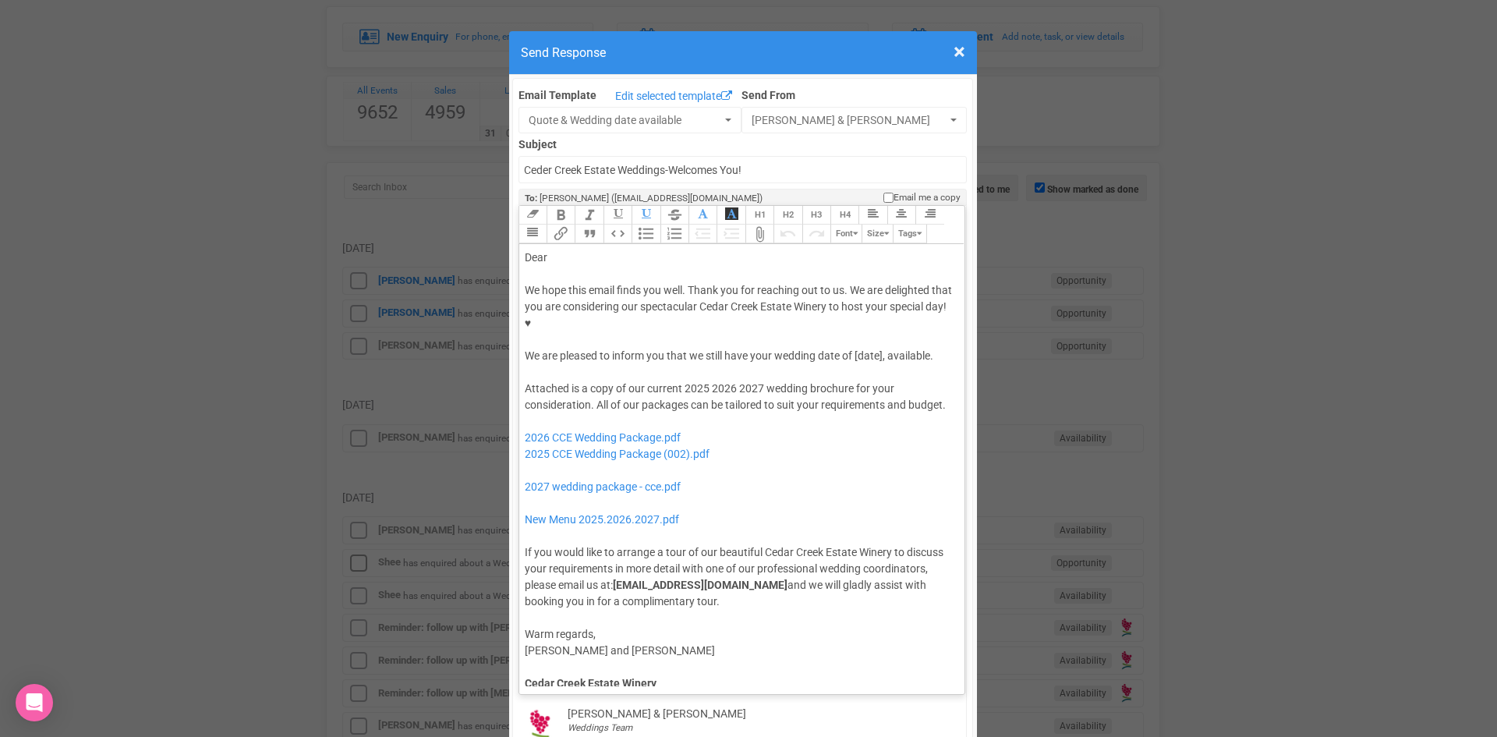
click at [703, 308] on div "We hope this email finds you well. Thank you for reaching out to us. We are del…" at bounding box center [740, 323] width 430 height 82
drag, startPoint x: 733, startPoint y: 352, endPoint x: 678, endPoint y: 355, distance: 54.6
click at [678, 380] on div "Attached is a copy of our current 2025 2026 2027 wedding brochure for your cons…" at bounding box center [740, 494] width 430 height 229
click at [858, 380] on div "Attached is a copy of our current 2027 wedding brochure for your consideration.…" at bounding box center [740, 494] width 430 height 229
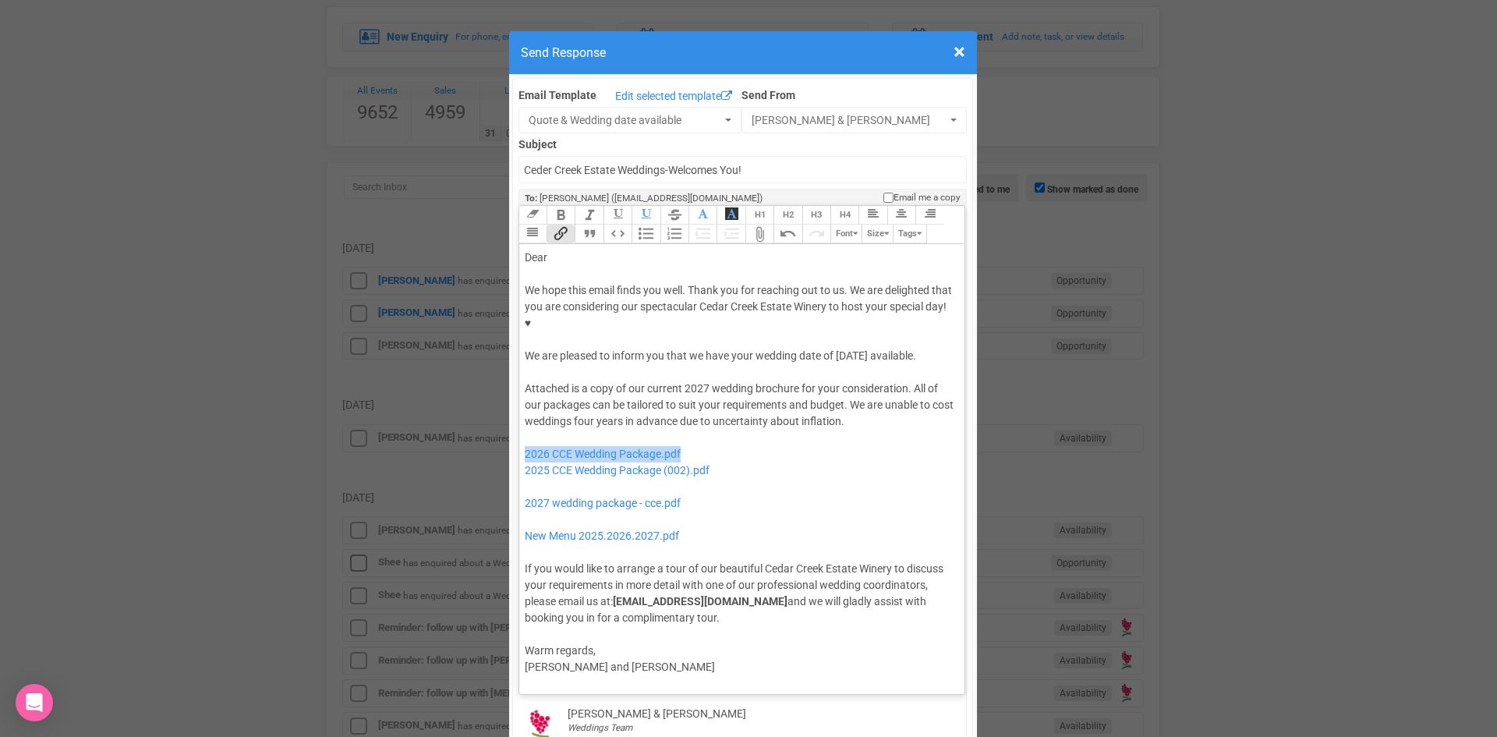
drag, startPoint x: 690, startPoint y: 416, endPoint x: 515, endPoint y: 418, distance: 174.7
click at [519, 418] on trix-editor "Dear We hope this email finds you well. Thank you for reaching out to us. We ar…" at bounding box center [742, 465] width 446 height 442
drag, startPoint x: 692, startPoint y: 469, endPoint x: 538, endPoint y: 458, distance: 154.8
click at [538, 458] on div "Attached is a copy of our current 2027 wedding brochure for your consideration.…" at bounding box center [740, 503] width 430 height 246
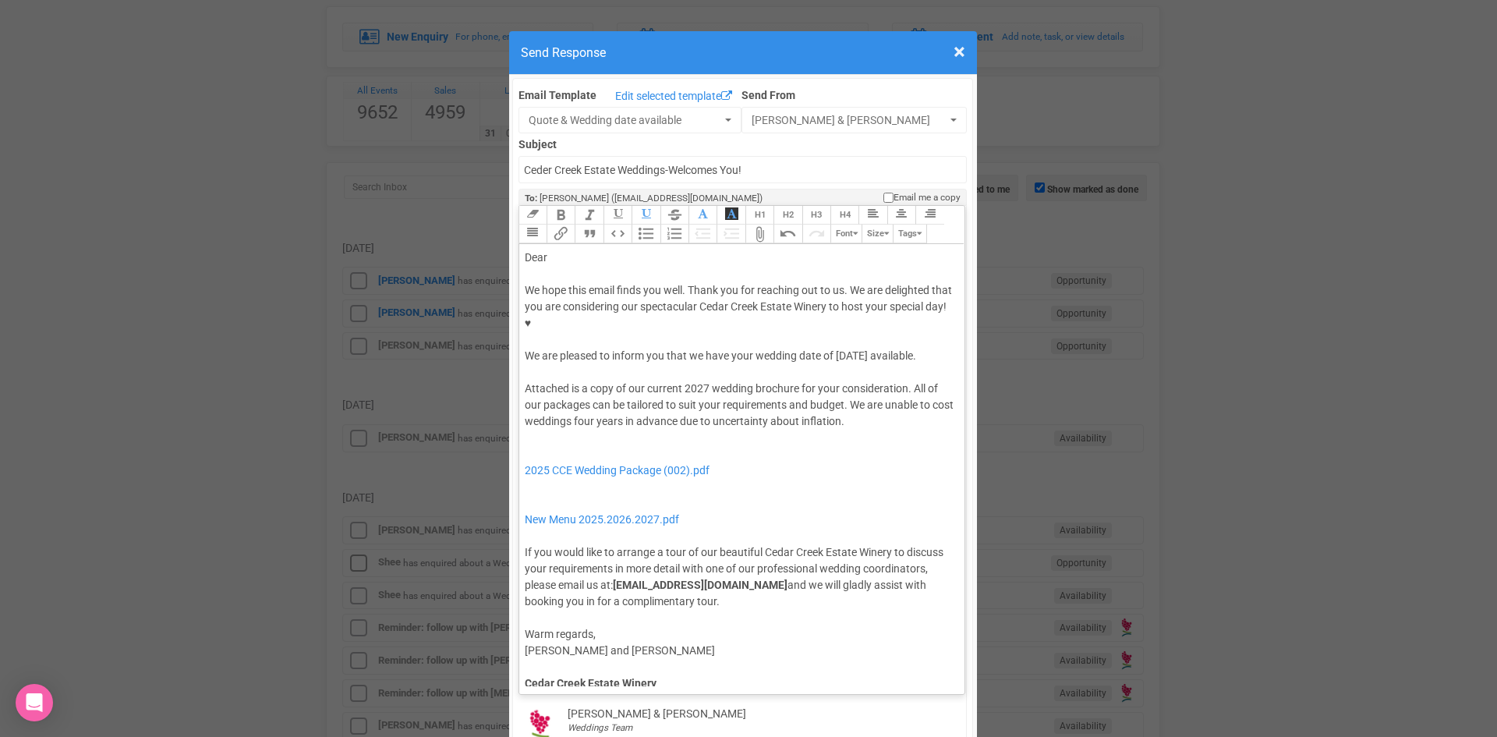
click at [561, 250] on div "Dear" at bounding box center [740, 258] width 430 height 16
type trix-editor "<div>Dear Jackie,</div><div><strong>&nbsp;</strong></div><div>We hope this emai…"
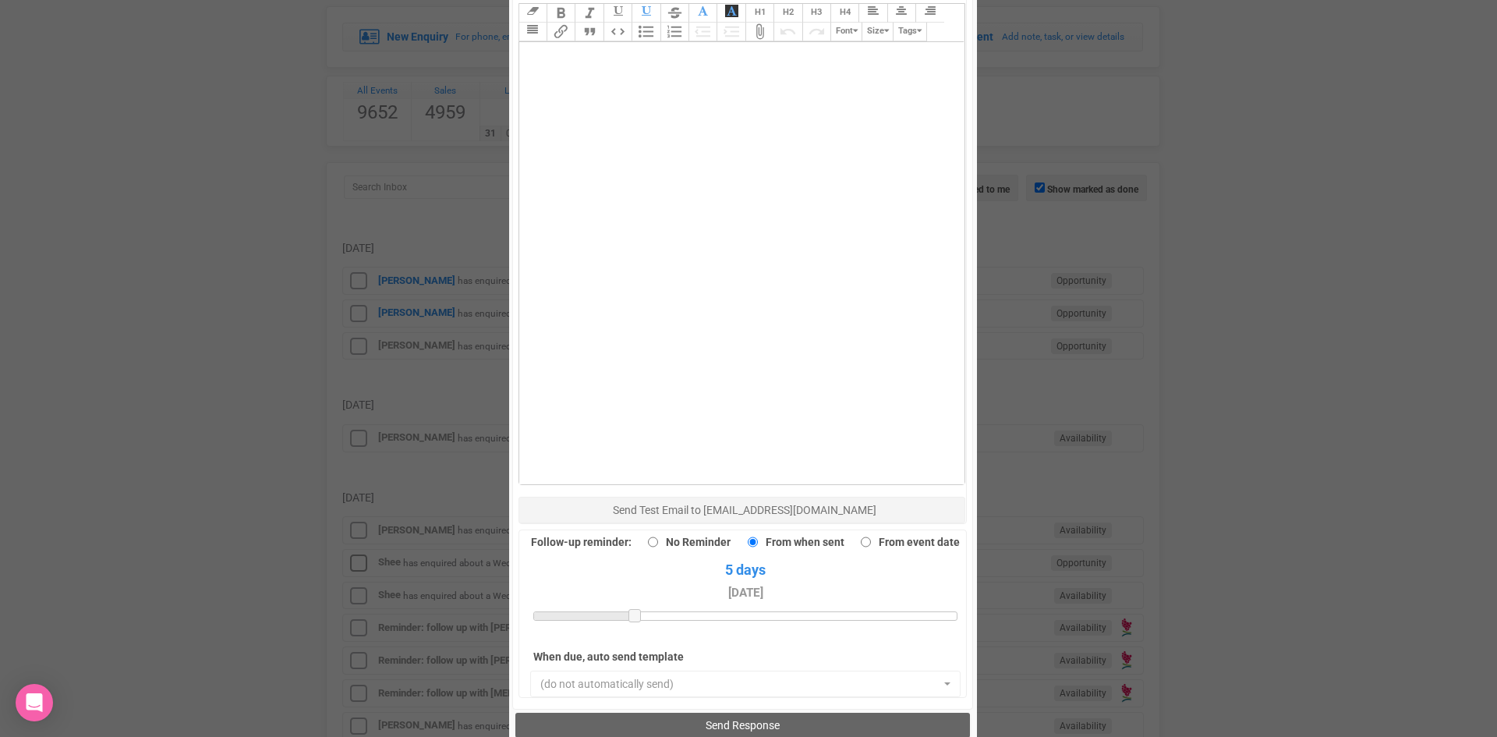
scroll to position [858, 0]
click at [734, 718] on span "Send Response" at bounding box center [743, 724] width 74 height 12
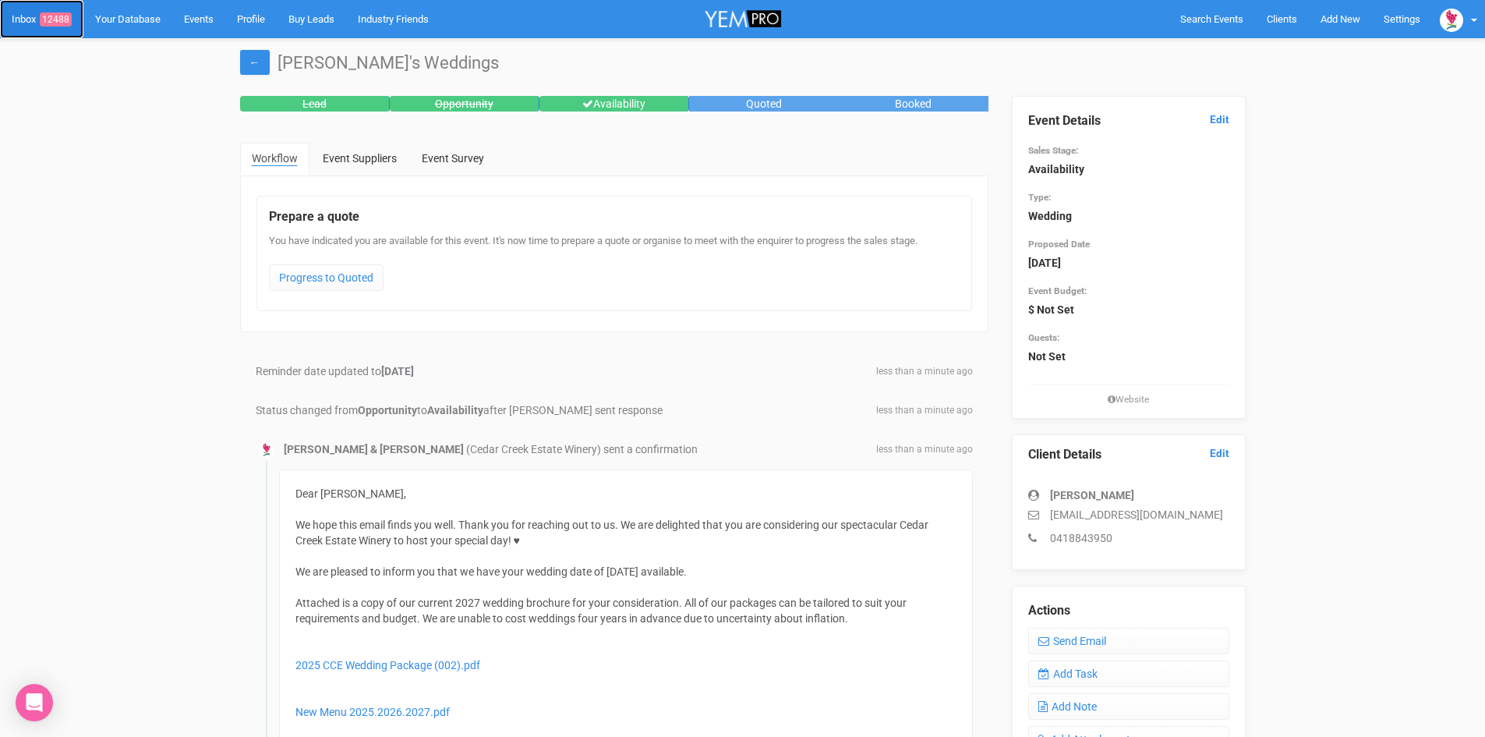
click at [52, 14] on span "12488" at bounding box center [56, 19] width 32 height 14
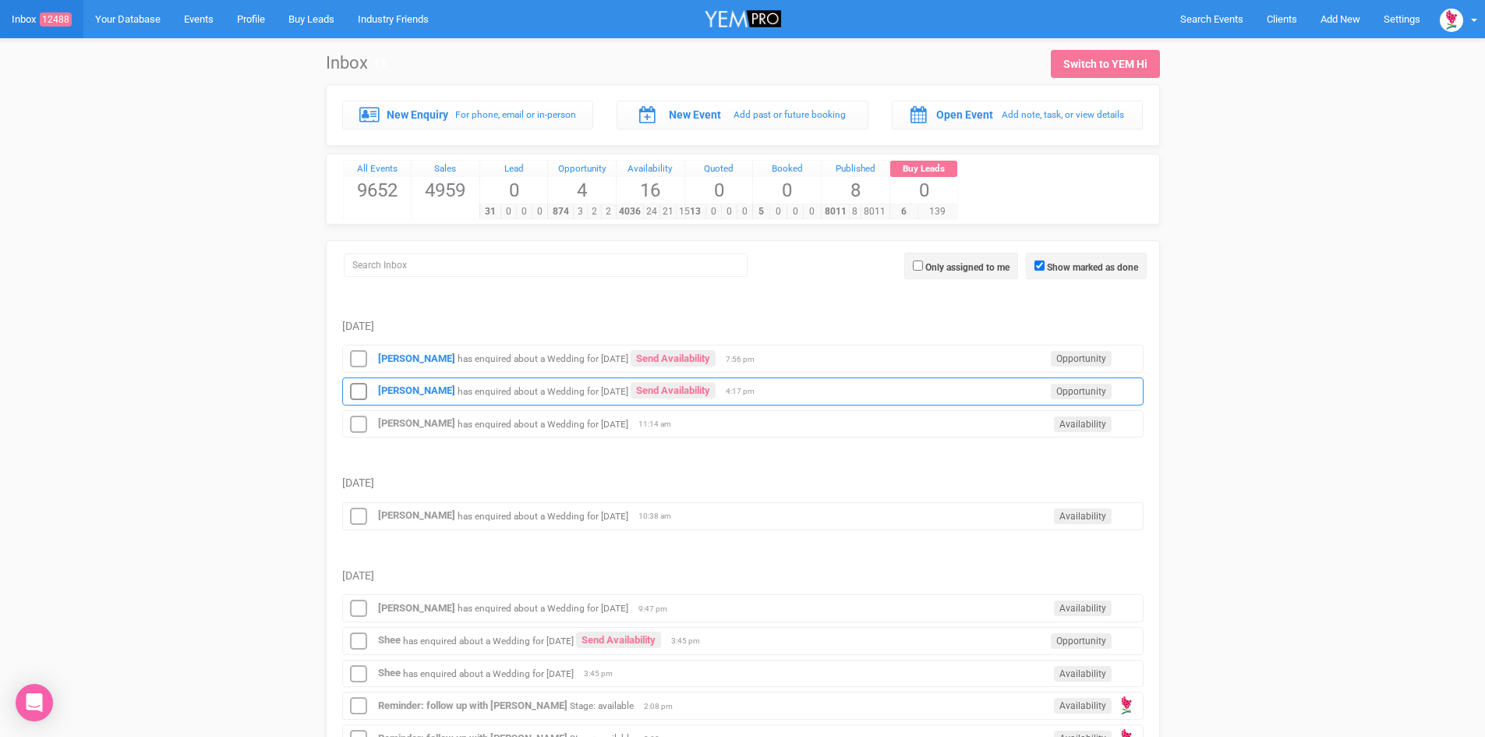
click at [401, 380] on div "Todd Wilson has enquired about a Wedding for 14th July 2026 Send Availability O…" at bounding box center [743, 391] width 802 height 28
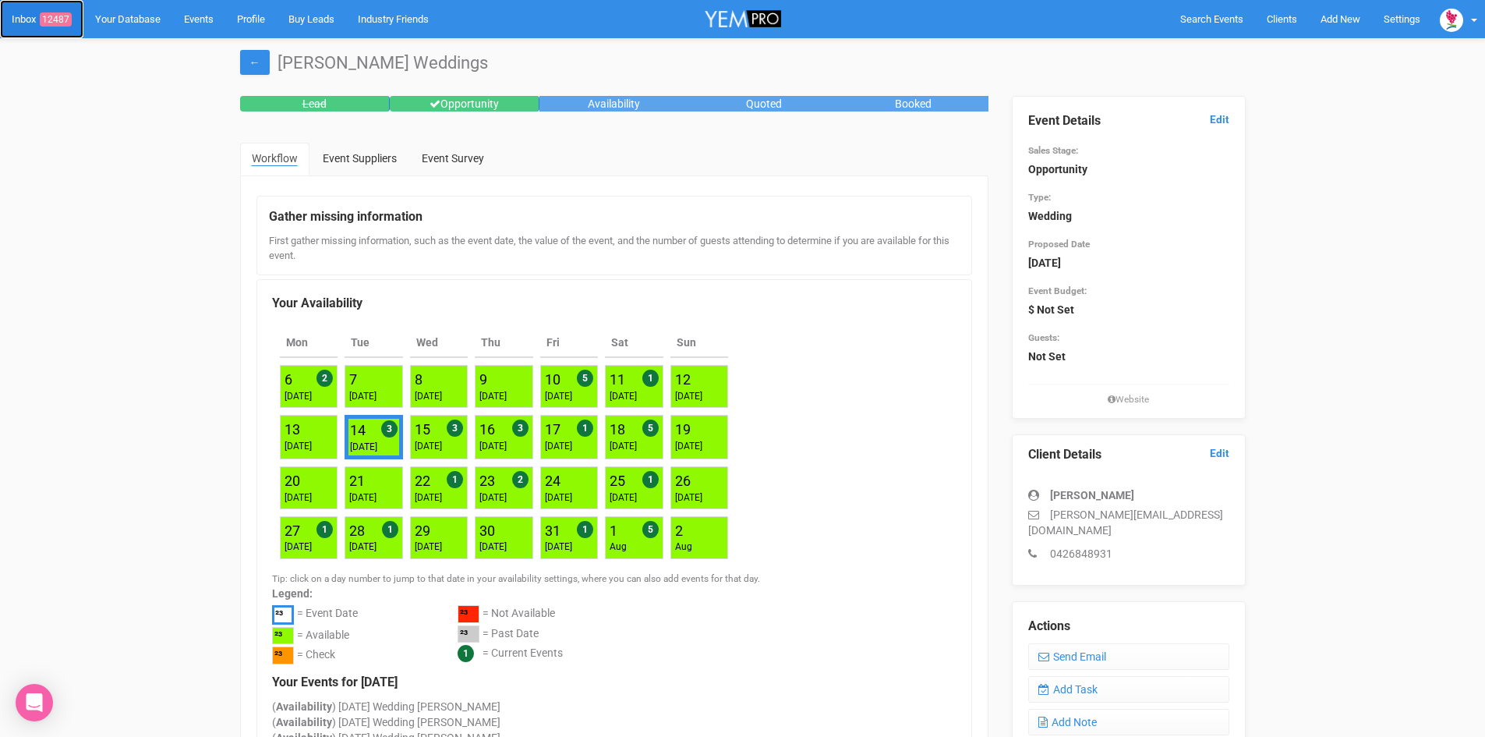
click at [56, 13] on span "12487" at bounding box center [56, 19] width 32 height 14
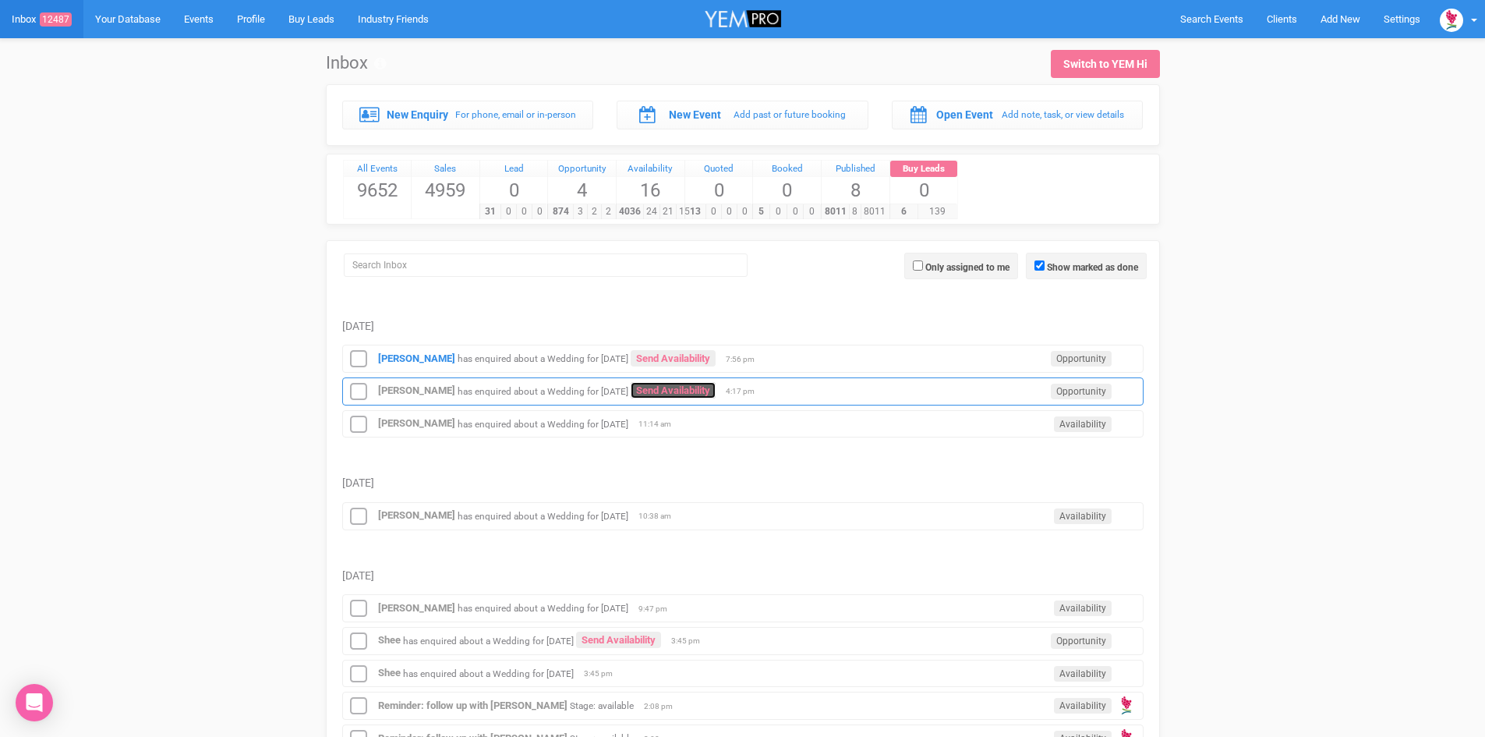
click at [680, 384] on link "Send Availability" at bounding box center [673, 390] width 85 height 16
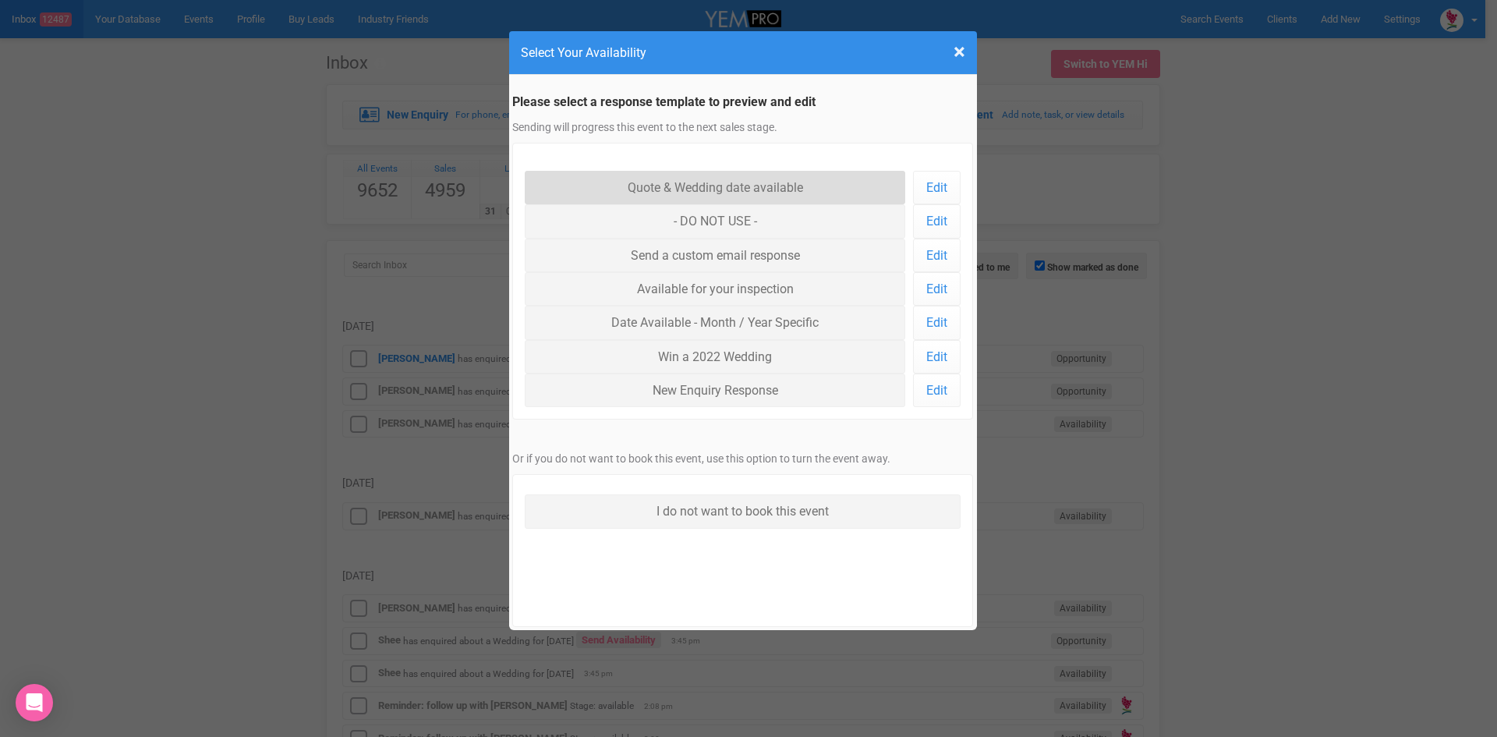
click at [687, 182] on link "Quote & Wedding date available" at bounding box center [715, 188] width 381 height 34
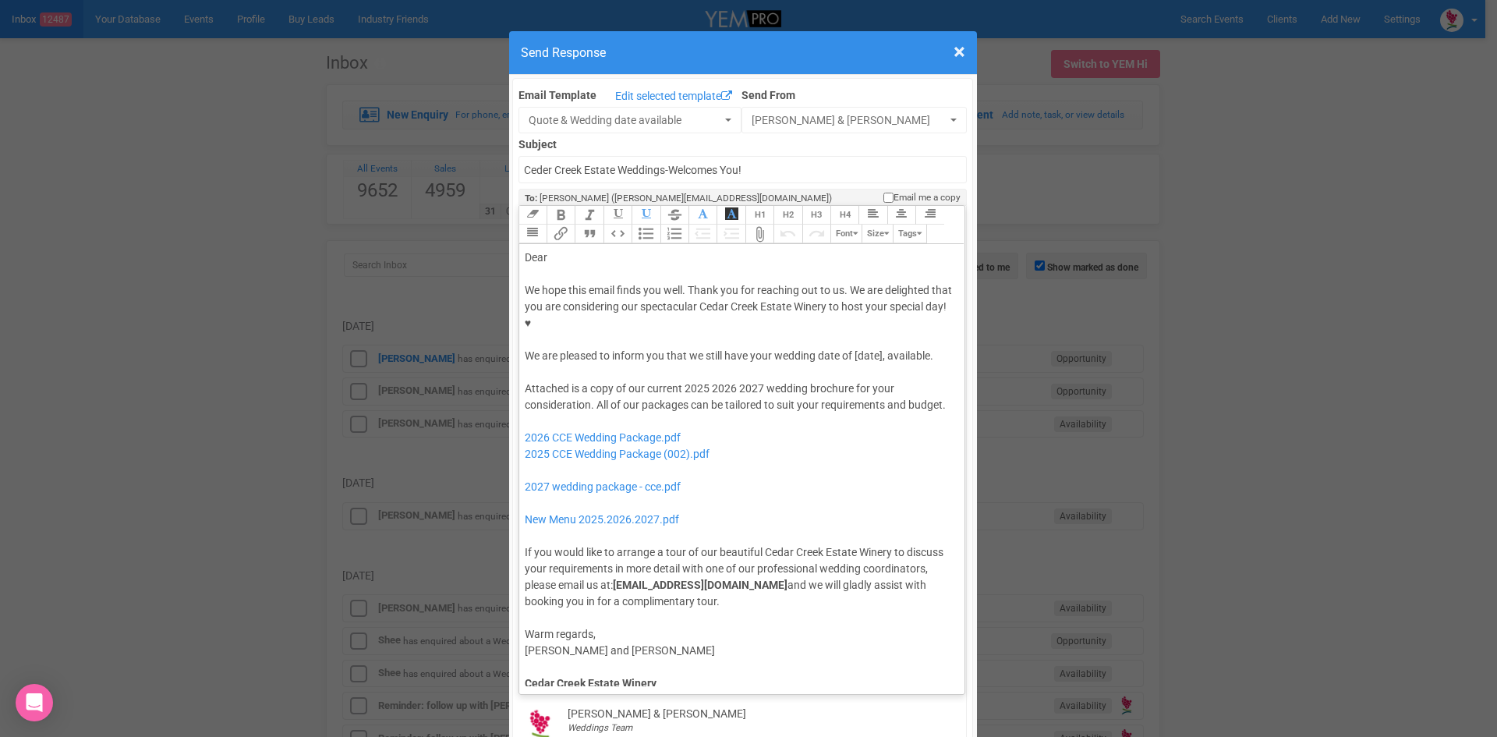
click at [848, 304] on div "We hope this email finds you well. Thank you for reaching out to us. We are del…" at bounding box center [740, 323] width 430 height 82
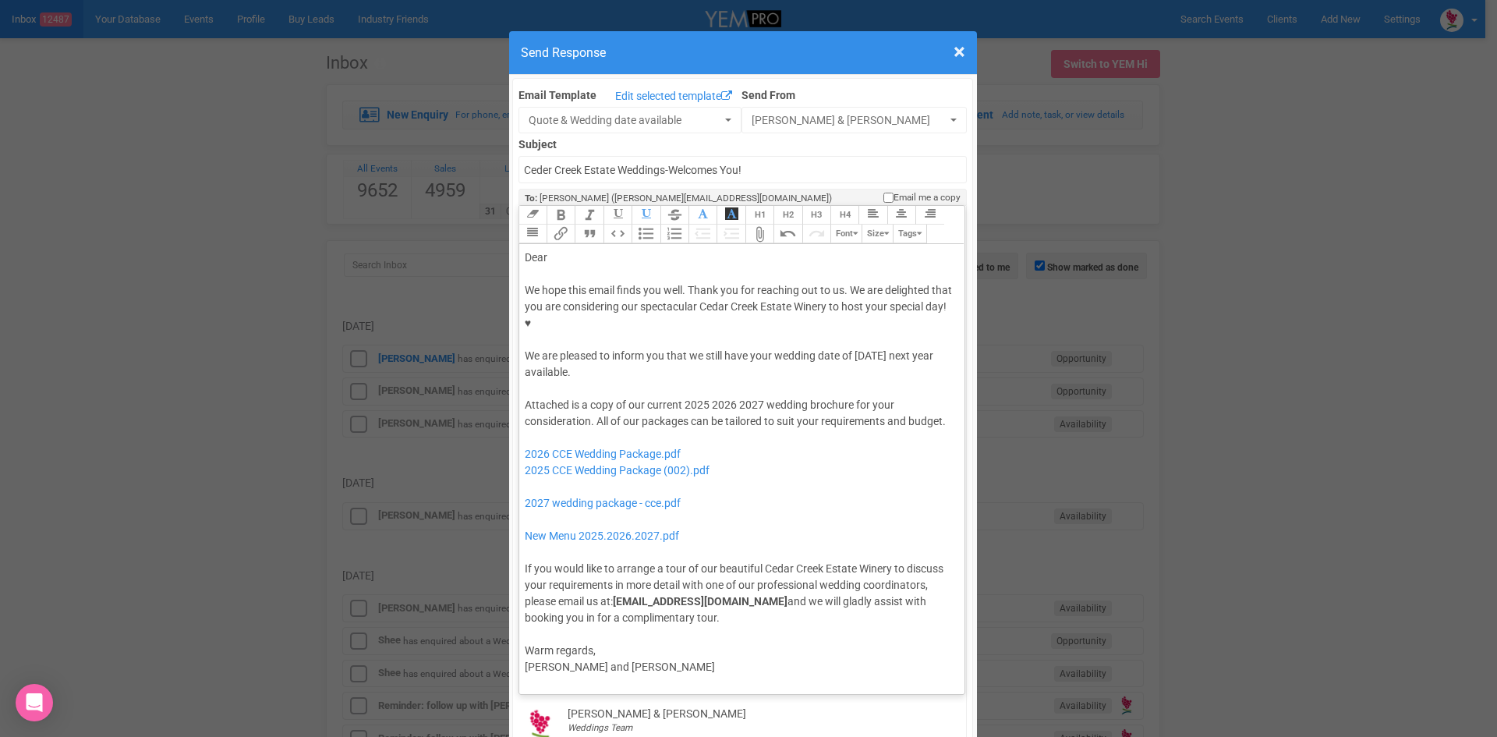
click at [558, 250] on div "Dear" at bounding box center [740, 258] width 430 height 16
drag, startPoint x: 705, startPoint y: 355, endPoint x: 680, endPoint y: 354, distance: 25.0
click at [680, 397] on div "Attached is a copy of our current 2025 2026 2027 wedding brochure for your cons…" at bounding box center [740, 511] width 430 height 229
drag, startPoint x: 734, startPoint y: 351, endPoint x: 710, endPoint y: 356, distance: 23.9
click at [710, 397] on div "Attached is a copy of our current 2026 2027 wedding brochure for your considera…" at bounding box center [740, 511] width 430 height 229
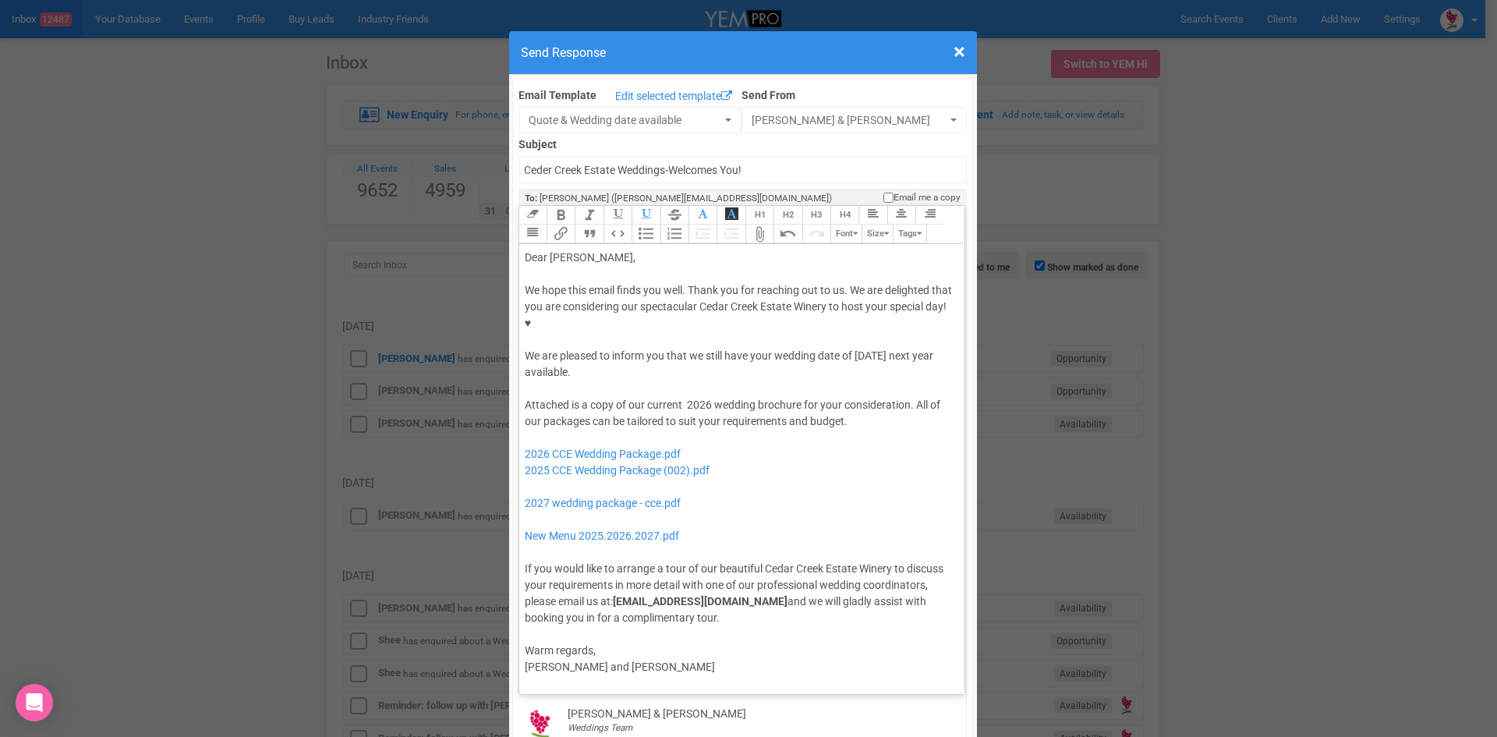
click at [682, 397] on div "Attached is a copy of our current 2026 wedding brochure for your consideration.…" at bounding box center [740, 511] width 430 height 229
click at [851, 397] on div "Attached is a copy of our current 2026 wedding brochure for your consideration.…" at bounding box center [740, 511] width 430 height 229
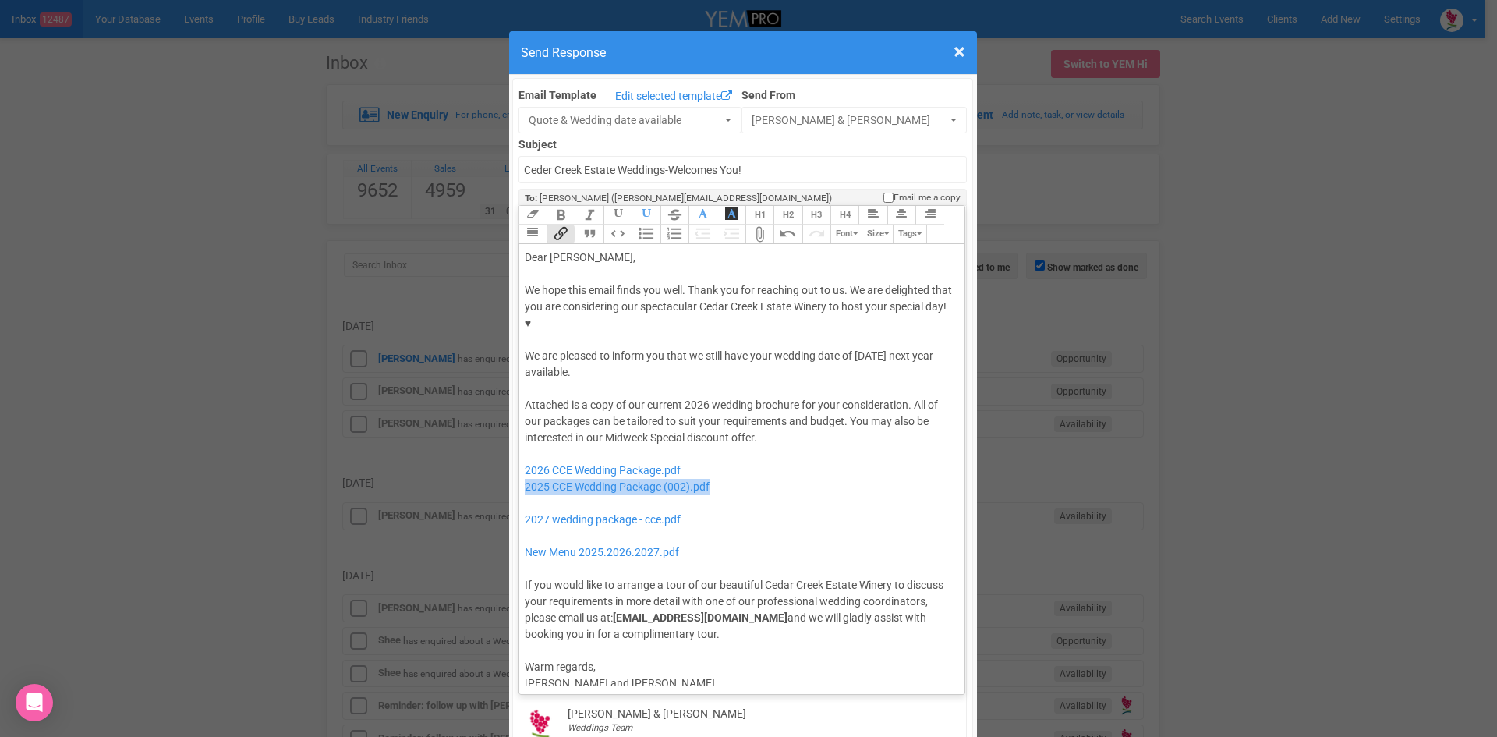
drag, startPoint x: 706, startPoint y: 439, endPoint x: 512, endPoint y: 439, distance: 193.4
click at [518, 439] on div "Link Unlink Bold Italic Strikethrough H1 H2 H3 H4 Link Quote Code Bullets Numbe…" at bounding box center [742, 450] width 448 height 490
drag, startPoint x: 686, startPoint y: 472, endPoint x: 557, endPoint y: 453, distance: 130.9
click at [557, 453] on div "Attached is a copy of our current 2026 wedding brochure for your consideration.…" at bounding box center [740, 520] width 430 height 246
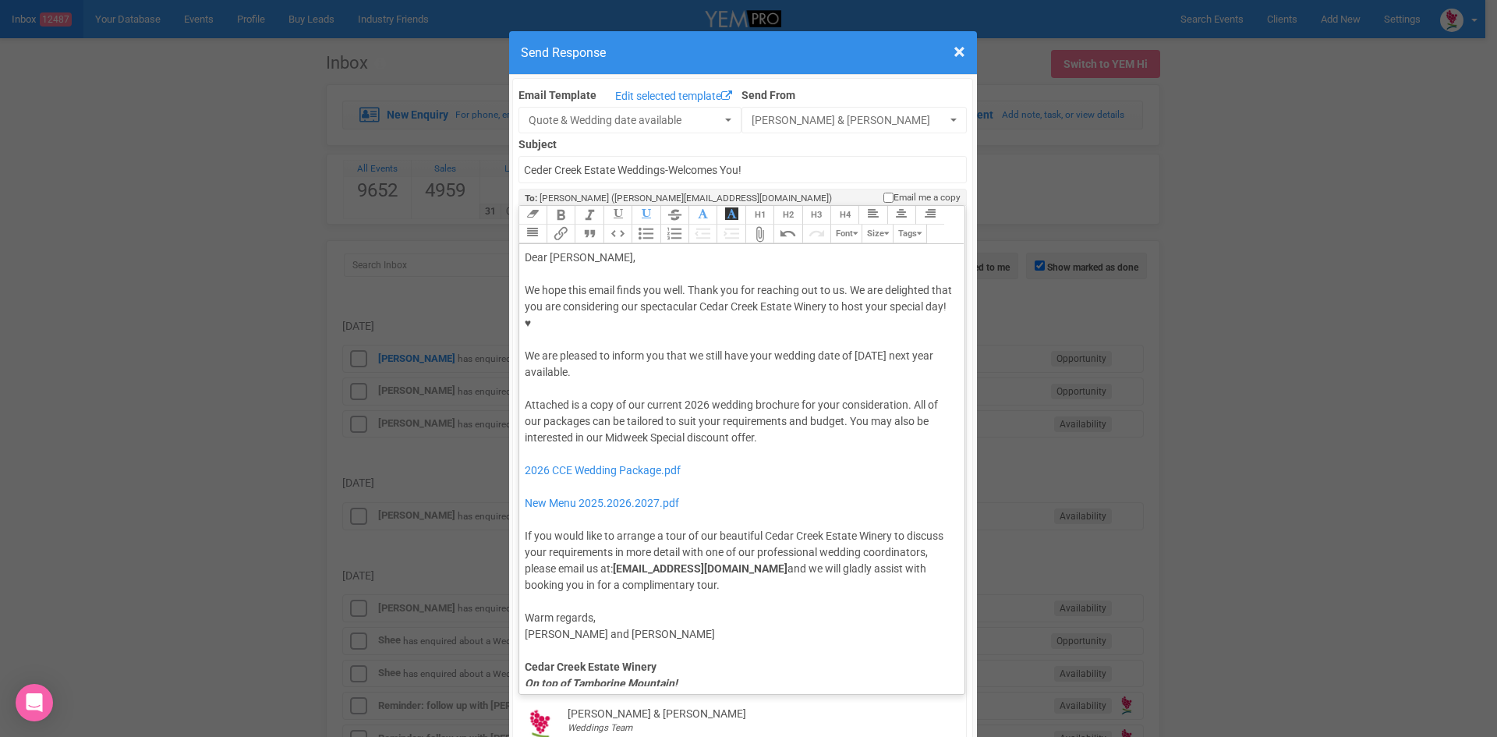
click at [783, 397] on div "Attached is a copy of our current 2026 wedding brochure for your consideration.…" at bounding box center [740, 495] width 430 height 196
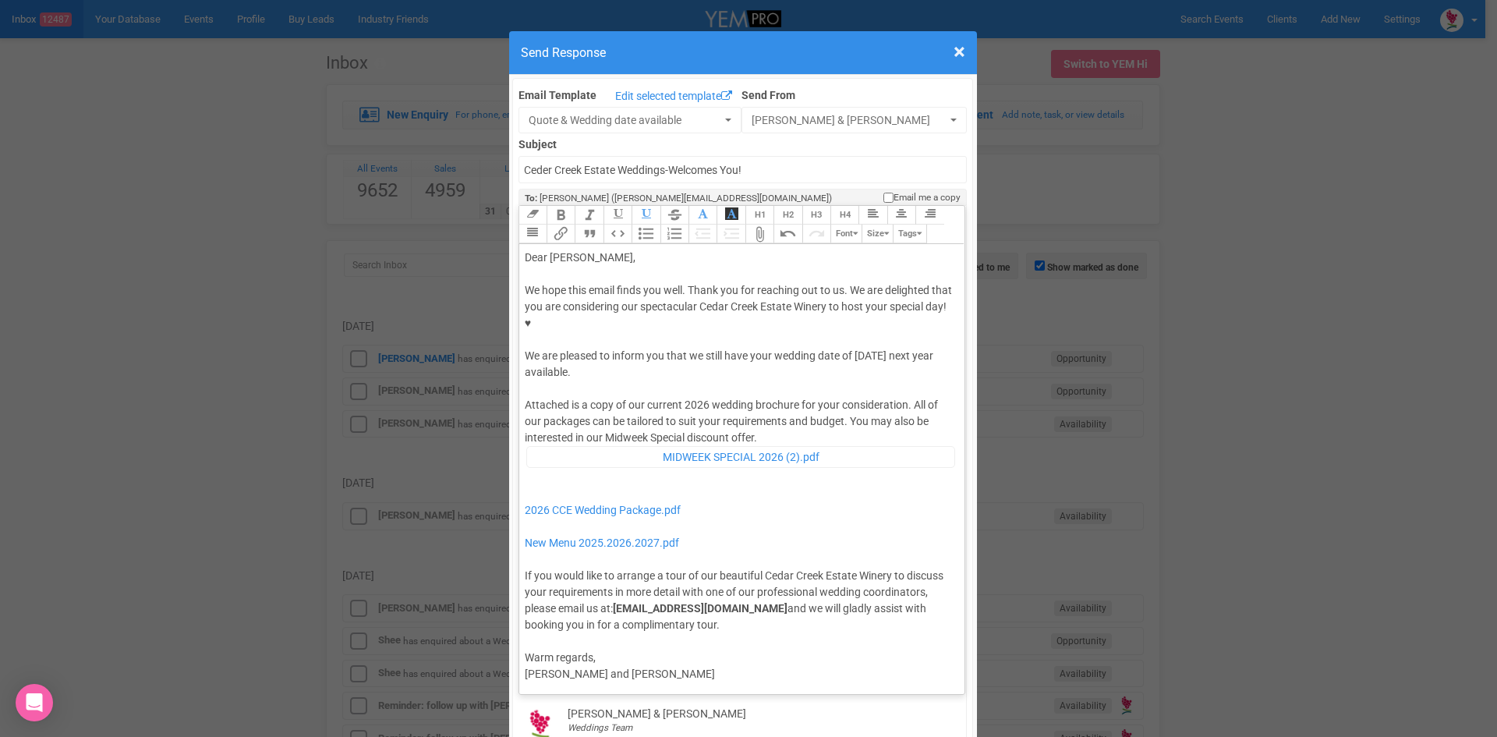
click at [768, 397] on div "Attached is a copy of our current 2026 wedding brochure for your consideration.…" at bounding box center [740, 514] width 430 height 235
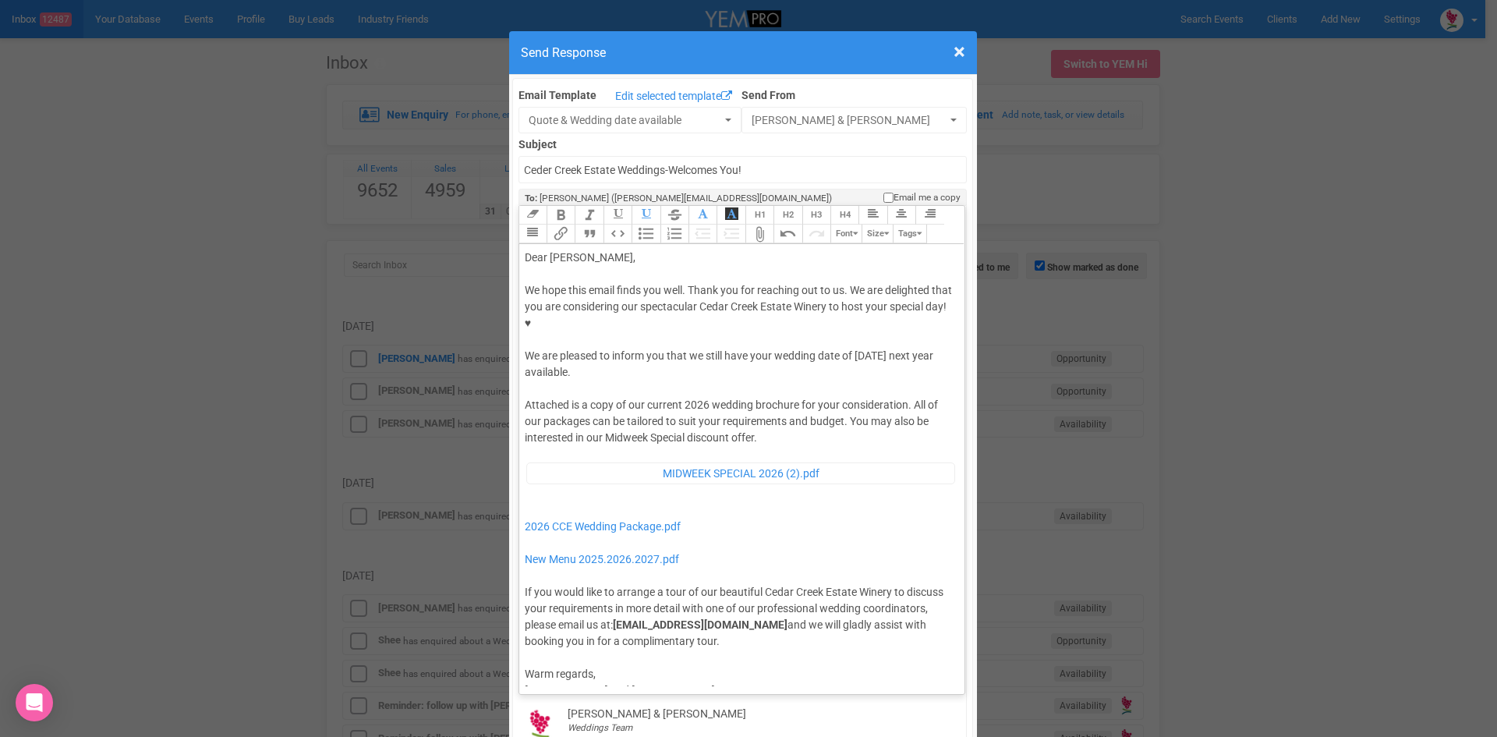
click at [527, 453] on div "Attached is a copy of our current 2026 wedding brochure for your consideration.…" at bounding box center [740, 523] width 430 height 252
type trix-editor "<div>Dear Todd,</div><div><strong>&nbsp;</strong></div><div>We hope this email …"
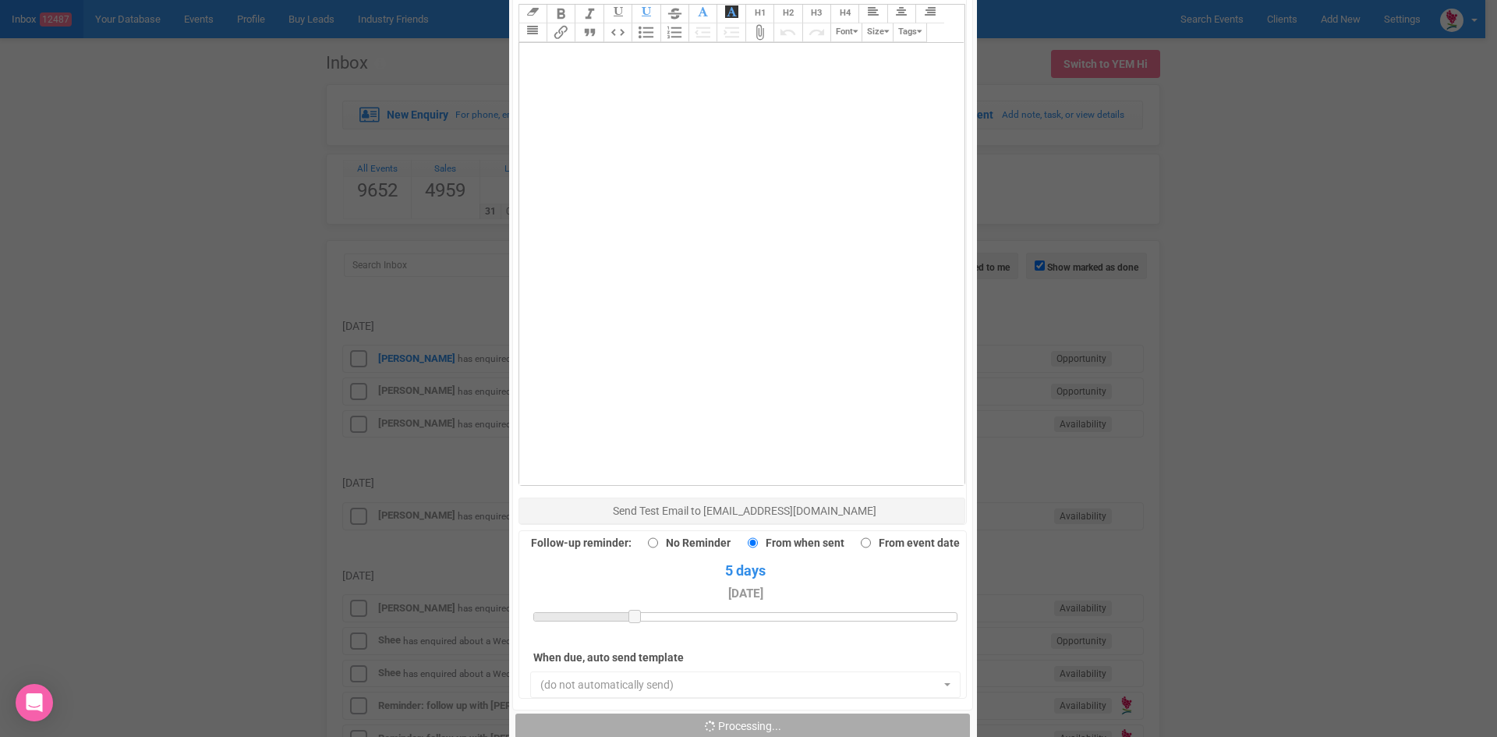
scroll to position [858, 0]
click at [739, 718] on span "Send Response" at bounding box center [743, 724] width 74 height 12
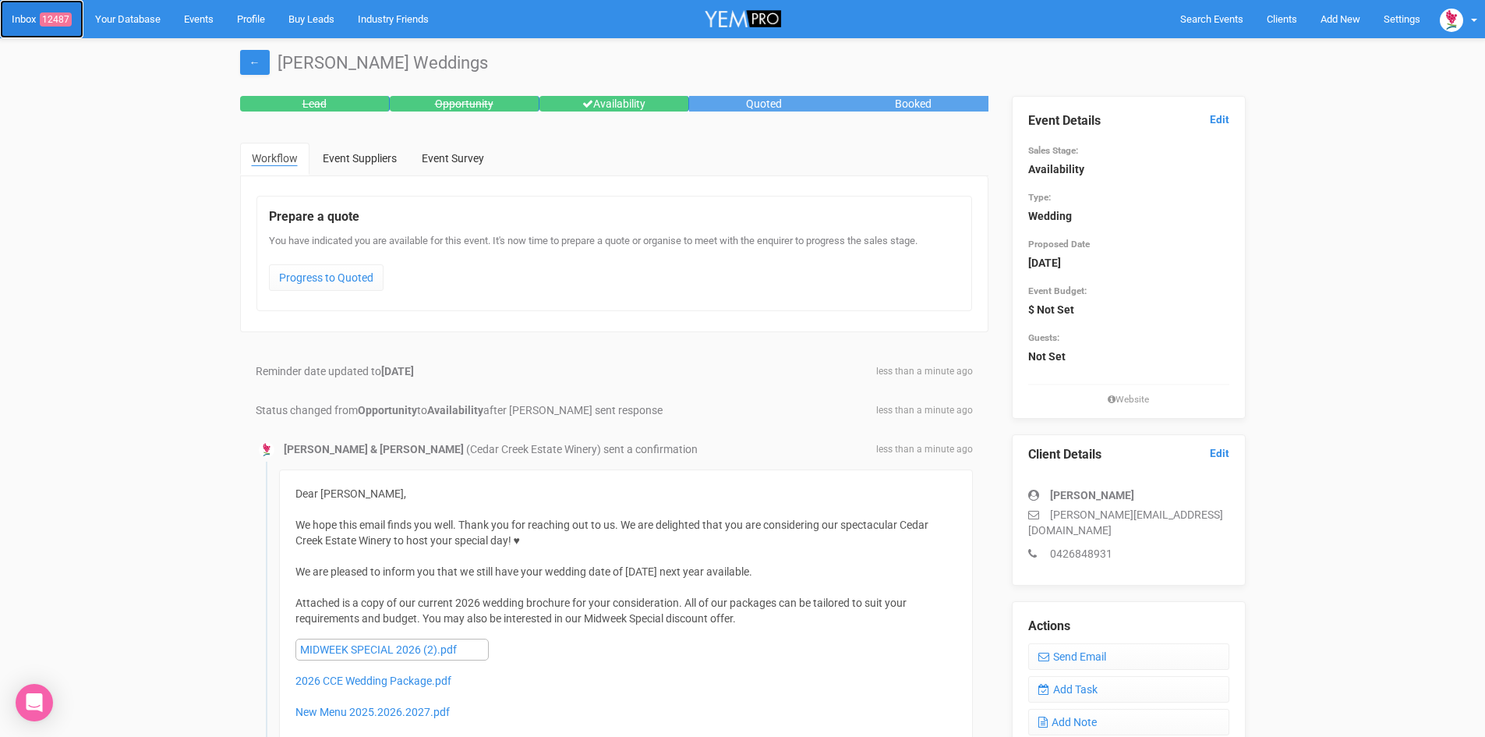
click at [61, 9] on link "Inbox 12487" at bounding box center [41, 19] width 83 height 38
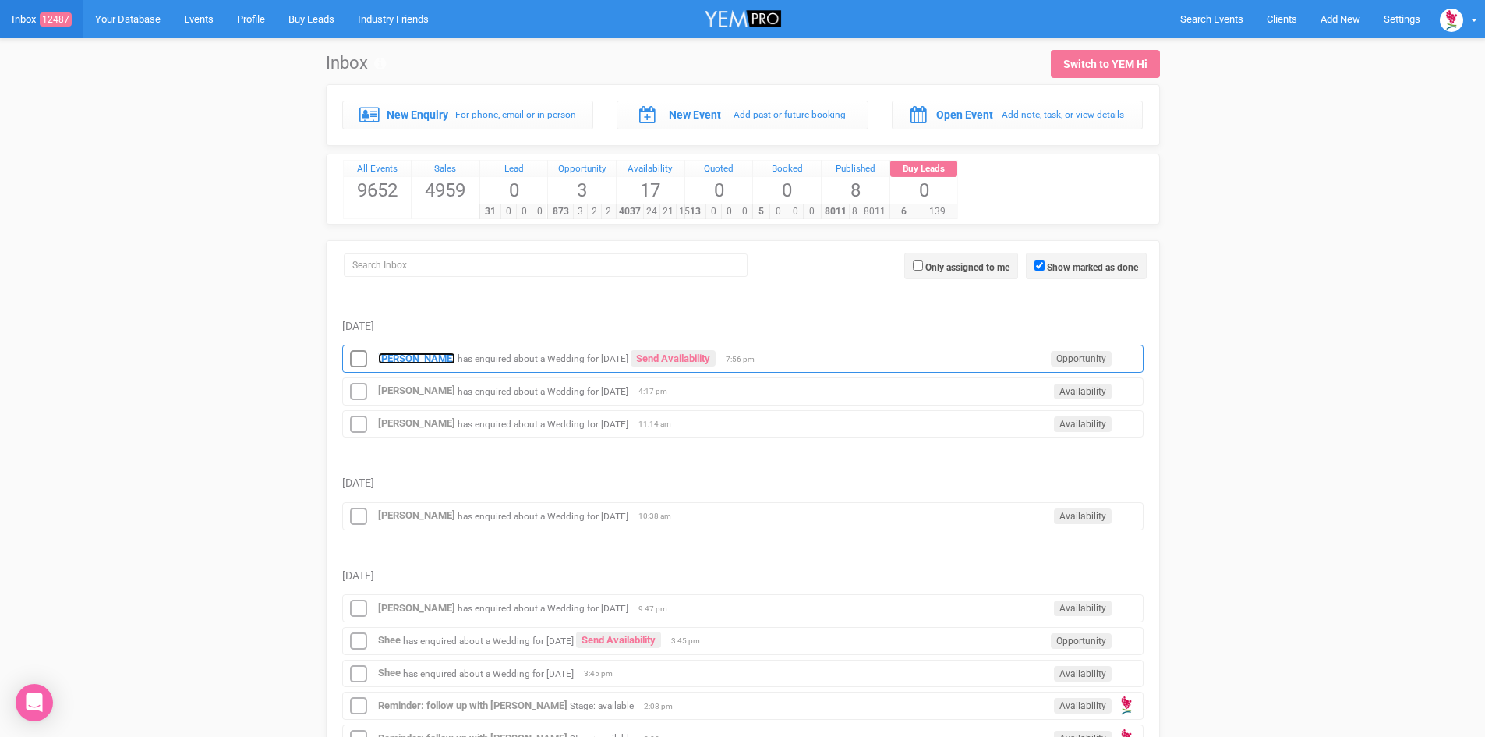
click at [391, 354] on strong "[PERSON_NAME]" at bounding box center [416, 358] width 77 height 12
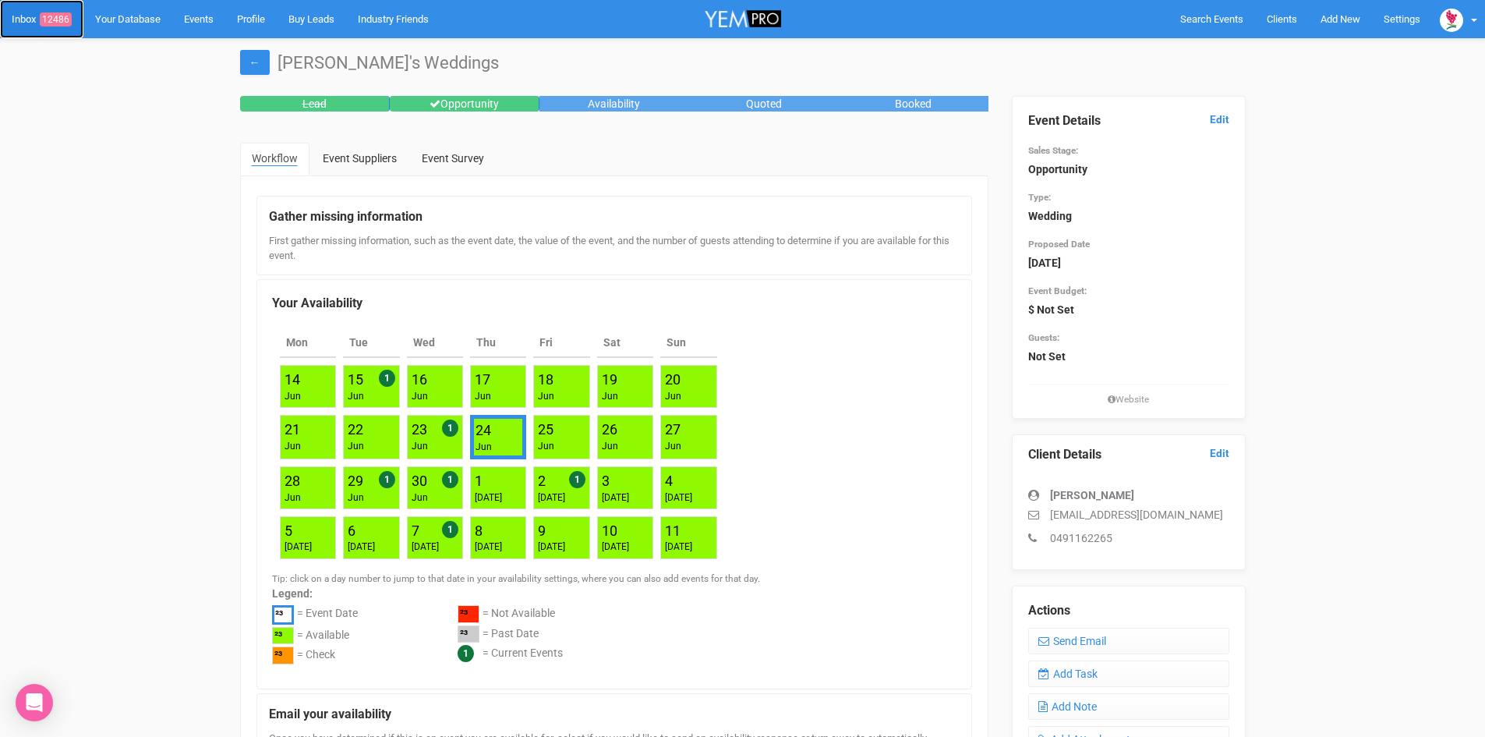
click at [55, 14] on span "12486" at bounding box center [56, 19] width 32 height 14
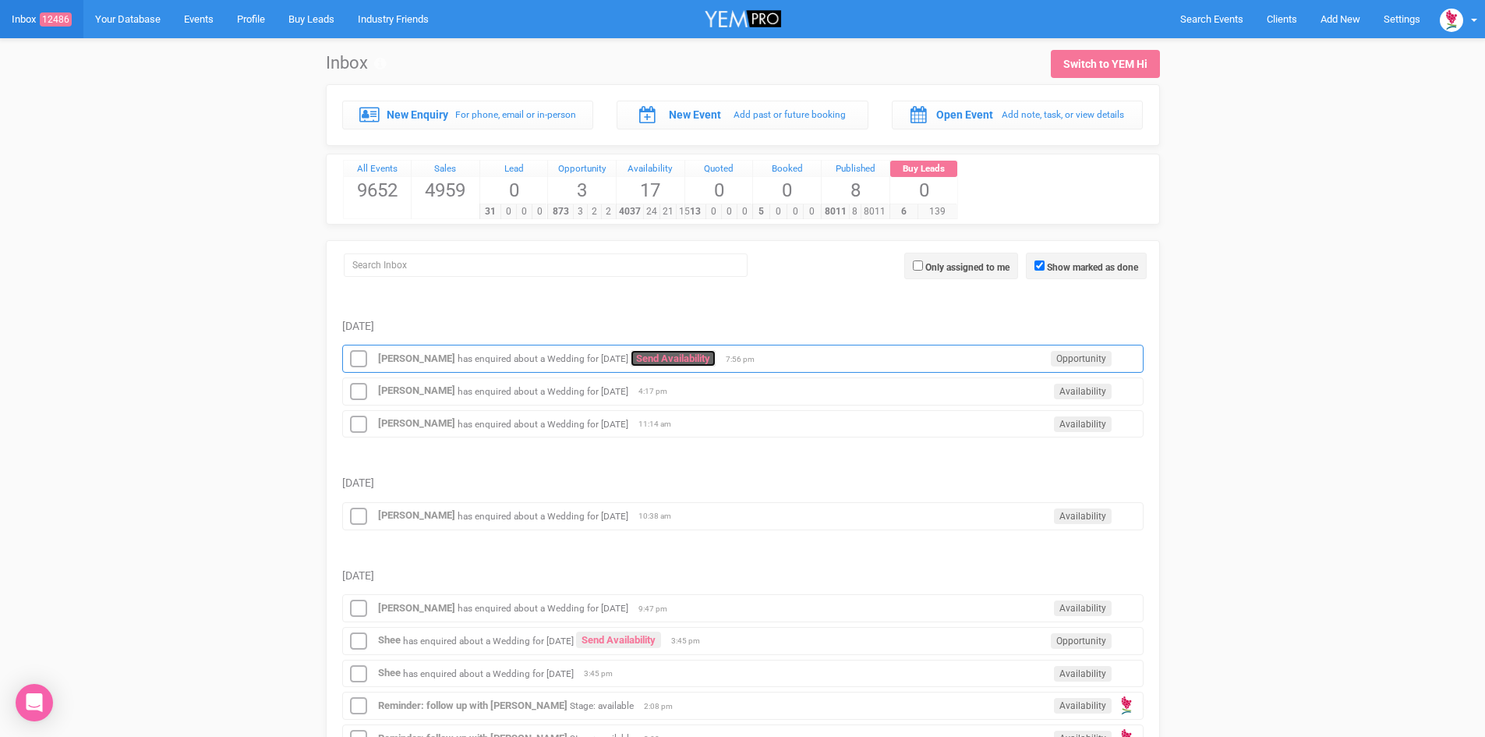
click at [695, 352] on link "Send Availability" at bounding box center [673, 358] width 85 height 16
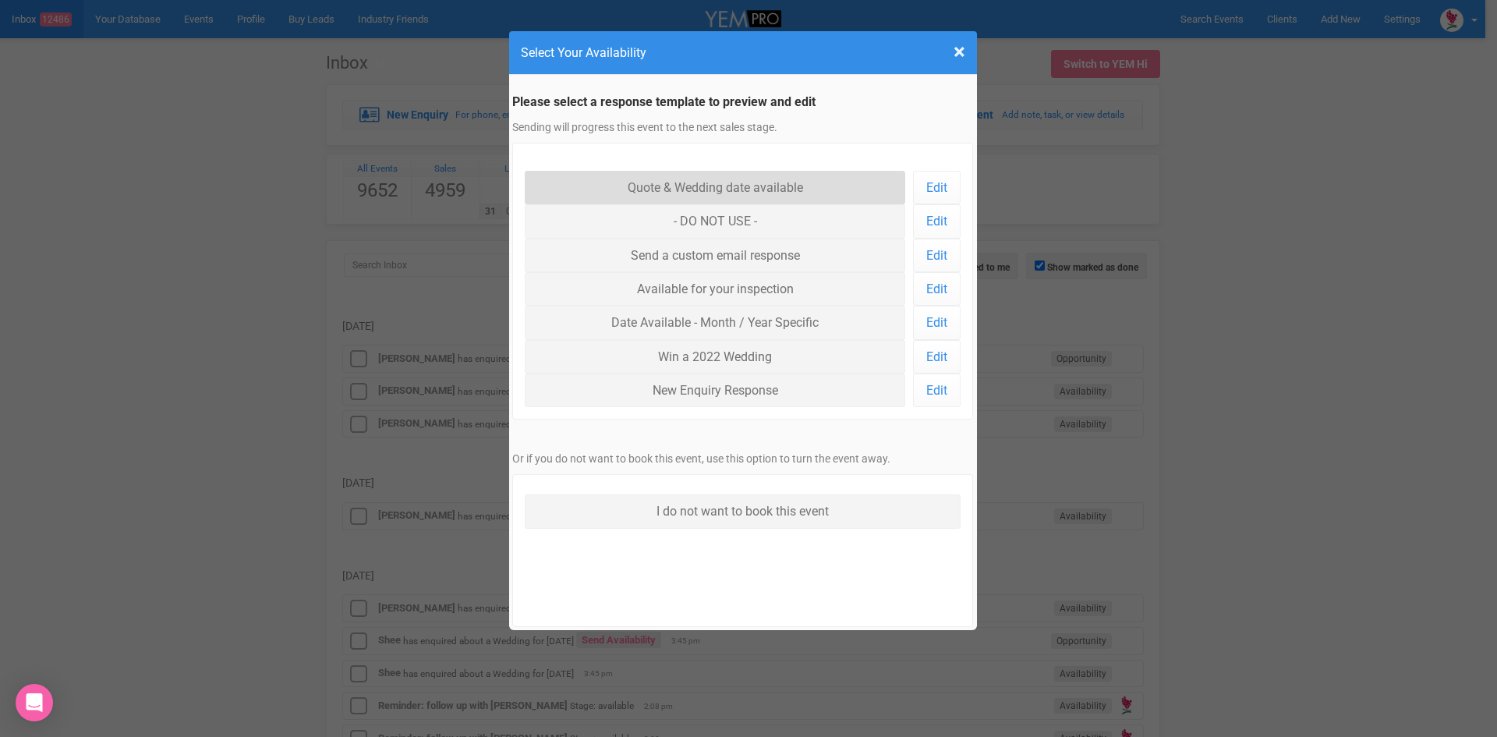
click at [667, 179] on link "Quote & Wedding date available" at bounding box center [715, 188] width 381 height 34
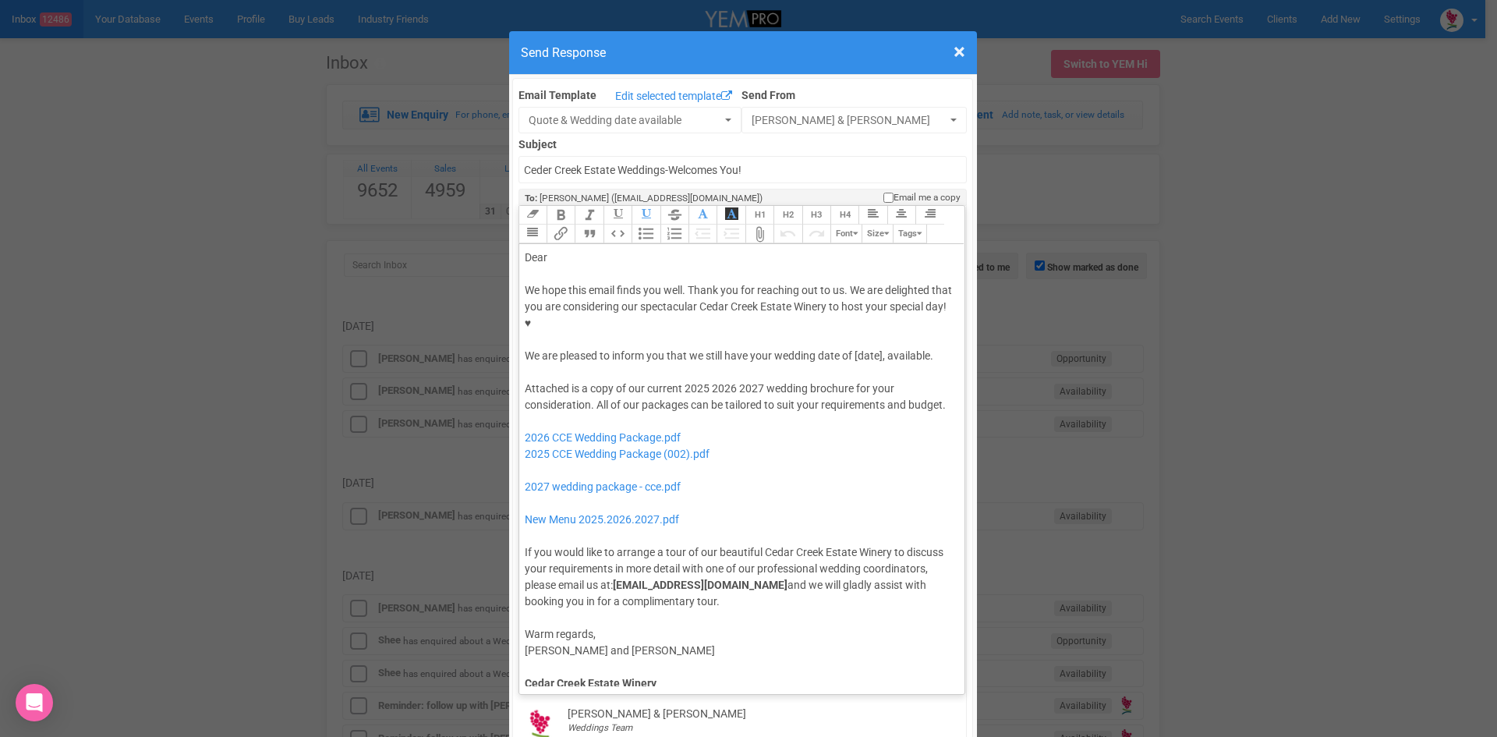
click at [849, 306] on div "We hope this email finds you well. Thank you for reaching out to us. We are del…" at bounding box center [740, 323] width 430 height 82
click at [634, 326] on div "We hope this email finds you well. Thank you for reaching out to us. We are del…" at bounding box center [740, 323] width 430 height 82
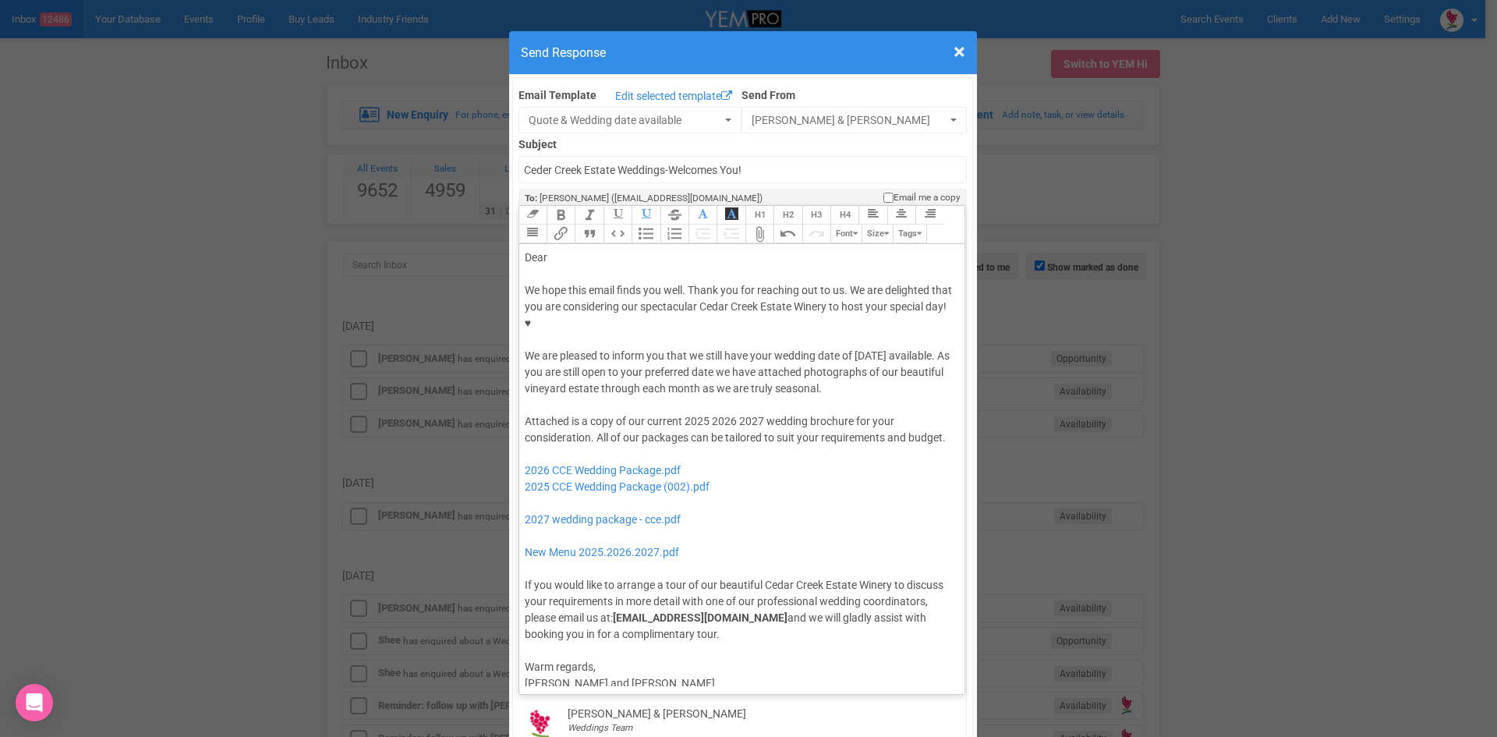
click at [559, 250] on div "Dear" at bounding box center [740, 258] width 430 height 16
click at [576, 357] on div "We hope this email finds you well. Thank you for reaching out to us. We are del…" at bounding box center [740, 339] width 430 height 115
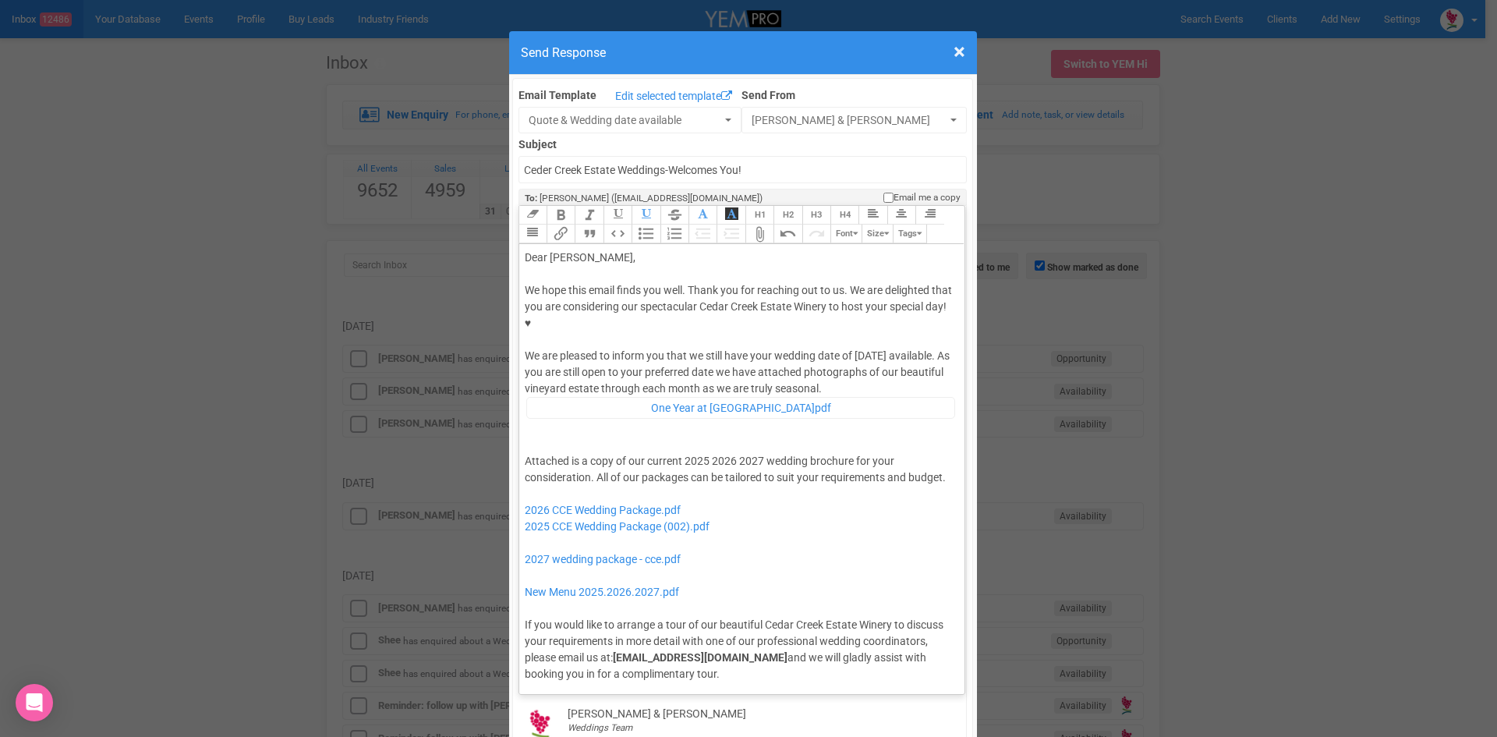
click at [581, 350] on div "We hope this email finds you well. Thank you for reaching out to us. We are del…" at bounding box center [740, 359] width 430 height 154
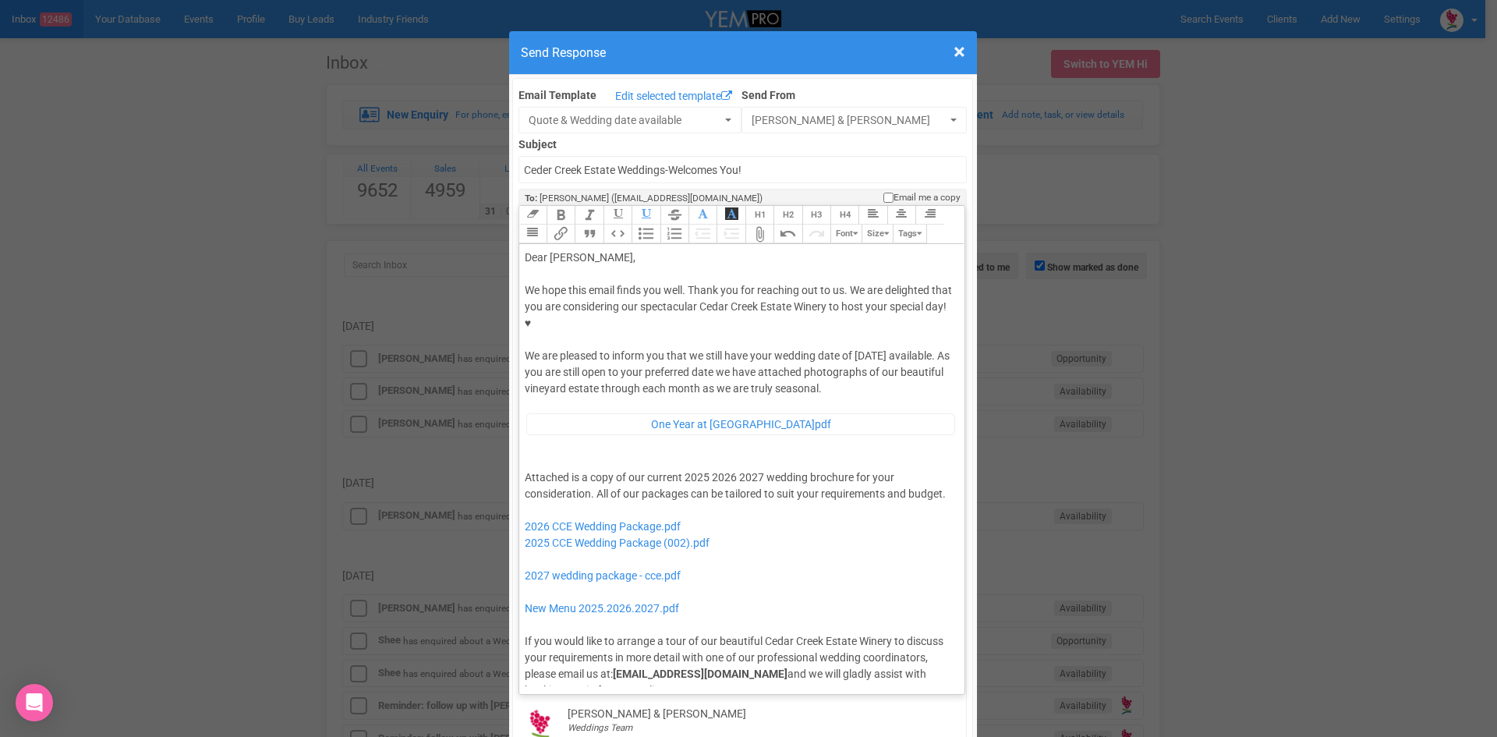
click at [525, 418] on div "We hope this email finds you well. Thank you for reaching out to us. We are del…" at bounding box center [740, 367] width 430 height 170
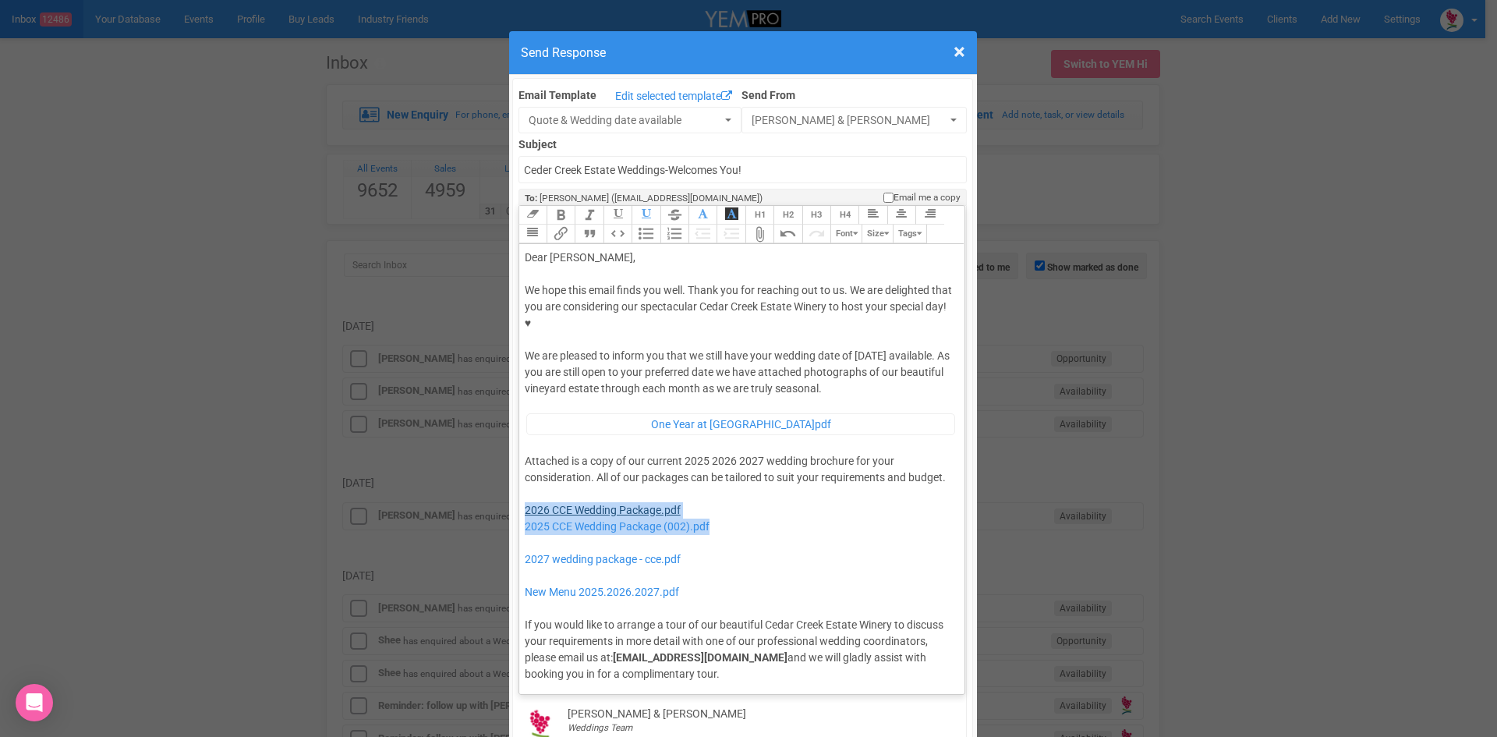
drag, startPoint x: 723, startPoint y: 507, endPoint x: 518, endPoint y: 490, distance: 204.9
click at [525, 490] on div "Attached is a copy of our current 2025 2026 2027 wedding brochure for your cons…" at bounding box center [740, 567] width 430 height 229
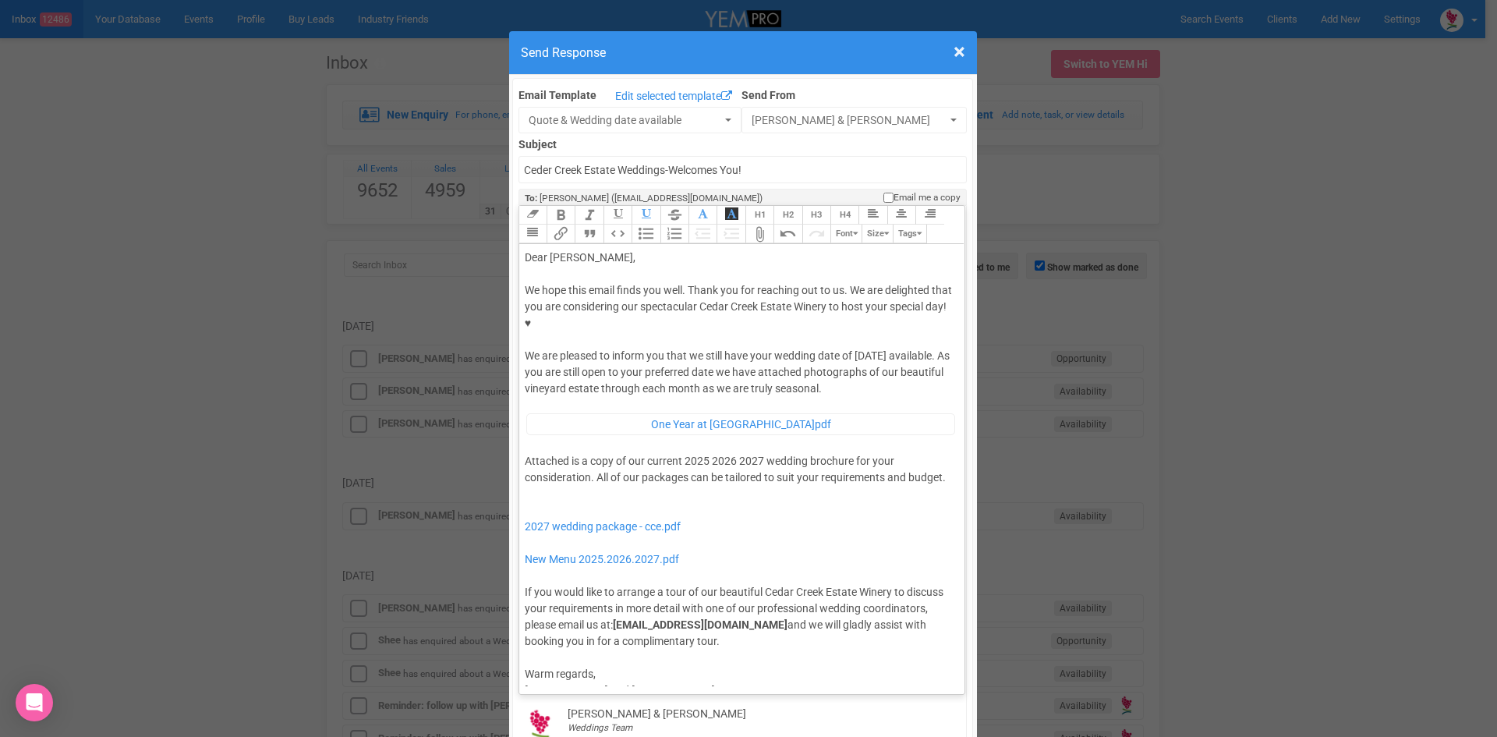
type trix-editor "<div>Dear Michaela,</div><div><strong>&nbsp;</strong></div><div>We hope this em…"
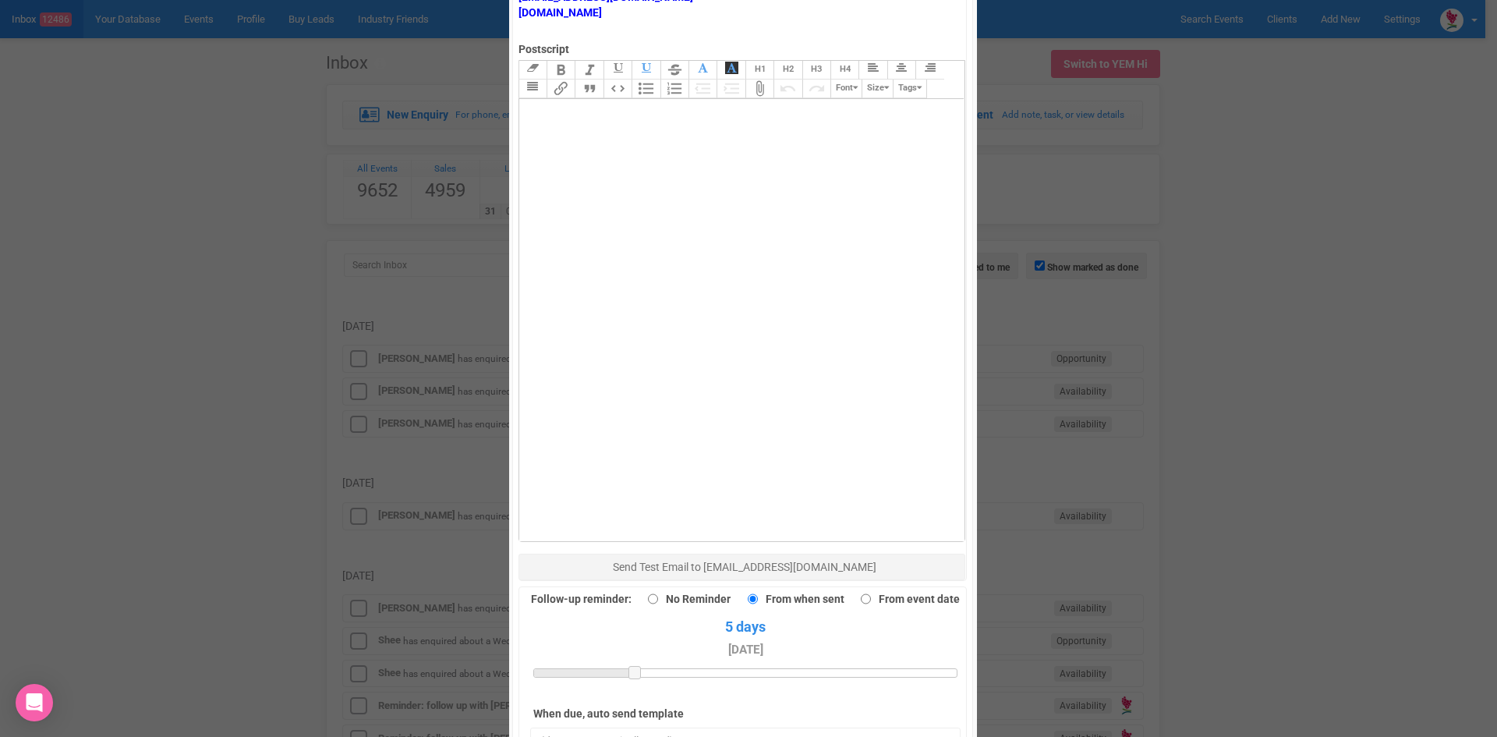
scroll to position [936, 0]
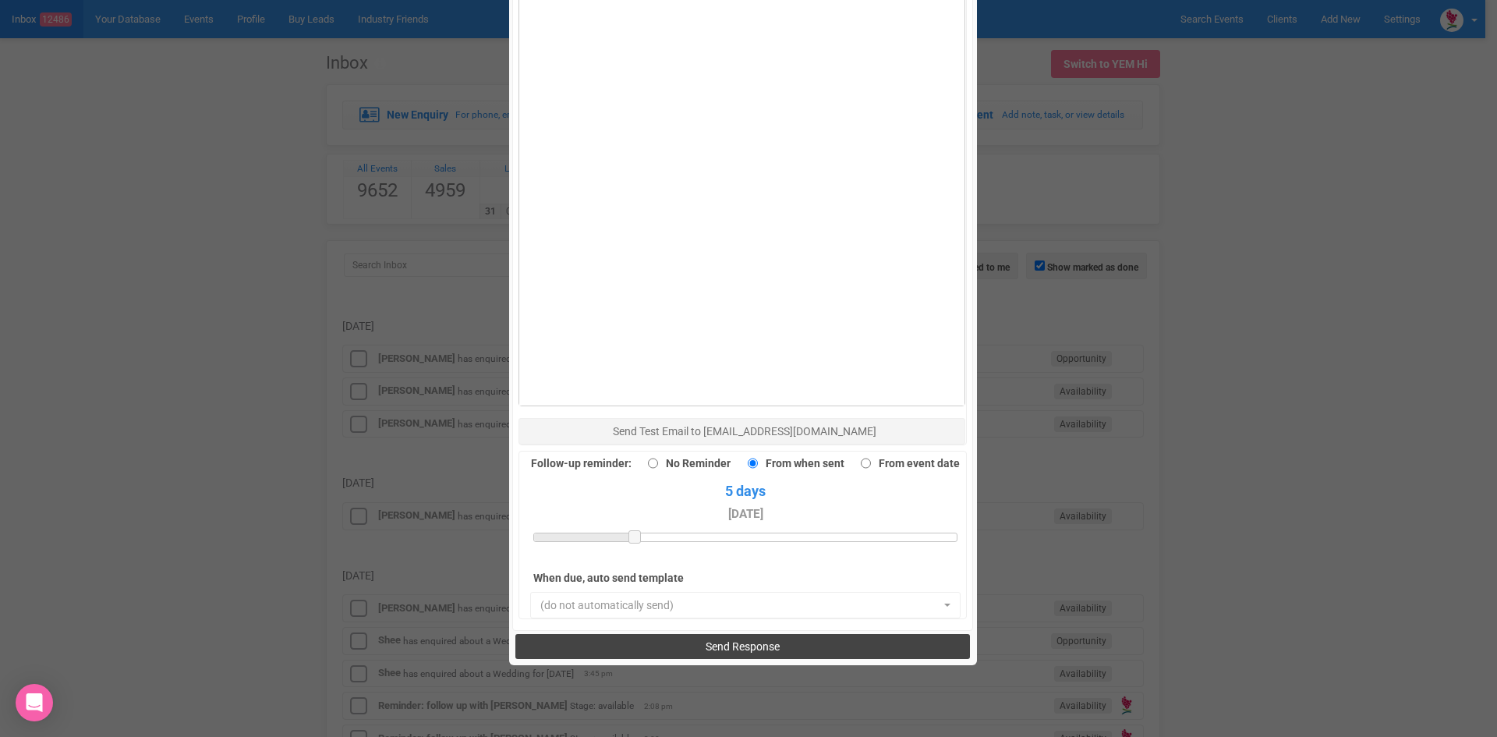
click at [674, 634] on button "Send Response" at bounding box center [742, 646] width 455 height 25
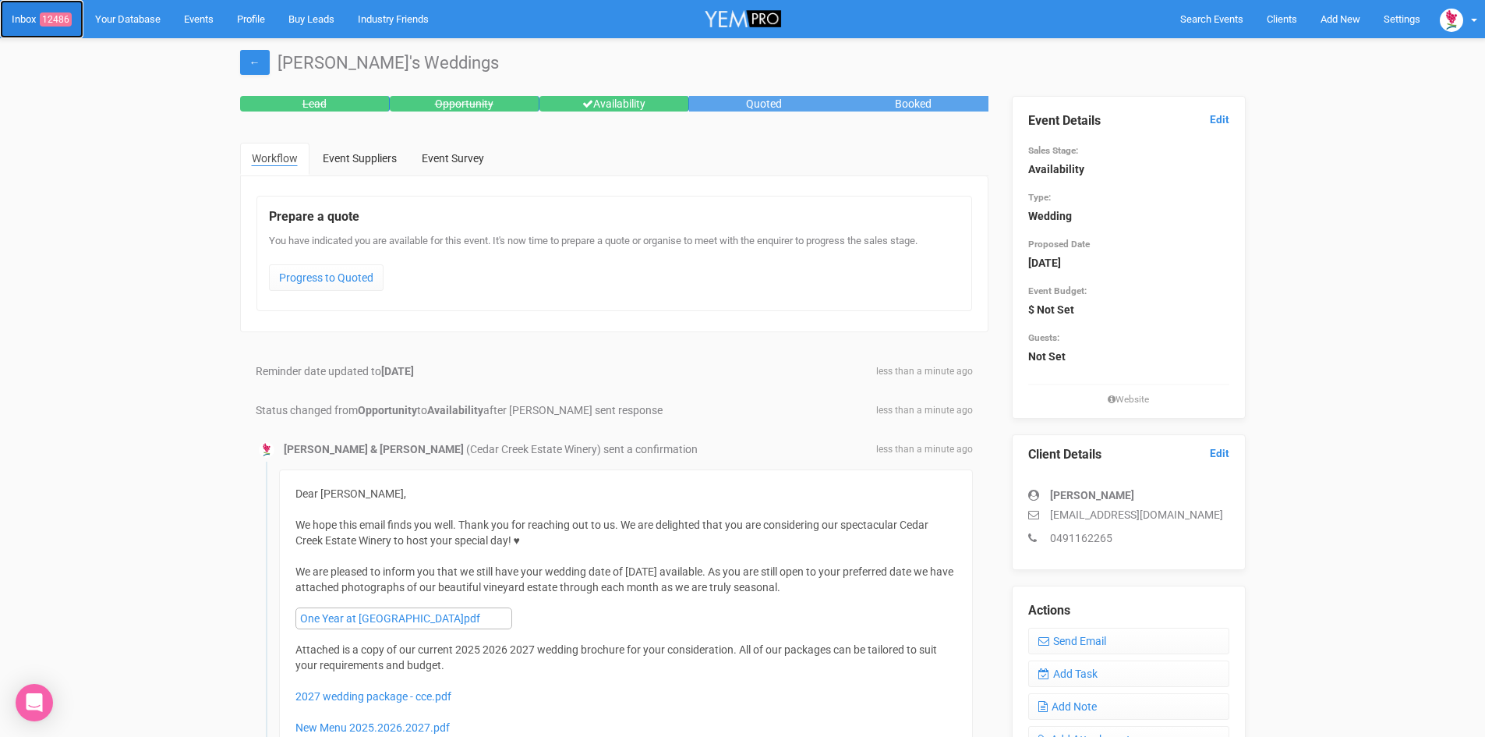
click at [63, 16] on span "12486" at bounding box center [56, 19] width 32 height 14
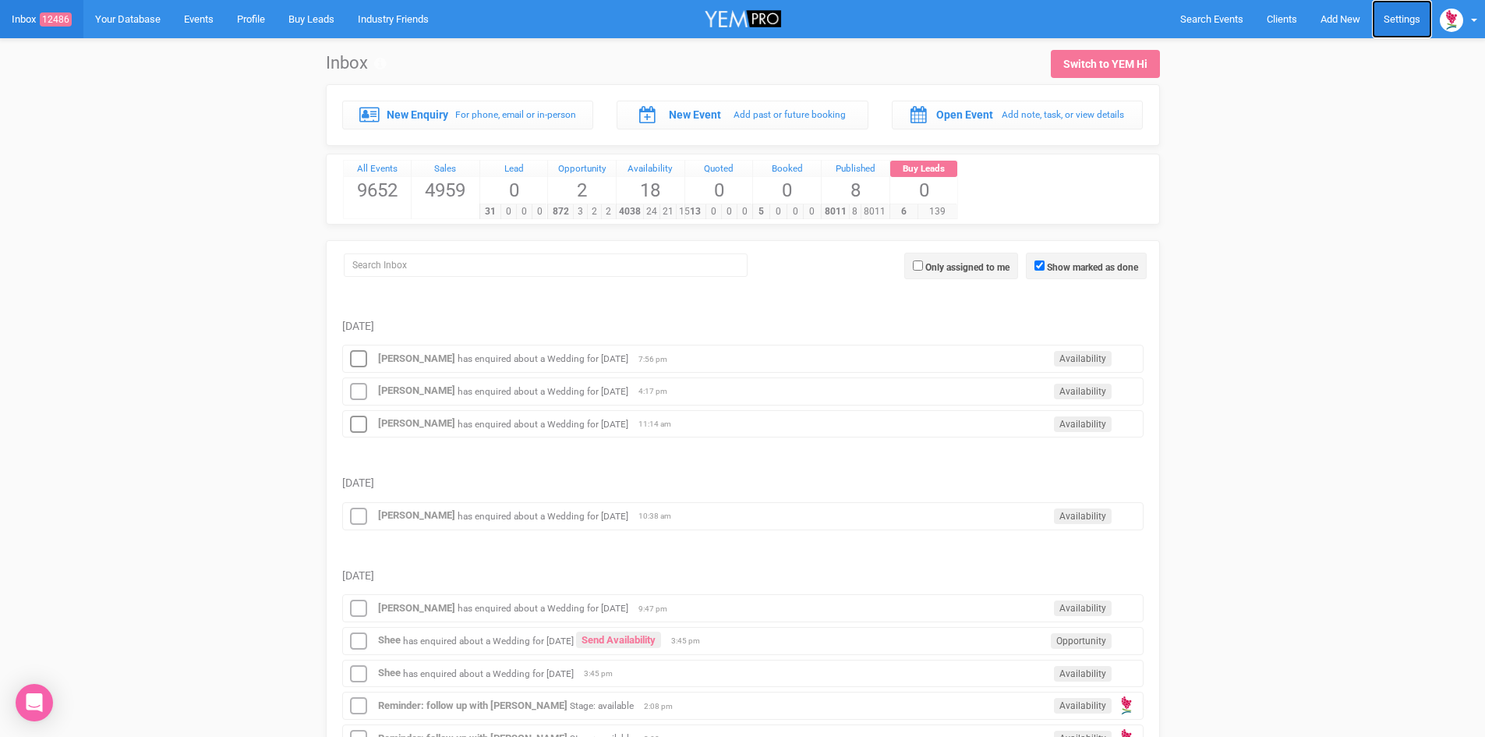
click at [1404, 13] on link "Settings" at bounding box center [1402, 19] width 60 height 38
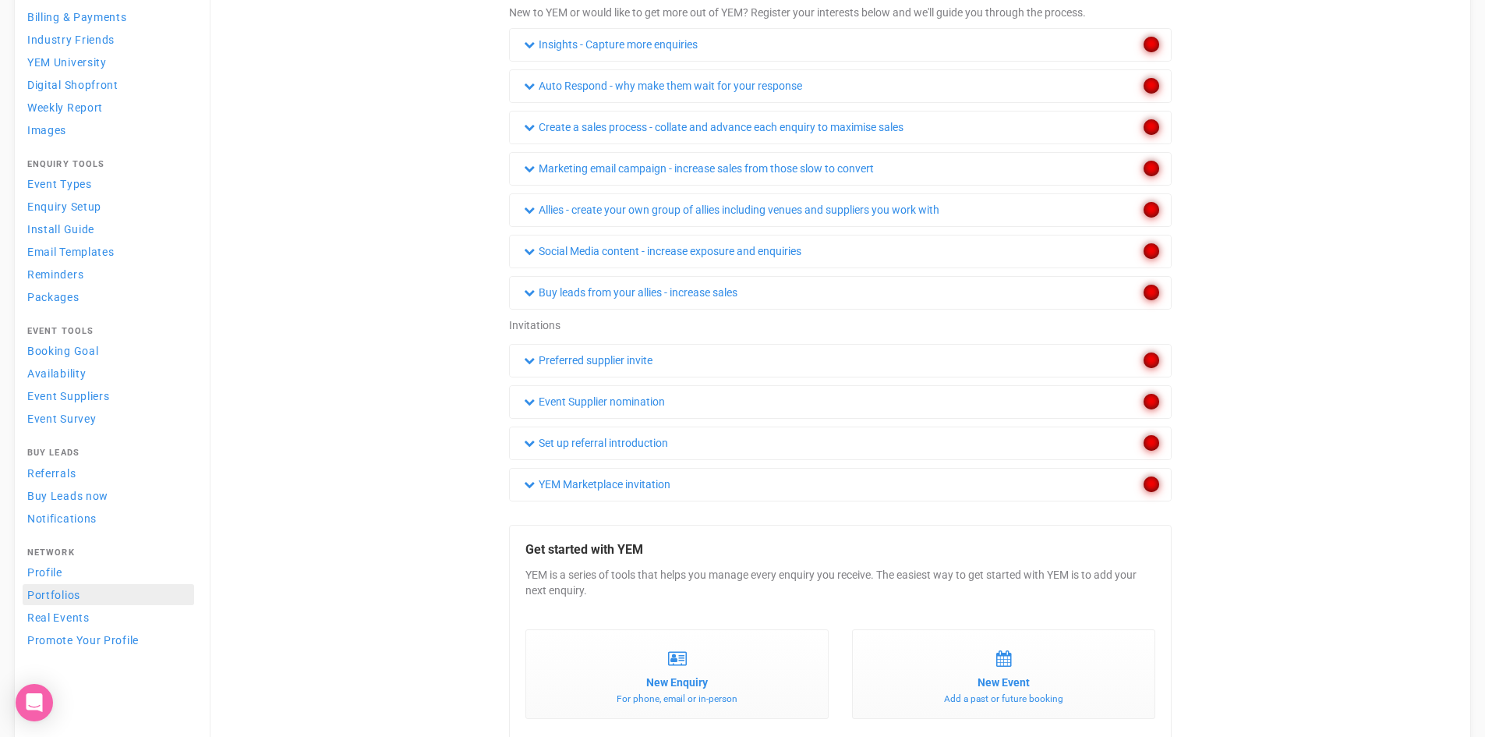
scroll to position [156, 0]
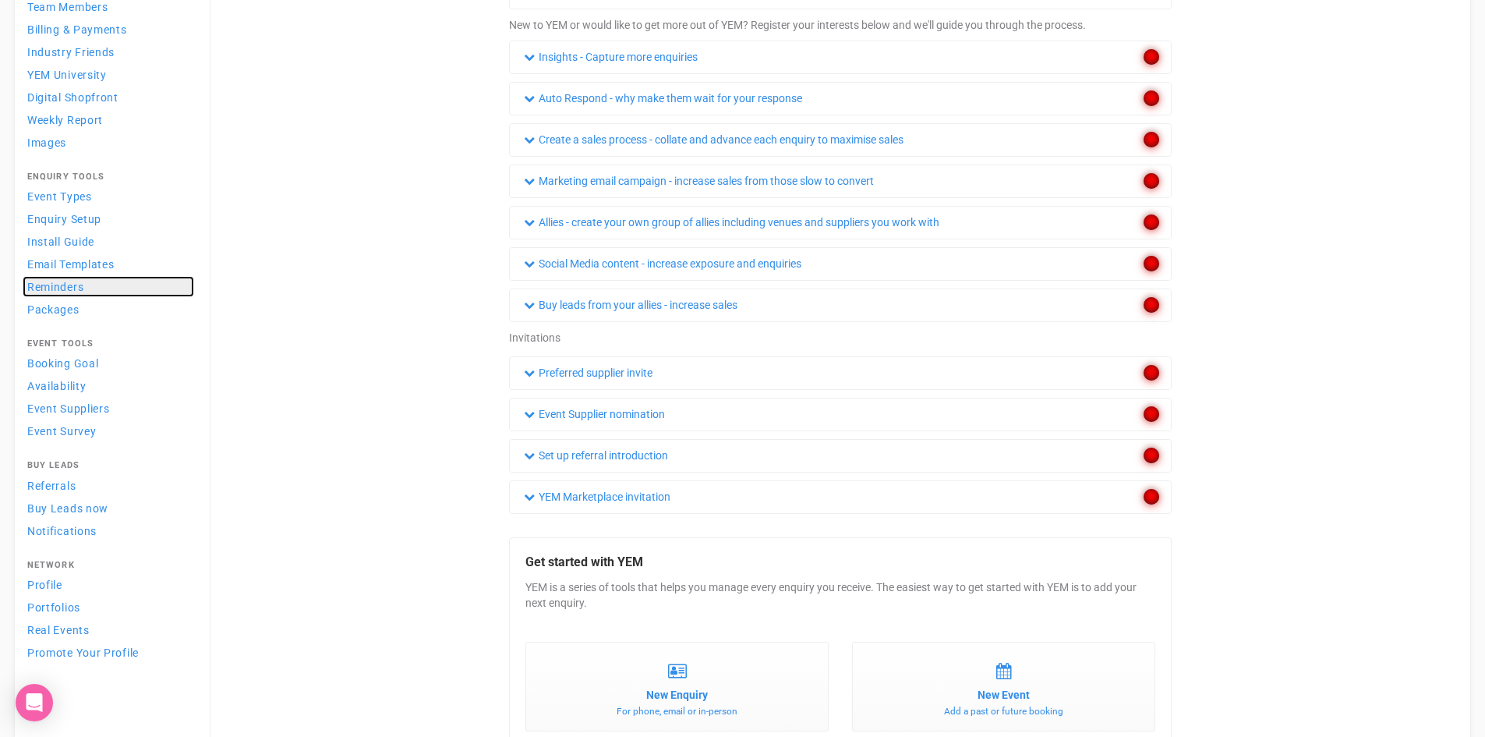
click at [61, 282] on span "Reminders" at bounding box center [55, 287] width 56 height 12
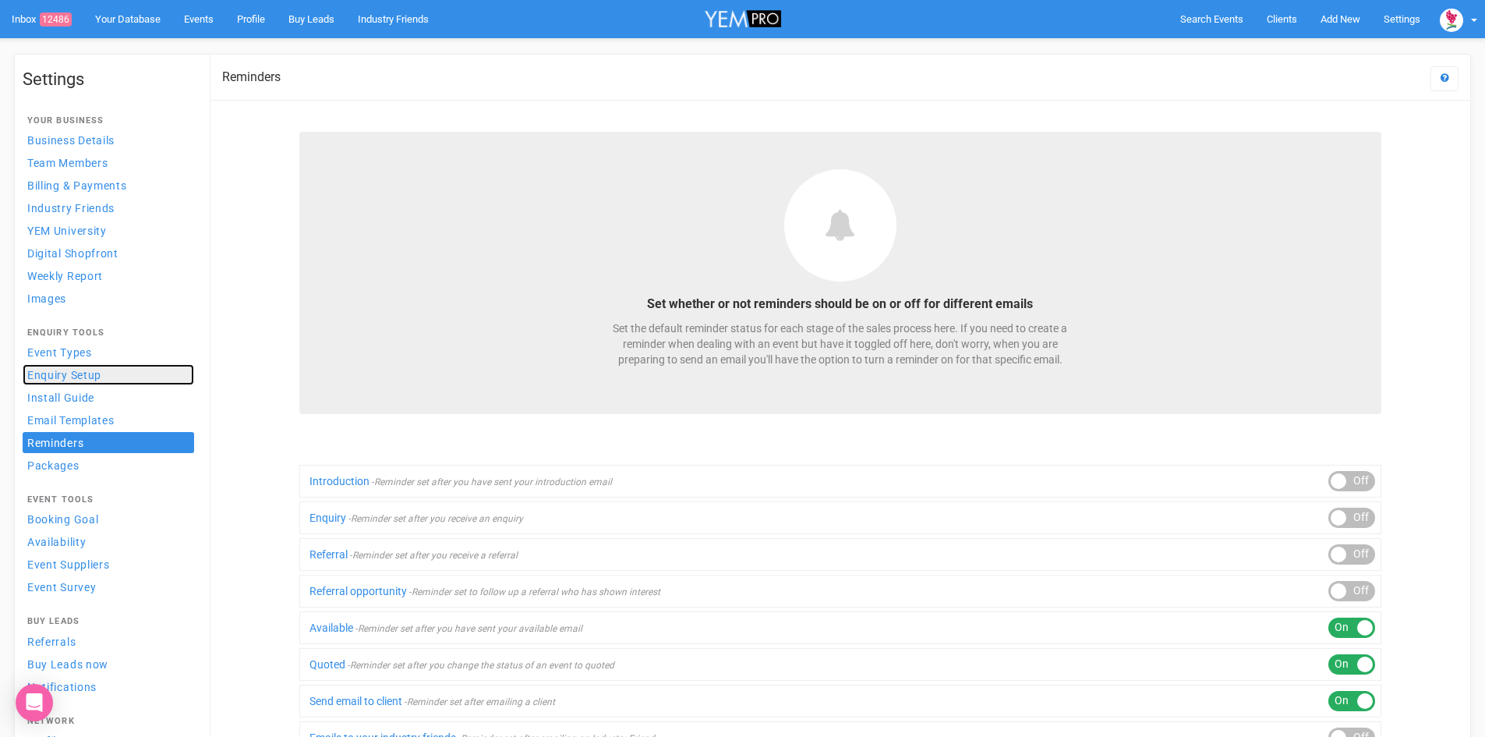
click at [96, 369] on span "Enquiry Setup" at bounding box center [64, 375] width 74 height 12
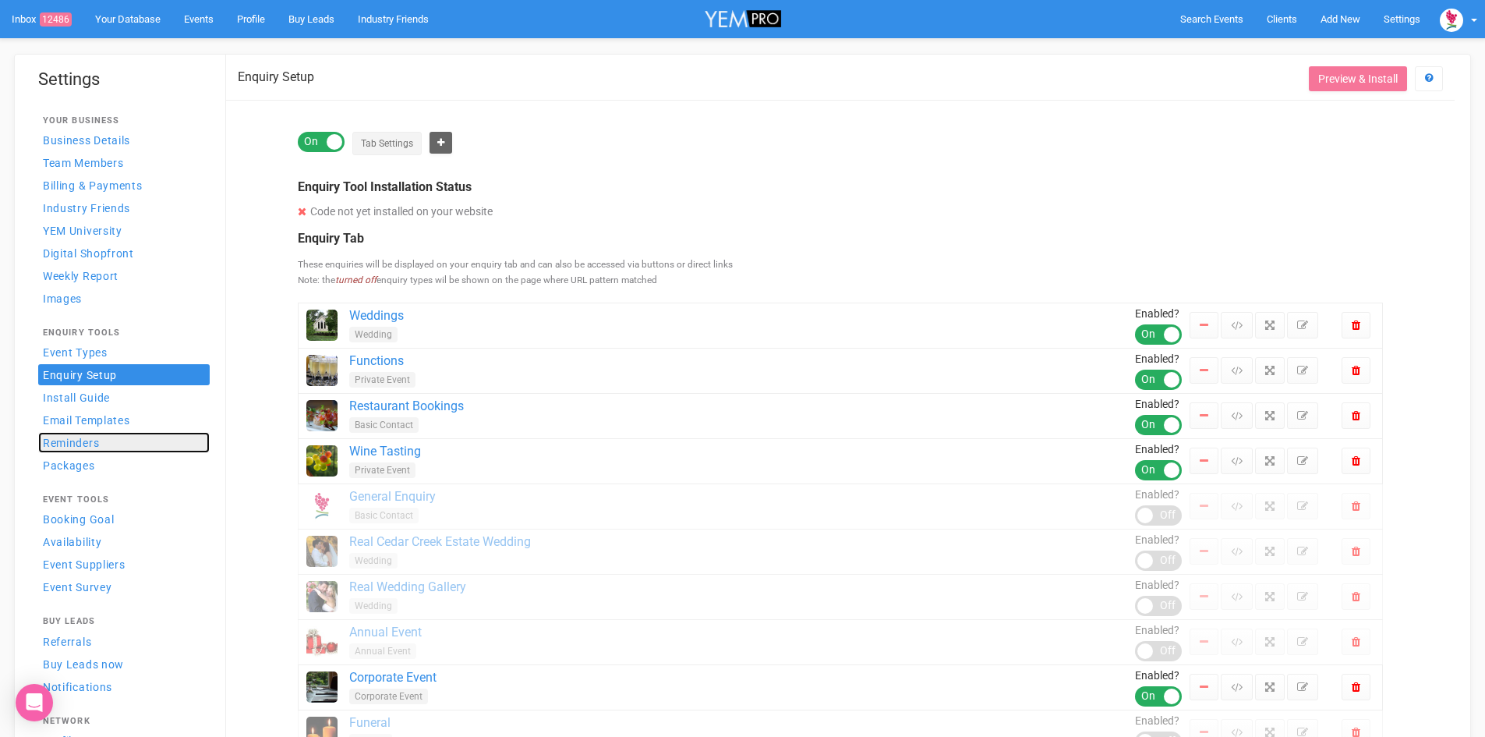
click at [96, 441] on span "Reminders" at bounding box center [71, 443] width 56 height 12
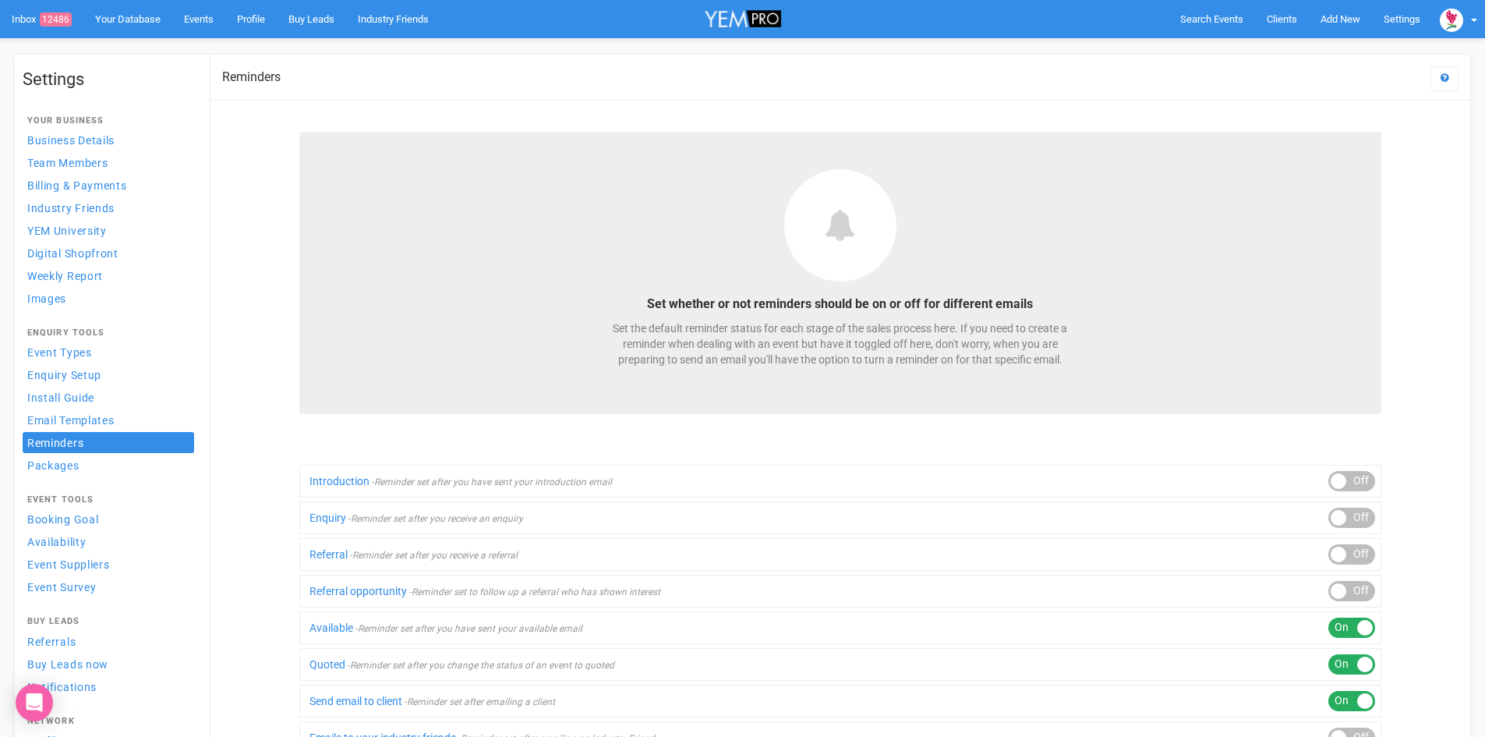
click at [1336, 586] on div at bounding box center [1339, 591] width 16 height 16
click at [1345, 479] on div at bounding box center [1339, 481] width 16 height 16
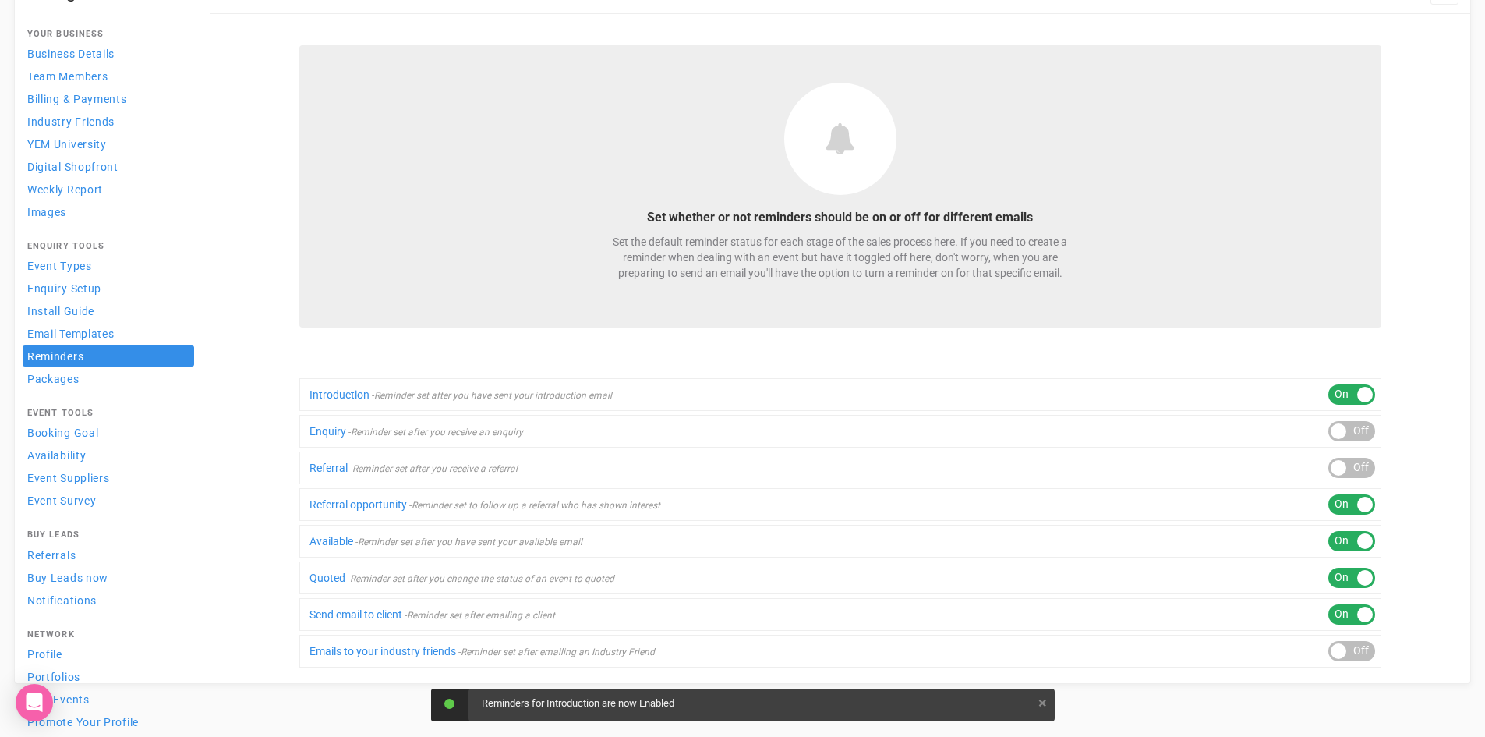
scroll to position [90, 0]
